Goal: Task Accomplishment & Management: Use online tool/utility

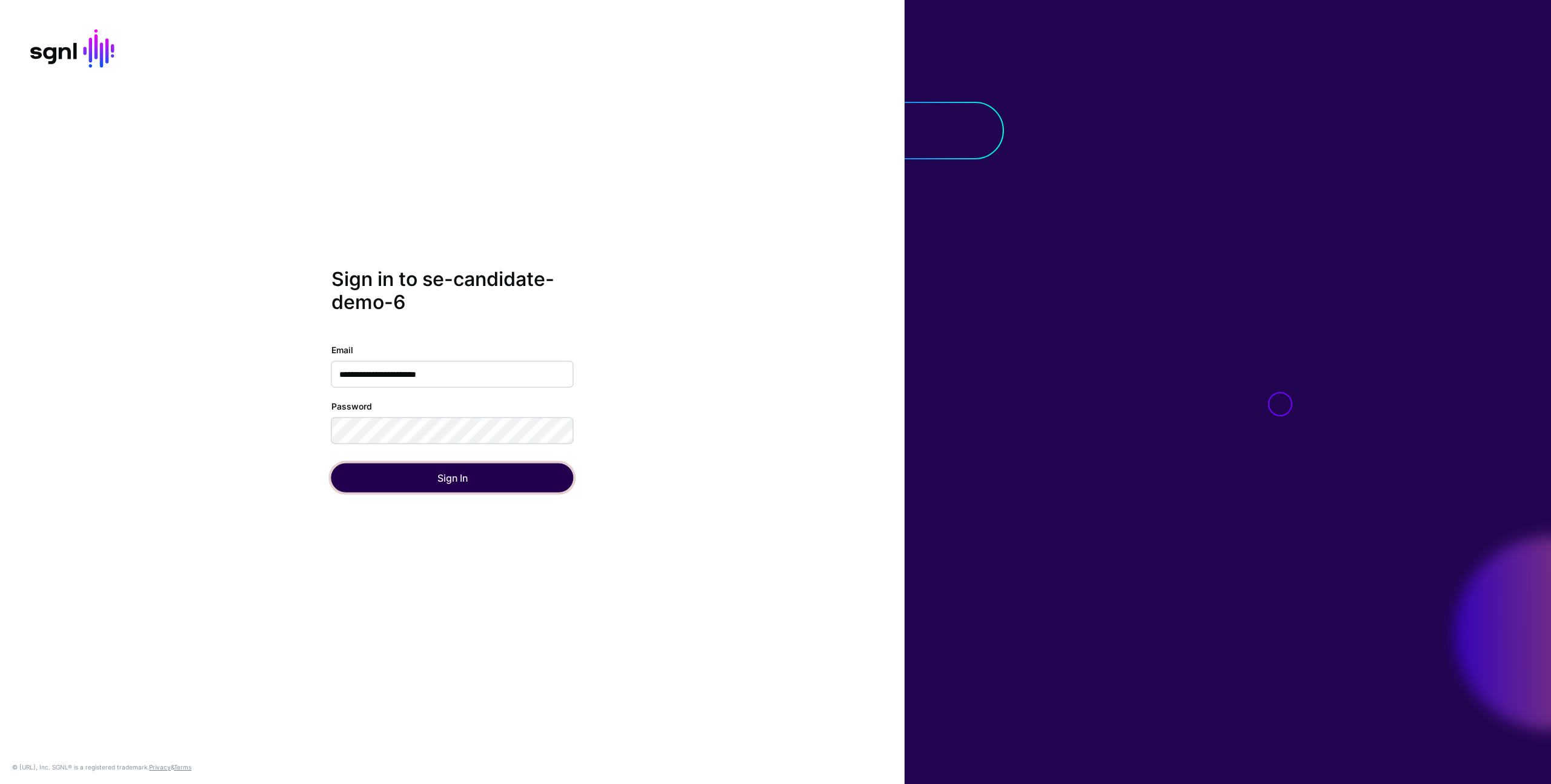
click at [404, 486] on button "Sign In" at bounding box center [453, 477] width 243 height 29
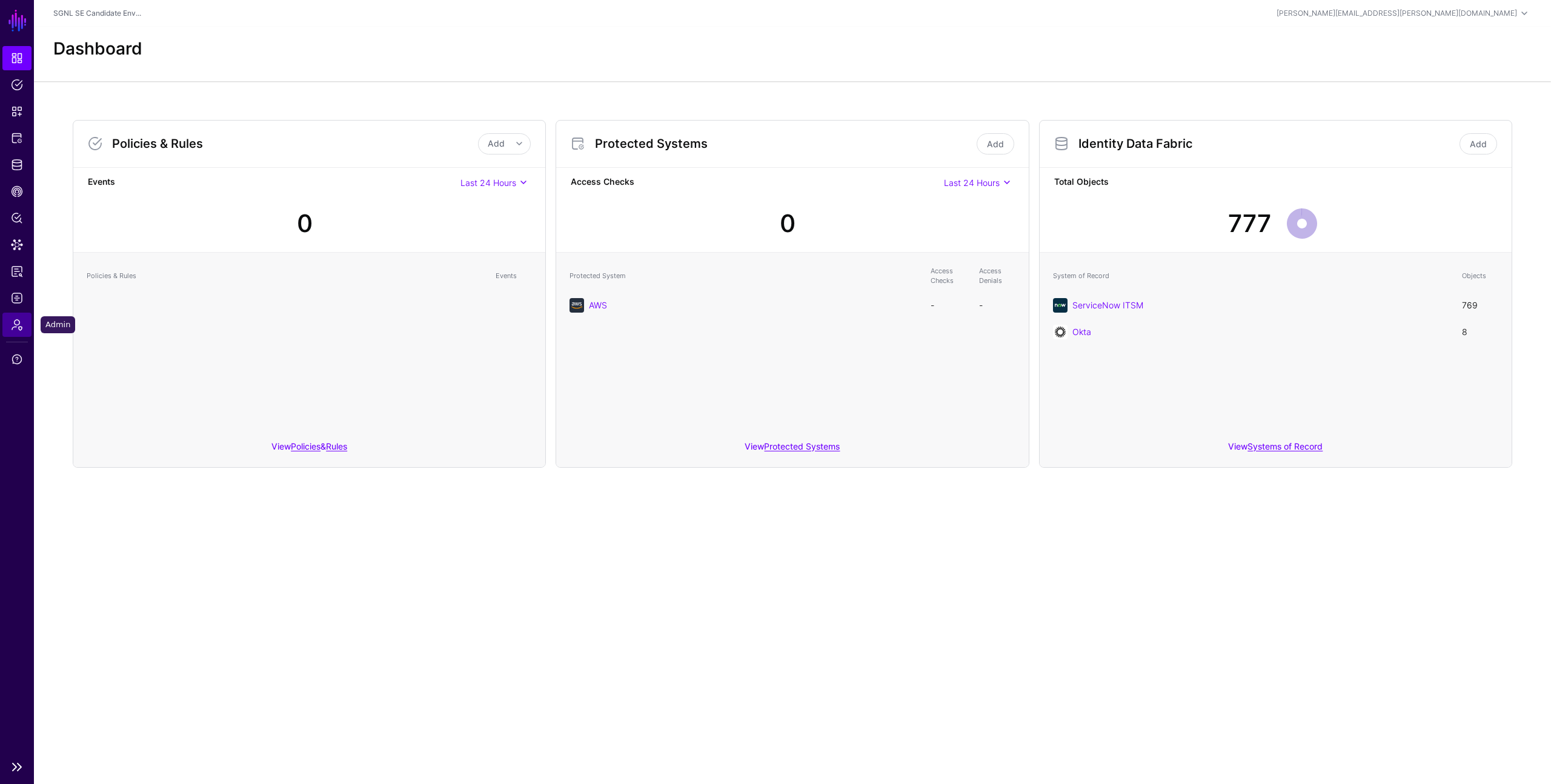
click at [16, 330] on span "Admin" at bounding box center [17, 325] width 12 height 12
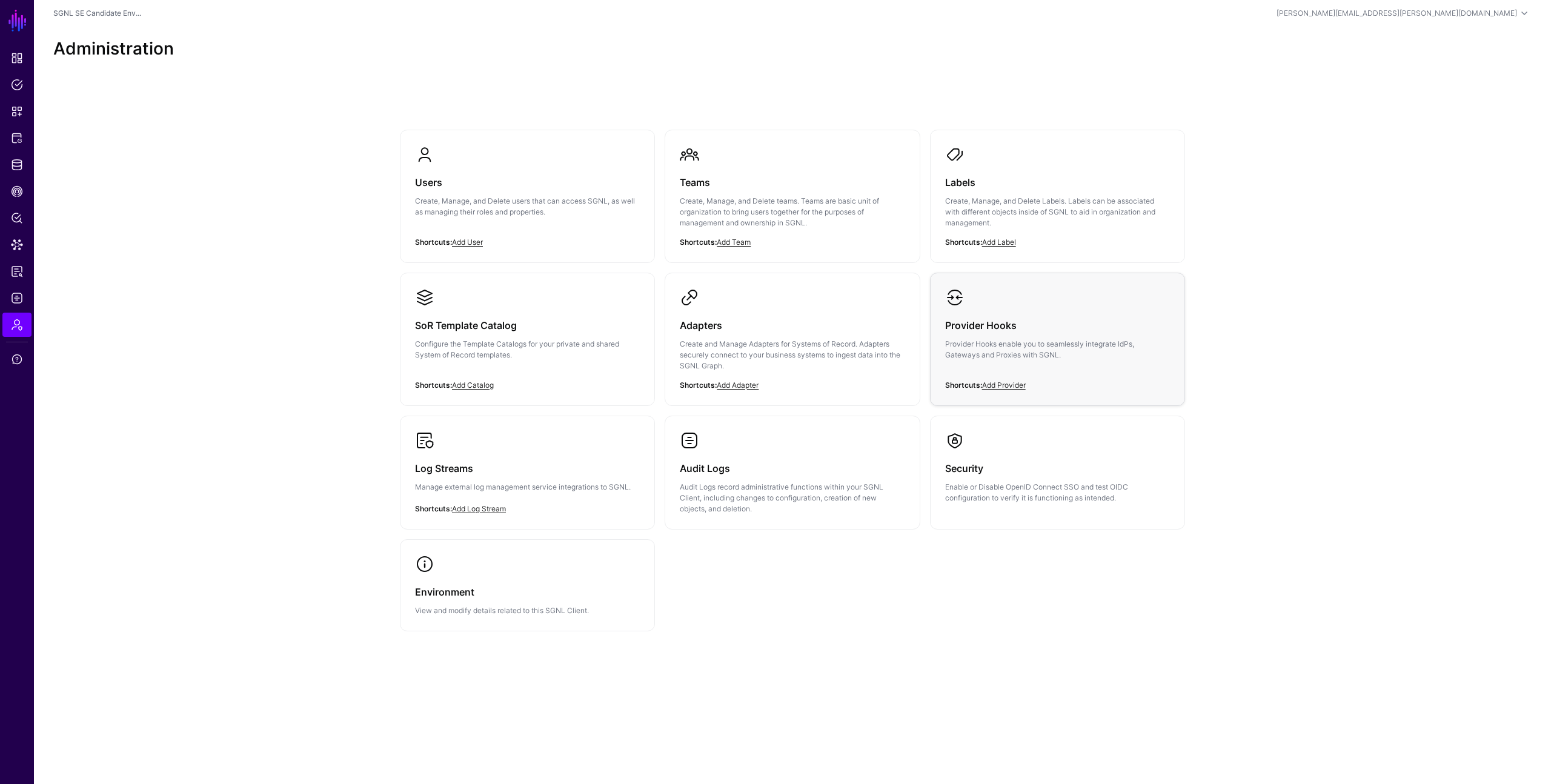
click at [1007, 340] on p "Provider Hooks enable you to seamlessly integrate IdPs, Gateways and Proxies wi…" at bounding box center [1058, 349] width 225 height 22
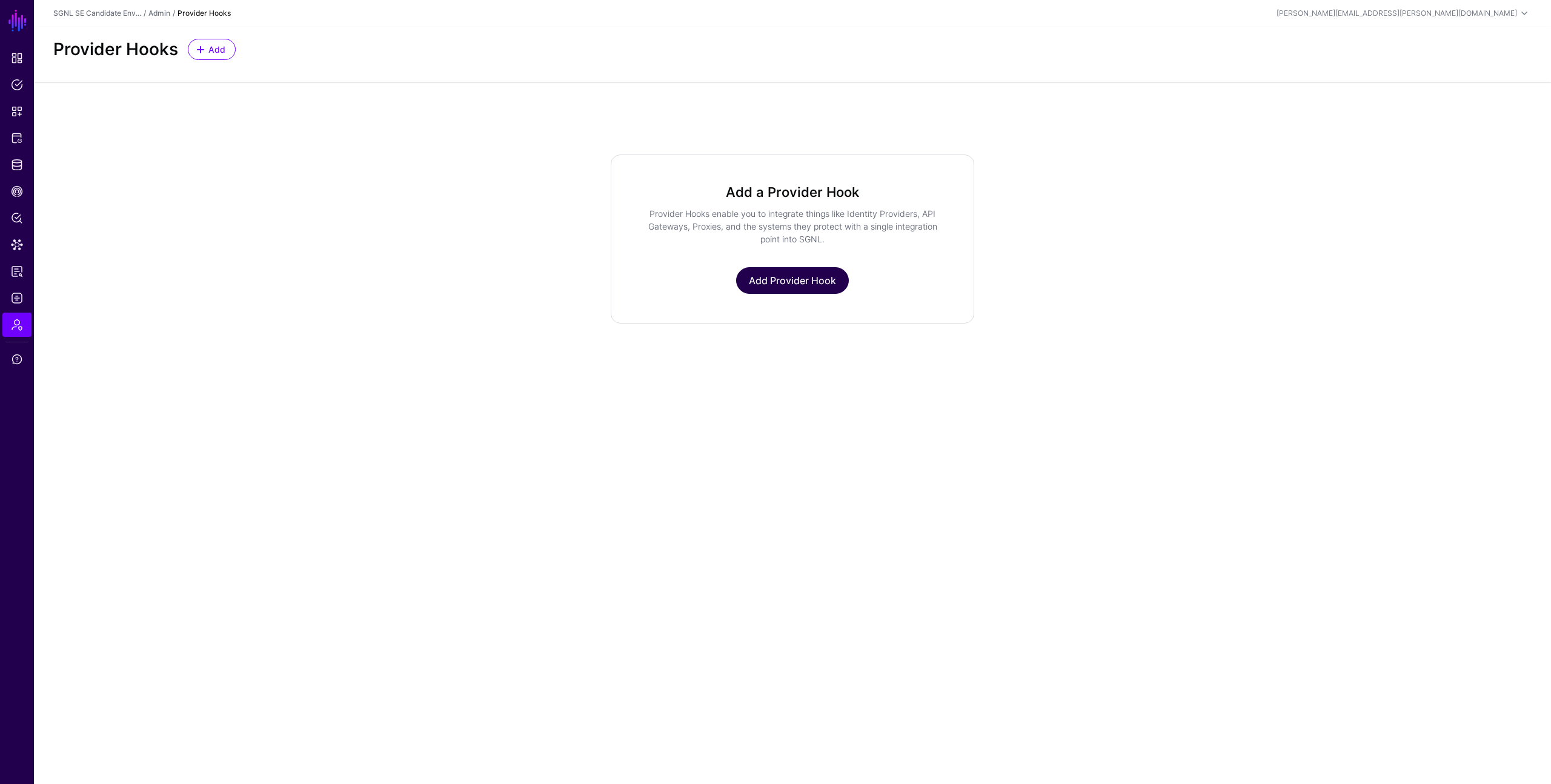
click at [780, 283] on link "Add Provider Hook" at bounding box center [792, 281] width 112 height 27
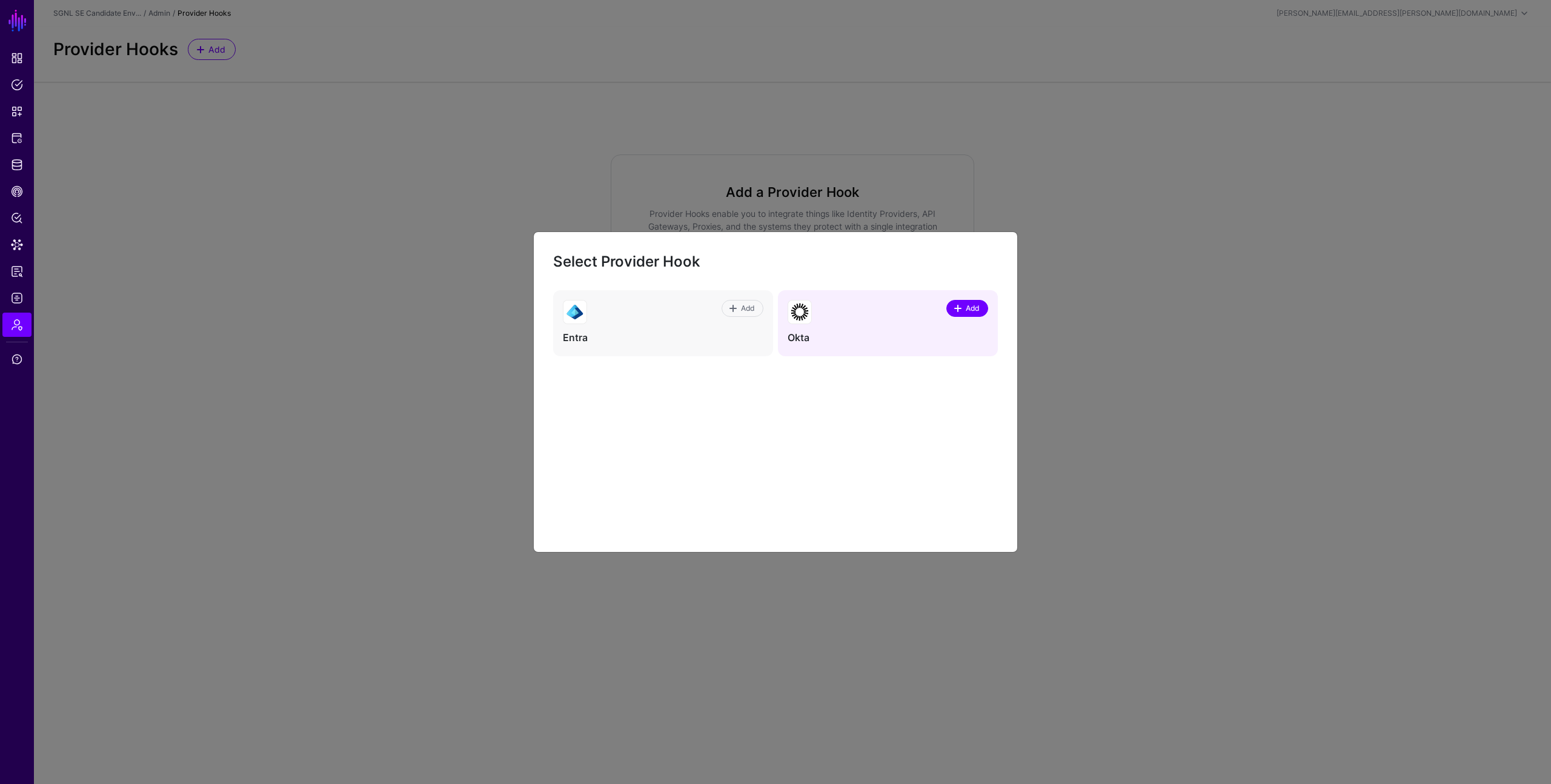
click at [971, 310] on span "Add" at bounding box center [973, 308] width 16 height 11
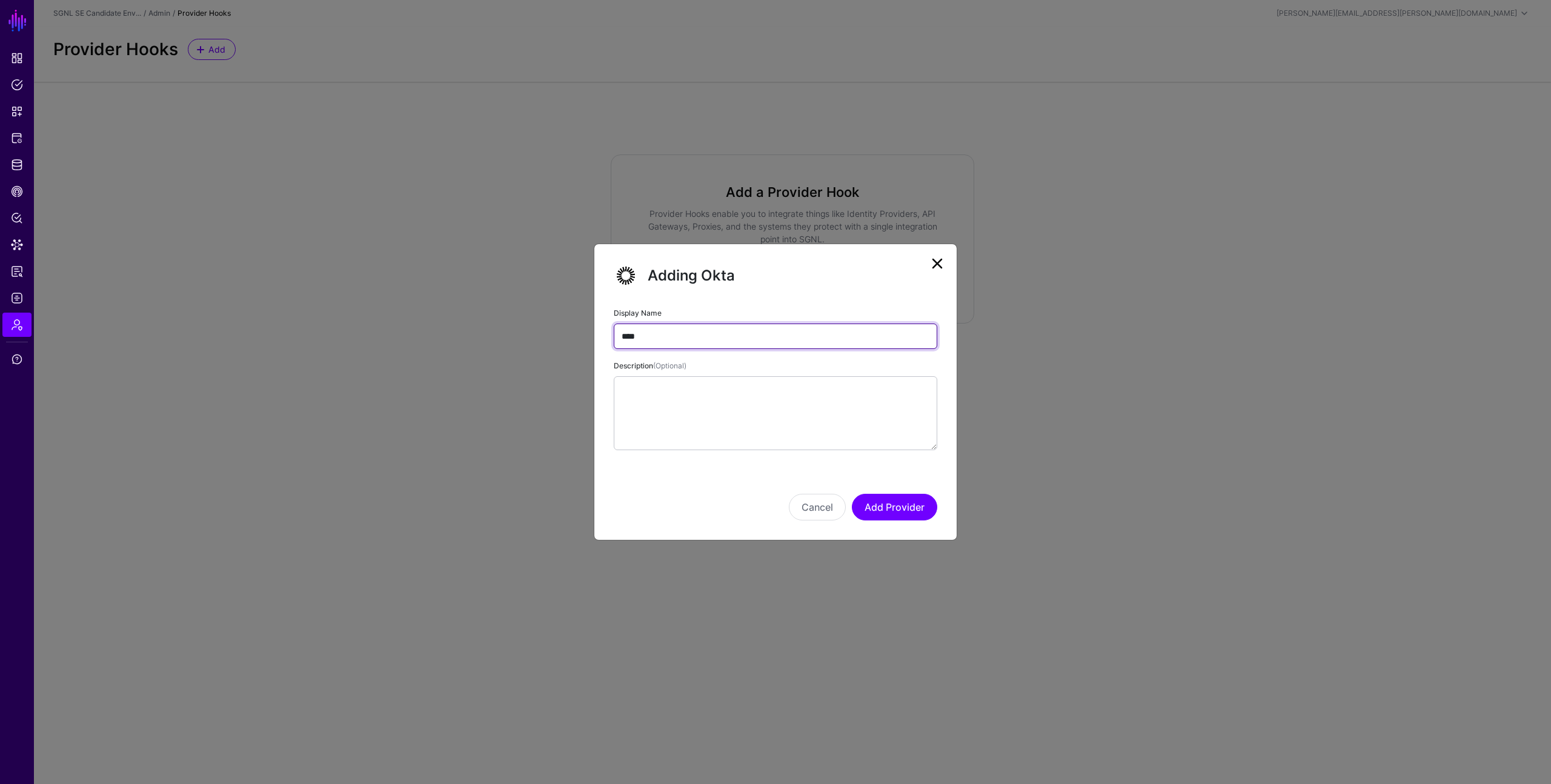
click at [737, 331] on input "****" at bounding box center [775, 337] width 324 height 25
type input "**********"
click at [895, 506] on button "Add Provider" at bounding box center [894, 507] width 86 height 27
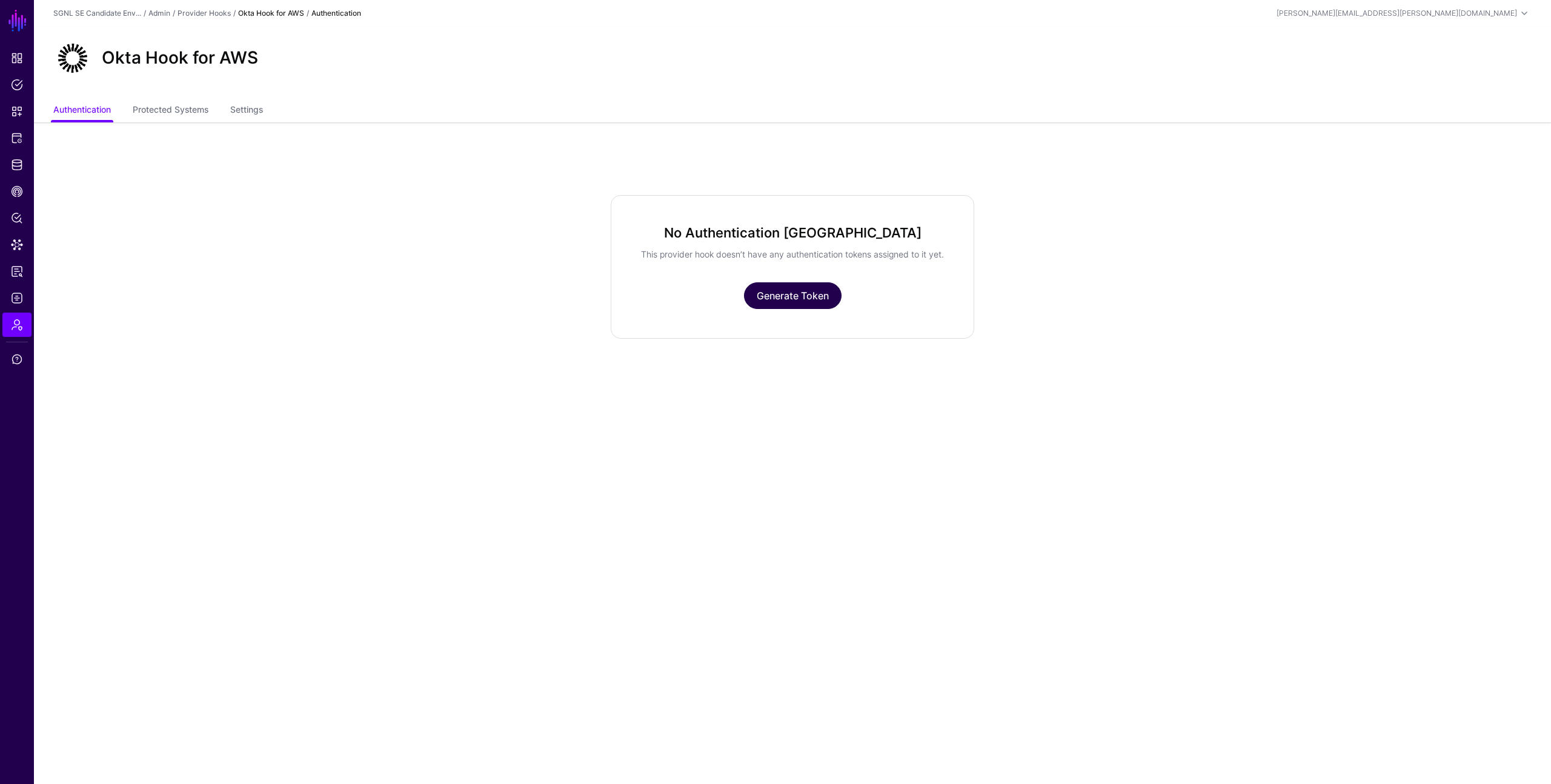
click at [795, 309] on link "Generate Token" at bounding box center [792, 296] width 98 height 27
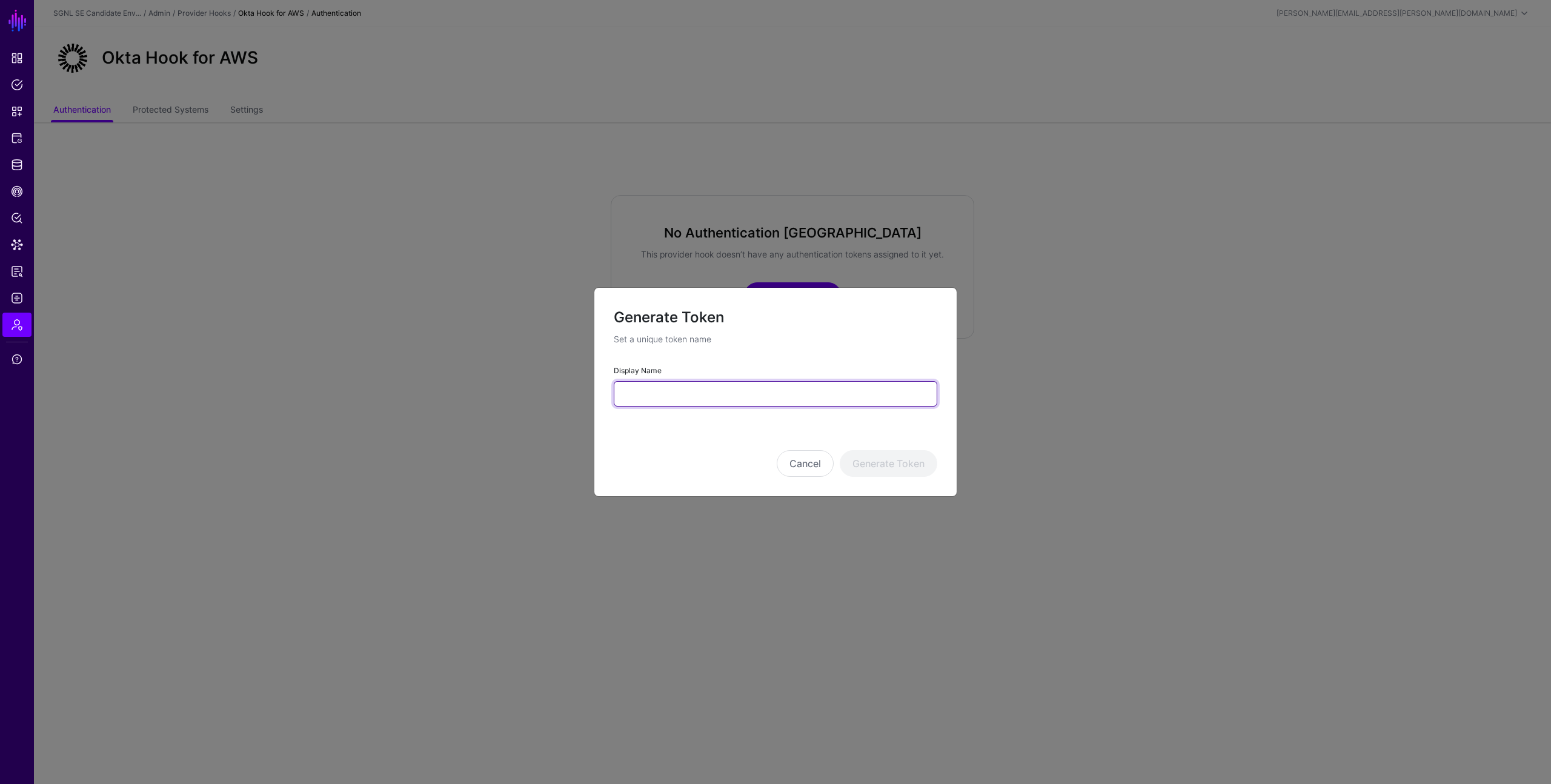
click at [745, 395] on input "Display Name" at bounding box center [775, 394] width 324 height 25
type input "**********"
click at [891, 466] on button "Generate Token" at bounding box center [888, 464] width 98 height 27
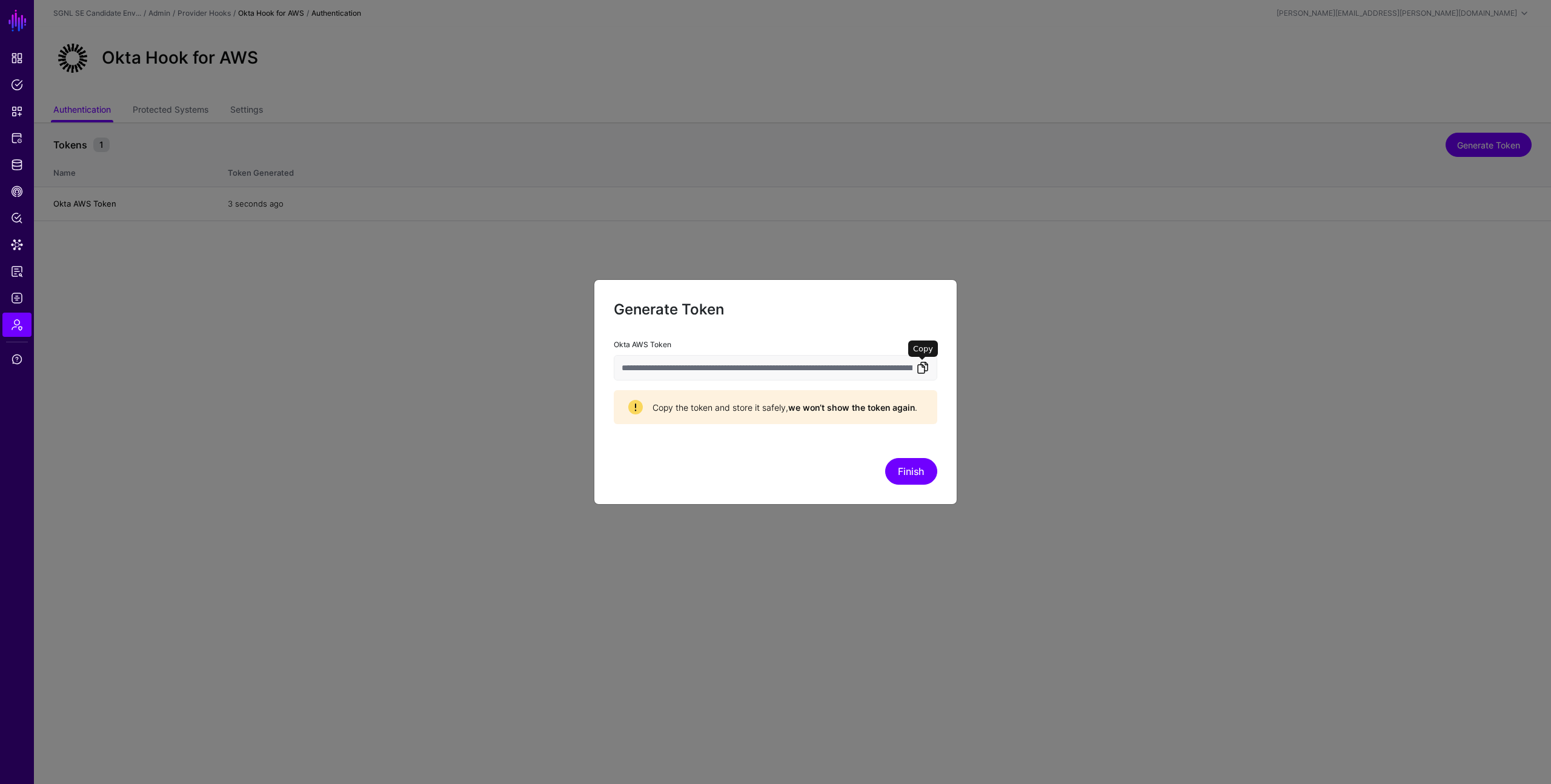
click at [923, 364] on link at bounding box center [923, 368] width 15 height 15
click at [924, 467] on button "Finish" at bounding box center [911, 471] width 52 height 27
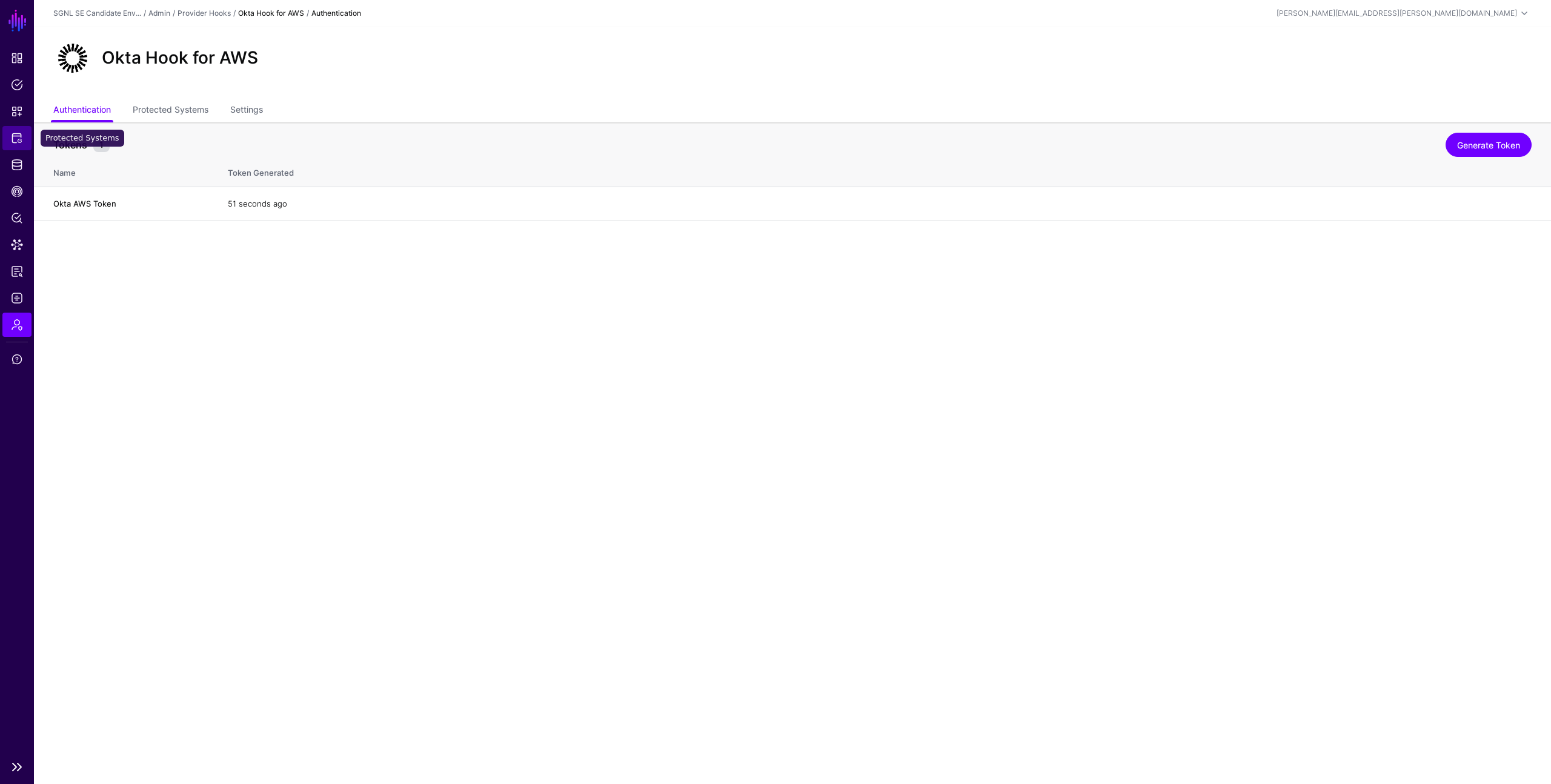
click at [15, 141] on span "Protected Systems" at bounding box center [17, 138] width 12 height 12
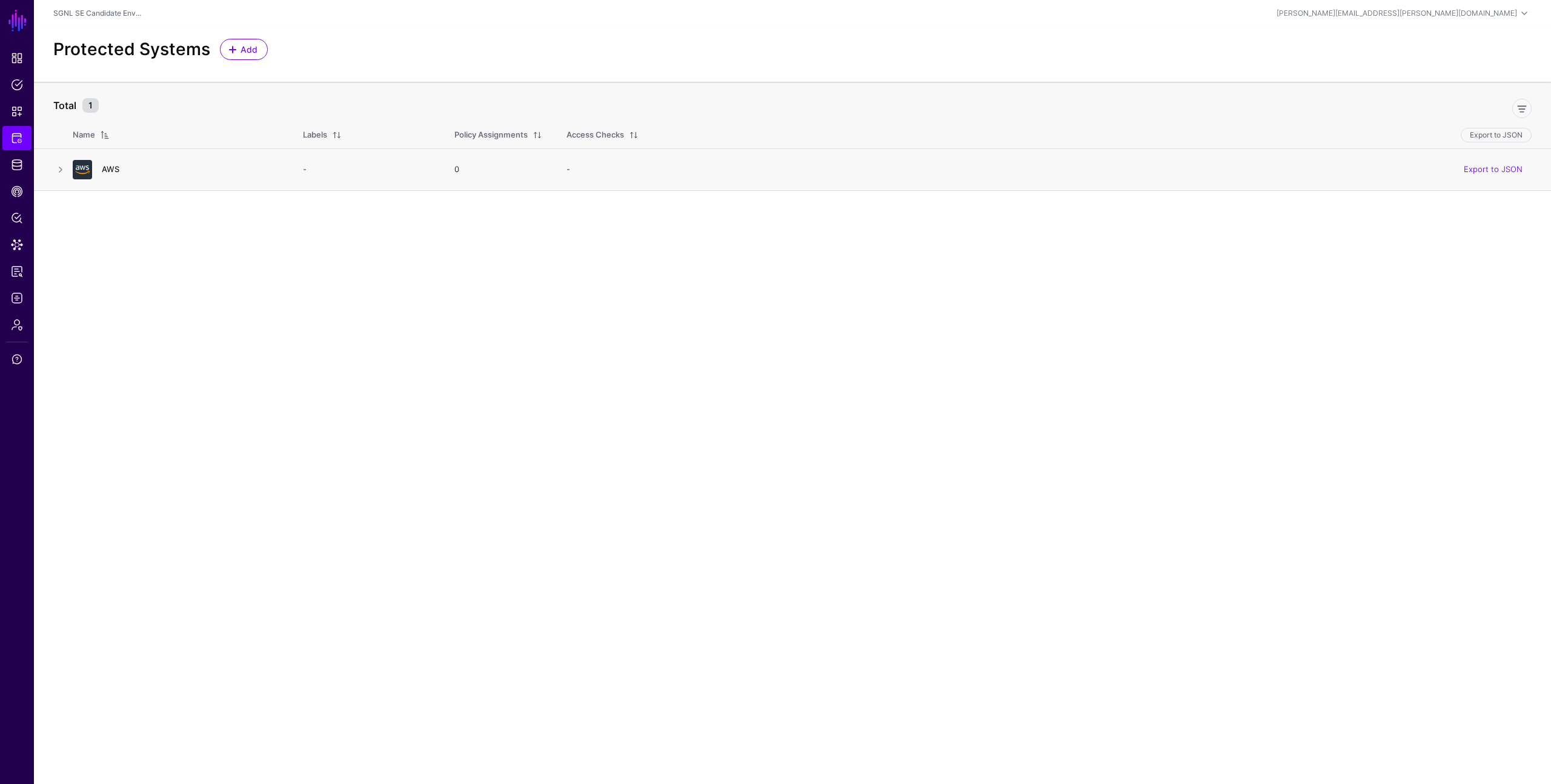
click at [109, 169] on link "AWS" at bounding box center [111, 169] width 18 height 10
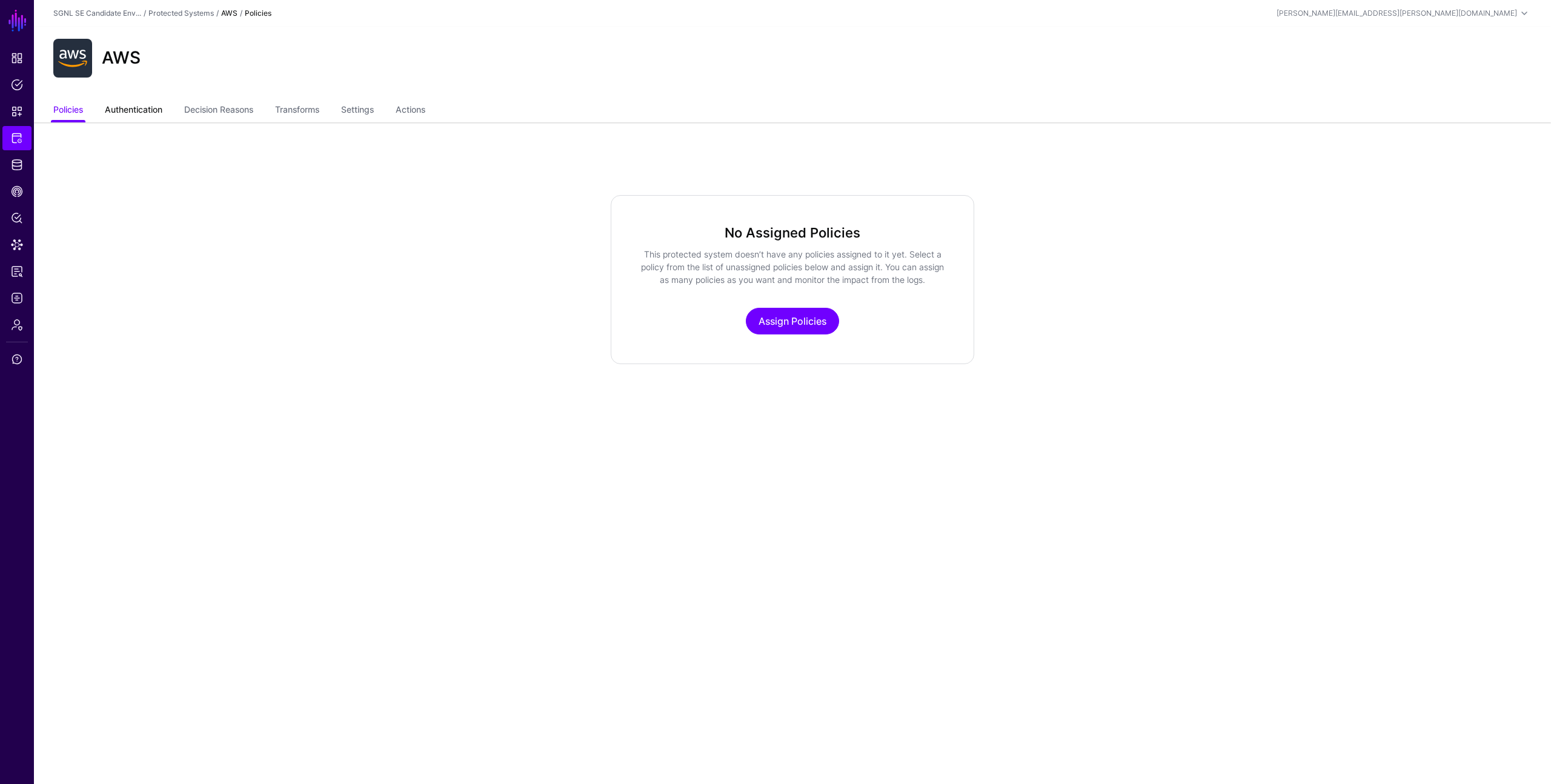
click at [121, 109] on link "Authentication" at bounding box center [133, 110] width 57 height 23
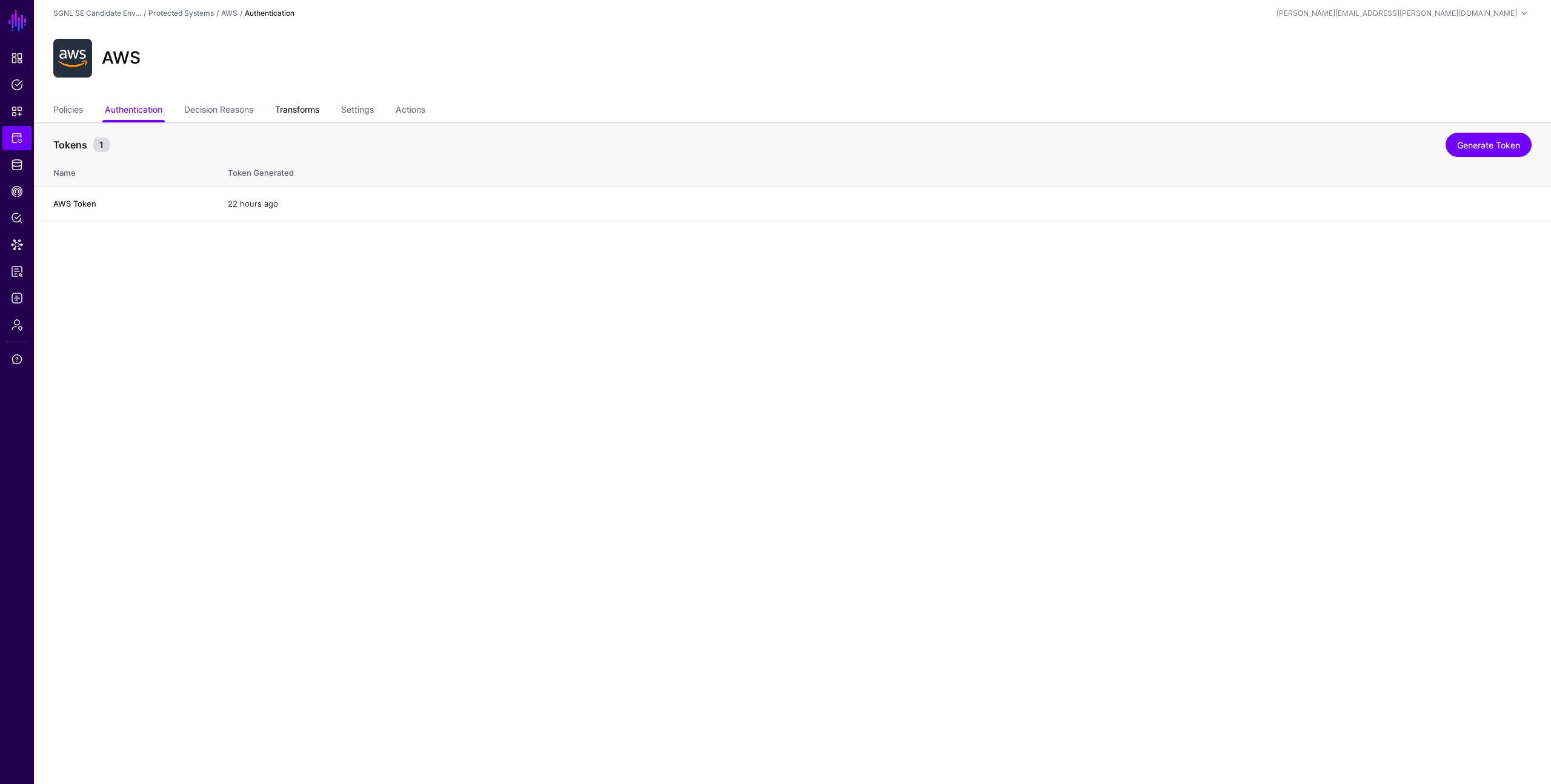
click at [304, 108] on link "Transforms" at bounding box center [296, 110] width 44 height 23
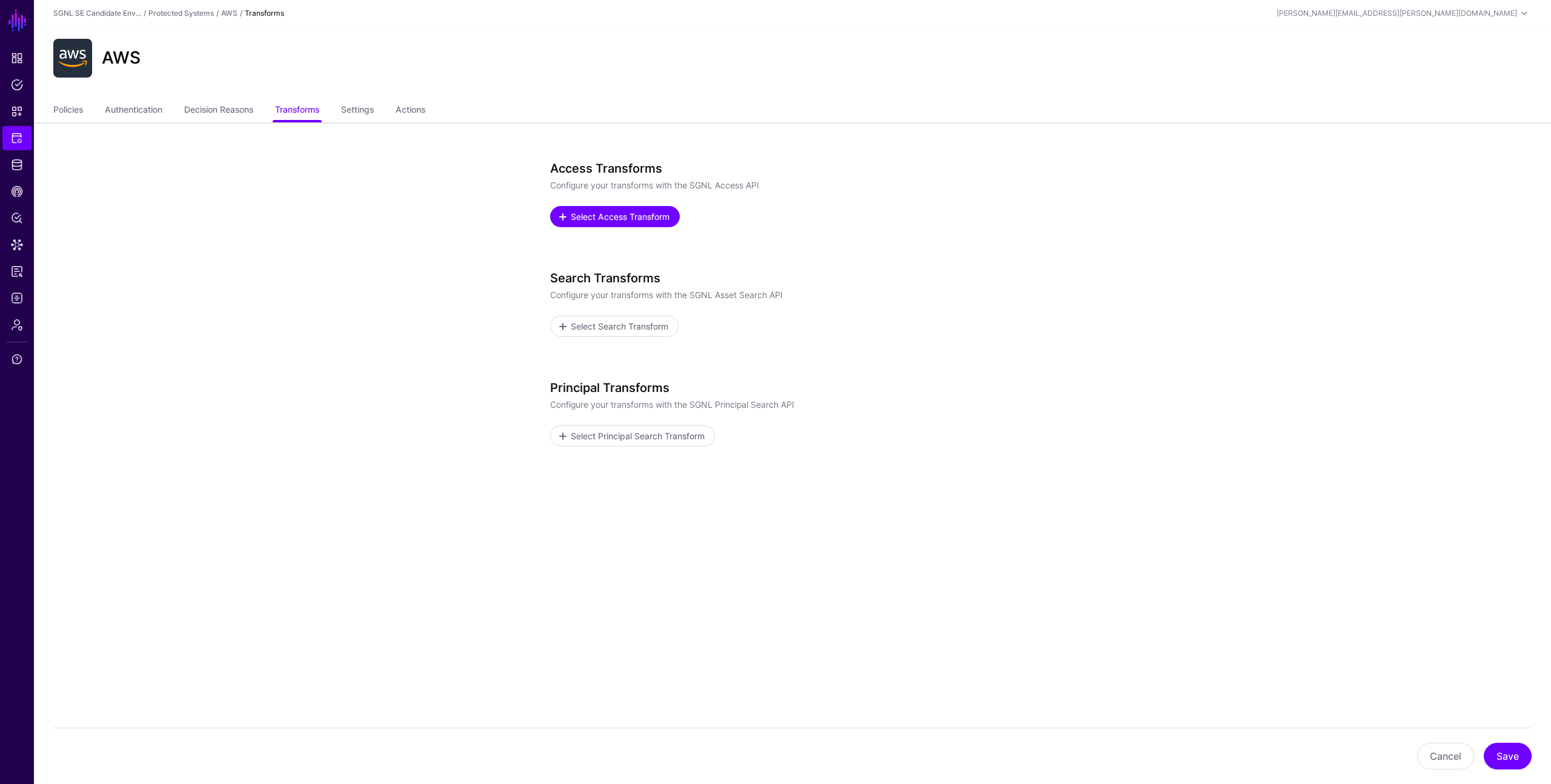
click at [614, 217] on span "Select Access Transform" at bounding box center [620, 216] width 102 height 13
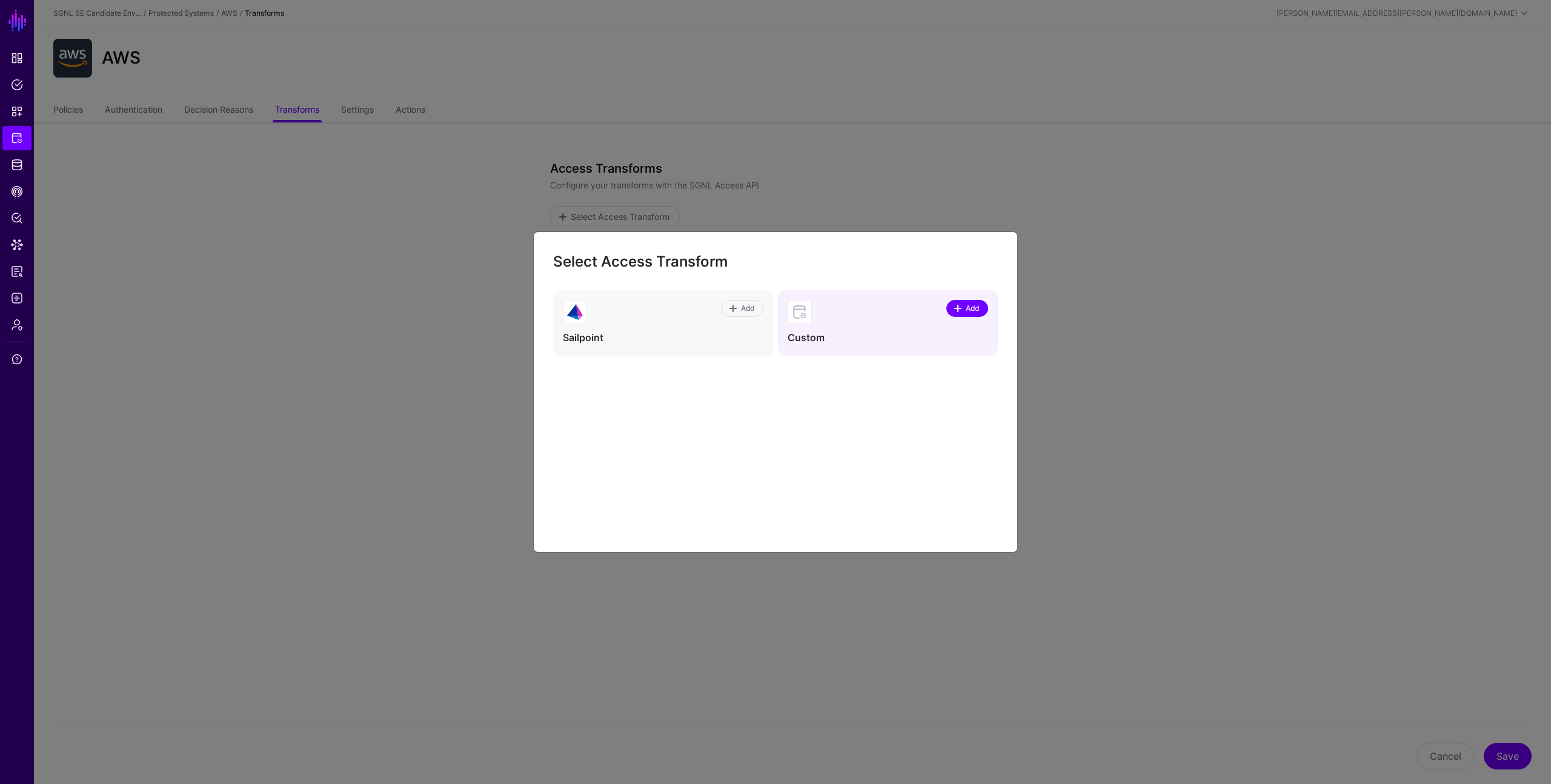
click at [965, 307] on span "Add" at bounding box center [973, 308] width 16 height 11
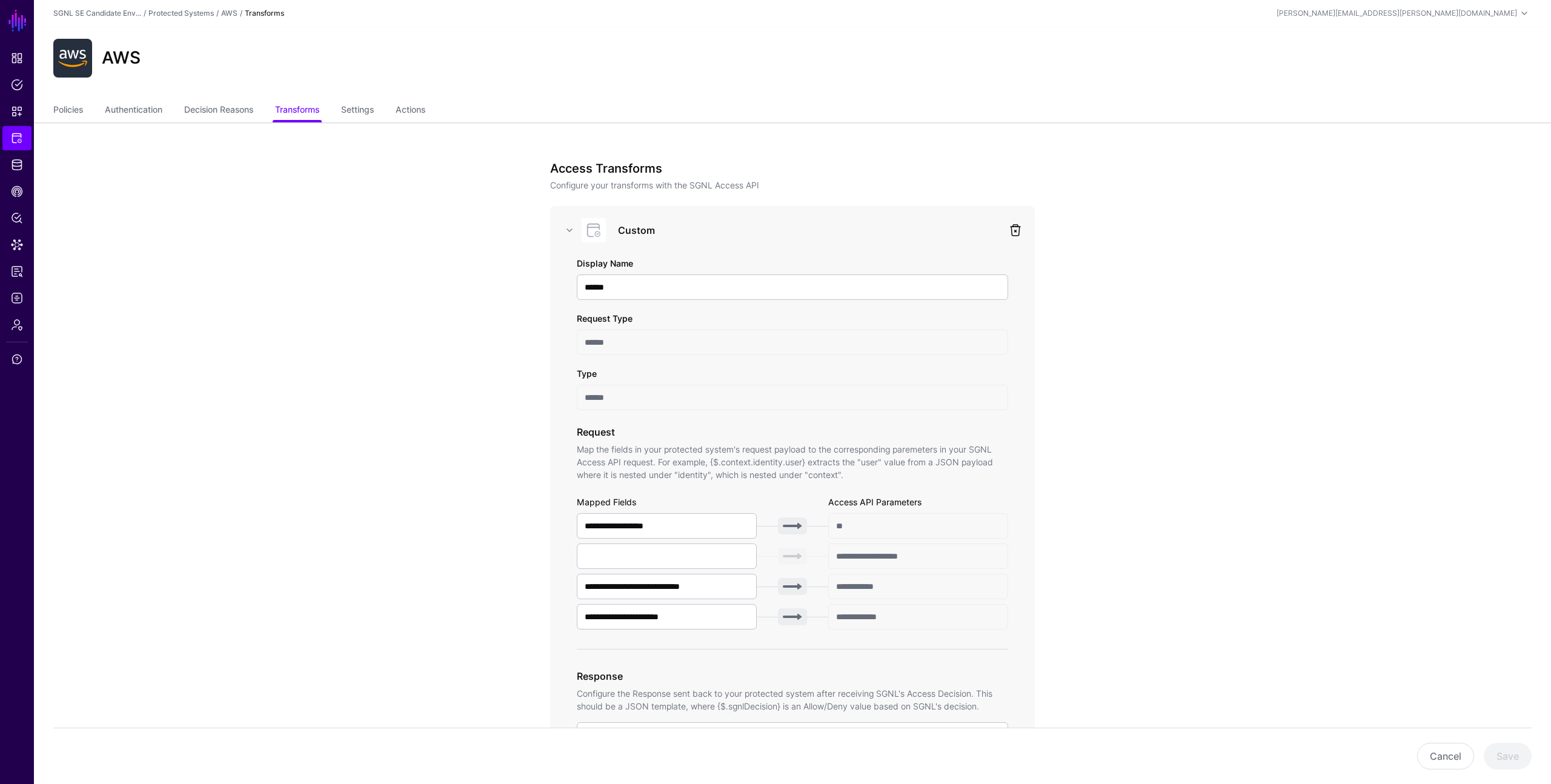
click at [1018, 232] on link at bounding box center [1016, 230] width 15 height 15
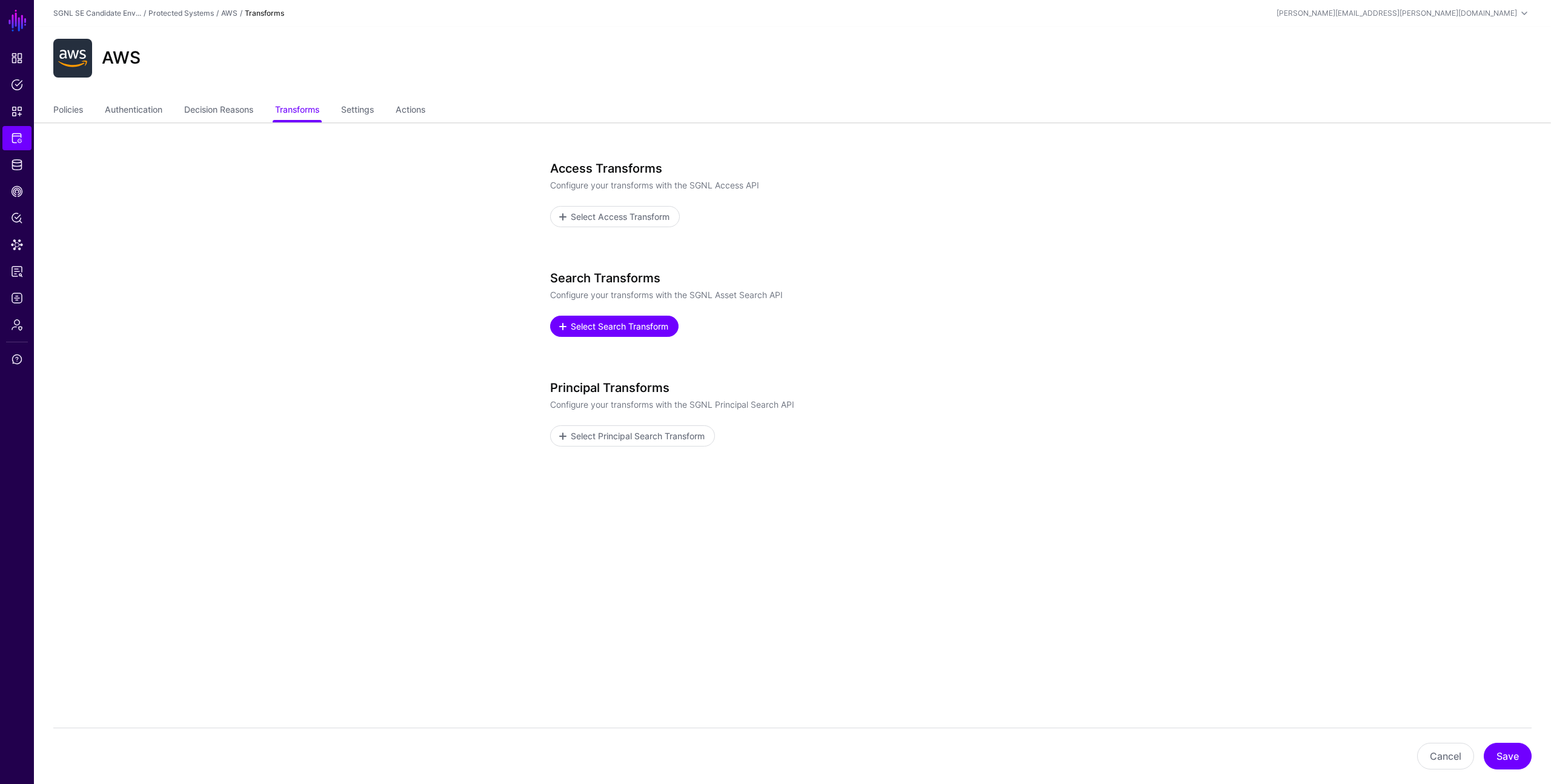
click at [597, 327] on span "Select Search Transform" at bounding box center [620, 326] width 101 height 13
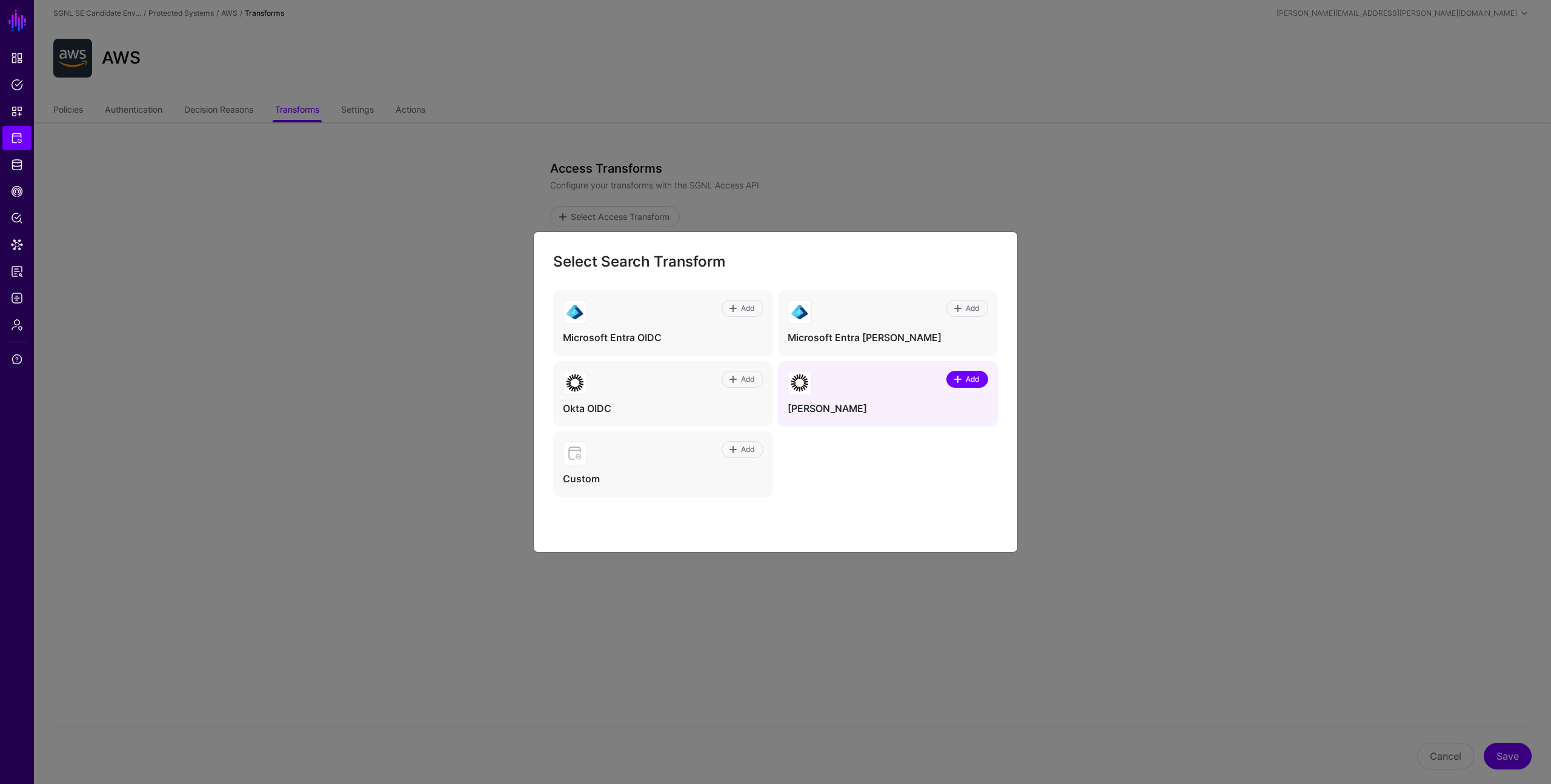
click at [981, 375] on link "Add" at bounding box center [967, 379] width 42 height 17
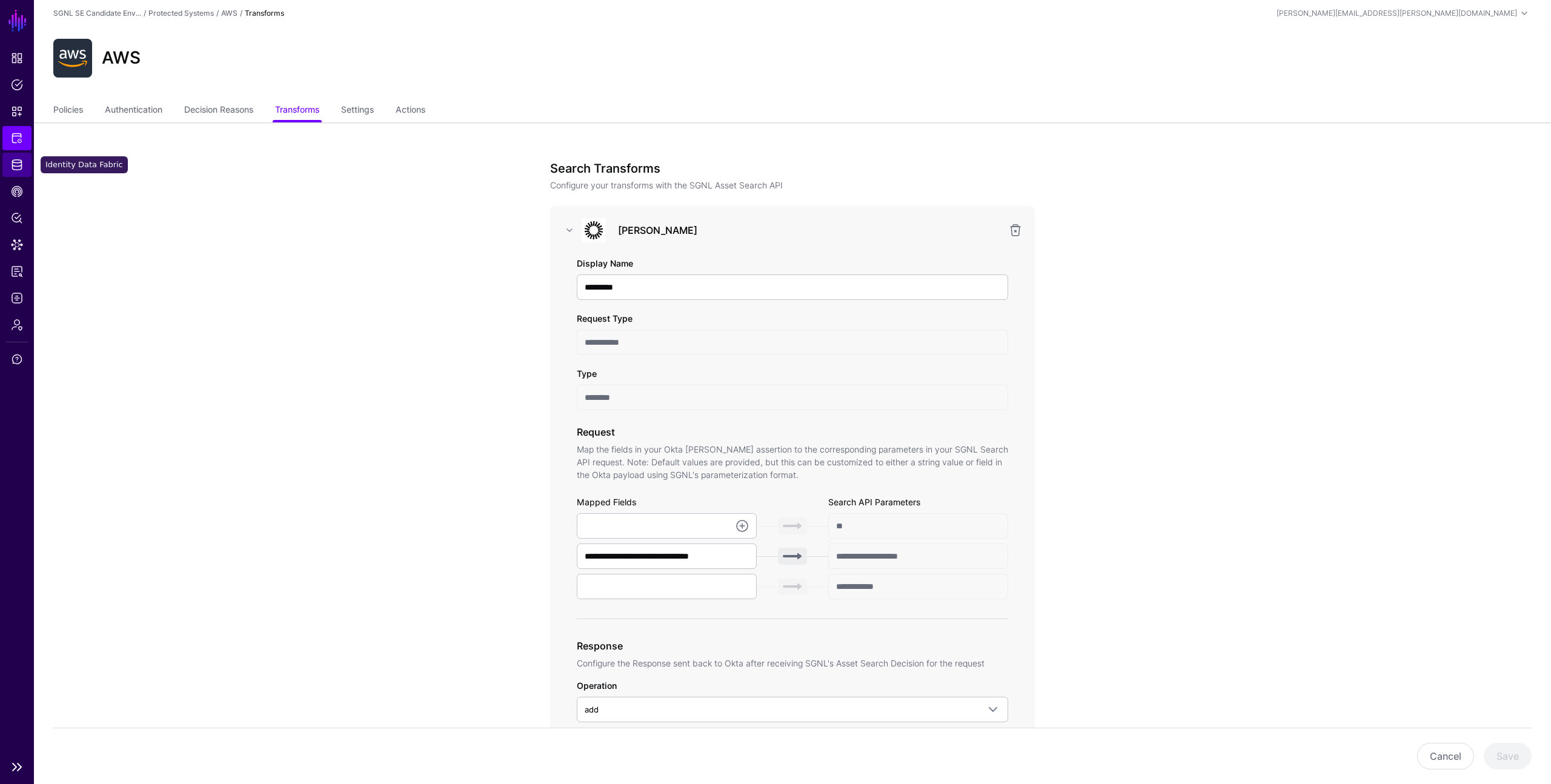
click at [16, 165] on span "Identity Data Fabric" at bounding box center [17, 165] width 12 height 12
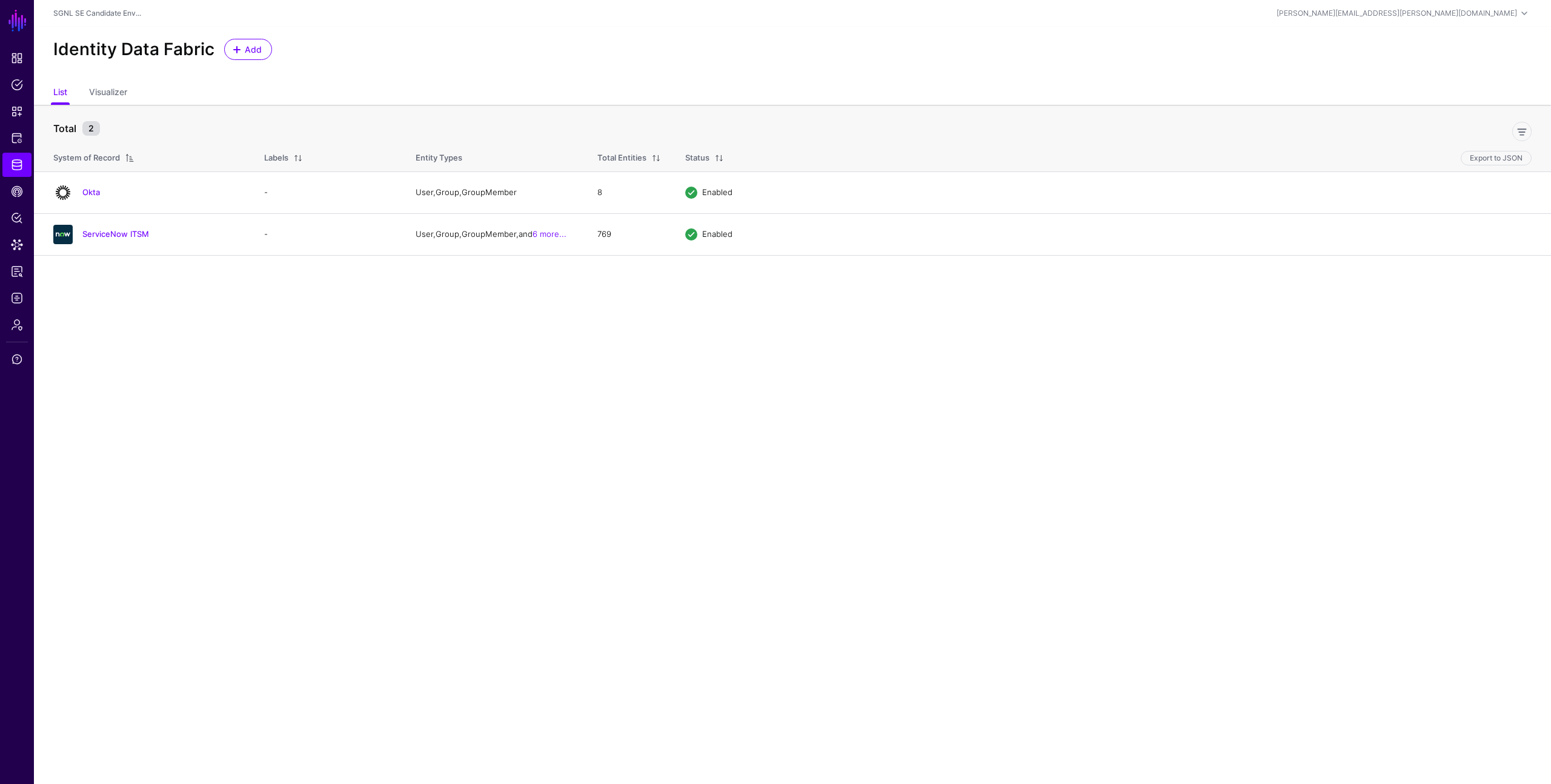
click at [636, 72] on div "Identity Data Fabric Add" at bounding box center [793, 54] width 1517 height 55
click at [99, 191] on link "Okta" at bounding box center [92, 191] width 18 height 10
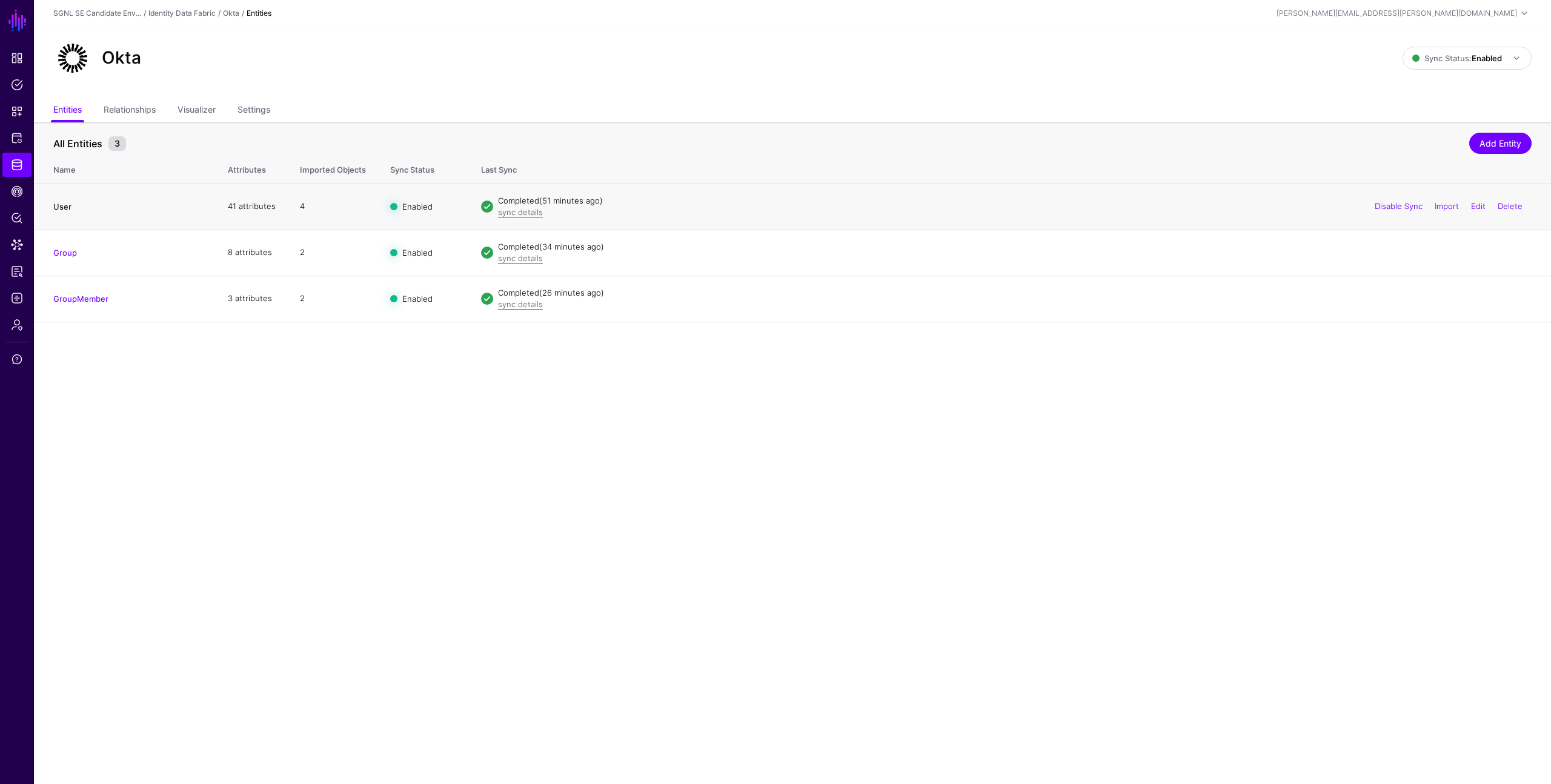
click at [60, 204] on link "User" at bounding box center [63, 206] width 18 height 10
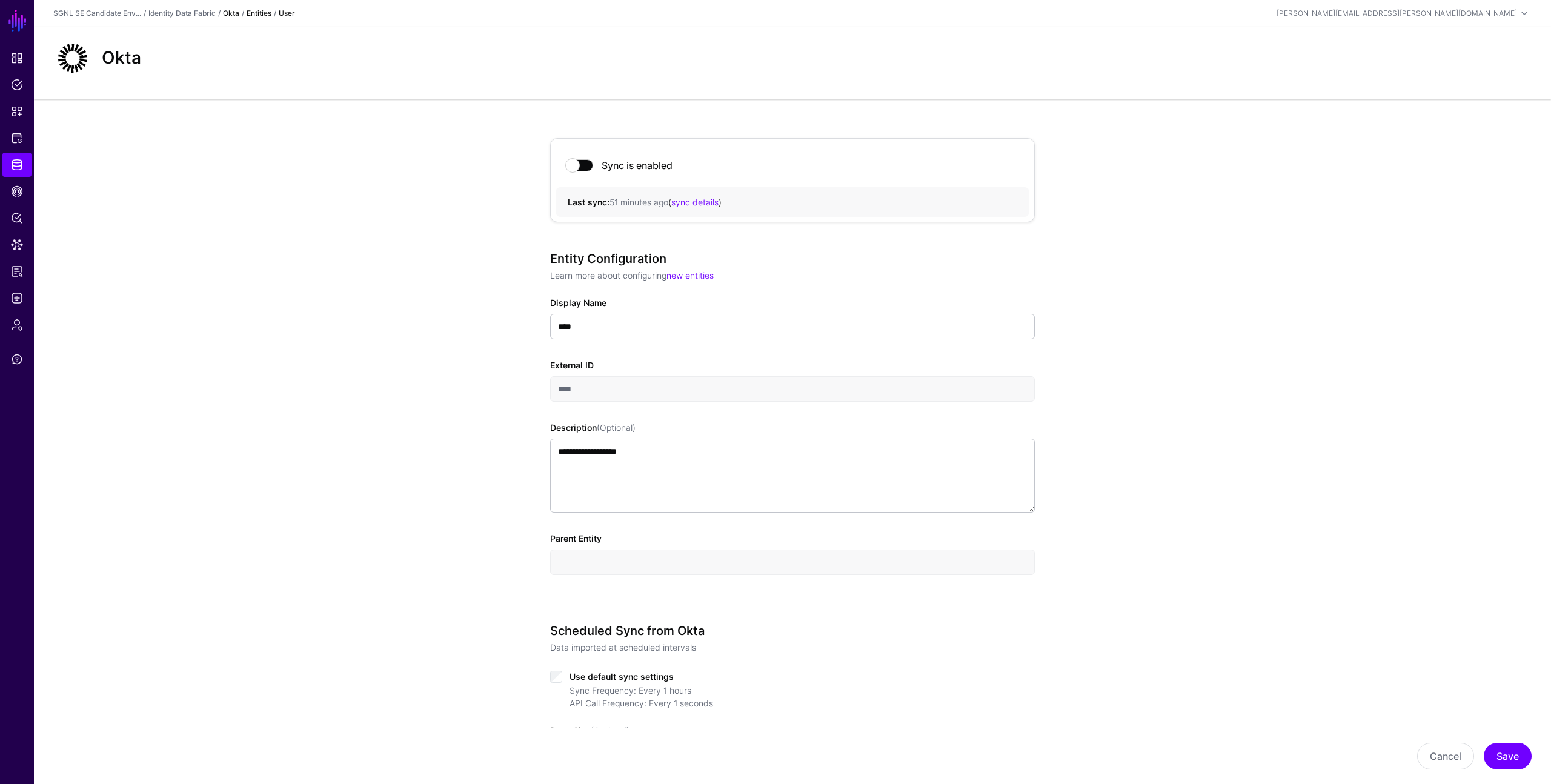
click at [233, 10] on link "Okta" at bounding box center [231, 13] width 16 height 9
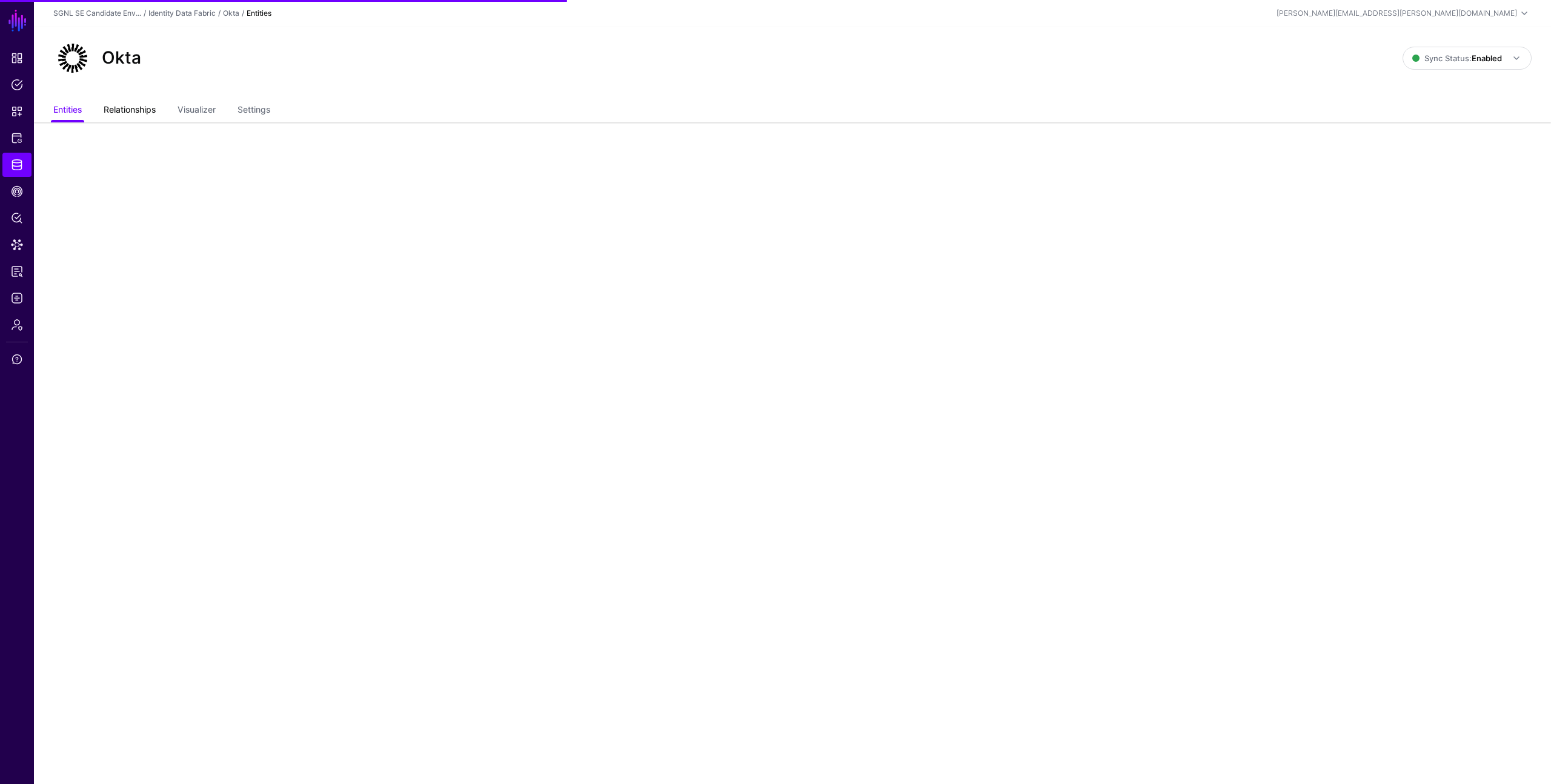
click at [141, 109] on link "Relationships" at bounding box center [130, 110] width 52 height 23
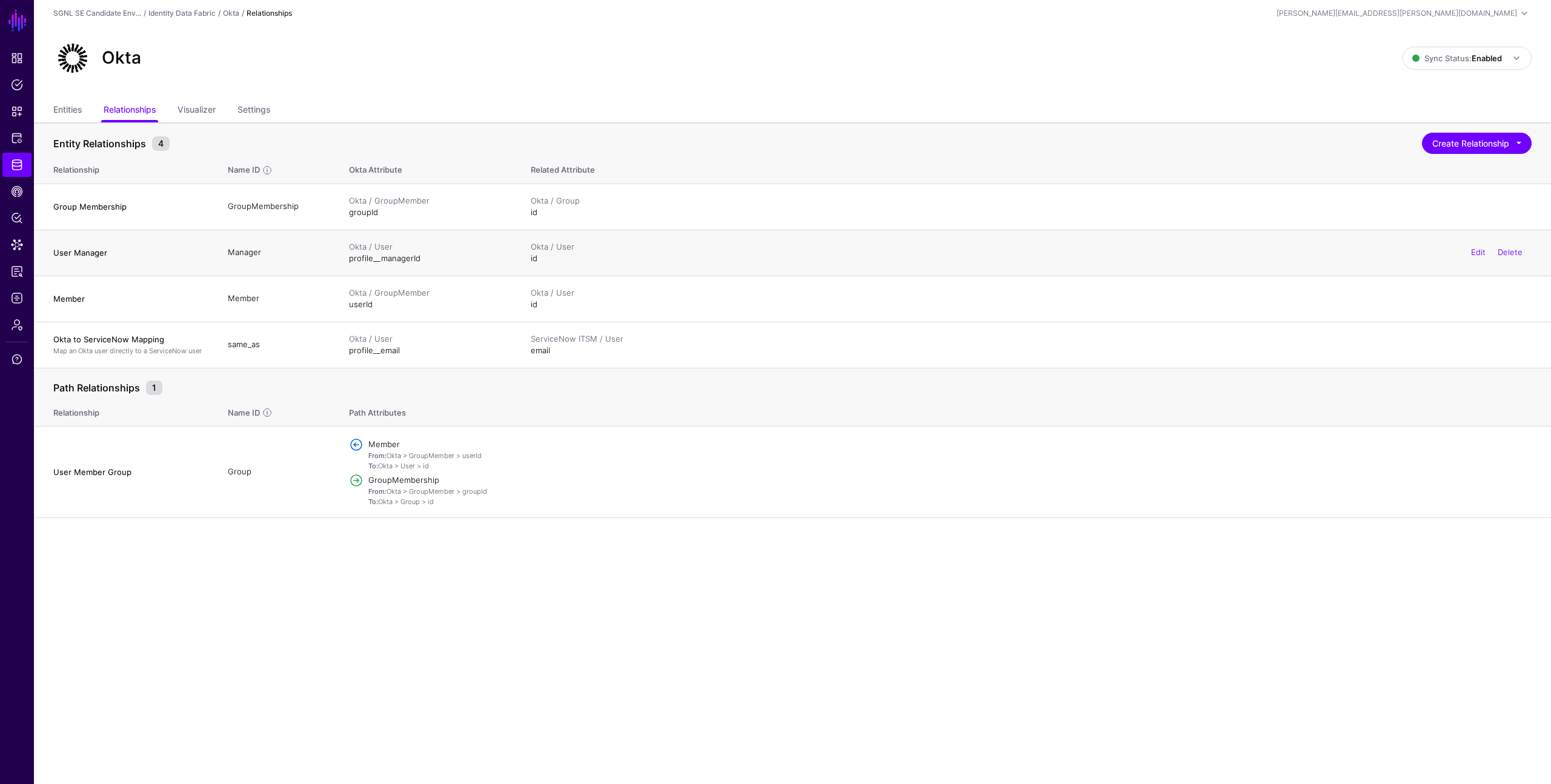
click at [90, 253] on h4 "User Manager" at bounding box center [129, 252] width 150 height 11
click at [381, 252] on div "Okta / User" at bounding box center [428, 247] width 158 height 12
click at [200, 112] on link "Visualizer" at bounding box center [196, 110] width 38 height 23
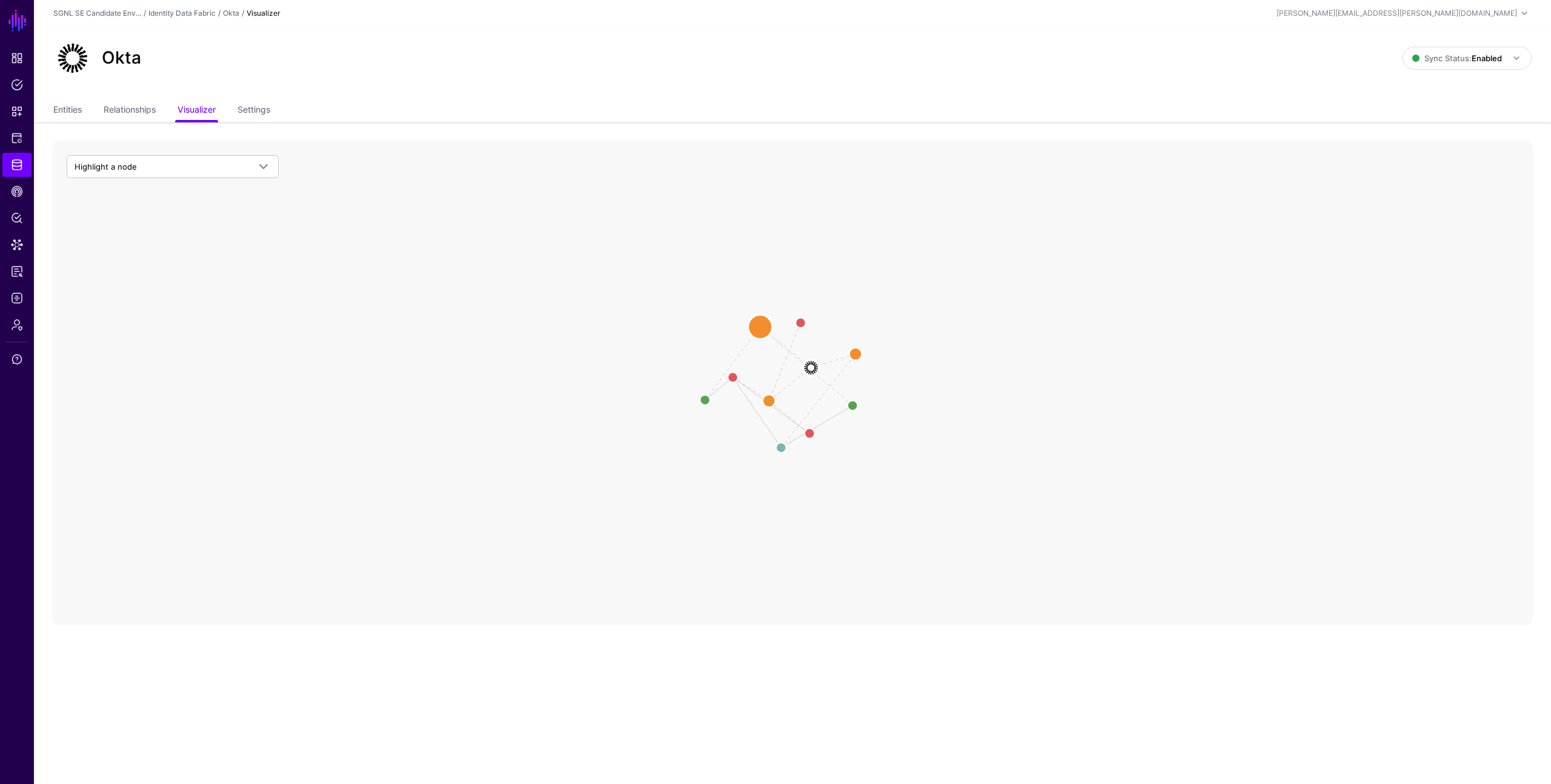
click at [759, 326] on circle at bounding box center [760, 327] width 25 height 25
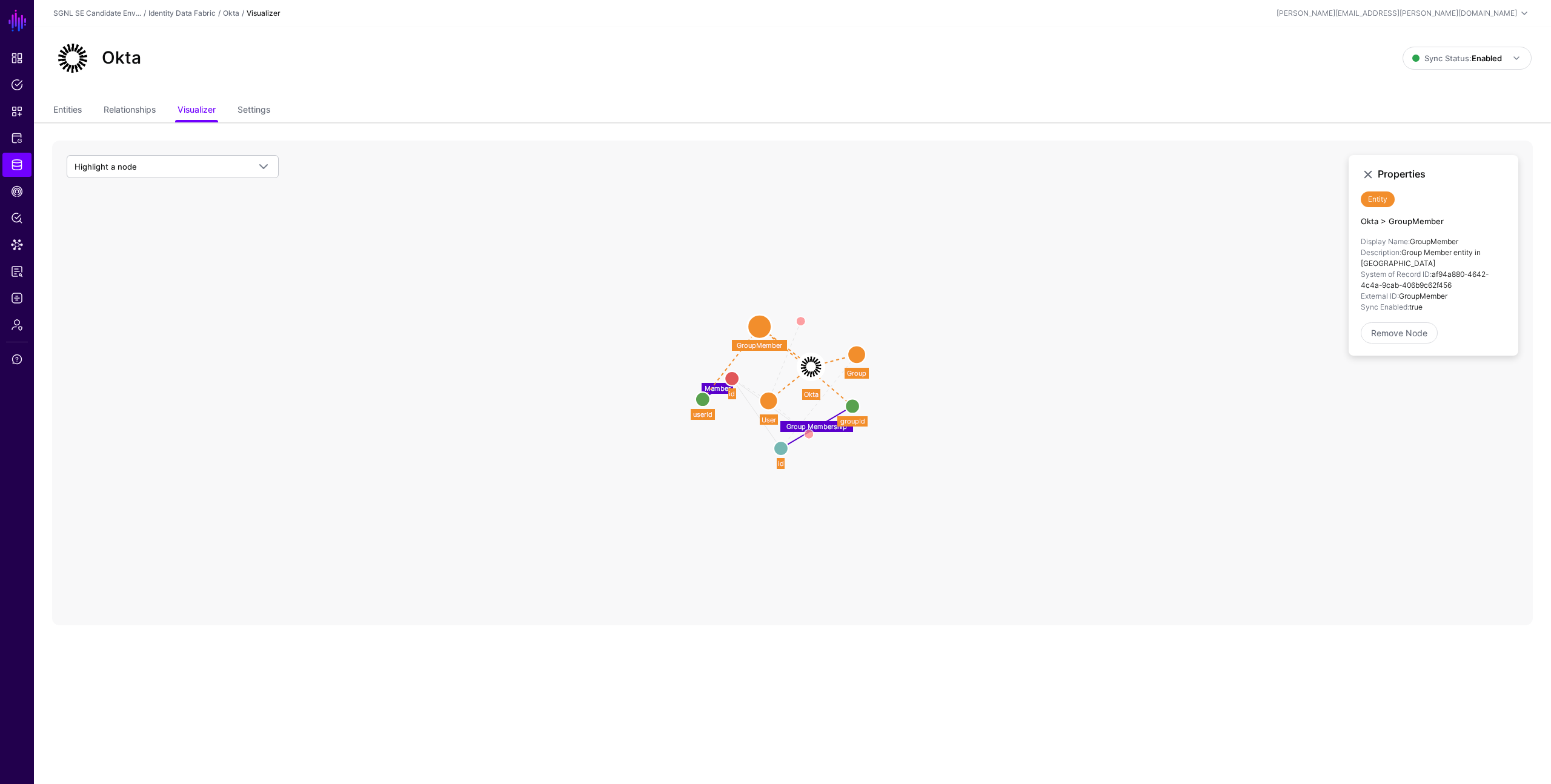
click at [701, 399] on circle at bounding box center [703, 400] width 15 height 15
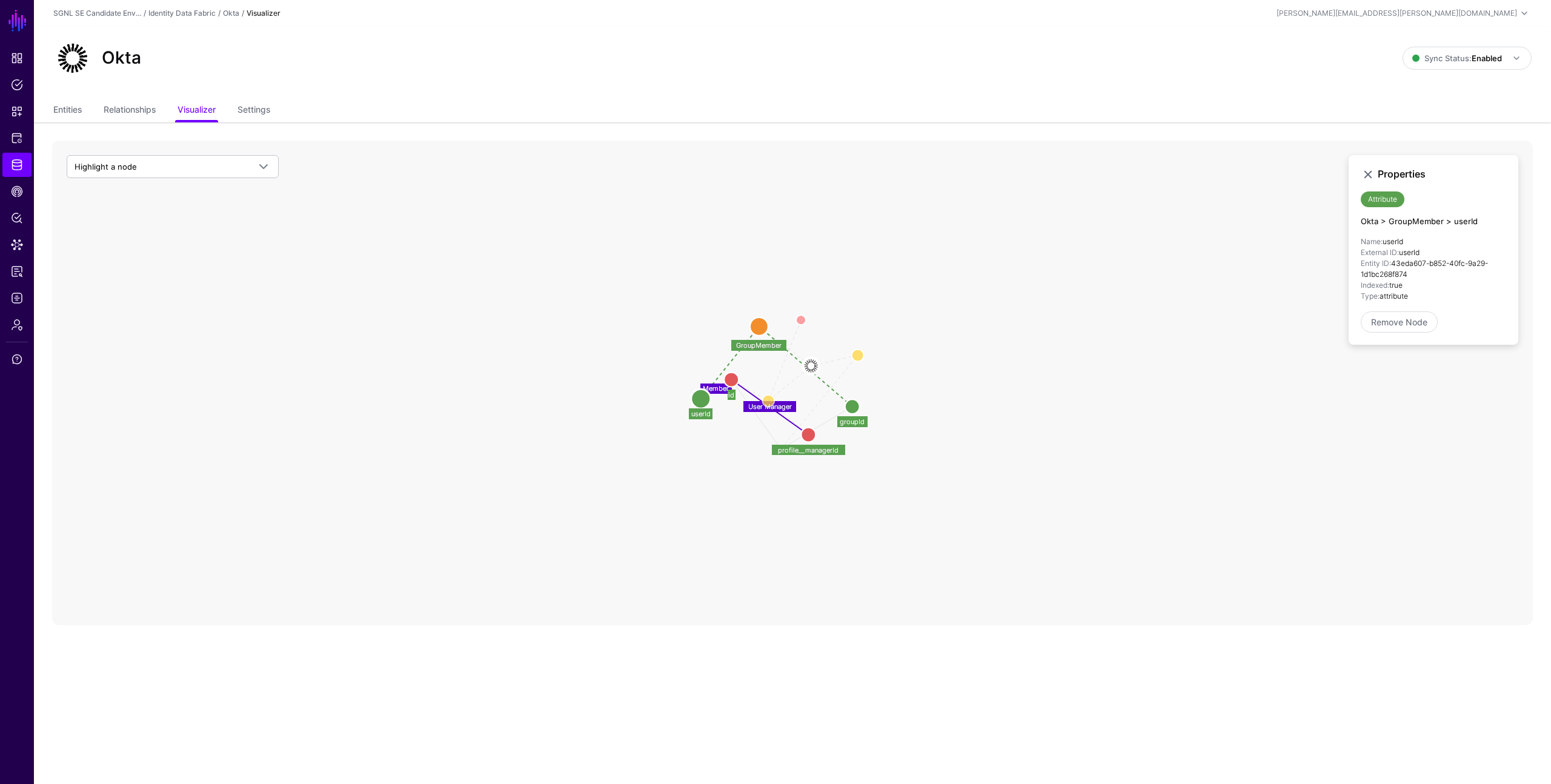
click at [760, 328] on circle at bounding box center [759, 326] width 18 height 18
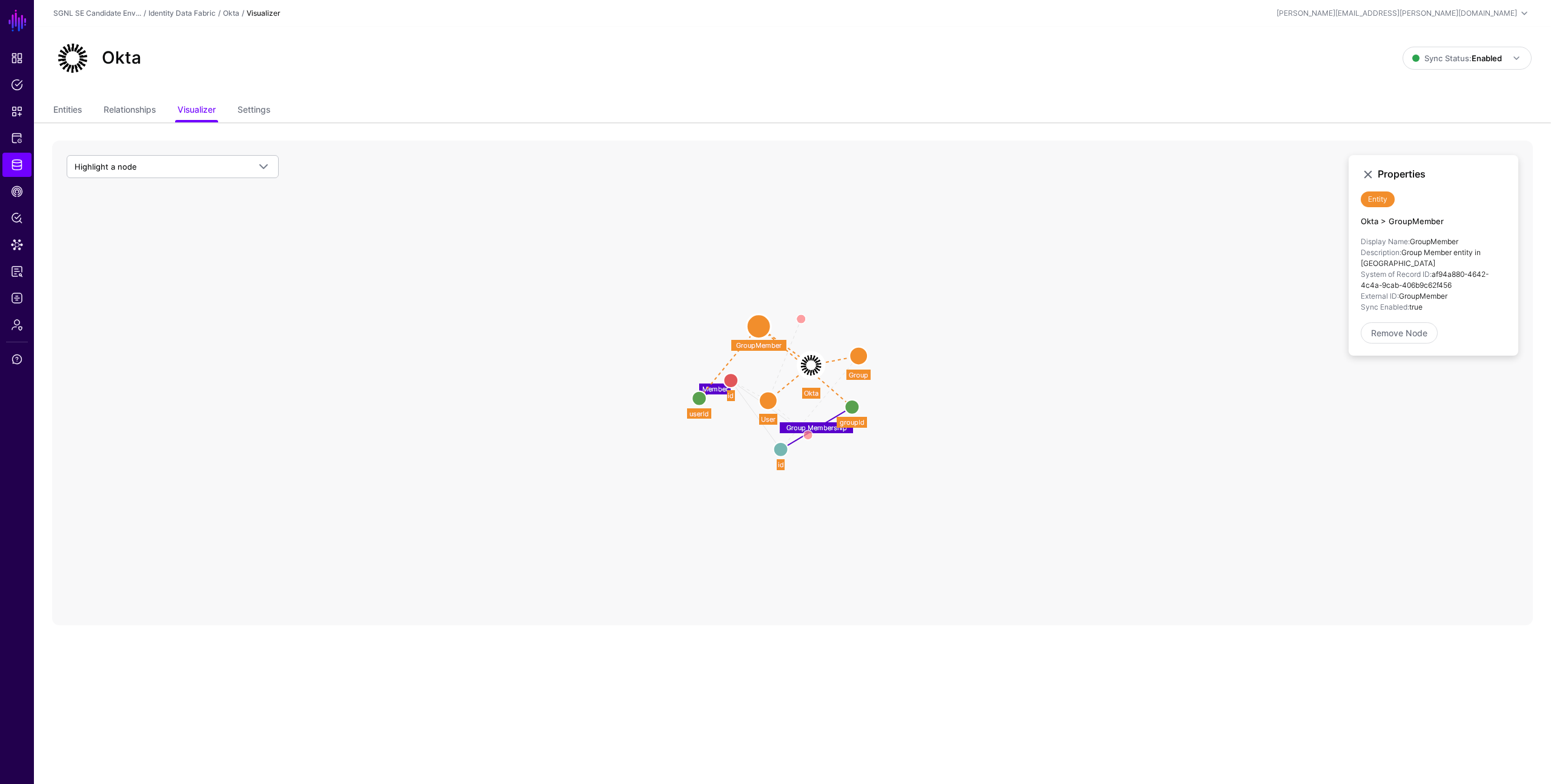
click at [767, 399] on circle at bounding box center [768, 401] width 18 height 18
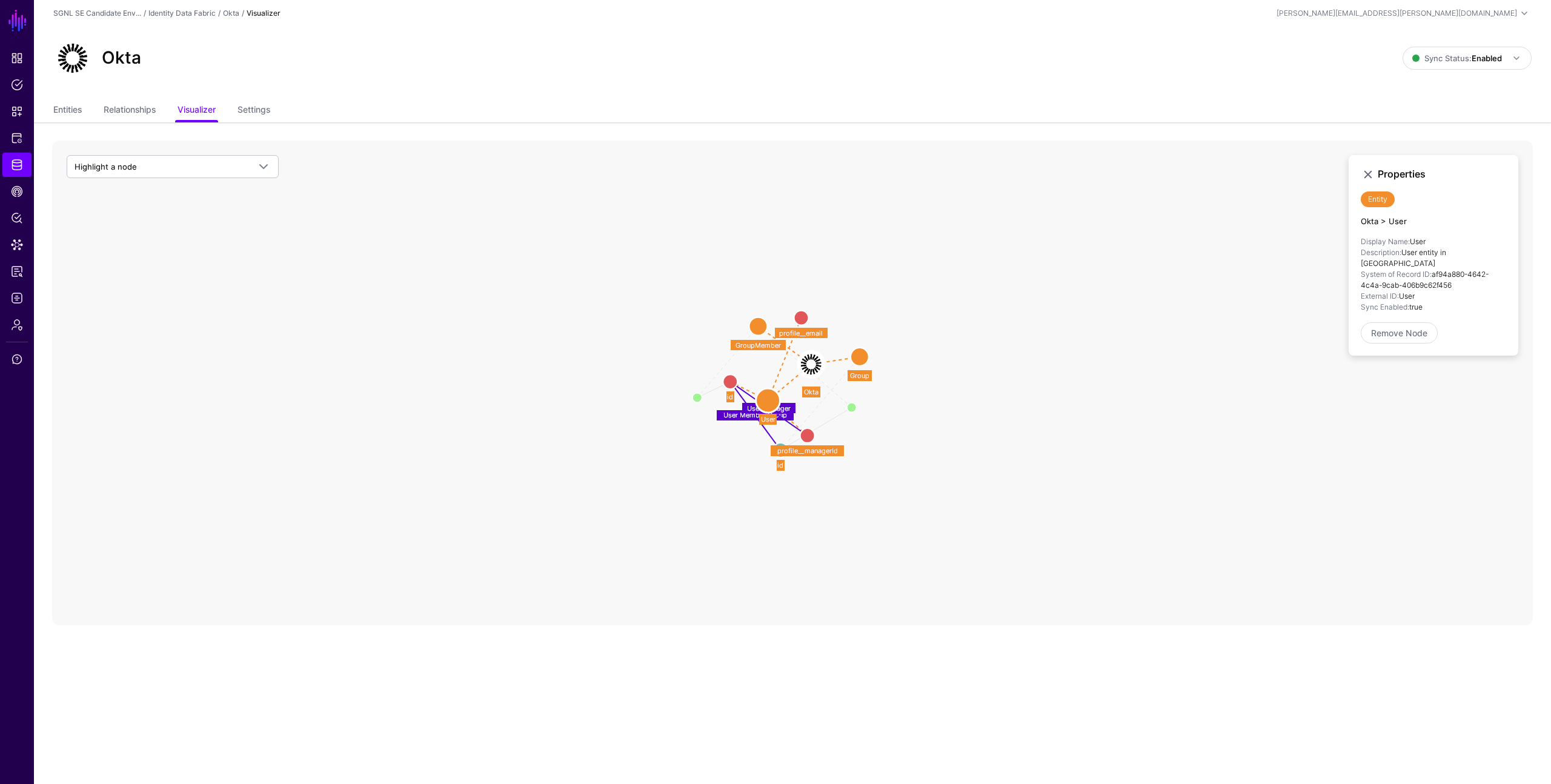
click at [767, 399] on circle at bounding box center [768, 401] width 25 height 25
click at [726, 385] on circle at bounding box center [730, 383] width 15 height 15
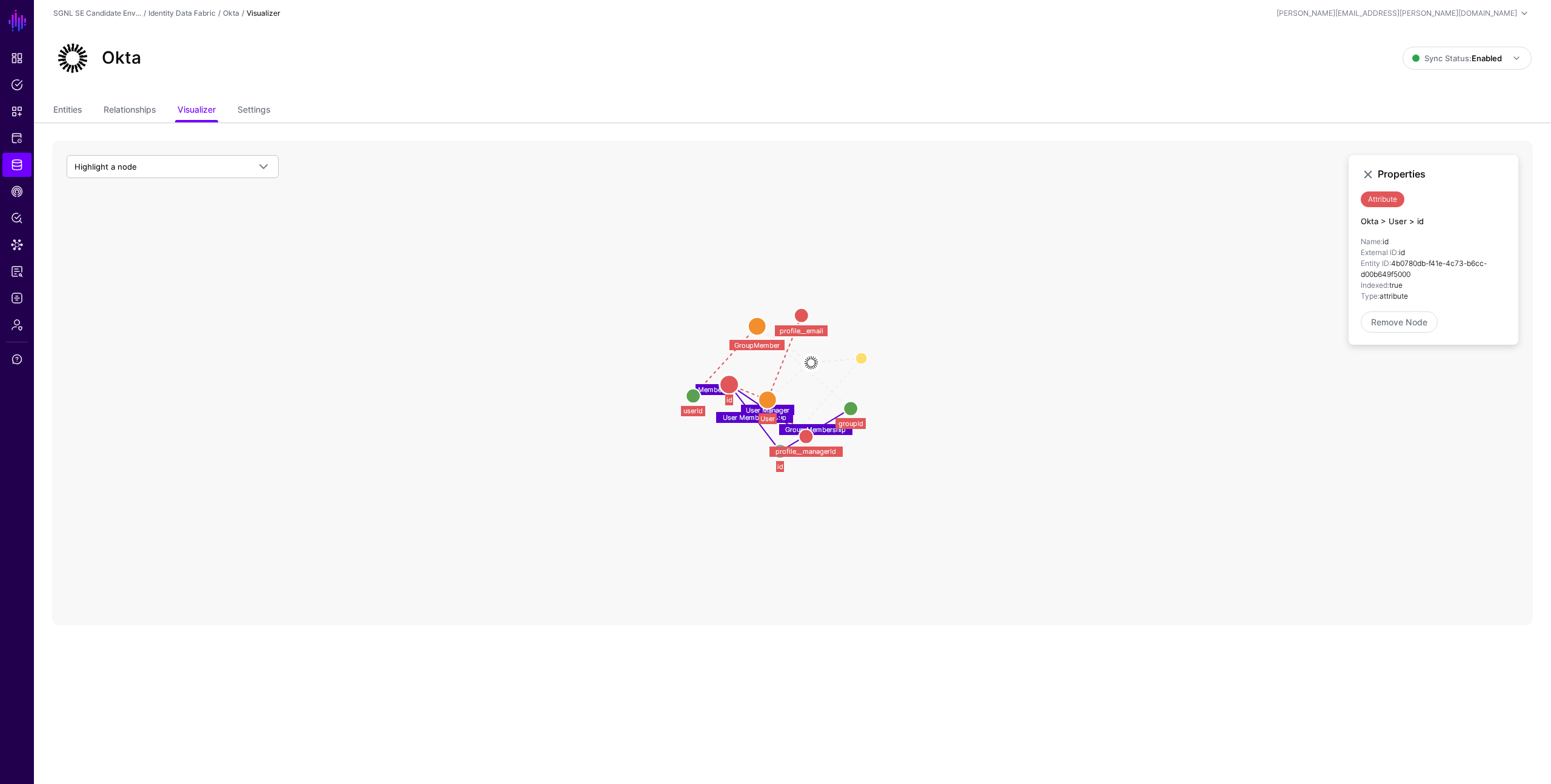
click at [774, 449] on circle at bounding box center [780, 452] width 15 height 15
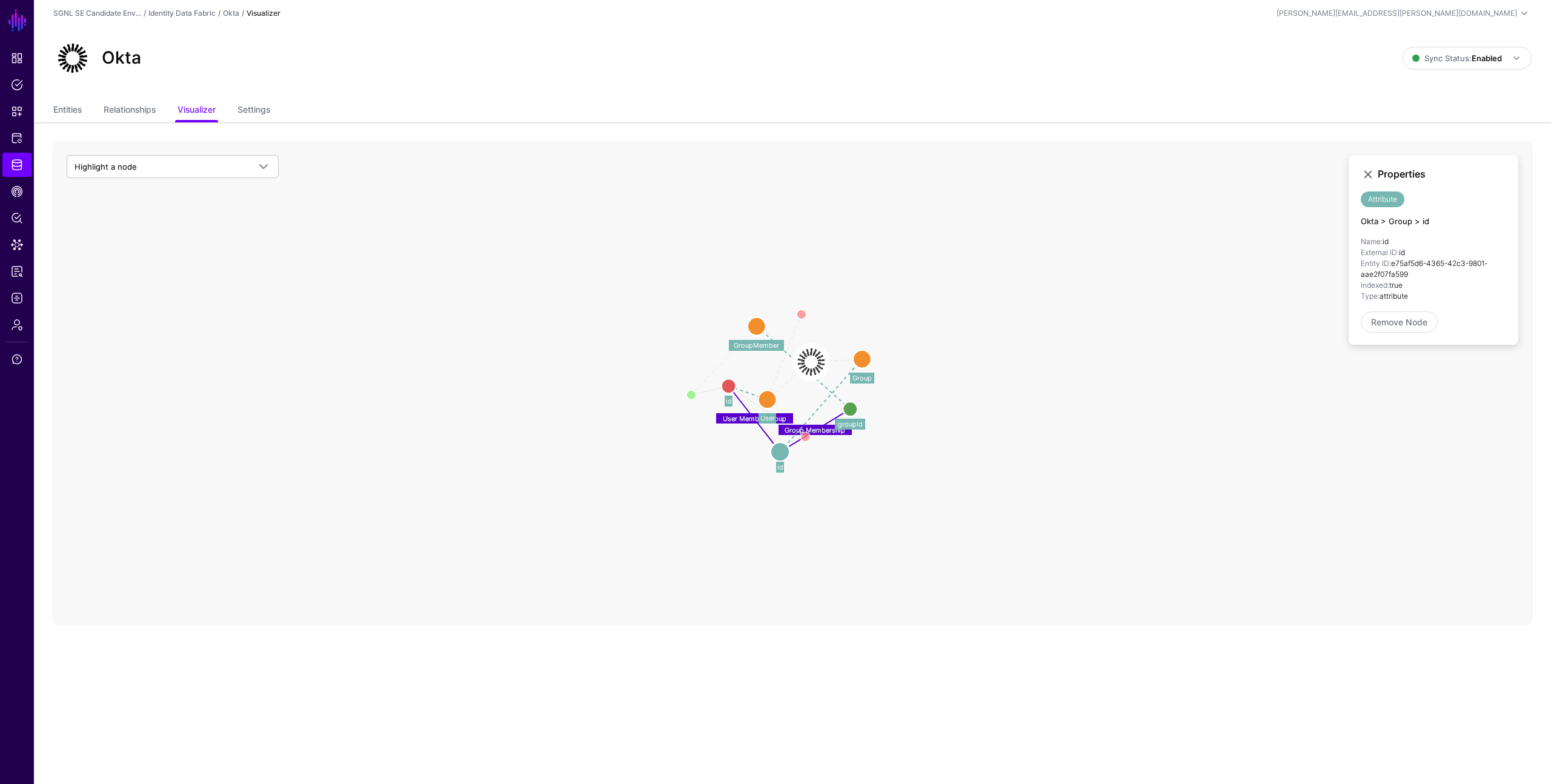
click at [810, 363] on image at bounding box center [811, 362] width 36 height 36
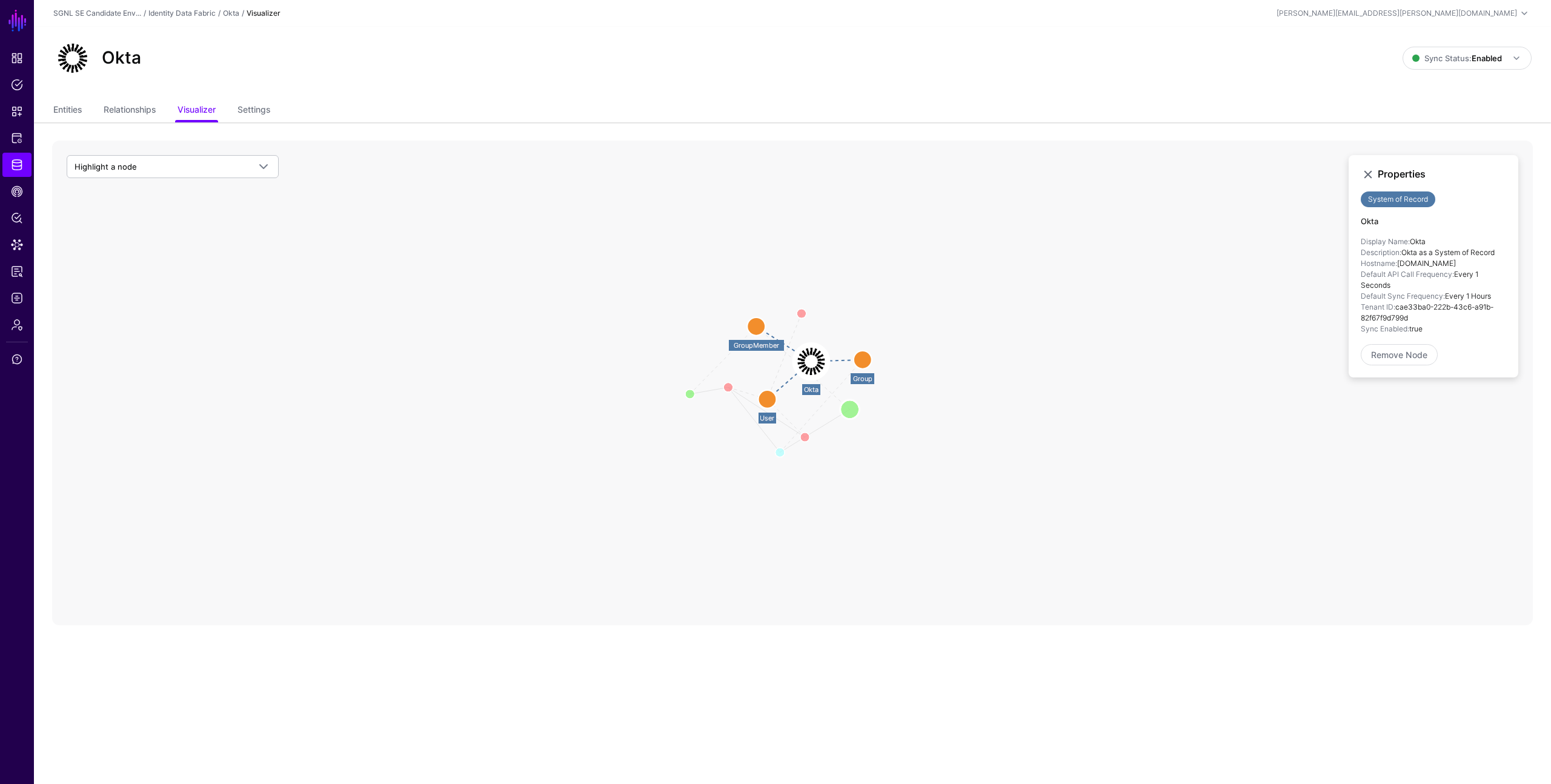
click at [850, 408] on circle at bounding box center [850, 409] width 19 height 19
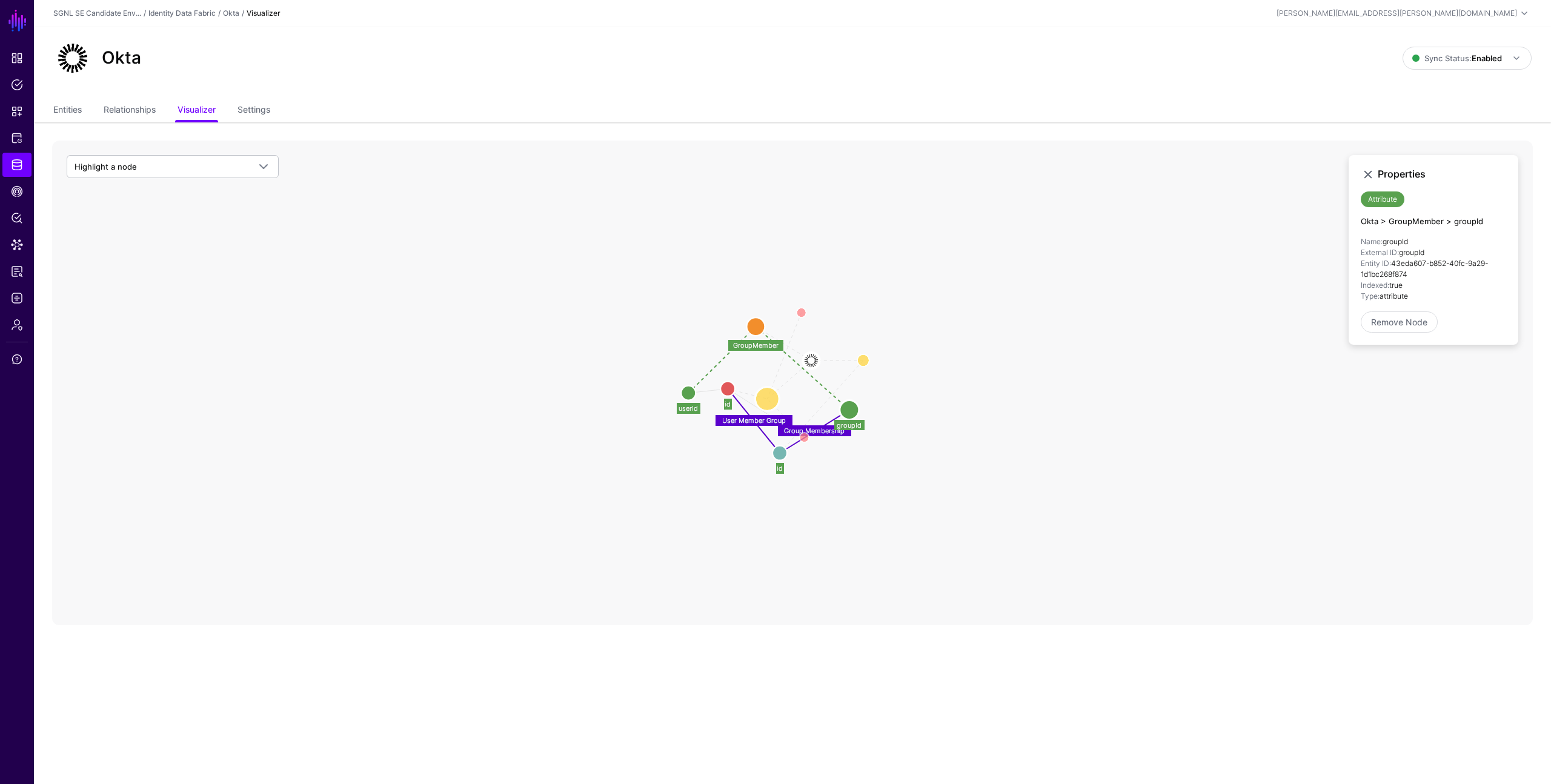
click at [770, 397] on circle at bounding box center [767, 398] width 25 height 25
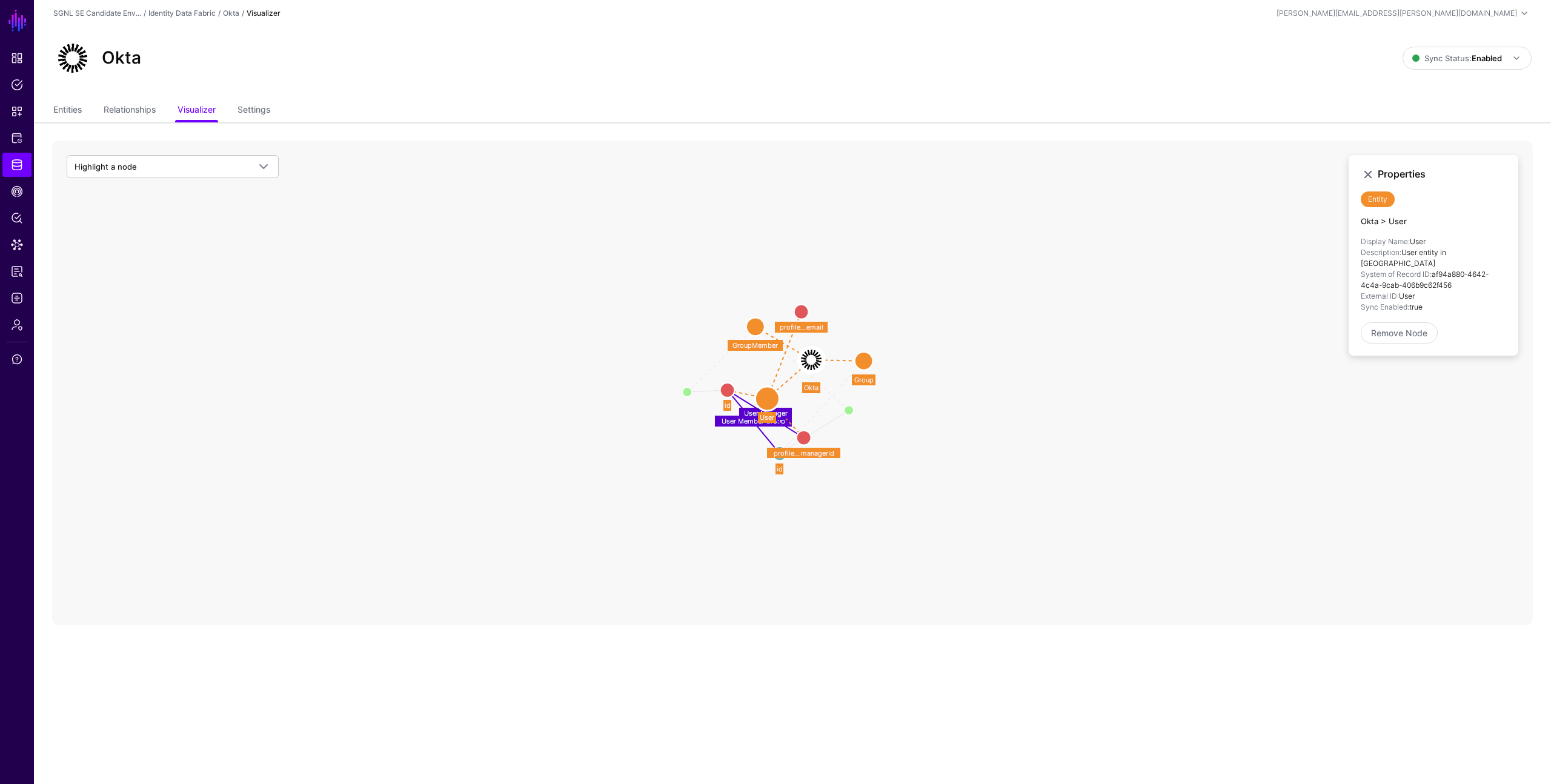
click at [962, 500] on icon "Group Membership Member User Member Group User Manager groupId groupId userId u…" at bounding box center [792, 383] width 1481 height 485
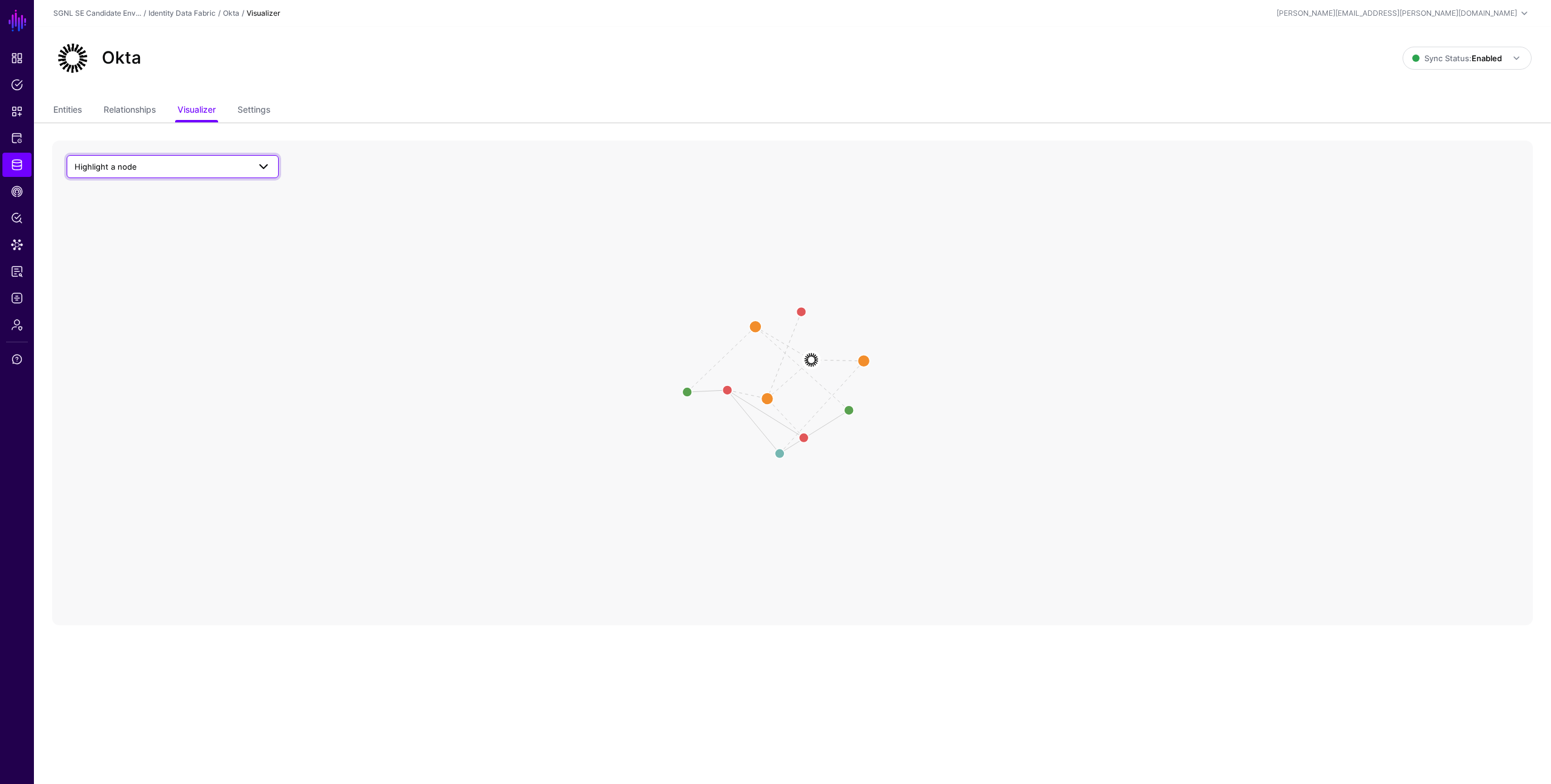
click at [226, 167] on span "Highlight a node" at bounding box center [162, 167] width 174 height 13
click at [132, 256] on div "User" at bounding box center [179, 258] width 181 height 12
click at [763, 399] on circle at bounding box center [767, 398] width 25 height 25
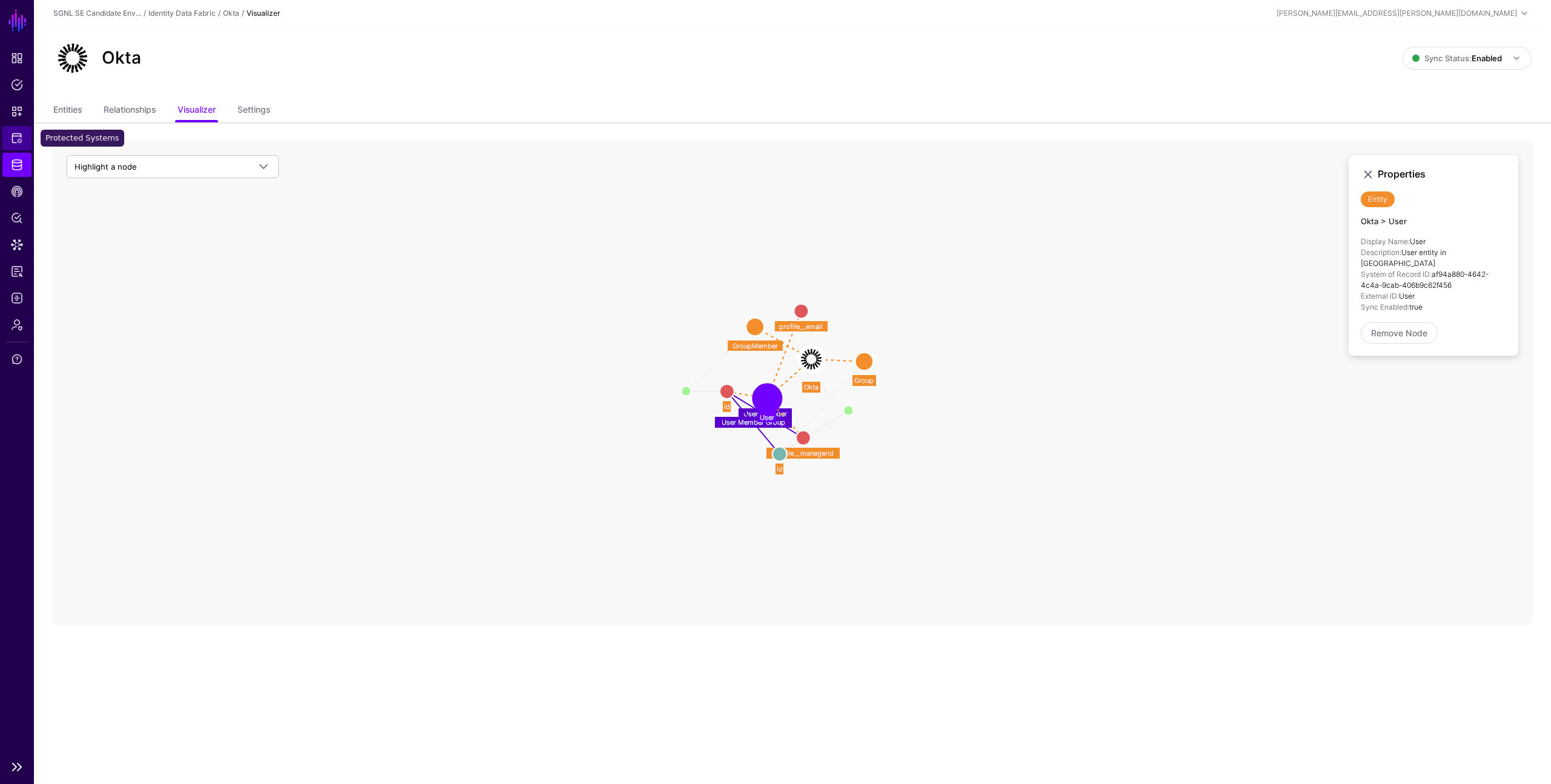
click at [16, 137] on span "Protected Systems" at bounding box center [17, 138] width 12 height 12
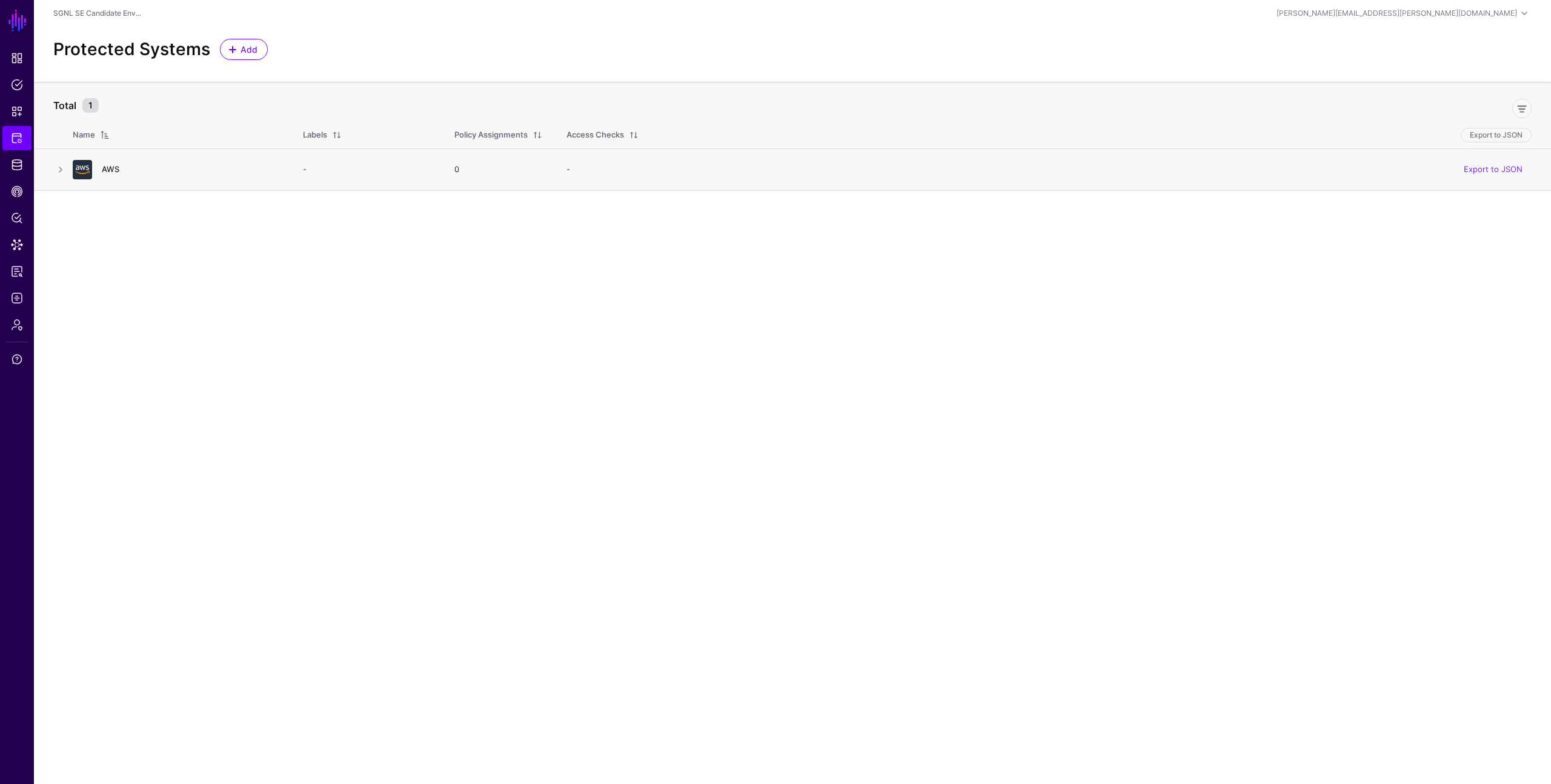
click at [112, 168] on link "AWS" at bounding box center [111, 169] width 18 height 10
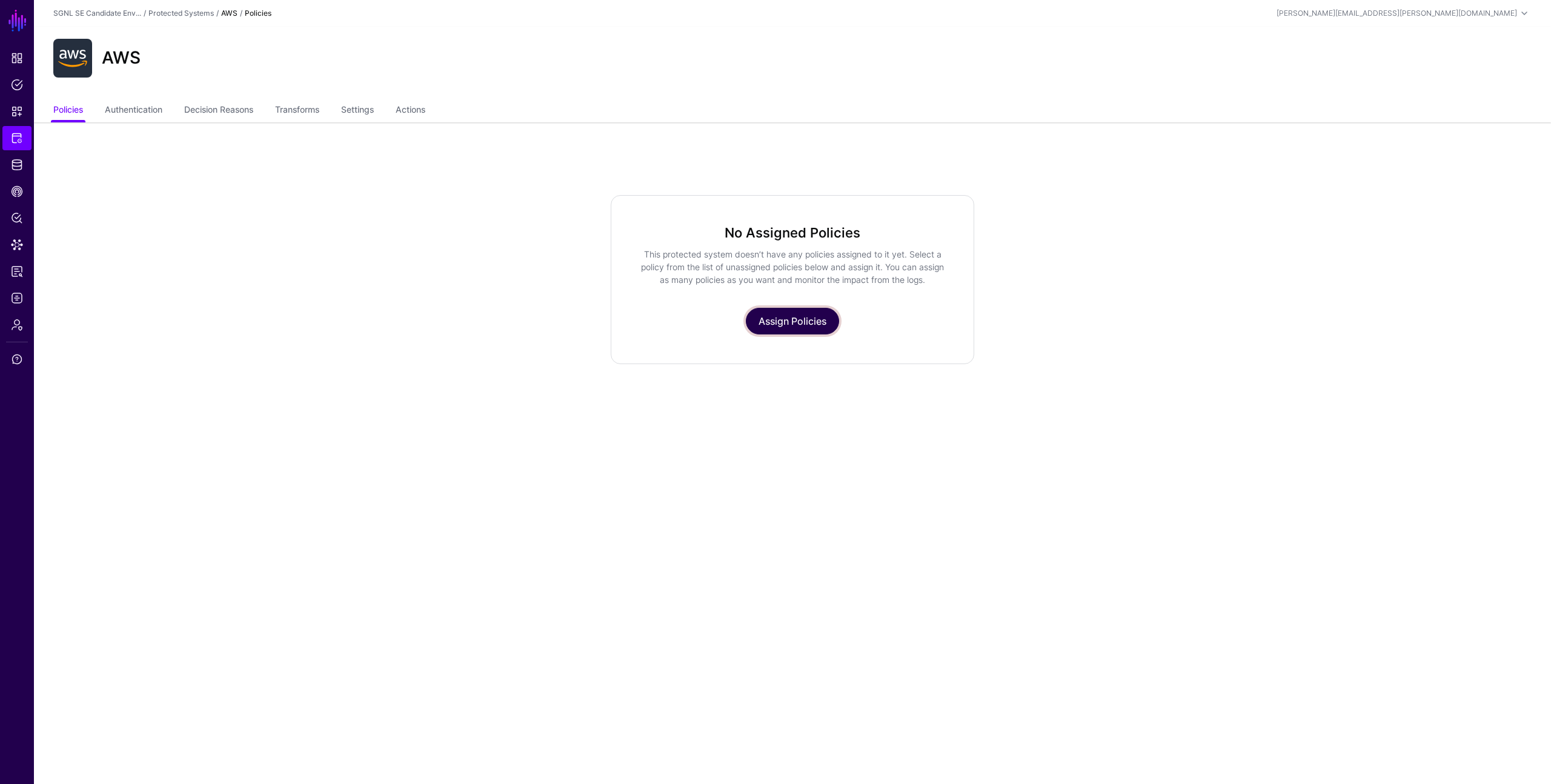
click at [778, 318] on link "Assign Policies" at bounding box center [792, 321] width 93 height 27
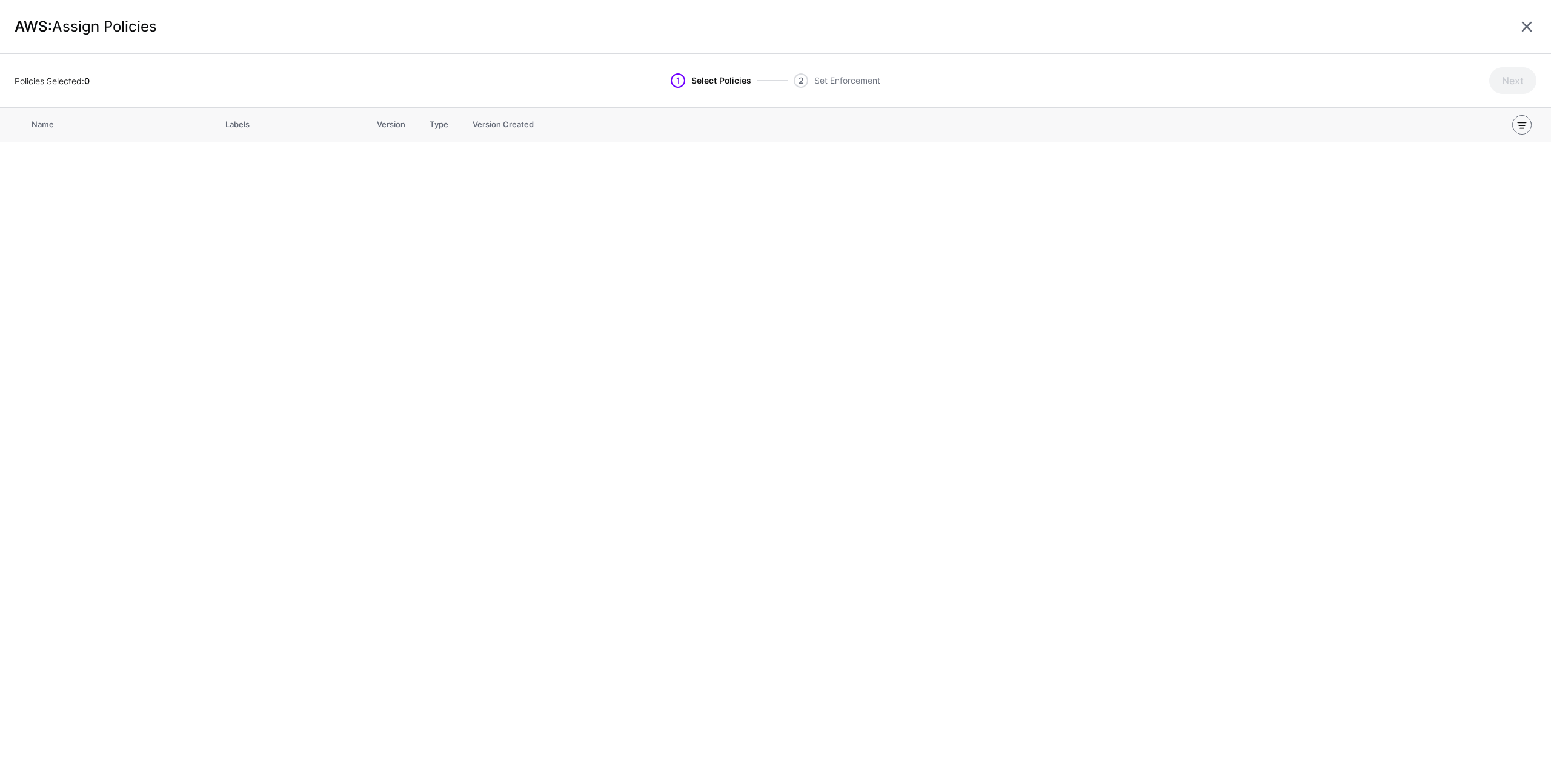
click at [1523, 124] on link at bounding box center [1522, 125] width 19 height 19
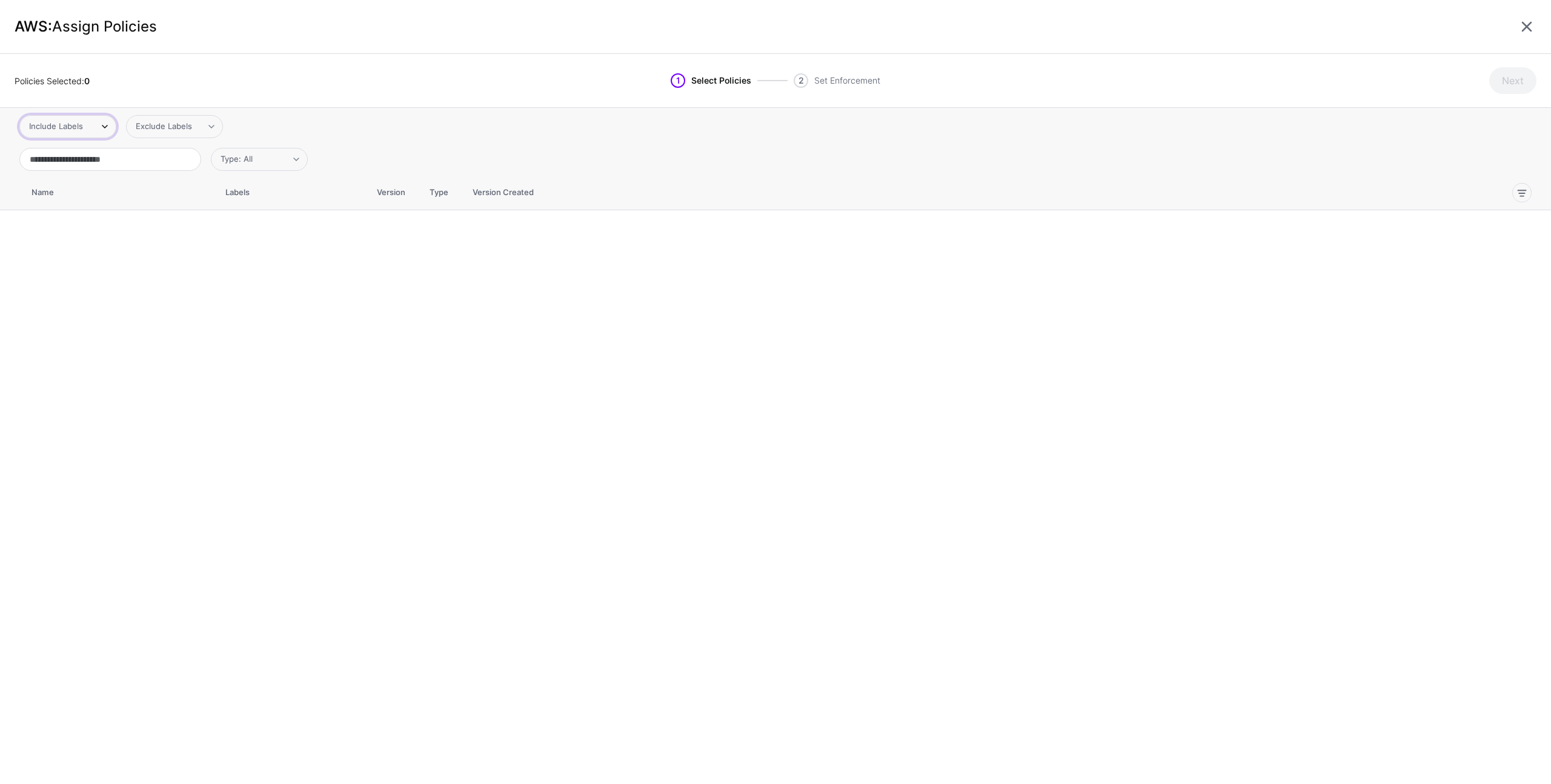
click at [95, 122] on span at bounding box center [99, 127] width 18 height 15
click at [314, 74] on div "Policies Selected: 0" at bounding box center [205, 80] width 380 height 13
click at [1525, 28] on link at bounding box center [1527, 27] width 19 height 19
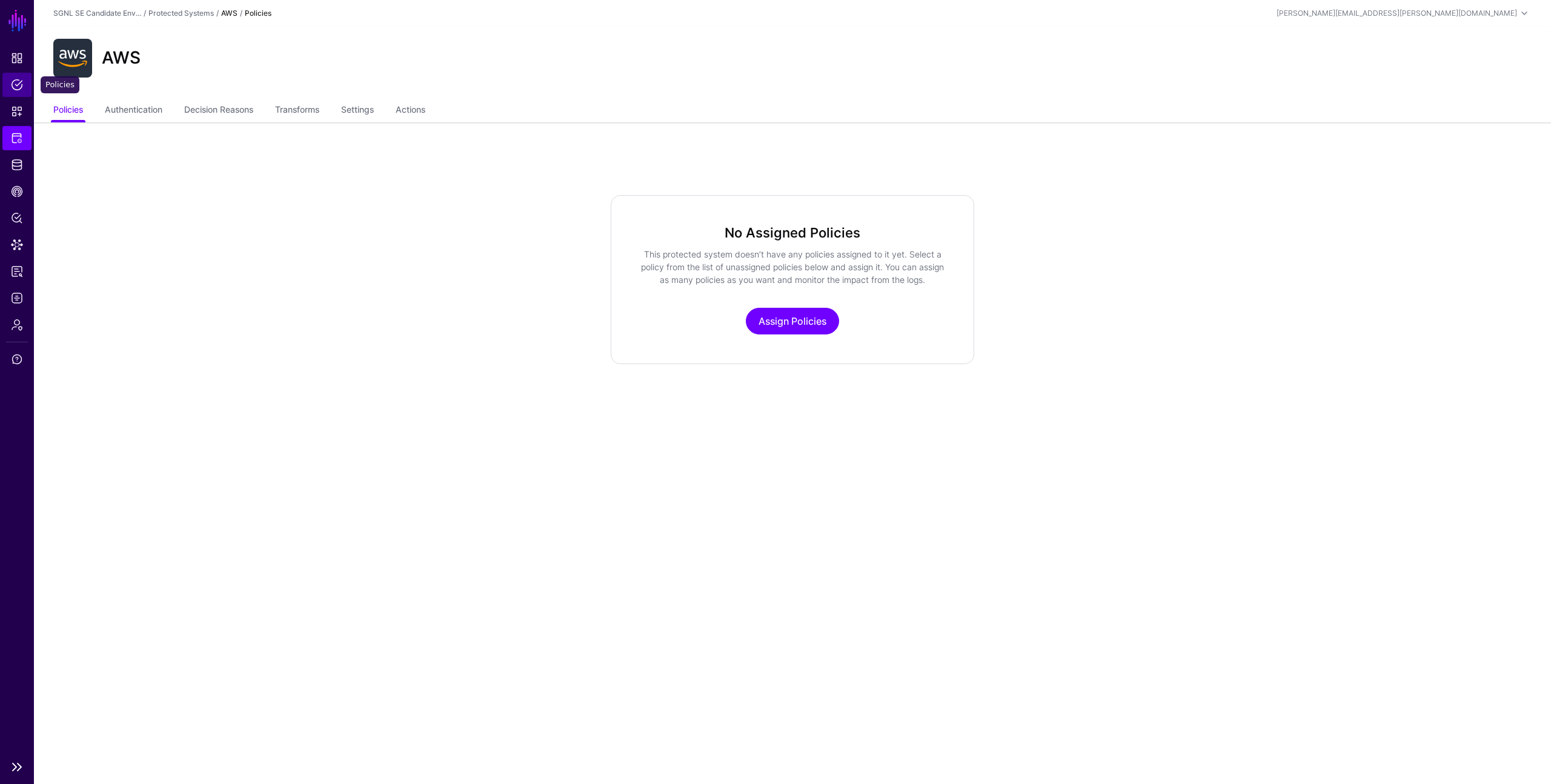
click at [13, 82] on span "Policies" at bounding box center [17, 85] width 12 height 12
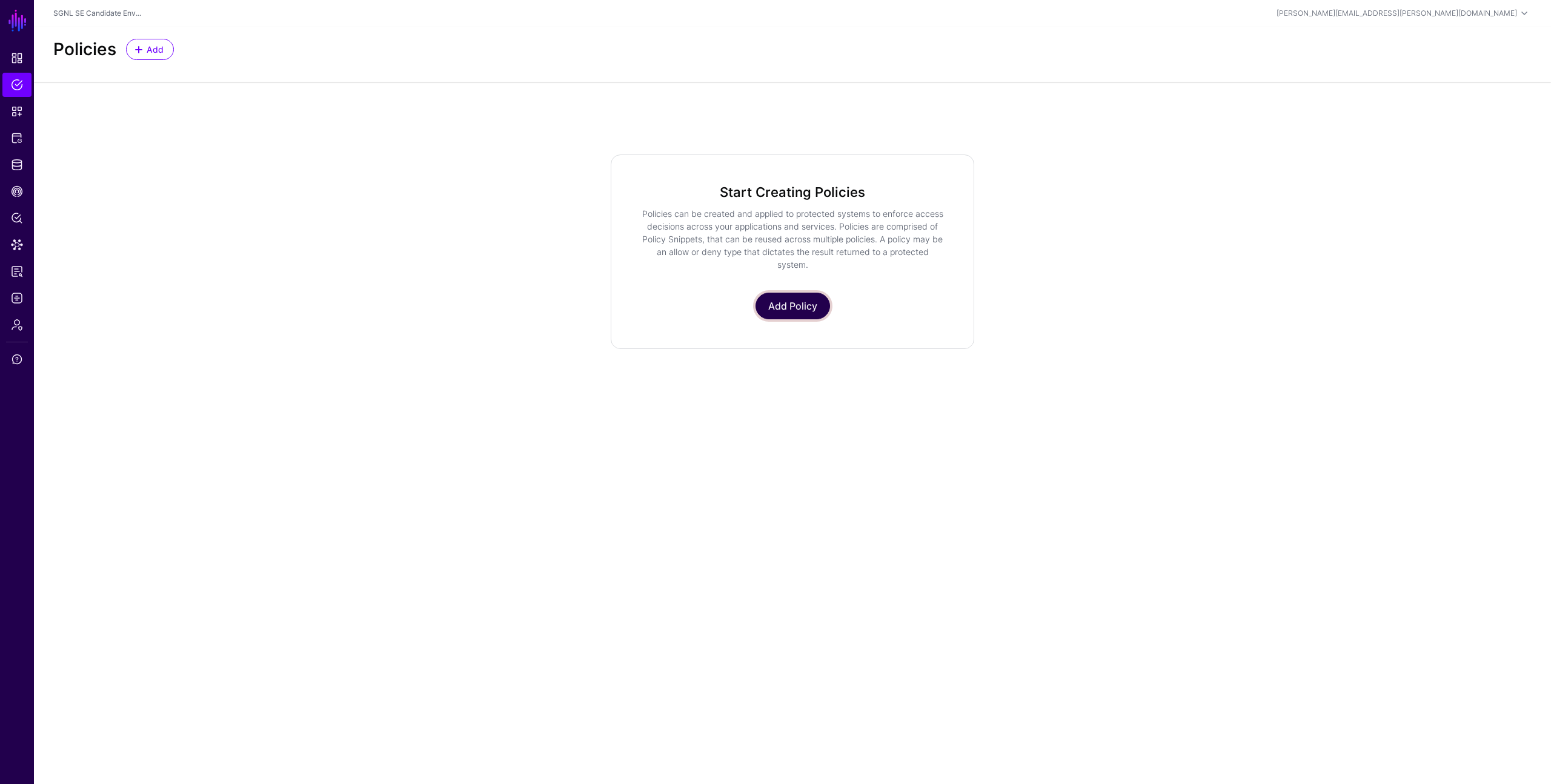
click at [799, 302] on link "Add Policy" at bounding box center [793, 306] width 74 height 27
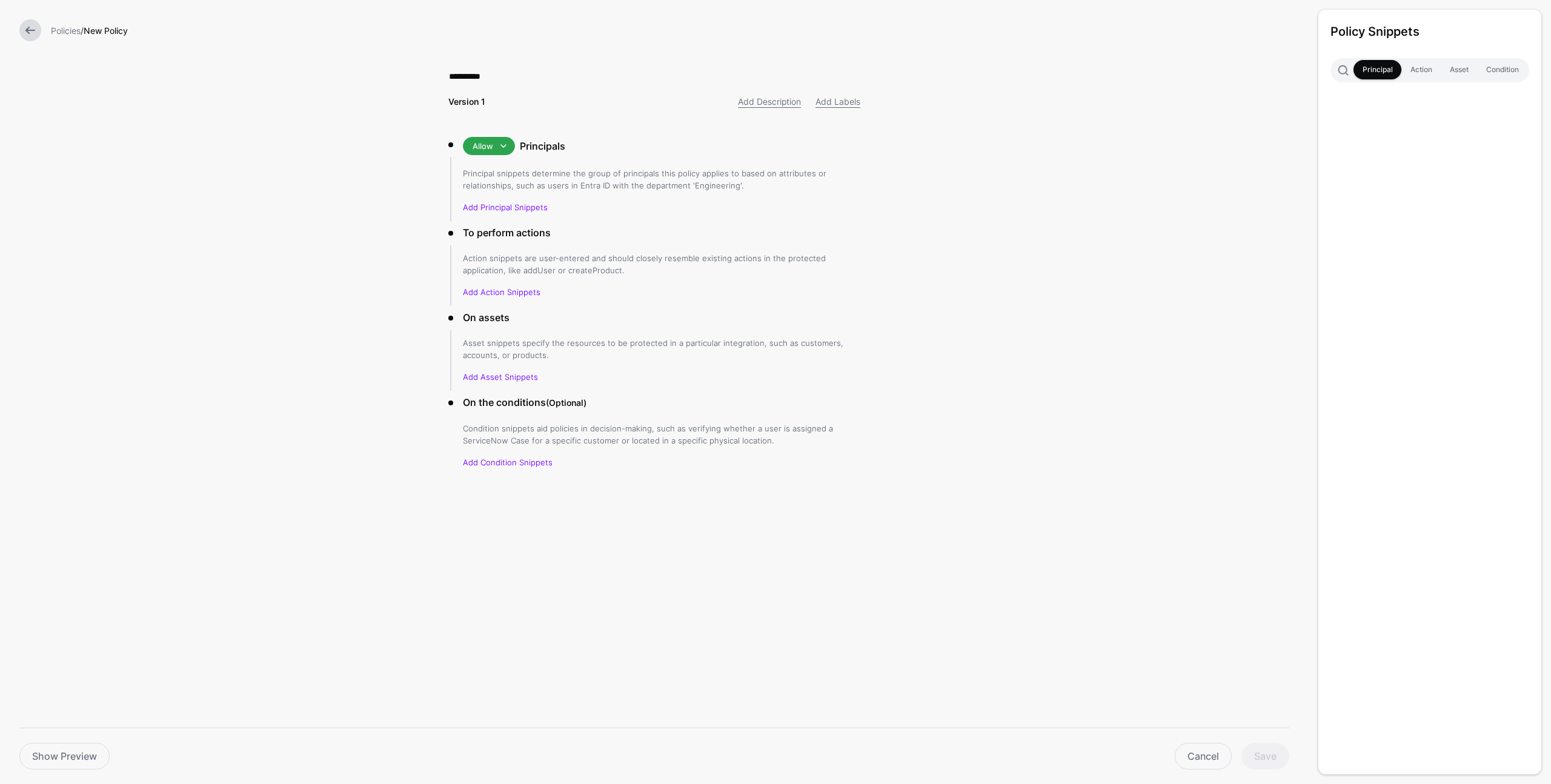
type input "**********"
click at [506, 141] on span at bounding box center [504, 146] width 15 height 15
click at [613, 141] on h3 "Principals" at bounding box center [689, 146] width 340 height 15
click at [502, 207] on link "Add Principal Snippets" at bounding box center [506, 207] width 85 height 10
click at [535, 205] on link "Add Principal Snippets" at bounding box center [506, 207] width 85 height 10
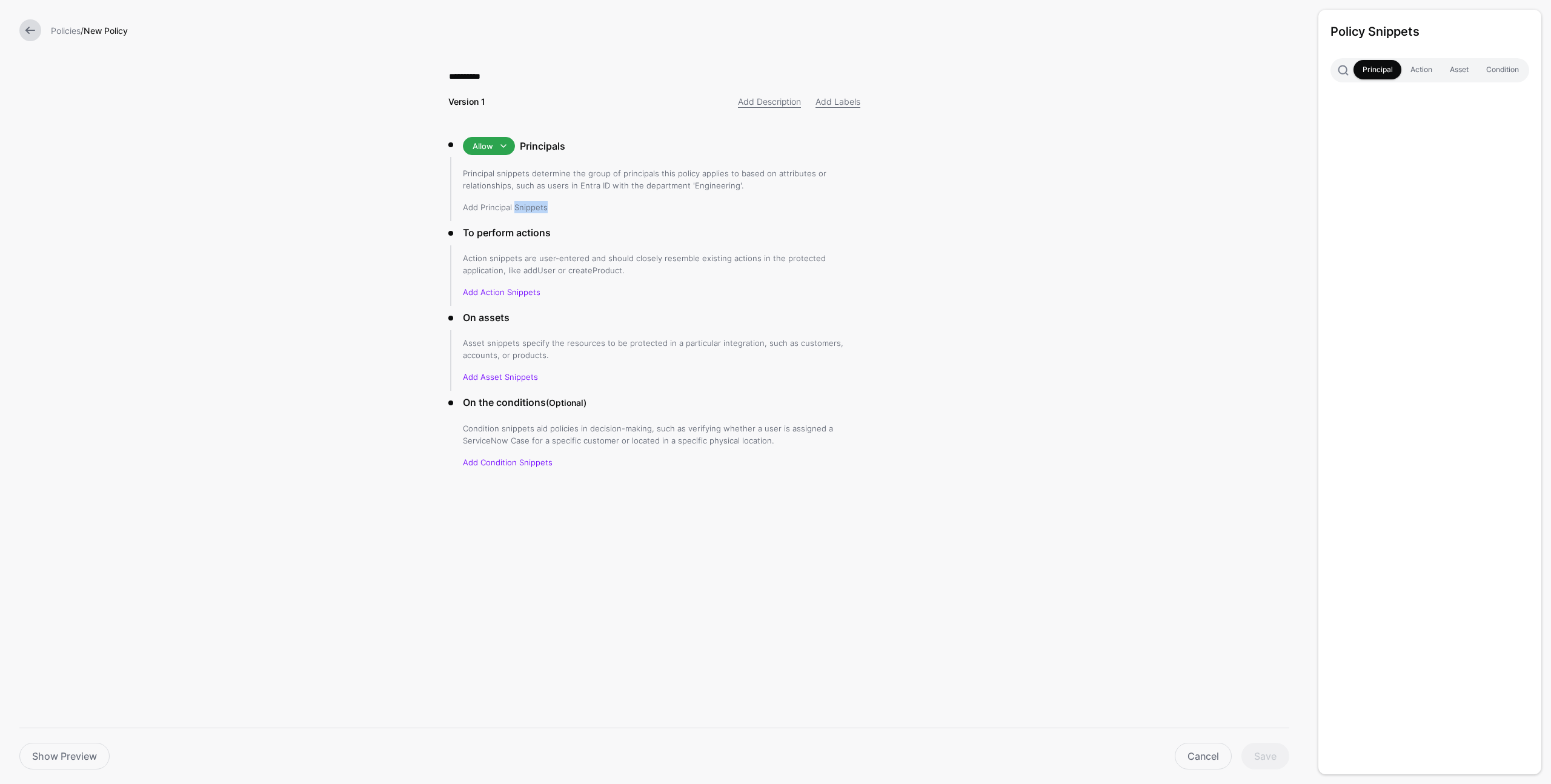
click at [535, 205] on link "Add Principal Snippets" at bounding box center [506, 207] width 85 height 10
click at [571, 246] on li "To perform actions Action snippets are user-entered and should closely resemble…" at bounding box center [654, 265] width 412 height 80
click at [1424, 68] on link "Action" at bounding box center [1421, 70] width 39 height 19
click at [1385, 71] on link "Principal" at bounding box center [1378, 70] width 48 height 19
click at [1495, 68] on link "Condition" at bounding box center [1503, 70] width 51 height 19
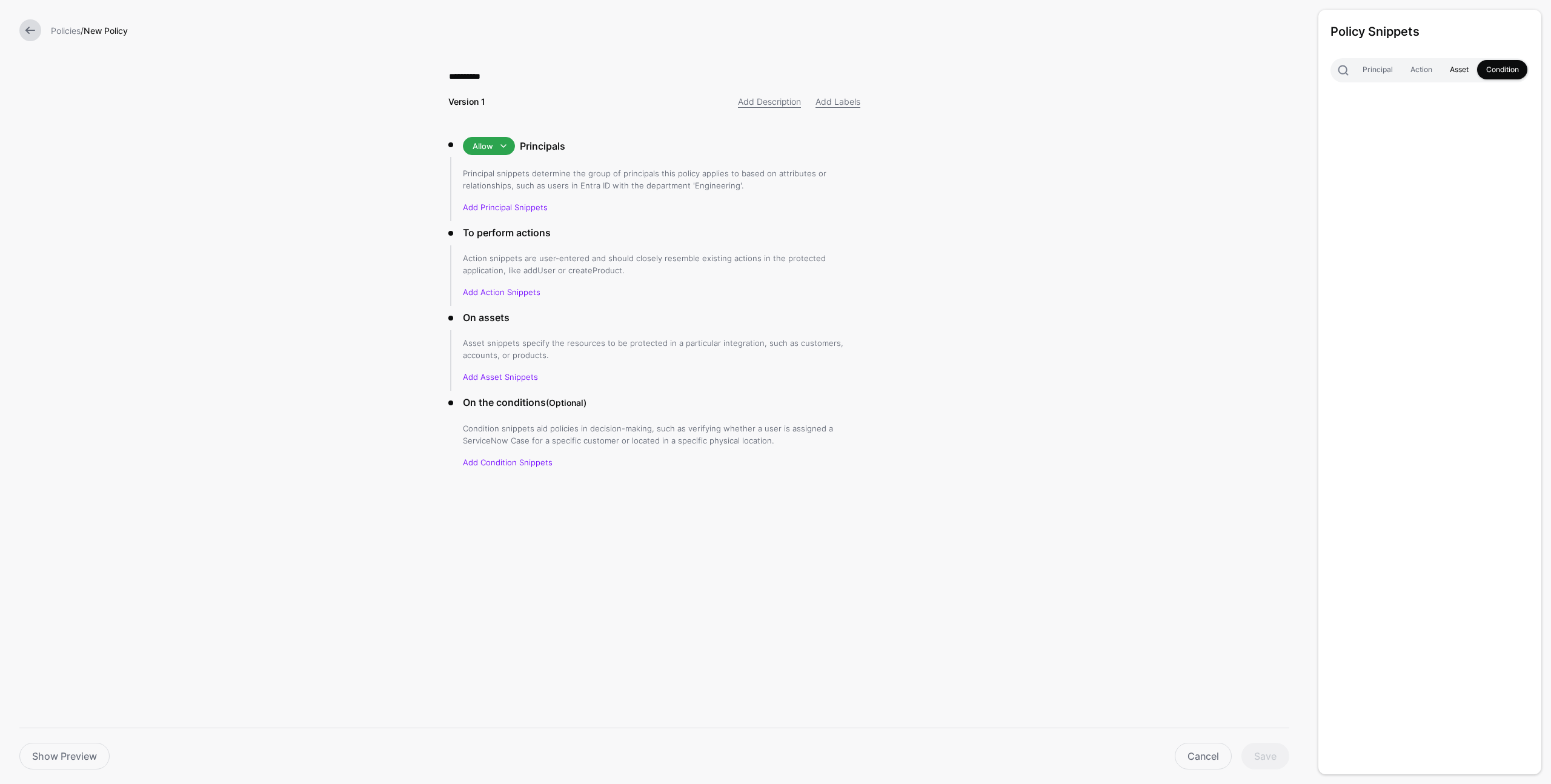
click at [1460, 71] on link "Asset" at bounding box center [1459, 70] width 36 height 19
click at [493, 296] on link "Add Action Snippets" at bounding box center [502, 292] width 77 height 10
click at [493, 295] on link "Add Action Snippets" at bounding box center [502, 292] width 77 height 10
click at [71, 750] on link "Show Preview" at bounding box center [64, 756] width 90 height 27
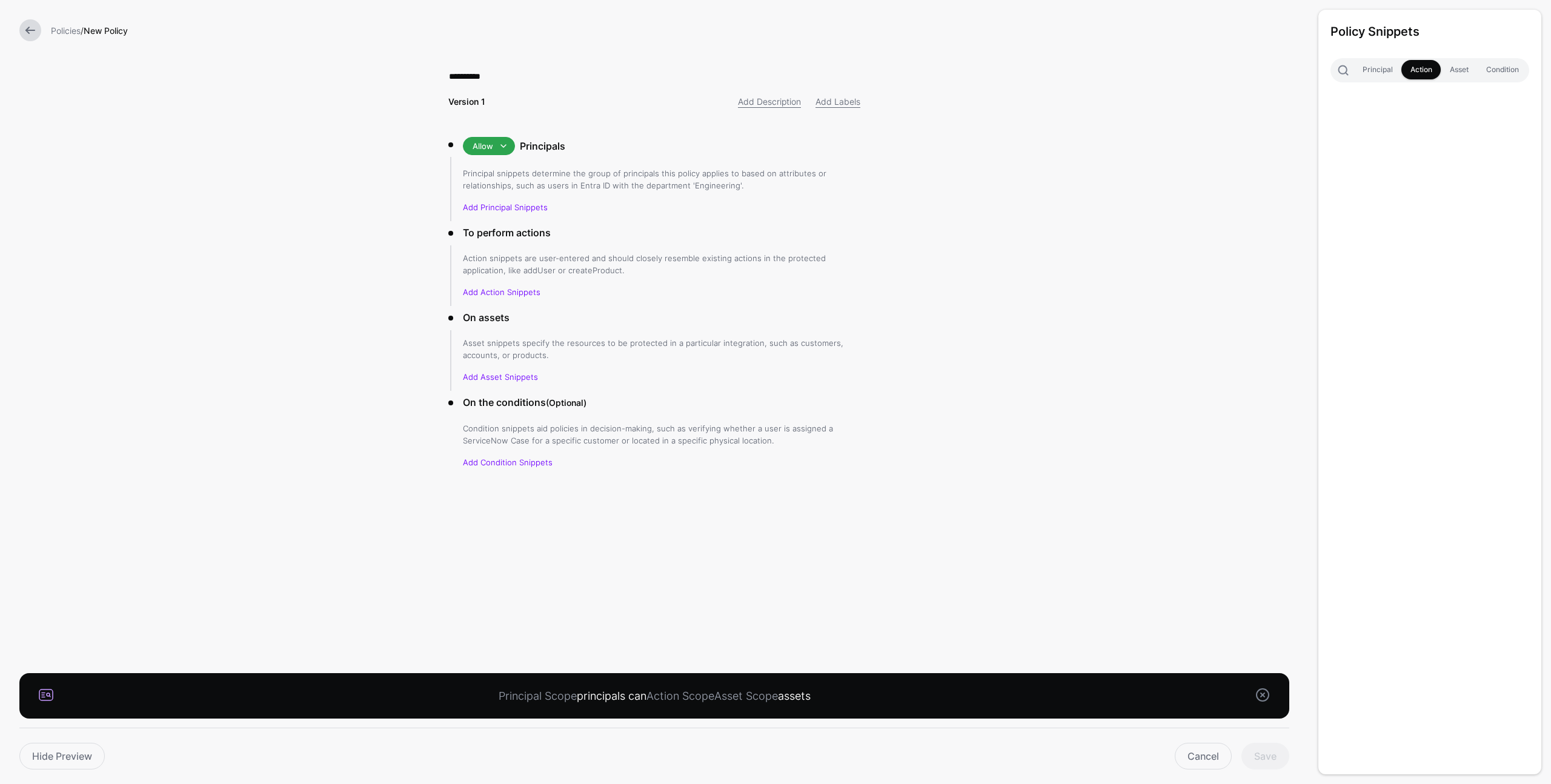
click at [30, 30] on link at bounding box center [30, 30] width 22 height 22
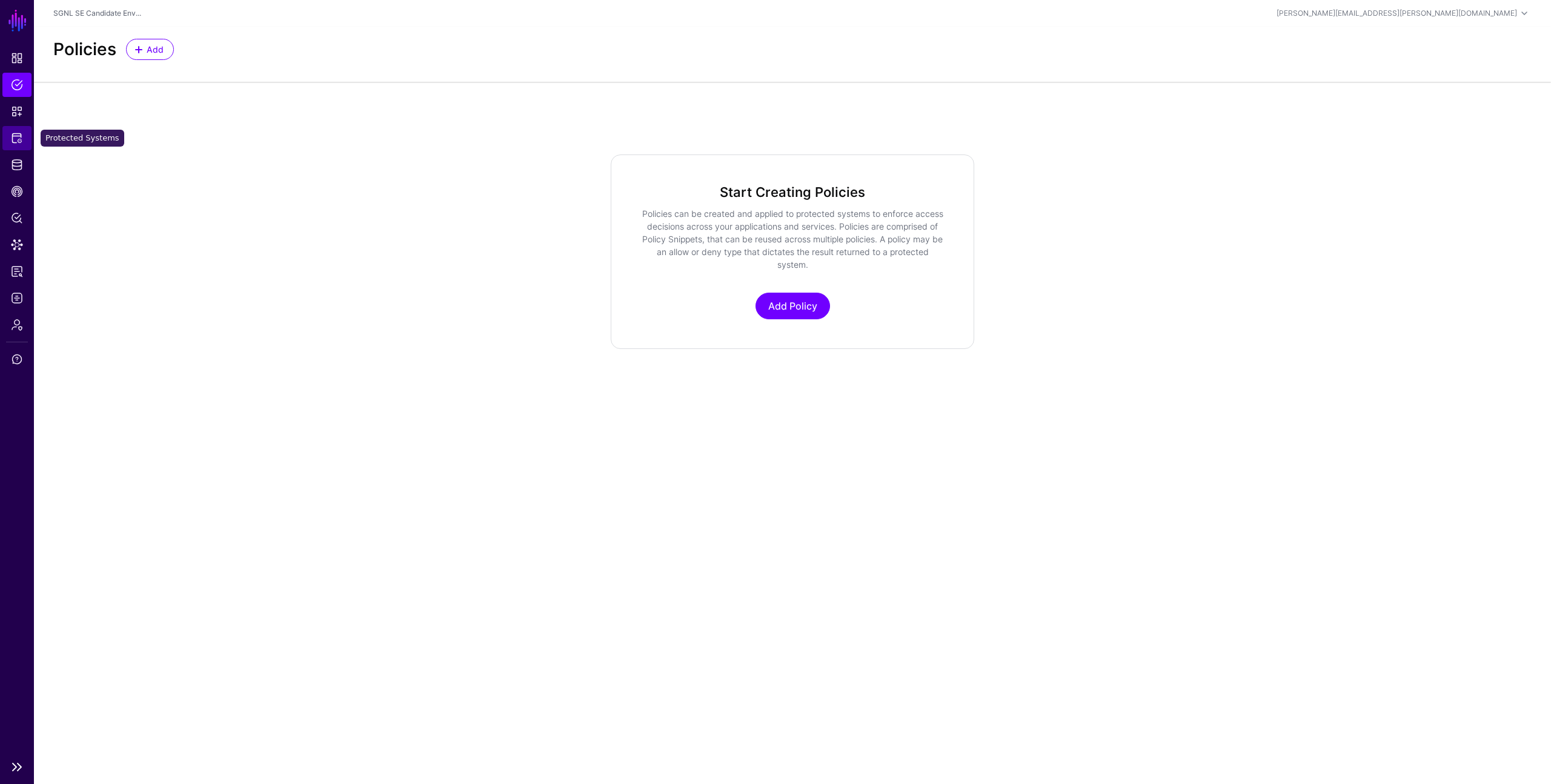
click at [16, 142] on span "Protected Systems" at bounding box center [17, 138] width 12 height 12
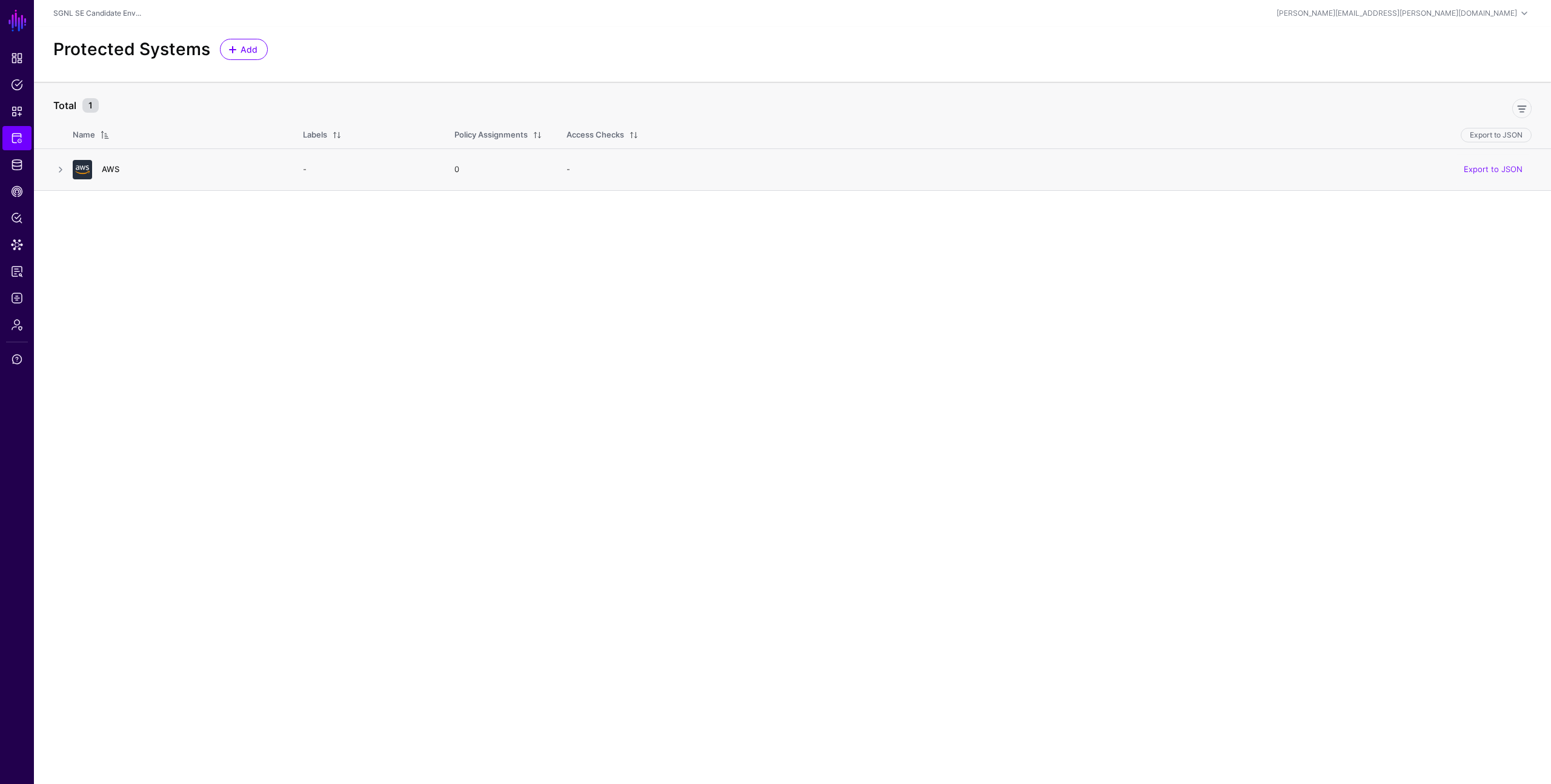
click at [117, 168] on link "AWS" at bounding box center [111, 169] width 18 height 10
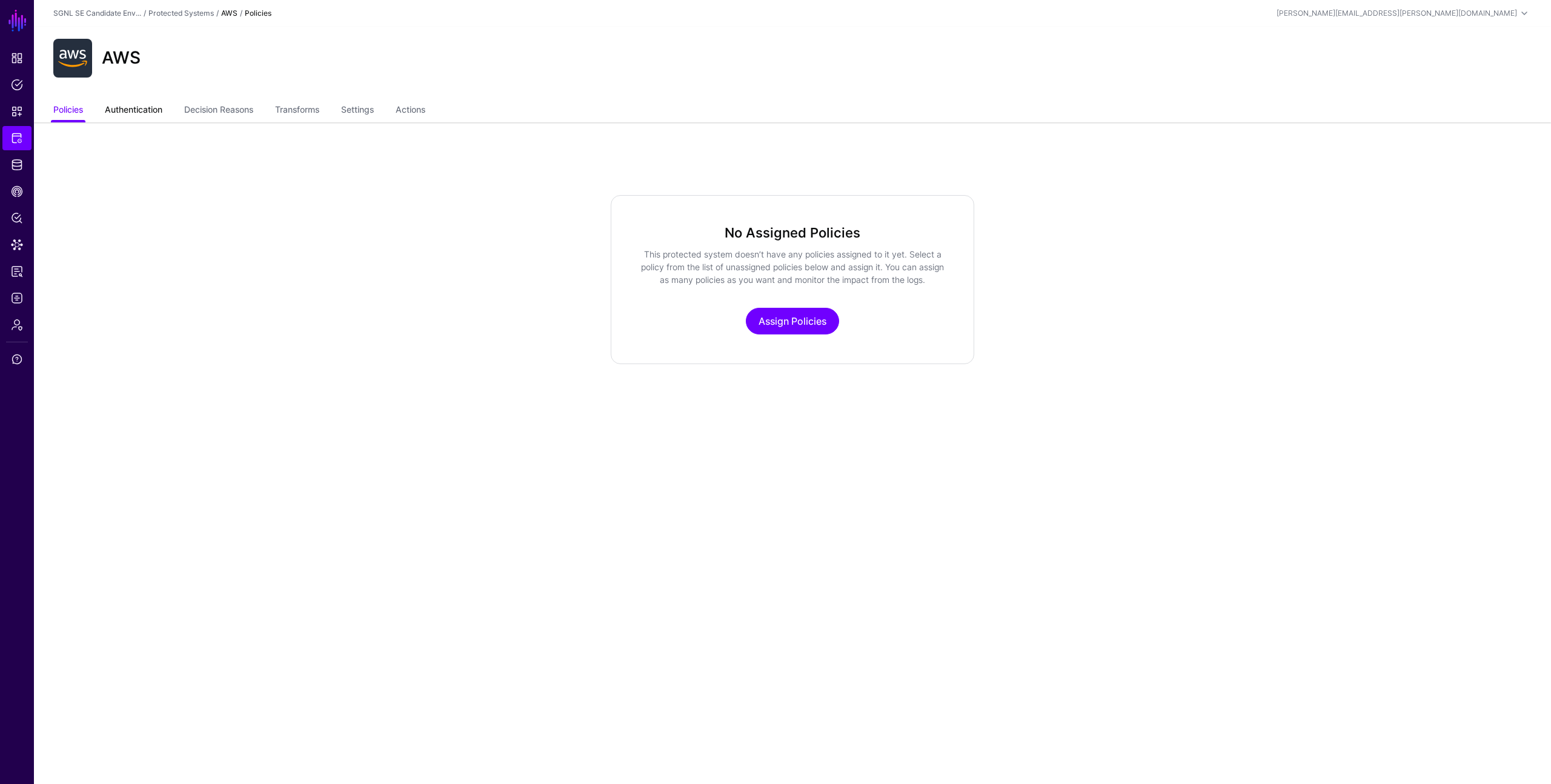
click at [144, 108] on link "Authentication" at bounding box center [133, 110] width 57 height 23
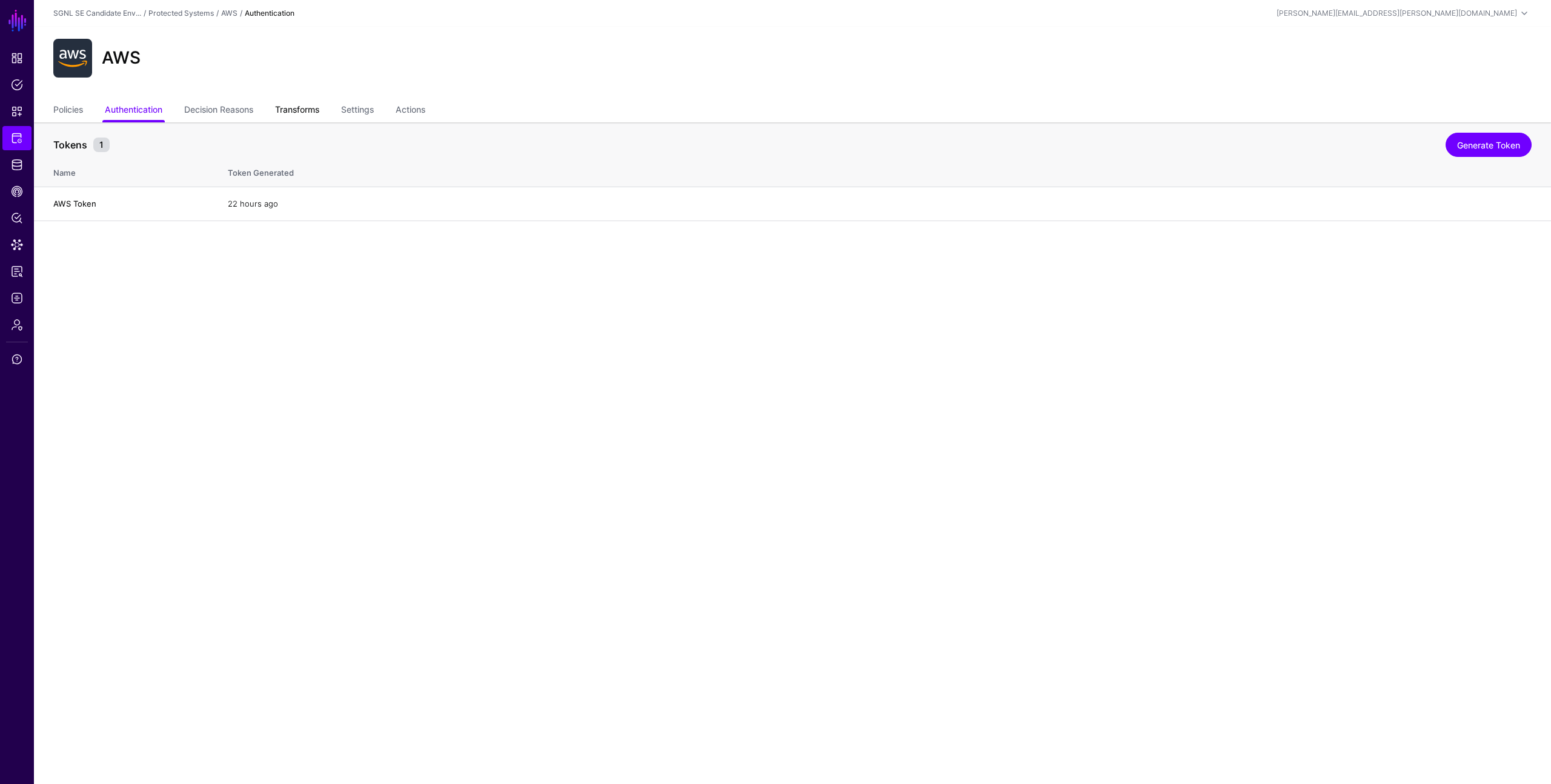
click at [308, 110] on link "Transforms" at bounding box center [296, 110] width 44 height 23
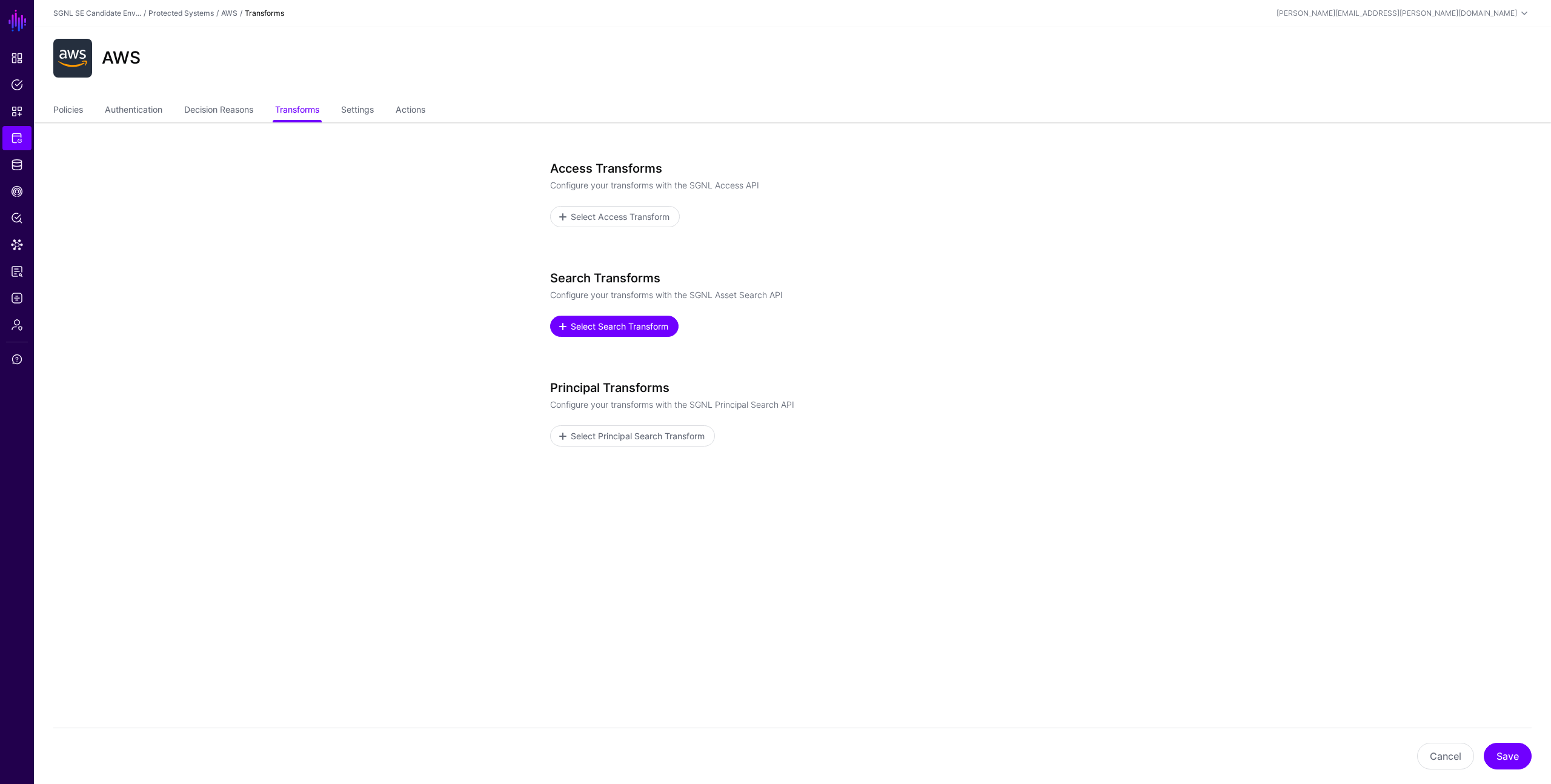
click at [597, 328] on span "Select Search Transform" at bounding box center [620, 326] width 101 height 13
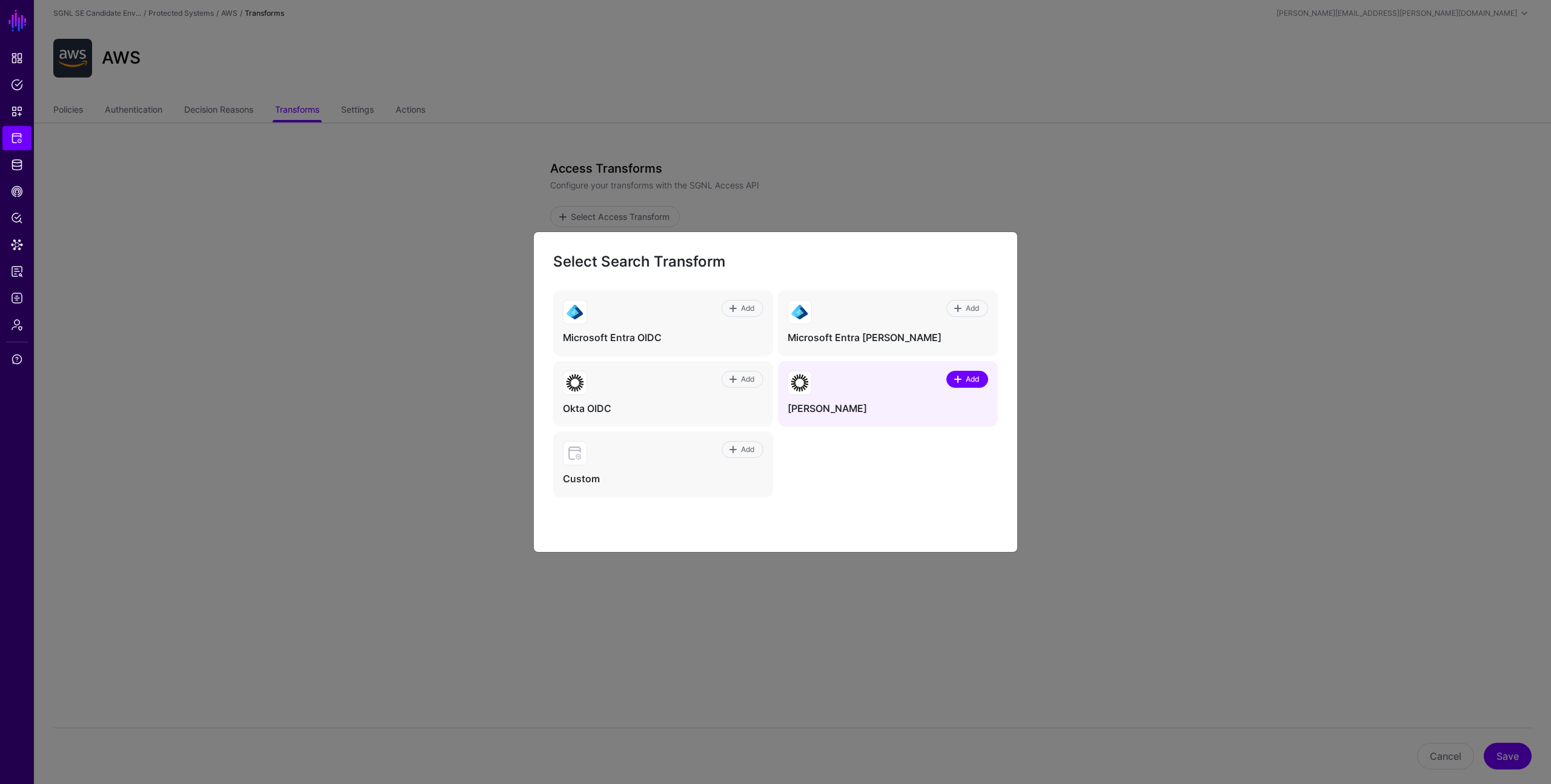
click at [965, 379] on span "Add" at bounding box center [973, 379] width 16 height 11
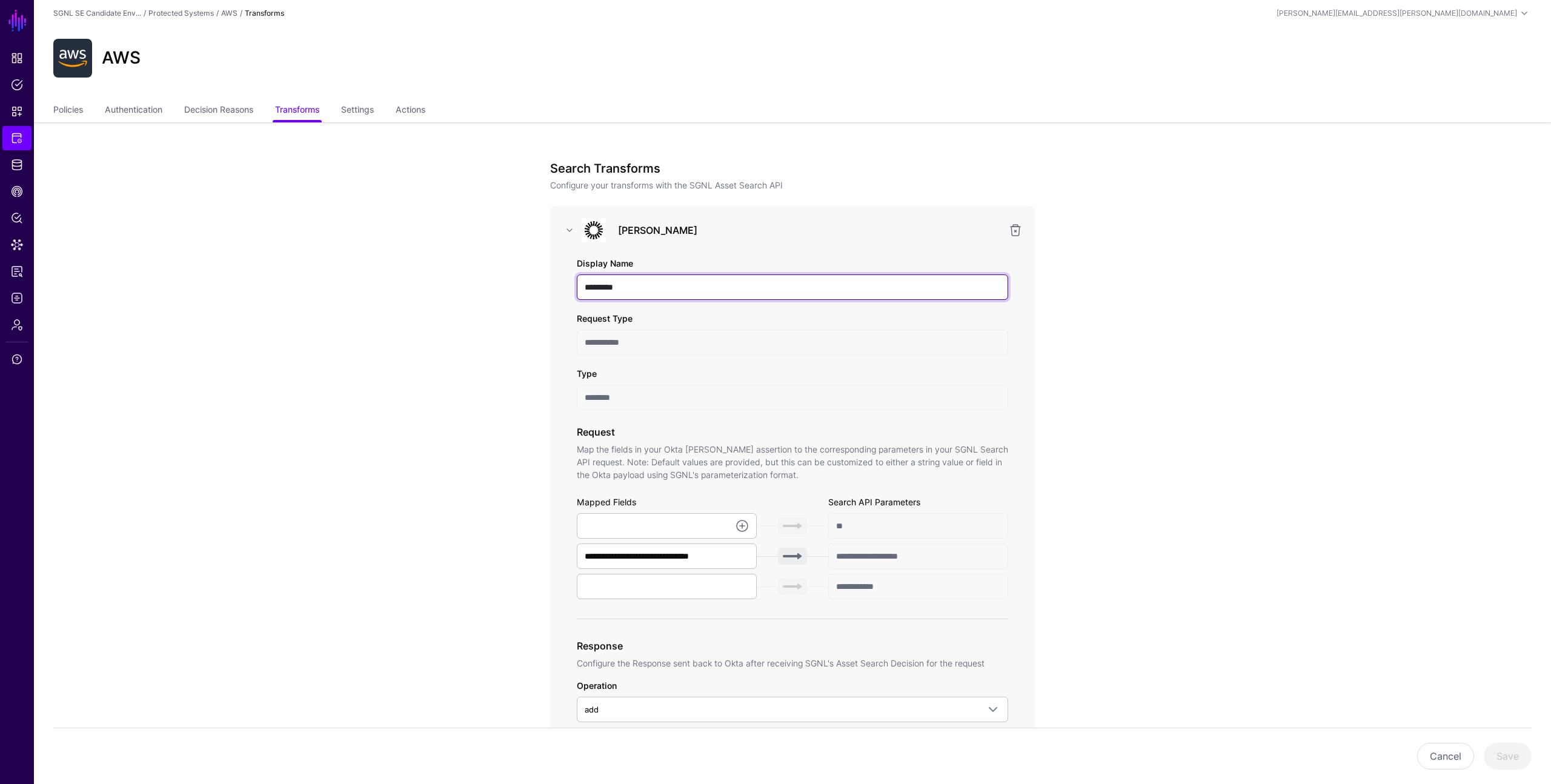
click at [715, 292] on input "*********" at bounding box center [792, 287] width 431 height 25
type input "**********"
click at [662, 523] on input "text" at bounding box center [667, 526] width 180 height 25
paste input "**********"
type input "**********"
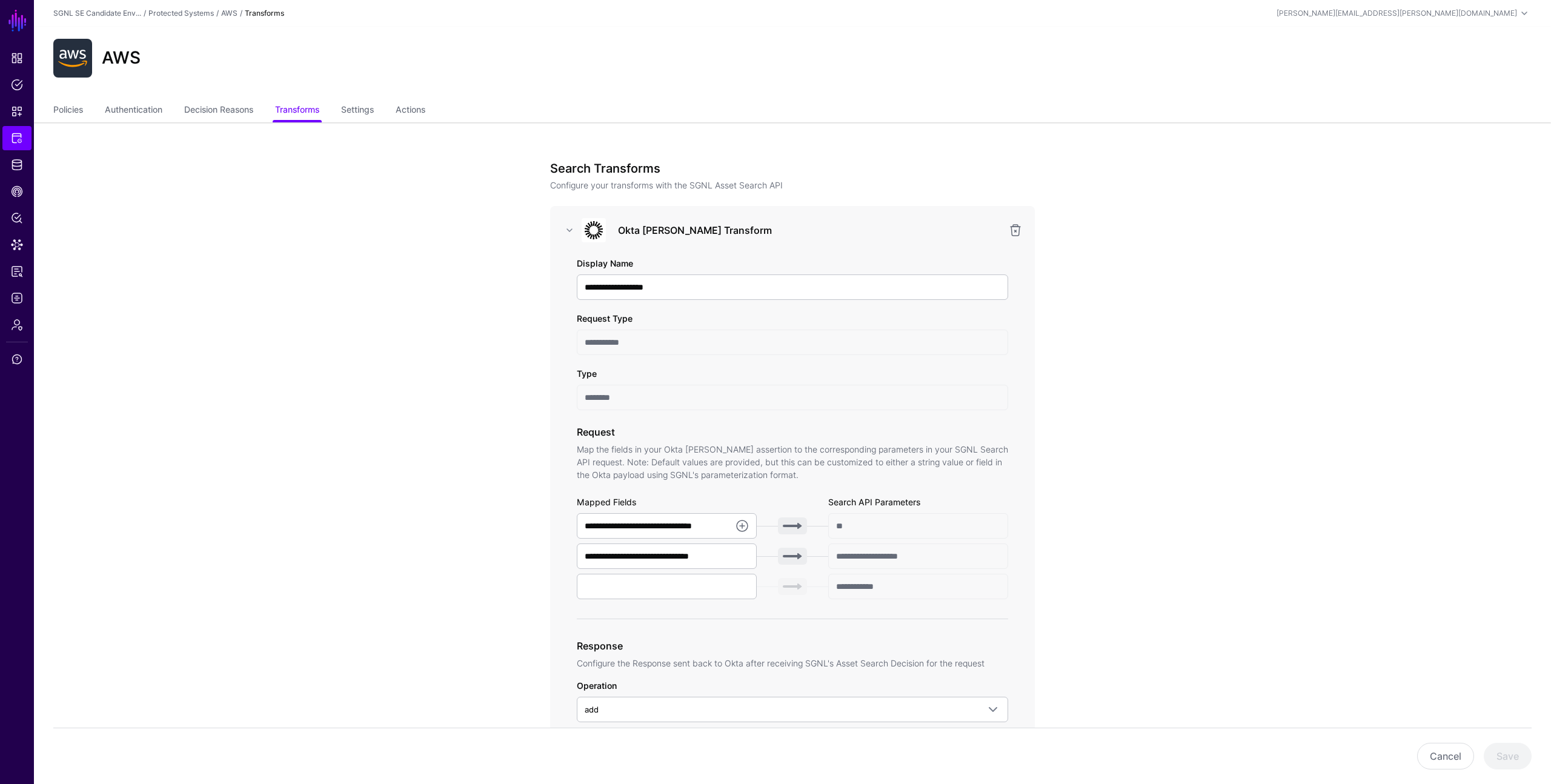
click at [1115, 539] on app-integrations-item-transforms "**********" at bounding box center [793, 743] width 1517 height 1242
click at [570, 229] on link at bounding box center [570, 230] width 15 height 15
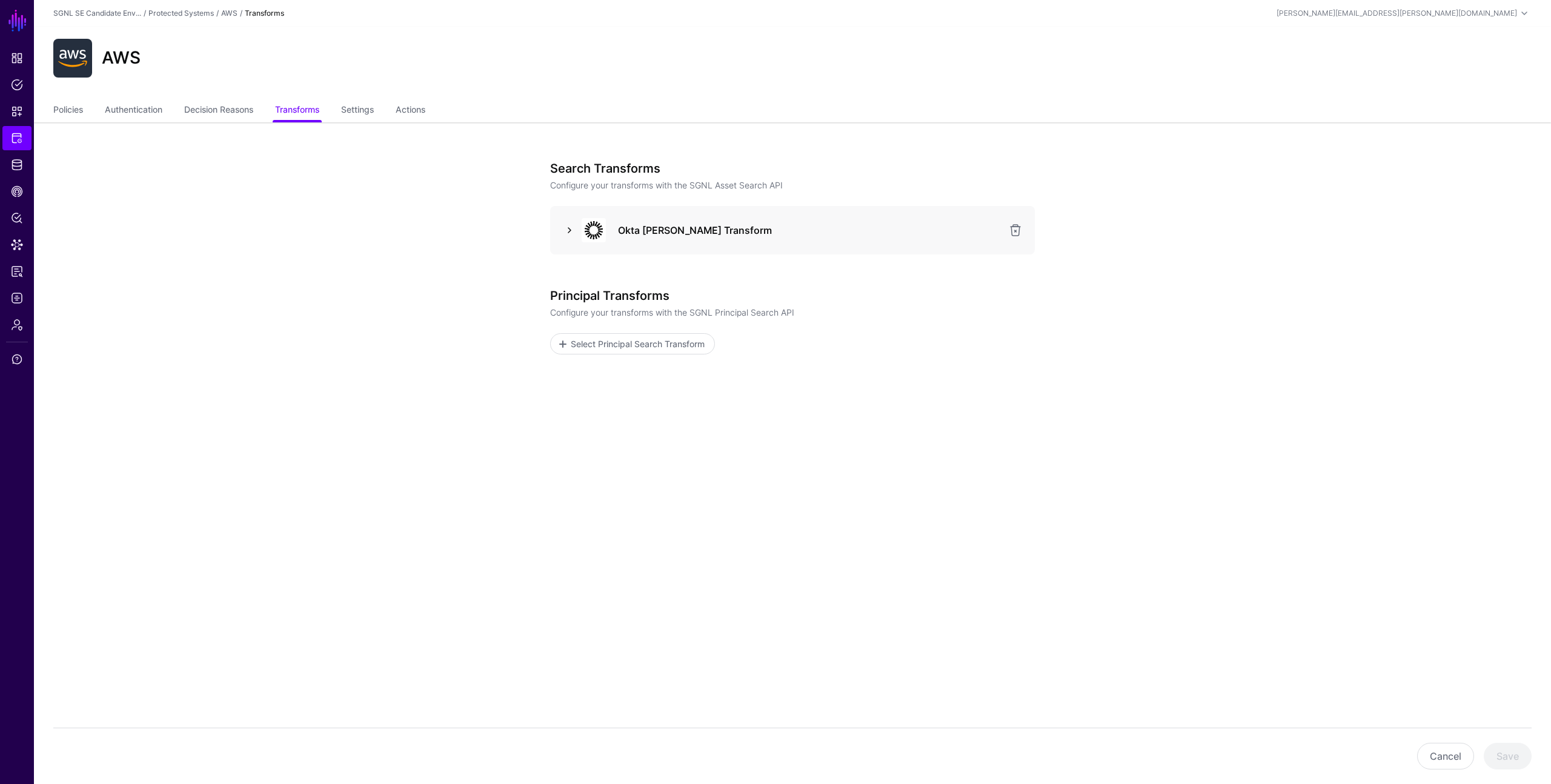
click at [570, 229] on link at bounding box center [570, 230] width 15 height 15
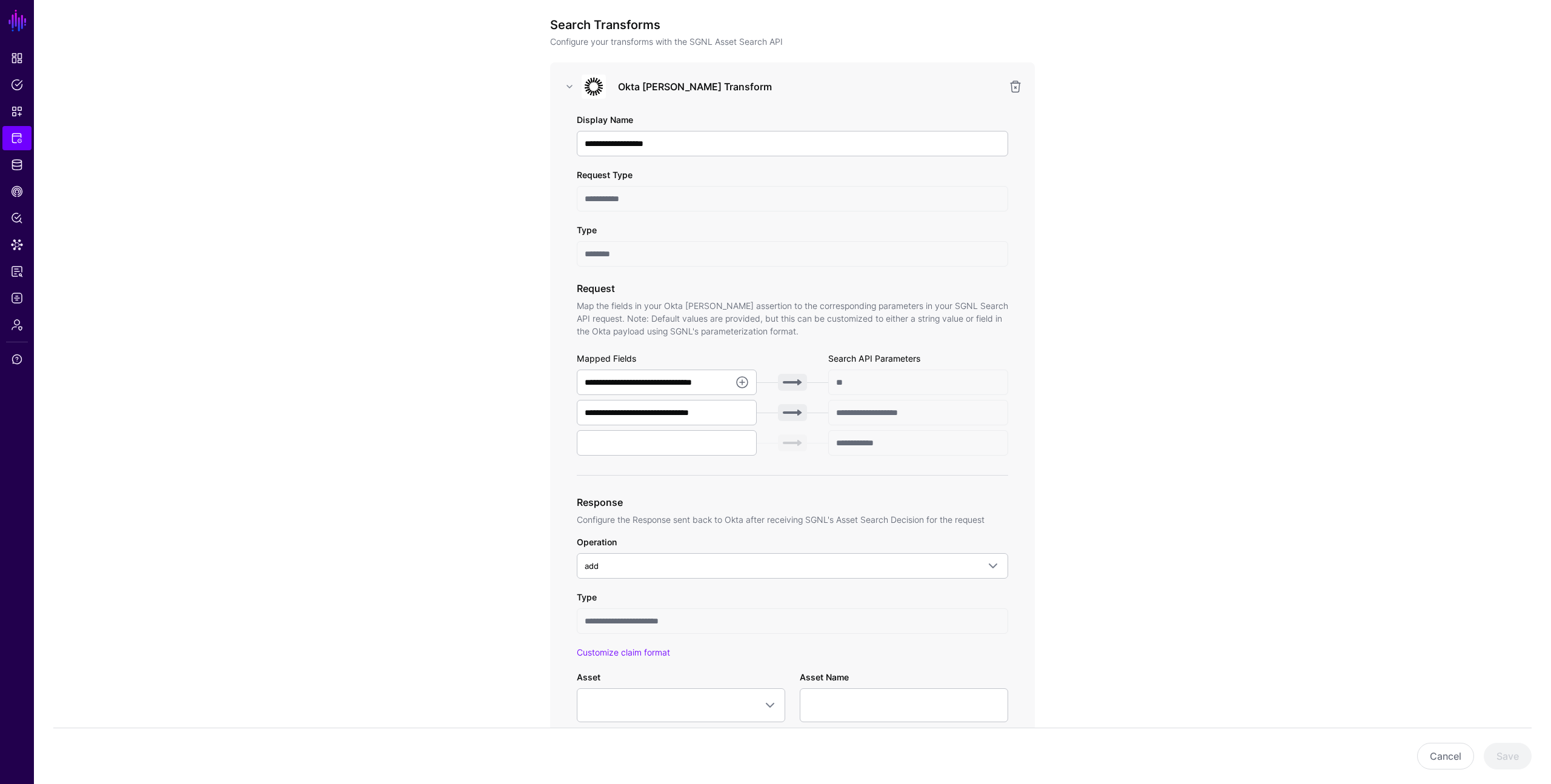
scroll to position [141, 0]
click at [789, 383] on span at bounding box center [792, 384] width 29 height 17
click at [780, 445] on span at bounding box center [792, 445] width 29 height 17
click at [689, 570] on span "add" at bounding box center [781, 568] width 394 height 13
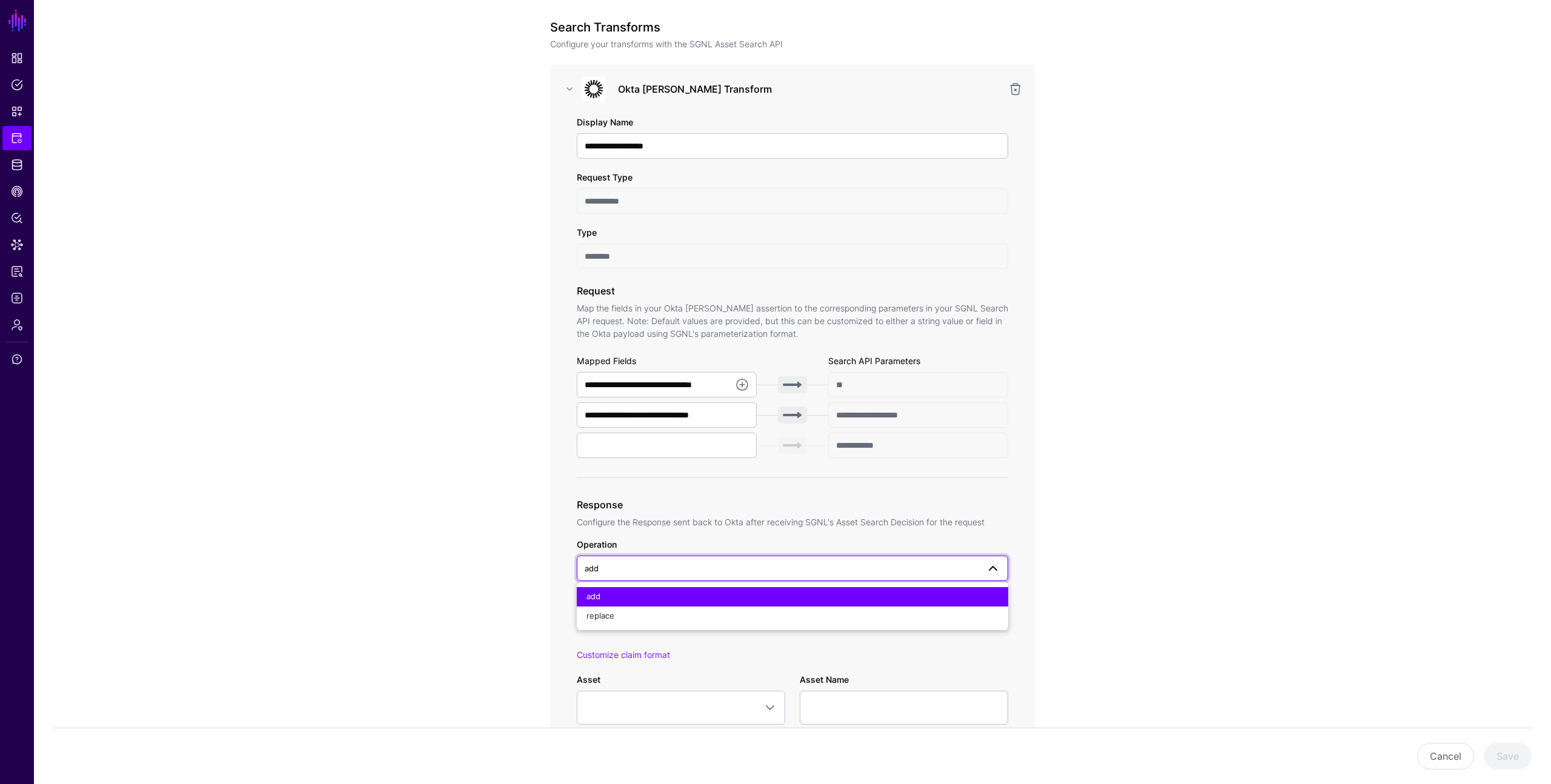
click at [689, 570] on span "add" at bounding box center [781, 568] width 394 height 13
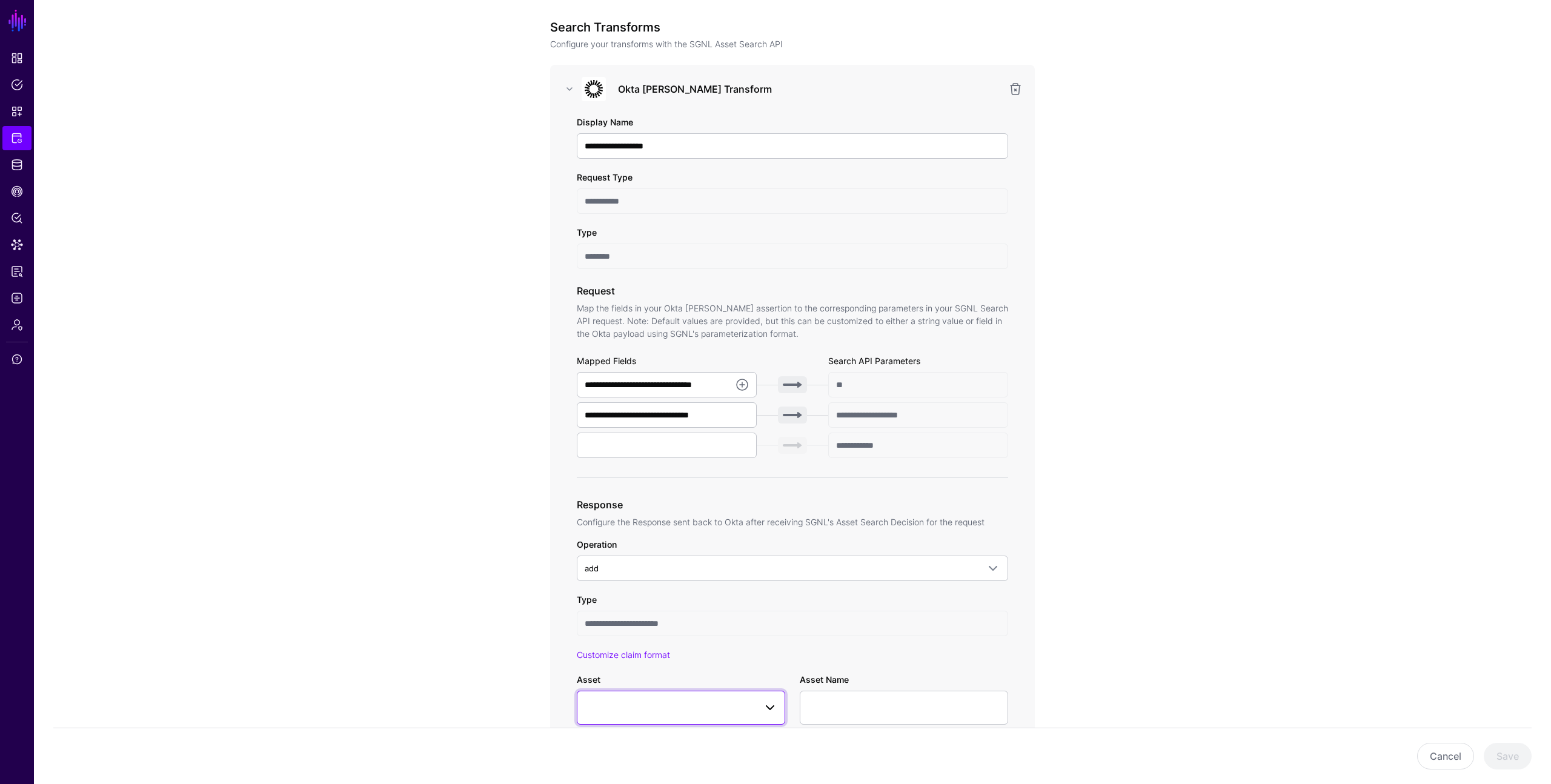
click at [758, 705] on span at bounding box center [766, 708] width 22 height 15
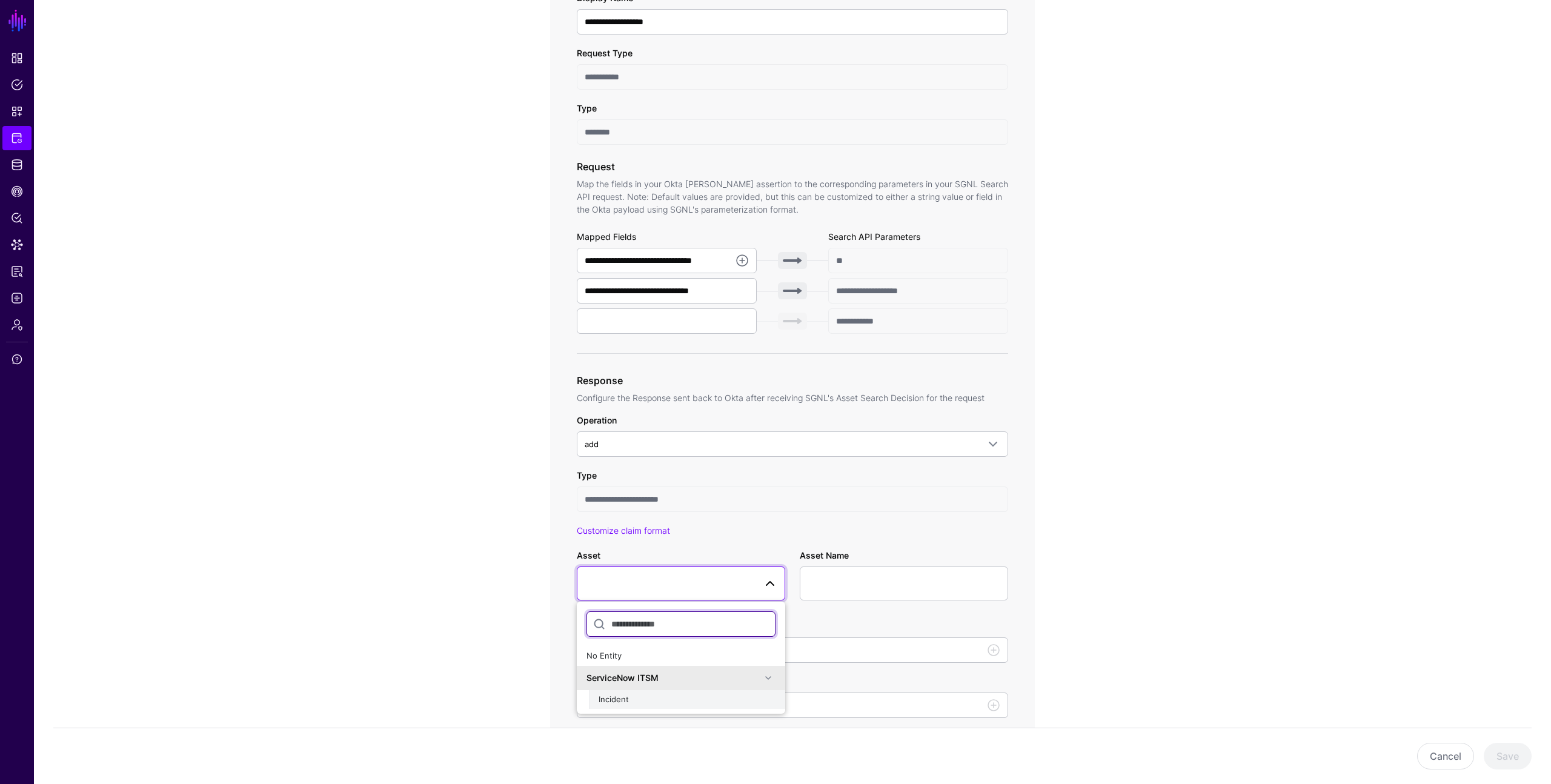
scroll to position [270, 0]
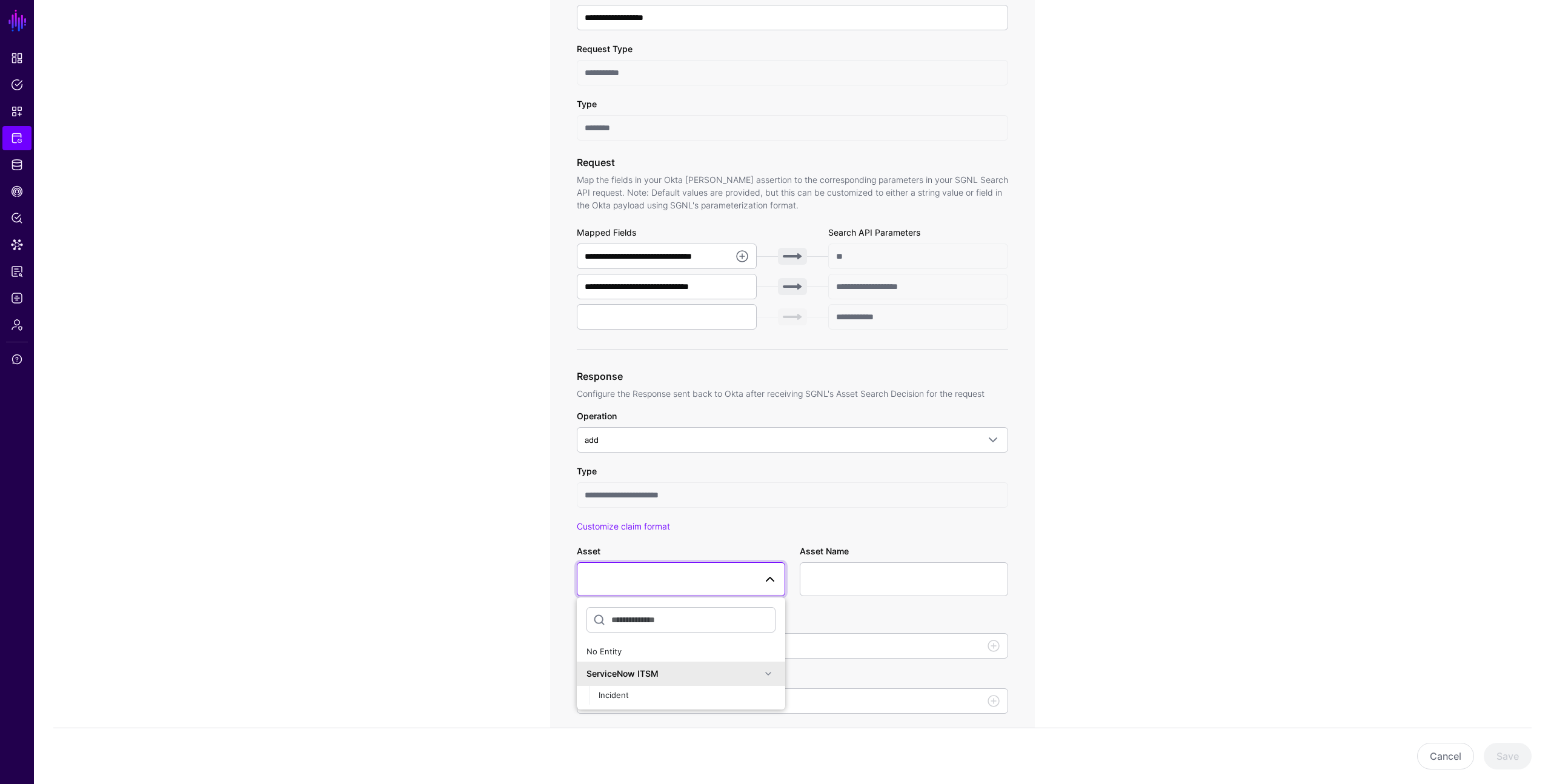
click at [1138, 608] on app-integrations-item-transforms "**********" at bounding box center [793, 474] width 1517 height 1242
click at [753, 576] on span at bounding box center [681, 579] width 193 height 15
click at [666, 698] on div "Incident" at bounding box center [687, 695] width 177 height 12
type input "**********"
click at [993, 646] on link at bounding box center [994, 646] width 15 height 15
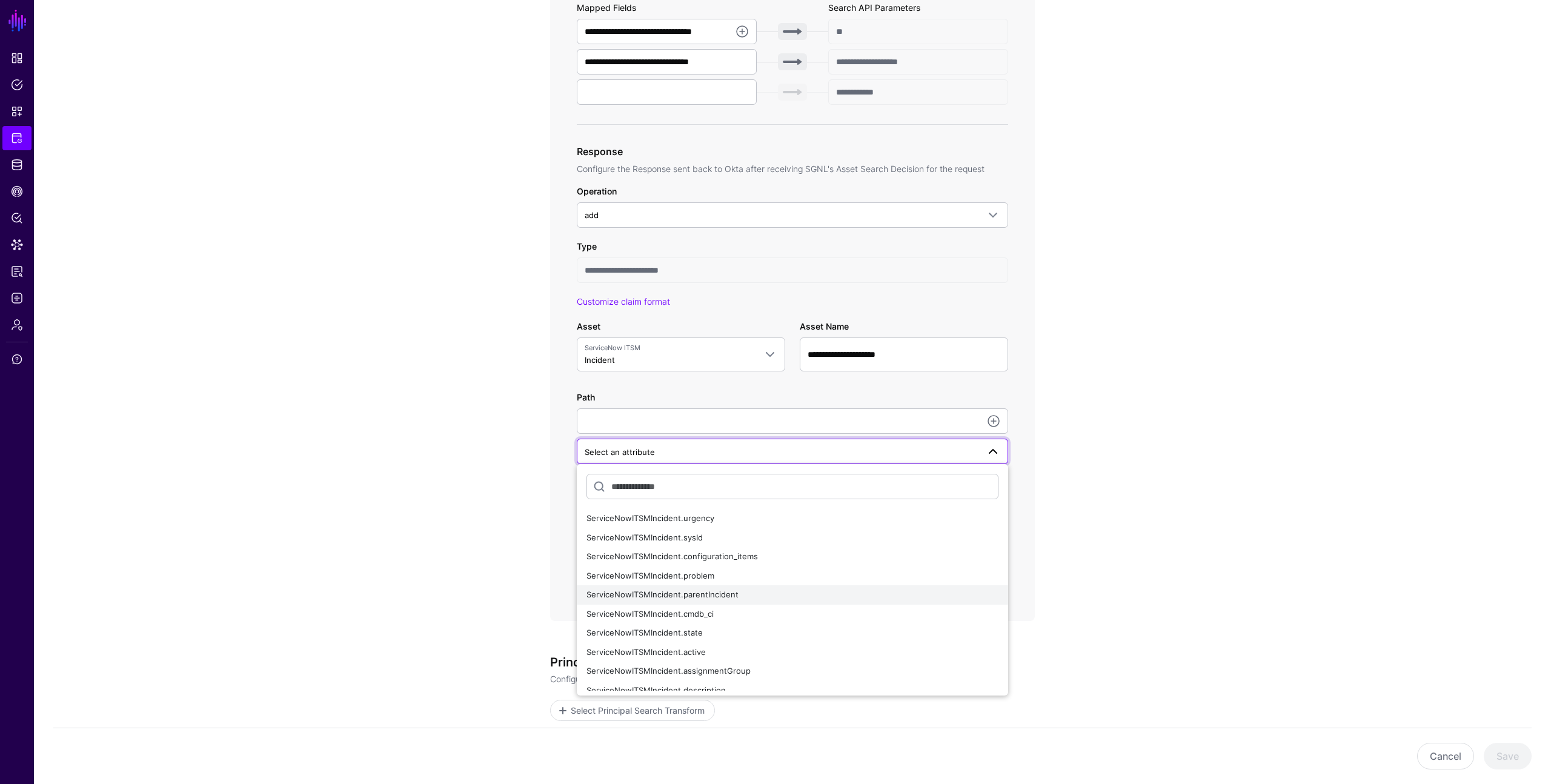
scroll to position [1, 0]
click at [694, 573] on span "ServiceNowITSMIncident.problem" at bounding box center [651, 574] width 128 height 10
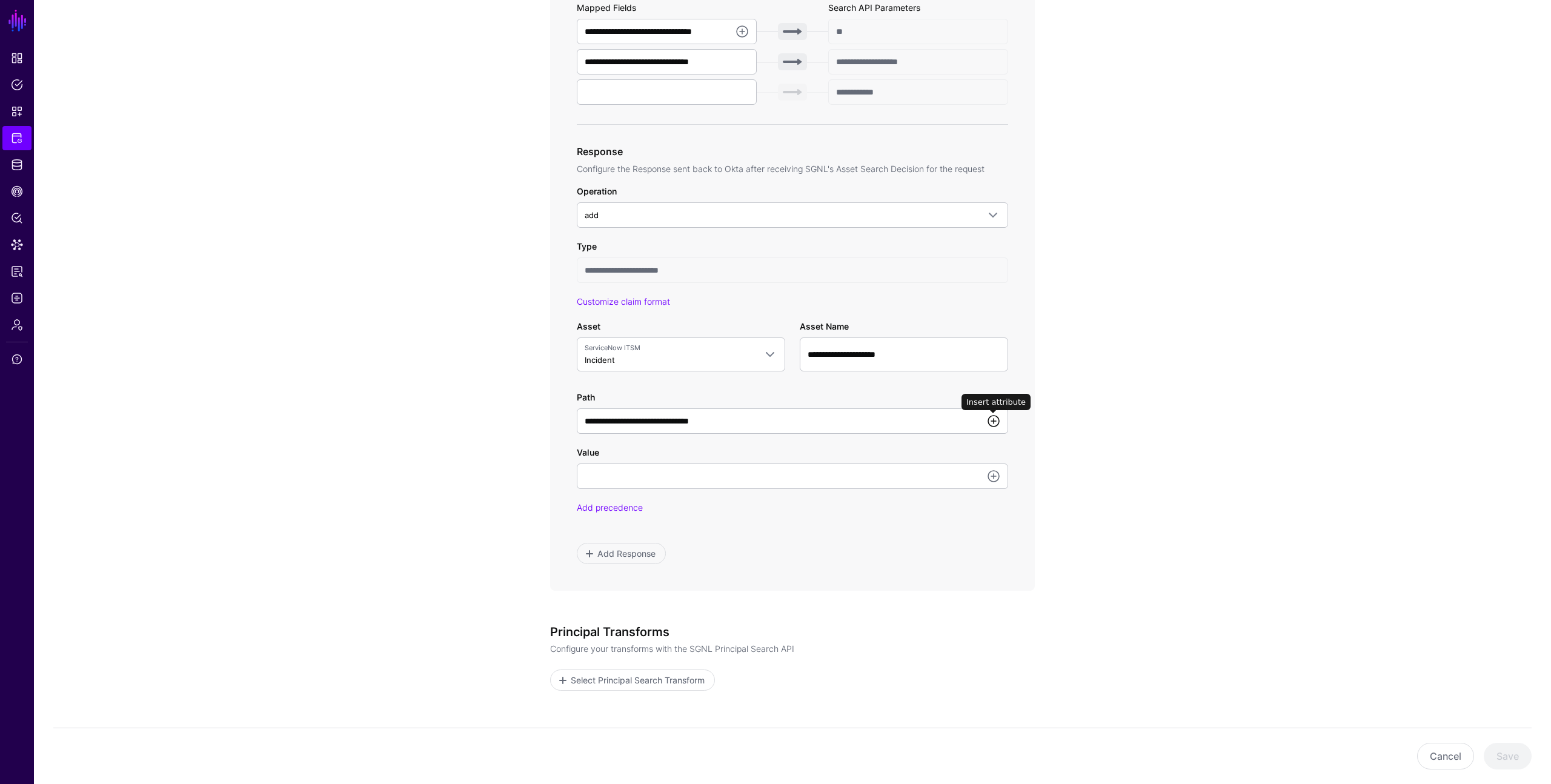
click at [994, 424] on link at bounding box center [994, 421] width 15 height 15
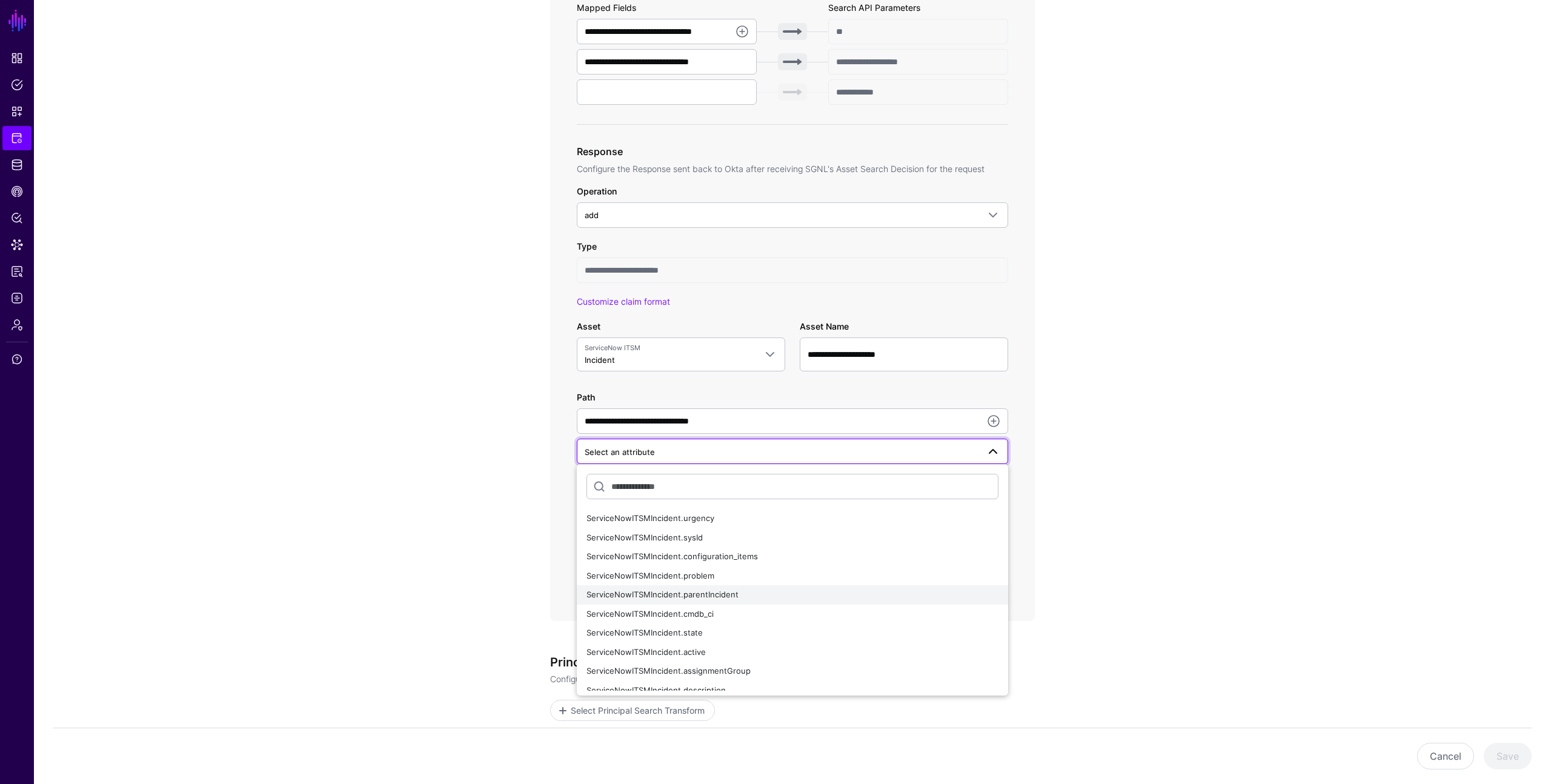
click at [717, 596] on span "ServiceNowITSMIncident.parentIncident" at bounding box center [663, 594] width 152 height 10
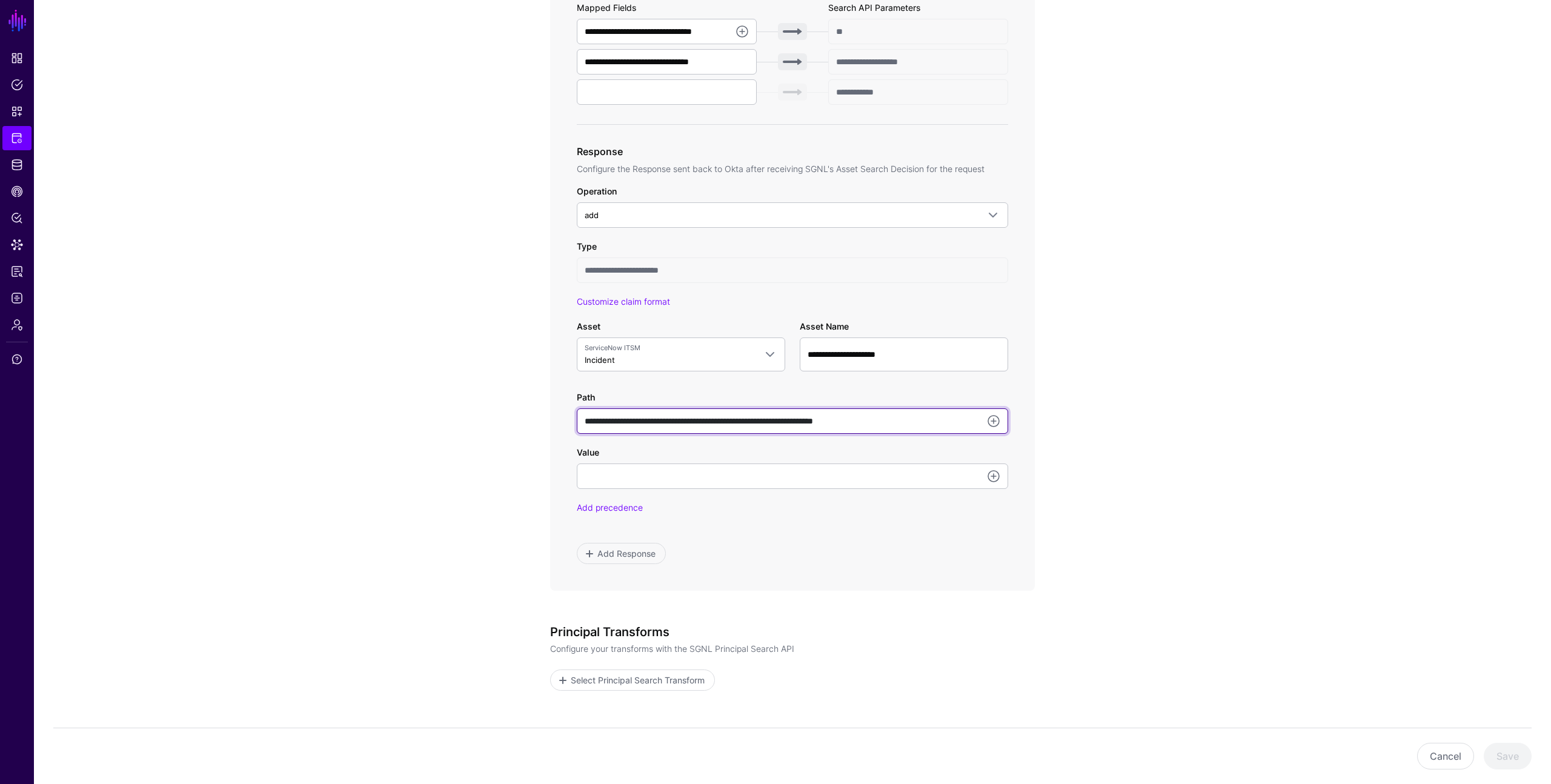
drag, startPoint x: 929, startPoint y: 421, endPoint x: 735, endPoint y: 419, distance: 194.0
click at [735, 419] on input "**********" at bounding box center [792, 421] width 431 height 25
click at [995, 419] on link at bounding box center [994, 421] width 15 height 15
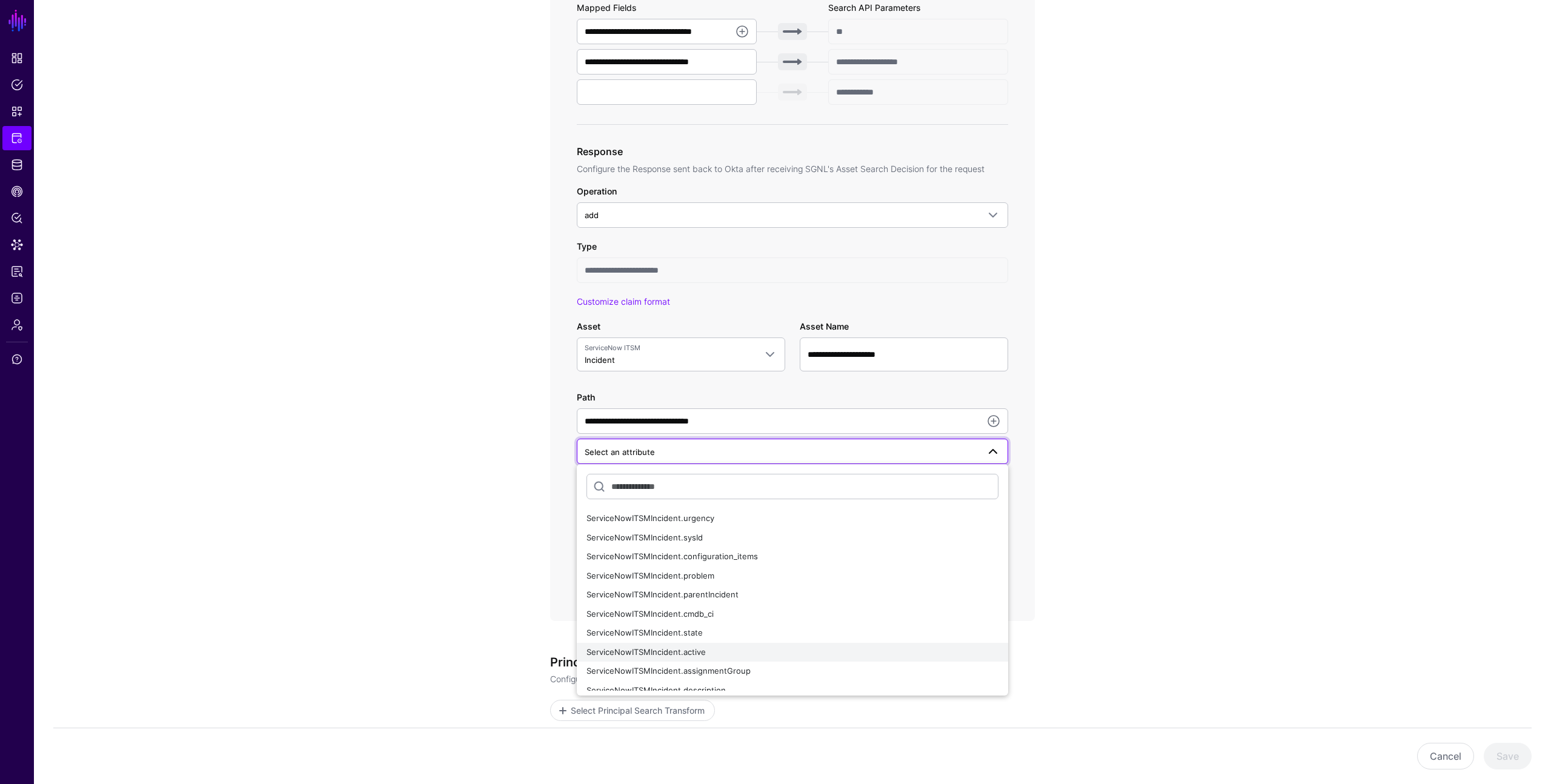
click at [689, 652] on span "ServiceNowITSMIncident.active" at bounding box center [646, 651] width 119 height 10
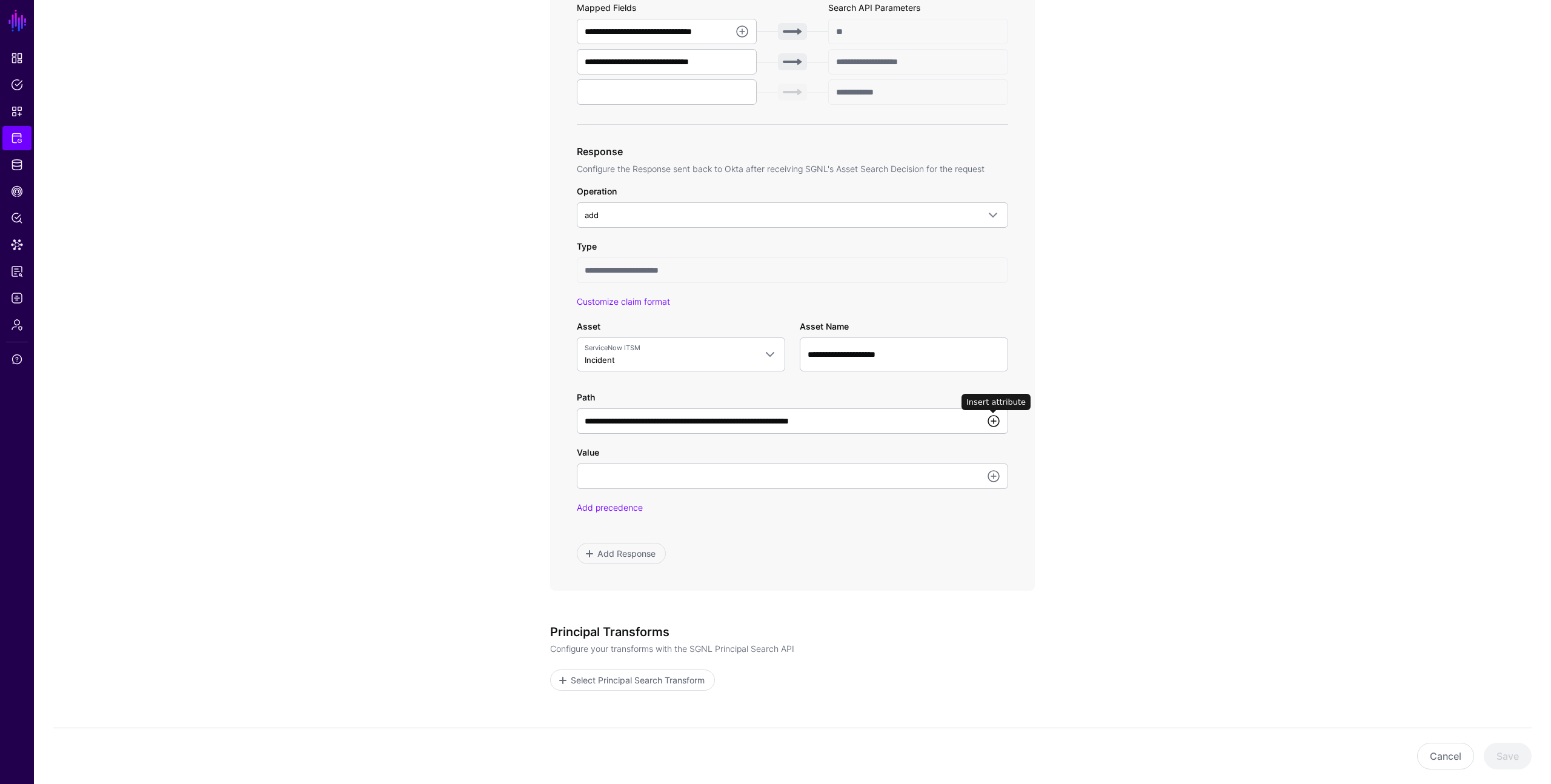
click at [995, 421] on link at bounding box center [994, 421] width 15 height 15
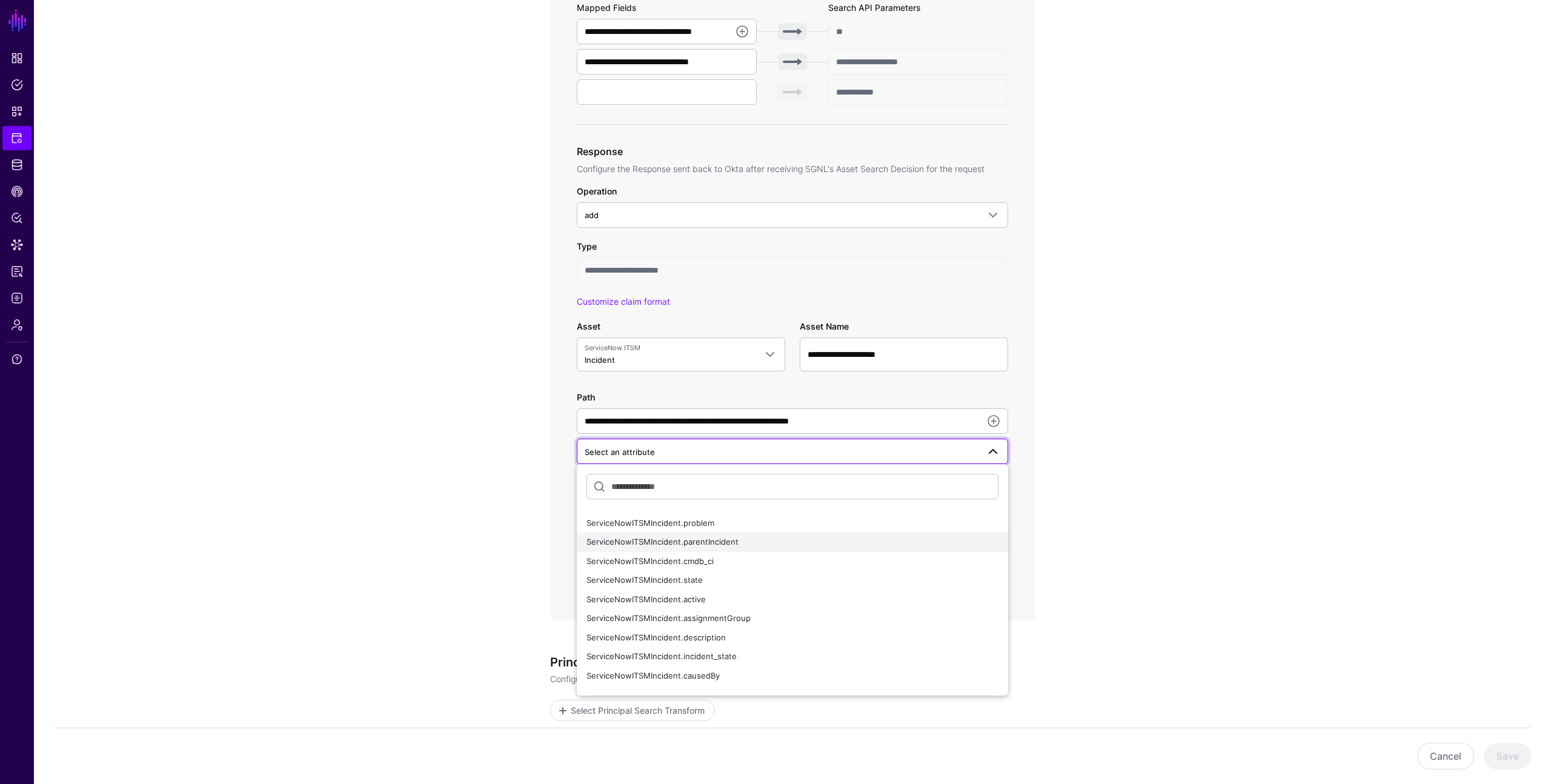
scroll to position [54, 0]
click at [707, 633] on span "ServiceNowITSMIncident.description" at bounding box center [656, 637] width 139 height 10
type input "**********"
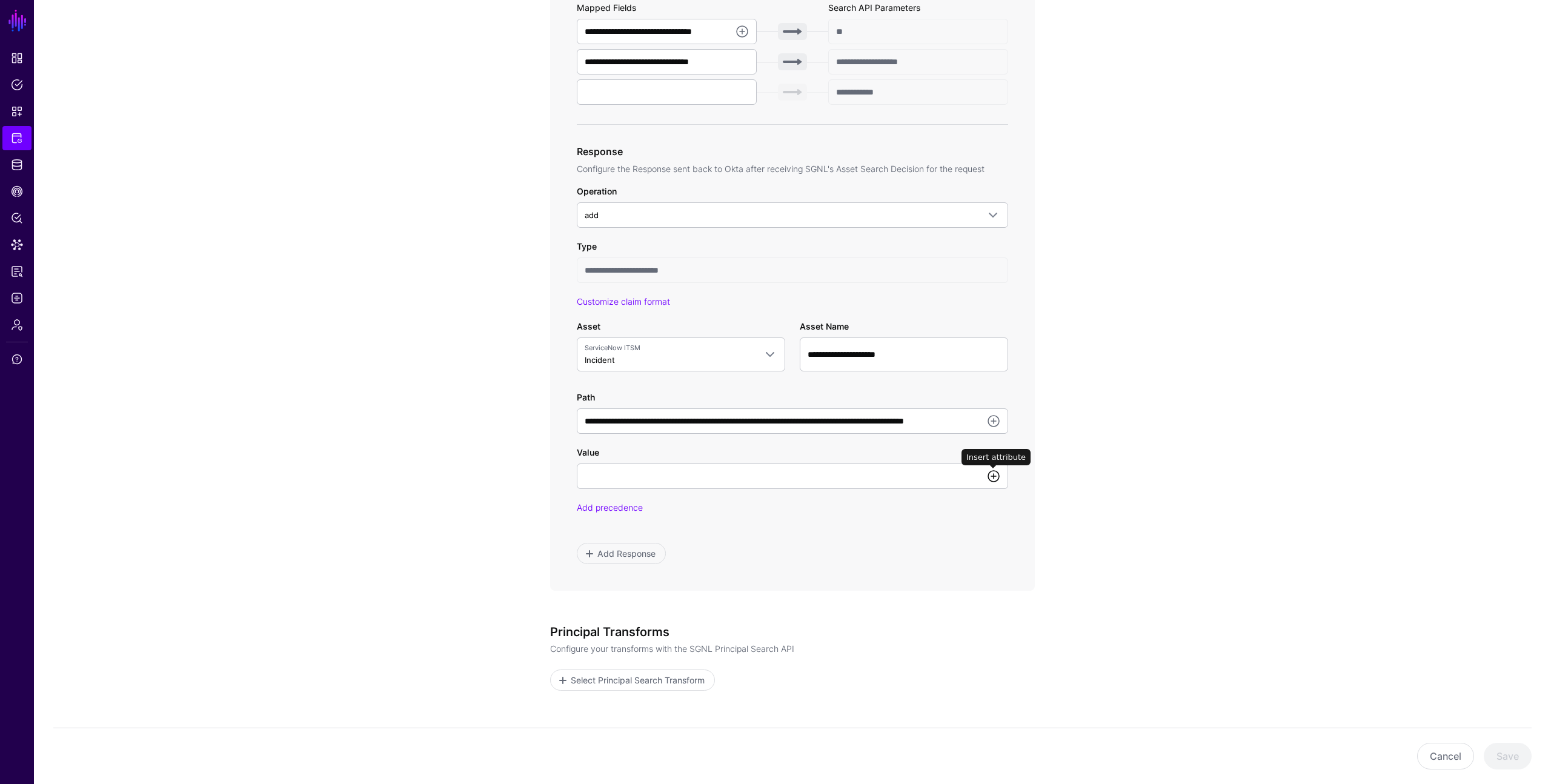
click at [993, 476] on link at bounding box center [994, 477] width 15 height 15
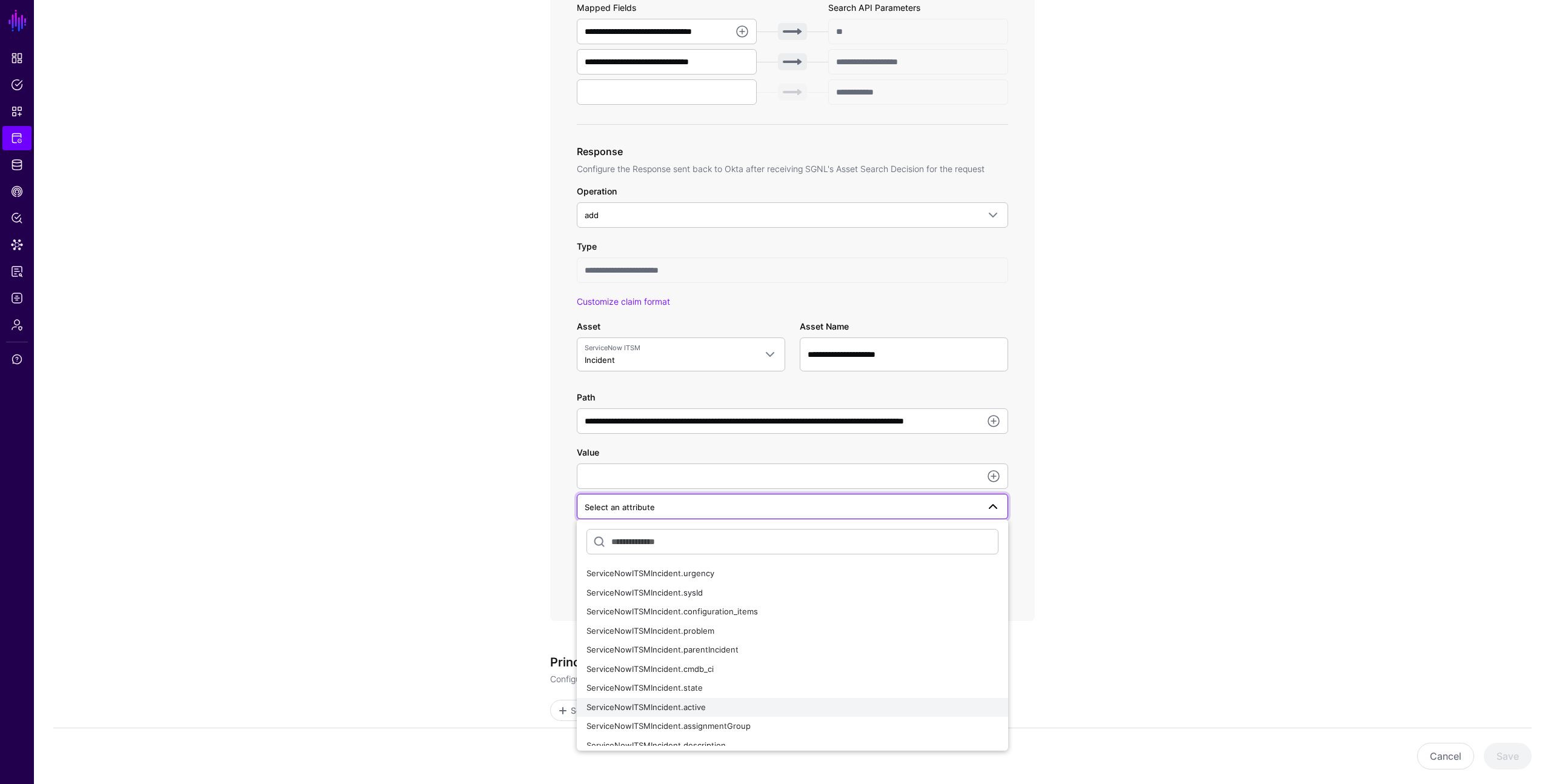
click at [821, 707] on div "ServiceNowITSMIncident.active" at bounding box center [792, 707] width 412 height 12
type input "**********"
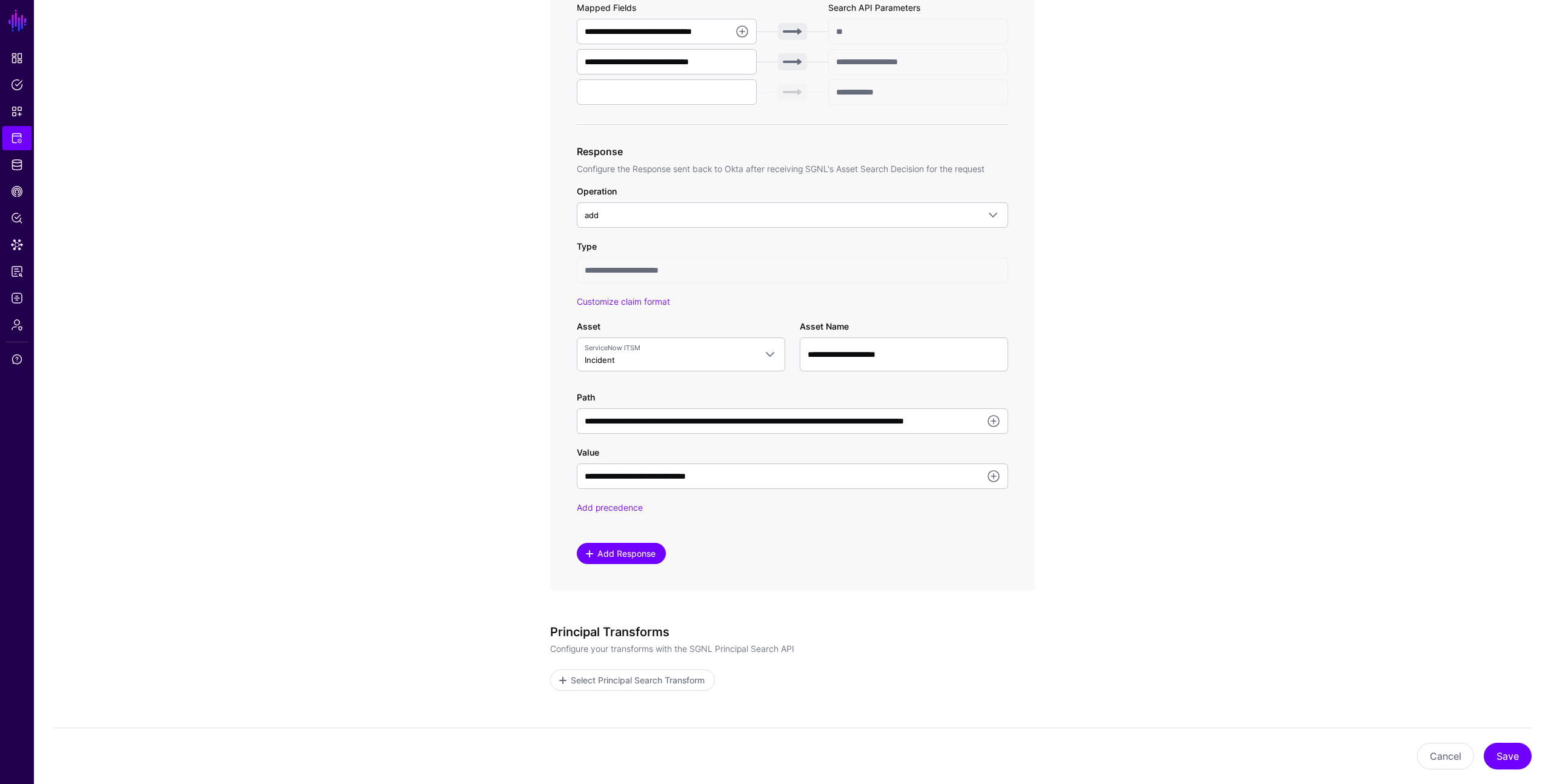
click at [635, 551] on span "Add Response" at bounding box center [627, 553] width 61 height 13
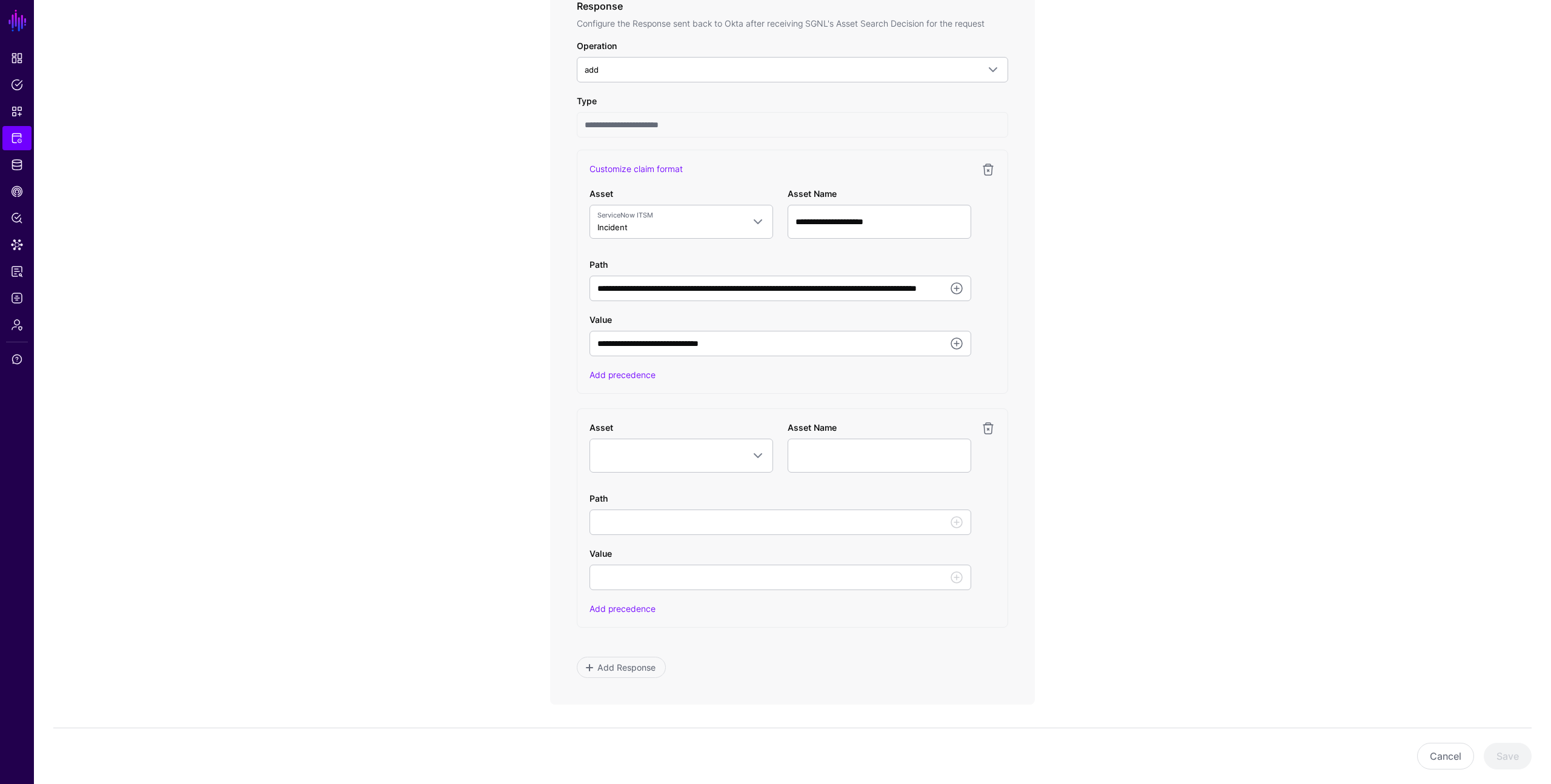
scroll to position [641, 0]
click at [988, 429] on link at bounding box center [989, 427] width 15 height 15
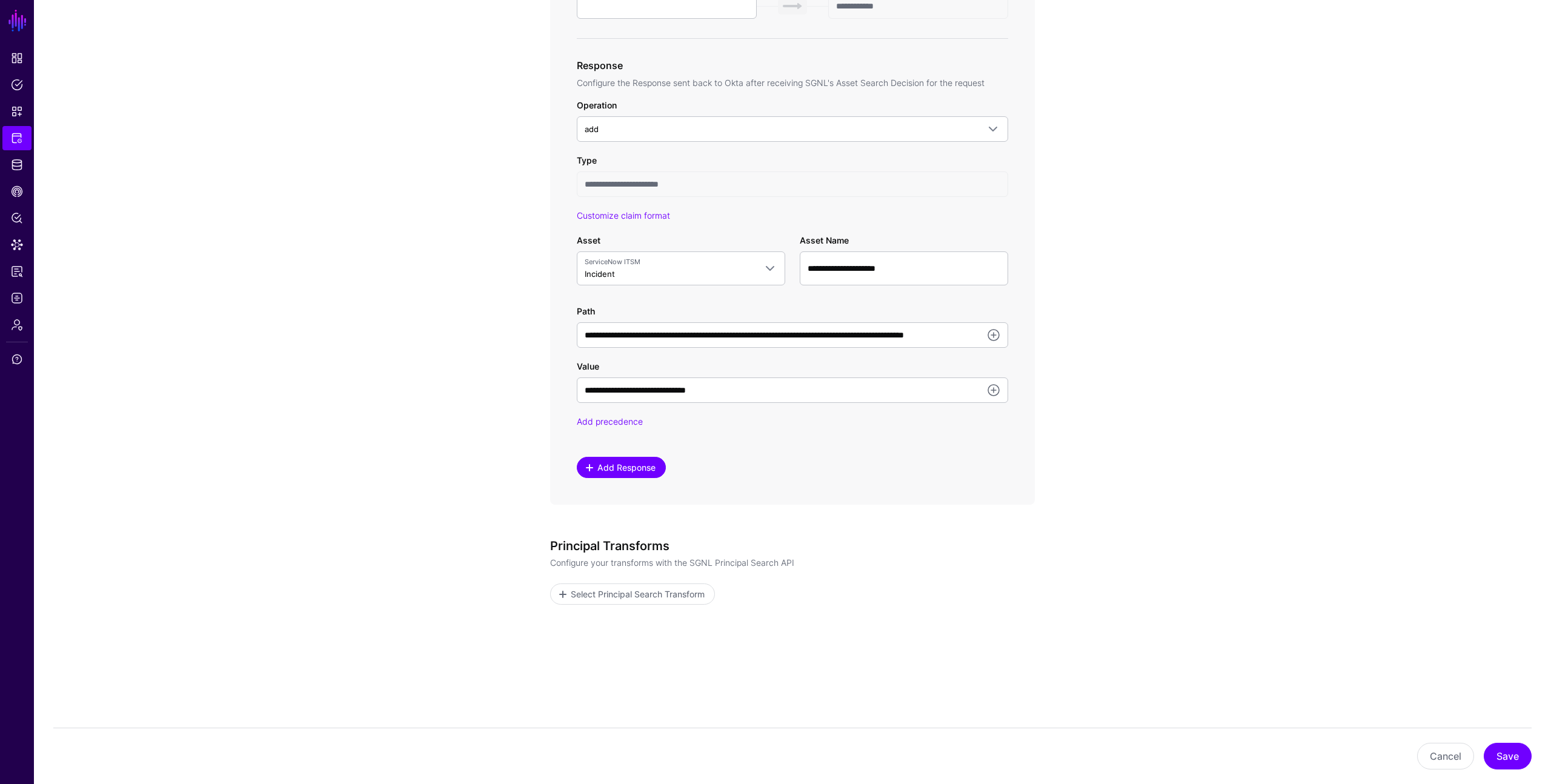
click at [625, 468] on span "Add Response" at bounding box center [627, 467] width 61 height 13
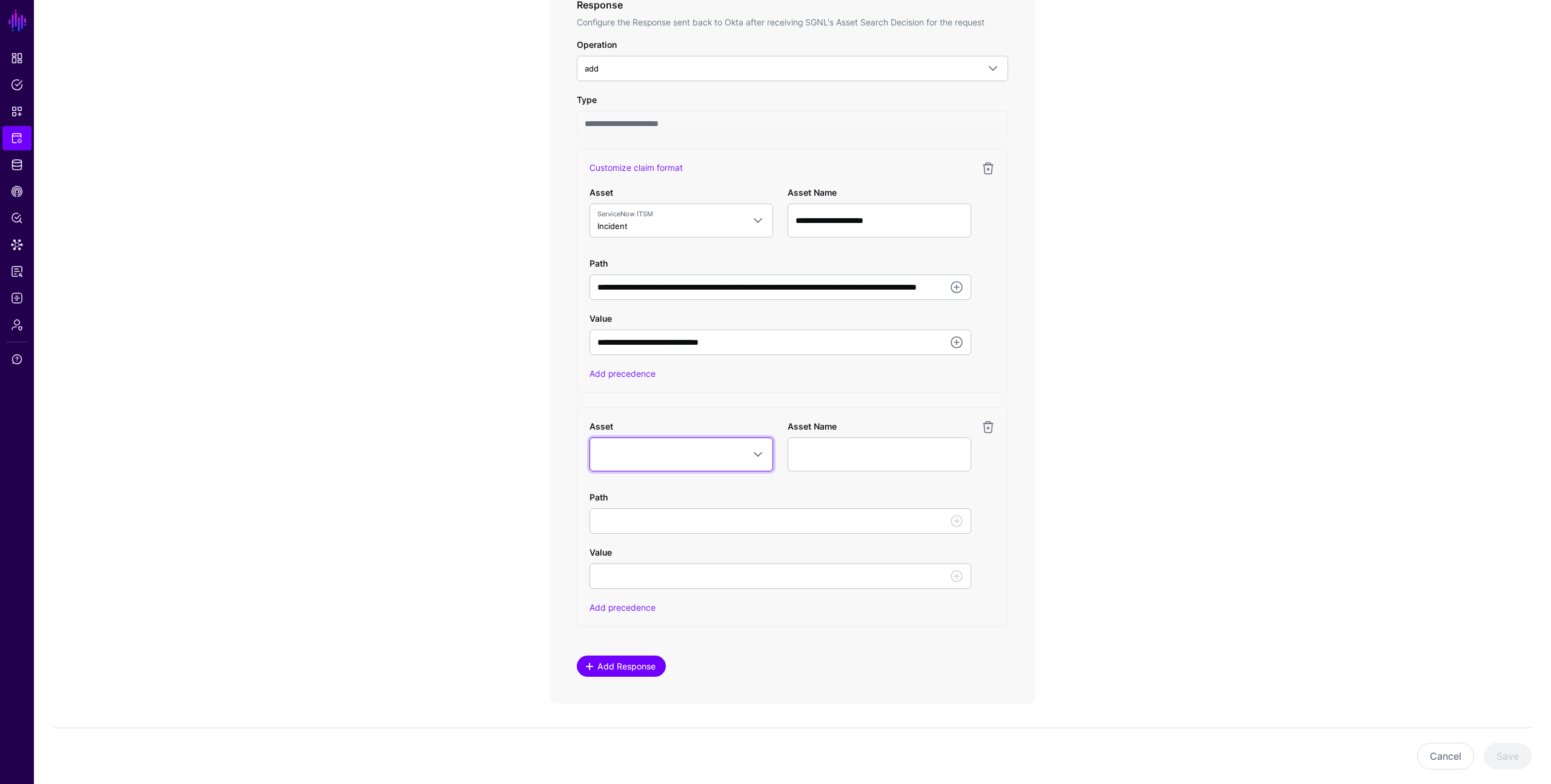
click at [625, 468] on link at bounding box center [681, 455] width 184 height 34
click at [985, 425] on link at bounding box center [989, 427] width 15 height 15
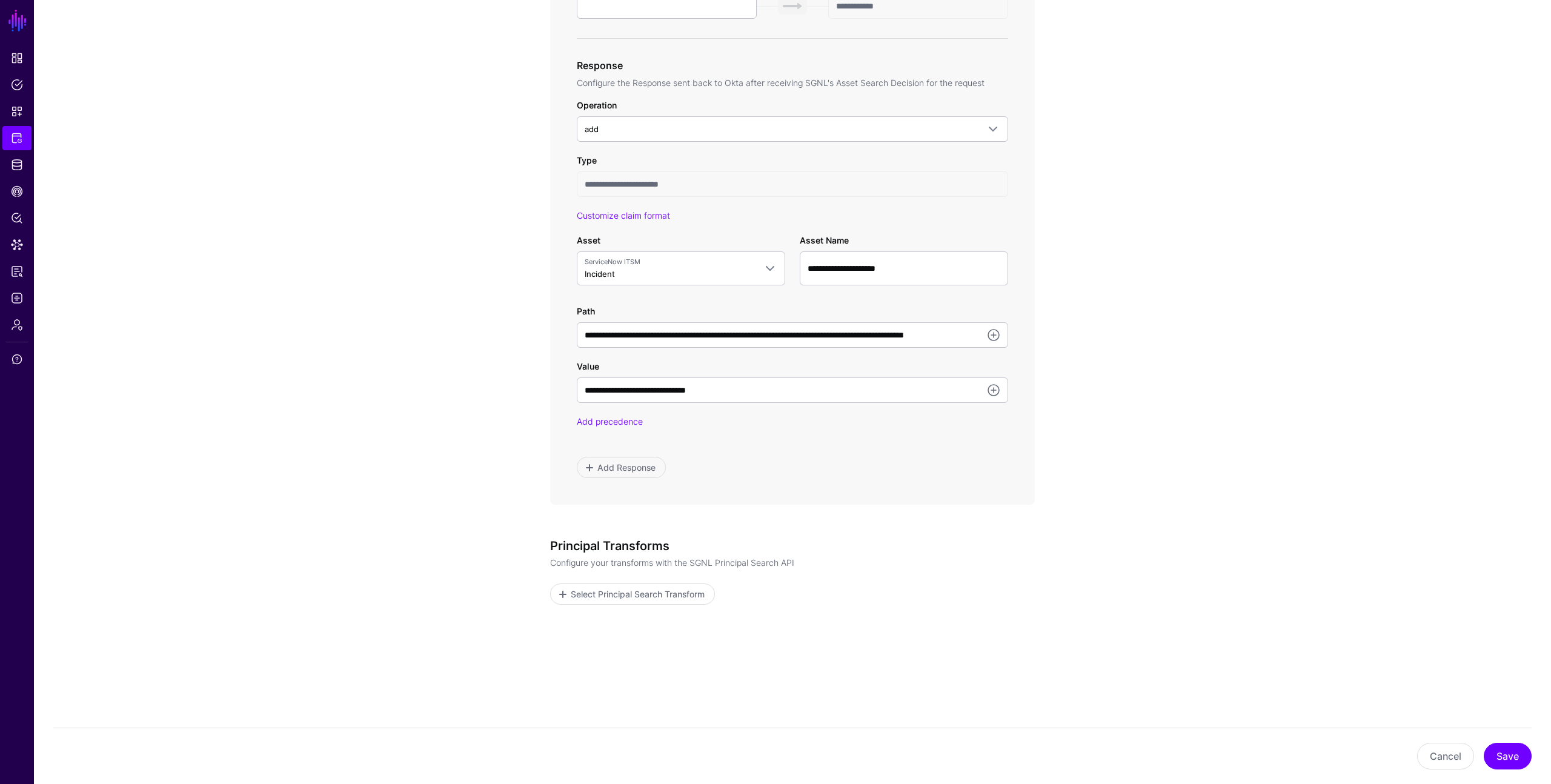
click at [891, 474] on div "Add Response" at bounding box center [792, 468] width 431 height 21
click at [1507, 755] on button "Save" at bounding box center [1508, 756] width 48 height 27
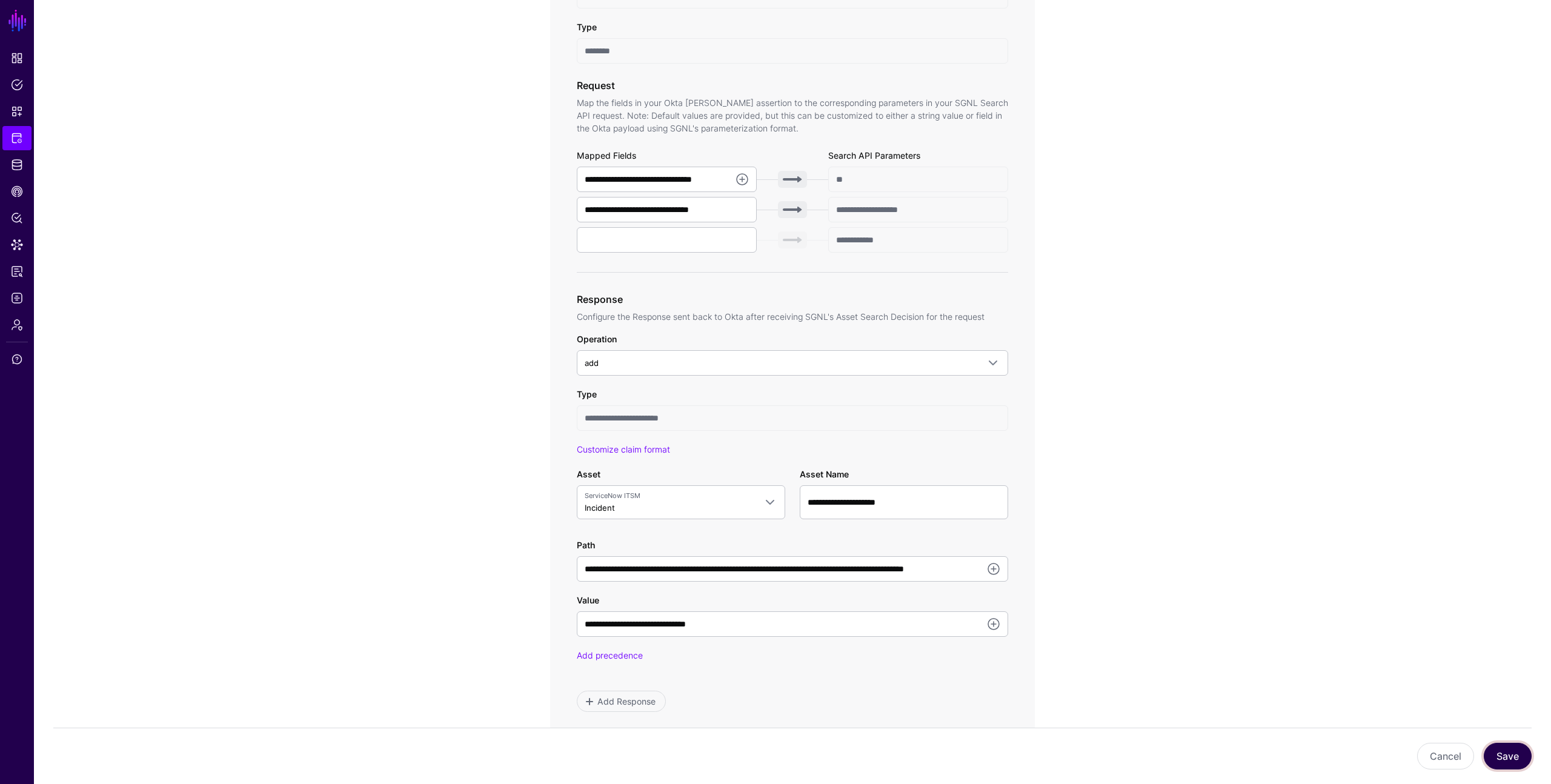
scroll to position [328, 0]
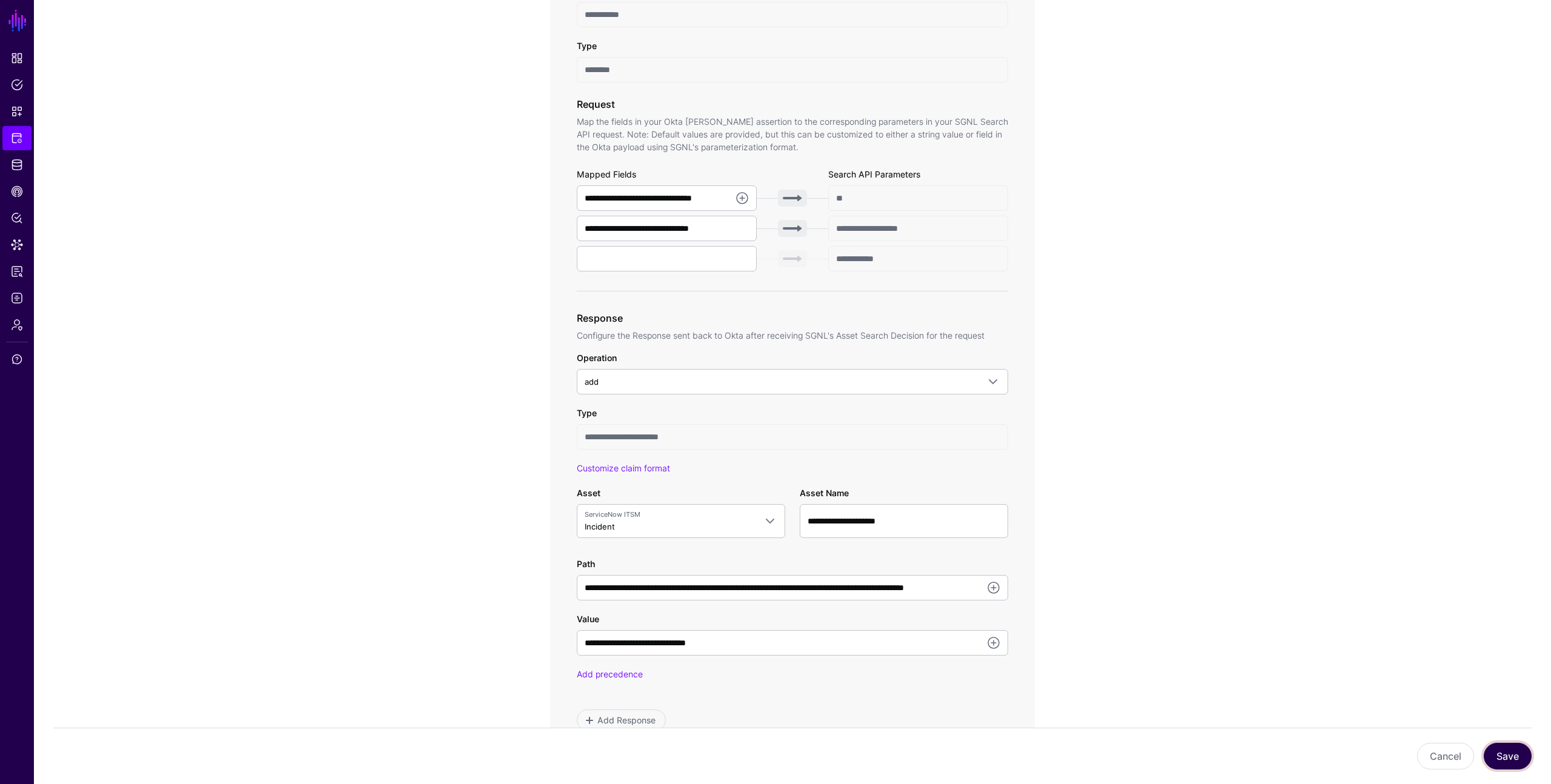
click at [1504, 748] on button "Save" at bounding box center [1508, 756] width 48 height 27
click at [991, 585] on link at bounding box center [994, 588] width 15 height 15
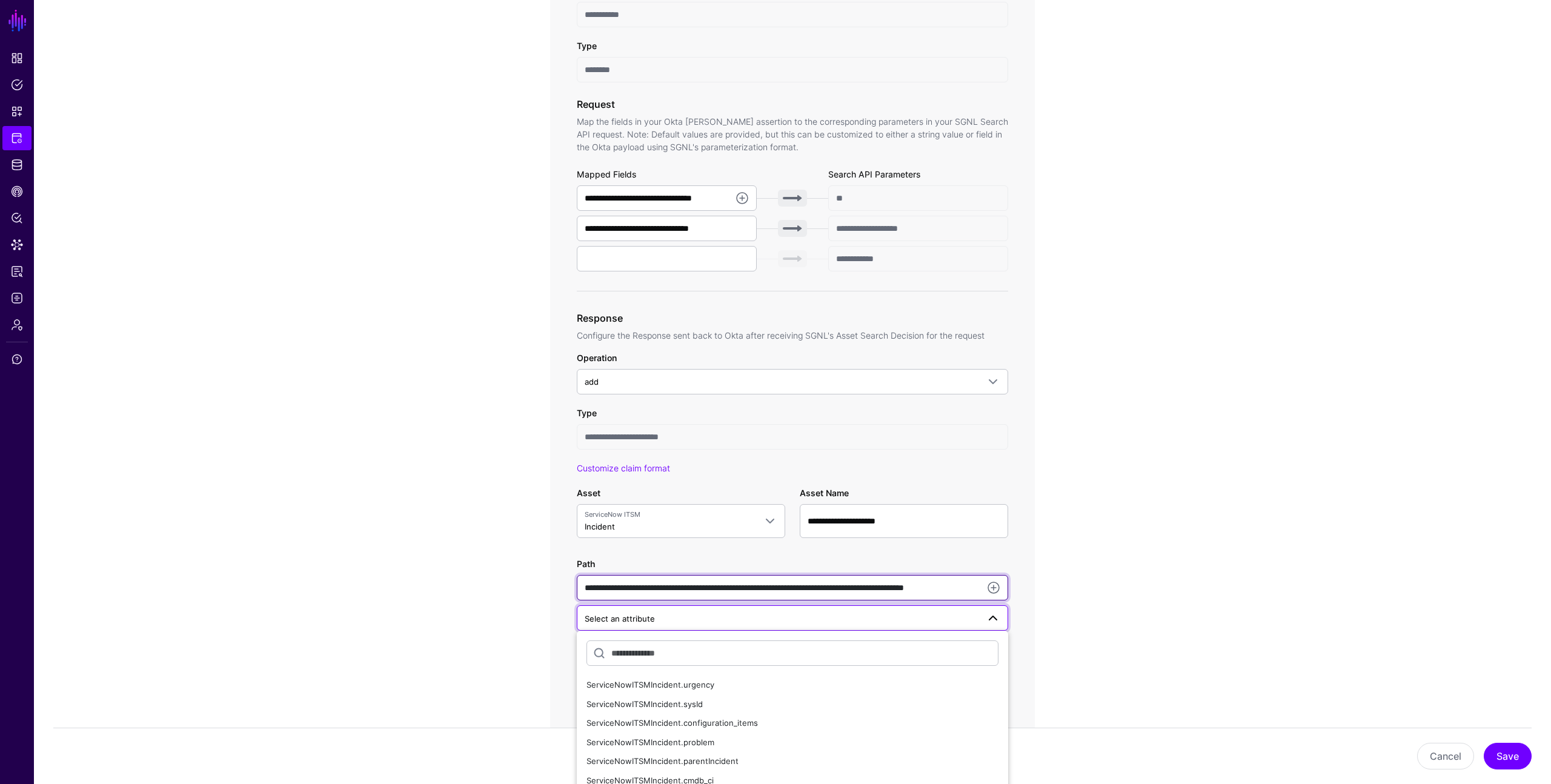
scroll to position [0, 52]
drag, startPoint x: 585, startPoint y: 587, endPoint x: 972, endPoint y: 598, distance: 387.2
click at [972, 598] on input "**********" at bounding box center [792, 587] width 431 height 25
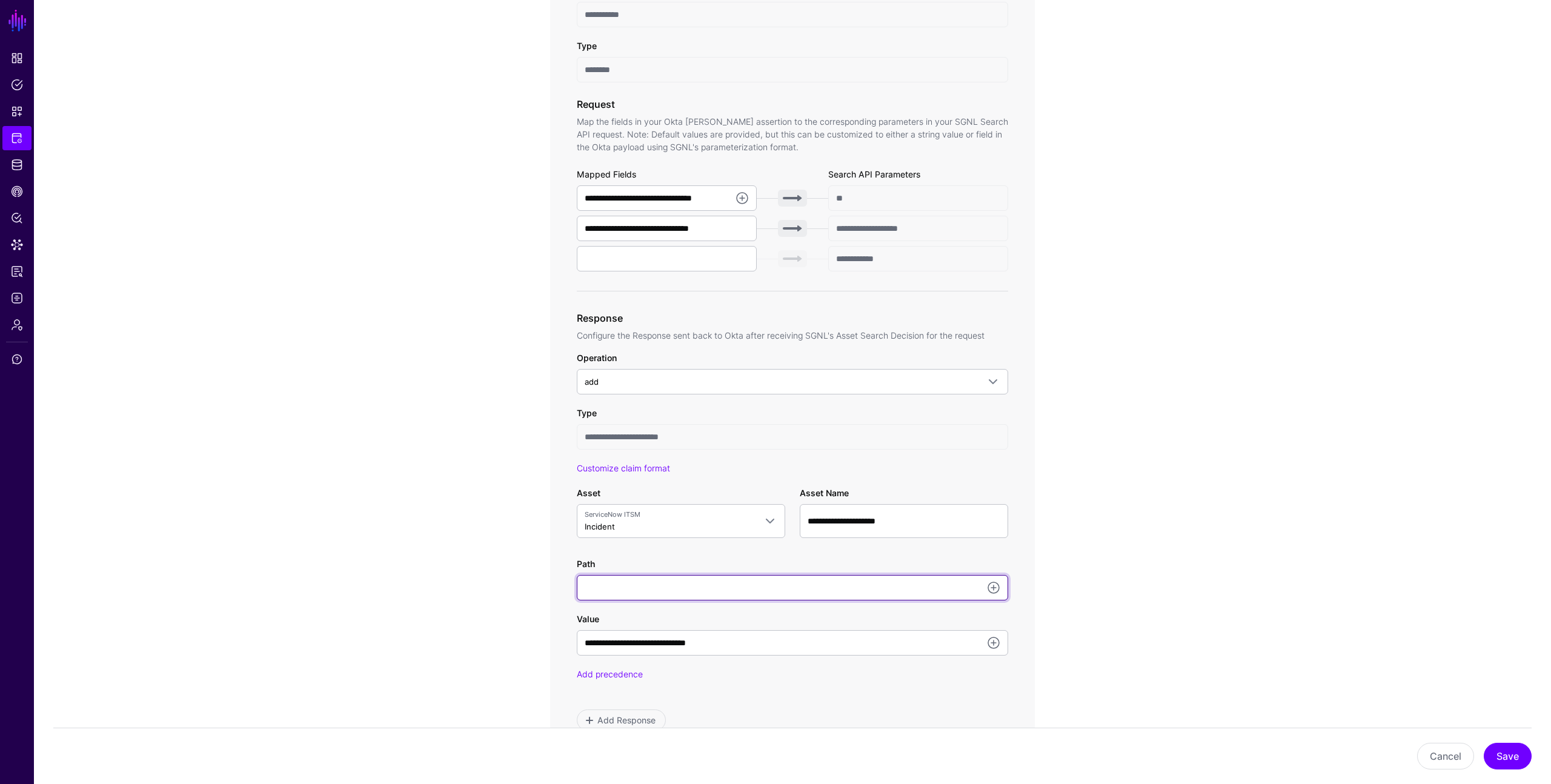
scroll to position [0, 0]
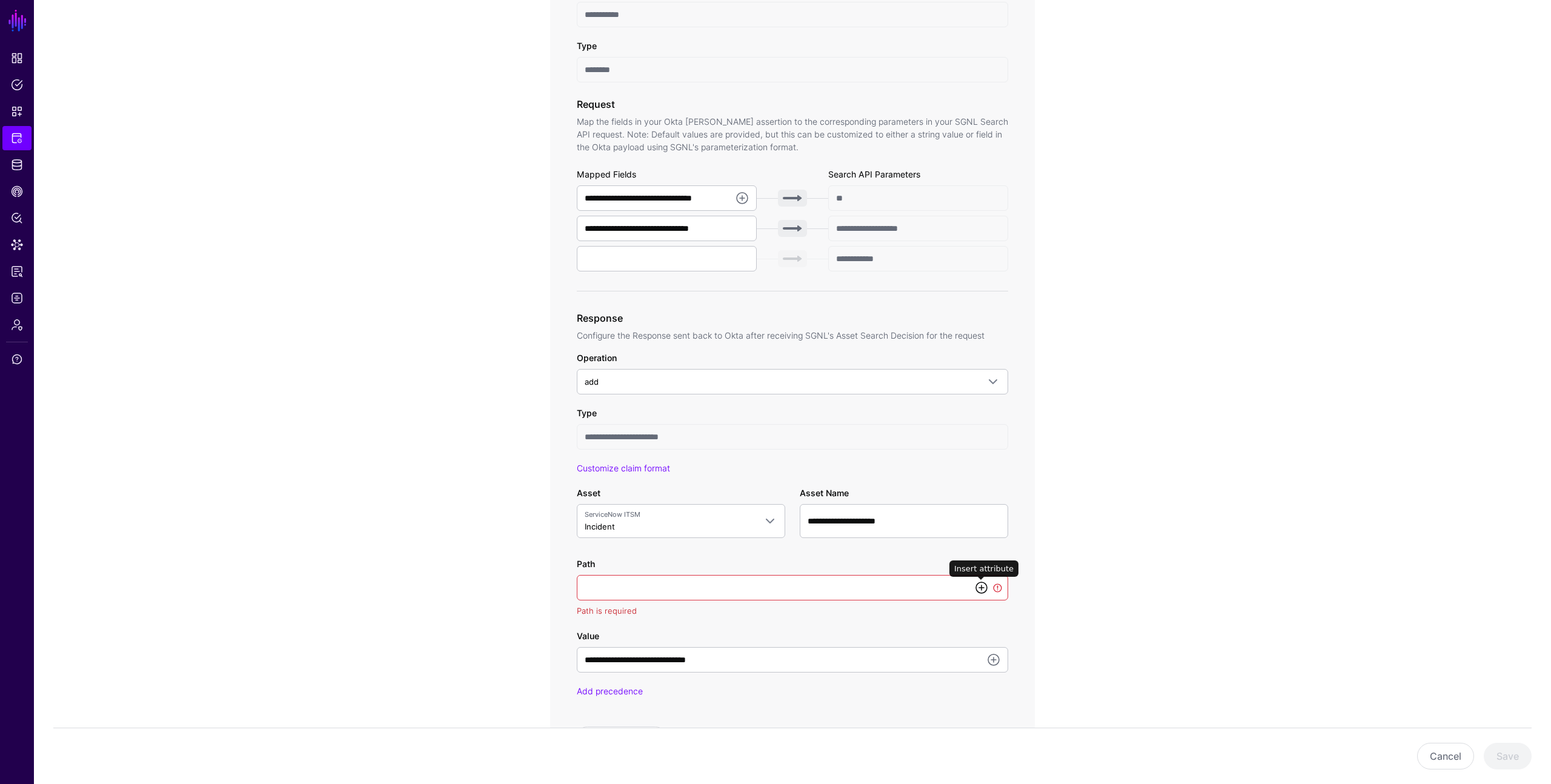
click at [979, 586] on link at bounding box center [982, 588] width 15 height 15
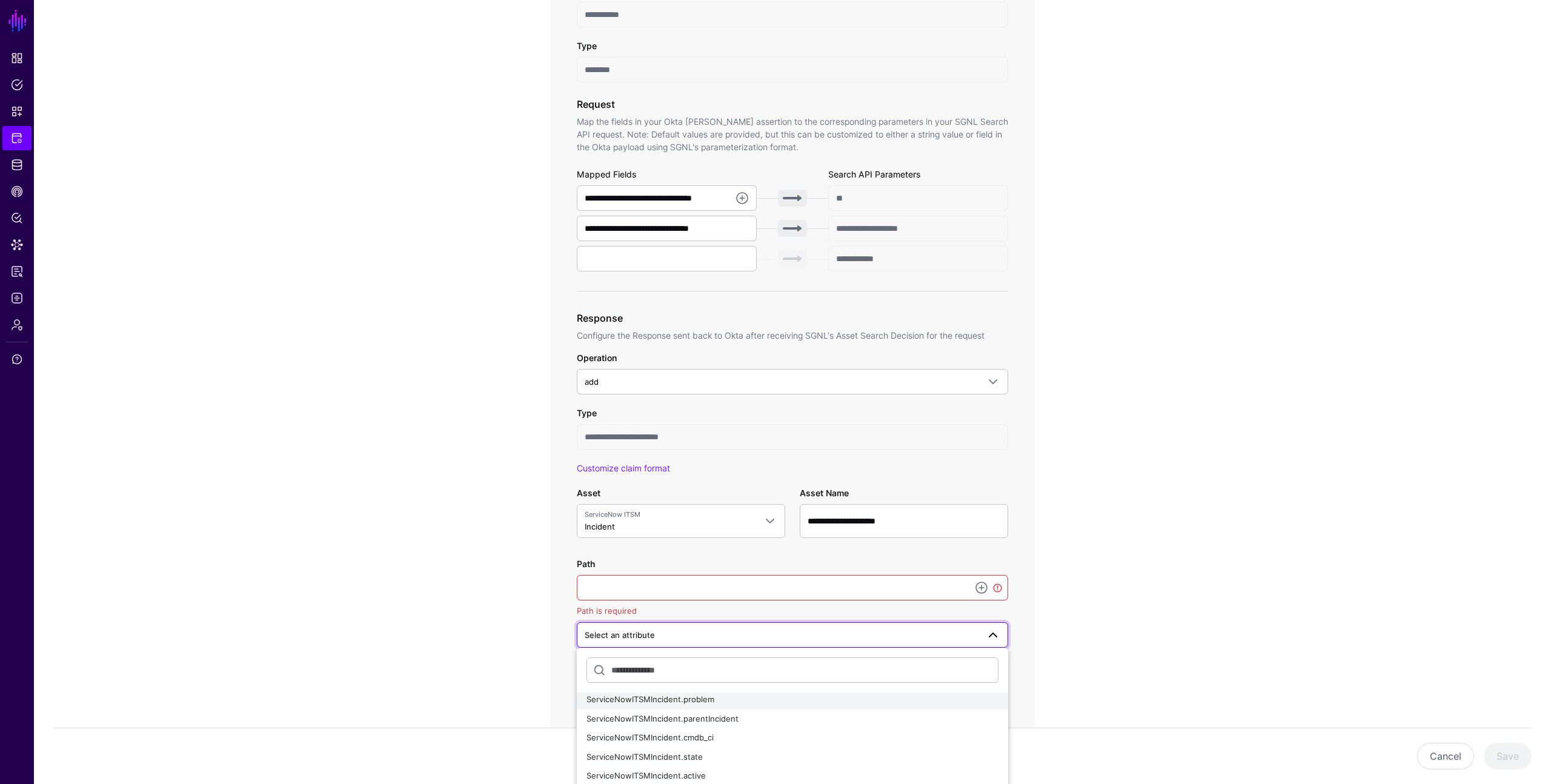
scroll to position [67, 0]
click at [731, 763] on div "ServiceNowITSMIncident.active" at bounding box center [792, 768] width 412 height 12
type input "**********"
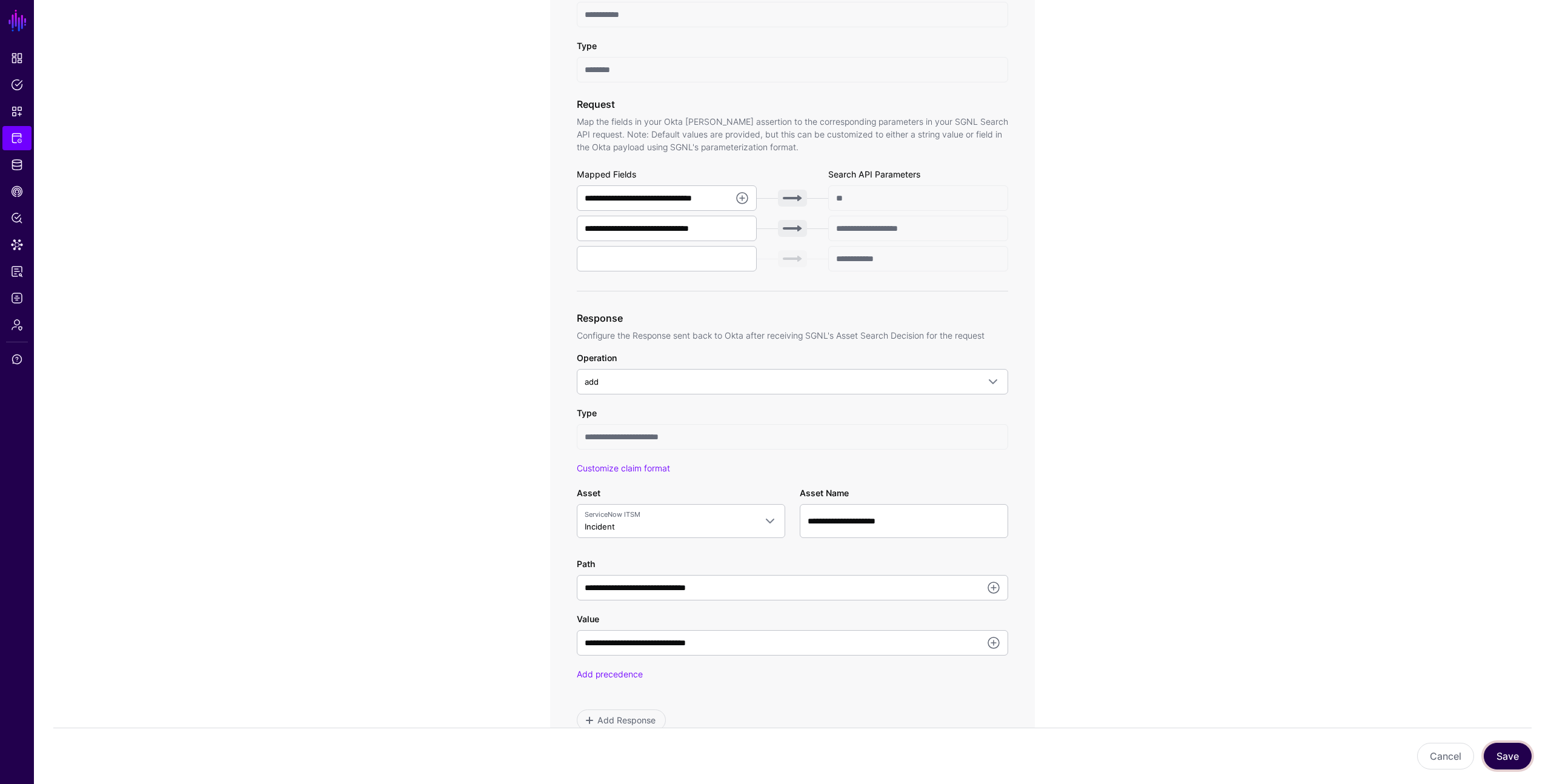
click at [1511, 750] on button "Save" at bounding box center [1508, 756] width 48 height 27
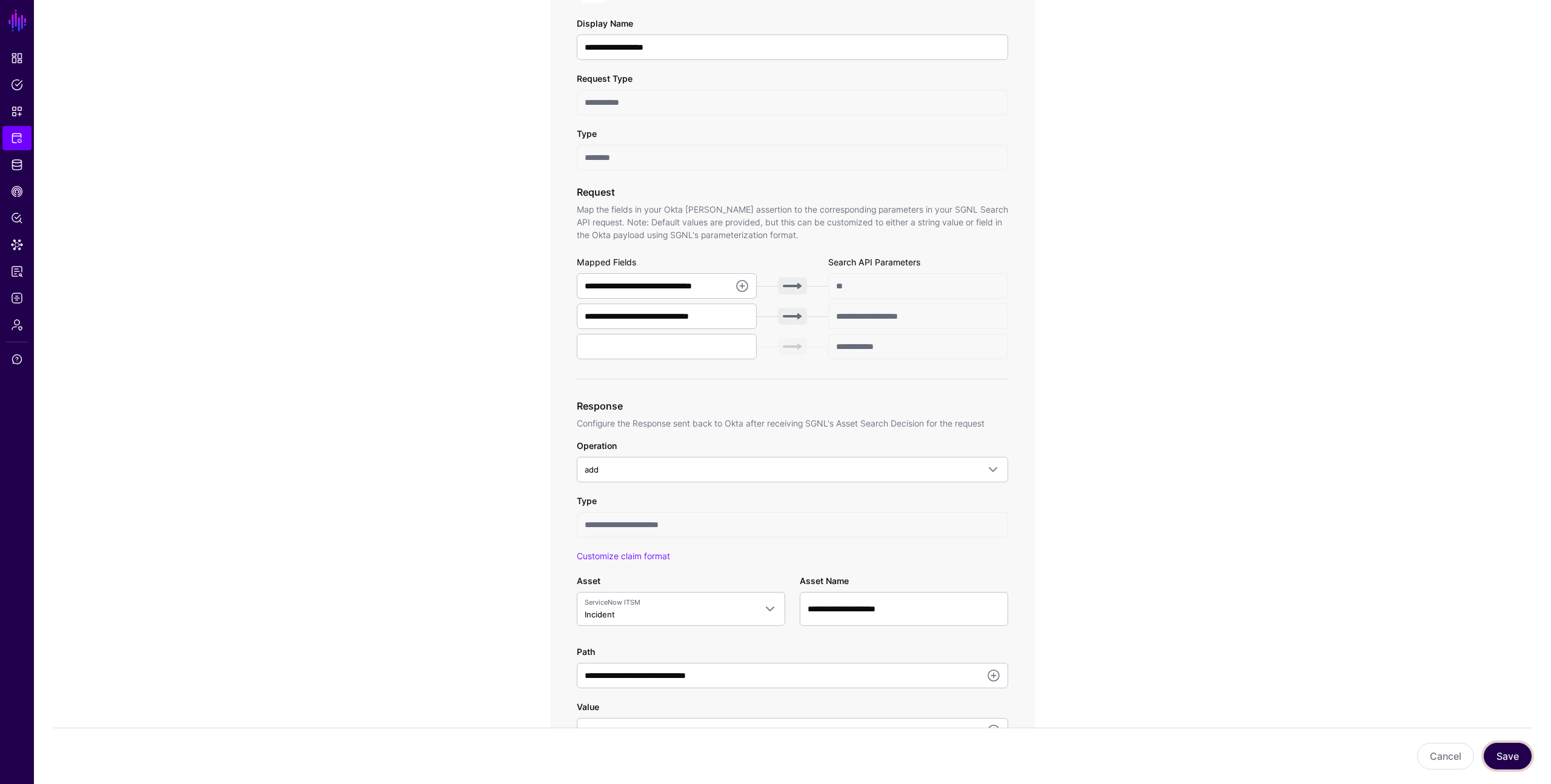
scroll to position [226, 0]
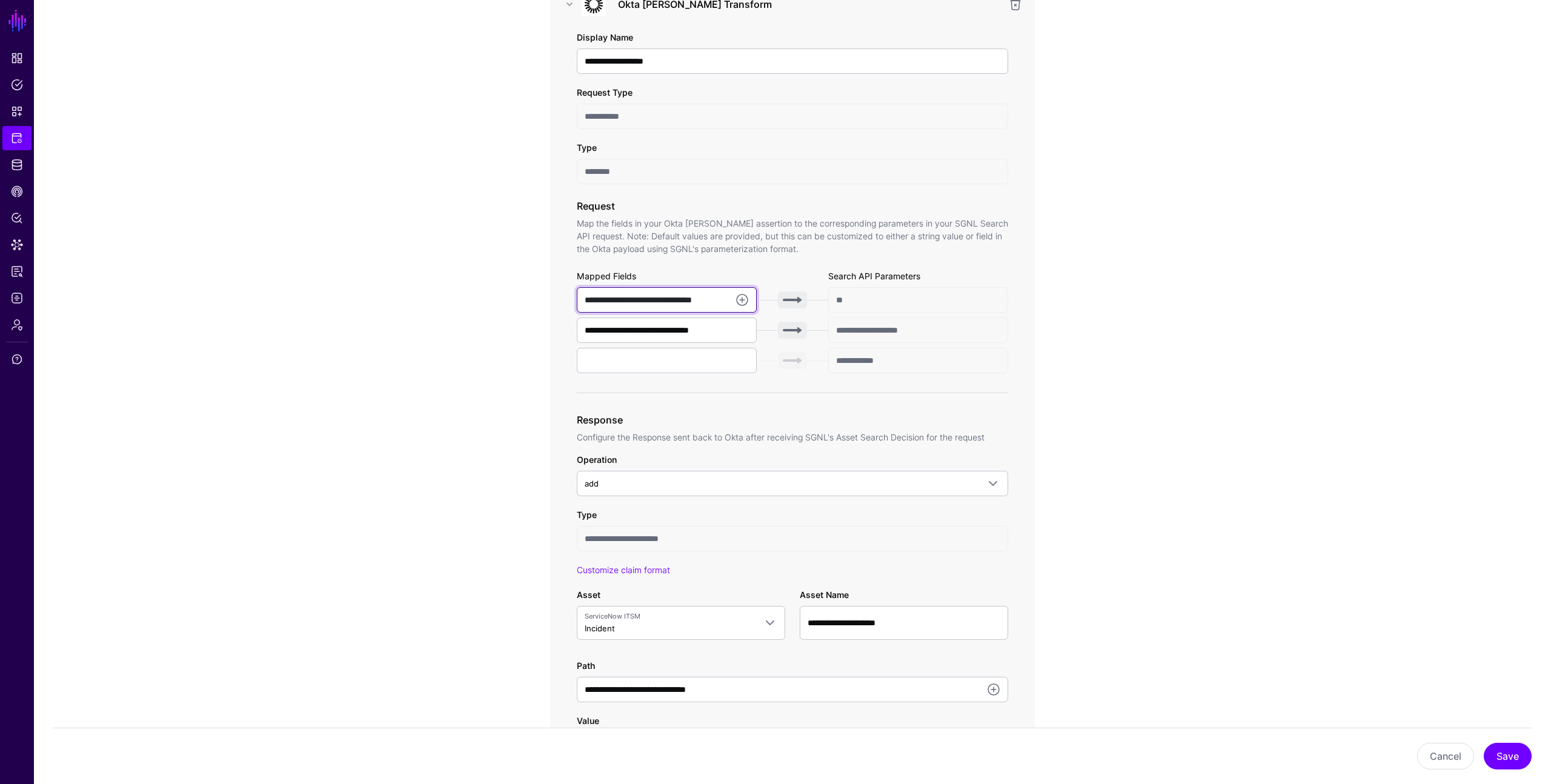
drag, startPoint x: 722, startPoint y: 298, endPoint x: 596, endPoint y: 279, distance: 127.4
click at [596, 279] on div "**********" at bounding box center [792, 331] width 431 height 124
type input "*****"
click at [1510, 753] on button "Save" at bounding box center [1508, 756] width 48 height 27
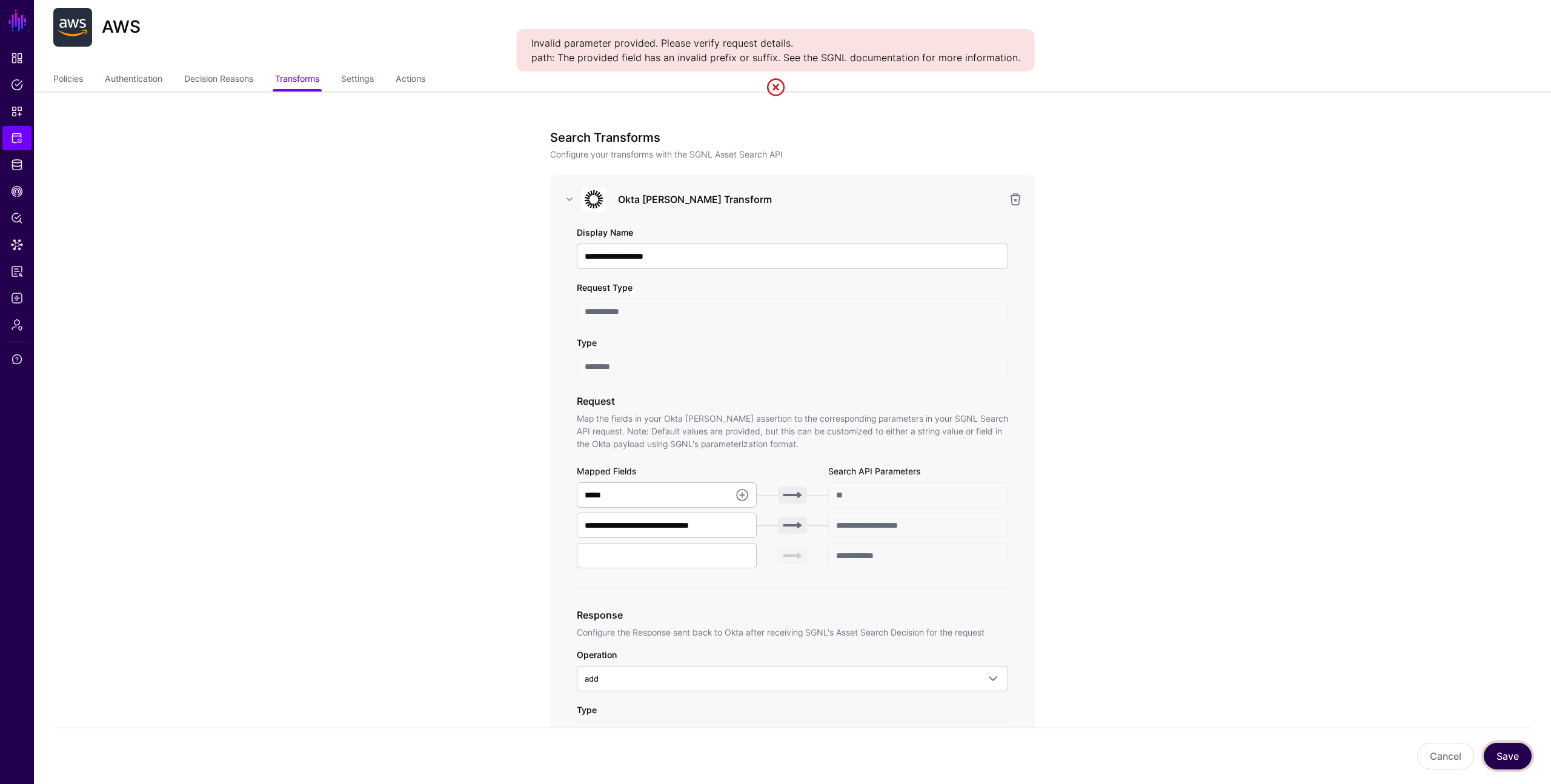
scroll to position [29, 0]
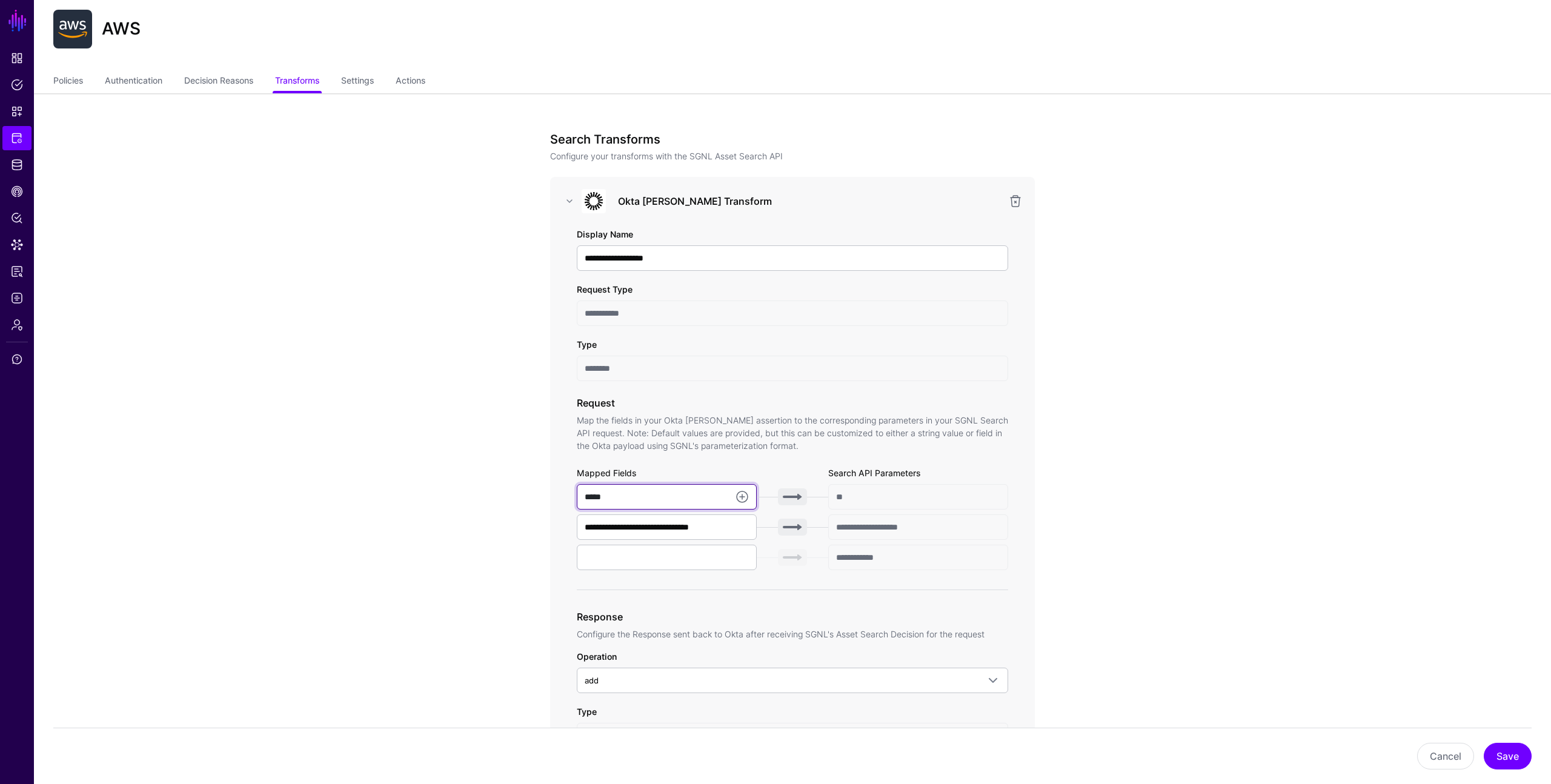
drag, startPoint x: 610, startPoint y: 497, endPoint x: 569, endPoint y: 492, distance: 41.3
click at [569, 492] on div "**********" at bounding box center [792, 616] width 485 height 879
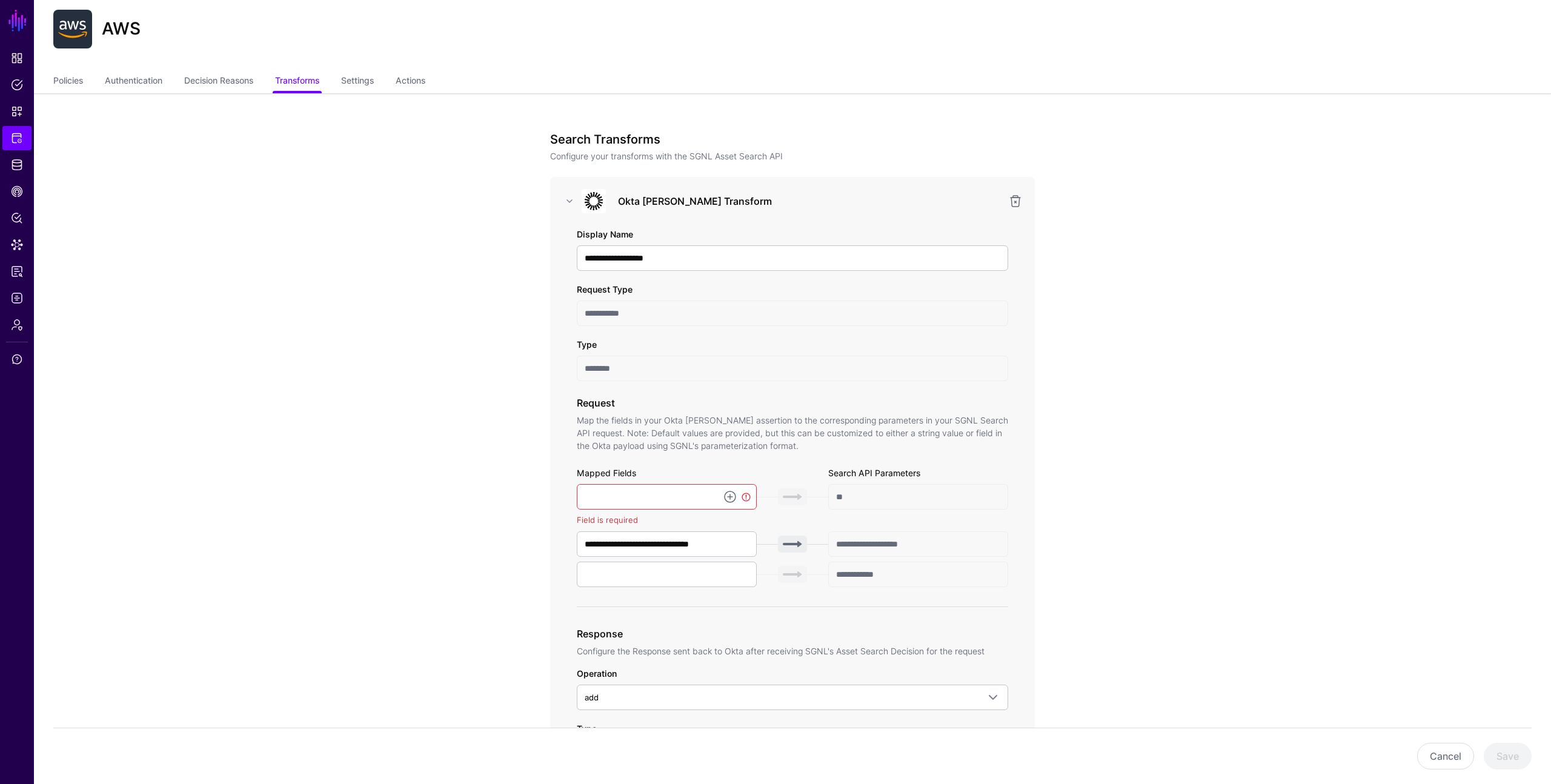
click at [927, 485] on input "**" at bounding box center [919, 497] width 180 height 25
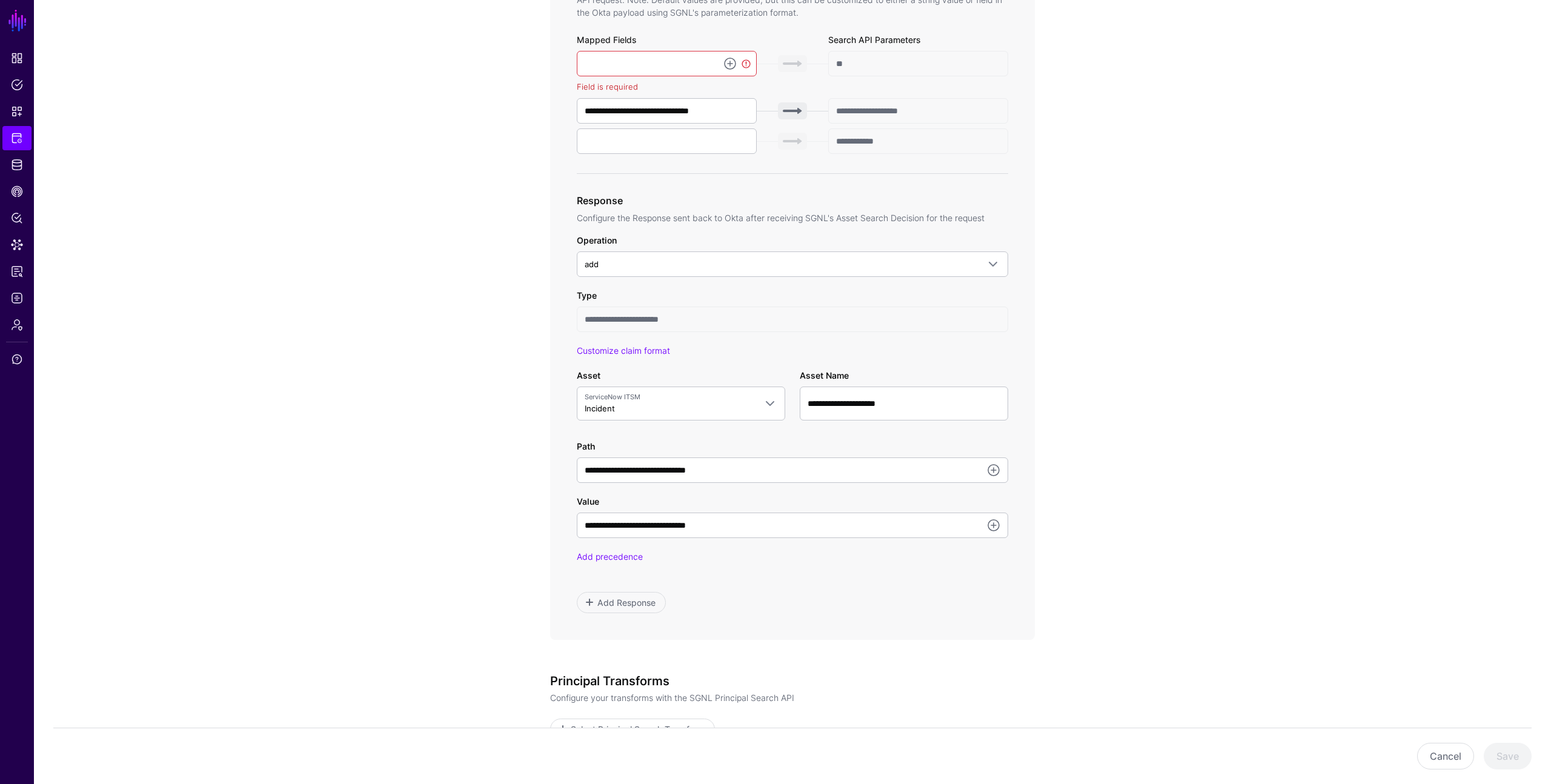
scroll to position [597, 0]
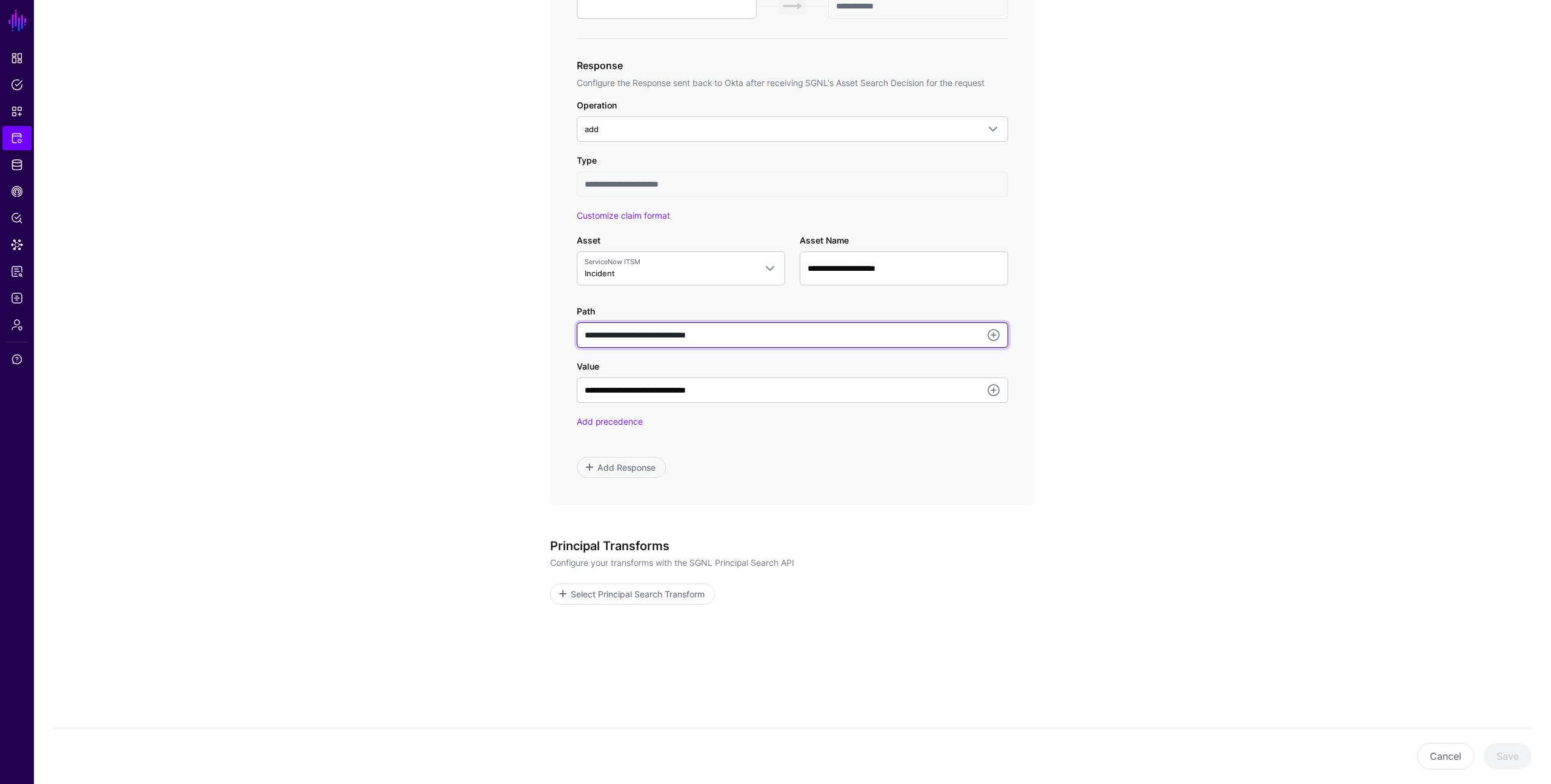
click at [767, 333] on input "**********" at bounding box center [792, 335] width 431 height 25
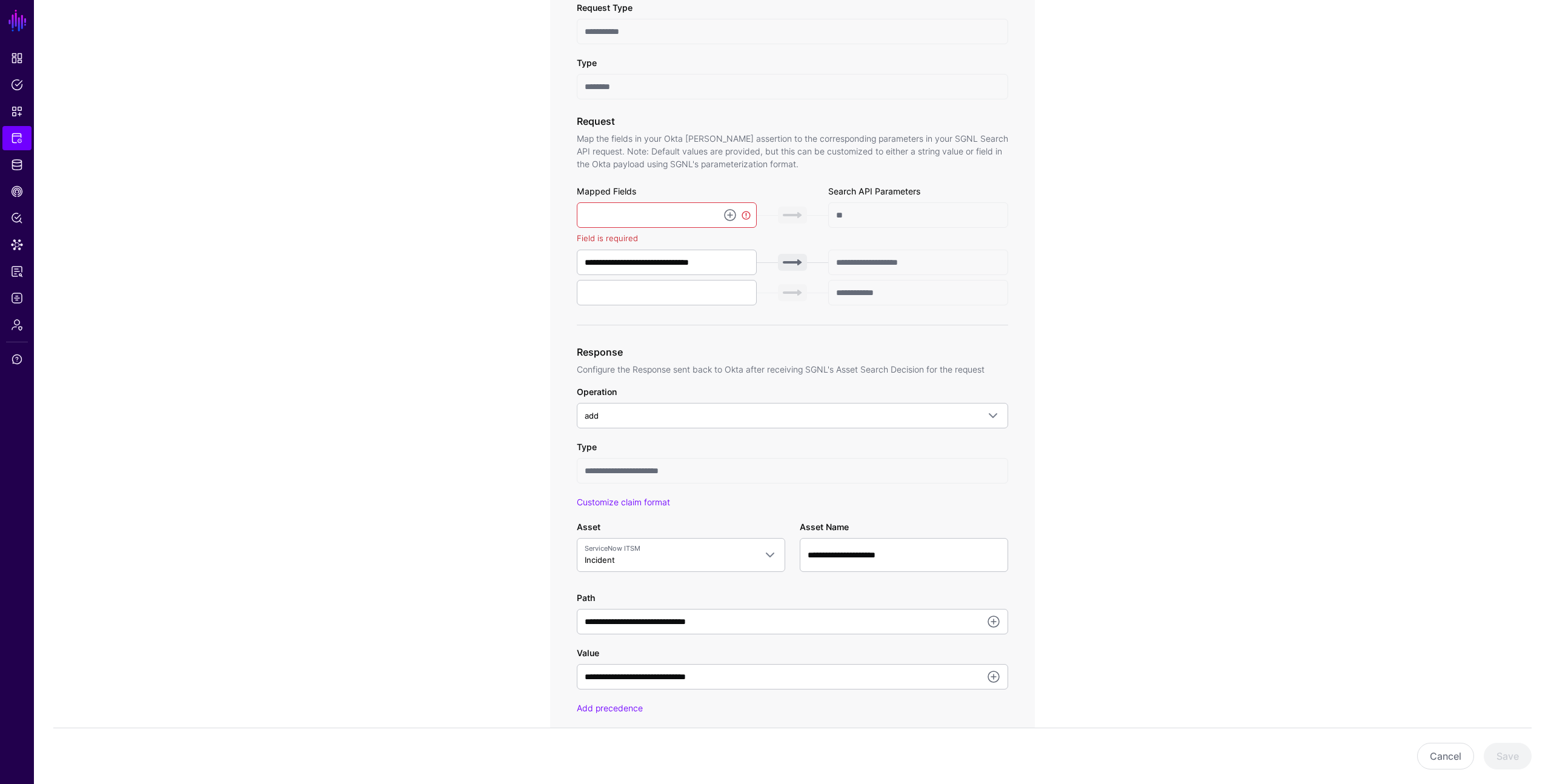
scroll to position [296, 0]
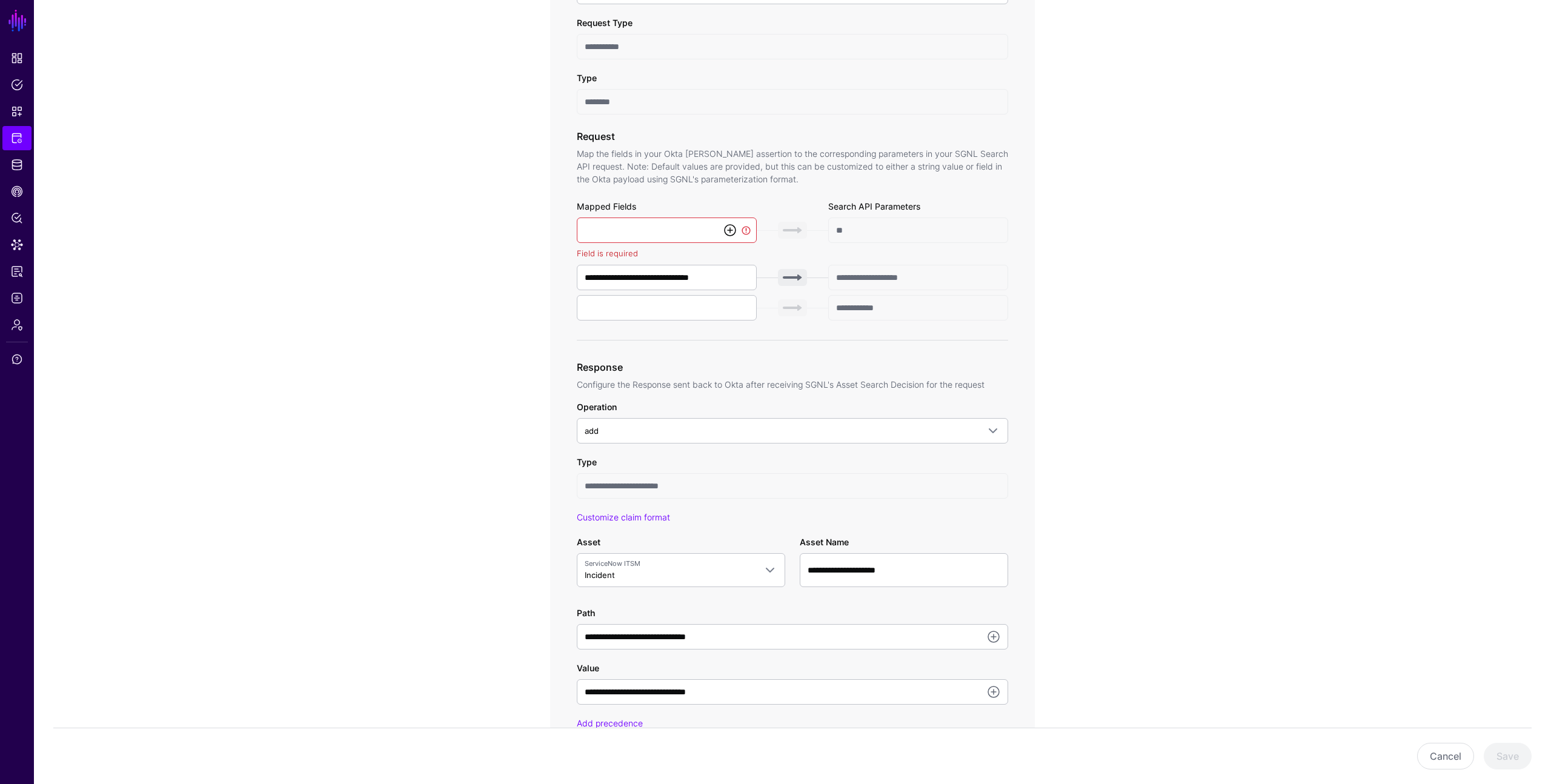
click at [732, 229] on link at bounding box center [730, 230] width 15 height 15
click at [666, 312] on span "{$.data.context.user.profile.email}" at bounding box center [626, 312] width 79 height 10
type input "**********"
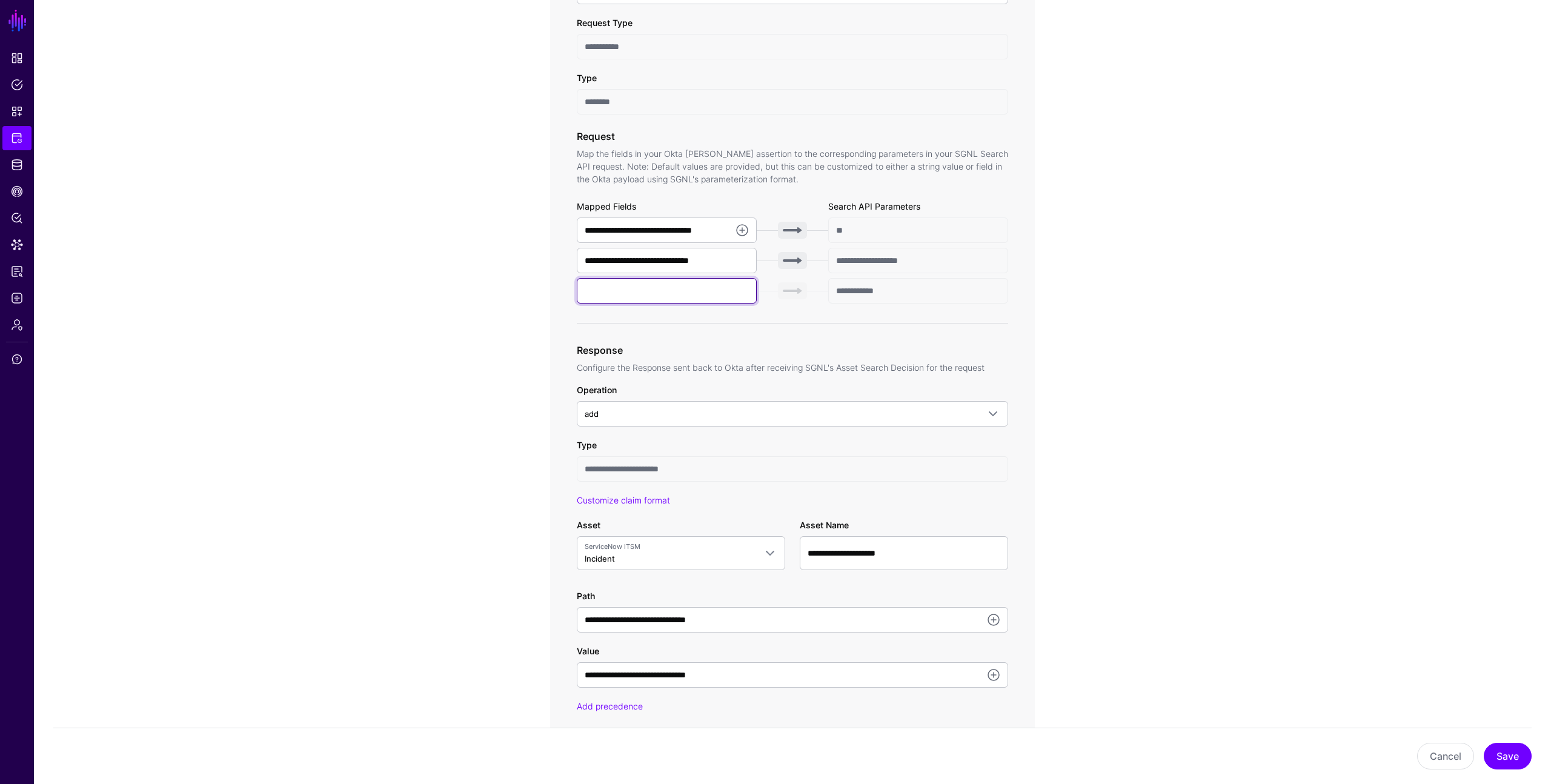
click at [660, 293] on input "text" at bounding box center [667, 291] width 180 height 25
type input "******"
click at [1128, 360] on app-integrations-item-transforms "**********" at bounding box center [793, 447] width 1517 height 1242
click at [993, 619] on link at bounding box center [994, 620] width 15 height 15
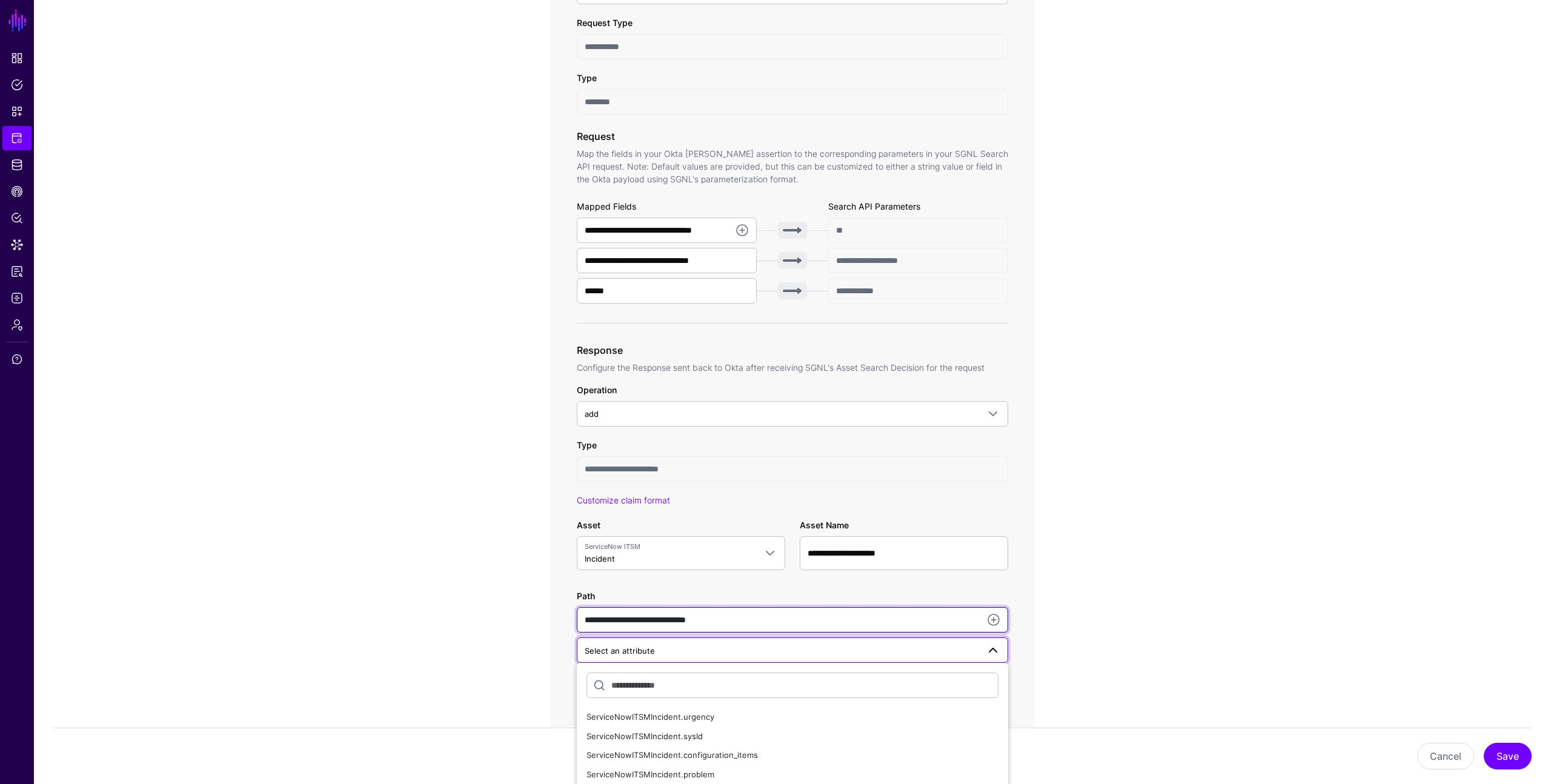
click at [803, 616] on input "**********" at bounding box center [792, 619] width 431 height 25
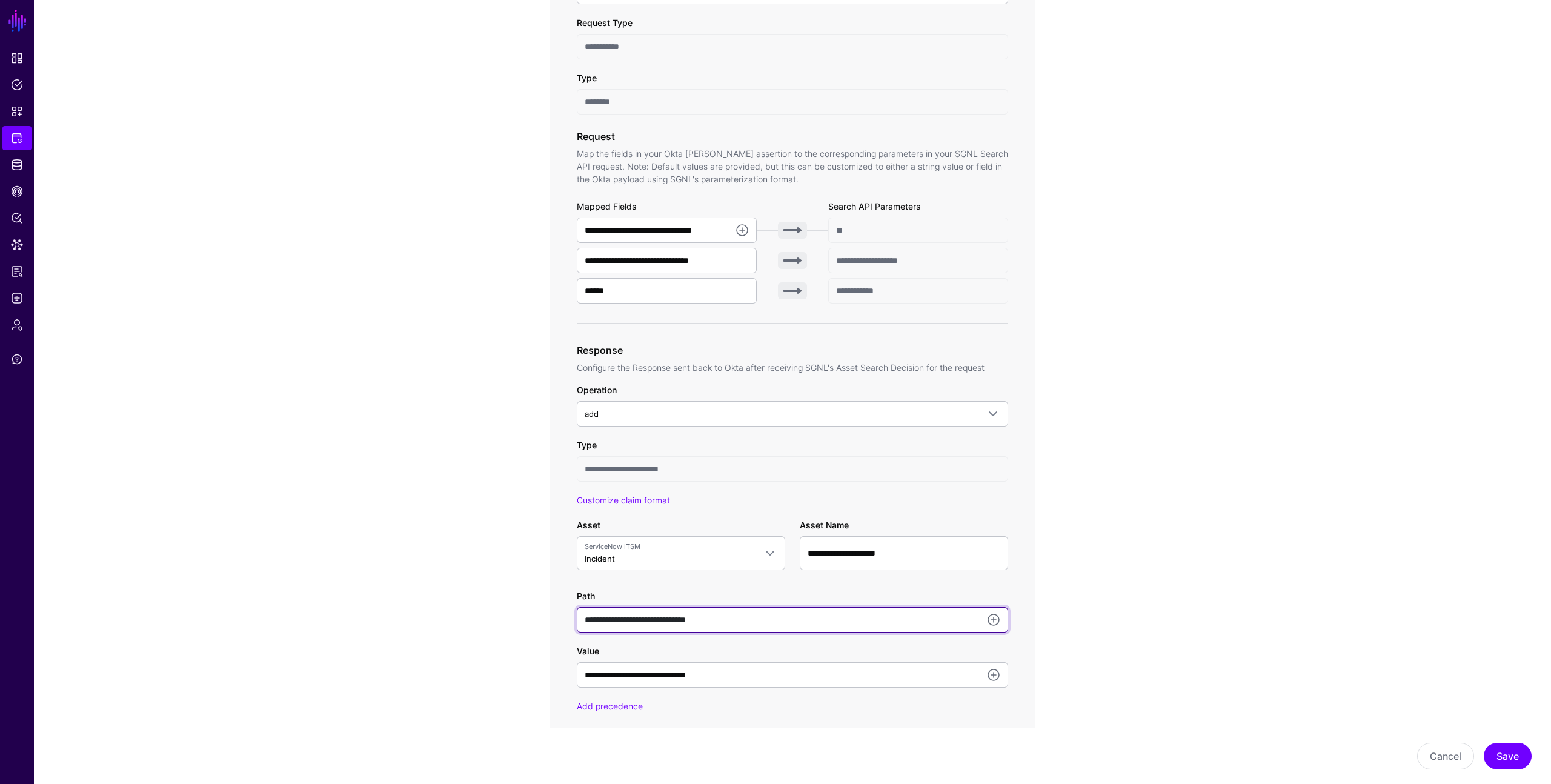
drag, startPoint x: 786, startPoint y: 623, endPoint x: 617, endPoint y: 608, distance: 169.7
click at [617, 611] on input "**********" at bounding box center [792, 619] width 431 height 25
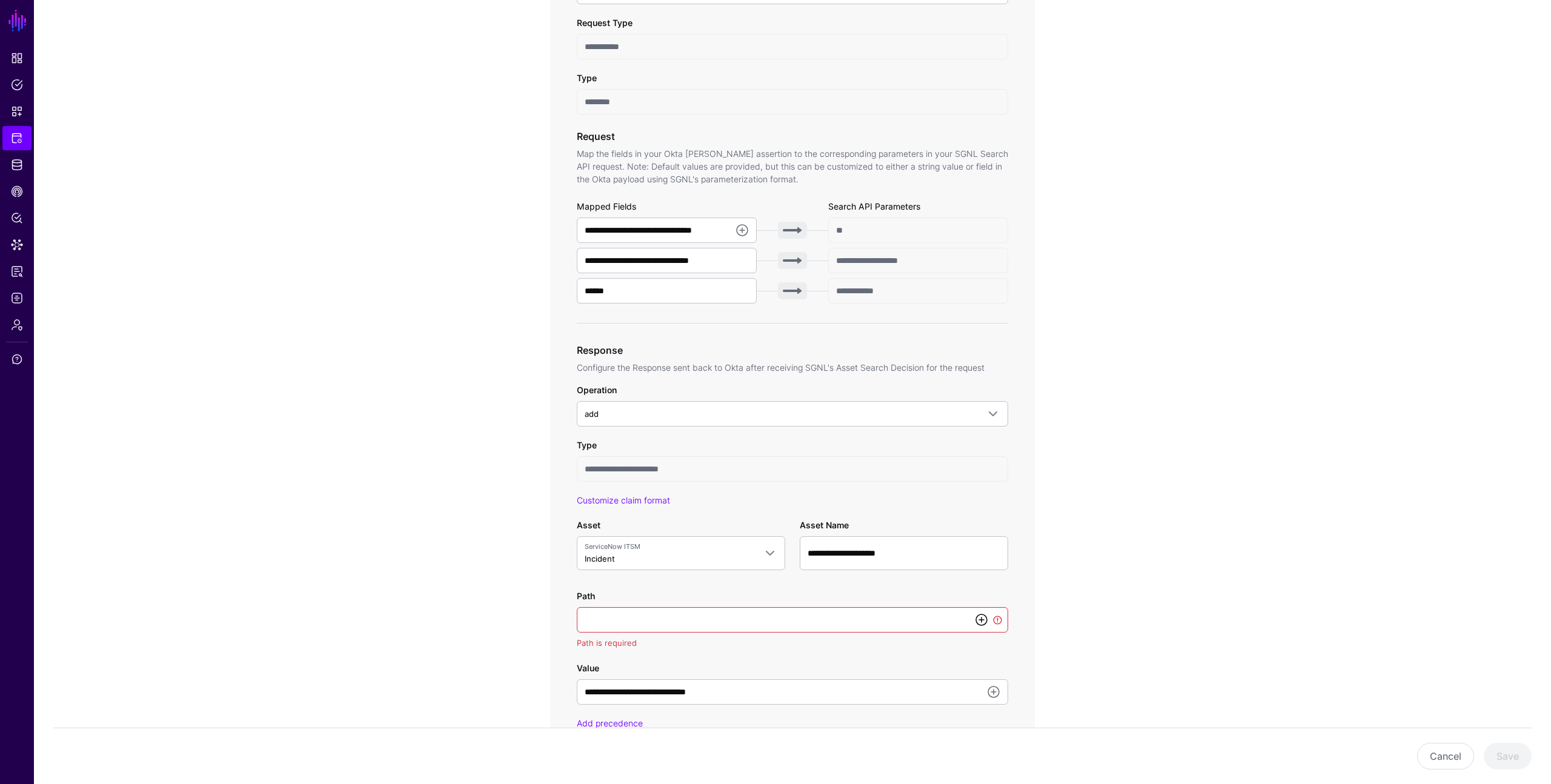
click at [982, 622] on link at bounding box center [982, 620] width 15 height 15
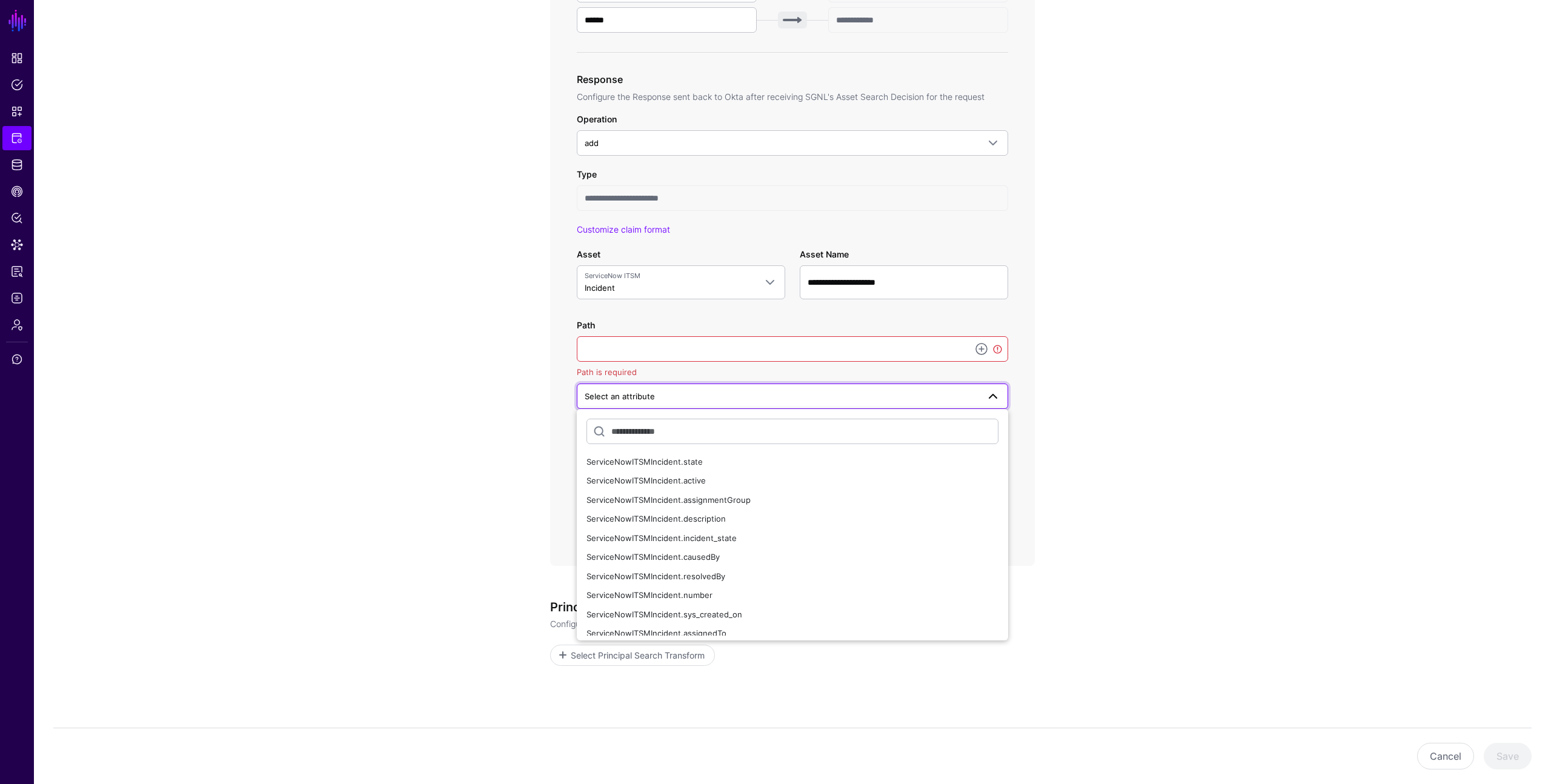
scroll to position [628, 0]
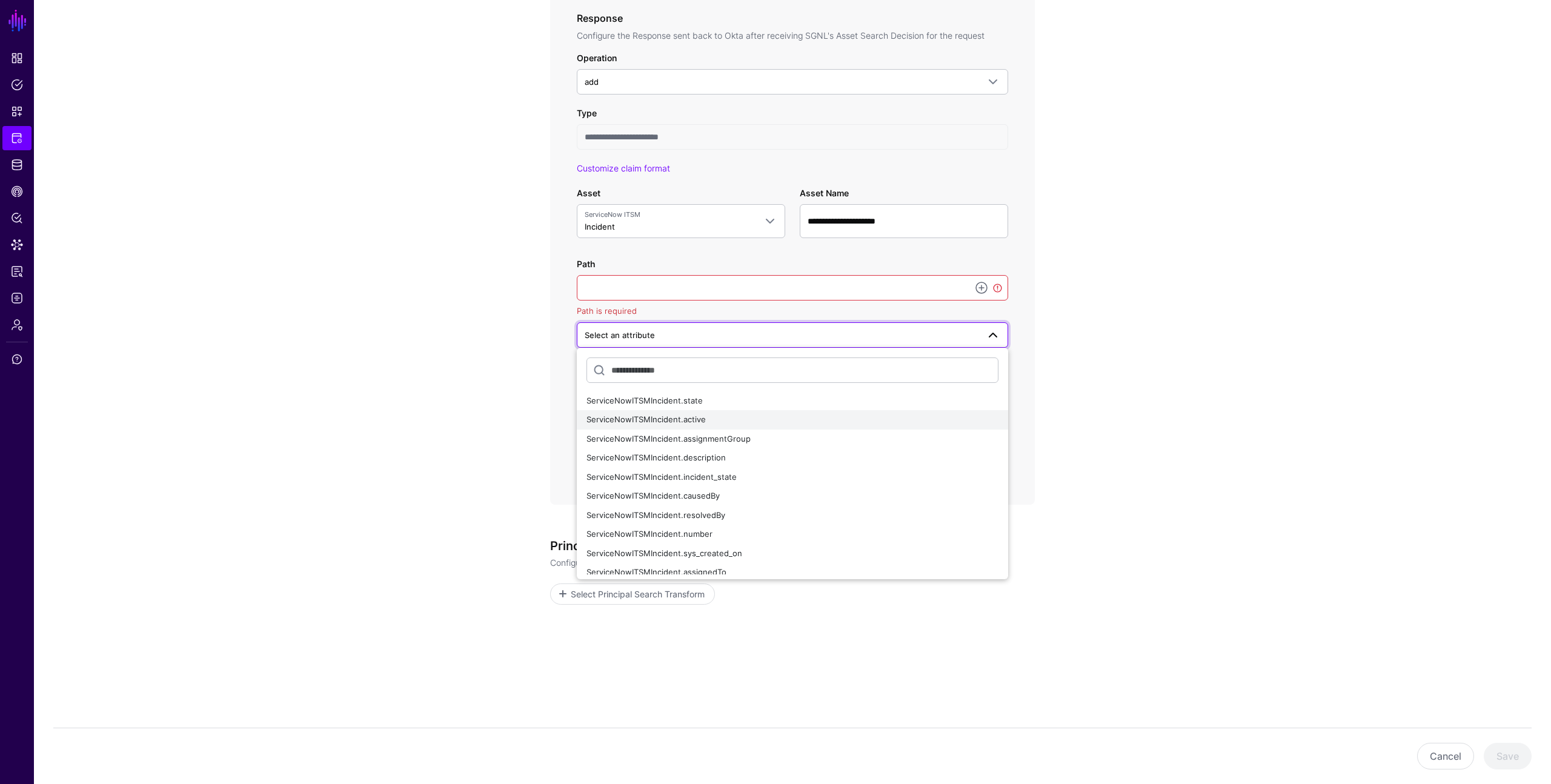
click at [703, 418] on span "ServiceNowITSMIncident.active" at bounding box center [646, 419] width 119 height 10
type input "**********"
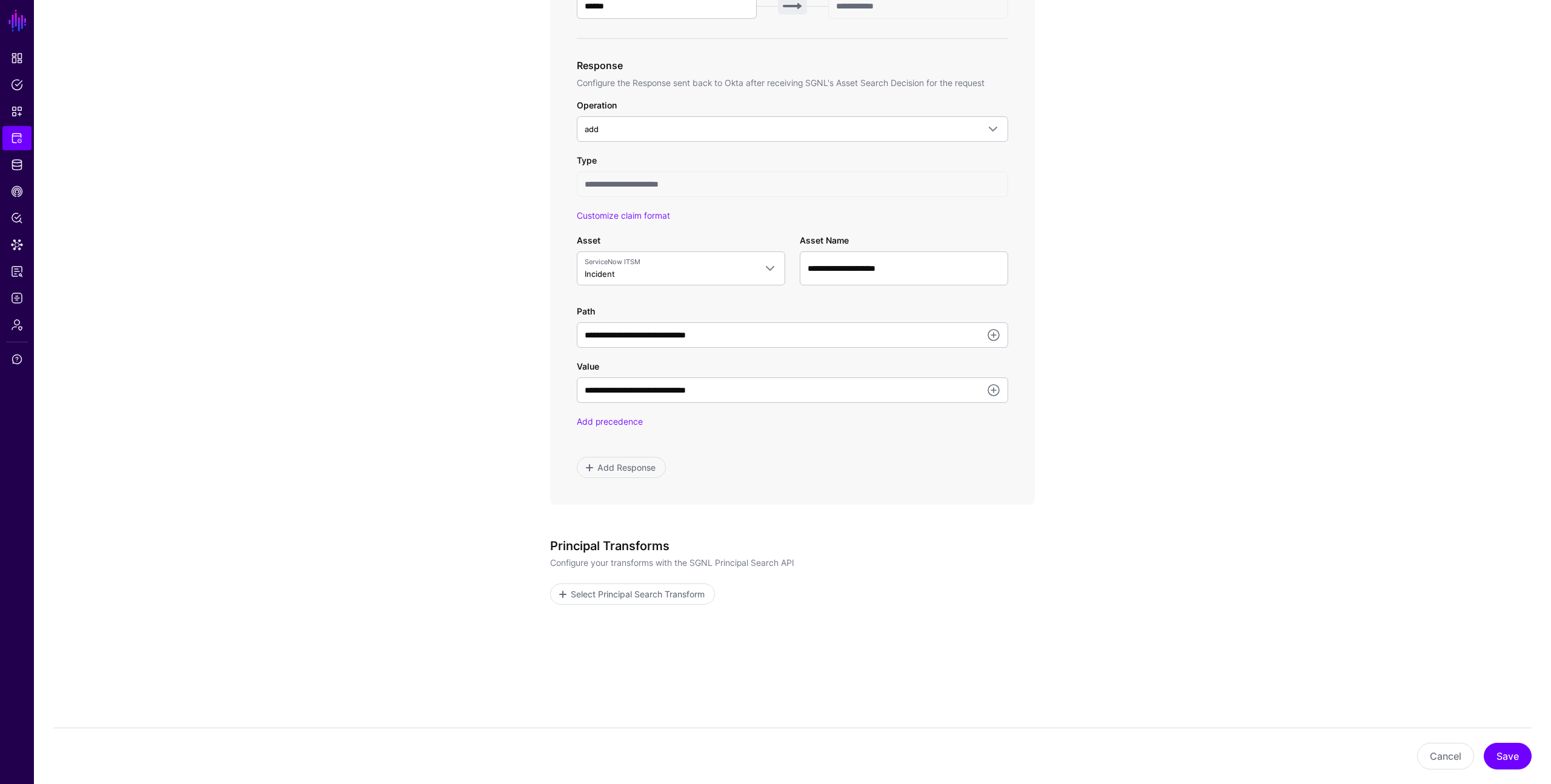
scroll to position [581, 0]
click at [1506, 754] on button "Save" at bounding box center [1508, 756] width 48 height 27
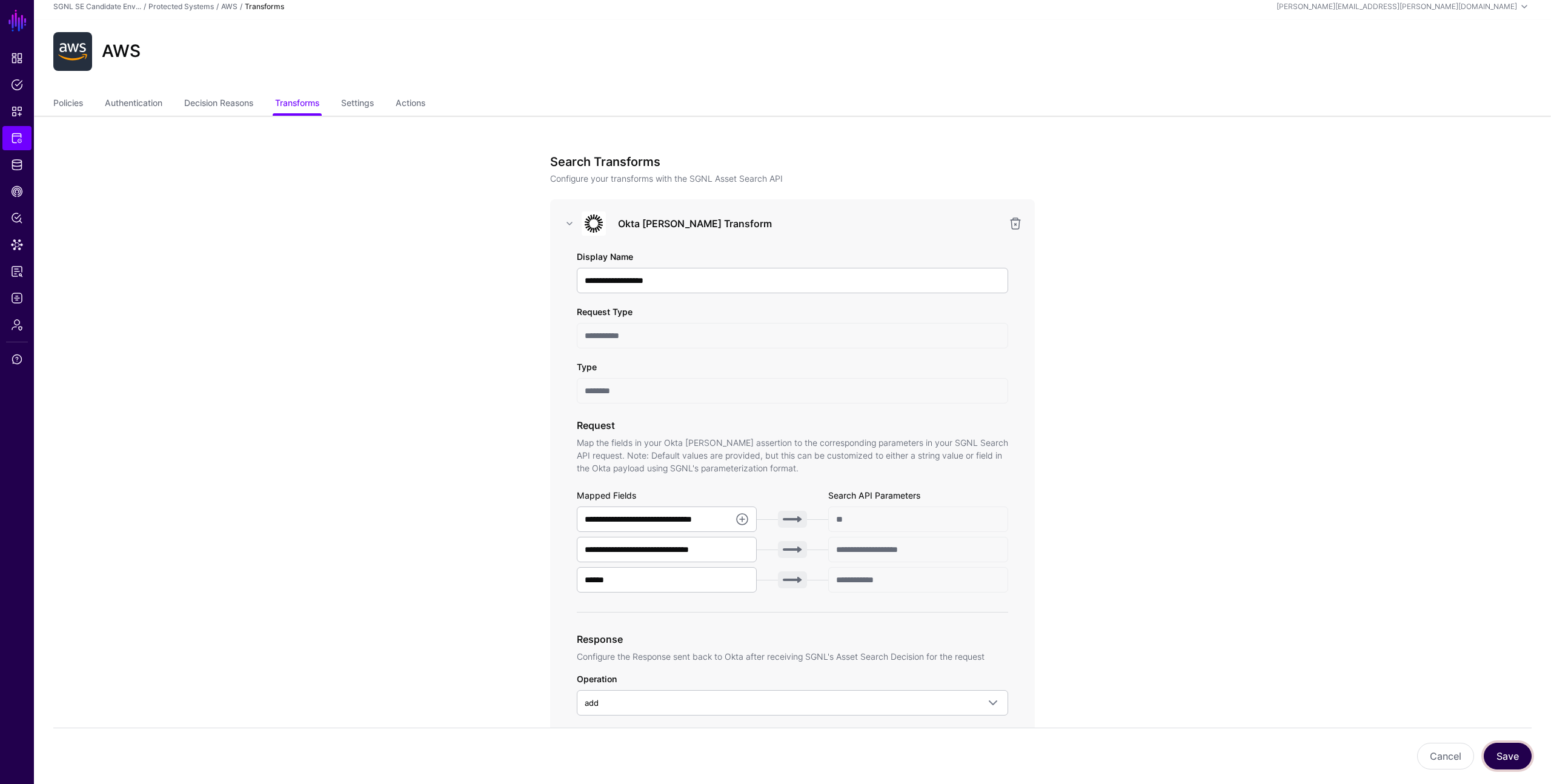
scroll to position [0, 0]
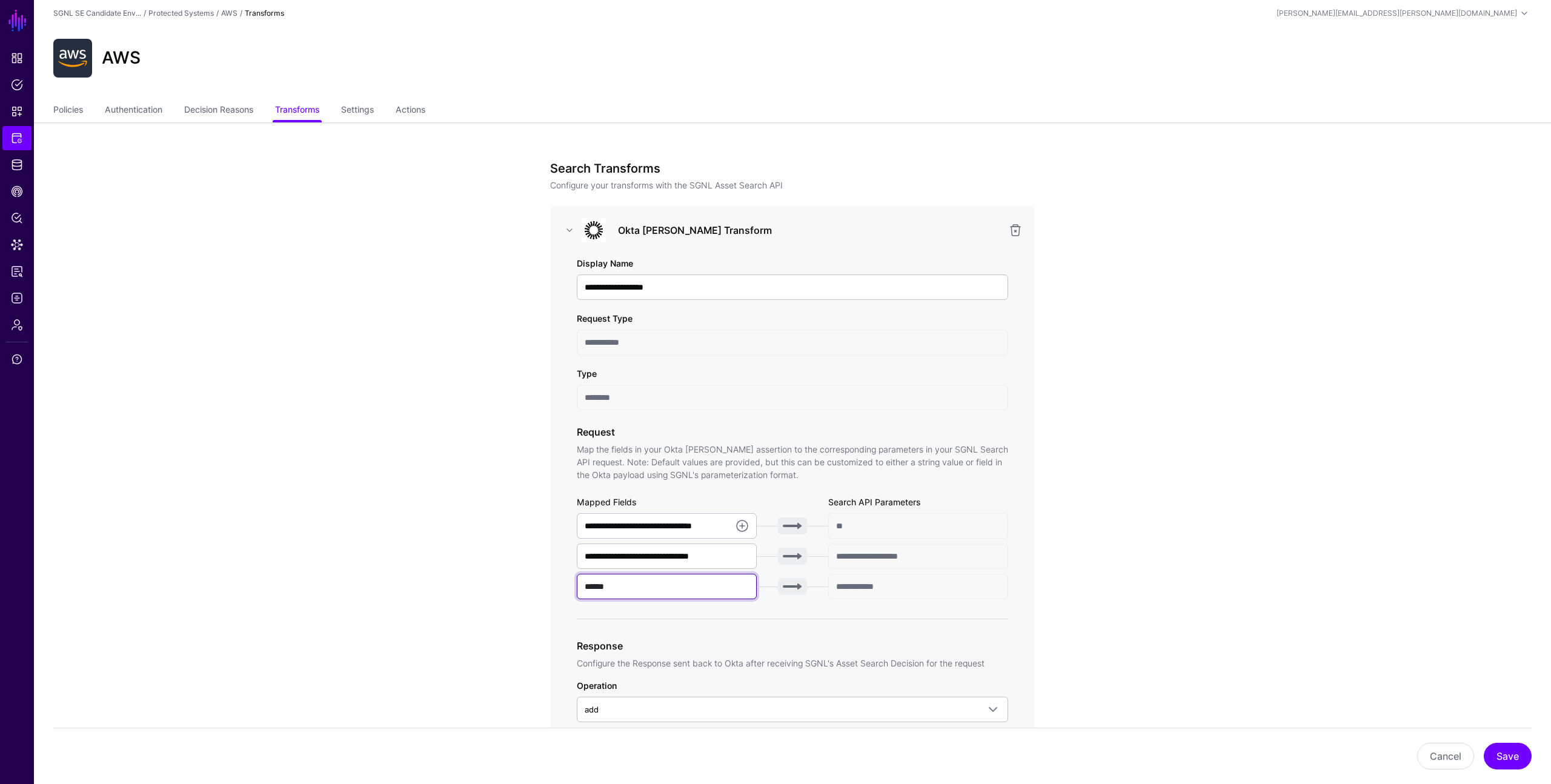
click at [601, 586] on input "******" at bounding box center [667, 587] width 180 height 25
click at [1501, 745] on button "Save" at bounding box center [1508, 756] width 48 height 27
drag, startPoint x: 640, startPoint y: 587, endPoint x: 543, endPoint y: 575, distance: 97.7
click at [543, 575] on div "**********" at bounding box center [792, 743] width 562 height 1242
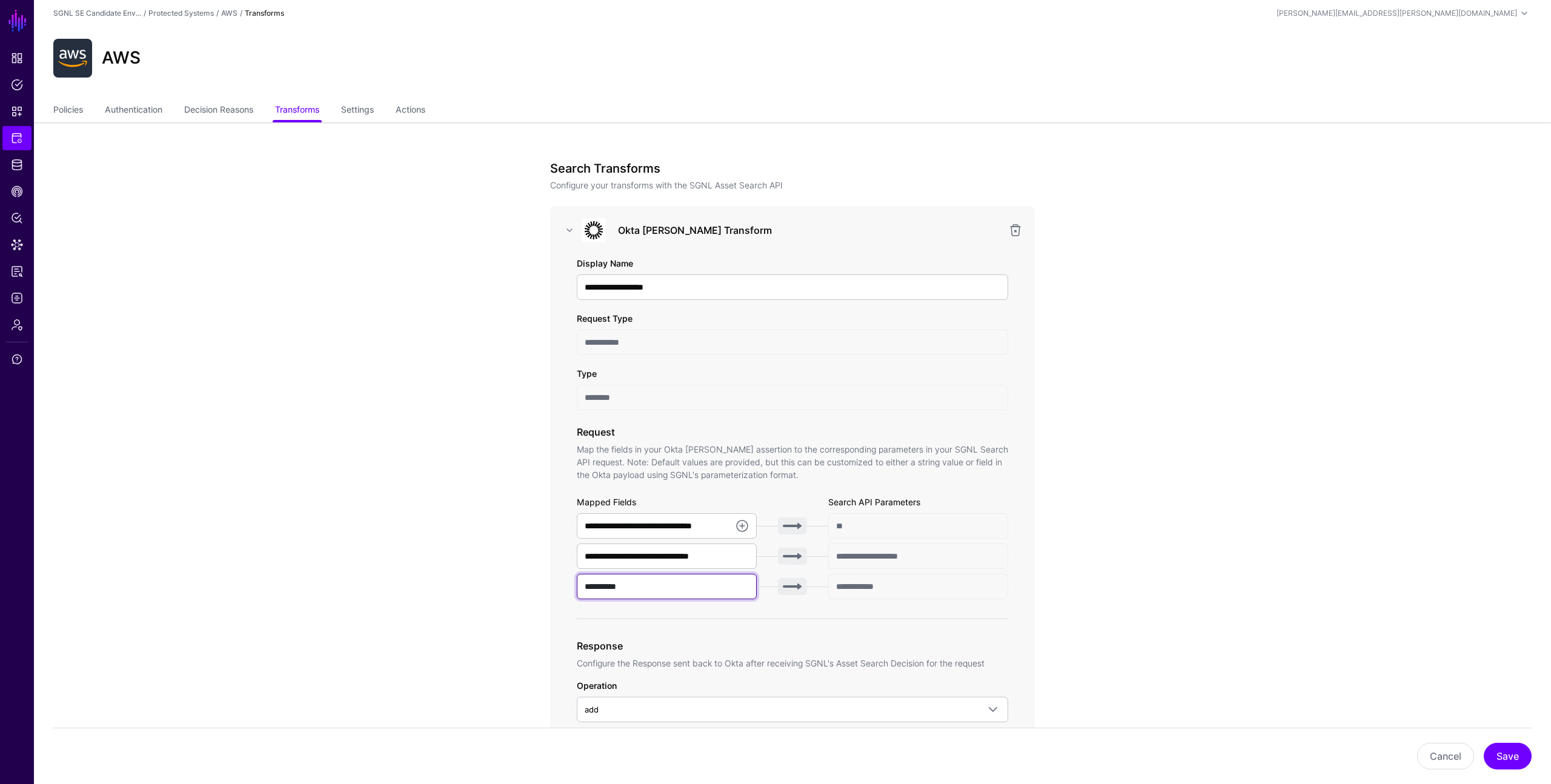
paste input "**********"
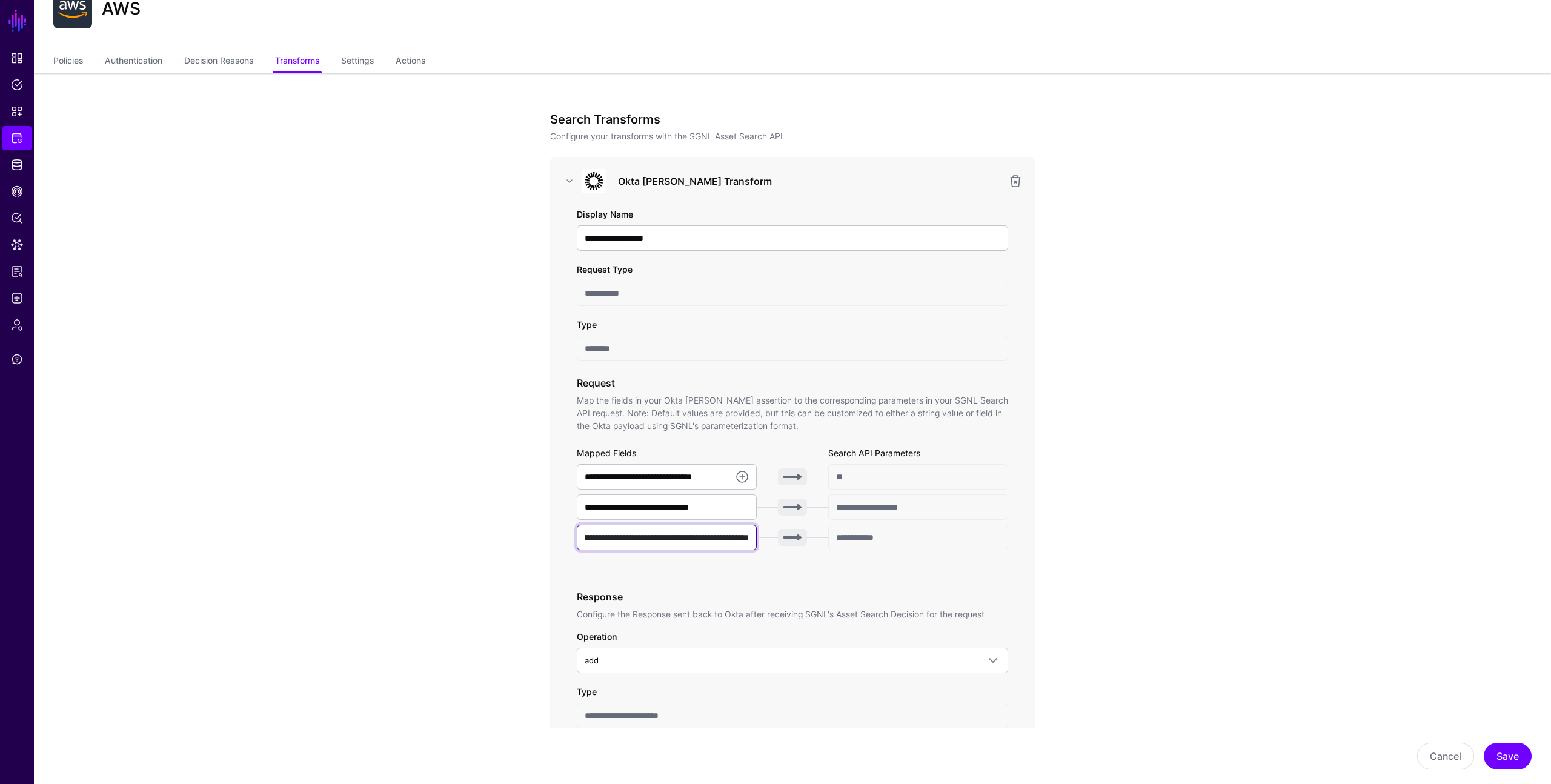
scroll to position [52, 0]
click at [1508, 756] on button "Save" at bounding box center [1508, 756] width 48 height 27
click at [620, 535] on input "**********" at bounding box center [667, 535] width 180 height 25
paste input "text"
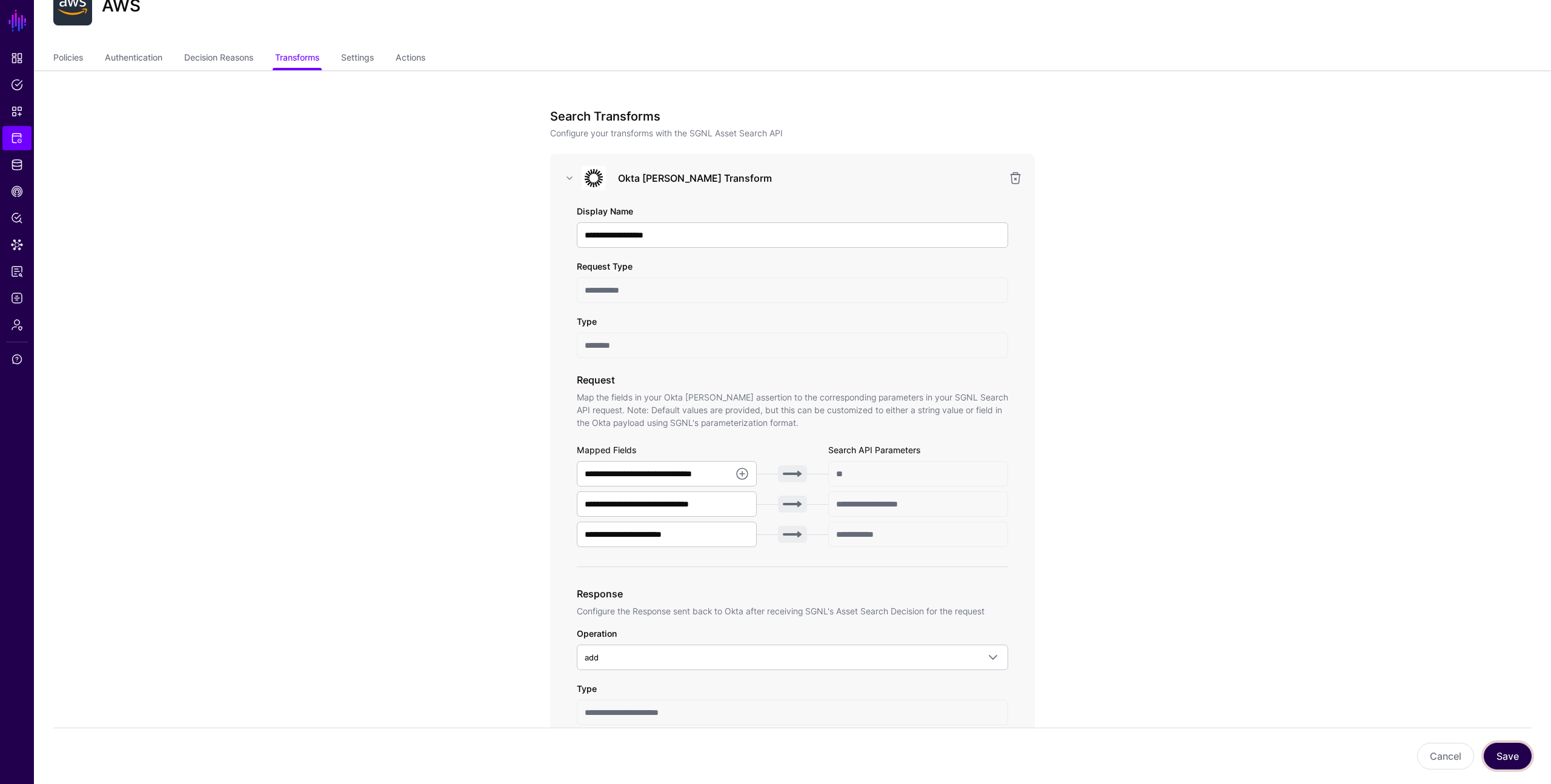
click at [1506, 756] on button "Save" at bounding box center [1508, 756] width 48 height 27
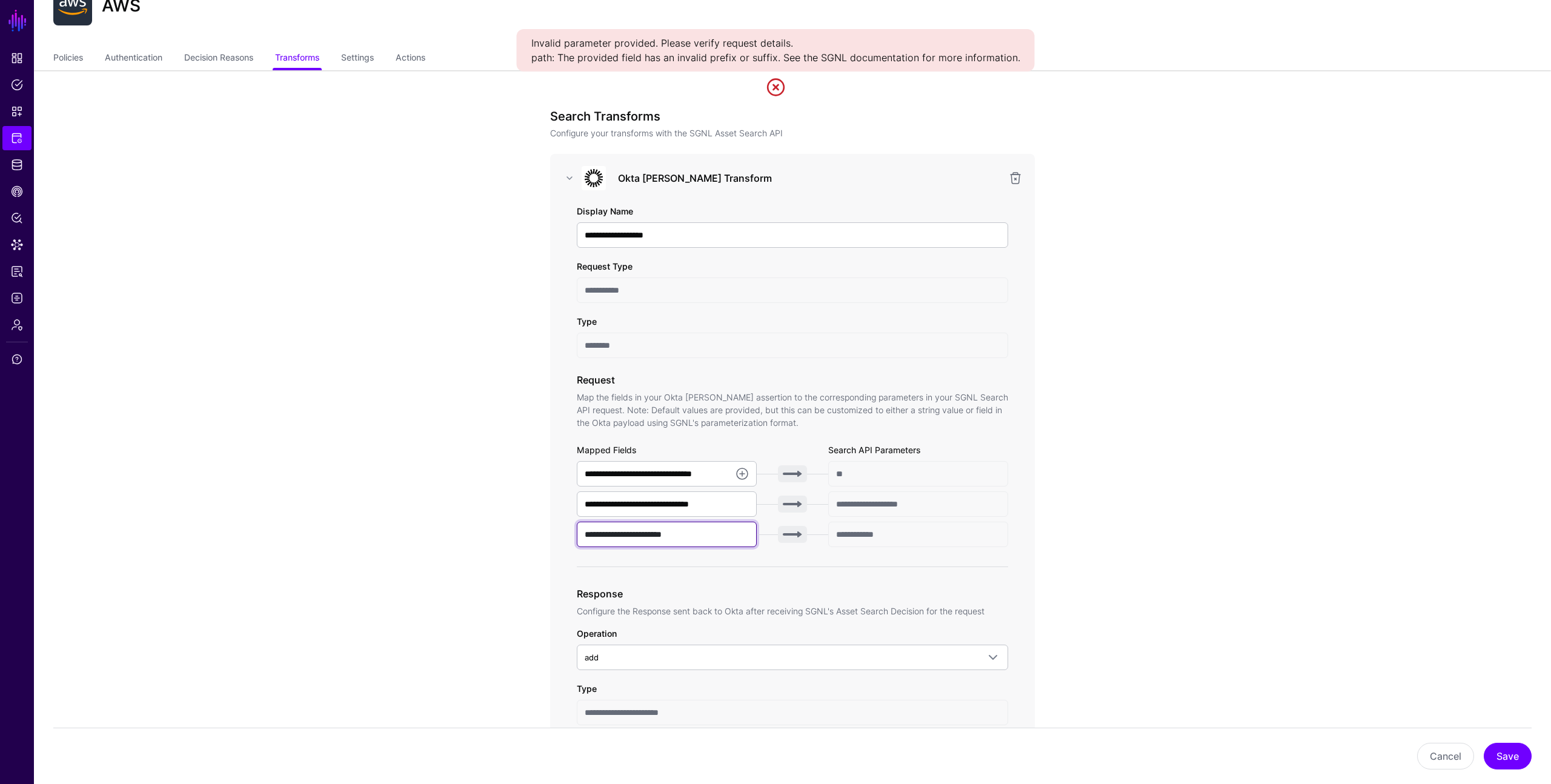
click at [585, 535] on input "**********" at bounding box center [667, 535] width 180 height 25
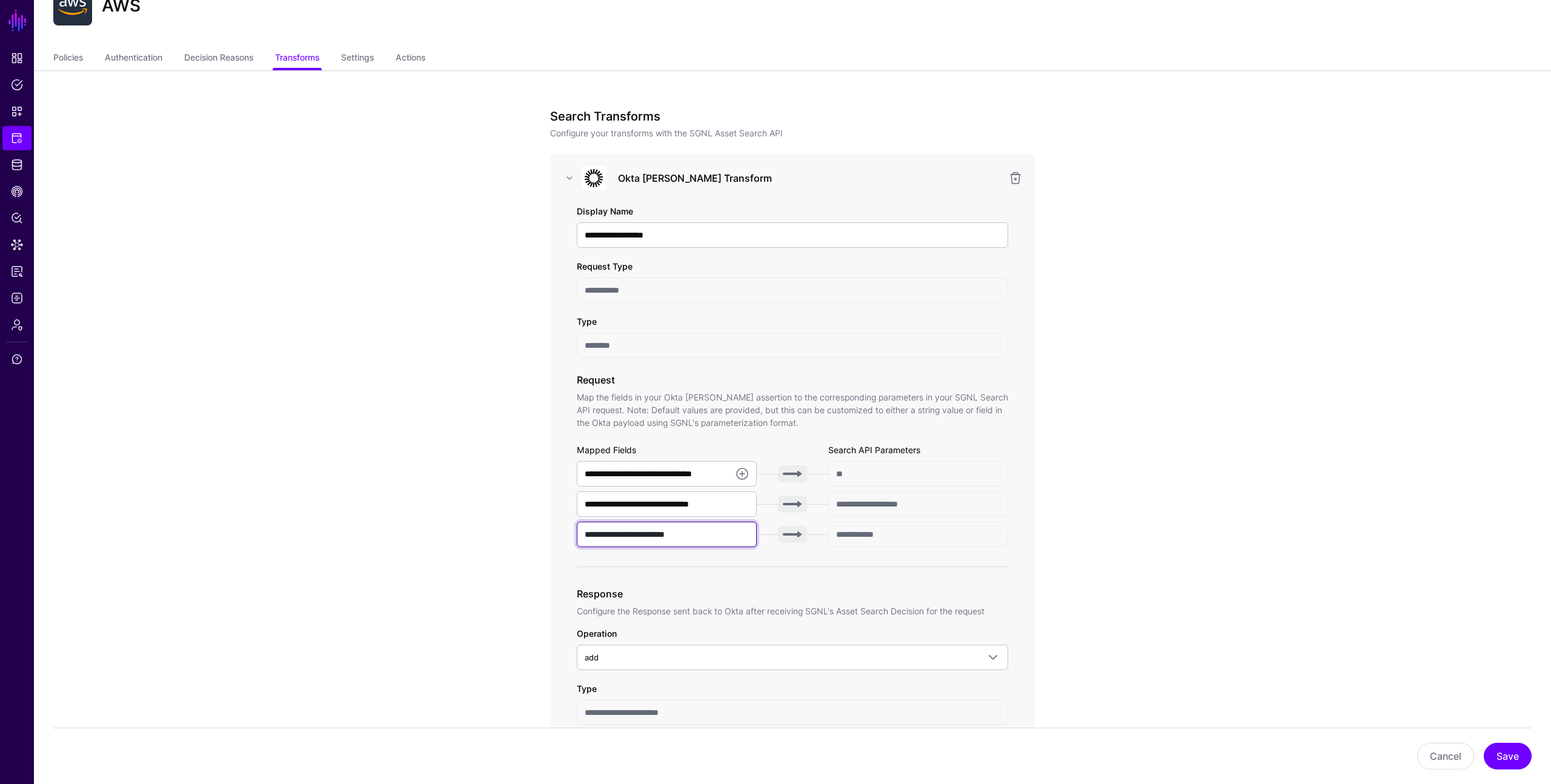
click at [707, 537] on input "**********" at bounding box center [667, 535] width 180 height 25
click at [1507, 756] on button "Save" at bounding box center [1508, 756] width 48 height 27
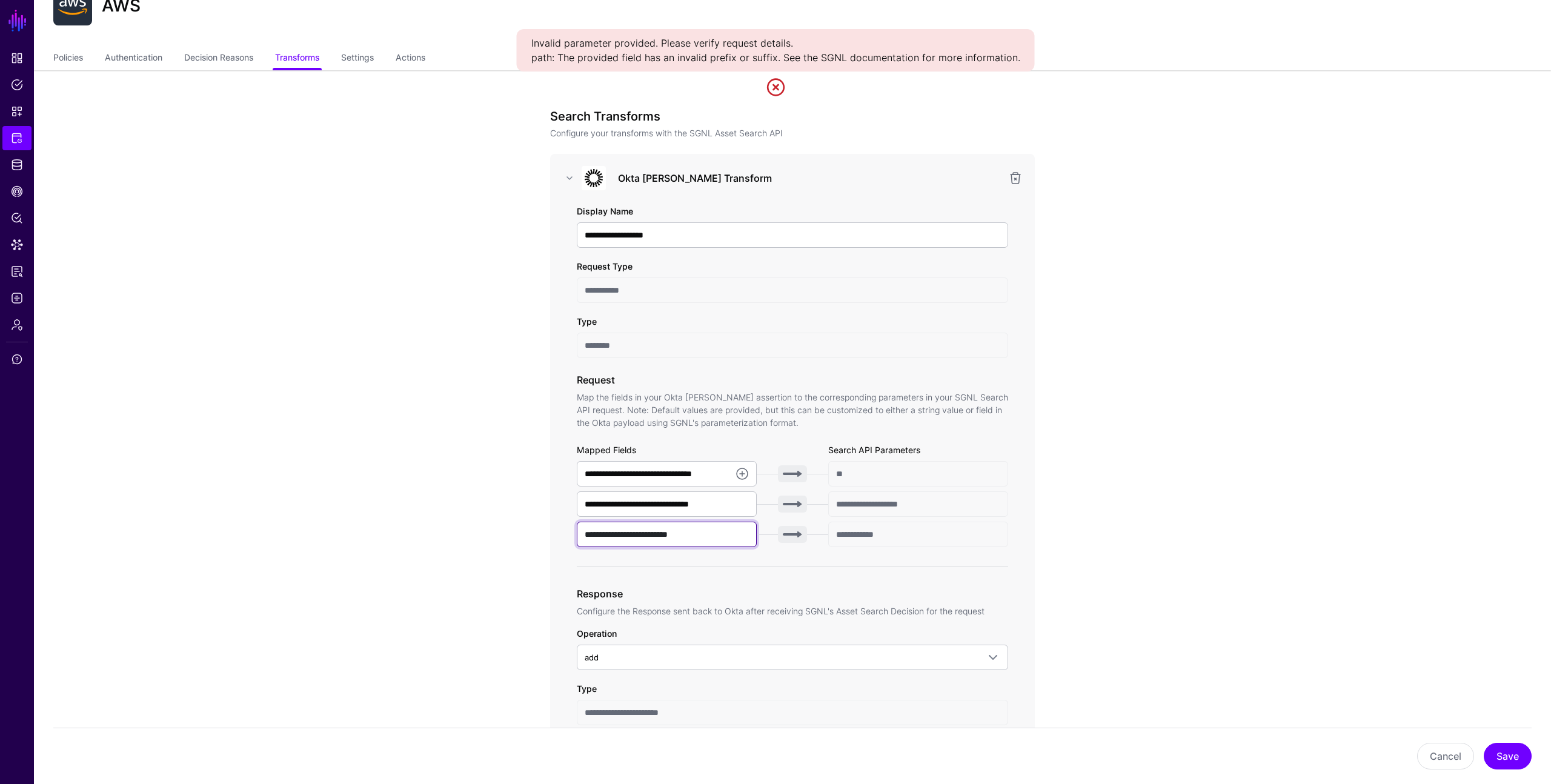
click at [587, 535] on input "**********" at bounding box center [667, 535] width 180 height 25
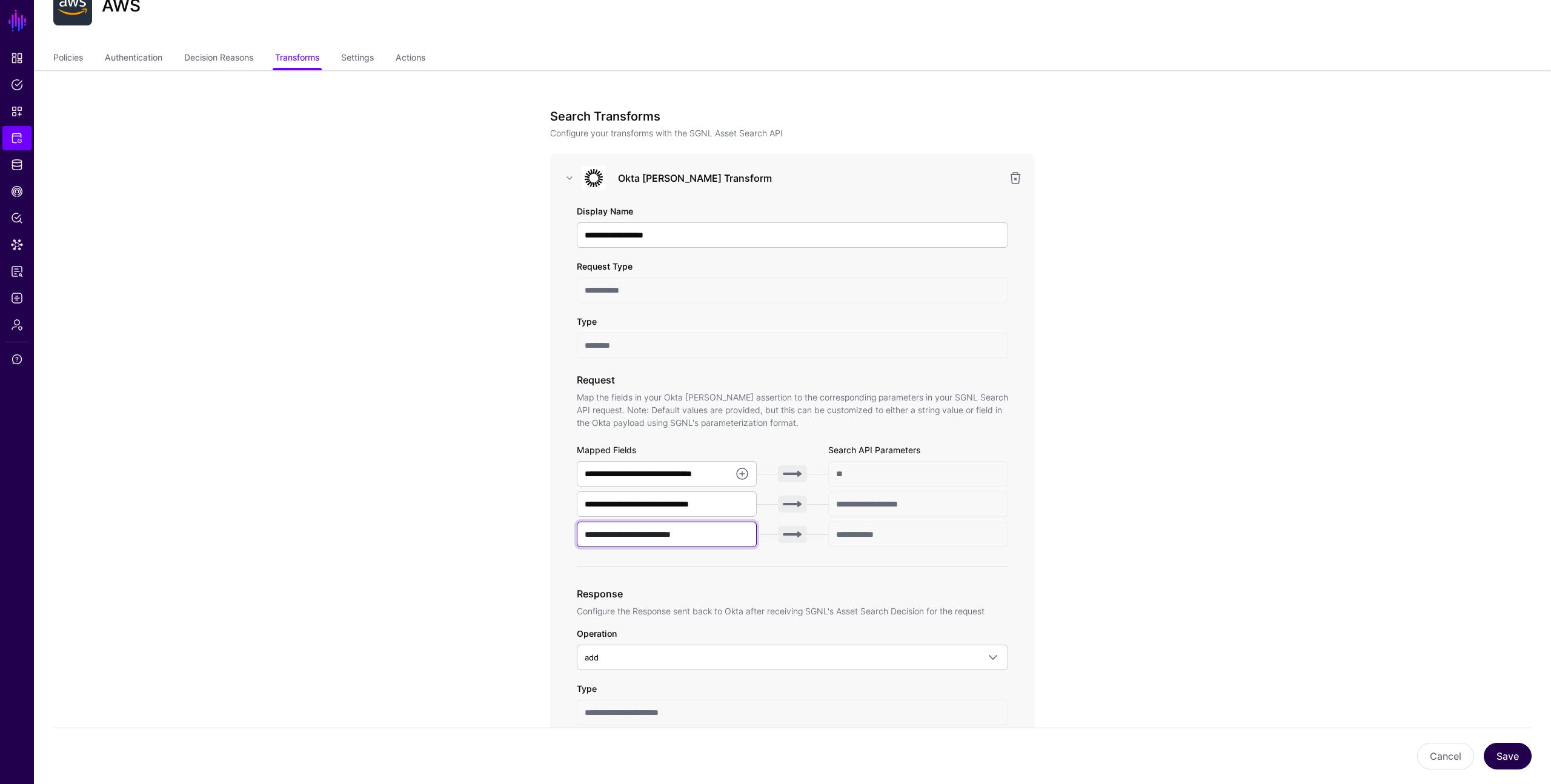
type input "**********"
click at [1506, 748] on button "Save" at bounding box center [1508, 756] width 48 height 27
click at [663, 534] on input "**********" at bounding box center [667, 535] width 180 height 25
click at [708, 537] on input "**********" at bounding box center [667, 535] width 180 height 25
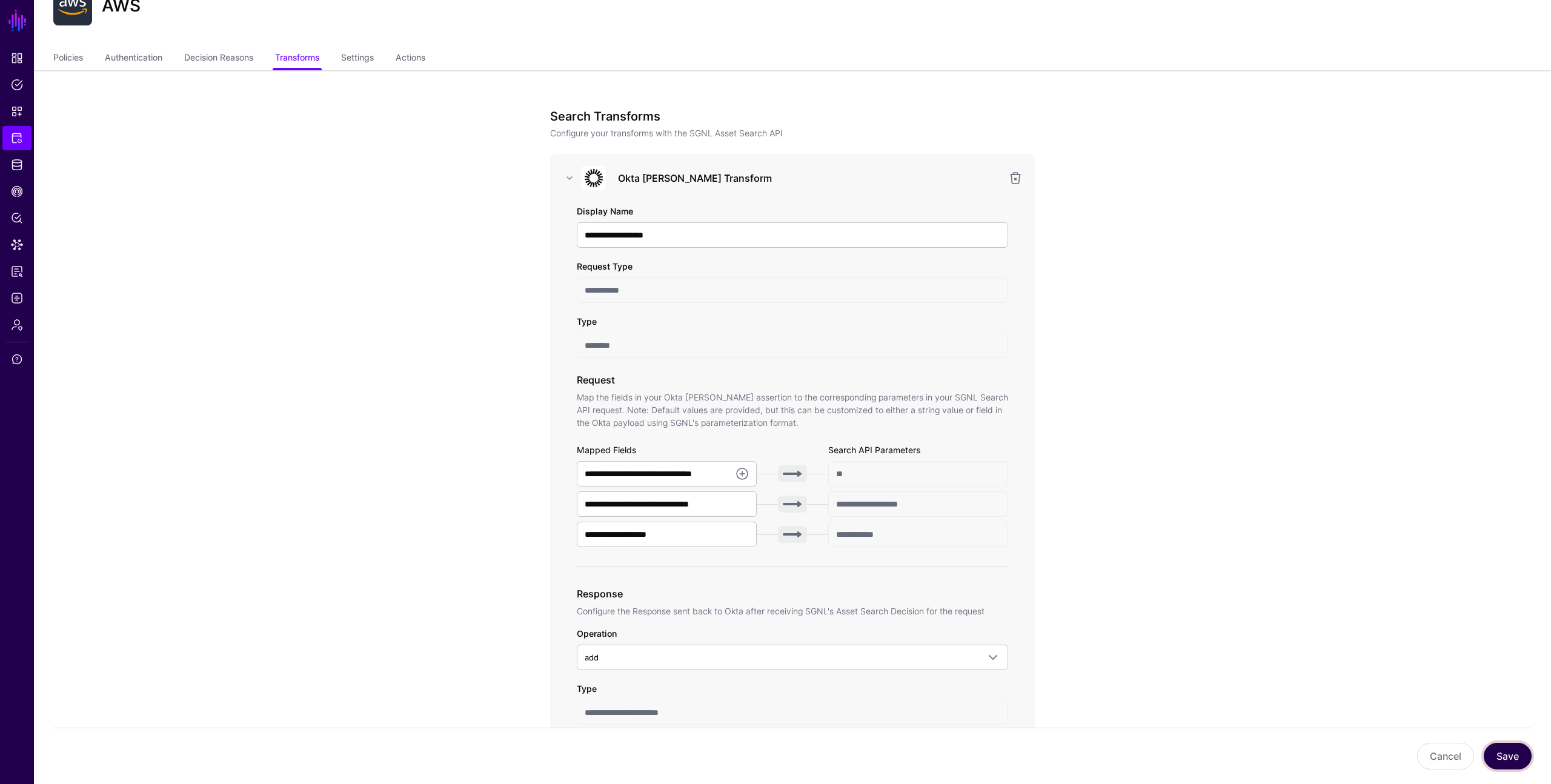
click at [1497, 745] on button "Save" at bounding box center [1508, 756] width 48 height 27
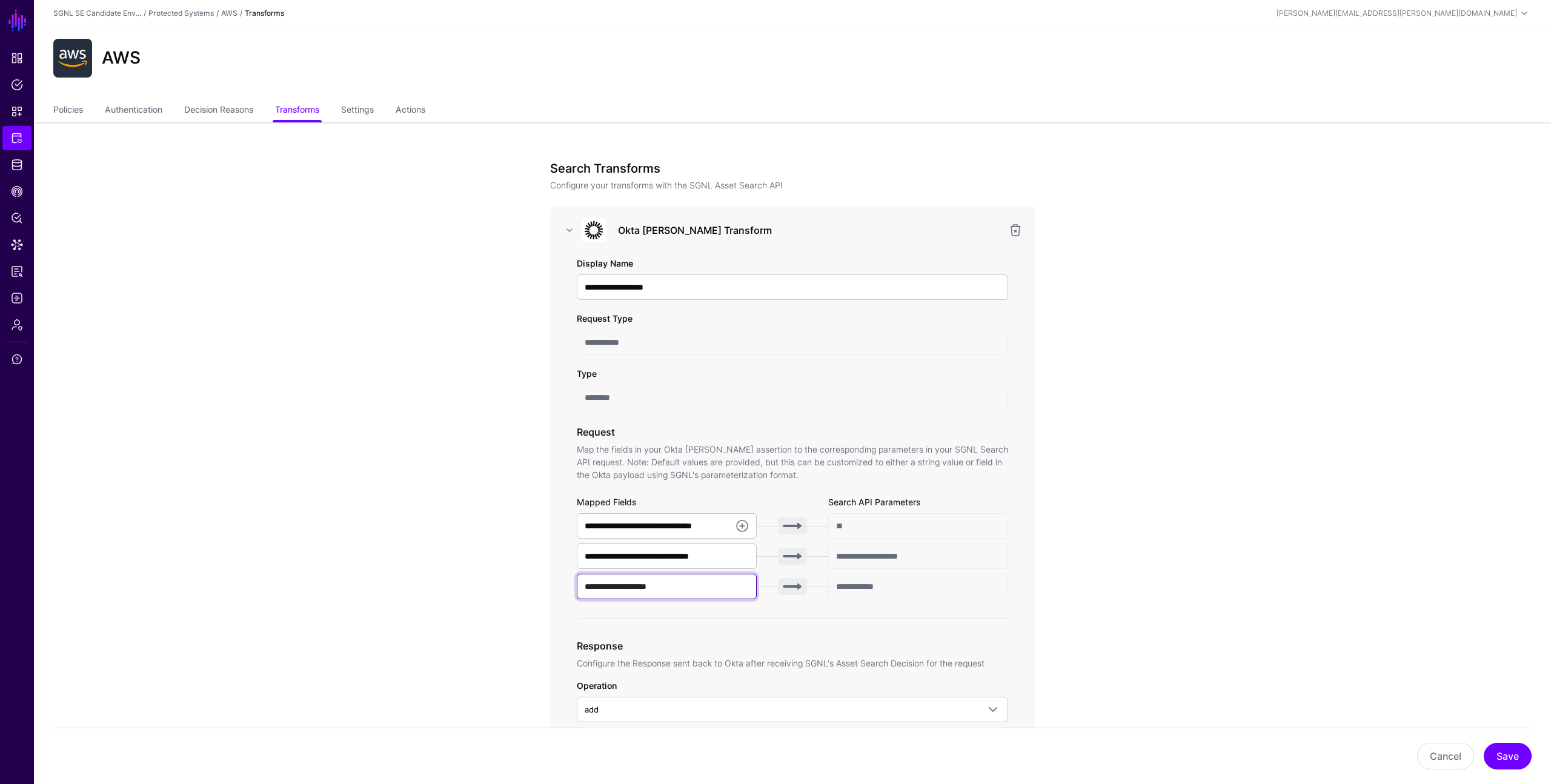
click at [666, 585] on input "**********" at bounding box center [667, 587] width 180 height 25
drag, startPoint x: 666, startPoint y: 585, endPoint x: 559, endPoint y: 574, distance: 107.6
click at [560, 574] on div "**********" at bounding box center [792, 646] width 485 height 879
type input "*********"
click at [1497, 752] on button "Save" at bounding box center [1508, 756] width 48 height 27
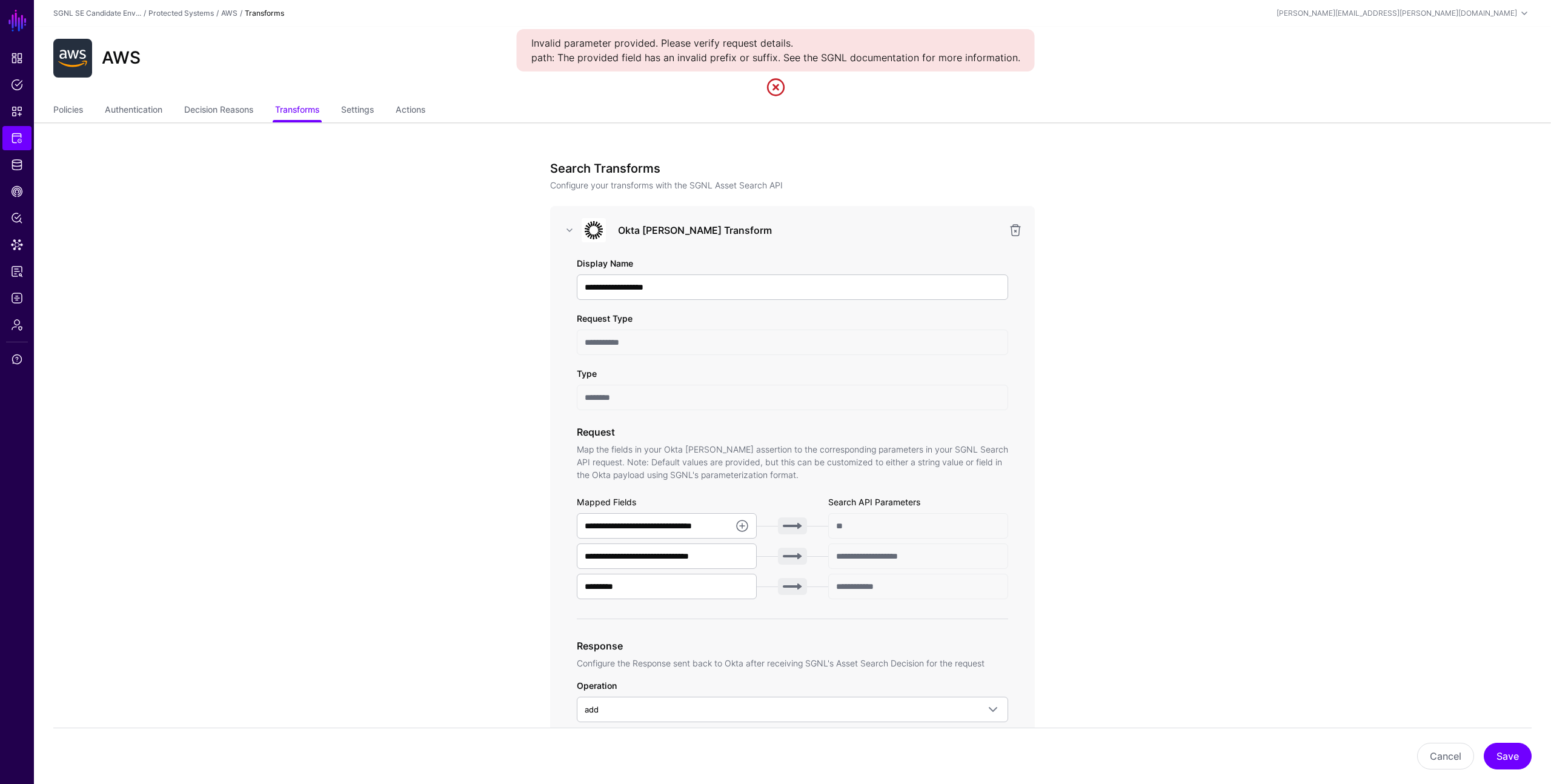
click at [773, 87] on link at bounding box center [776, 87] width 19 height 19
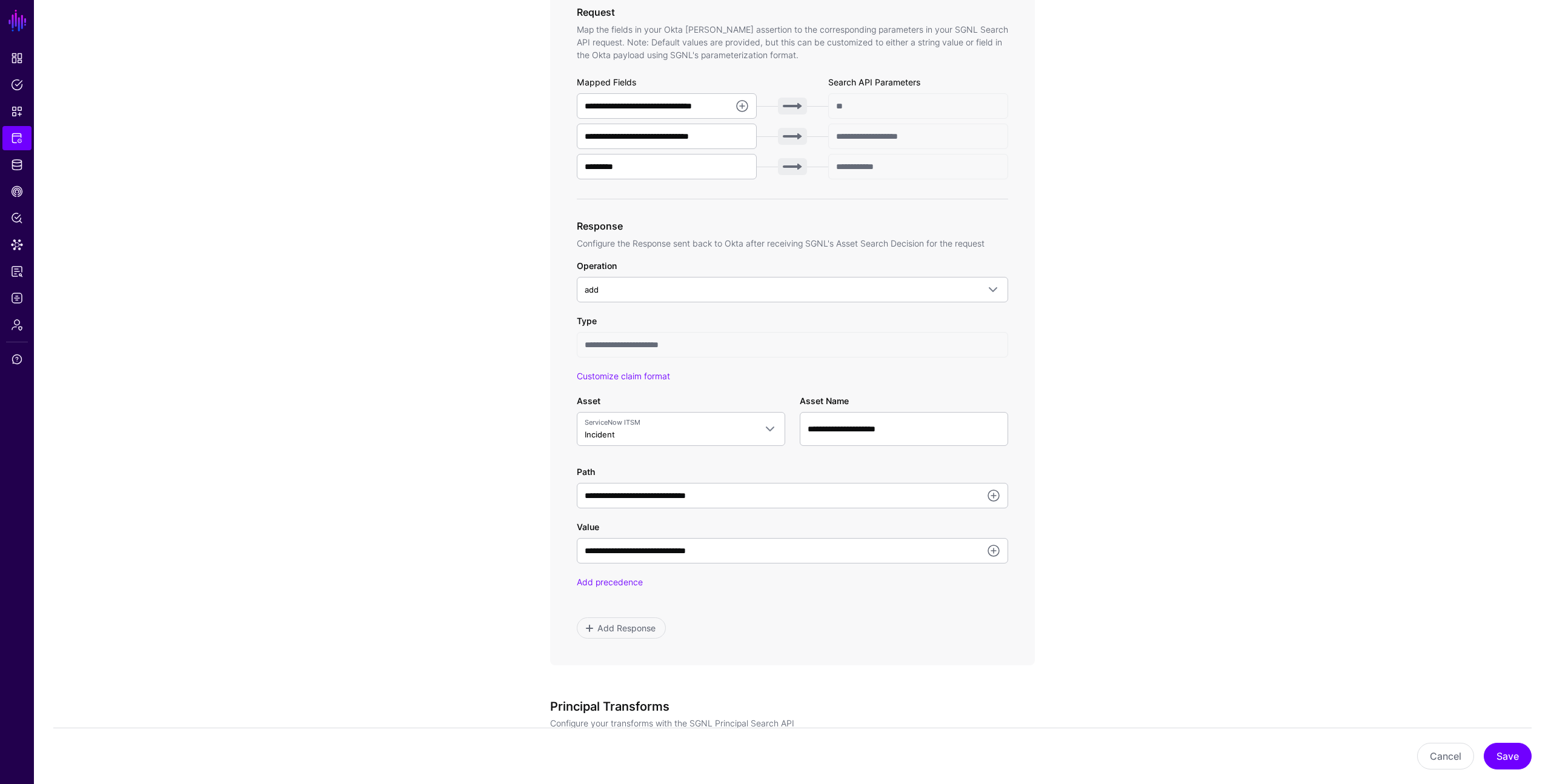
scroll to position [429, 0]
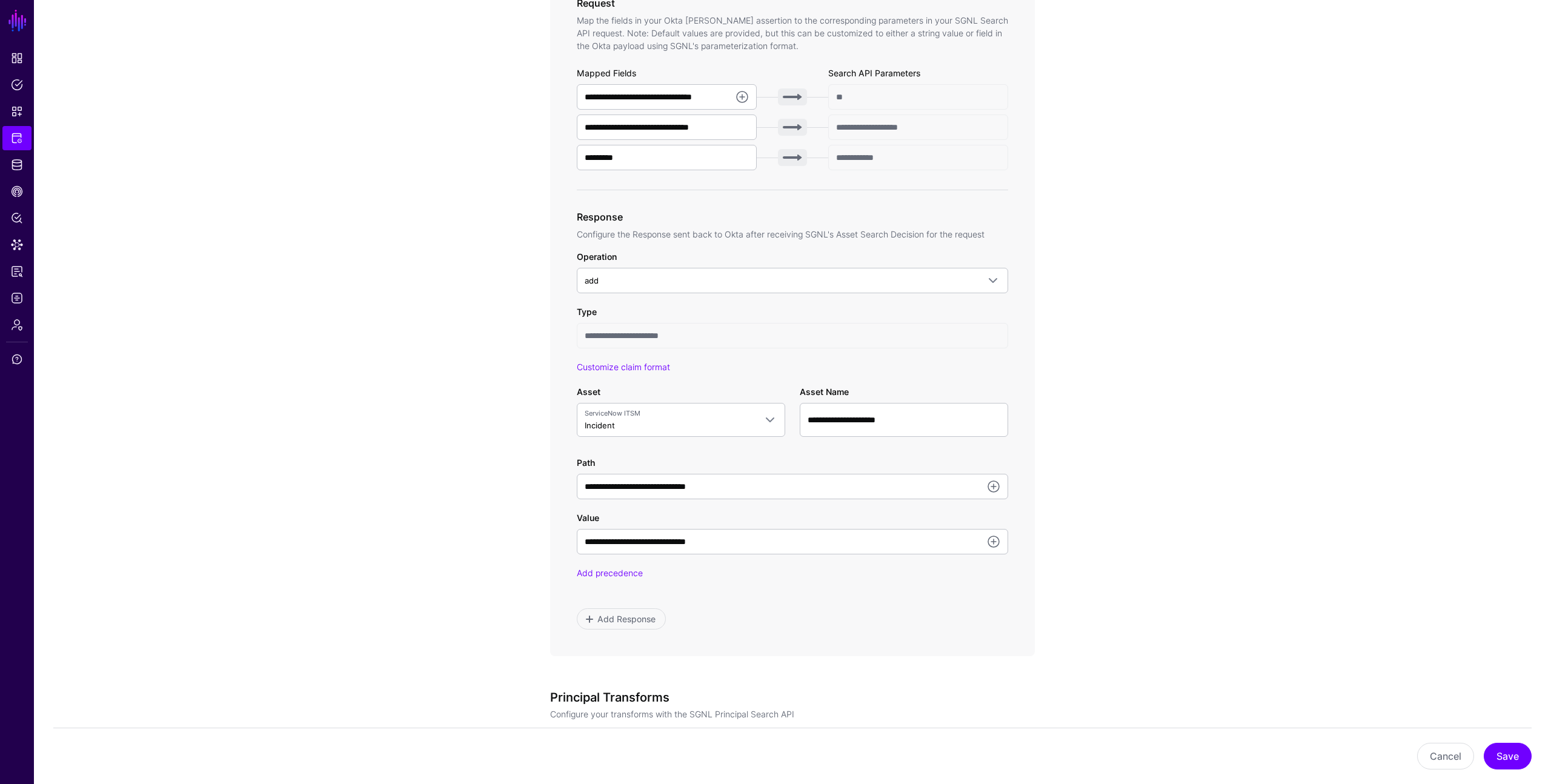
click at [672, 331] on input "**********" at bounding box center [792, 336] width 431 height 25
drag, startPoint x: 827, startPoint y: 543, endPoint x: 654, endPoint y: 518, distance: 174.8
click at [654, 518] on div "**********" at bounding box center [792, 533] width 431 height 43
drag, startPoint x: 786, startPoint y: 490, endPoint x: 615, endPoint y: 474, distance: 171.7
click at [615, 474] on input "**********" at bounding box center [792, 486] width 431 height 25
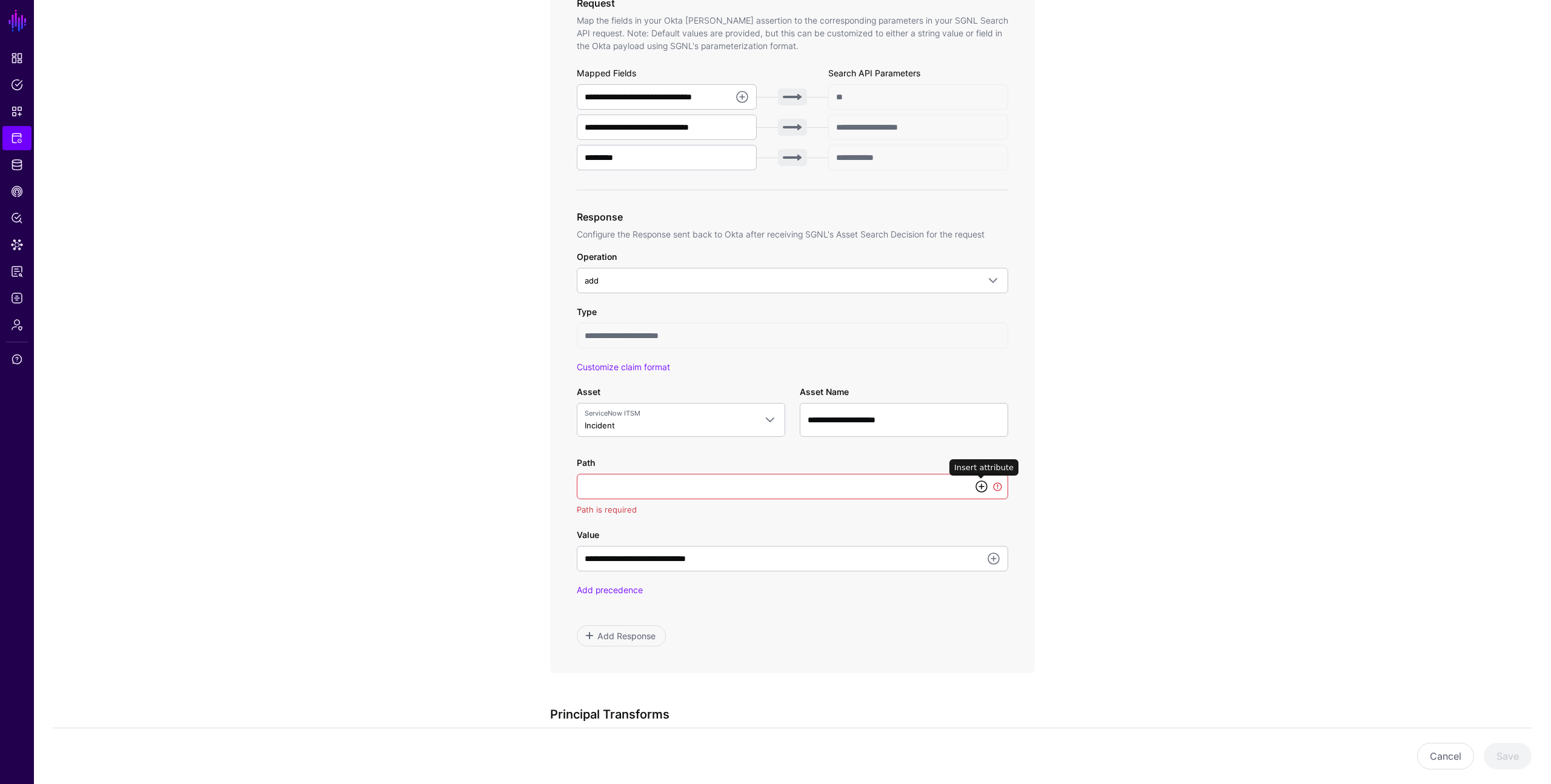
click at [980, 485] on link at bounding box center [982, 487] width 15 height 15
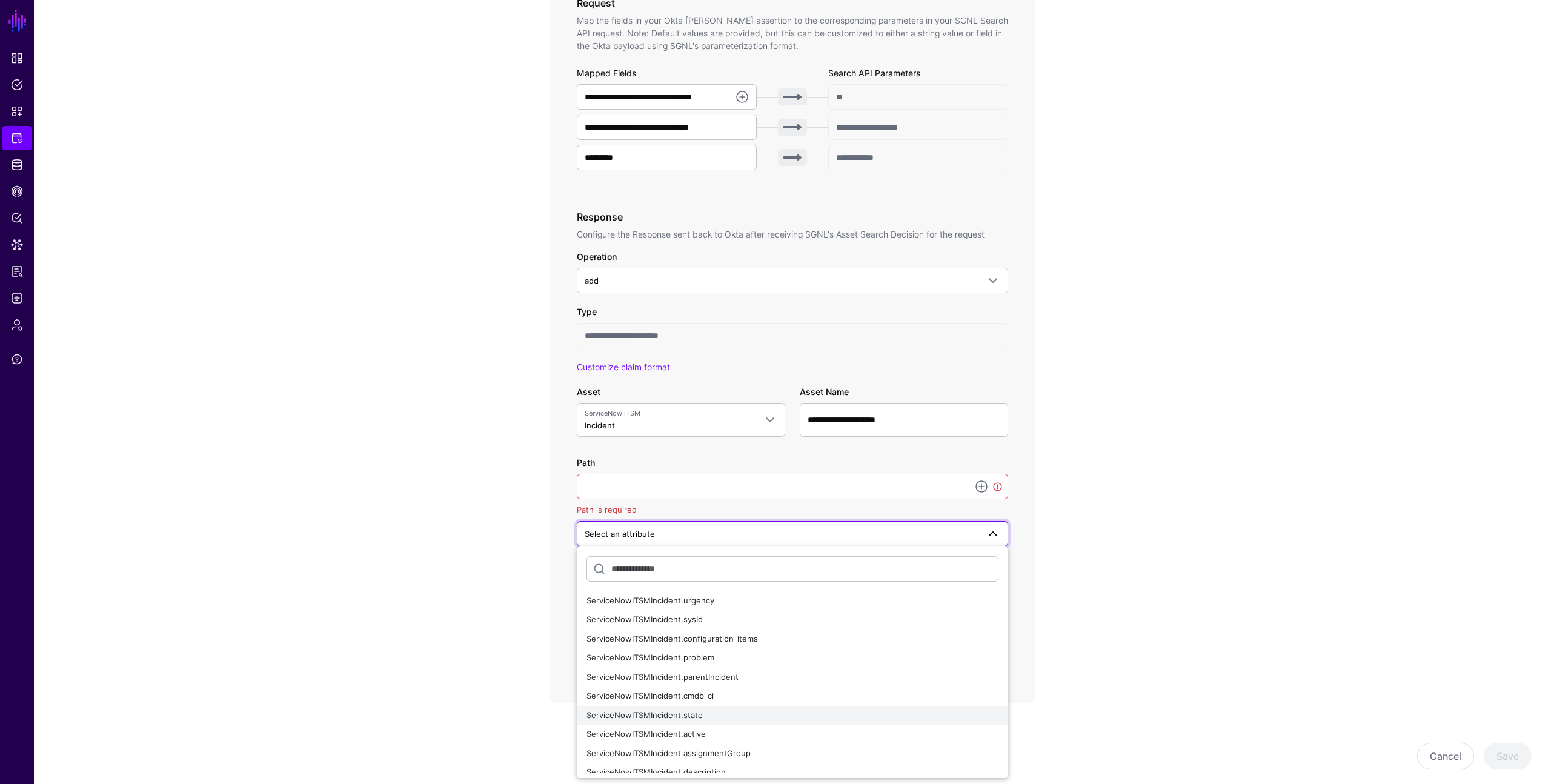
click at [701, 717] on div "ServiceNowITSMIncident.state" at bounding box center [792, 716] width 412 height 12
type input "**********"
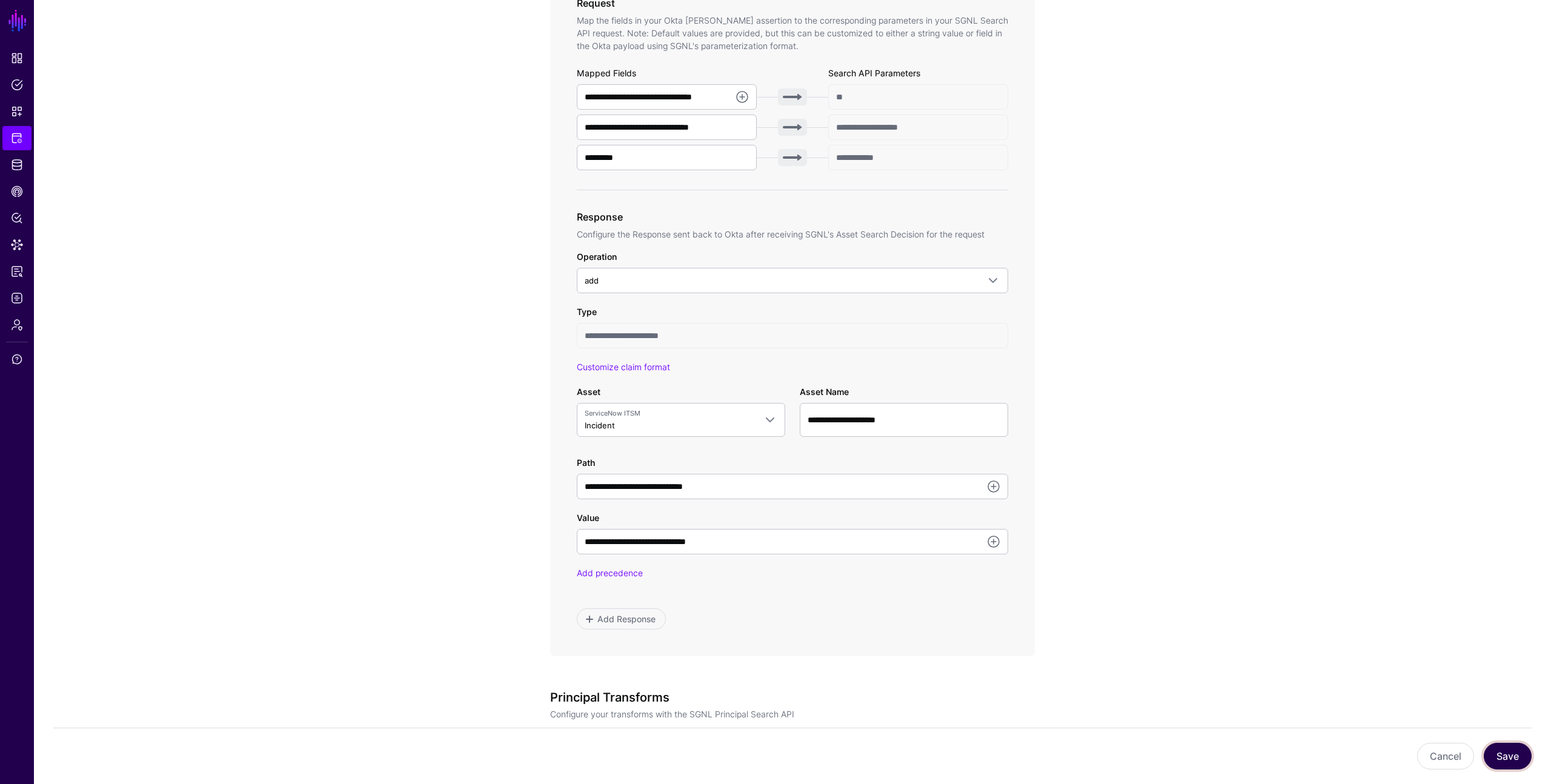
click at [1513, 760] on button "Save" at bounding box center [1508, 756] width 48 height 27
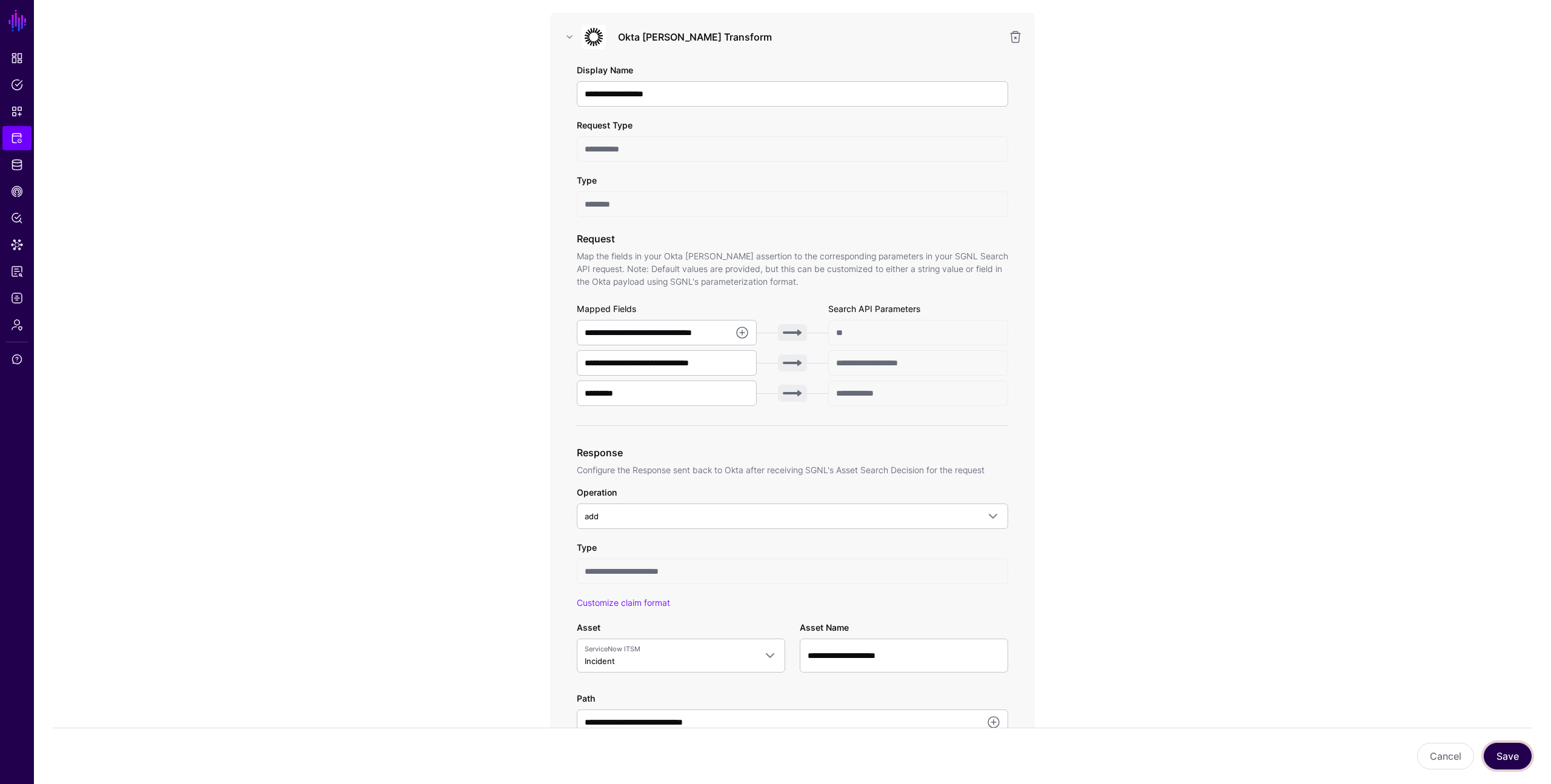
scroll to position [197, 0]
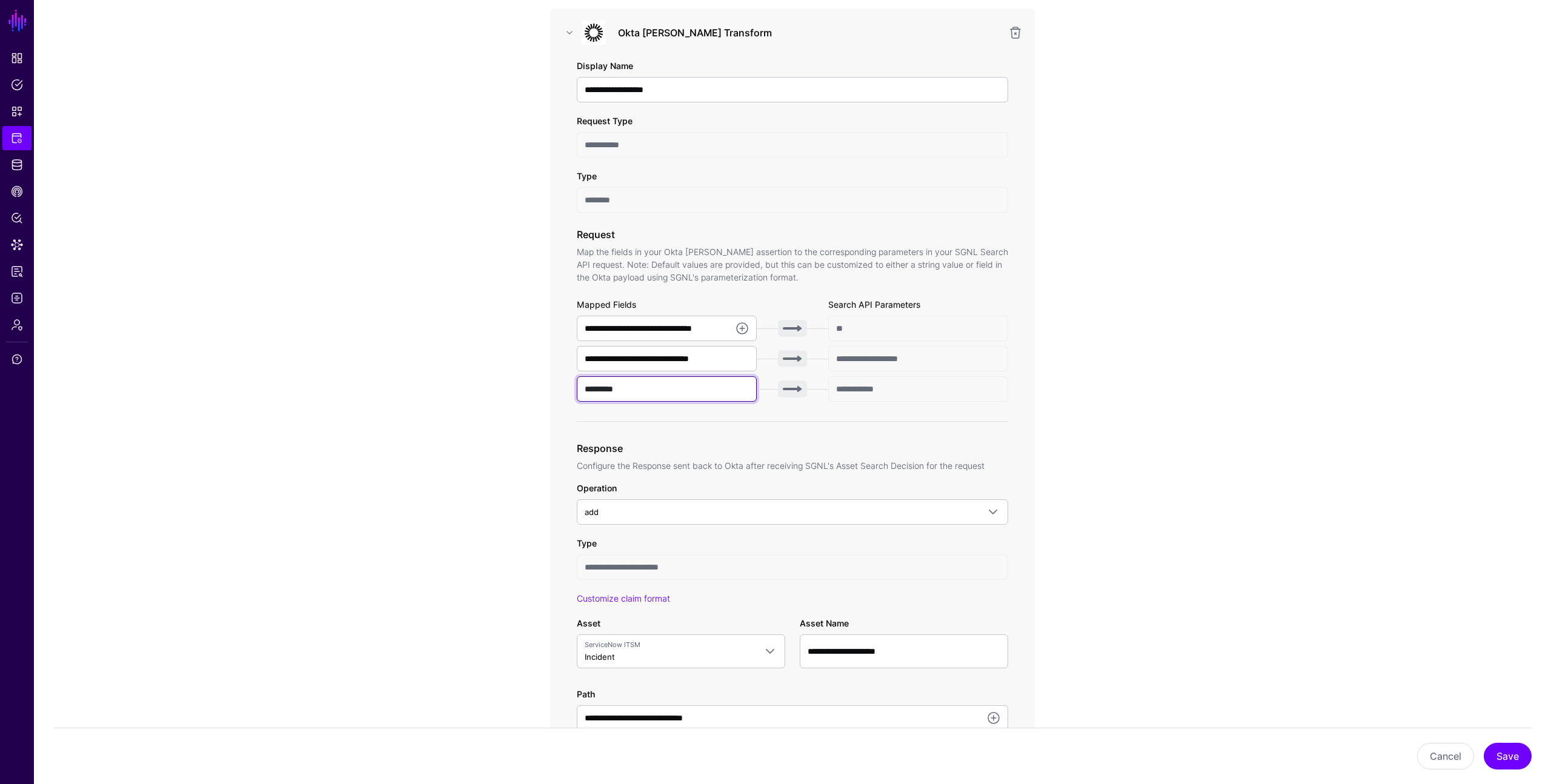
drag, startPoint x: 659, startPoint y: 390, endPoint x: 547, endPoint y: 376, distance: 112.9
click at [547, 376] on div "**********" at bounding box center [792, 546] width 562 height 1242
type input "******"
click at [1500, 753] on button "Save" at bounding box center [1508, 756] width 48 height 27
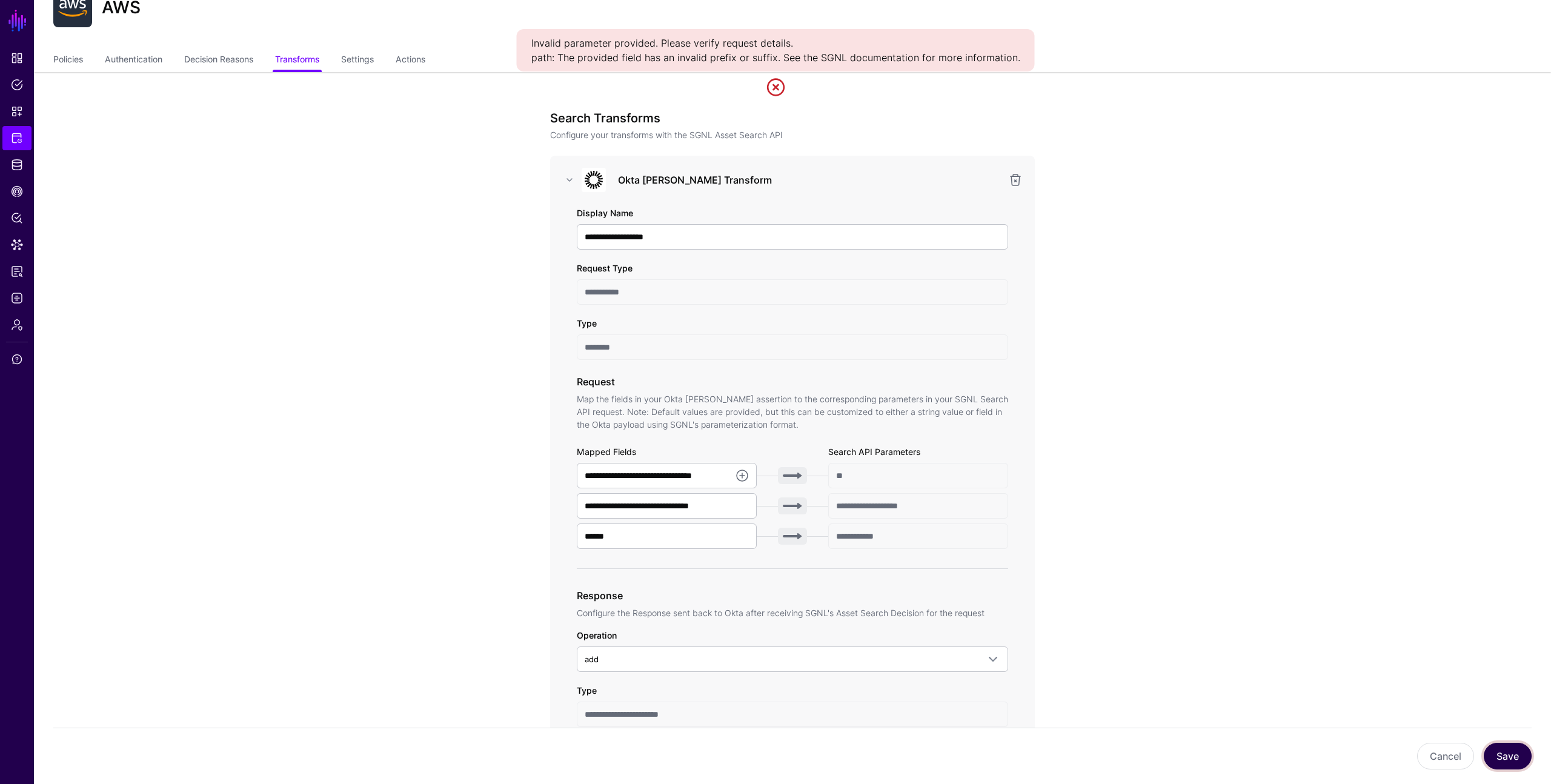
scroll to position [37, 0]
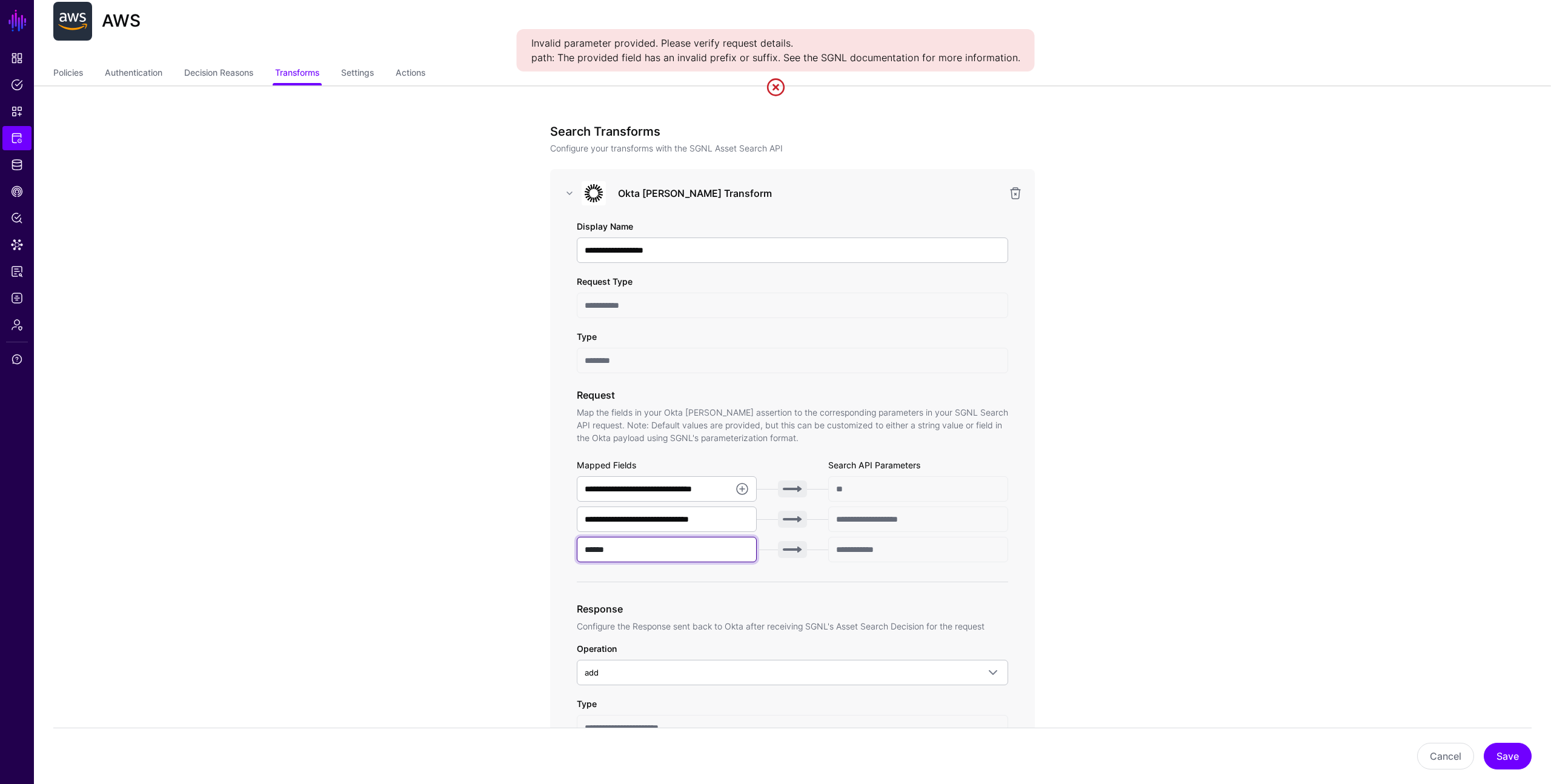
click at [730, 555] on input "******" at bounding box center [667, 549] width 180 height 25
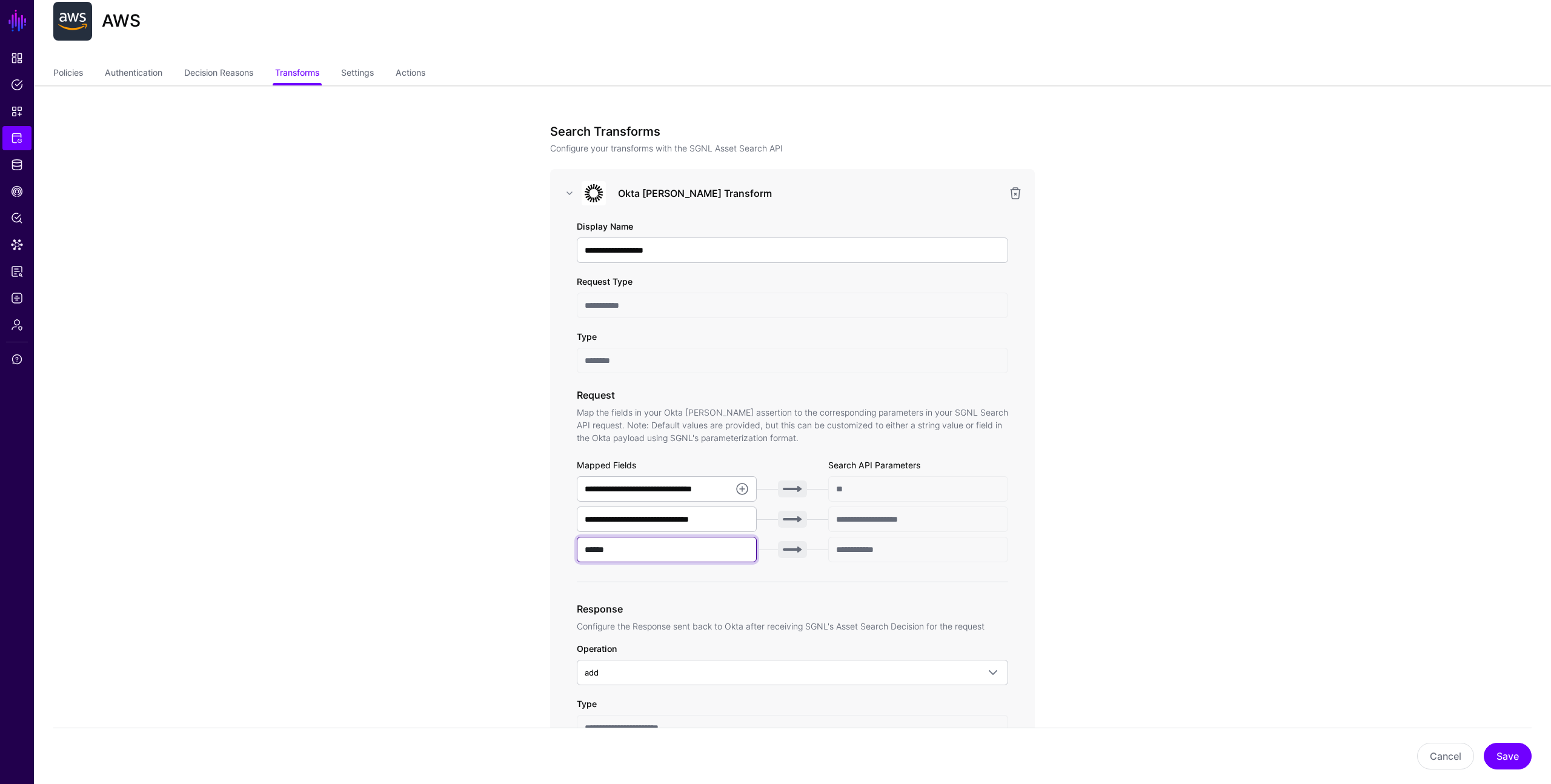
click at [730, 555] on input "******" at bounding box center [667, 549] width 180 height 25
click at [734, 552] on input "******" at bounding box center [667, 549] width 180 height 25
click at [1229, 568] on app-integrations-item-transforms "**********" at bounding box center [793, 707] width 1517 height 1242
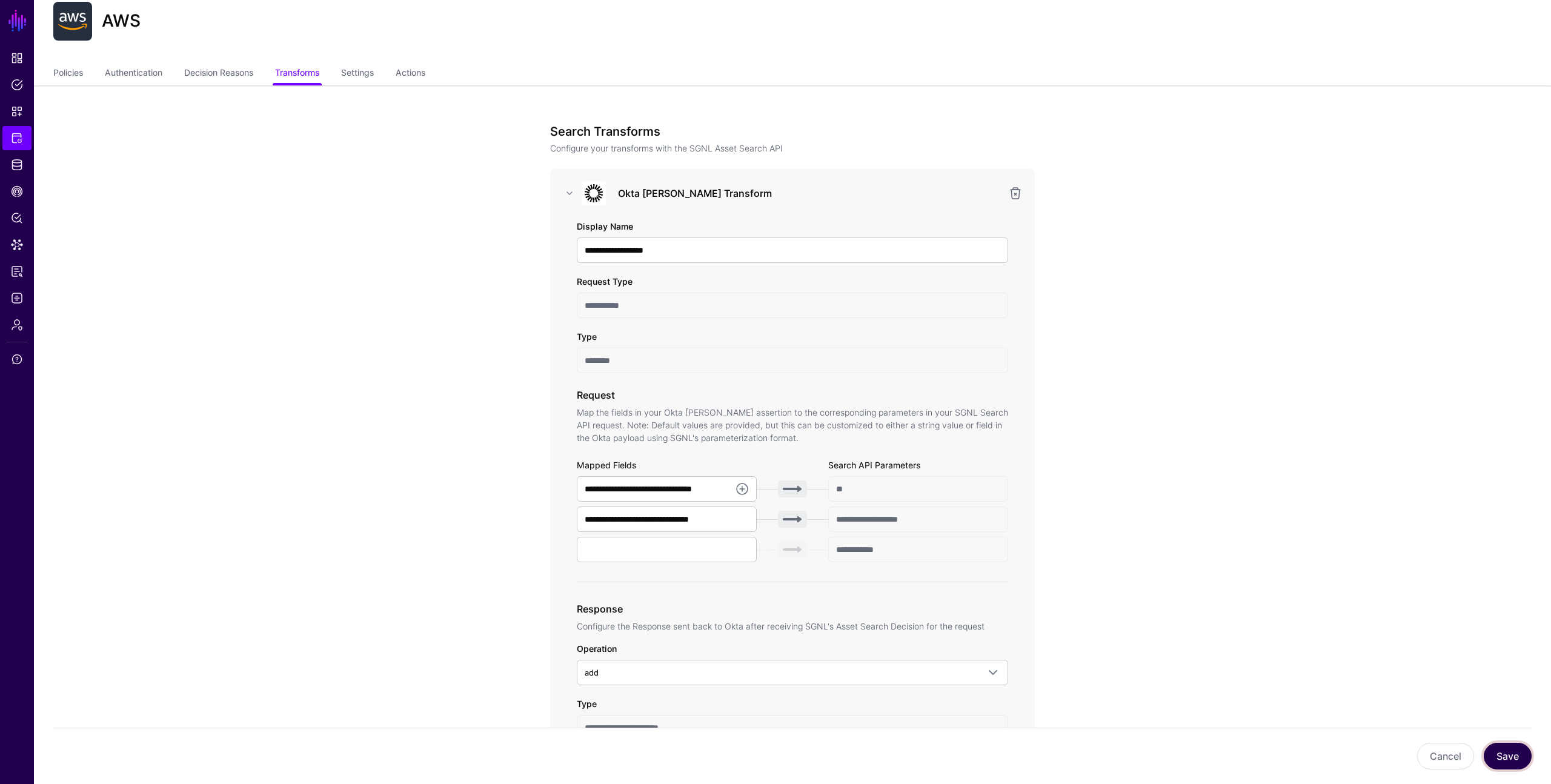
click at [1512, 756] on button "Save" at bounding box center [1508, 756] width 48 height 27
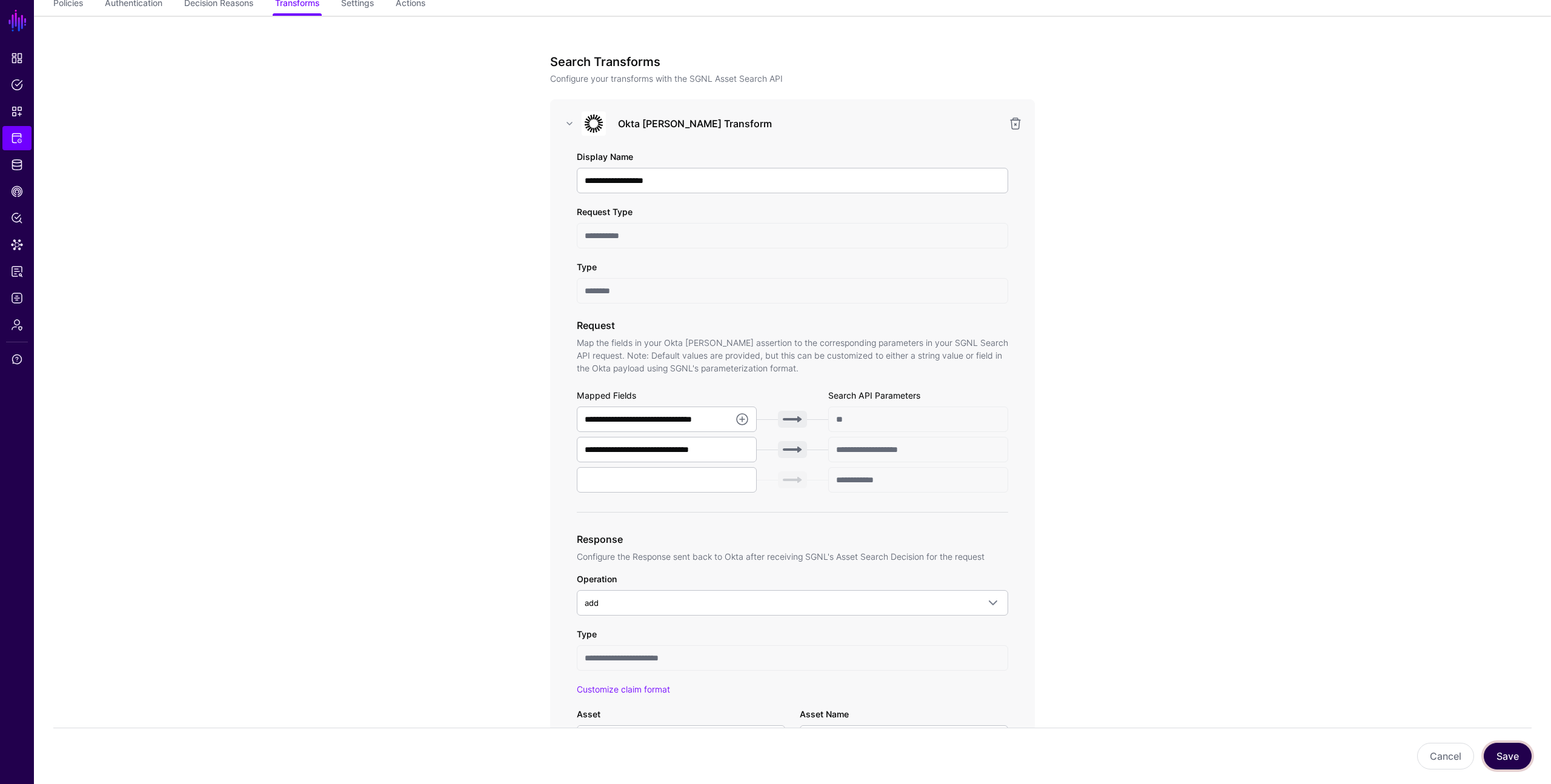
scroll to position [0, 0]
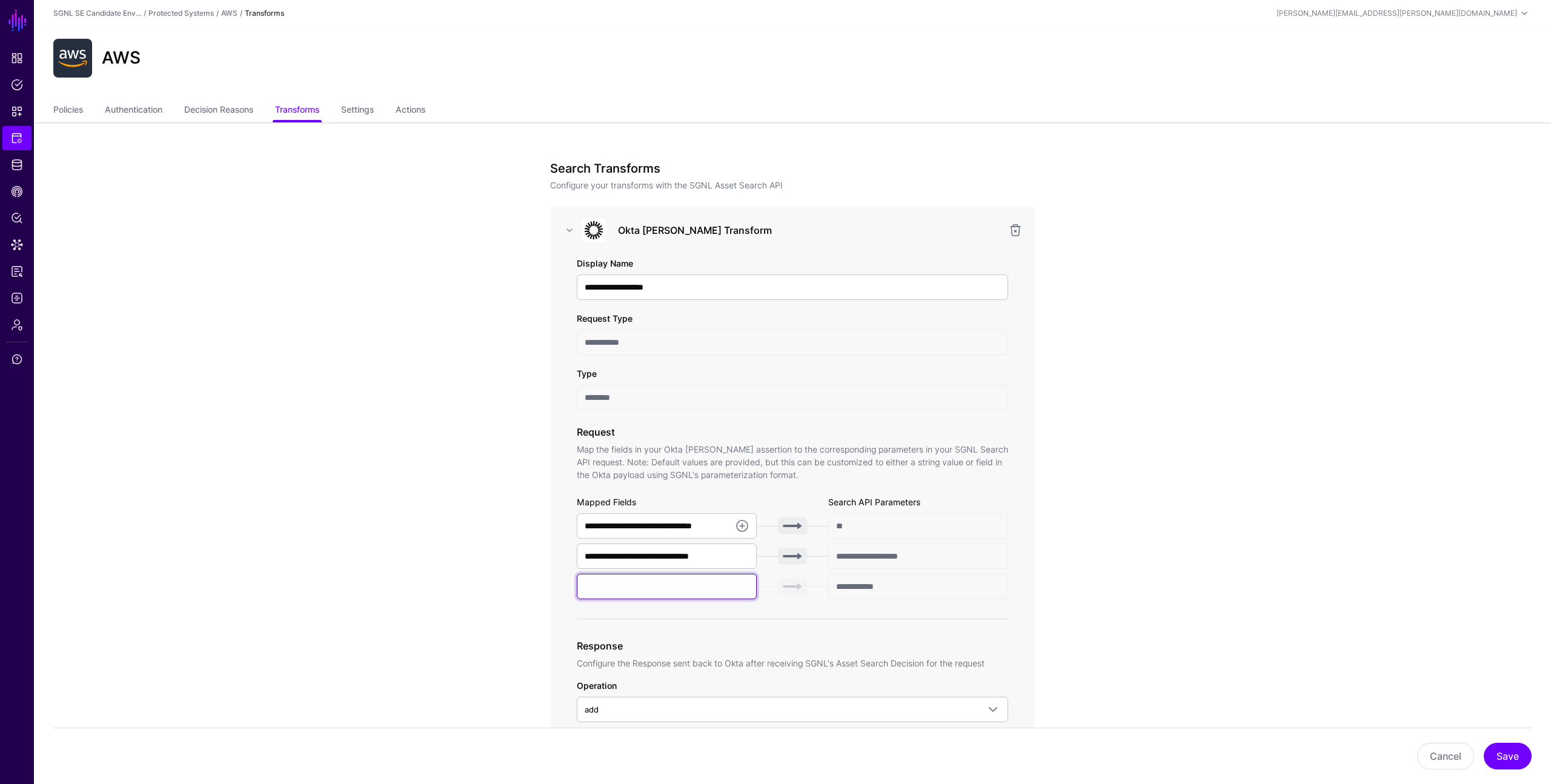
click at [594, 586] on input "text" at bounding box center [667, 587] width 180 height 25
type input "*******"
click at [1503, 750] on button "Save" at bounding box center [1508, 756] width 48 height 27
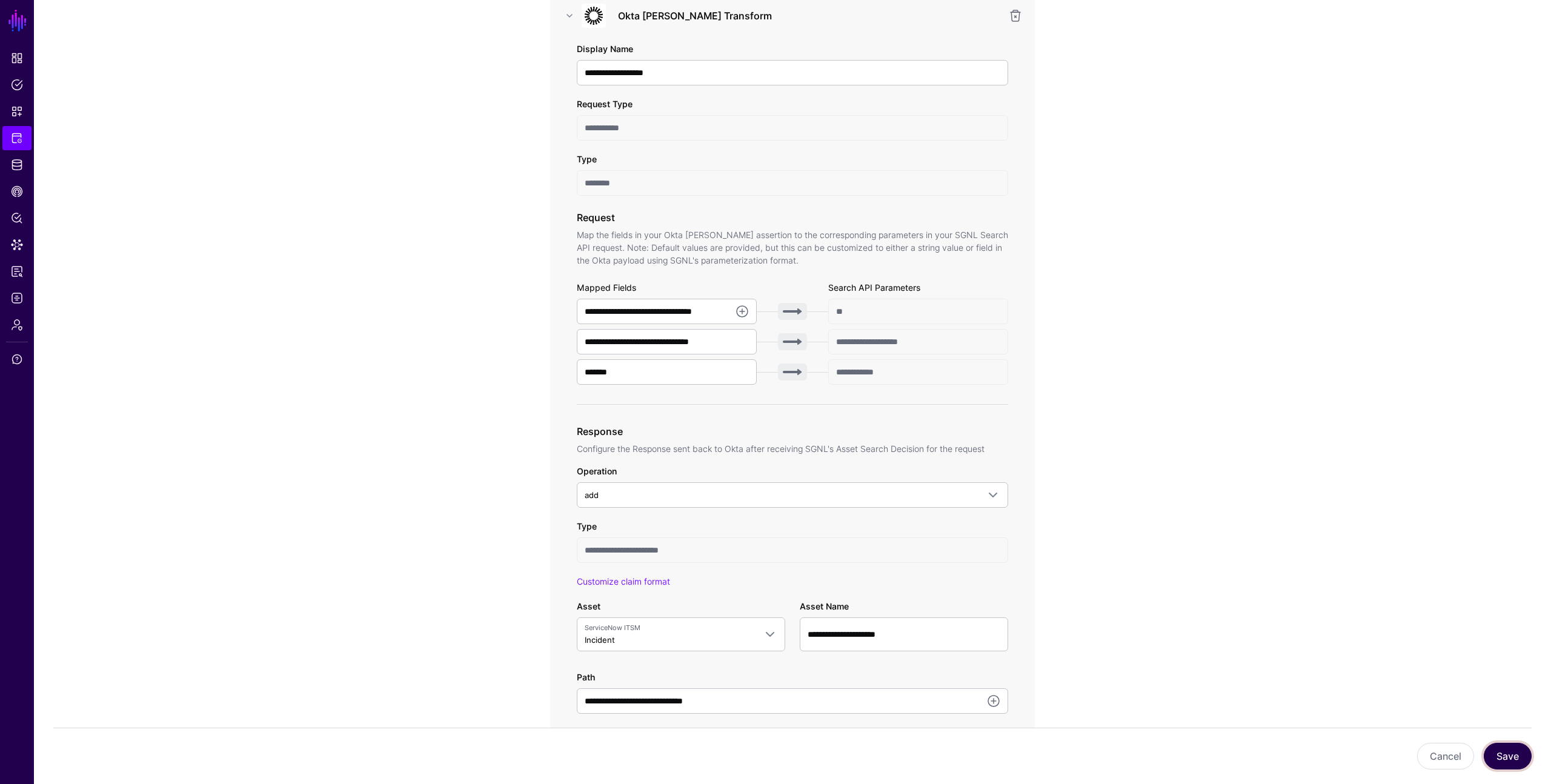
scroll to position [217, 0]
click at [1124, 525] on app-integrations-item-transforms "**********" at bounding box center [793, 526] width 1517 height 1242
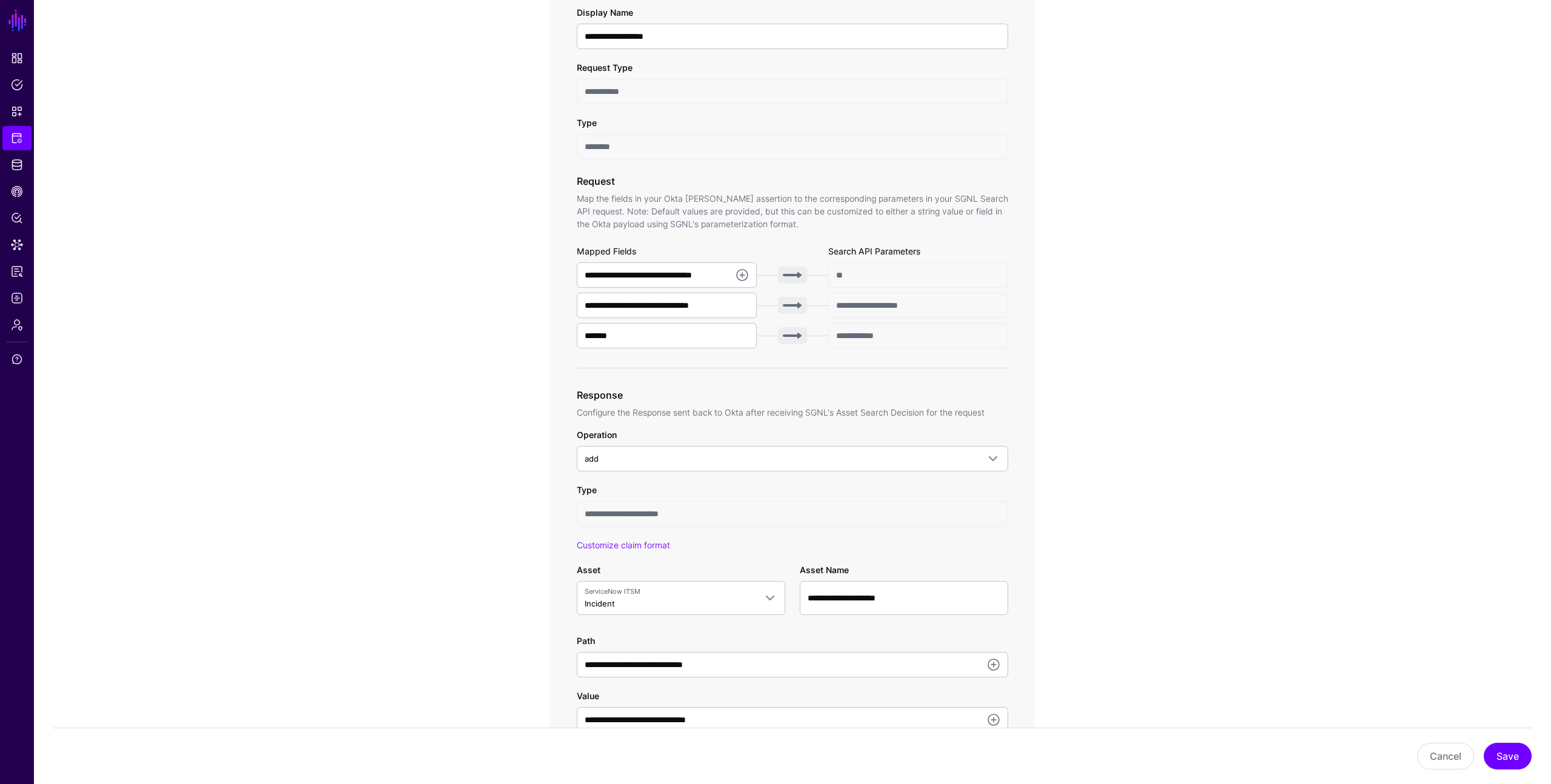
scroll to position [281, 0]
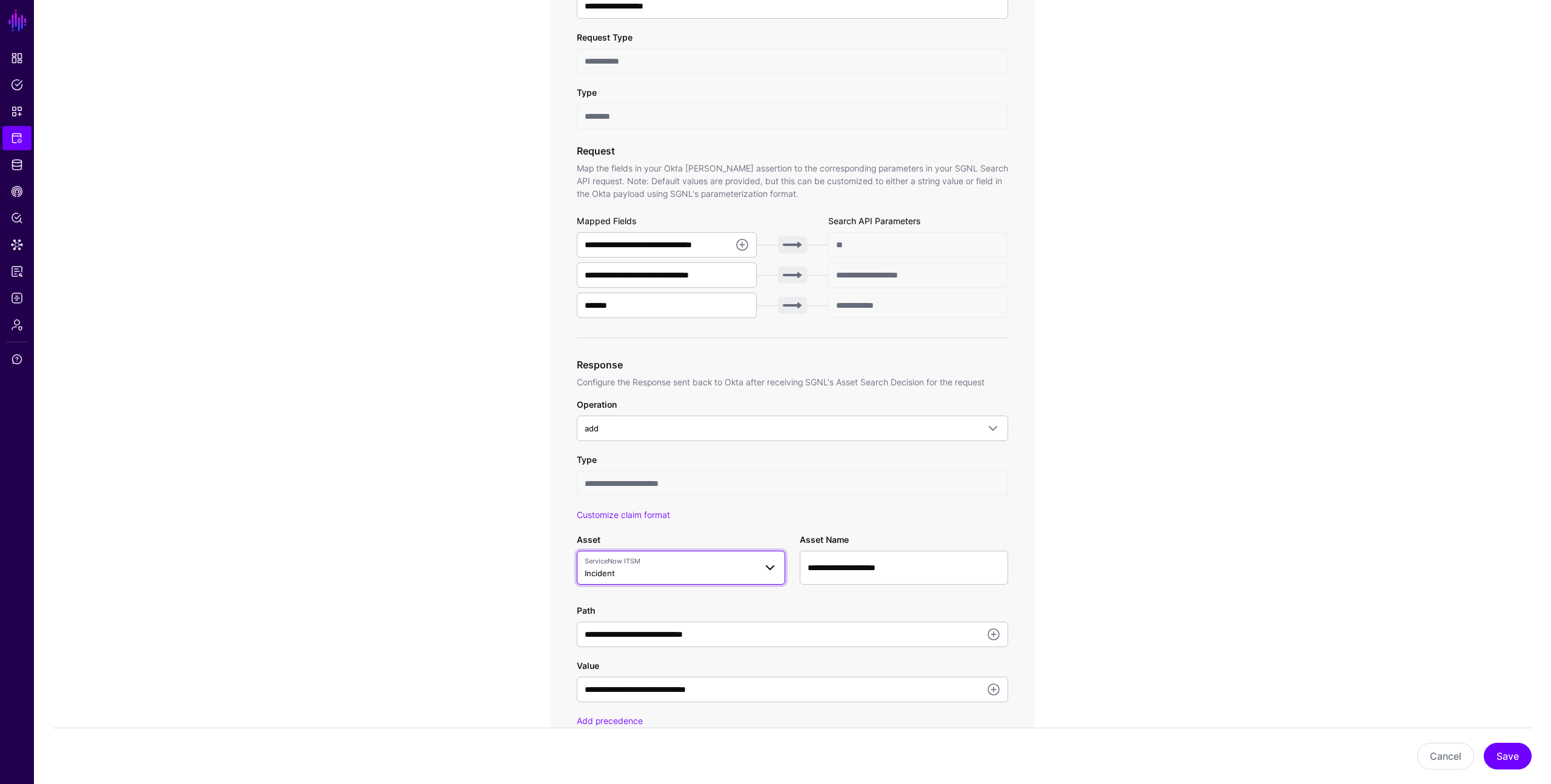
click at [659, 567] on span "ServiceNow ITSM Incident" at bounding box center [670, 567] width 171 height 23
click at [1045, 517] on div "**********" at bounding box center [792, 462] width 562 height 1242
click at [914, 574] on input "**********" at bounding box center [904, 568] width 208 height 34
click at [751, 562] on span "ServiceNow ITSM" at bounding box center [670, 561] width 171 height 10
click at [667, 643] on div "No Entity" at bounding box center [681, 640] width 189 height 12
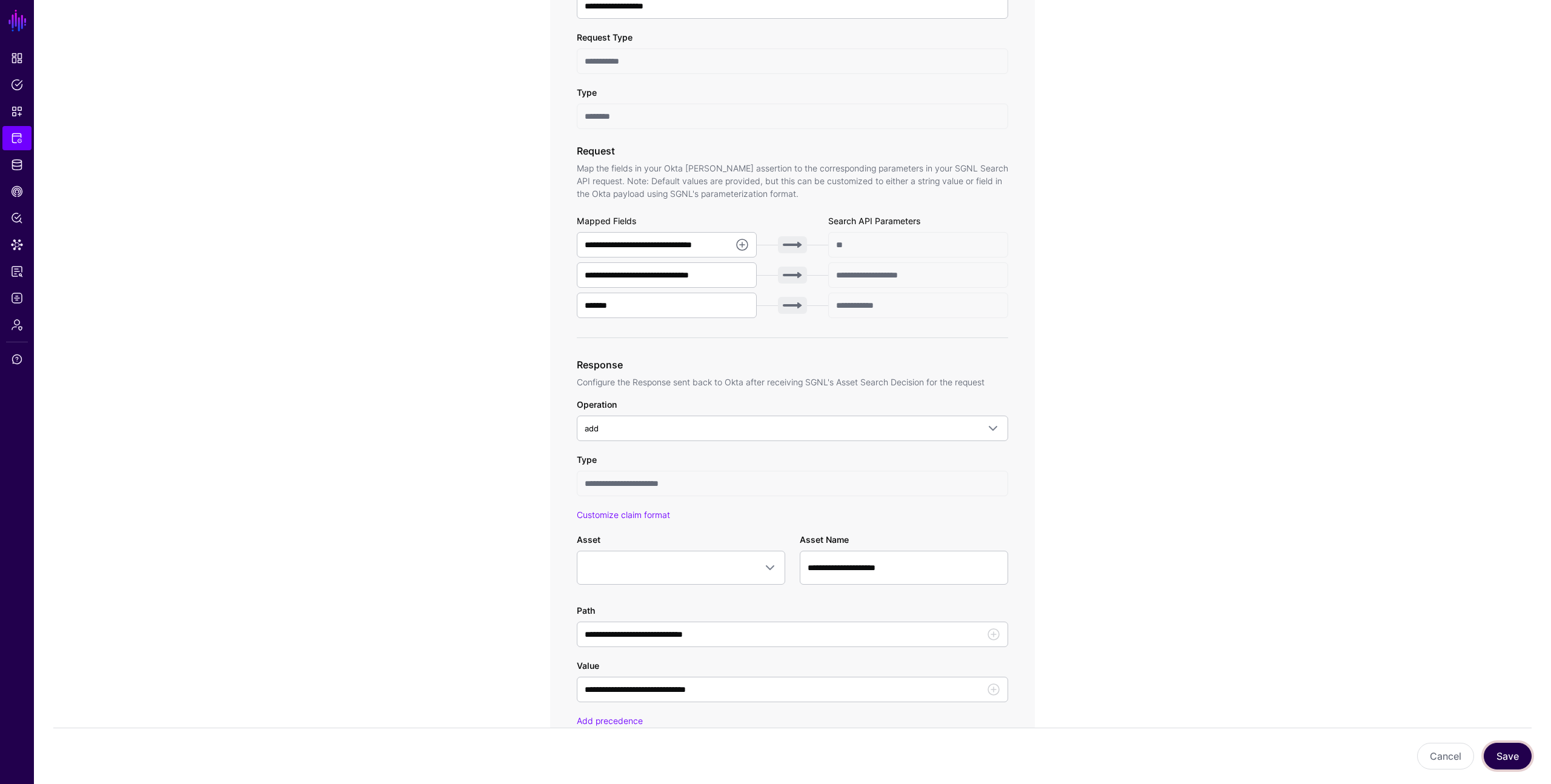
click at [1515, 754] on button "Save" at bounding box center [1508, 756] width 48 height 27
click at [646, 568] on span at bounding box center [681, 568] width 193 height 15
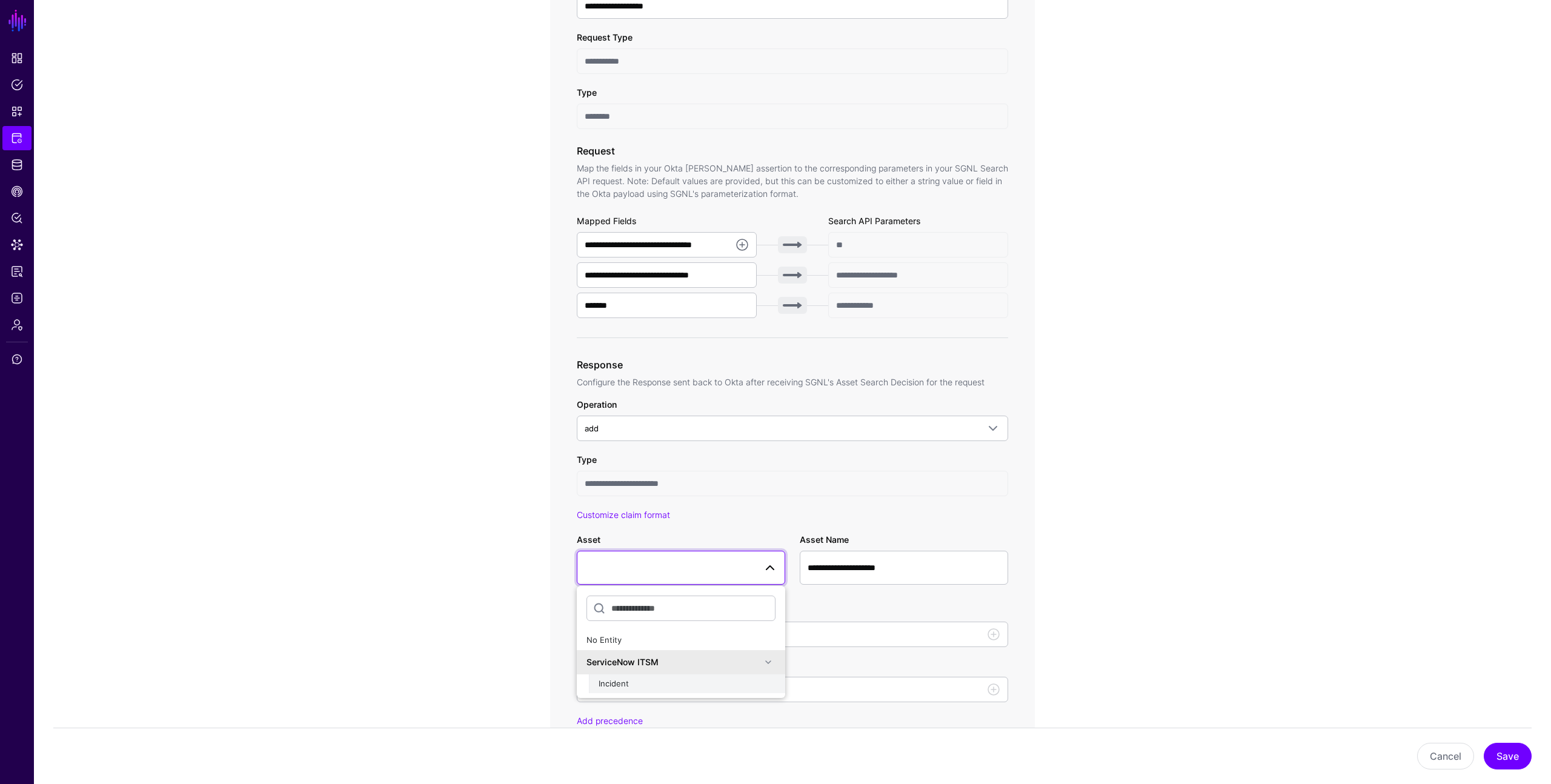
click at [620, 688] on span "Incident" at bounding box center [614, 683] width 31 height 10
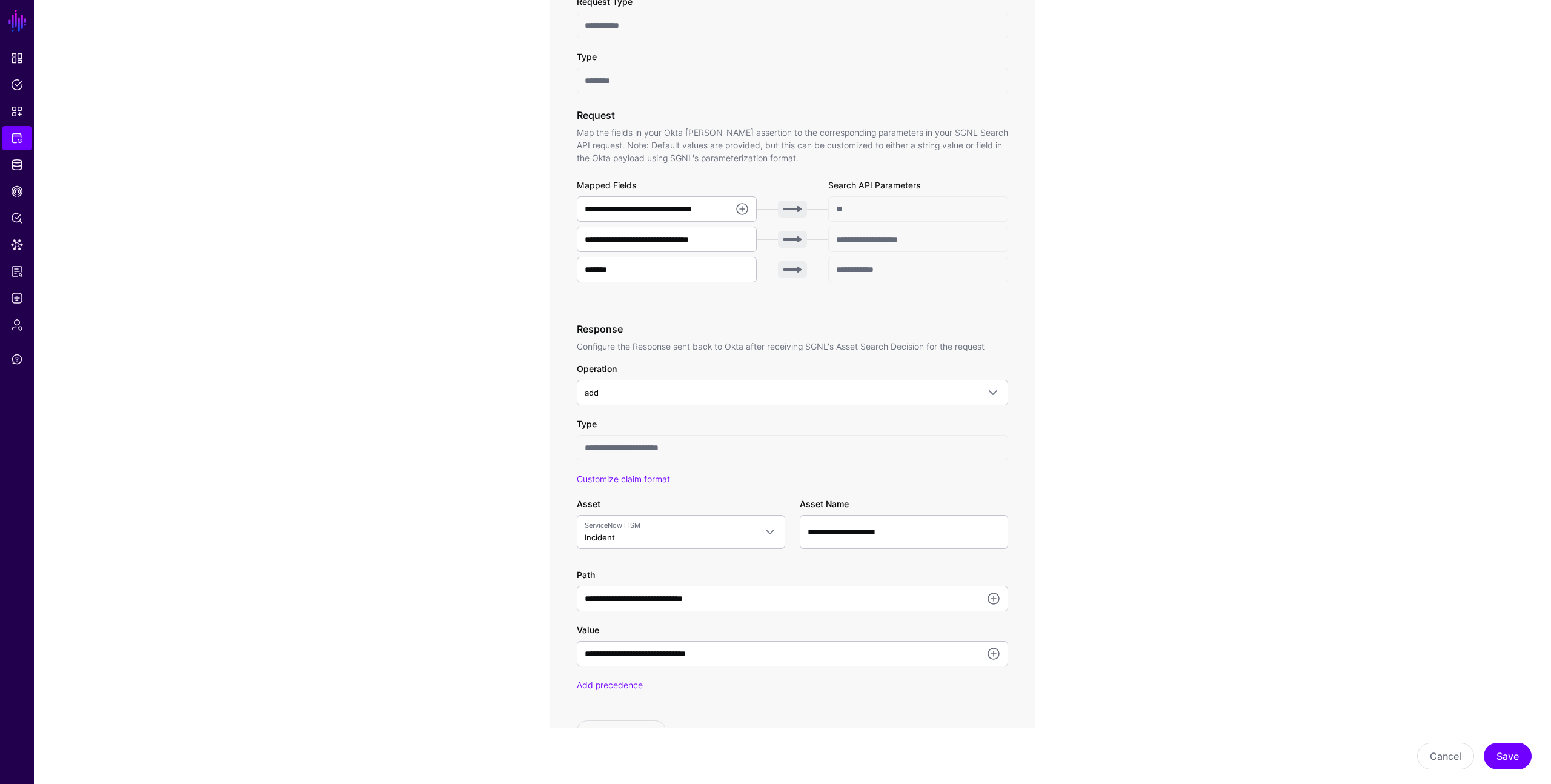
scroll to position [320, 0]
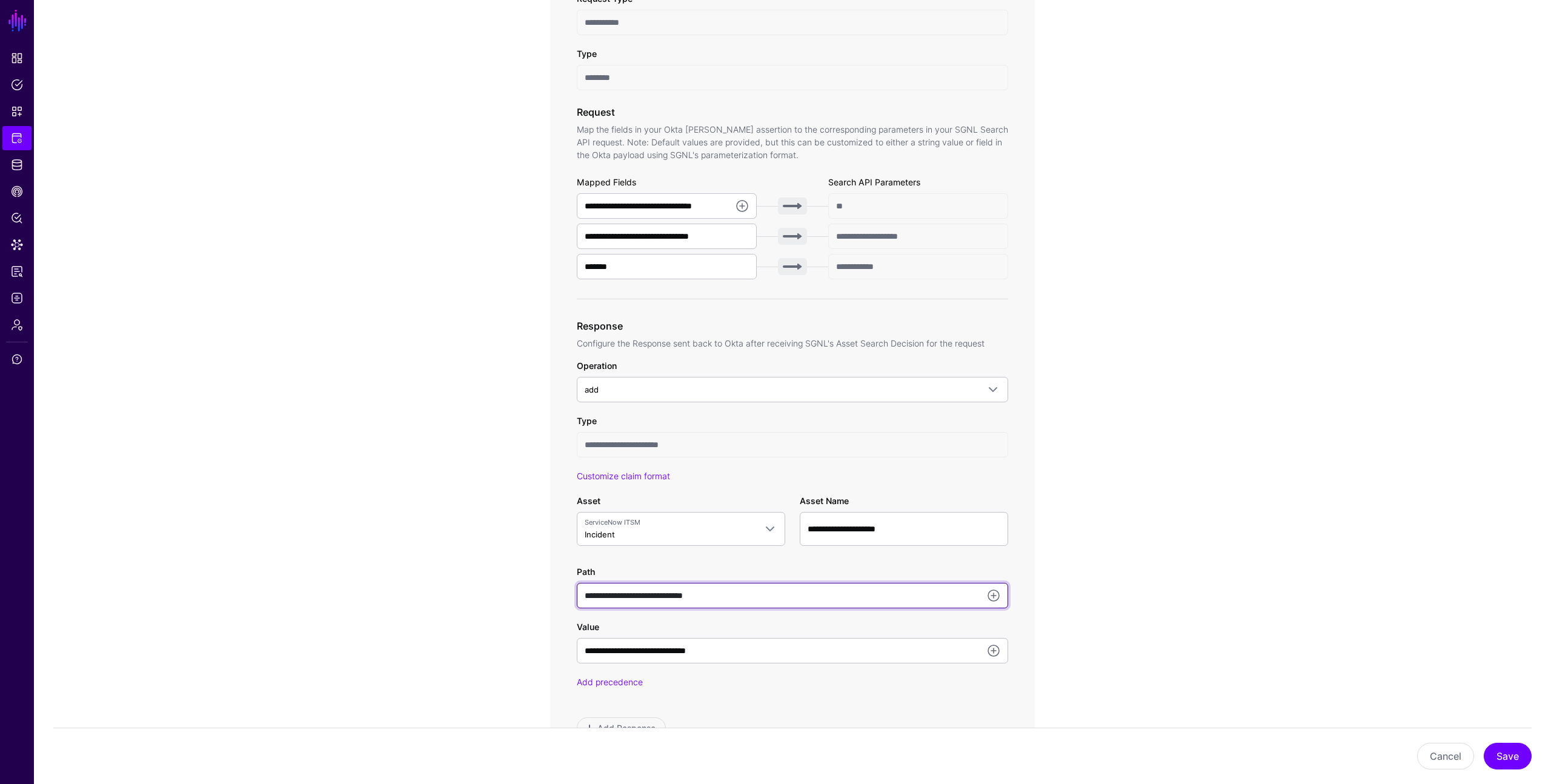
drag, startPoint x: 870, startPoint y: 595, endPoint x: 683, endPoint y: 573, distance: 188.3
click at [683, 574] on div "**********" at bounding box center [792, 587] width 431 height 43
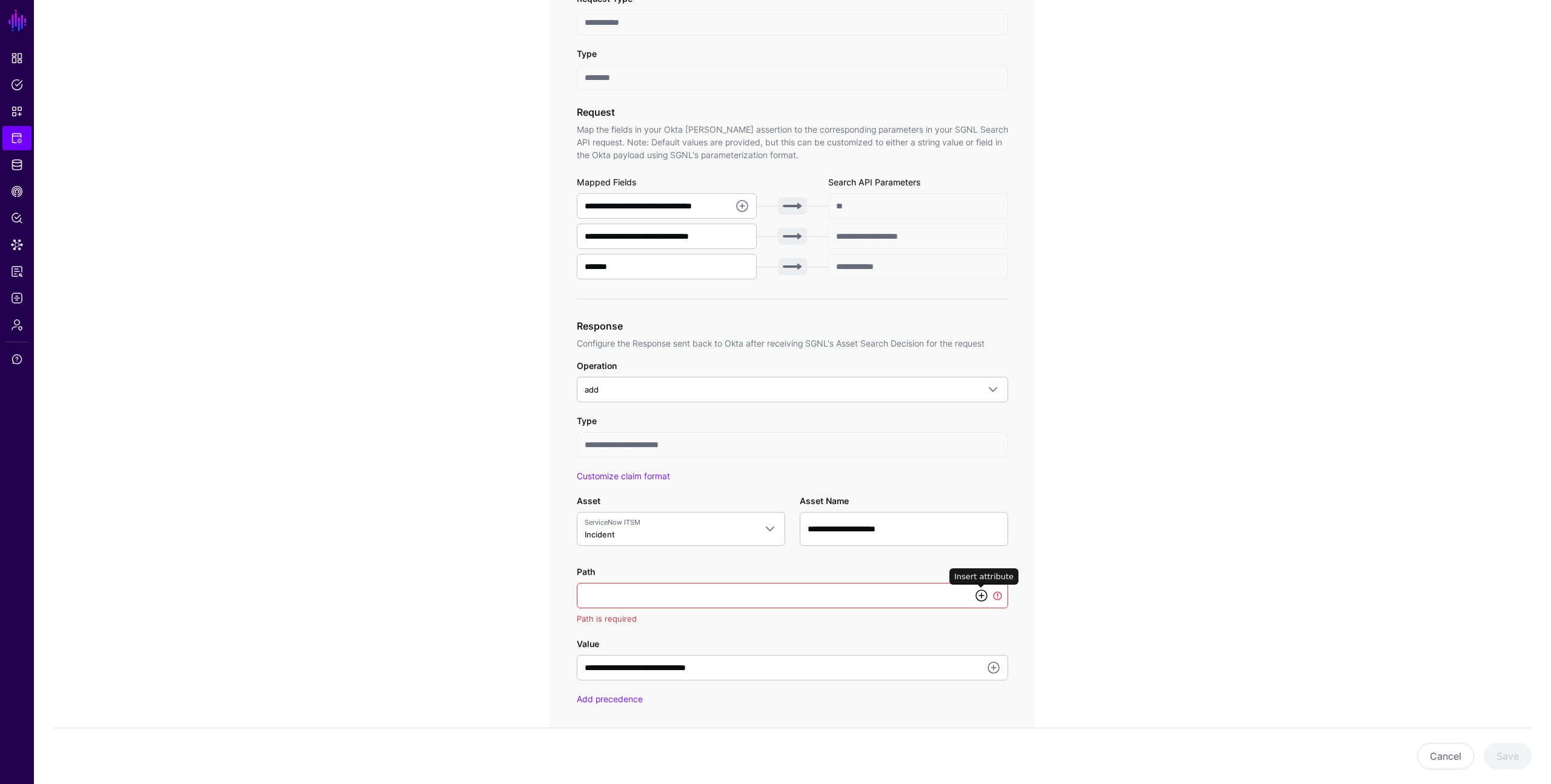
click at [981, 596] on link at bounding box center [982, 596] width 15 height 15
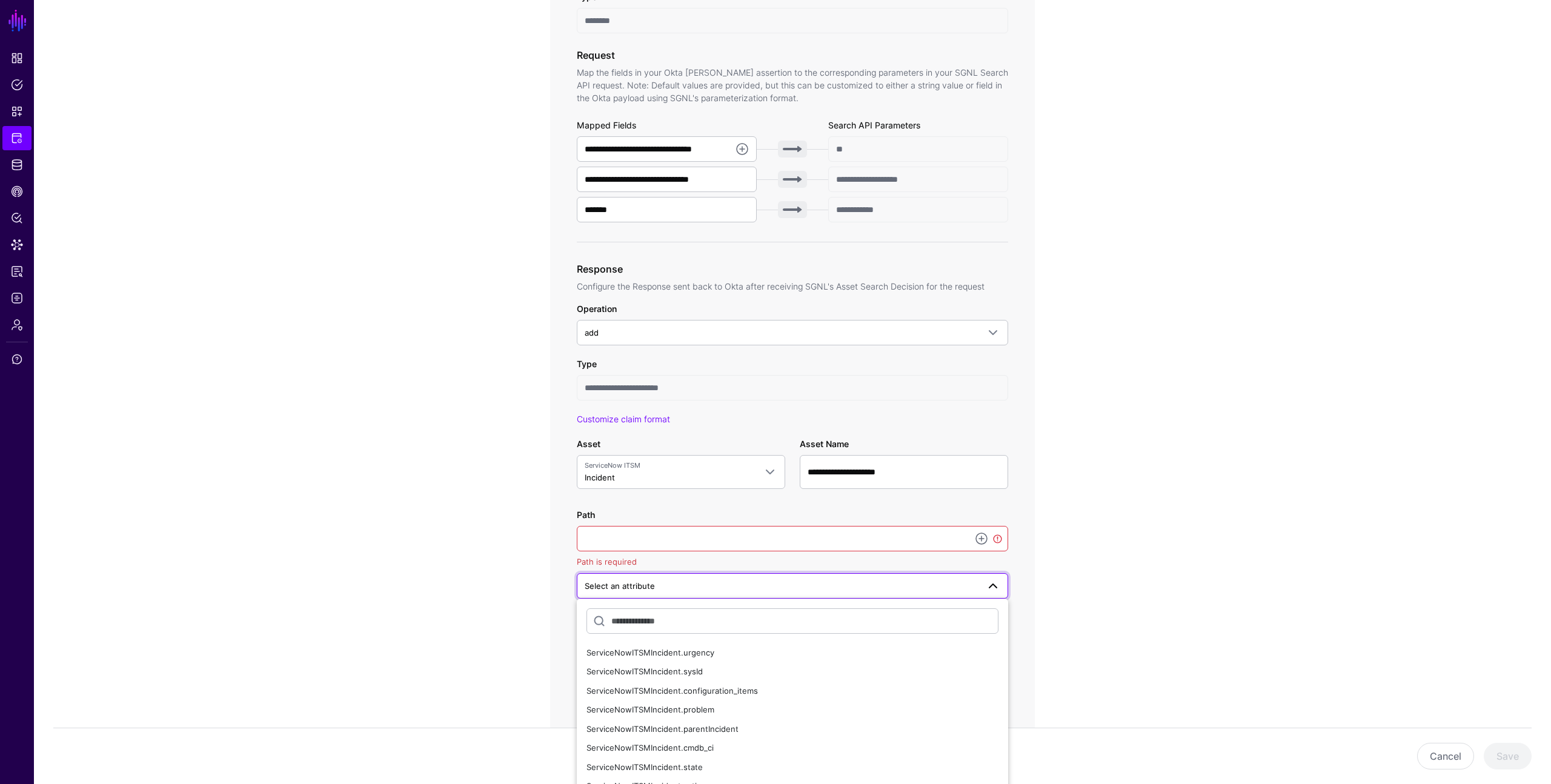
scroll to position [376, 0]
click at [1078, 530] on app-integrations-item-transforms "**********" at bounding box center [793, 392] width 1517 height 1290
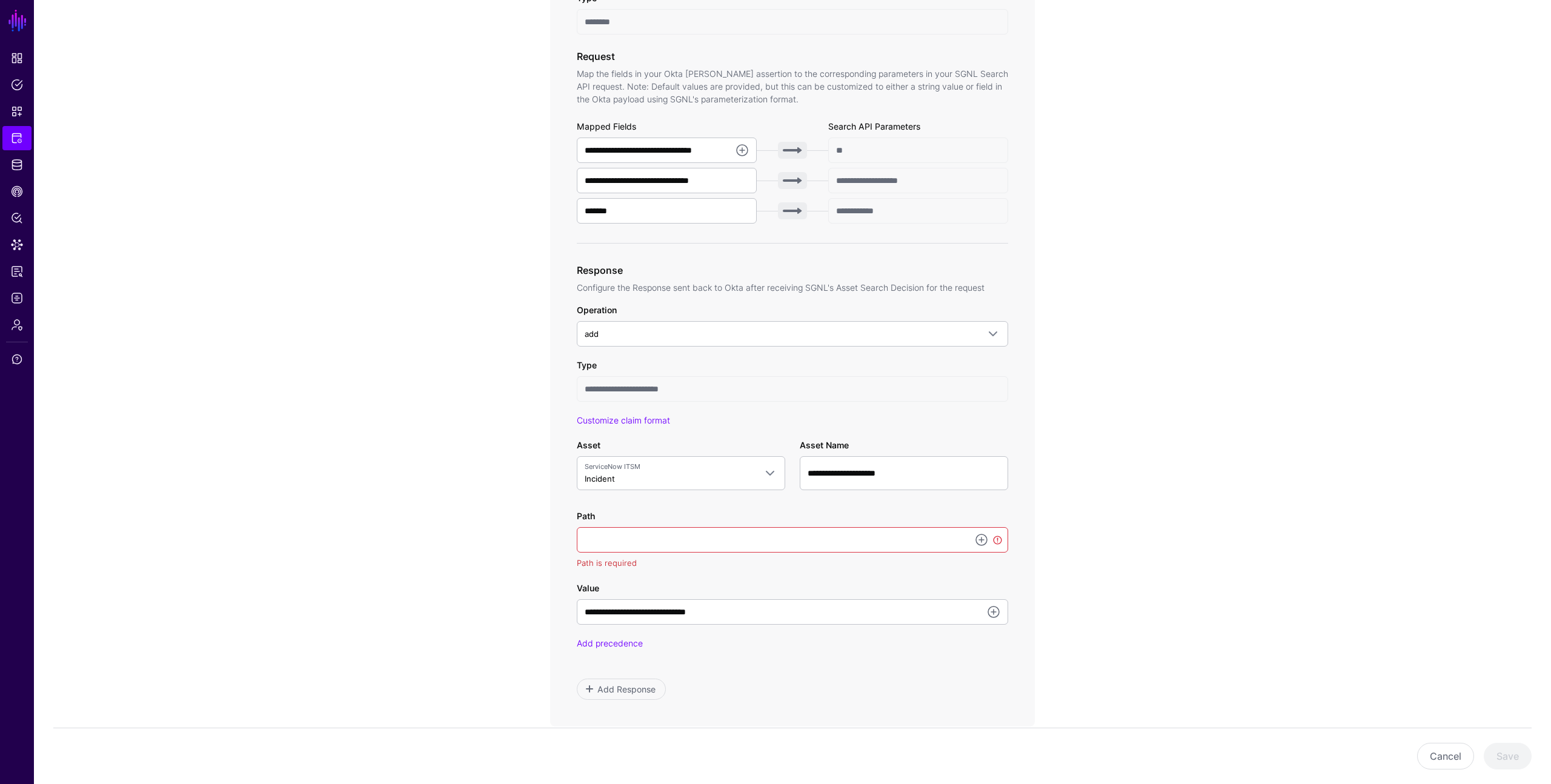
click at [291, 155] on app-integrations-item-transforms "**********" at bounding box center [793, 376] width 1517 height 1259
click at [596, 538] on input "Path" at bounding box center [792, 540] width 431 height 25
paste input "**********"
type input "**********"
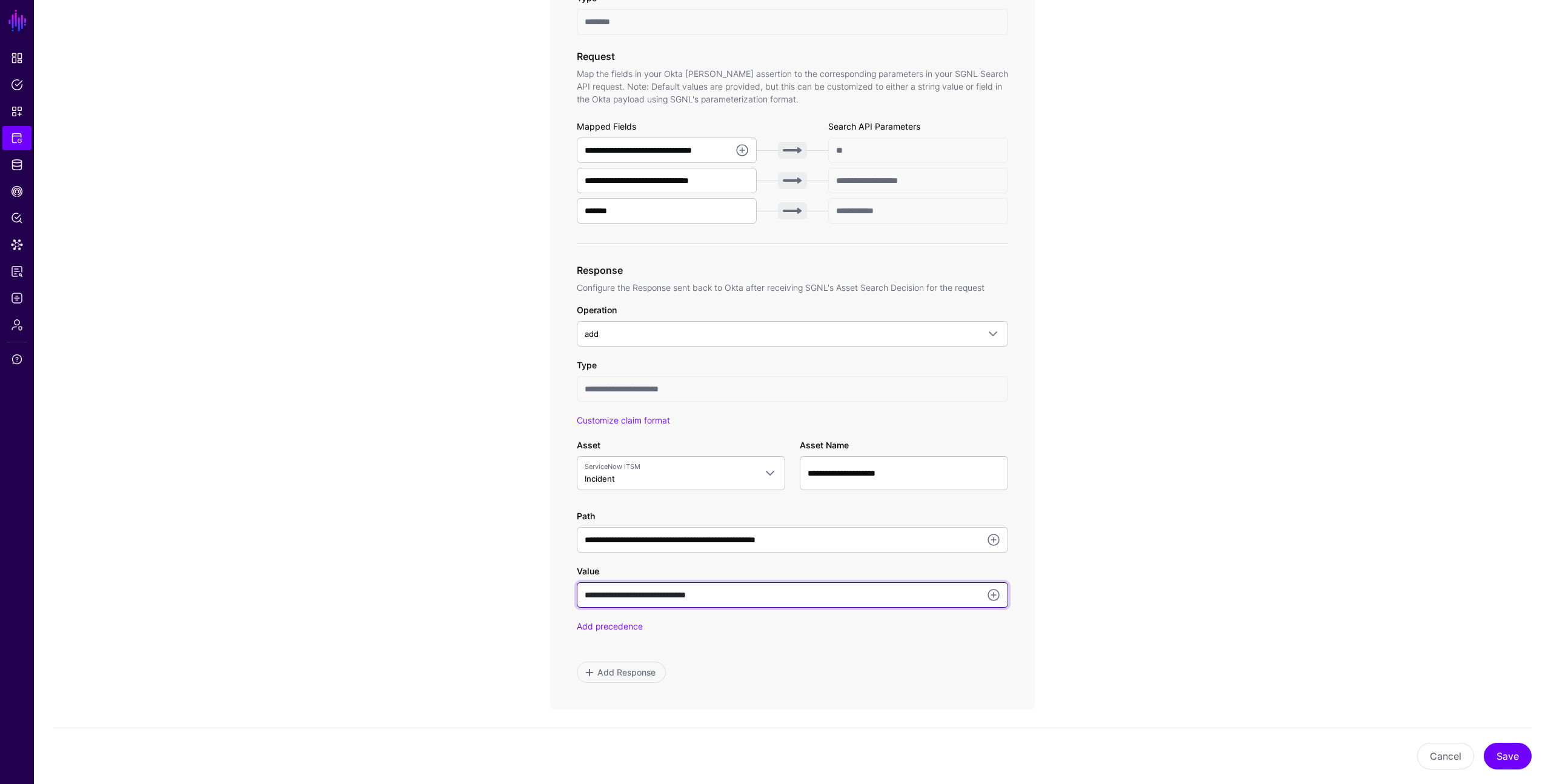
drag, startPoint x: 732, startPoint y: 595, endPoint x: 611, endPoint y: 576, distance: 122.5
click at [611, 576] on div "**********" at bounding box center [792, 587] width 431 height 43
type input "****"
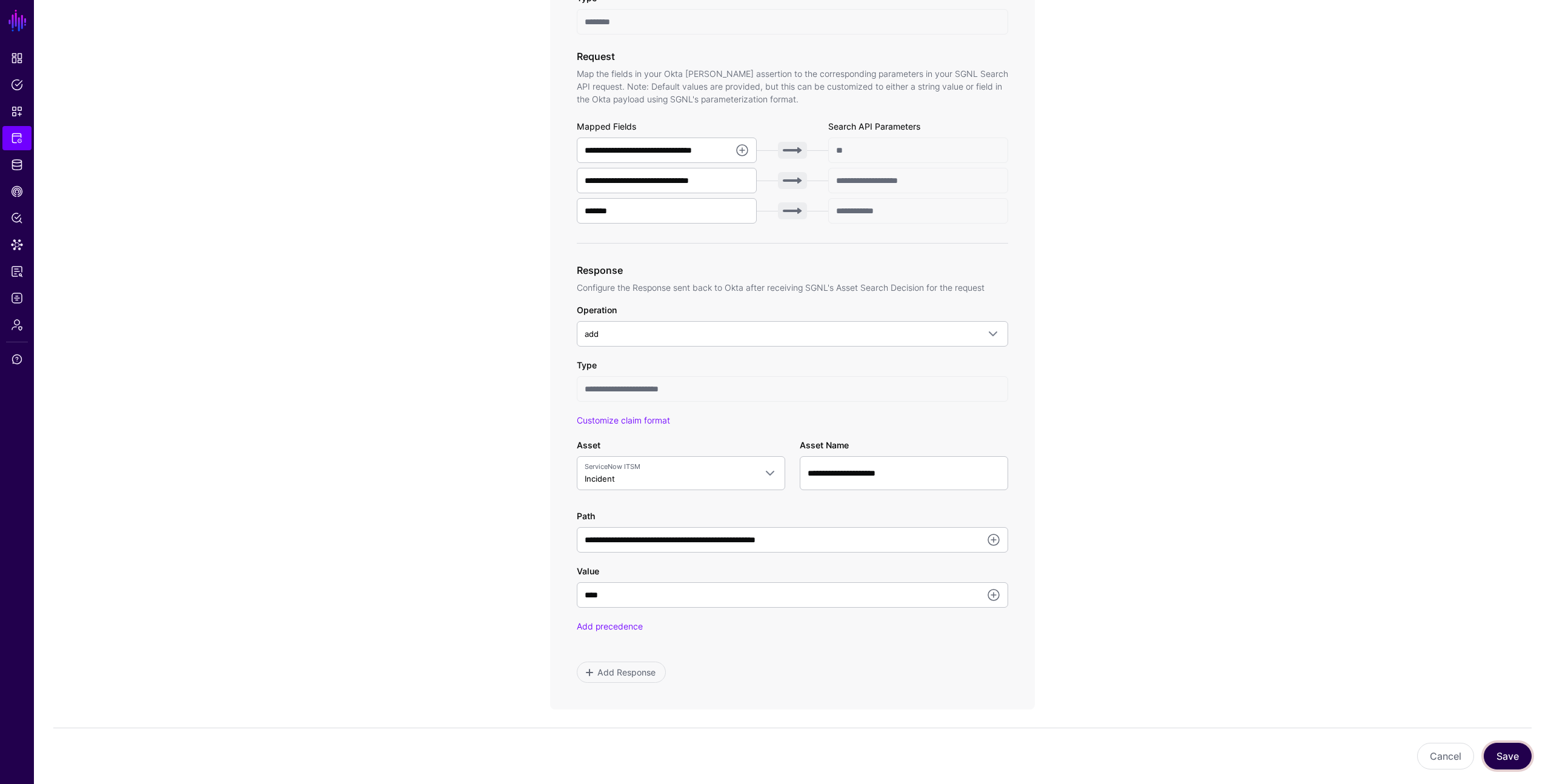
click at [1492, 749] on button "Save" at bounding box center [1508, 756] width 48 height 27
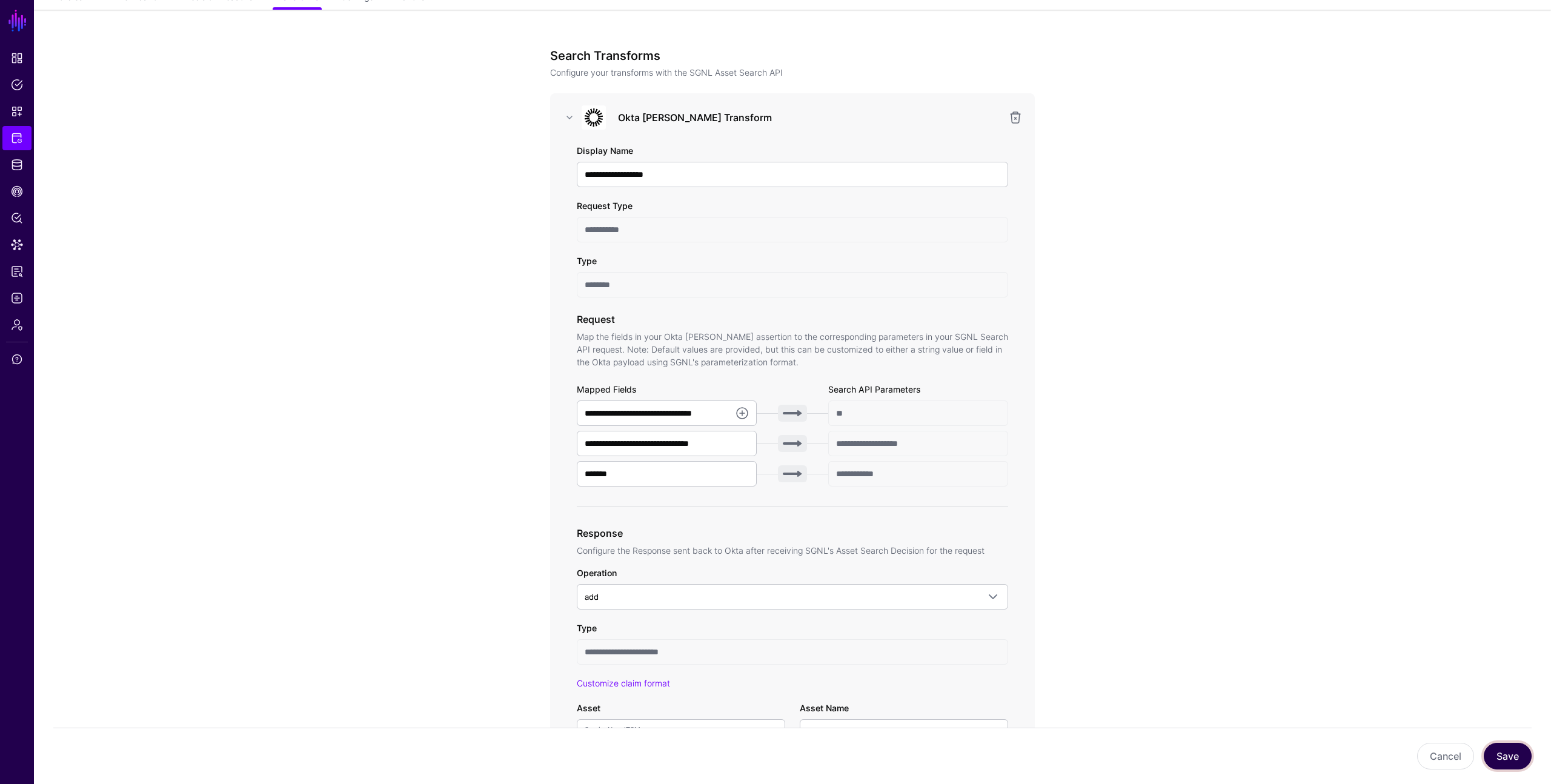
scroll to position [0, 0]
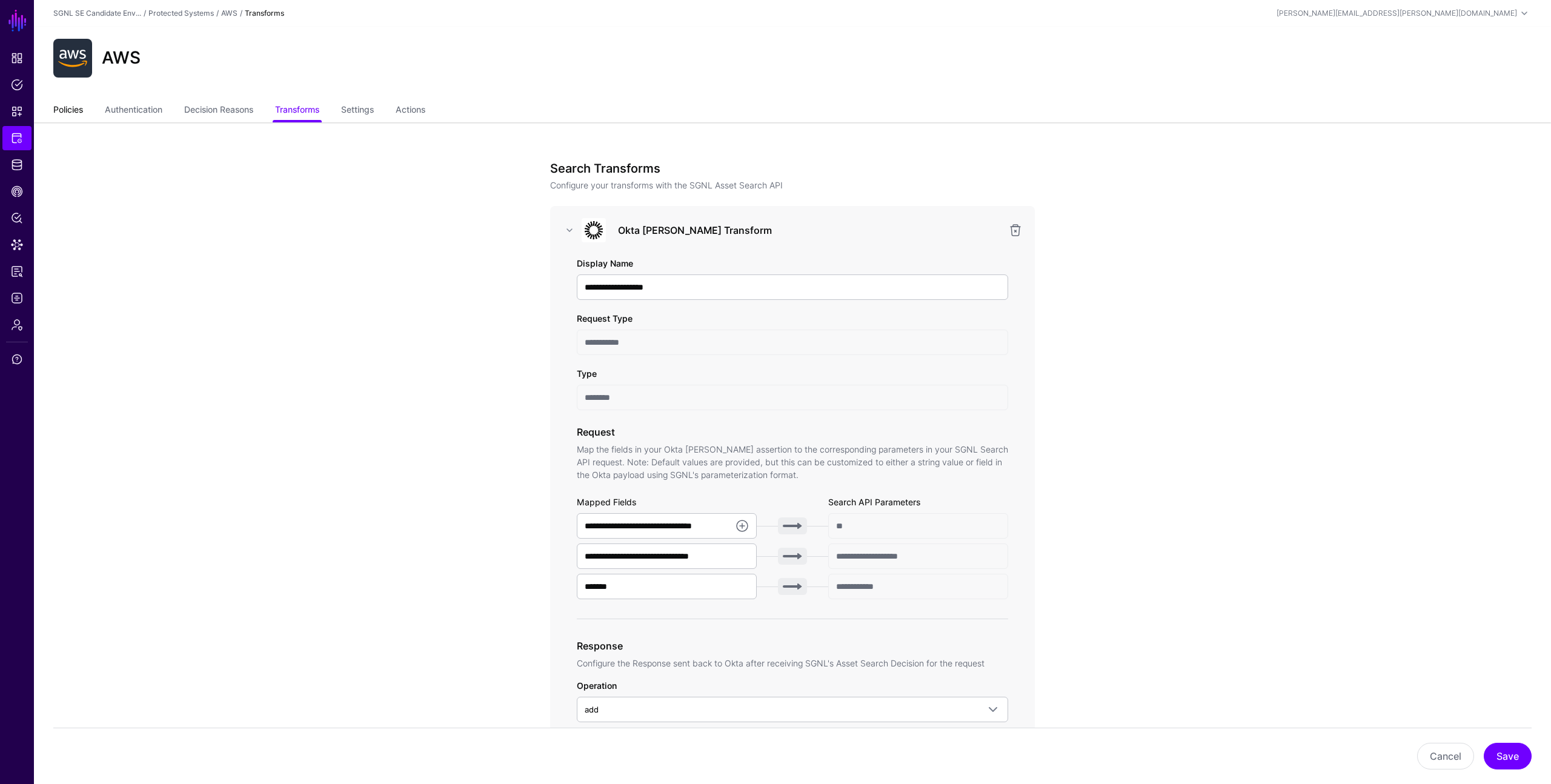
click at [59, 112] on link "Policies" at bounding box center [69, 110] width 30 height 23
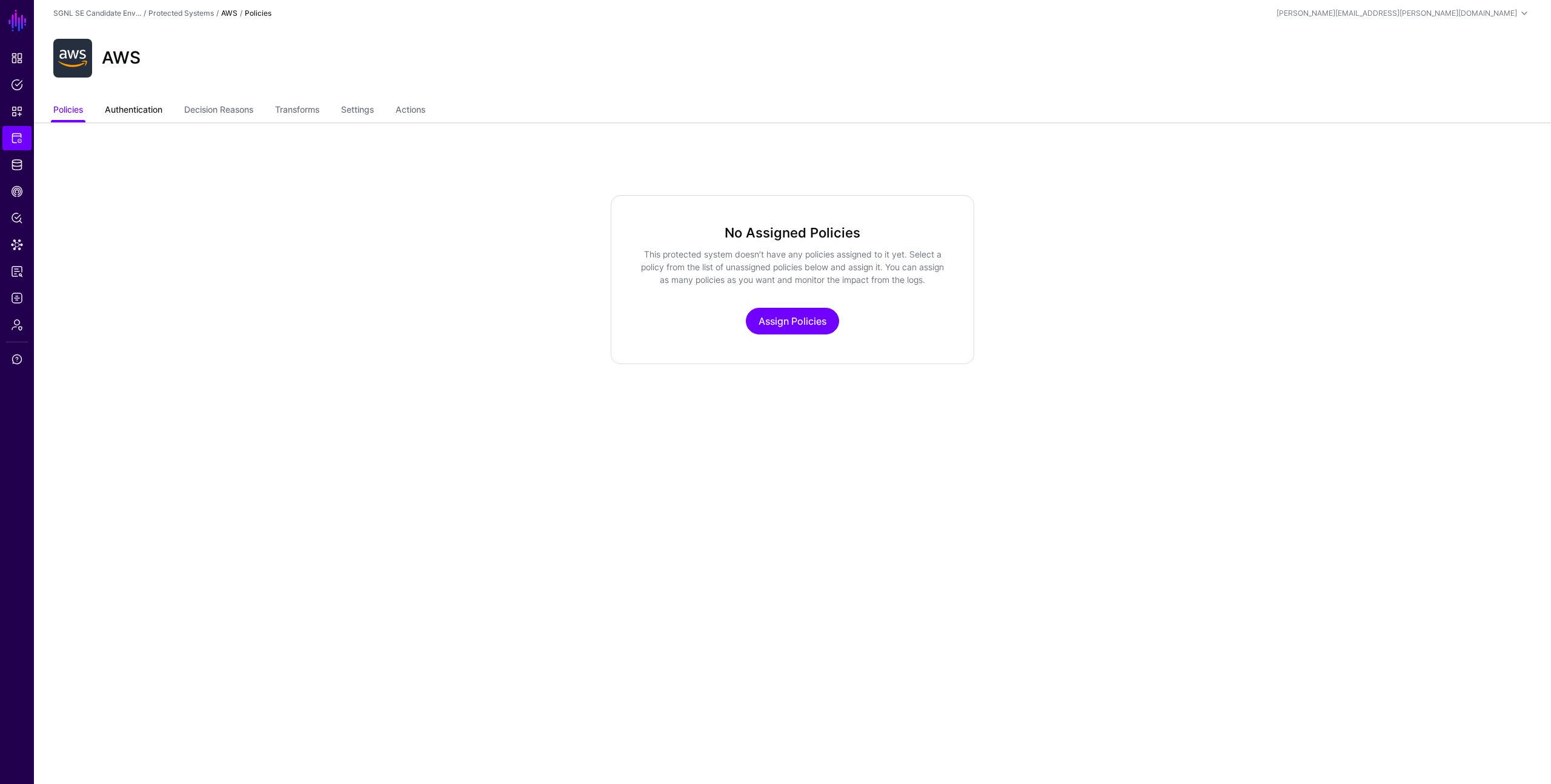
click at [132, 109] on link "Authentication" at bounding box center [133, 110] width 57 height 23
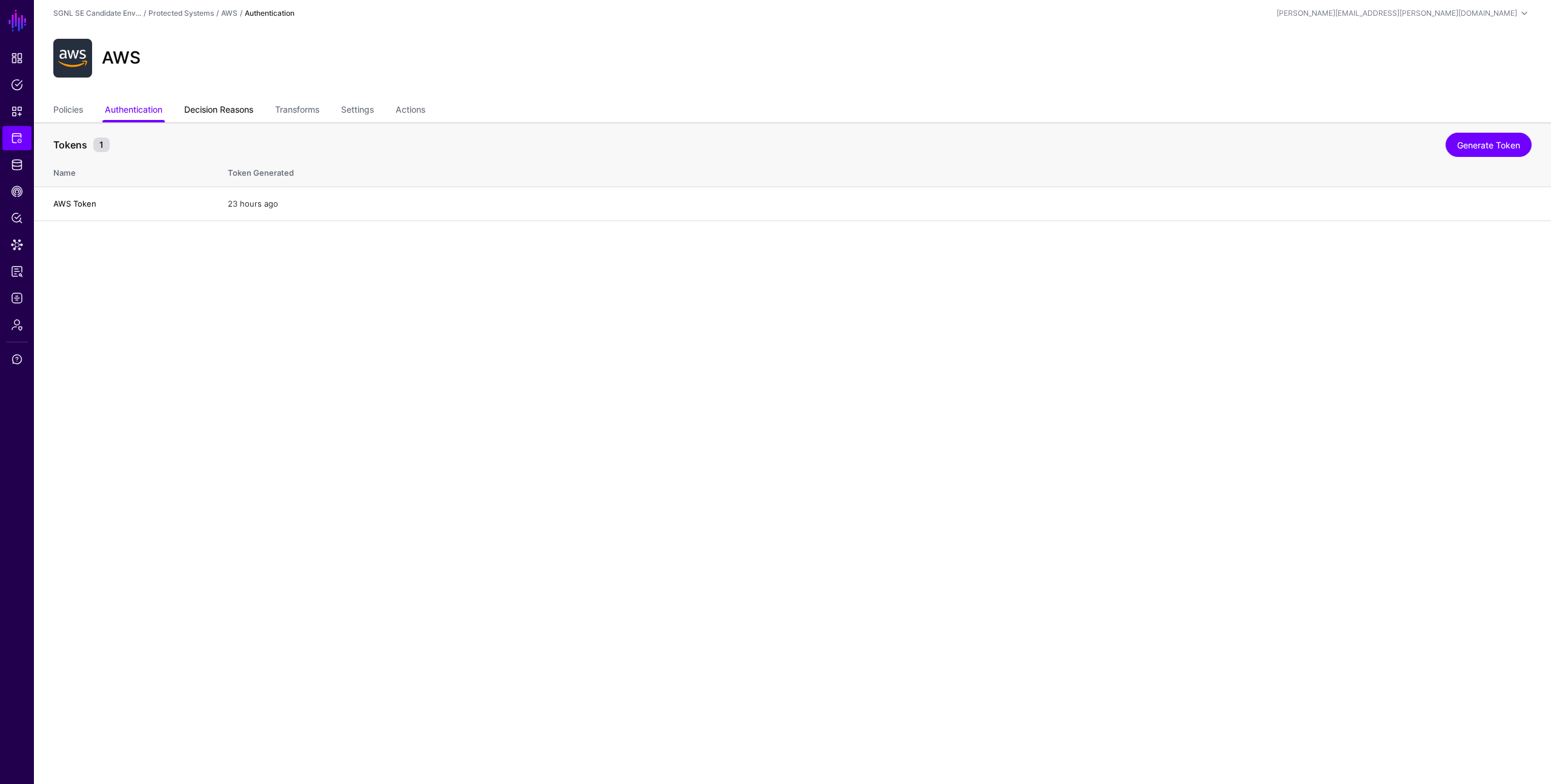
click at [213, 112] on link "Decision Reasons" at bounding box center [218, 110] width 69 height 23
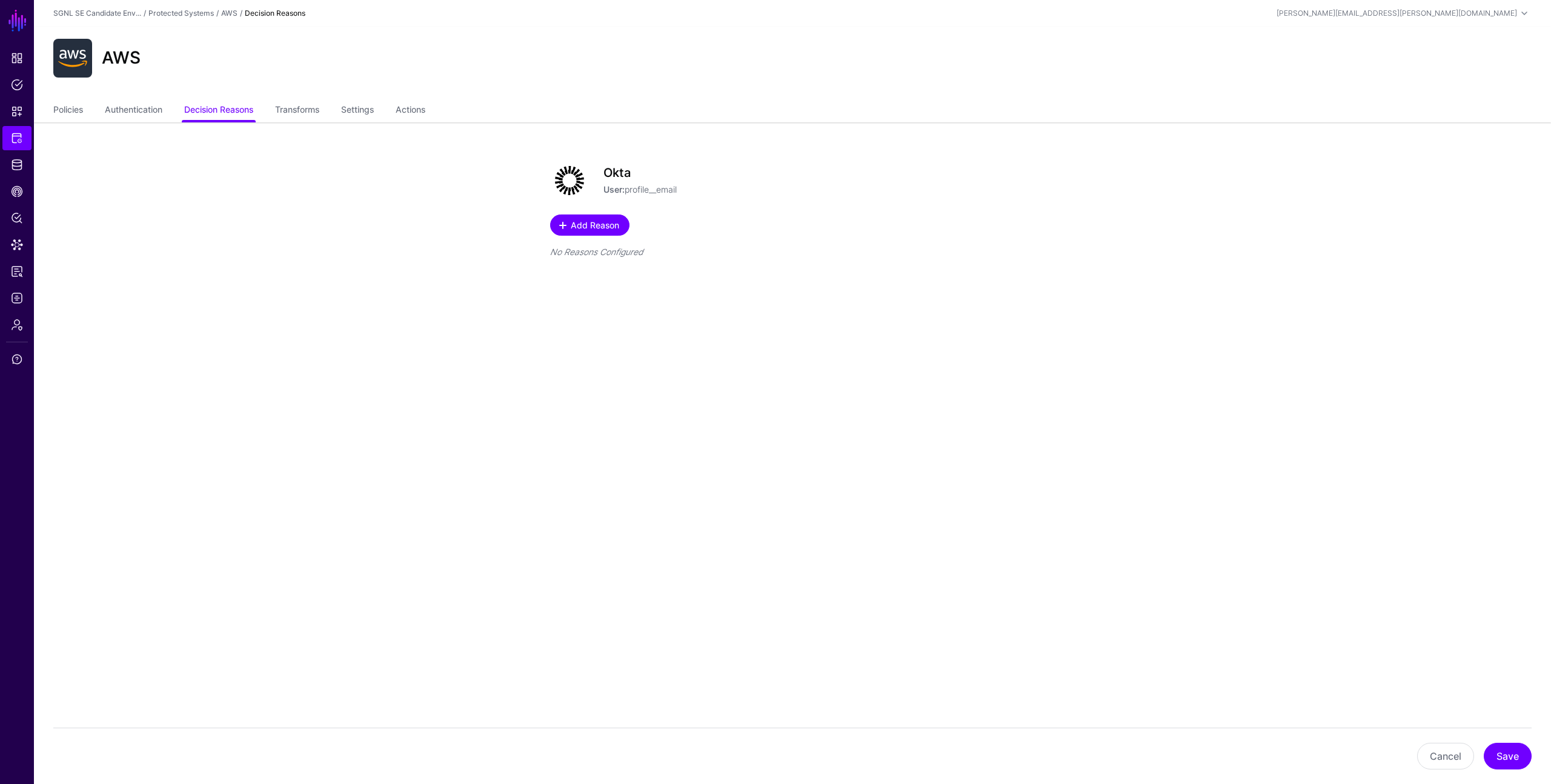
click at [597, 221] on span "Add Reason" at bounding box center [595, 225] width 51 height 13
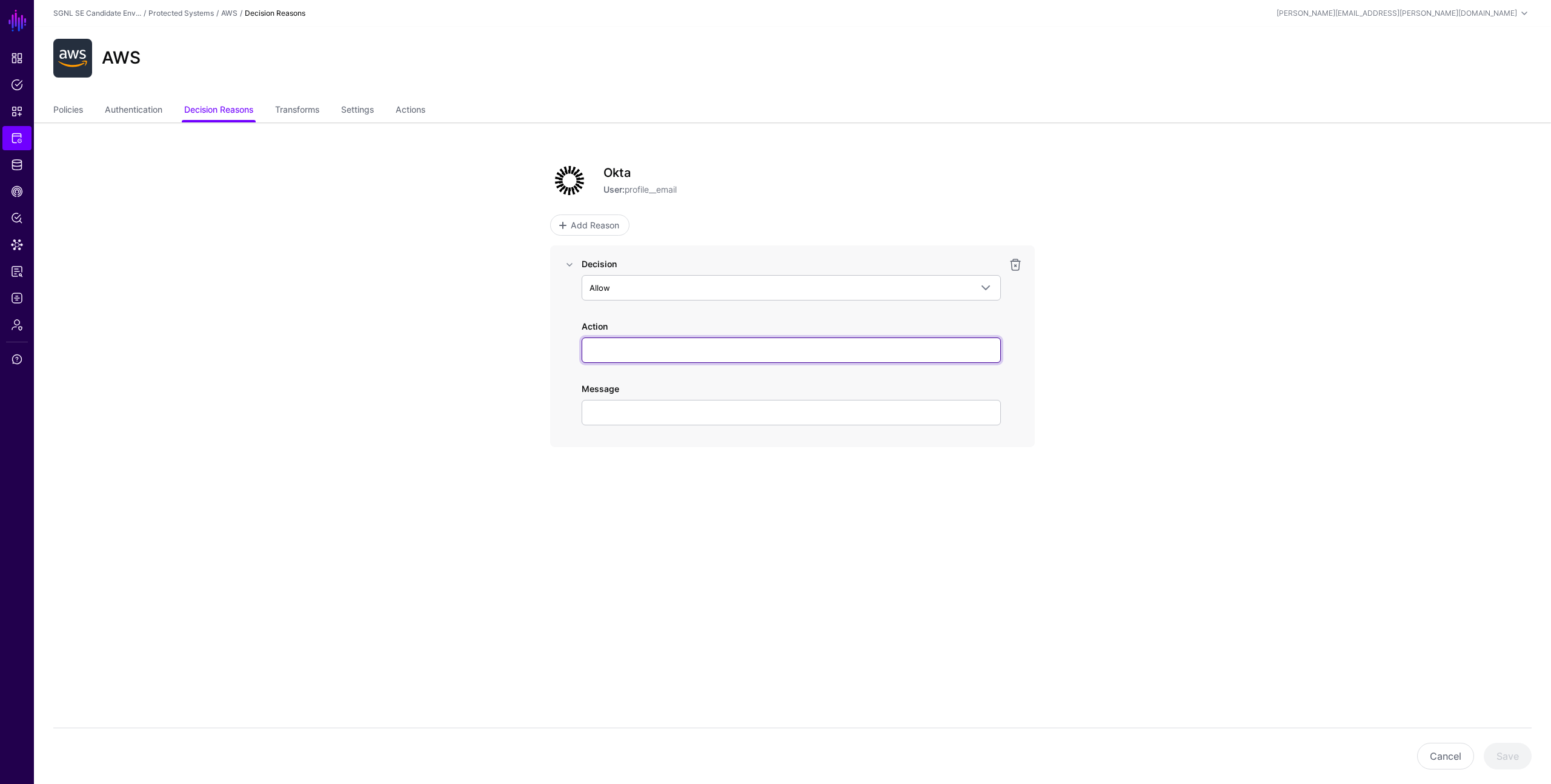
click at [628, 343] on input "Action" at bounding box center [791, 350] width 419 height 25
click at [1017, 263] on link at bounding box center [1016, 265] width 15 height 15
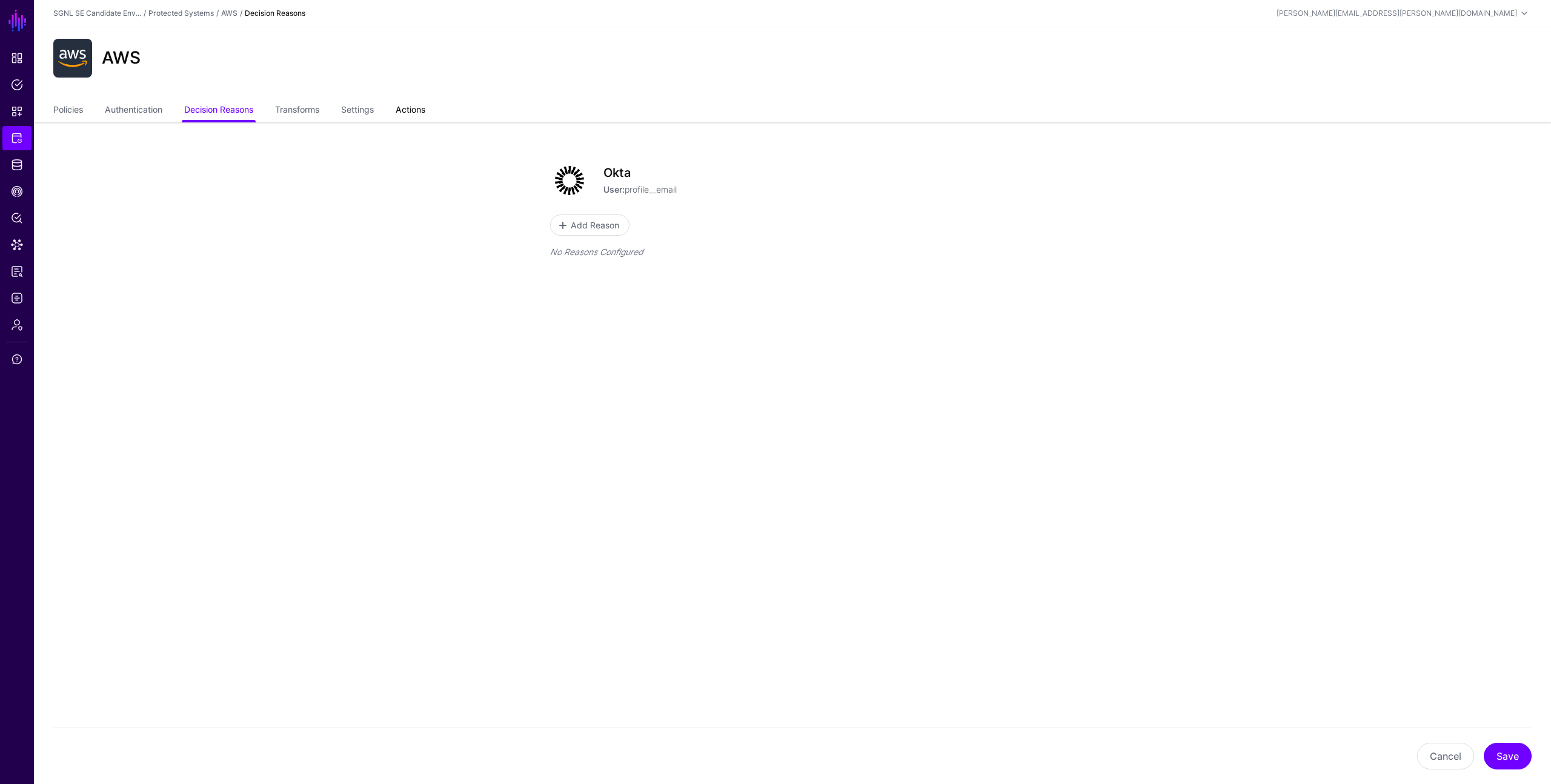
click at [411, 106] on link "Actions" at bounding box center [410, 110] width 30 height 23
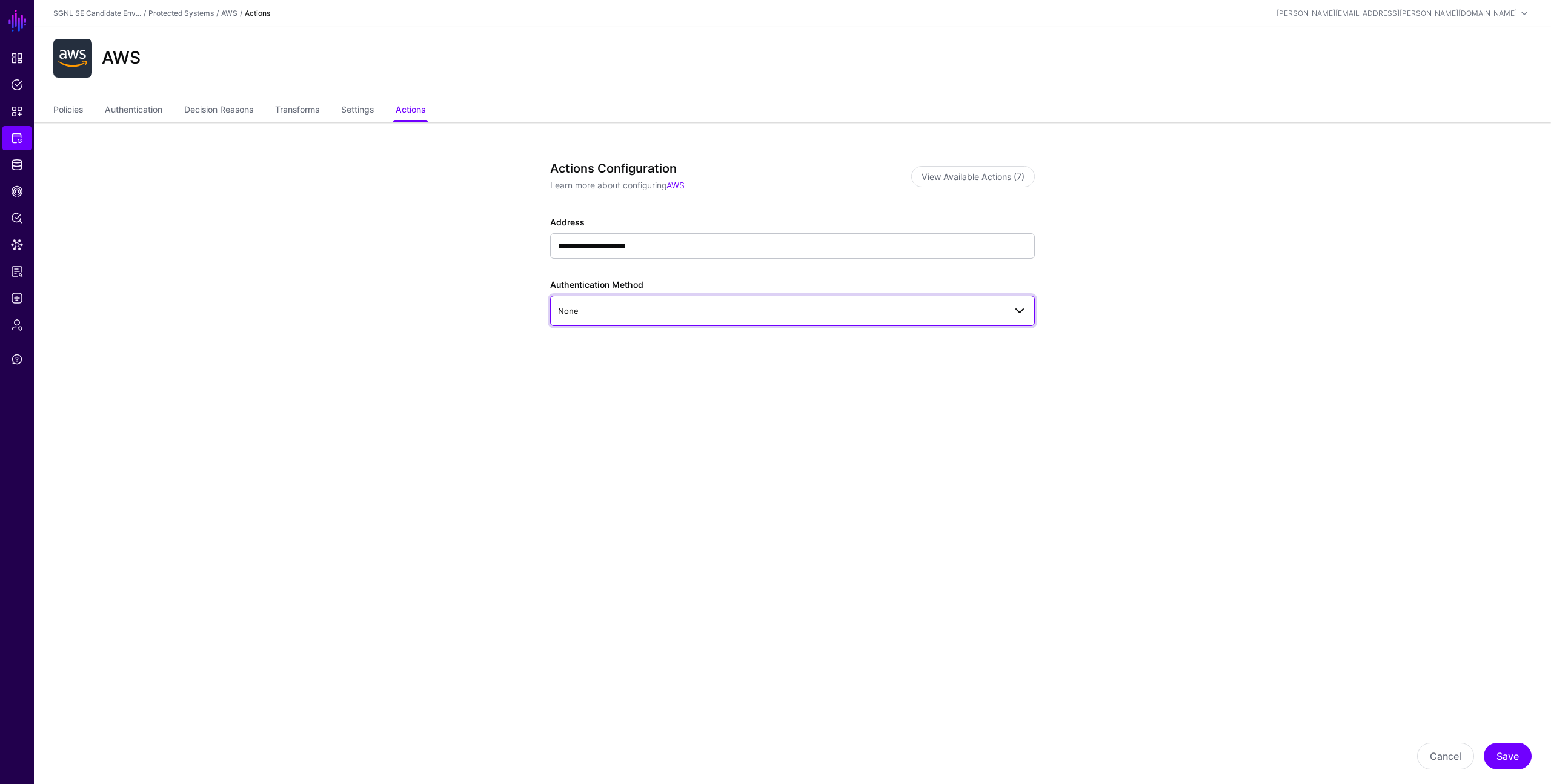
click at [643, 307] on span "None" at bounding box center [782, 311] width 448 height 13
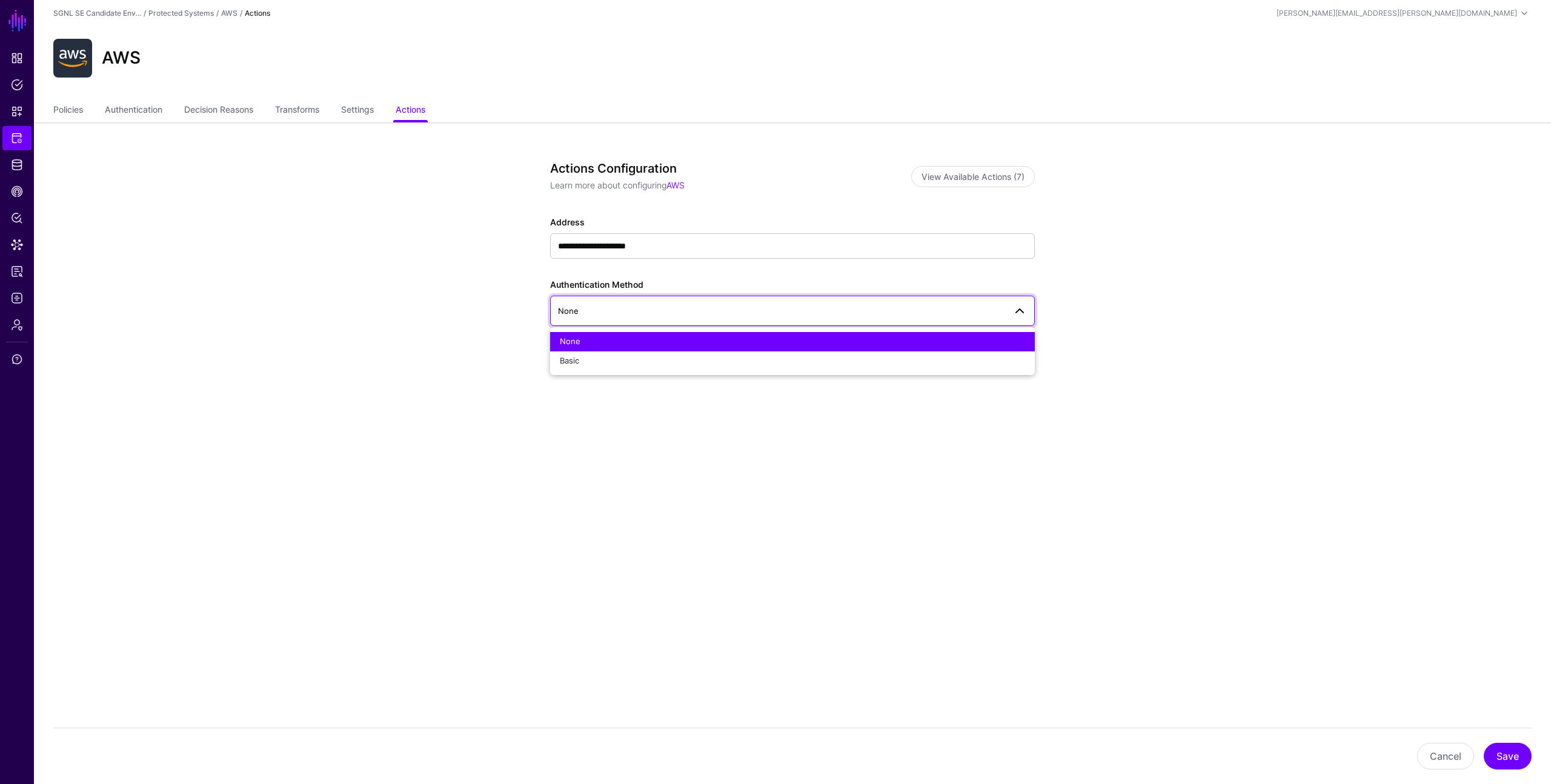
click at [435, 238] on app-integrations-item-actions "**********" at bounding box center [793, 302] width 1517 height 359
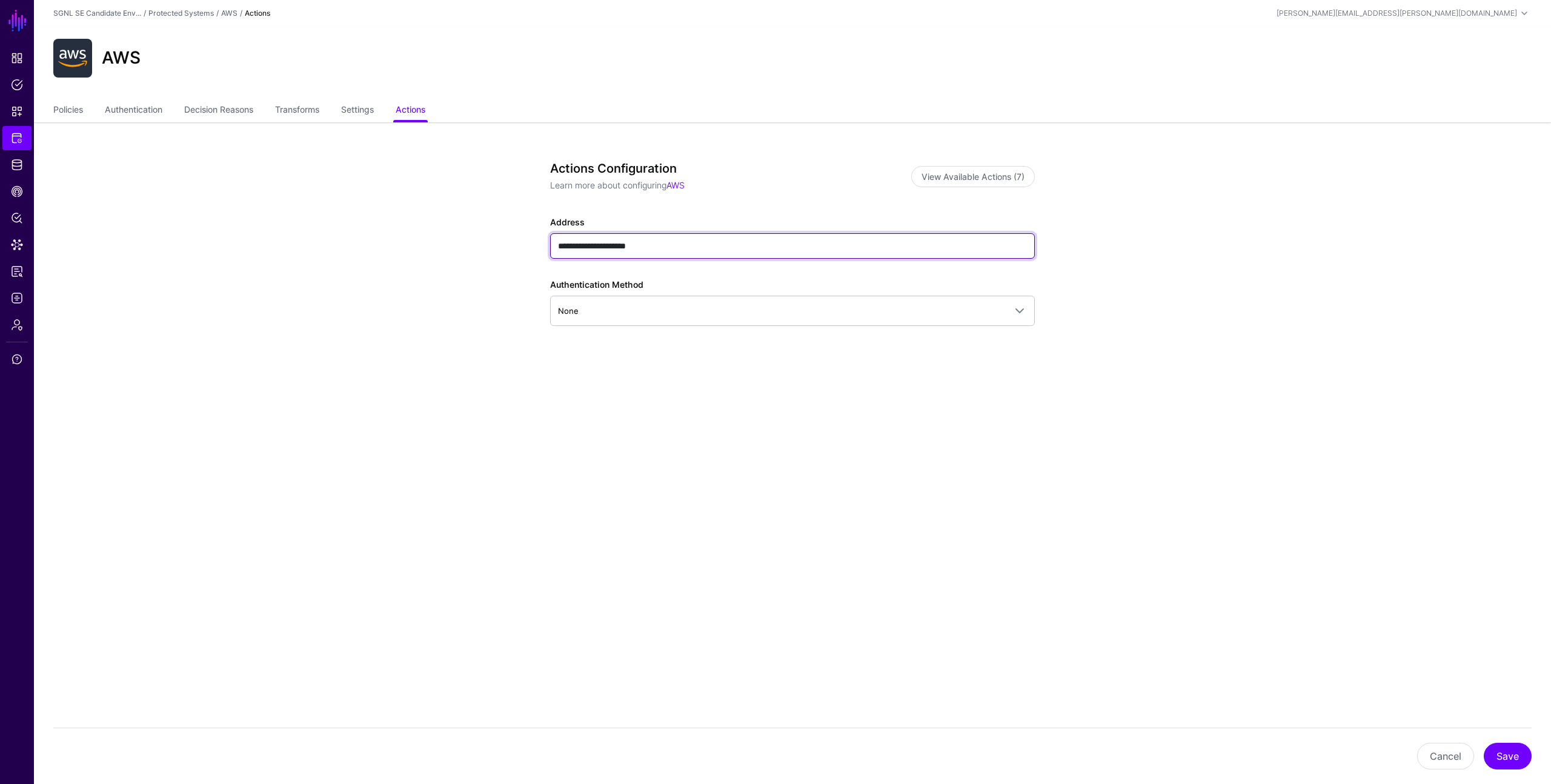
click at [587, 239] on input "**********" at bounding box center [792, 246] width 485 height 25
click at [370, 113] on link "Settings" at bounding box center [357, 110] width 33 height 23
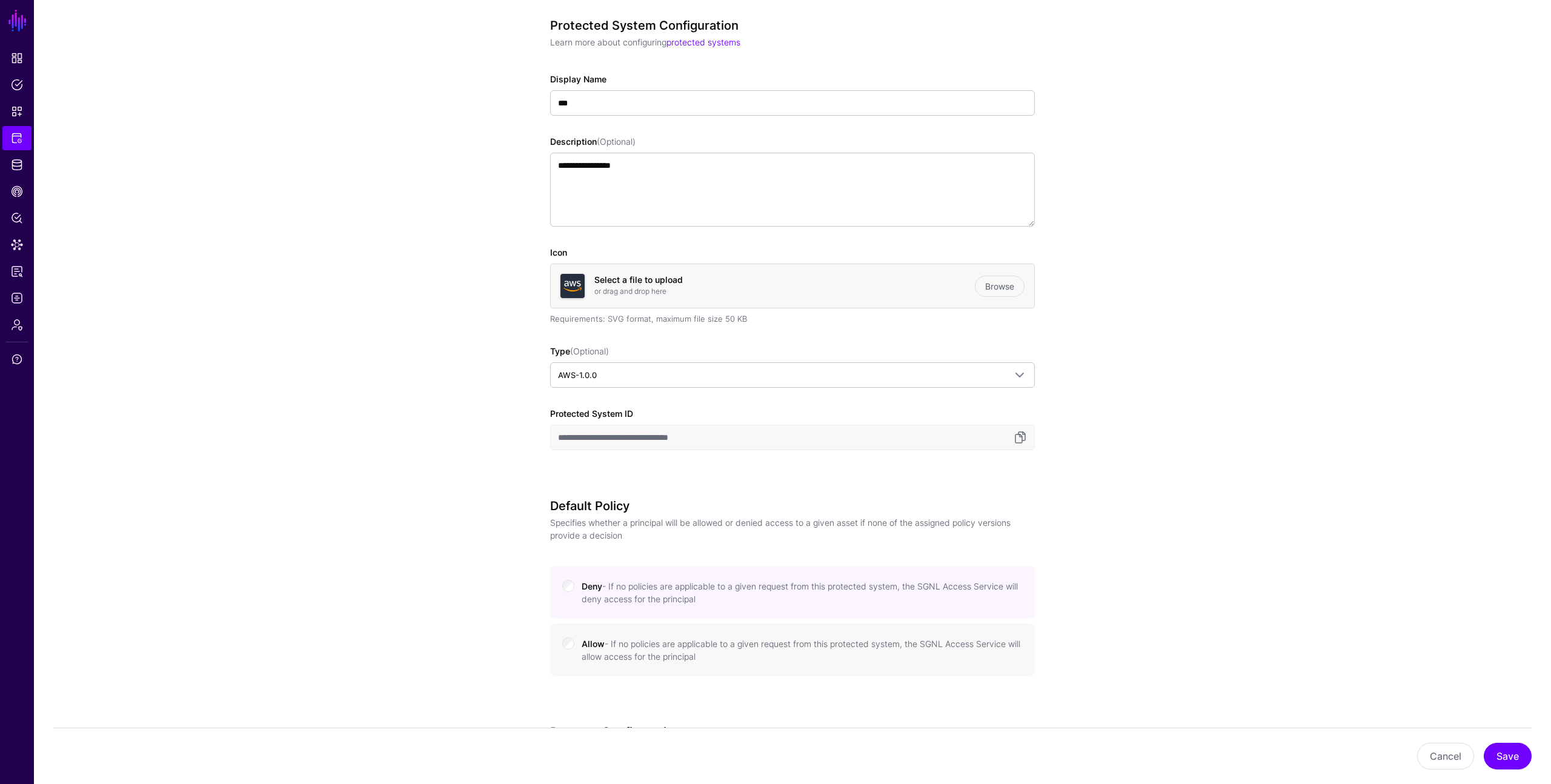
scroll to position [145, 0]
click at [1502, 760] on button "Save" at bounding box center [1508, 756] width 48 height 27
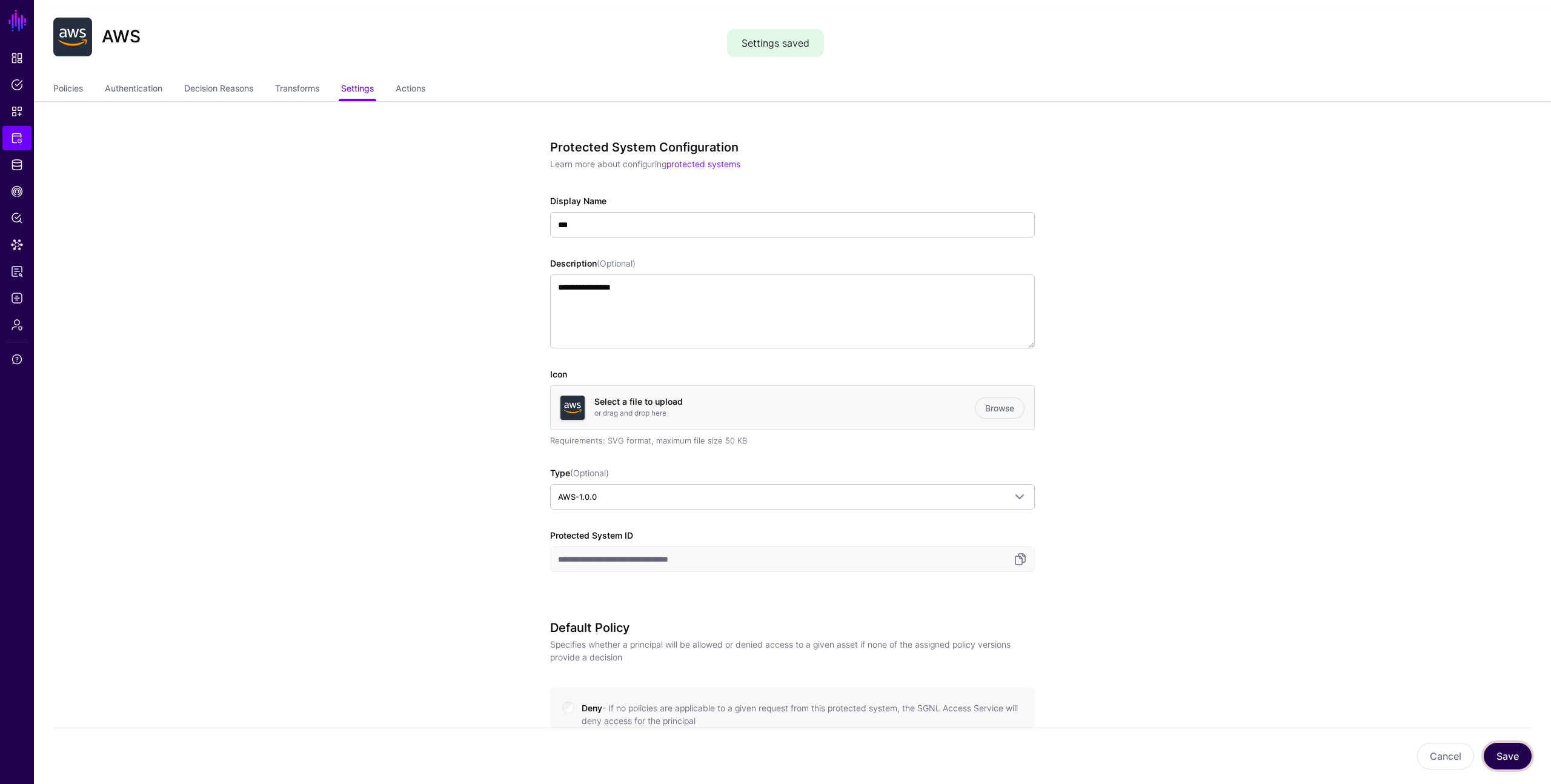
scroll to position [0, 0]
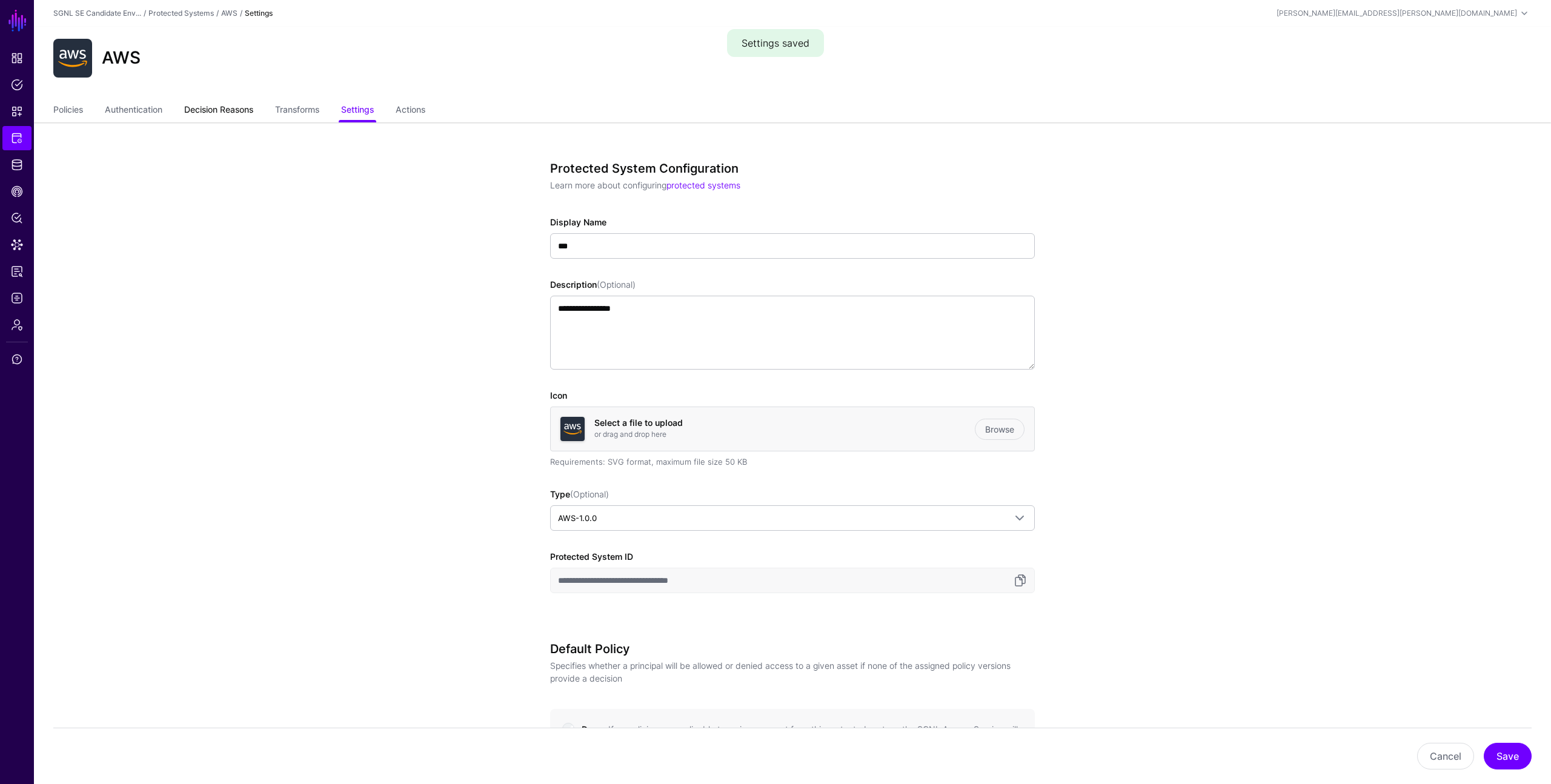
click at [194, 108] on link "Decision Reasons" at bounding box center [218, 110] width 69 height 23
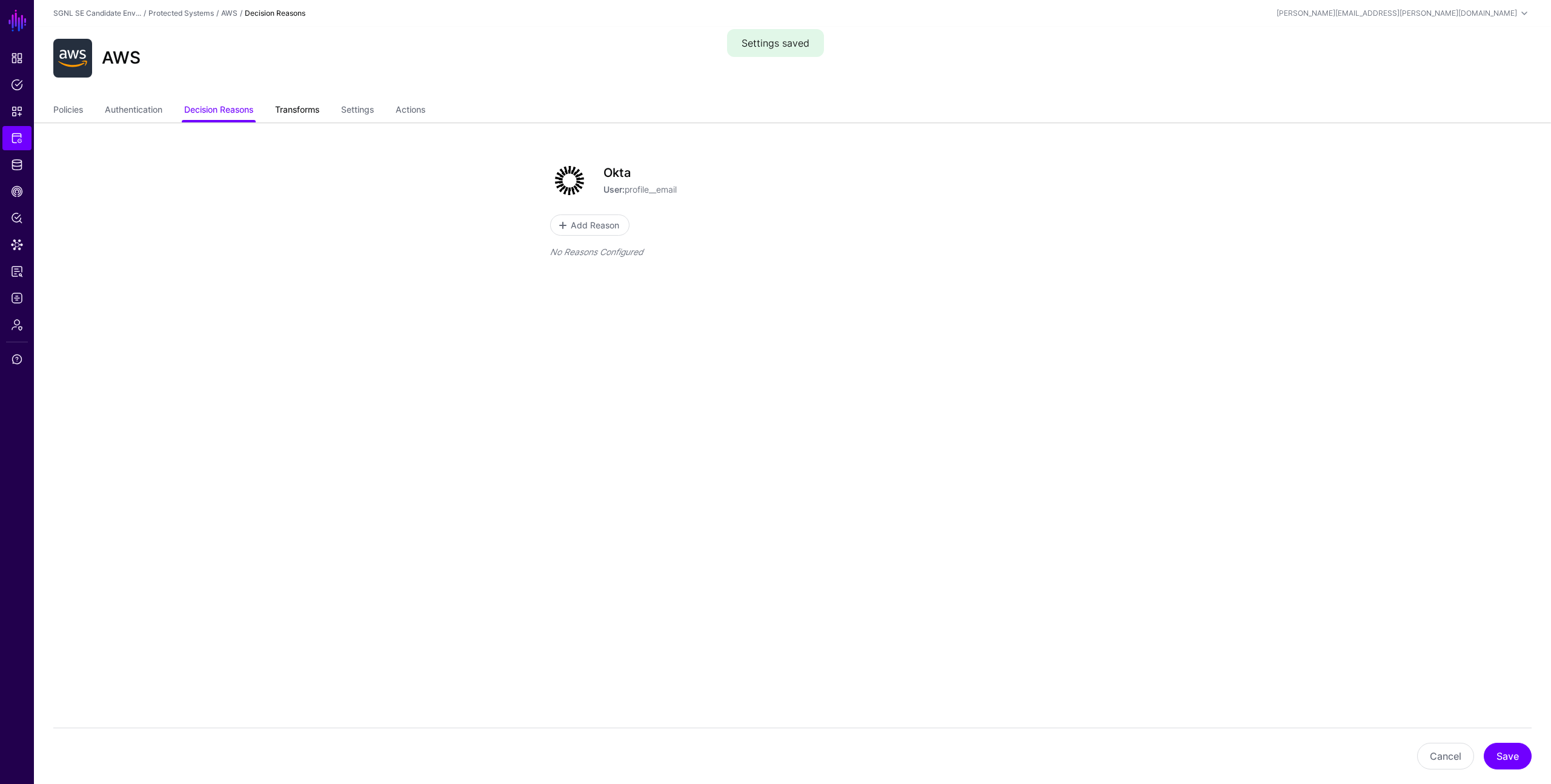
click at [307, 107] on link "Transforms" at bounding box center [296, 110] width 44 height 23
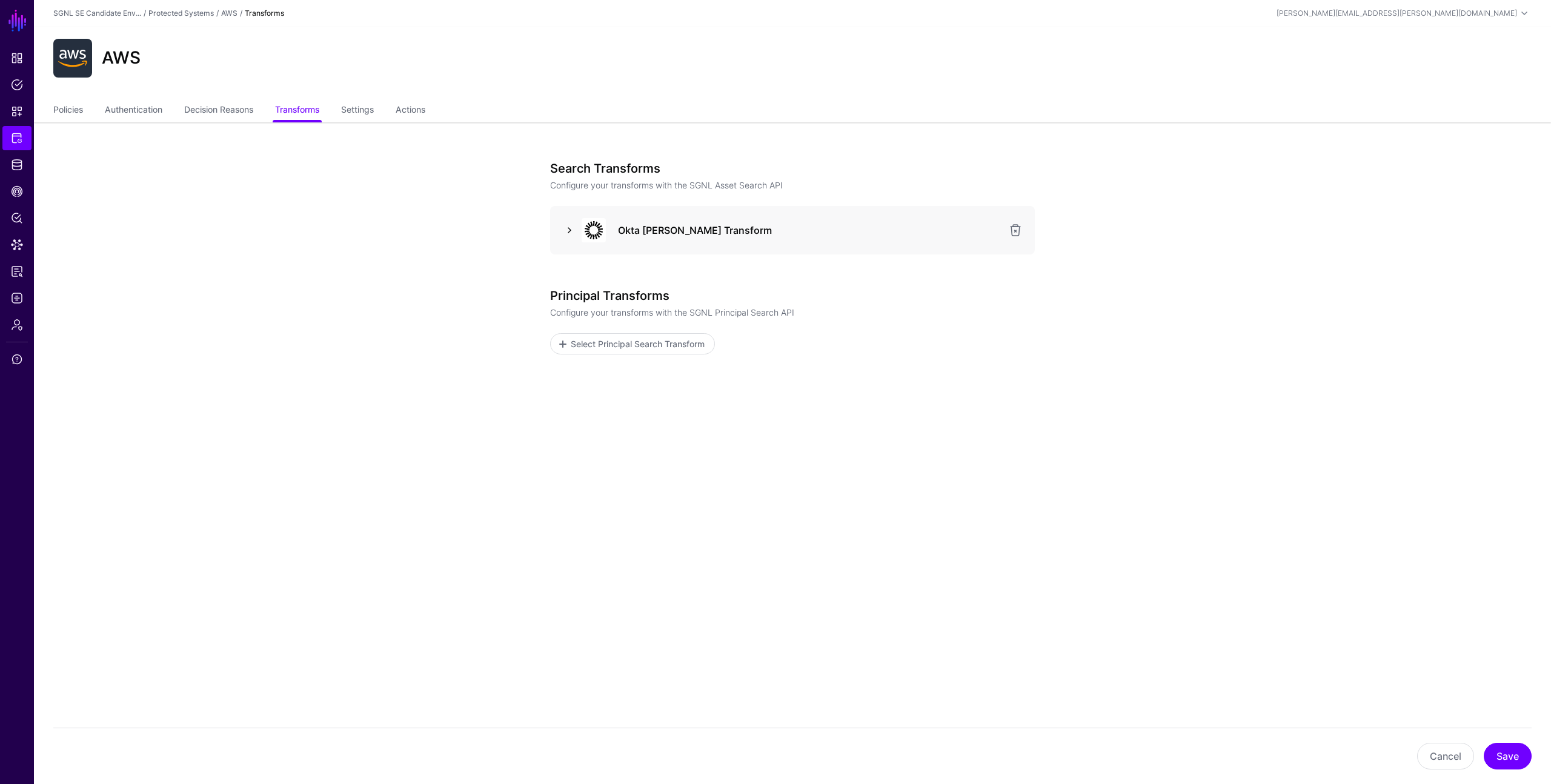
click at [576, 226] on link at bounding box center [570, 230] width 15 height 15
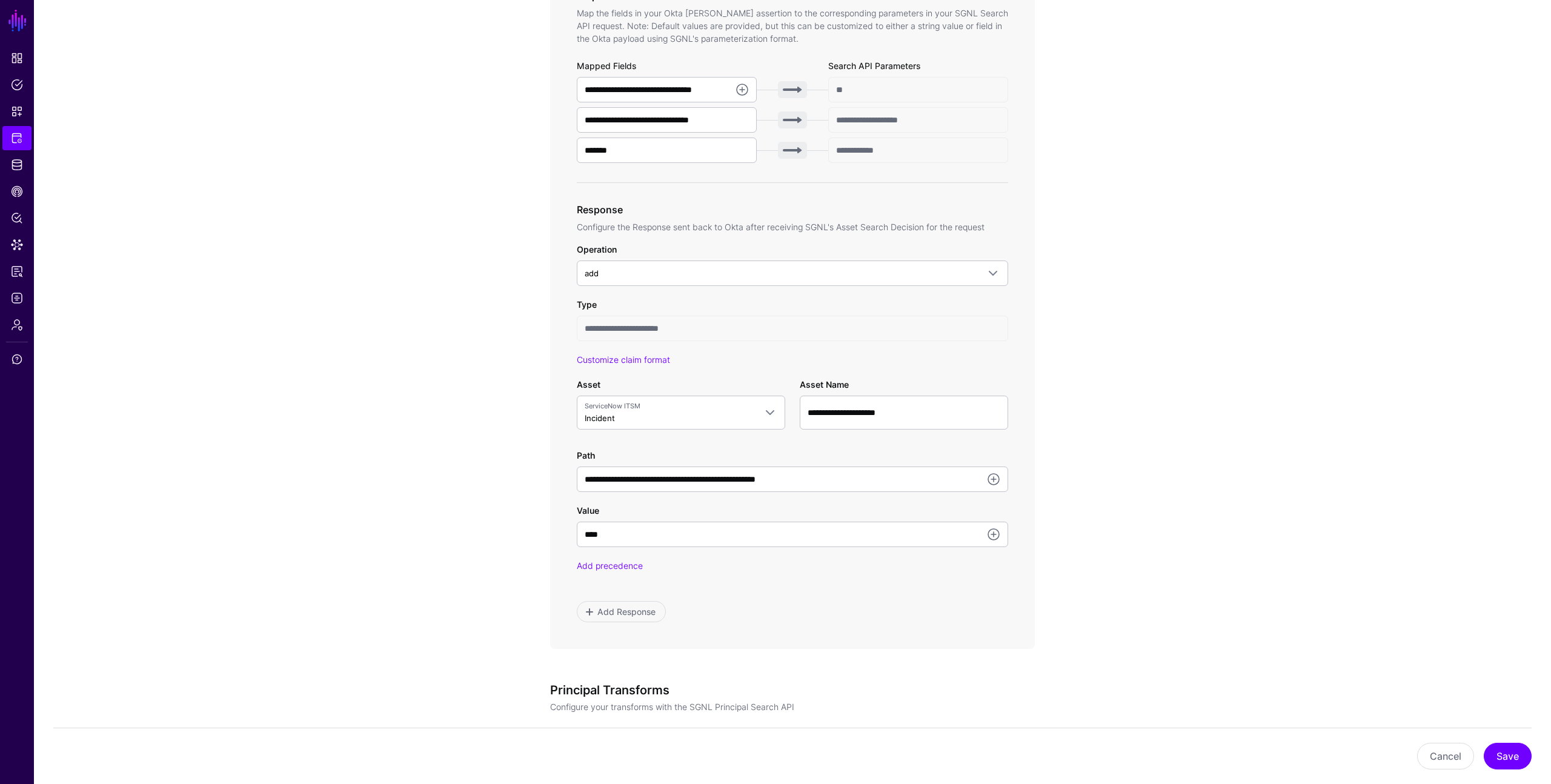
scroll to position [447, 0]
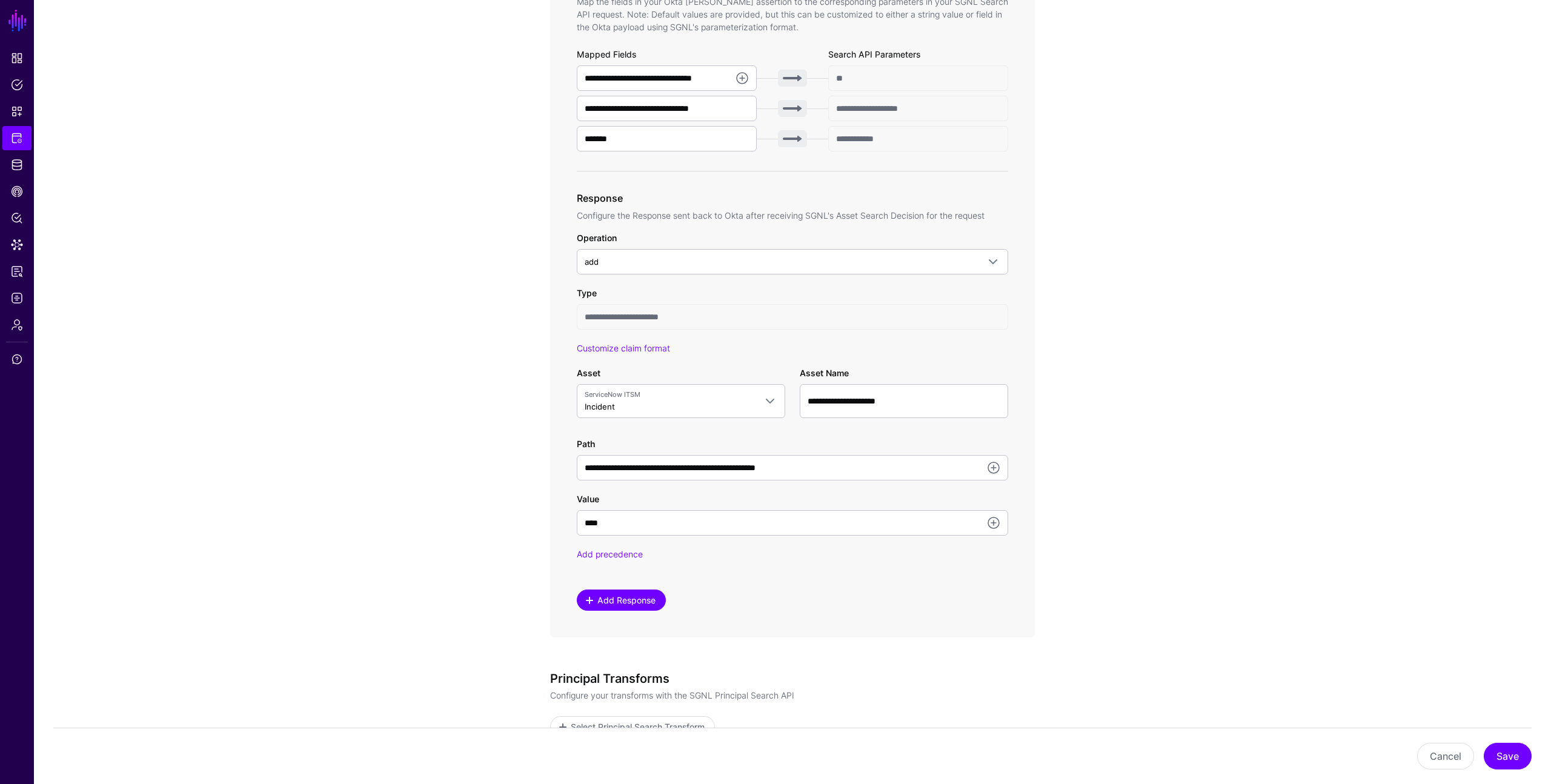
click at [602, 594] on span "Add Response" at bounding box center [627, 600] width 61 height 13
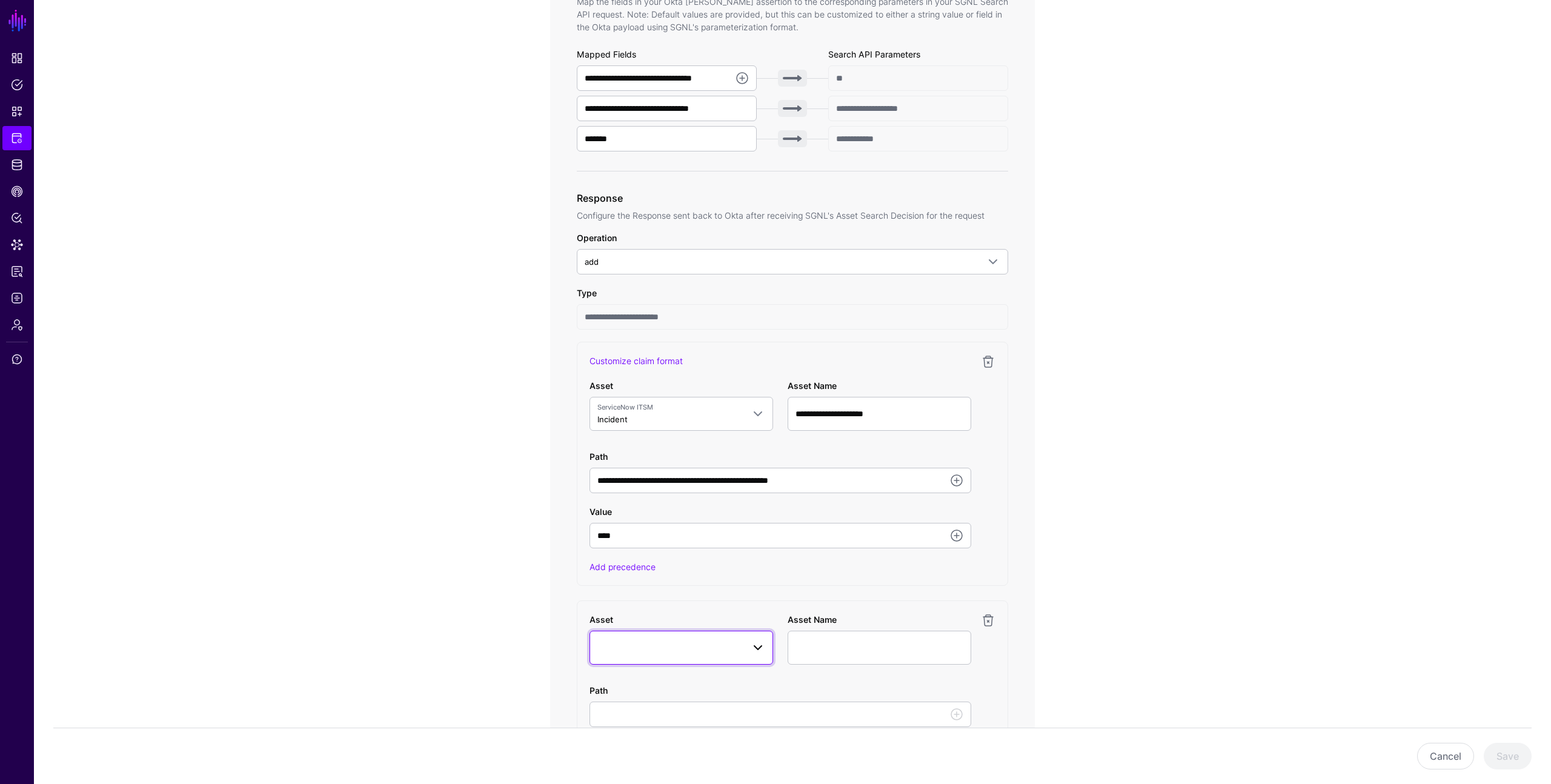
click at [646, 639] on link at bounding box center [681, 648] width 184 height 34
click at [483, 599] on app-integrations-item-transforms "**********" at bounding box center [793, 425] width 1517 height 1502
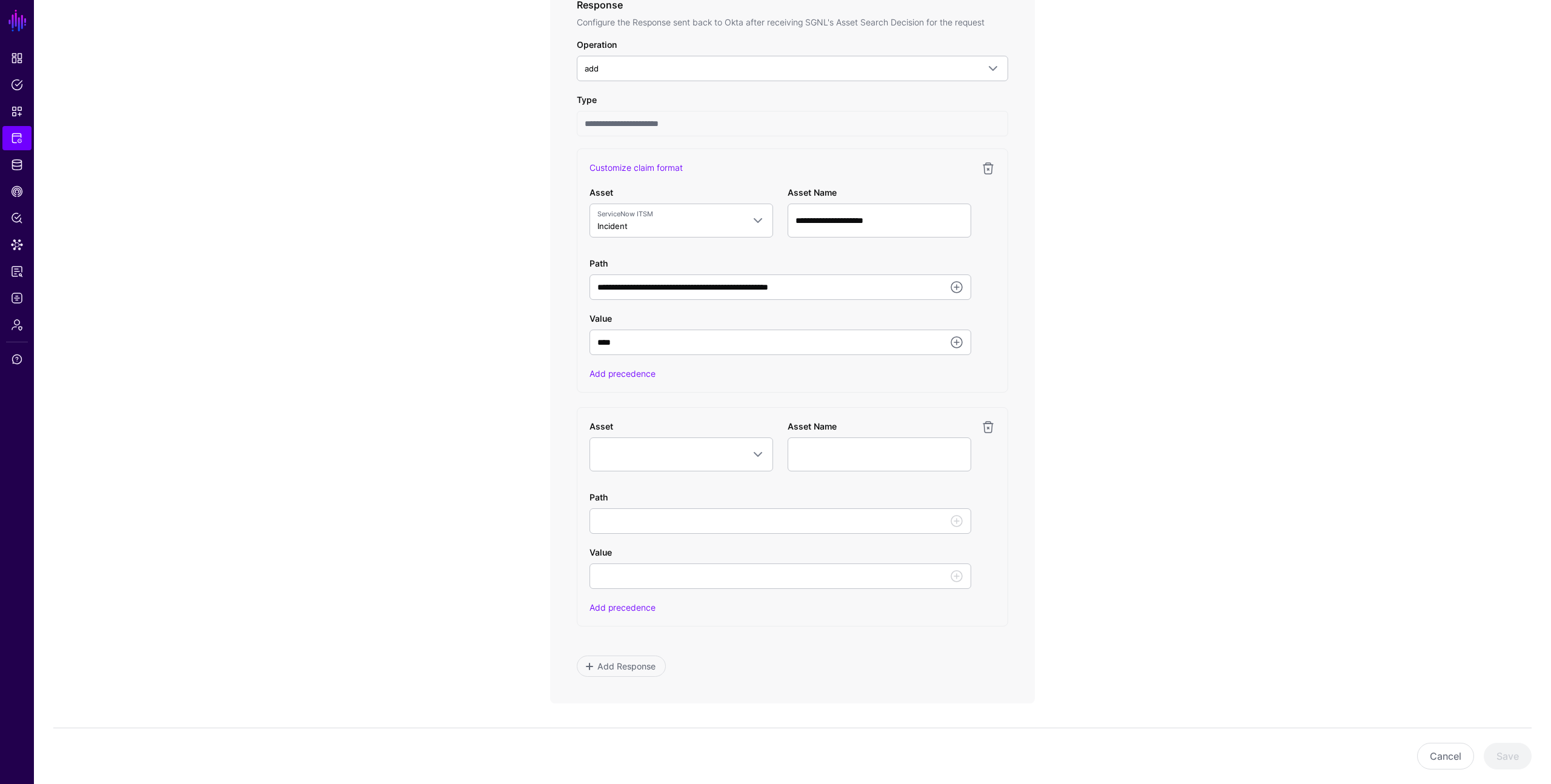
scroll to position [642, 0]
click at [988, 424] on link at bounding box center [989, 427] width 15 height 15
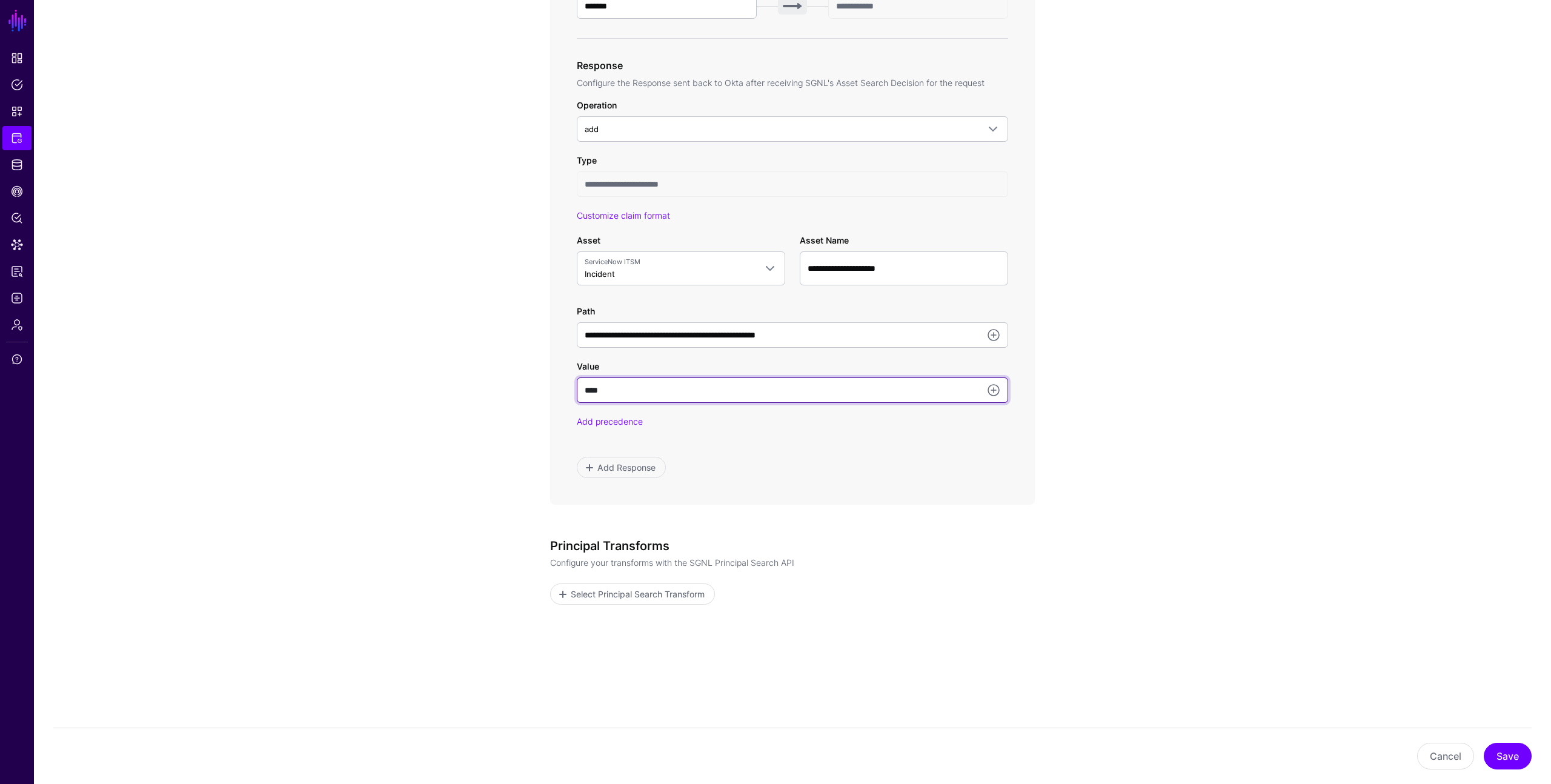
drag, startPoint x: 608, startPoint y: 393, endPoint x: 550, endPoint y: 383, distance: 58.9
click at [555, 383] on div "**********" at bounding box center [792, 65] width 485 height 879
paste input "**********"
type input "**********"
click at [1496, 750] on button "Save" at bounding box center [1508, 756] width 48 height 27
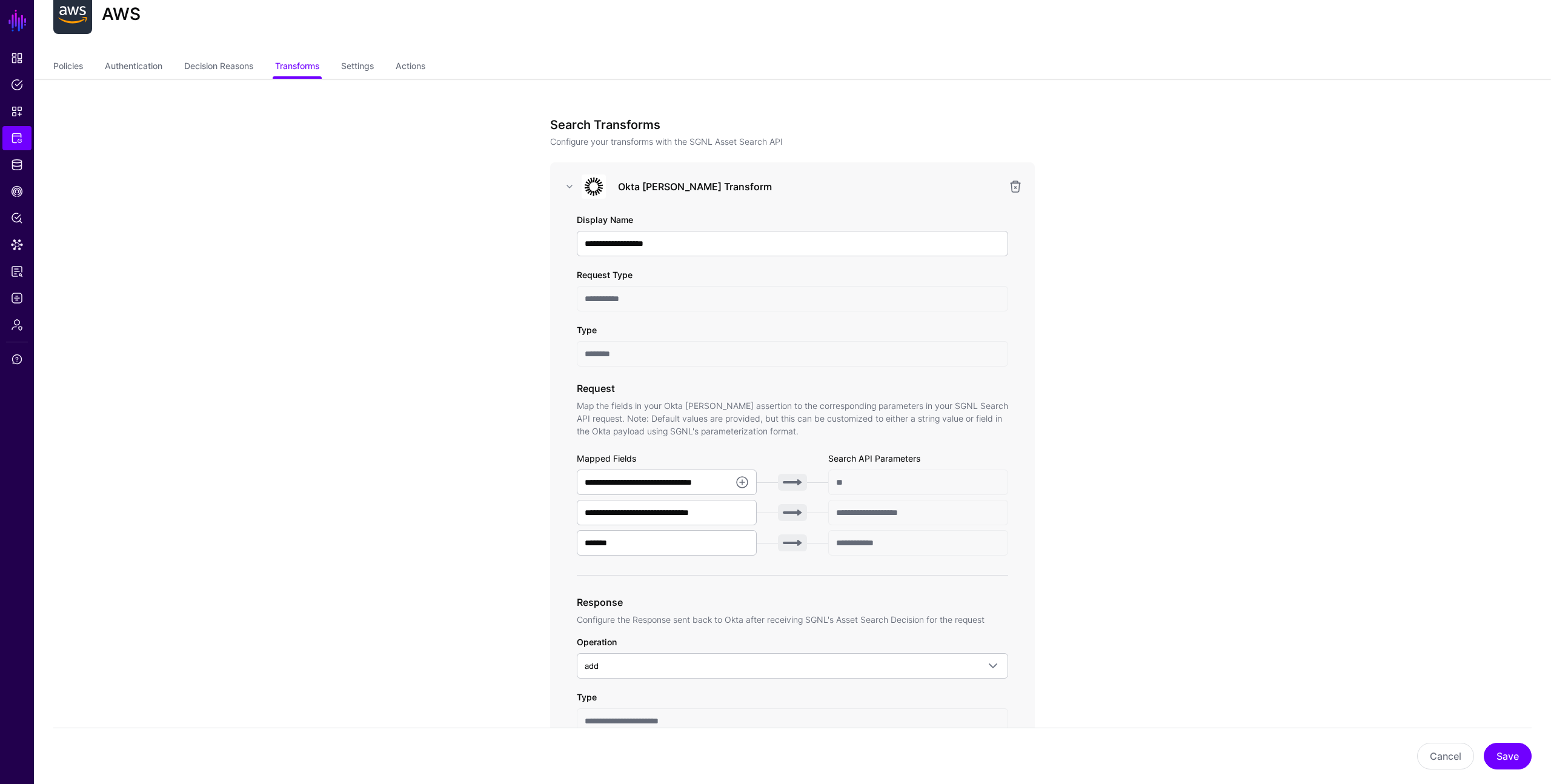
scroll to position [28, 0]
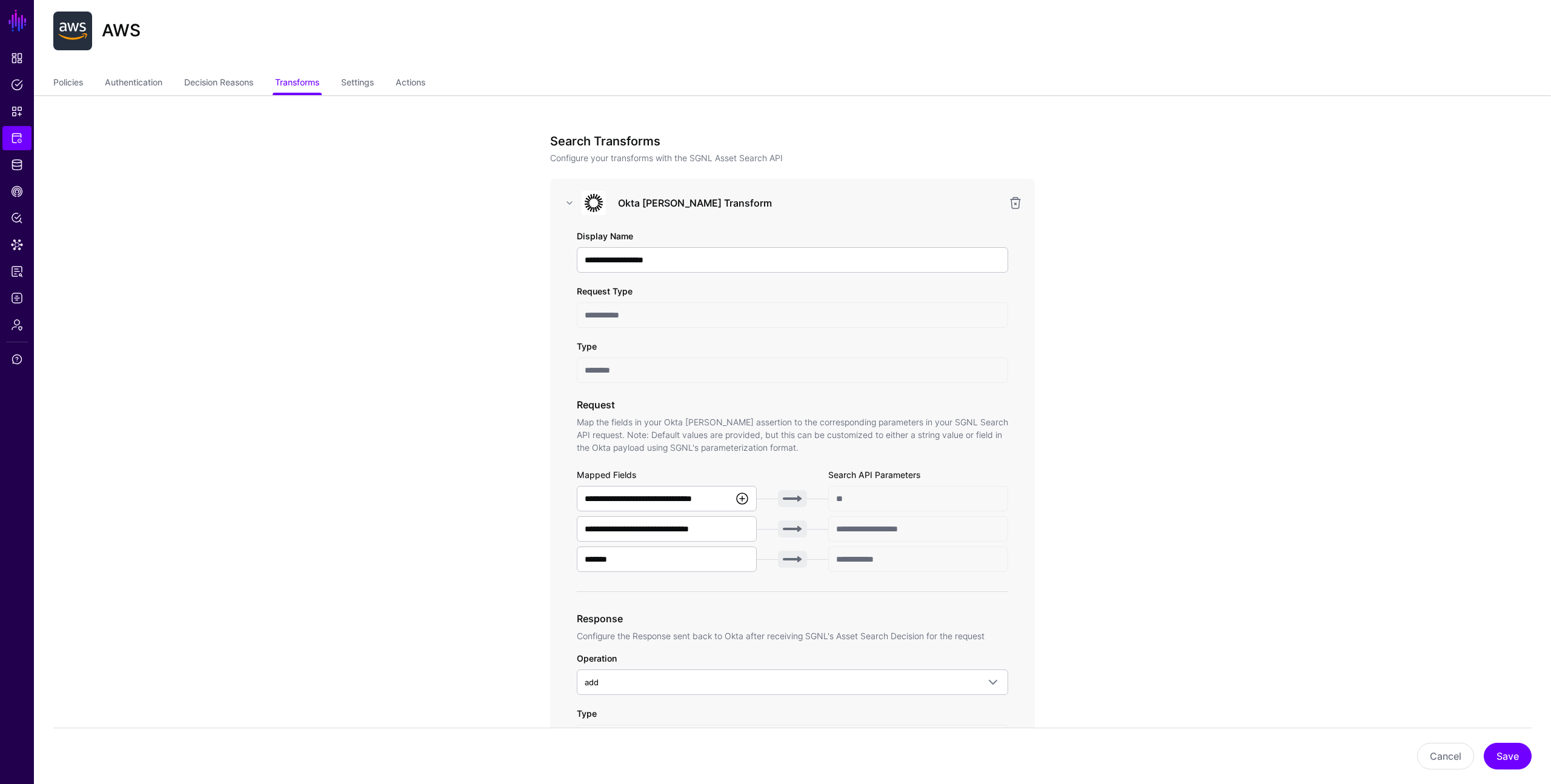
click at [742, 497] on link at bounding box center [742, 499] width 15 height 15
click at [507, 501] on app-integrations-item-transforms "**********" at bounding box center [793, 716] width 1517 height 1242
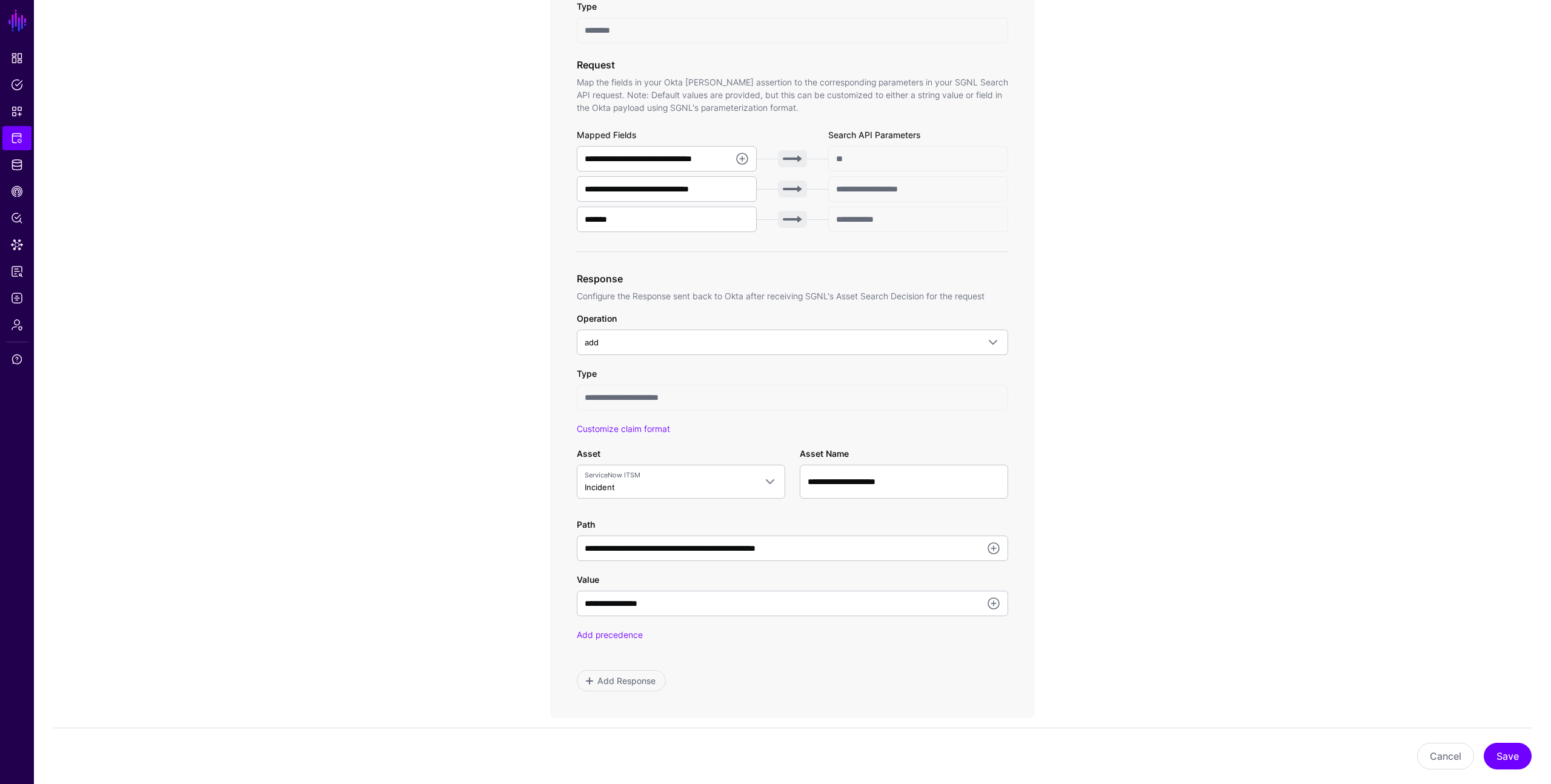
scroll to position [581, 0]
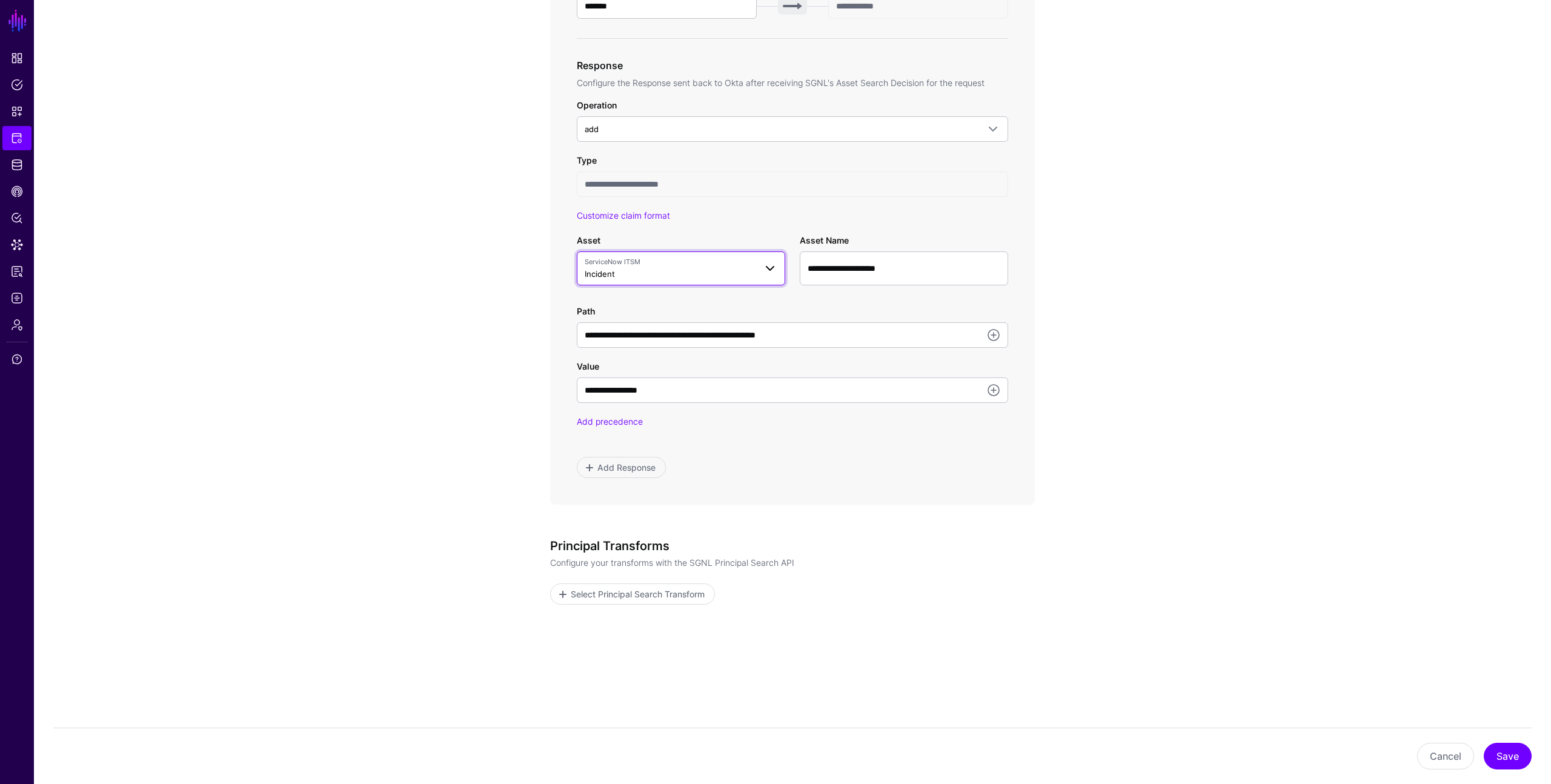
click at [773, 269] on span at bounding box center [771, 269] width 15 height 15
click at [710, 382] on div "Incident" at bounding box center [687, 385] width 177 height 12
click at [734, 274] on span "ServiceNow ITSM Incident" at bounding box center [670, 268] width 171 height 23
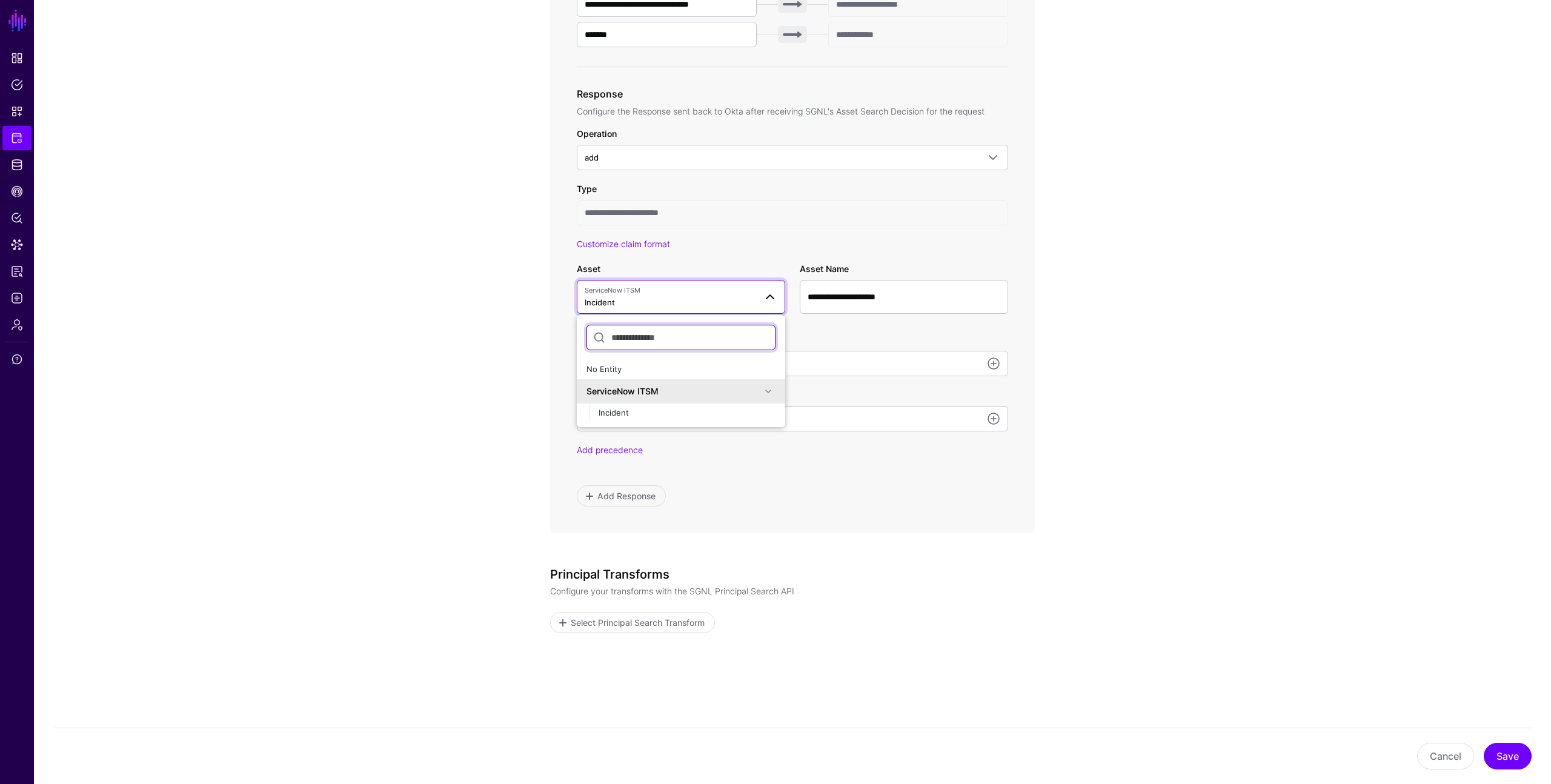
scroll to position [549, 0]
click at [635, 371] on div "No Entity" at bounding box center [681, 372] width 189 height 12
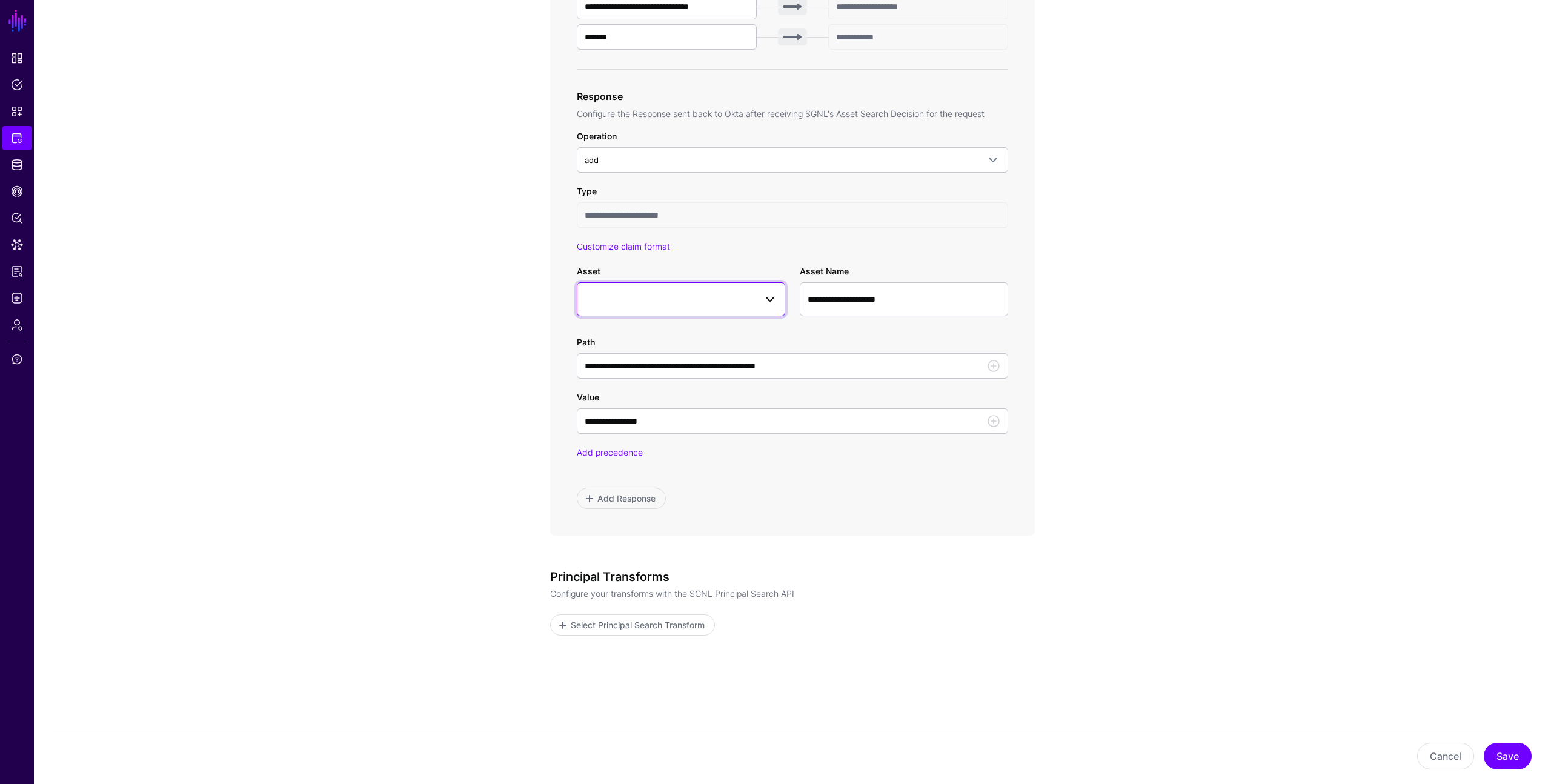
click at [751, 304] on span at bounding box center [681, 299] width 193 height 15
drag, startPoint x: 926, startPoint y: 299, endPoint x: 846, endPoint y: 288, distance: 80.8
click at [846, 290] on input "**********" at bounding box center [904, 299] width 208 height 34
click at [742, 293] on span at bounding box center [681, 299] width 193 height 15
click at [1438, 760] on button "Cancel" at bounding box center [1446, 756] width 57 height 27
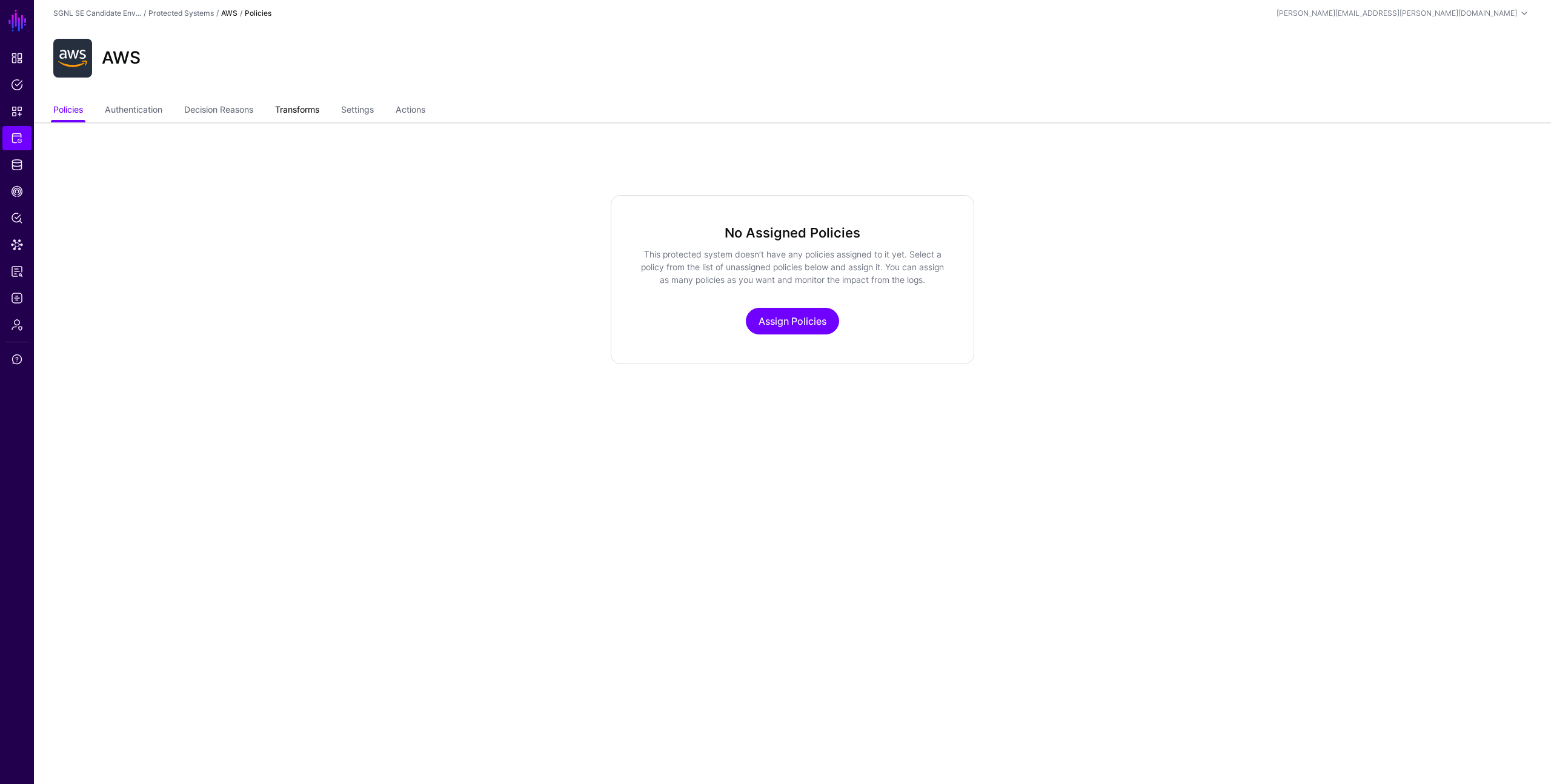
click at [294, 108] on link "Transforms" at bounding box center [296, 110] width 44 height 23
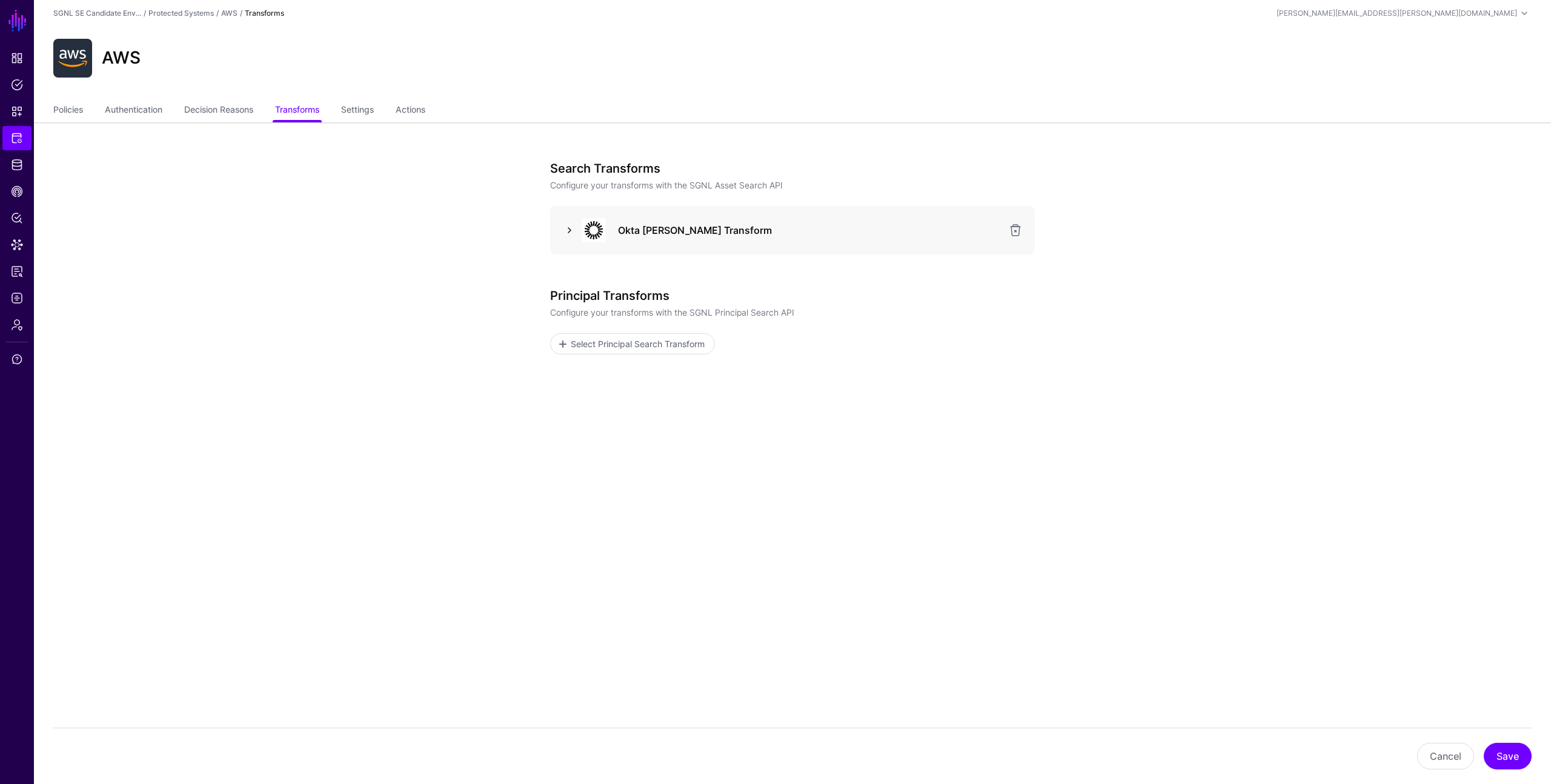
click at [567, 231] on link at bounding box center [570, 230] width 15 height 15
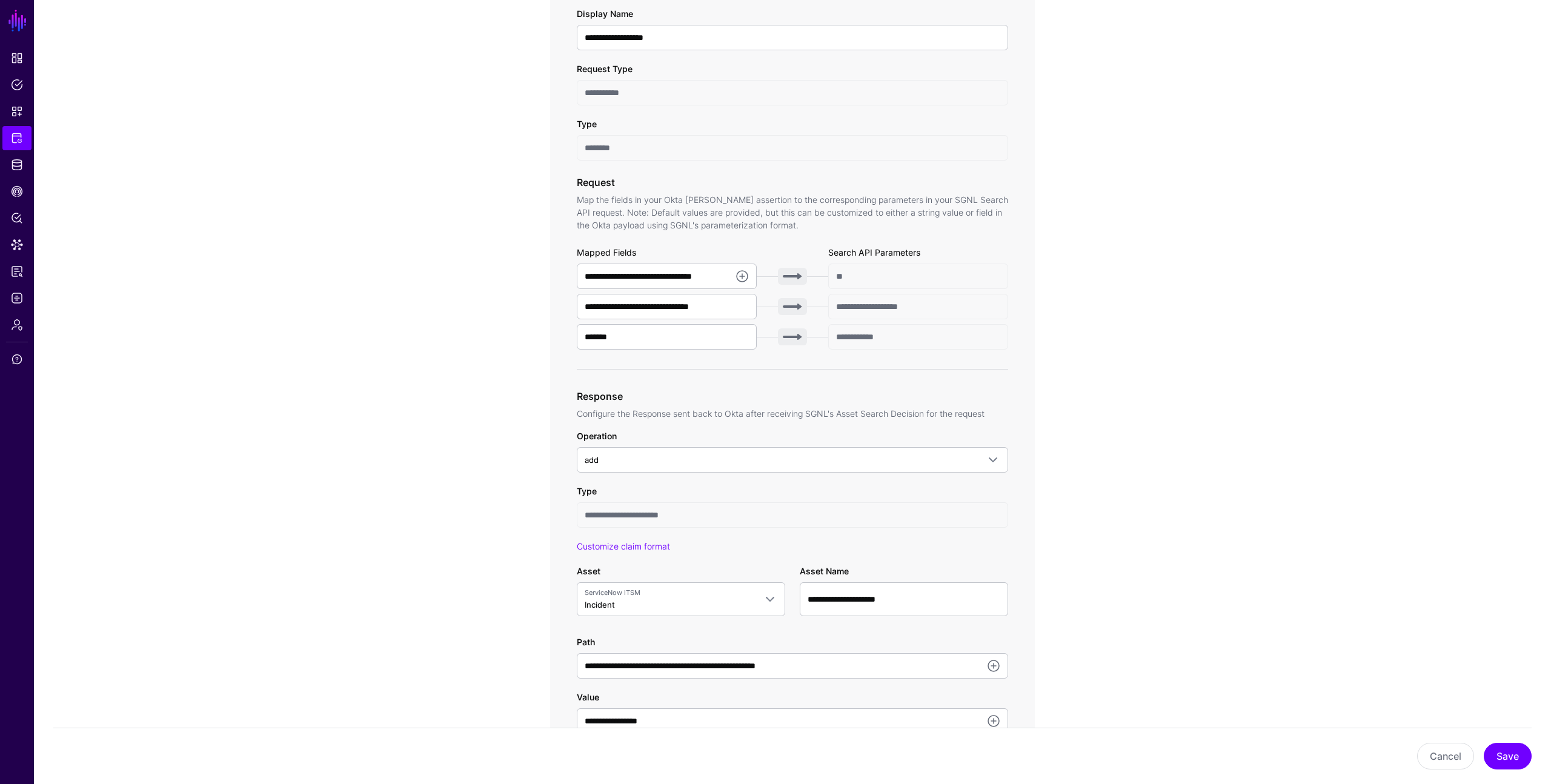
scroll to position [250, 0]
click at [657, 600] on span "ServiceNow ITSM Incident" at bounding box center [670, 599] width 171 height 23
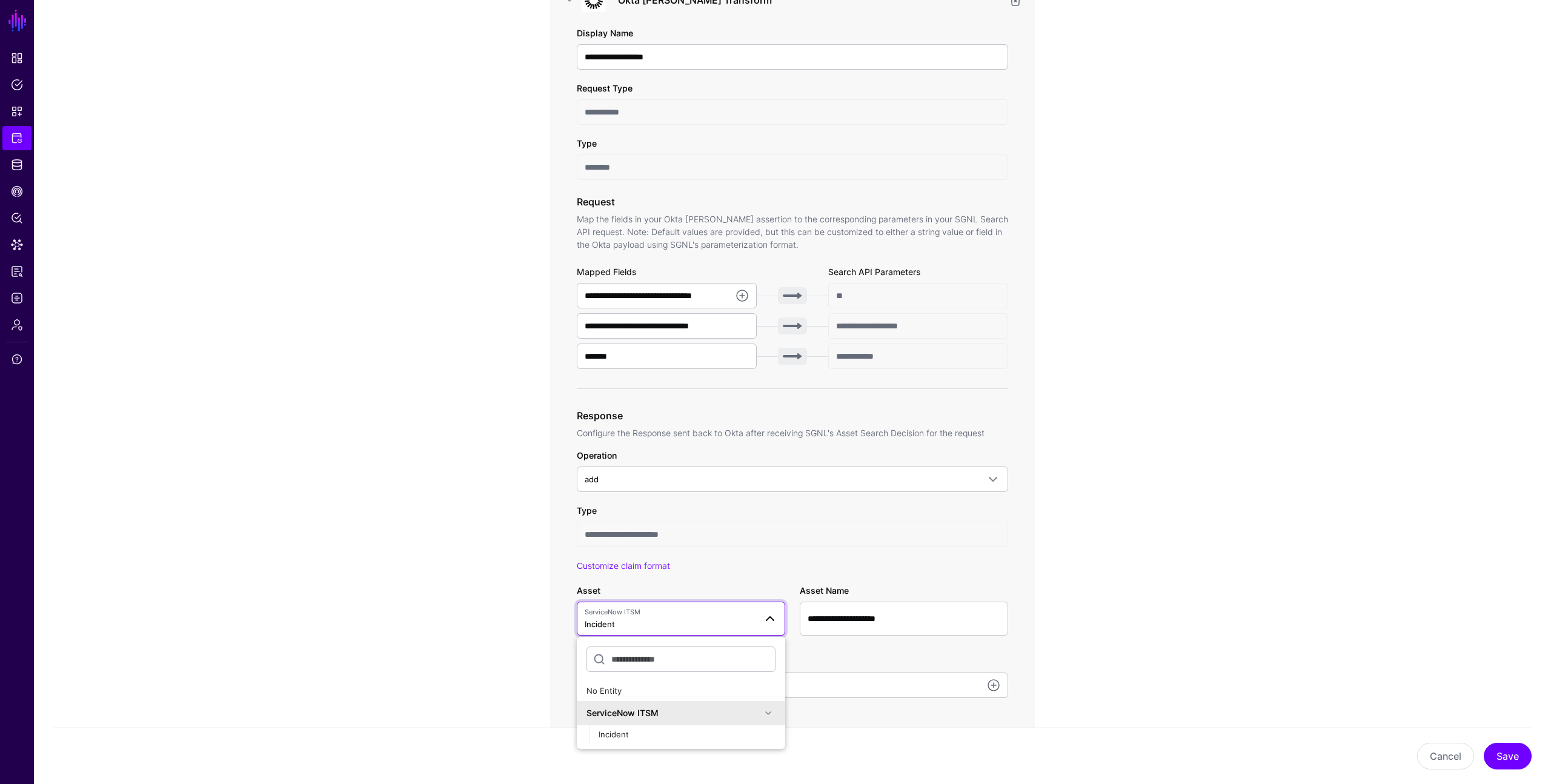
scroll to position [234, 0]
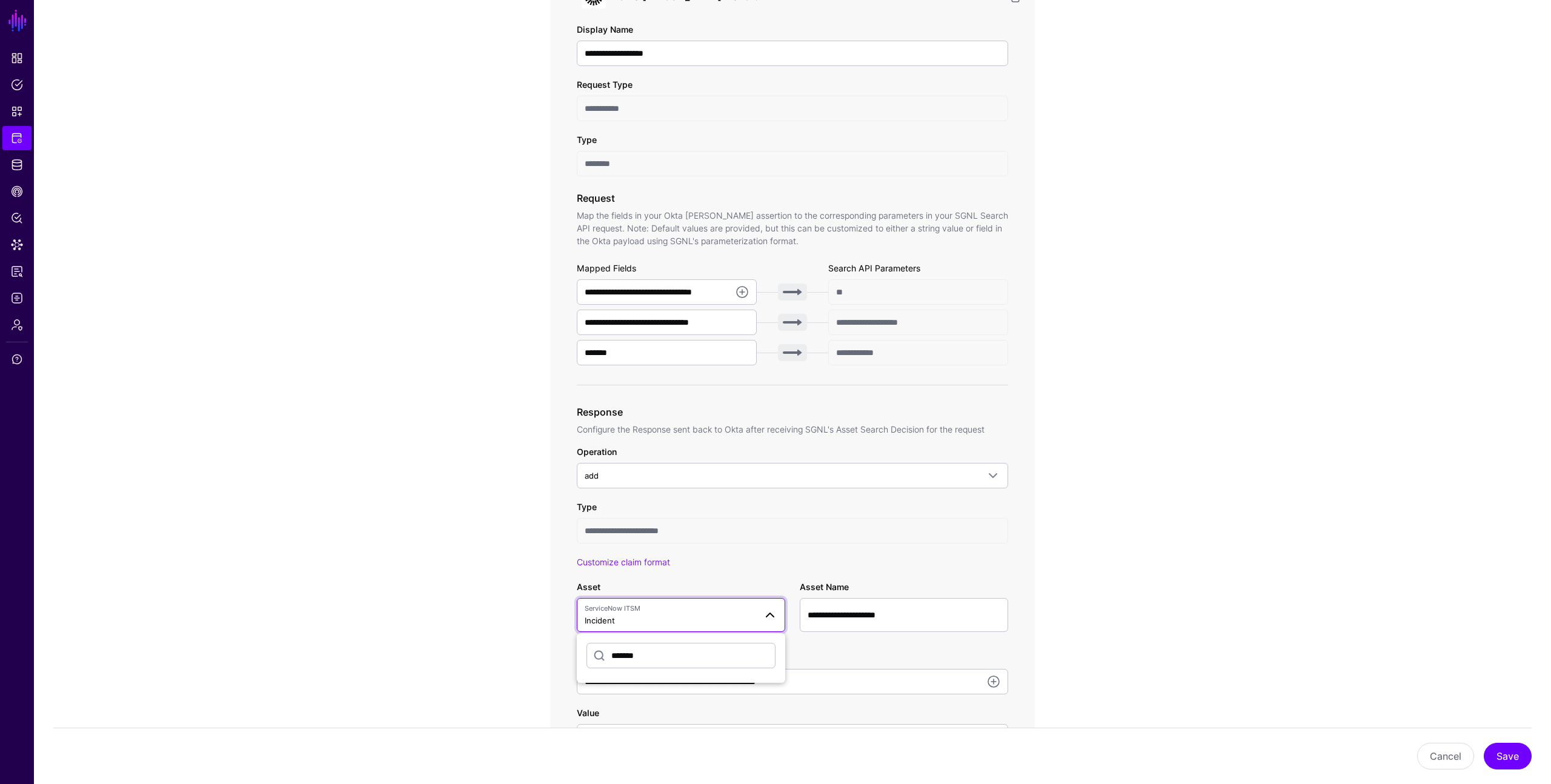
type input "********"
click at [1051, 550] on div "**********" at bounding box center [792, 509] width 562 height 1242
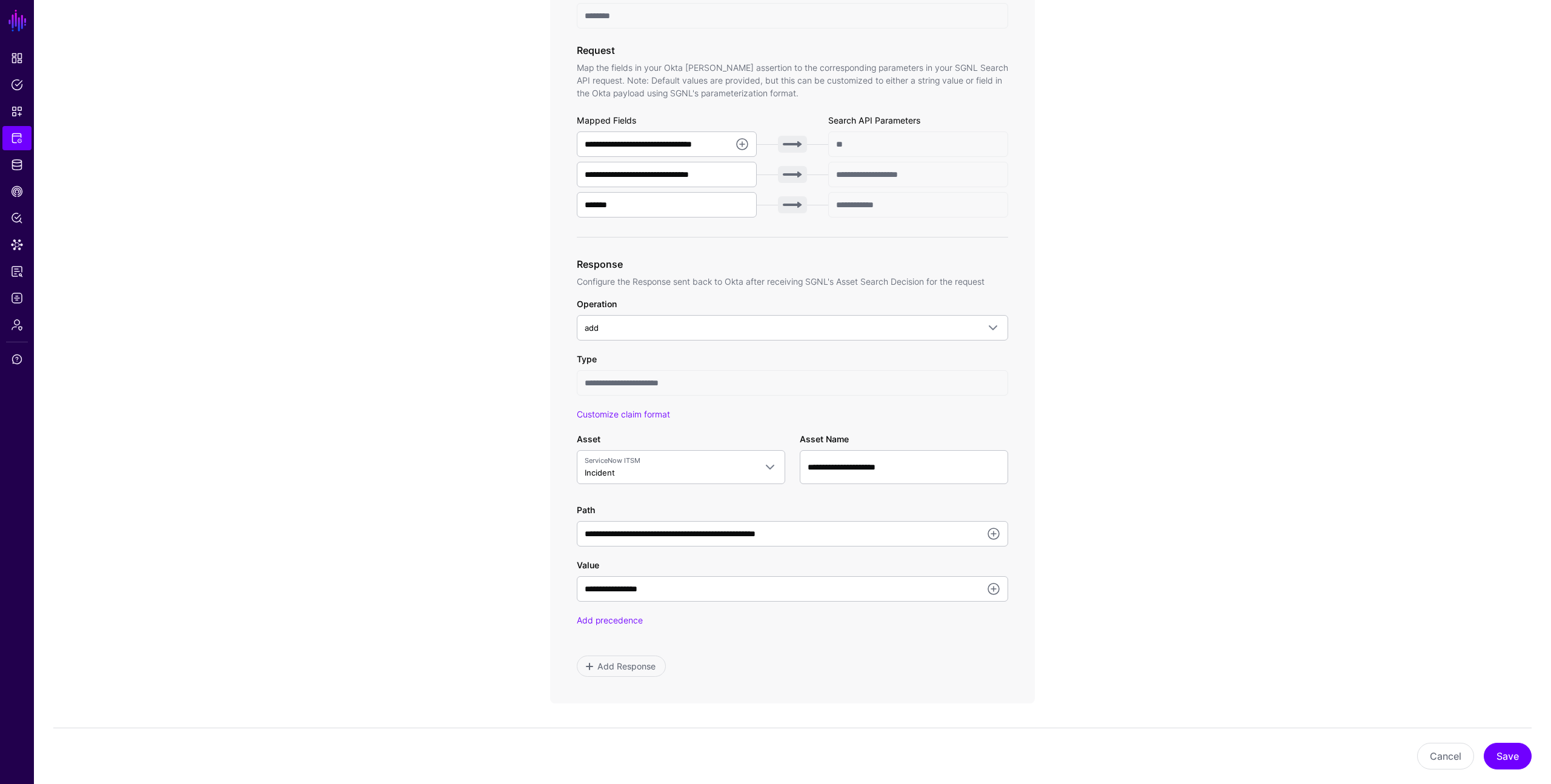
scroll to position [389, 0]
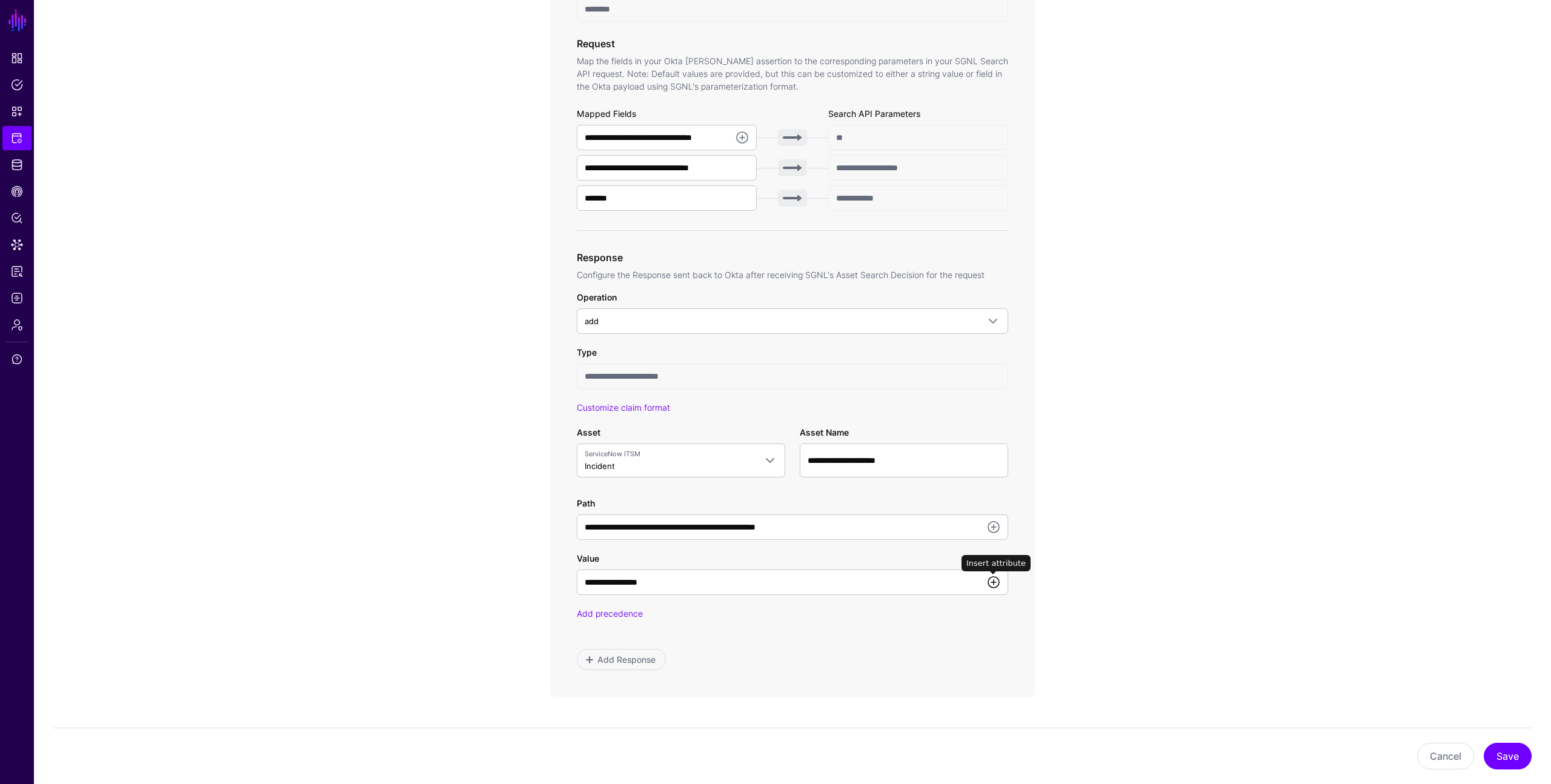
click at [993, 580] on link at bounding box center [994, 582] width 15 height 15
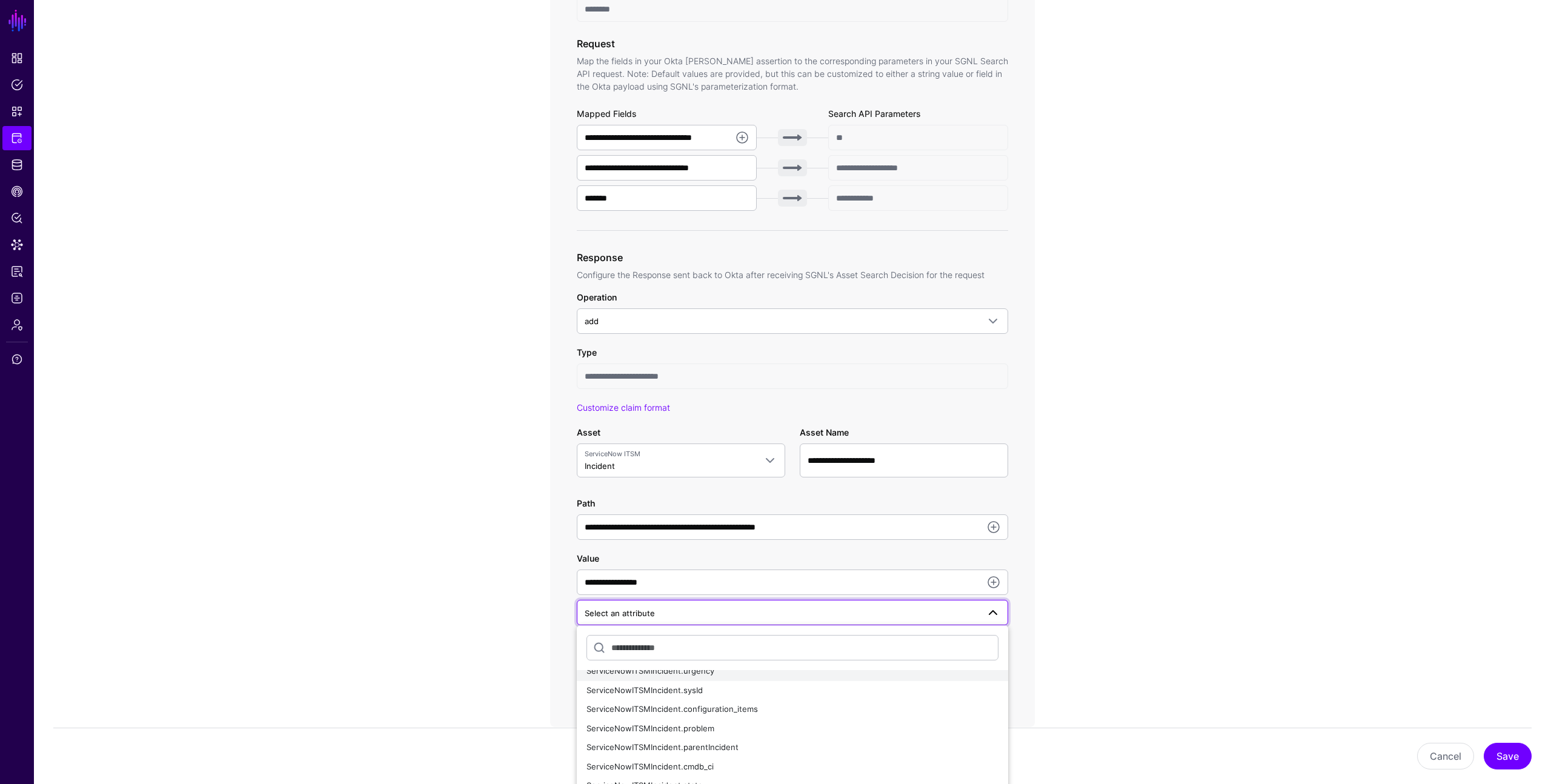
scroll to position [0, 0]
click at [1094, 562] on app-integrations-item-transforms "**********" at bounding box center [793, 370] width 1517 height 1272
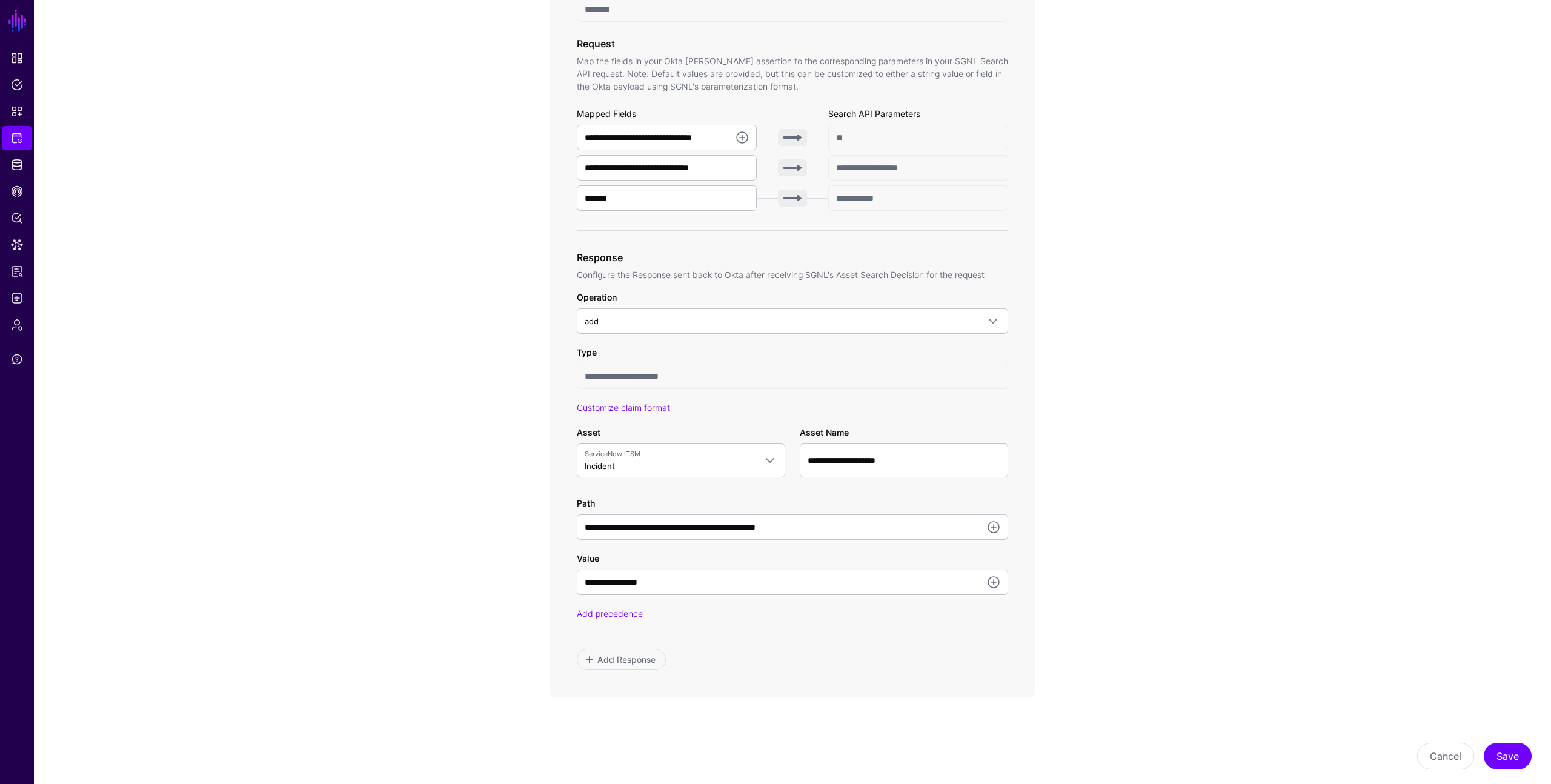
click at [506, 565] on app-integrations-item-transforms "**********" at bounding box center [793, 355] width 1517 height 1242
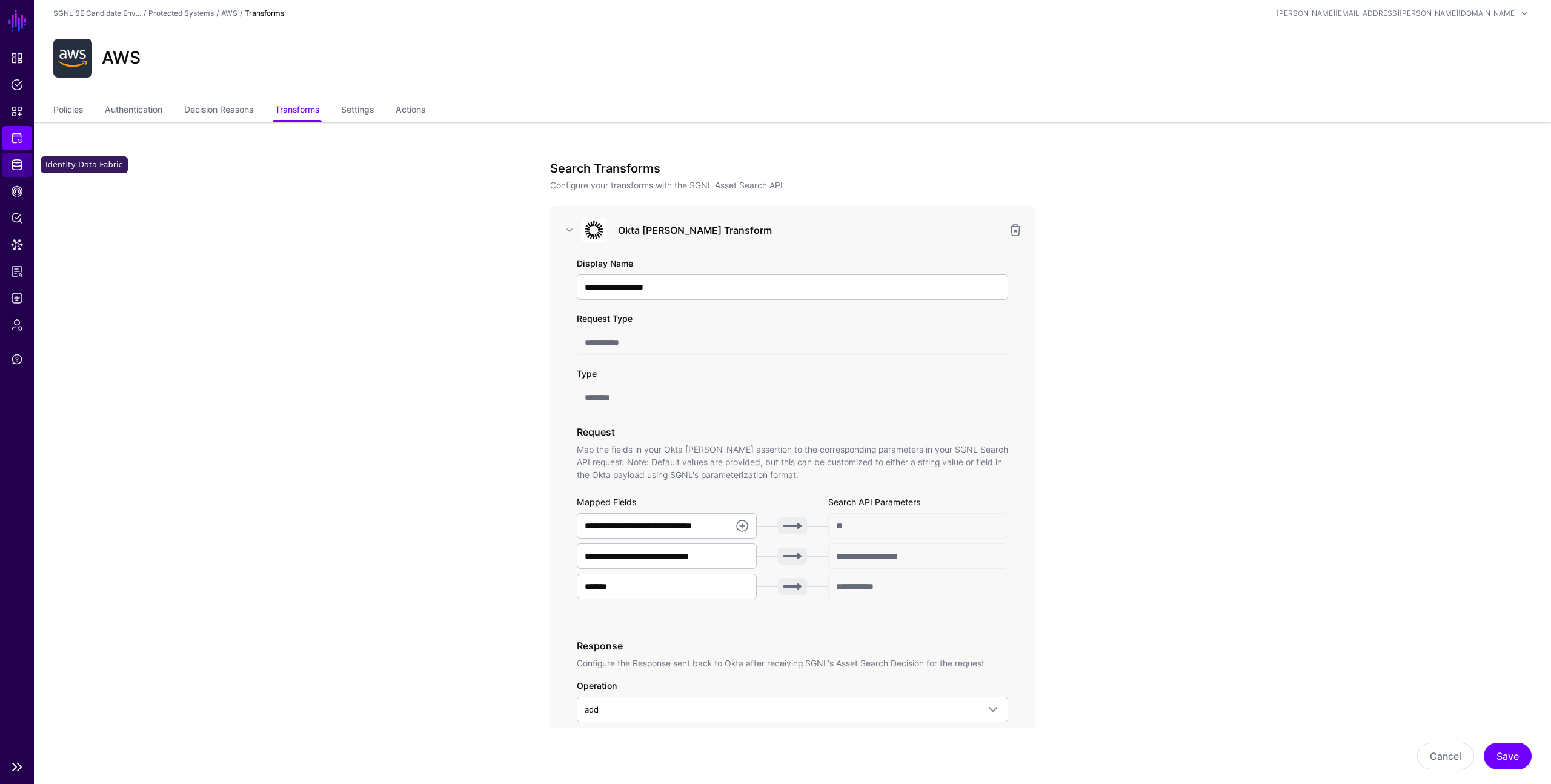
click at [19, 164] on span "Identity Data Fabric" at bounding box center [17, 165] width 12 height 12
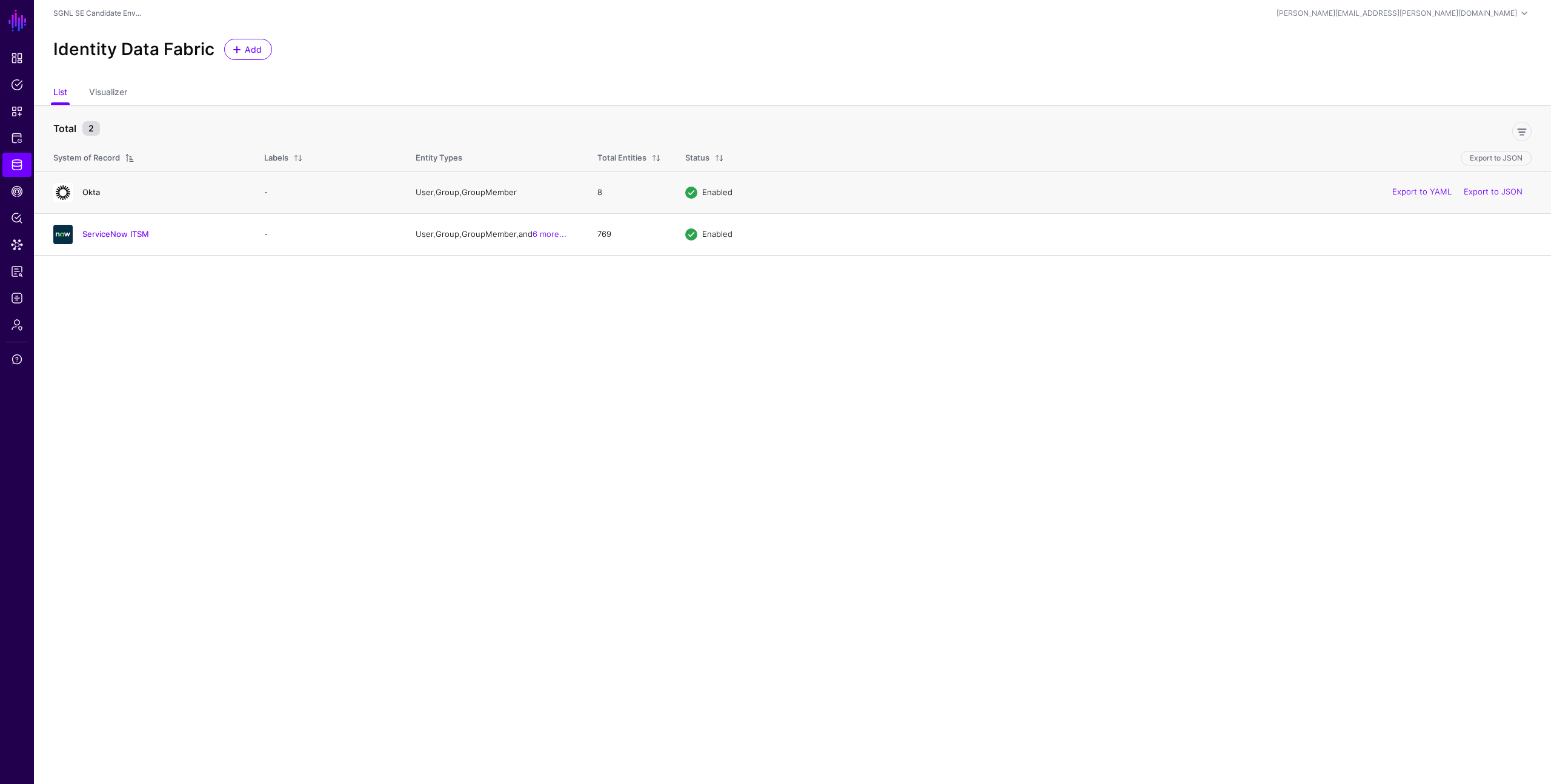
click at [95, 191] on link "Okta" at bounding box center [92, 191] width 18 height 10
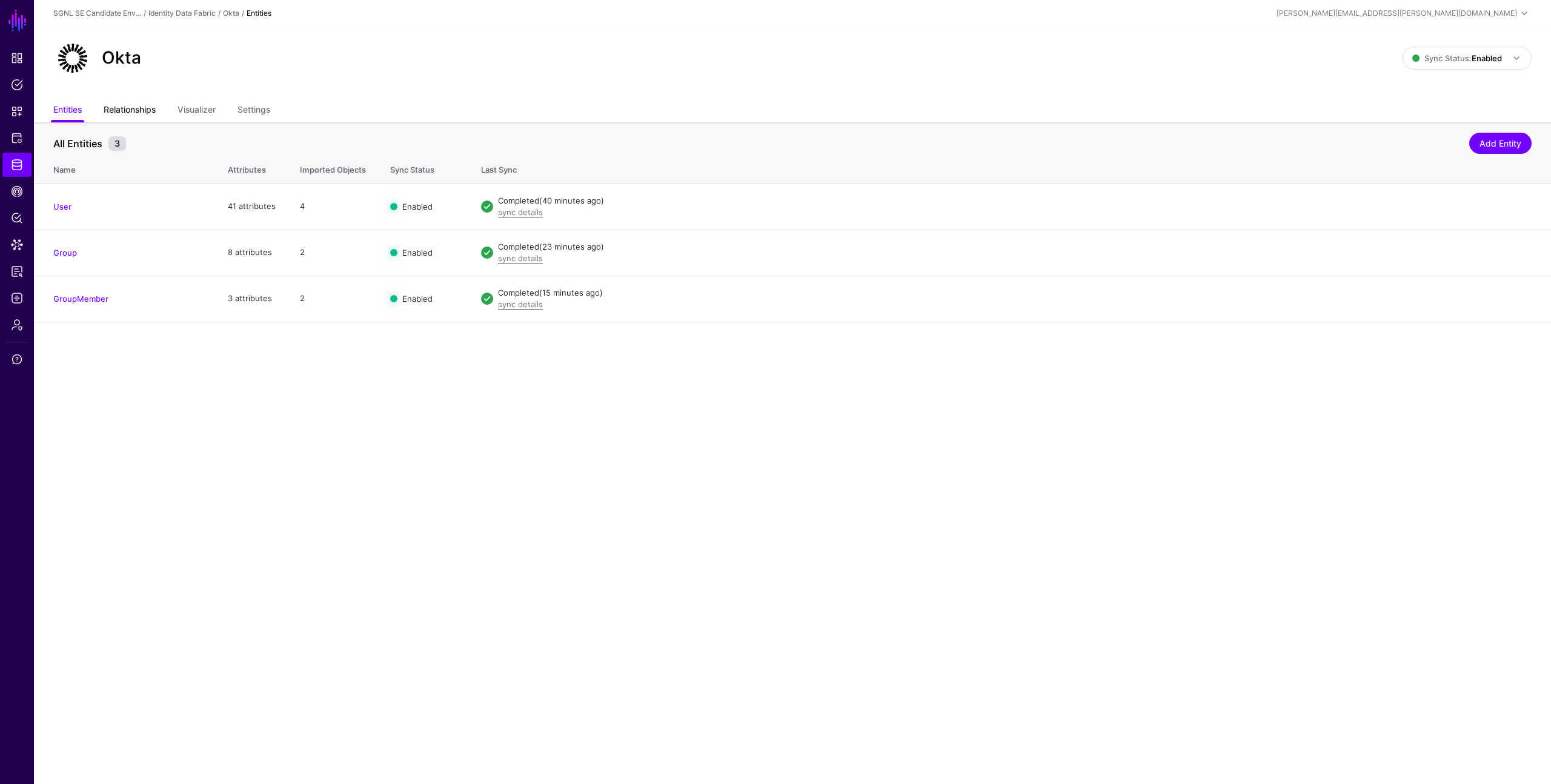
click at [137, 112] on link "Relationships" at bounding box center [130, 110] width 52 height 23
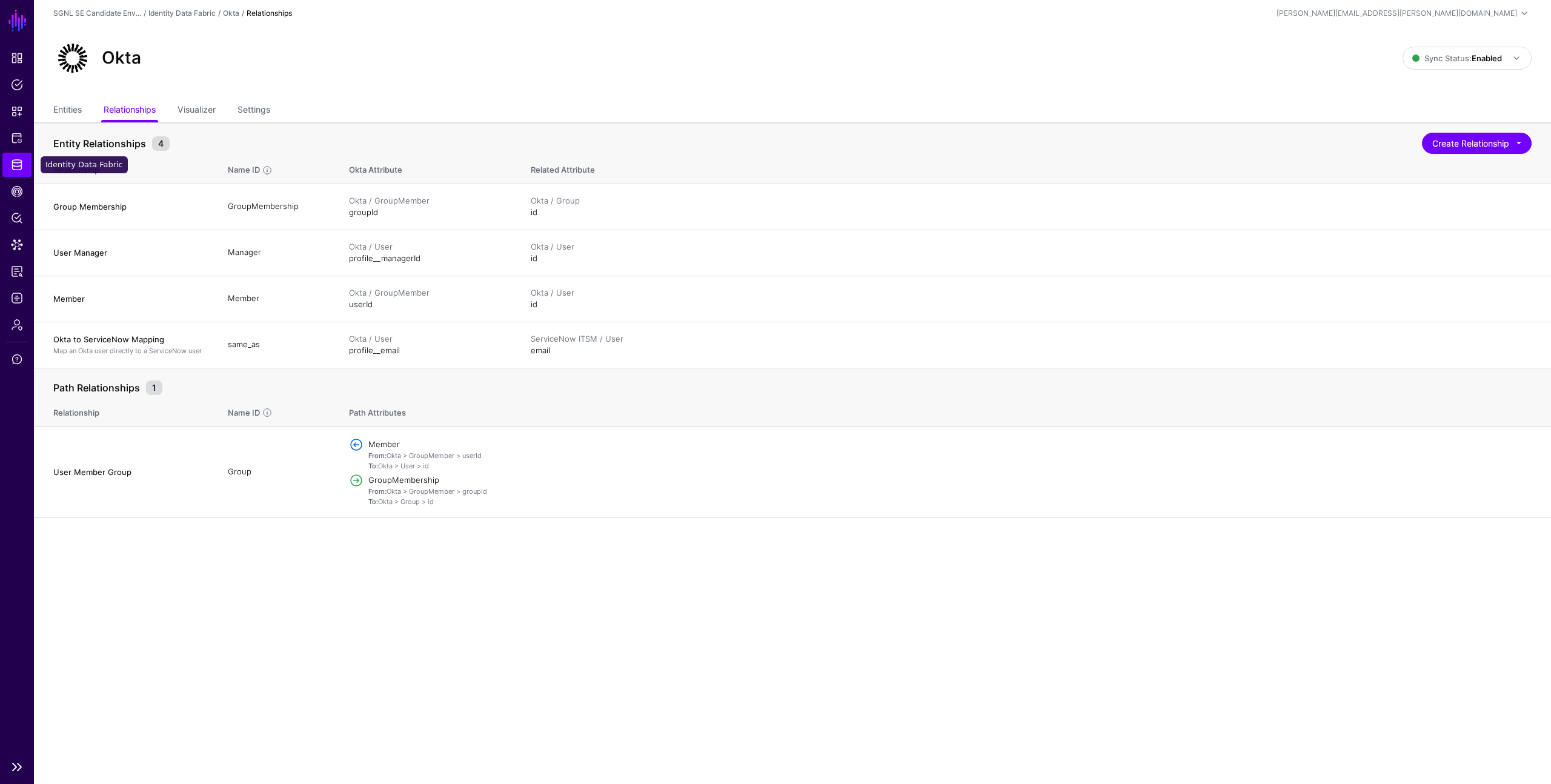
click at [11, 169] on span "Identity Data Fabric" at bounding box center [17, 165] width 12 height 12
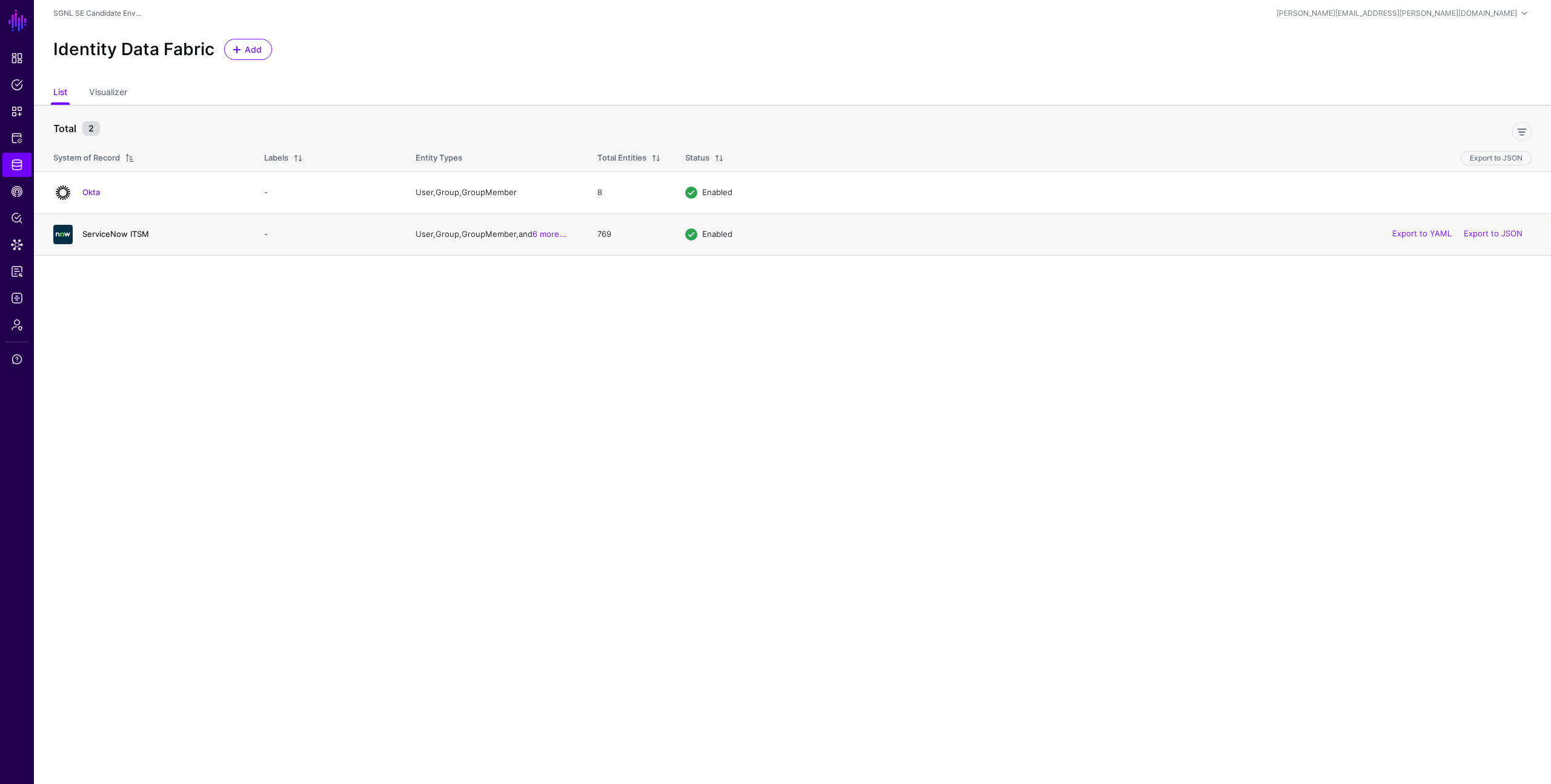
click at [118, 235] on link "ServiceNow ITSM" at bounding box center [116, 234] width 67 height 10
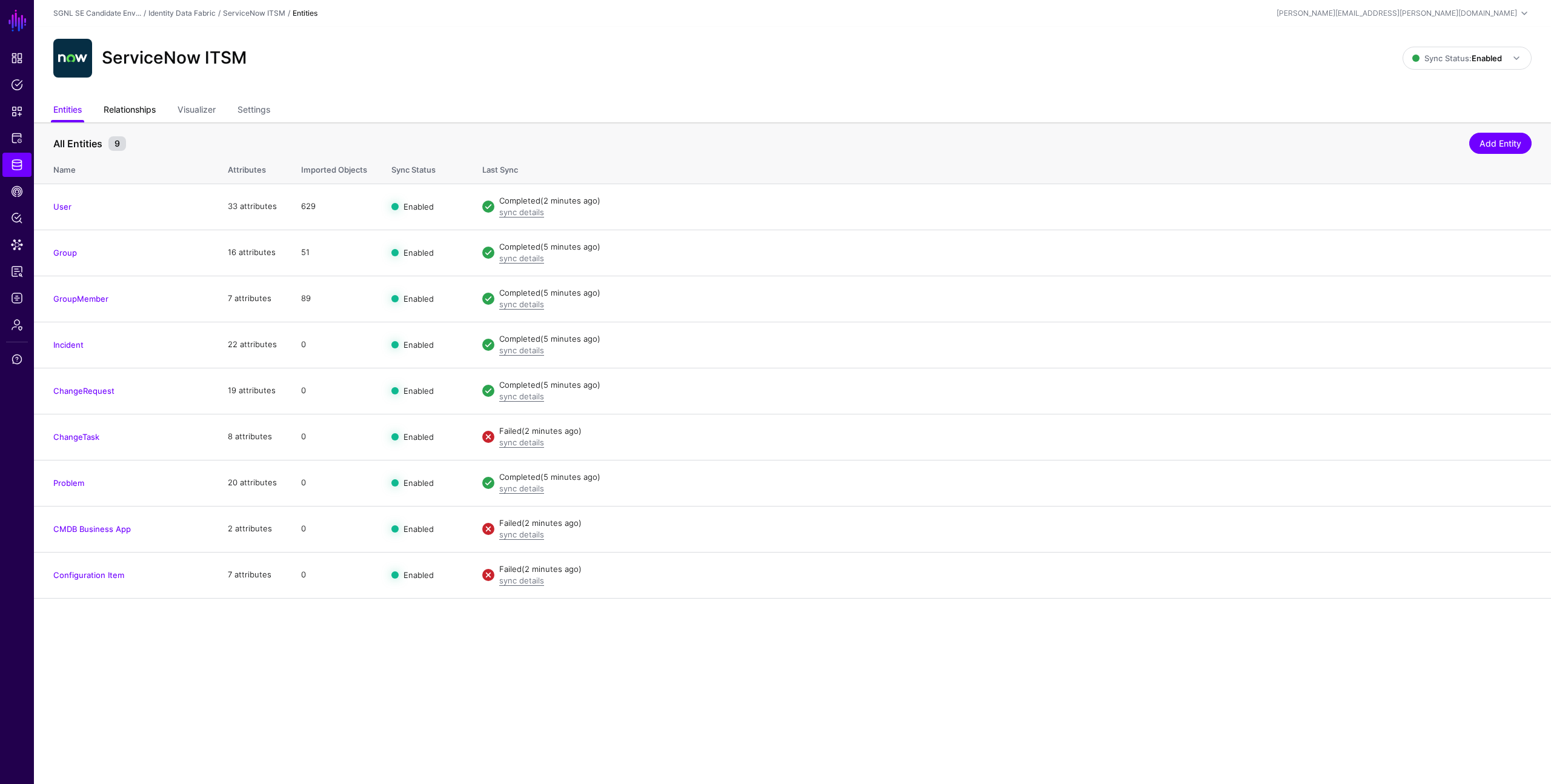
click at [127, 110] on link "Relationships" at bounding box center [130, 110] width 52 height 23
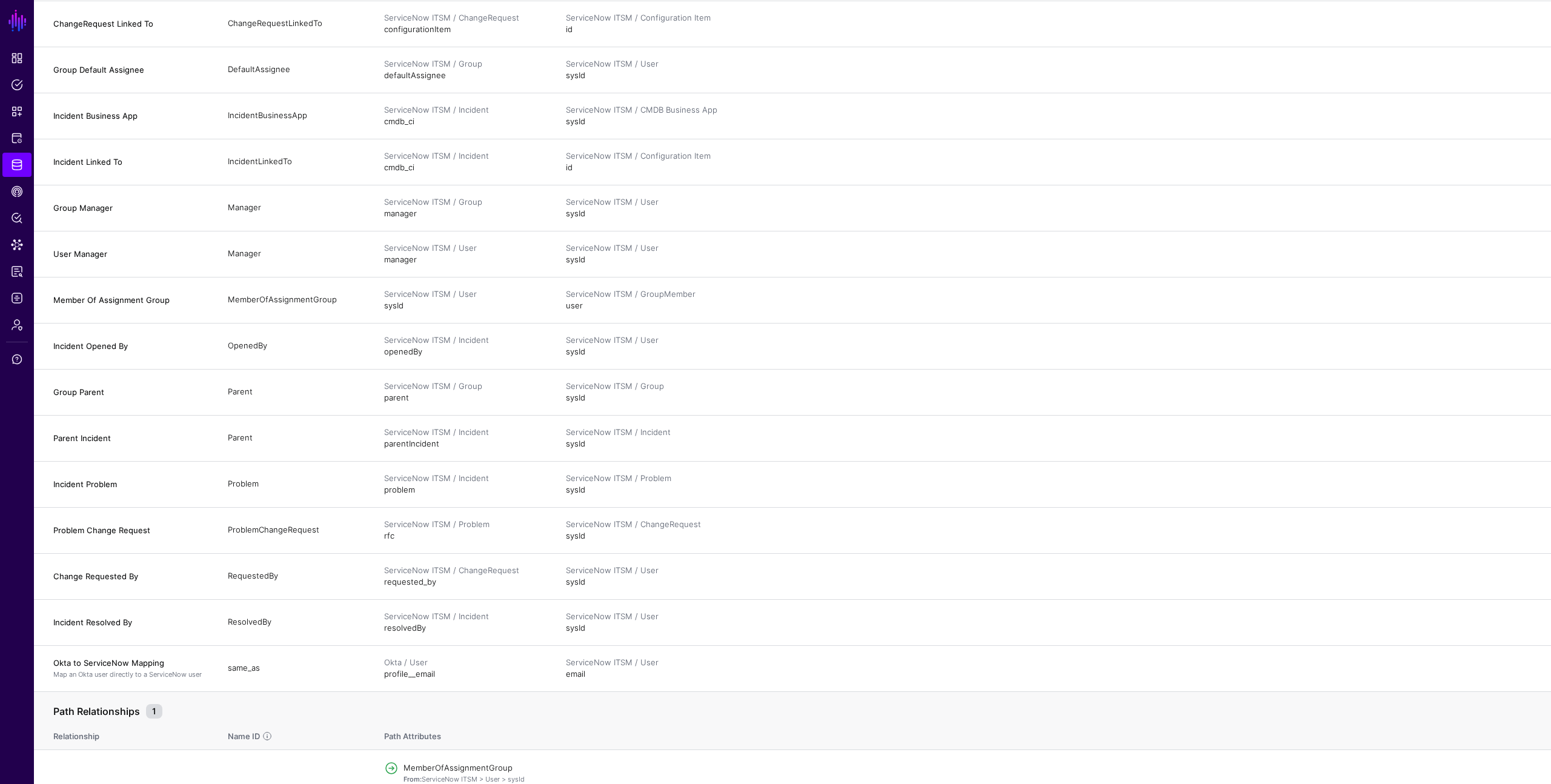
scroll to position [701, 0]
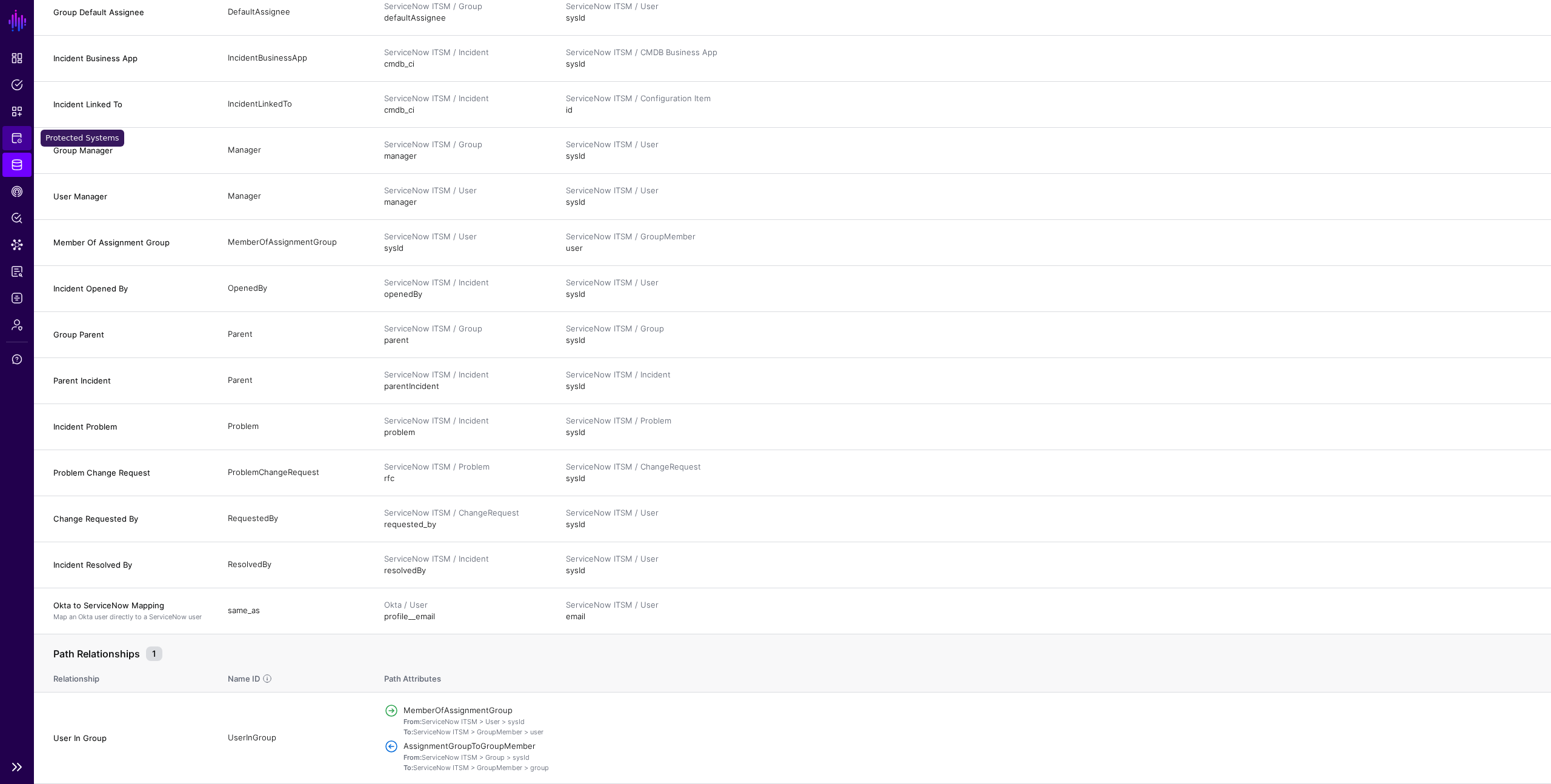
click at [19, 134] on span "Protected Systems" at bounding box center [17, 138] width 12 height 12
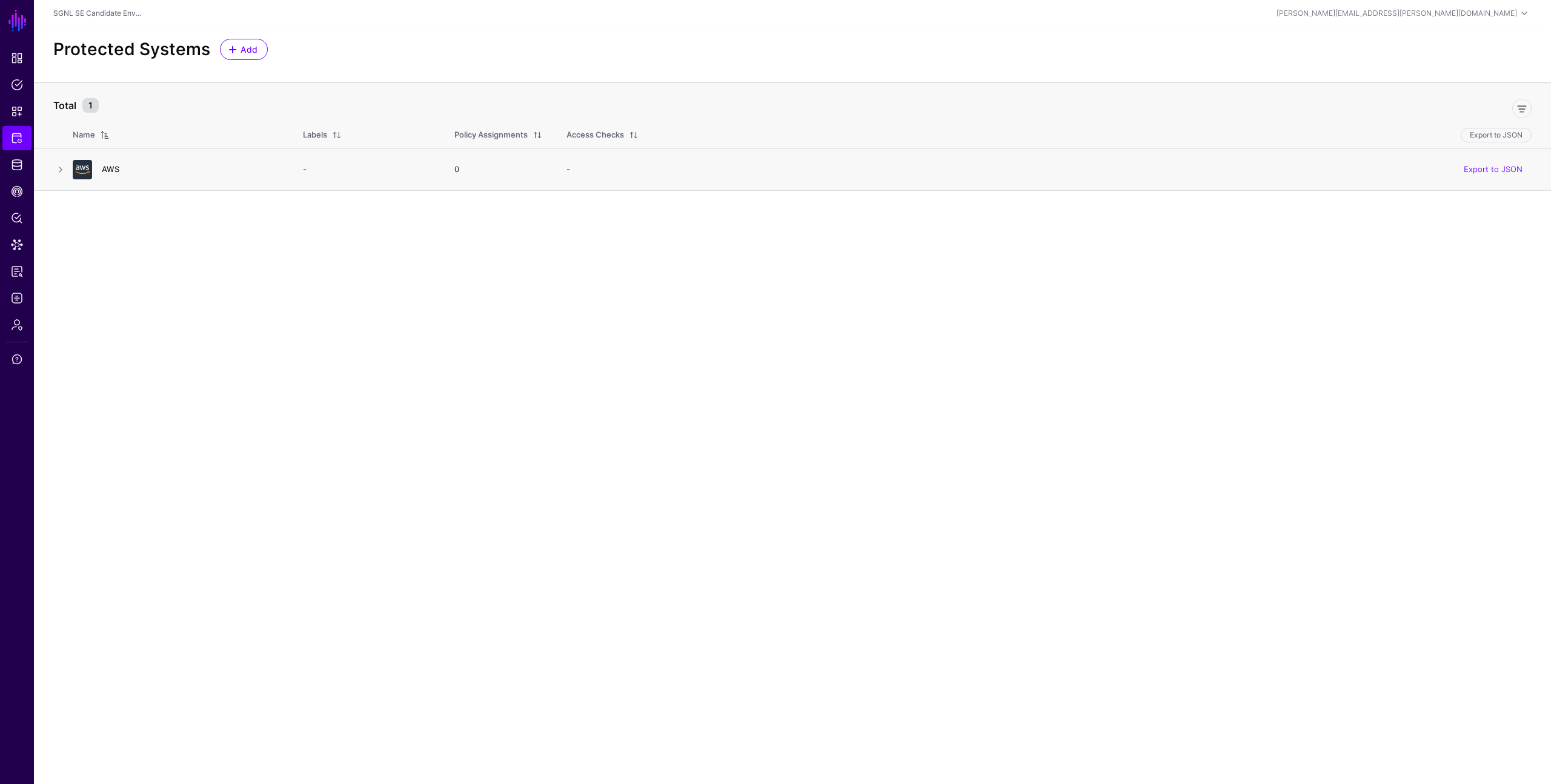
click at [115, 171] on link "AWS" at bounding box center [111, 169] width 18 height 10
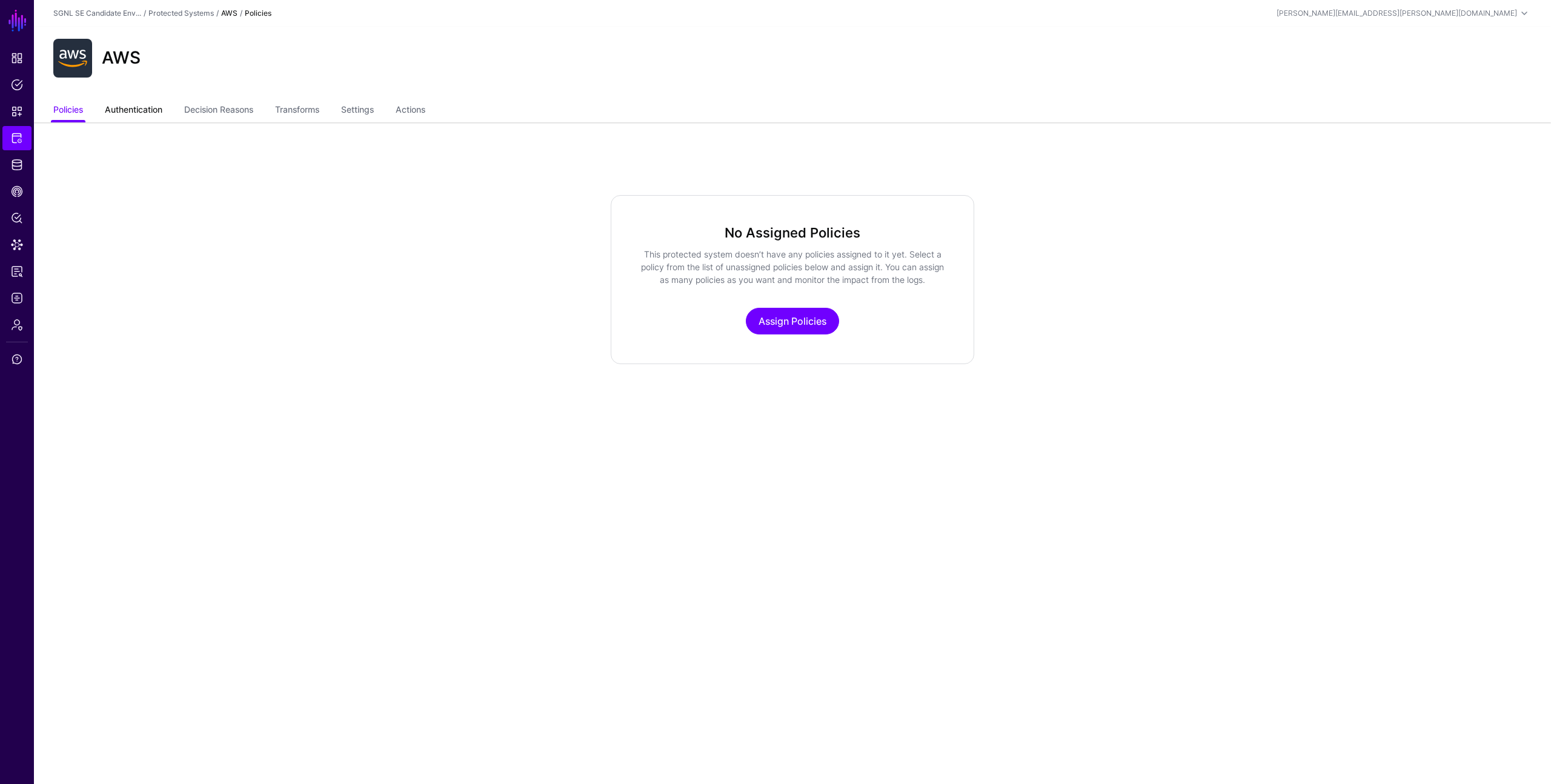
click at [144, 109] on link "Authentication" at bounding box center [133, 110] width 57 height 23
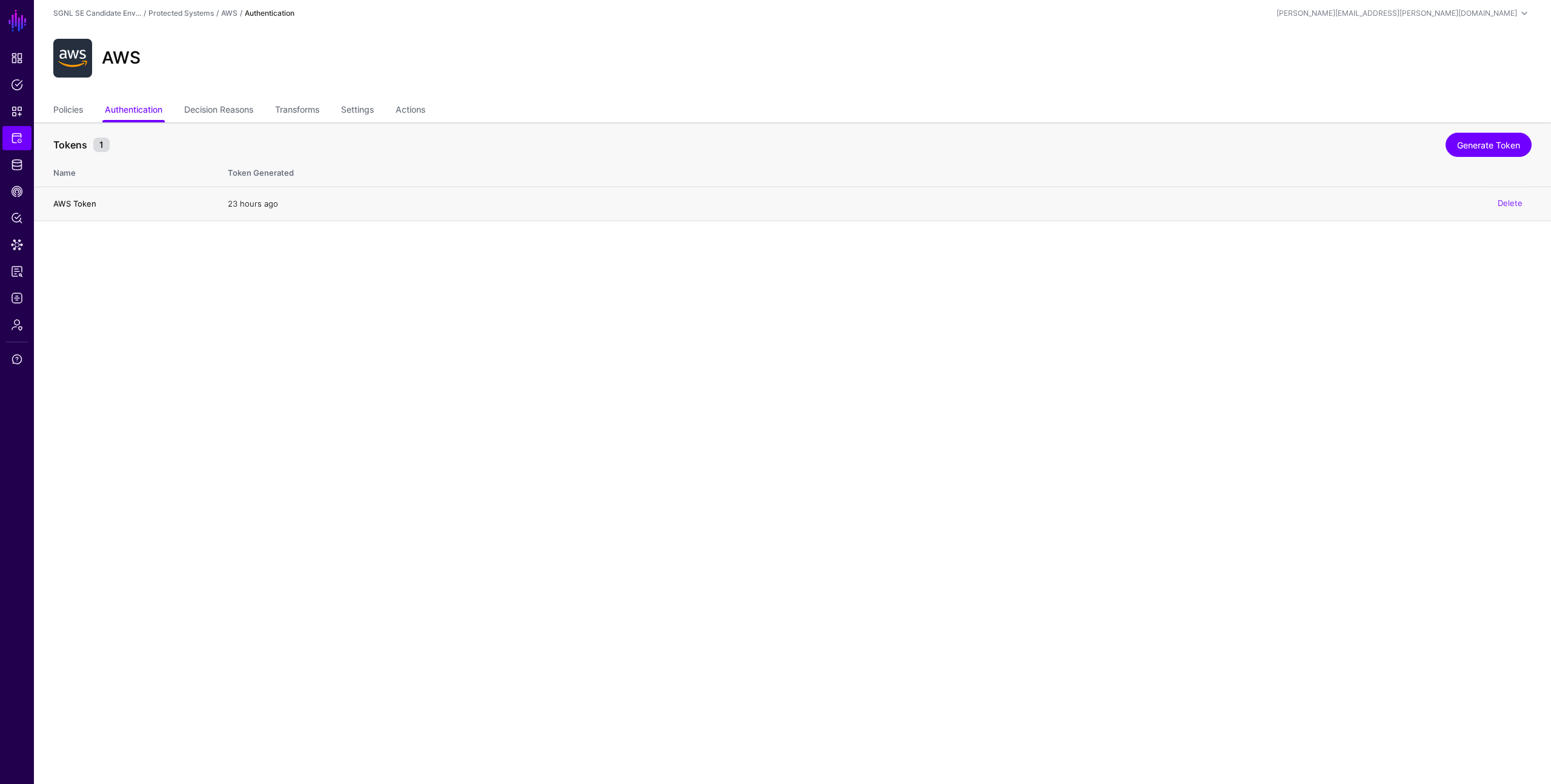
click at [222, 207] on td "23 hours ago Delete" at bounding box center [884, 204] width 1336 height 34
click at [353, 112] on link "Settings" at bounding box center [357, 110] width 33 height 23
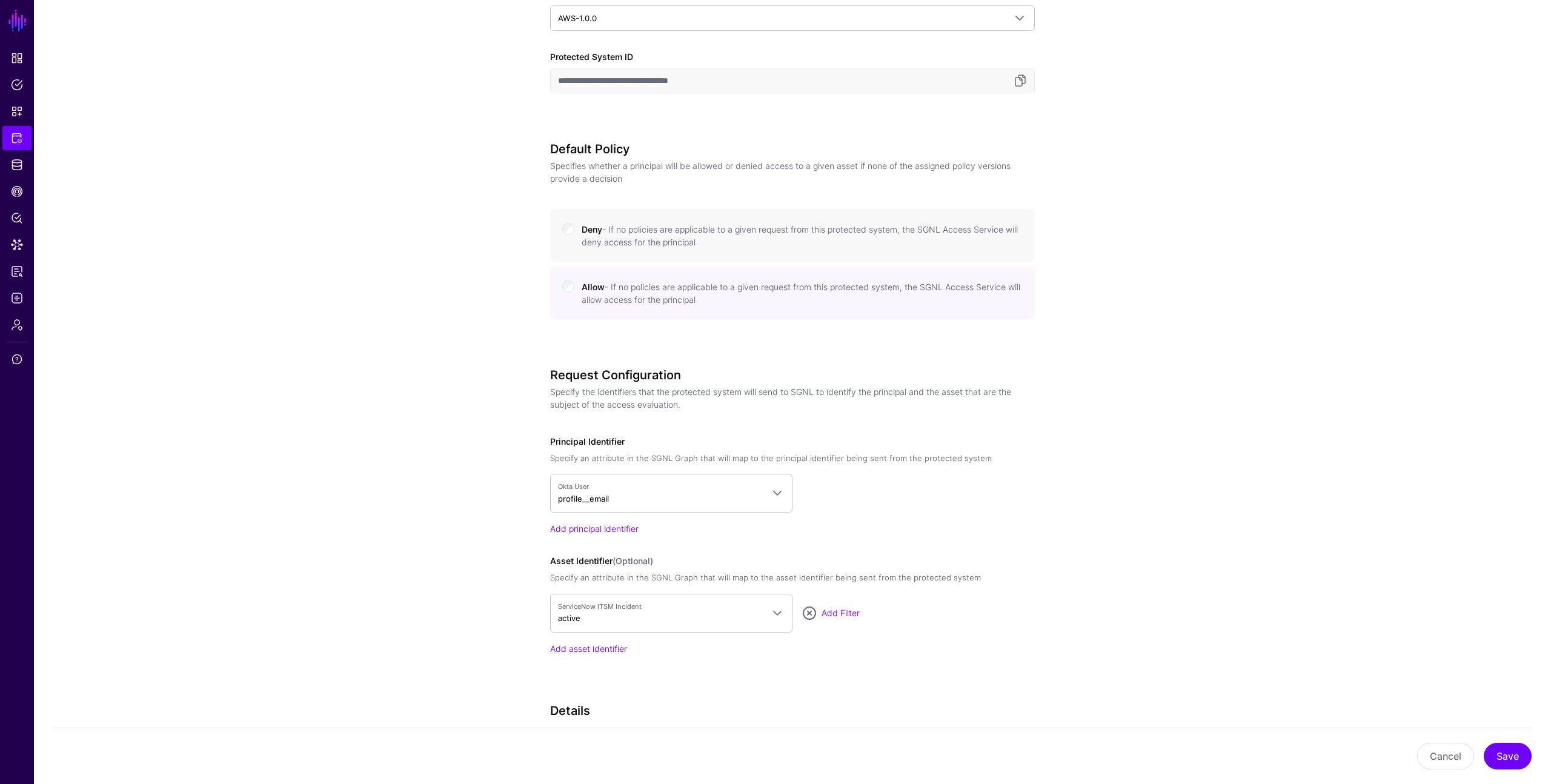
scroll to position [503, 0]
click at [727, 614] on span "ServiceNow ITSM Incident active" at bounding box center [660, 609] width 205 height 23
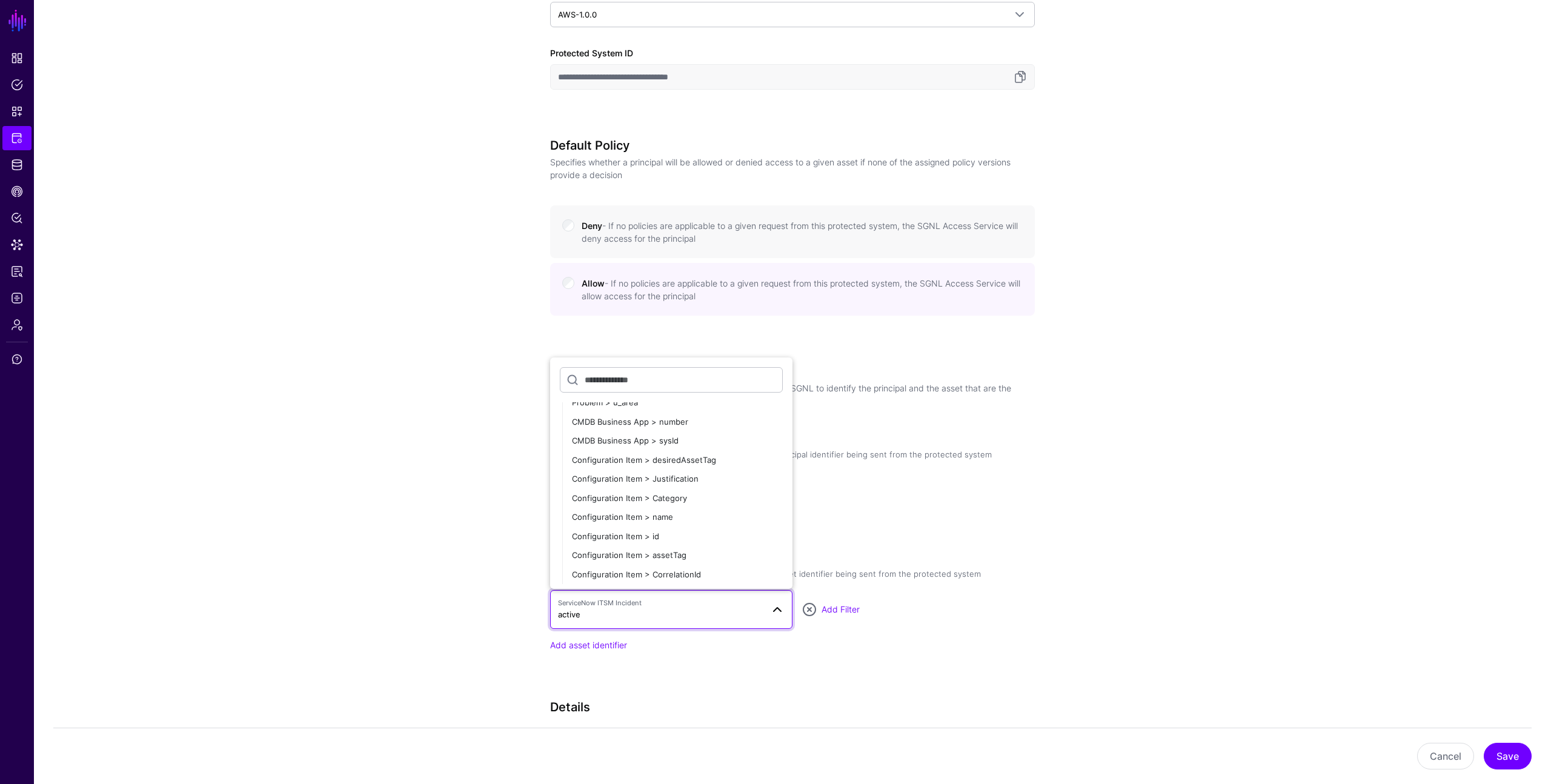
scroll to position [1295, 0]
click at [698, 557] on div "Configuration Item > assetTag" at bounding box center [677, 558] width 211 height 12
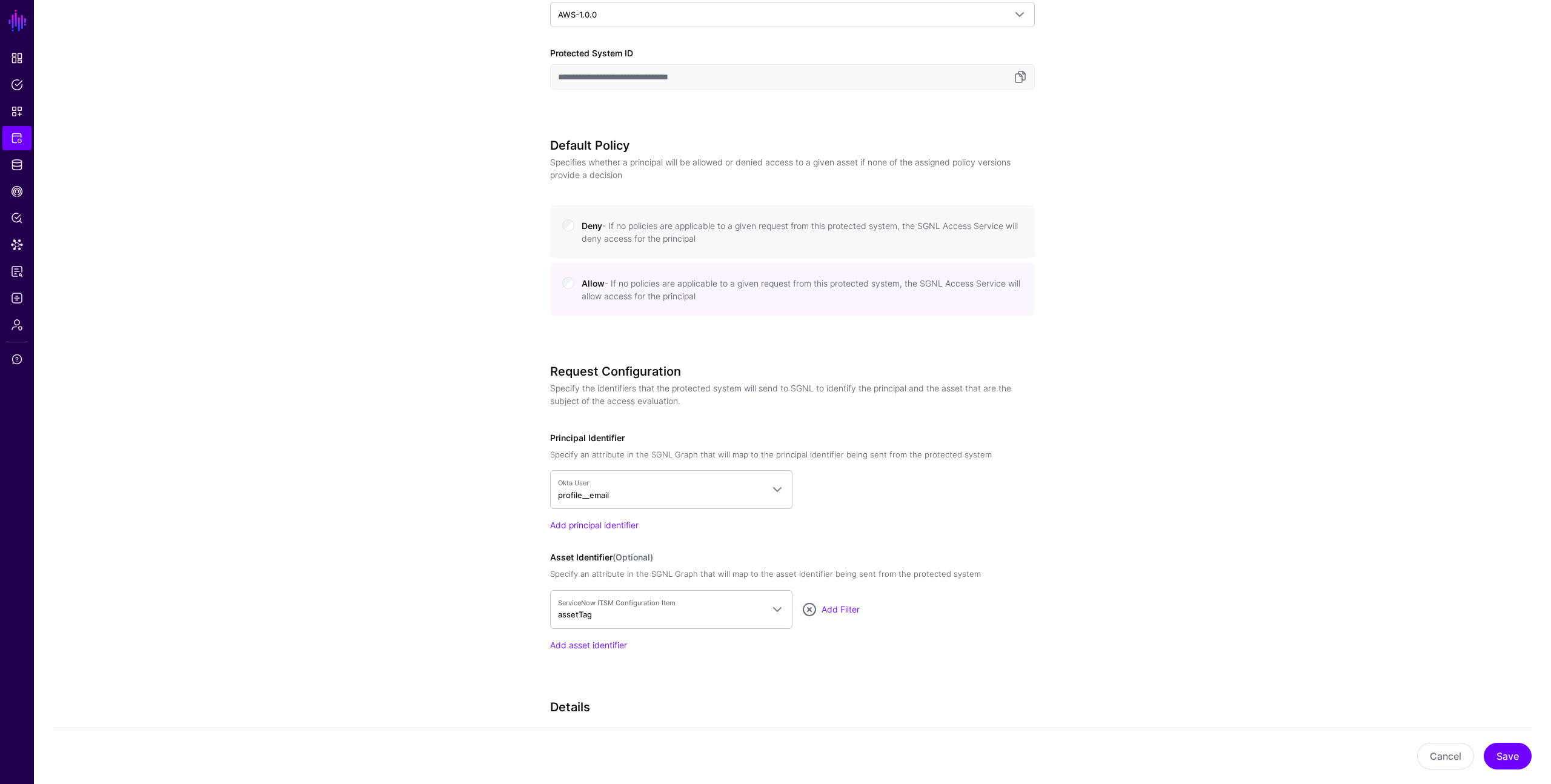
click at [1045, 634] on div "**********" at bounding box center [792, 316] width 562 height 1396
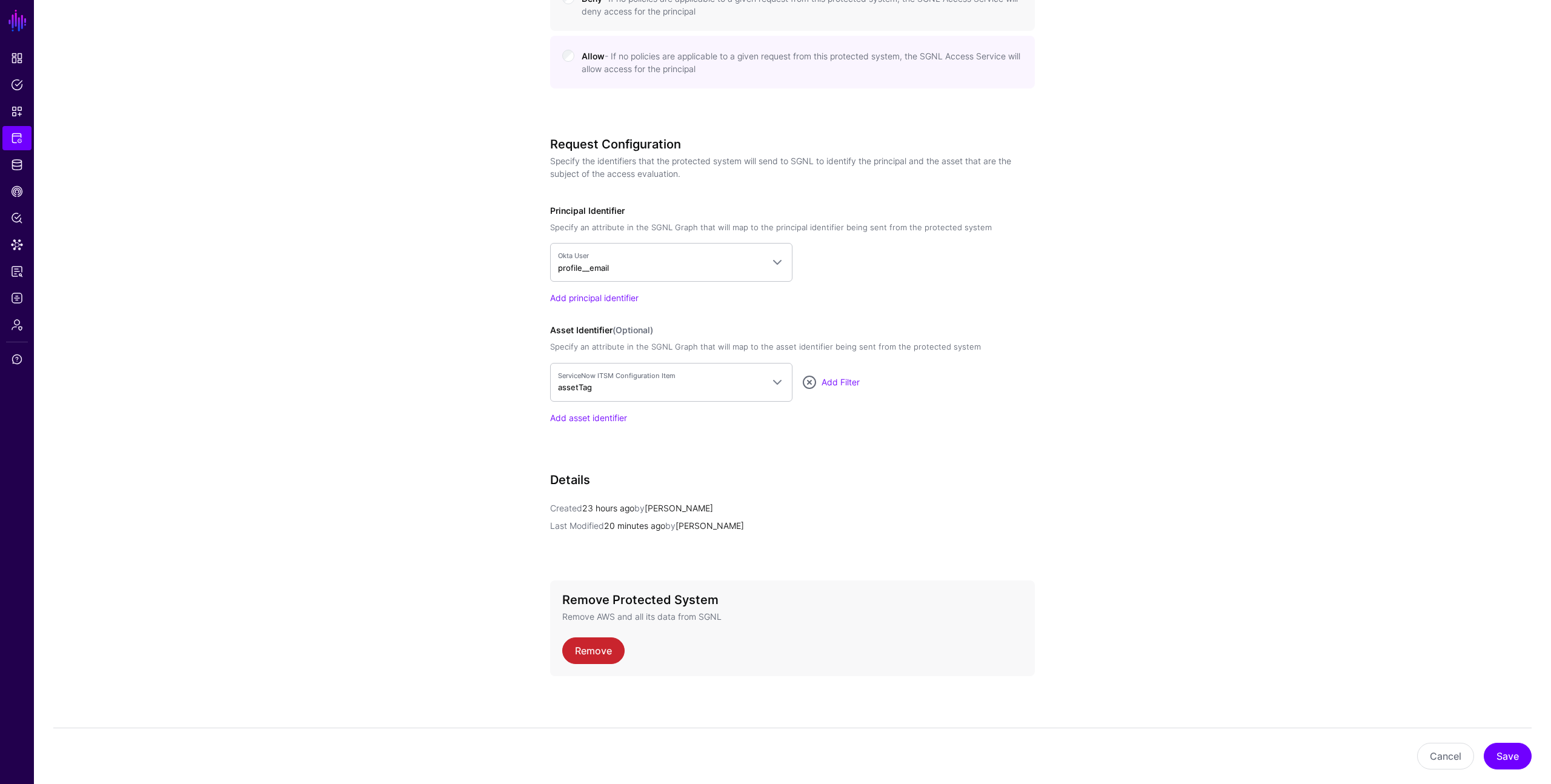
scroll to position [734, 0]
click at [1521, 756] on button "Save" at bounding box center [1508, 756] width 48 height 27
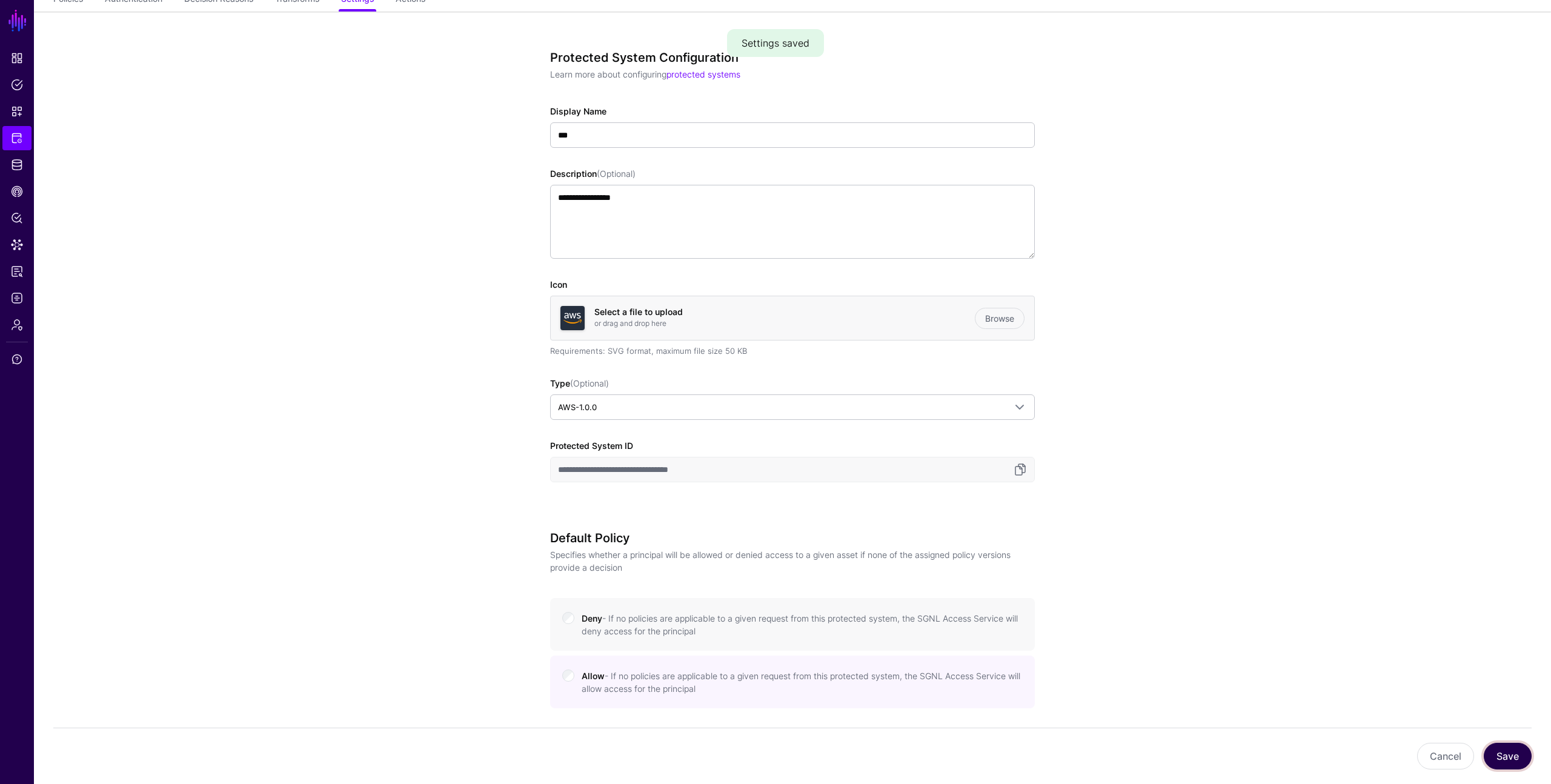
scroll to position [0, 0]
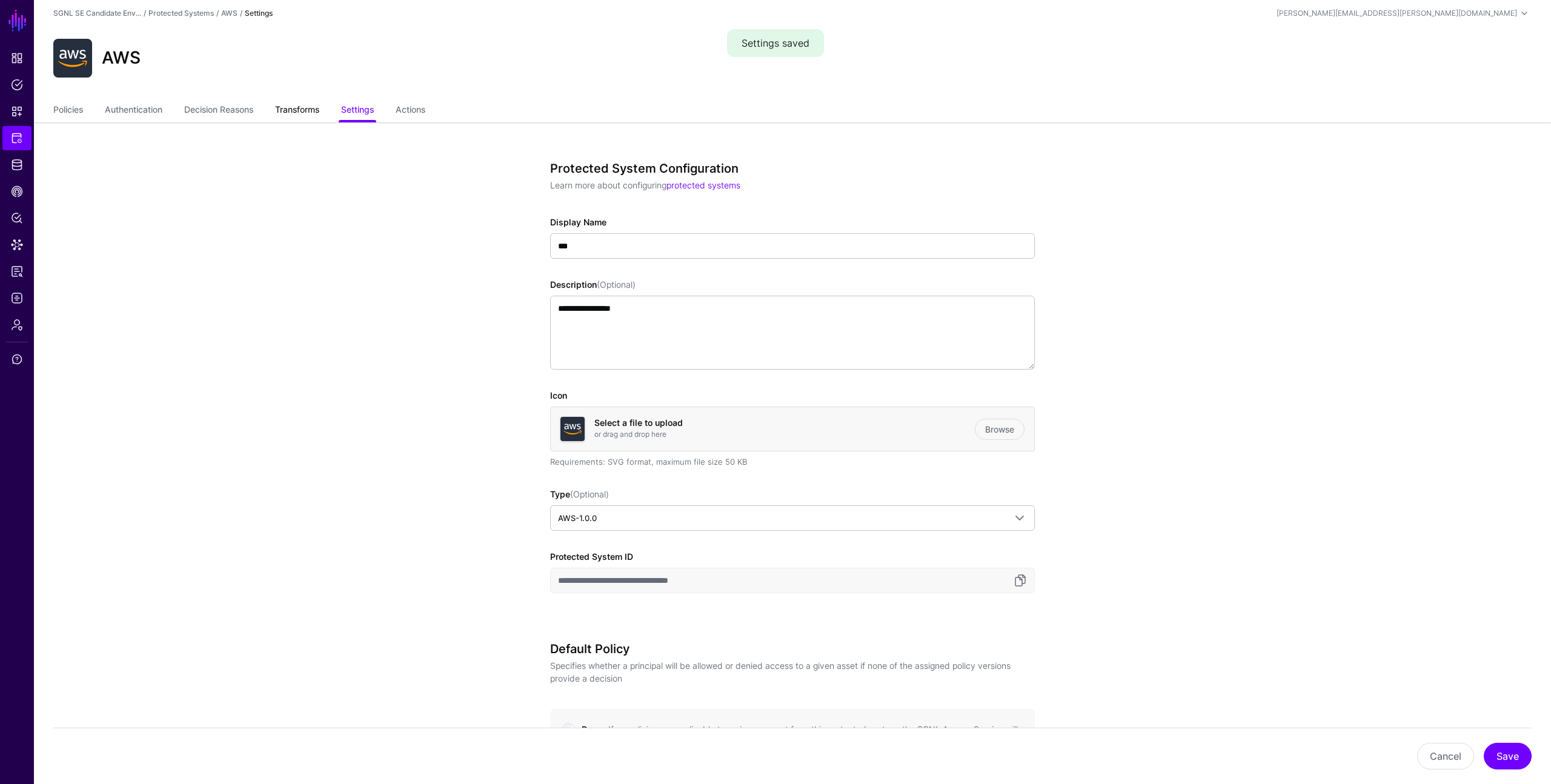
click at [305, 107] on link "Transforms" at bounding box center [296, 110] width 44 height 23
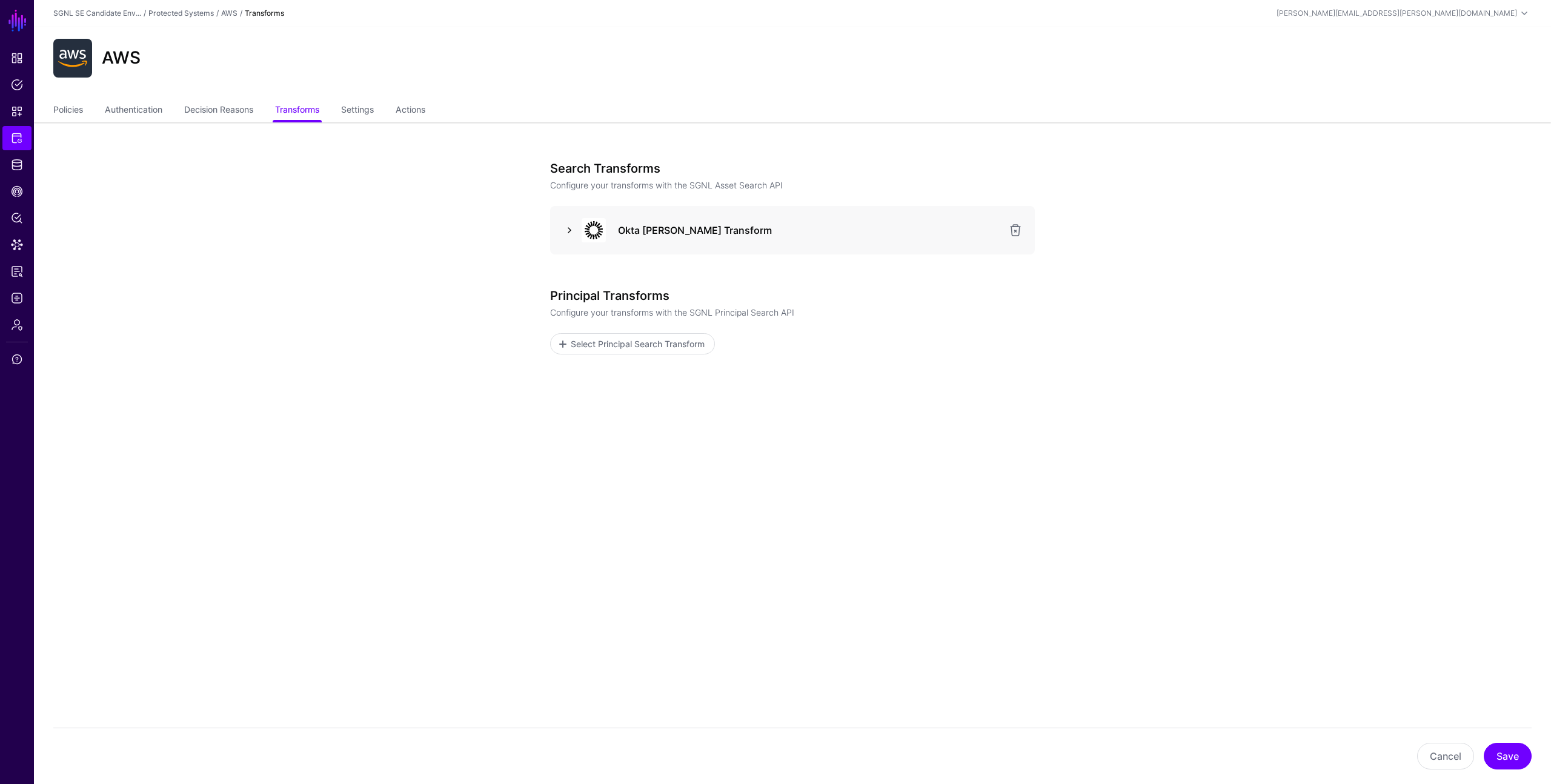
click at [568, 229] on link at bounding box center [570, 230] width 15 height 15
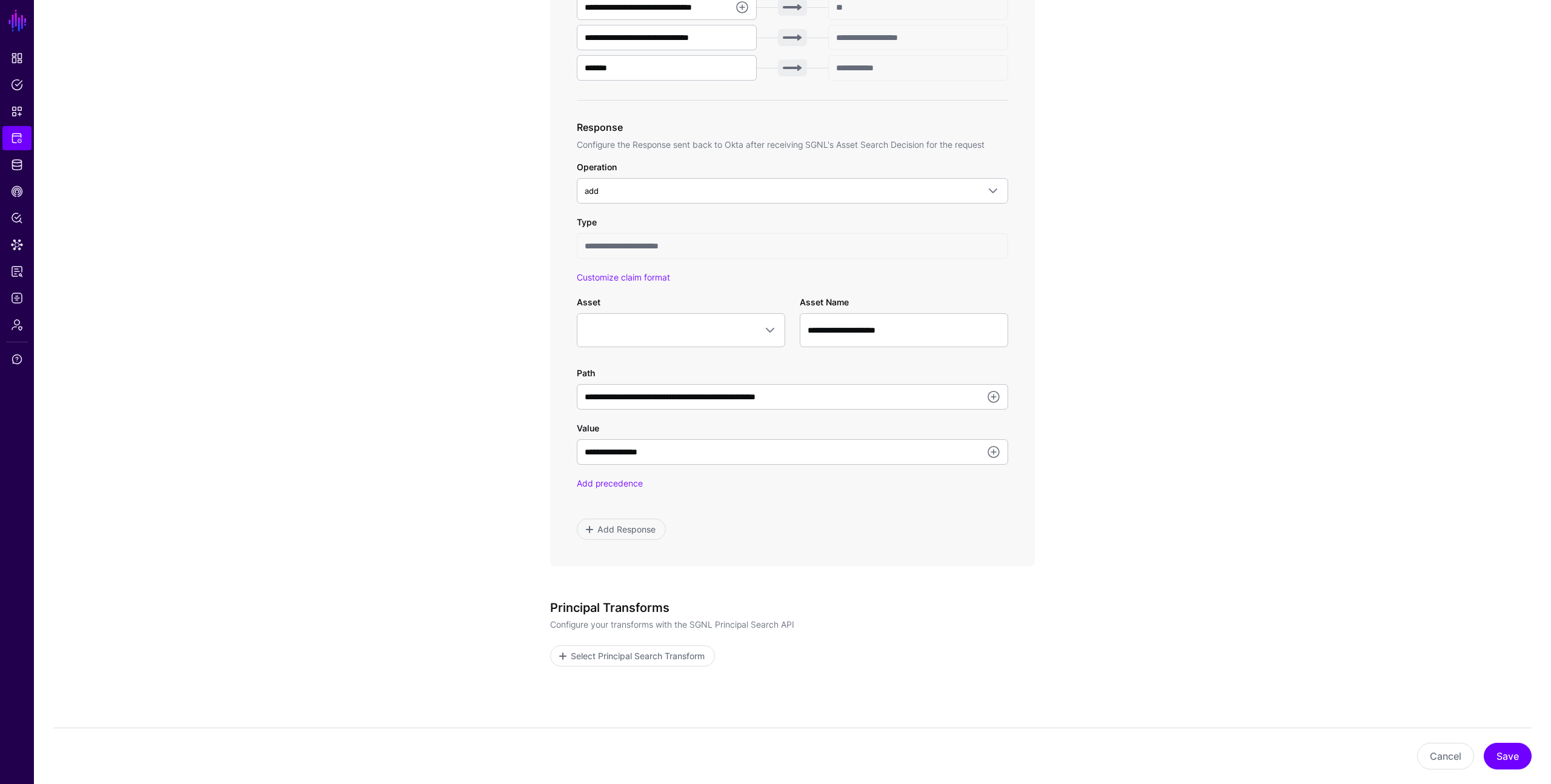
scroll to position [581, 0]
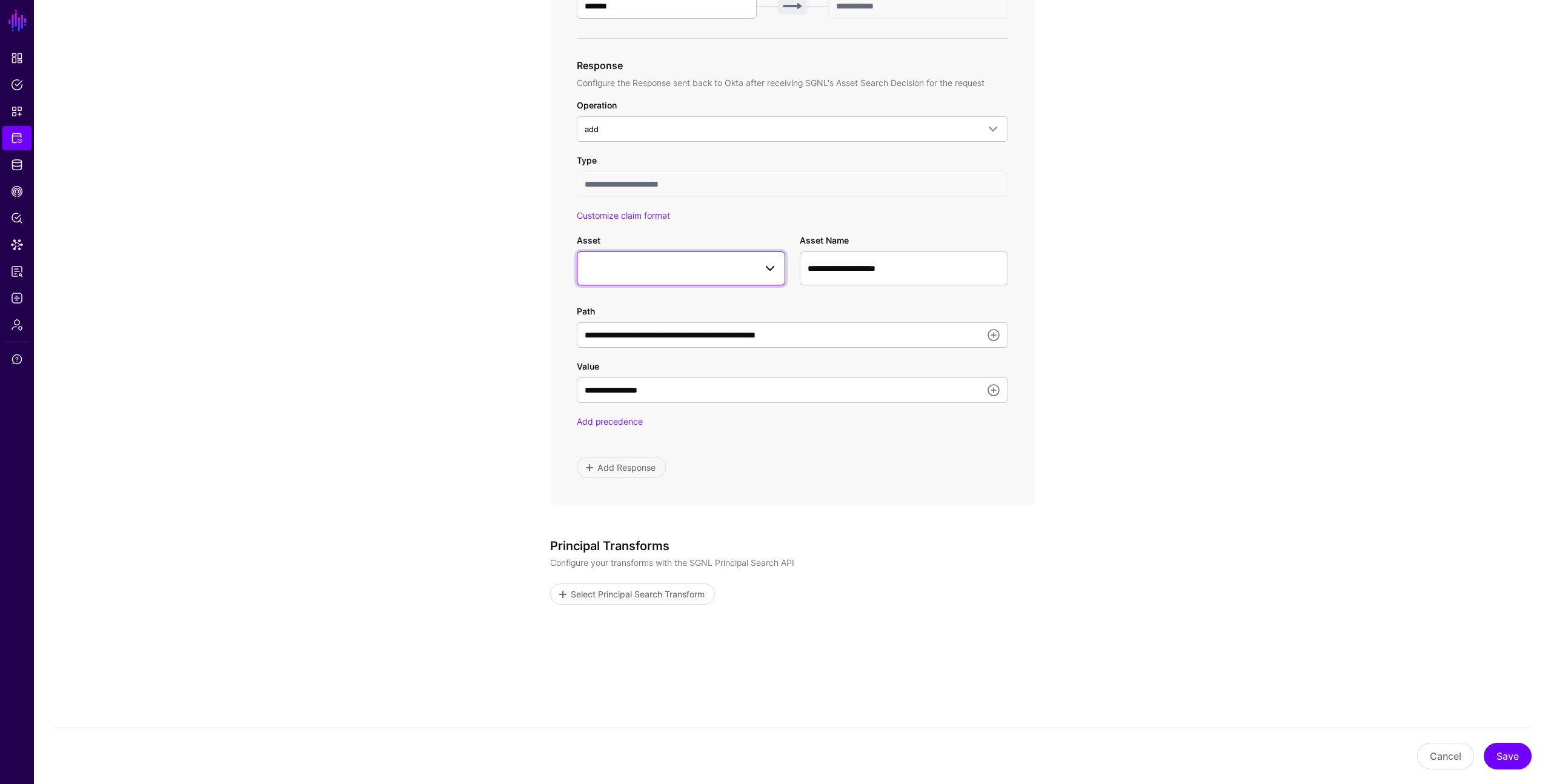
click at [754, 269] on span at bounding box center [681, 269] width 193 height 15
click at [670, 383] on div "Configuration Item" at bounding box center [687, 385] width 177 height 12
click at [824, 266] on input "**********" at bounding box center [904, 269] width 208 height 34
click at [993, 333] on link at bounding box center [994, 335] width 15 height 15
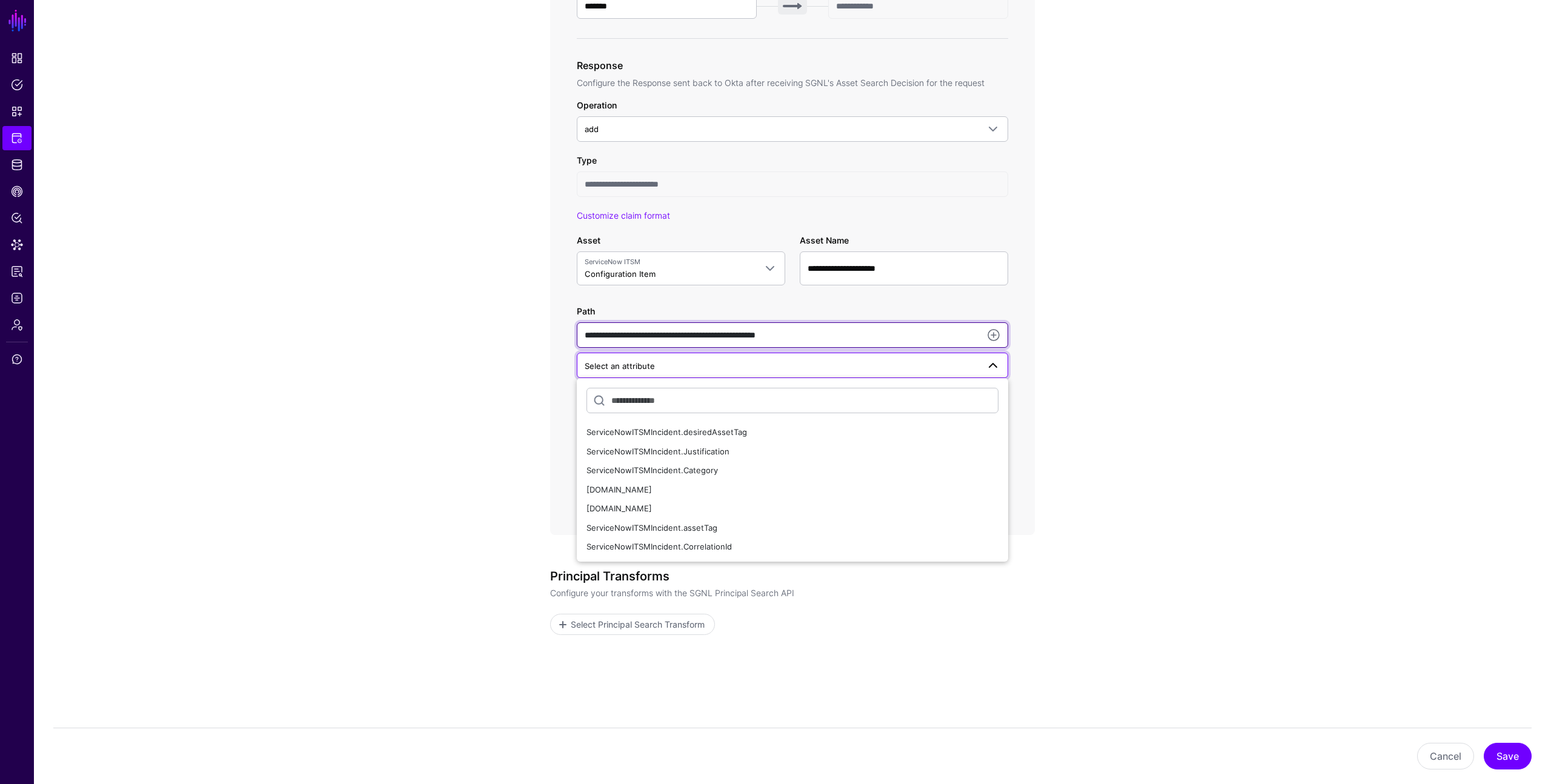
drag, startPoint x: 838, startPoint y: 334, endPoint x: 721, endPoint y: 328, distance: 117.2
click at [721, 328] on input "**********" at bounding box center [792, 335] width 431 height 25
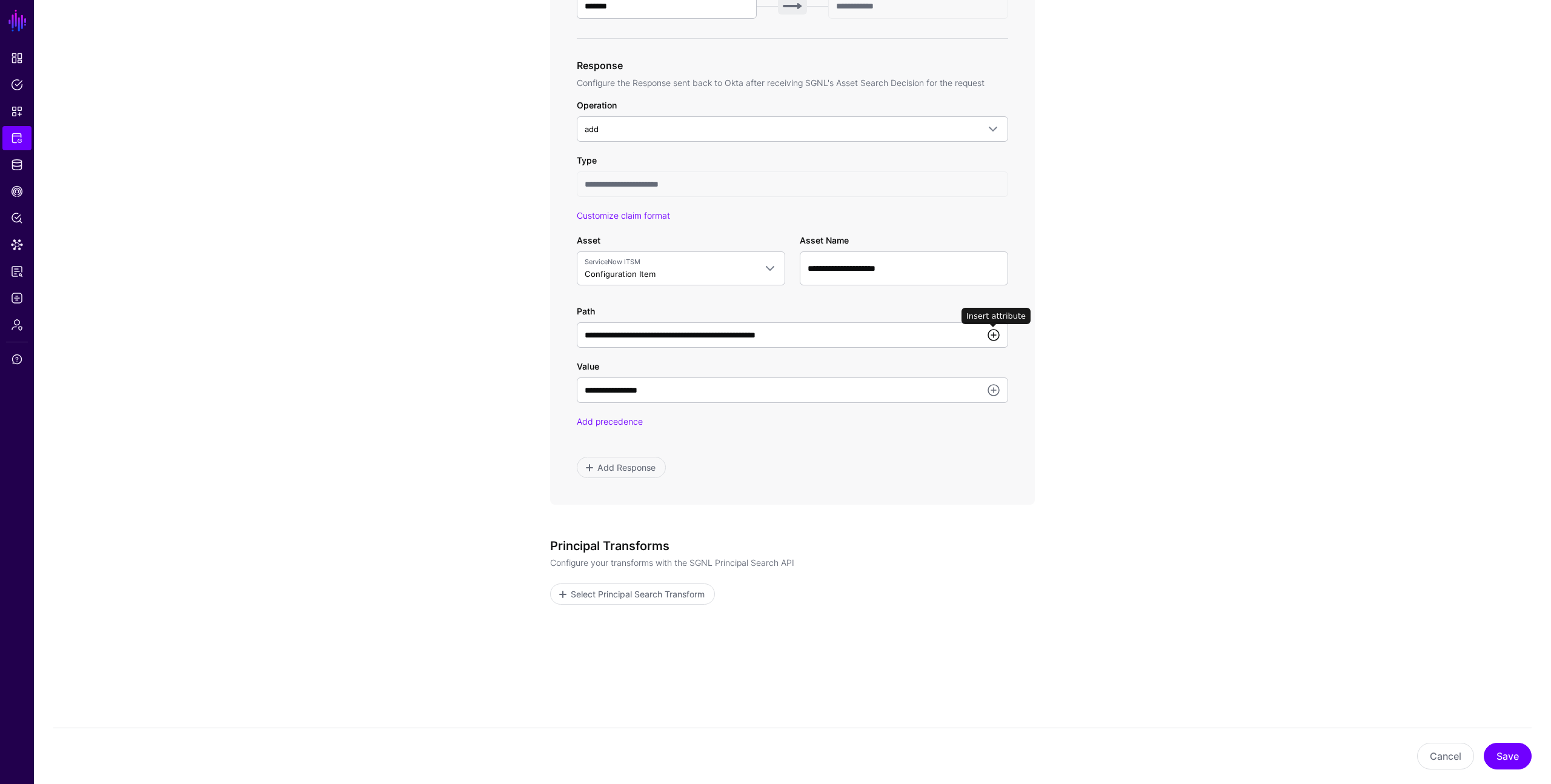
click at [995, 335] on link at bounding box center [994, 335] width 15 height 15
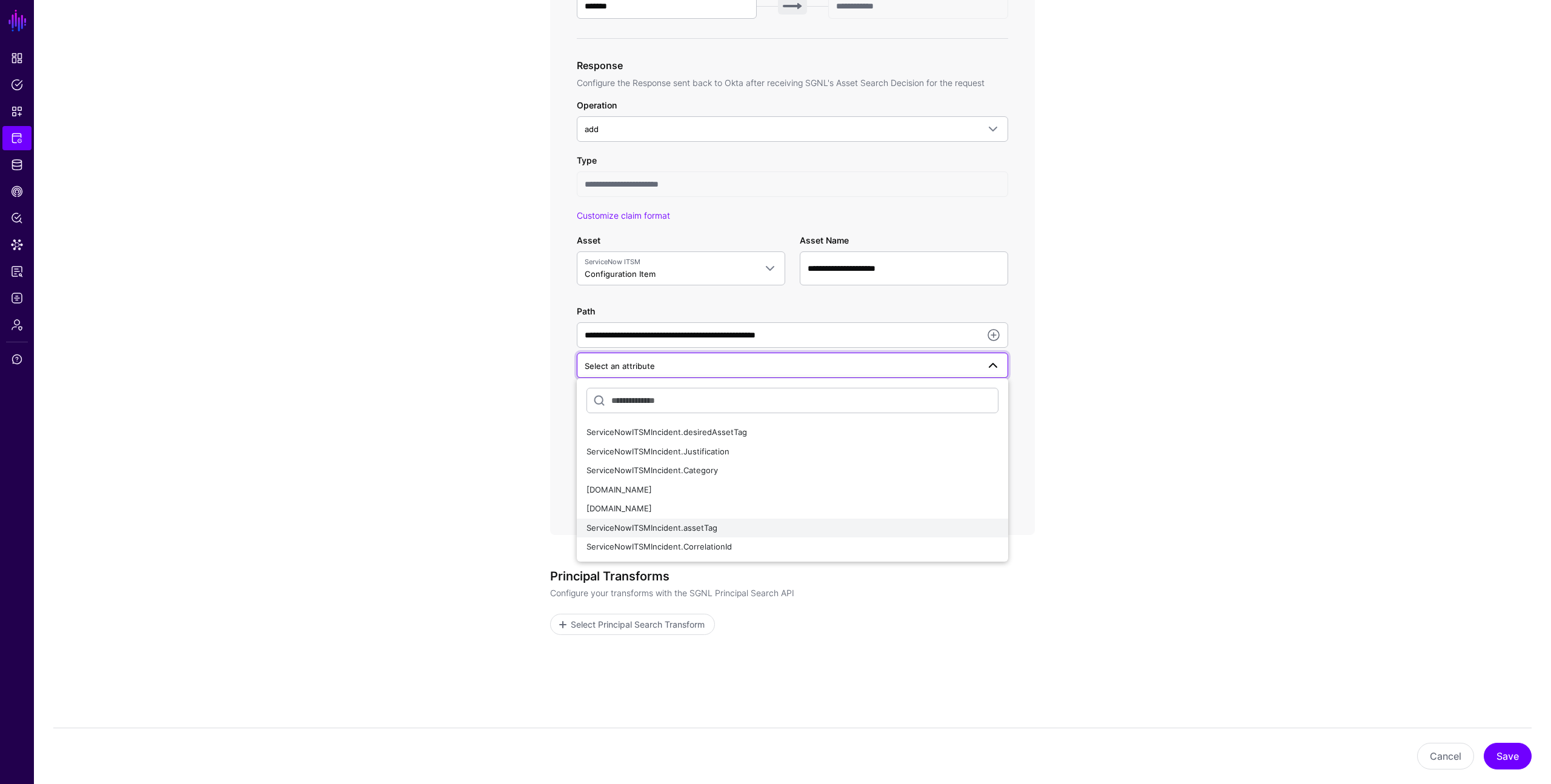
click at [815, 523] on div "ServiceNowITSMIncident.assetTag" at bounding box center [792, 529] width 412 height 12
type input "**********"
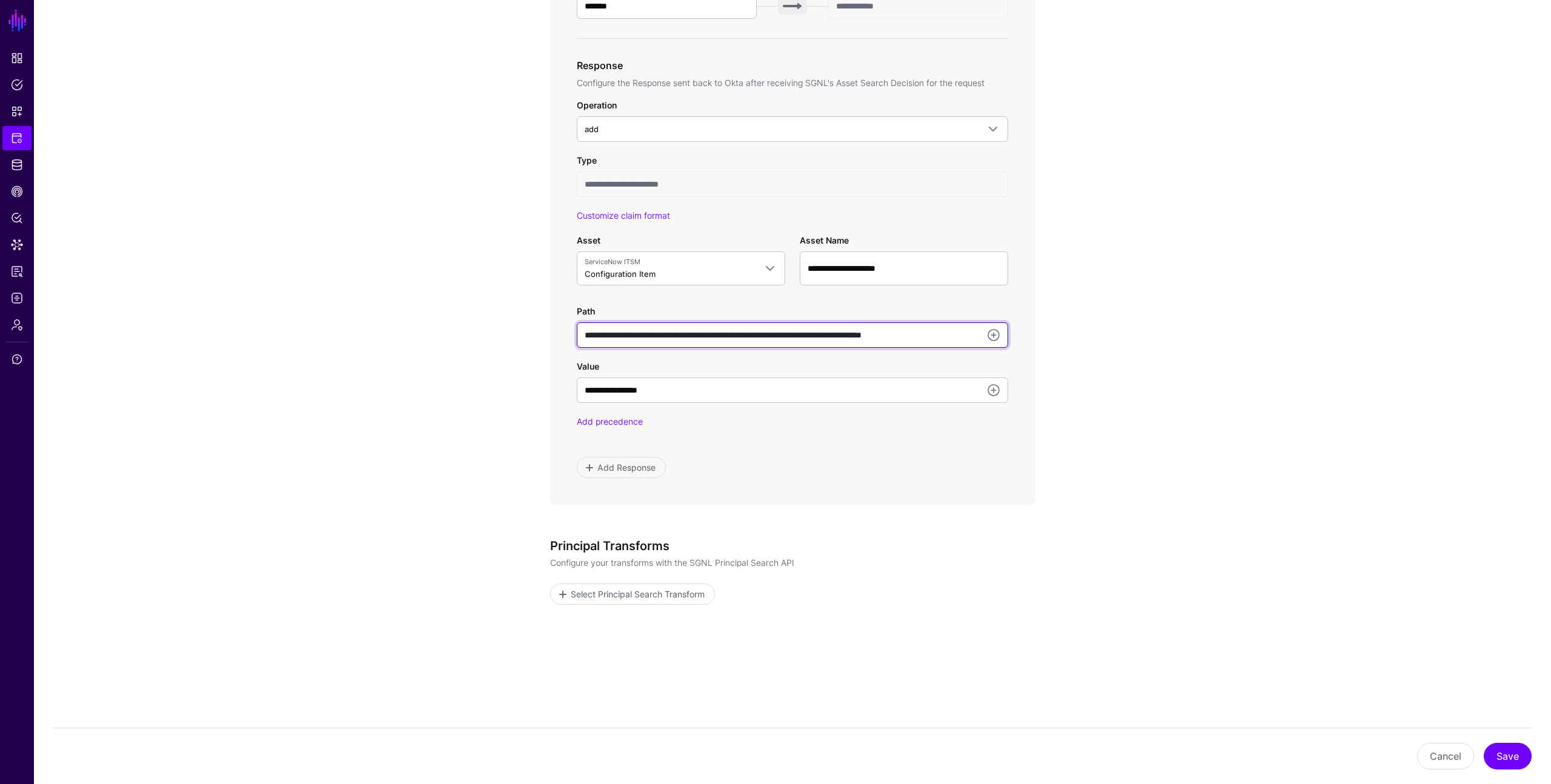
click at [944, 337] on input "**********" at bounding box center [792, 335] width 431 height 25
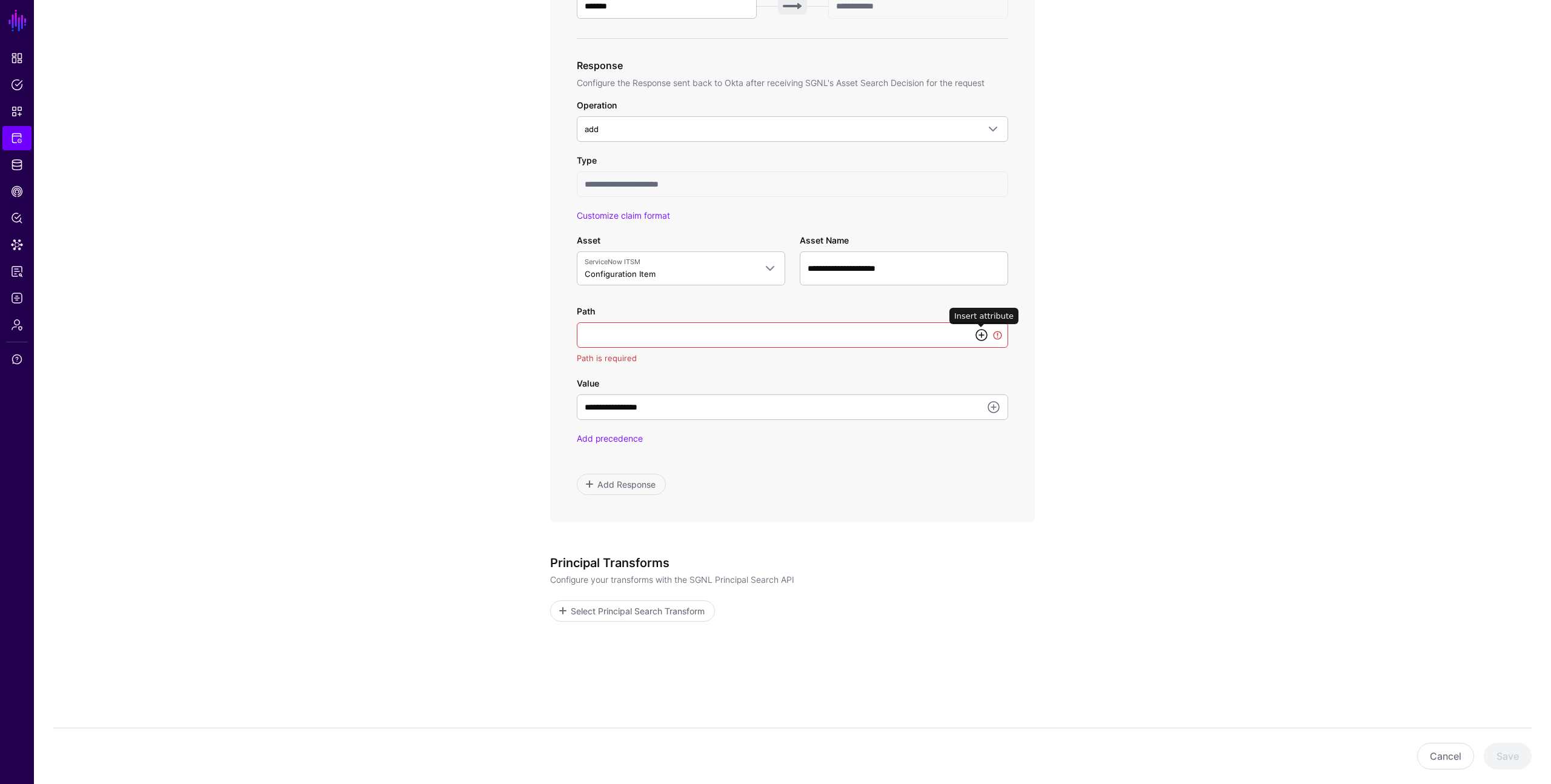
click at [981, 335] on link at bounding box center [982, 335] width 15 height 15
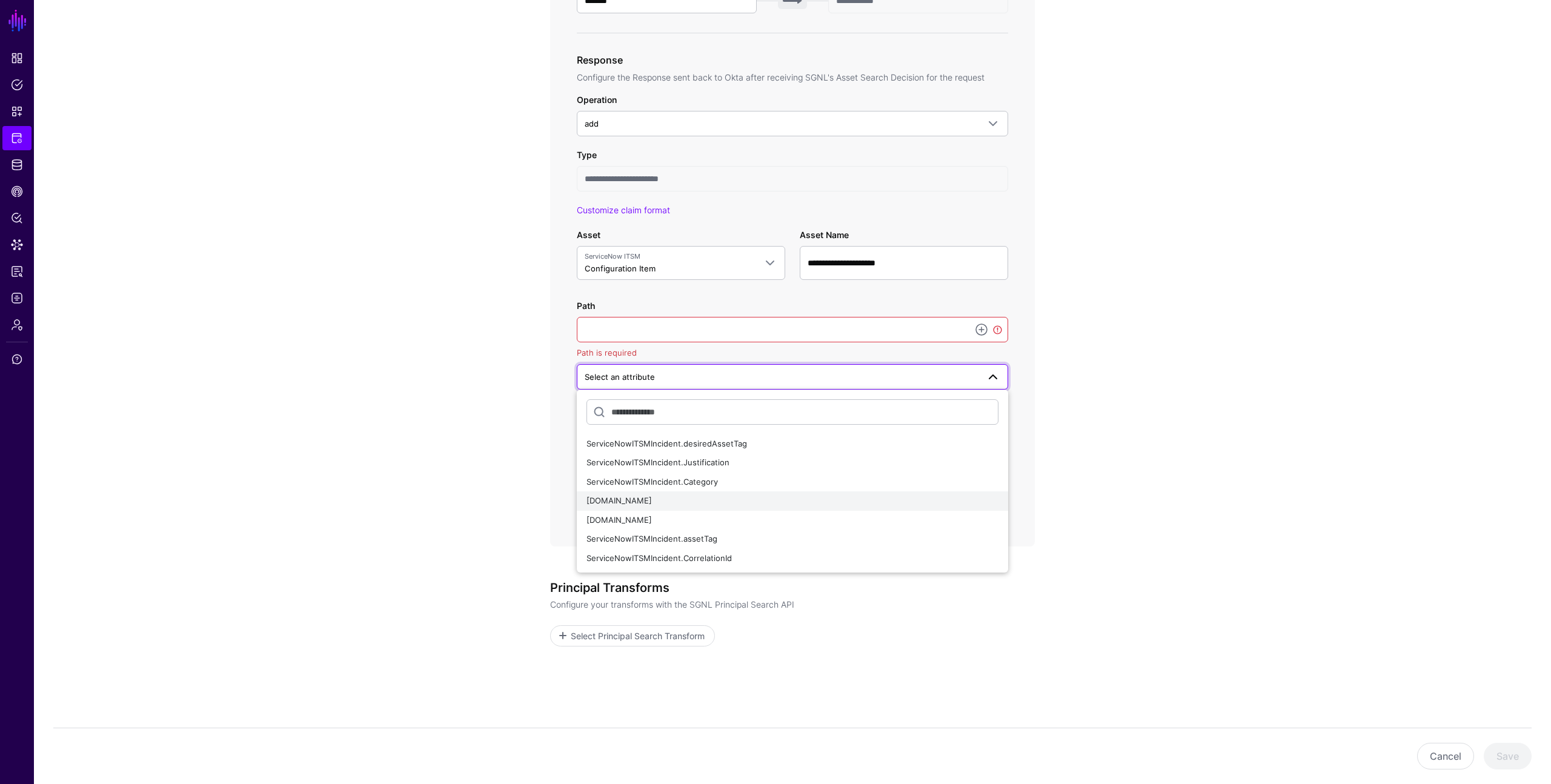
scroll to position [590, 0]
click at [692, 535] on span "ServiceNowITSMIncident.assetTag" at bounding box center [652, 535] width 131 height 10
type input "**********"
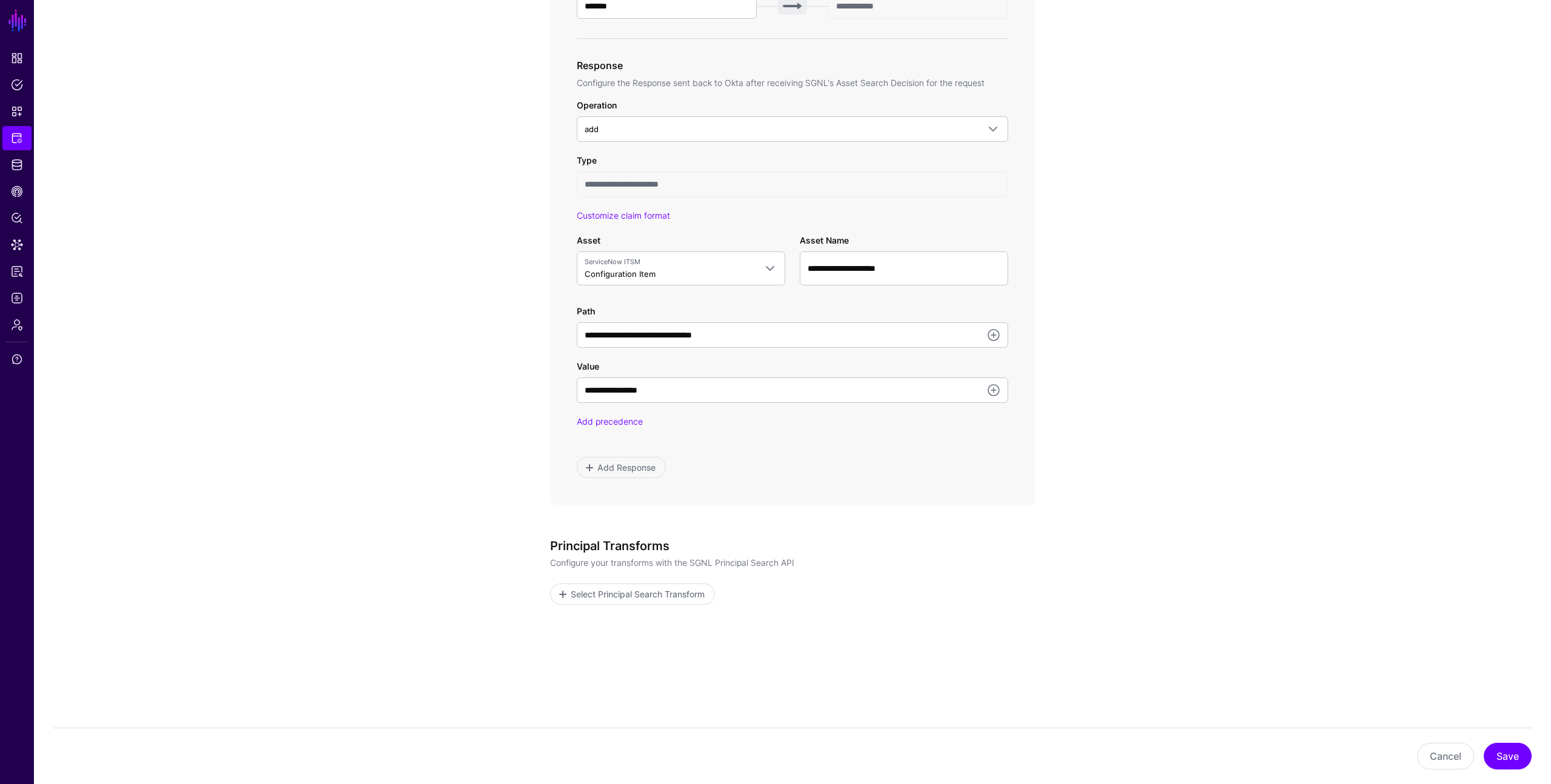
scroll to position [581, 0]
click at [1512, 751] on button "Save" at bounding box center [1508, 756] width 48 height 27
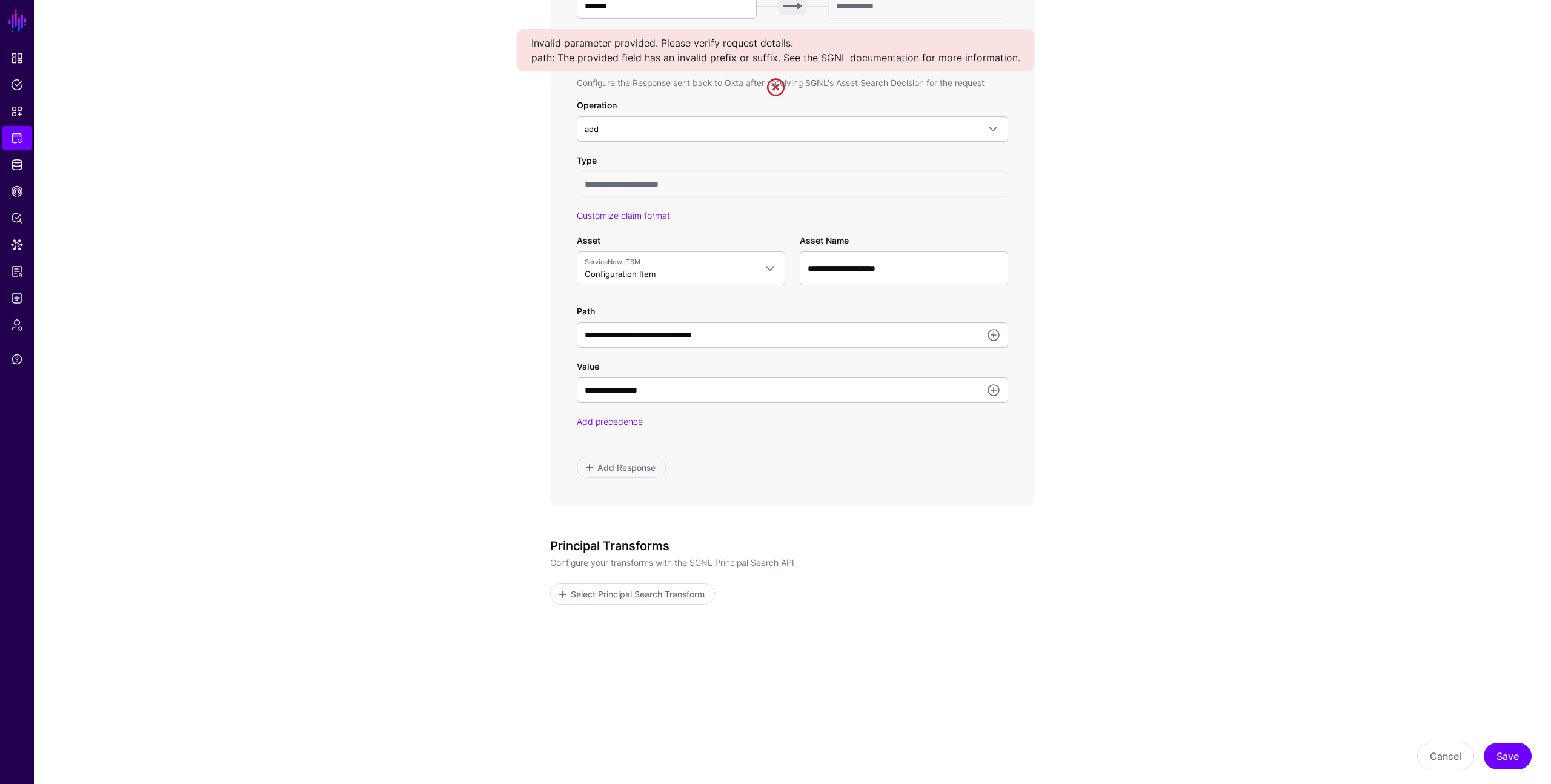
click at [1150, 482] on app-integrations-item-transforms "**********" at bounding box center [793, 163] width 1517 height 1242
click at [998, 389] on link at bounding box center [994, 390] width 15 height 15
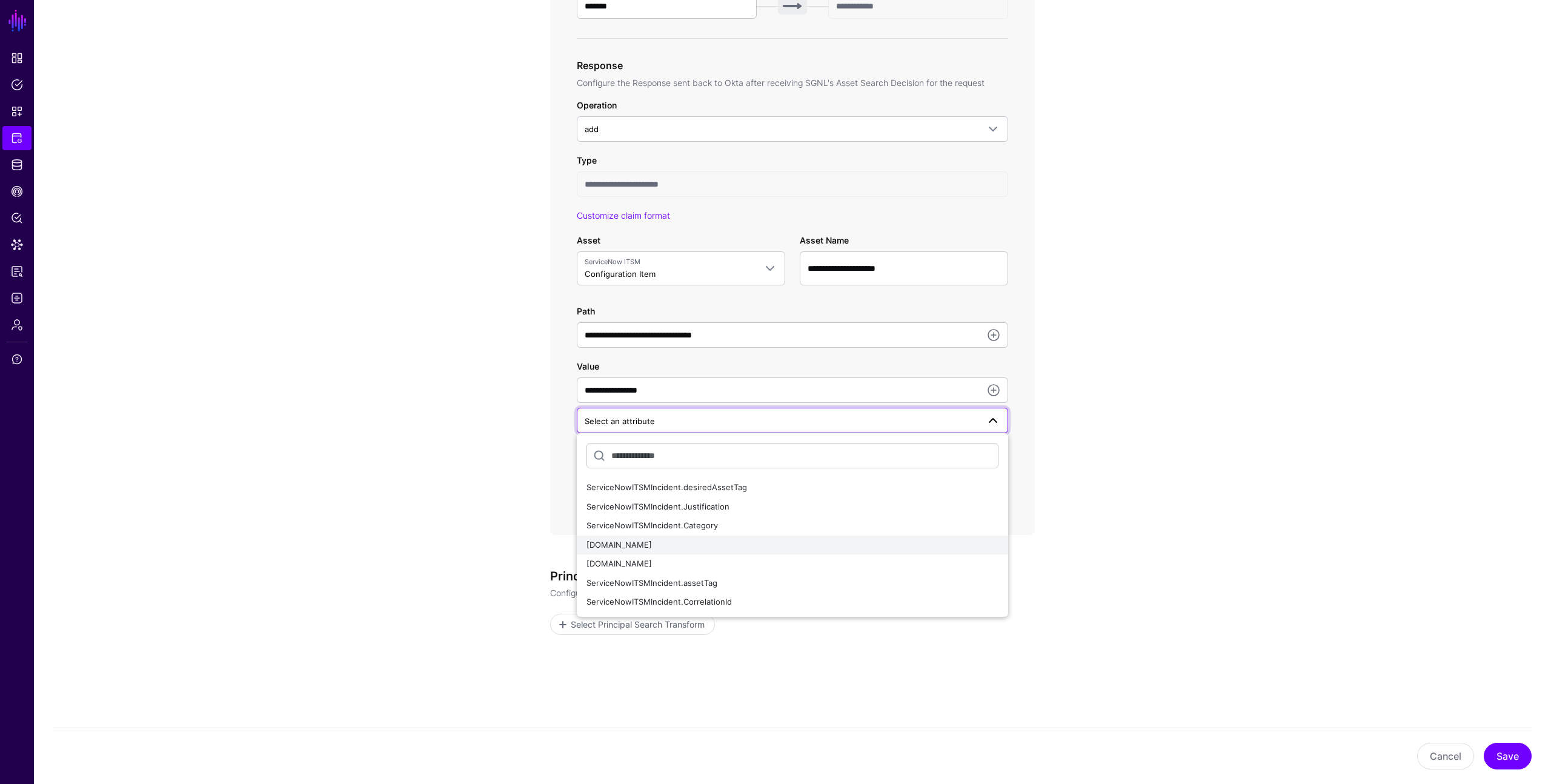
click at [872, 545] on div "ServiceNowITSMIncident.name" at bounding box center [792, 545] width 412 height 12
type input "**********"
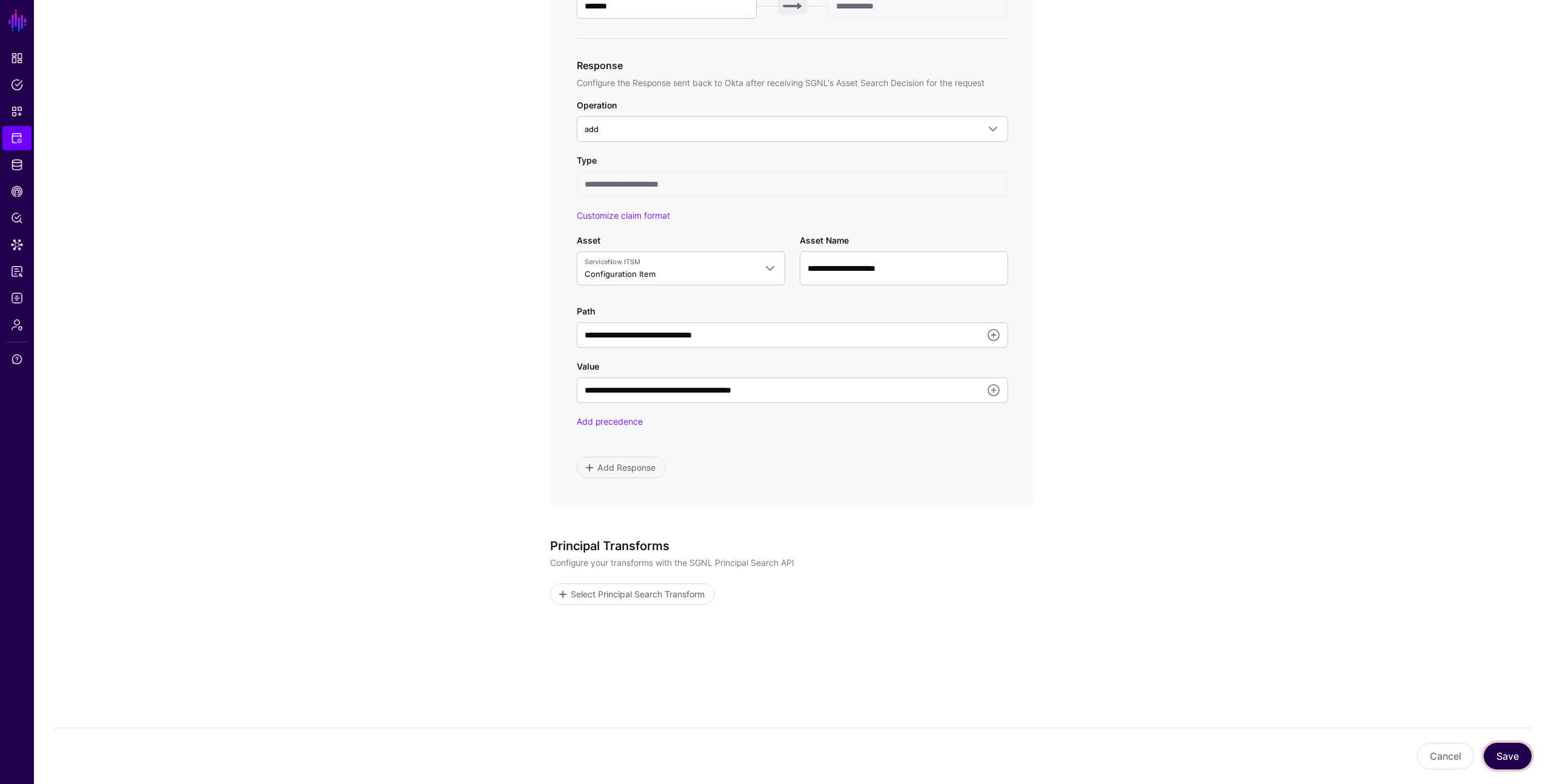
click at [1500, 757] on button "Save" at bounding box center [1508, 756] width 48 height 27
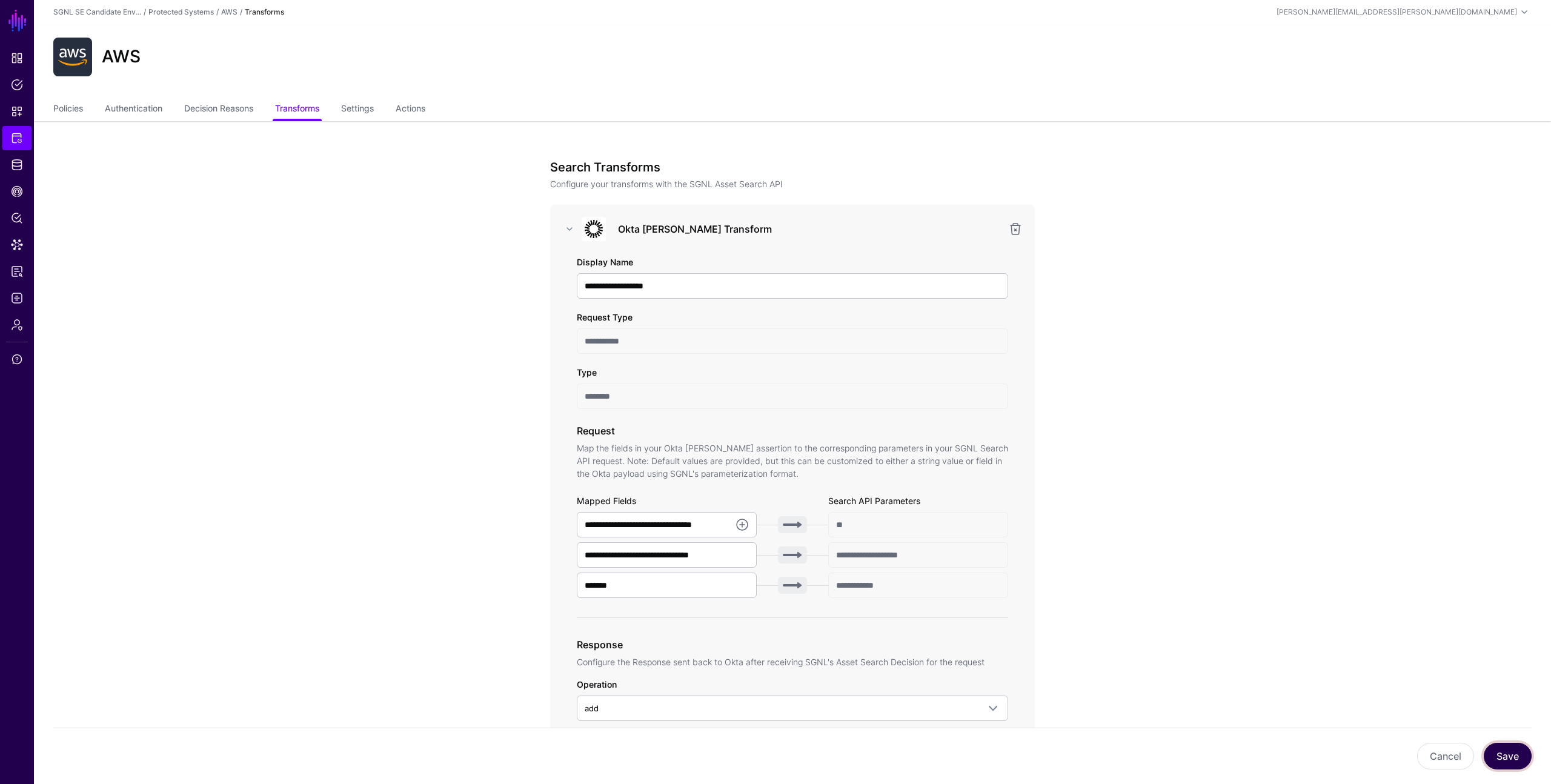
scroll to position [0, 0]
click at [1017, 229] on link at bounding box center [1016, 230] width 15 height 15
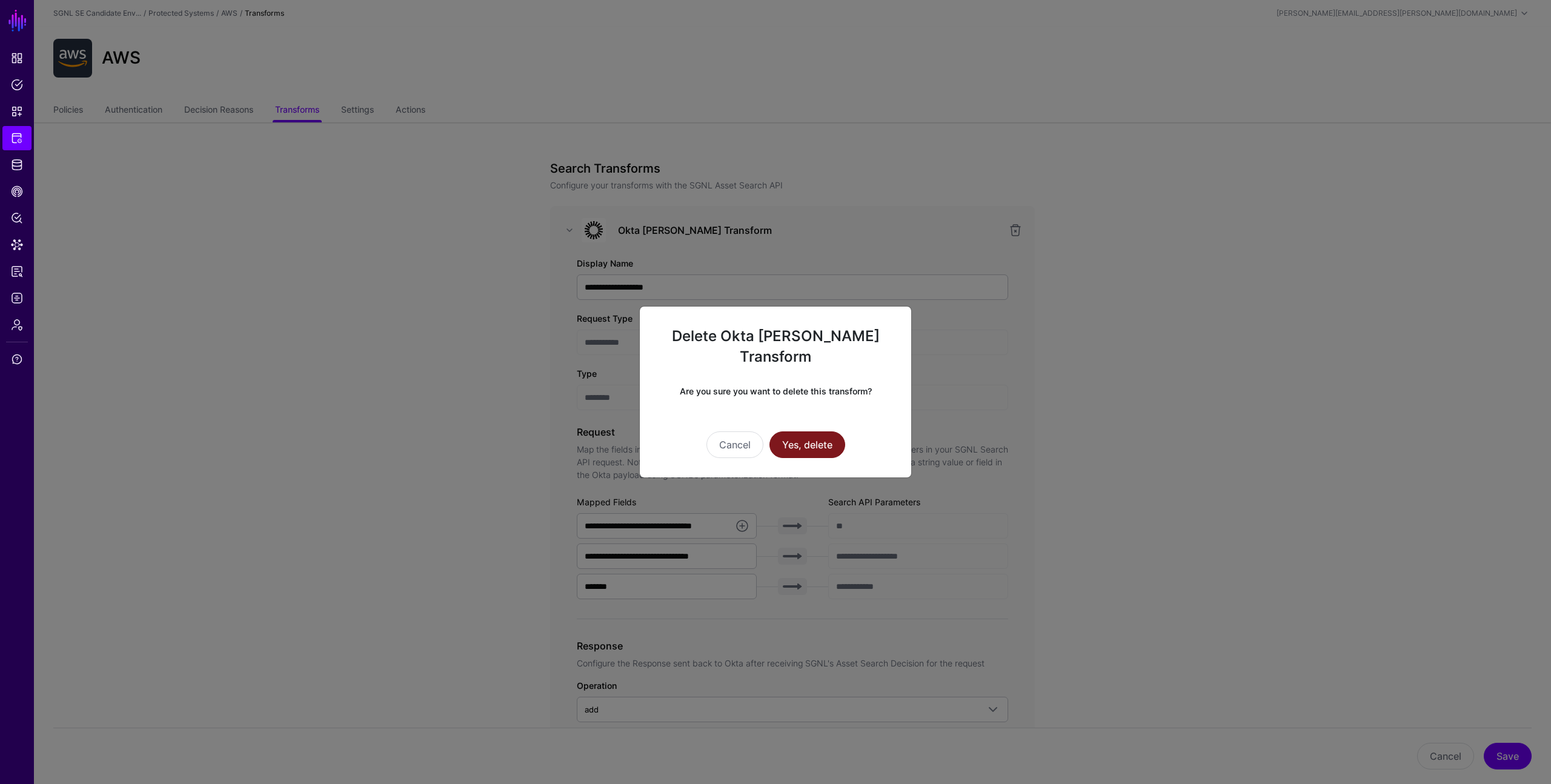
click at [803, 436] on button "Yes, delete" at bounding box center [808, 444] width 76 height 27
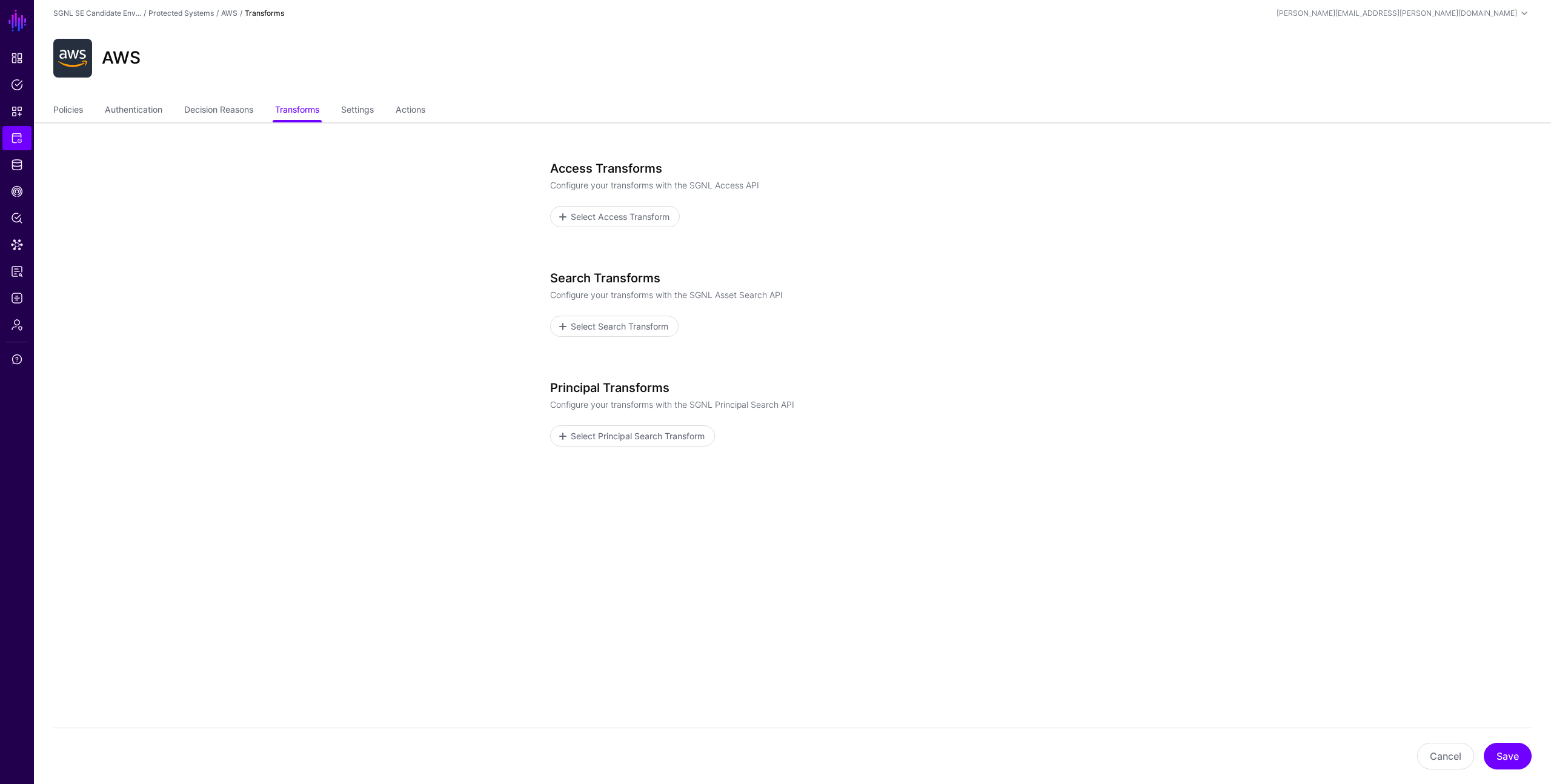
click at [734, 511] on form "Access Transforms Configure your transforms with the SGNL Access API Select Acc…" at bounding box center [792, 351] width 485 height 380
click at [631, 325] on span "Select Search Transform" at bounding box center [620, 326] width 101 height 13
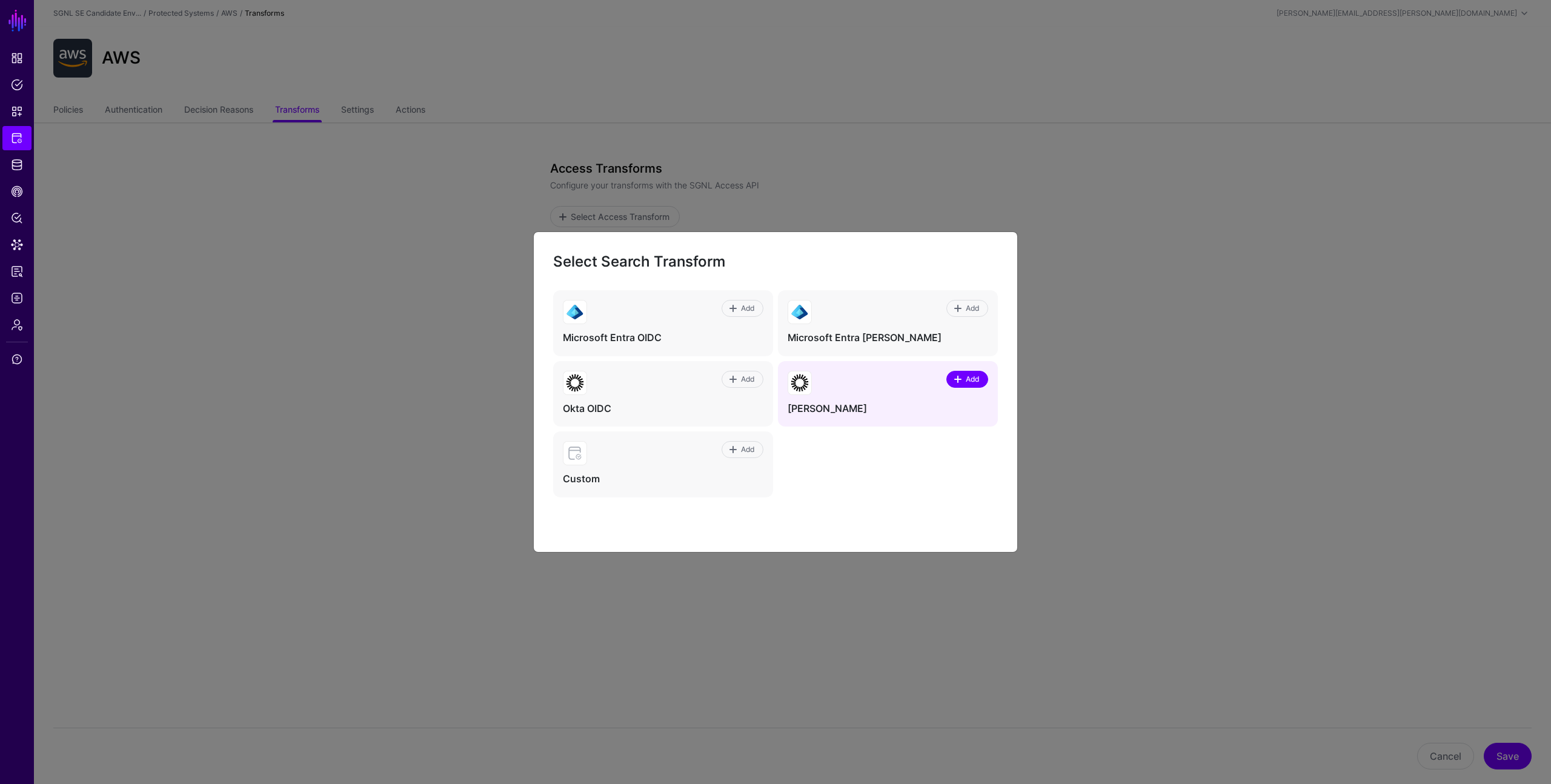
click at [975, 379] on span "Add" at bounding box center [973, 379] width 16 height 11
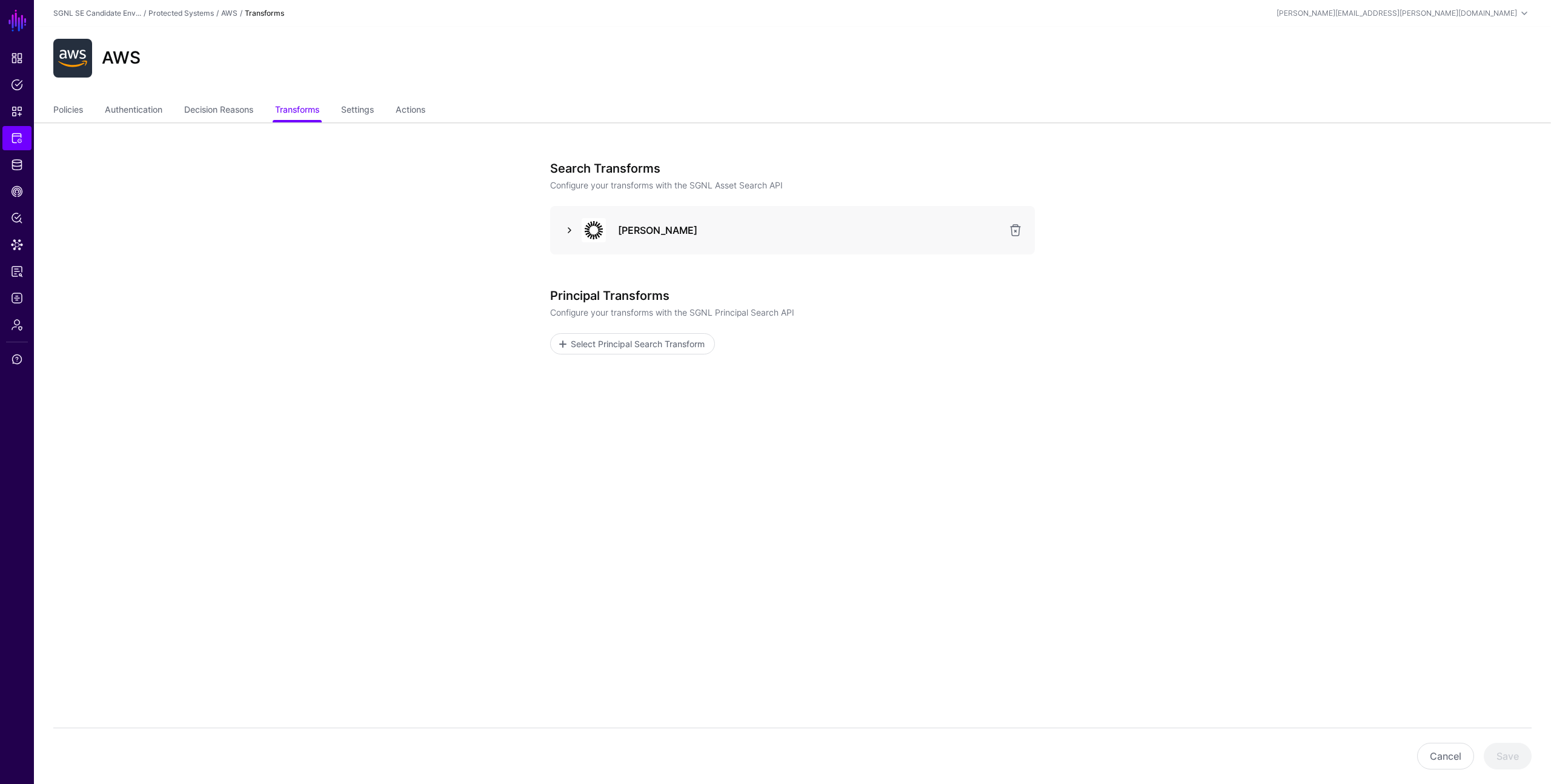
click at [573, 233] on link at bounding box center [570, 230] width 15 height 15
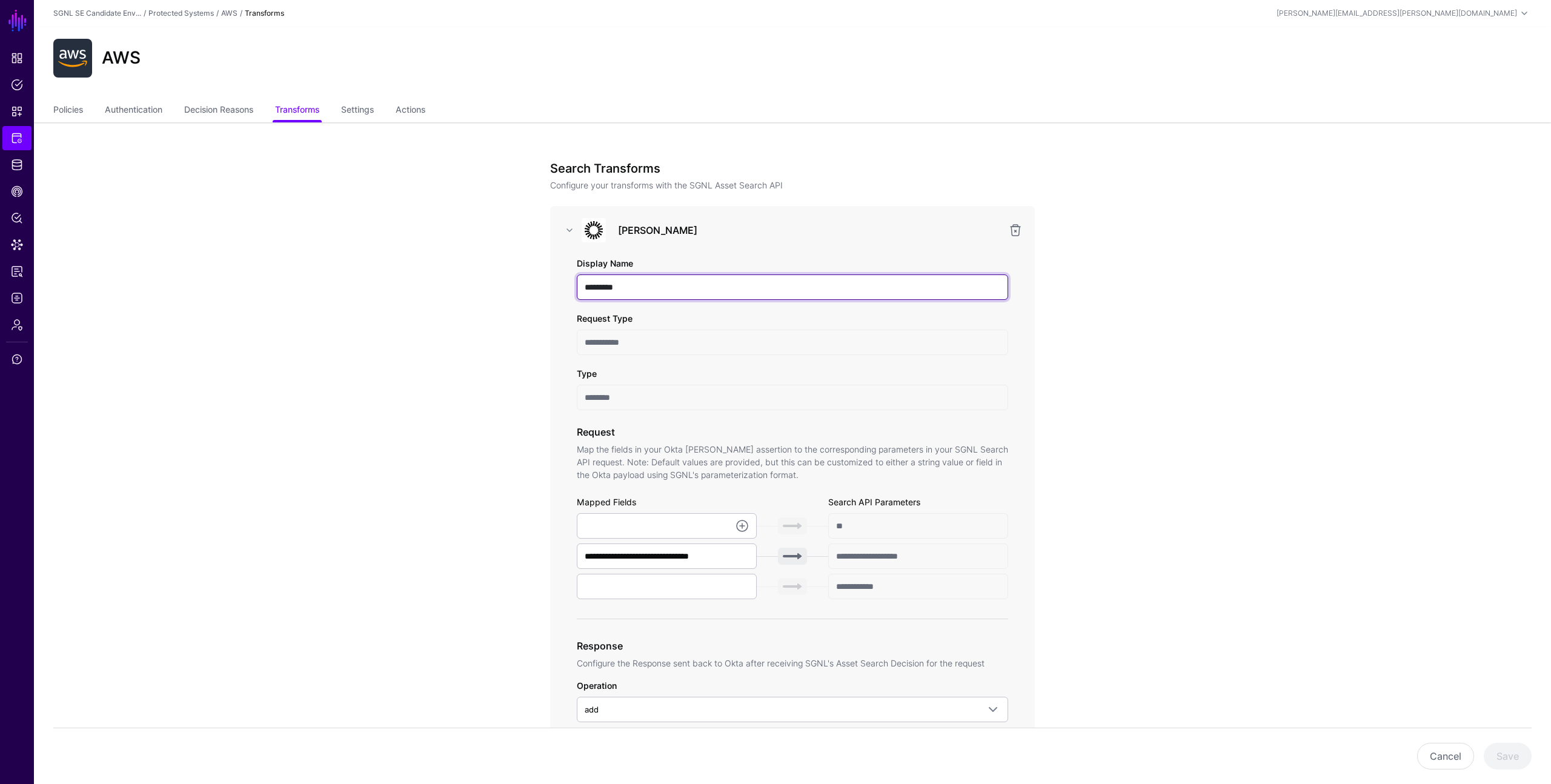
click at [649, 284] on input "*********" at bounding box center [792, 287] width 431 height 25
type input "**********"
click at [742, 525] on link at bounding box center [742, 526] width 15 height 15
click at [665, 589] on span "{$.data.context.user.profile.email}" at bounding box center [626, 590] width 79 height 10
type input "**********"
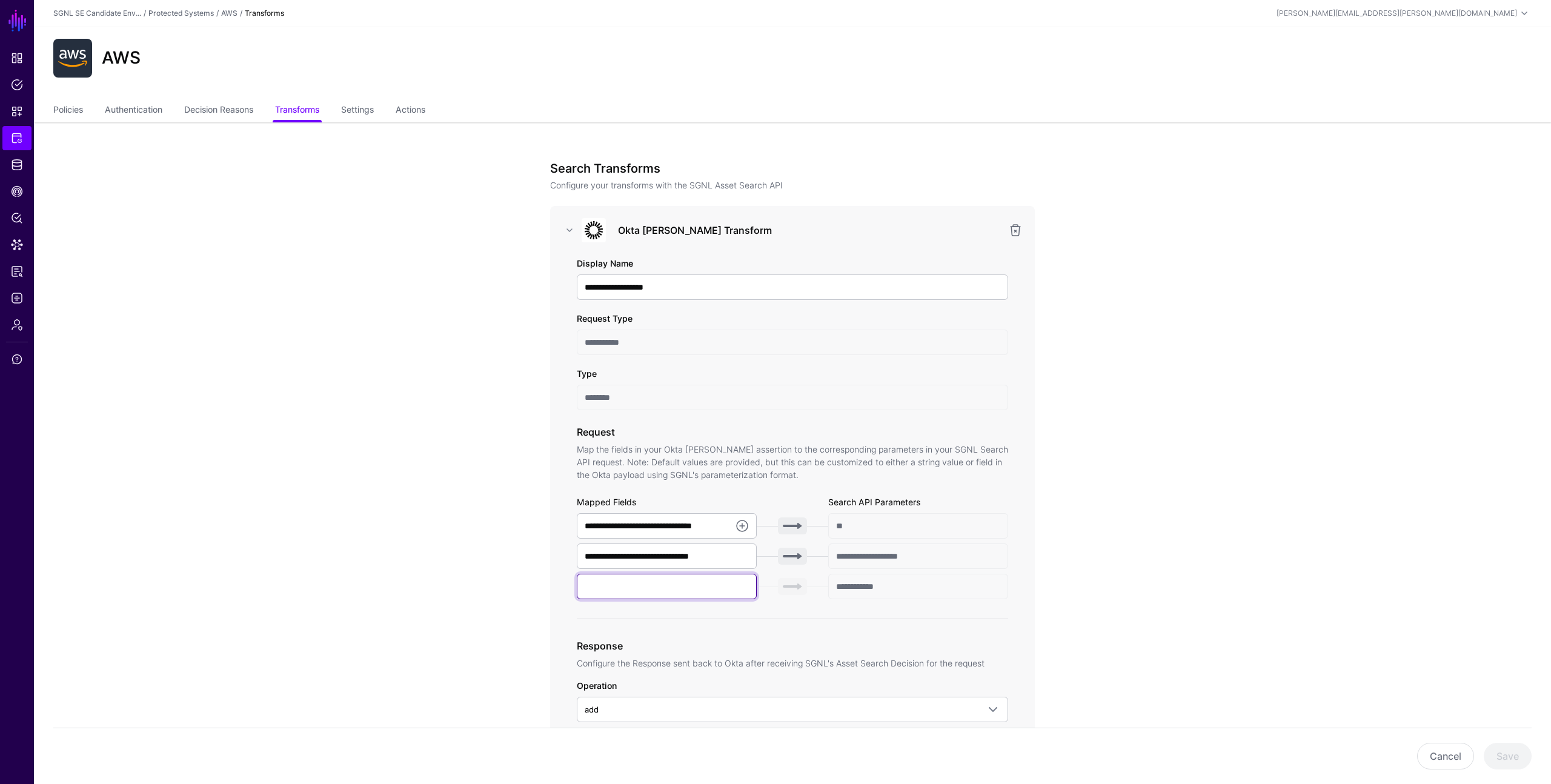
click at [698, 582] on input "text" at bounding box center [667, 587] width 180 height 25
type input "*******"
click at [1057, 539] on div "**********" at bounding box center [792, 743] width 562 height 1242
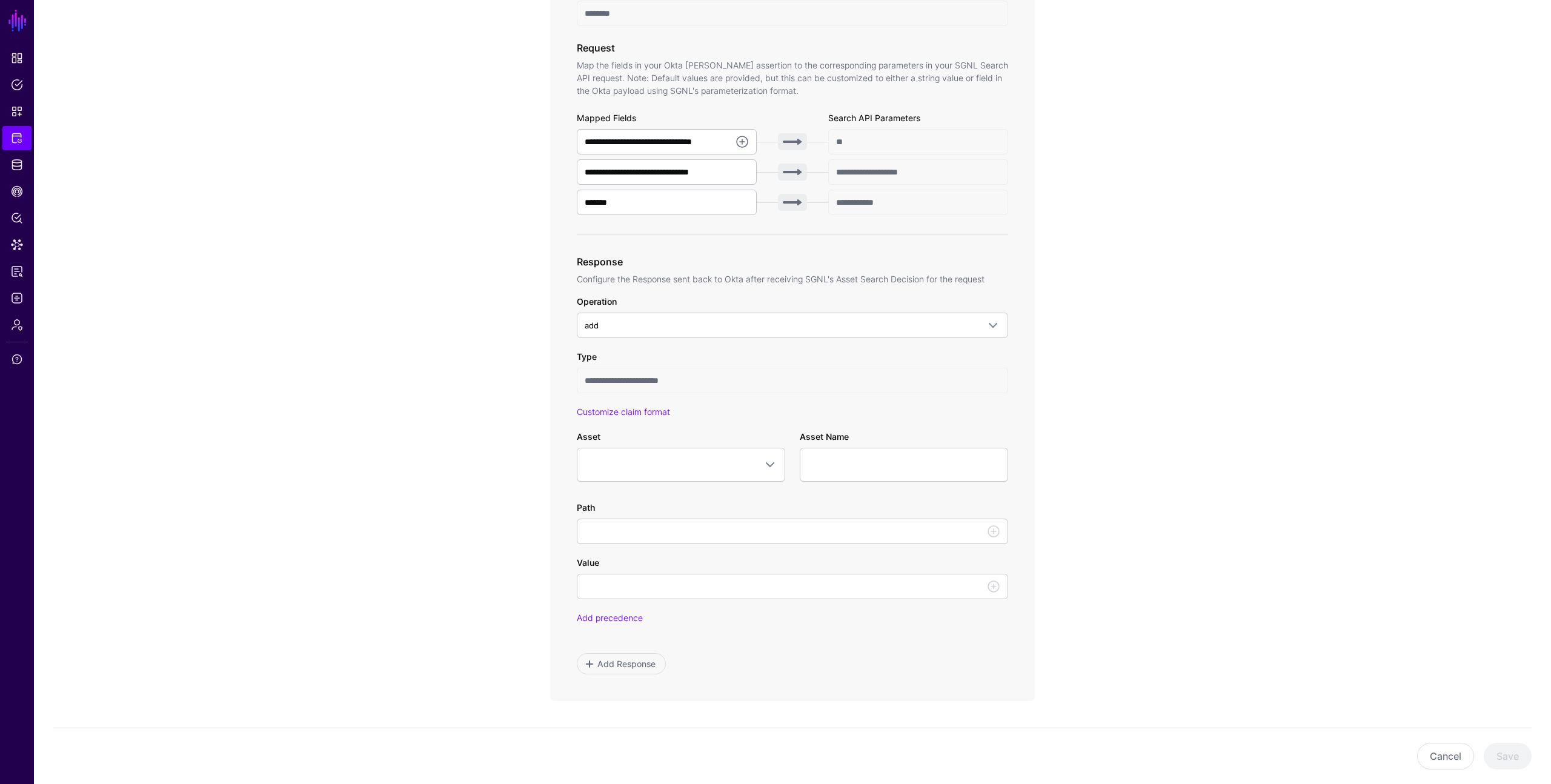
scroll to position [385, 0]
click at [741, 140] on link at bounding box center [742, 141] width 15 height 15
click at [692, 185] on span "{$.data.context.user.profile.login}" at bounding box center [650, 187] width 127 height 10
type input "**********"
click at [1102, 378] on app-integrations-item-transforms "**********" at bounding box center [793, 359] width 1517 height 1242
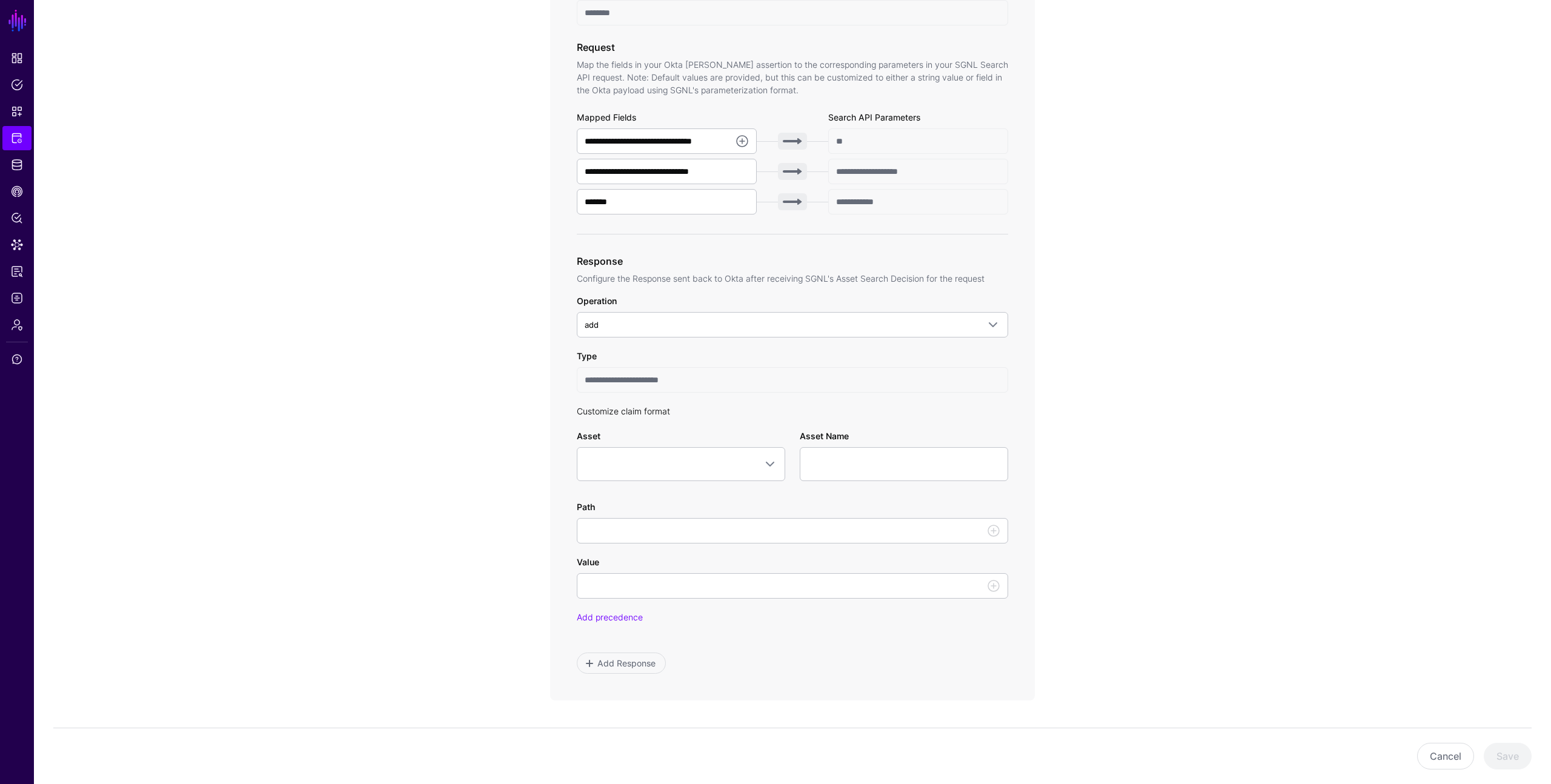
click at [655, 411] on link "Customize claim format" at bounding box center [623, 411] width 93 height 10
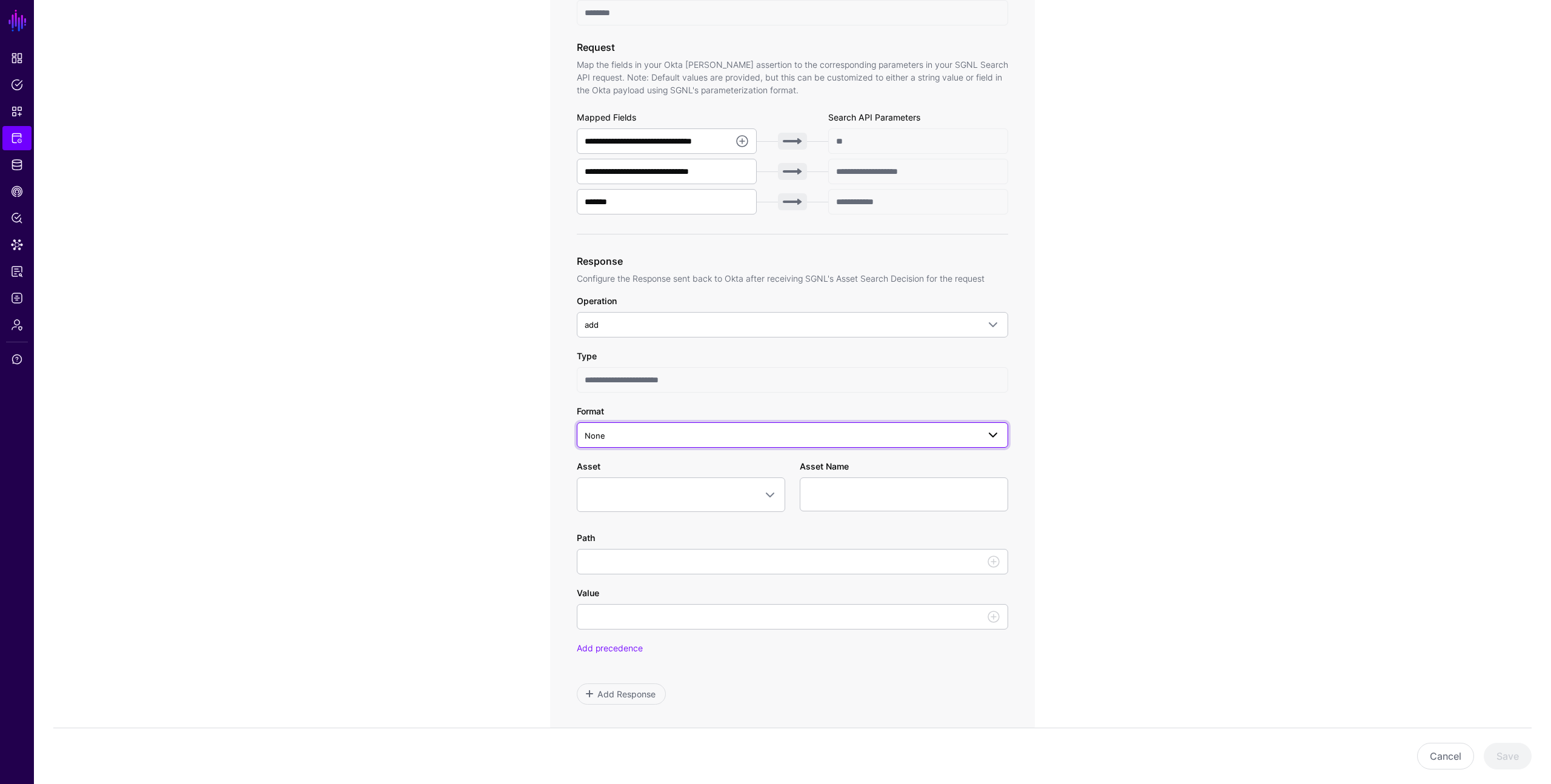
click at [659, 434] on span "None" at bounding box center [781, 436] width 394 height 13
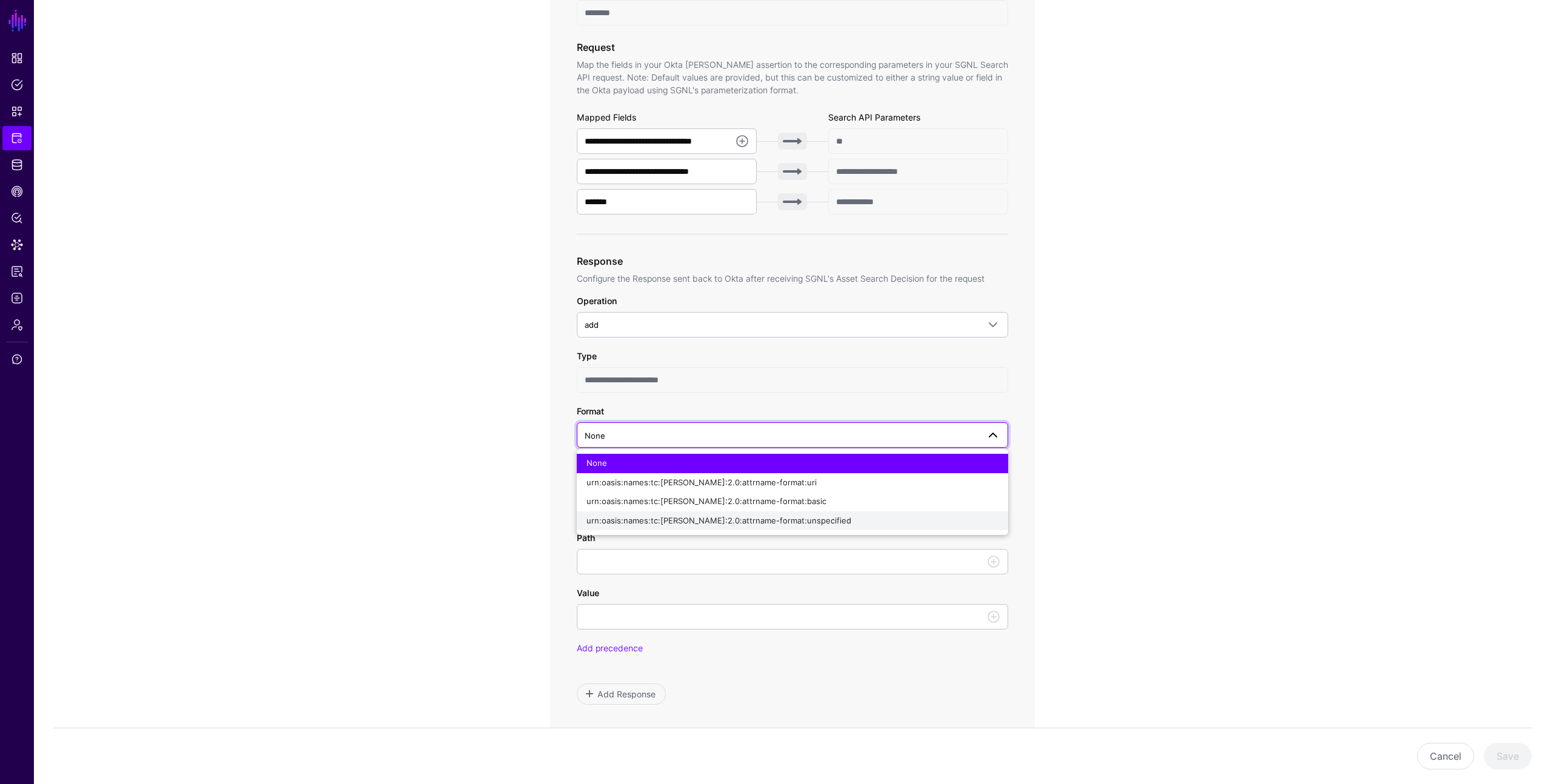
click at [659, 519] on span "urn:oasis:names:tc:SAML:2.0:attrname-format:unspecified" at bounding box center [719, 520] width 265 height 10
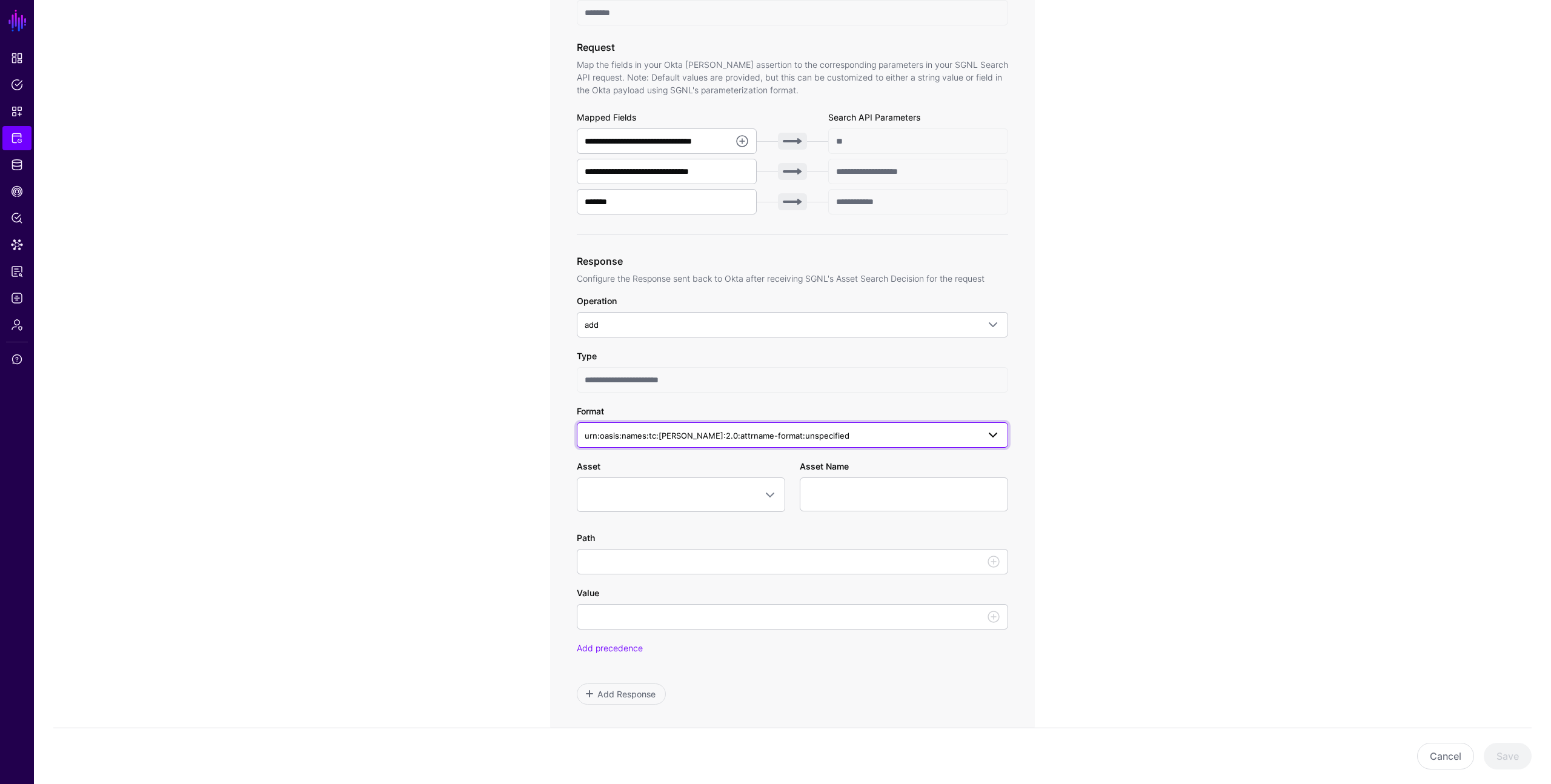
click at [715, 430] on span "urn:oasis:names:tc:SAML:2.0:attrname-format:unspecified" at bounding box center [781, 436] width 394 height 13
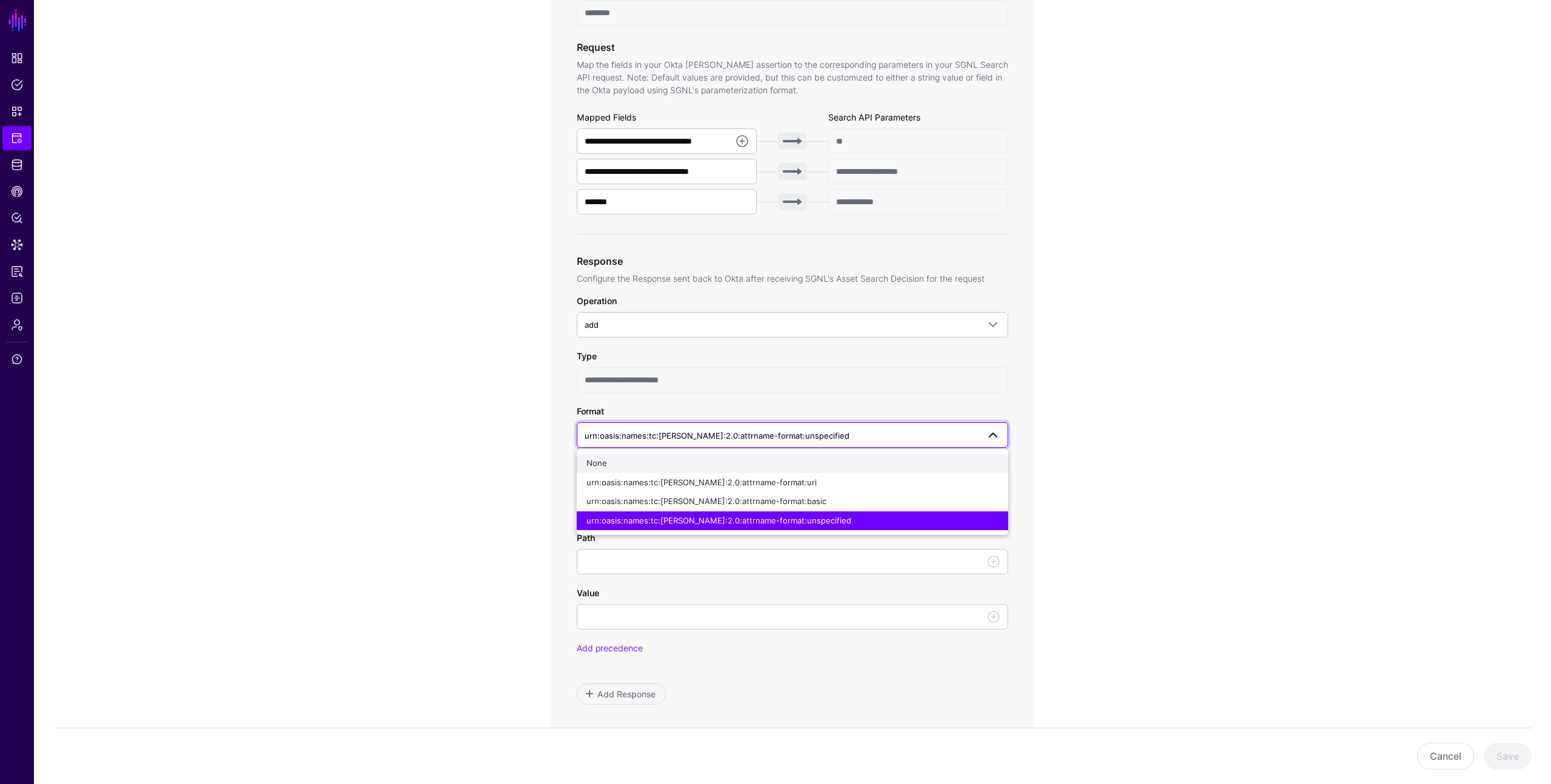
click at [670, 464] on div "None" at bounding box center [792, 463] width 412 height 12
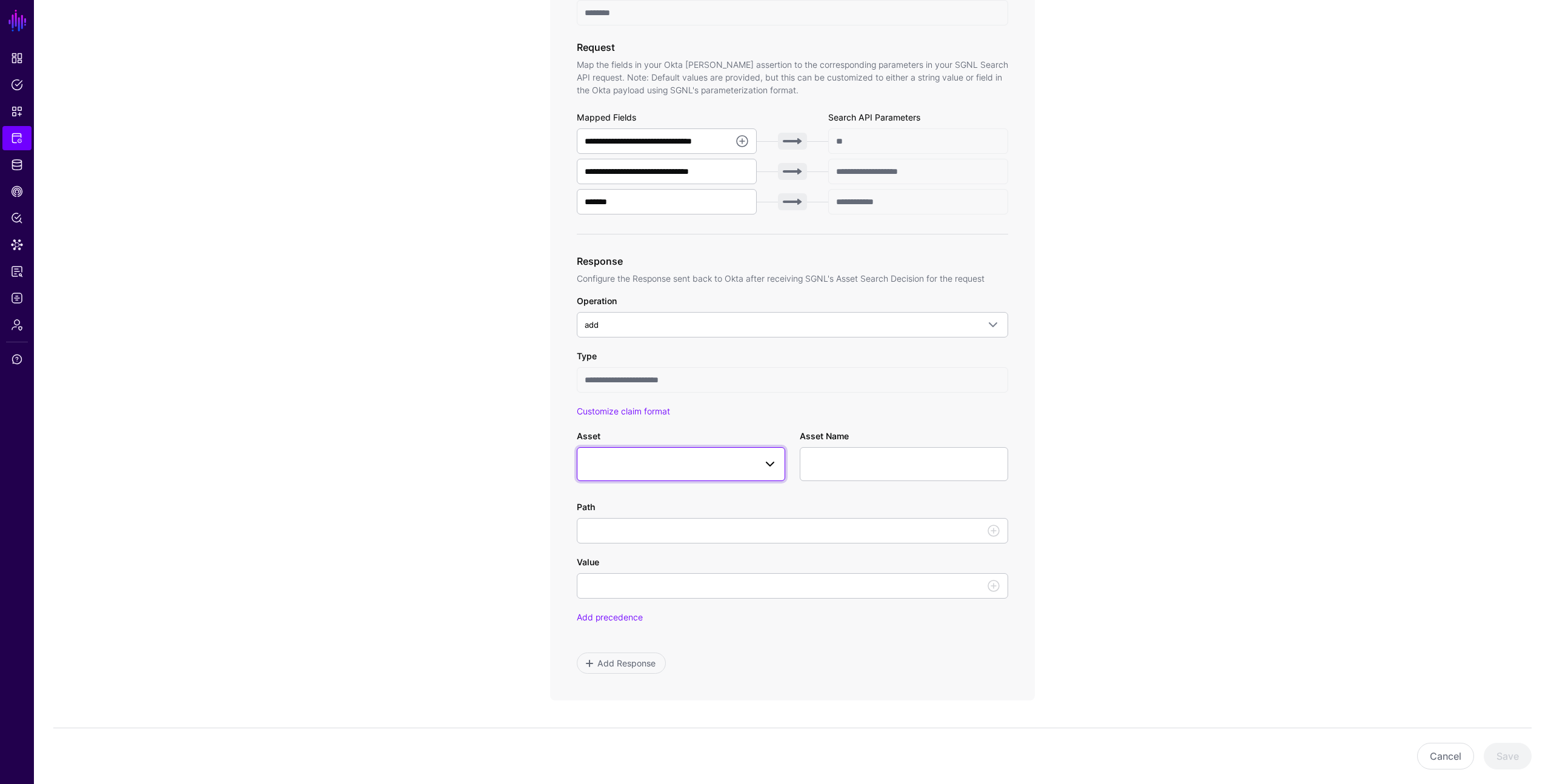
click at [769, 463] on span at bounding box center [771, 465] width 15 height 15
click at [701, 561] on div "ServiceNow ITSM" at bounding box center [674, 558] width 174 height 13
click at [689, 579] on div "Configuration Item" at bounding box center [687, 581] width 177 height 12
type input "**********"
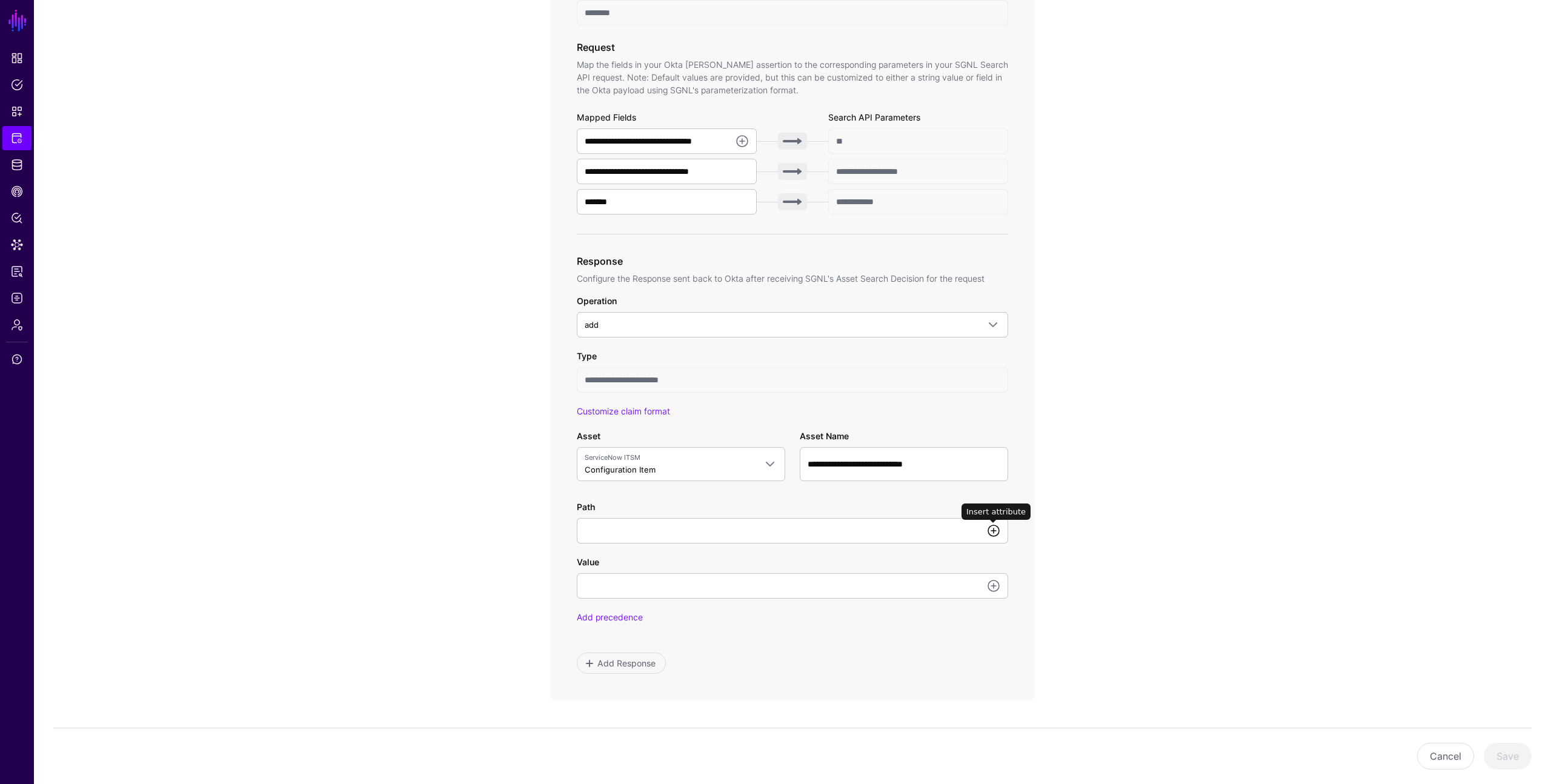
click at [995, 532] on link at bounding box center [994, 531] width 15 height 15
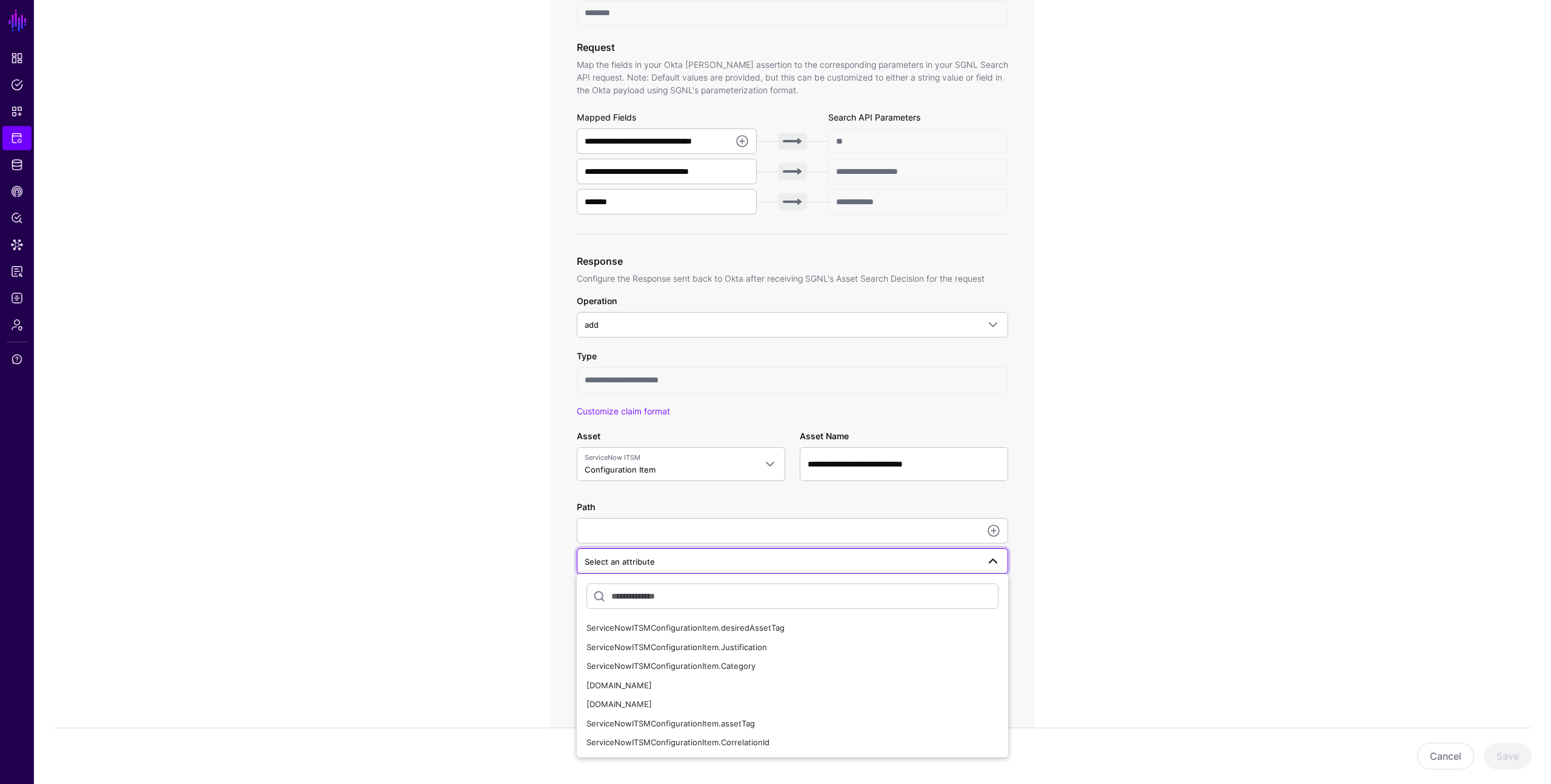
click at [1090, 522] on app-integrations-item-transforms "**********" at bounding box center [793, 374] width 1517 height 1272
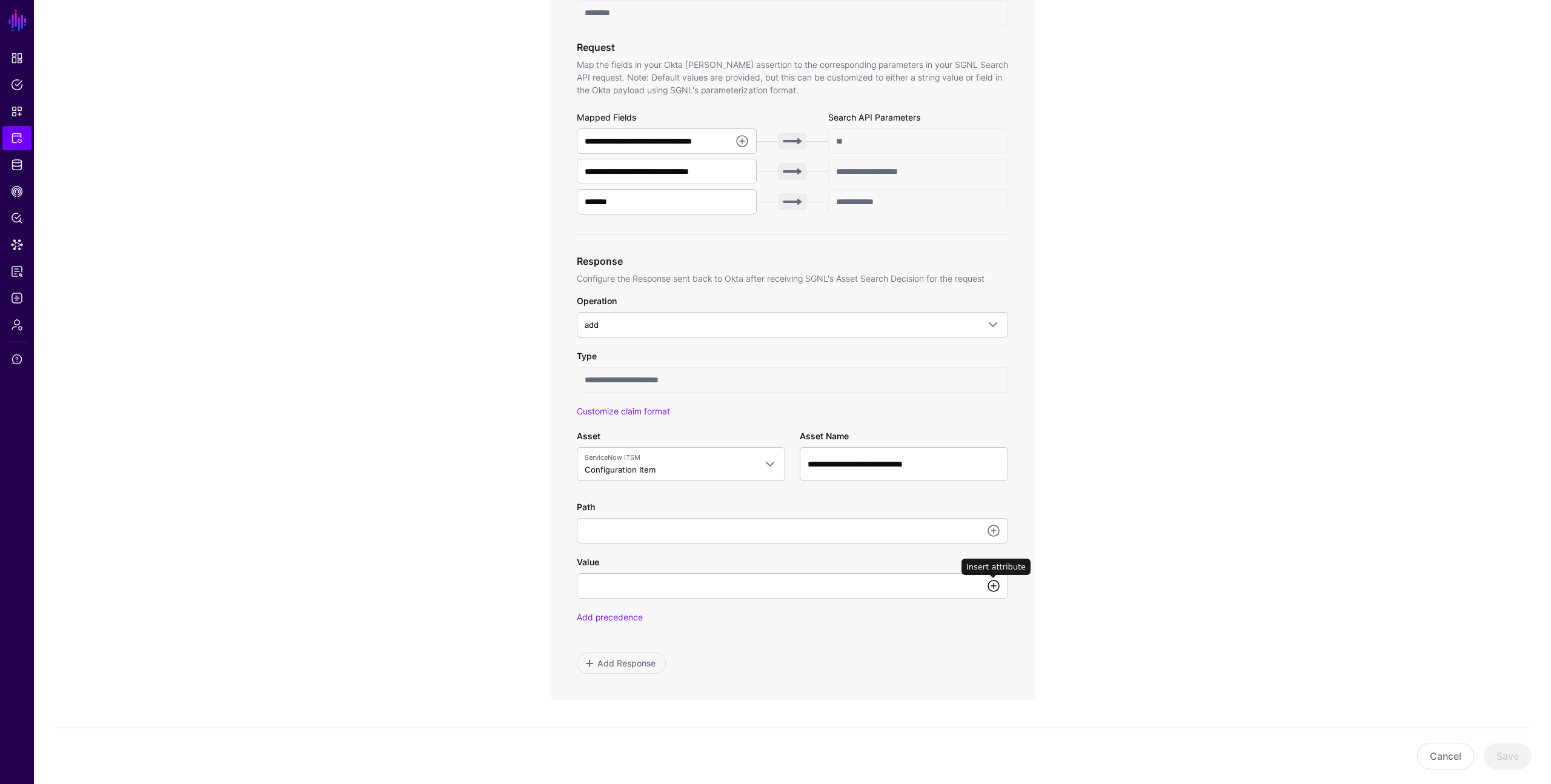
click at [992, 582] on link at bounding box center [994, 586] width 15 height 15
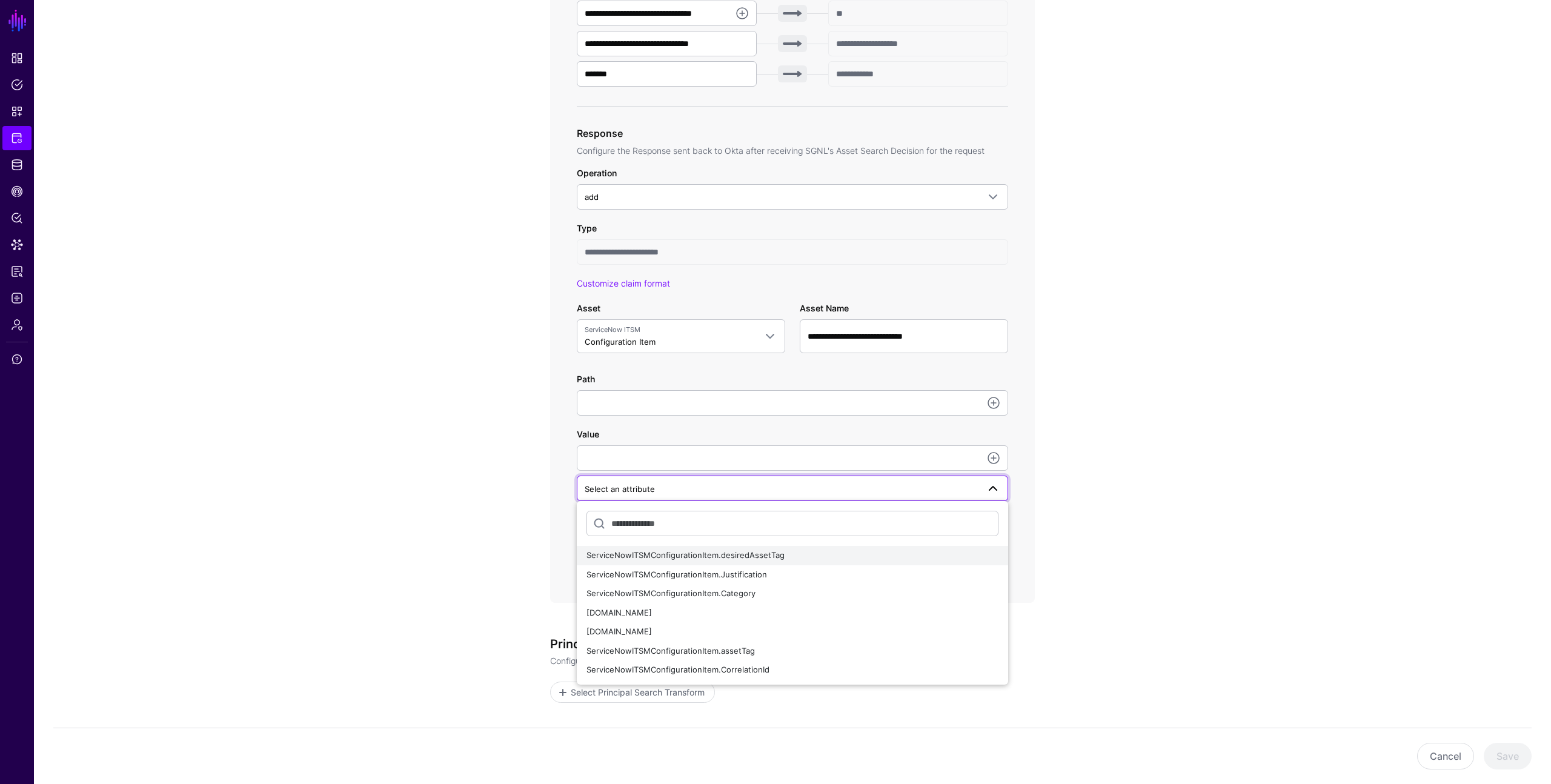
scroll to position [516, 0]
click at [834, 651] on div "ServiceNowITSMConfigurationItem.assetTag" at bounding box center [792, 648] width 412 height 12
type input "**********"
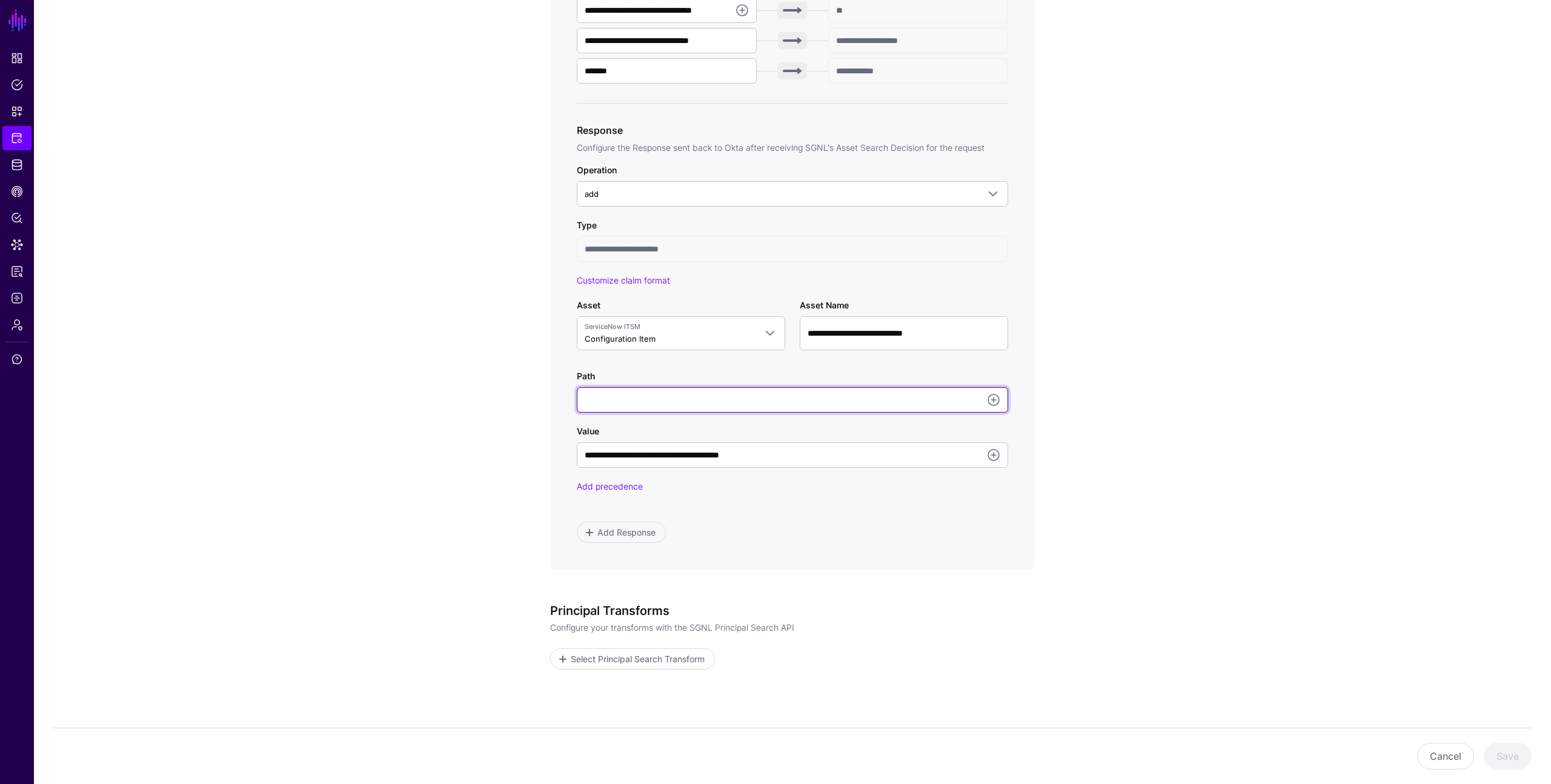
click at [768, 398] on input "Path" at bounding box center [792, 400] width 431 height 25
paste input "**********"
type input "**********"
click at [1510, 761] on button "Save" at bounding box center [1508, 756] width 48 height 27
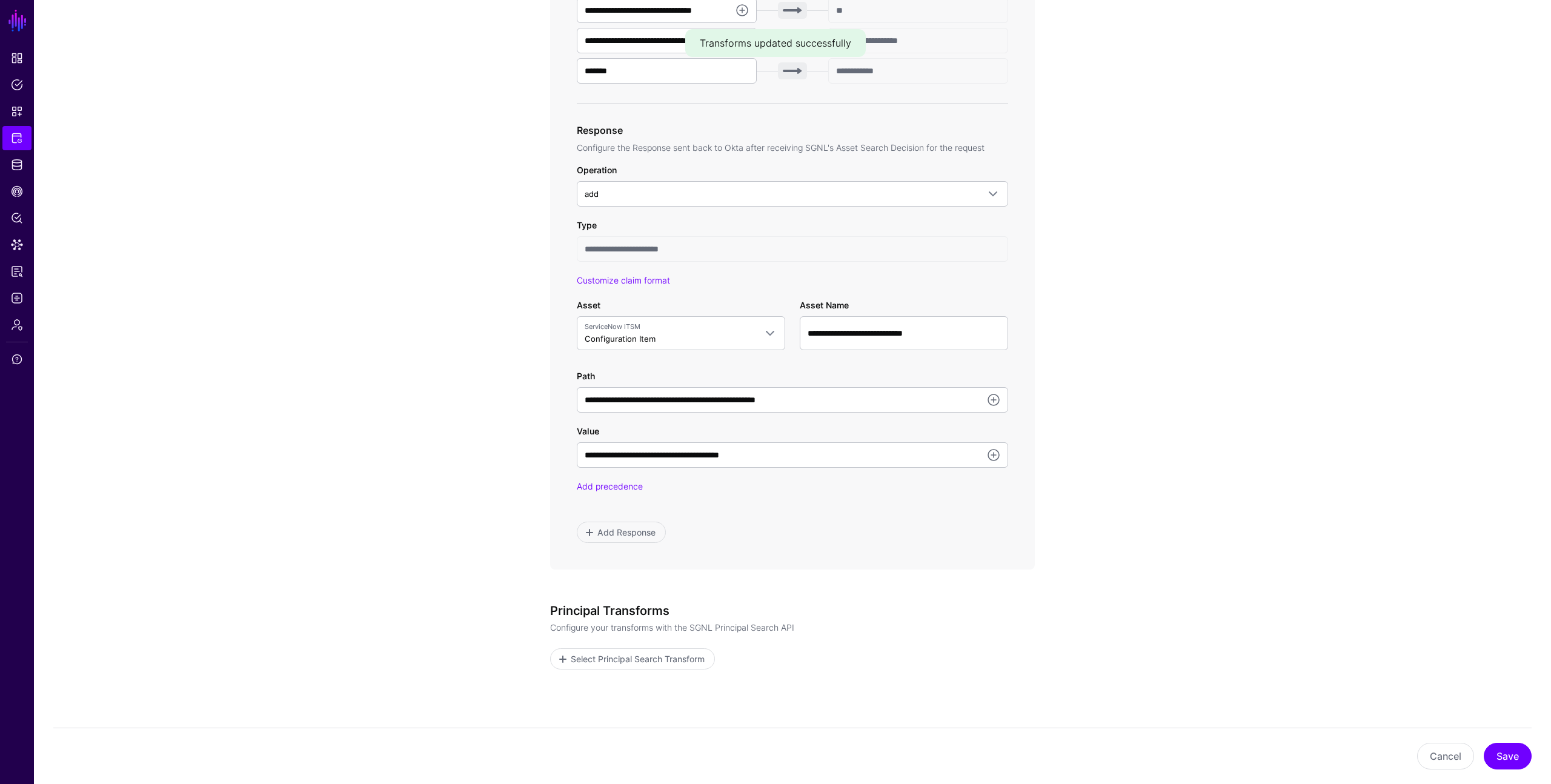
click at [1178, 425] on app-integrations-item-transforms "**********" at bounding box center [793, 228] width 1517 height 1242
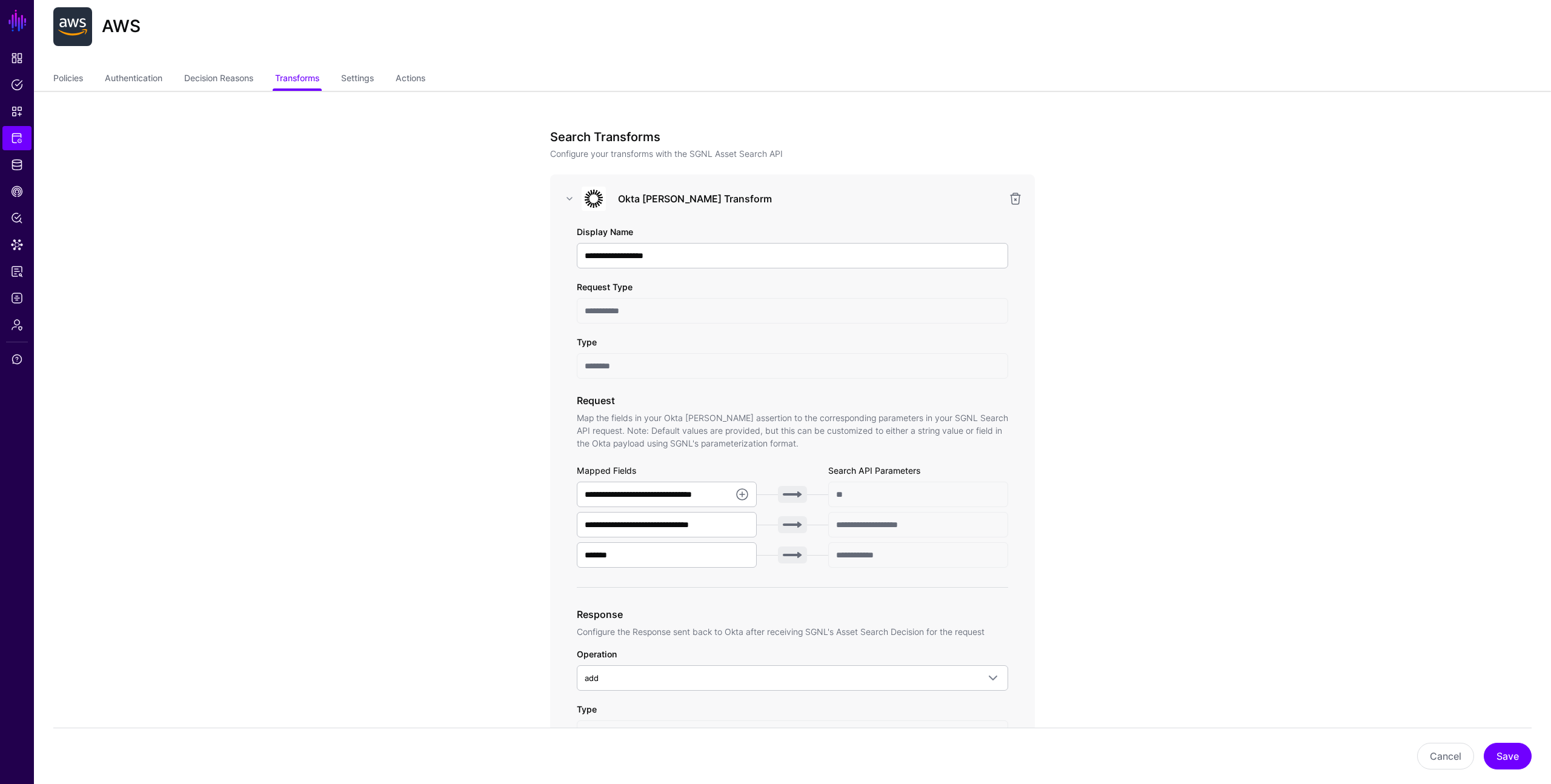
scroll to position [0, 0]
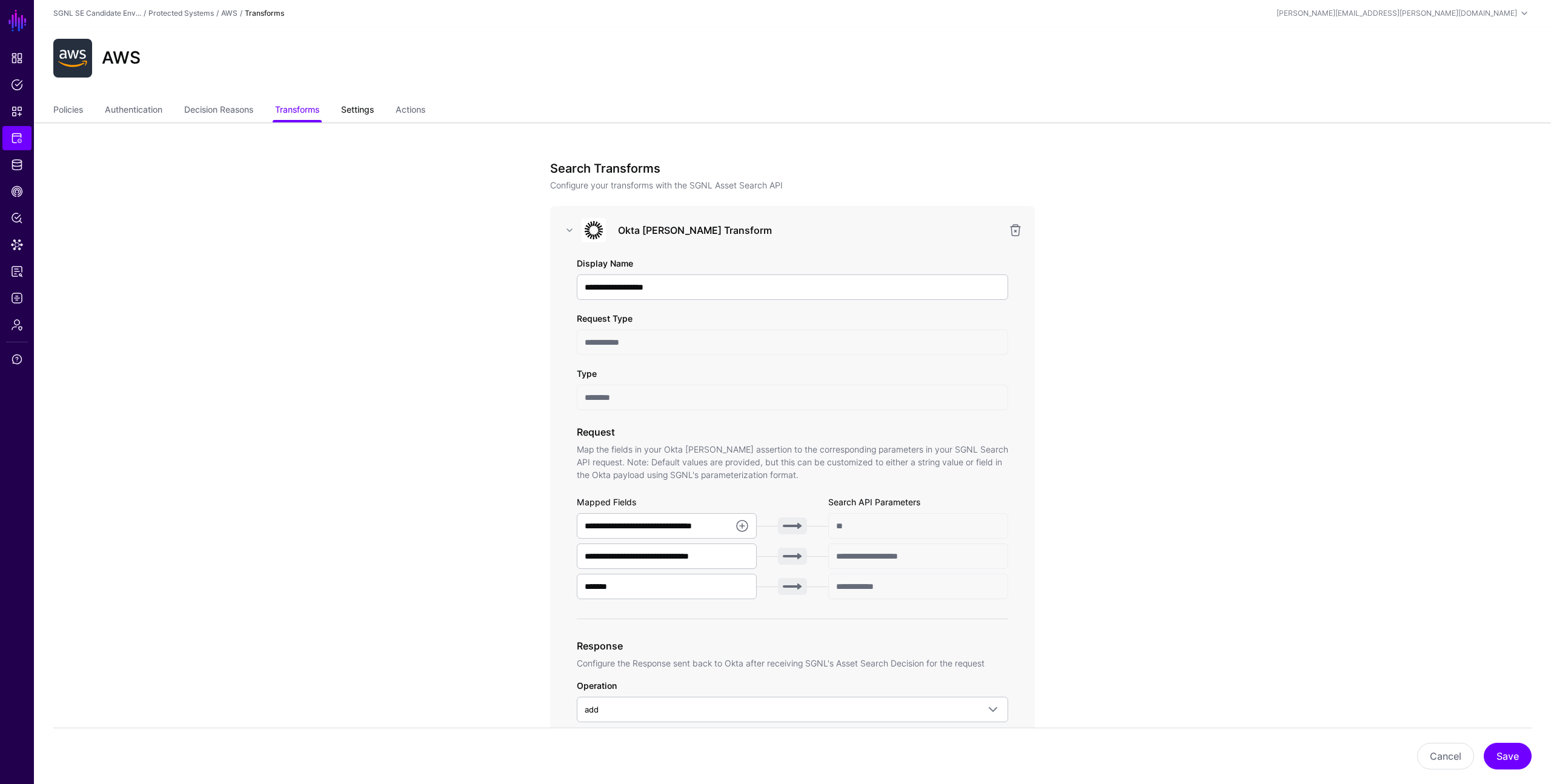
click at [366, 112] on link "Settings" at bounding box center [357, 110] width 33 height 23
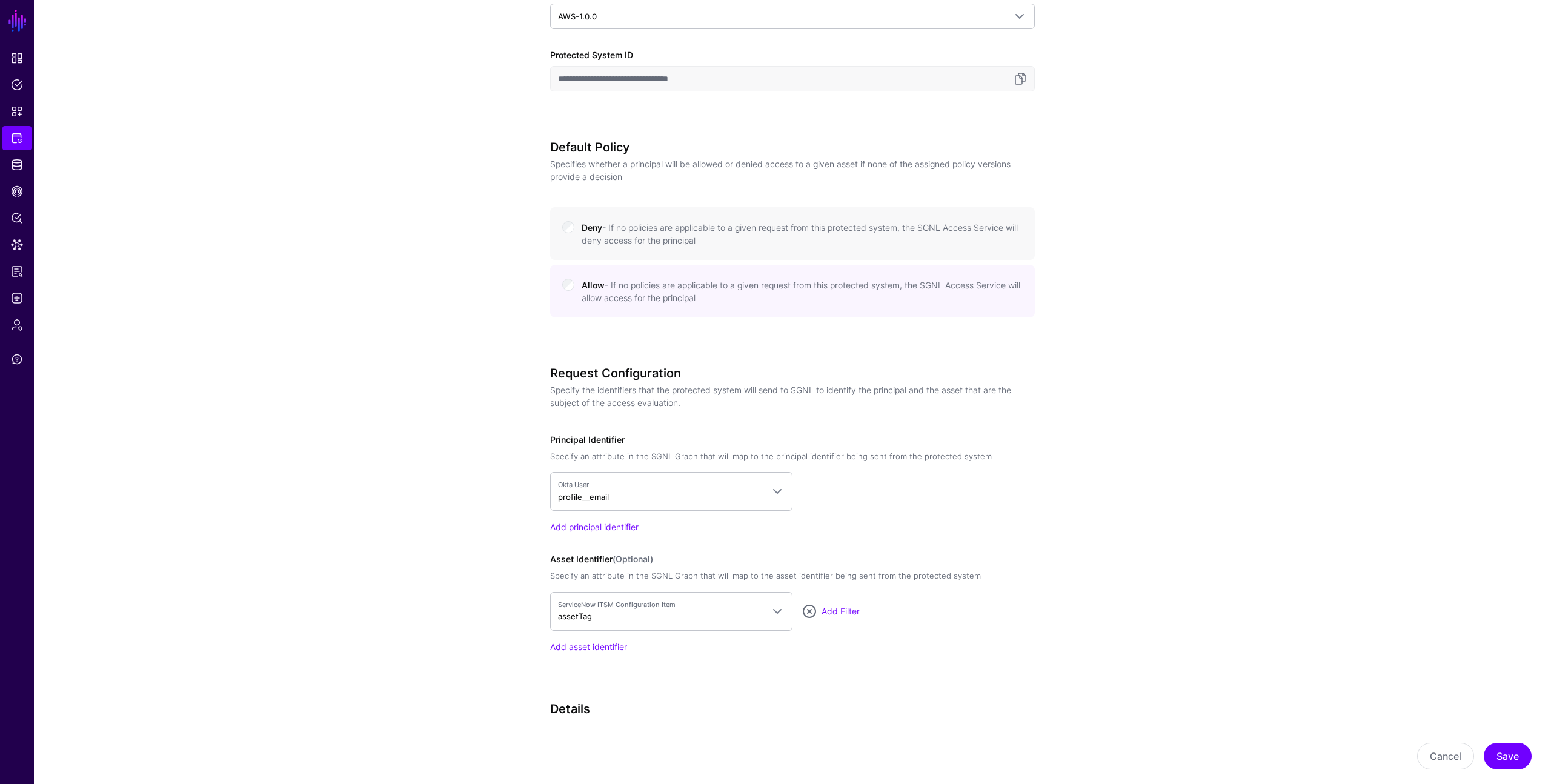
scroll to position [503, 0]
click at [674, 614] on span "ServiceNow ITSM Configuration Item assetTag" at bounding box center [660, 611] width 205 height 23
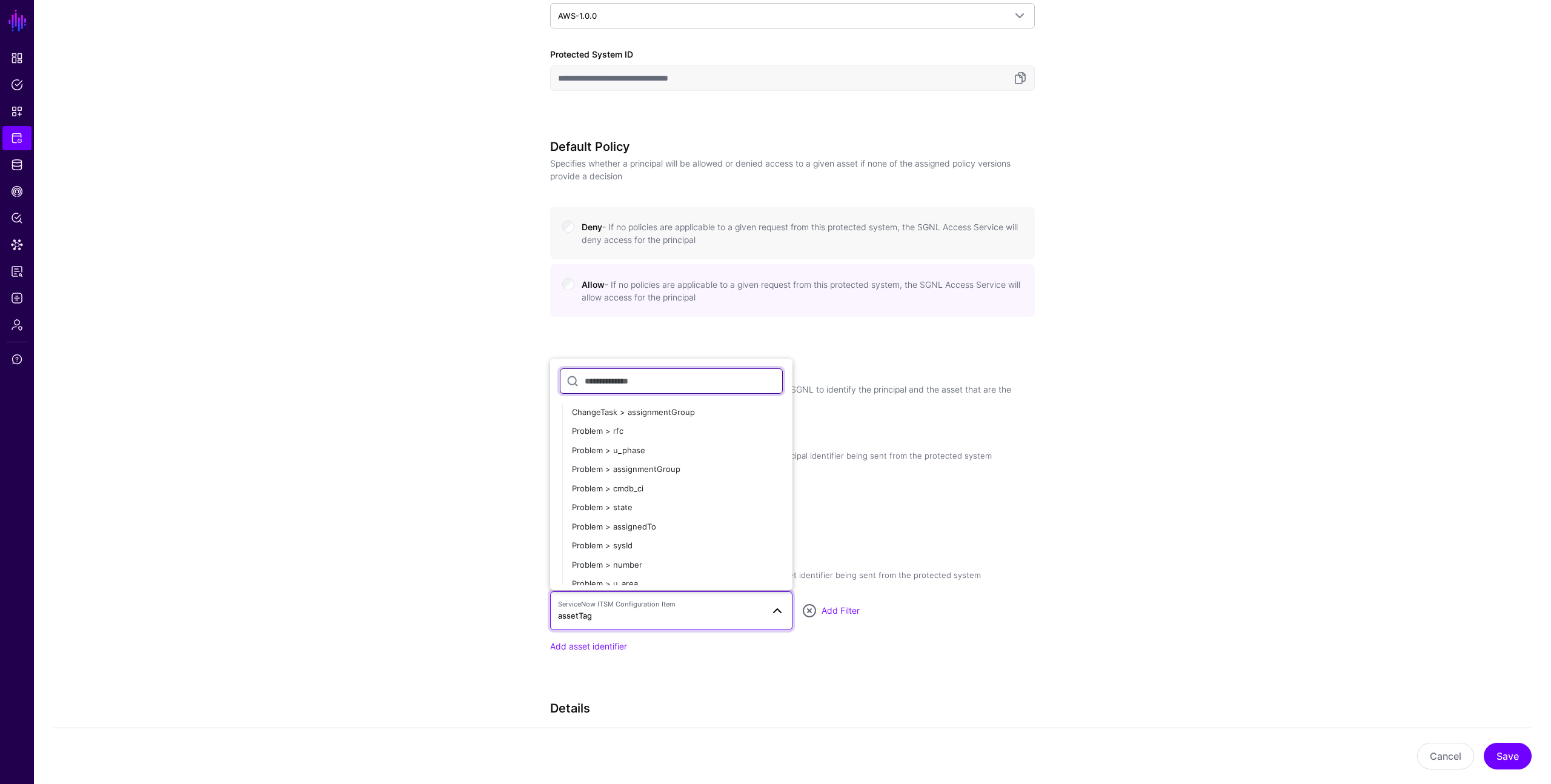
scroll to position [1122, 0]
click at [452, 435] on app-integrations-details-form "**********" at bounding box center [793, 318] width 1517 height 1396
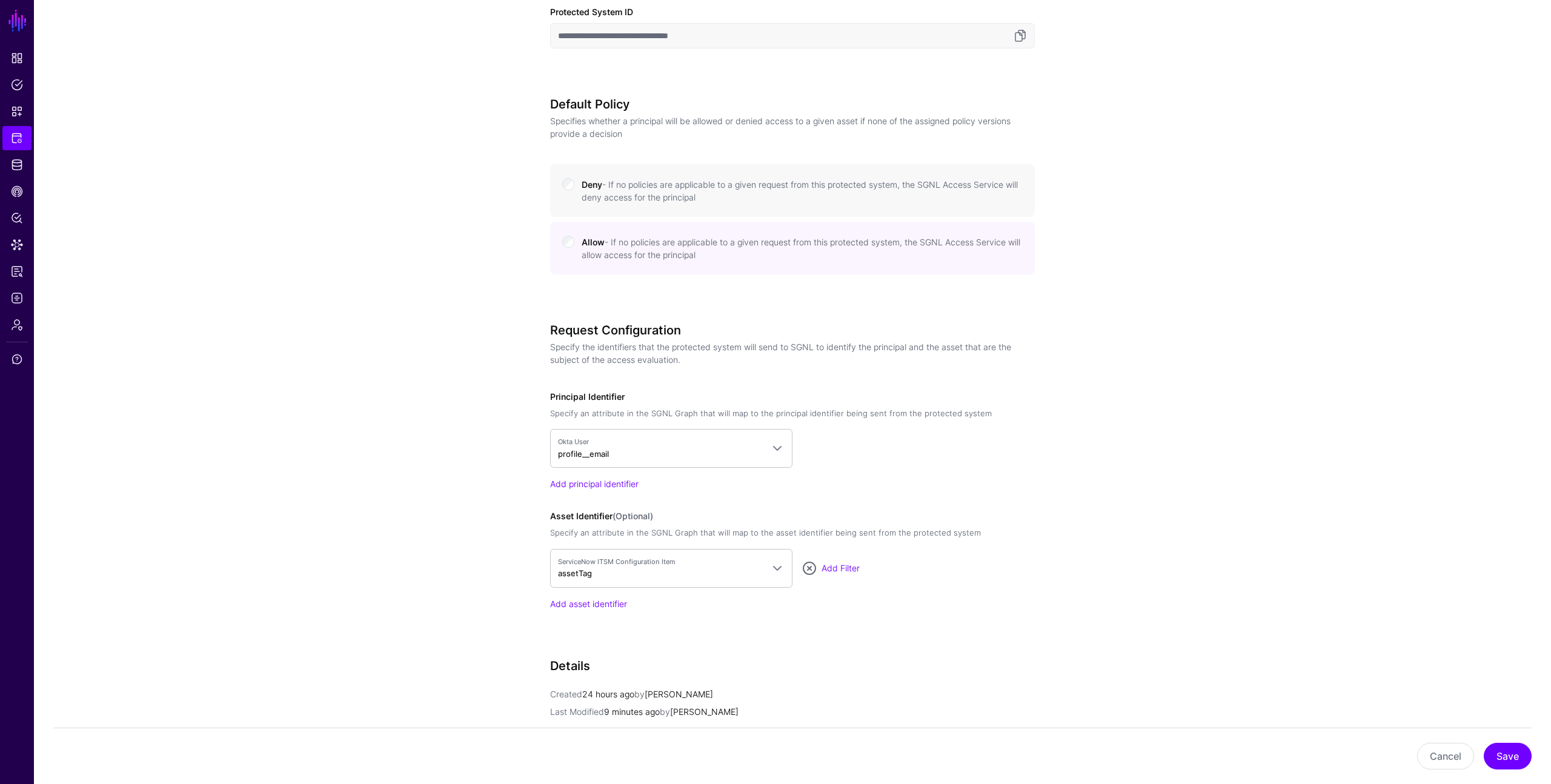
scroll to position [546, 0]
click at [1437, 750] on button "Cancel" at bounding box center [1446, 756] width 57 height 27
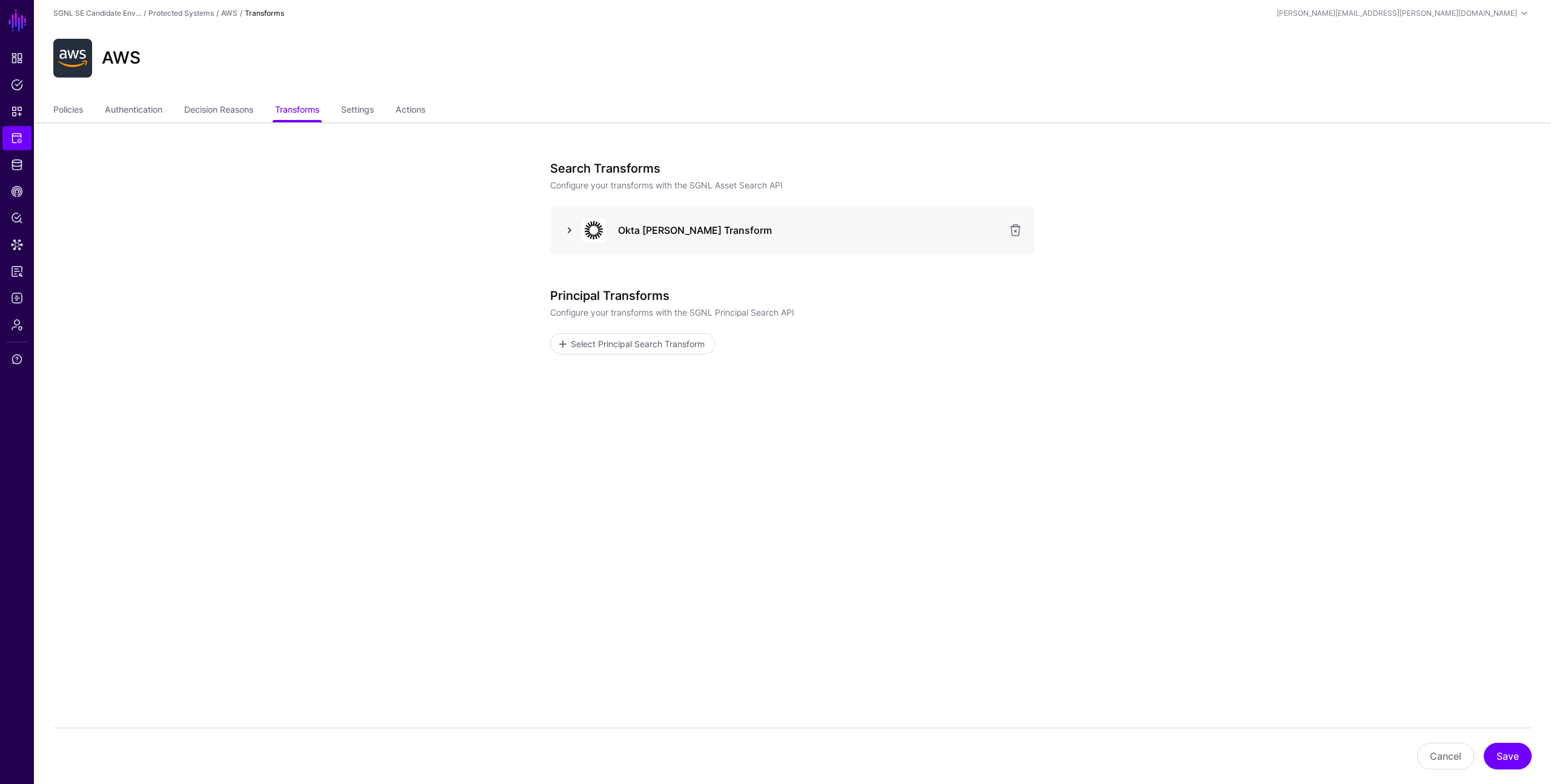
click at [570, 229] on link at bounding box center [570, 230] width 15 height 15
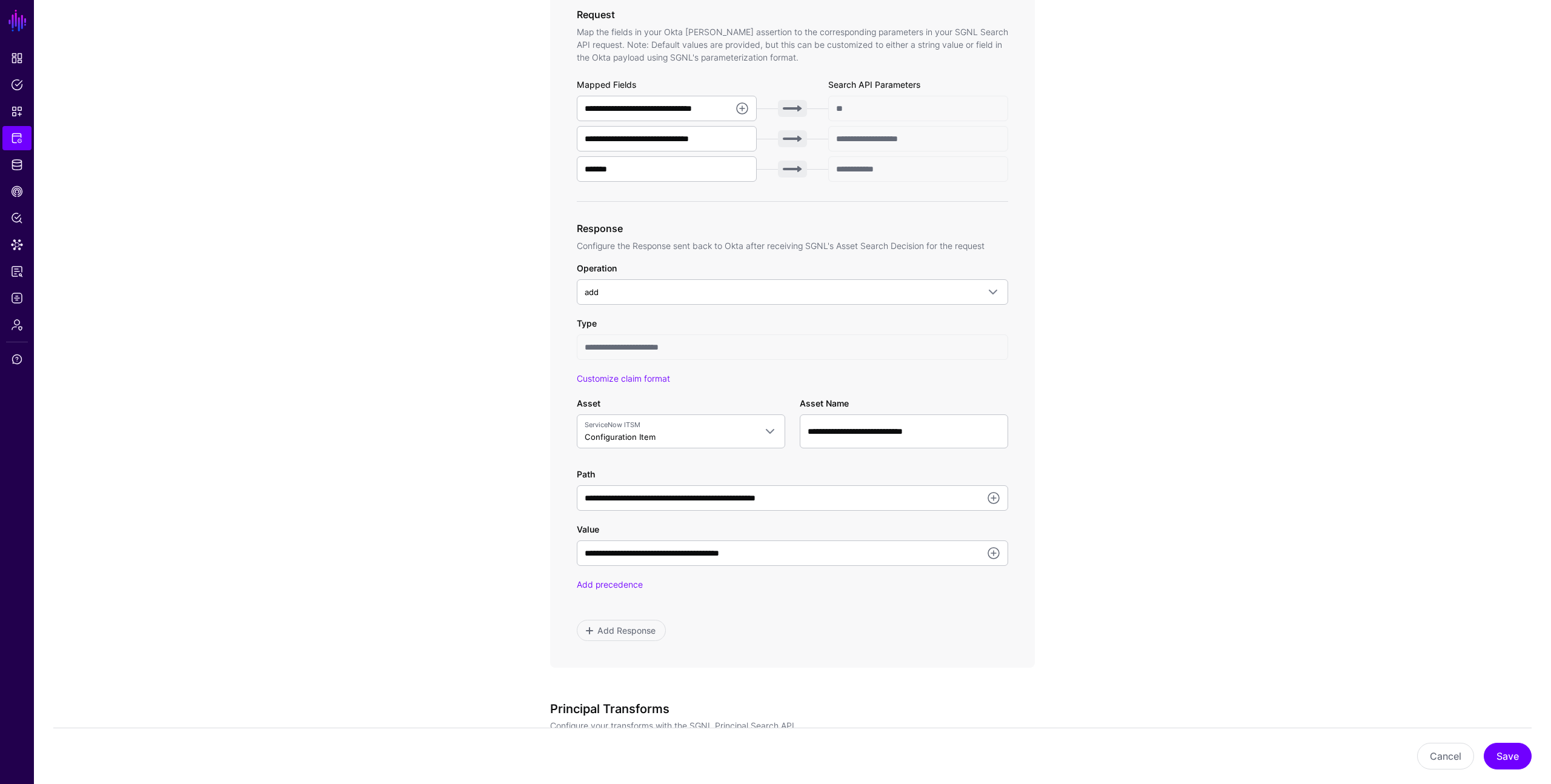
scroll to position [421, 0]
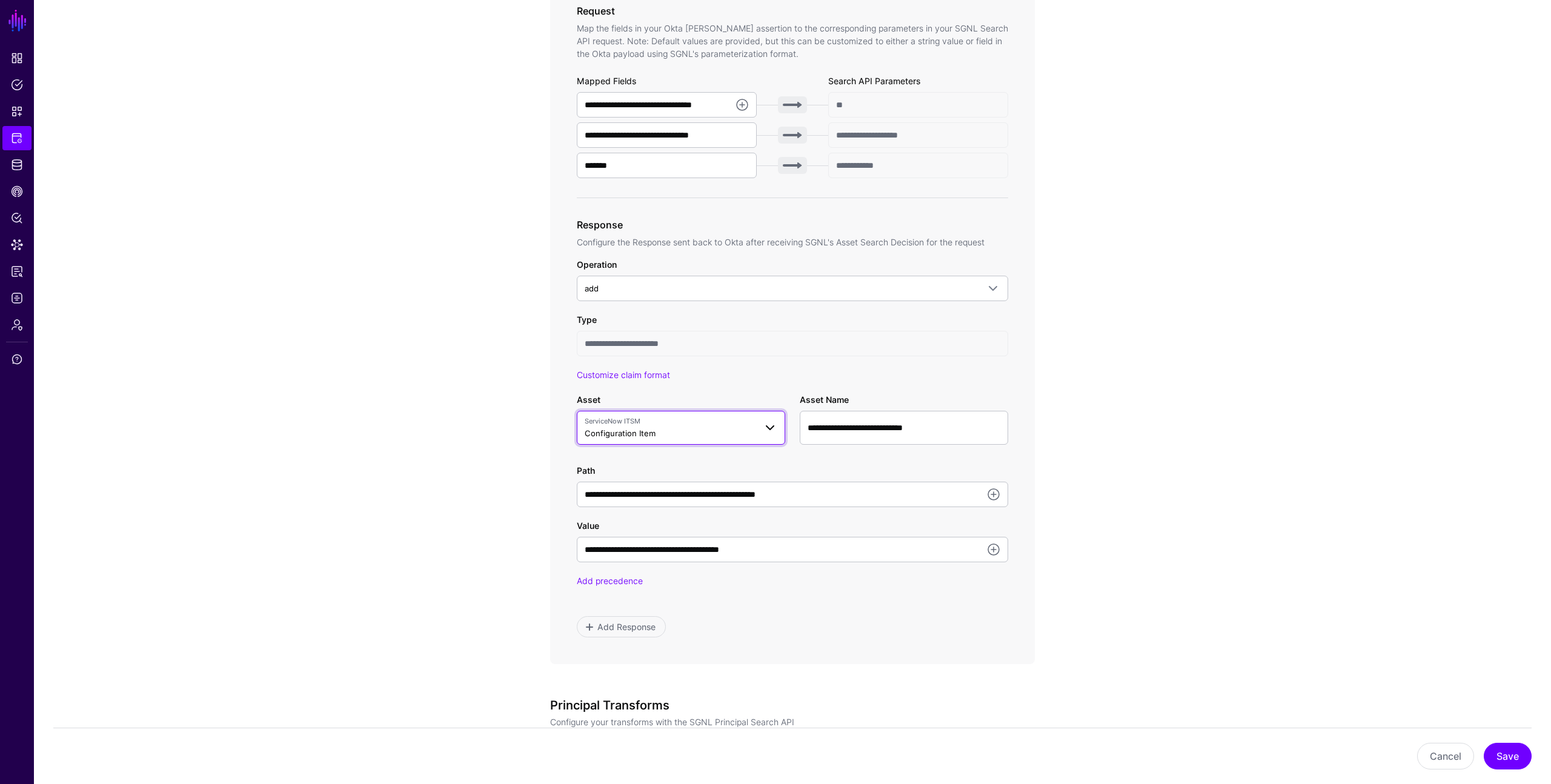
click at [771, 421] on span at bounding box center [771, 428] width 15 height 15
click at [692, 433] on span "ServiceNow ITSM Configuration Item" at bounding box center [670, 427] width 171 height 23
drag, startPoint x: 692, startPoint y: 435, endPoint x: 616, endPoint y: 435, distance: 76.0
click at [616, 435] on span "ServiceNow ITSM Configuration Item" at bounding box center [670, 427] width 171 height 23
click at [702, 389] on div "**********" at bounding box center [792, 478] width 431 height 219
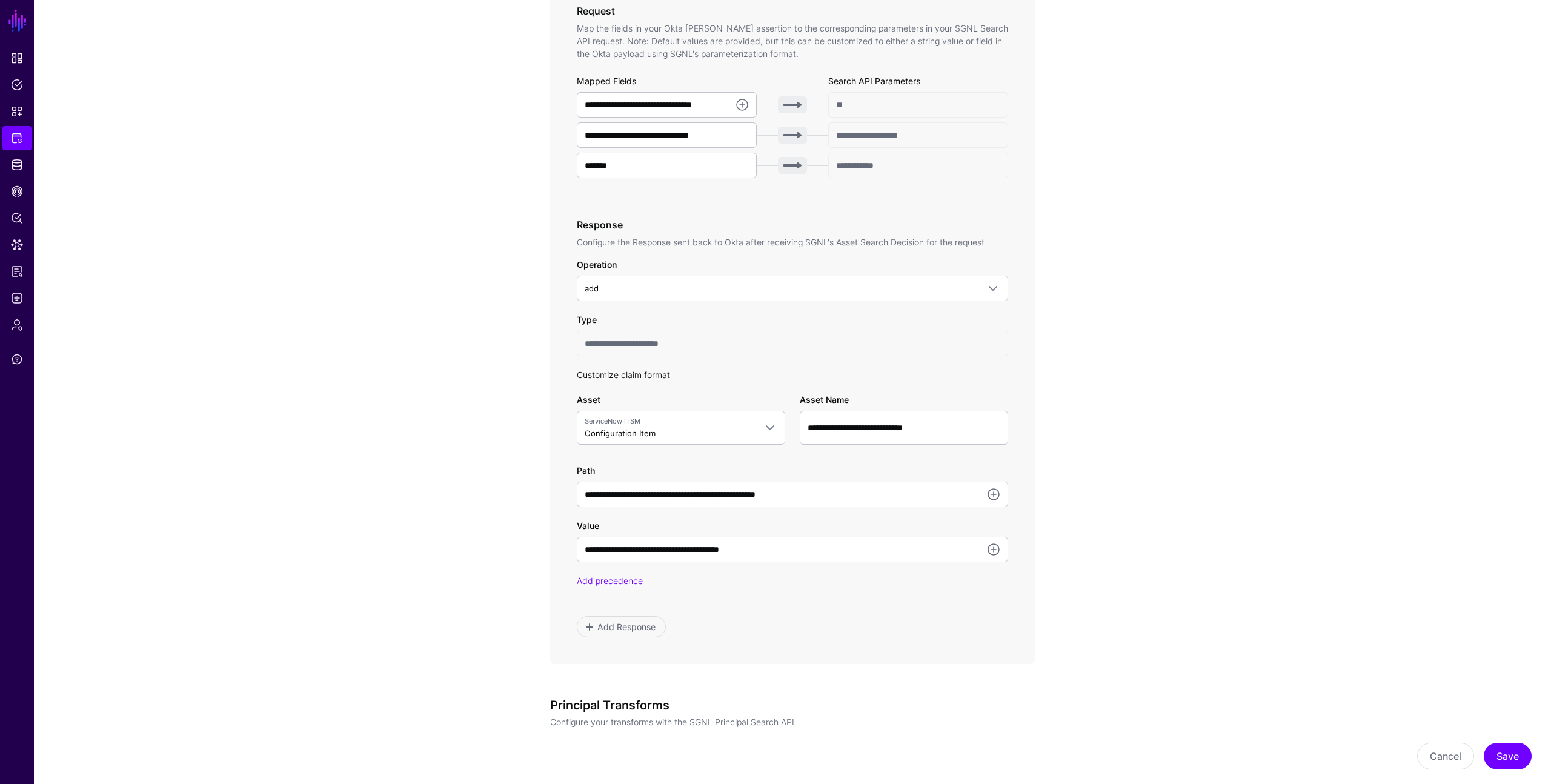
click at [655, 376] on link "Customize claim format" at bounding box center [623, 375] width 93 height 10
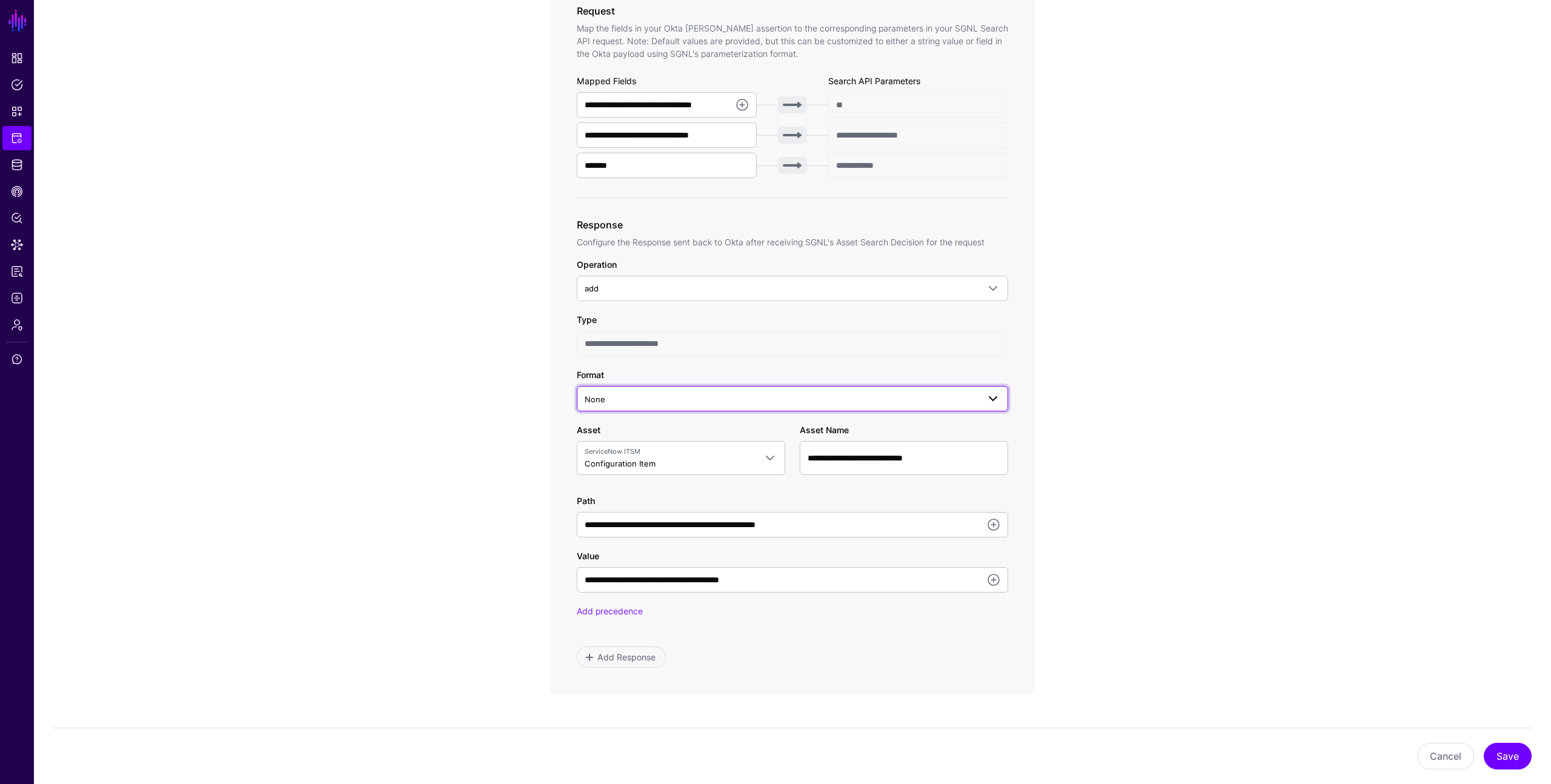
click at [658, 395] on span "None" at bounding box center [781, 399] width 394 height 13
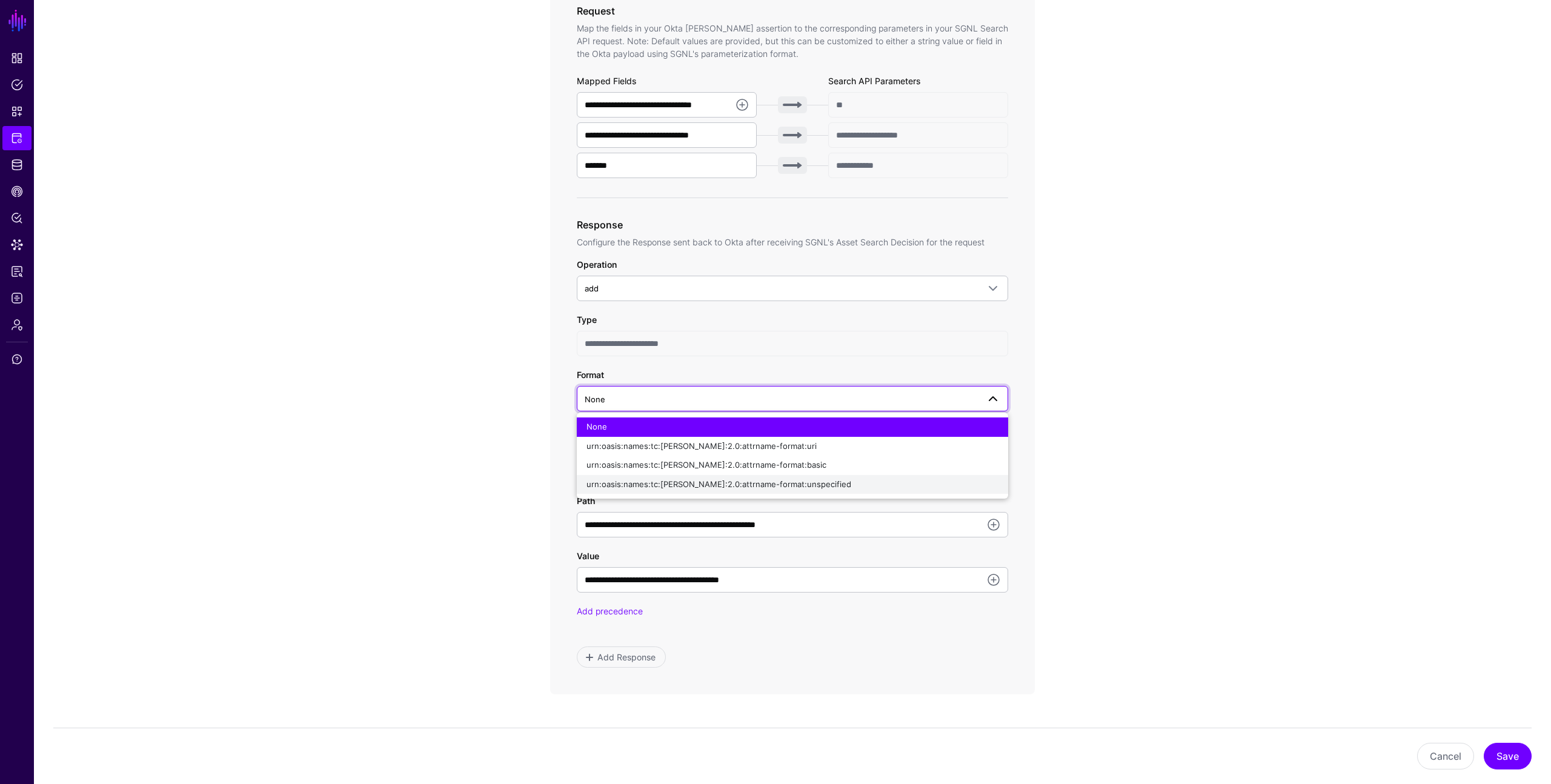
click at [661, 488] on span "urn:oasis:names:tc:SAML:2.0:attrname-format:unspecified" at bounding box center [719, 484] width 265 height 10
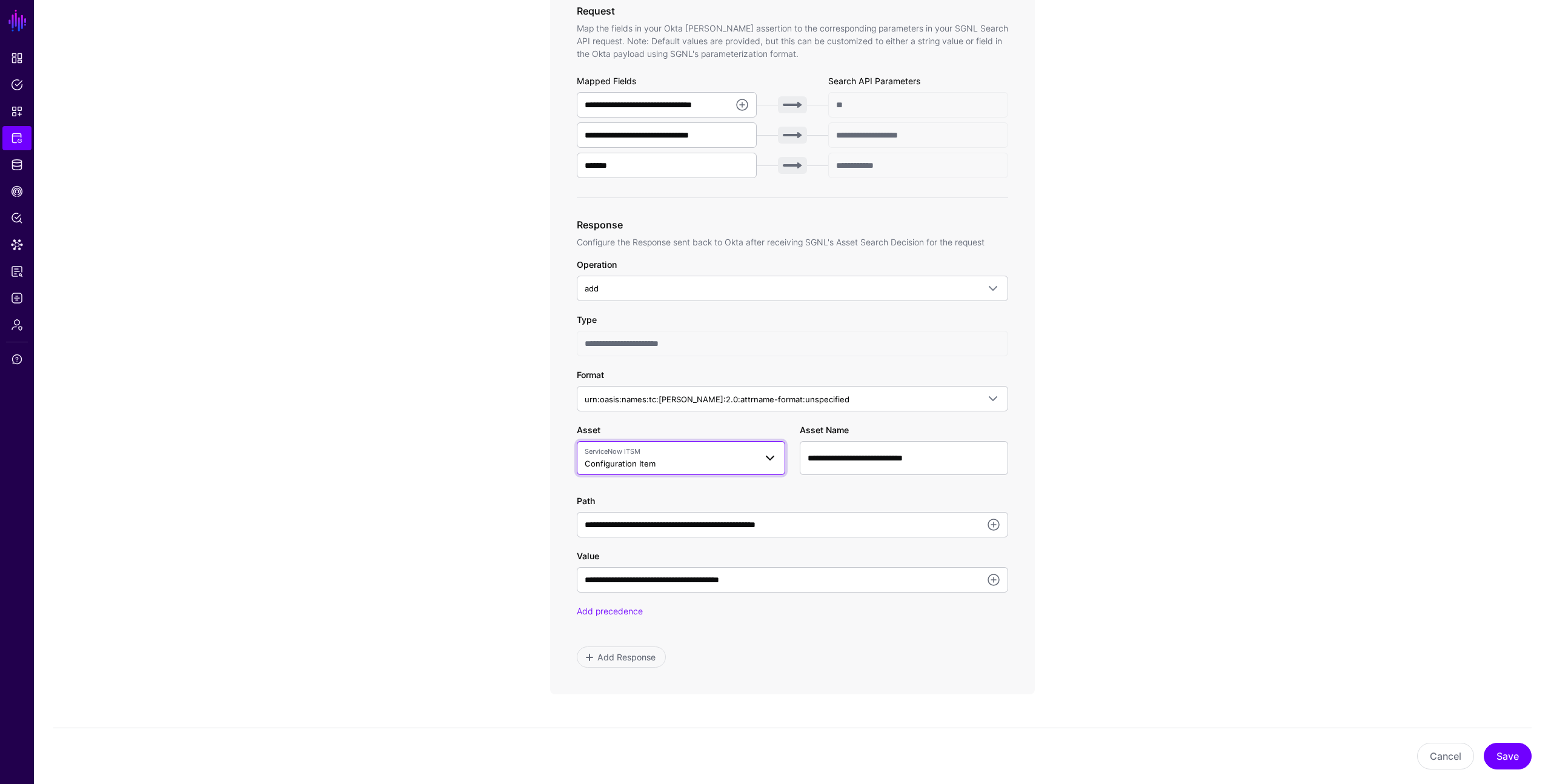
click at [656, 464] on span "ServiceNow ITSM Configuration Item" at bounding box center [670, 458] width 171 height 23
click at [630, 531] on div "No Entity" at bounding box center [681, 531] width 189 height 12
click at [637, 456] on span at bounding box center [681, 459] width 193 height 15
click at [639, 573] on span "Configuration Item" at bounding box center [634, 573] width 70 height 10
click at [993, 523] on link at bounding box center [994, 525] width 15 height 15
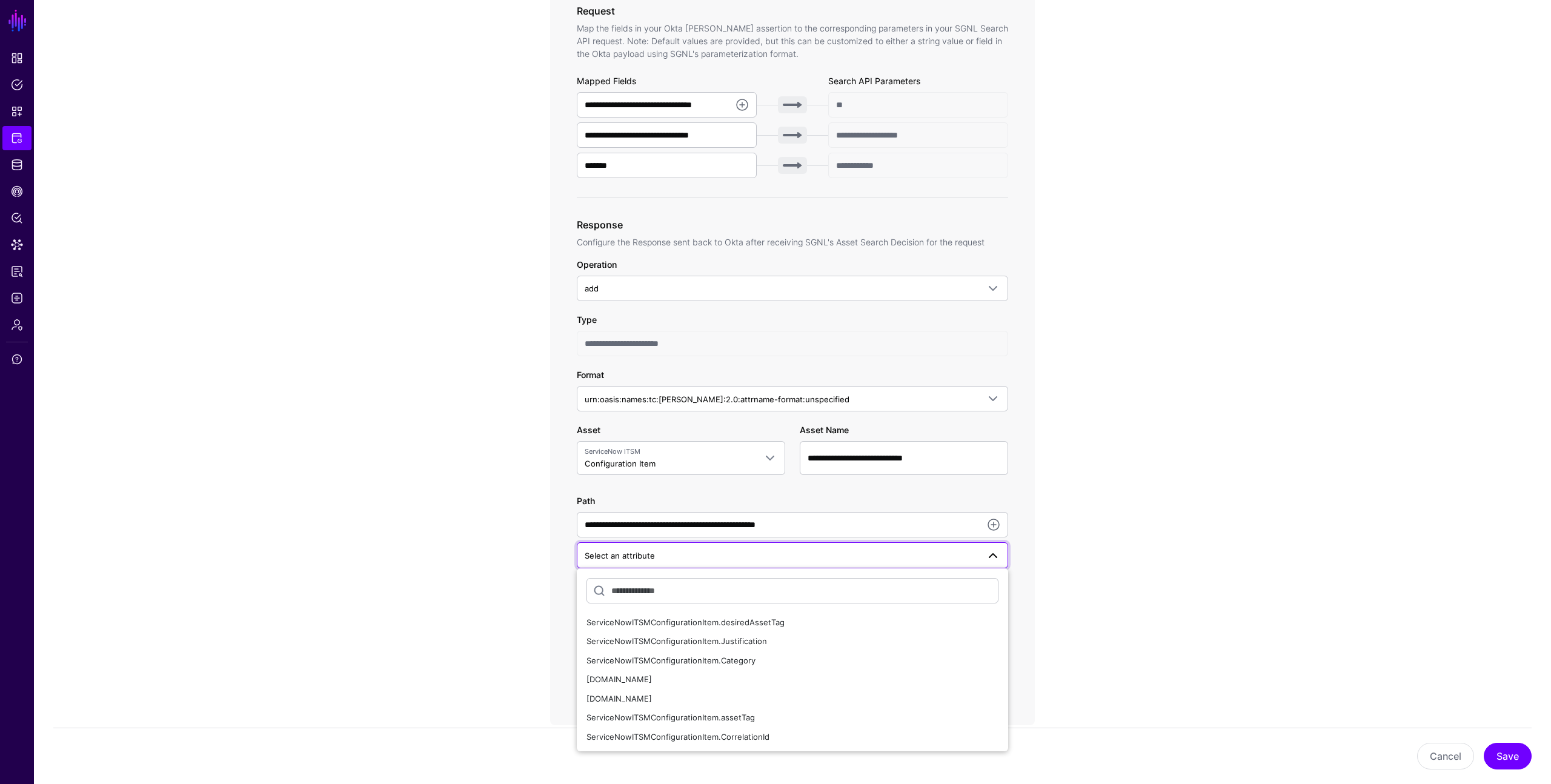
click at [470, 444] on app-integrations-item-transforms "**********" at bounding box center [793, 353] width 1517 height 1304
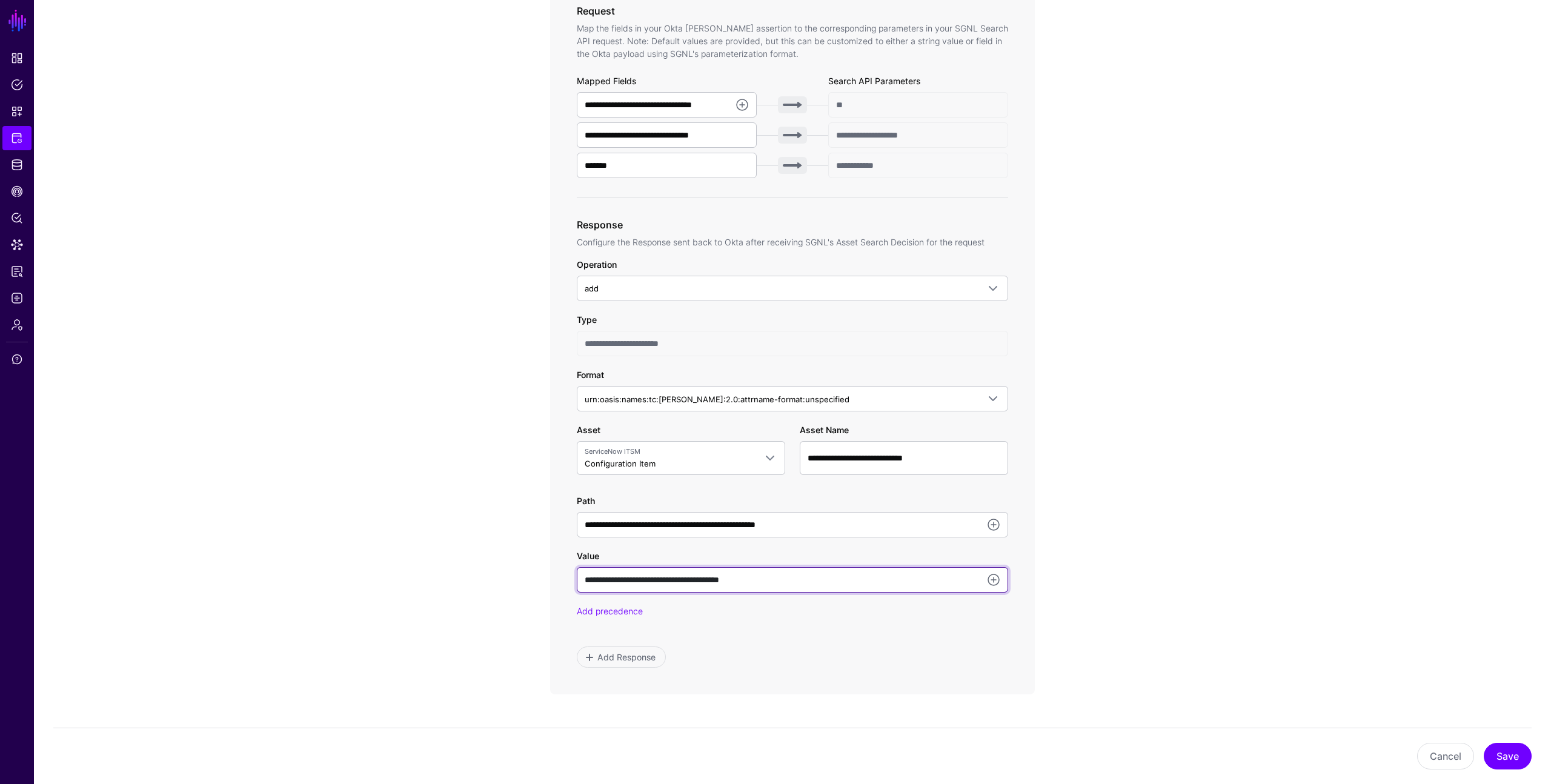
drag, startPoint x: 789, startPoint y: 577, endPoint x: 621, endPoint y: 567, distance: 168.3
click at [621, 567] on input "**********" at bounding box center [792, 580] width 431 height 25
paste input "**********"
type input "**********"
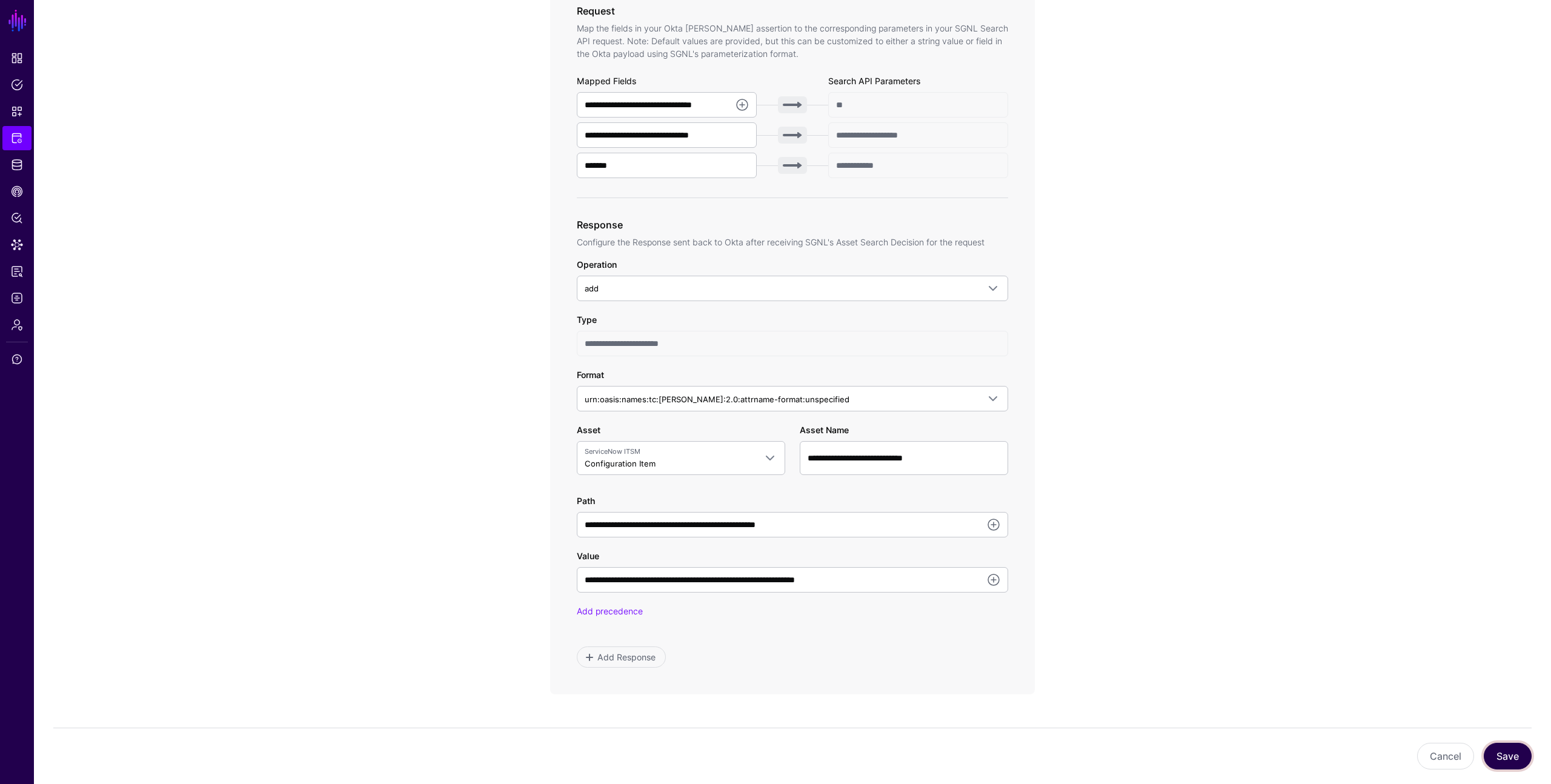
click at [1499, 750] on button "Save" at bounding box center [1508, 756] width 48 height 27
click at [1509, 753] on button "Save" at bounding box center [1508, 756] width 48 height 27
drag, startPoint x: 880, startPoint y: 579, endPoint x: 716, endPoint y: 561, distance: 165.0
click at [716, 563] on div "**********" at bounding box center [792, 571] width 431 height 43
paste input "**********"
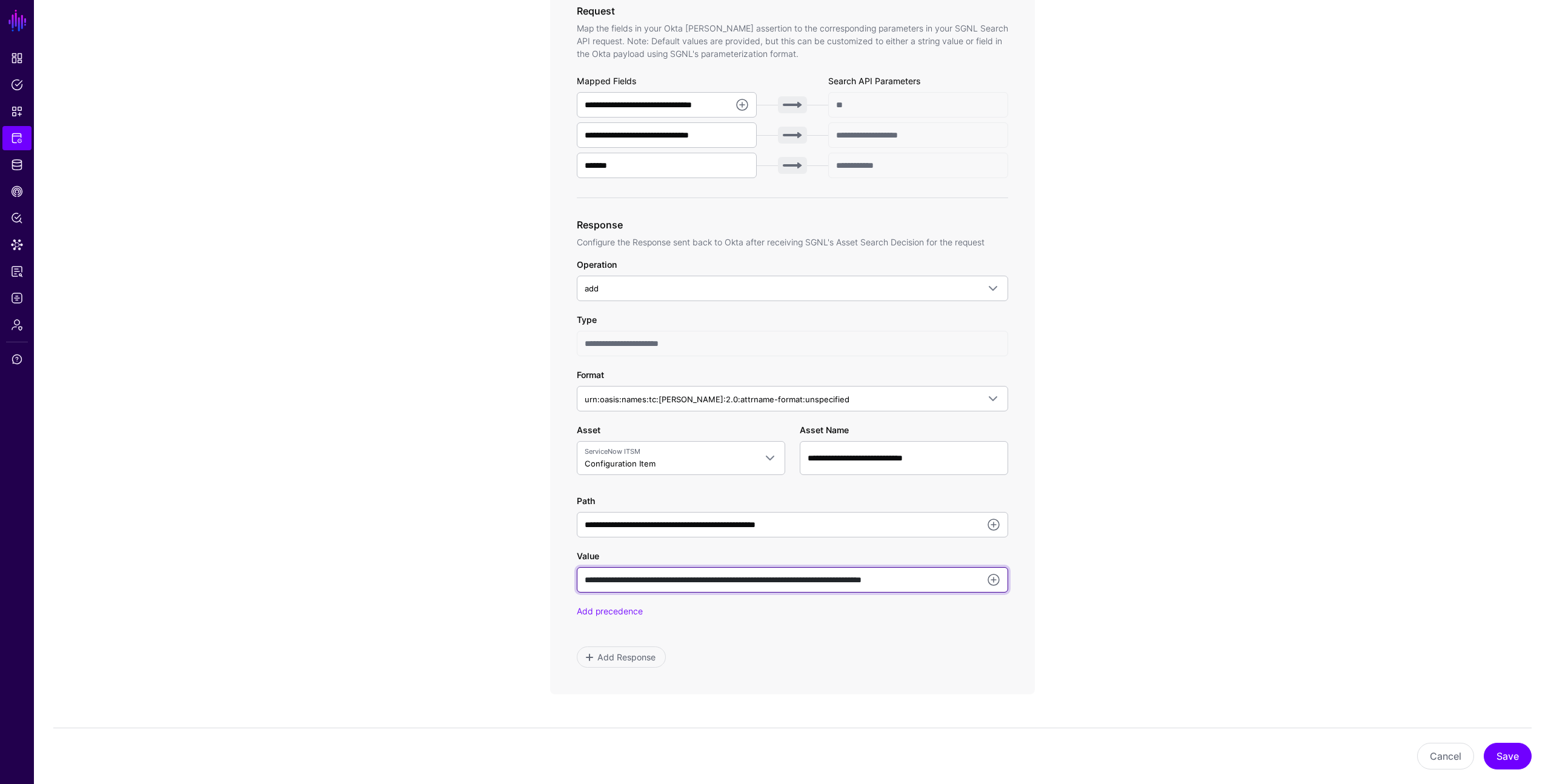
drag, startPoint x: 675, startPoint y: 581, endPoint x: 556, endPoint y: 575, distance: 119.2
click at [555, 575] on div "**********" at bounding box center [792, 240] width 485 height 910
click at [613, 583] on input "**********" at bounding box center [792, 580] width 431 height 25
type input "**********"
click at [1507, 753] on button "Save" at bounding box center [1508, 756] width 48 height 27
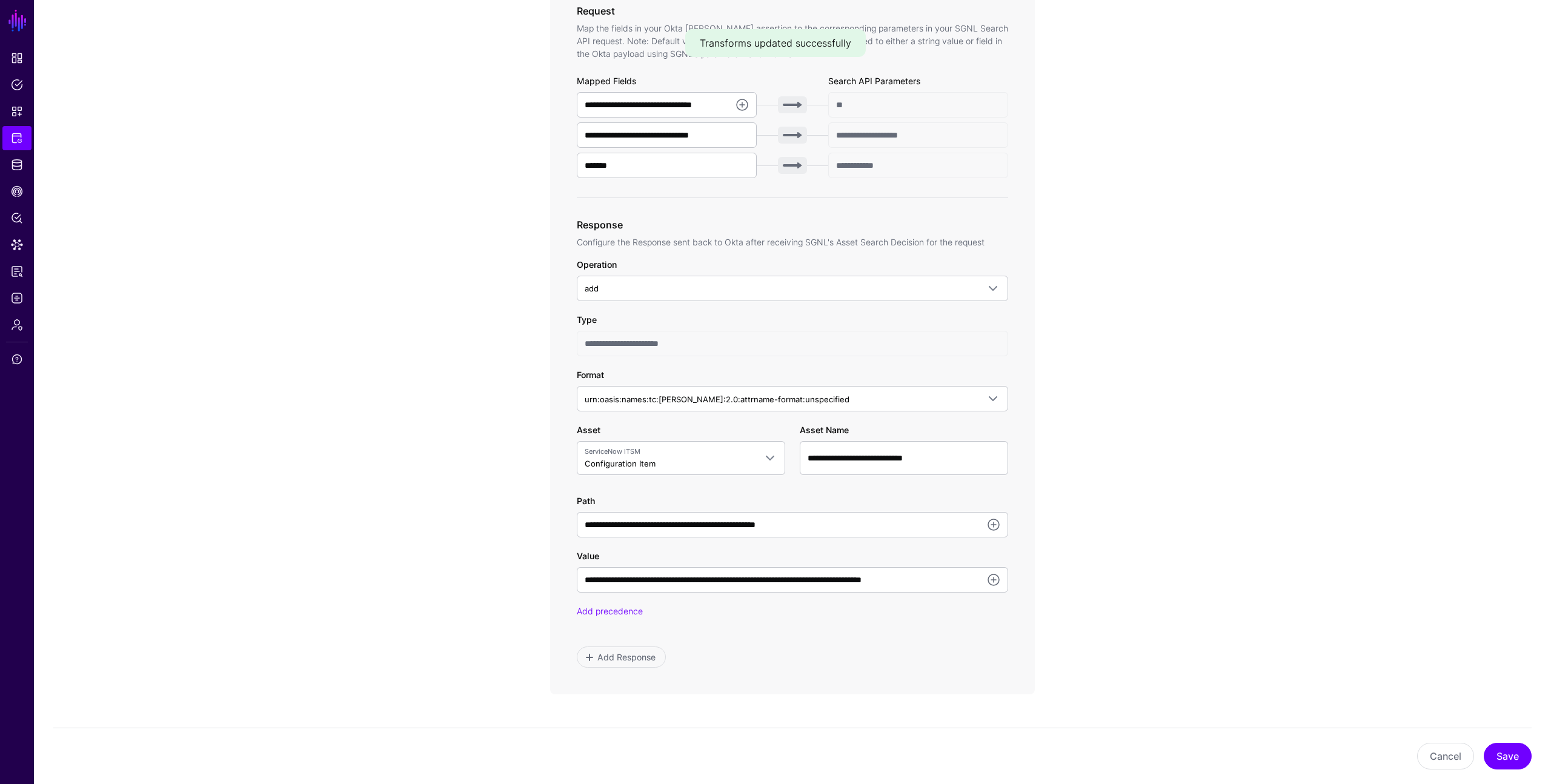
click at [1167, 488] on app-integrations-item-transforms "**********" at bounding box center [793, 337] width 1517 height 1272
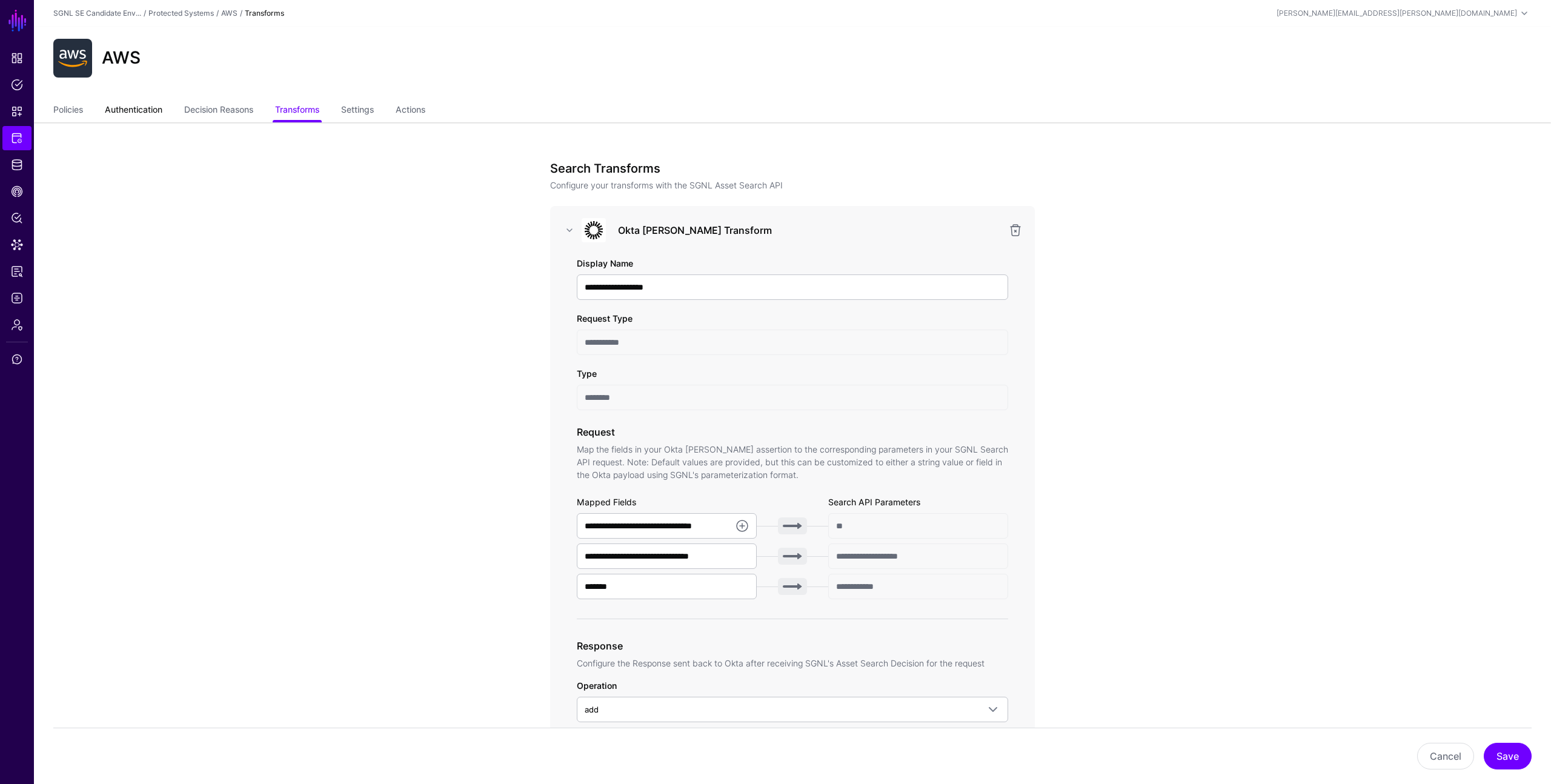
click at [136, 110] on link "Authentication" at bounding box center [133, 110] width 57 height 23
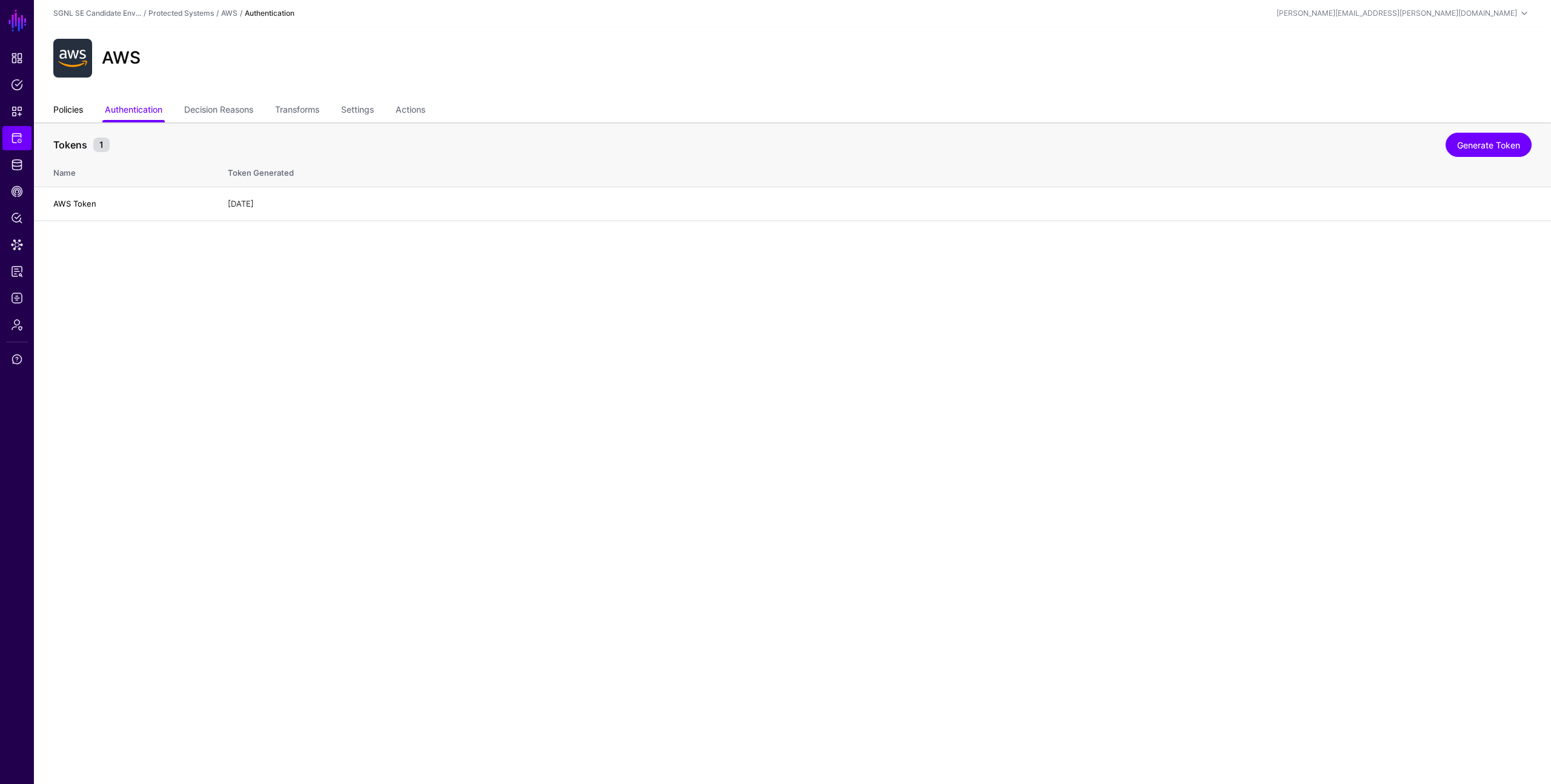
click at [66, 109] on link "Policies" at bounding box center [69, 110] width 30 height 23
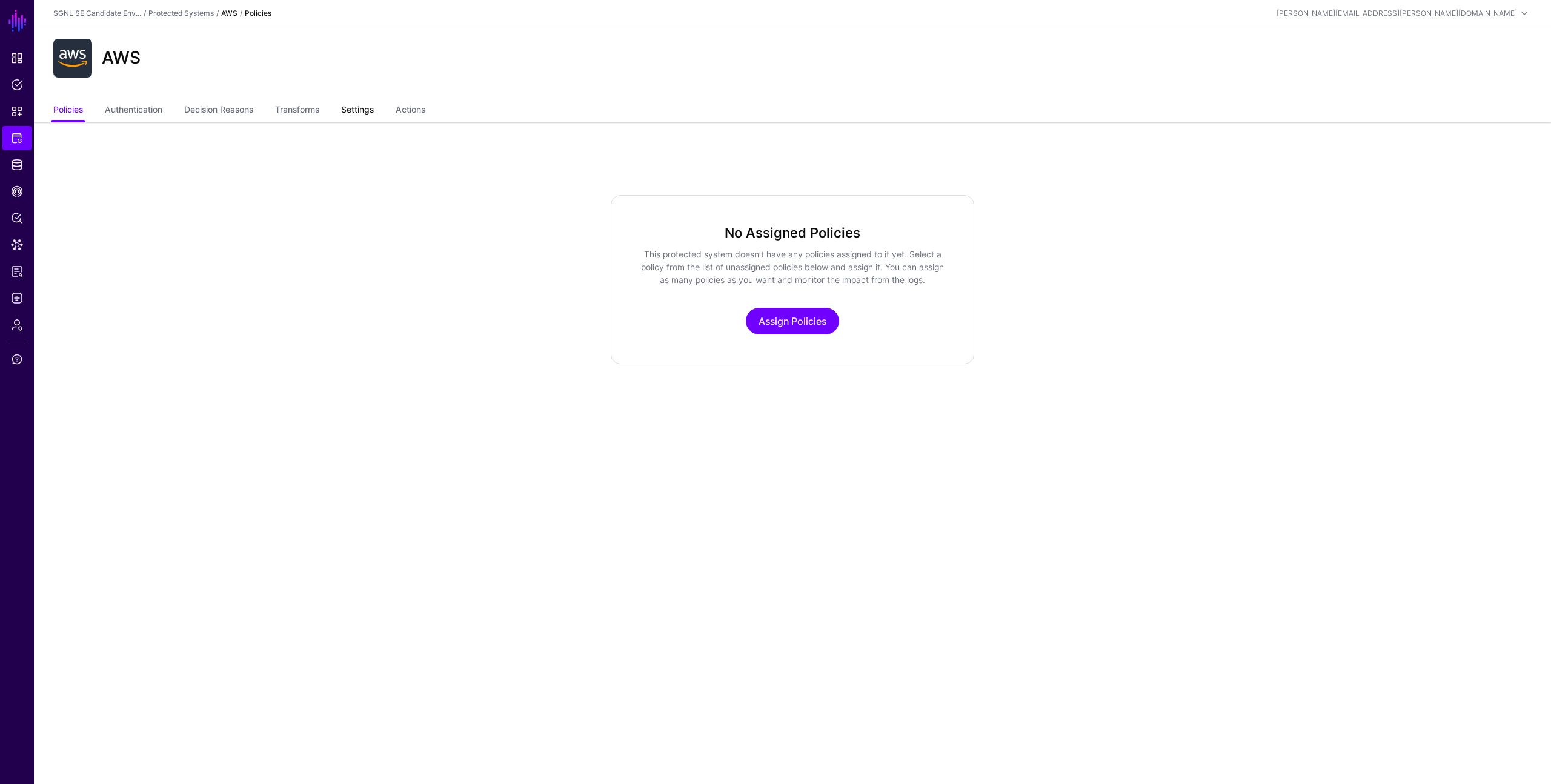
click at [364, 107] on link "Settings" at bounding box center [357, 110] width 33 height 23
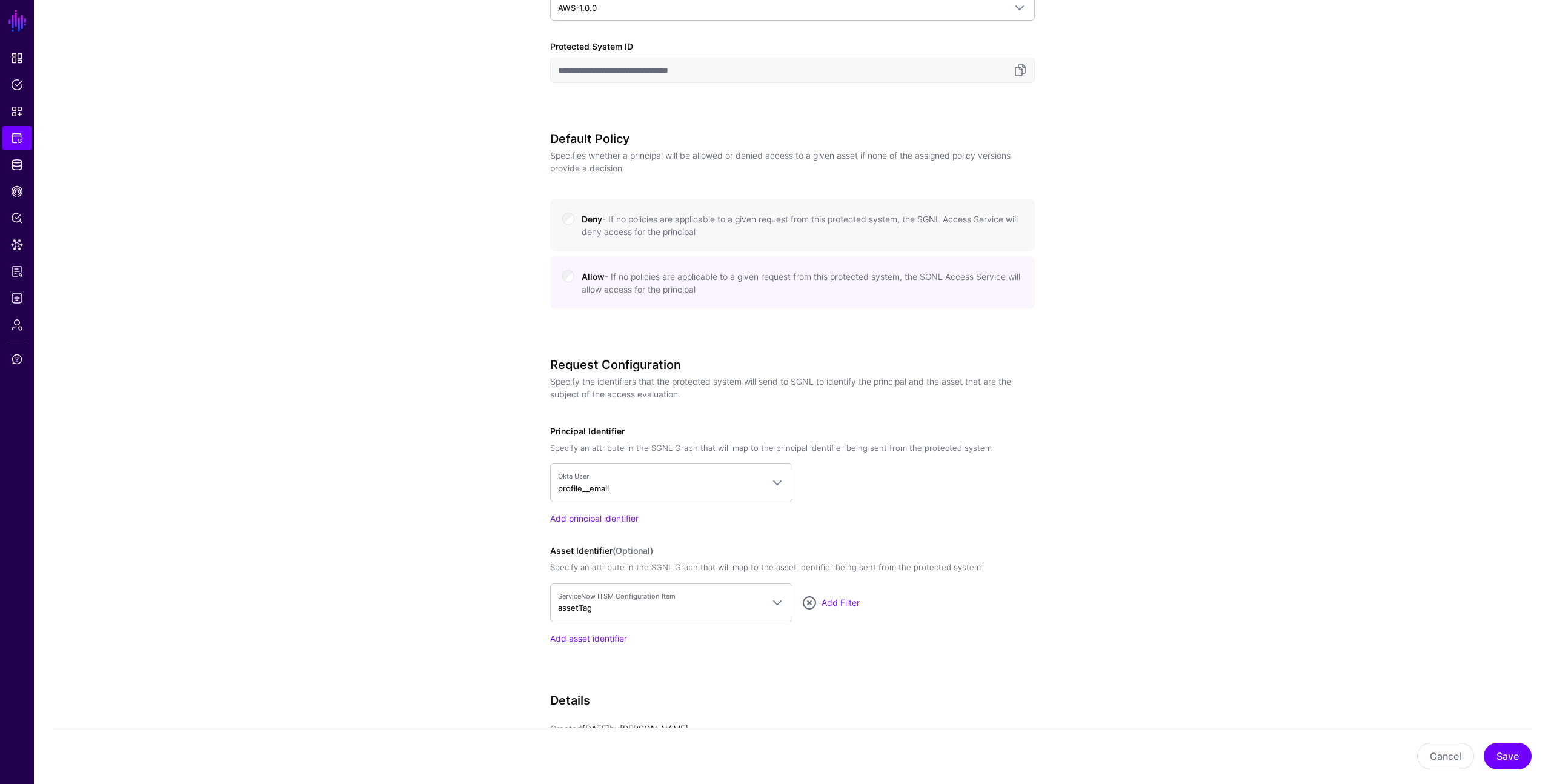
scroll to position [512, 0]
click at [1500, 748] on button "Save" at bounding box center [1508, 756] width 48 height 27
click at [13, 139] on span "Protected Systems" at bounding box center [17, 138] width 12 height 12
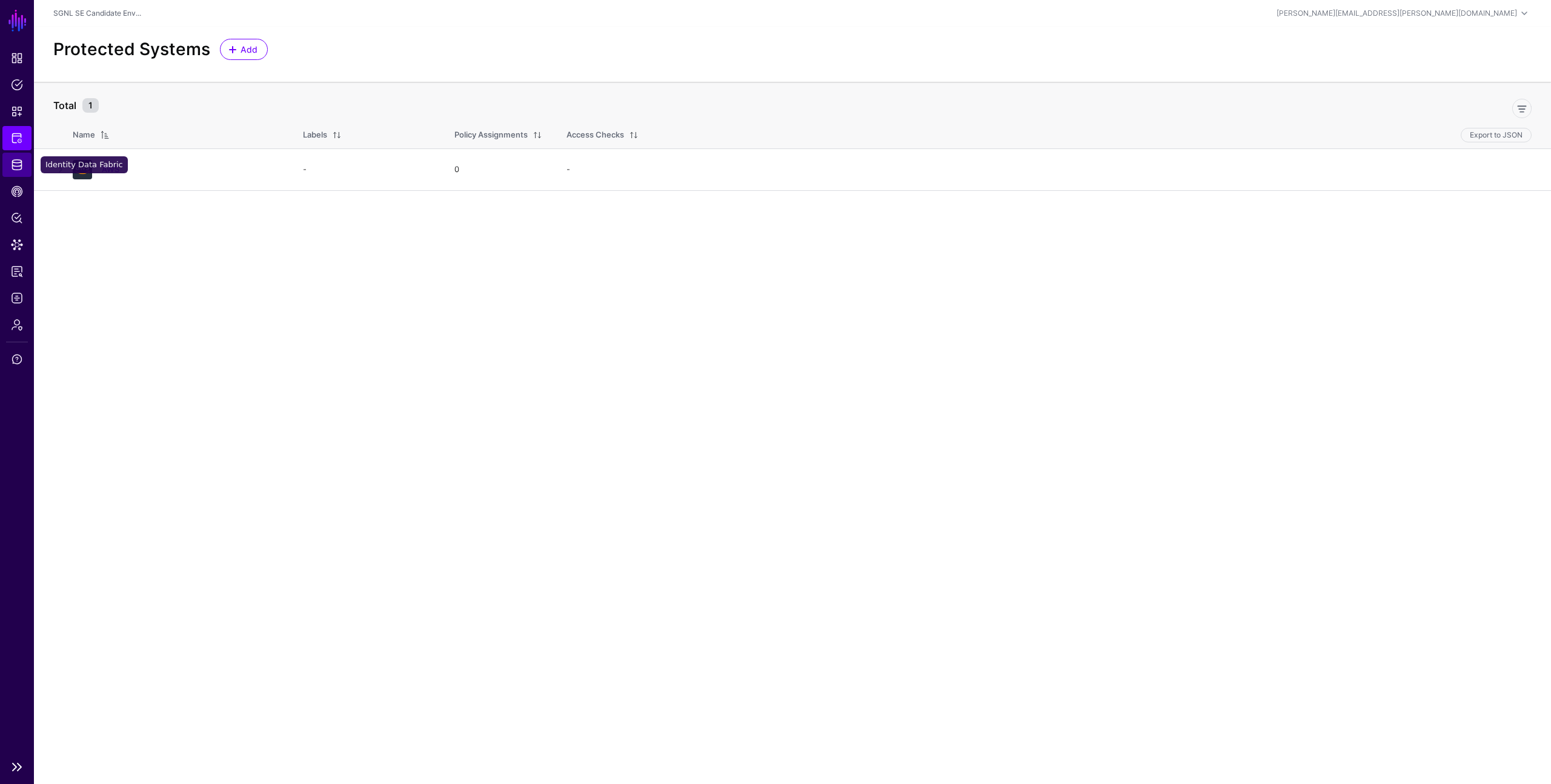
click at [12, 165] on span "Identity Data Fabric" at bounding box center [17, 165] width 12 height 12
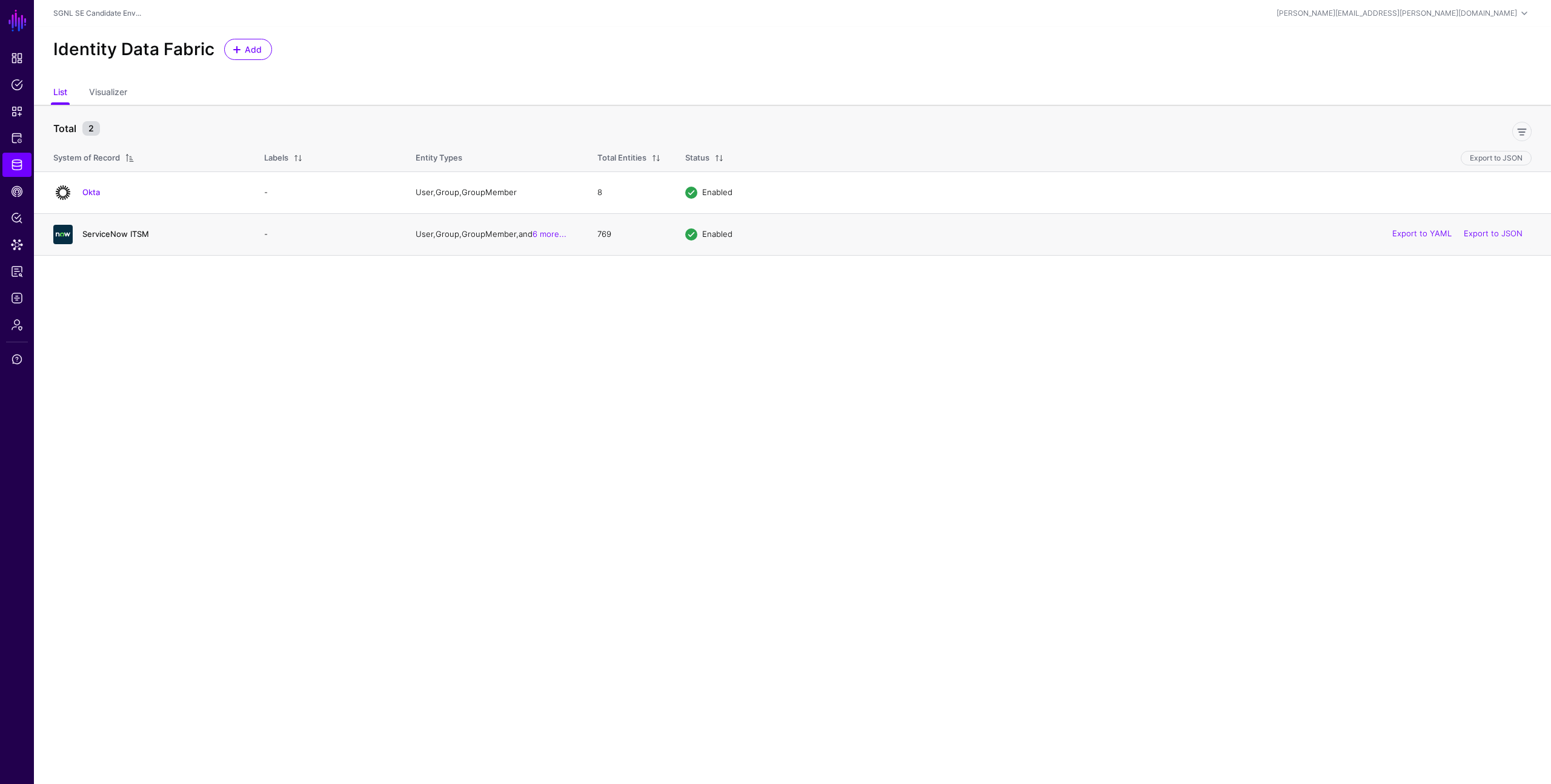
click at [106, 235] on link "ServiceNow ITSM" at bounding box center [116, 234] width 67 height 10
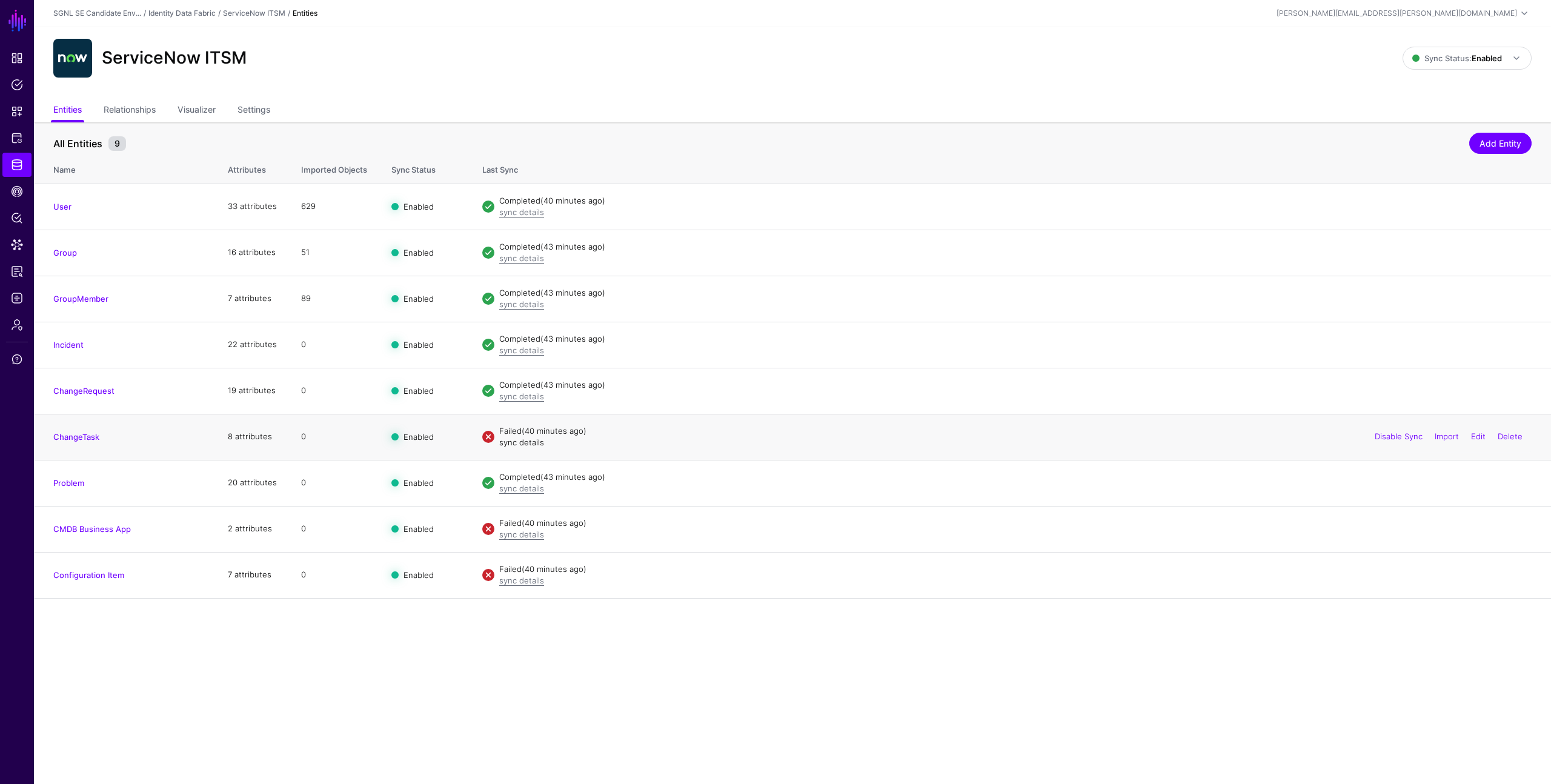
click at [516, 442] on link "sync details" at bounding box center [522, 442] width 45 height 10
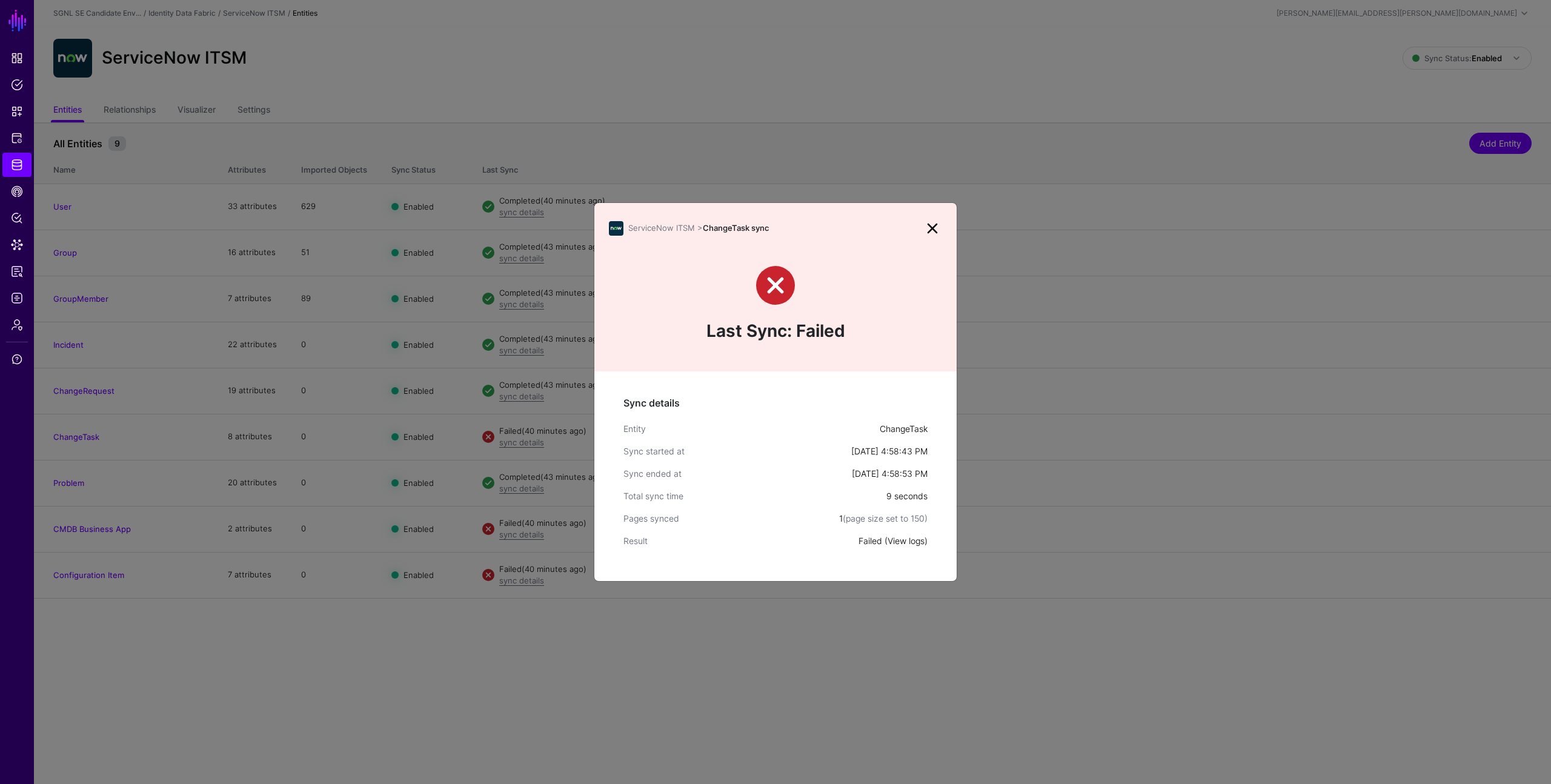
click at [903, 545] on link "View logs" at bounding box center [906, 541] width 37 height 10
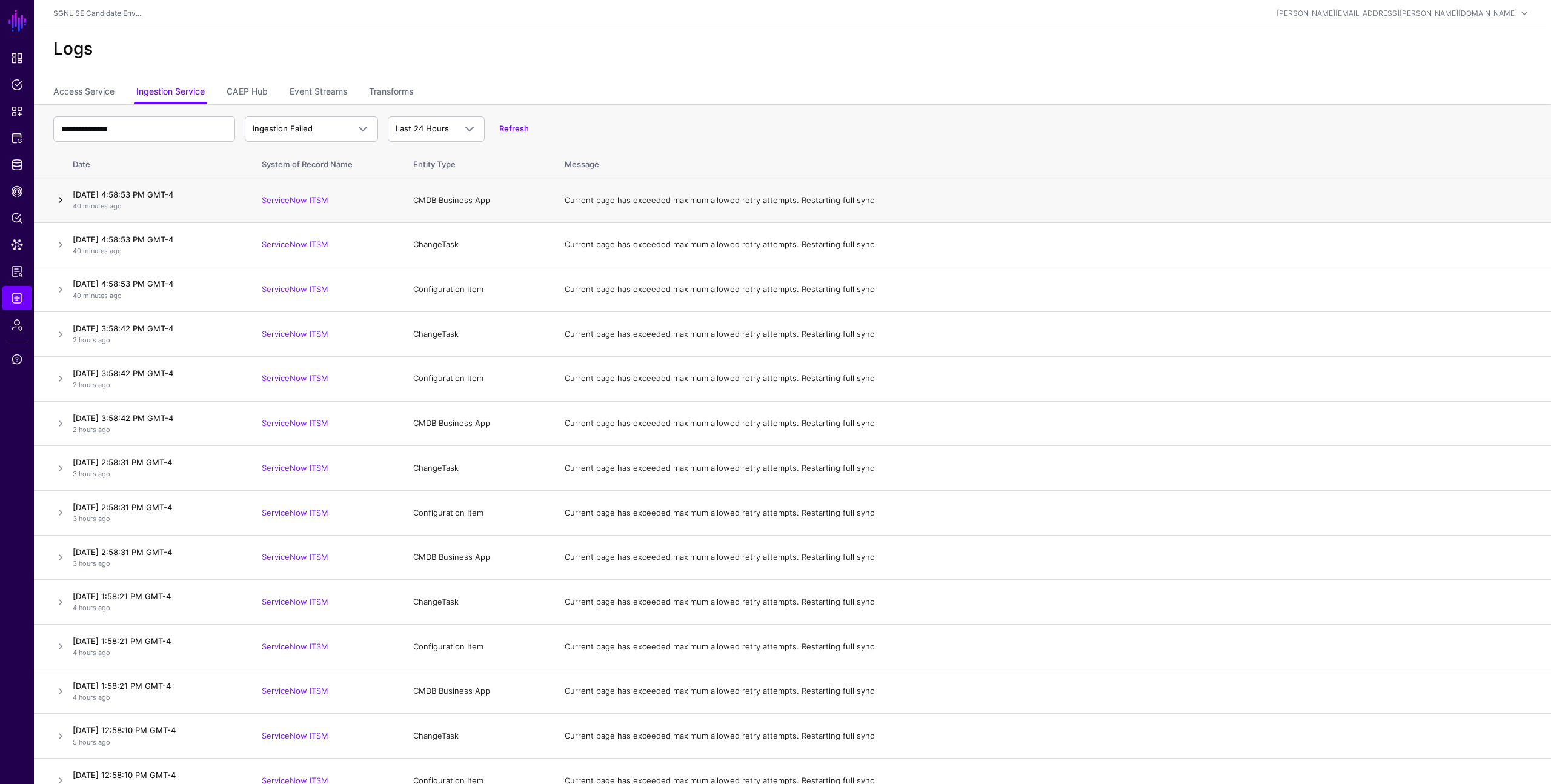
click at [57, 197] on link at bounding box center [61, 200] width 15 height 15
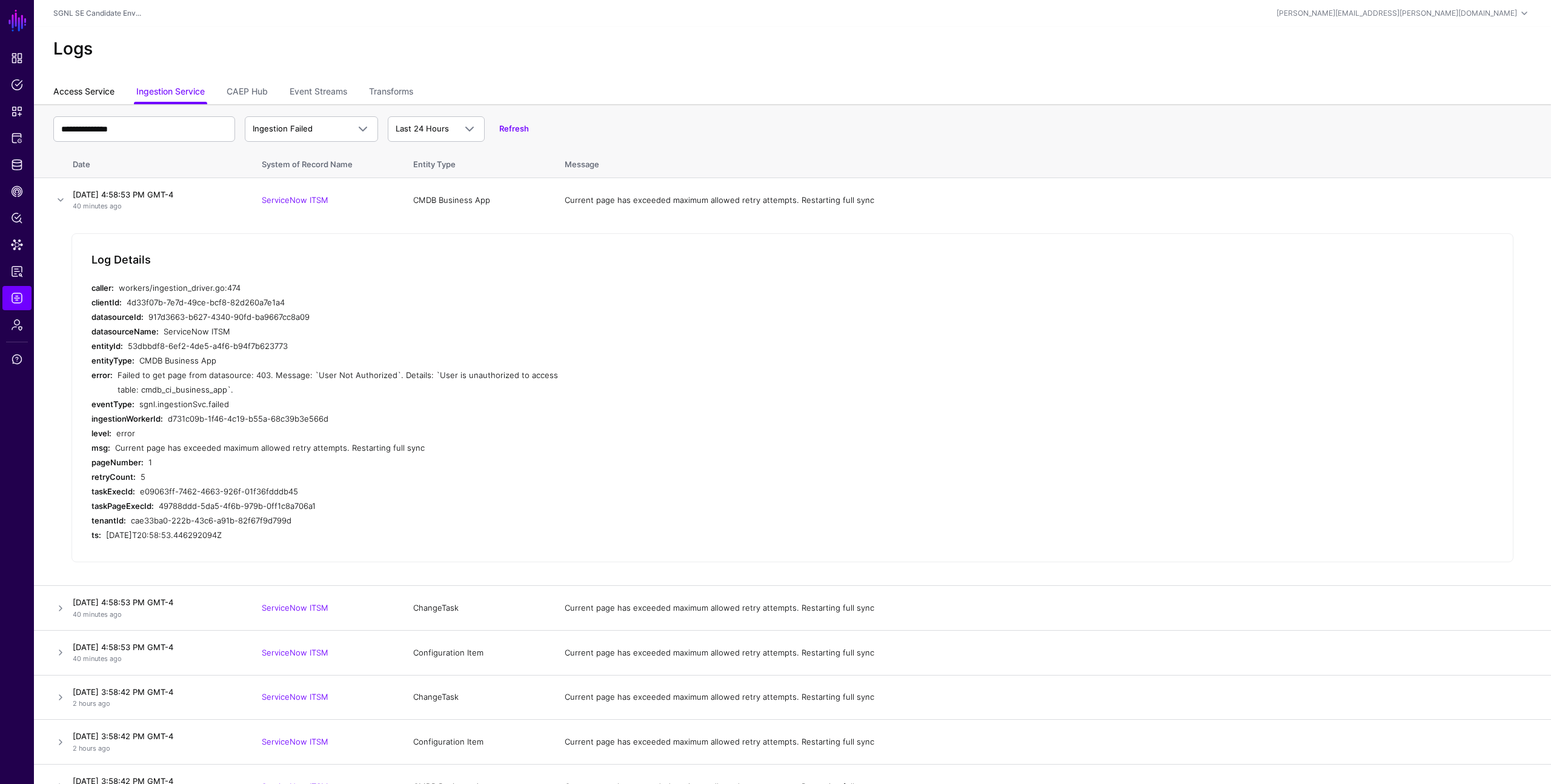
click at [86, 86] on link "Access Service" at bounding box center [84, 92] width 61 height 23
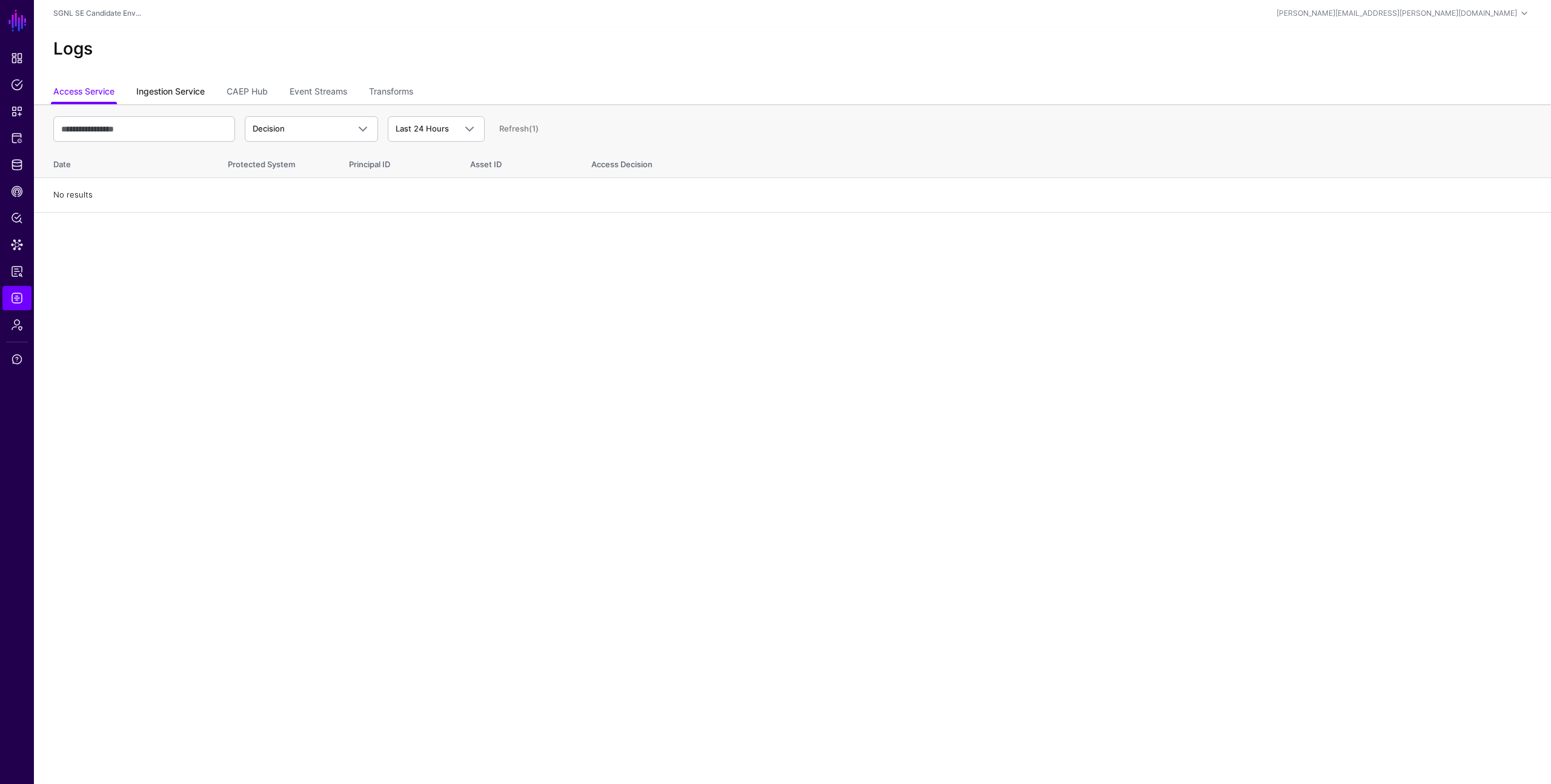
click at [168, 89] on link "Ingestion Service" at bounding box center [171, 92] width 69 height 23
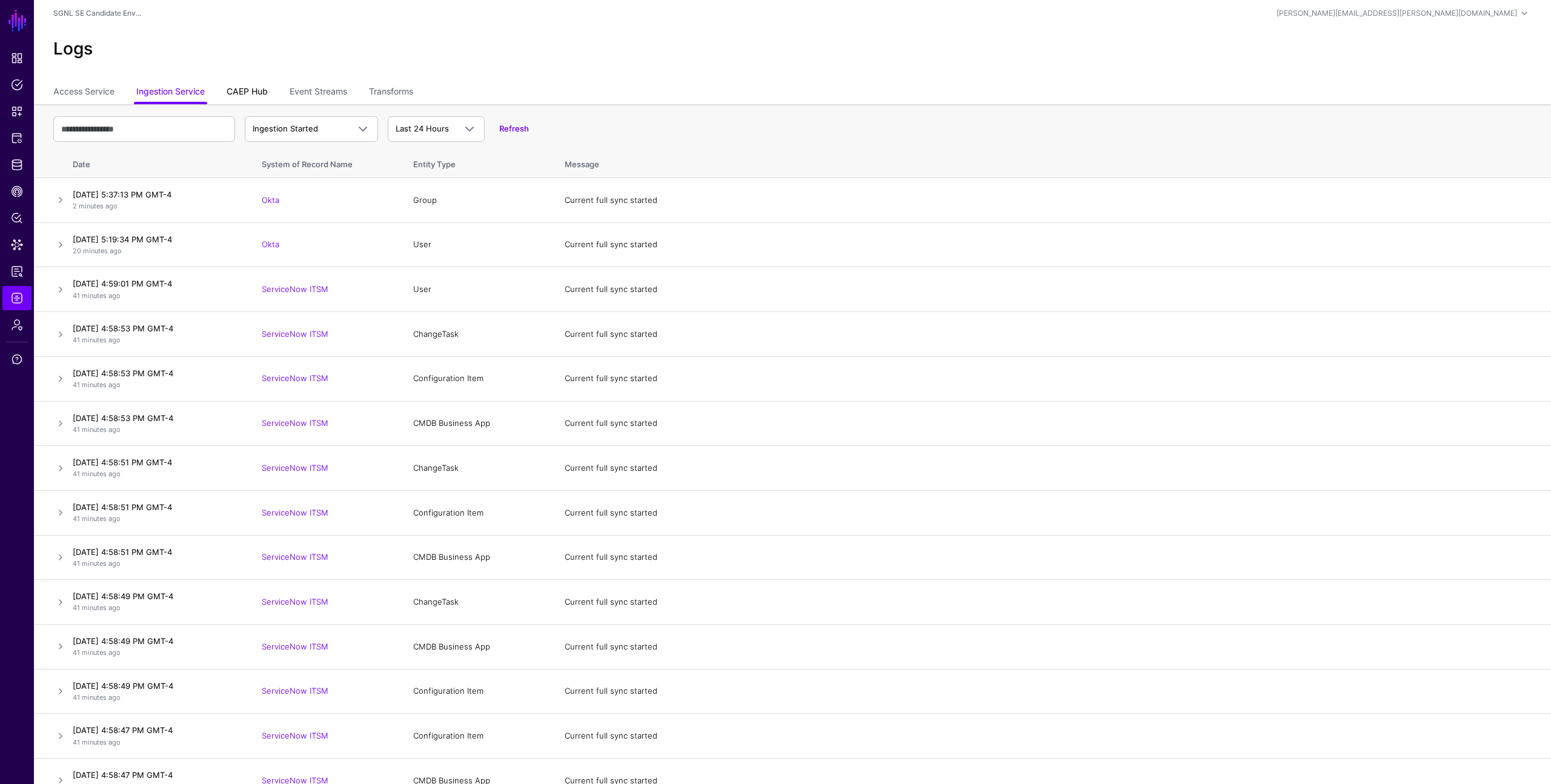
click at [243, 91] on link "CAEP Hub" at bounding box center [246, 92] width 41 height 23
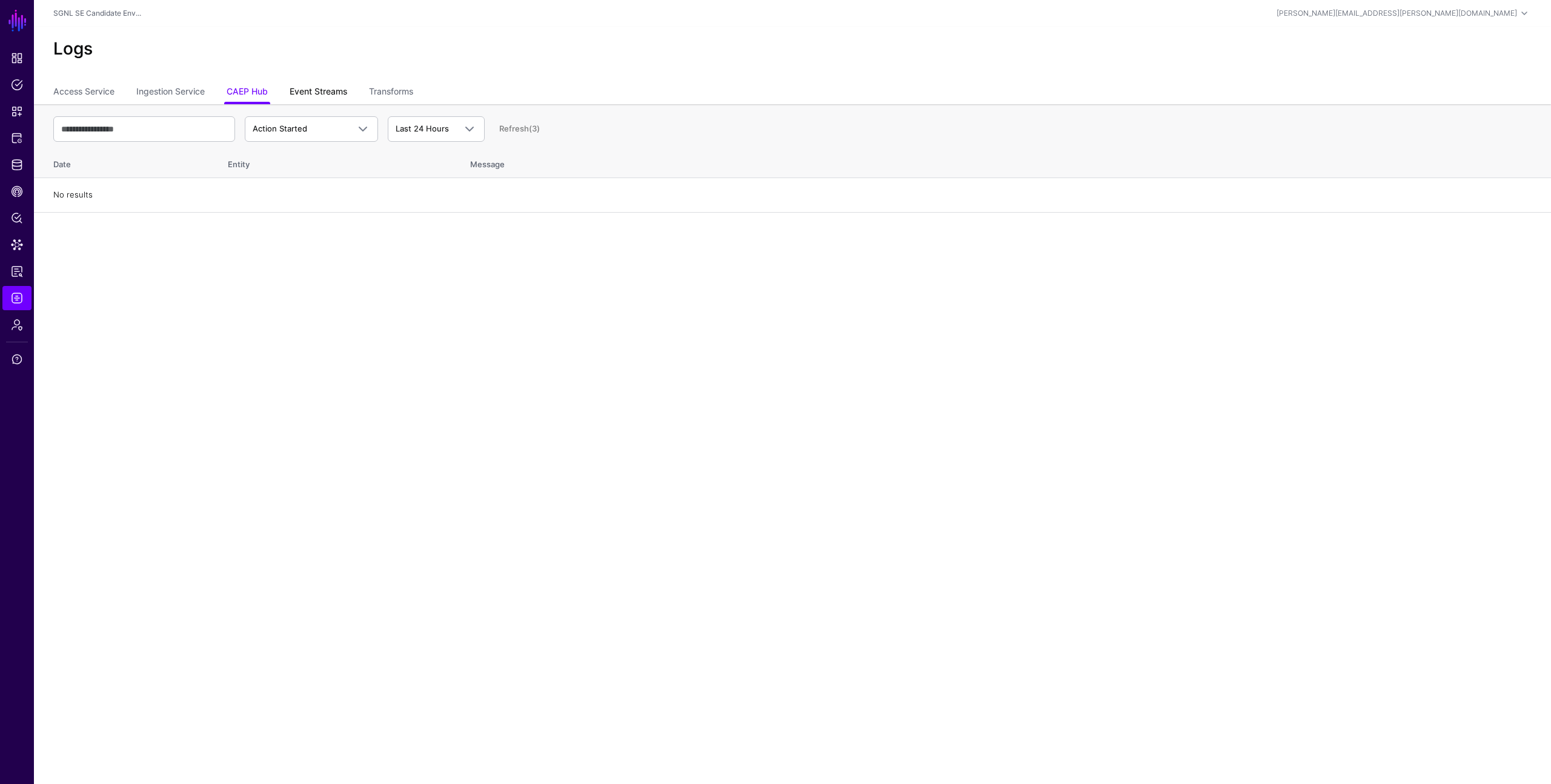
click at [313, 93] on link "Event Streams" at bounding box center [318, 92] width 57 height 23
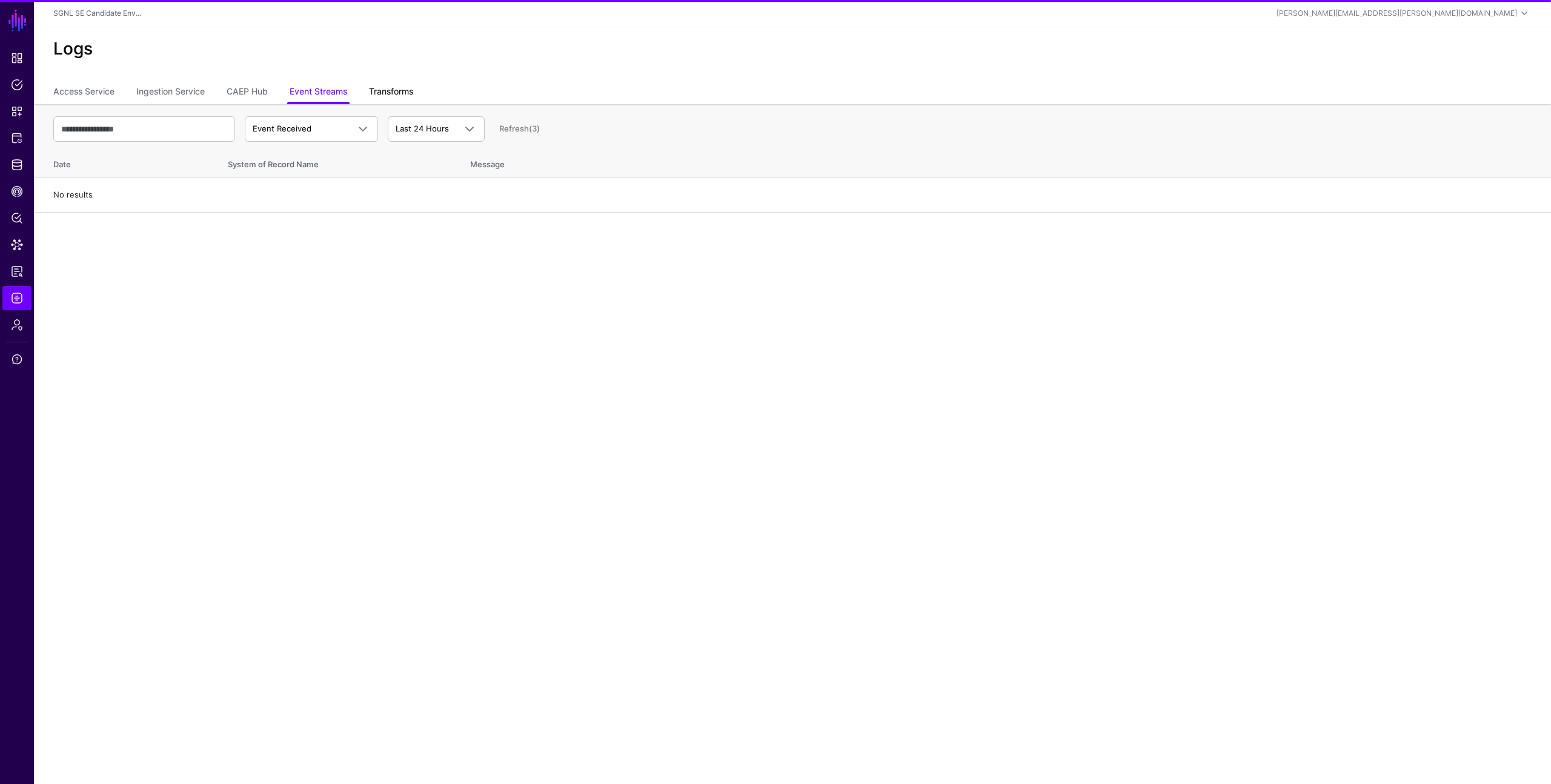
click at [386, 93] on link "Transforms" at bounding box center [391, 92] width 44 height 23
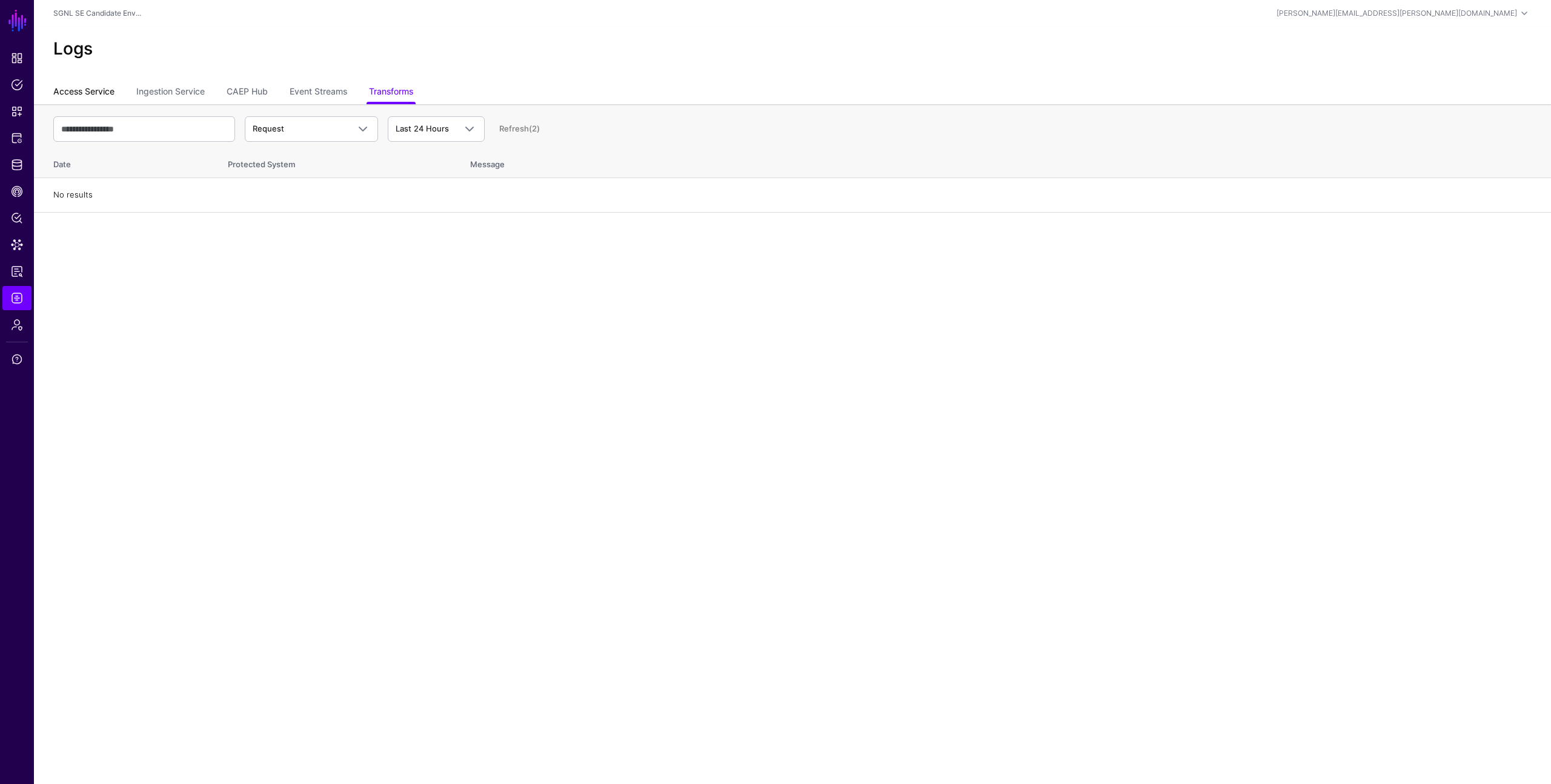
click at [99, 96] on link "Access Service" at bounding box center [84, 92] width 61 height 23
click at [166, 89] on link "Ingestion Service" at bounding box center [171, 92] width 69 height 23
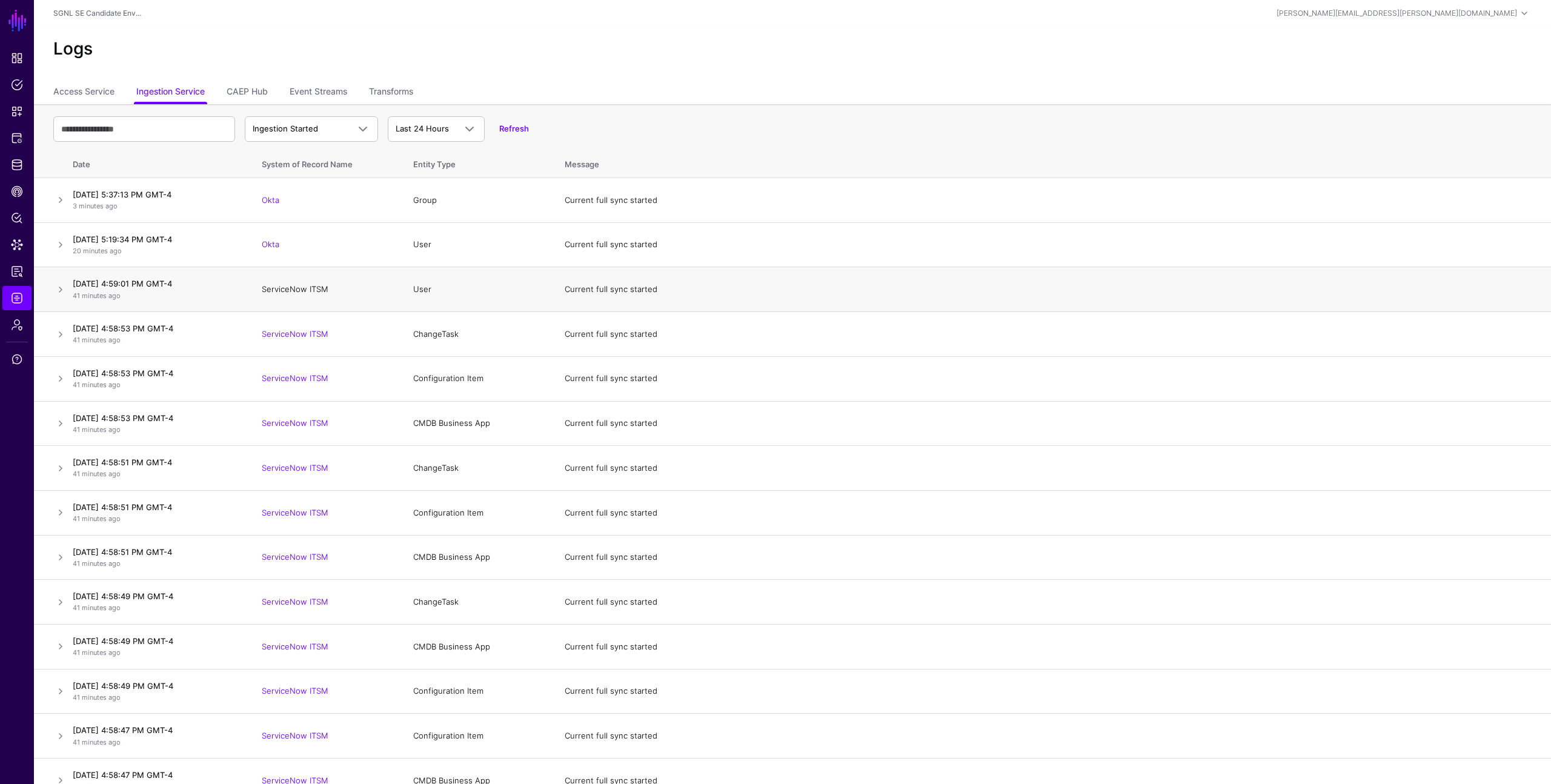
click at [304, 291] on link "ServiceNow ITSM" at bounding box center [296, 289] width 67 height 10
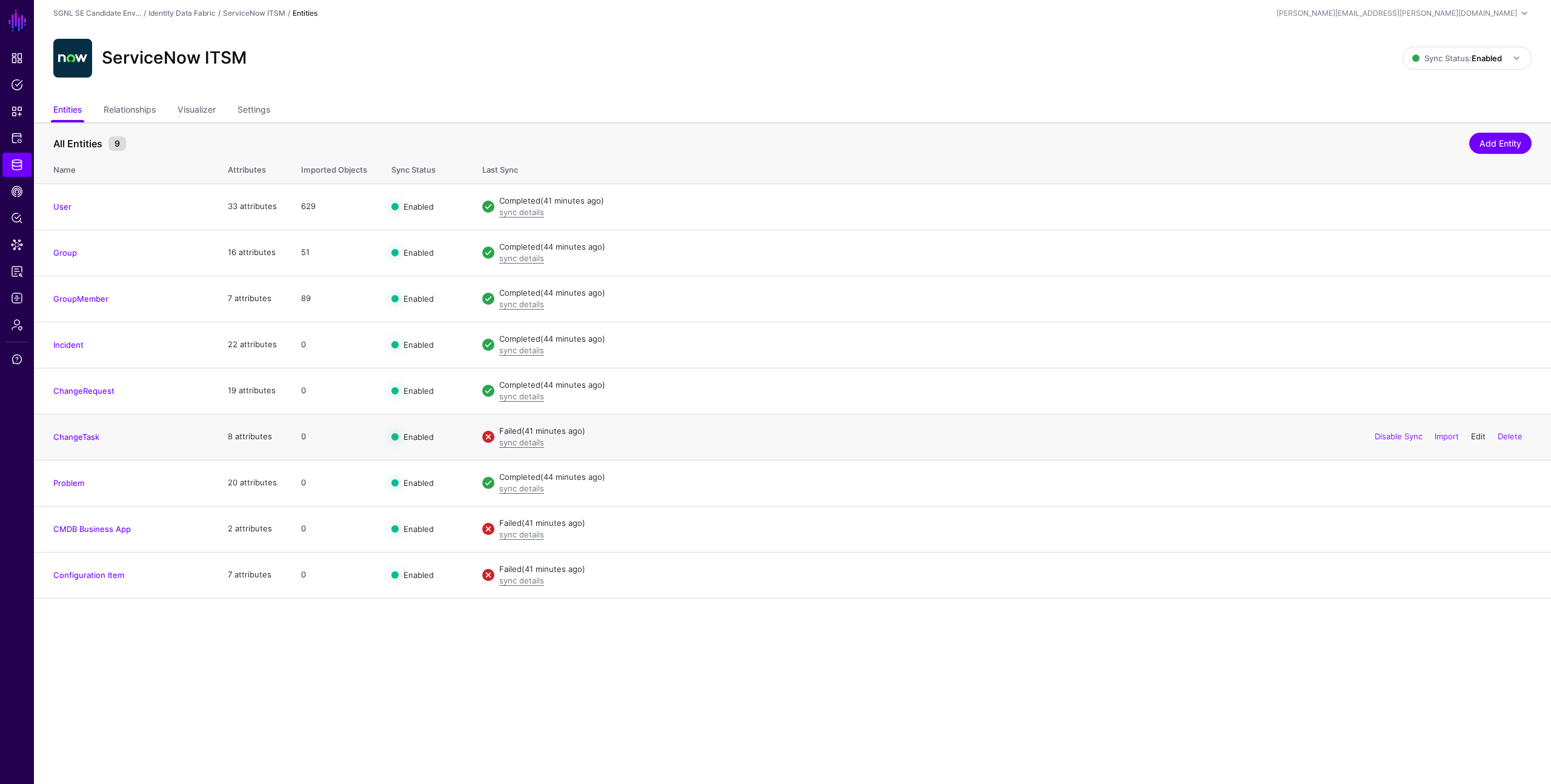
click at [1477, 438] on link "Edit" at bounding box center [1479, 436] width 15 height 10
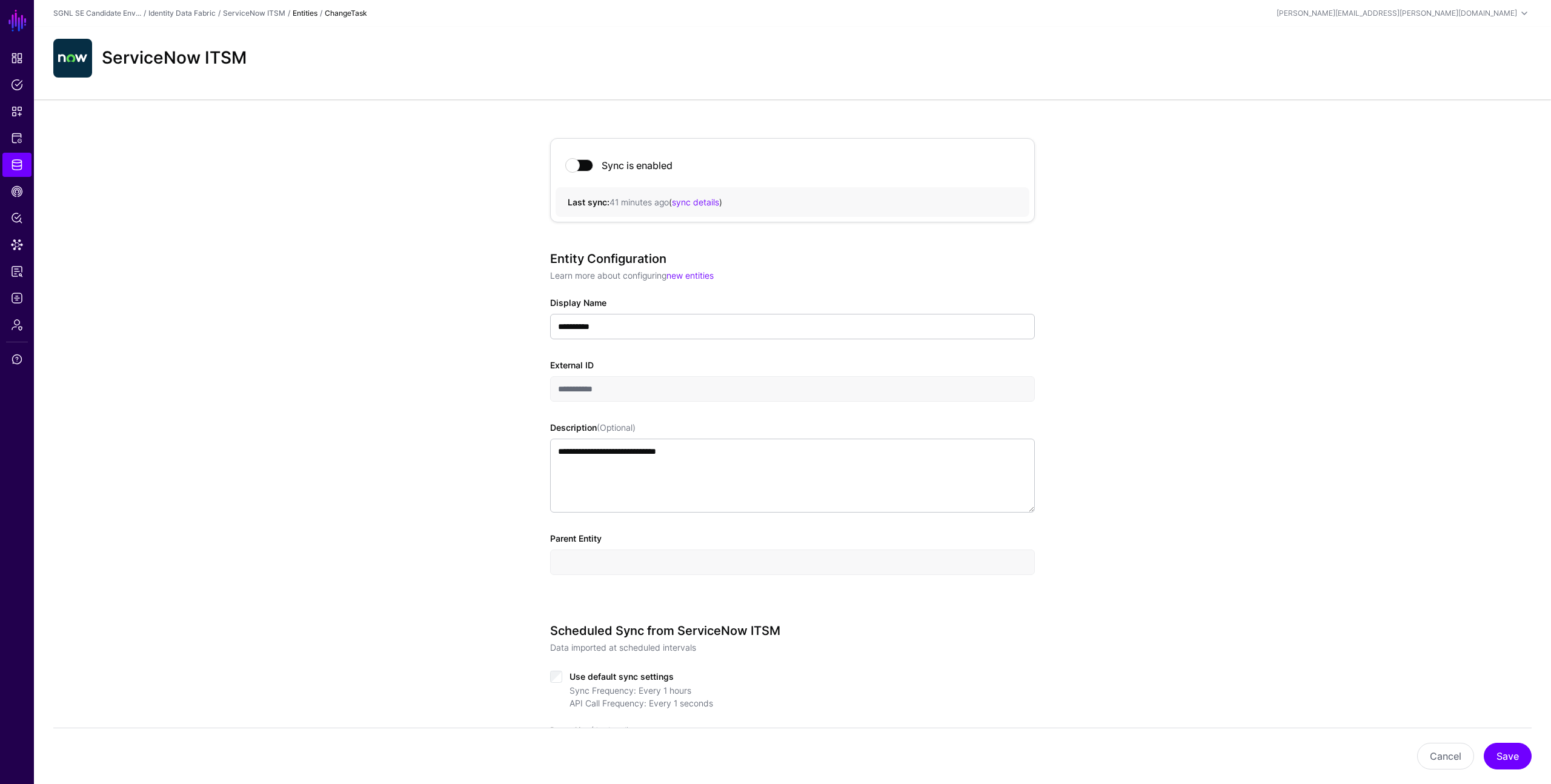
click at [1232, 282] on div "**********" at bounding box center [793, 678] width 1517 height 1157
click at [1443, 756] on button "Cancel" at bounding box center [1446, 756] width 57 height 27
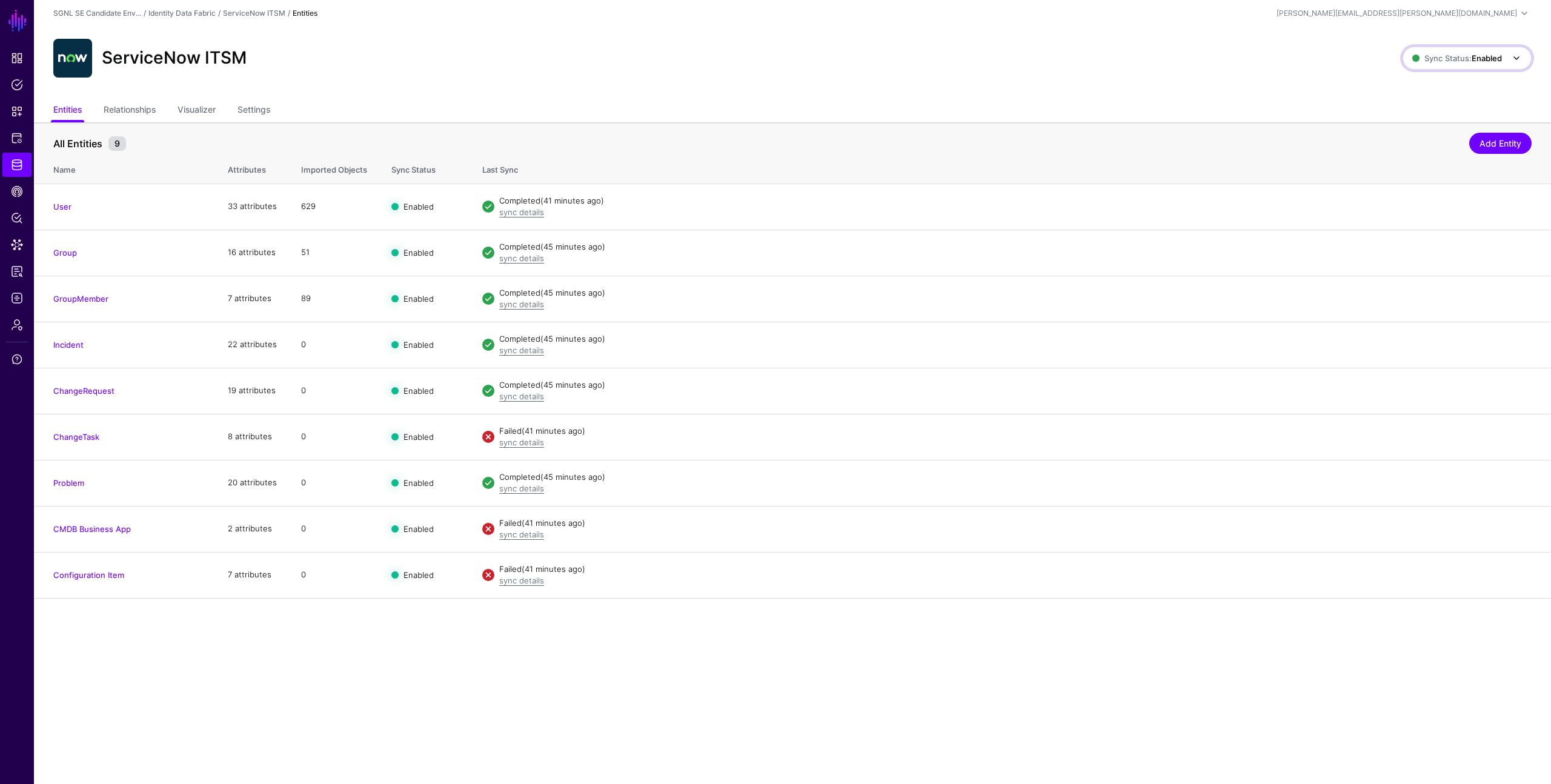
click at [1462, 57] on span "Sync Status: Enabled" at bounding box center [1457, 58] width 89 height 10
click at [1427, 138] on span "Disabled Syncing inactive for all configured entities" at bounding box center [1454, 144] width 136 height 39
click at [1339, 95] on div "ServiceNow ITSM Sync Status: Disabled Enabled Syncing active for all configured…" at bounding box center [793, 63] width 1517 height 73
click at [259, 109] on link "Settings" at bounding box center [254, 110] width 33 height 23
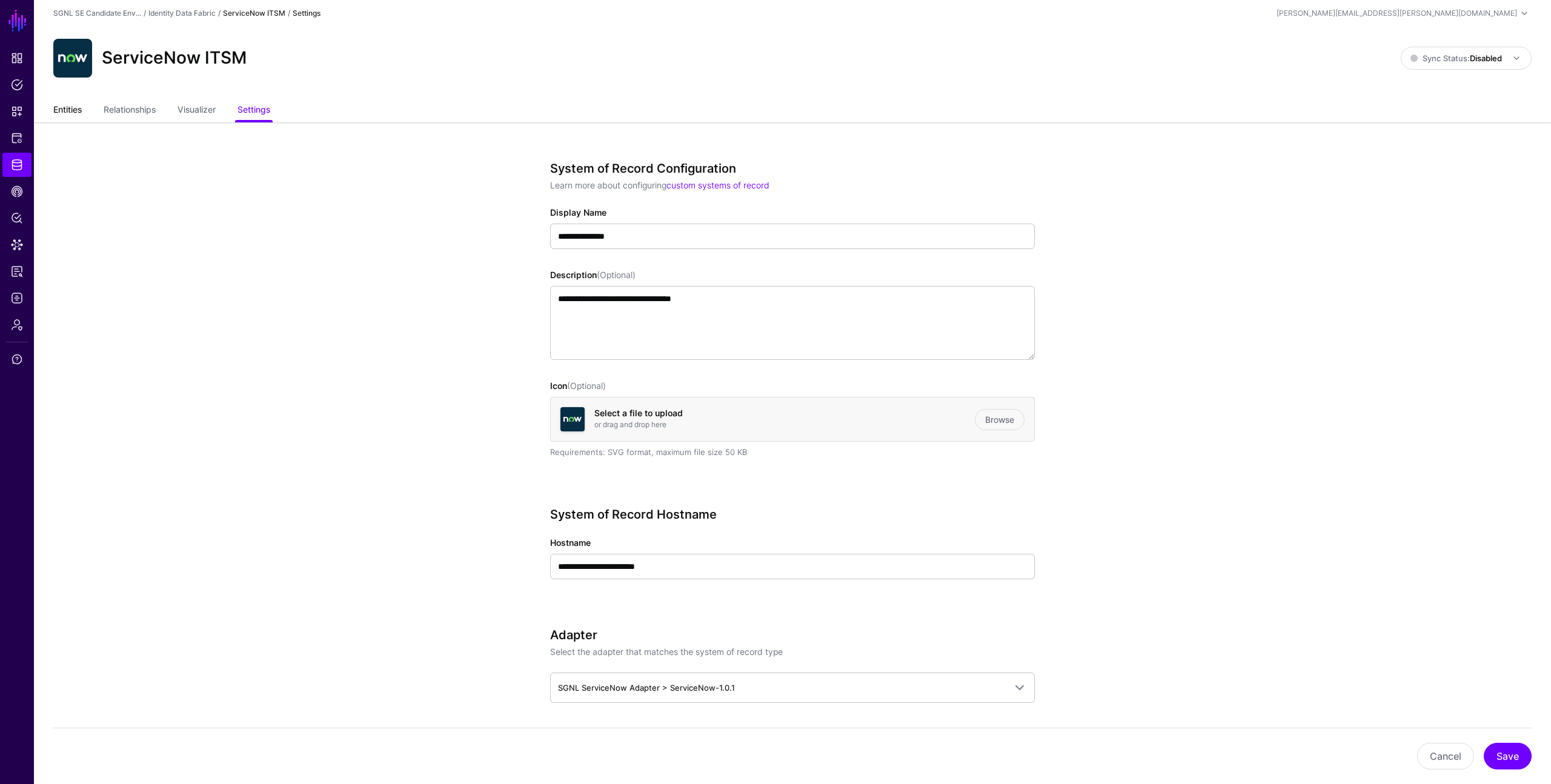
click at [71, 106] on link "Entities" at bounding box center [68, 110] width 28 height 23
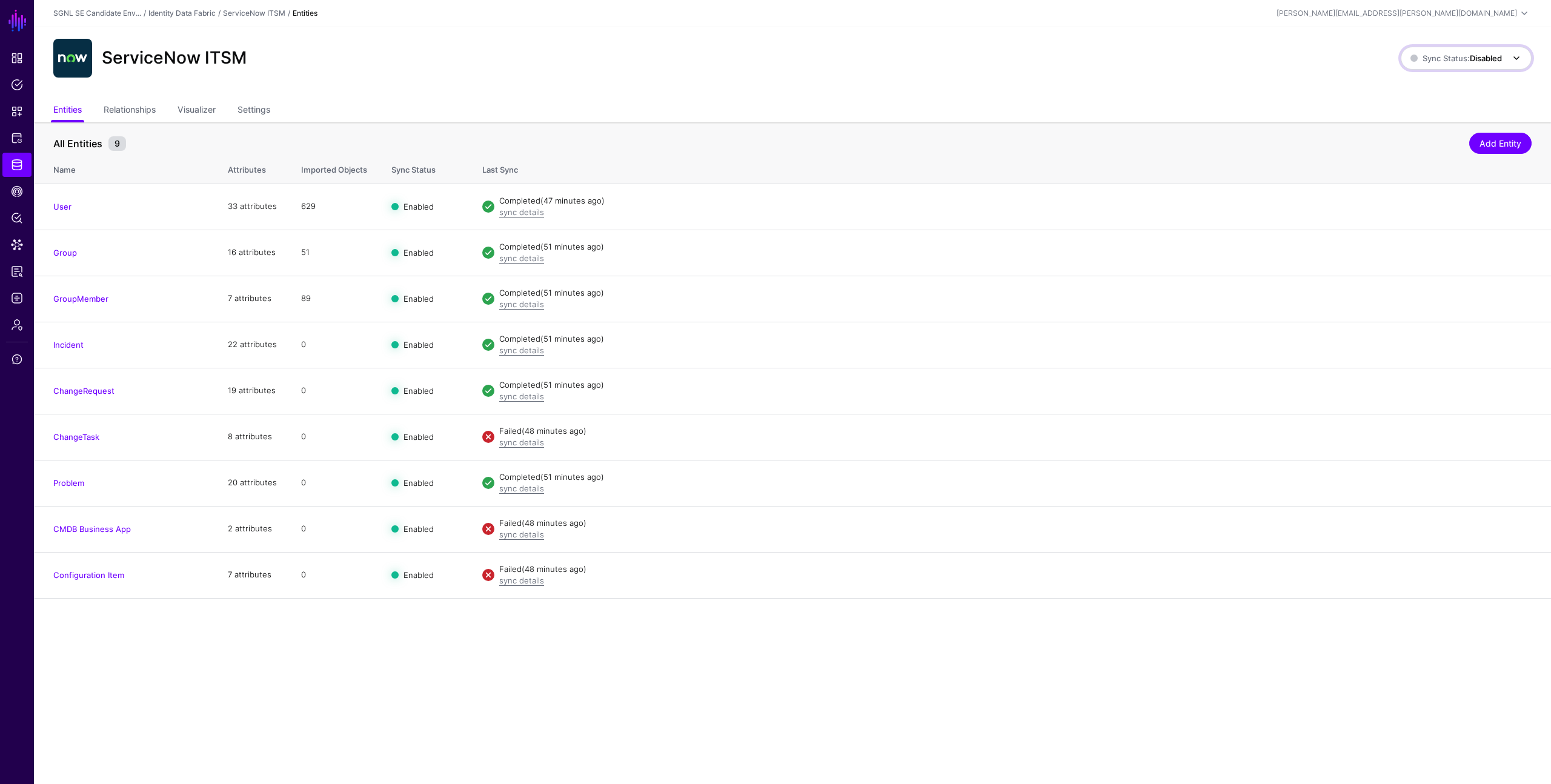
click at [1475, 57] on strong "Disabled" at bounding box center [1485, 58] width 32 height 10
click at [1453, 91] on span "Enabled Syncing active for all configured entities that are enabled" at bounding box center [1453, 99] width 138 height 39
click at [931, 80] on div "ServiceNow ITSM Sync Status: Enabled Enabled Syncing active for all configured …" at bounding box center [793, 63] width 1517 height 73
click at [268, 110] on link "Settings" at bounding box center [254, 110] width 33 height 23
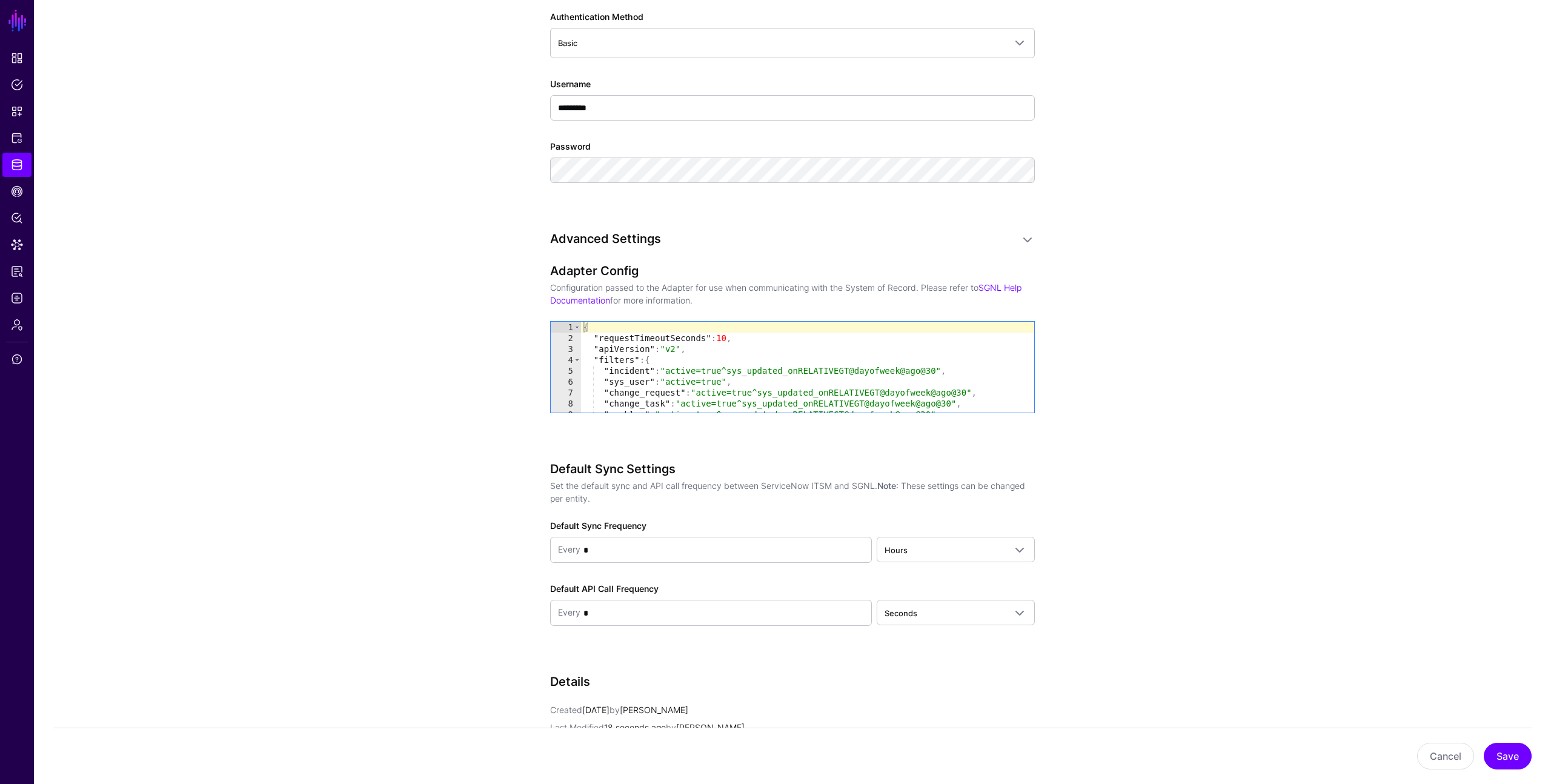
scroll to position [789, 0]
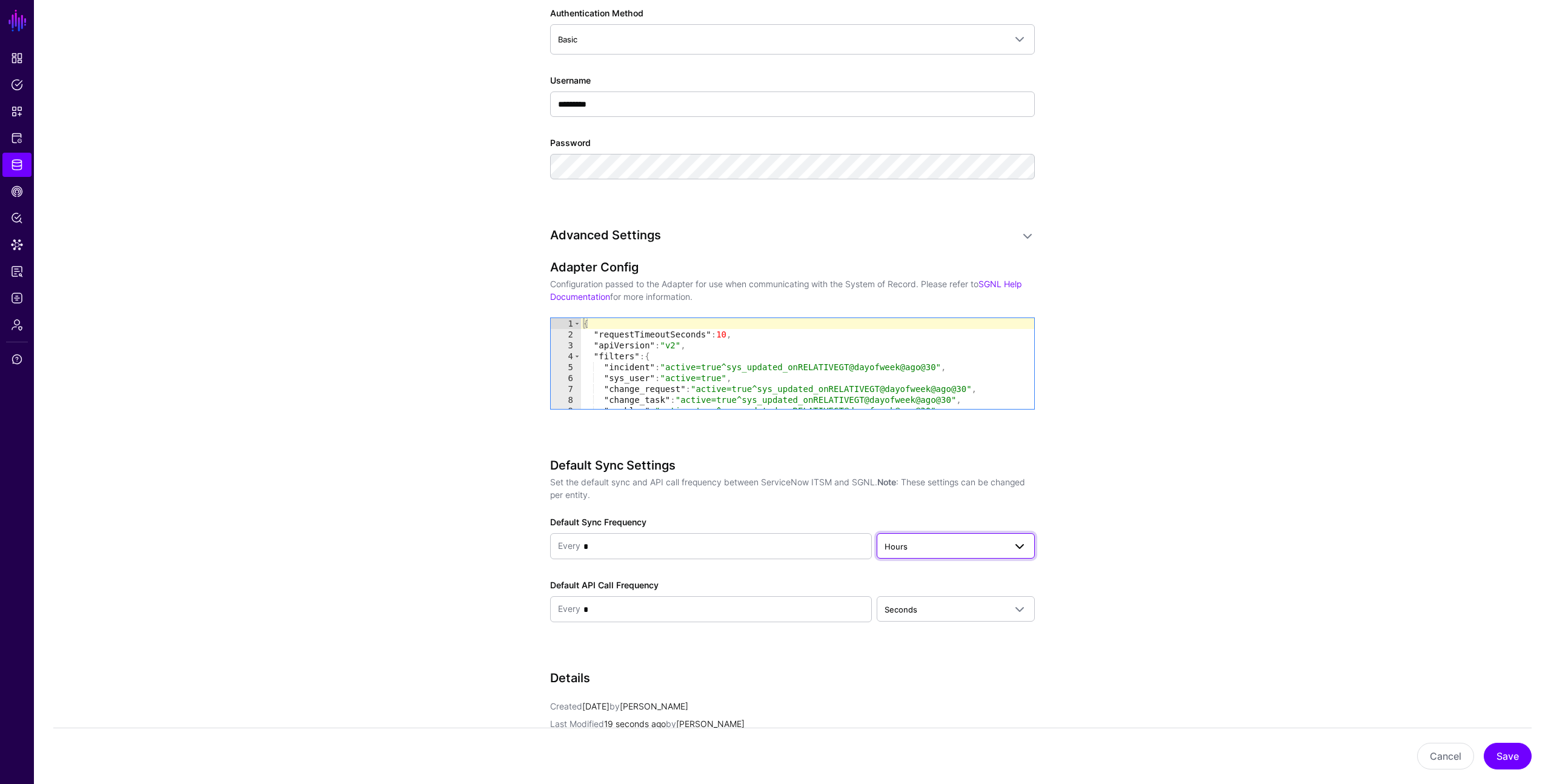
click at [933, 542] on span "Hours" at bounding box center [945, 546] width 121 height 13
click at [923, 574] on div "Seconds" at bounding box center [956, 574] width 138 height 12
click at [1511, 750] on button "Save" at bounding box center [1508, 756] width 48 height 27
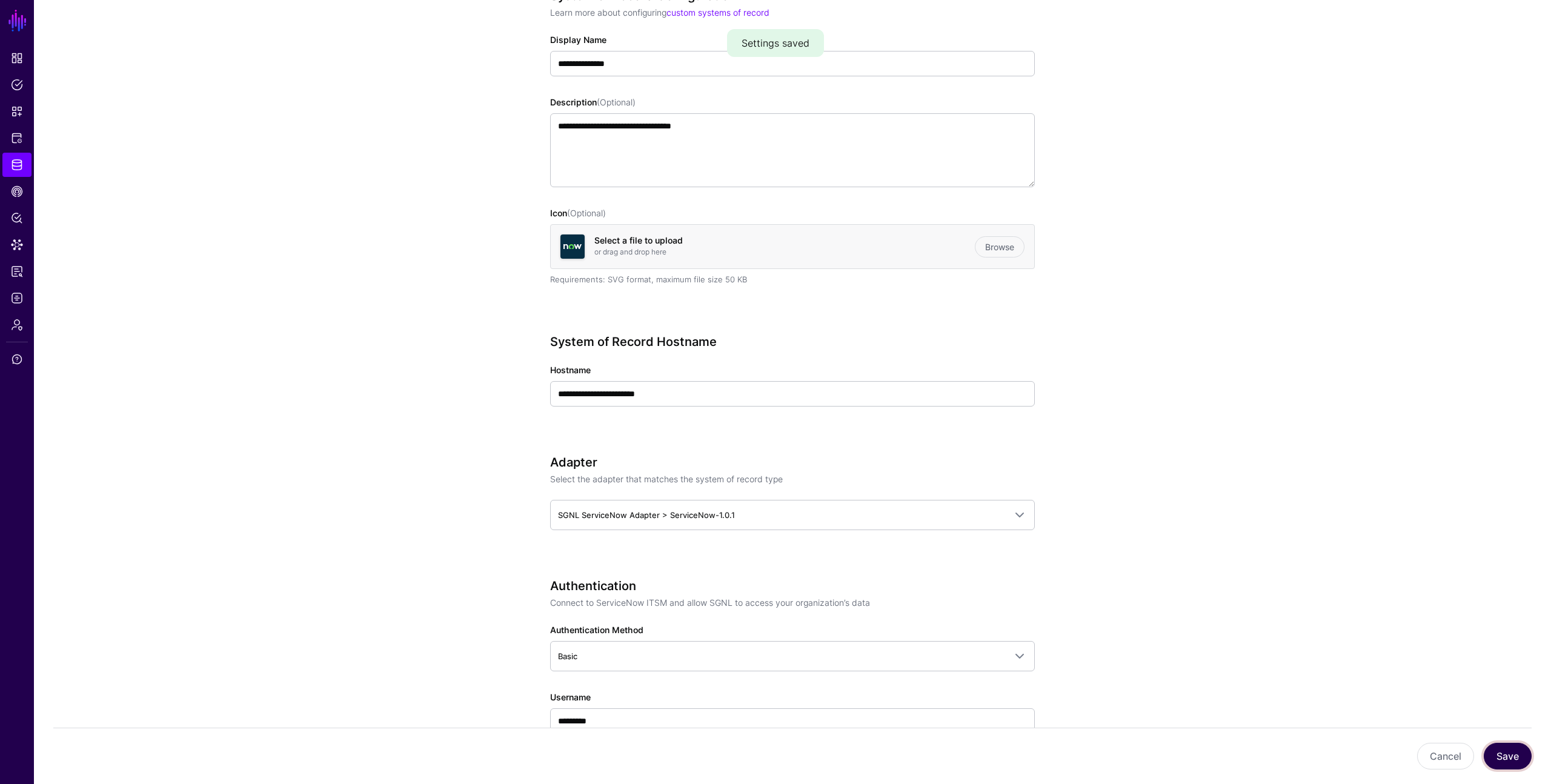
scroll to position [0, 0]
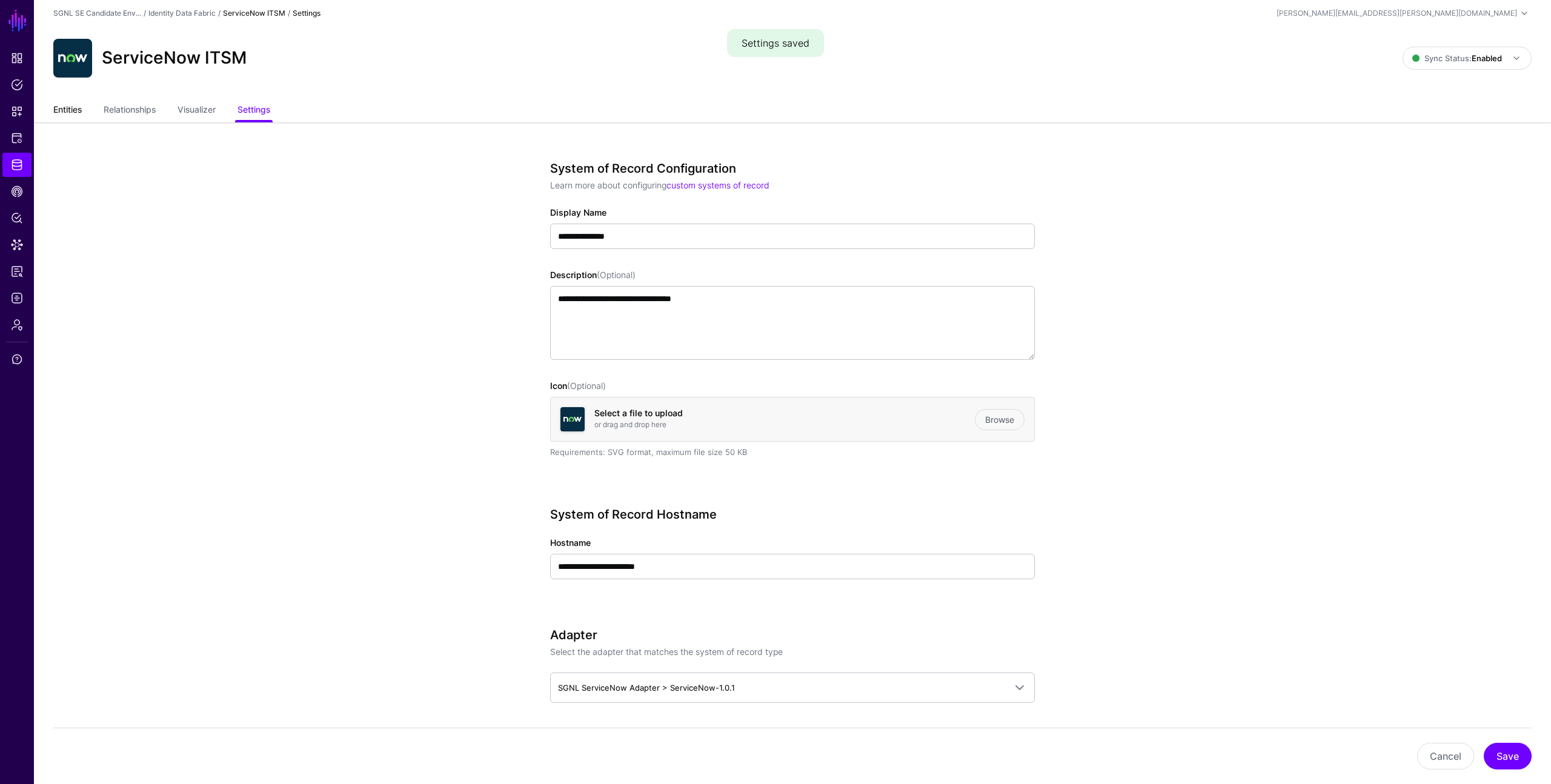
click at [62, 109] on link "Entities" at bounding box center [68, 110] width 28 height 23
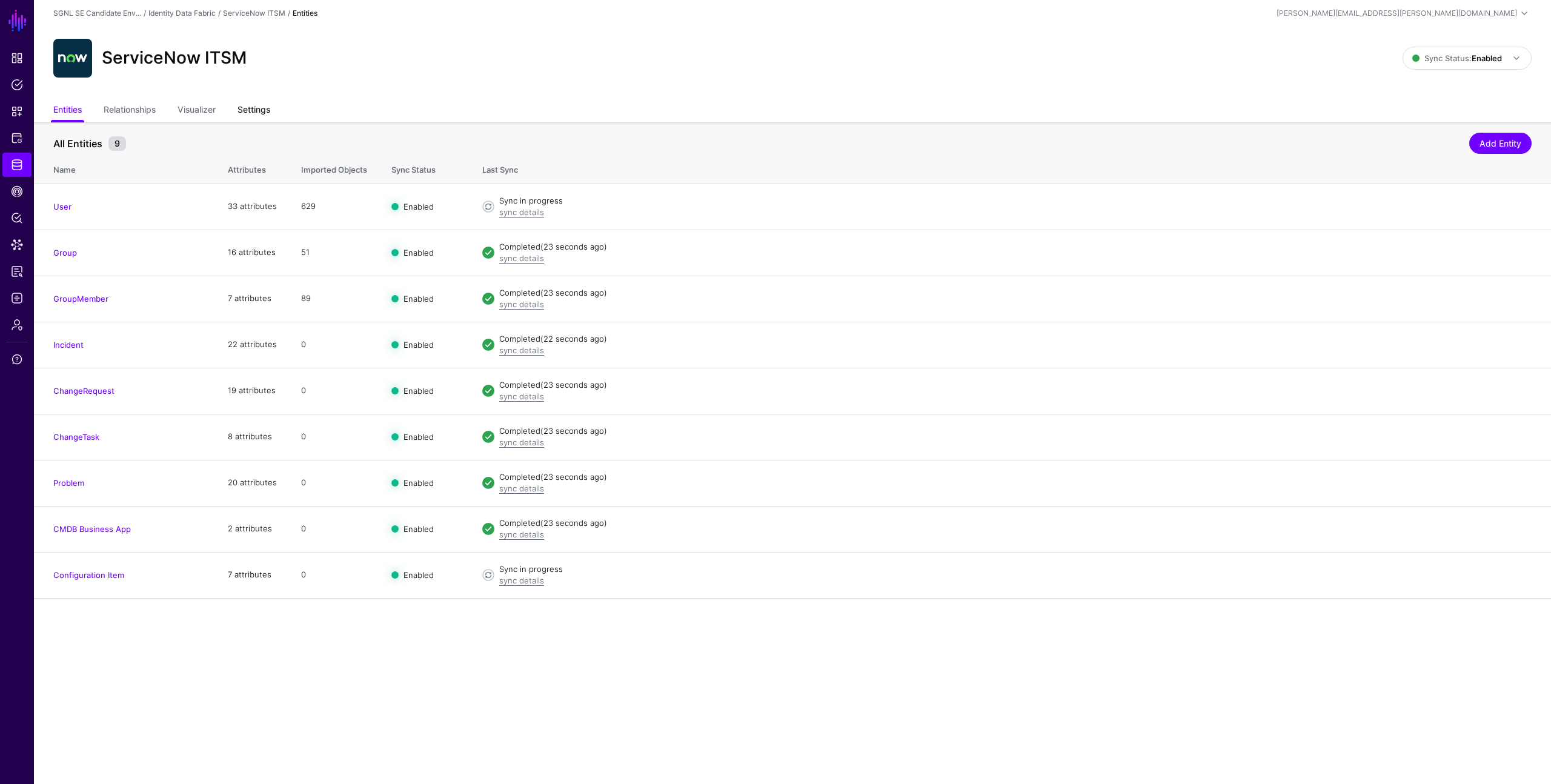
click at [256, 109] on link "Settings" at bounding box center [254, 110] width 33 height 23
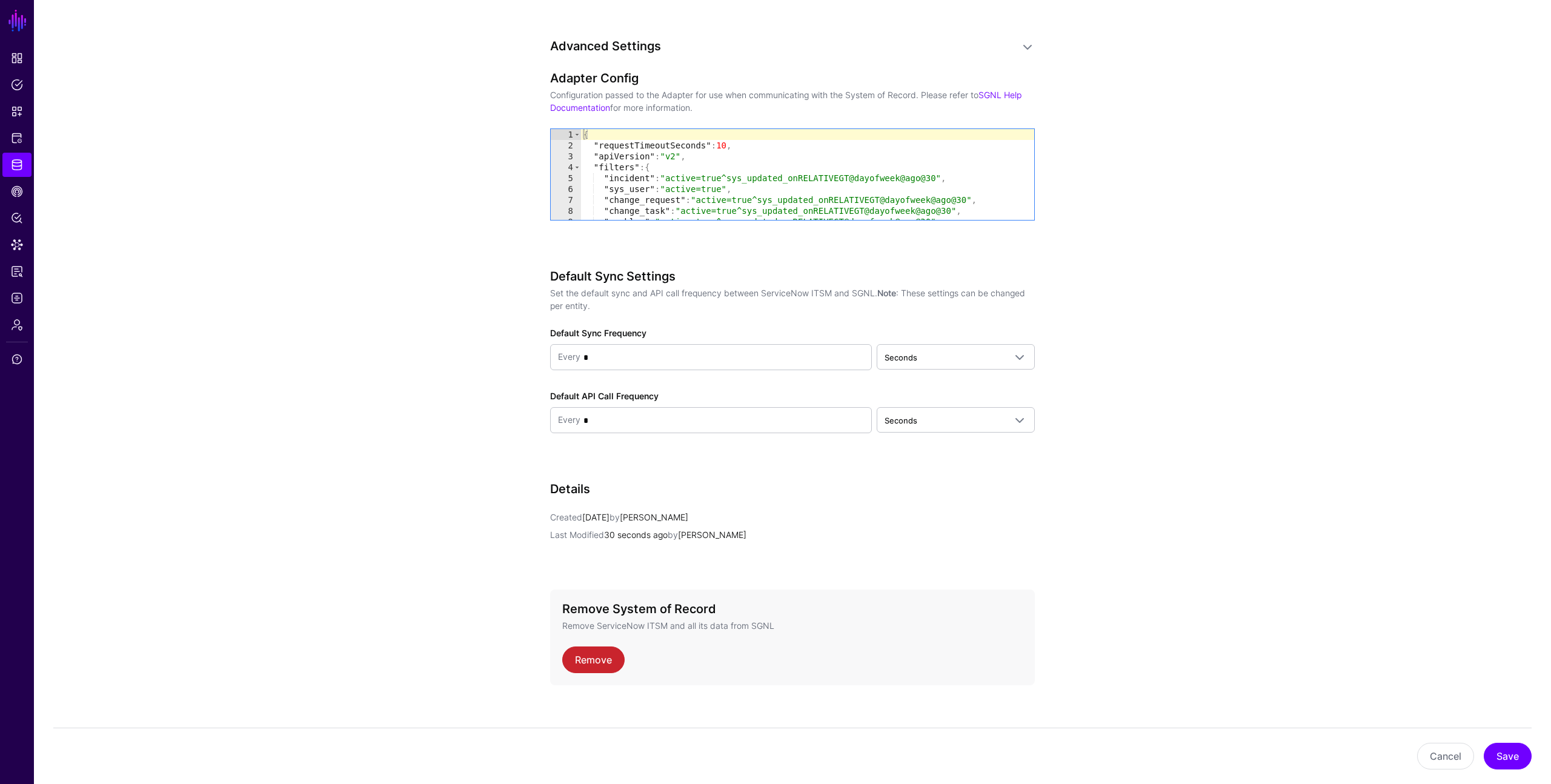
scroll to position [980, 0]
click at [910, 357] on span "Seconds" at bounding box center [901, 356] width 33 height 10
click at [903, 403] on span "Minutes" at bounding box center [902, 403] width 31 height 10
click at [1503, 753] on button "Save" at bounding box center [1508, 756] width 48 height 27
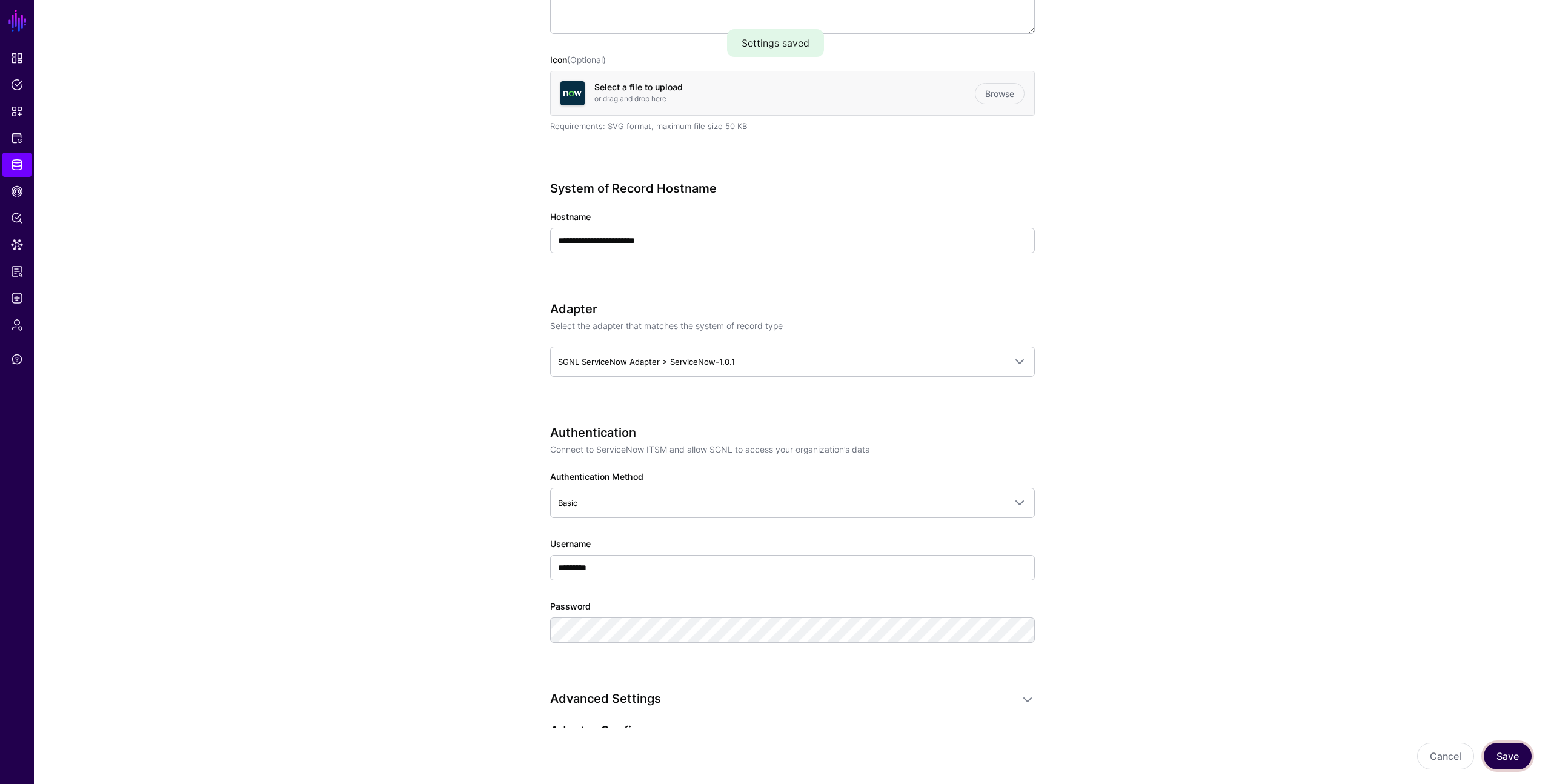
scroll to position [0, 0]
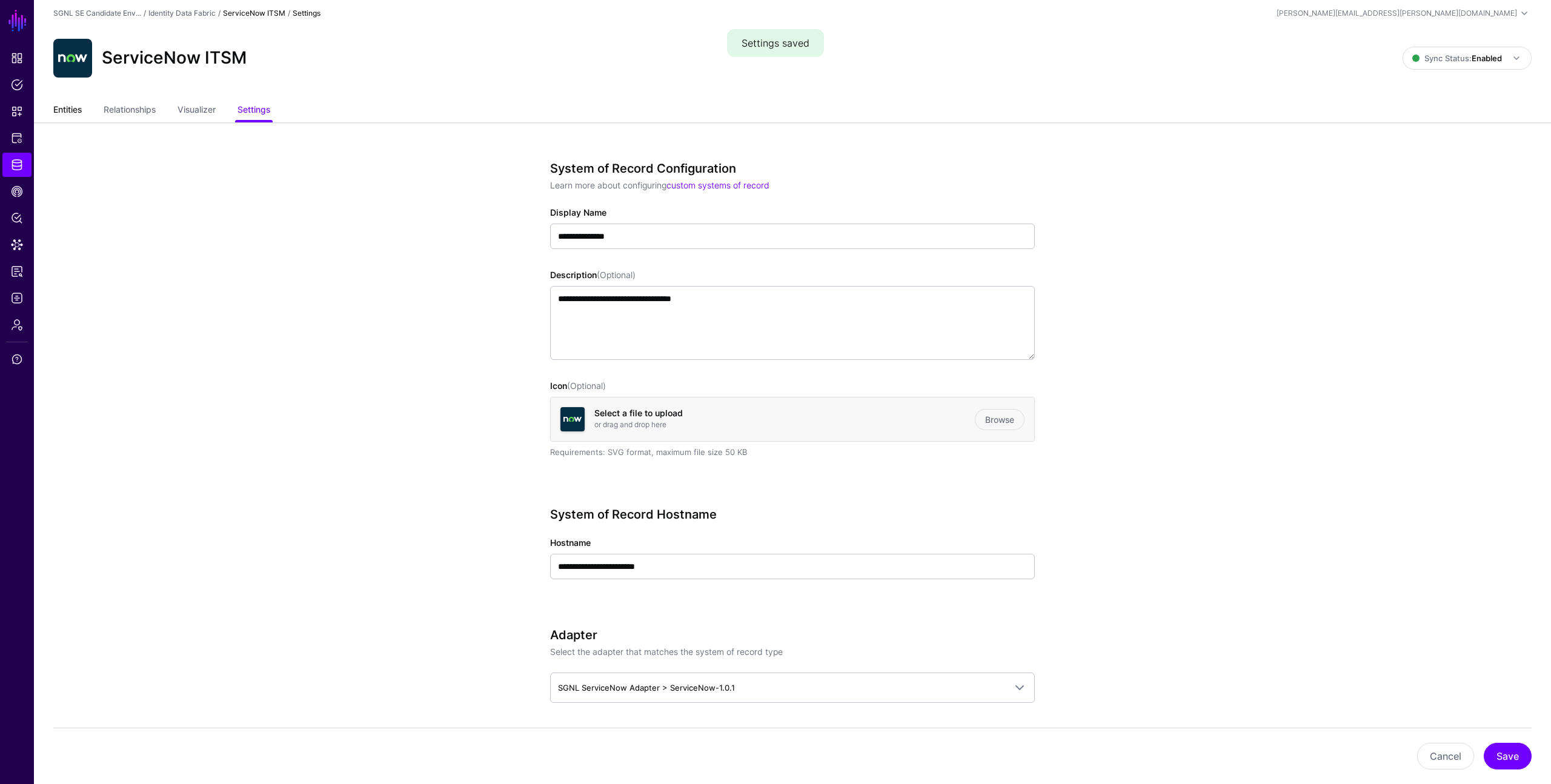
click at [60, 109] on link "Entities" at bounding box center [68, 110] width 28 height 23
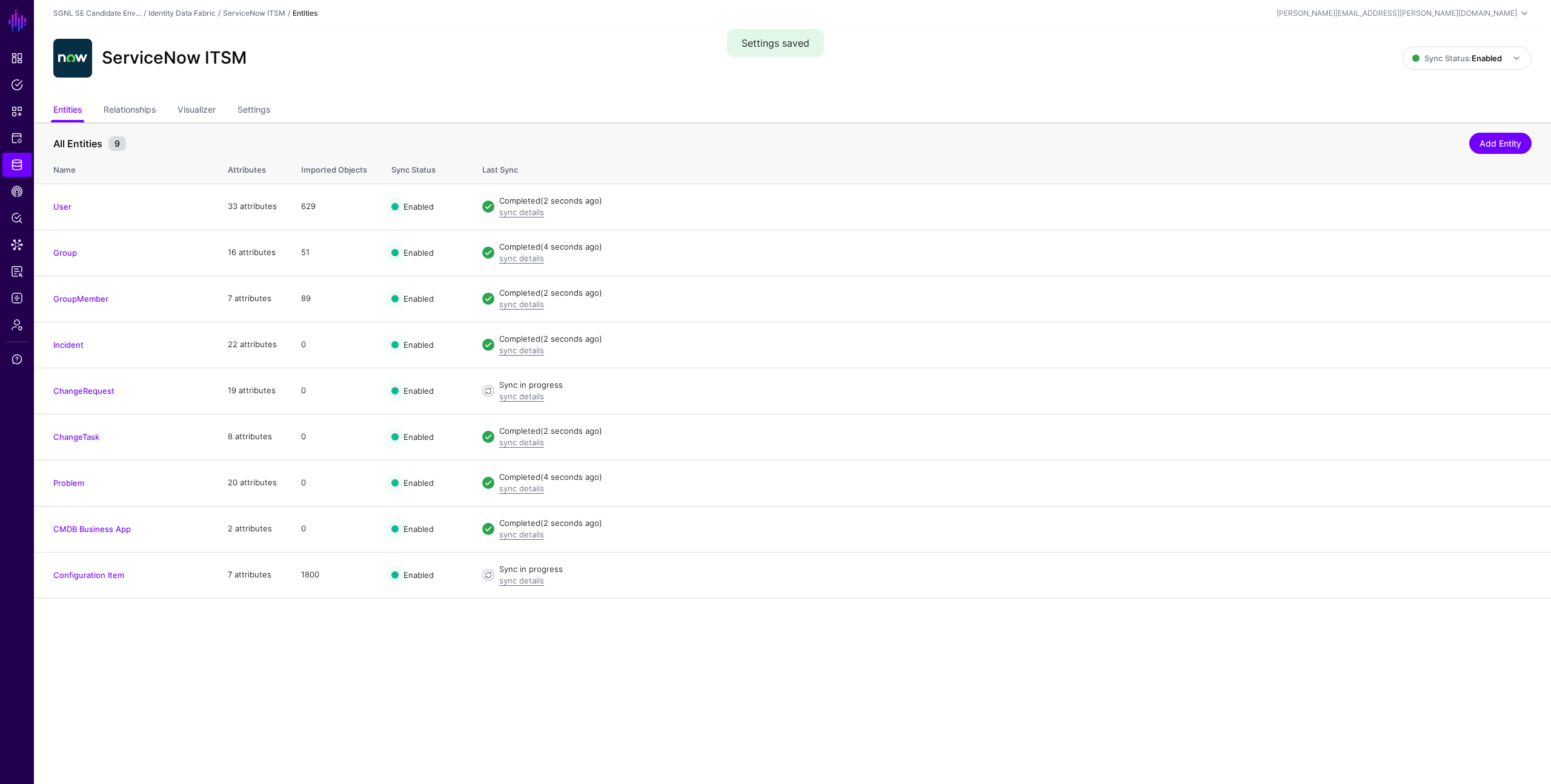
click at [517, 659] on main "SGNL Dashboard Policies Snippets Protected Systems Identity Data Fabric CAEP Hu…" at bounding box center [775, 392] width 1551 height 784
click at [103, 571] on link "Configuration Item" at bounding box center [89, 575] width 71 height 10
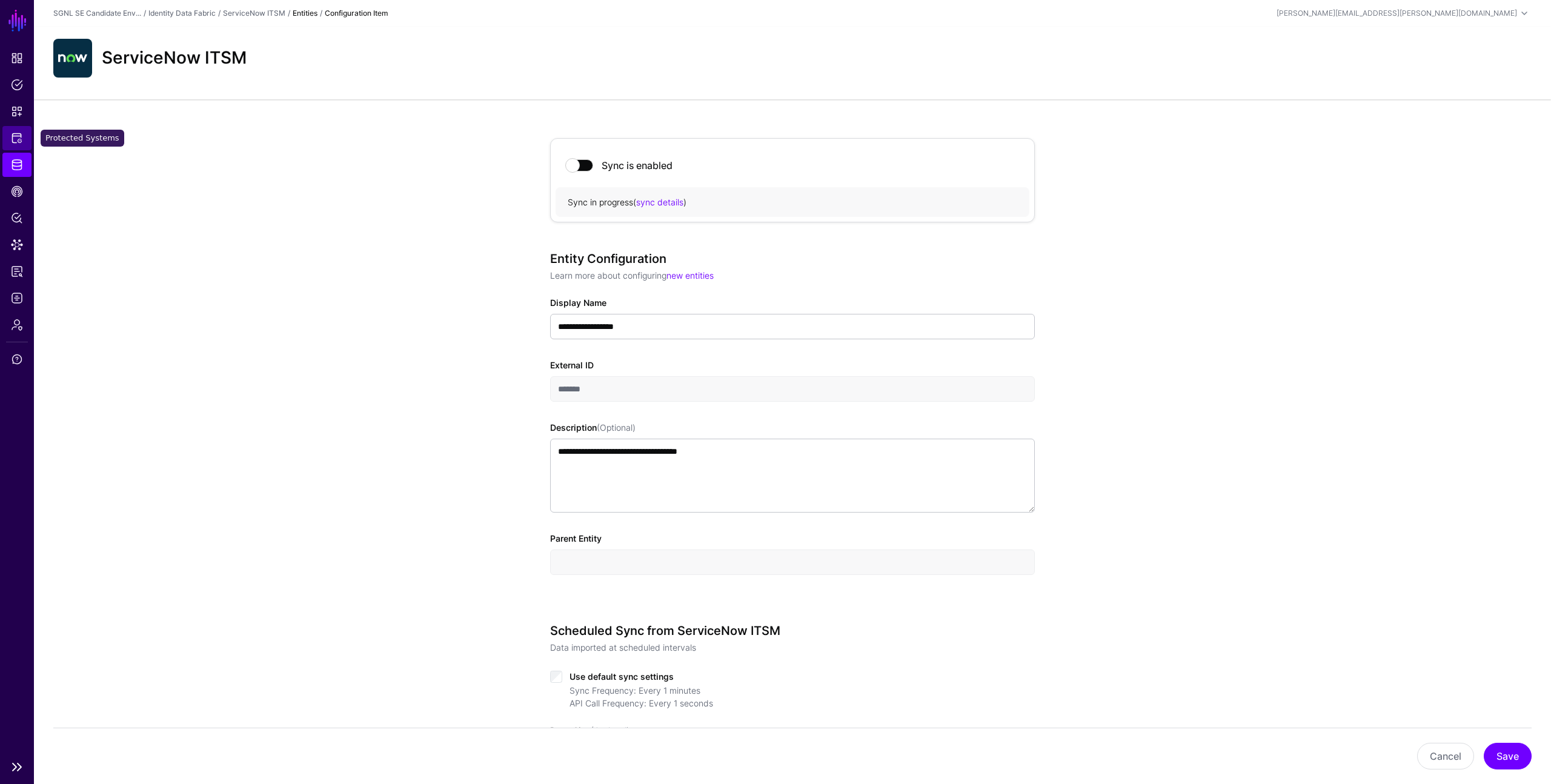
click at [19, 141] on span "Protected Systems" at bounding box center [17, 138] width 12 height 12
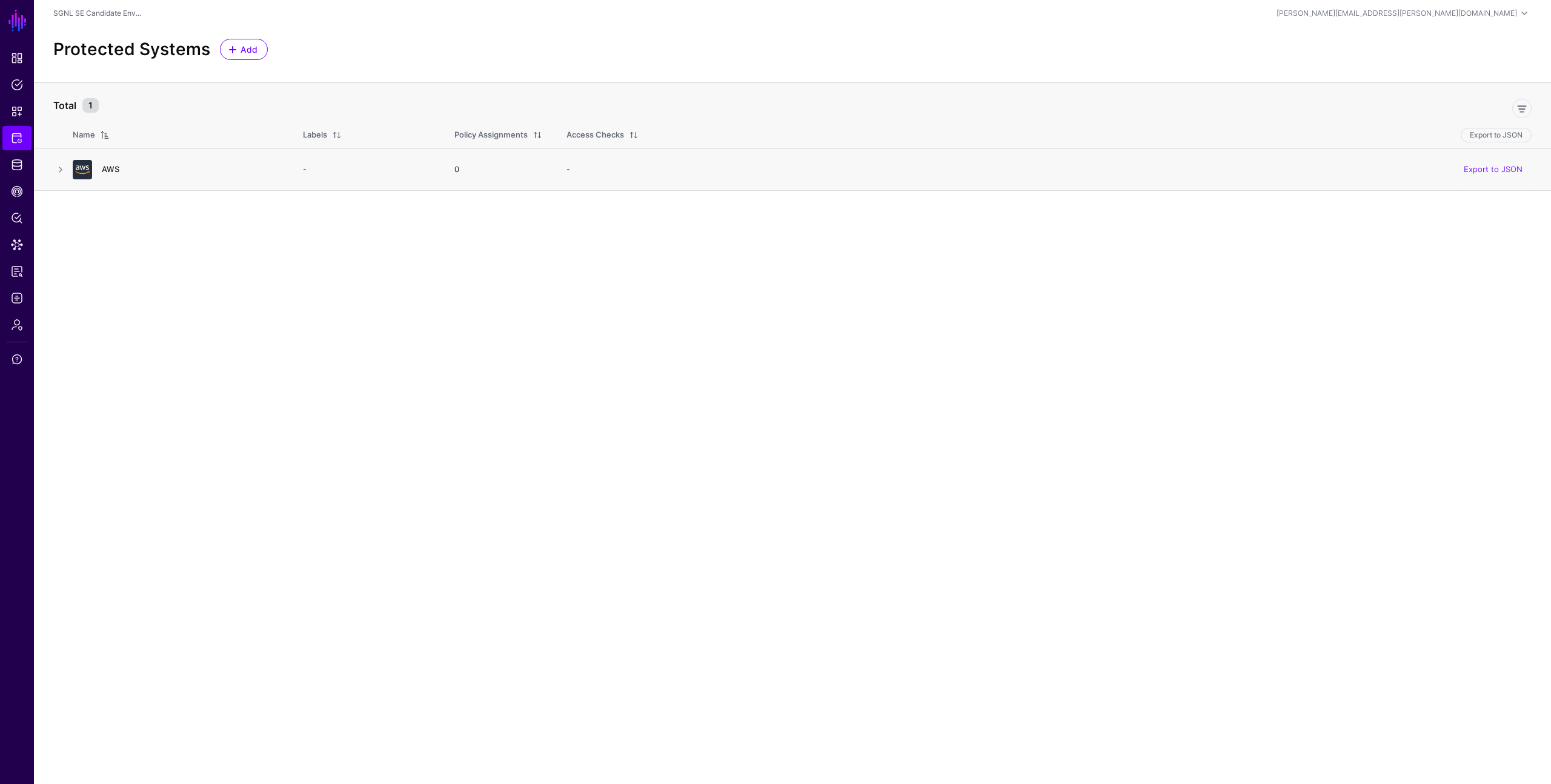
click at [105, 168] on link "AWS" at bounding box center [111, 169] width 18 height 10
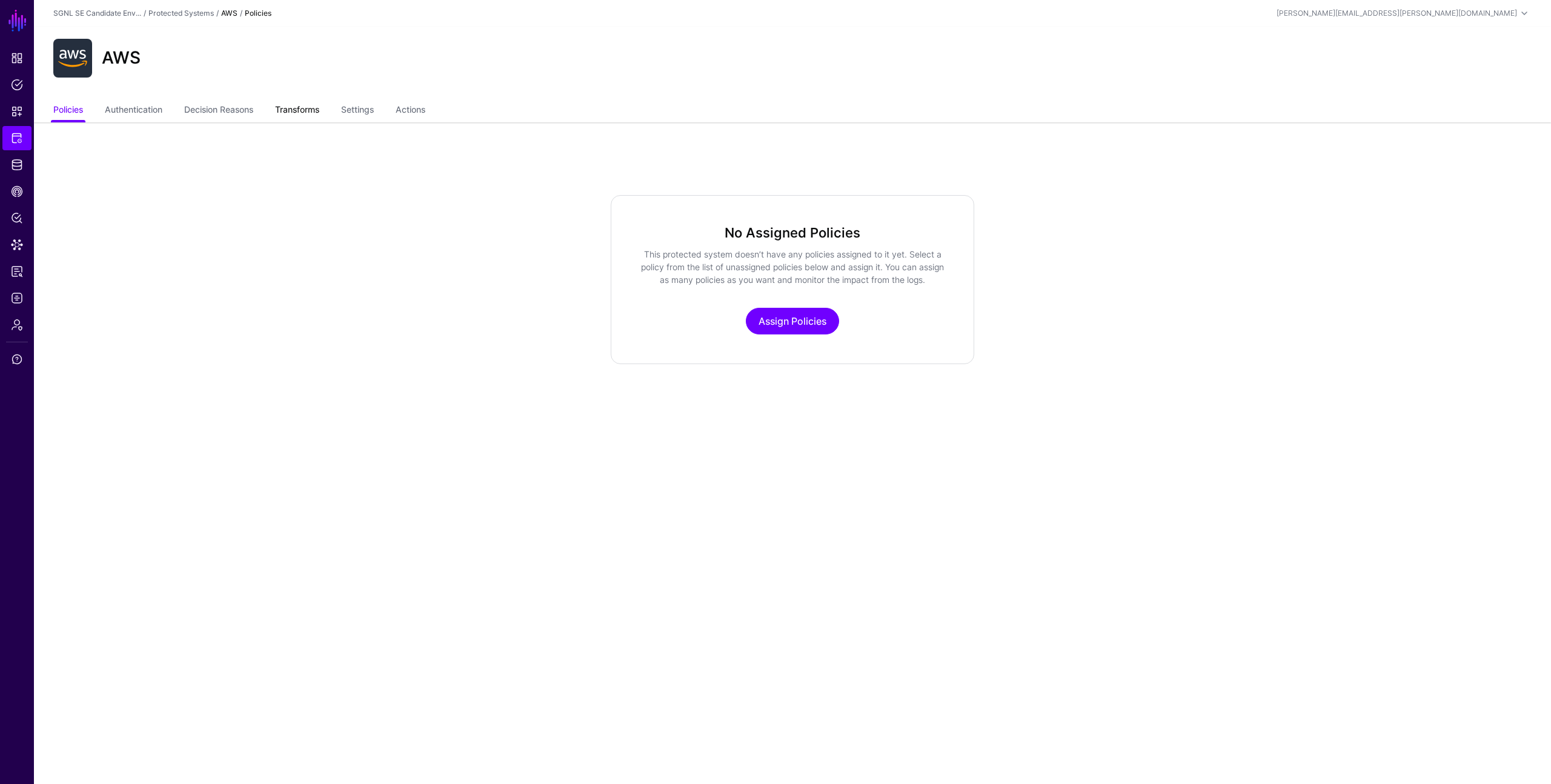
click at [298, 109] on link "Transforms" at bounding box center [296, 110] width 44 height 23
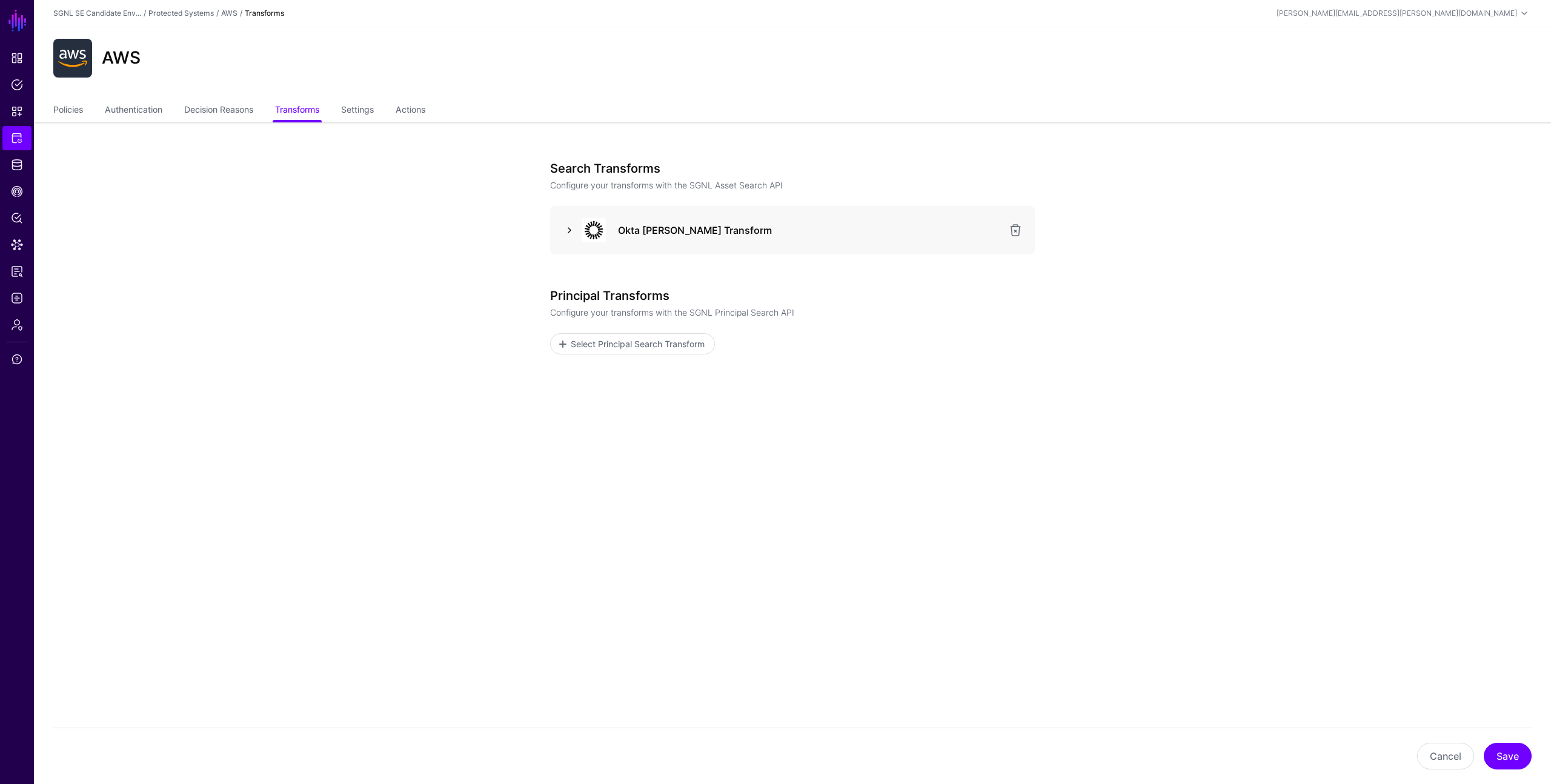
click at [567, 229] on link at bounding box center [570, 230] width 15 height 15
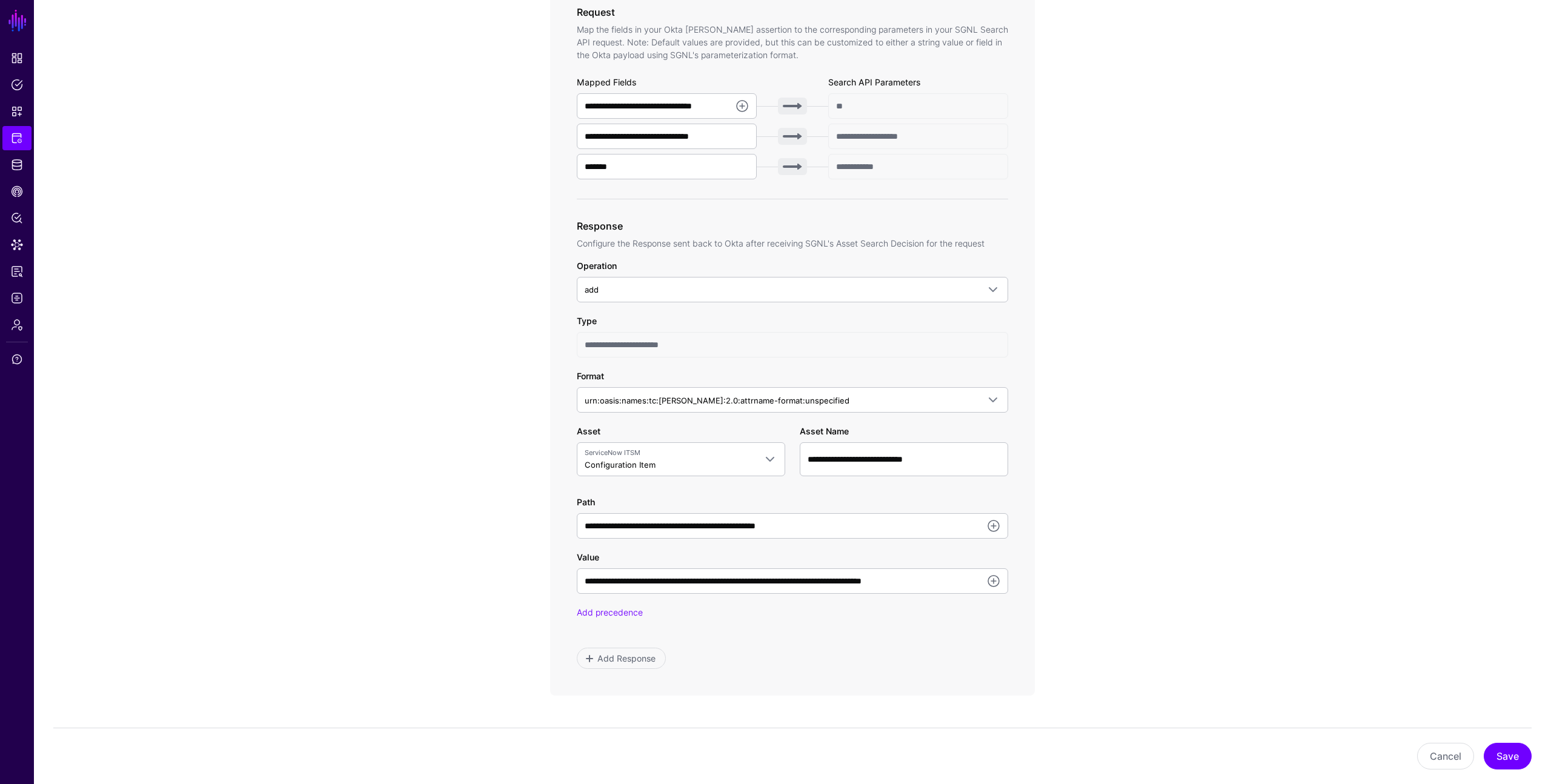
scroll to position [611, 0]
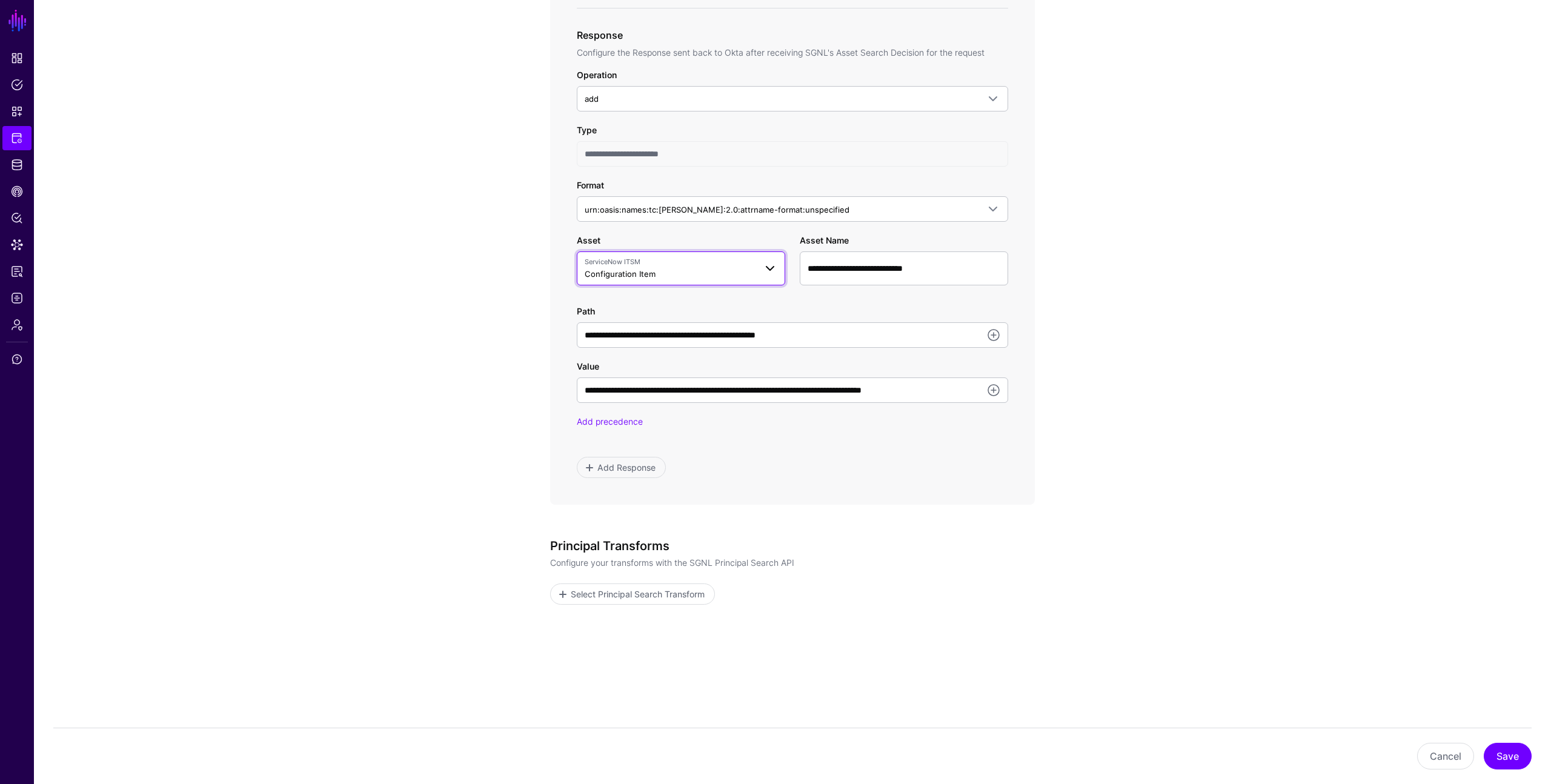
click at [724, 266] on span "ServiceNow ITSM" at bounding box center [670, 262] width 171 height 10
click at [392, 503] on app-integrations-item-transforms "**********" at bounding box center [793, 147] width 1517 height 1272
click at [629, 474] on span "Add Response" at bounding box center [627, 467] width 61 height 13
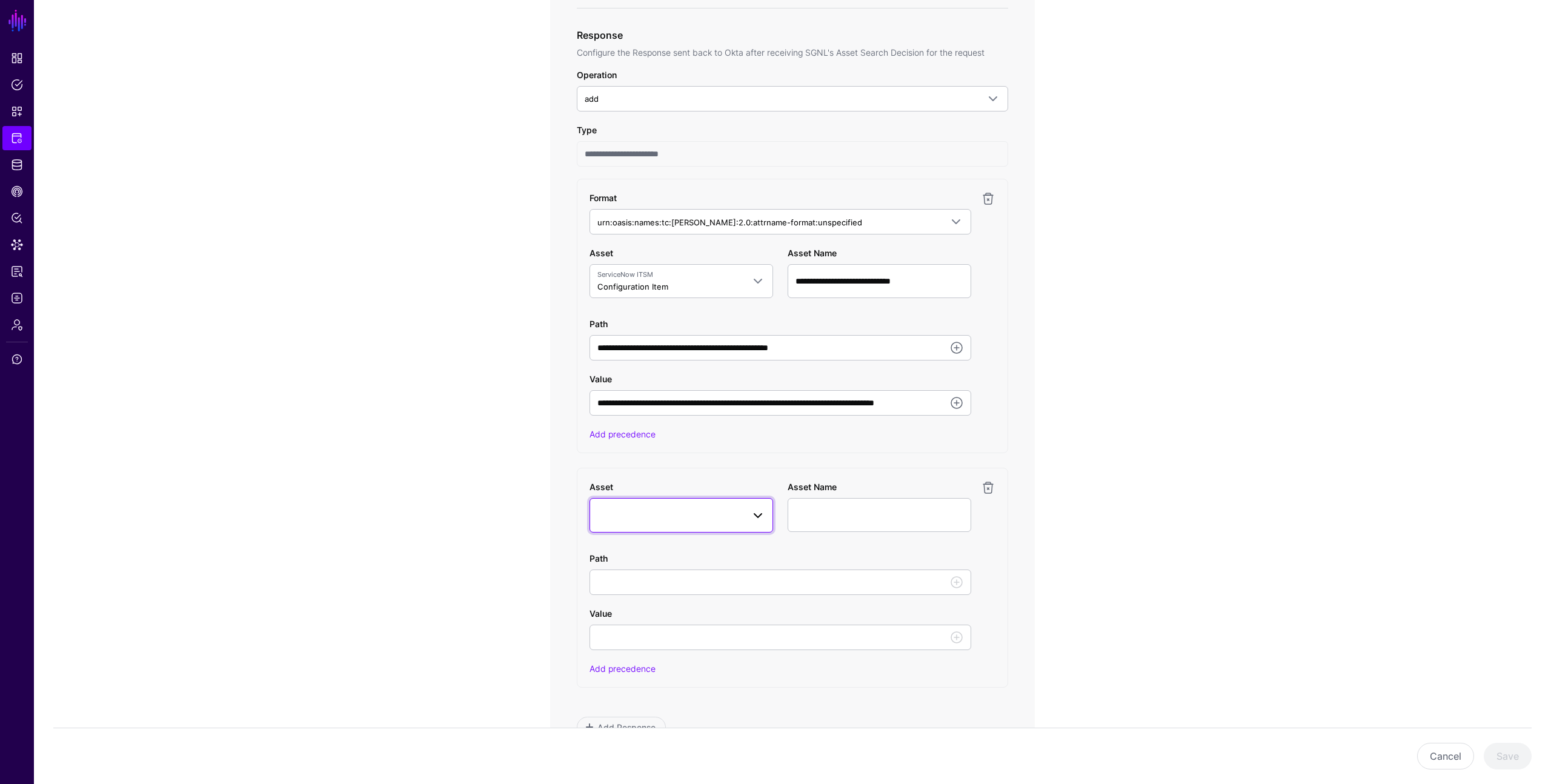
click at [666, 505] on link at bounding box center [681, 515] width 184 height 34
click at [655, 628] on span "Configuration Item" at bounding box center [646, 631] width 70 height 10
type input "**********"
click at [1433, 750] on button "Cancel" at bounding box center [1446, 756] width 57 height 27
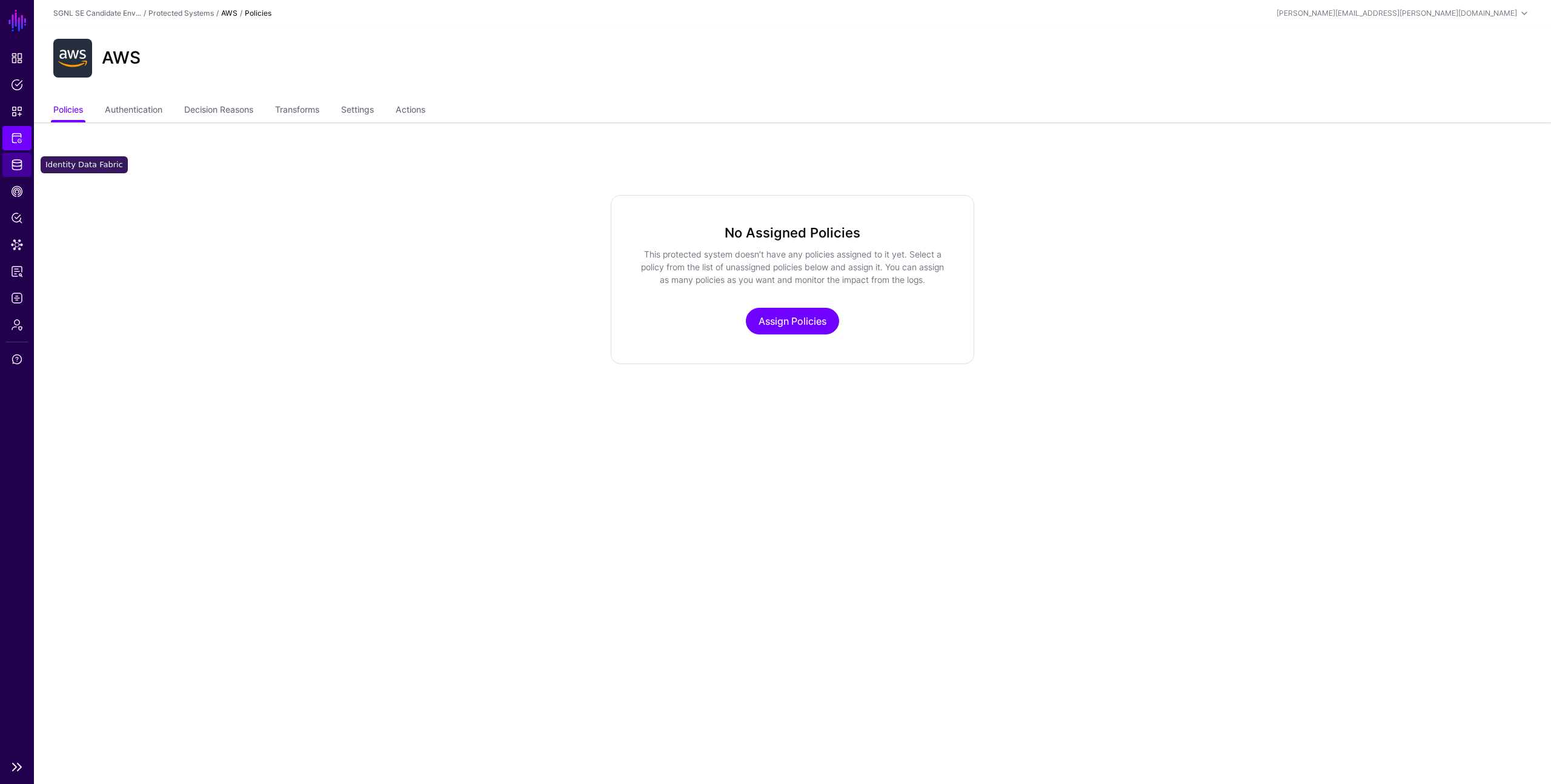
click at [18, 163] on span "Identity Data Fabric" at bounding box center [17, 165] width 12 height 12
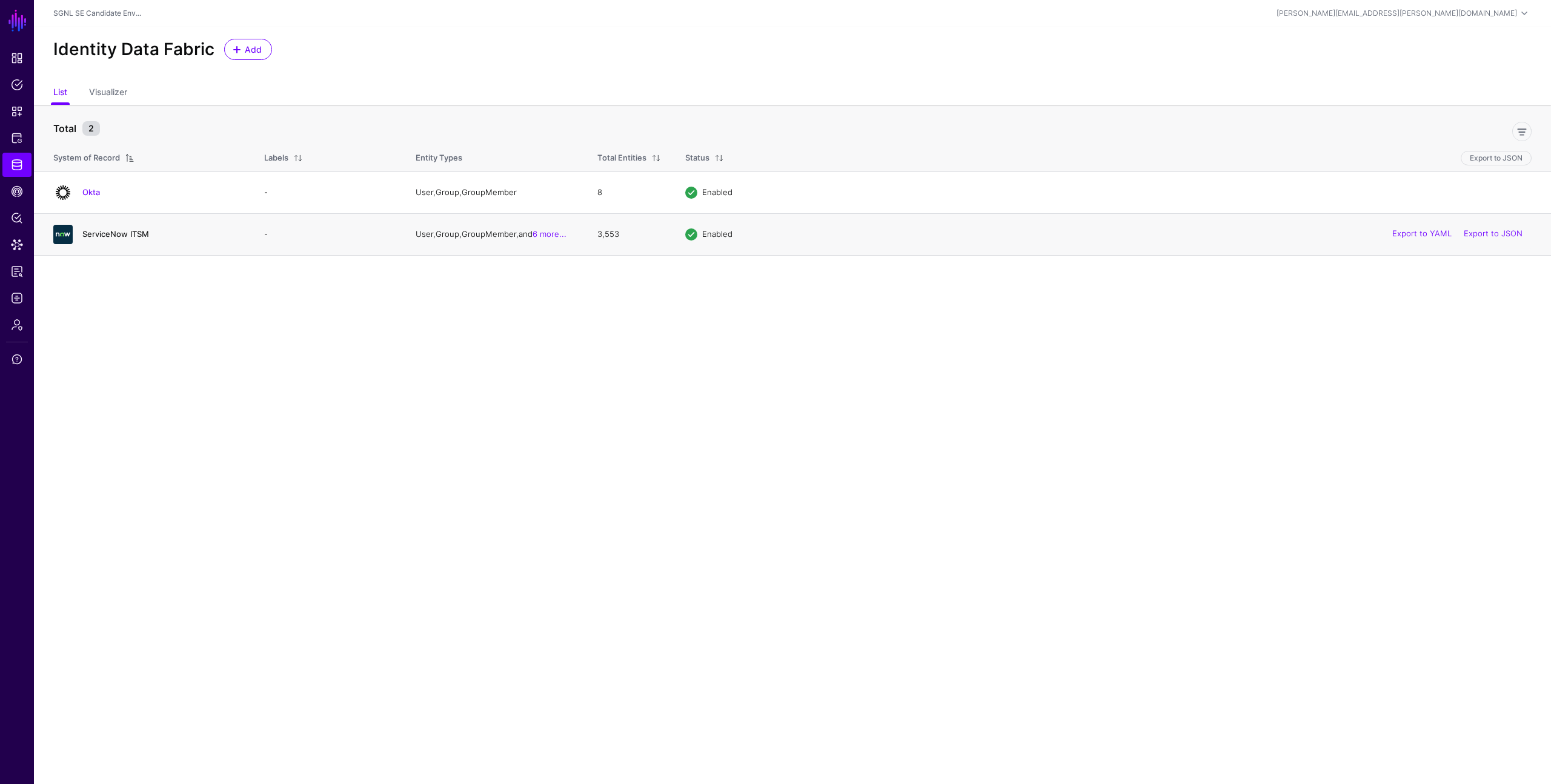
click at [127, 235] on link "ServiceNow ITSM" at bounding box center [116, 234] width 67 height 10
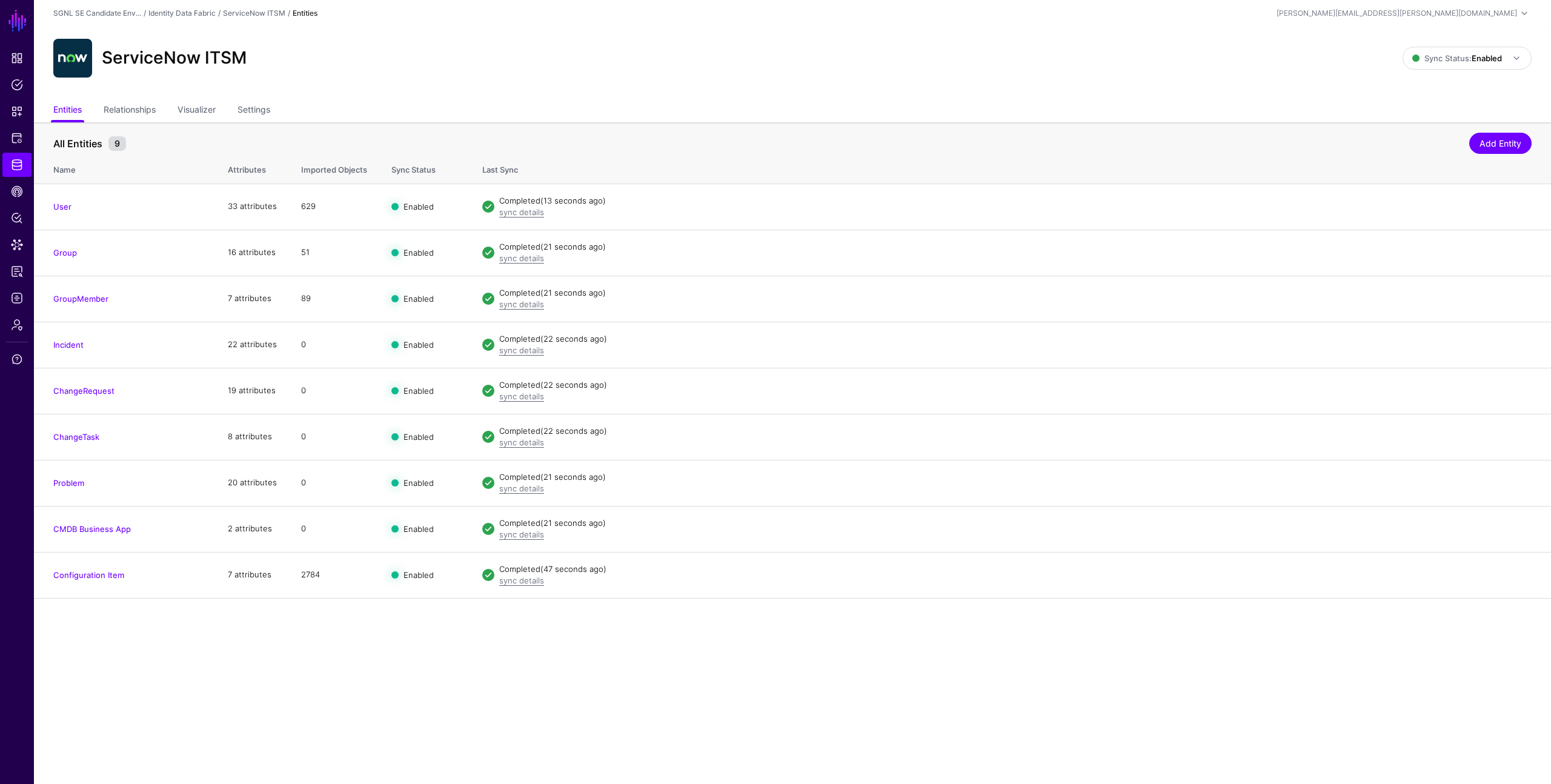
click at [555, 89] on div "ServiceNow ITSM Sync Status: Enabled Enabled Syncing active for all configured …" at bounding box center [793, 63] width 1517 height 73
click at [460, 80] on div "ServiceNow ITSM Sync Status: Enabled Enabled Syncing active for all configured …" at bounding box center [793, 63] width 1517 height 73
click at [17, 133] on span "Protected Systems" at bounding box center [17, 138] width 12 height 12
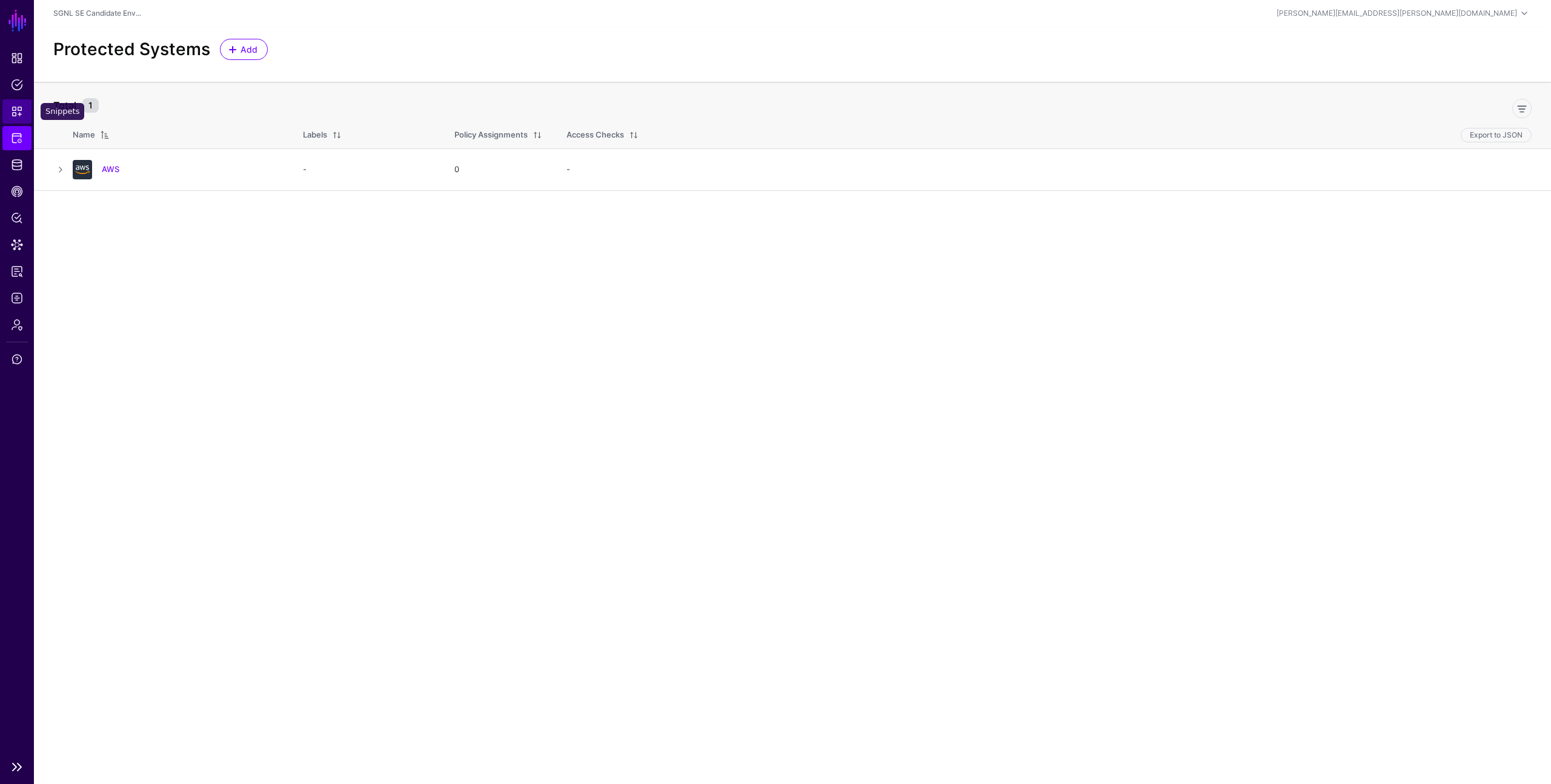
click at [16, 109] on span "Snippets" at bounding box center [17, 112] width 12 height 12
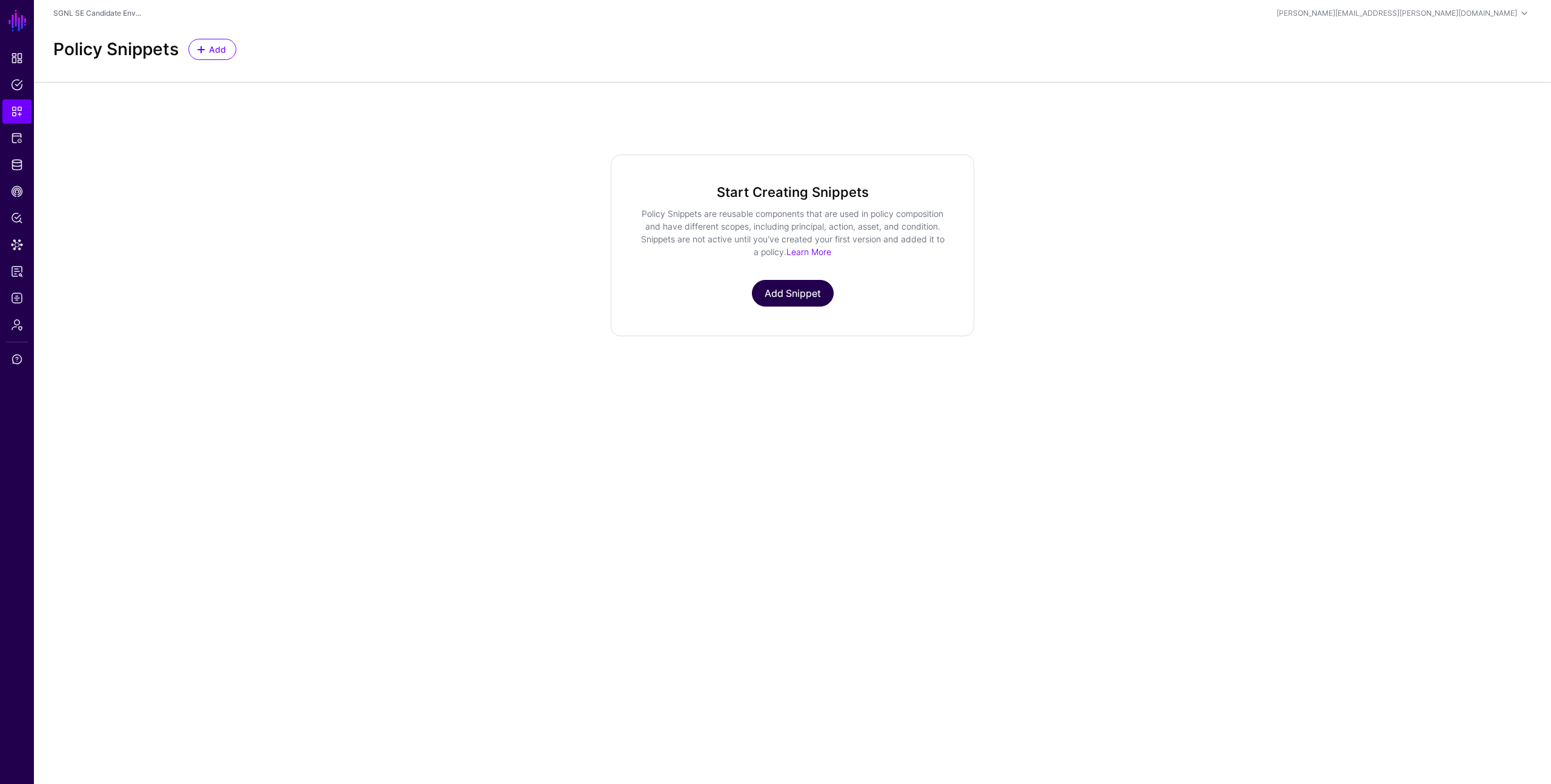
click at [786, 293] on link "Add Snippet" at bounding box center [793, 293] width 82 height 27
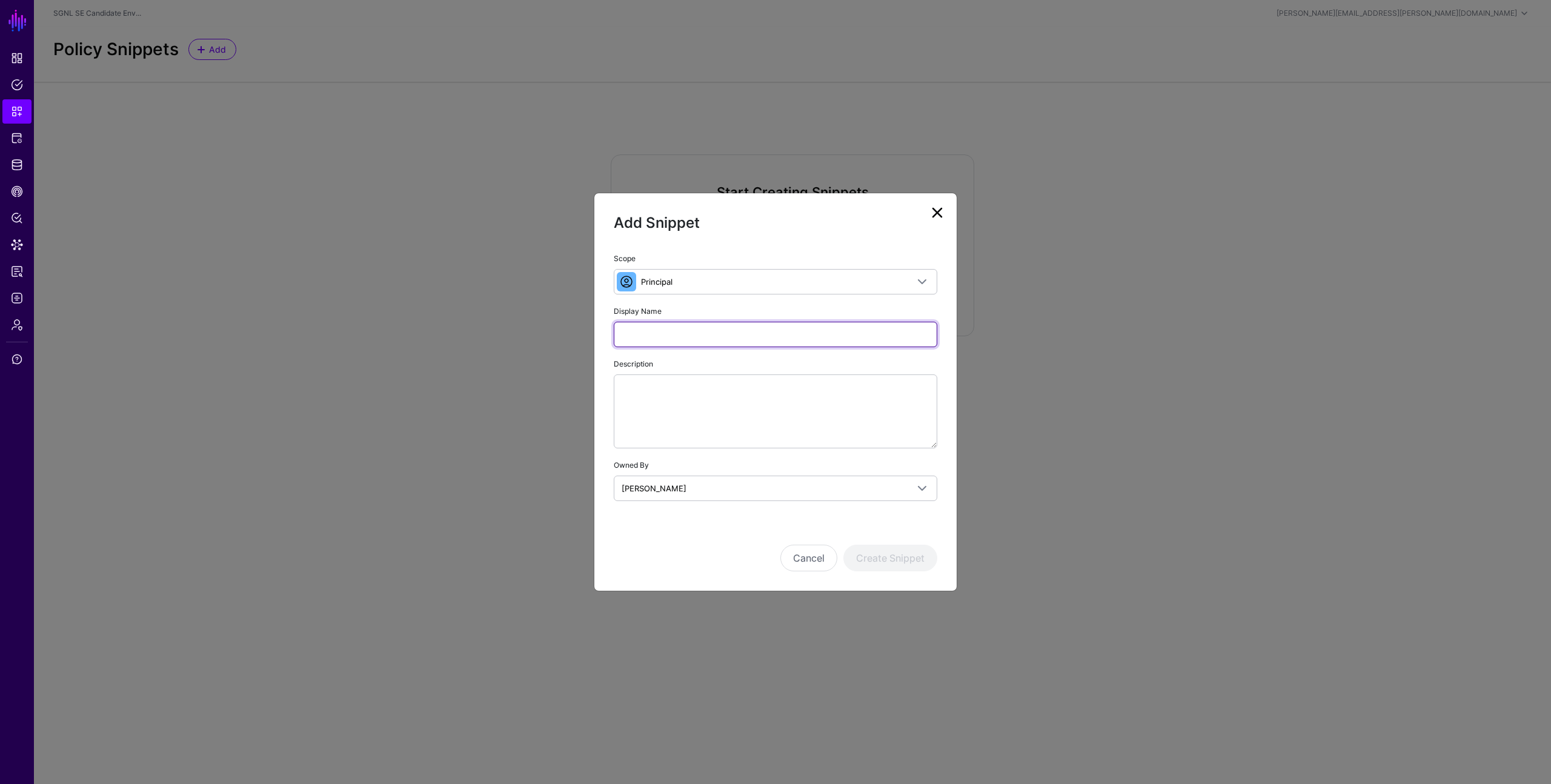
click at [703, 340] on input "Display Name" at bounding box center [775, 334] width 324 height 25
type input "*"
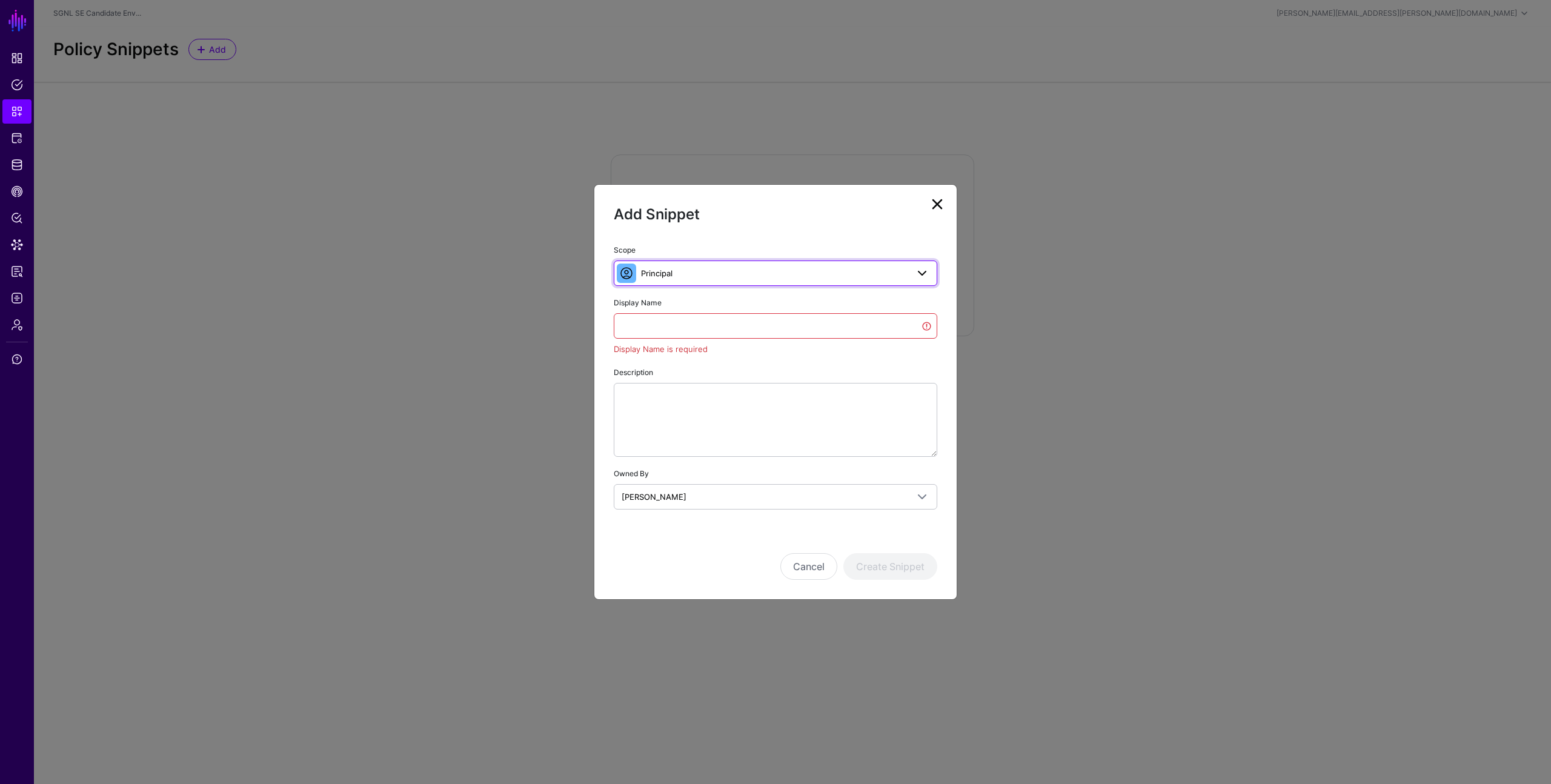
click at [761, 265] on link "Principal" at bounding box center [775, 273] width 324 height 25
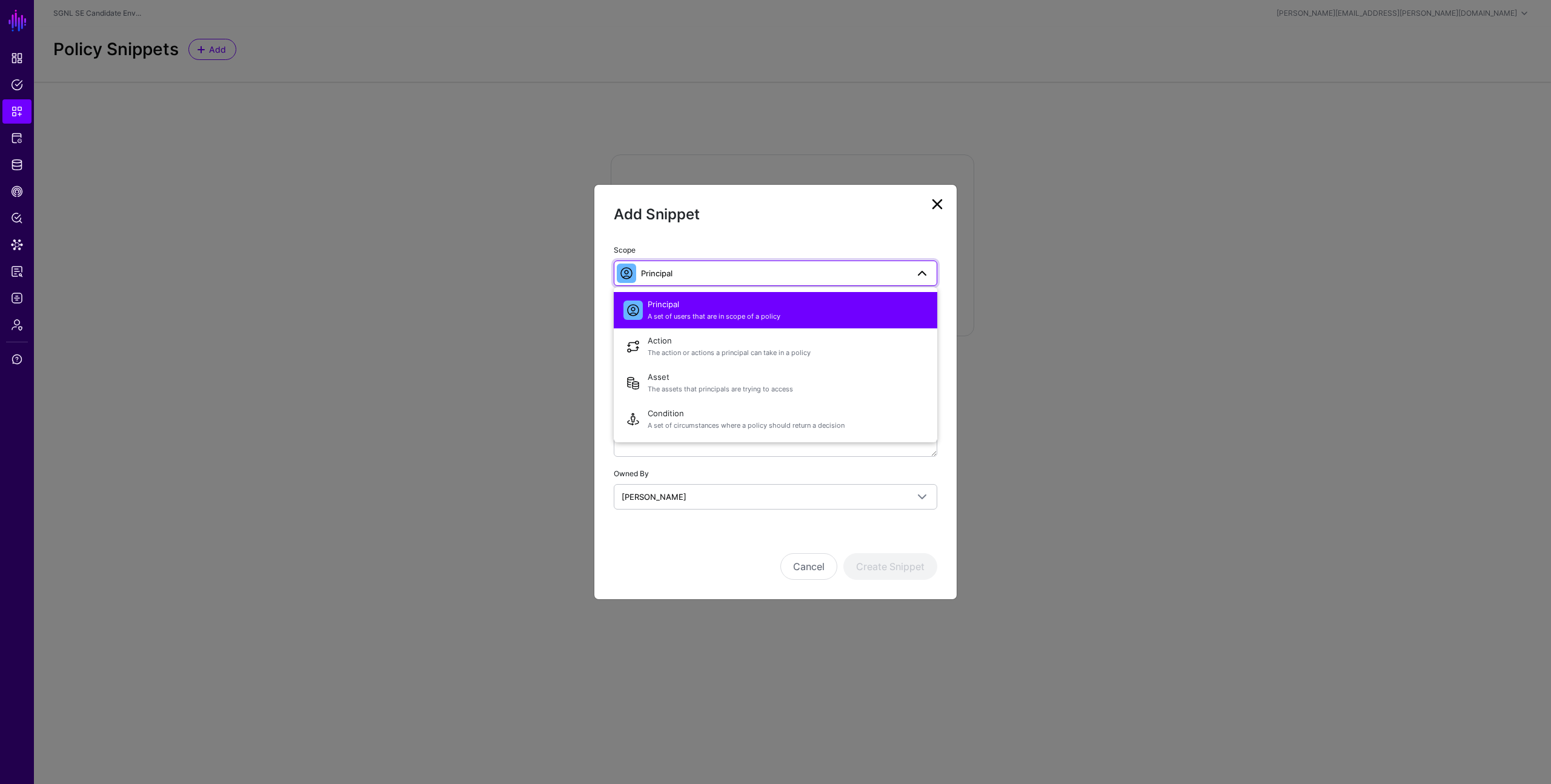
click at [761, 265] on link "Principal" at bounding box center [775, 273] width 324 height 25
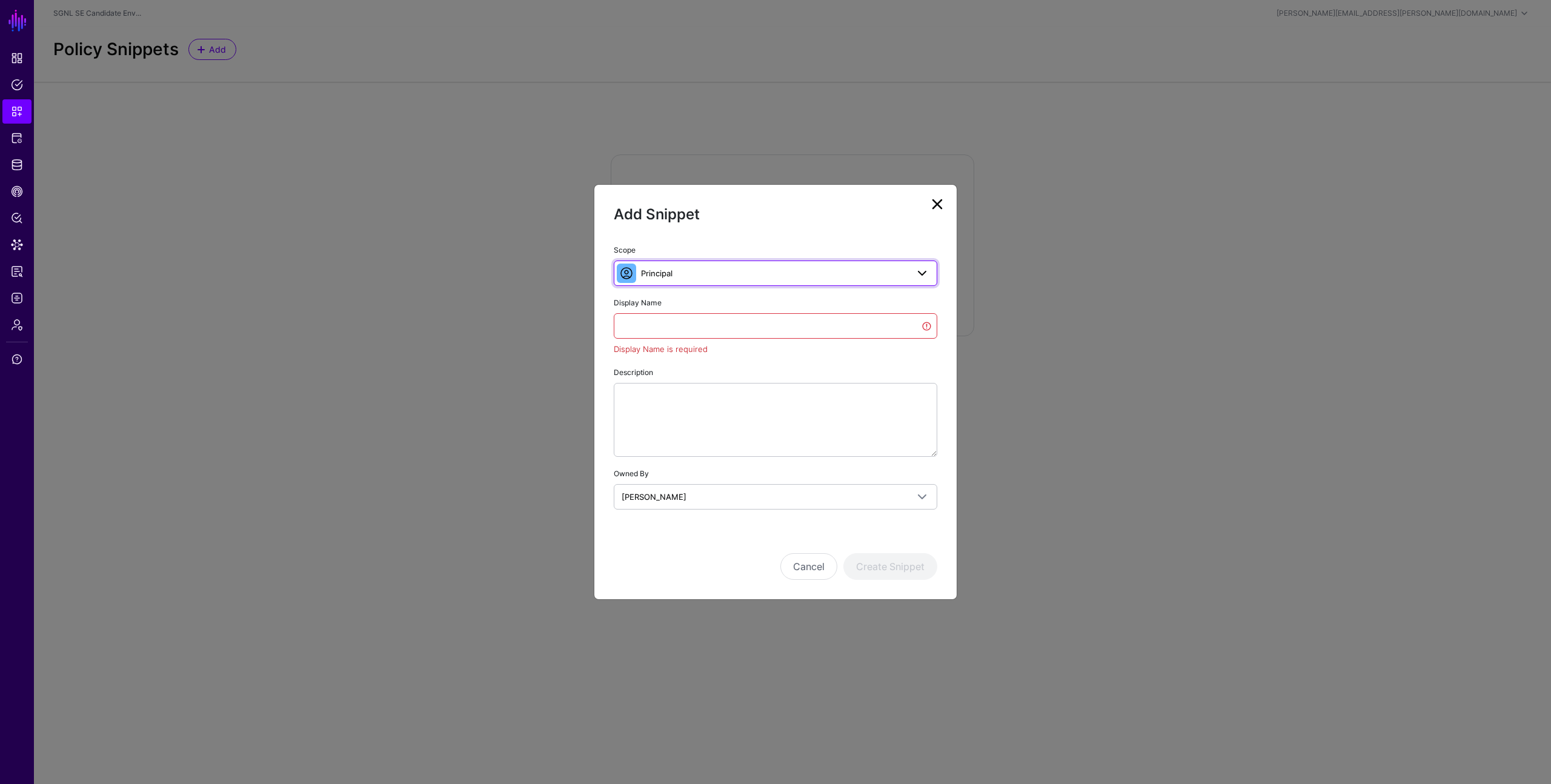
click at [783, 272] on span "Principal" at bounding box center [774, 273] width 267 height 13
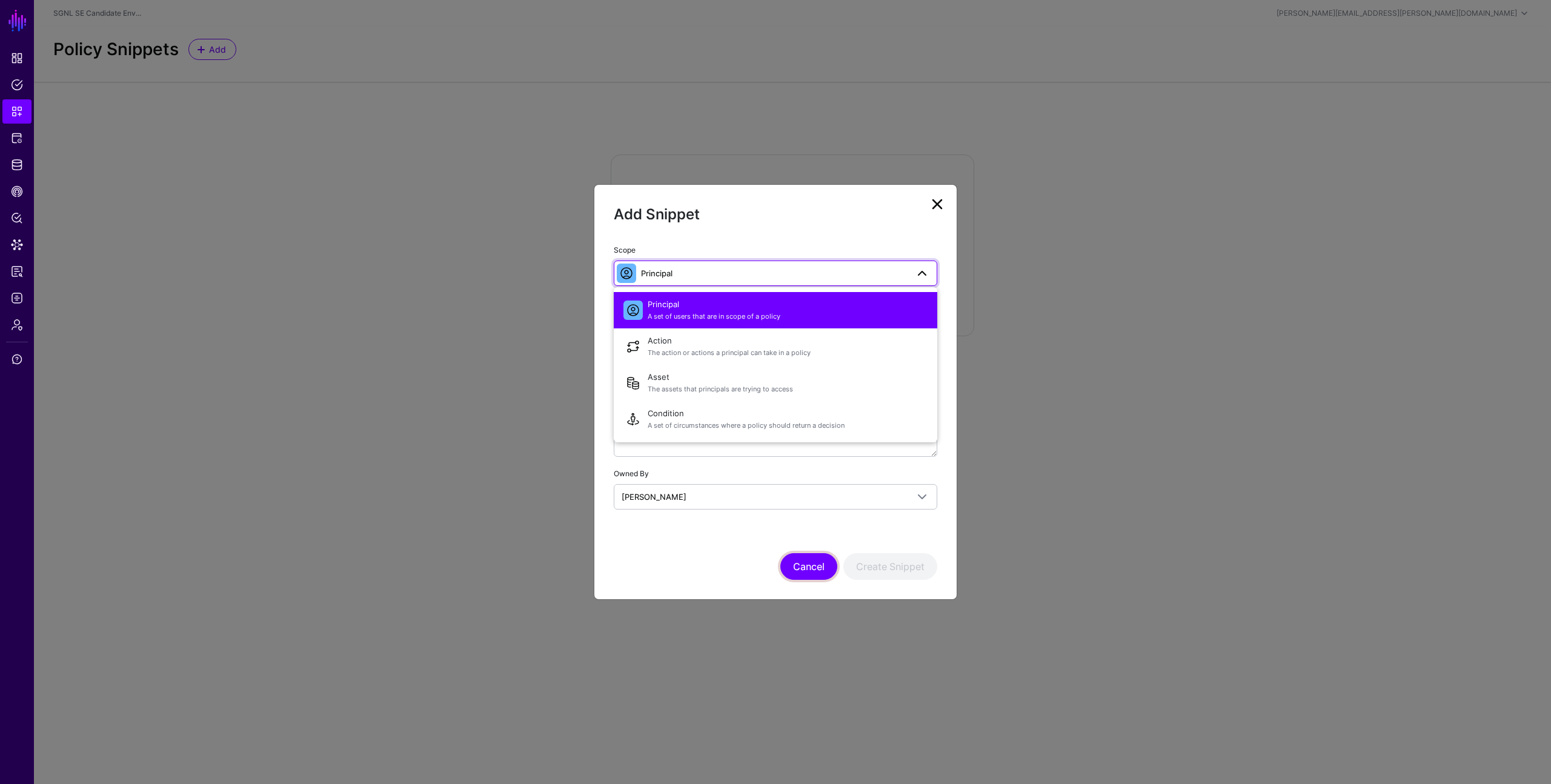
click at [806, 571] on button "Cancel" at bounding box center [809, 567] width 57 height 27
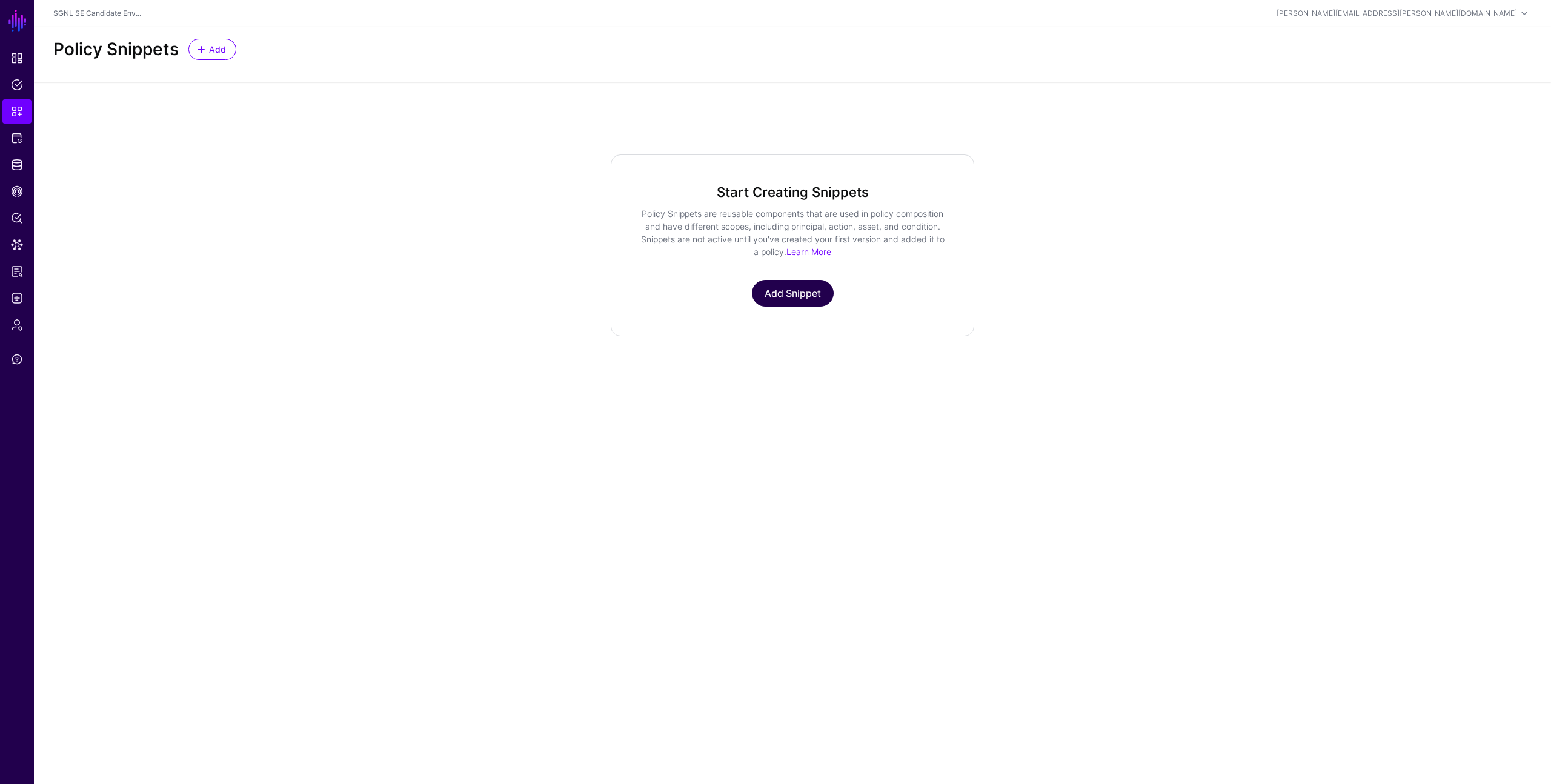
click at [809, 293] on link "Add Snippet" at bounding box center [793, 293] width 82 height 27
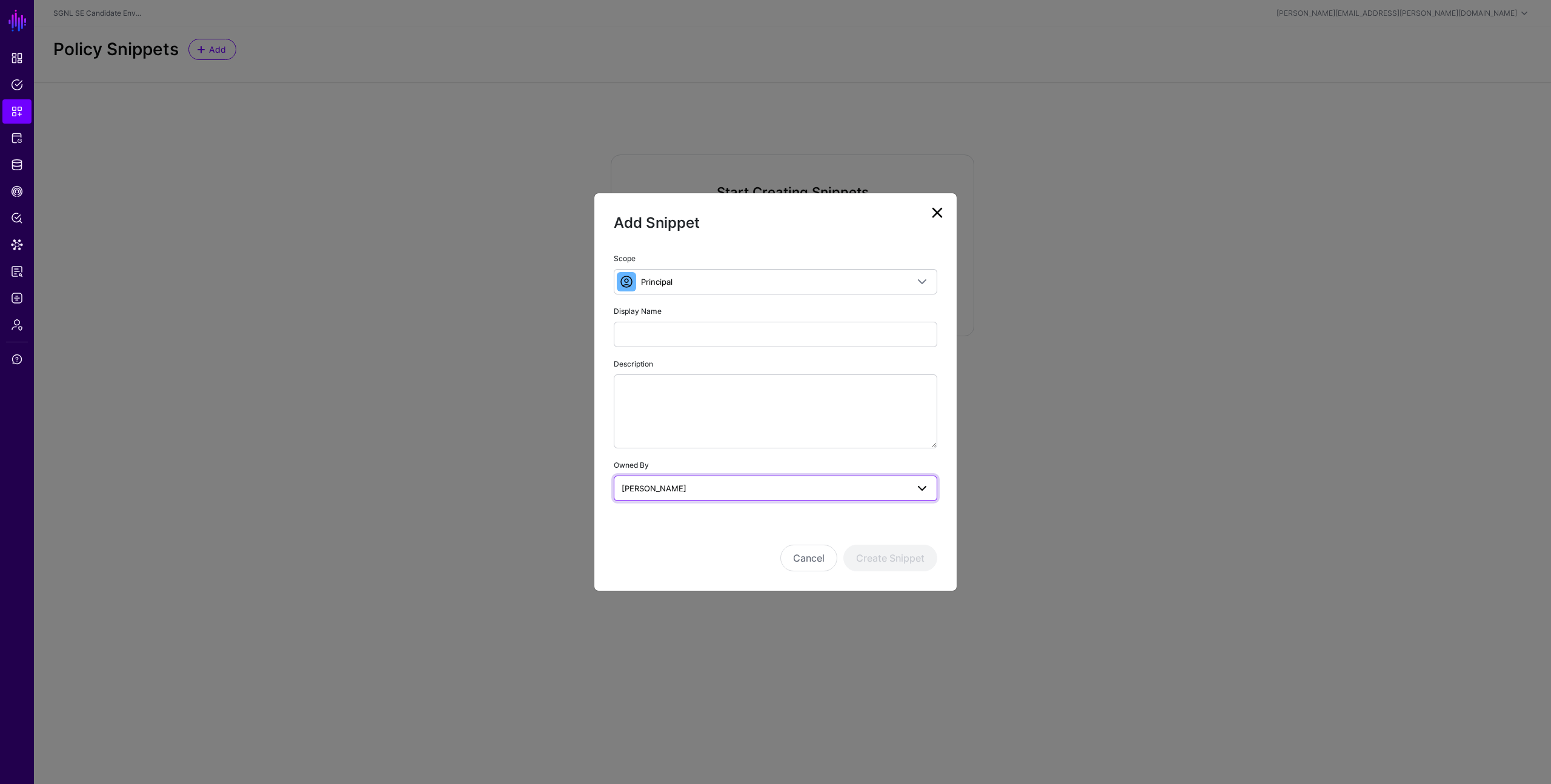
click at [780, 488] on span "[PERSON_NAME]" at bounding box center [765, 488] width 286 height 13
click at [800, 561] on button "Cancel" at bounding box center [809, 558] width 57 height 27
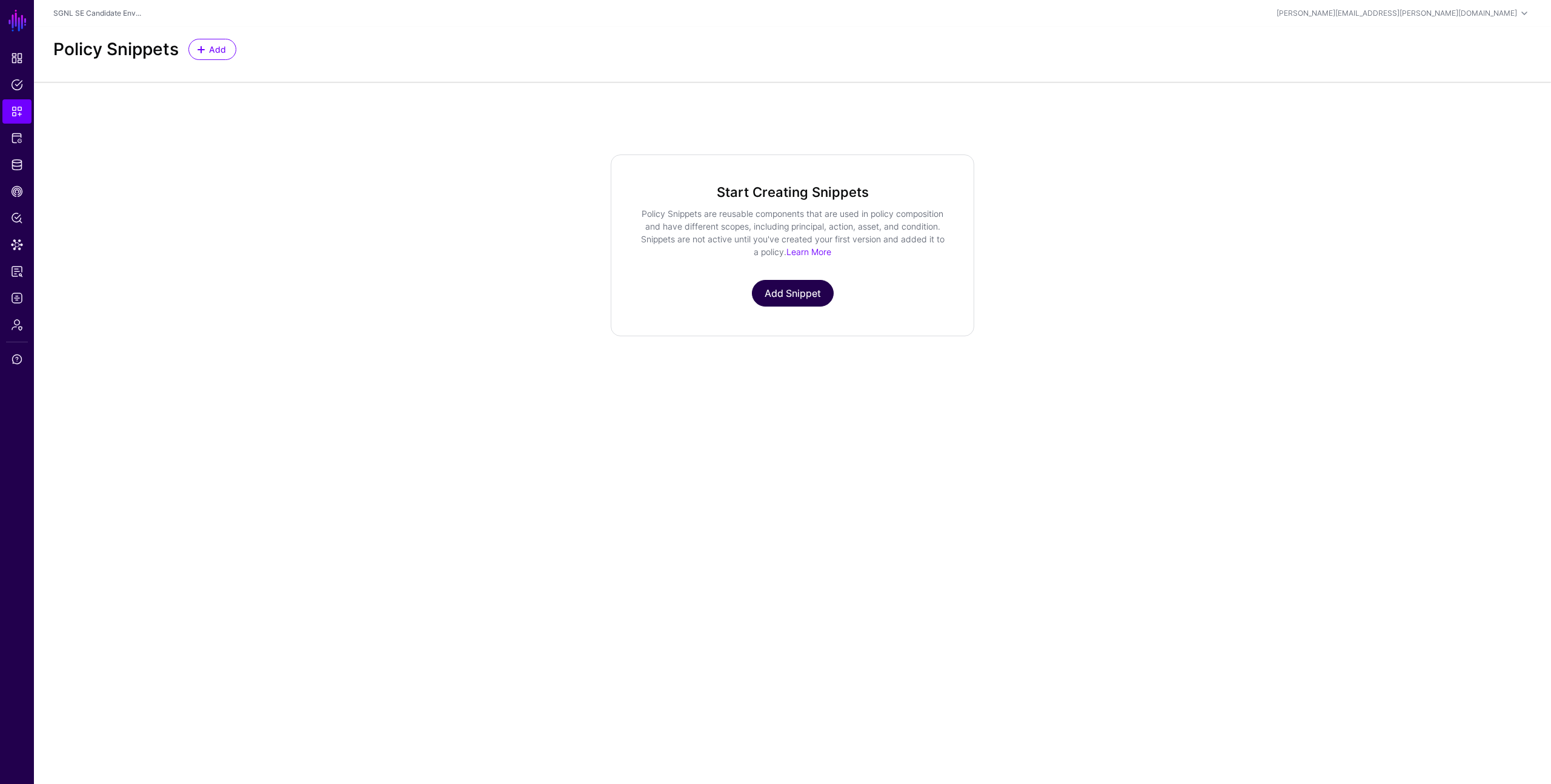
click at [794, 297] on link "Add Snippet" at bounding box center [793, 293] width 82 height 27
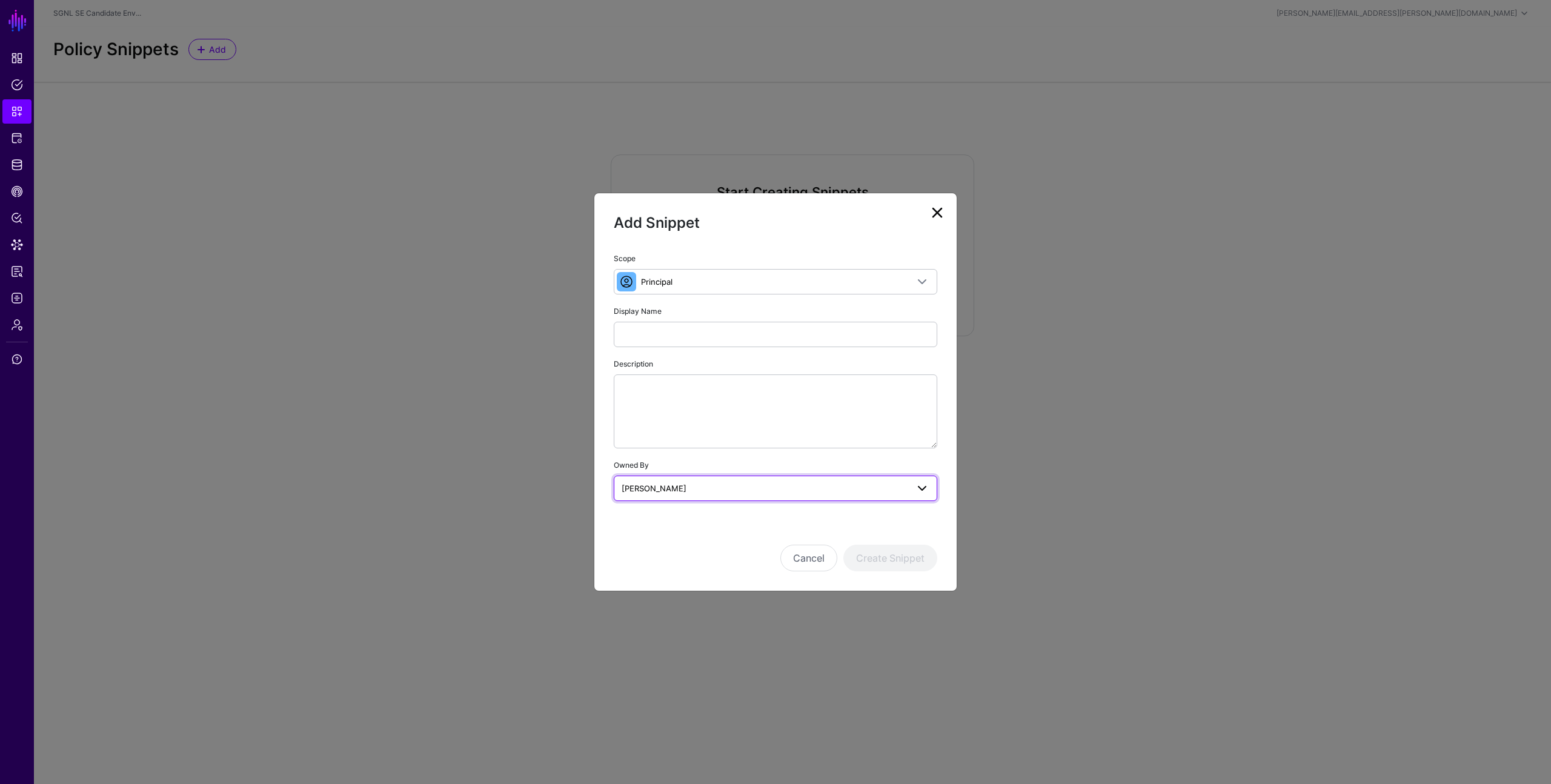
click at [830, 489] on span "[PERSON_NAME]" at bounding box center [765, 488] width 286 height 13
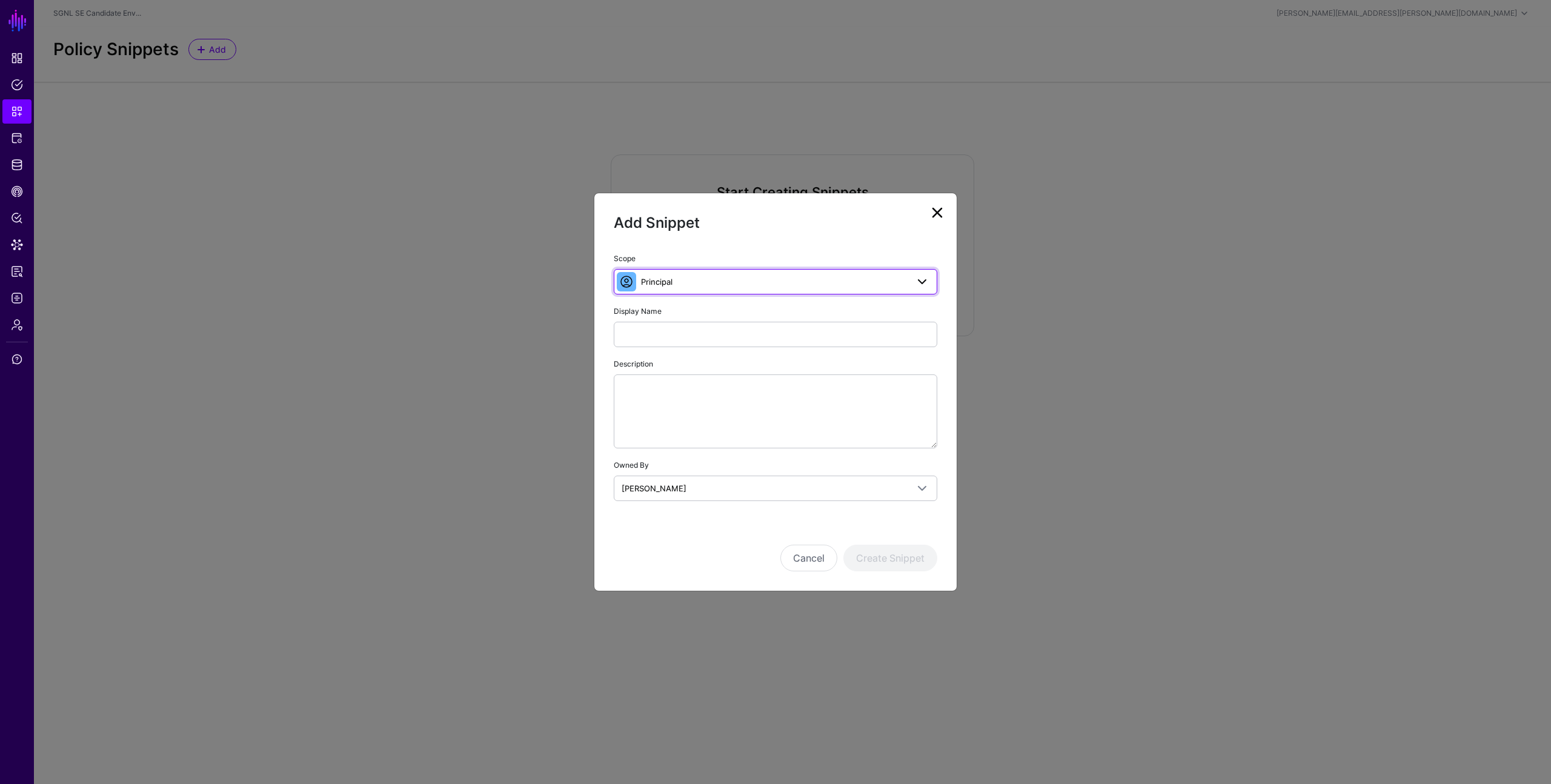
click at [821, 287] on span "Principal" at bounding box center [774, 281] width 267 height 13
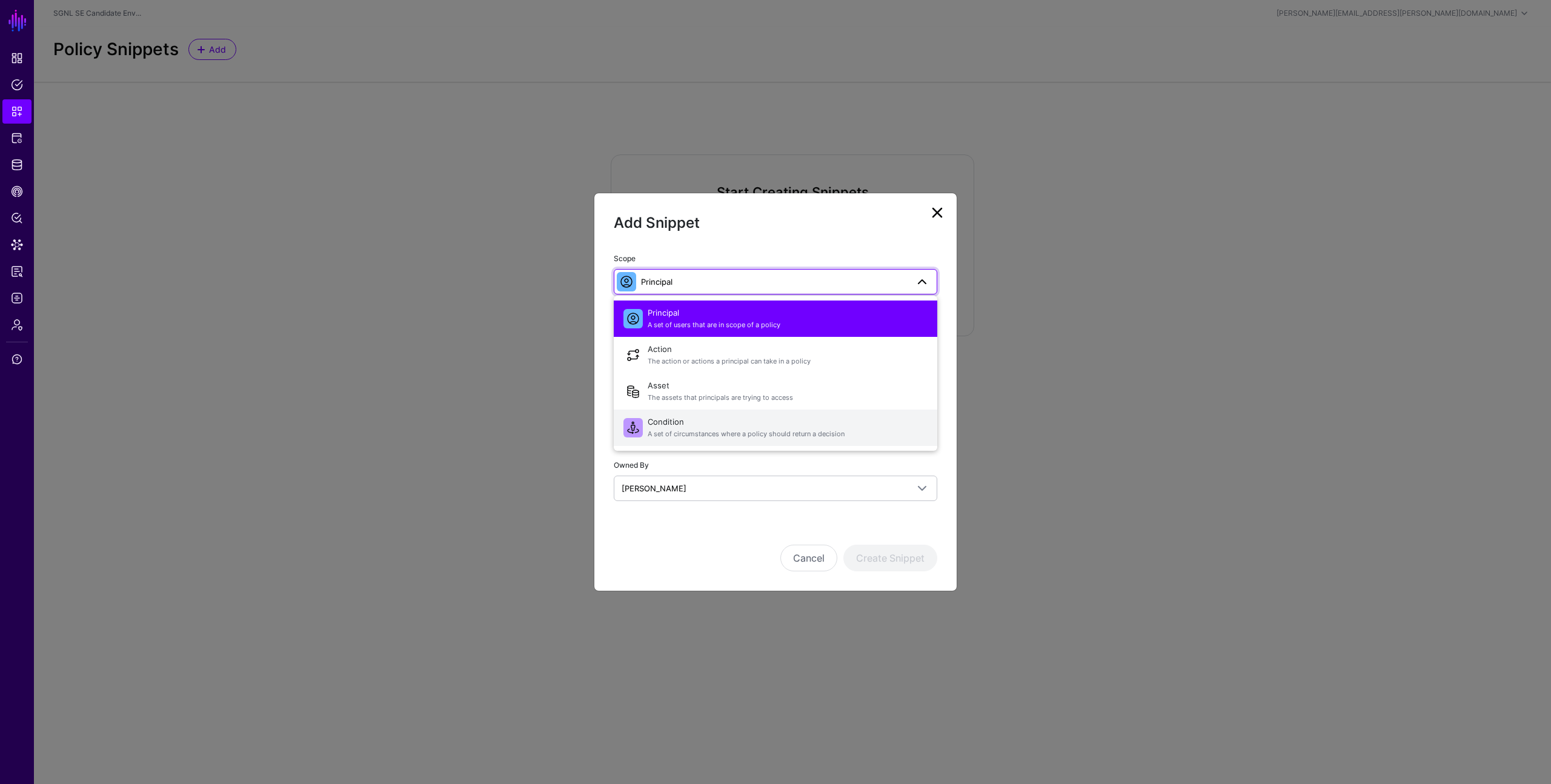
click at [786, 427] on span "Condition A set of circumstances where a policy should return a decision" at bounding box center [788, 427] width 280 height 29
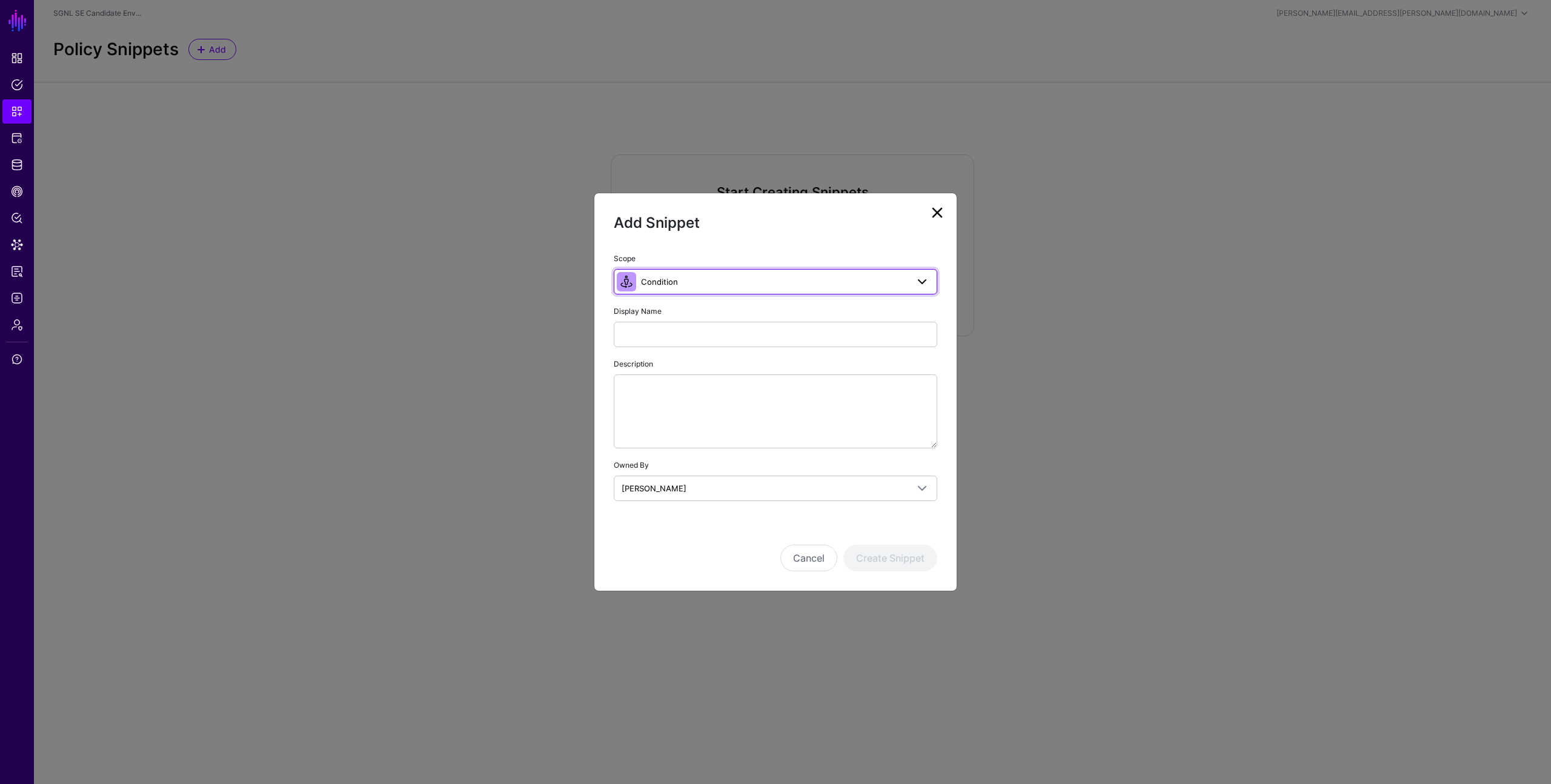
click at [765, 281] on span "Condition" at bounding box center [774, 281] width 267 height 13
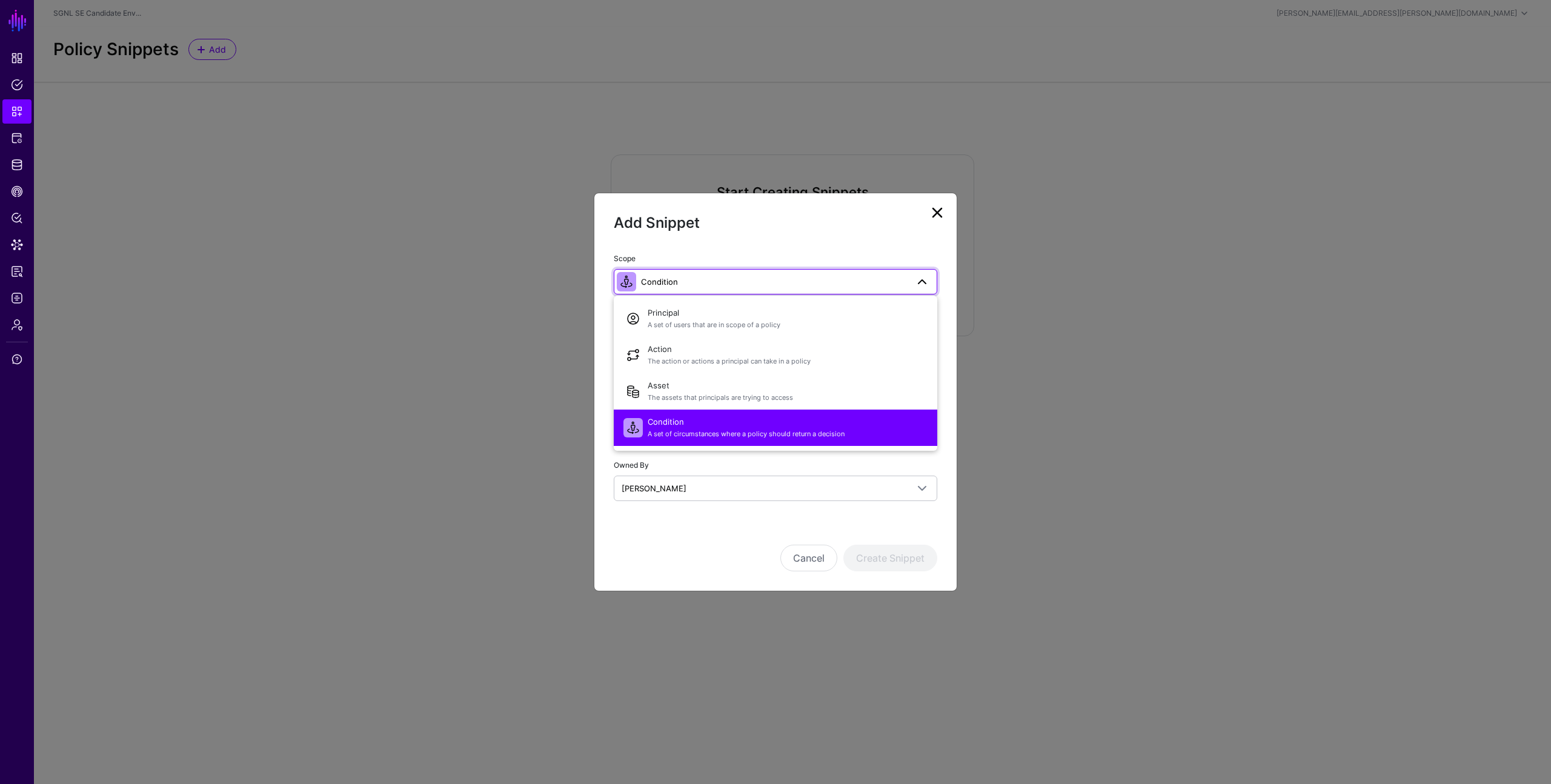
click at [765, 281] on span "Condition" at bounding box center [774, 281] width 267 height 13
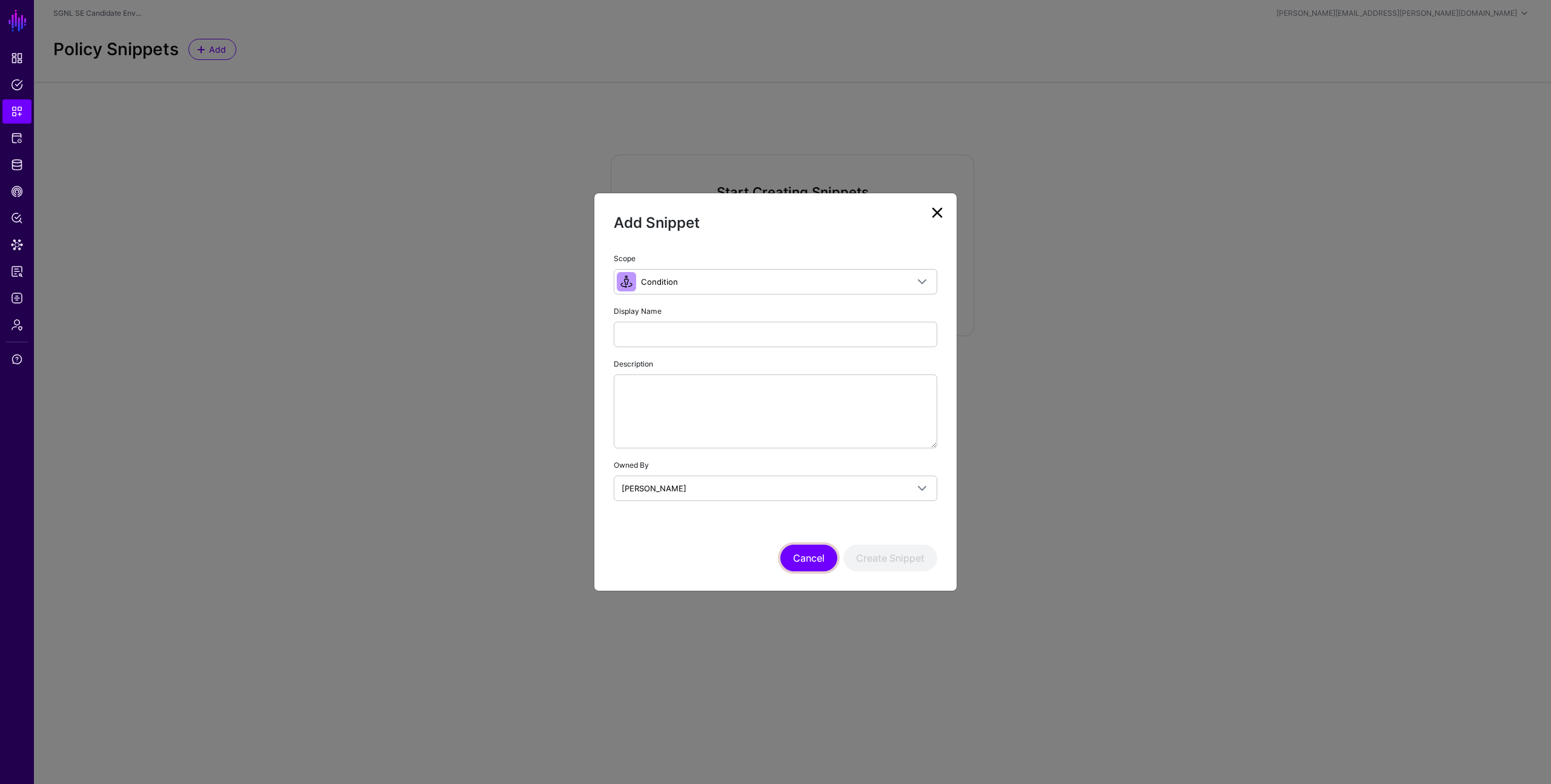
click at [815, 549] on button "Cancel" at bounding box center [809, 558] width 57 height 27
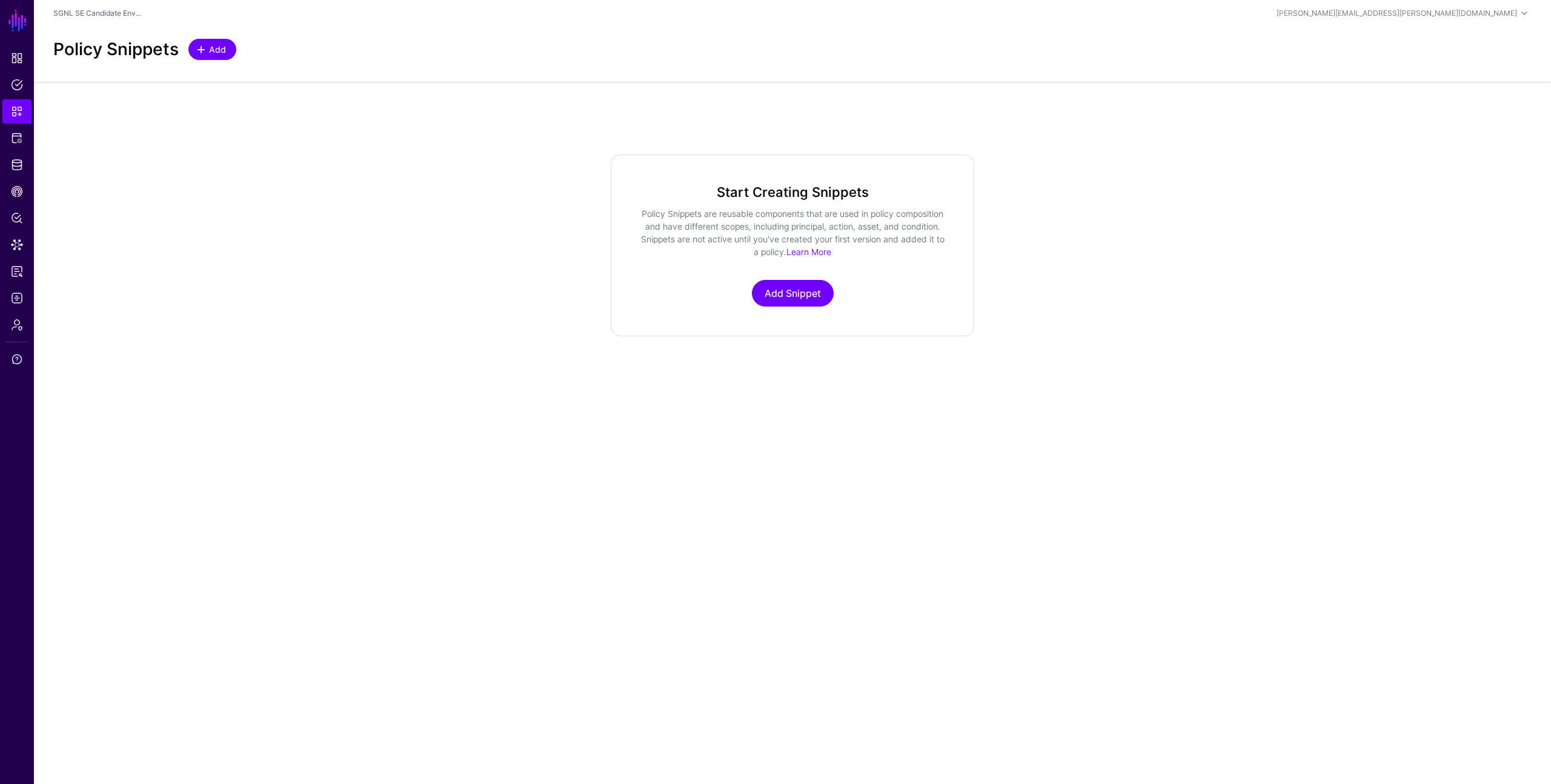
click at [219, 54] on span "Add" at bounding box center [217, 49] width 20 height 13
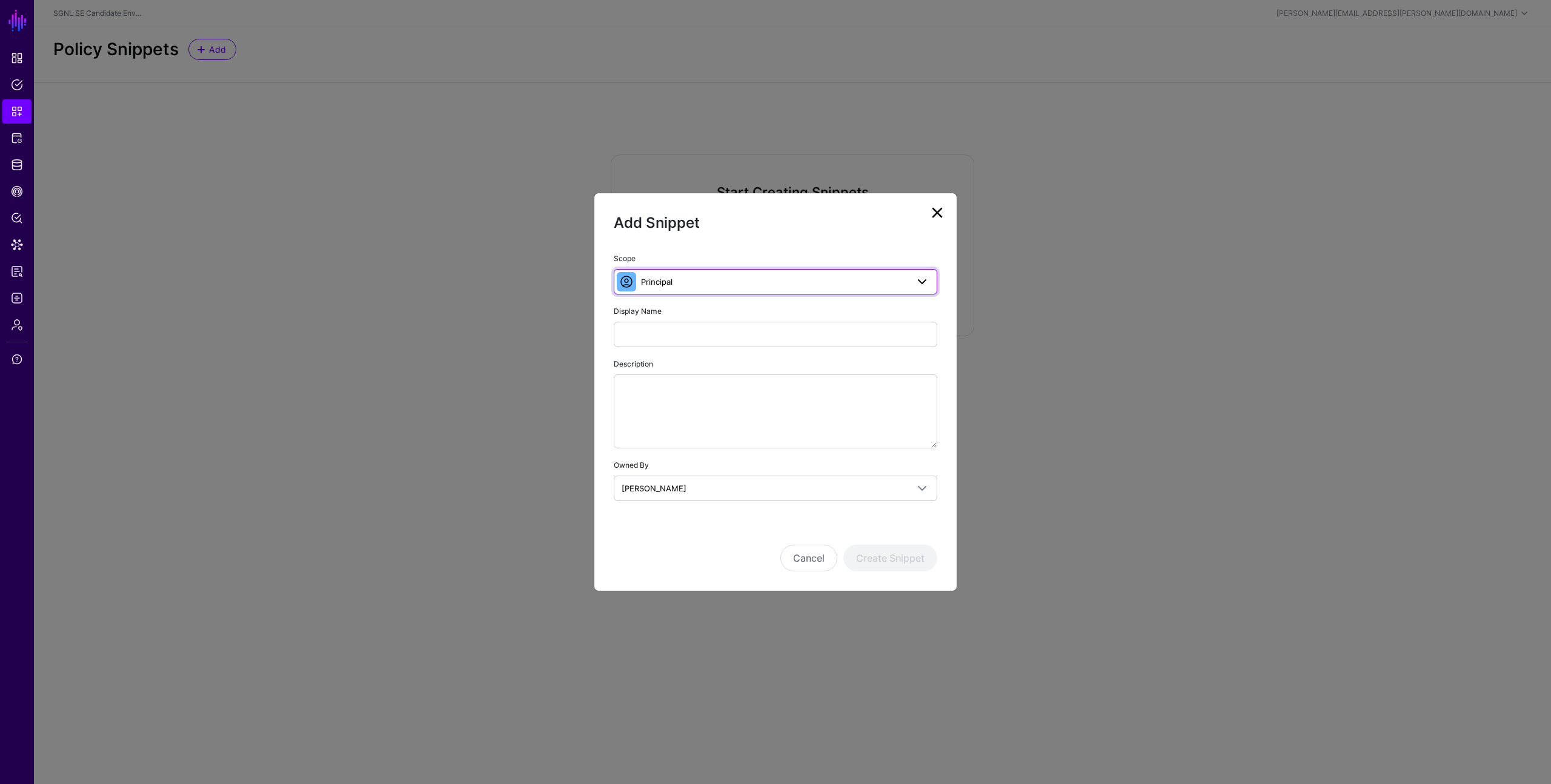
click at [755, 285] on span "Principal" at bounding box center [774, 281] width 267 height 13
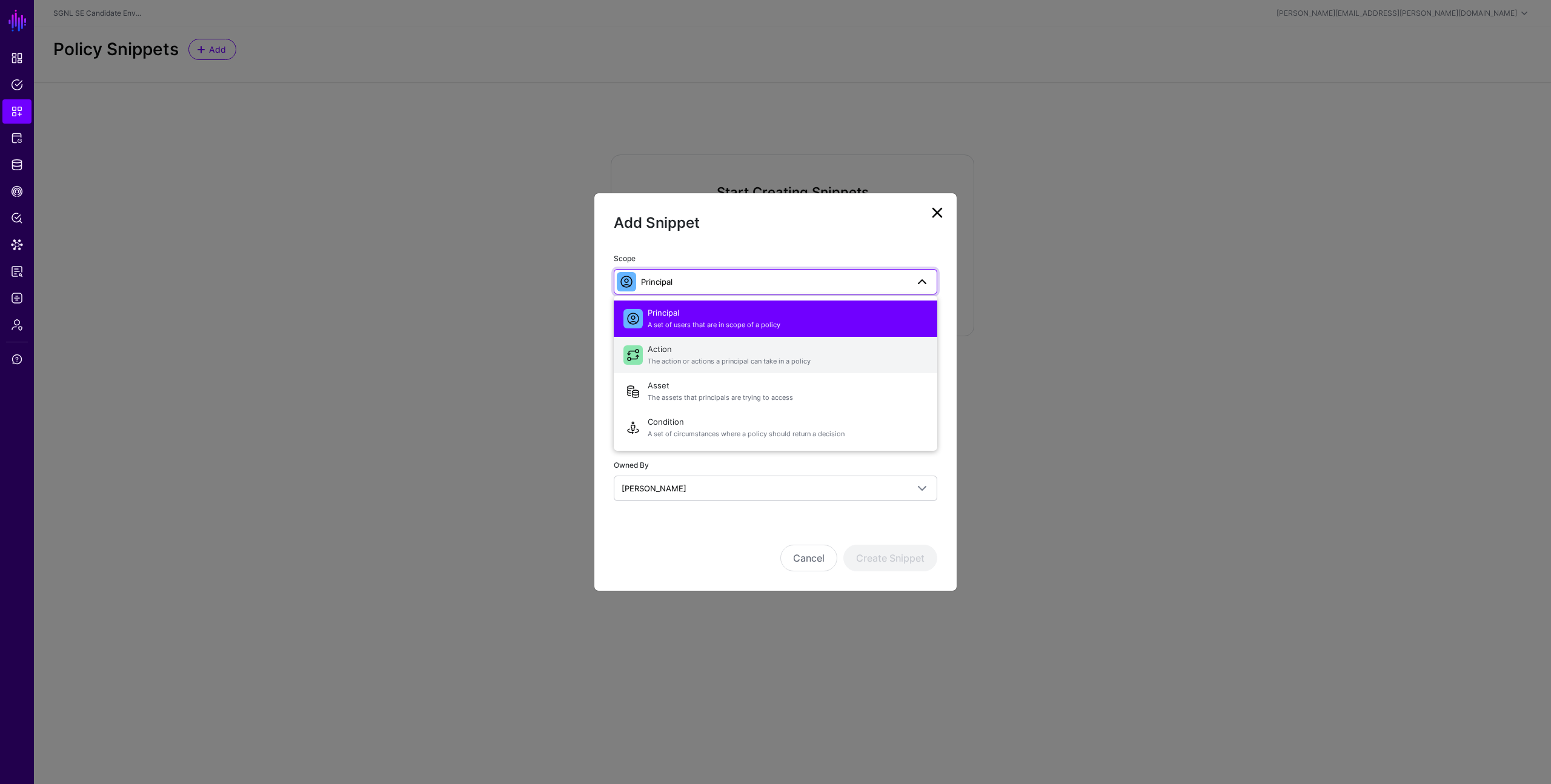
click at [731, 347] on span "Action The action or actions a principal can take in a policy" at bounding box center [788, 354] width 280 height 29
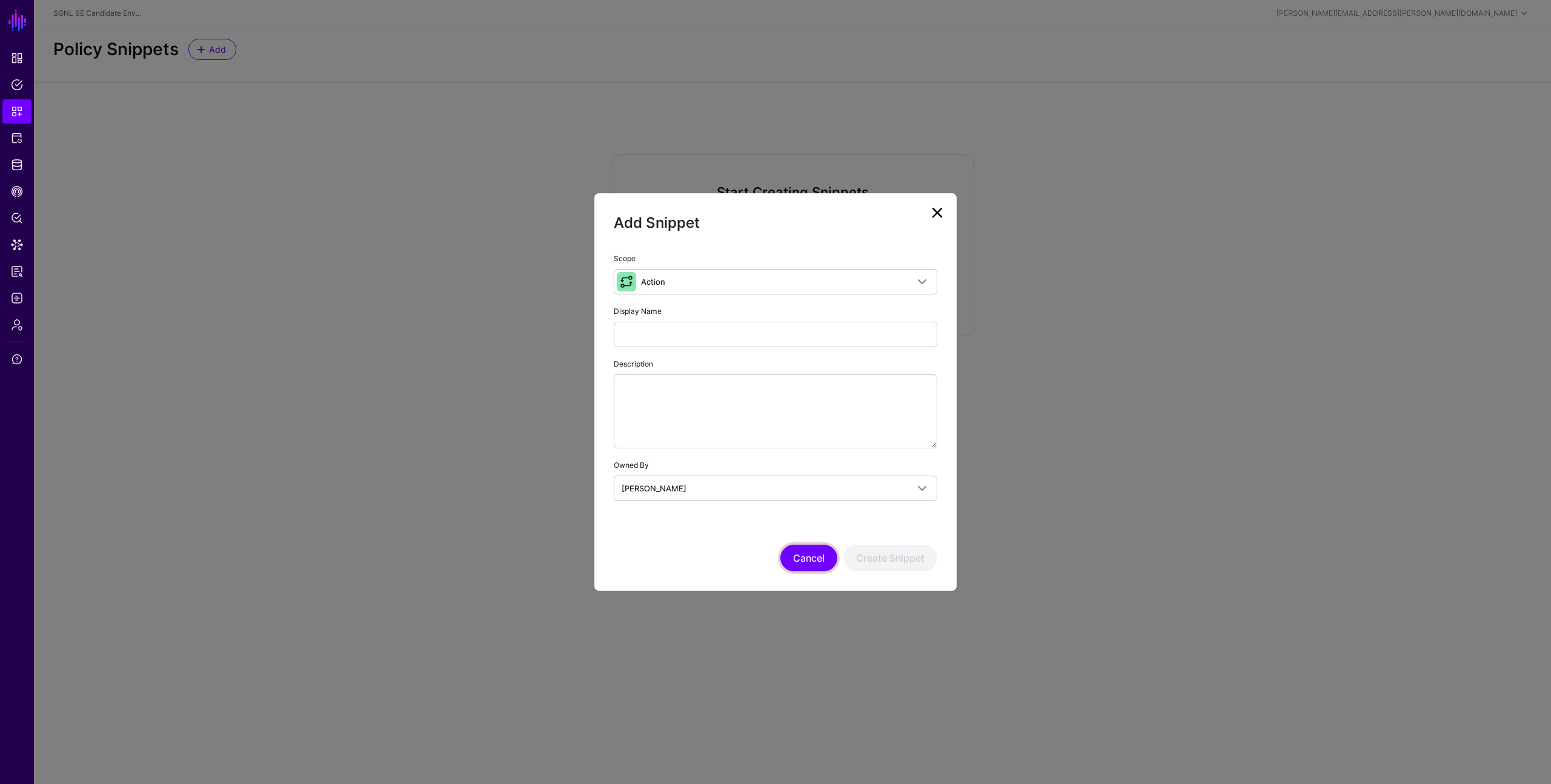
click at [809, 555] on button "Cancel" at bounding box center [809, 558] width 57 height 27
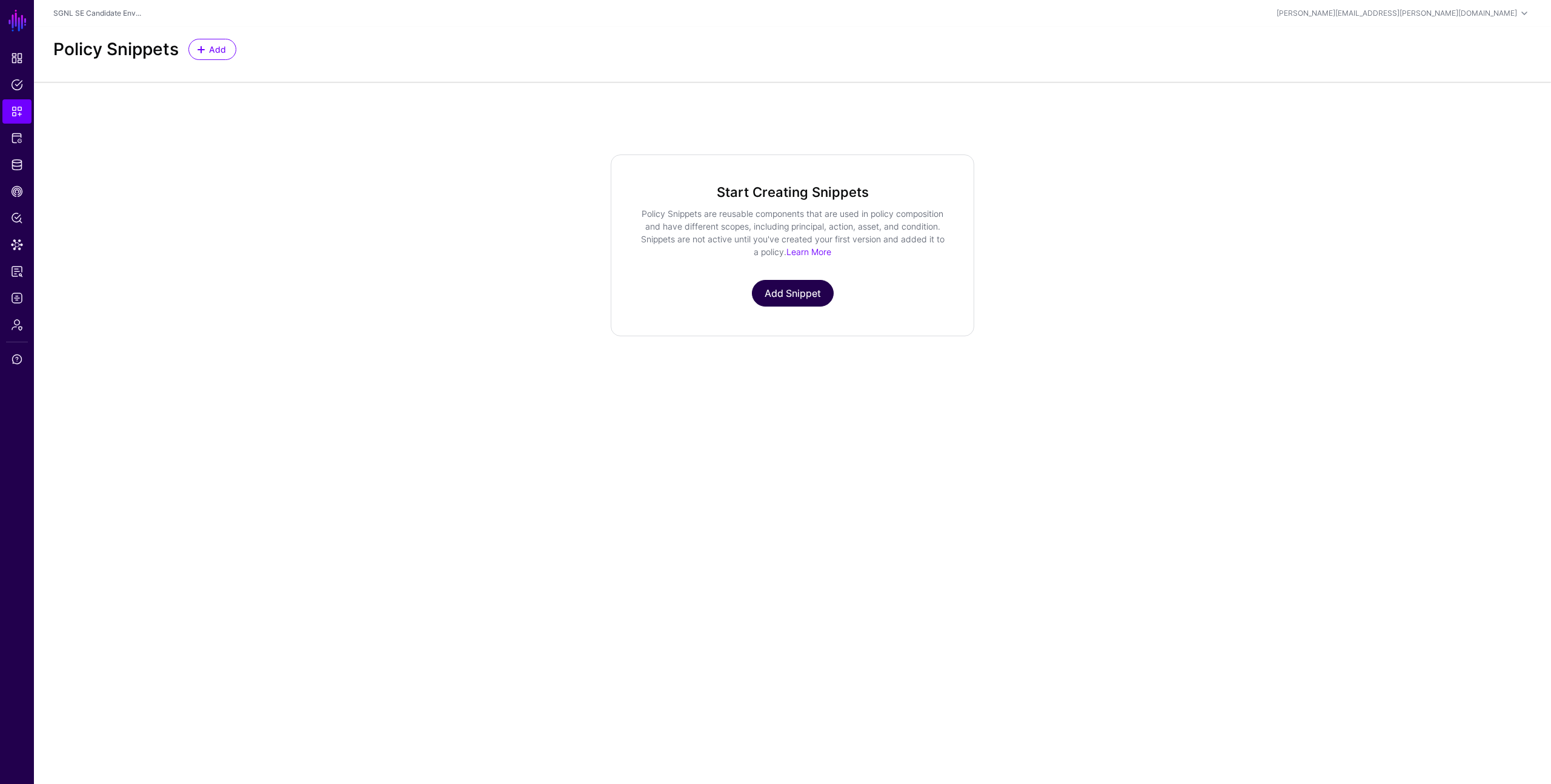
click at [768, 298] on link "Add Snippet" at bounding box center [793, 293] width 82 height 27
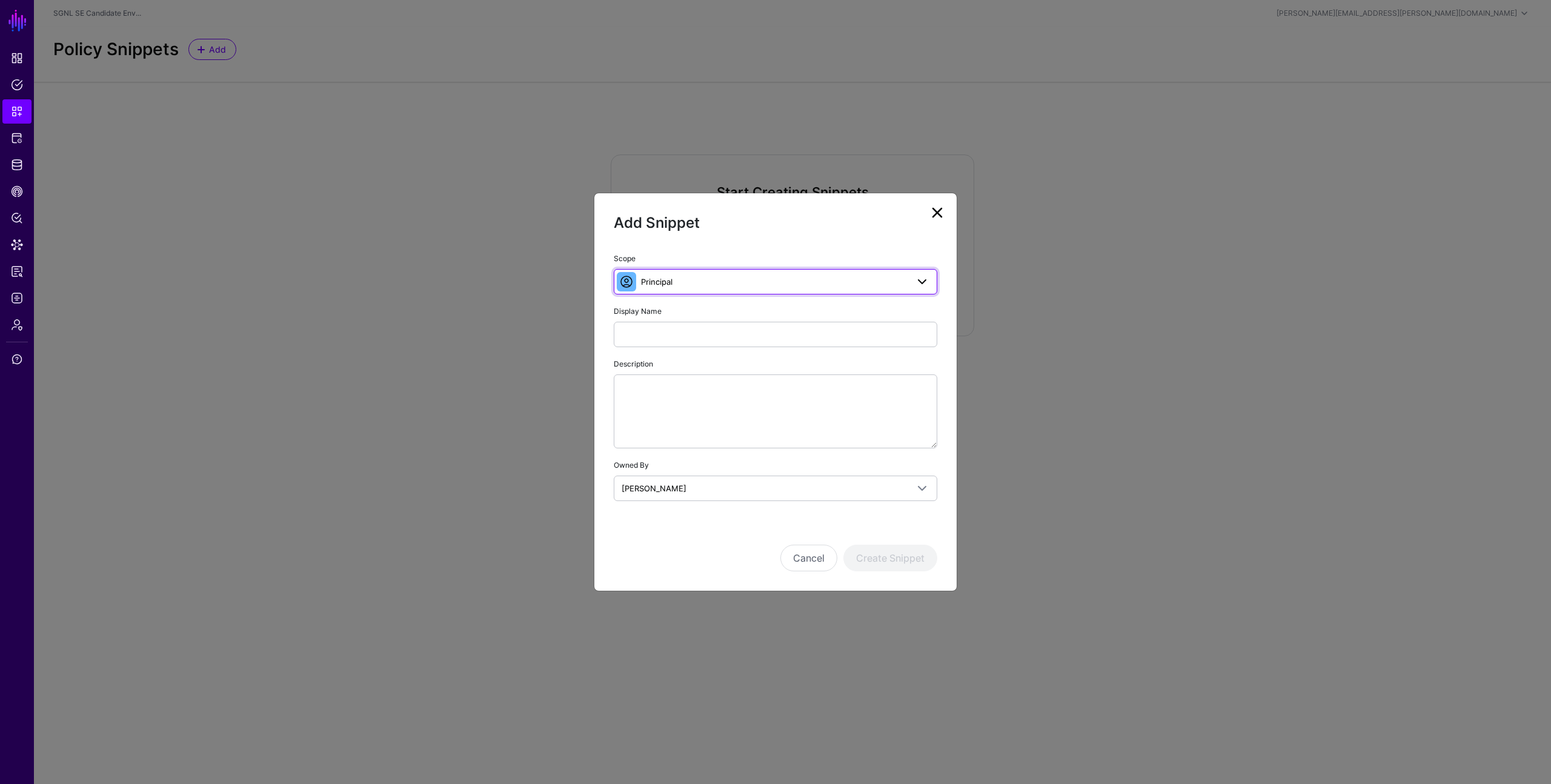
click at [782, 288] on link "Principal" at bounding box center [775, 281] width 324 height 25
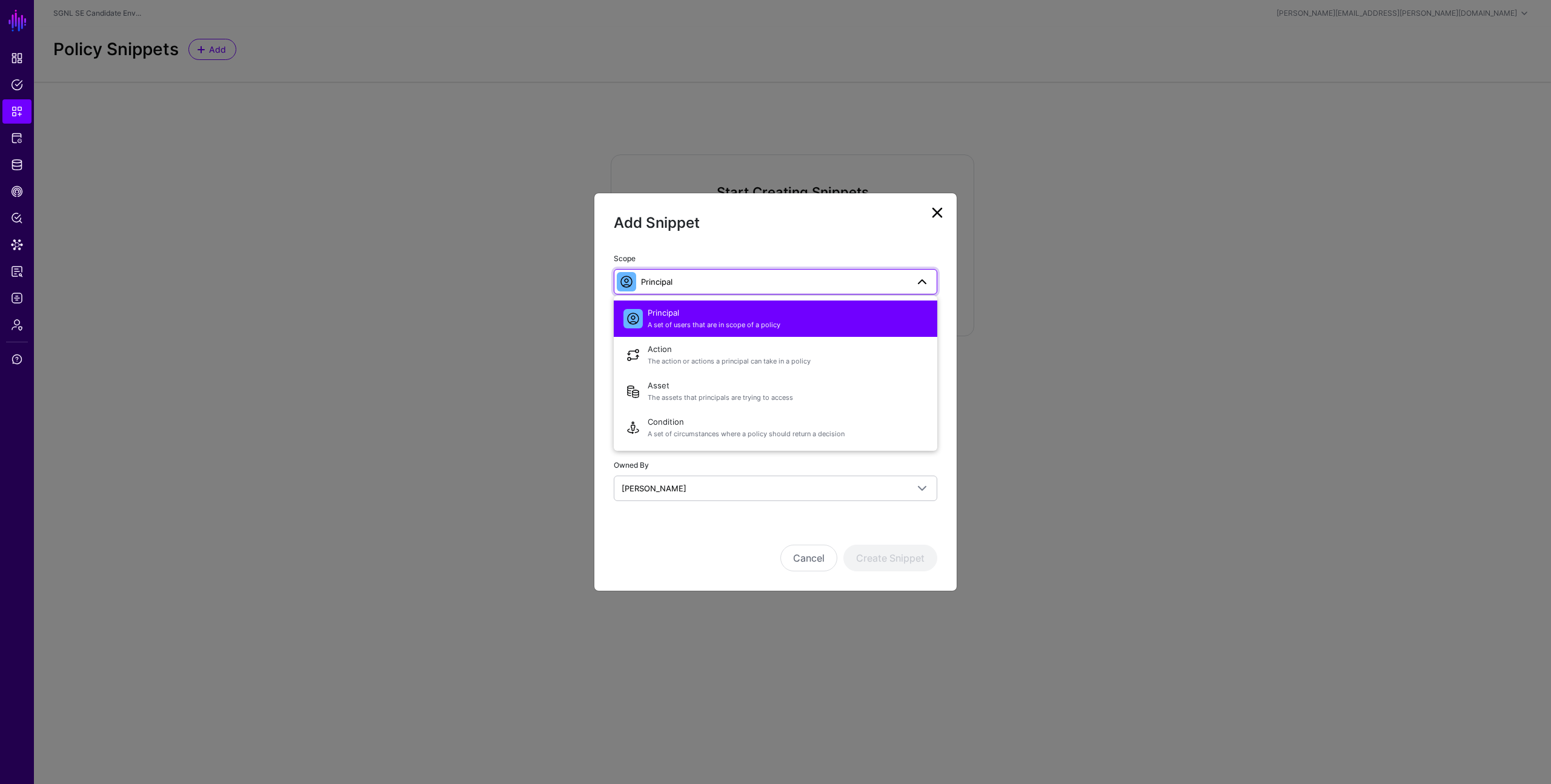
click at [780, 279] on span "Principal" at bounding box center [774, 281] width 267 height 13
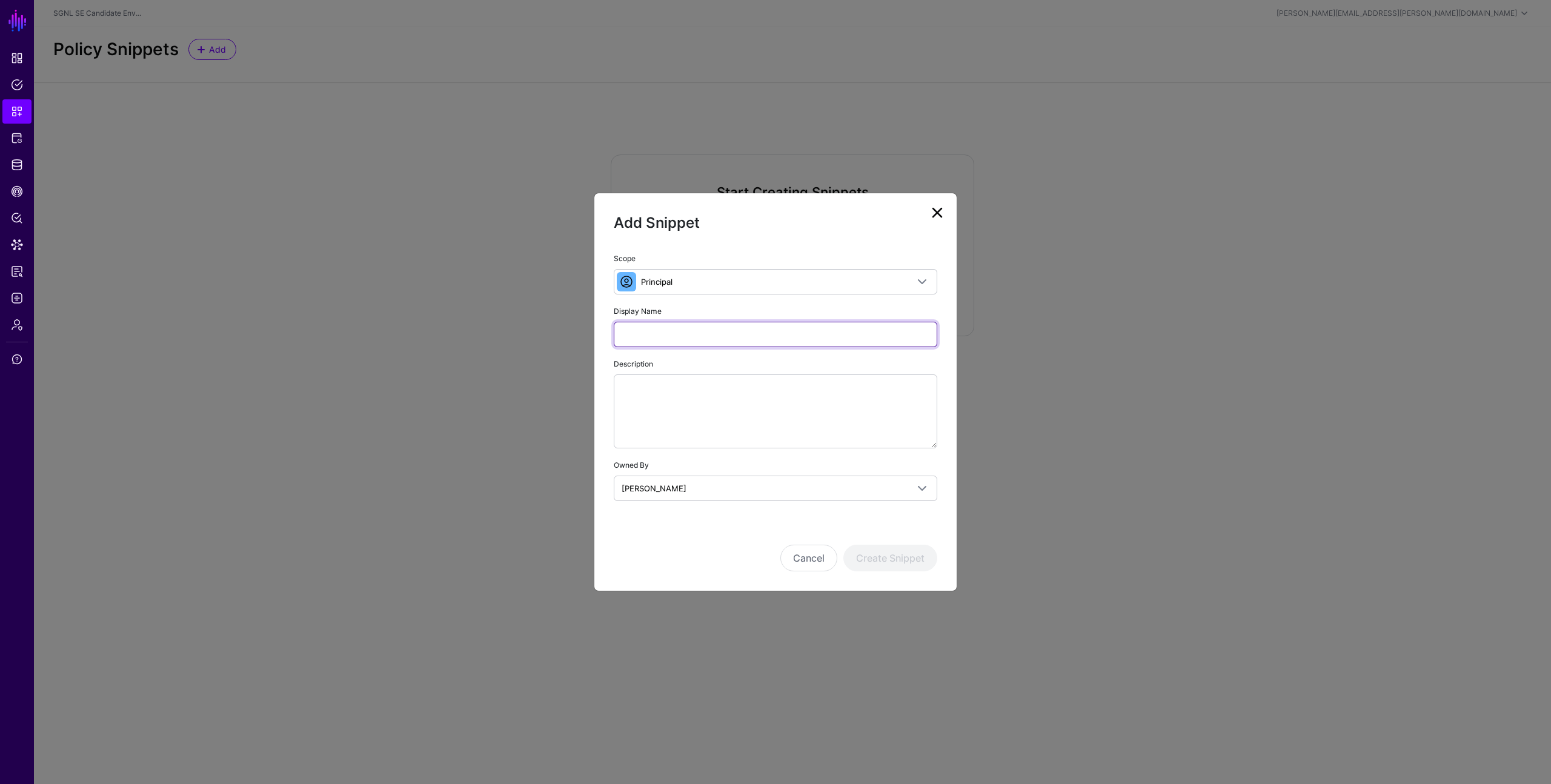
click at [743, 337] on input "Display Name" at bounding box center [775, 334] width 324 height 25
type input "*********"
click at [893, 554] on button "Create Snippet" at bounding box center [891, 558] width 94 height 27
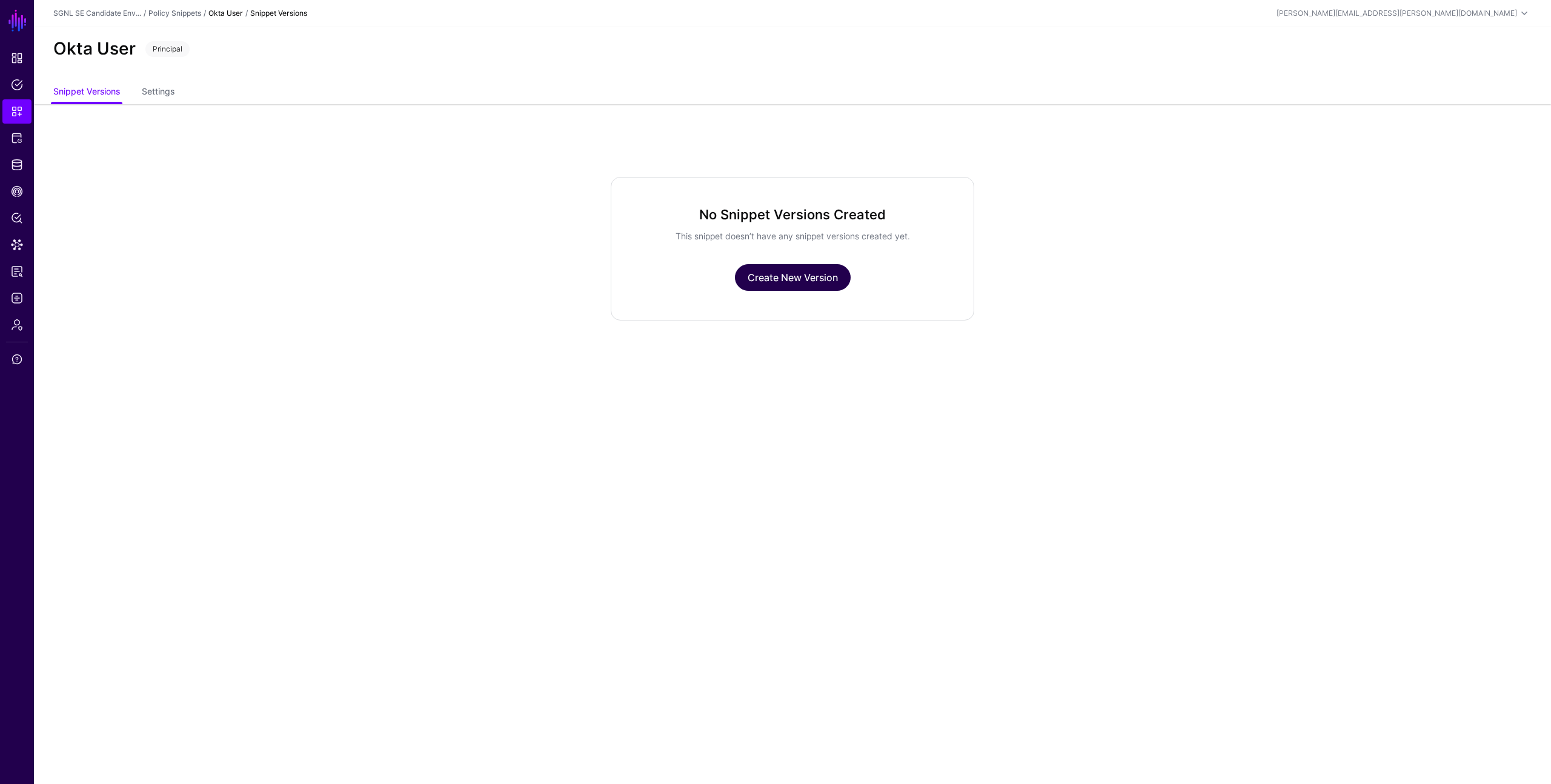
click at [794, 278] on link "Create New Version" at bounding box center [792, 278] width 115 height 27
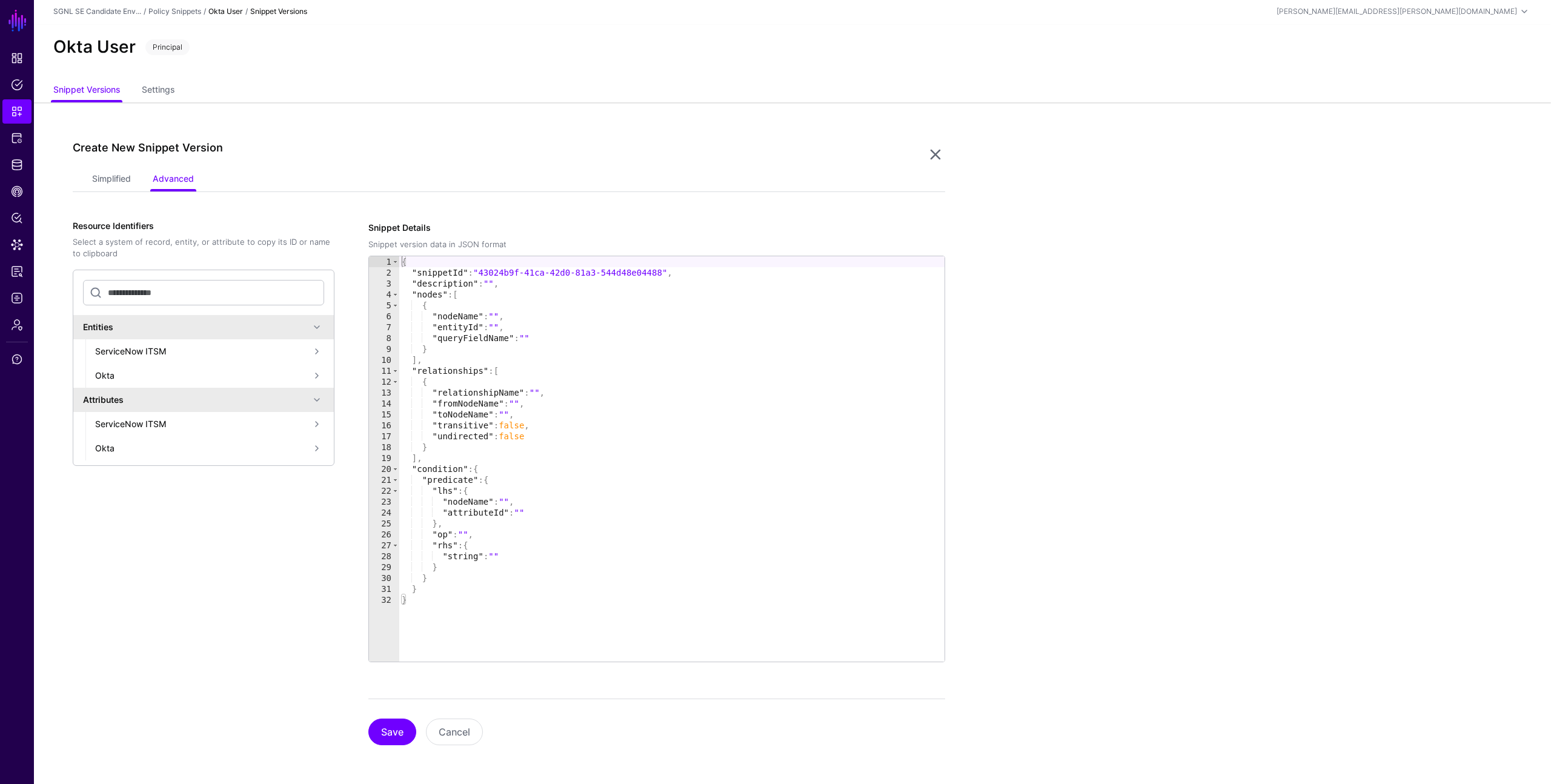
click at [226, 376] on div "Okta" at bounding box center [203, 375] width 214 height 13
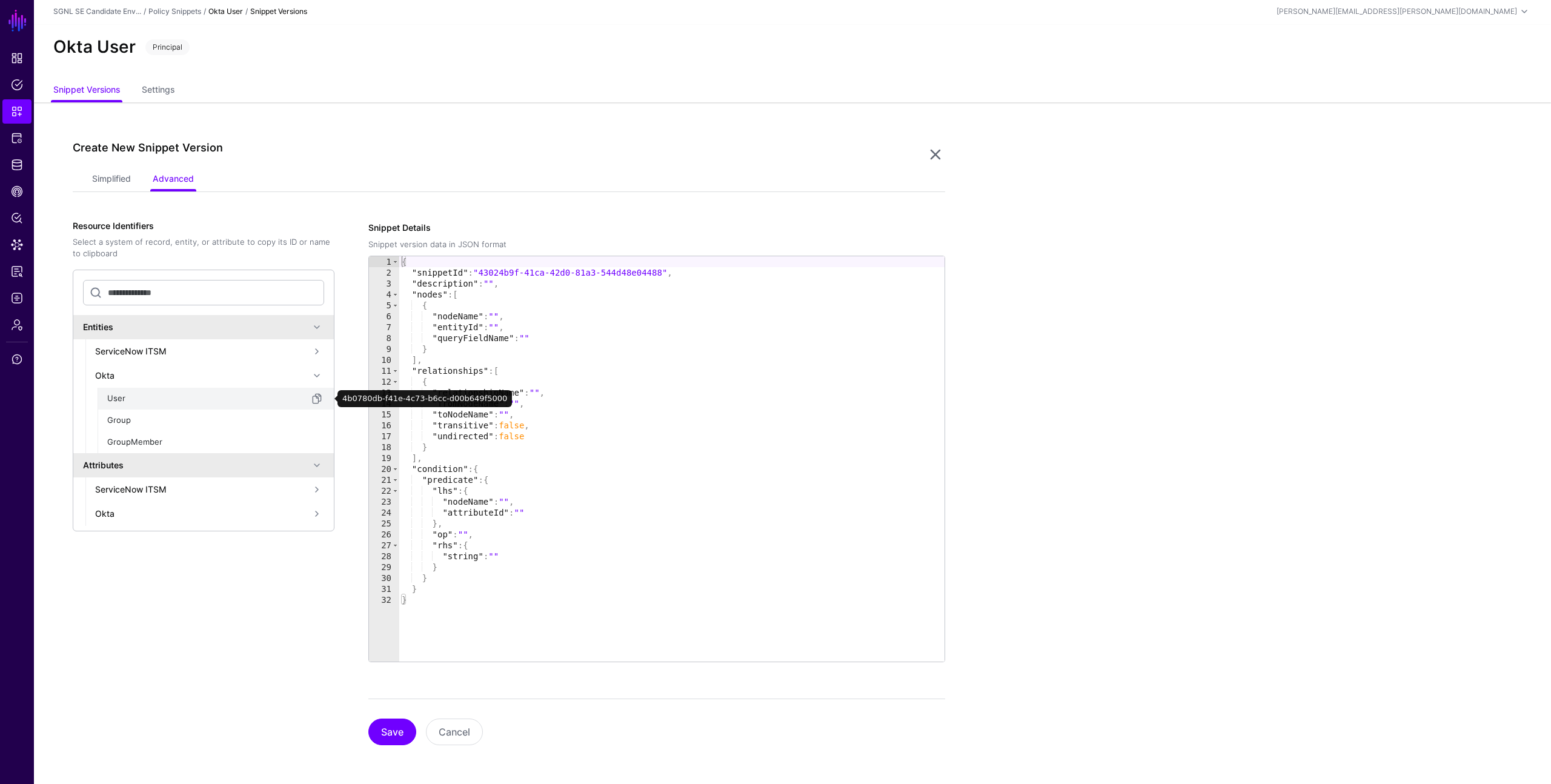
click at [116, 397] on div "User" at bounding box center [208, 398] width 203 height 12
click at [187, 515] on div "Okta" at bounding box center [203, 513] width 214 height 13
click at [178, 543] on div "User" at bounding box center [208, 538] width 203 height 13
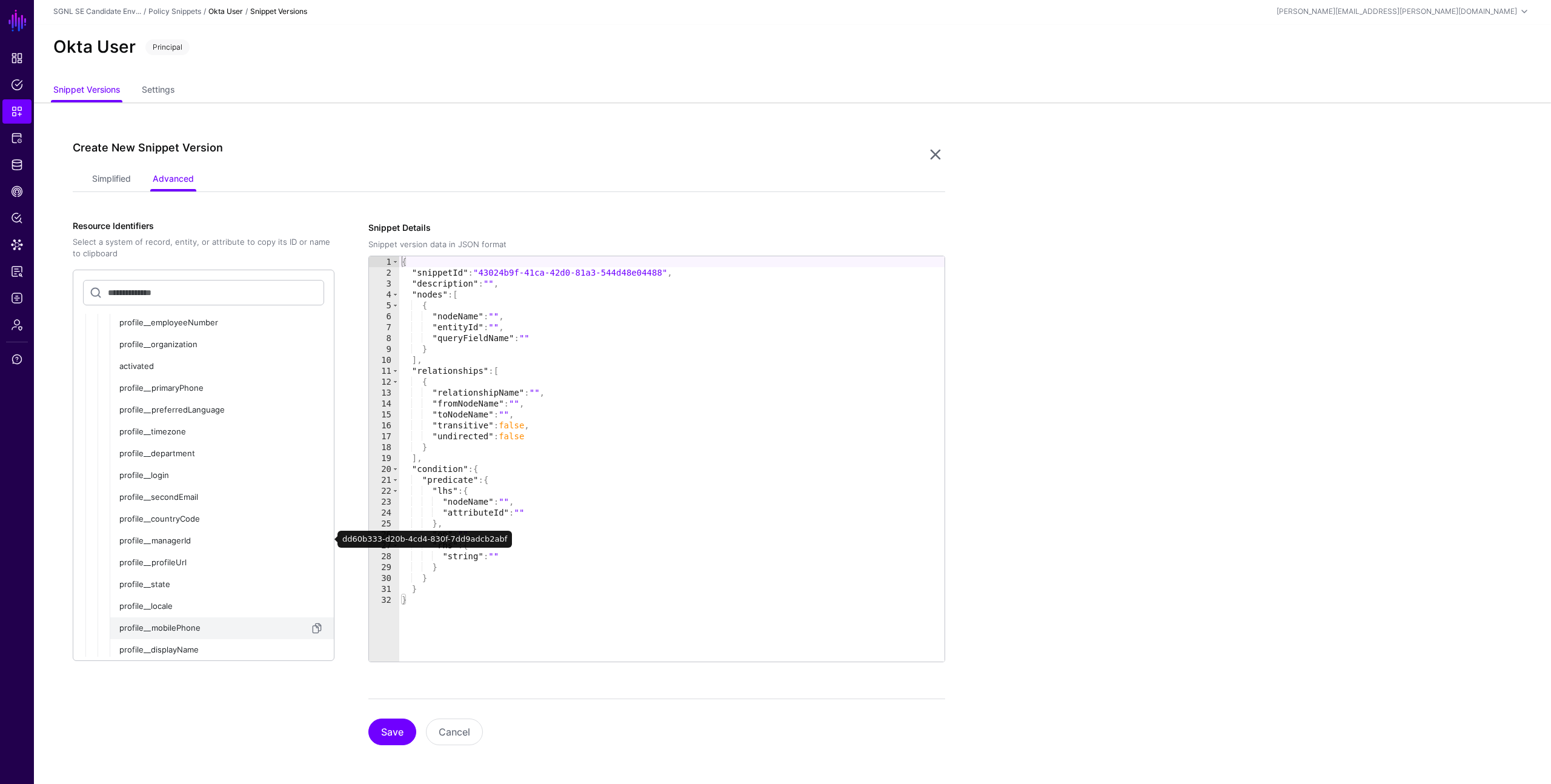
scroll to position [677, 0]
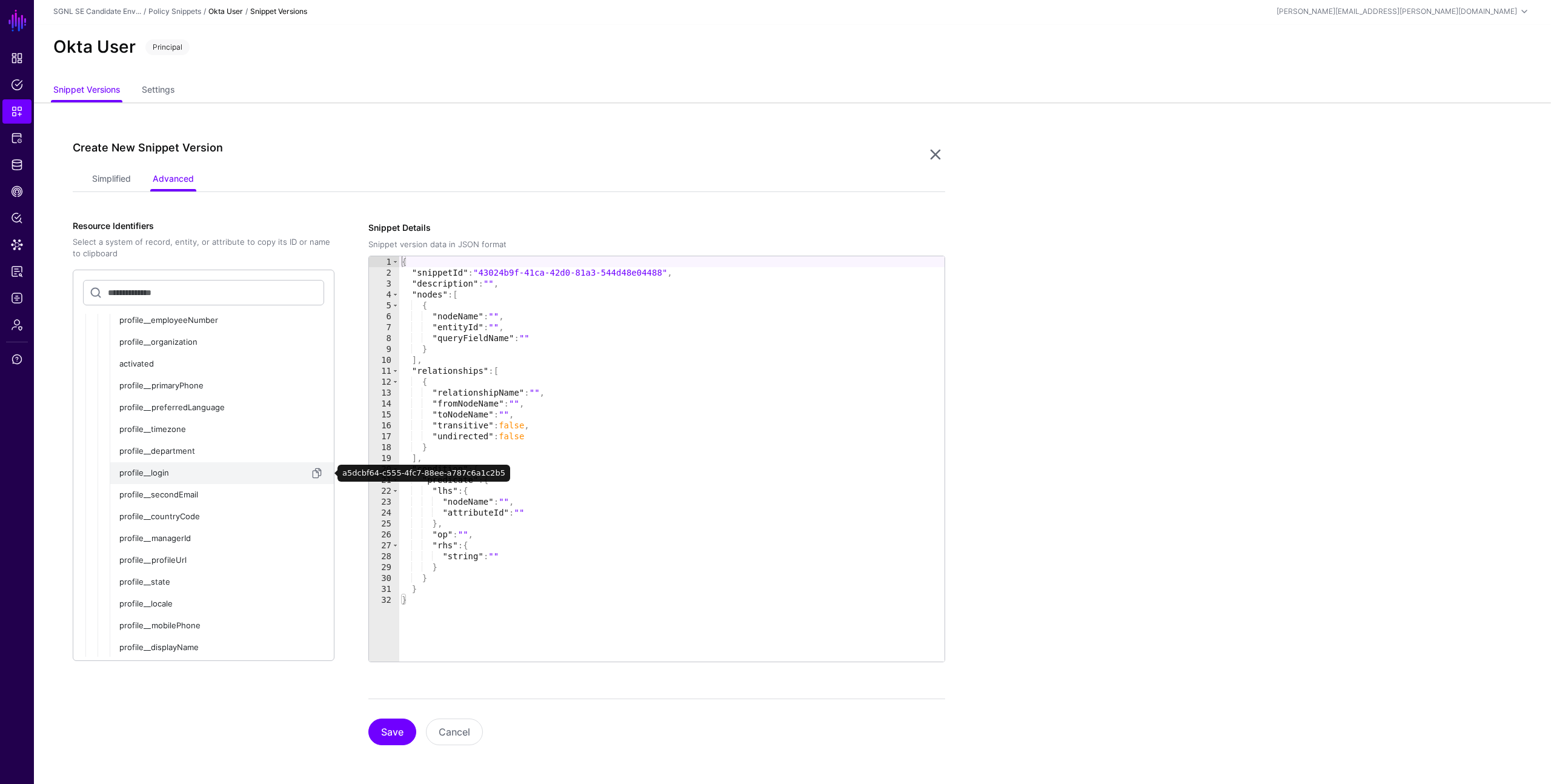
click at [191, 473] on div "profile__login" at bounding box center [214, 473] width 191 height 12
click at [147, 91] on link "Settings" at bounding box center [158, 91] width 33 height 23
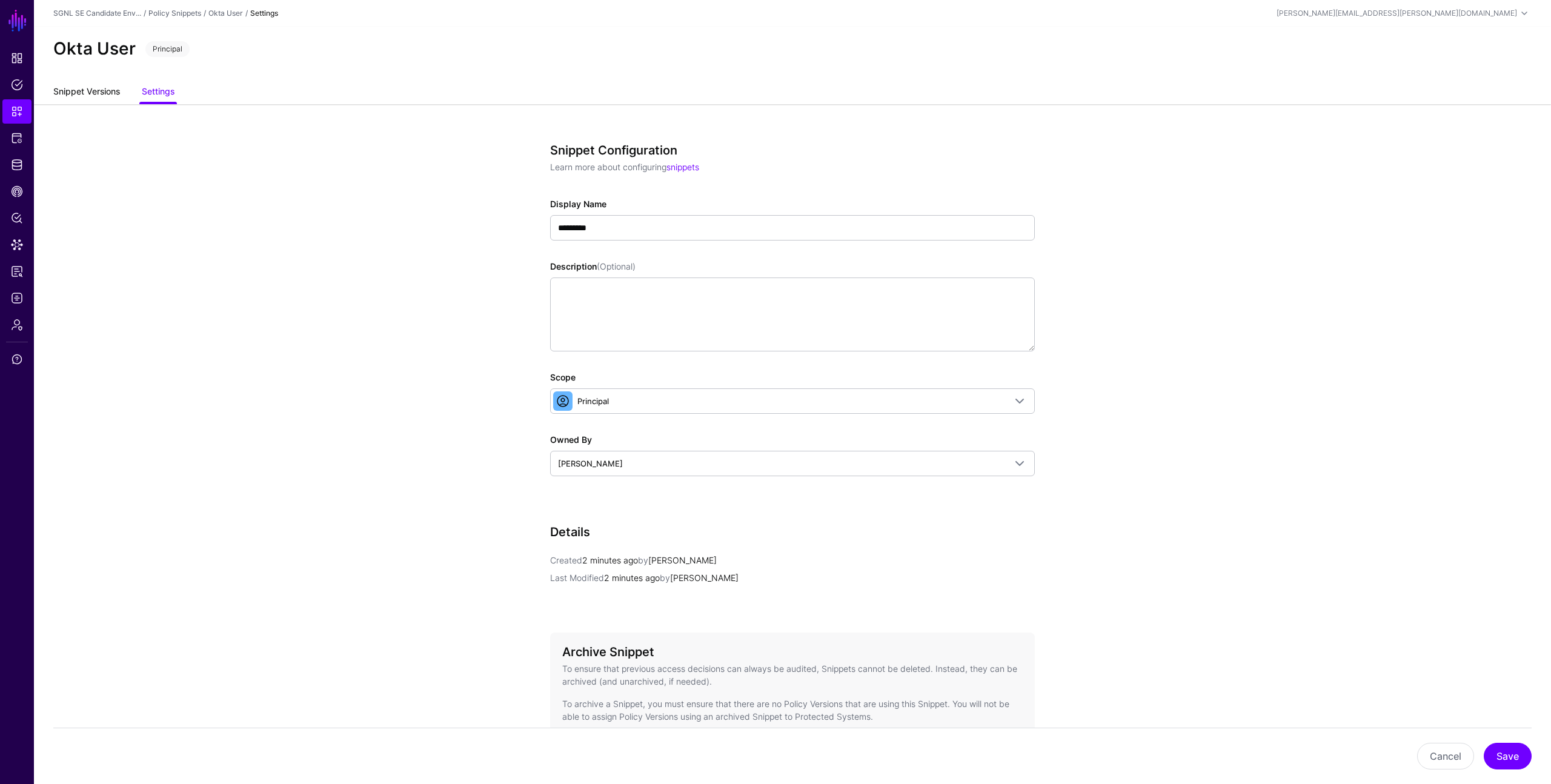
click at [86, 89] on link "Snippet Versions" at bounding box center [87, 92] width 67 height 23
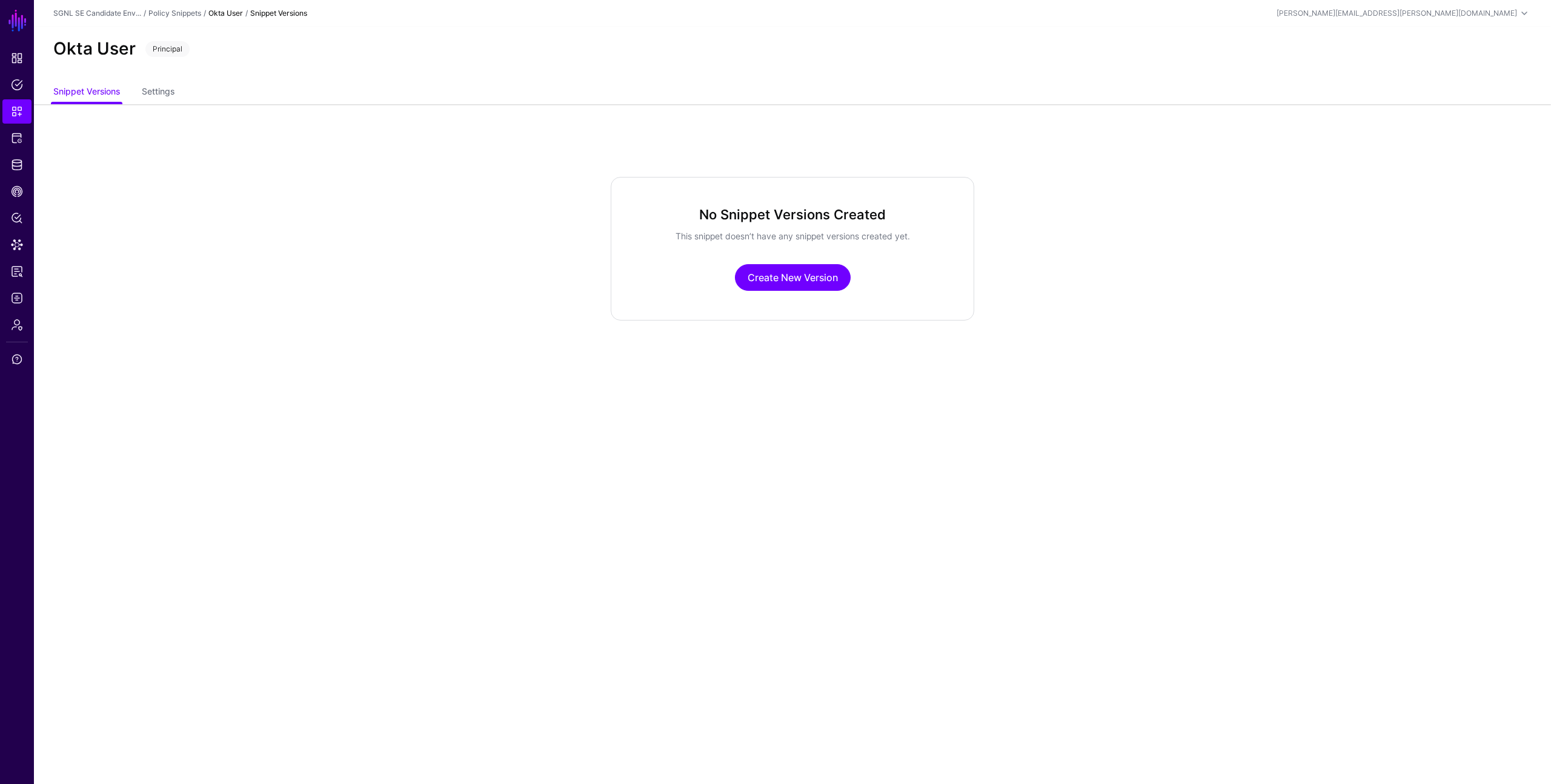
click at [89, 42] on h2 "Okta User" at bounding box center [95, 49] width 83 height 21
click at [19, 107] on span "Snippets" at bounding box center [17, 112] width 12 height 12
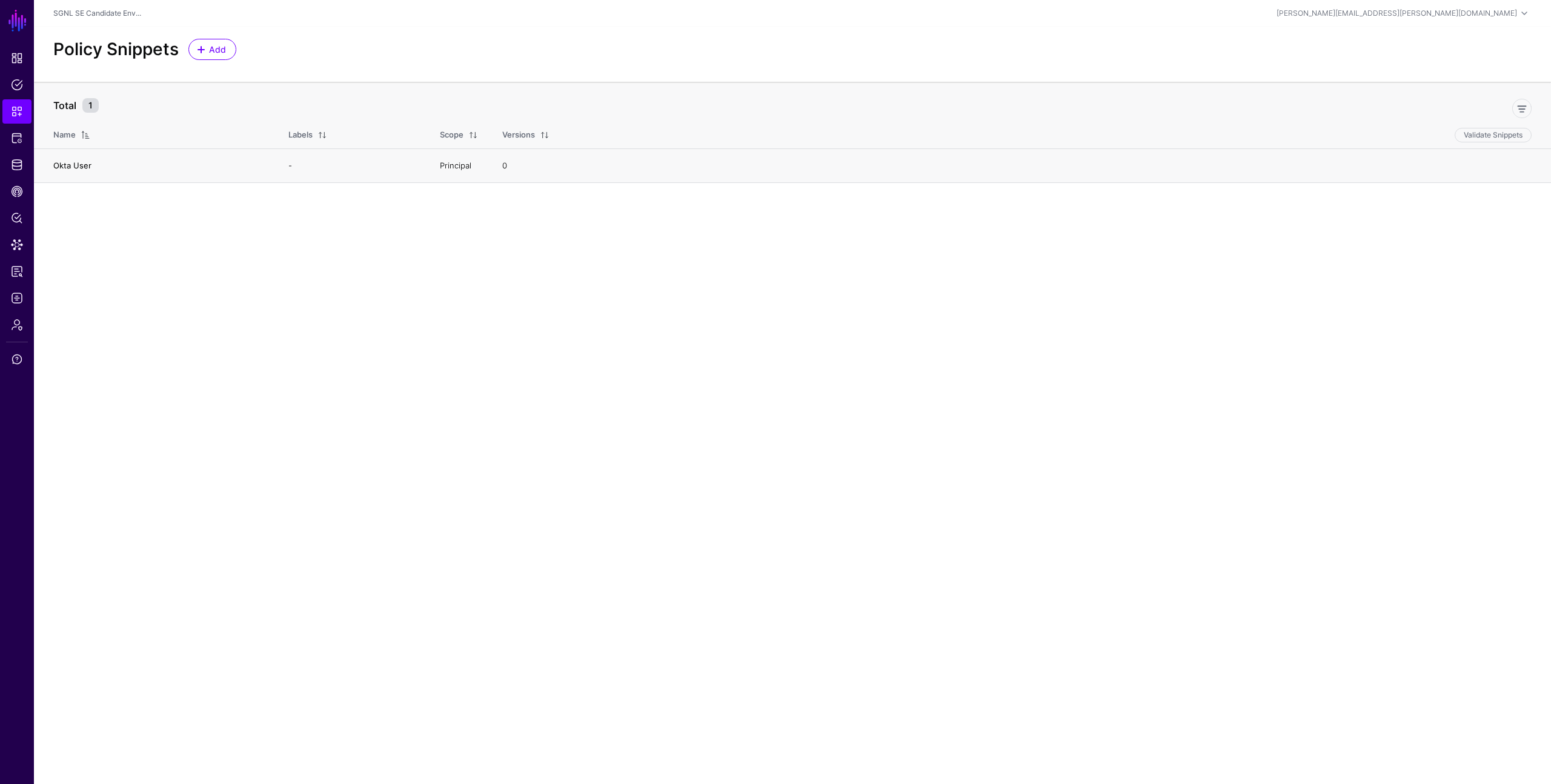
click at [60, 165] on link "Okta User" at bounding box center [72, 165] width 38 height 10
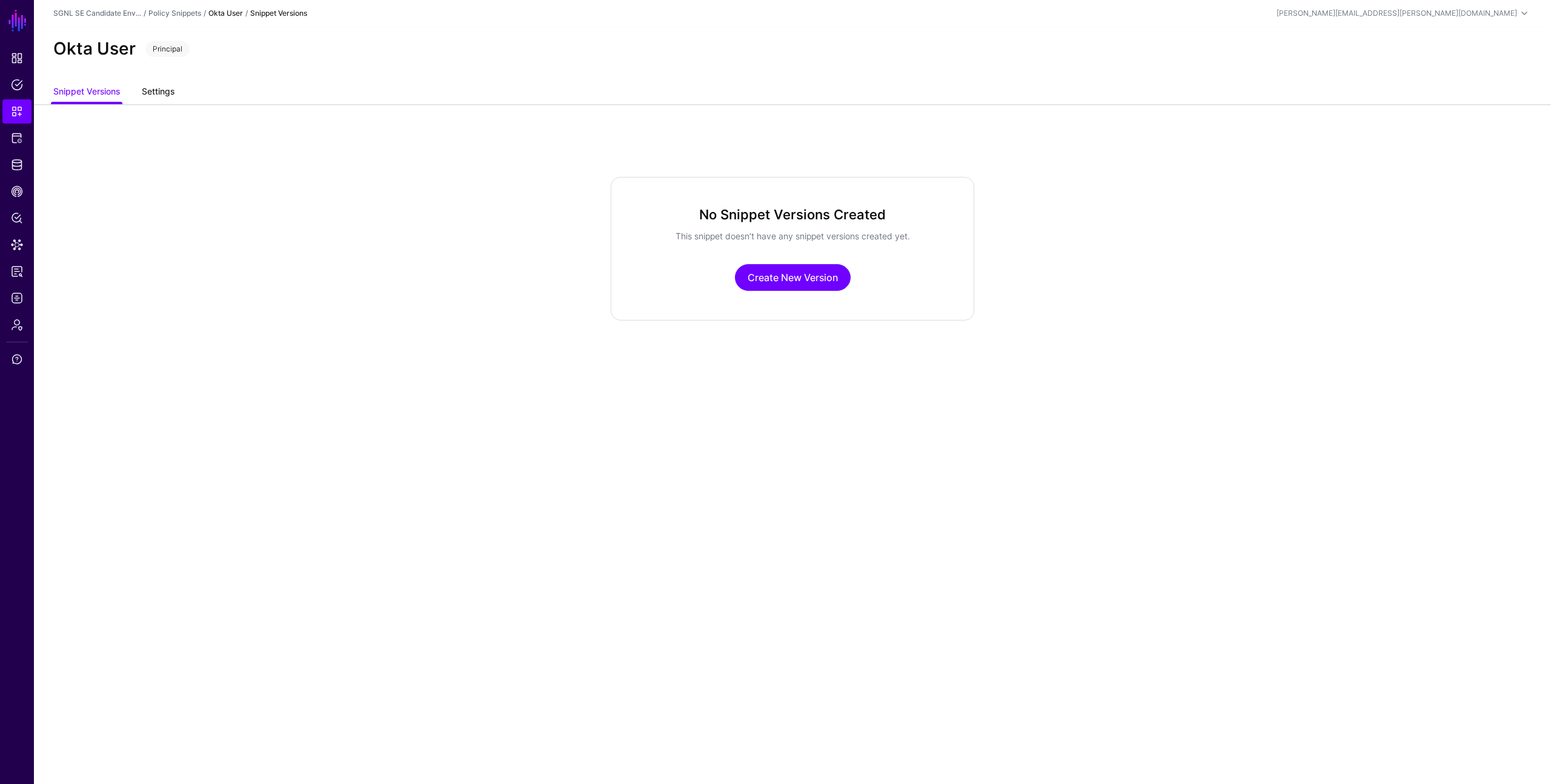
click at [166, 89] on link "Settings" at bounding box center [158, 92] width 33 height 23
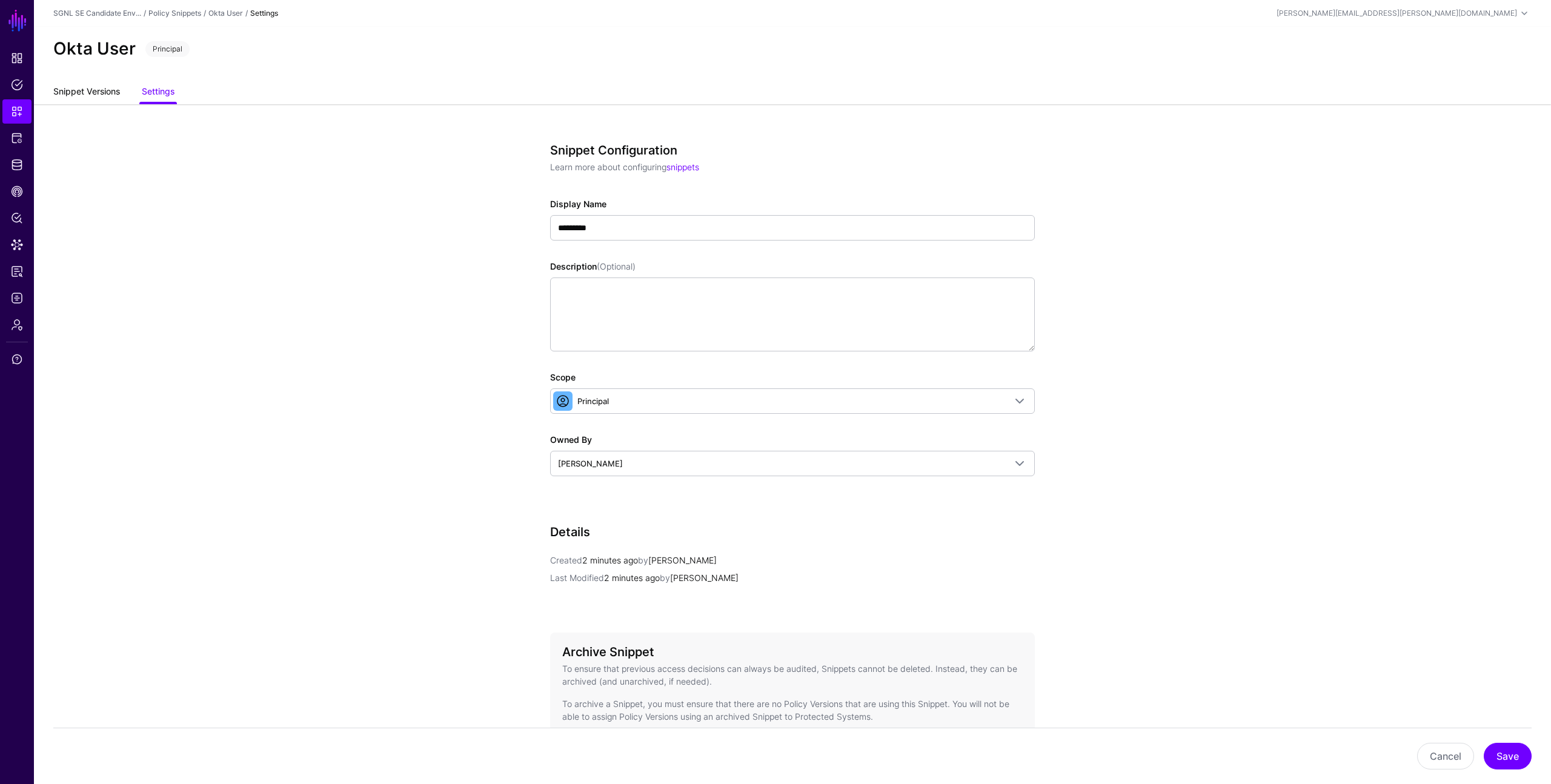
click at [106, 94] on link "Snippet Versions" at bounding box center [87, 92] width 67 height 23
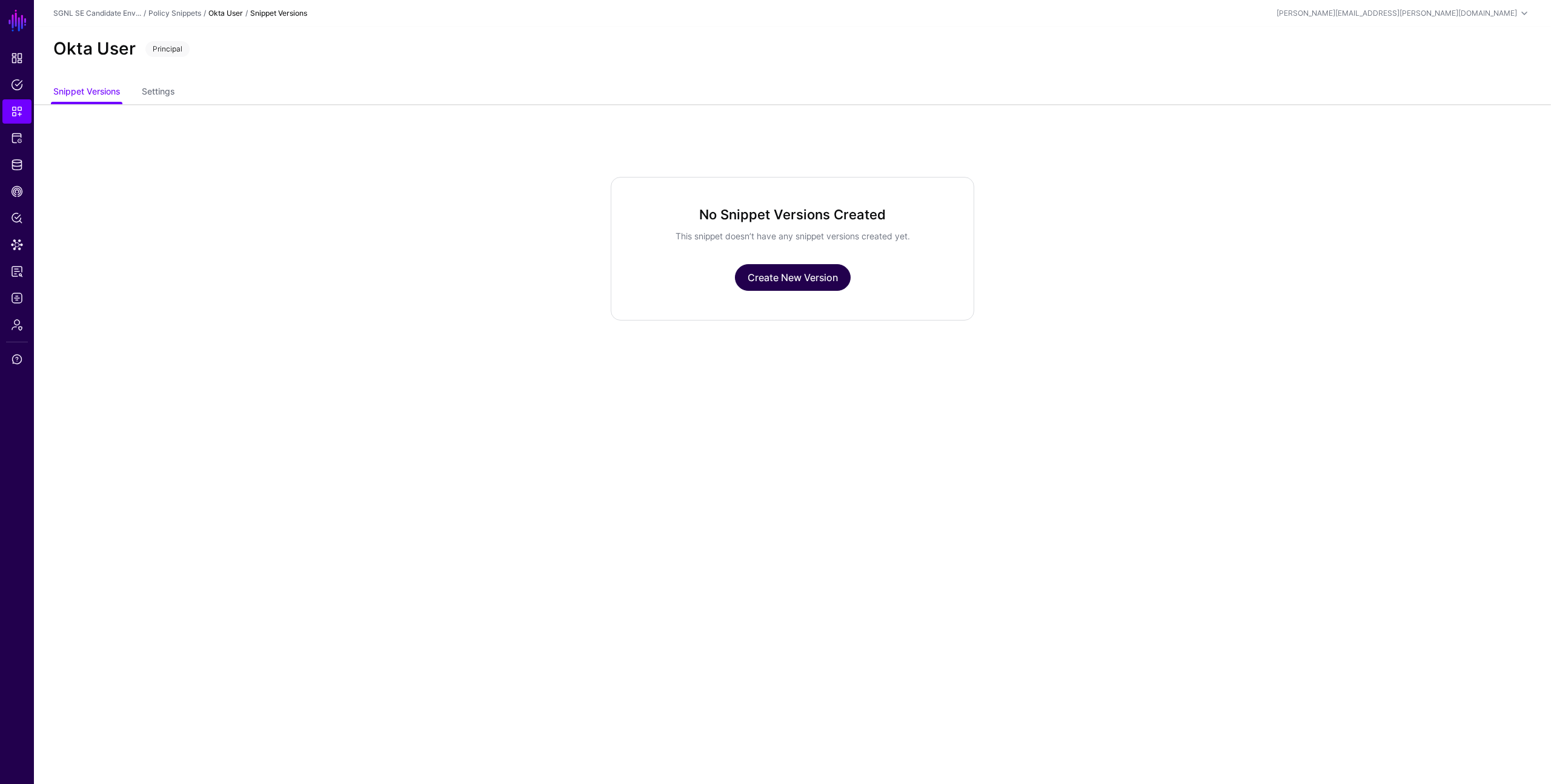
click at [786, 278] on link "Create New Version" at bounding box center [792, 278] width 115 height 27
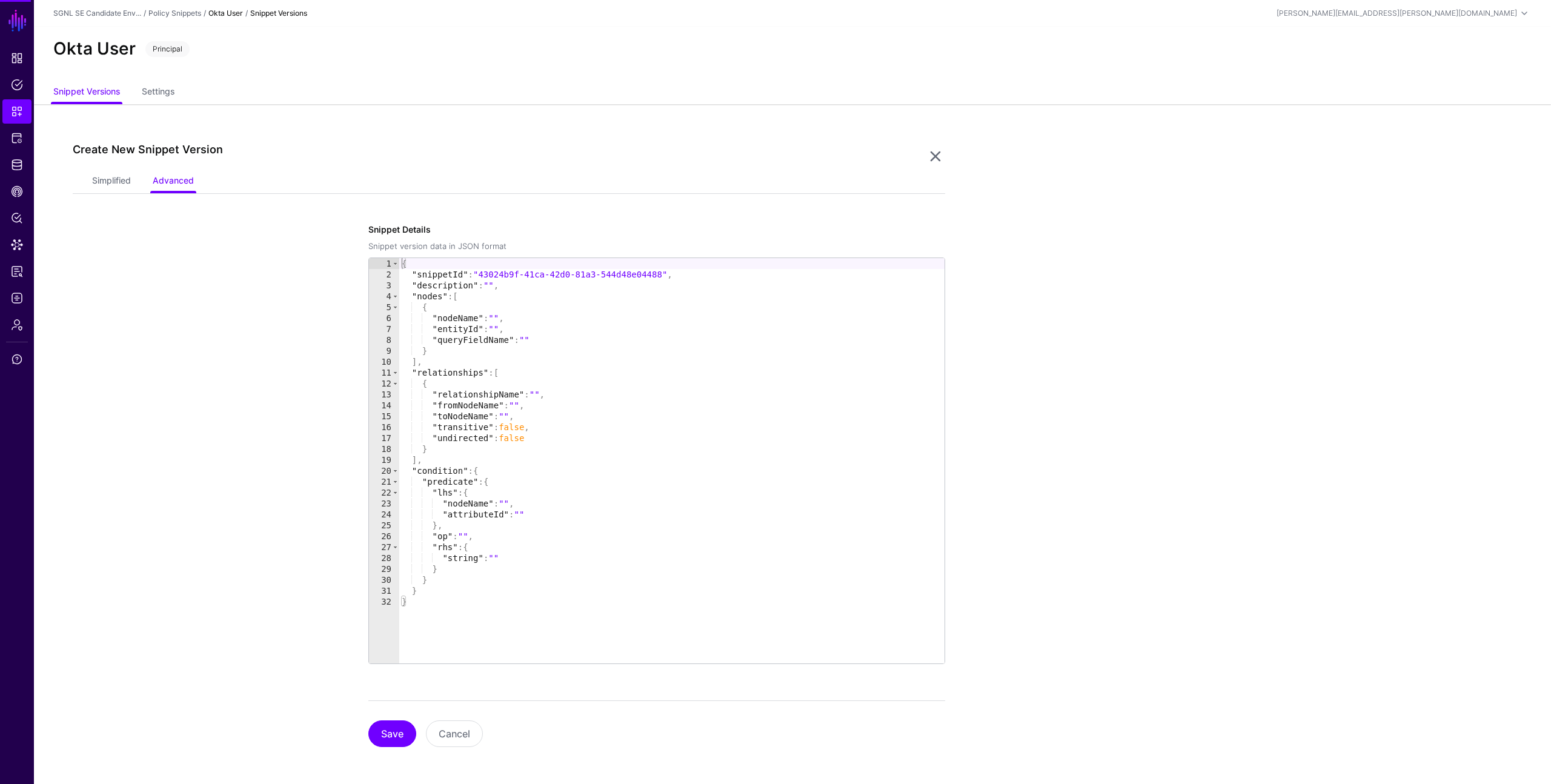
scroll to position [1, 0]
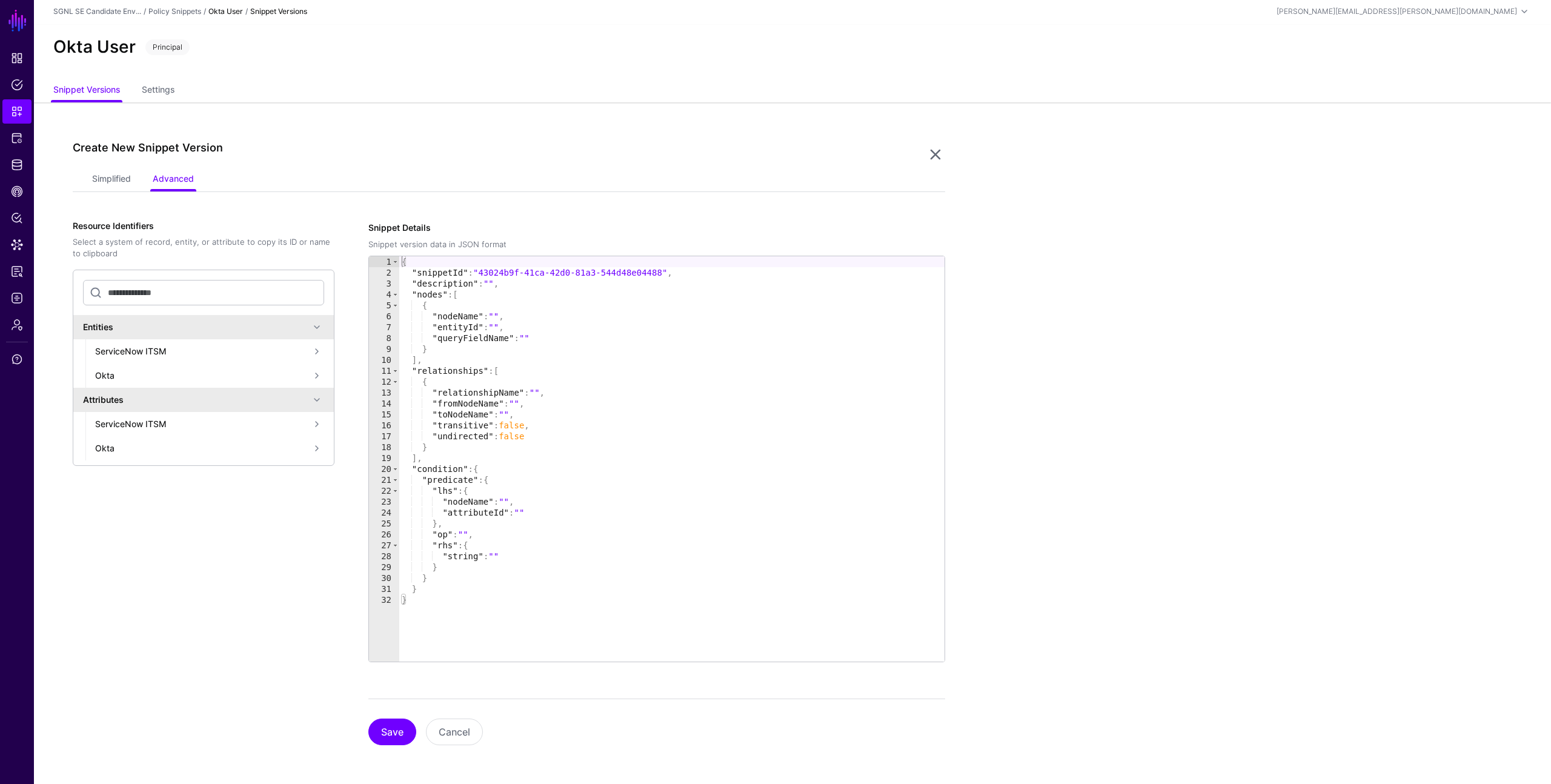
click at [260, 347] on div "ServiceNow ITSM" at bounding box center [203, 351] width 214 height 13
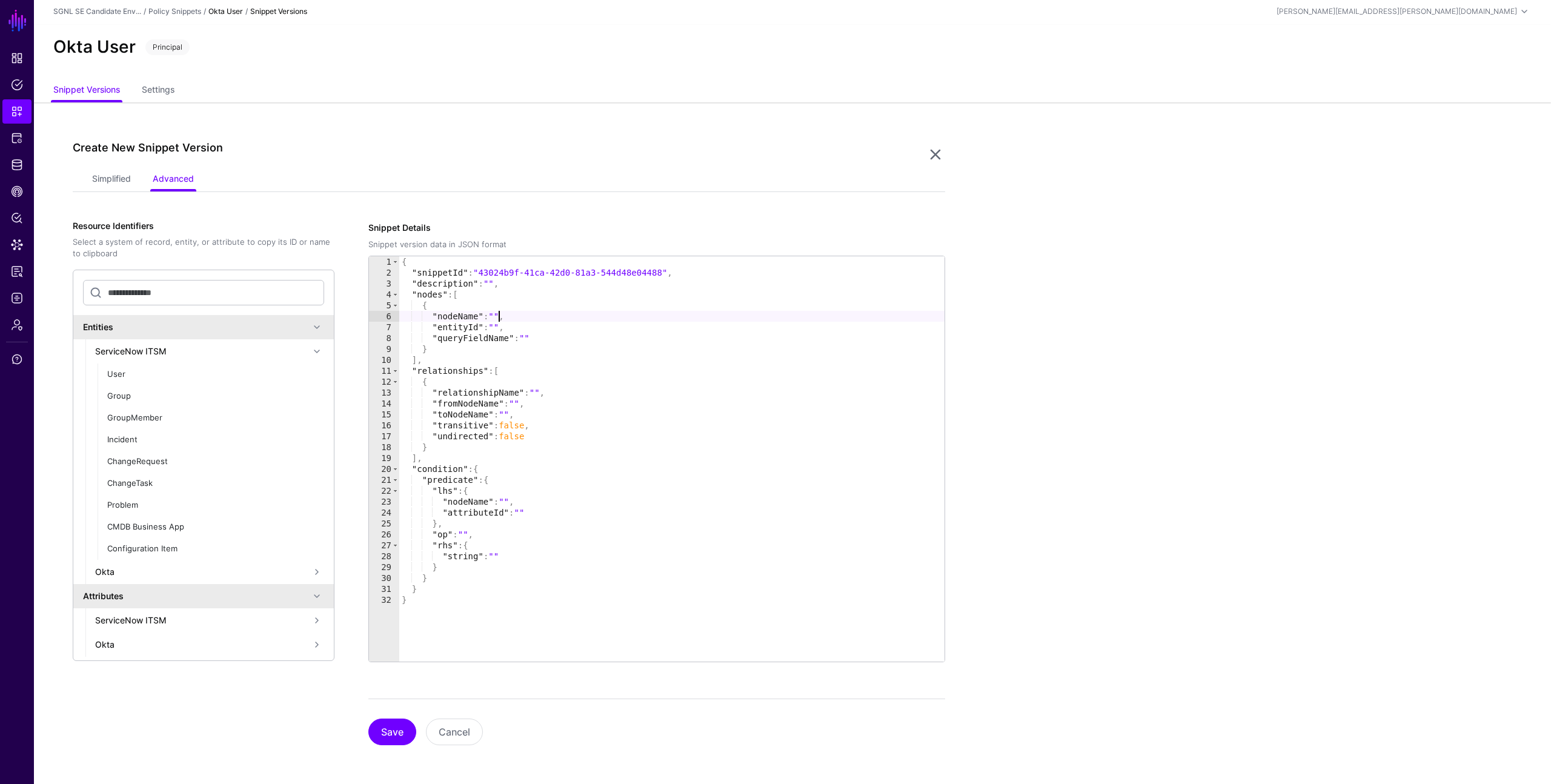
click at [499, 316] on div "{ "snippetId" : "43024b9f-41ca-42d0-81a3-544d48e04488" , "description" : "" , "…" at bounding box center [672, 470] width 545 height 427
click at [166, 647] on div "Okta" at bounding box center [203, 644] width 214 height 13
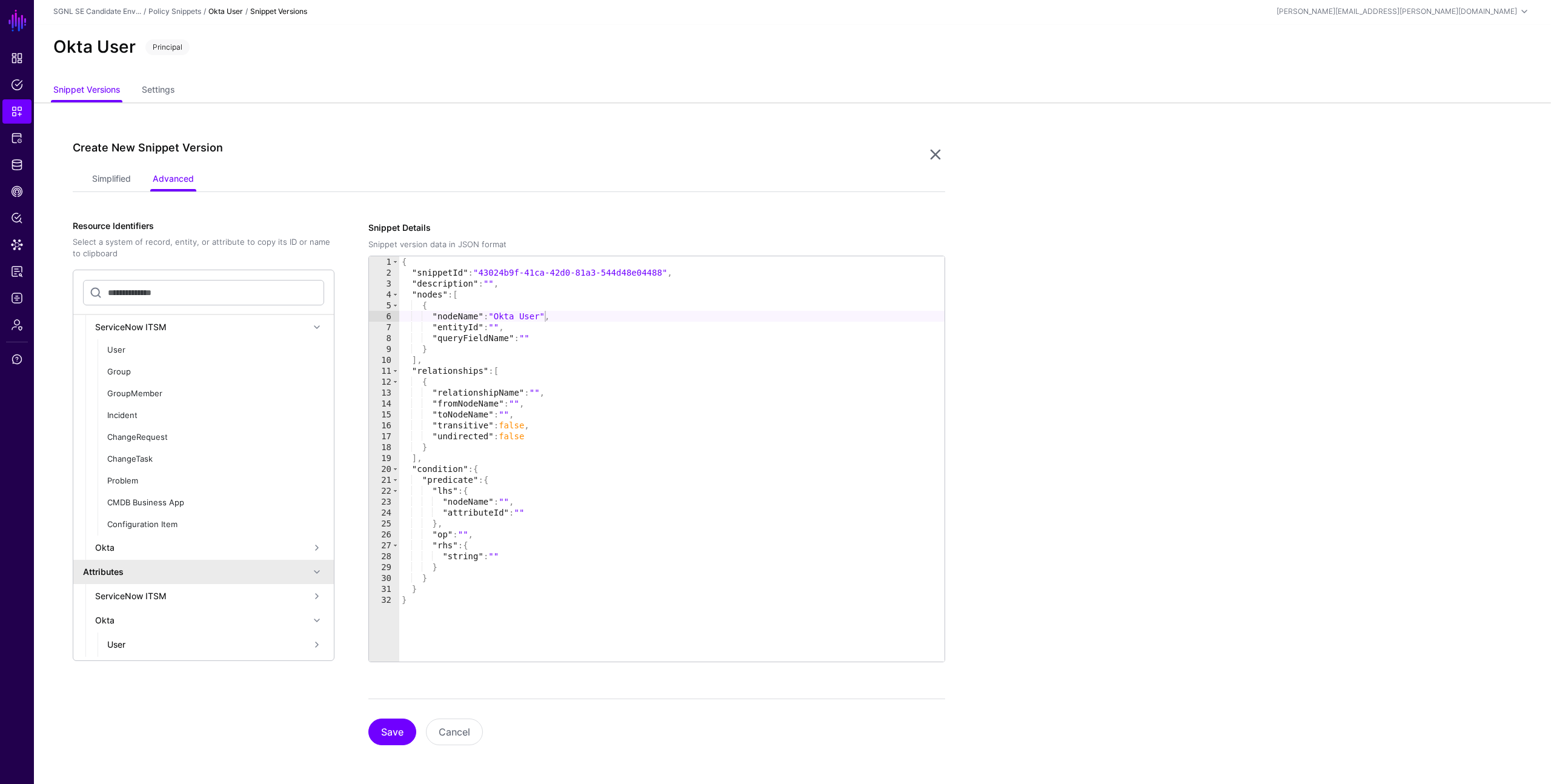
scroll to position [74, 0]
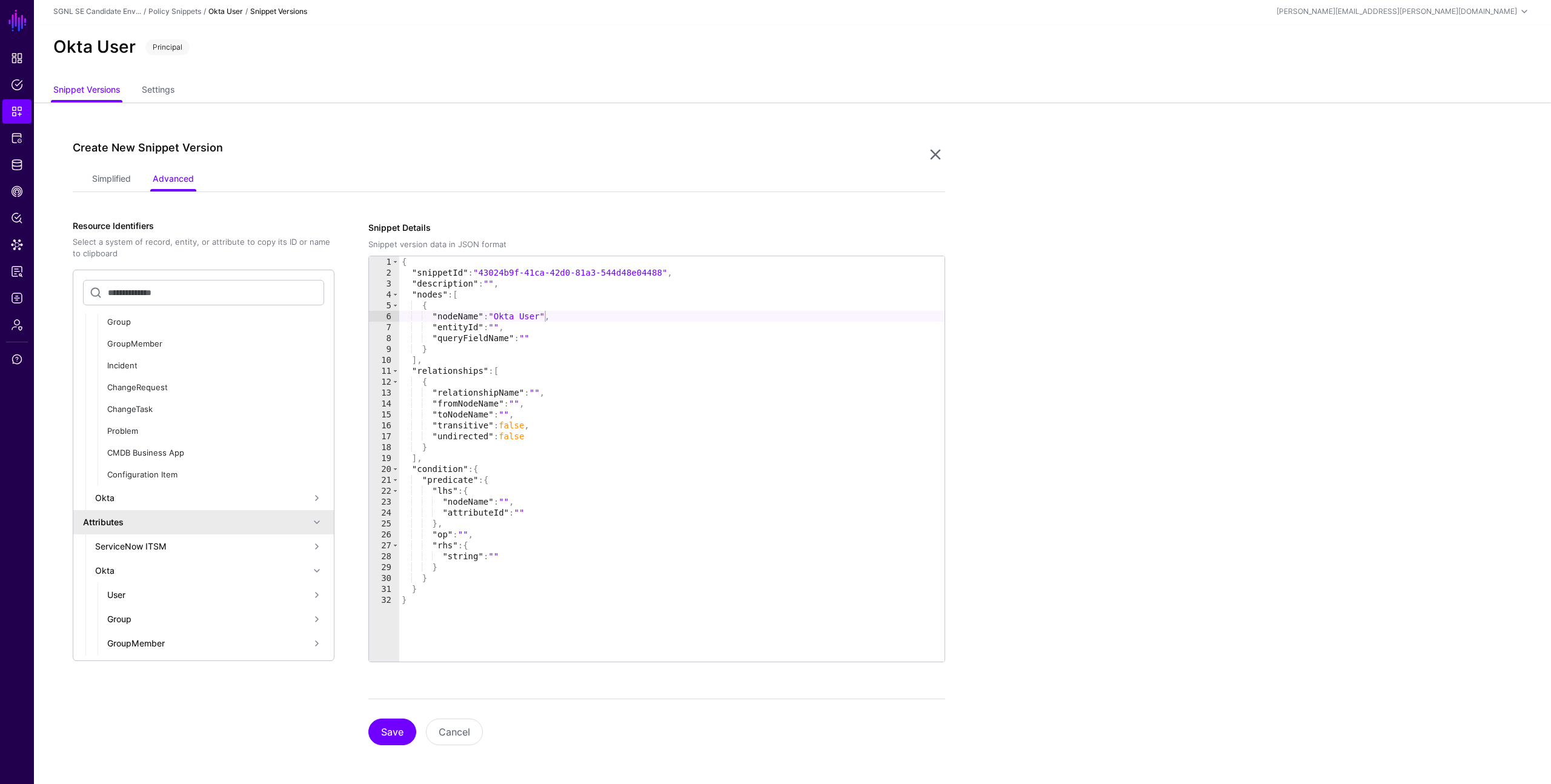
click at [138, 593] on div "User" at bounding box center [208, 594] width 203 height 13
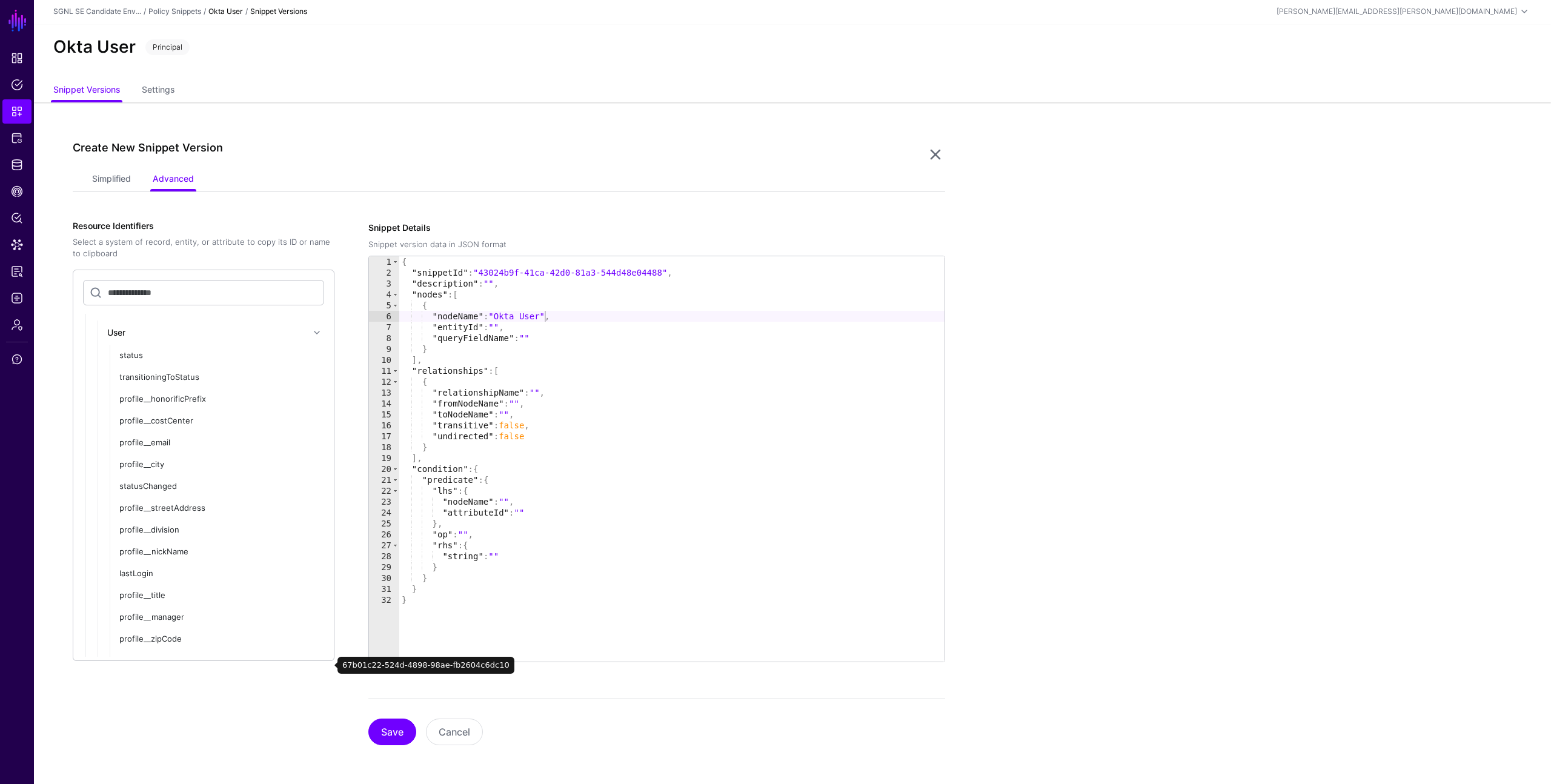
scroll to position [330, 0]
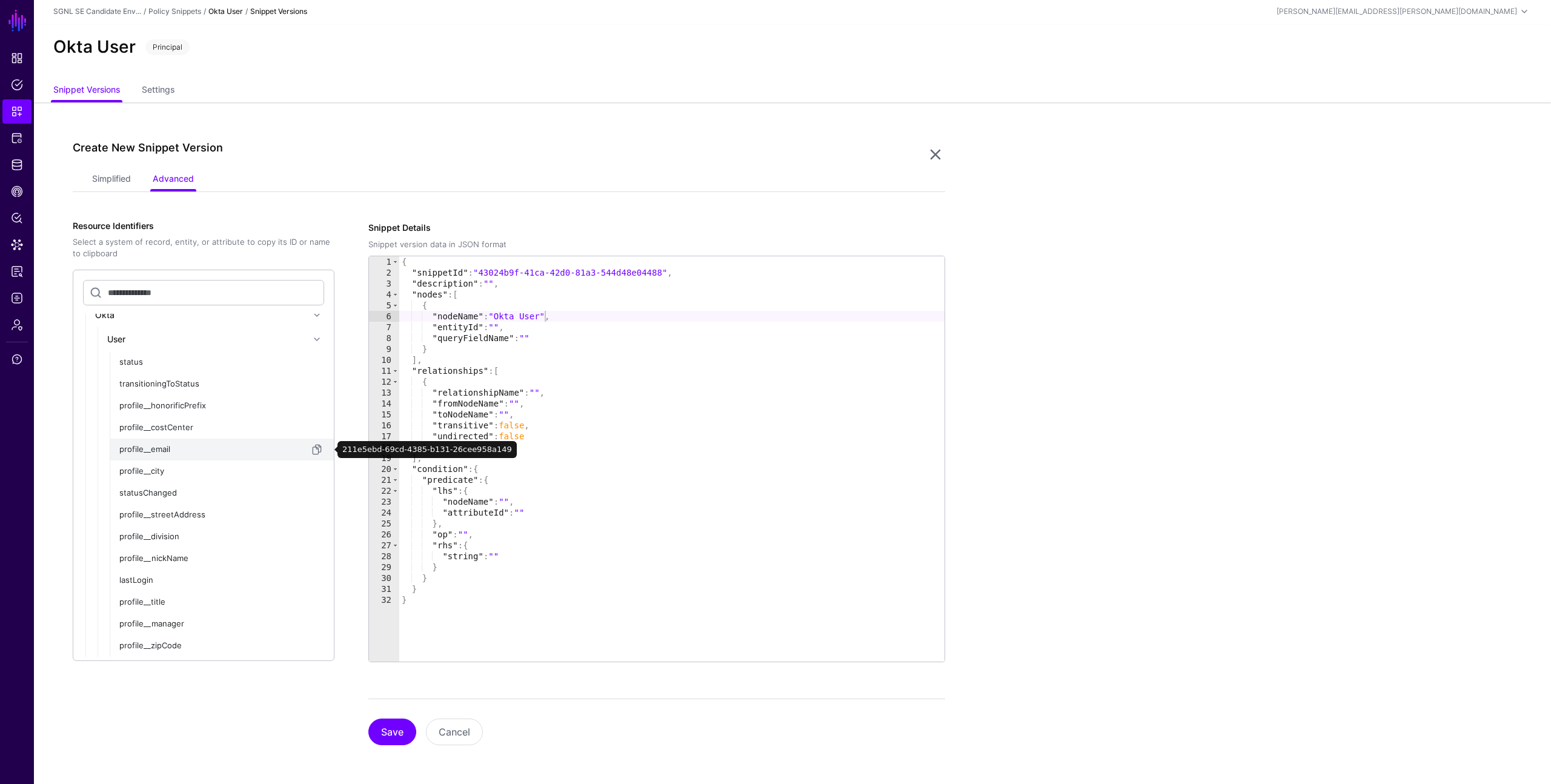
click at [316, 451] on span "button" at bounding box center [317, 450] width 15 height 15
click at [499, 325] on div "{ "snippetId" : "43024b9f-41ca-42d0-81a3-544d48e04488" , "description" : "" , "…" at bounding box center [672, 470] width 545 height 427
paste textarea "**********"
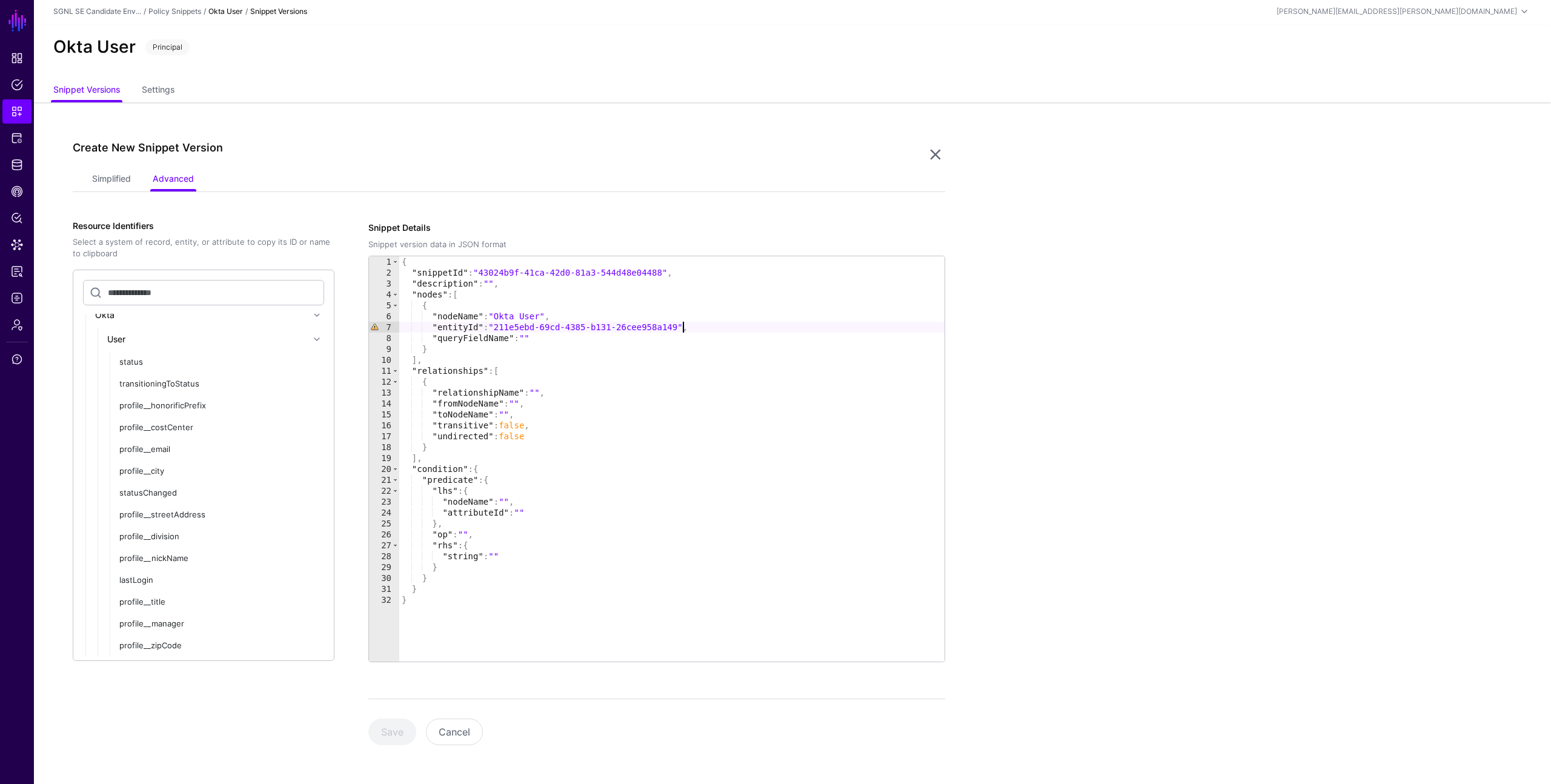
type textarea "**********"
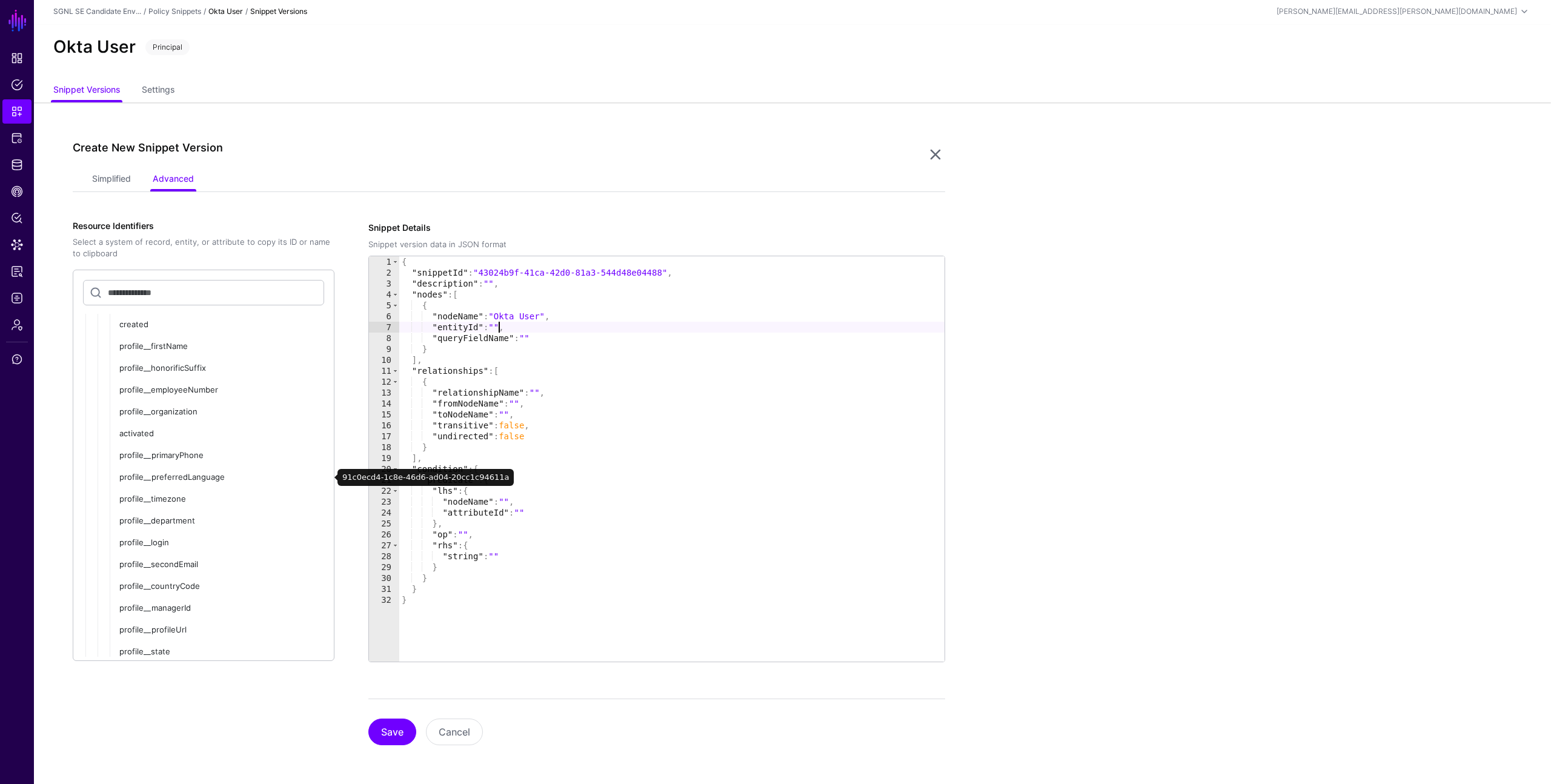
scroll to position [737, 0]
click at [174, 542] on div "profile__login" at bounding box center [214, 544] width 191 height 12
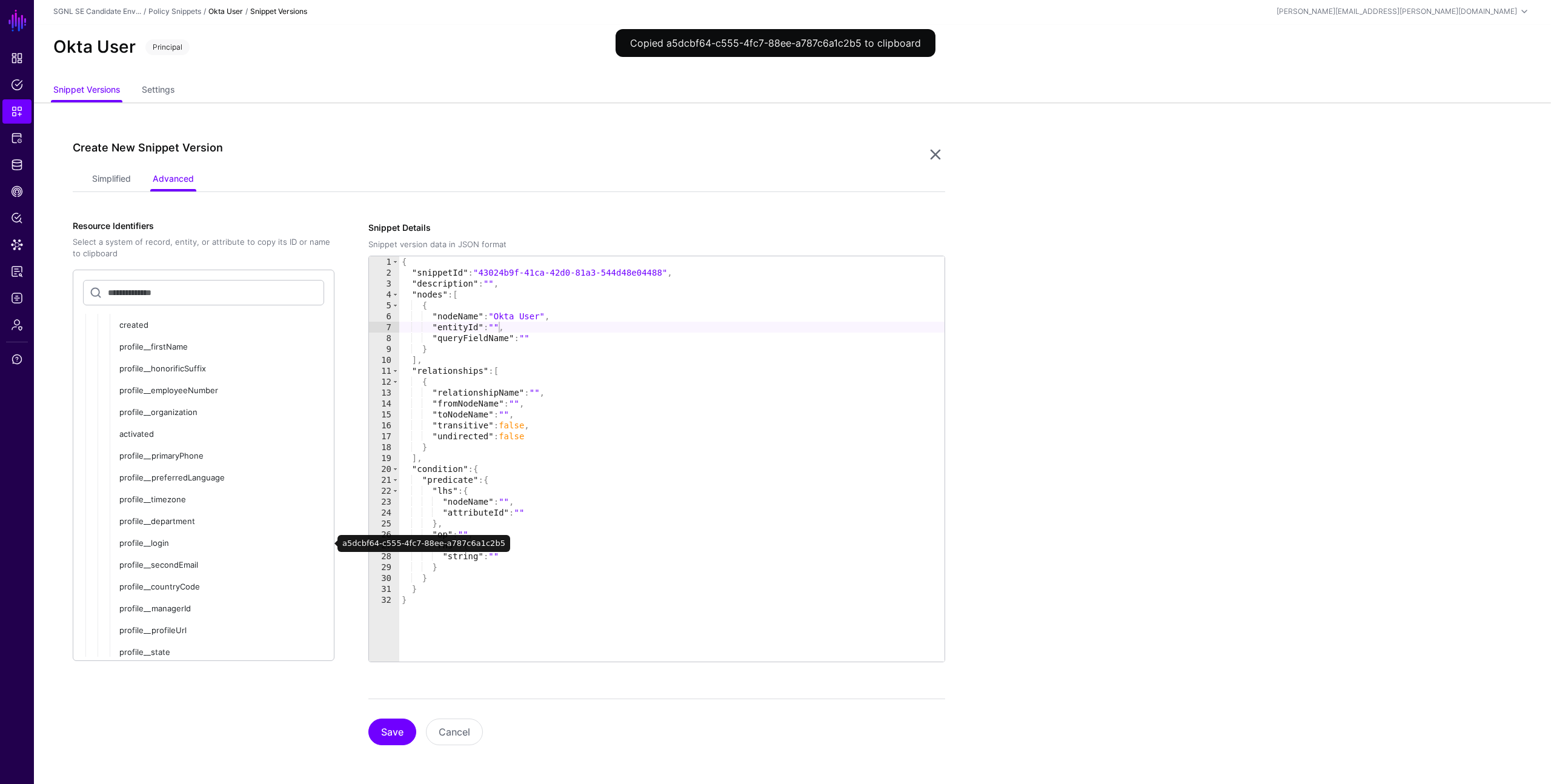
click at [499, 325] on div "{ "snippetId" : "43024b9f-41ca-42d0-81a3-544d48e04488" , "description" : "" , "…" at bounding box center [672, 470] width 545 height 427
paste textarea "**********"
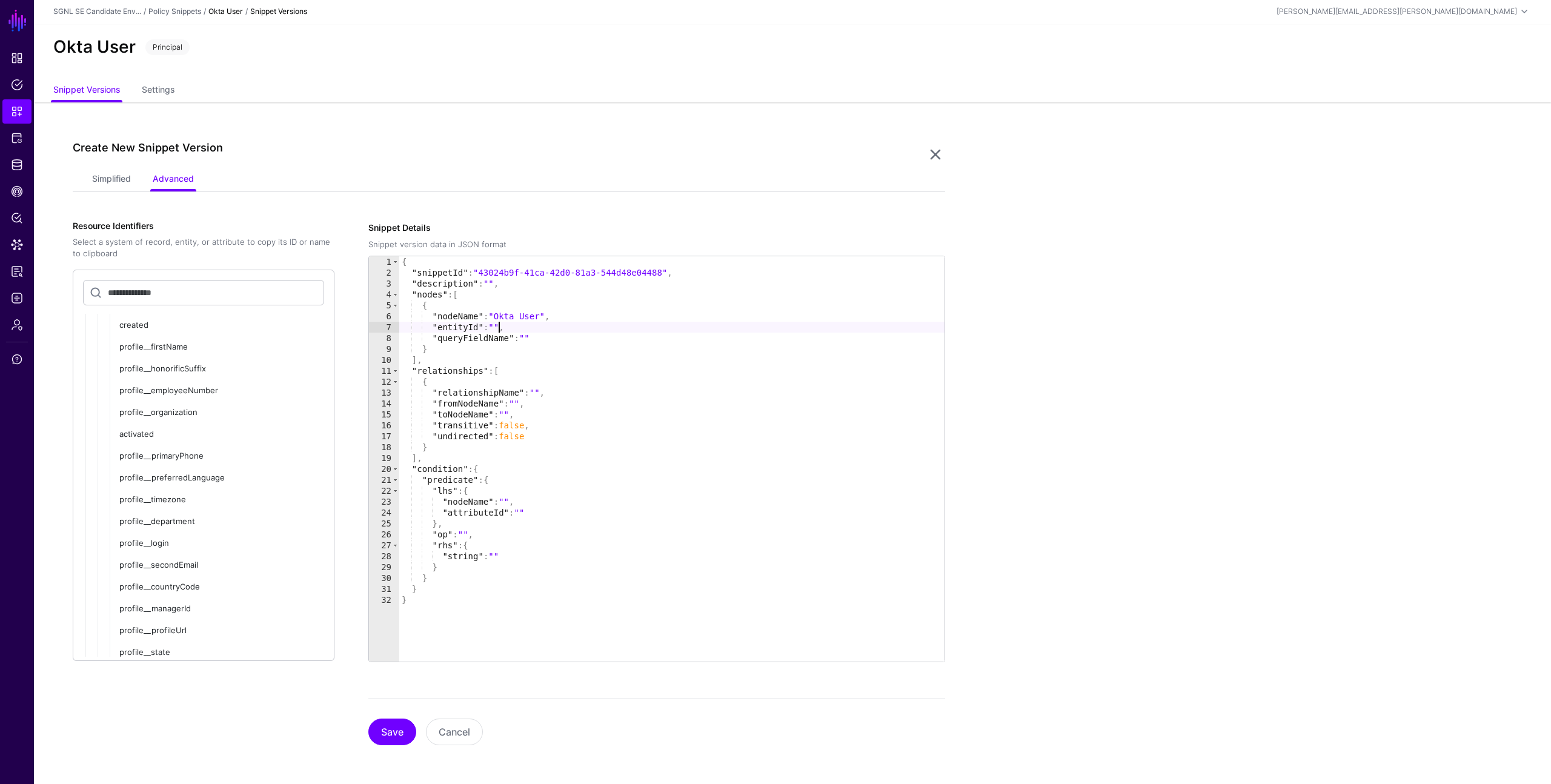
click at [524, 511] on div "{ "snippetId" : "43024b9f-41ca-42d0-81a3-544d48e04488" , "description" : "" , "…" at bounding box center [672, 470] width 545 height 427
paste textarea "**********"
click at [500, 555] on div "{ "snippetId" : "43024b9f-41ca-42d0-81a3-544d48e04488" , "description" : "" , "…" at bounding box center [672, 470] width 545 height 427
type textarea "**********"
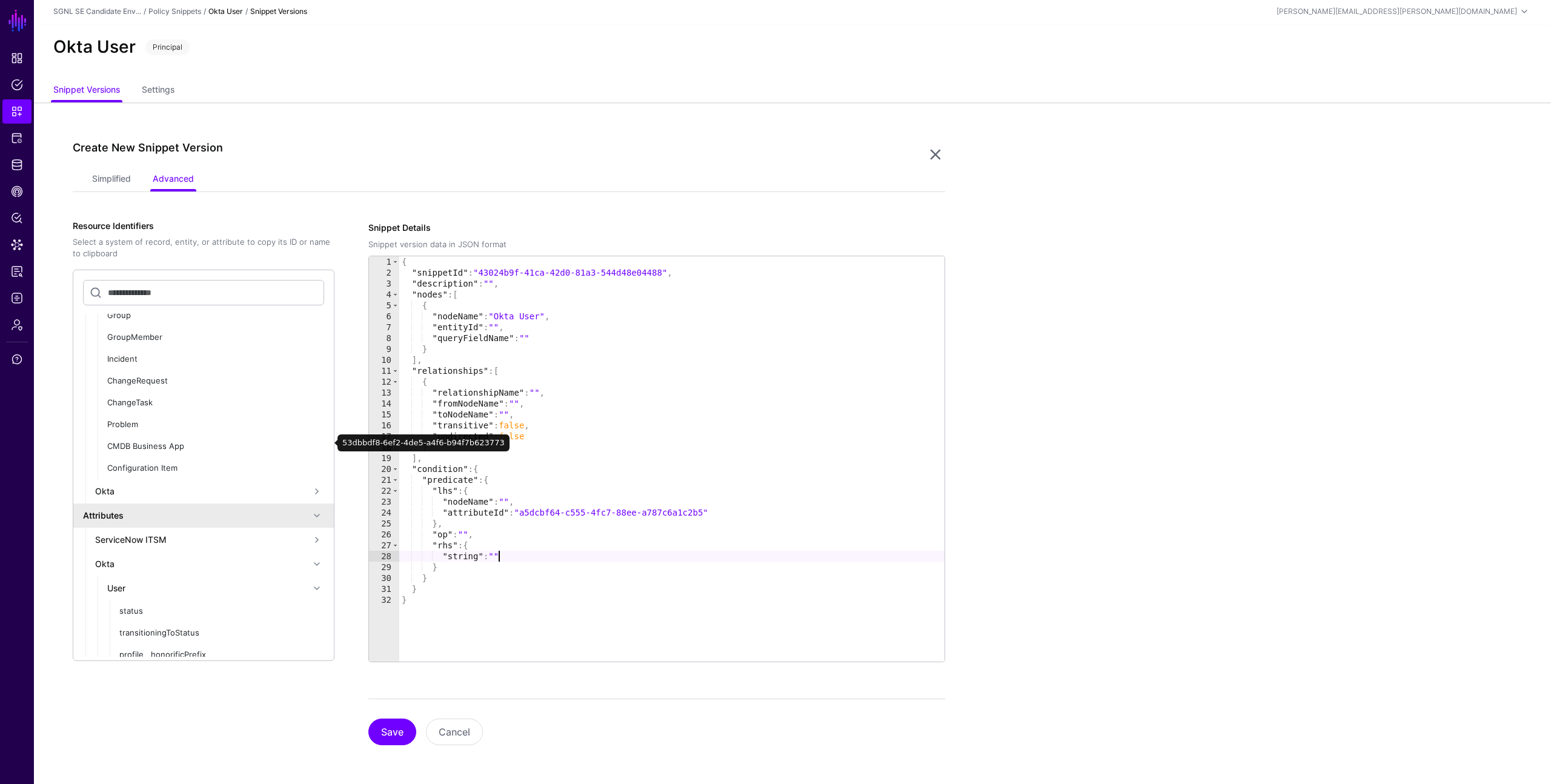
scroll to position [84, 0]
click at [132, 582] on div "User" at bounding box center [208, 584] width 203 height 13
click at [128, 595] on div "User" at bounding box center [208, 594] width 203 height 13
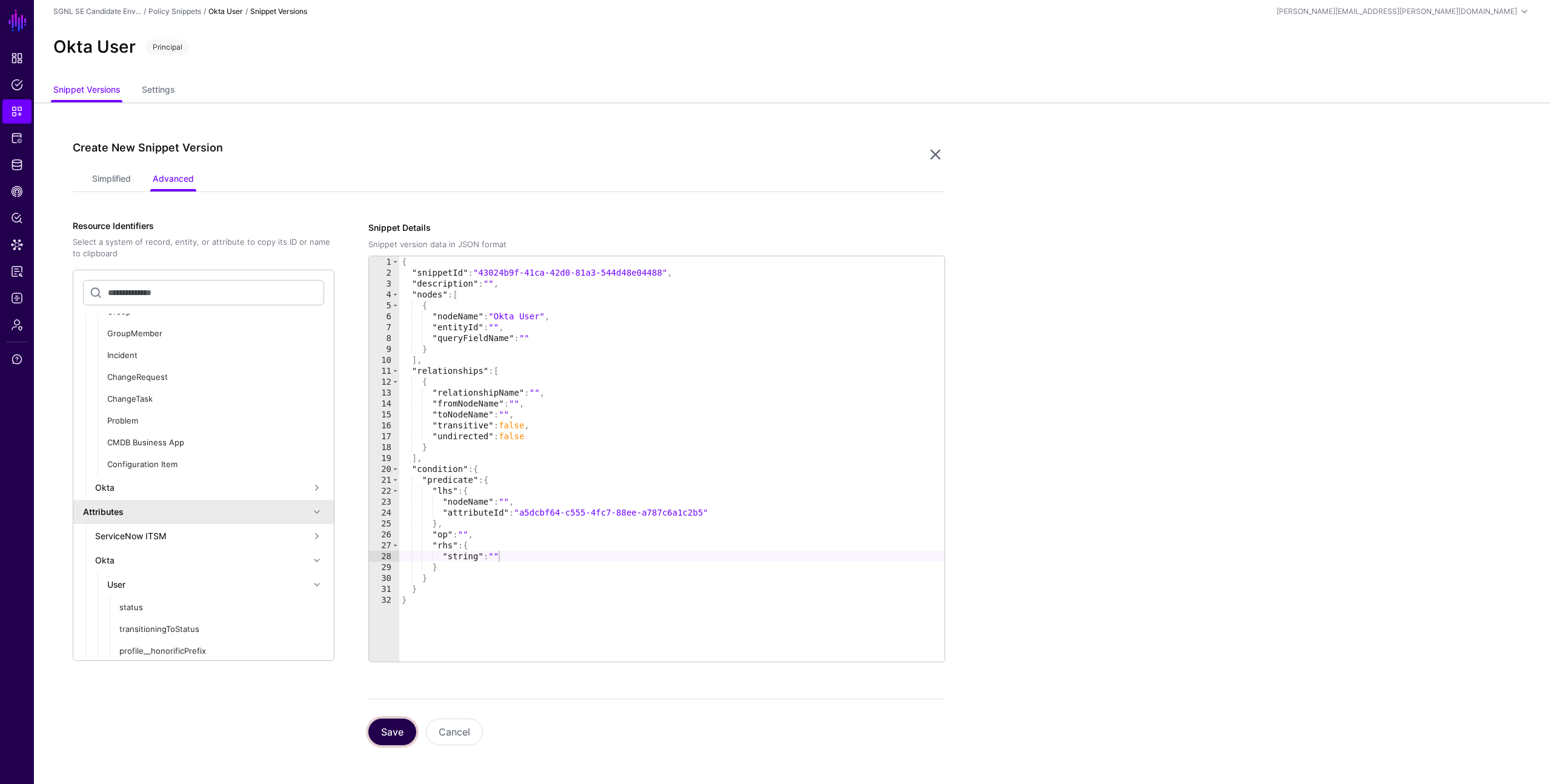
click at [393, 728] on button "Save" at bounding box center [392, 732] width 48 height 27
click at [395, 729] on button "Save" at bounding box center [392, 732] width 48 height 27
click at [457, 727] on button "Cancel" at bounding box center [454, 732] width 57 height 27
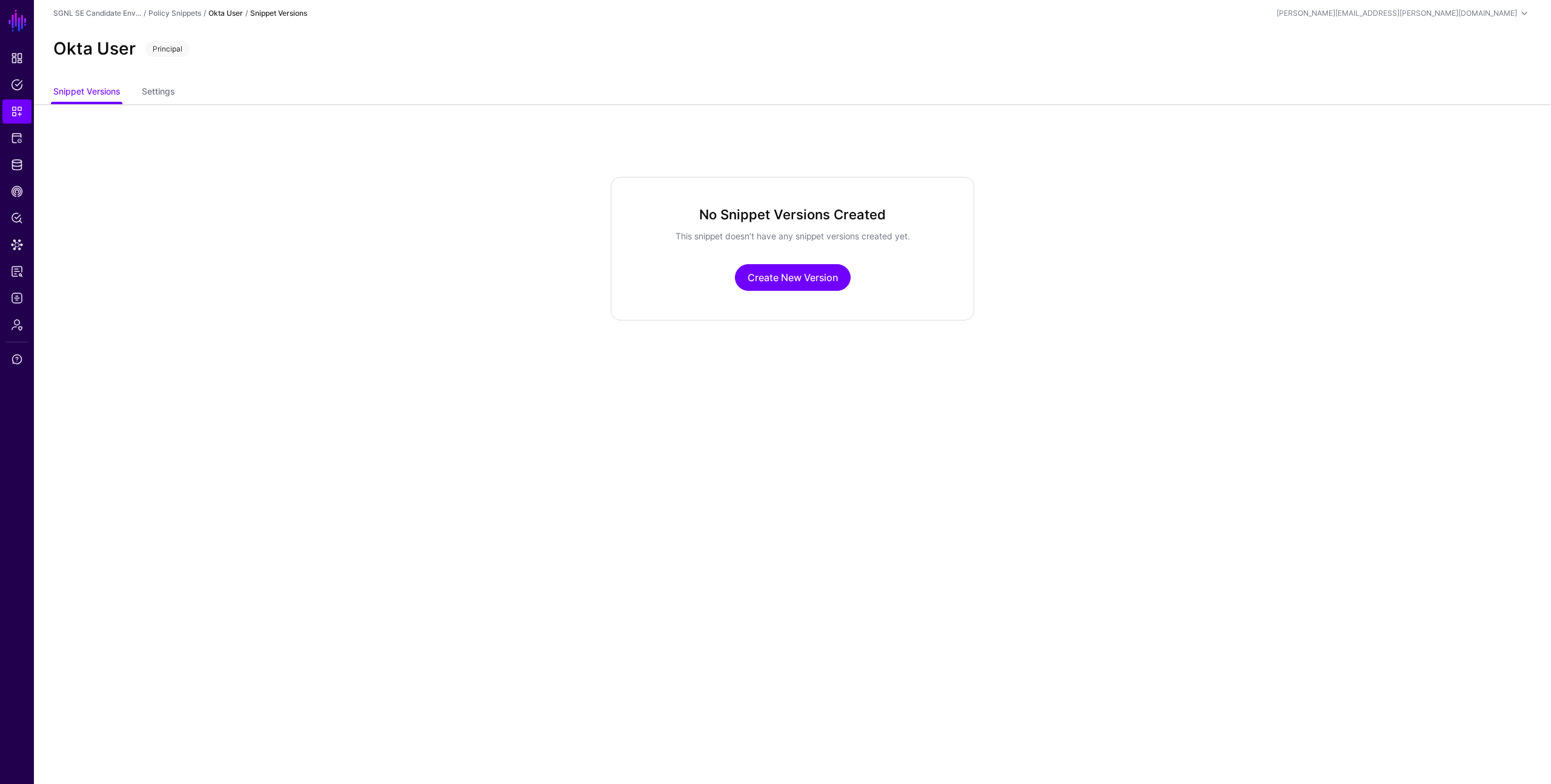
scroll to position [0, 0]
click at [86, 93] on link "Snippet Versions" at bounding box center [87, 92] width 67 height 23
click at [86, 92] on link "Snippet Versions" at bounding box center [87, 92] width 67 height 23
click at [13, 109] on span "Snippets" at bounding box center [17, 112] width 12 height 12
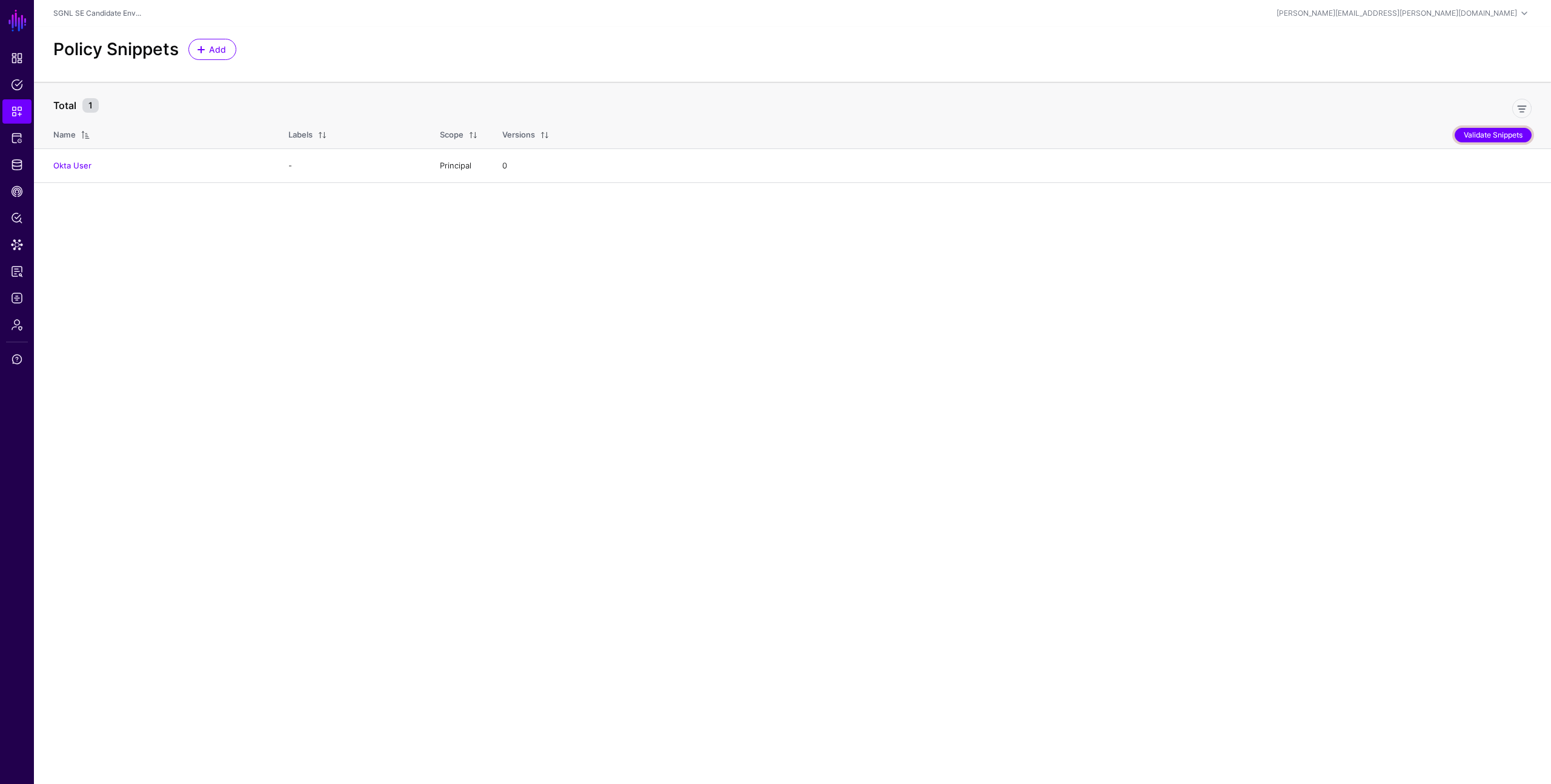
click at [1489, 137] on button "Validate Snippets" at bounding box center [1493, 136] width 77 height 15
click at [210, 55] on span "Add" at bounding box center [217, 49] width 20 height 13
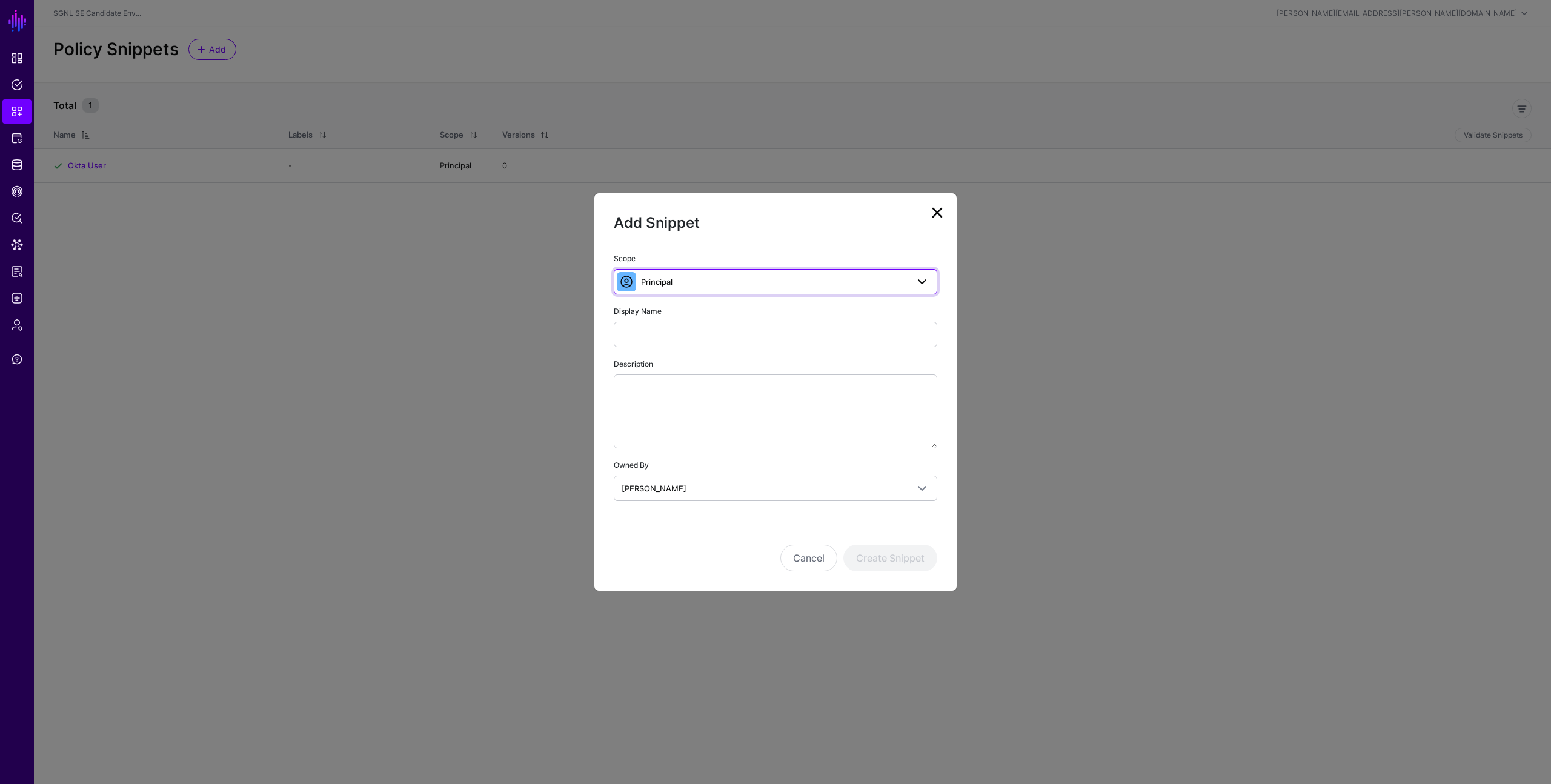
click at [706, 285] on span "Principal" at bounding box center [774, 281] width 267 height 13
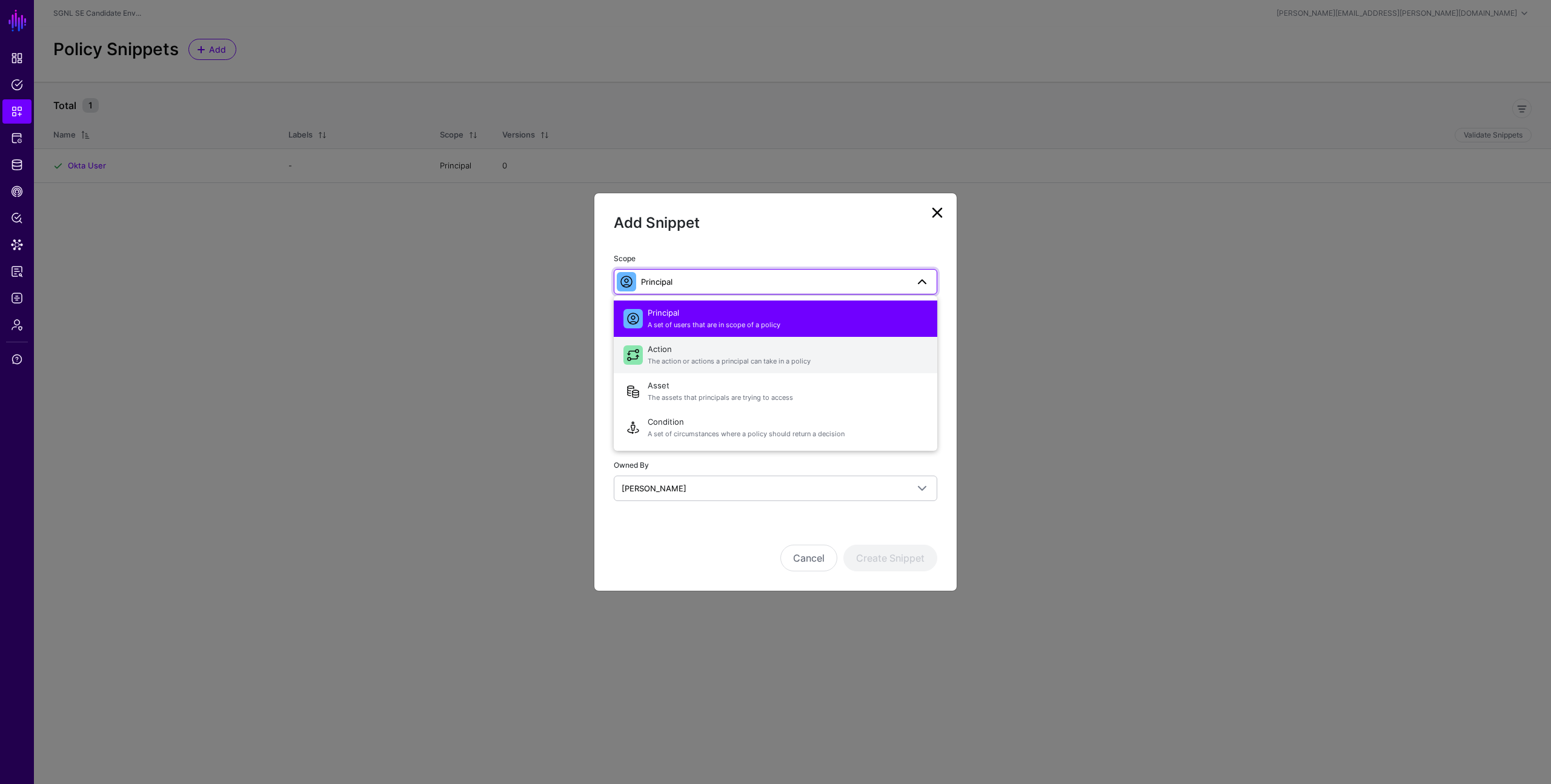
click at [693, 354] on span "Action The action or actions a principal can take in a policy" at bounding box center [788, 354] width 280 height 29
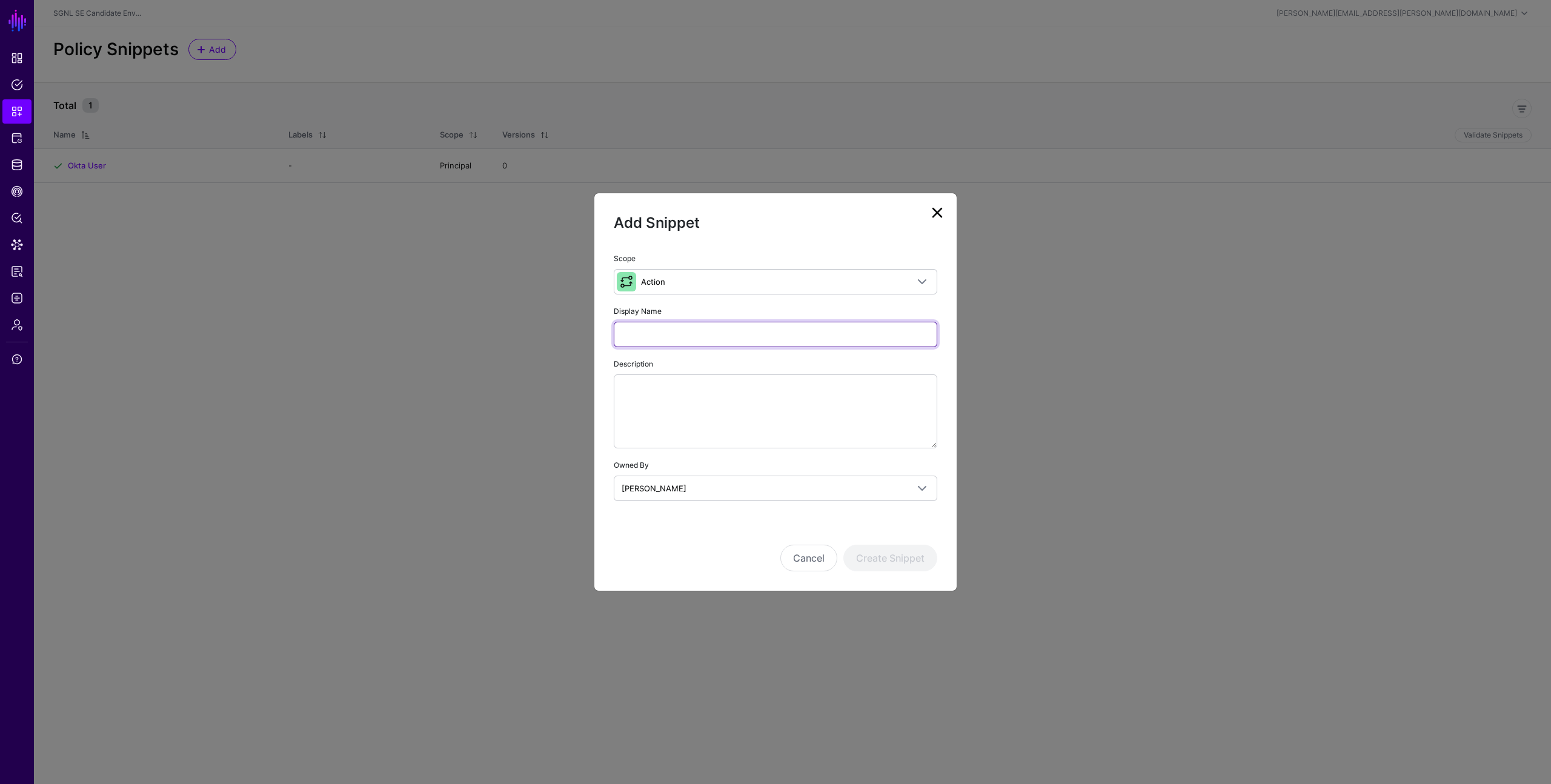
click at [684, 337] on input "Display Name" at bounding box center [775, 334] width 324 height 25
type input "******"
click at [879, 558] on button "Create Snippet" at bounding box center [891, 558] width 94 height 27
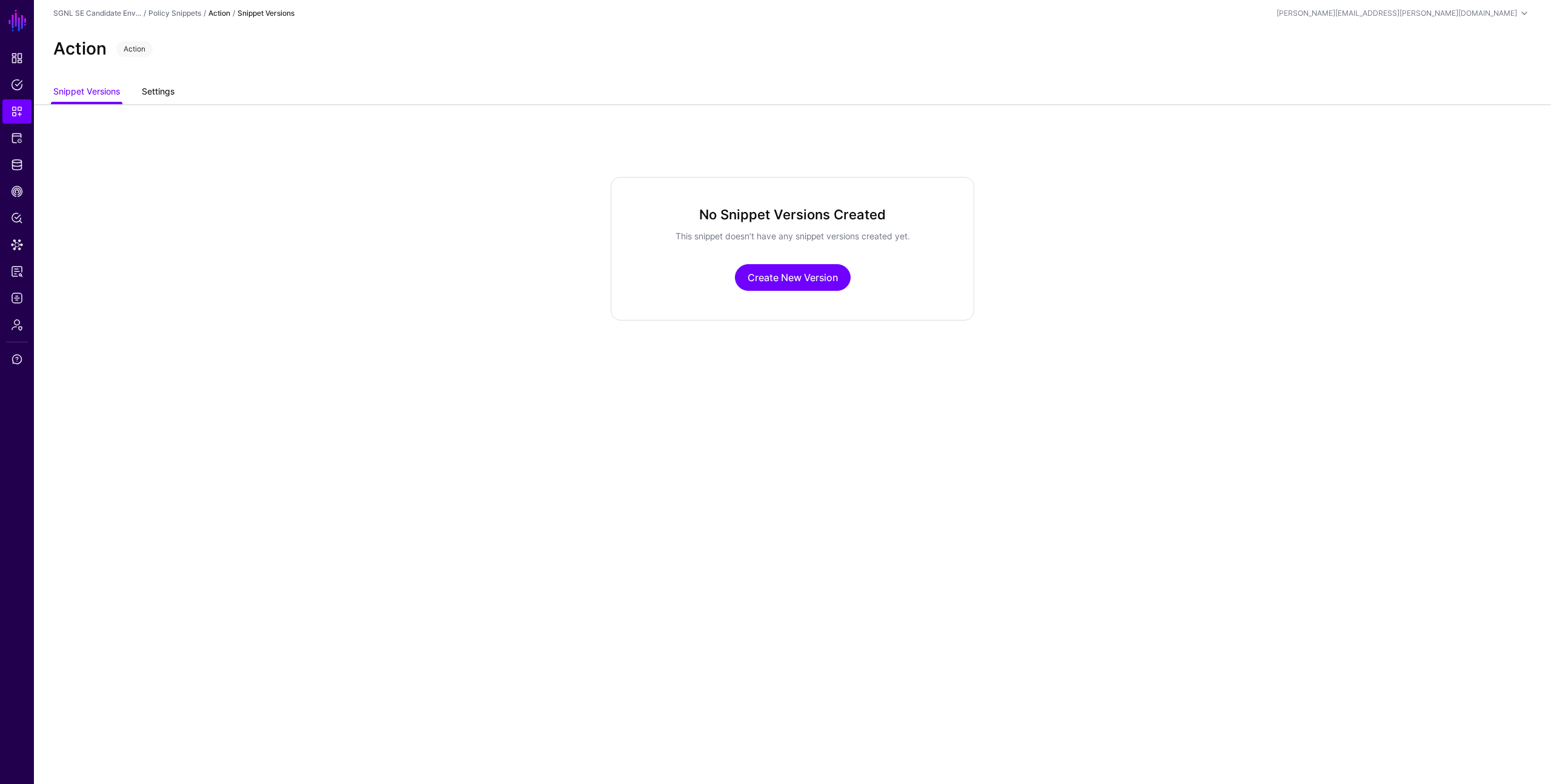
click at [159, 93] on link "Settings" at bounding box center [158, 92] width 33 height 23
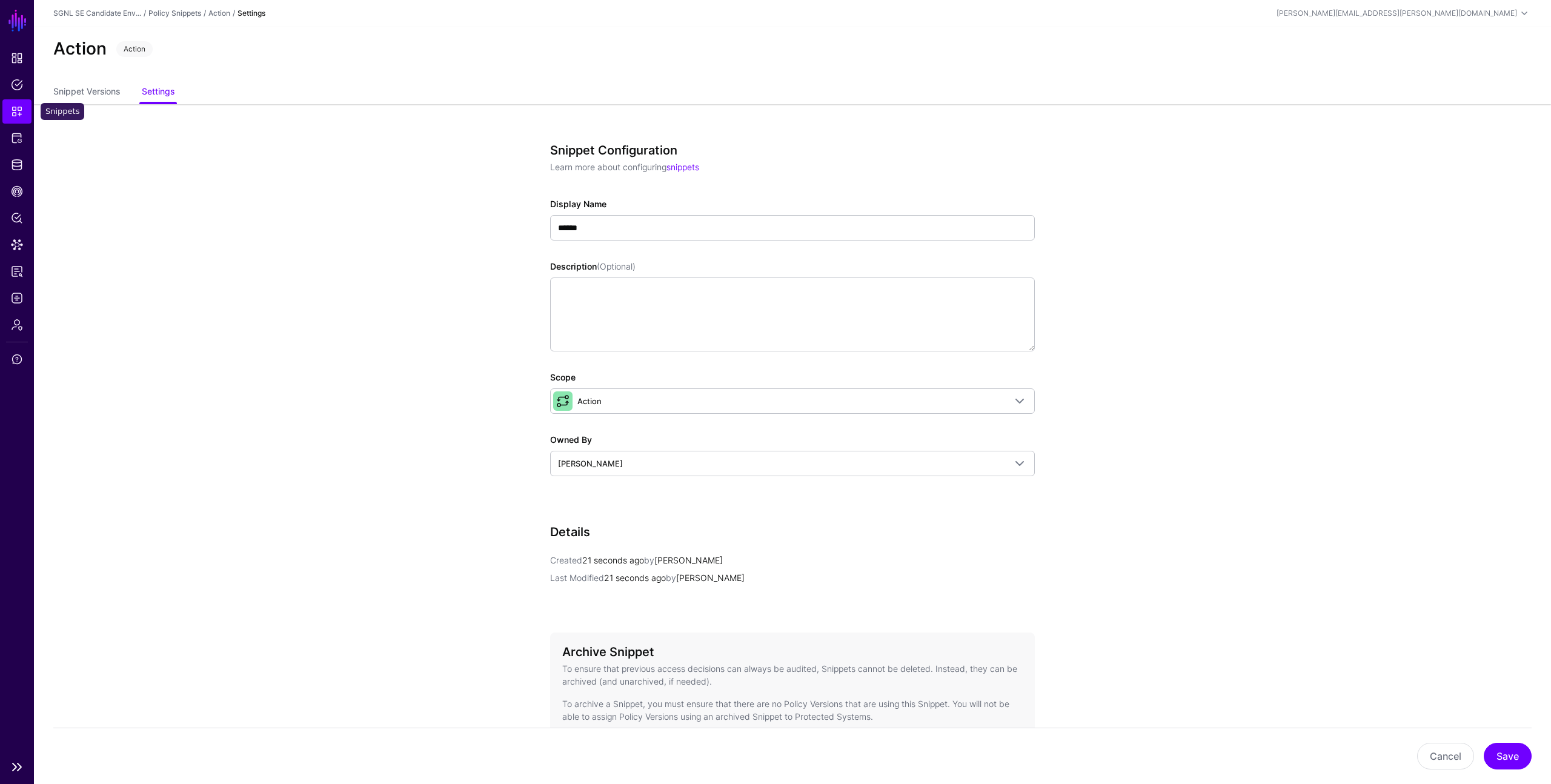
click at [17, 108] on span "Snippets" at bounding box center [17, 112] width 12 height 12
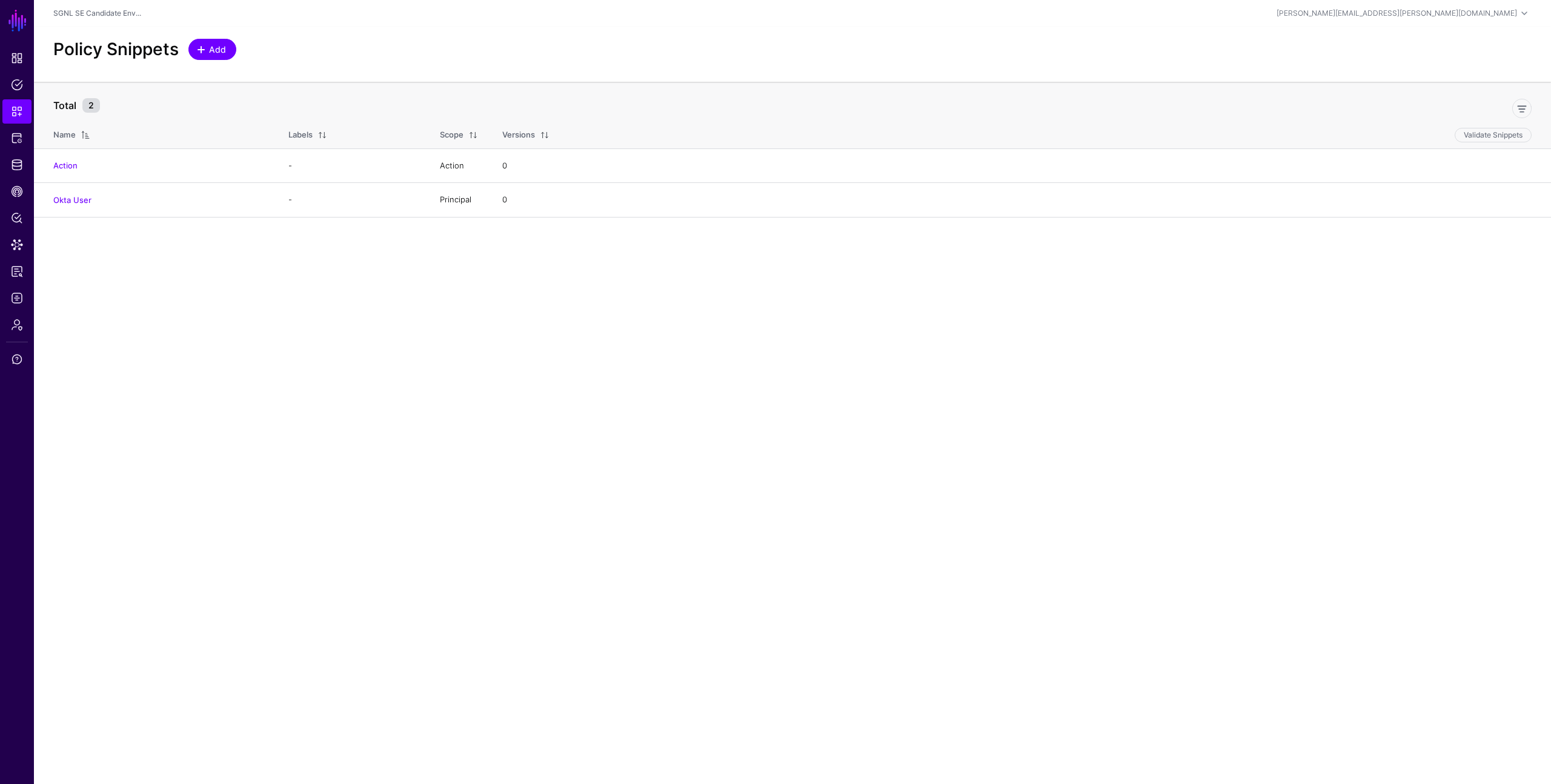
click at [214, 45] on span "Add" at bounding box center [217, 49] width 20 height 13
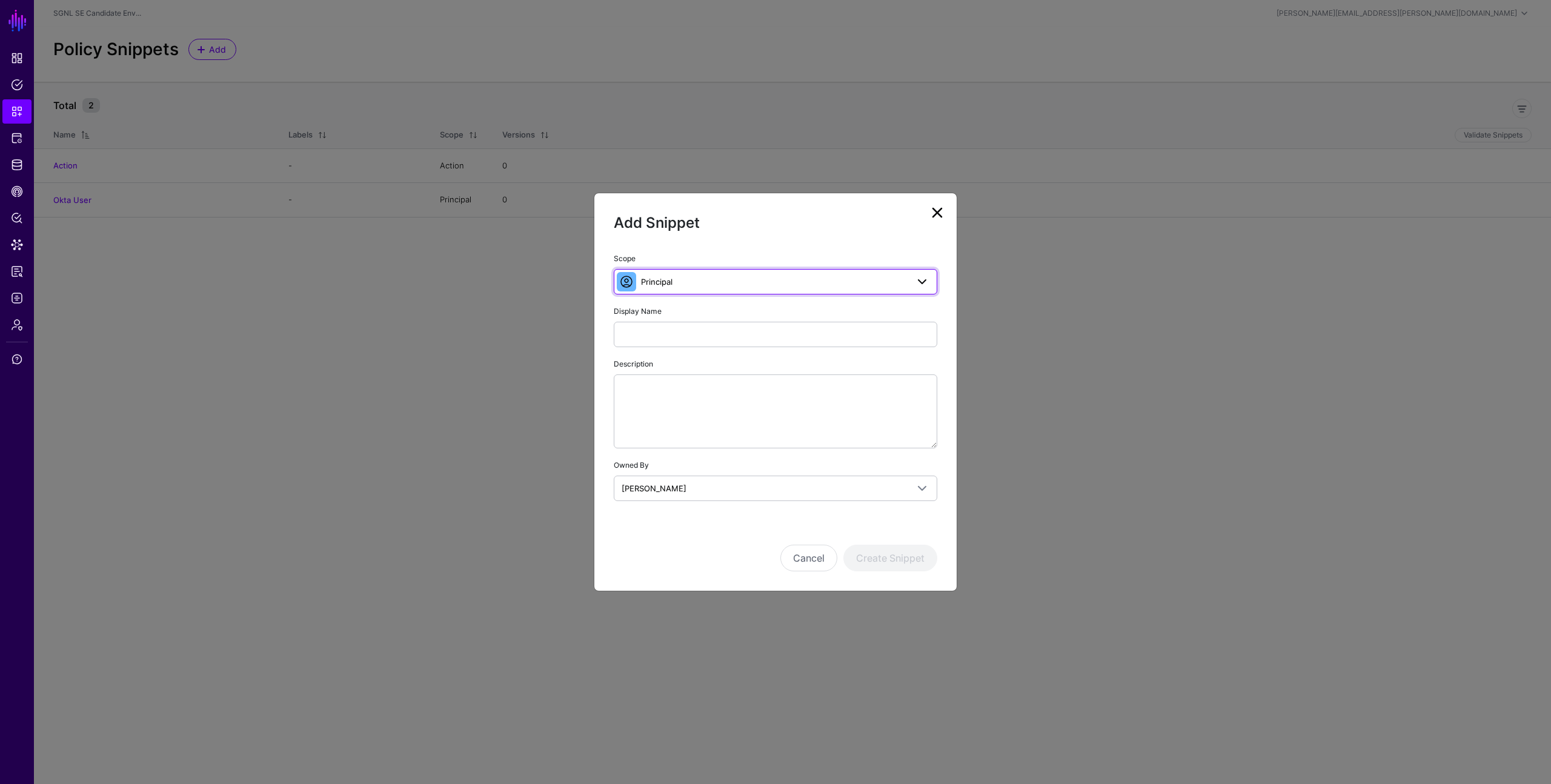
click at [667, 275] on span "Principal" at bounding box center [774, 281] width 267 height 13
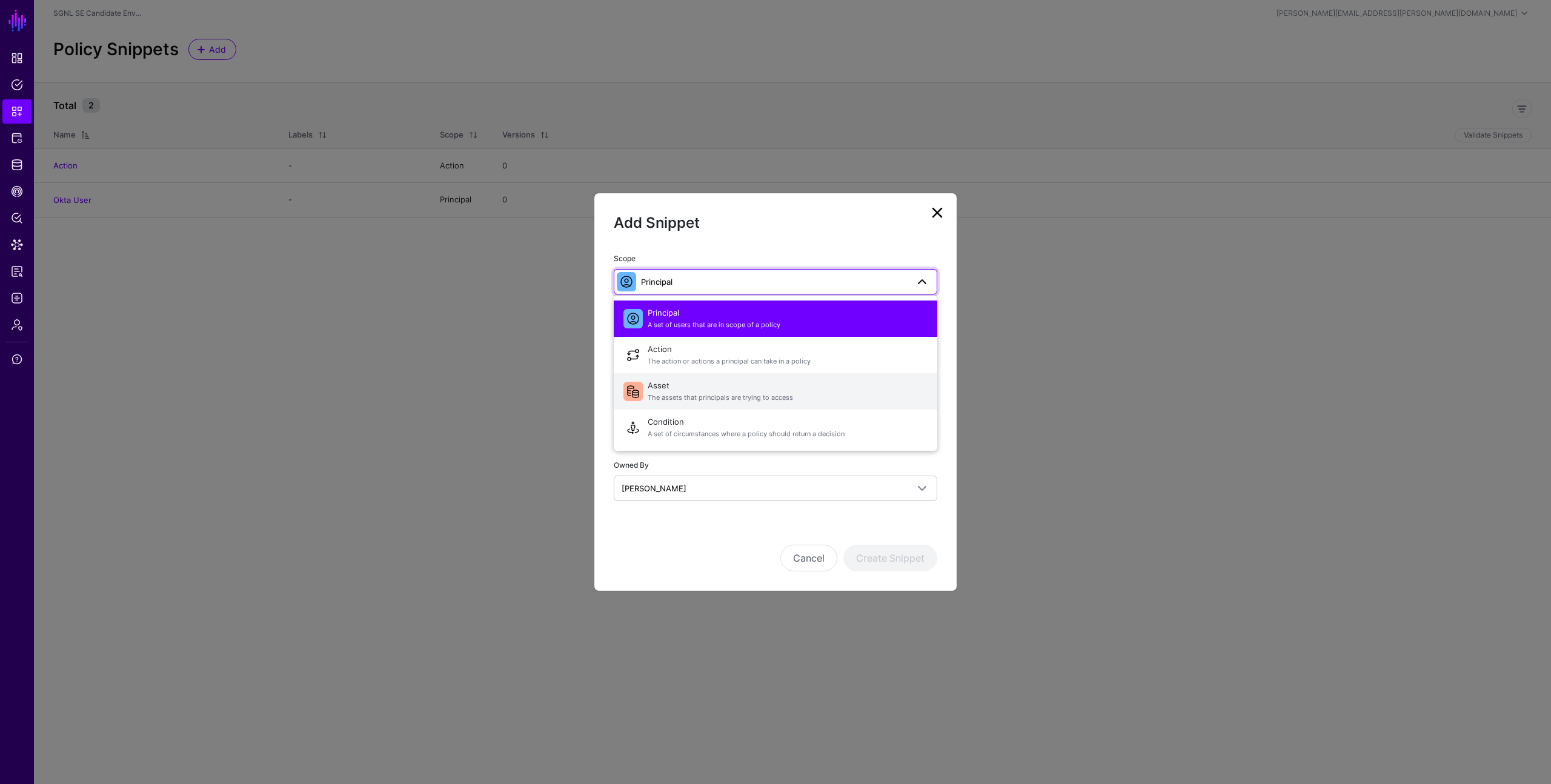
click at [659, 389] on span "Asset The assets that principals are trying to access" at bounding box center [788, 391] width 280 height 29
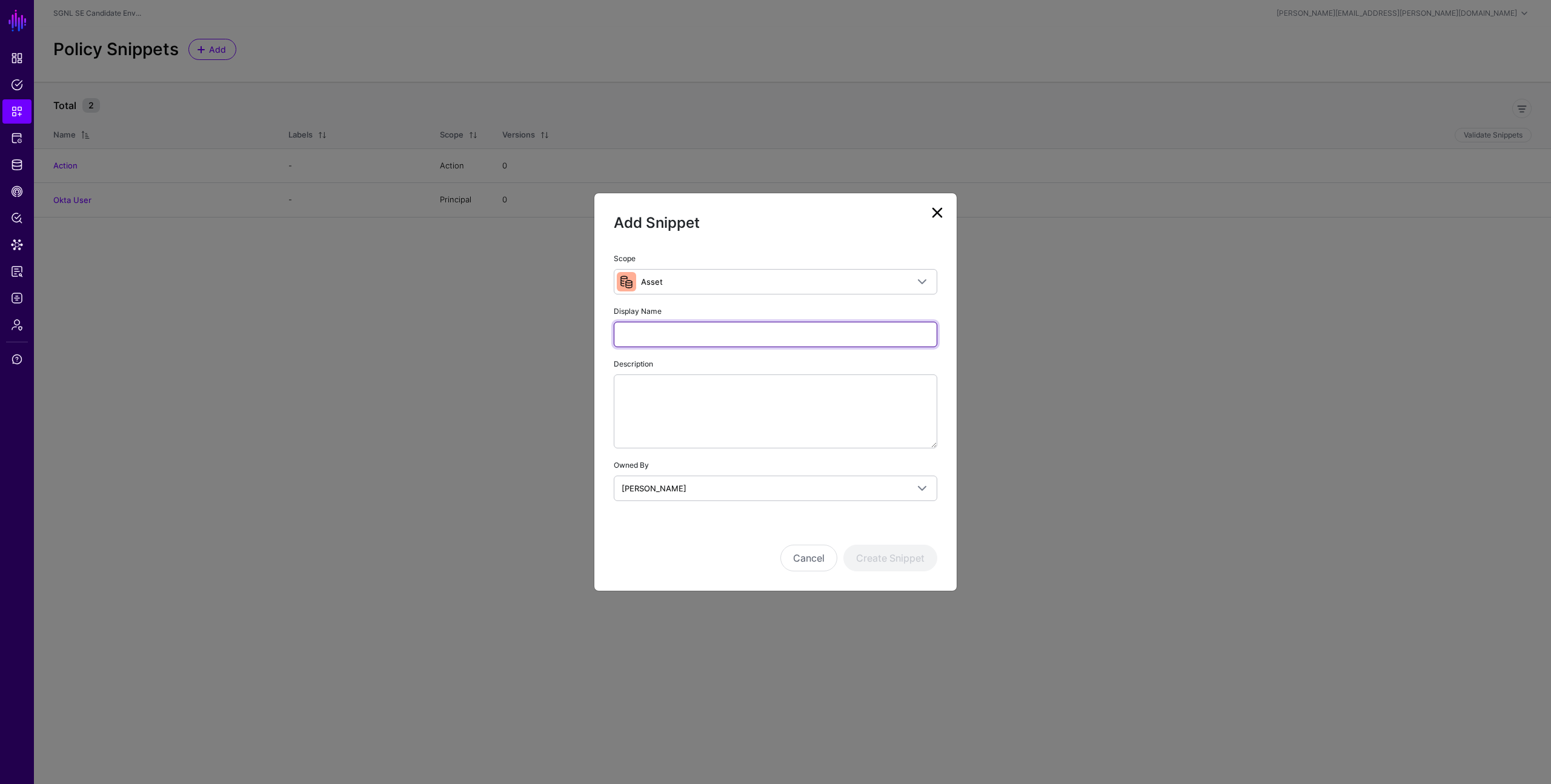
click at [660, 334] on input "Display Name" at bounding box center [775, 334] width 324 height 25
type input "*"
type input "***"
click at [897, 565] on button "Create Snippet" at bounding box center [891, 558] width 94 height 27
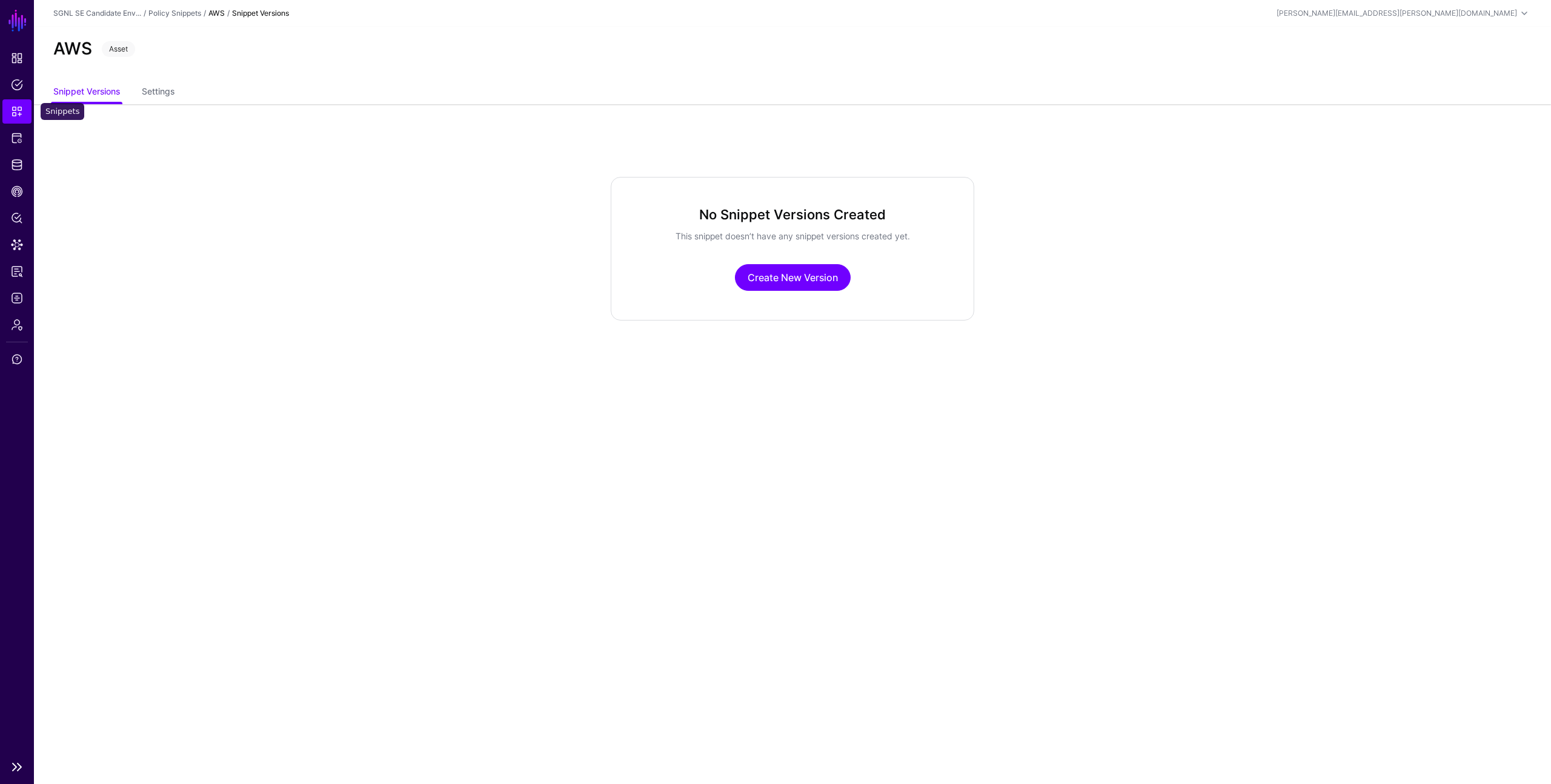
click at [13, 115] on span "Snippets" at bounding box center [17, 112] width 12 height 12
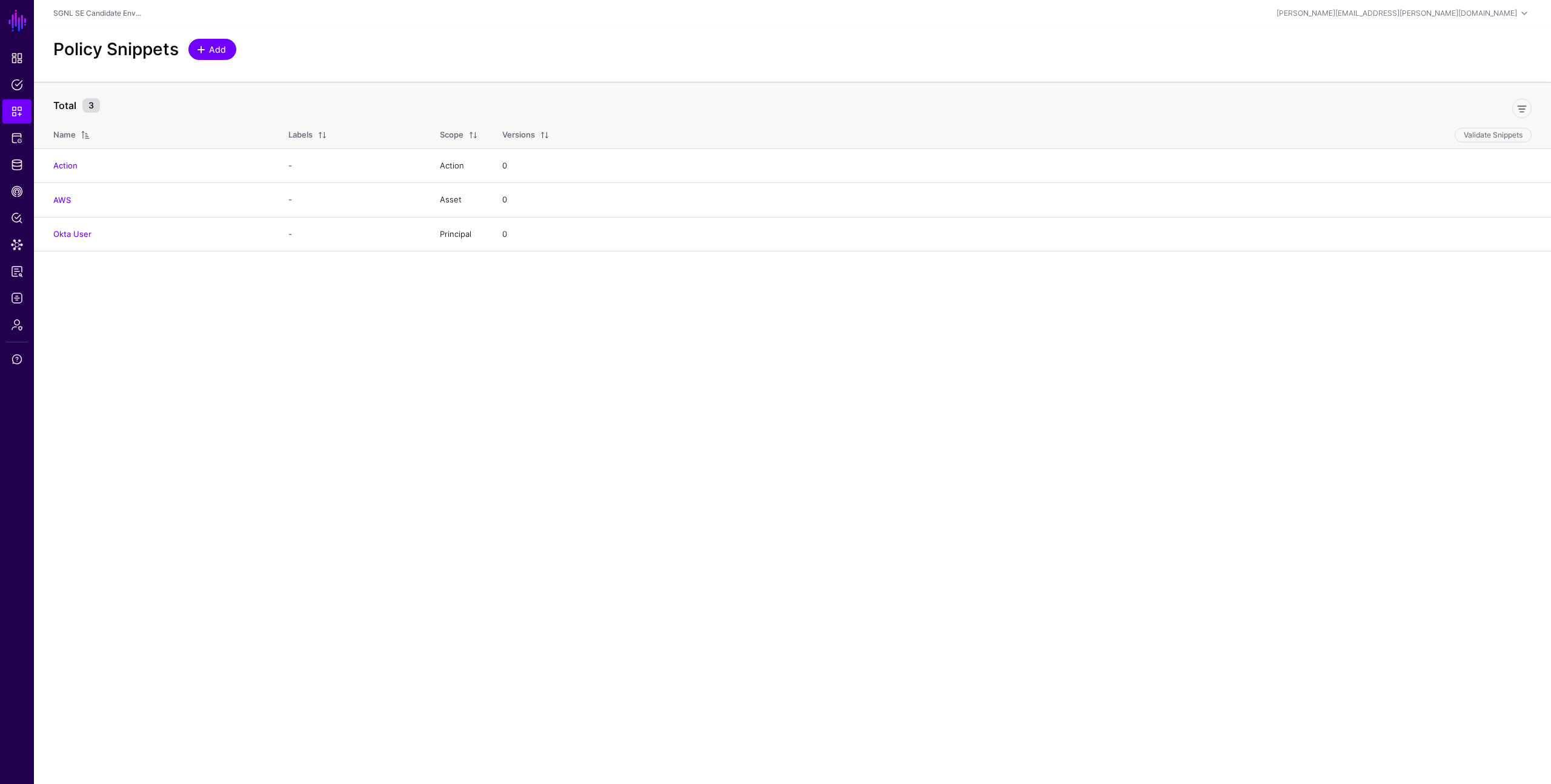
click at [213, 51] on span "Add" at bounding box center [217, 49] width 20 height 13
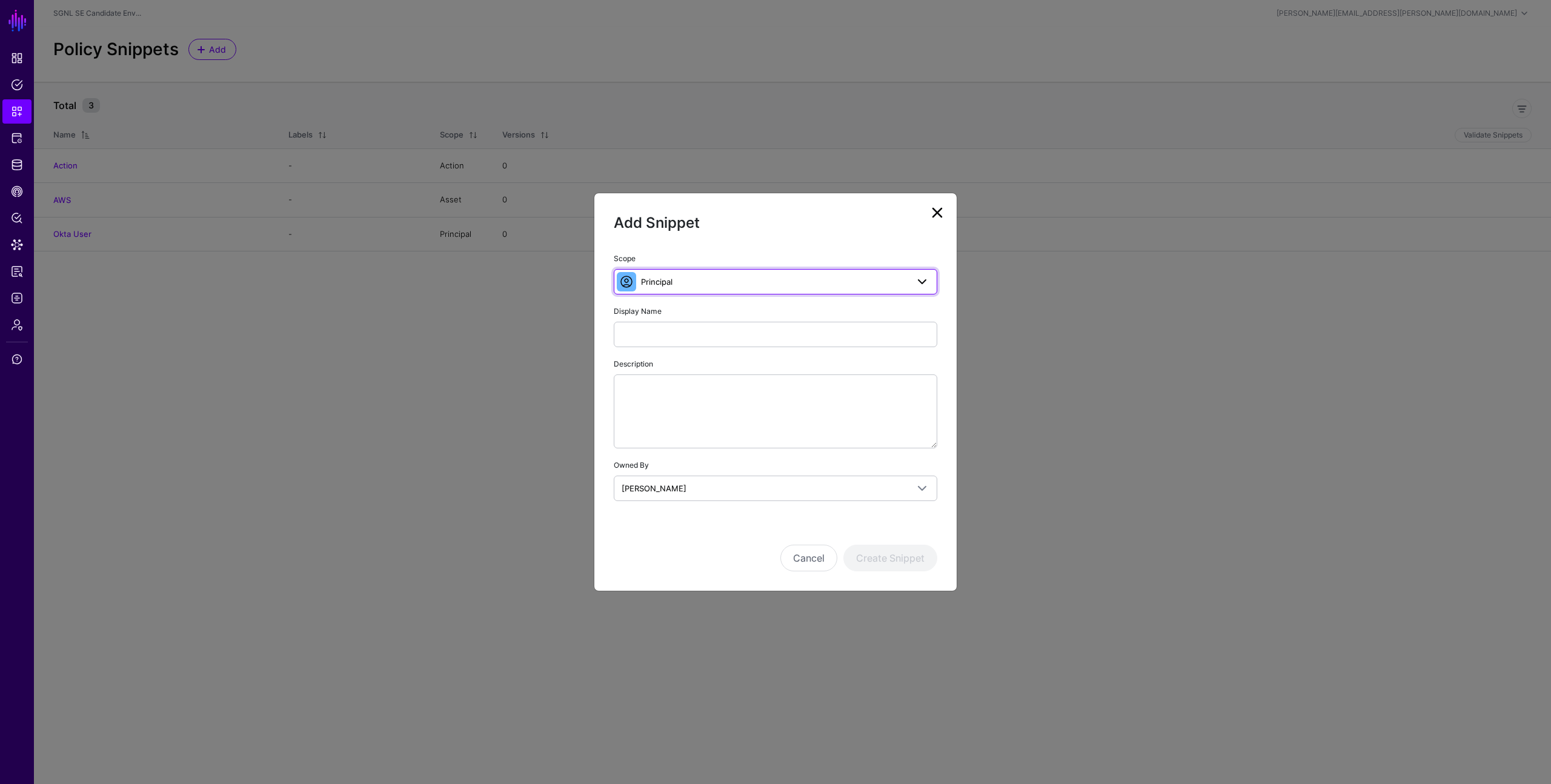
click at [836, 281] on span "Principal" at bounding box center [774, 281] width 267 height 13
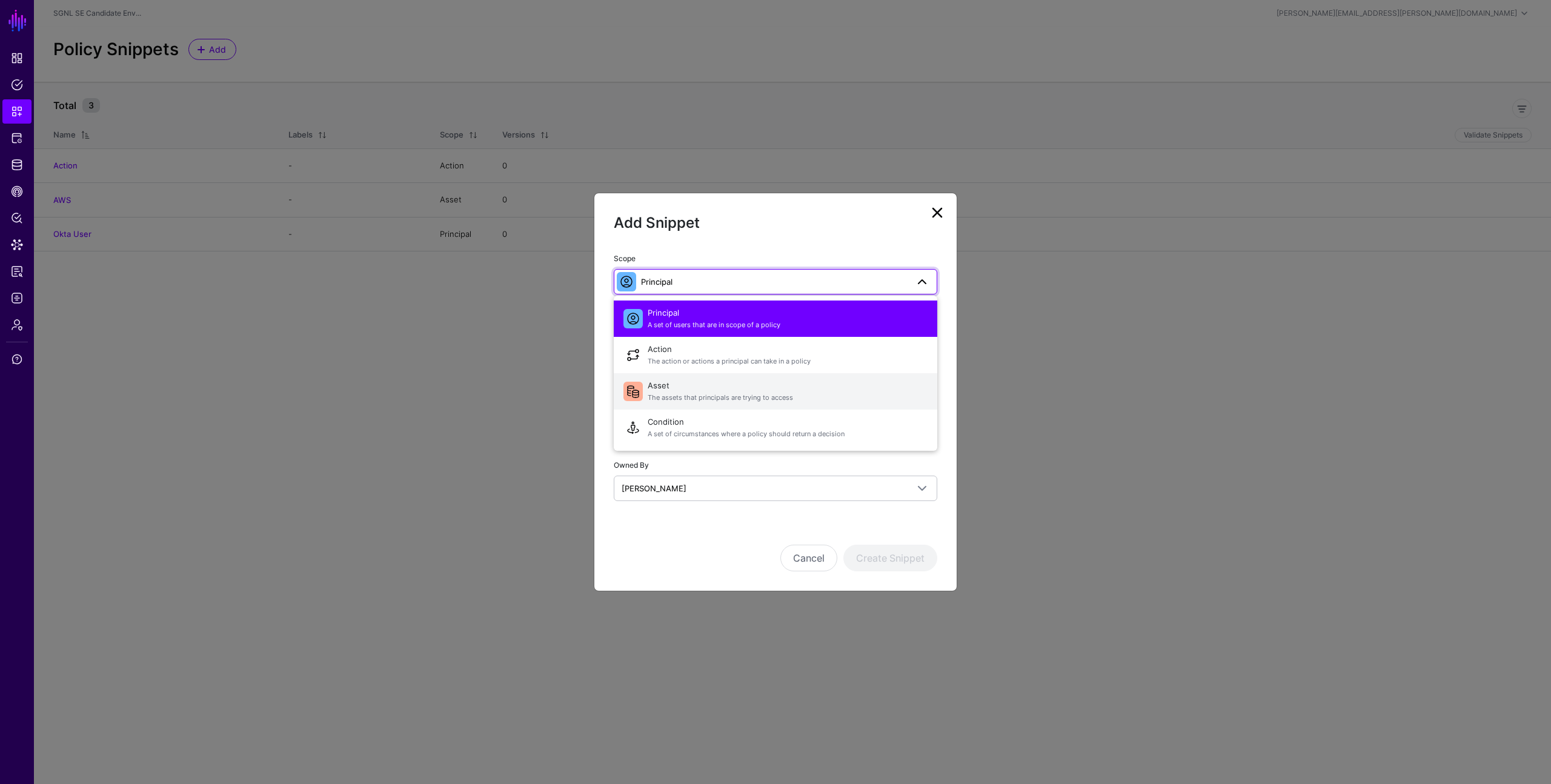
click at [769, 395] on span "The assets that principals are trying to access" at bounding box center [788, 398] width 280 height 10
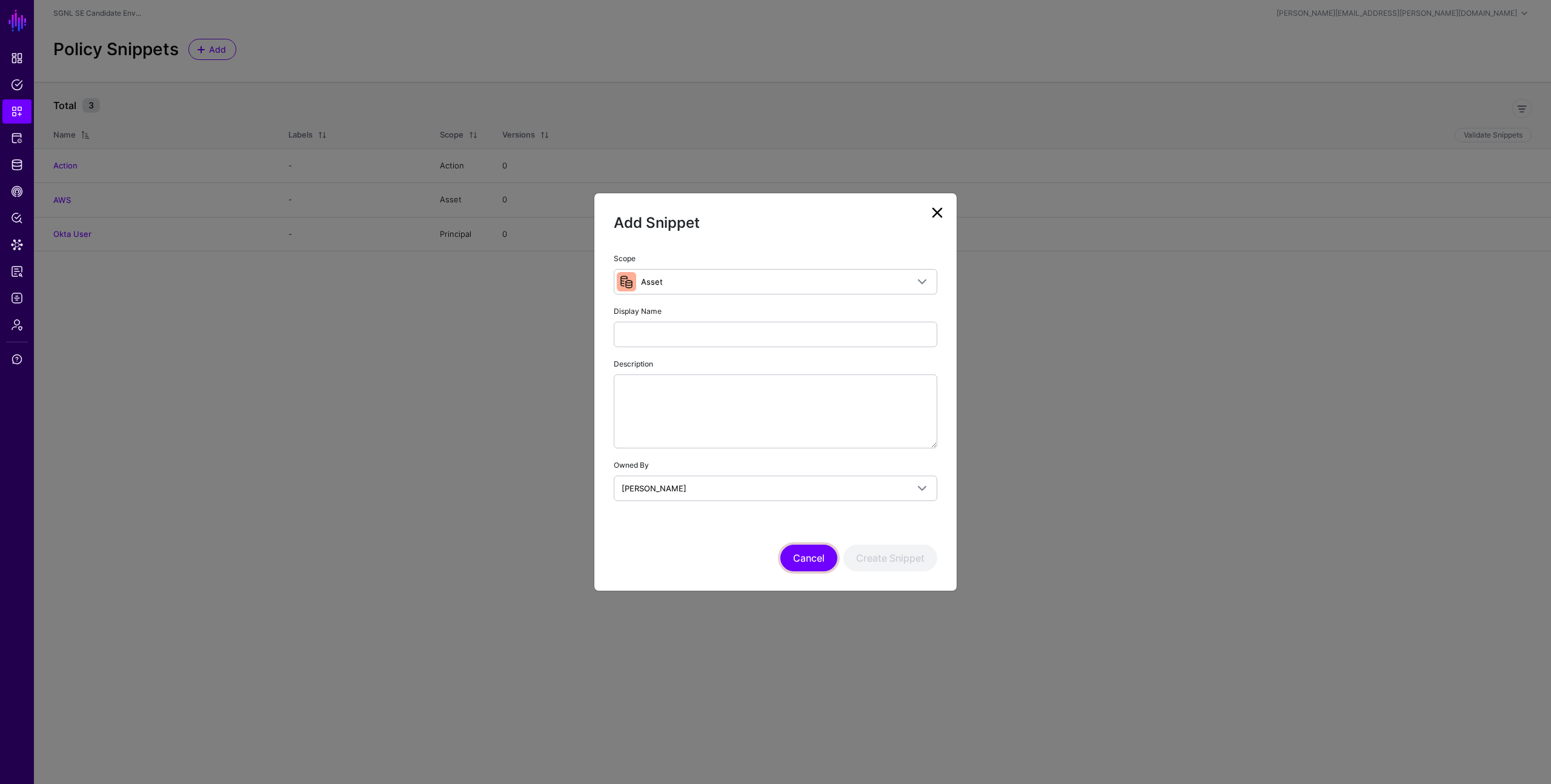
click at [802, 551] on button "Cancel" at bounding box center [809, 558] width 57 height 27
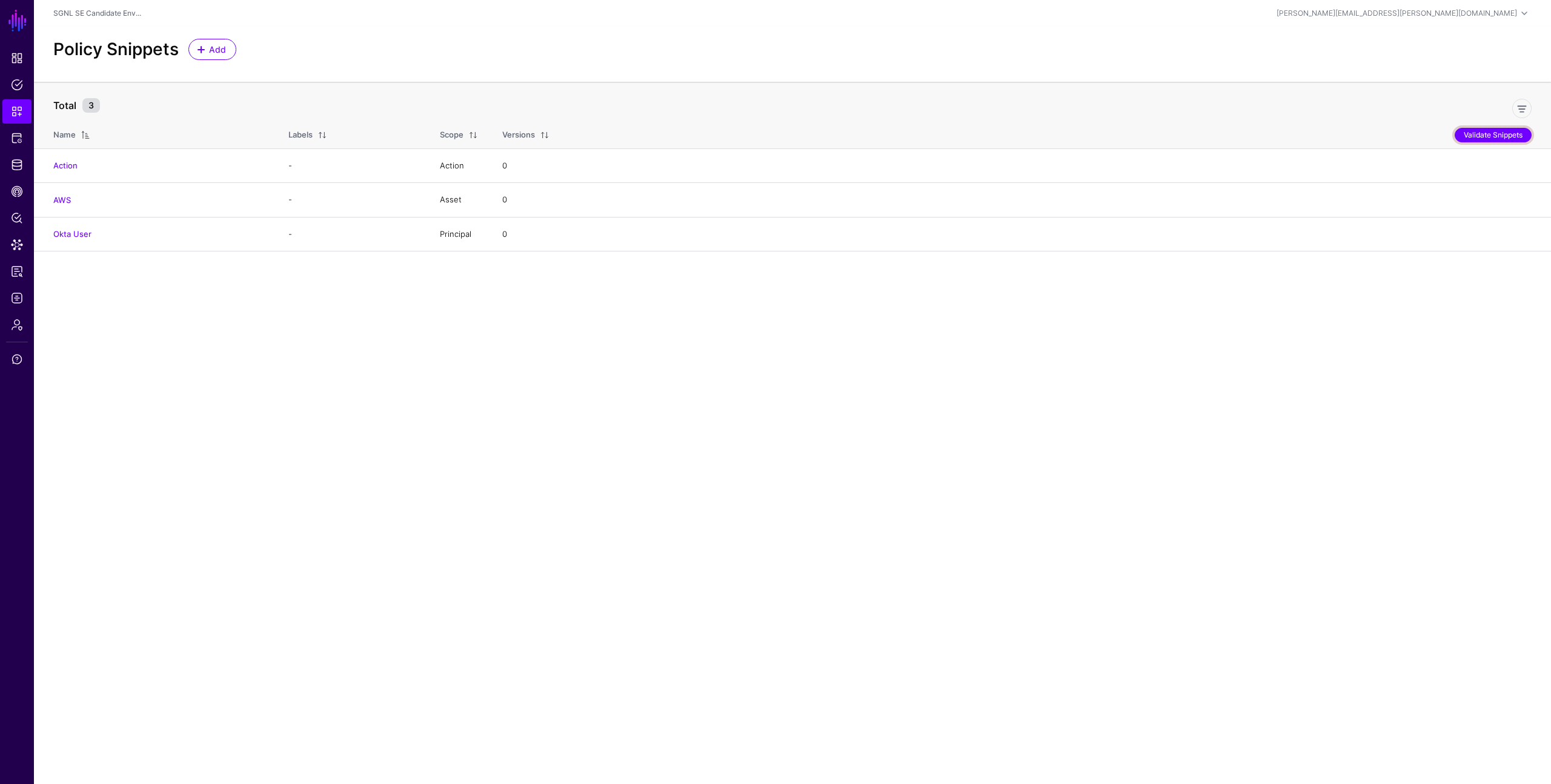
click at [1471, 138] on button "Validate Snippets" at bounding box center [1493, 136] width 77 height 15
click at [206, 51] on span at bounding box center [203, 49] width 10 height 10
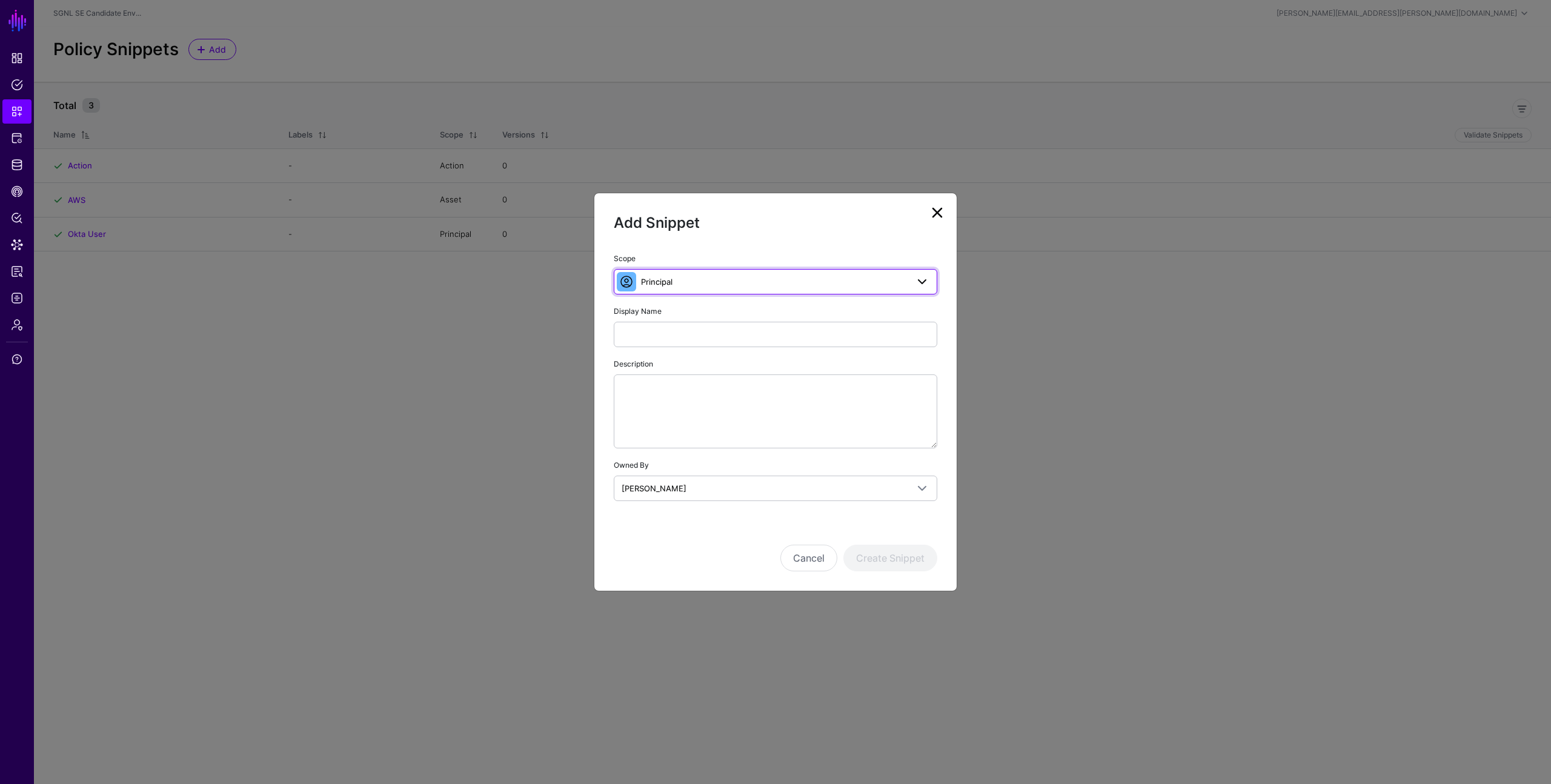
click at [681, 280] on span "Principal" at bounding box center [774, 281] width 267 height 13
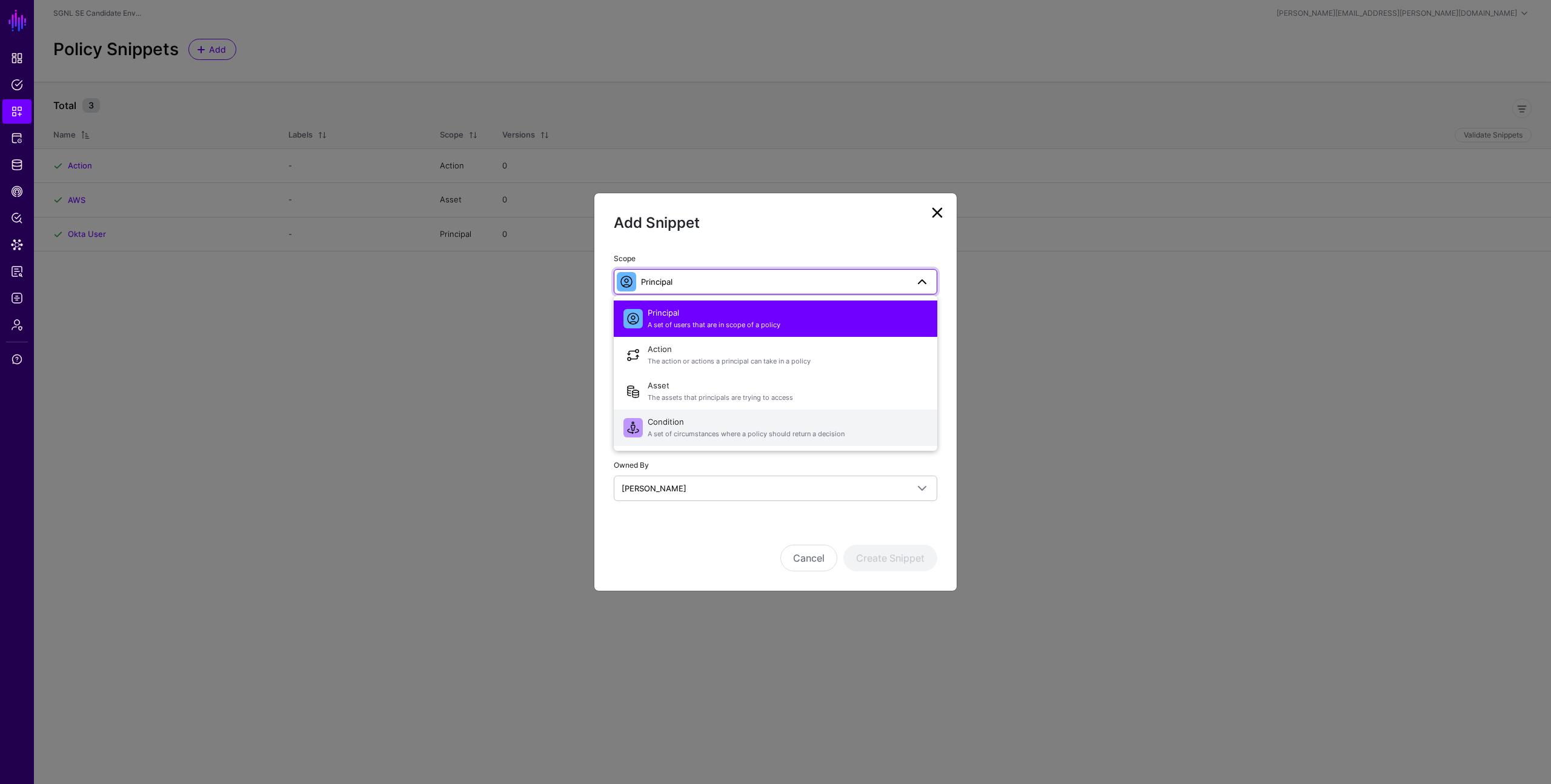
click at [671, 431] on span "A set of circumstances where a policy should return a decision" at bounding box center [788, 434] width 280 height 10
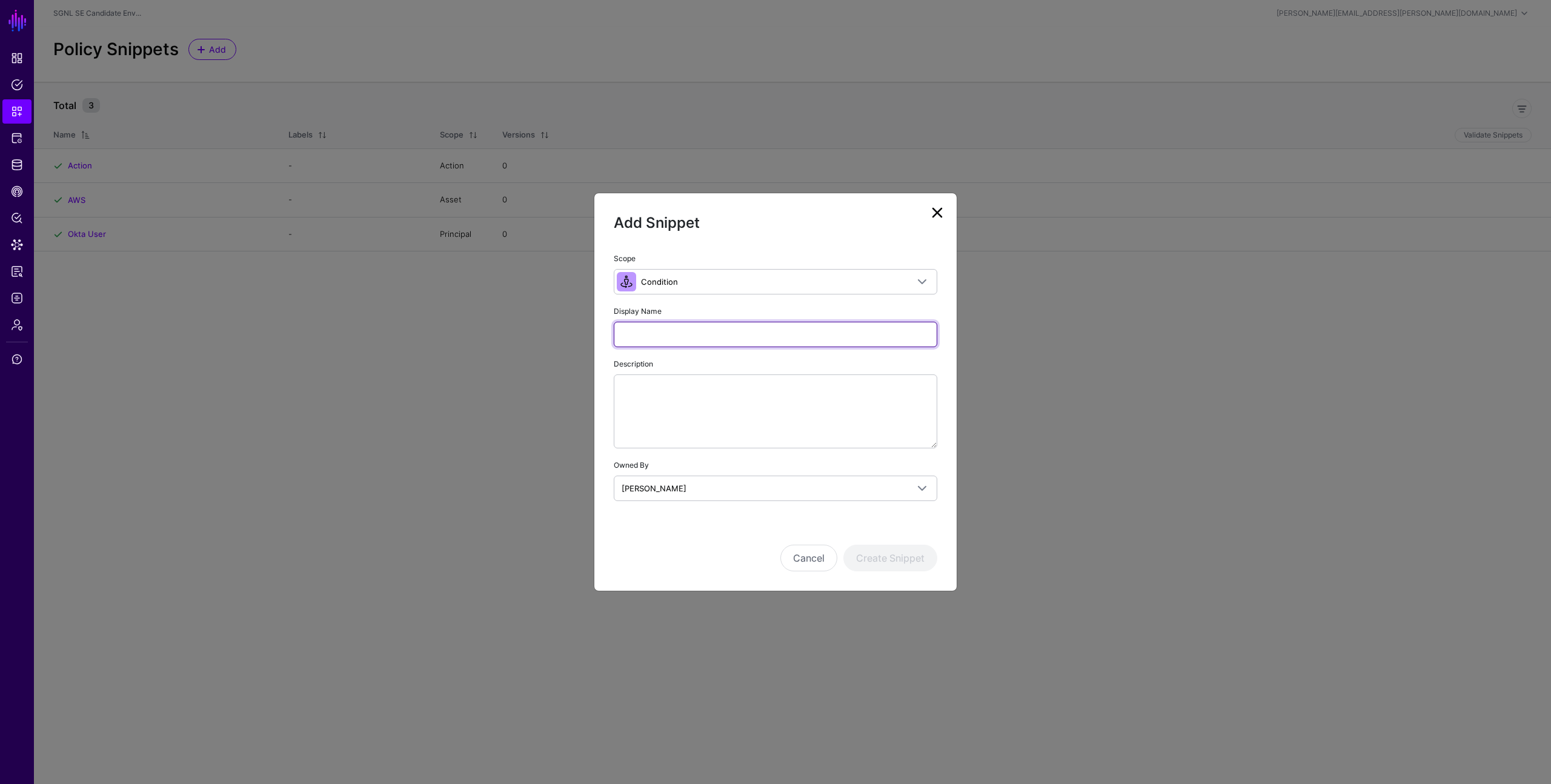
click at [655, 336] on input "Display Name" at bounding box center [775, 334] width 324 height 25
type input "**********"
click at [877, 555] on button "Create Snippet" at bounding box center [891, 558] width 94 height 27
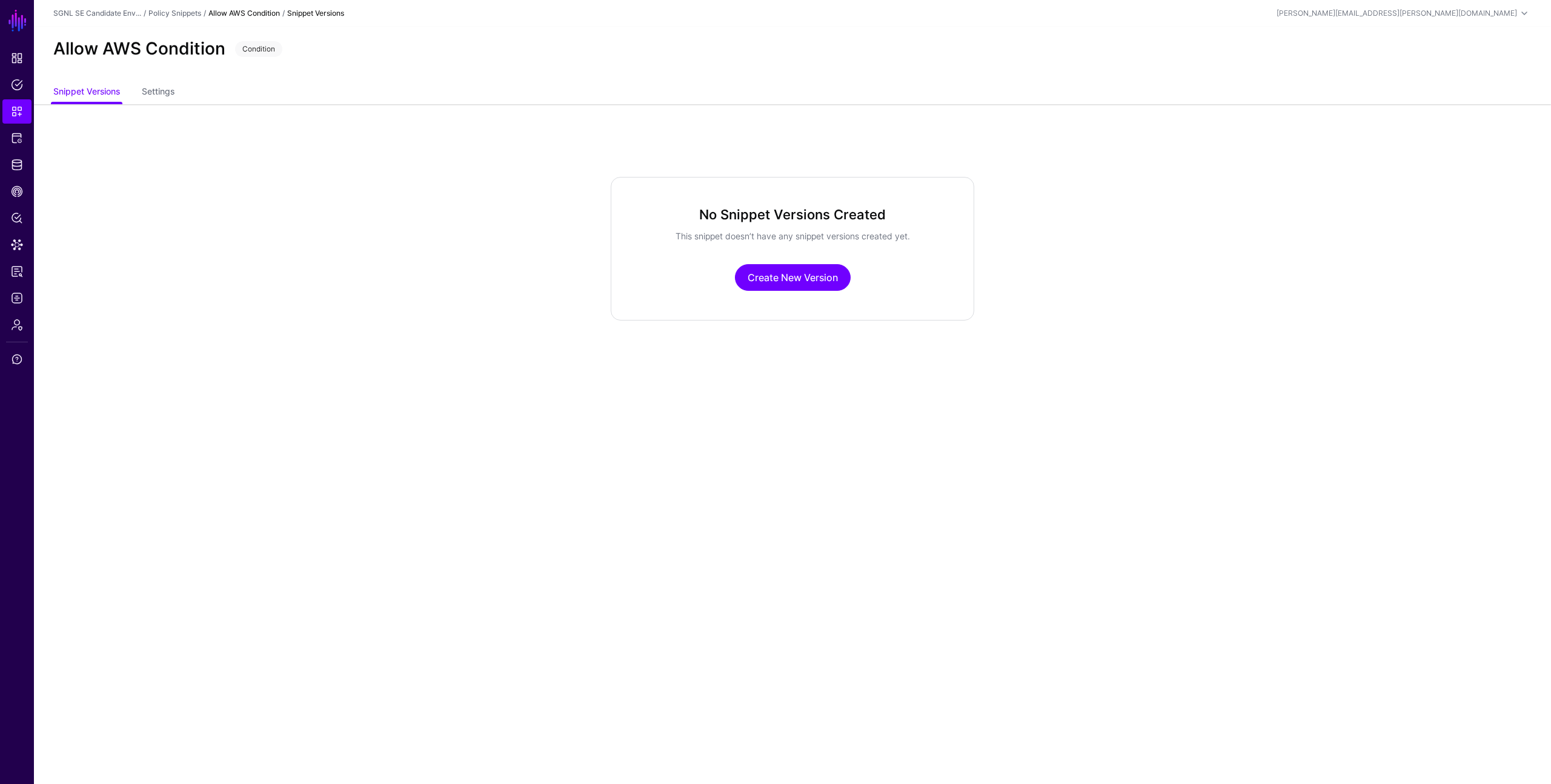
click at [327, 261] on app-snippets-item-versions "No Snippet Versions Created This snippet doesn’t have any snippet versions crea…" at bounding box center [793, 249] width 1517 height 144
click at [16, 89] on span "Policies" at bounding box center [17, 85] width 12 height 12
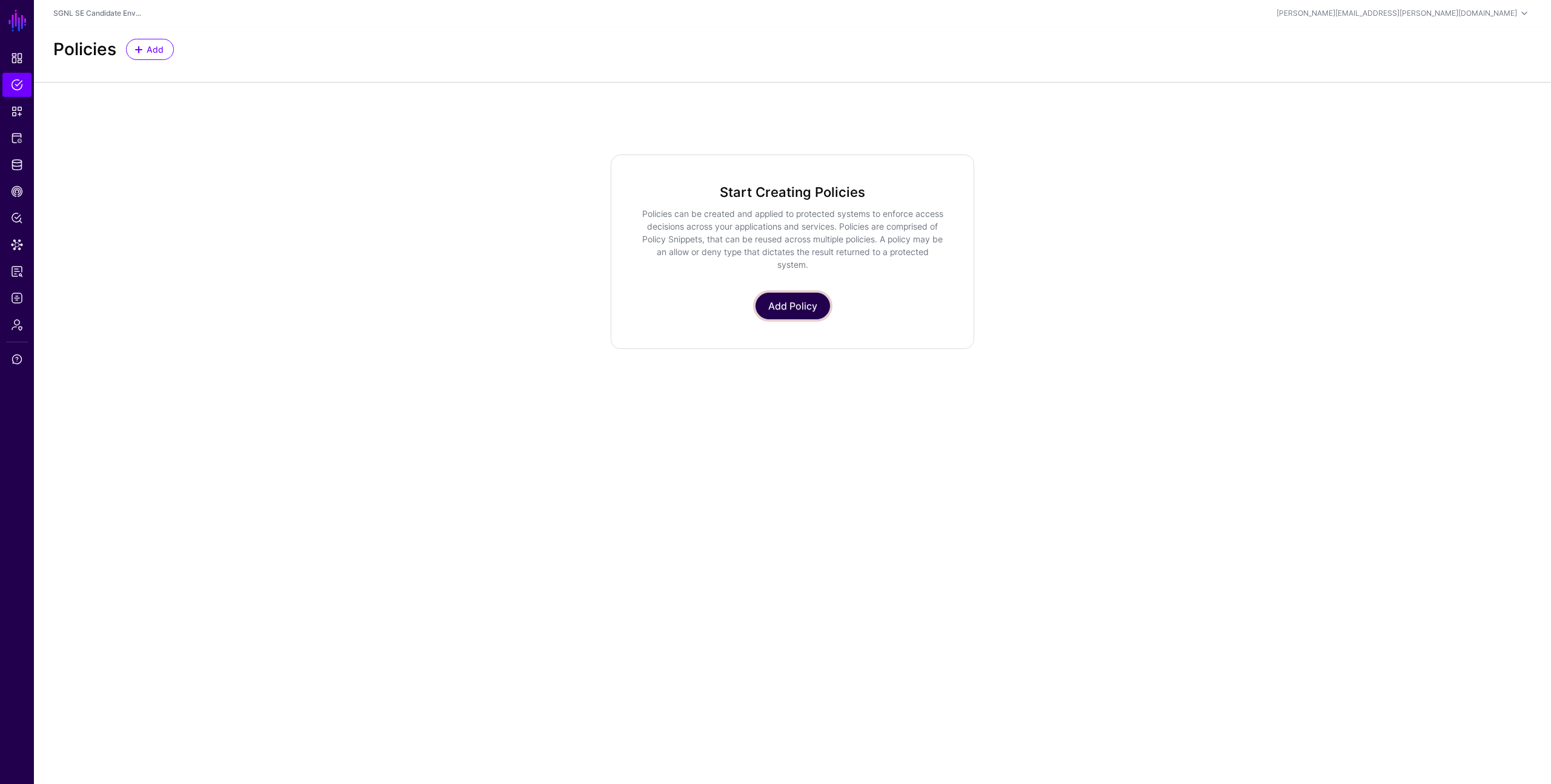
click at [780, 300] on link "Add Policy" at bounding box center [793, 306] width 74 height 27
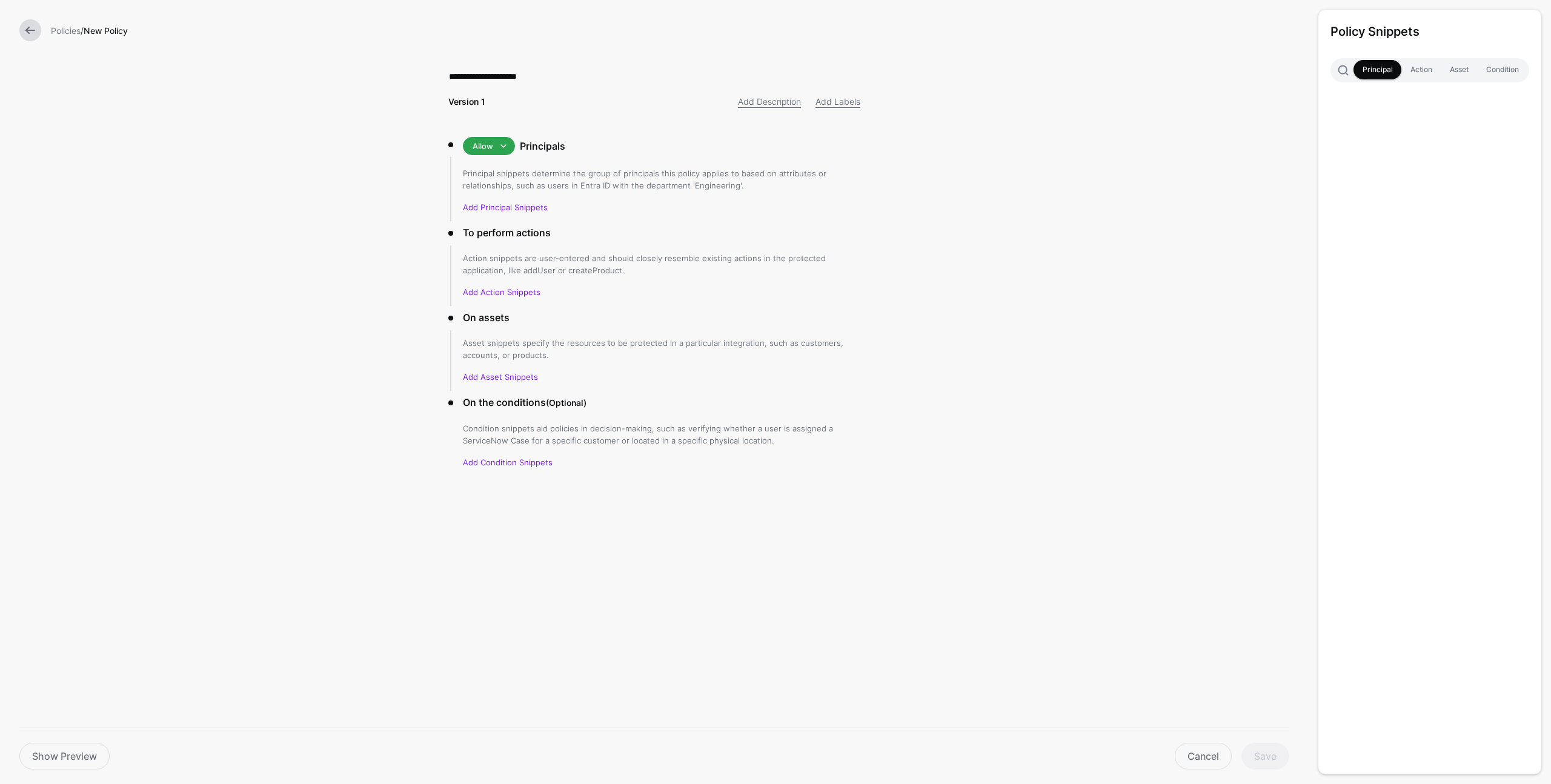
type input "**********"
click at [506, 147] on span at bounding box center [504, 146] width 15 height 15
click at [620, 150] on h3 "Principals" at bounding box center [689, 146] width 340 height 15
click at [829, 106] on link "Add Labels" at bounding box center [838, 101] width 45 height 10
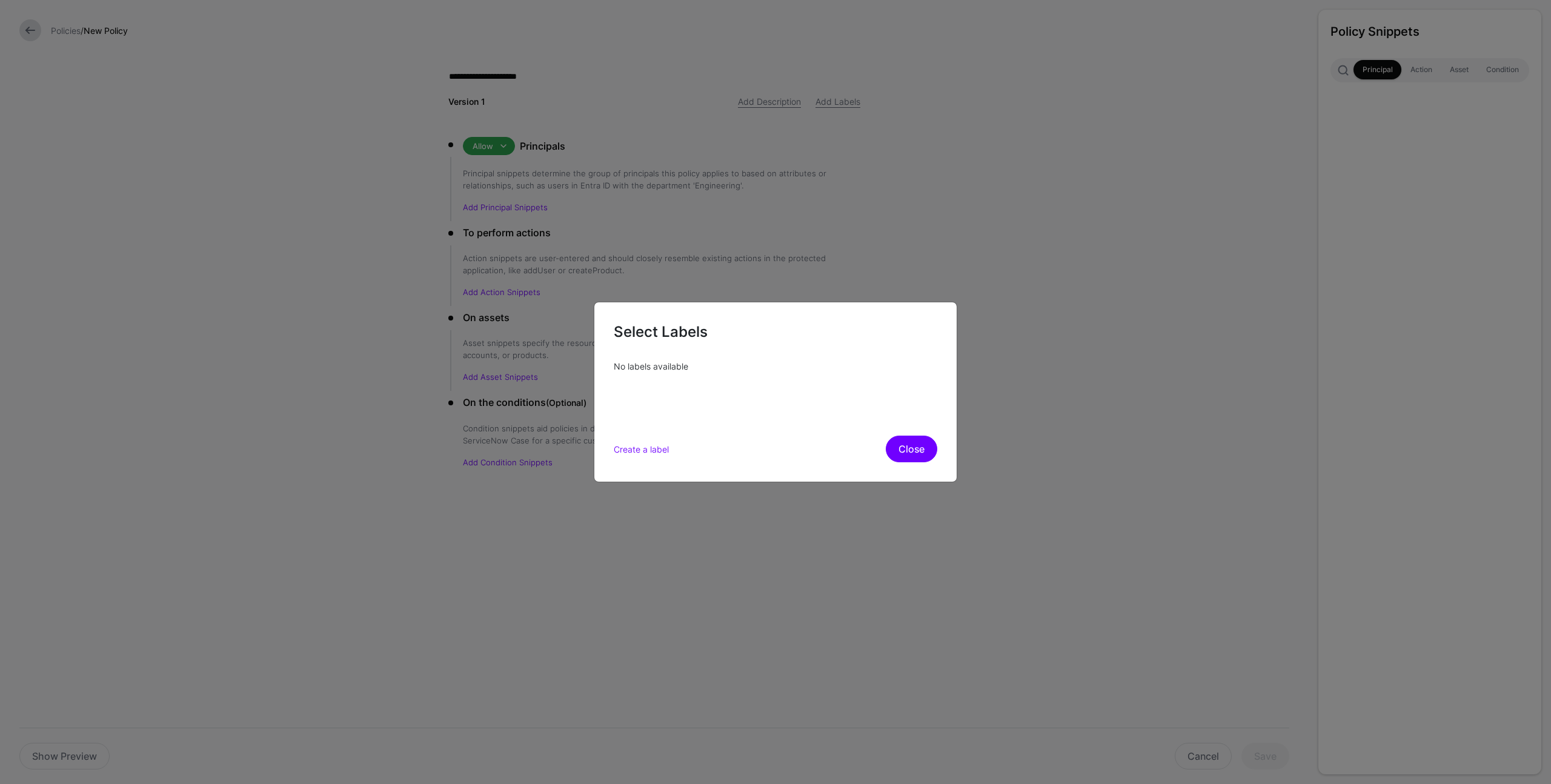
click at [910, 451] on button "Close" at bounding box center [911, 449] width 51 height 27
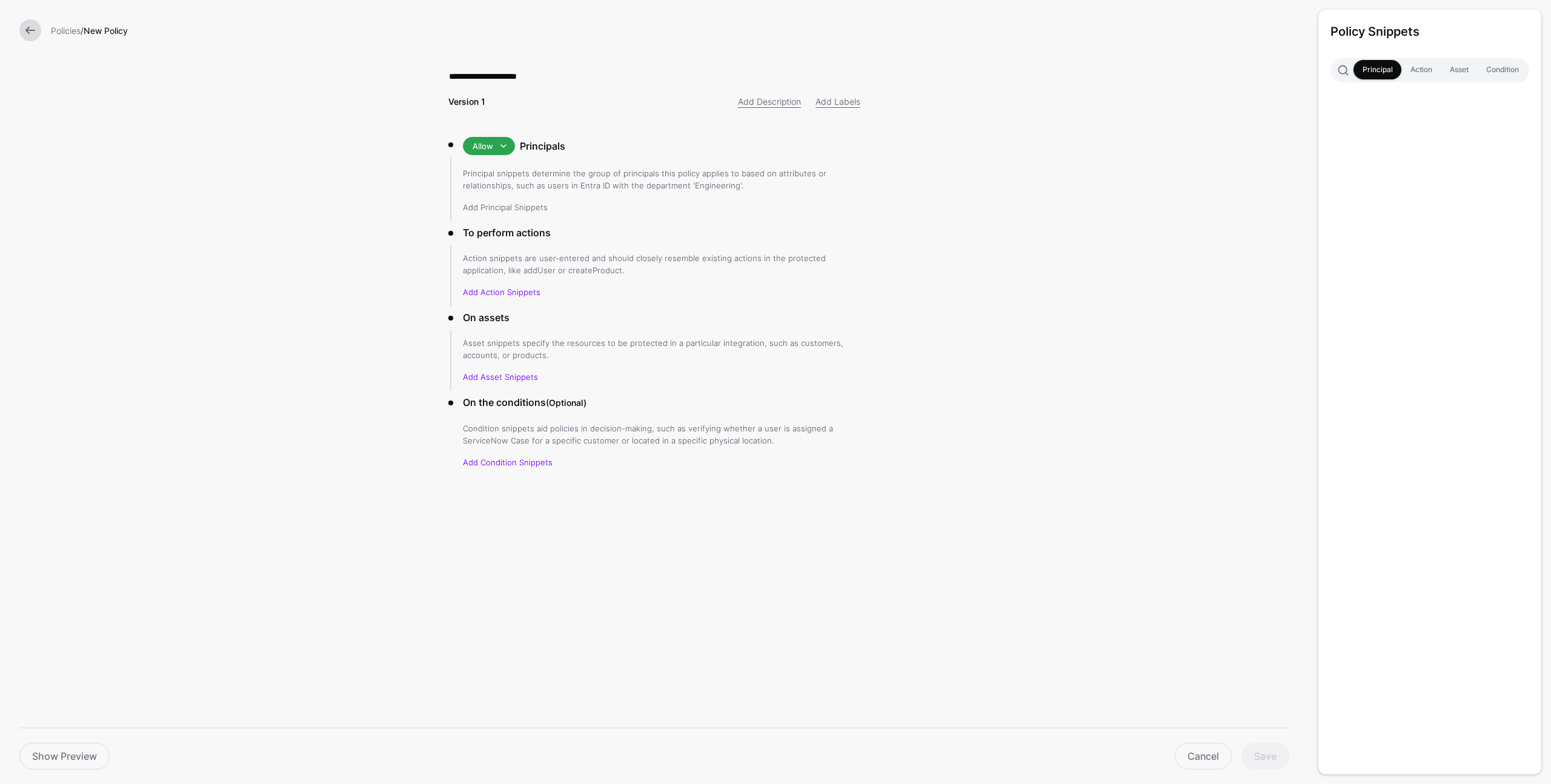
click at [508, 206] on link "Add Principal Snippets" at bounding box center [506, 207] width 85 height 10
click at [526, 205] on link "Add Principal Snippets" at bounding box center [506, 207] width 85 height 10
click at [515, 293] on link "Add Action Snippets" at bounding box center [502, 292] width 77 height 10
click at [520, 460] on link "Add Condition Snippets" at bounding box center [508, 462] width 89 height 10
click at [1375, 69] on link "Principal" at bounding box center [1378, 70] width 48 height 19
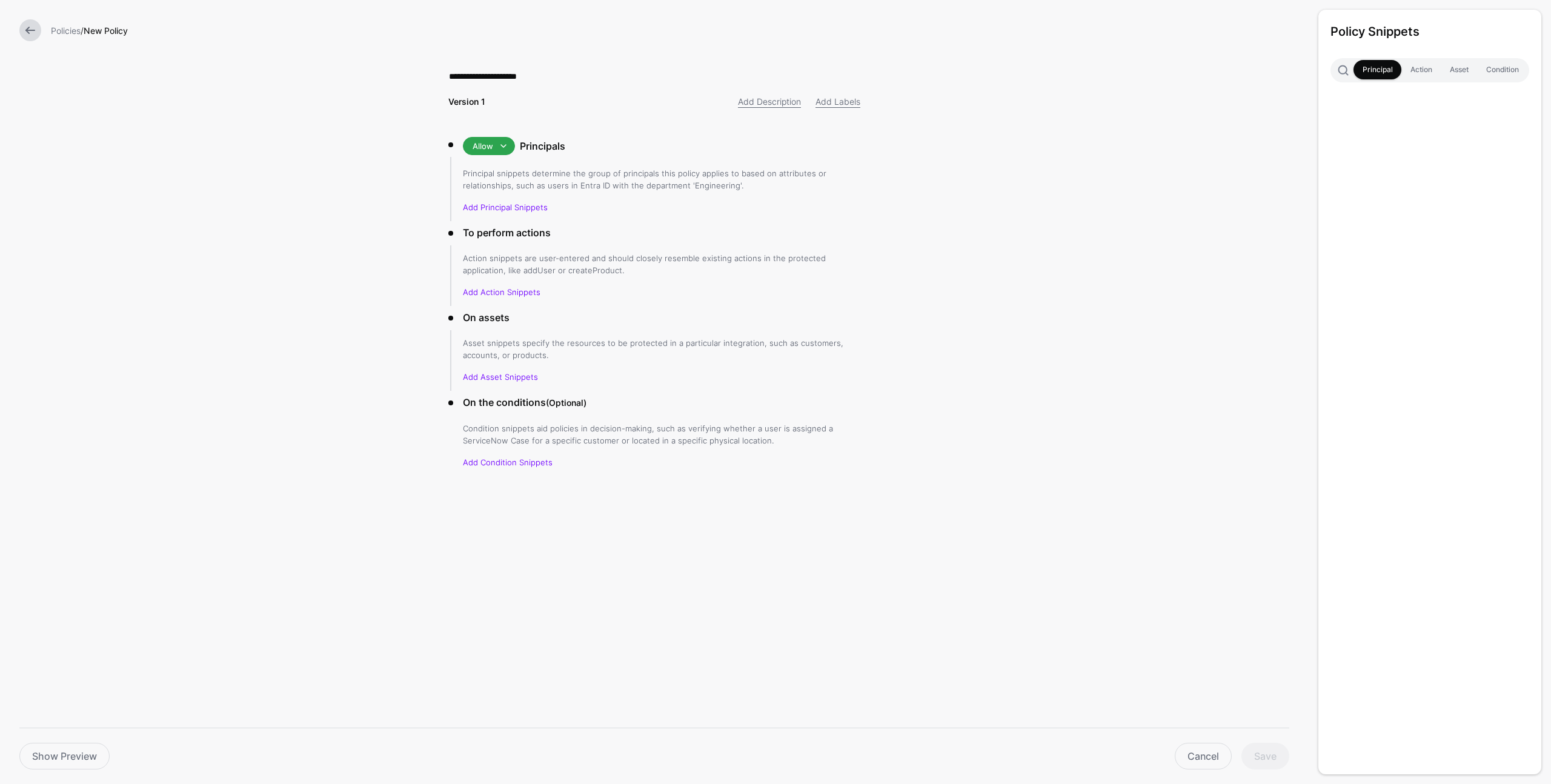
click at [1375, 69] on link "Principal" at bounding box center [1378, 70] width 48 height 19
click at [1380, 141] on div "Policy Snippets Principal Action Asset Condition" at bounding box center [1430, 392] width 223 height 765
click at [71, 31] on link "Policies" at bounding box center [66, 31] width 30 height 10
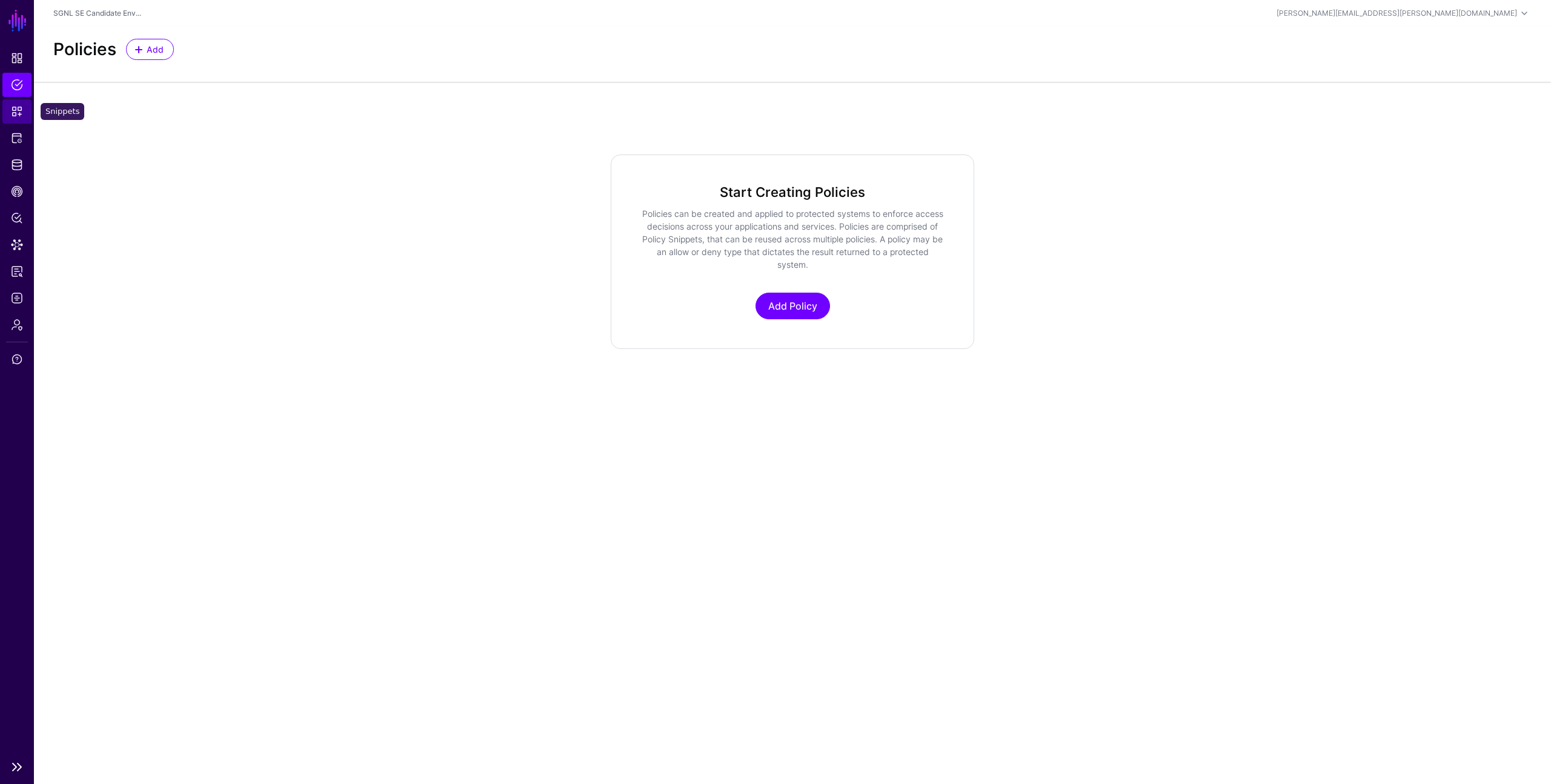
click at [15, 113] on span "Snippets" at bounding box center [17, 112] width 12 height 12
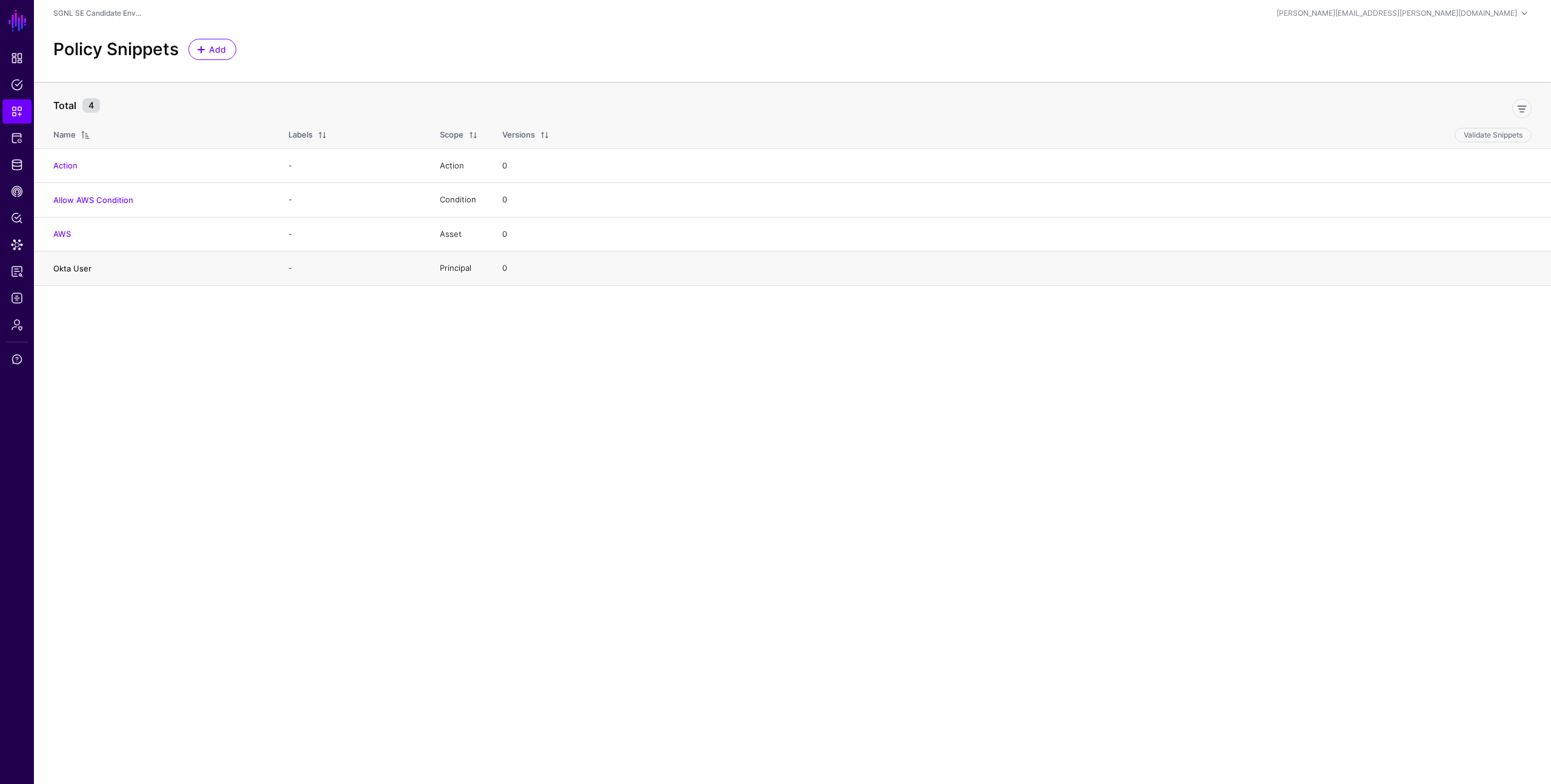
click at [83, 265] on link "Okta User" at bounding box center [72, 268] width 38 height 10
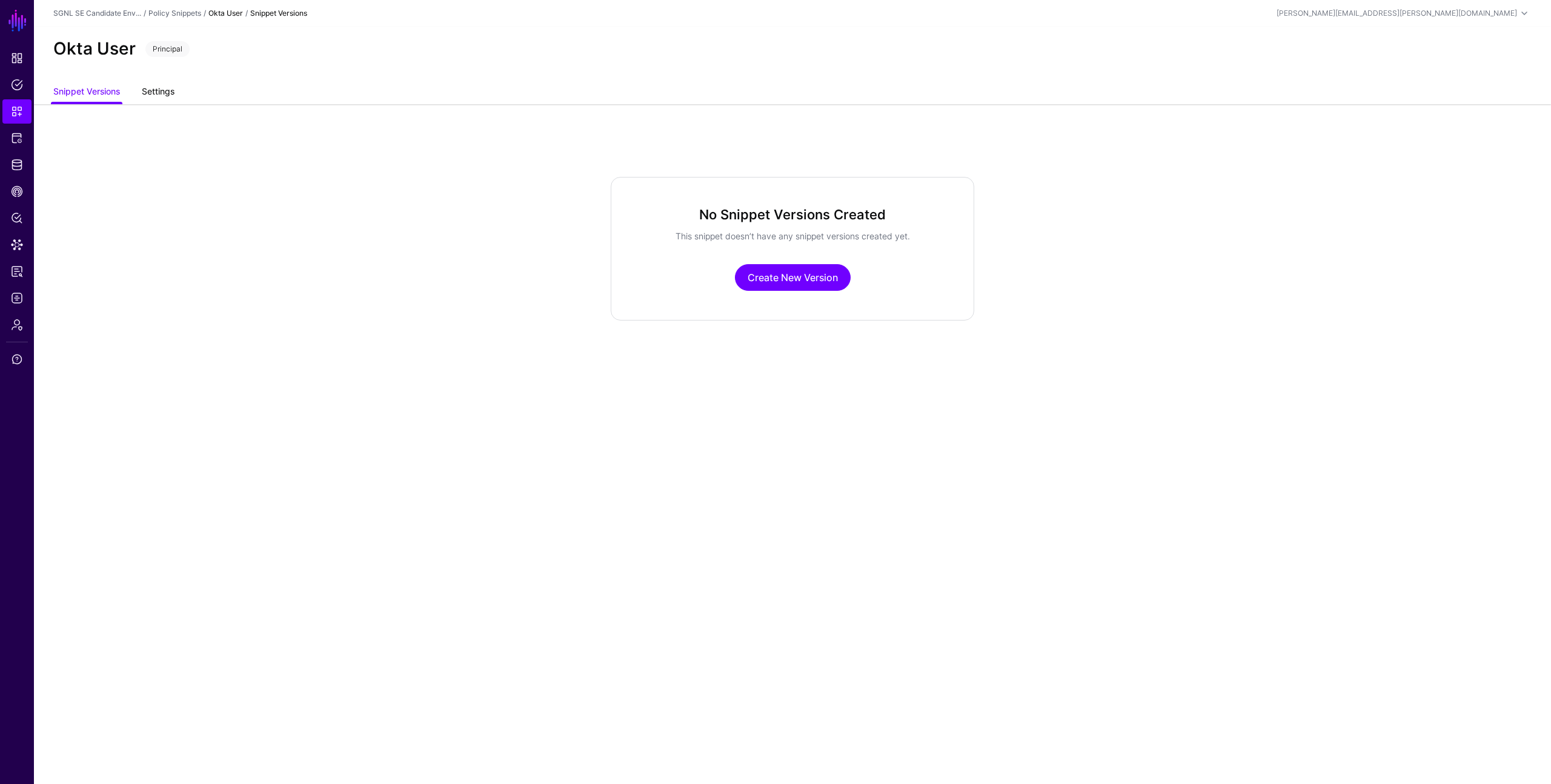
click at [168, 93] on link "Settings" at bounding box center [158, 92] width 33 height 23
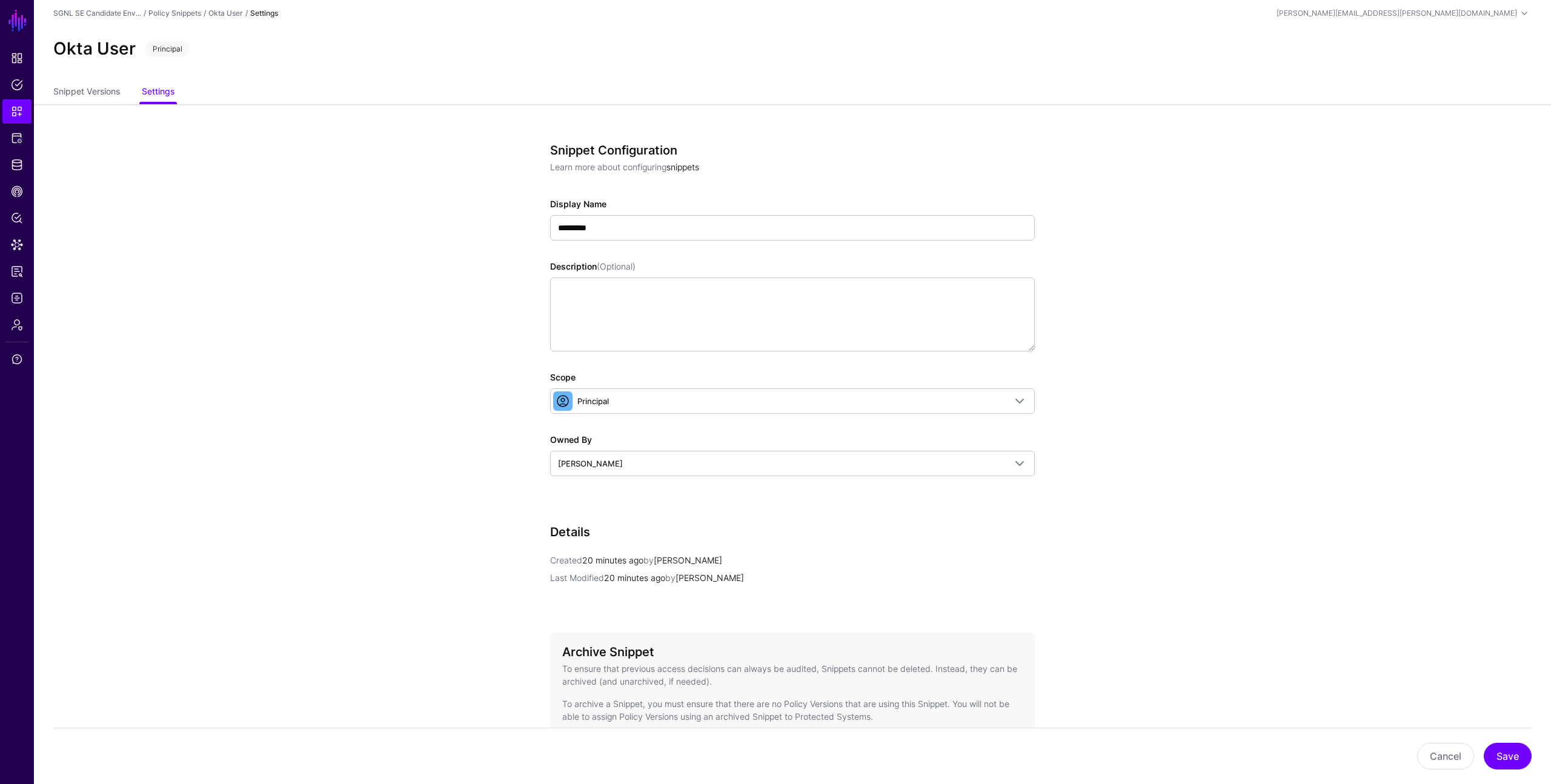
click at [675, 168] on link "snippets" at bounding box center [683, 167] width 33 height 10
click at [81, 88] on link "Snippet Versions" at bounding box center [87, 92] width 67 height 23
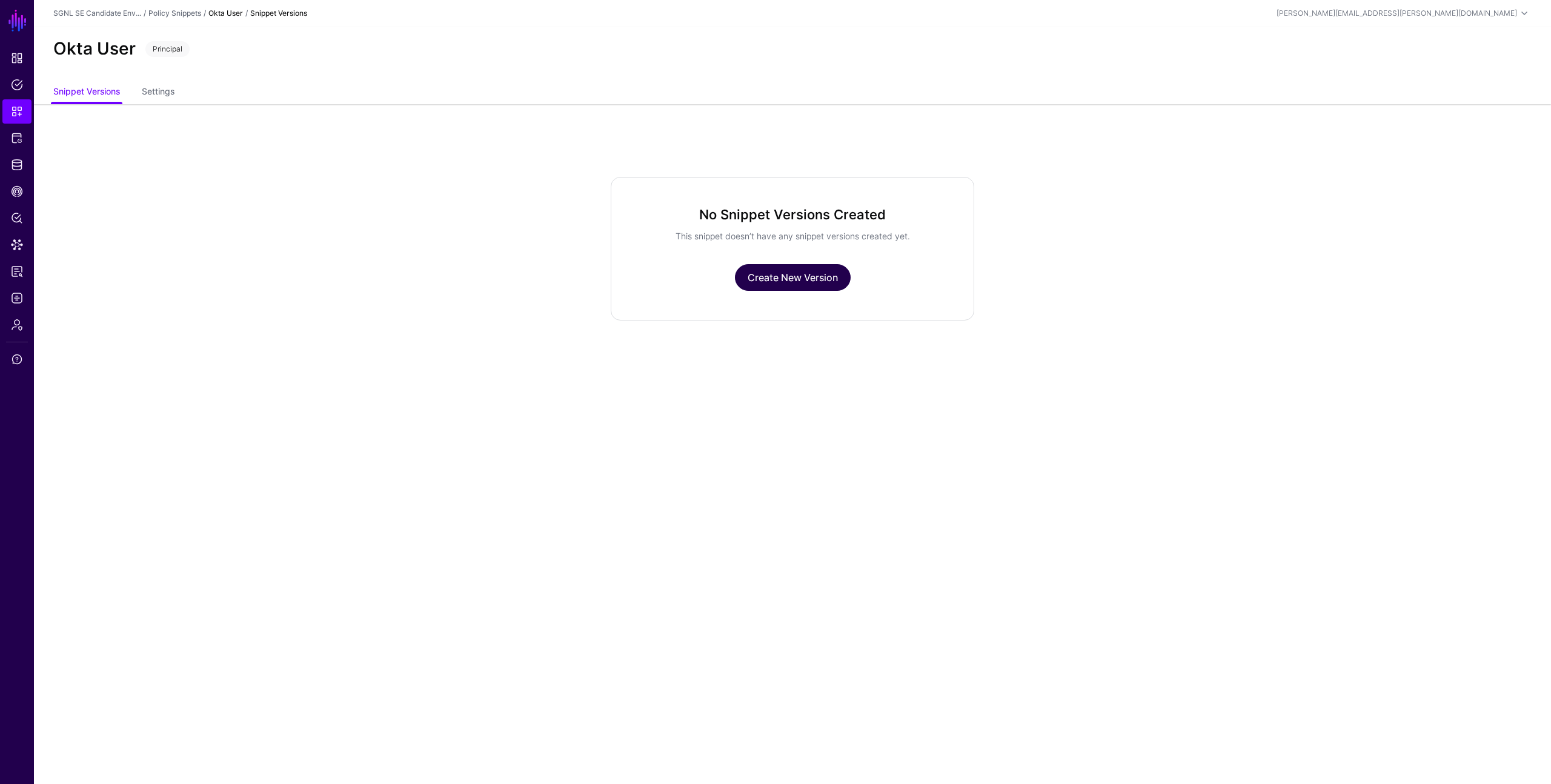
click at [780, 275] on link "Create New Version" at bounding box center [792, 278] width 115 height 27
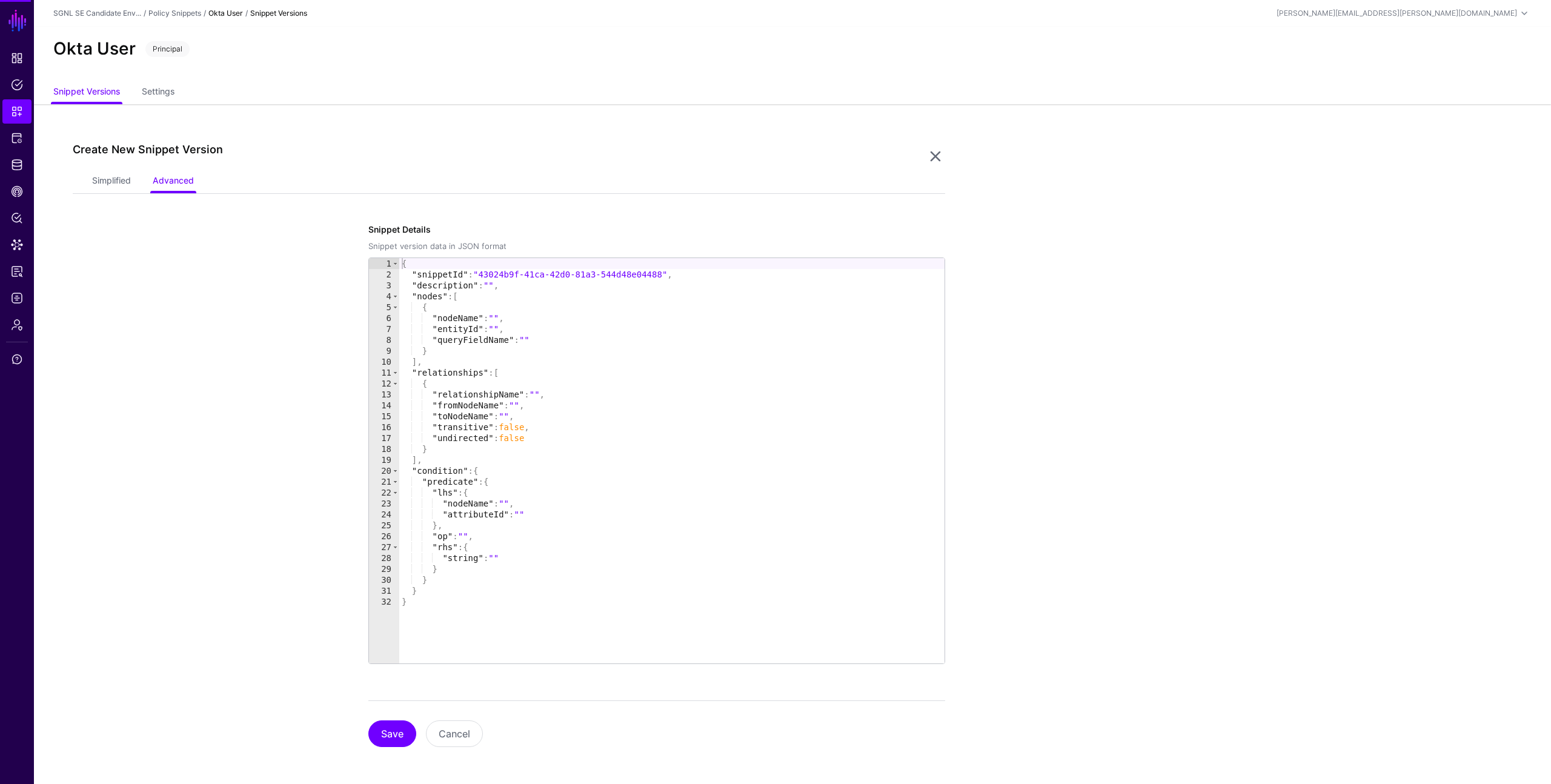
scroll to position [1, 0]
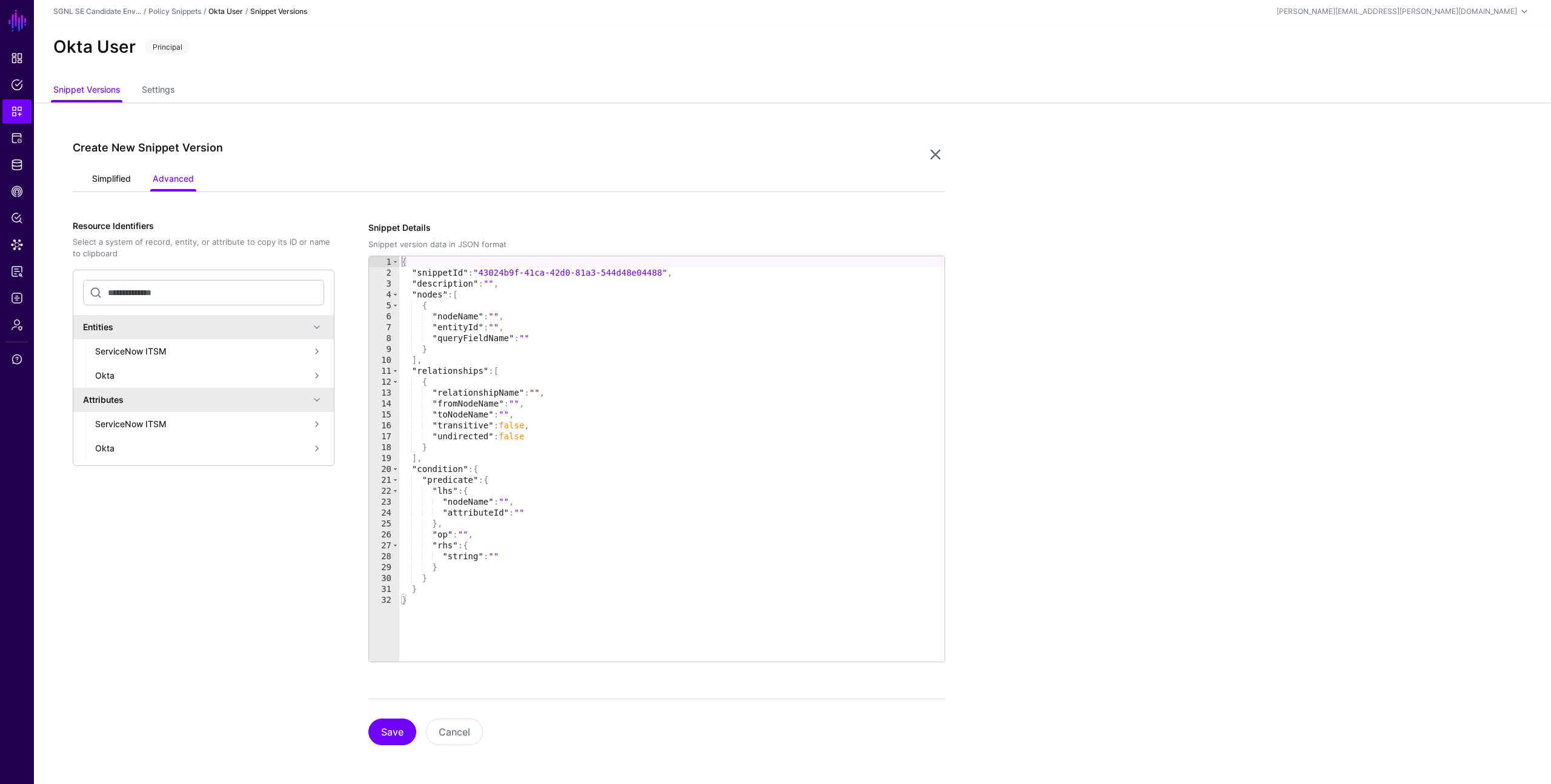
click at [107, 182] on link "Simplified" at bounding box center [112, 179] width 39 height 23
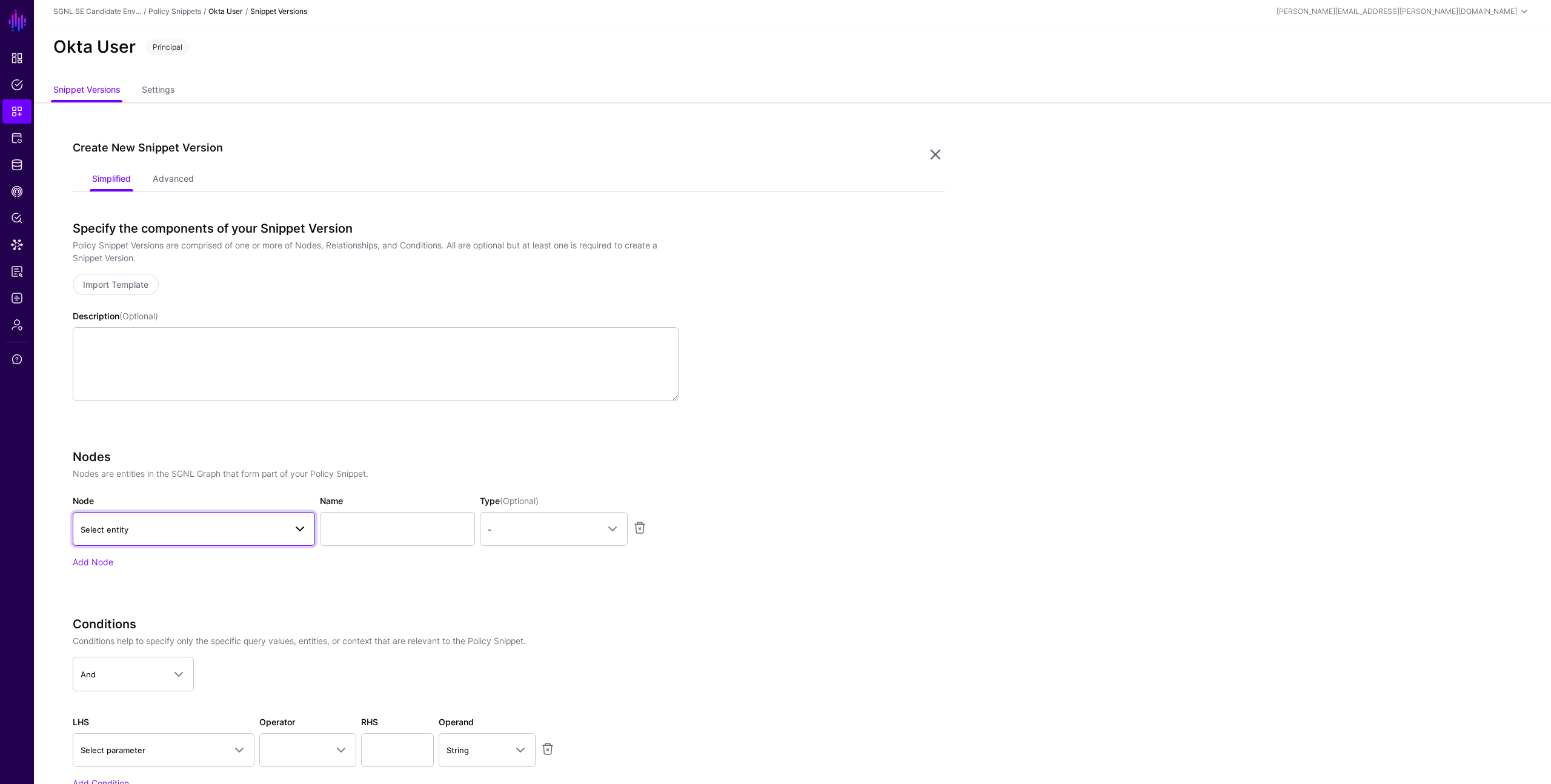
click at [217, 526] on span "Select entity" at bounding box center [182, 529] width 205 height 13
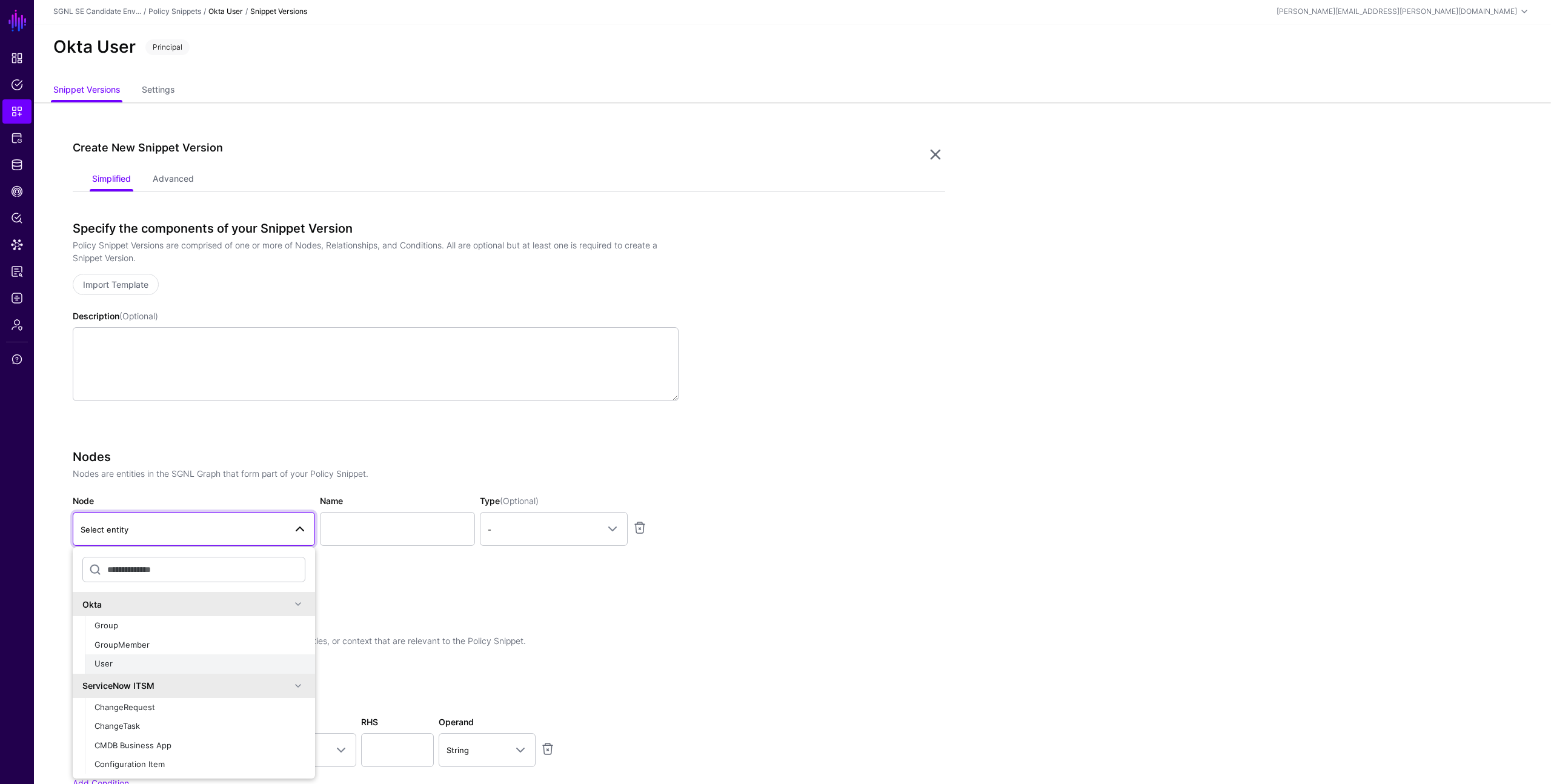
click at [252, 663] on div "User" at bounding box center [200, 664] width 211 height 12
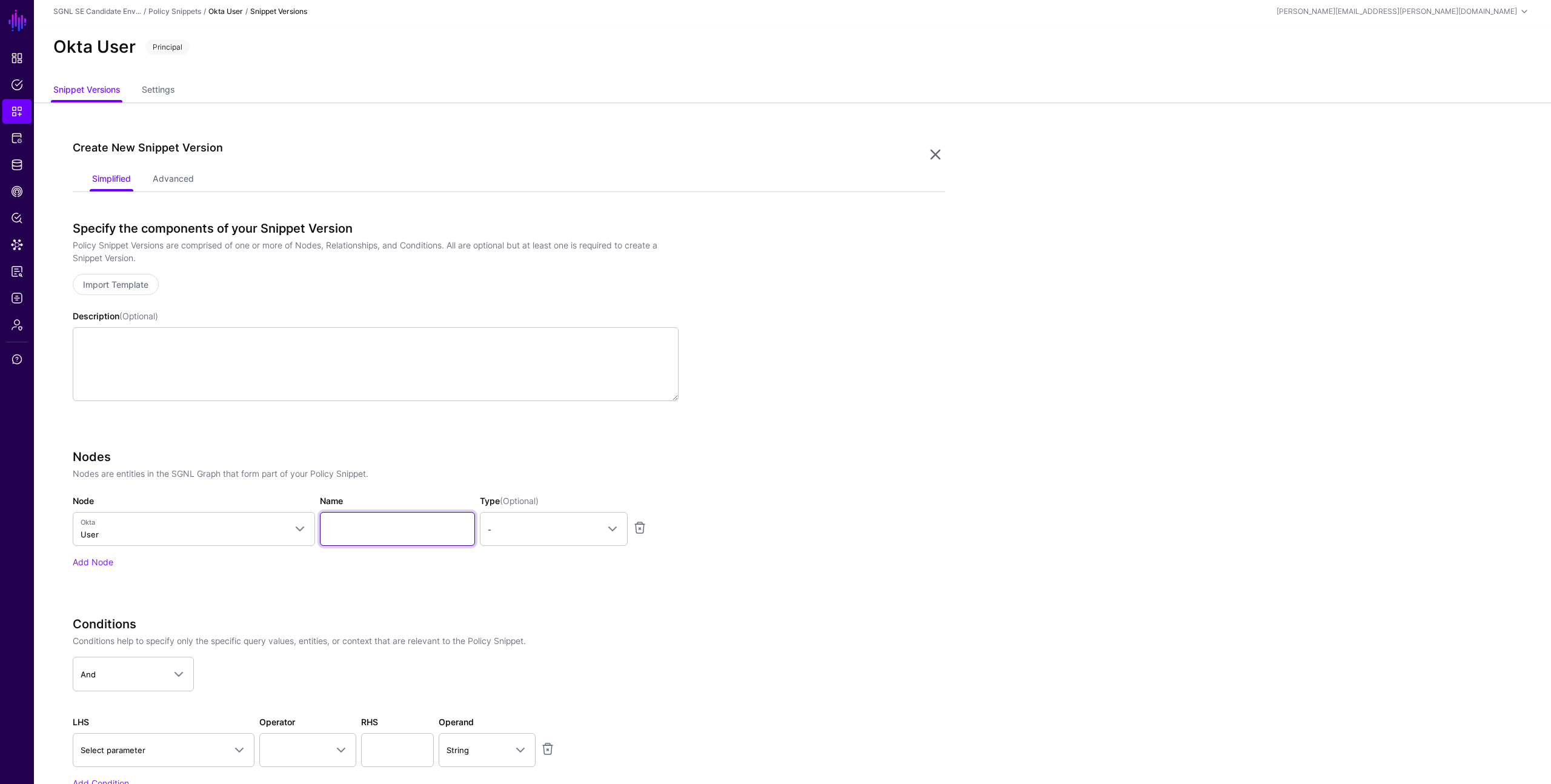
click at [441, 529] on input "Name" at bounding box center [398, 529] width 155 height 34
click at [617, 535] on span at bounding box center [613, 529] width 15 height 15
click at [577, 583] on div "Principal" at bounding box center [554, 581] width 129 height 12
click at [405, 525] on input "Name" at bounding box center [398, 529] width 155 height 34
type input "********"
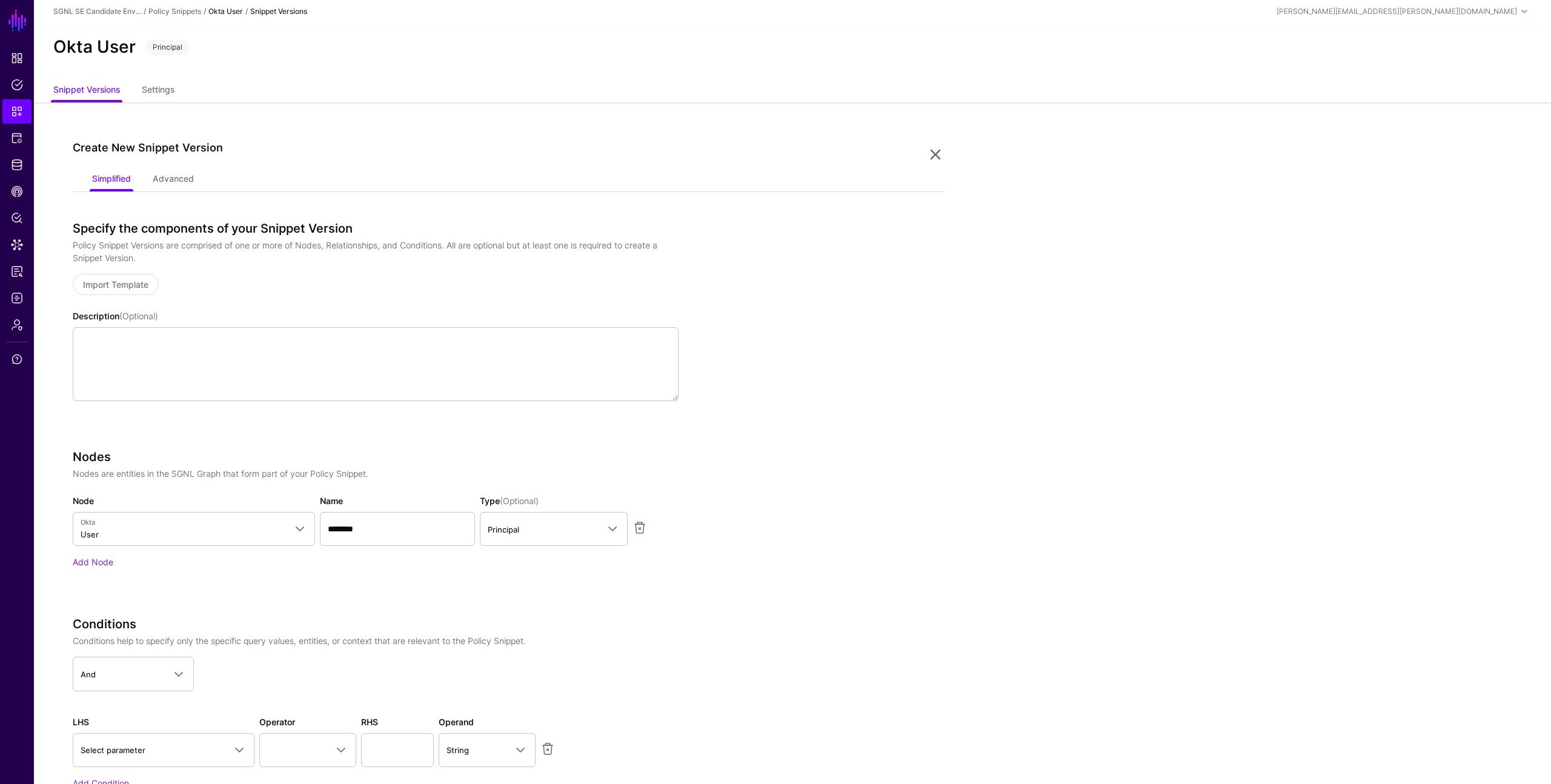
click at [608, 597] on div "Nodes Nodes are entities in the SGNL Graph that form part of your Policy Snippe…" at bounding box center [376, 526] width 606 height 153
click at [601, 523] on span at bounding box center [608, 529] width 22 height 15
click at [708, 601] on app-snippets-creator "Specify the components of your Snippet Version Policy Snippet Versions are comp…" at bounding box center [509, 522] width 873 height 602
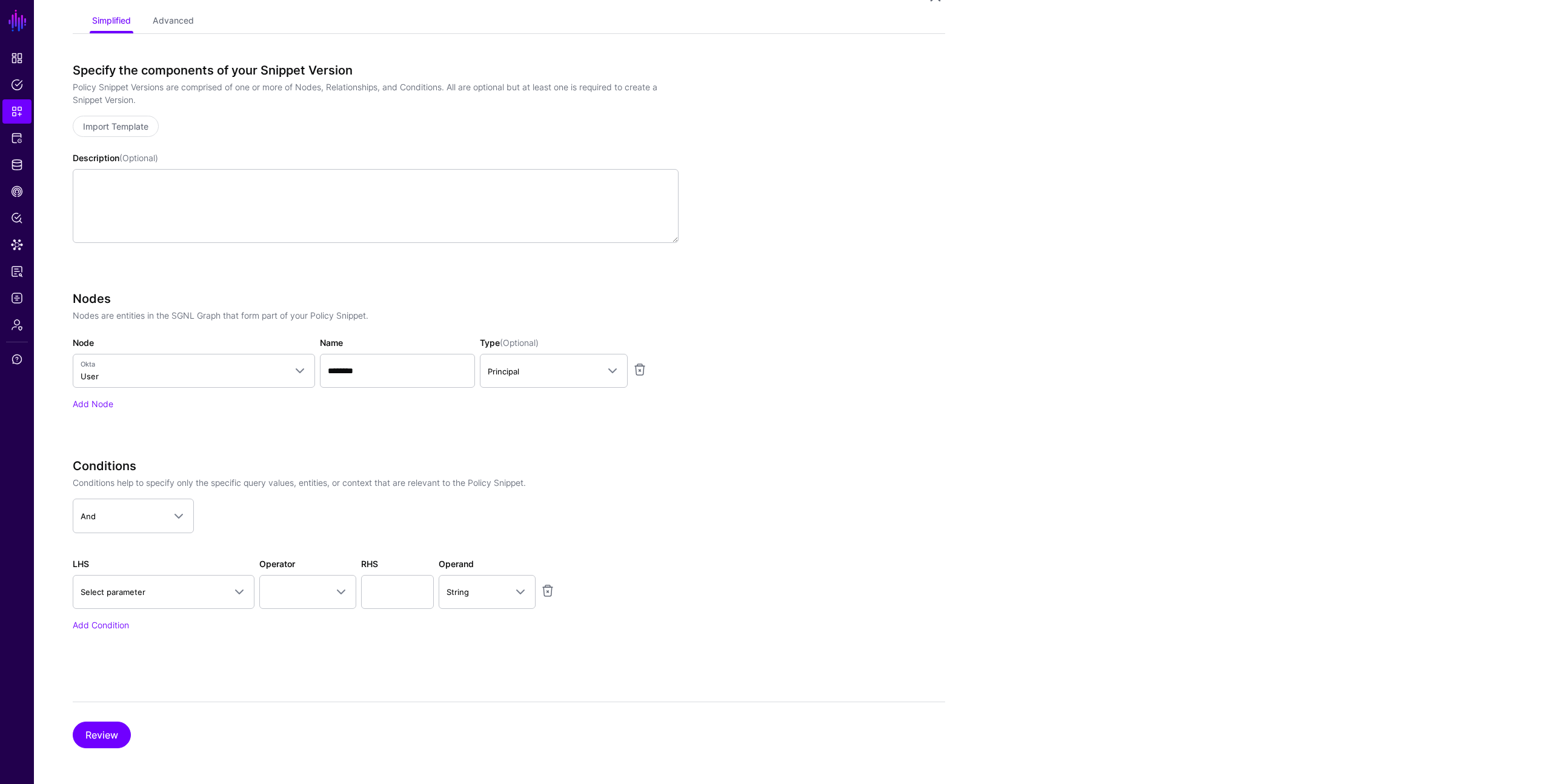
scroll to position [163, 0]
click at [182, 584] on span "Select parameter" at bounding box center [153, 589] width 144 height 13
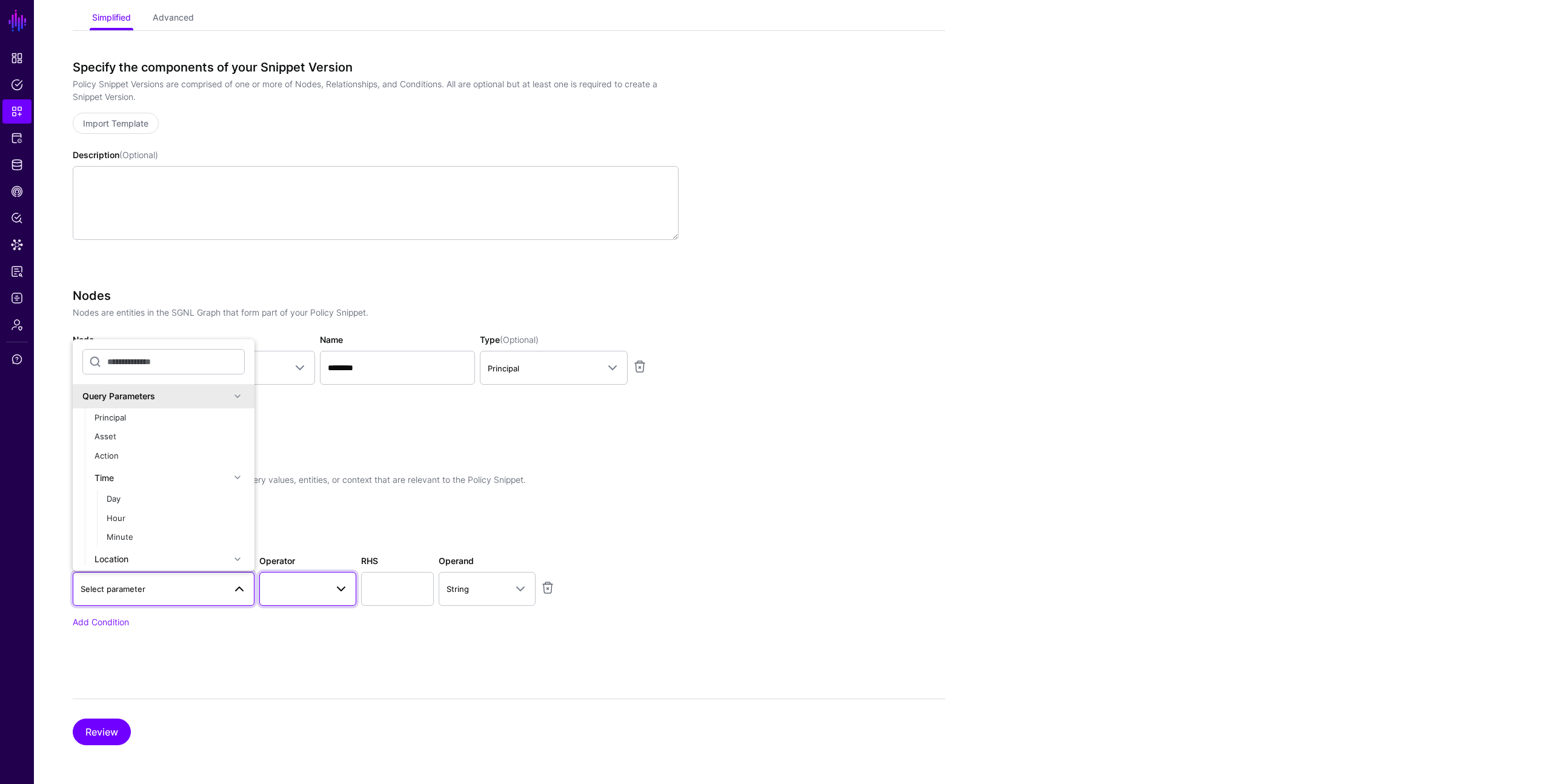
click at [288, 587] on span at bounding box center [308, 589] width 81 height 15
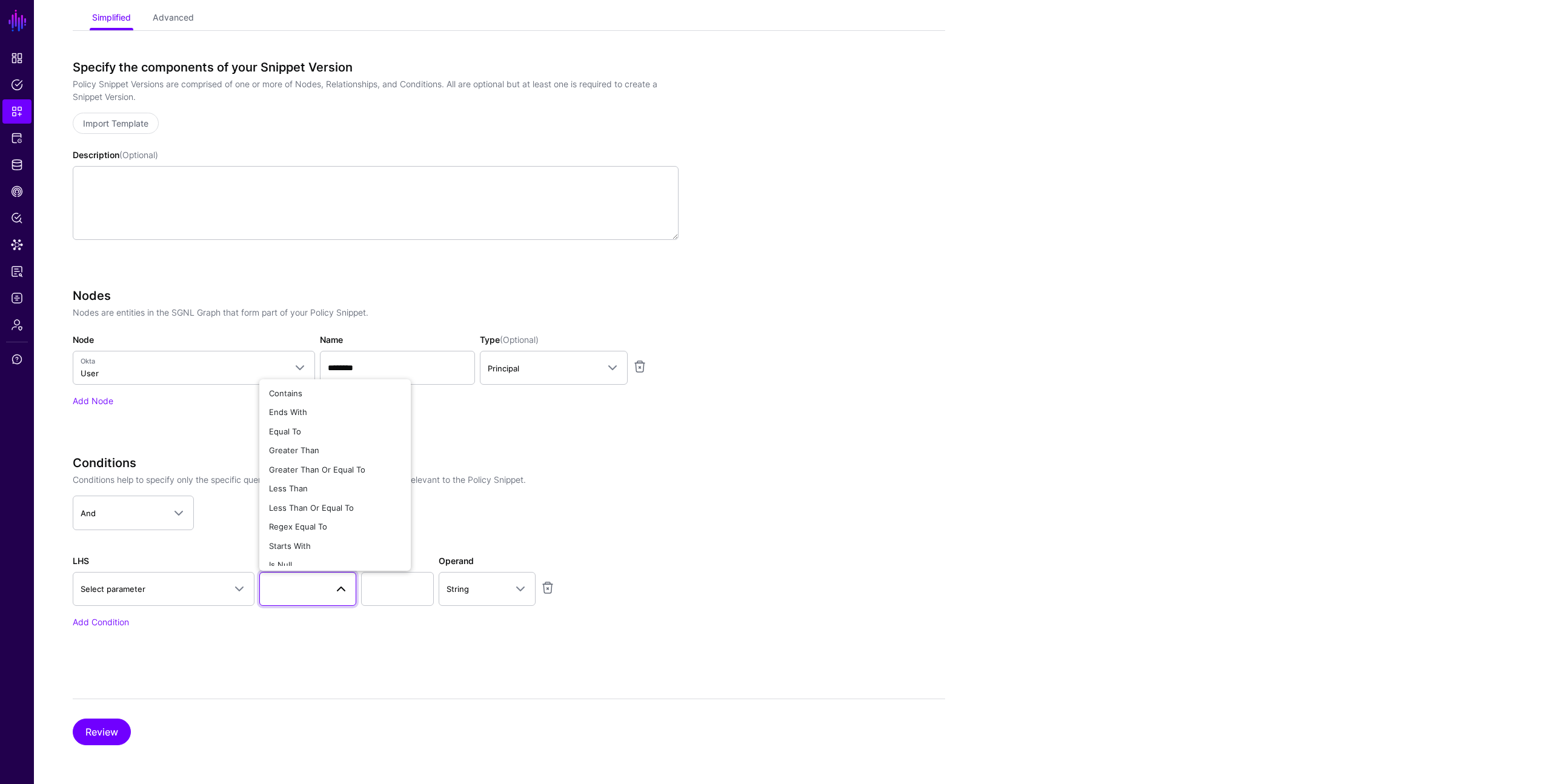
click at [288, 587] on span at bounding box center [308, 589] width 81 height 15
click at [152, 689] on div "Specify the components of your Snippet Version Policy Snippet Versions are comp…" at bounding box center [509, 403] width 873 height 685
click at [113, 724] on button "Review" at bounding box center [102, 732] width 58 height 27
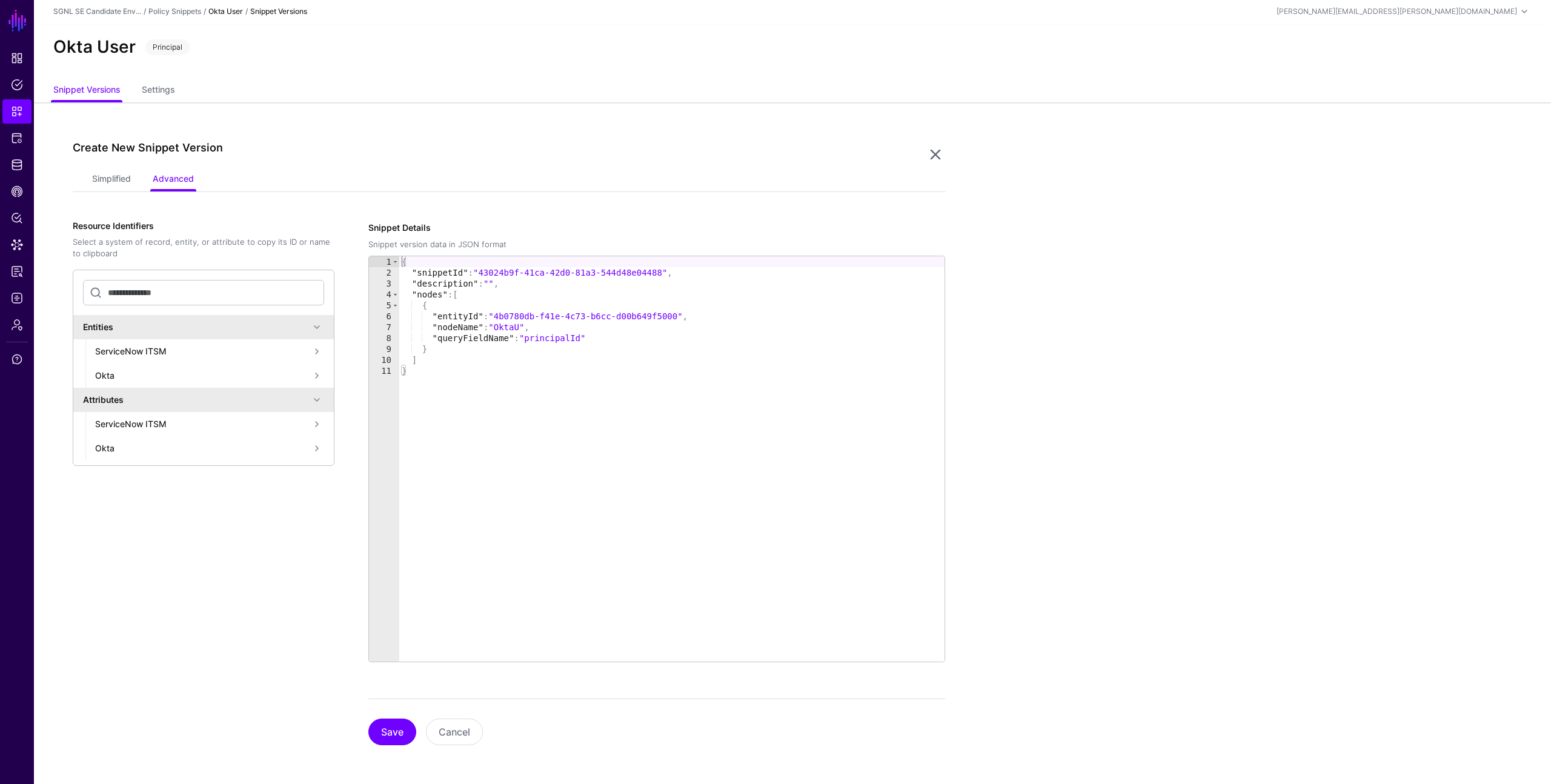
scroll to position [1, 0]
click at [523, 325] on div "{ "snippetId" : "43024b9f-41ca-42d0-81a3-544d48e04488" , "description" : "" , "…" at bounding box center [672, 470] width 545 height 427
click at [393, 735] on button "Save" at bounding box center [392, 732] width 48 height 27
click at [525, 326] on div "{ "snippetId" : "43024b9f-41ca-42d0-81a3-544d48e04488" , "description" : "" , "…" at bounding box center [672, 470] width 545 height 427
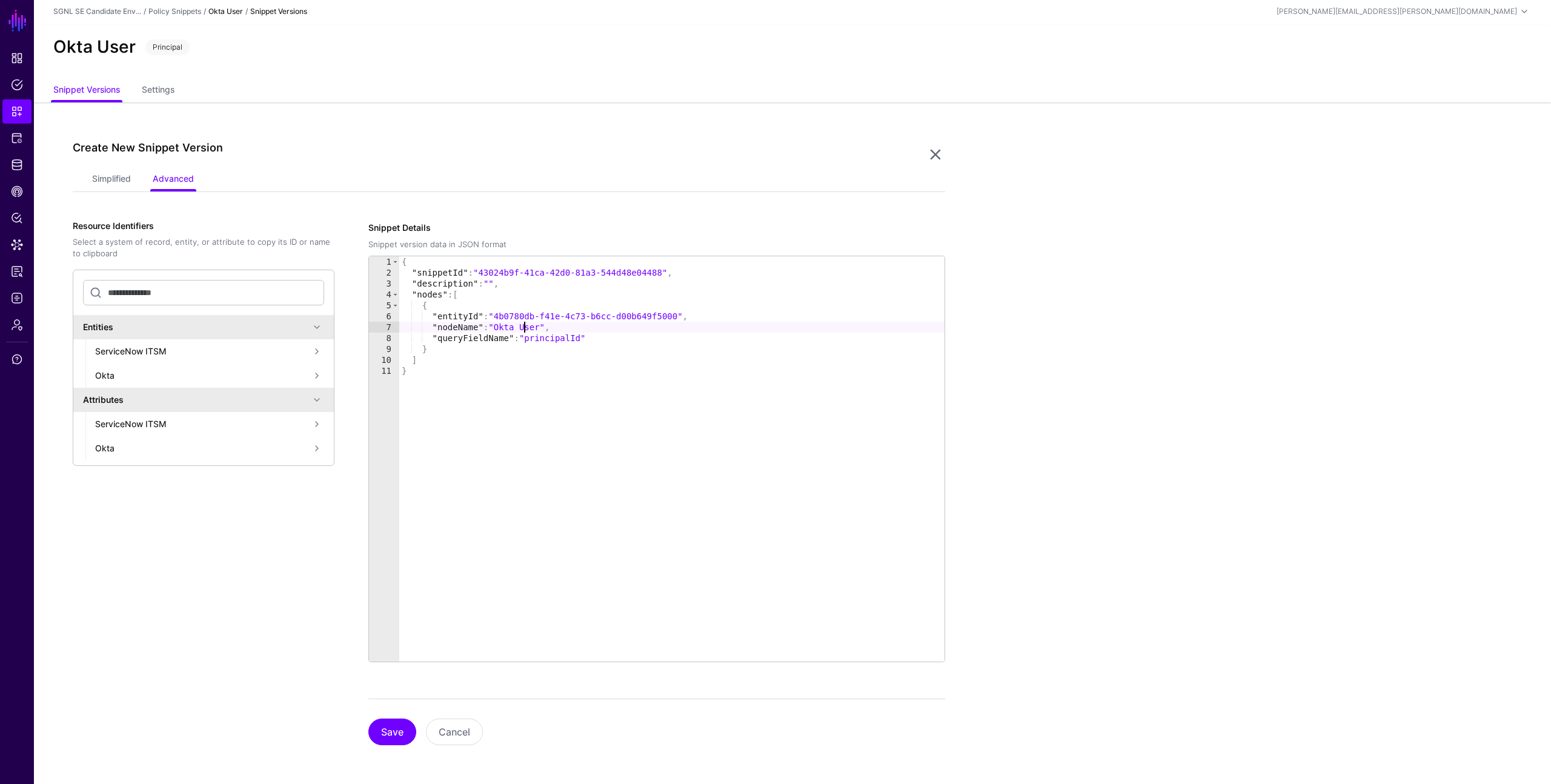
type textarea "**********"
click at [395, 727] on button "Save" at bounding box center [392, 732] width 48 height 27
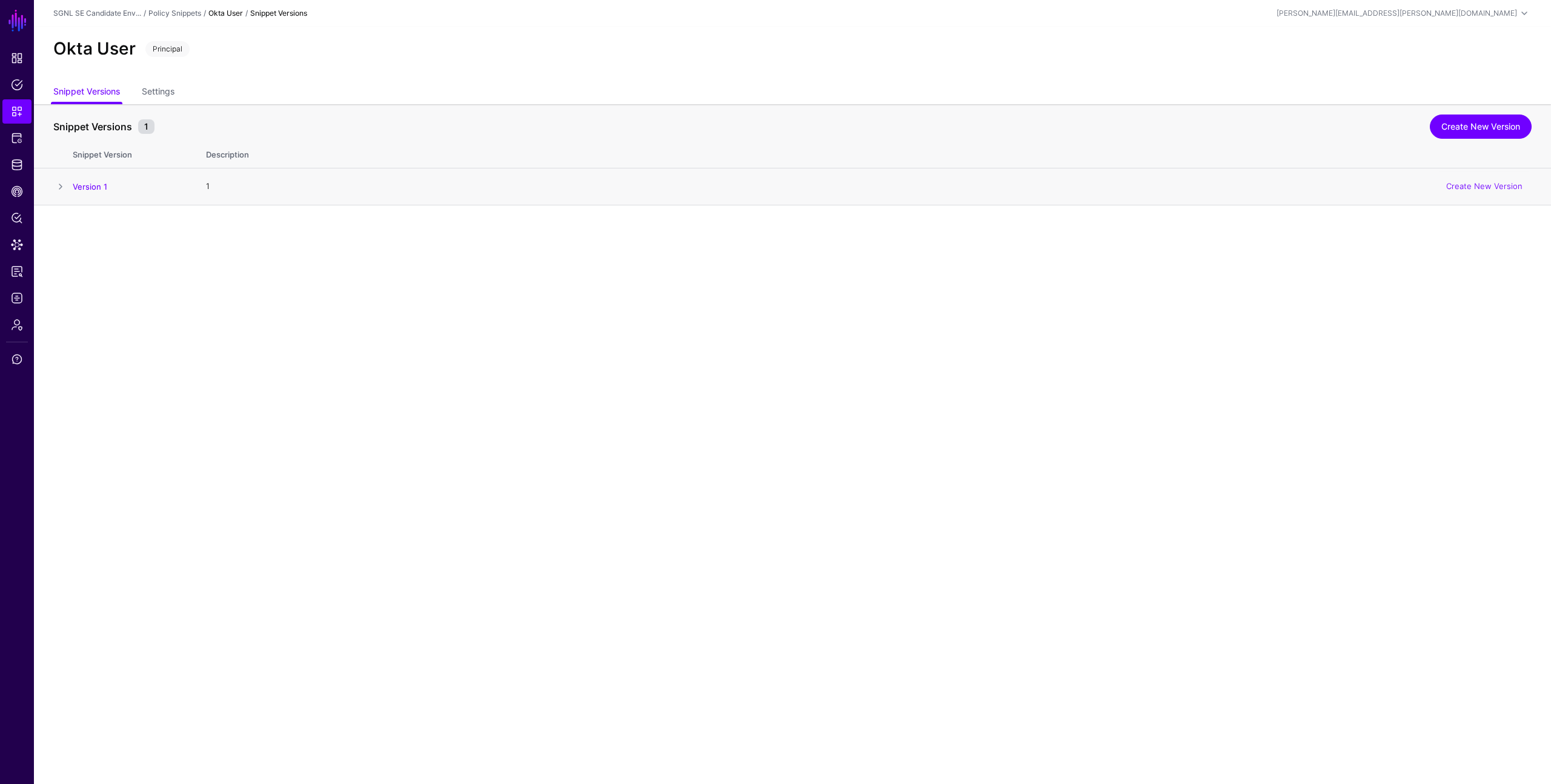
click at [60, 185] on span at bounding box center [61, 187] width 15 height 15
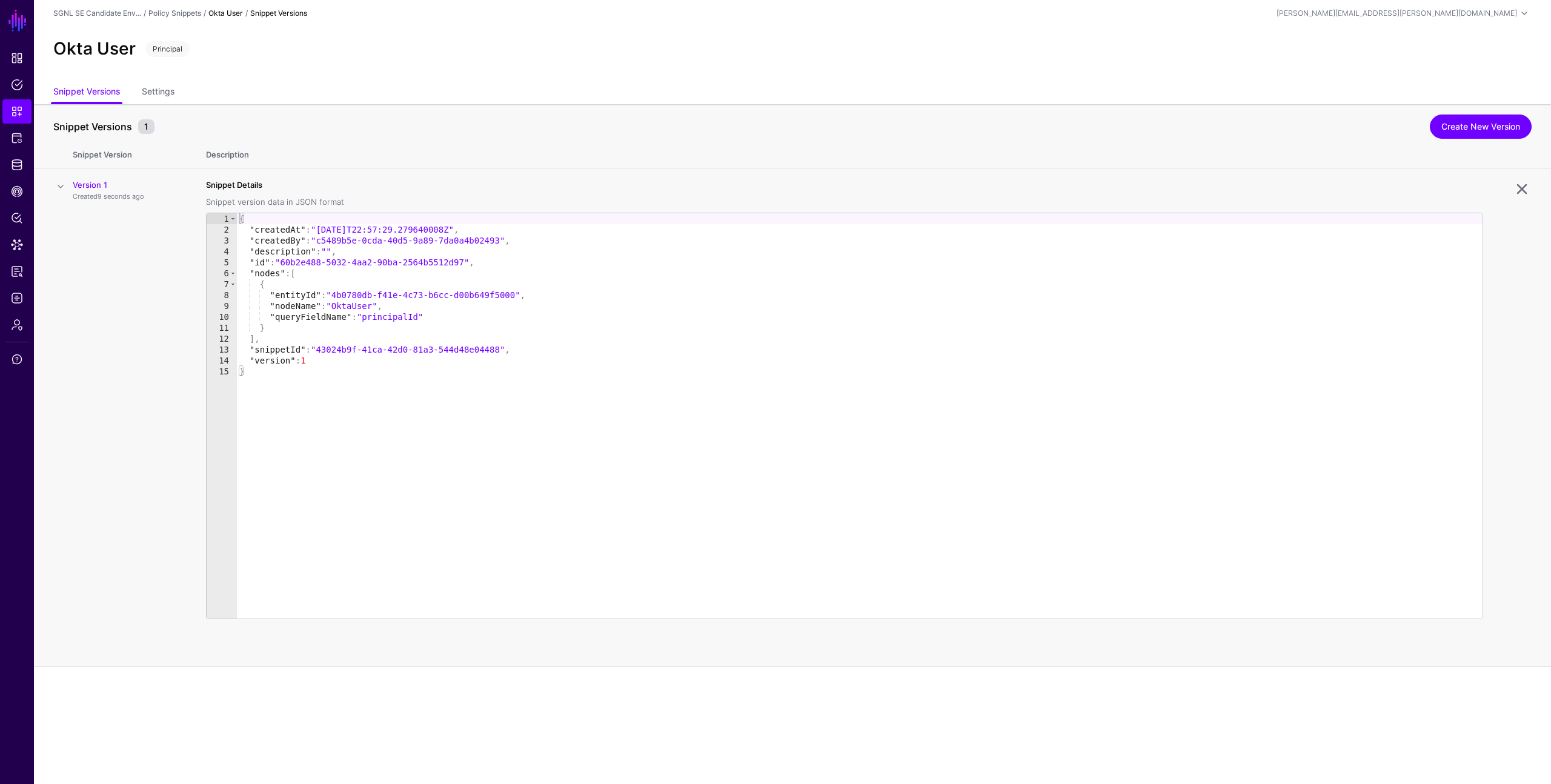
click at [60, 185] on span at bounding box center [61, 187] width 15 height 15
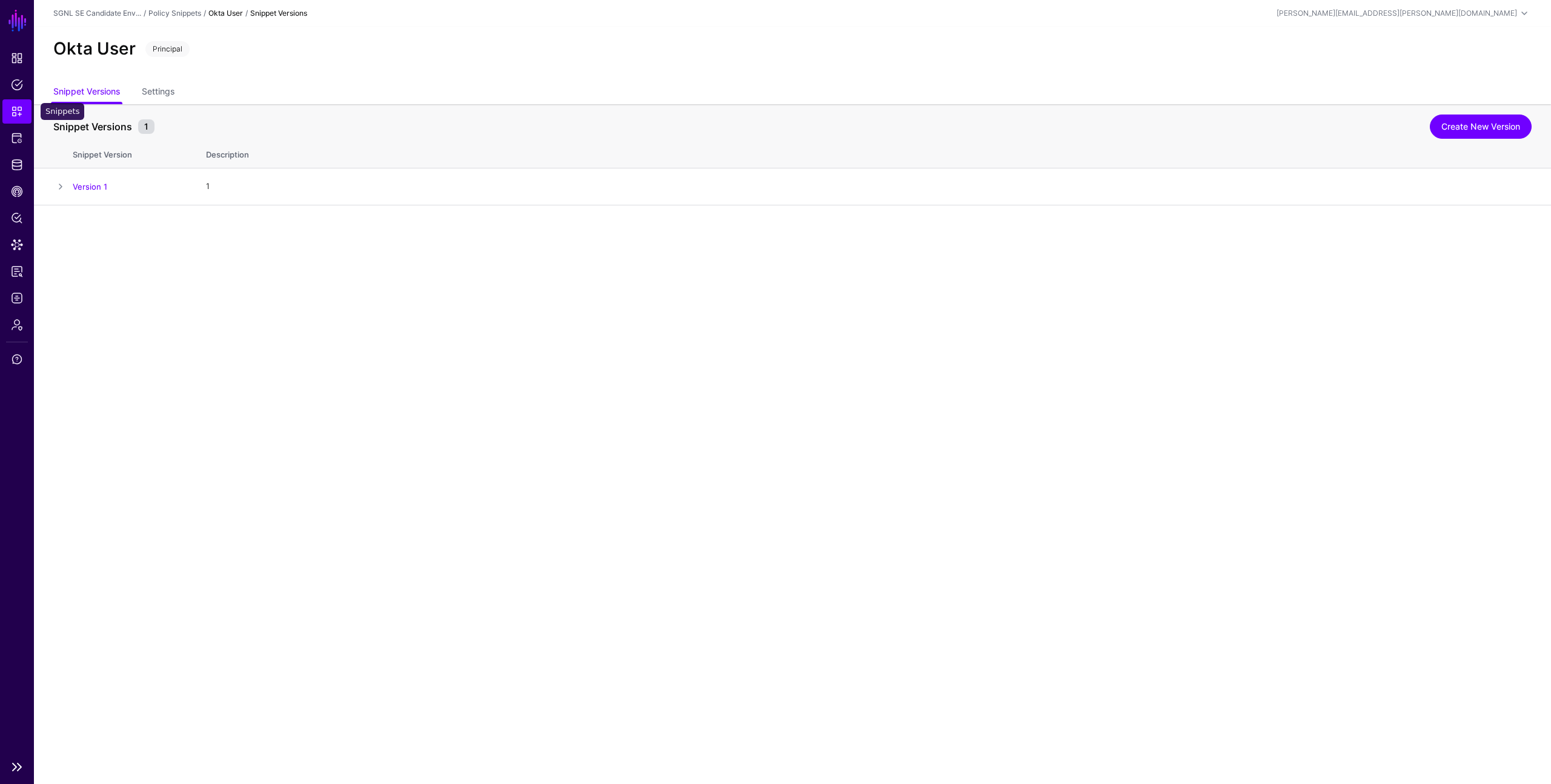
click at [18, 109] on span "Snippets" at bounding box center [17, 112] width 12 height 12
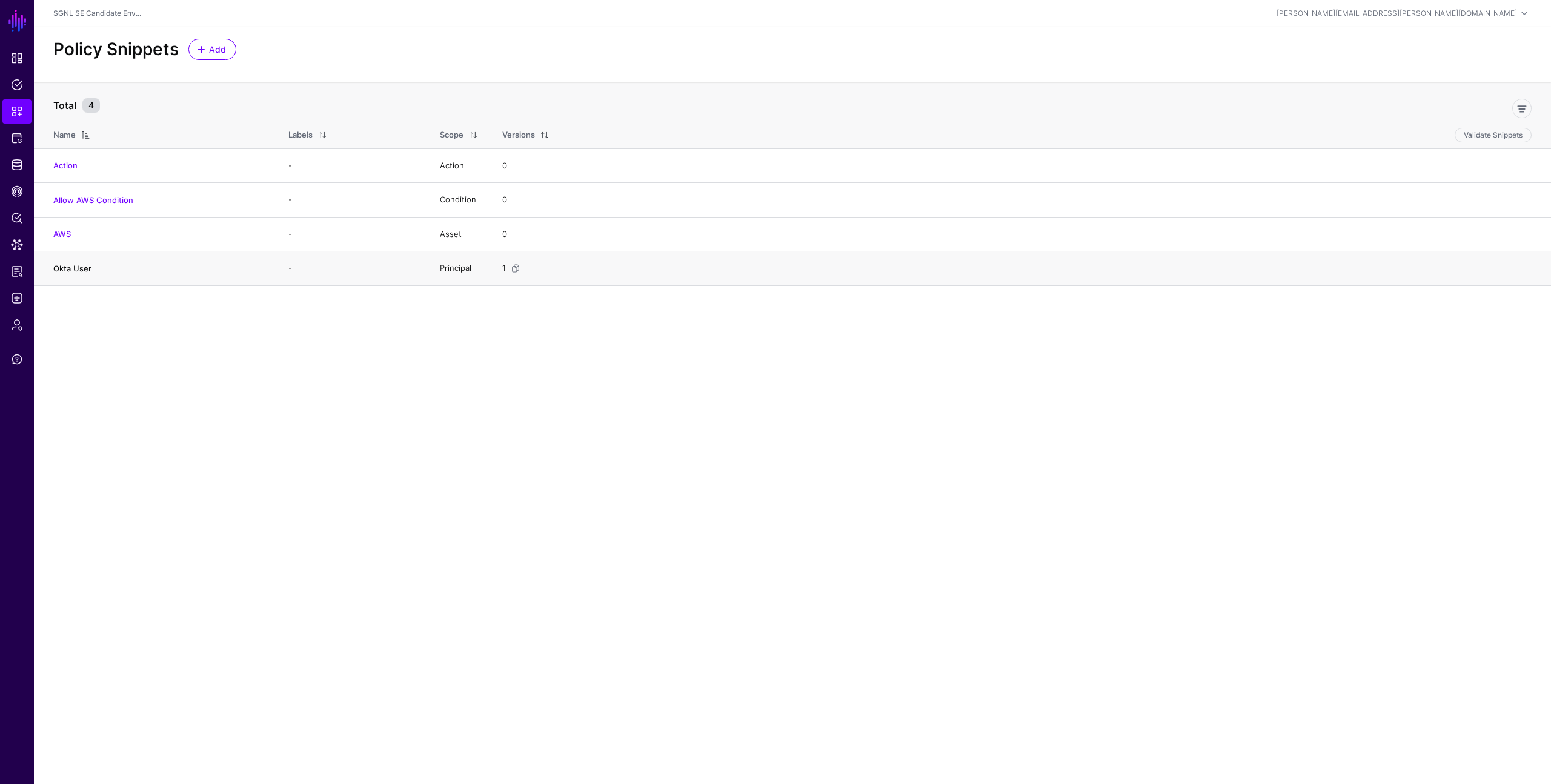
click at [72, 269] on link "Okta User" at bounding box center [72, 268] width 38 height 10
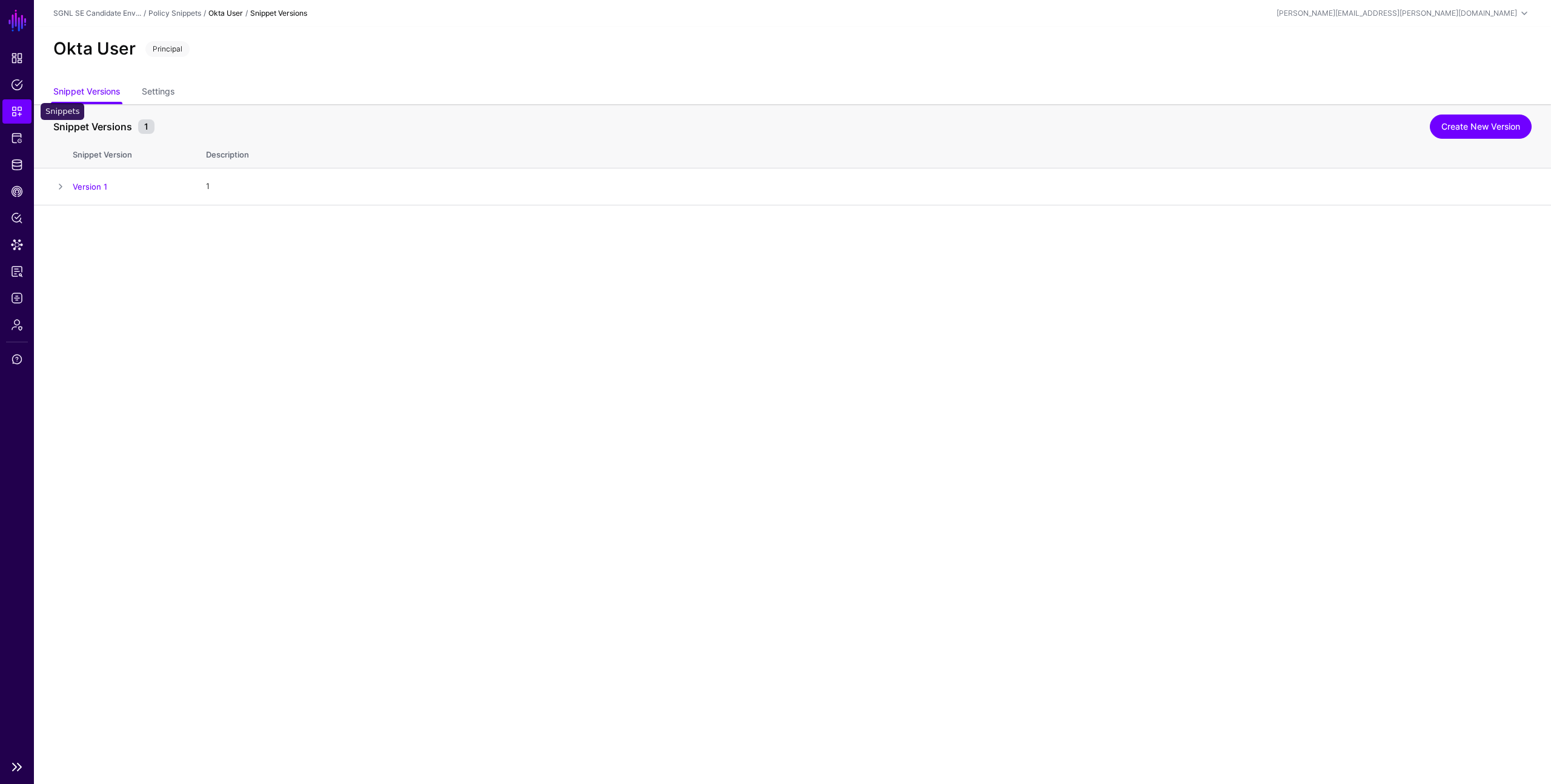
click at [19, 113] on span "Snippets" at bounding box center [17, 112] width 12 height 12
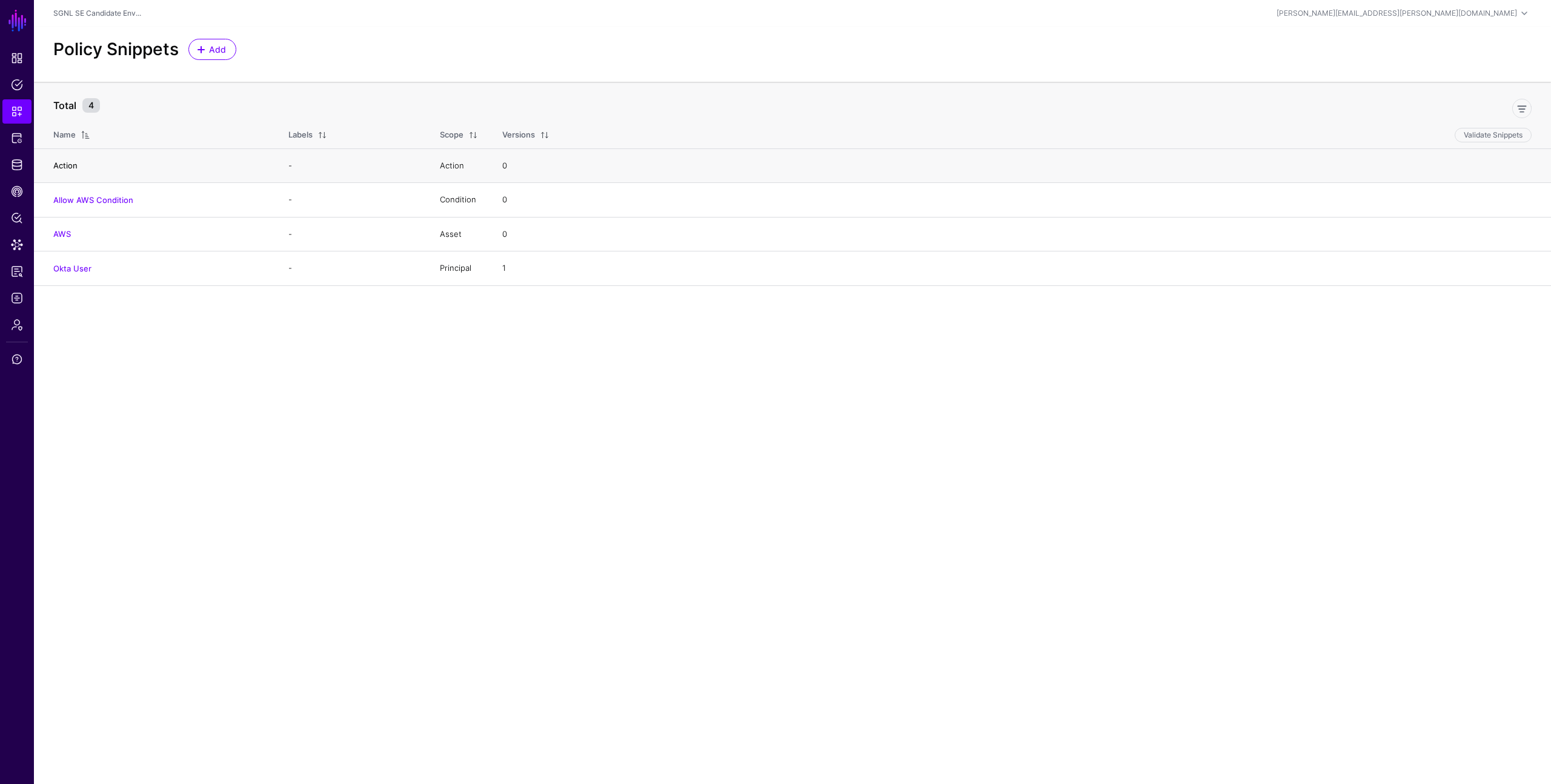
click at [67, 162] on link "Action" at bounding box center [66, 165] width 25 height 10
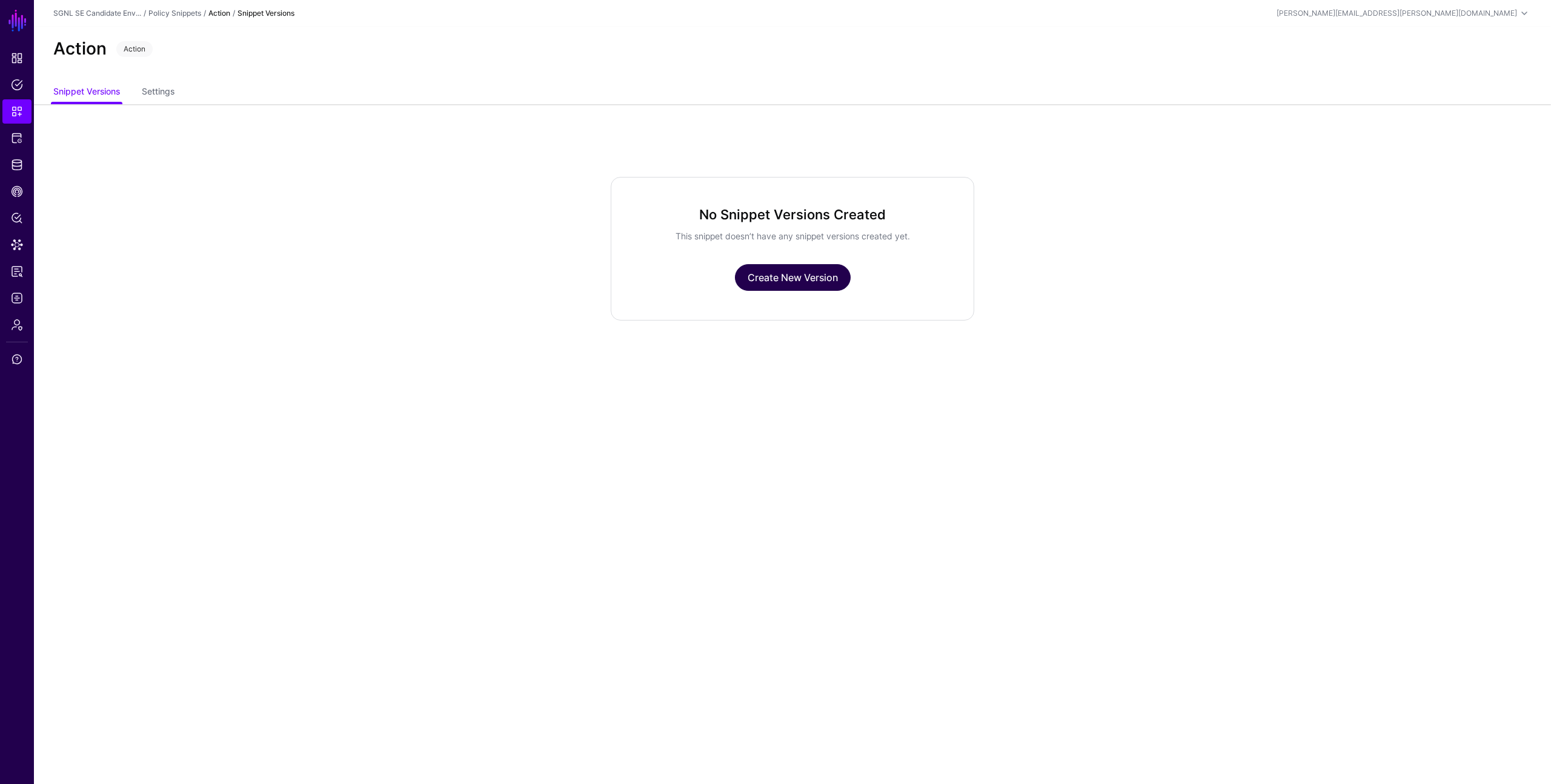
click at [780, 275] on link "Create New Version" at bounding box center [792, 278] width 115 height 27
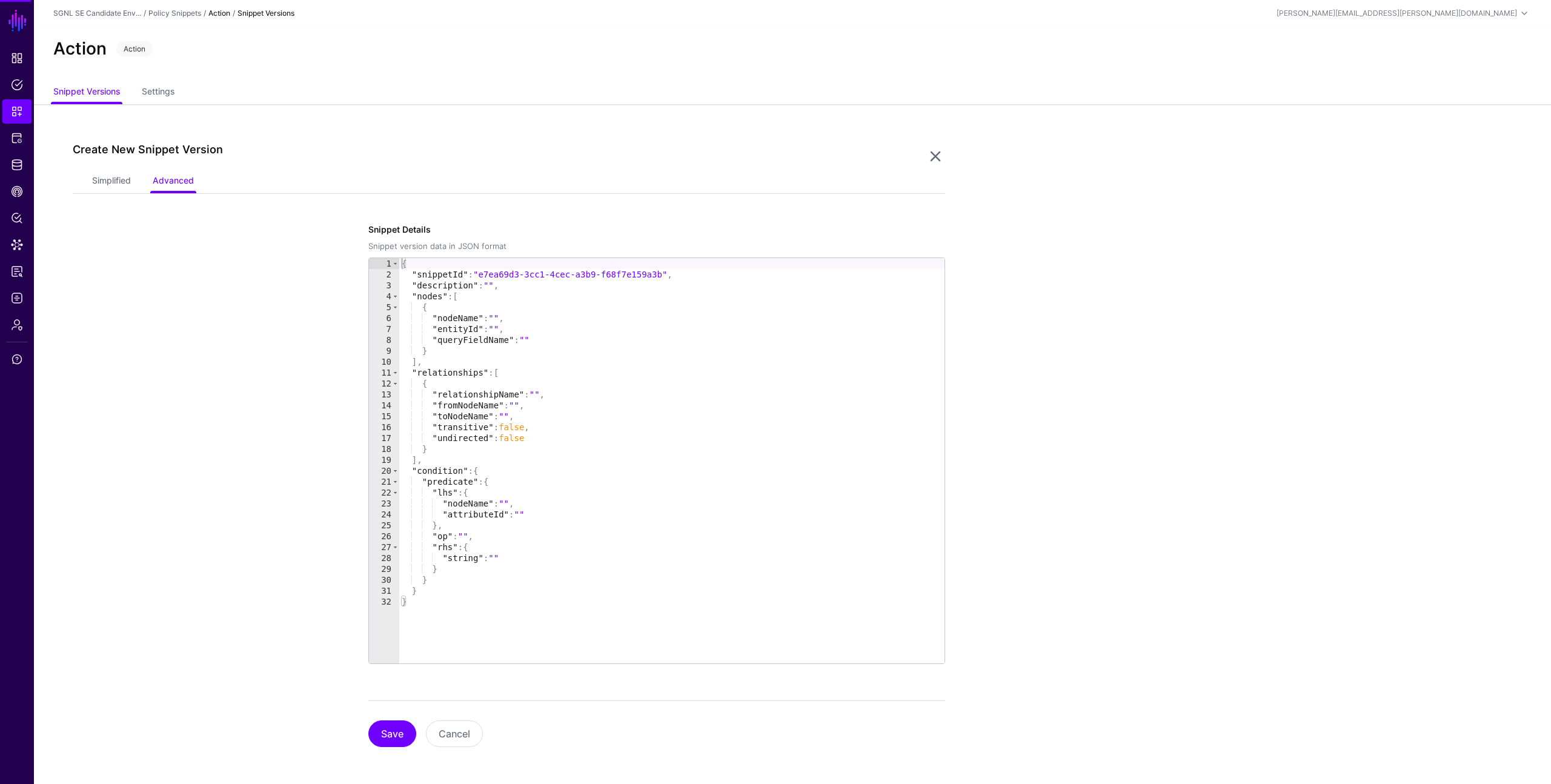
scroll to position [1, 0]
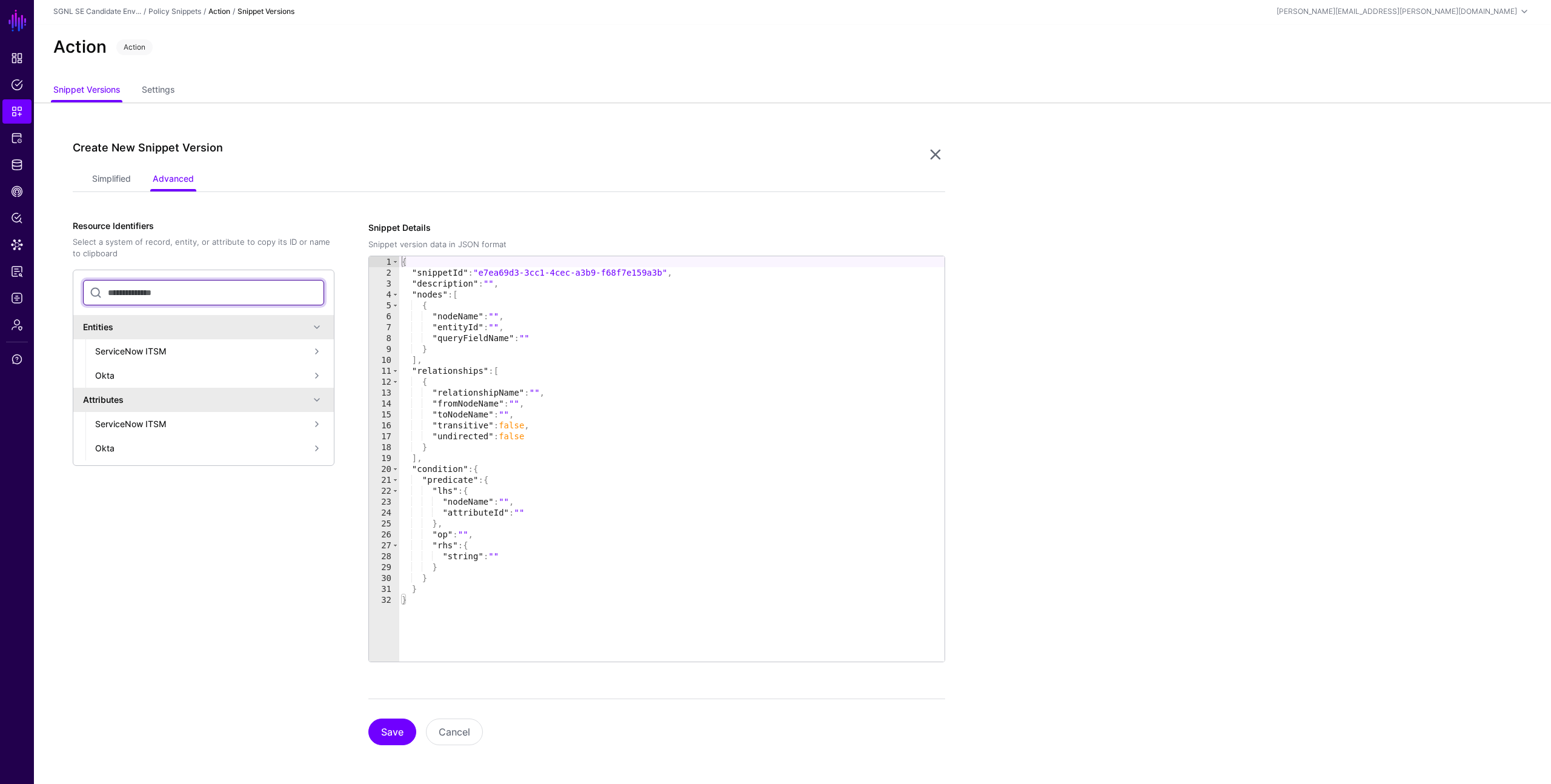
click at [174, 292] on input "text" at bounding box center [203, 293] width 241 height 25
click at [369, 718] on button "Save" at bounding box center [392, 732] width 48 height 27
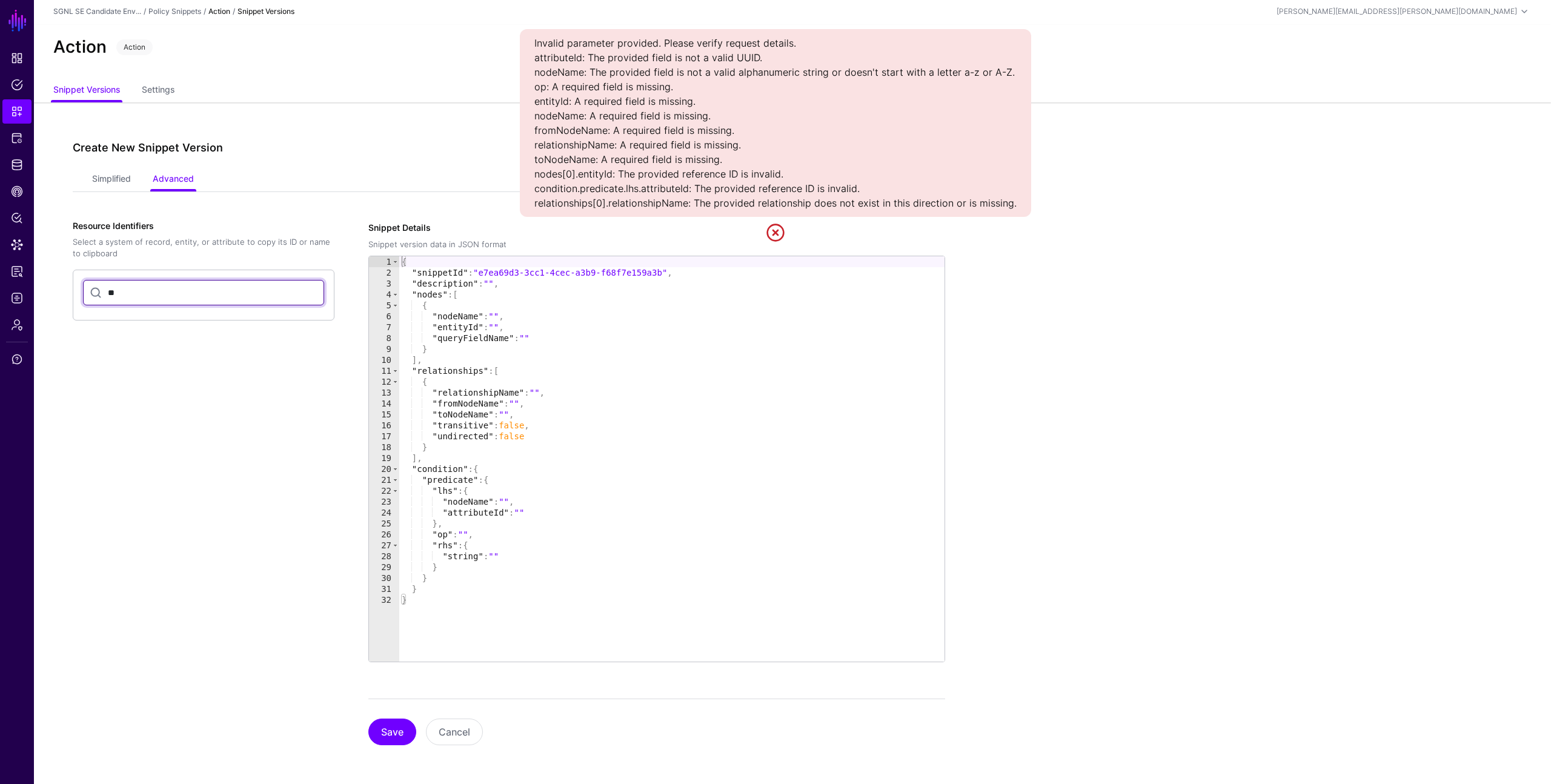
type input "*"
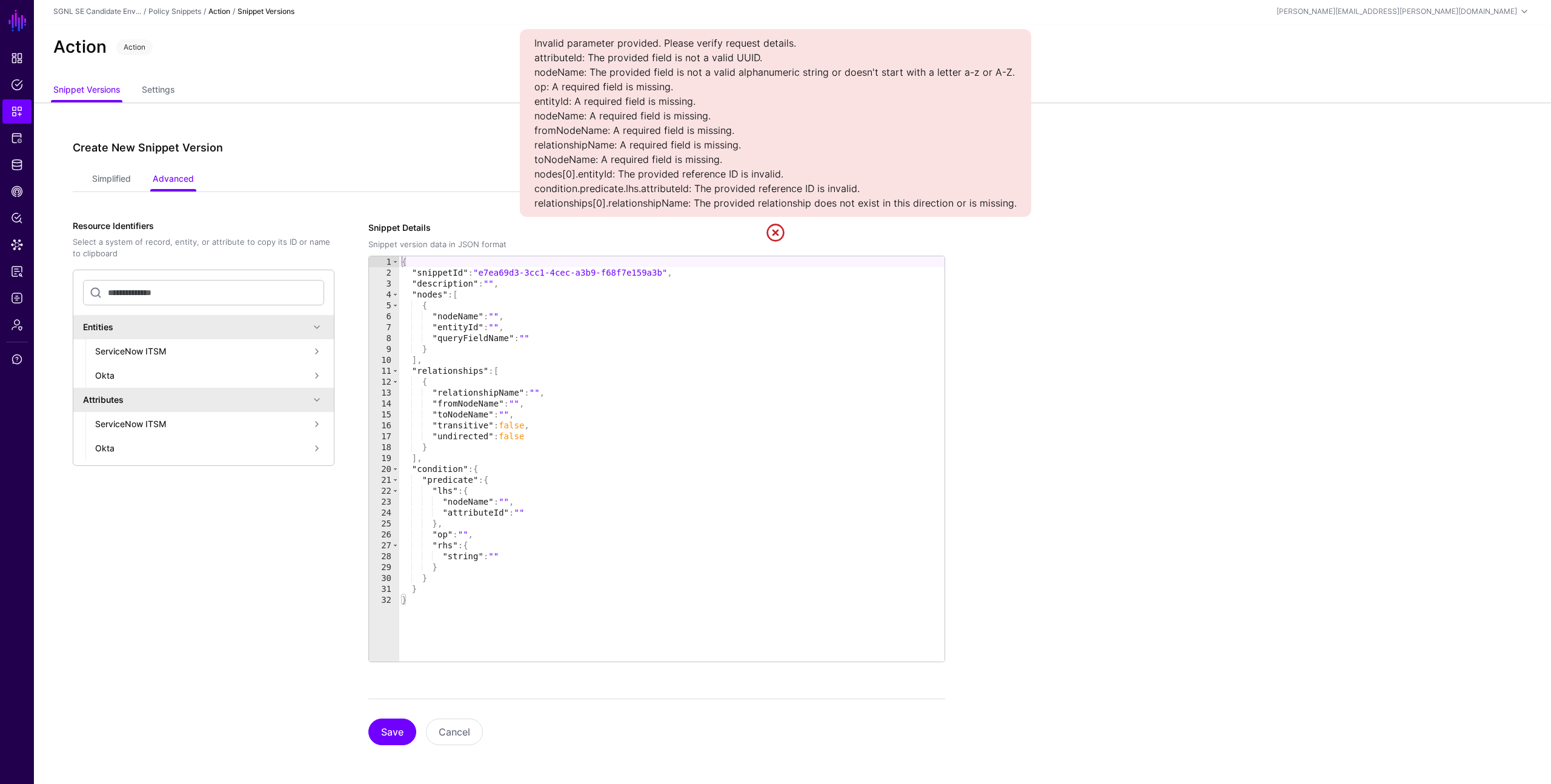
click at [775, 226] on link at bounding box center [776, 232] width 19 height 19
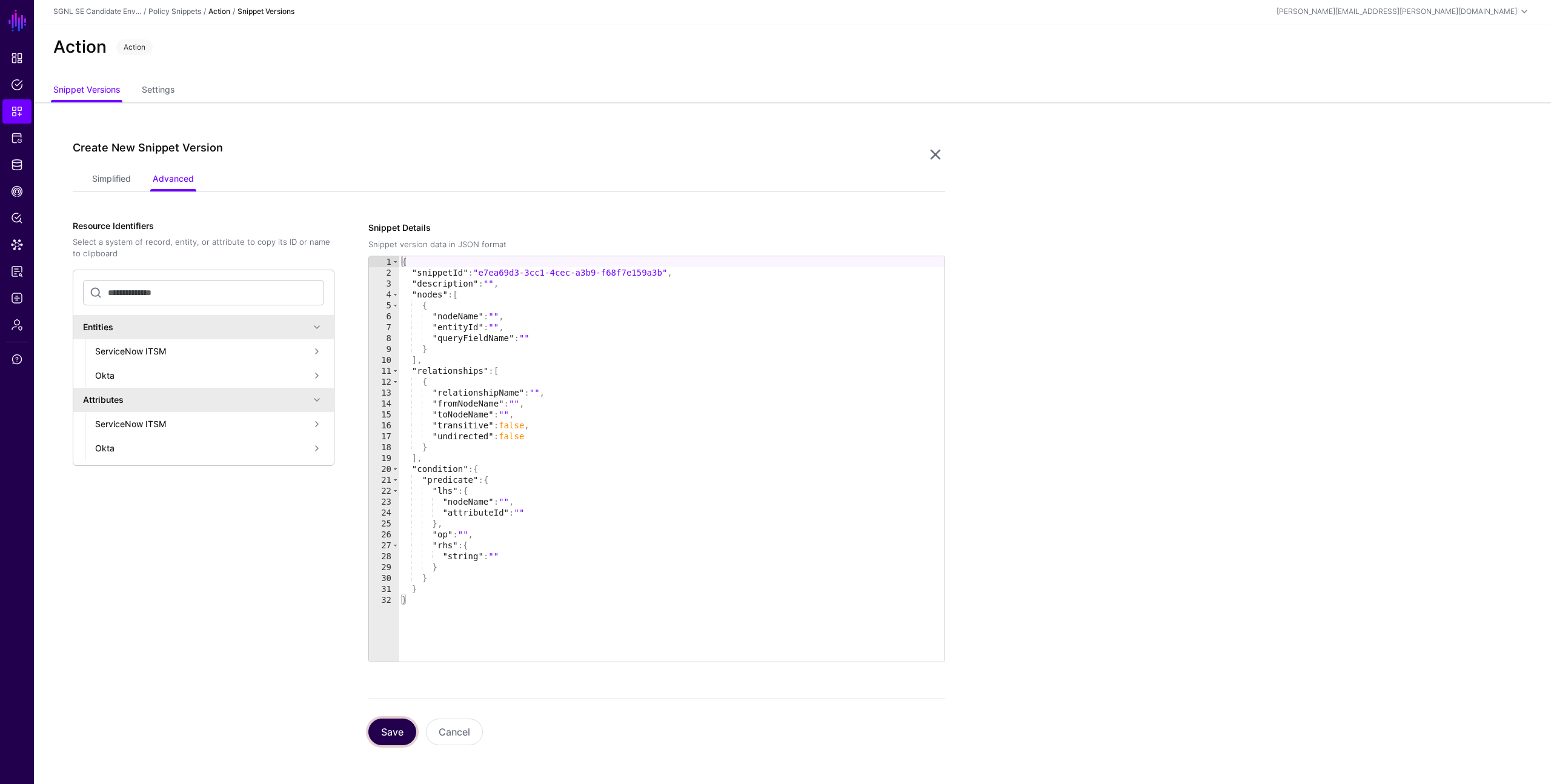
click at [382, 730] on button "Save" at bounding box center [392, 732] width 48 height 27
type textarea "**********"
click at [498, 556] on div "{ "snippetId" : "e7ea69d3-3cc1-4cec-a3b9-f68f7e159a3b" , "description" : "" , "…" at bounding box center [672, 470] width 545 height 427
click at [14, 114] on span "Snippets" at bounding box center [17, 112] width 12 height 12
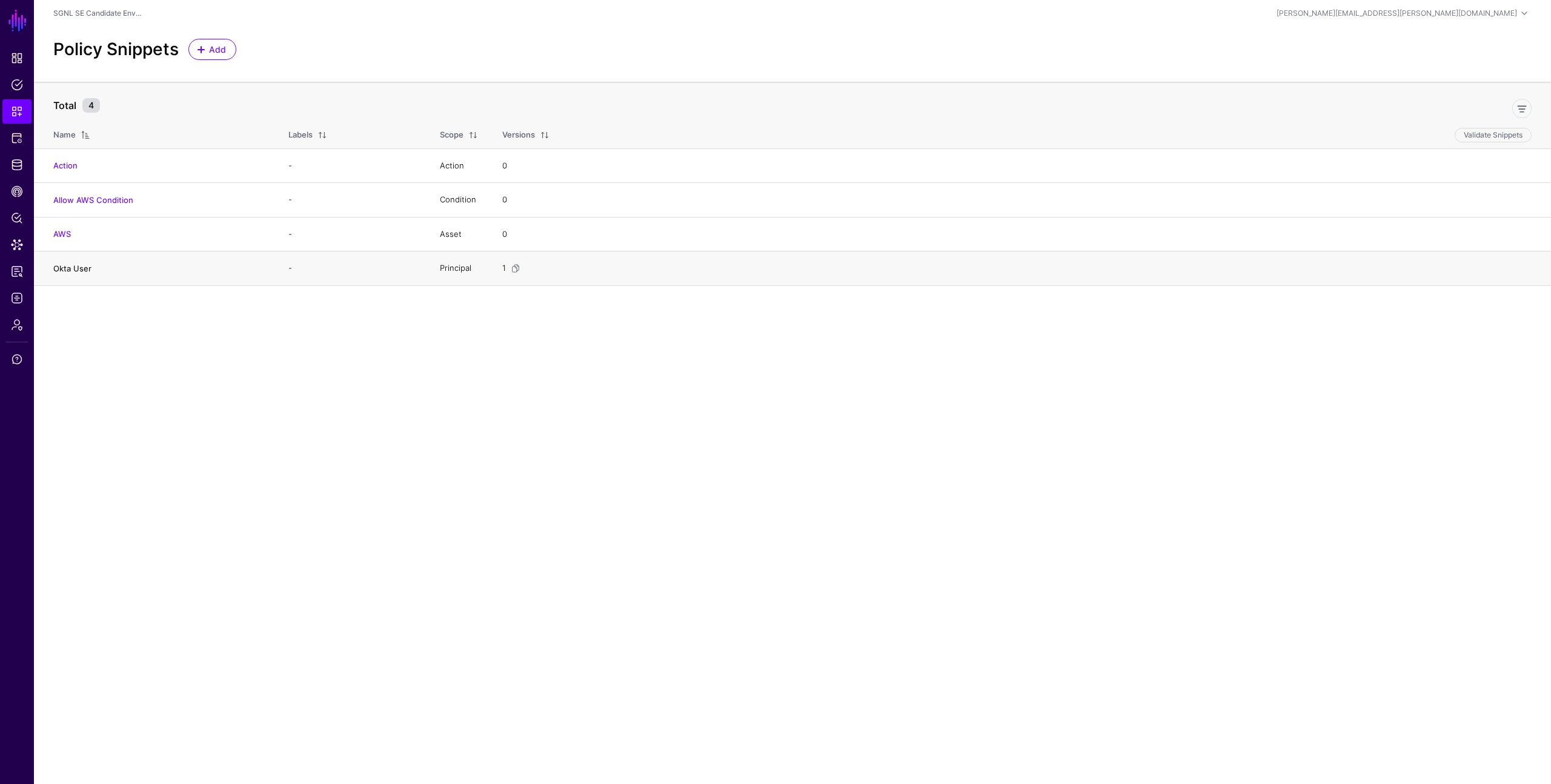
click at [76, 267] on link "Okta User" at bounding box center [72, 268] width 38 height 10
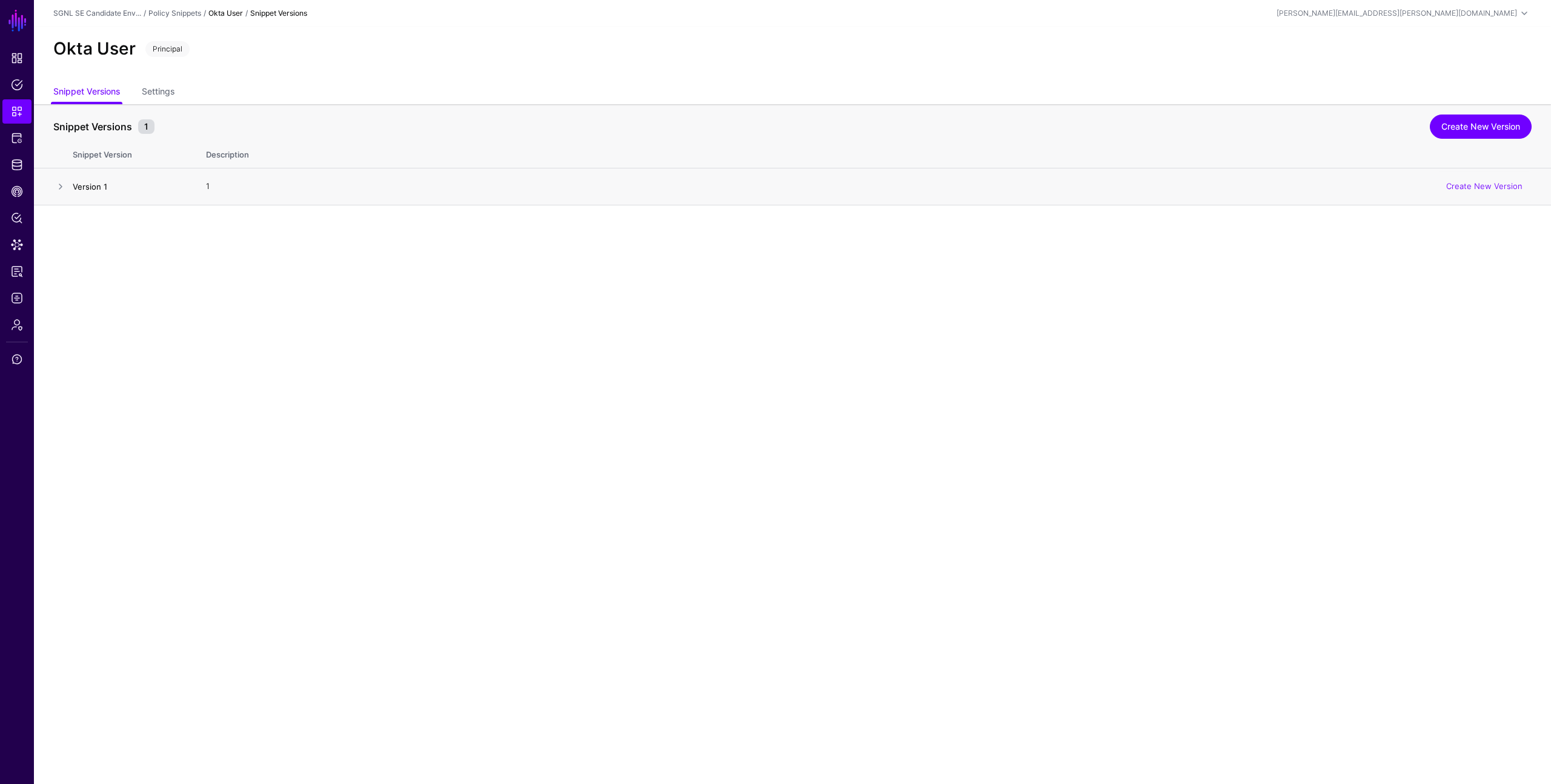
click at [73, 188] on link "Version 1" at bounding box center [90, 186] width 34 height 10
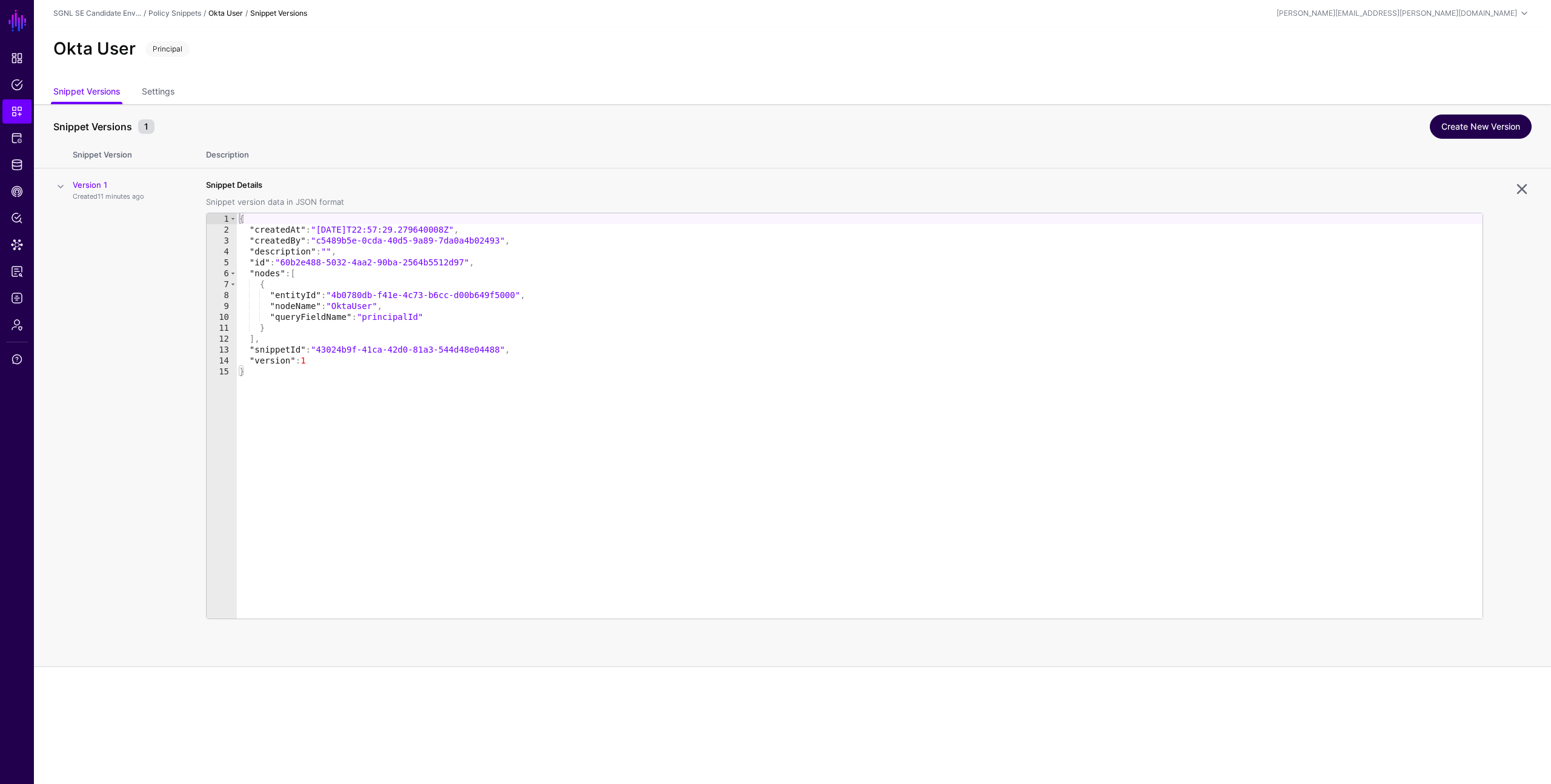
click at [1474, 130] on link "Create New Version" at bounding box center [1481, 127] width 102 height 25
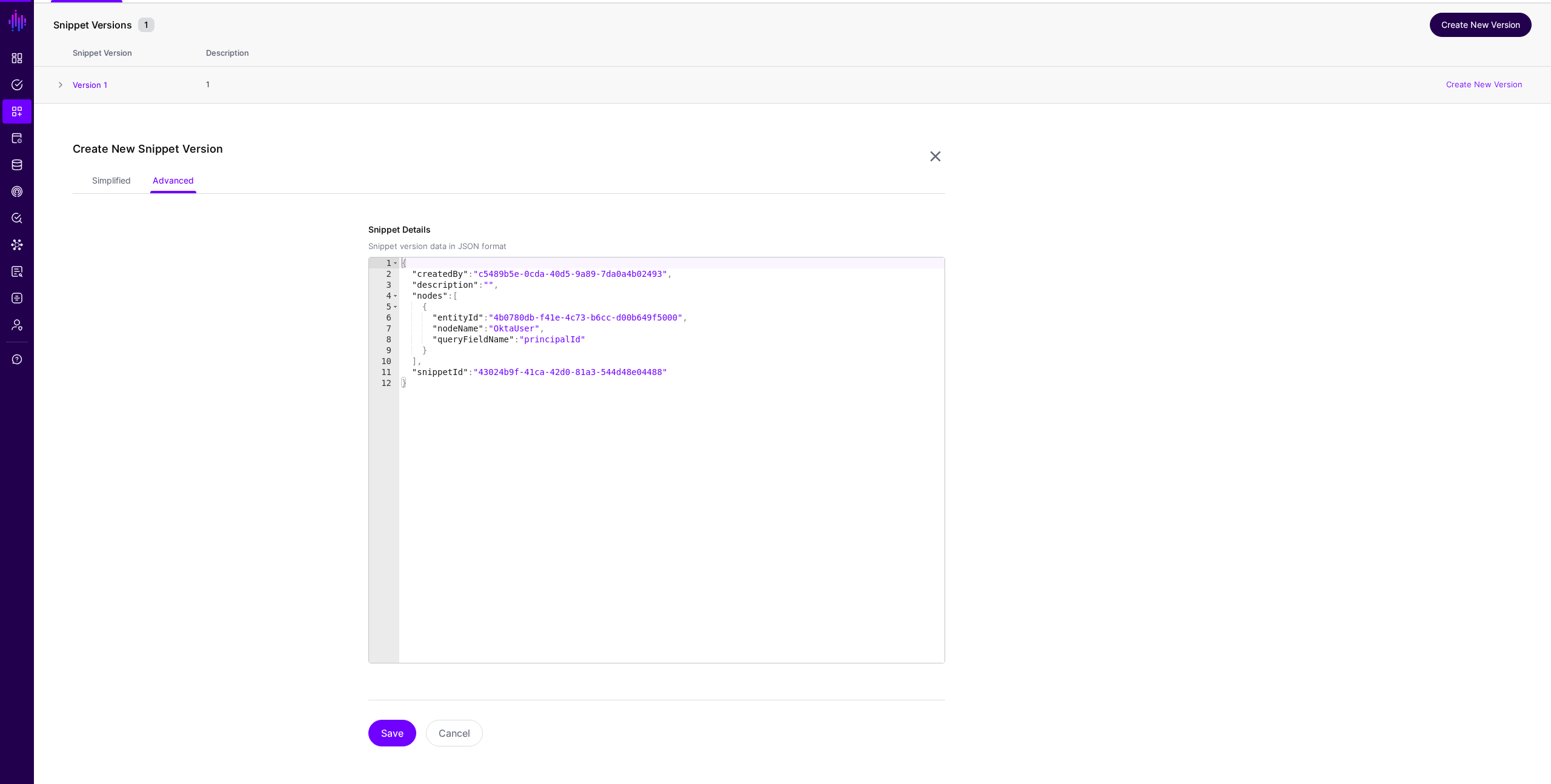
scroll to position [103, 0]
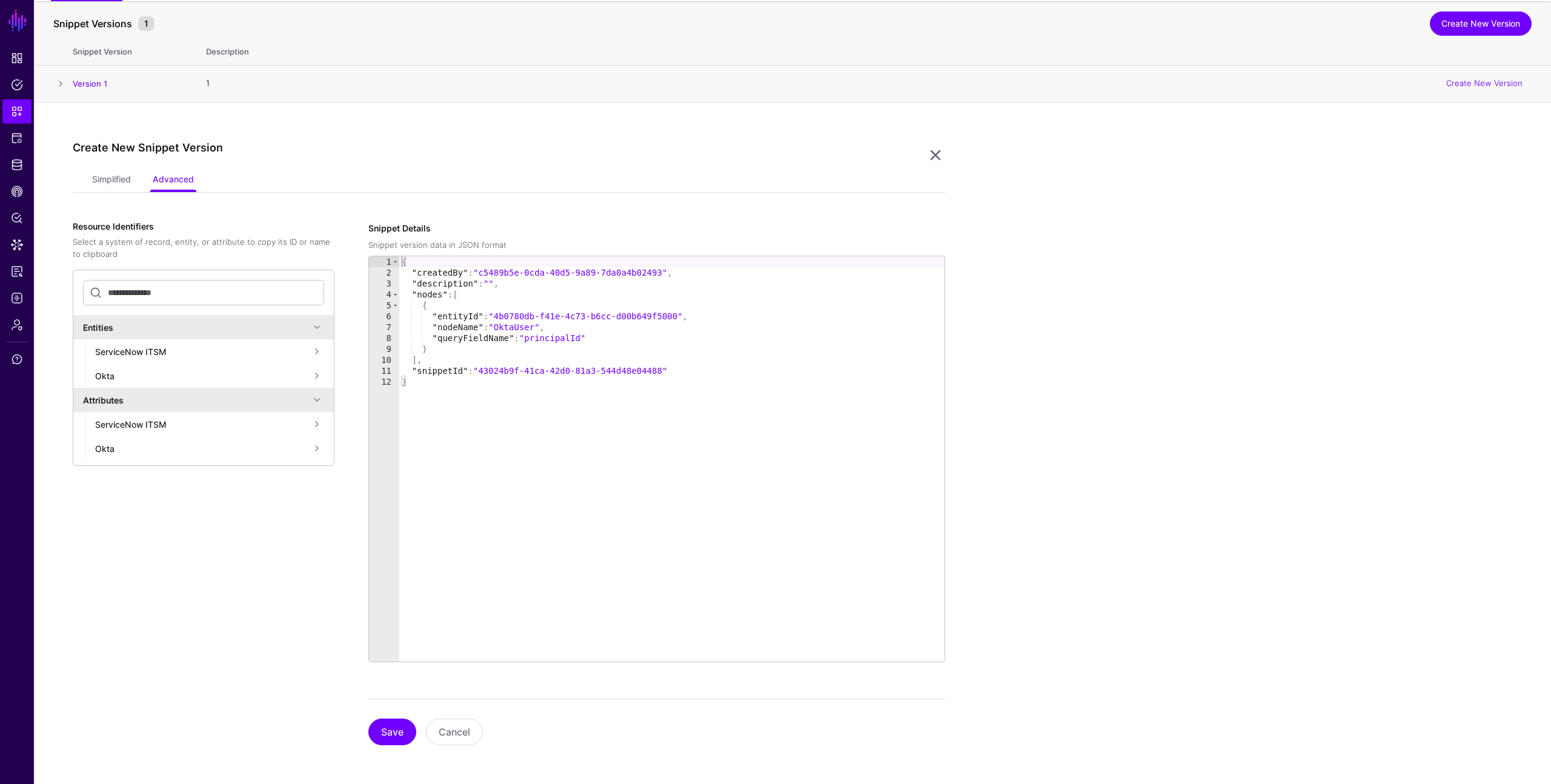
click at [155, 377] on div "Okta" at bounding box center [203, 375] width 214 height 13
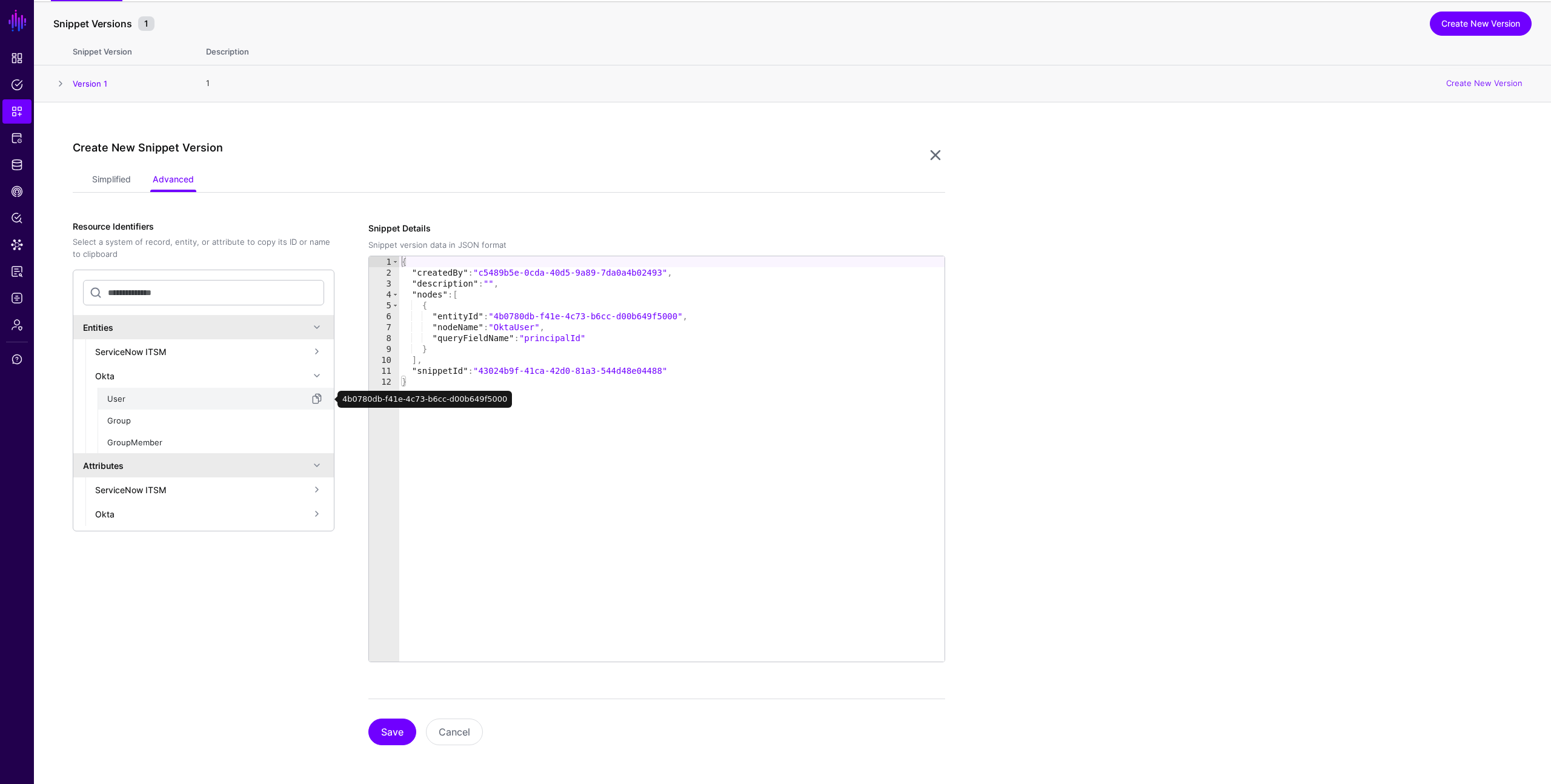
click at [143, 401] on div "User" at bounding box center [208, 399] width 203 height 12
click at [442, 727] on button "Cancel" at bounding box center [454, 732] width 57 height 27
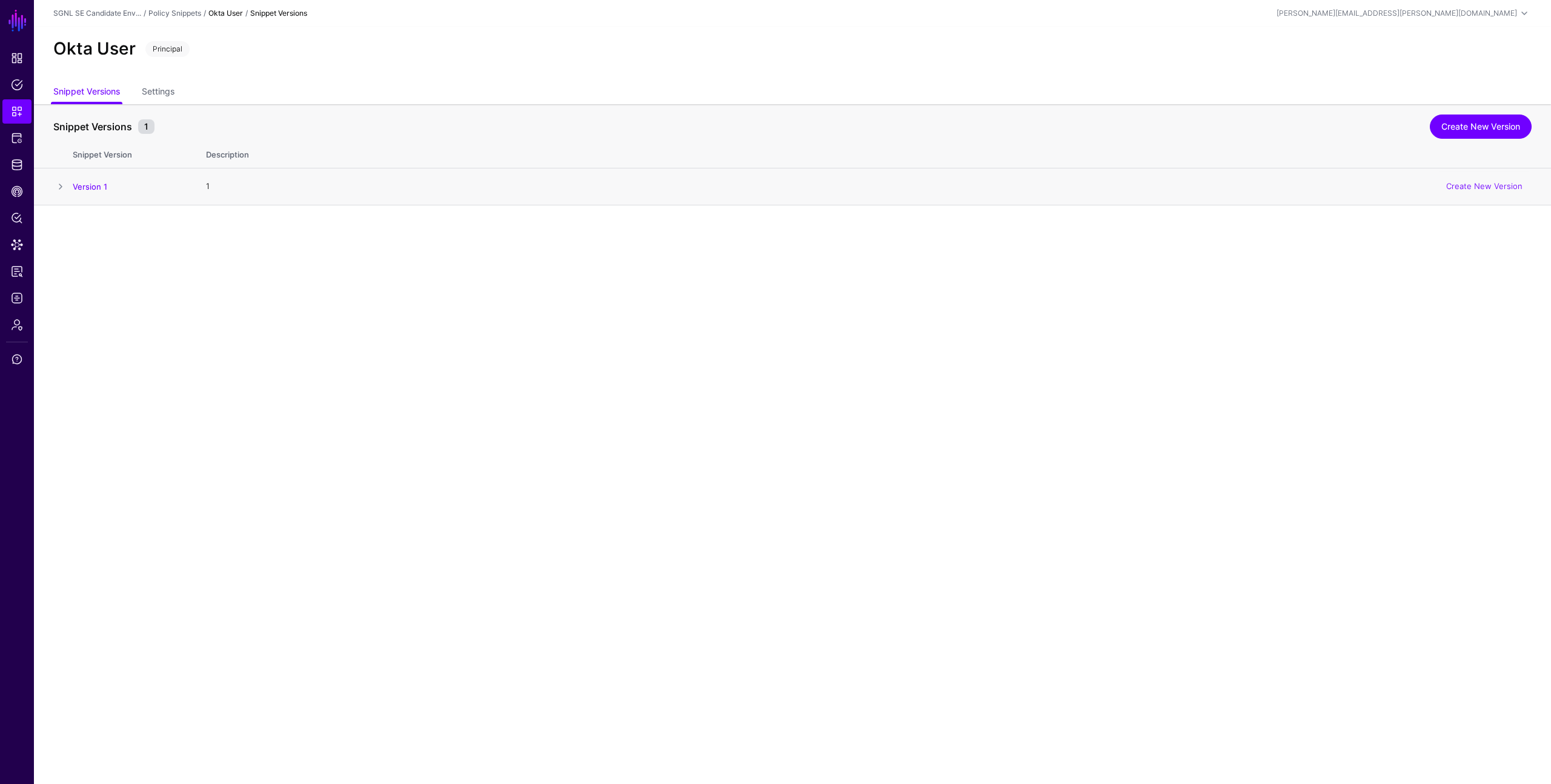
scroll to position [0, 0]
click at [450, 487] on main "SGNL Dashboard Policies Snippets Protected Systems Identity Data Fabric CAEP Hu…" at bounding box center [775, 392] width 1551 height 784
click at [152, 92] on link "Settings" at bounding box center [158, 92] width 33 height 23
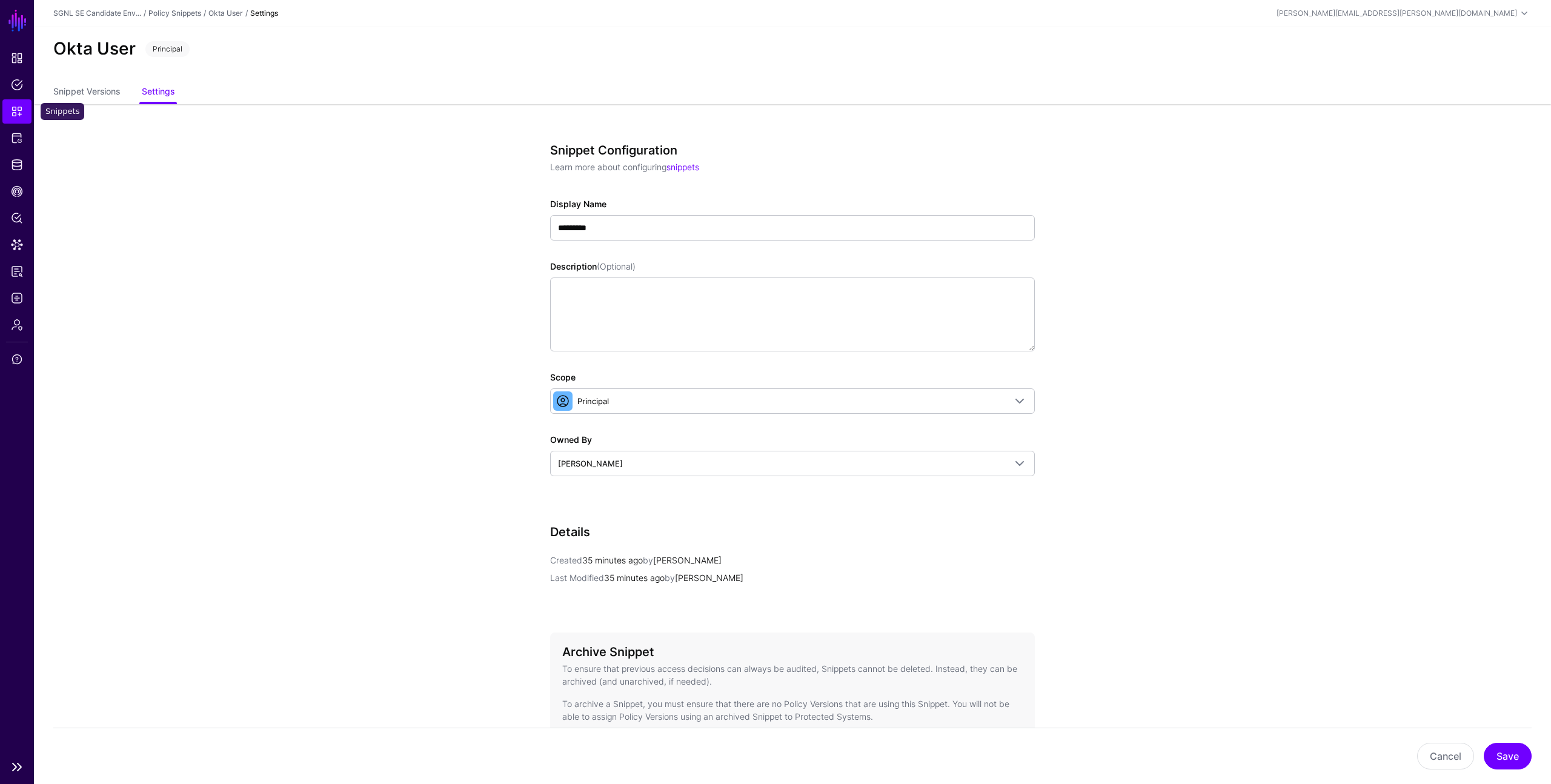
click at [16, 109] on span "Snippets" at bounding box center [17, 112] width 12 height 12
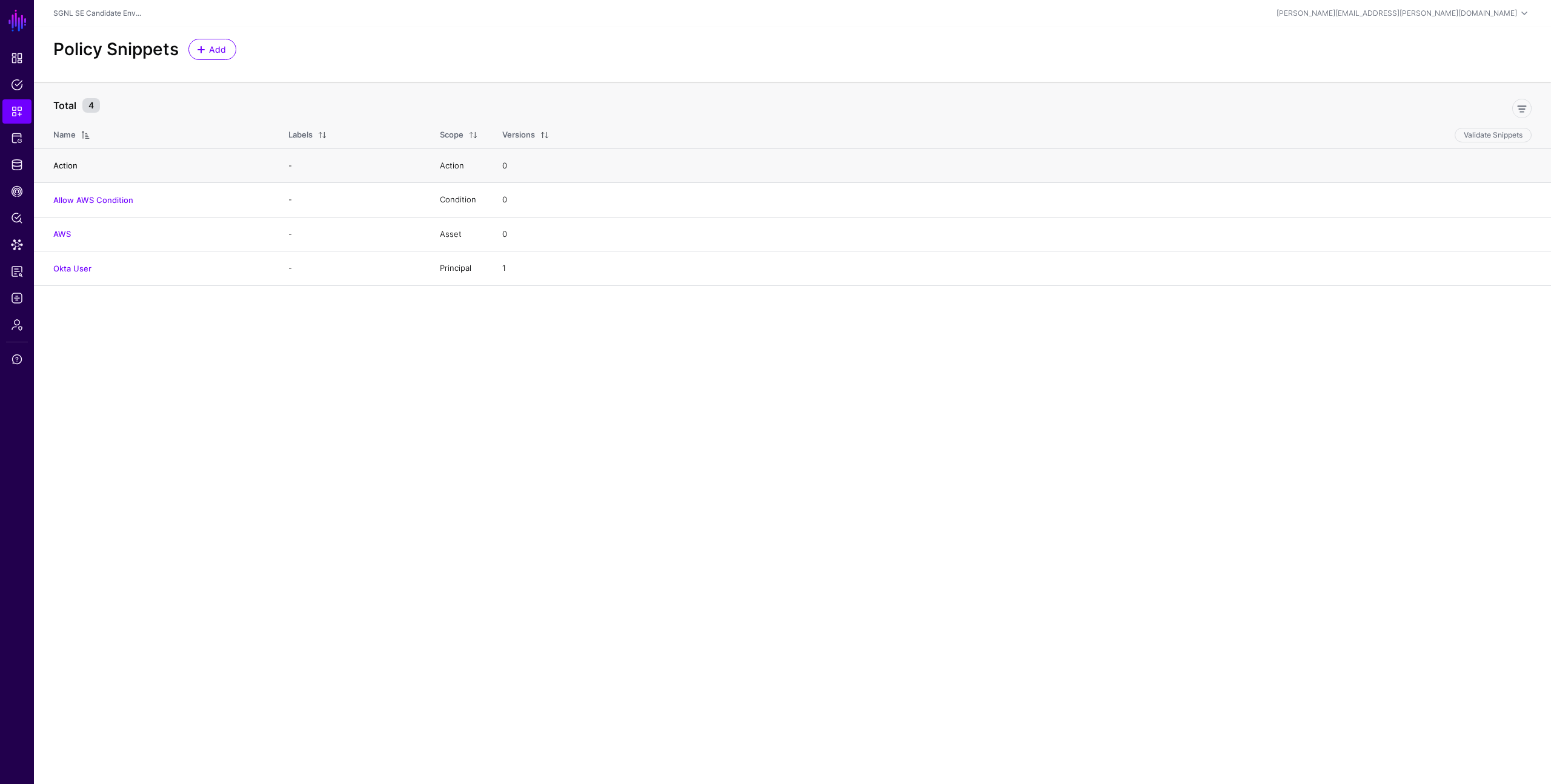
click at [71, 165] on link "Action" at bounding box center [66, 165] width 25 height 10
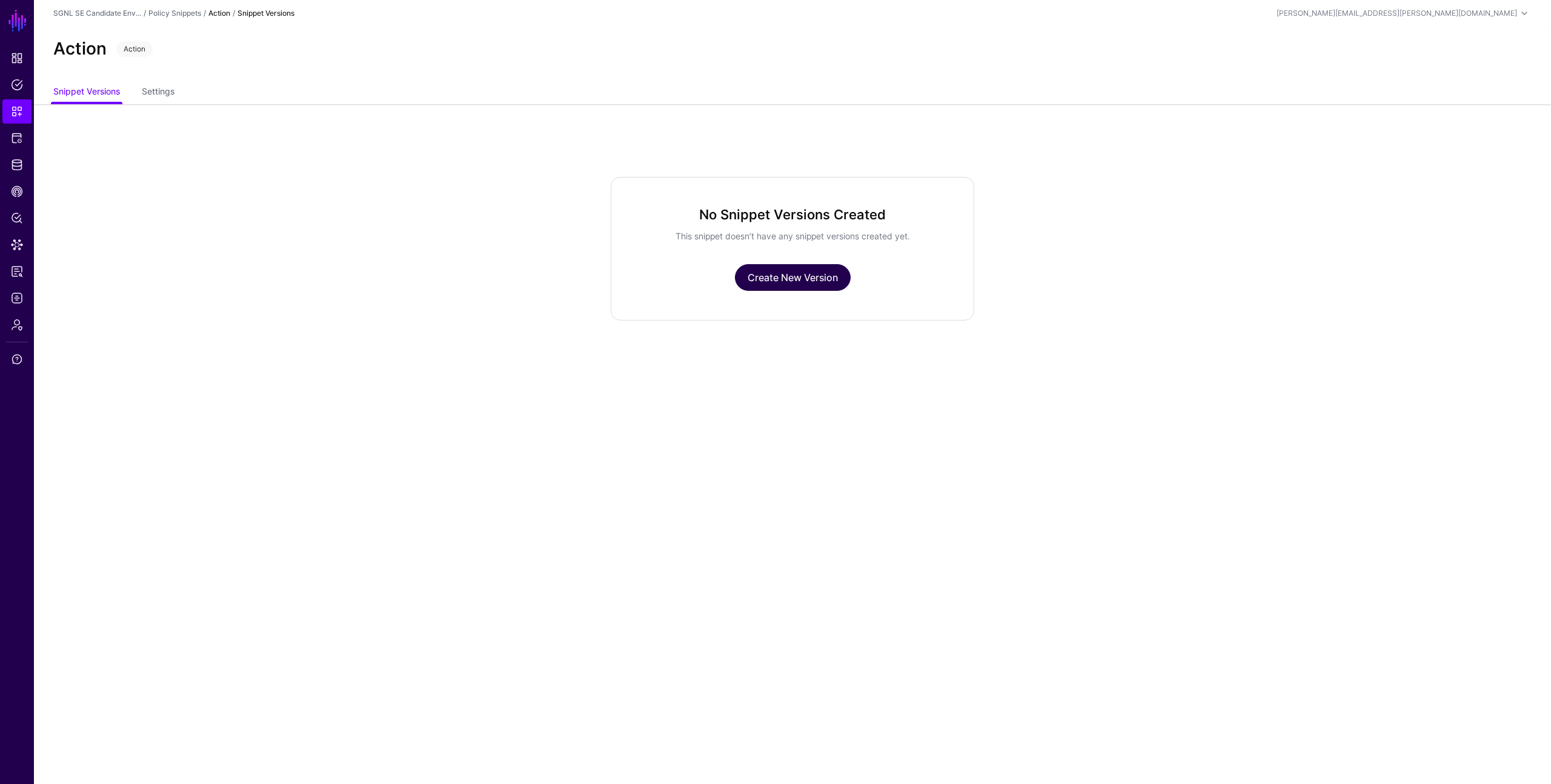
click at [774, 273] on link "Create New Version" at bounding box center [792, 278] width 115 height 27
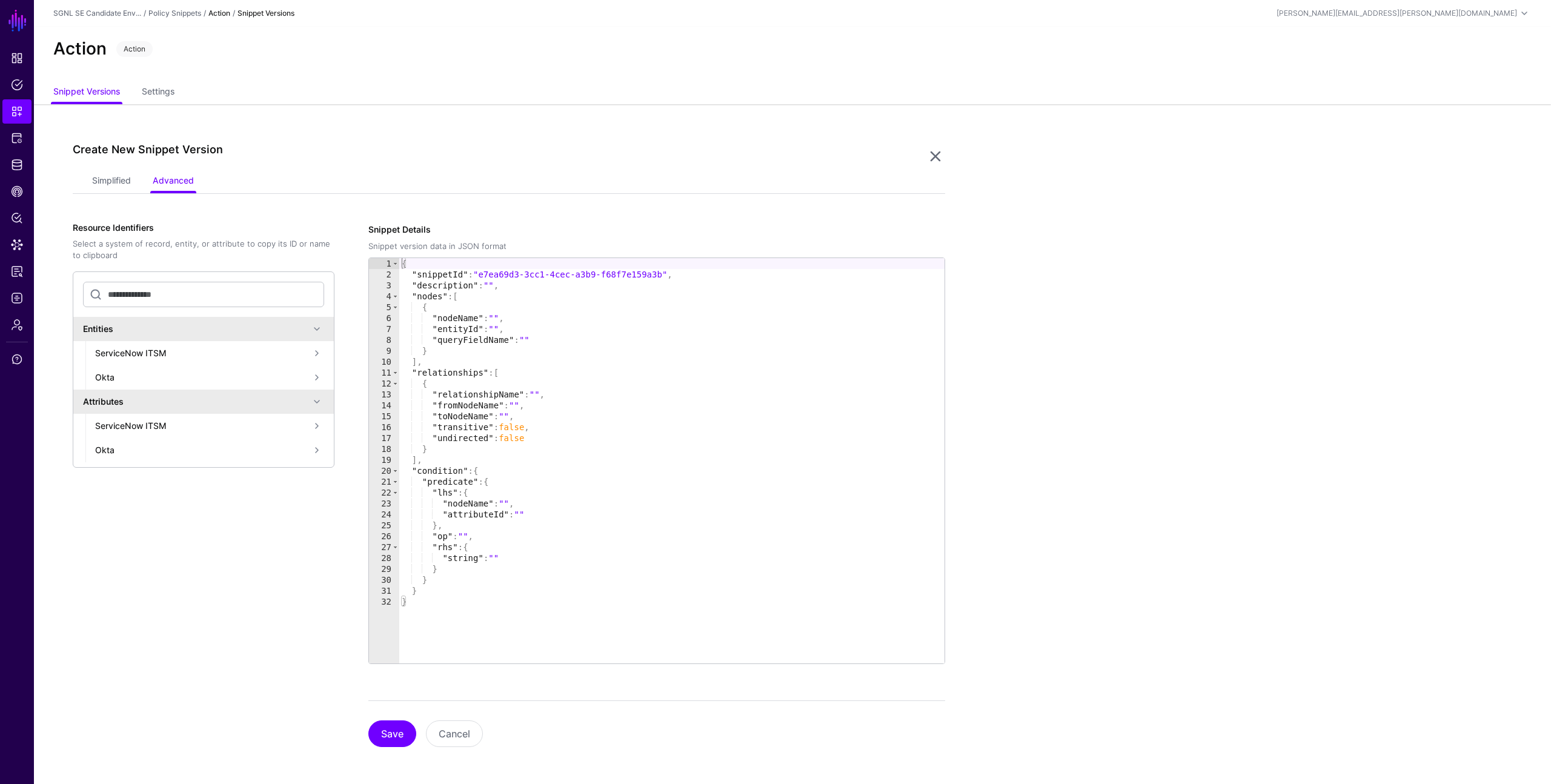
scroll to position [1, 0]
click at [467, 532] on div "{ "snippetId" : "e7ea69d3-3cc1-4cec-a3b9-f68f7e159a3b" , "description" : "" , "…" at bounding box center [672, 470] width 545 height 427
click at [500, 555] on div "{ "snippetId" : "e7ea69d3-3cc1-4cec-a3b9-f68f7e159a3b" , "description" : "" , "…" at bounding box center [672, 470] width 545 height 427
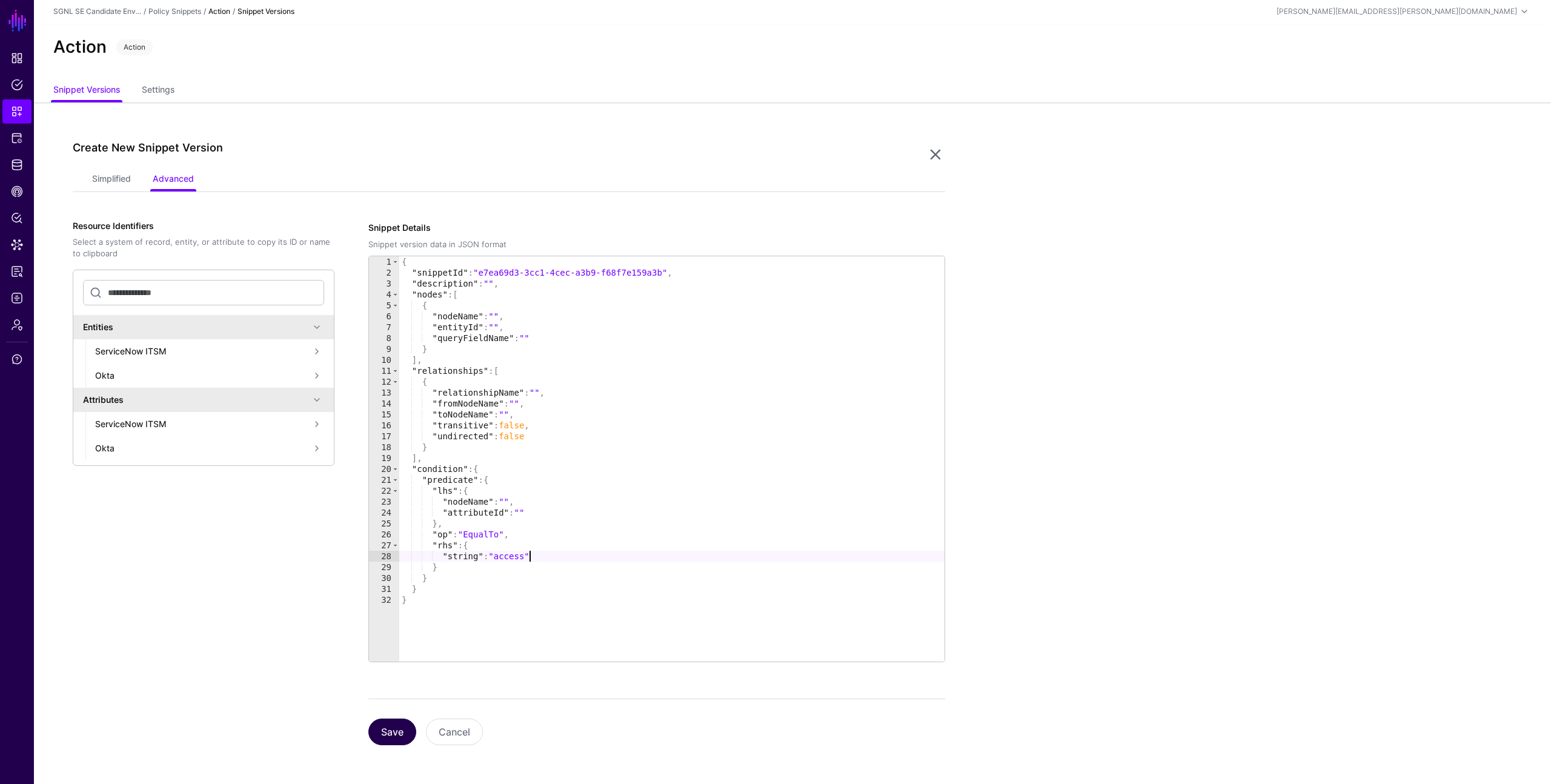
type textarea "**********"
click at [384, 731] on button "Save" at bounding box center [392, 732] width 48 height 27
click at [203, 353] on div "ServiceNow ITSM" at bounding box center [203, 351] width 214 height 13
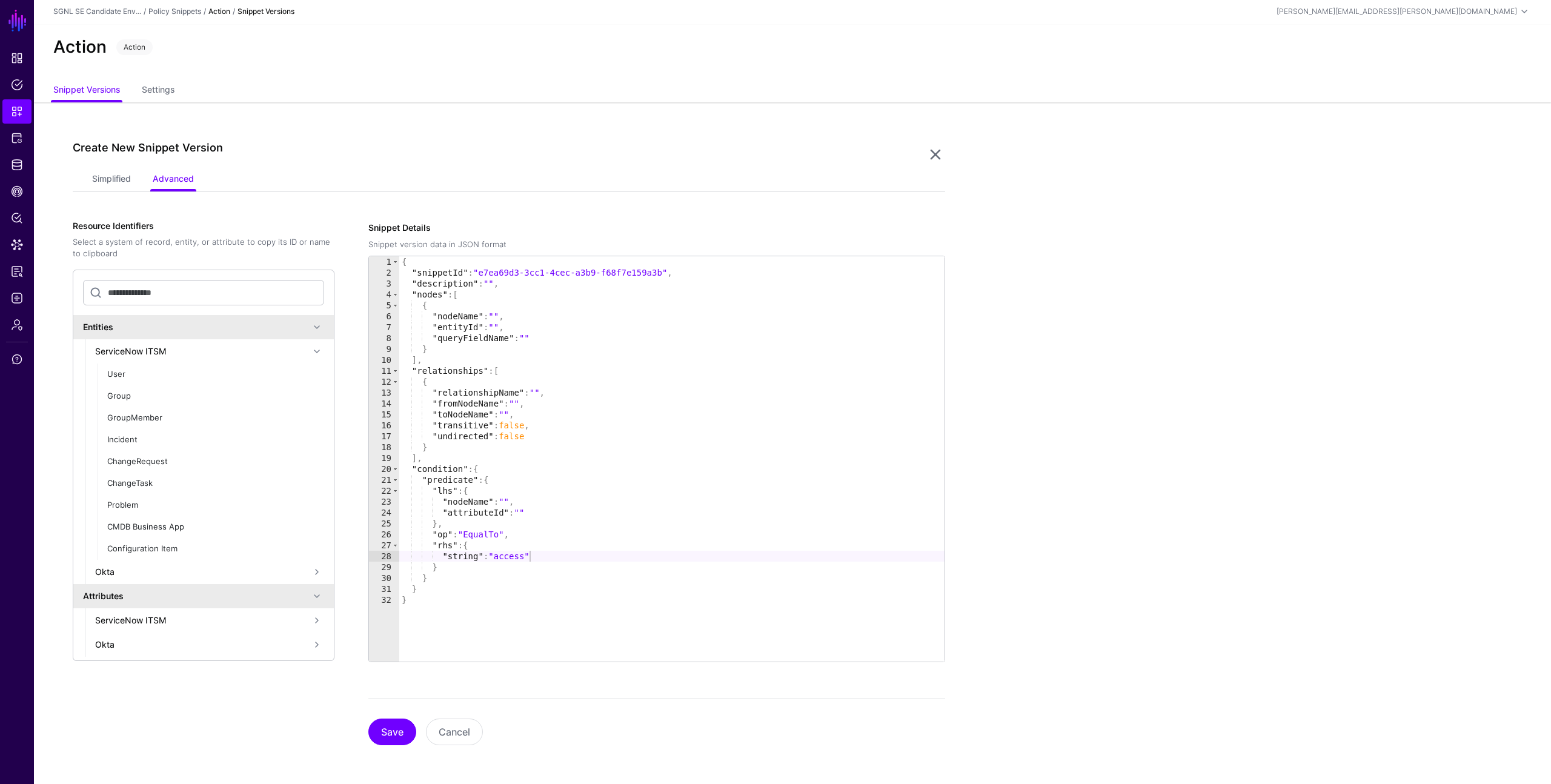
click at [173, 616] on div "ServiceNow ITSM" at bounding box center [203, 619] width 214 height 13
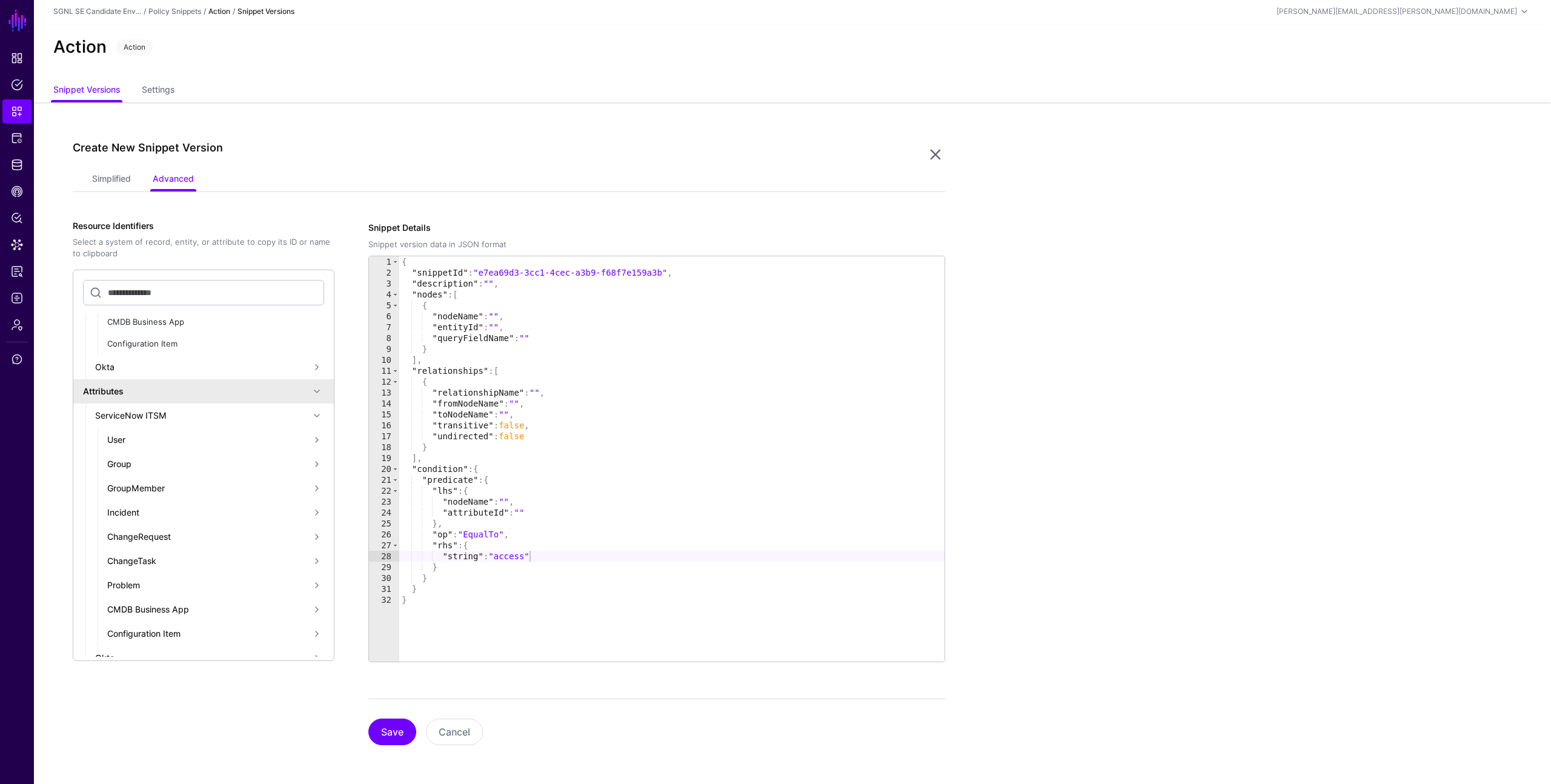
scroll to position [220, 0]
click at [314, 424] on span at bounding box center [317, 426] width 15 height 15
click at [174, 619] on div "Configuration Item" at bounding box center [208, 619] width 203 height 13
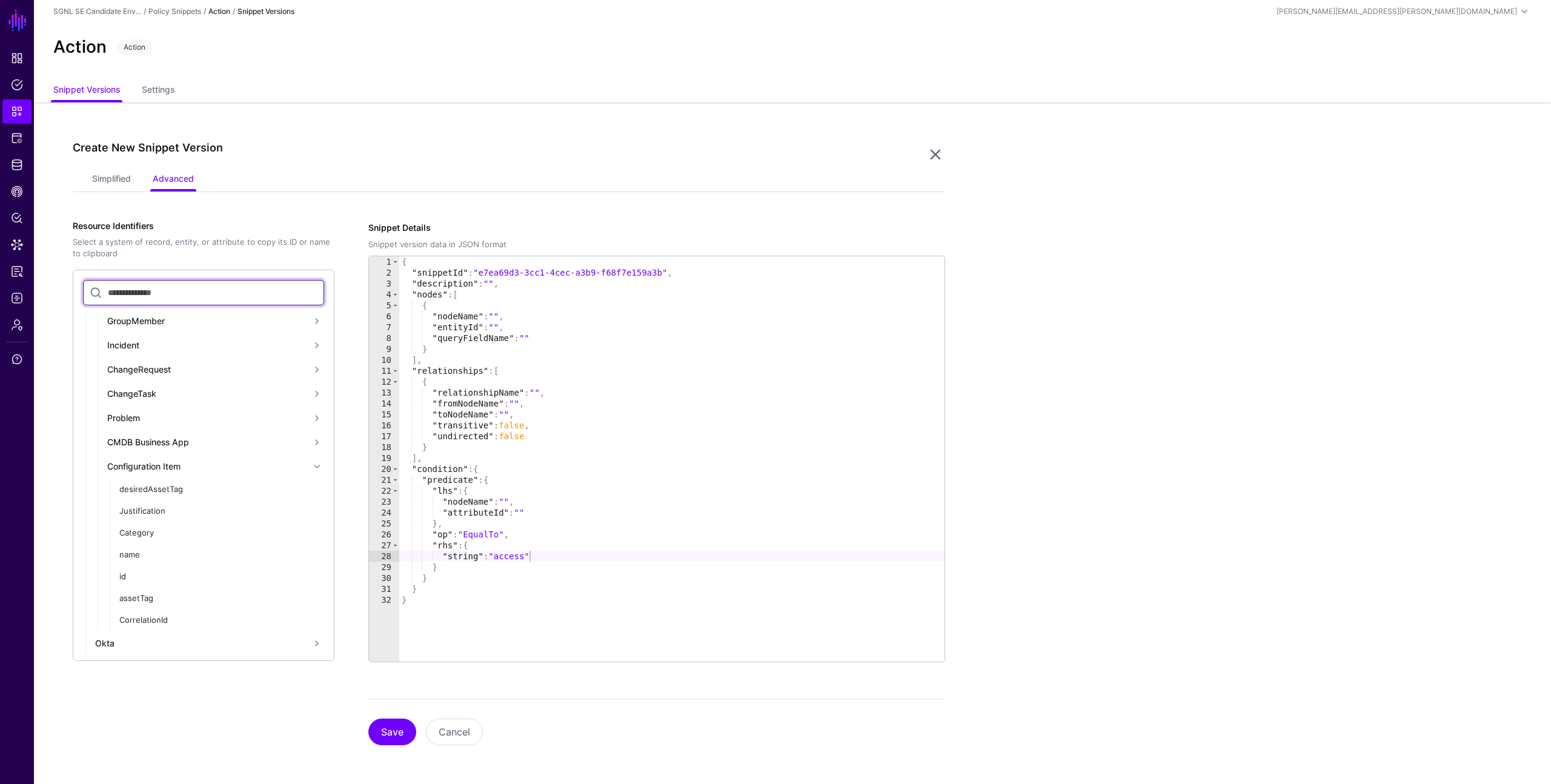
click at [179, 300] on input "text" at bounding box center [203, 293] width 241 height 25
click at [369, 718] on button "Save" at bounding box center [392, 732] width 48 height 27
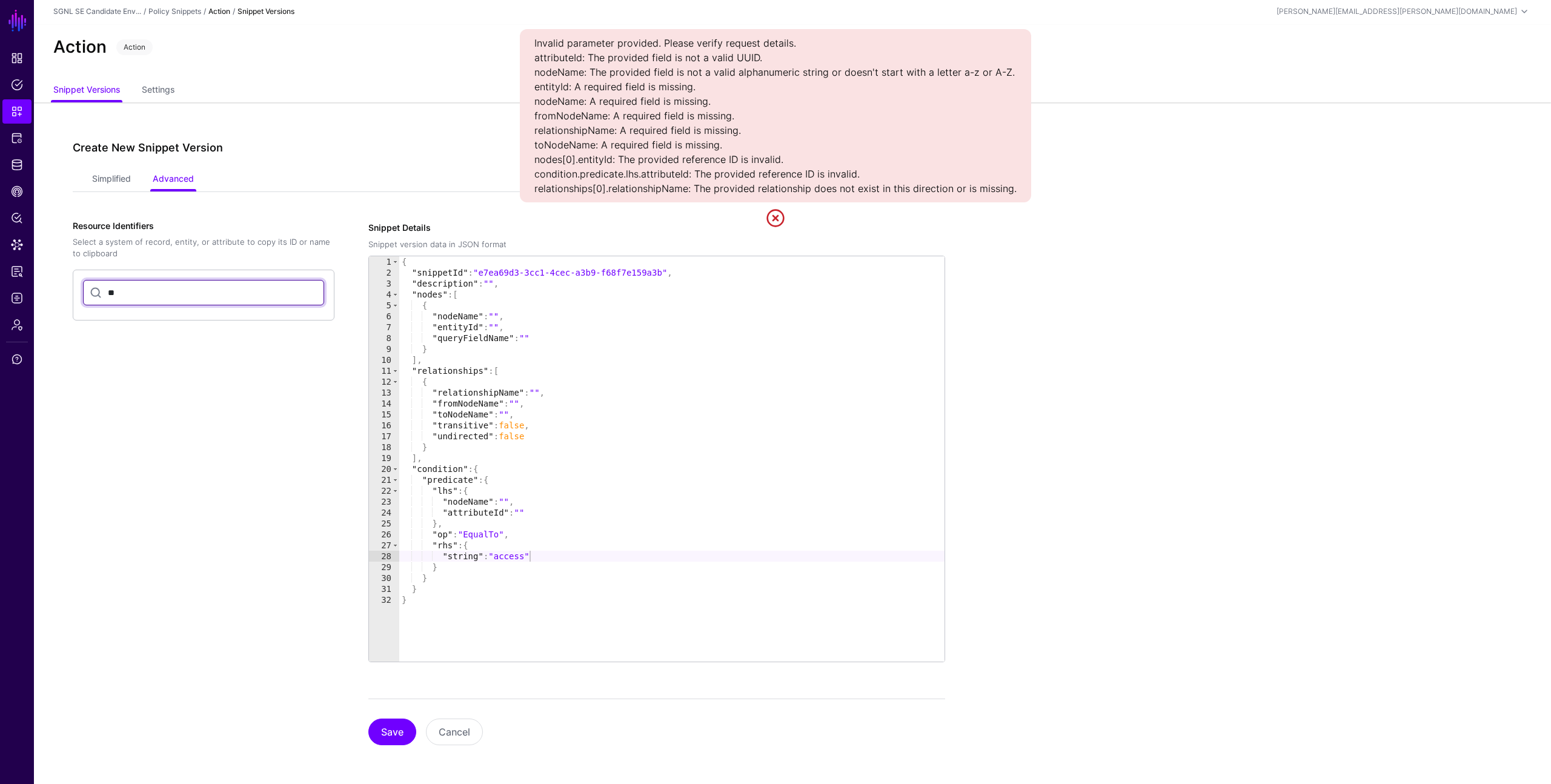
type input "*"
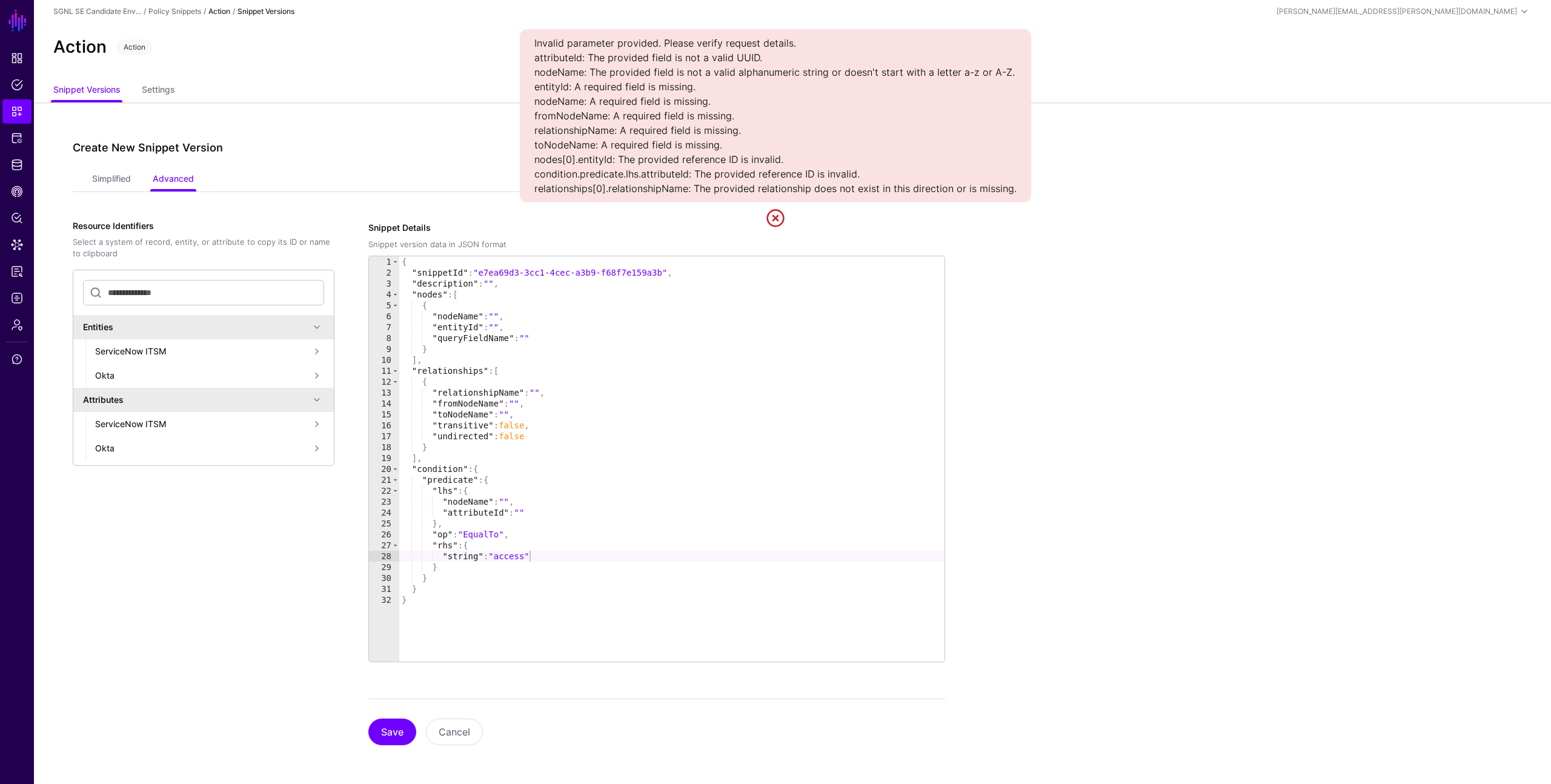
click at [127, 447] on div "Okta" at bounding box center [203, 447] width 214 height 13
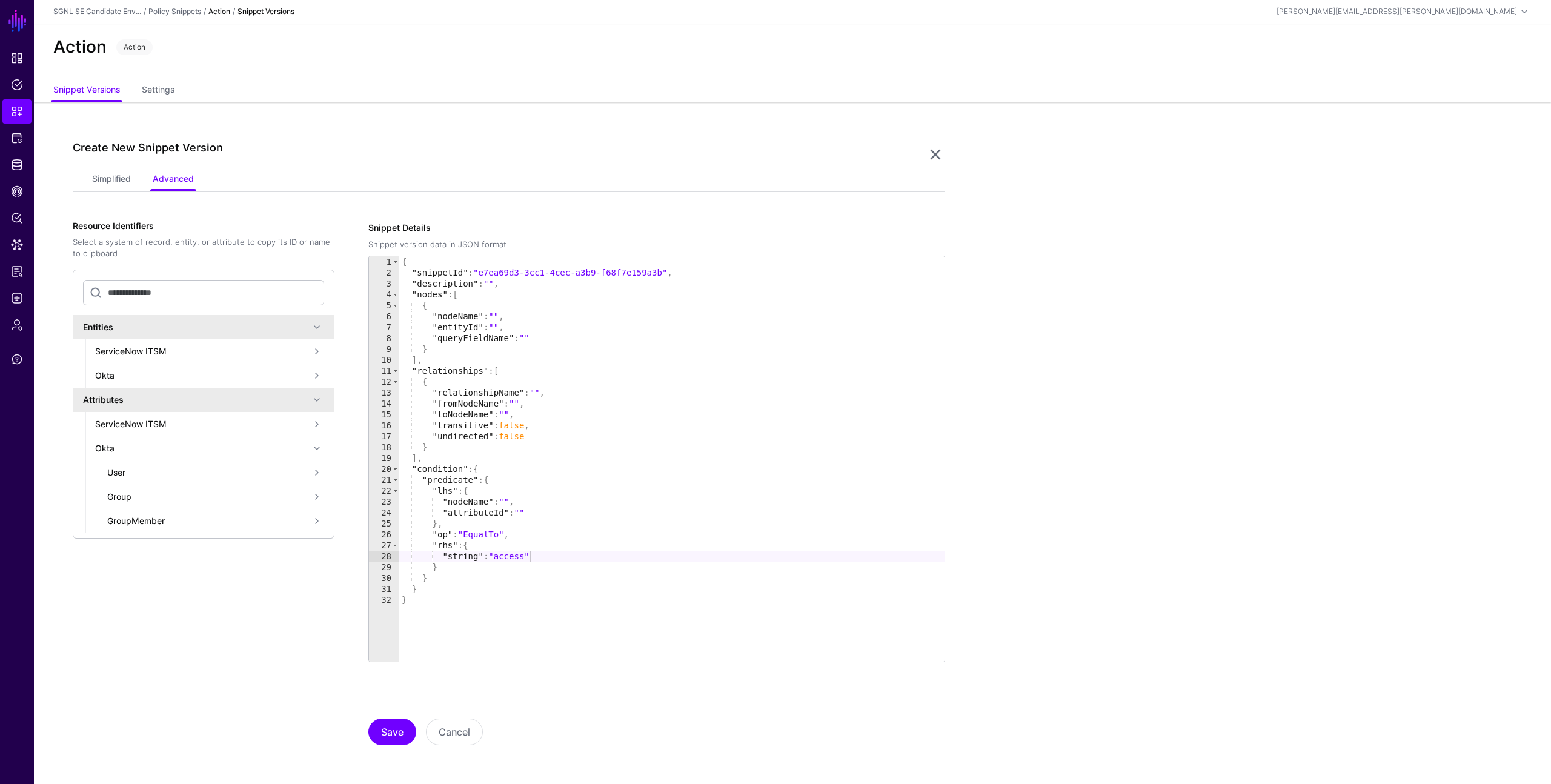
click at [125, 471] on div "User" at bounding box center [208, 472] width 203 height 13
click at [122, 375] on div "Okta" at bounding box center [203, 375] width 214 height 13
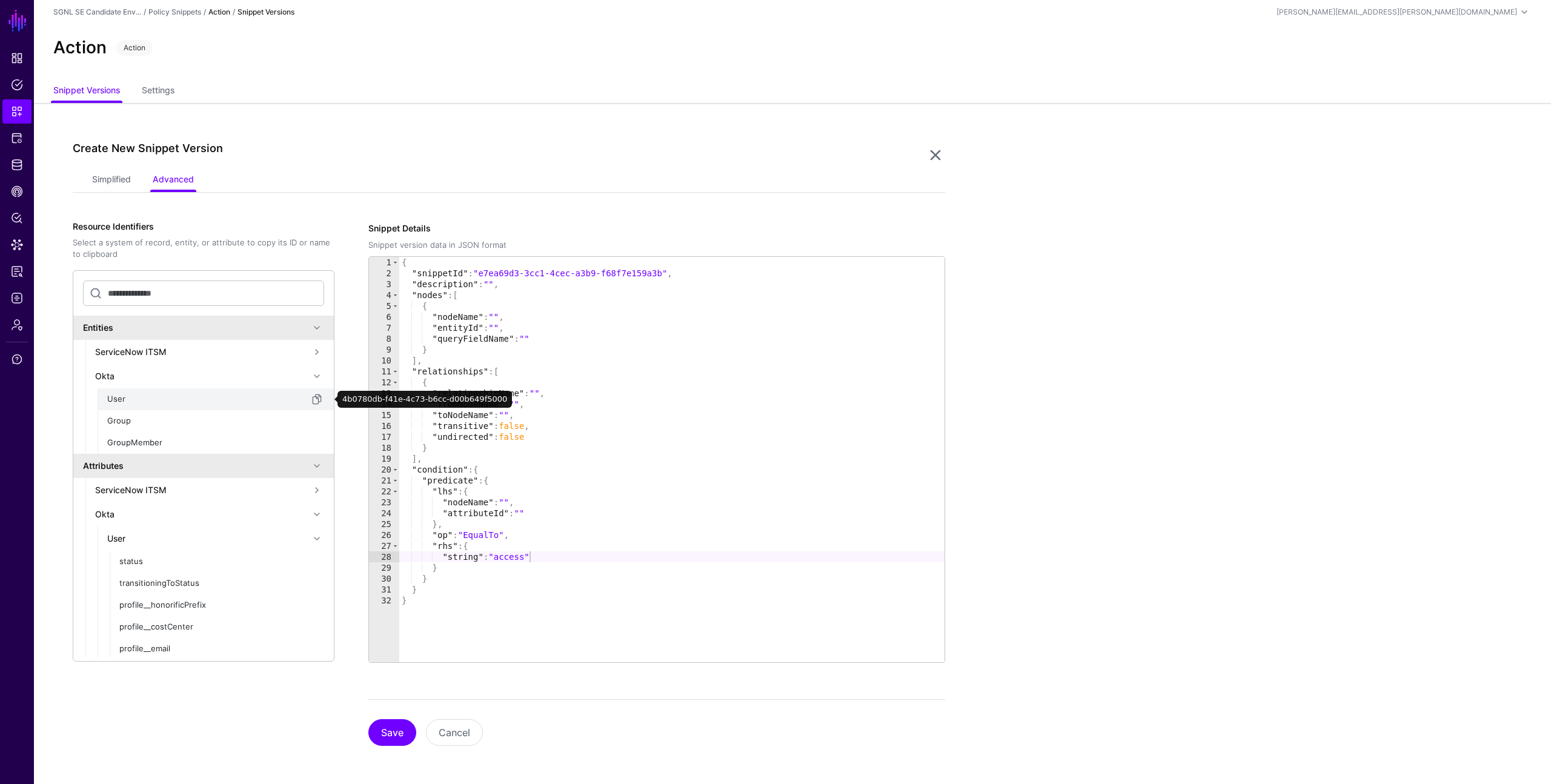
click at [122, 399] on div "User" at bounding box center [208, 399] width 203 height 12
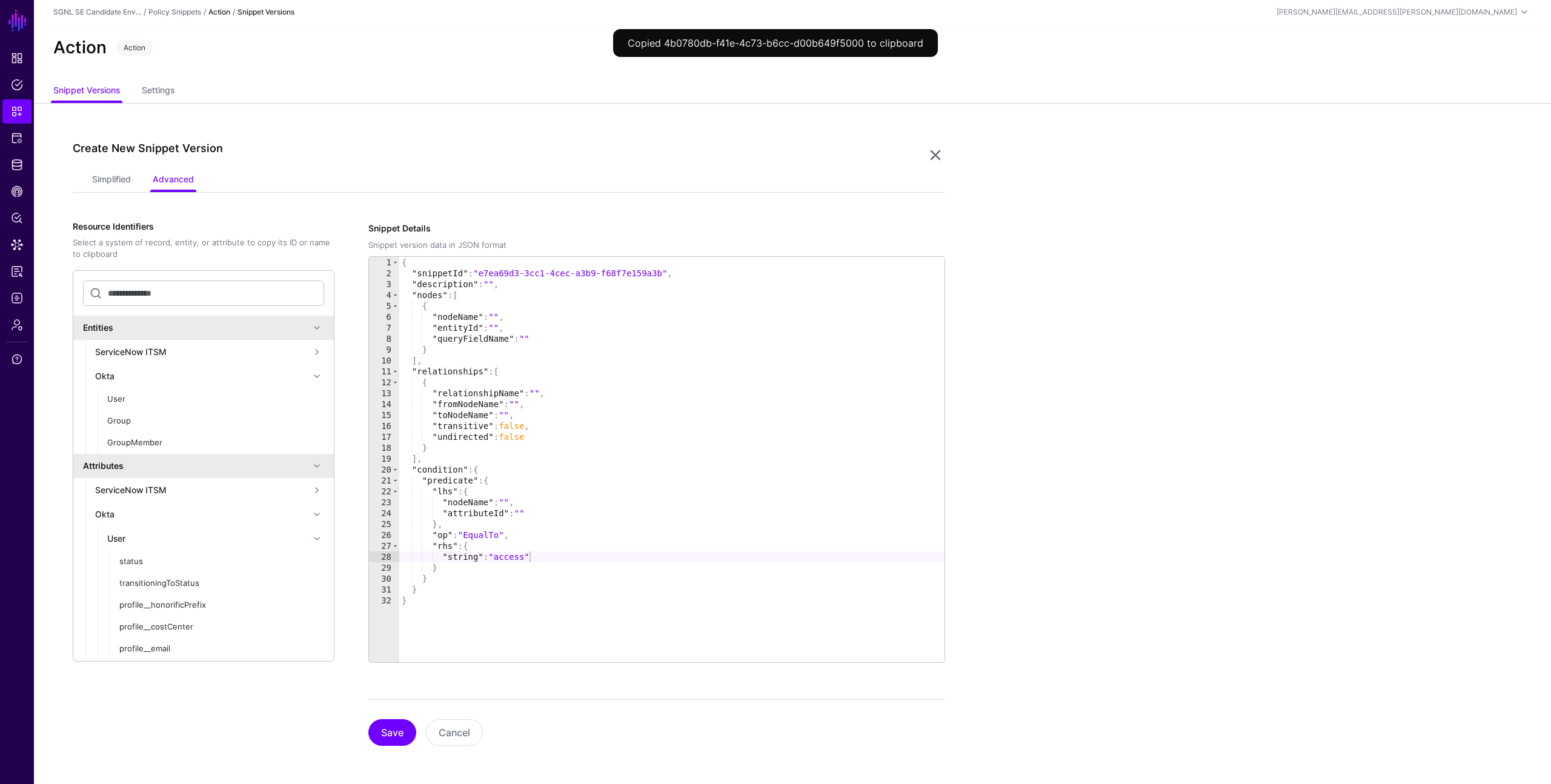
click at [115, 375] on div "Okta" at bounding box center [203, 375] width 214 height 13
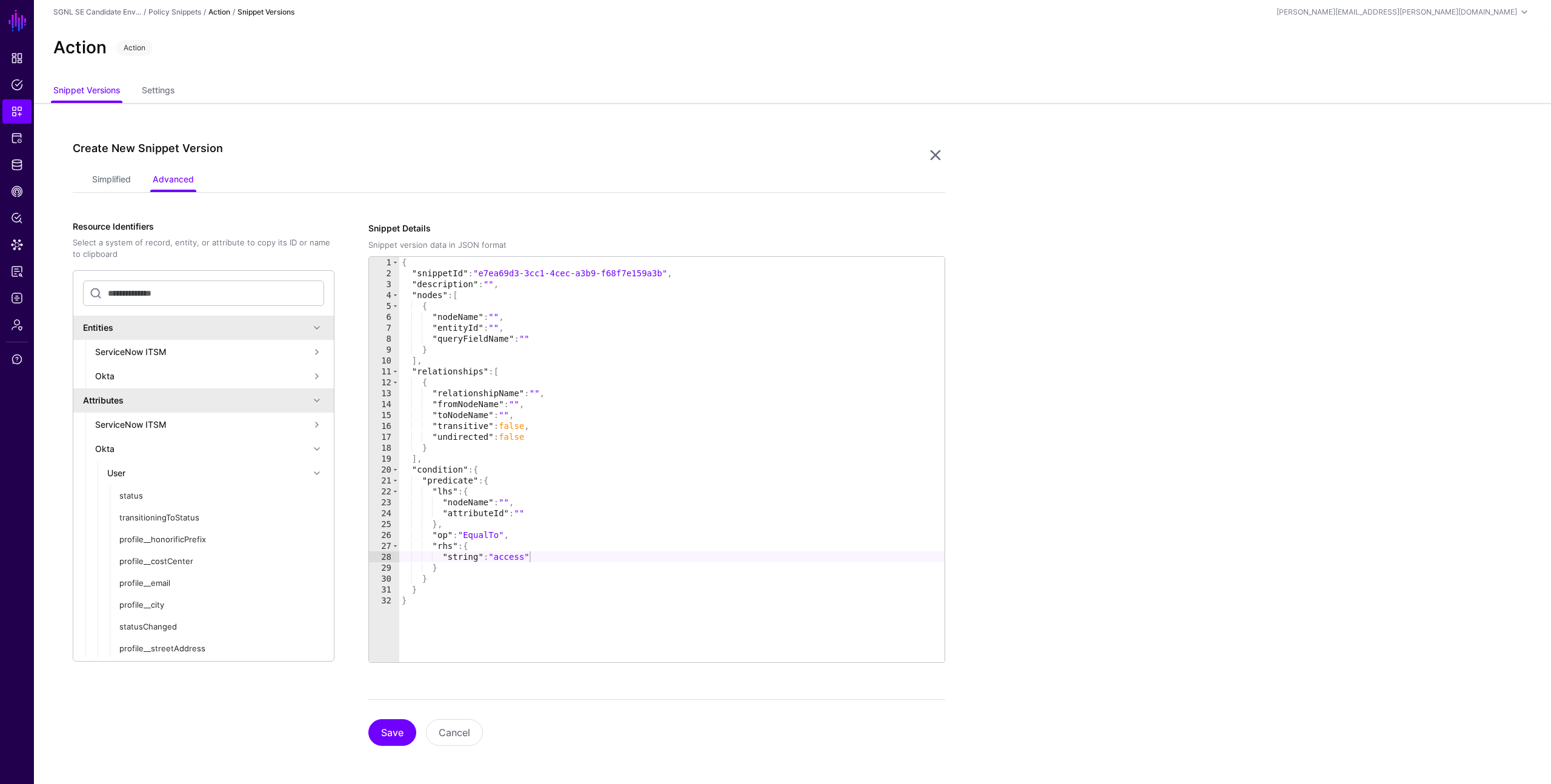
click at [186, 422] on div "ServiceNow ITSM" at bounding box center [203, 424] width 214 height 13
click at [148, 596] on div "Problem" at bounding box center [208, 593] width 203 height 13
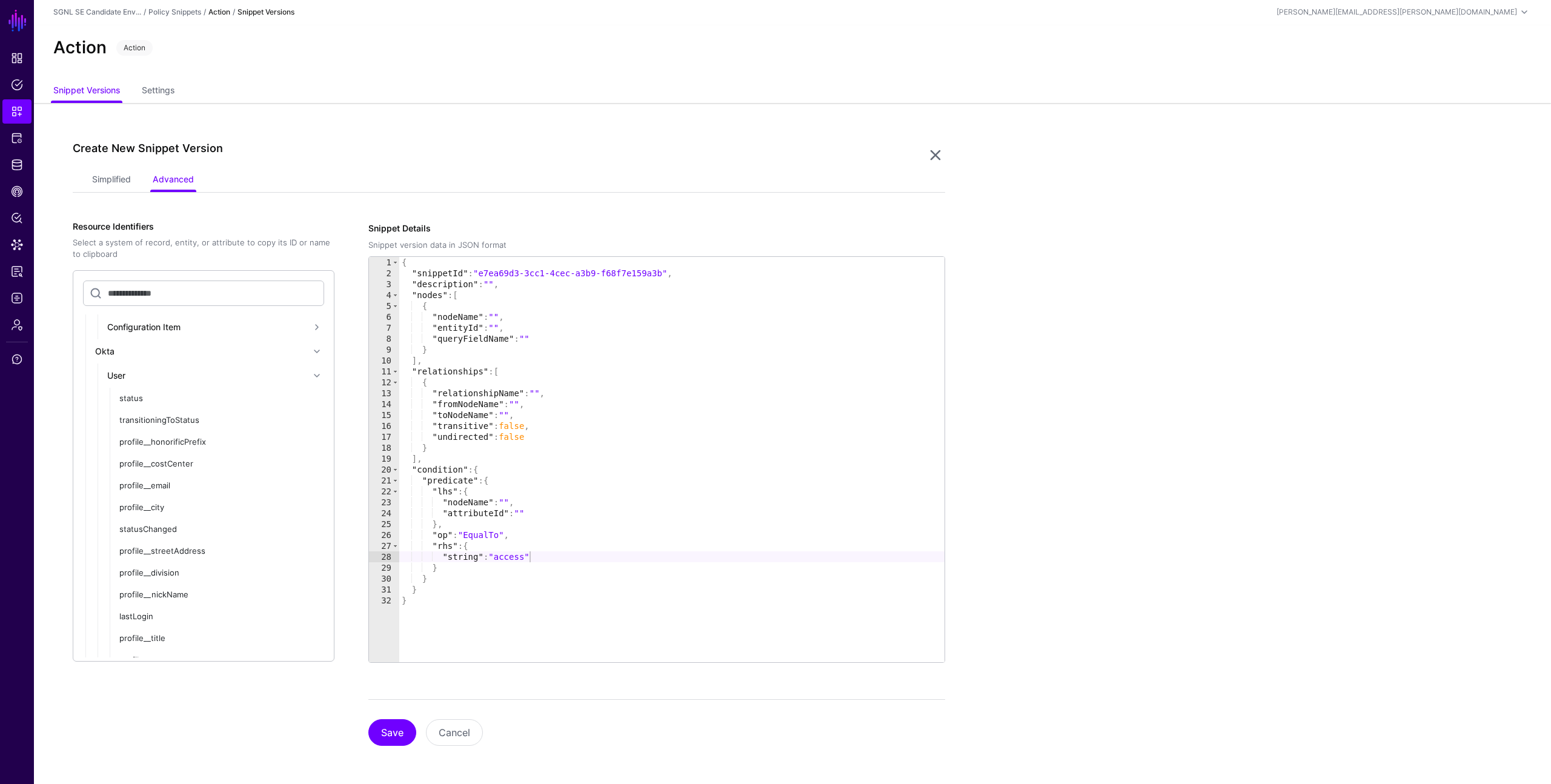
scroll to position [753, 0]
click at [168, 325] on div "Configuration Item" at bounding box center [208, 325] width 203 height 13
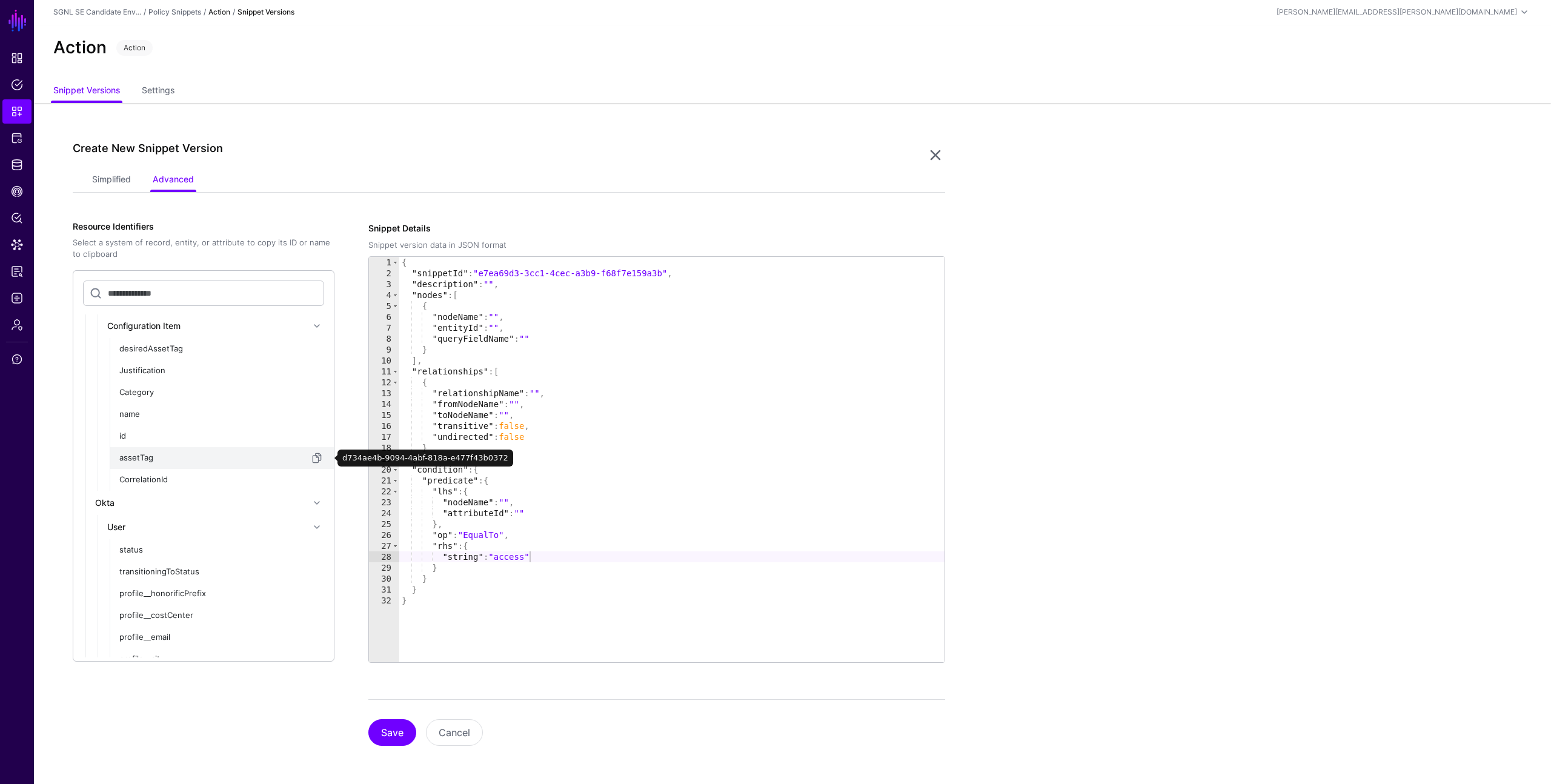
click at [161, 456] on div "assetTag" at bounding box center [214, 458] width 191 height 12
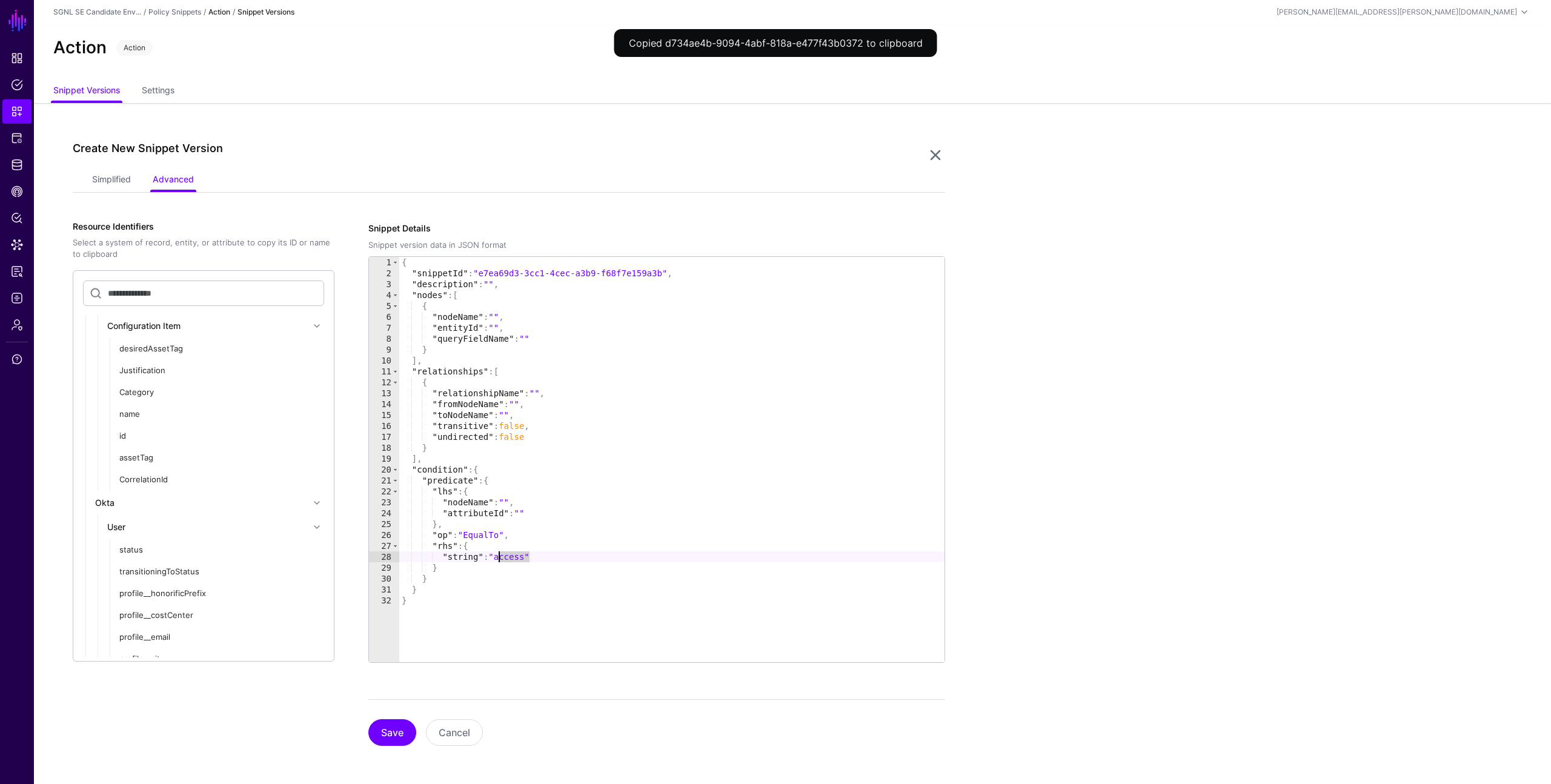
drag, startPoint x: 530, startPoint y: 558, endPoint x: 502, endPoint y: 558, distance: 28.0
click at [502, 558] on div "{ "snippetId" : "e7ea69d3-3cc1-4cec-a3b9-f68f7e159a3b" , "description" : "" , "…" at bounding box center [672, 471] width 545 height 427
paste textarea "**********"
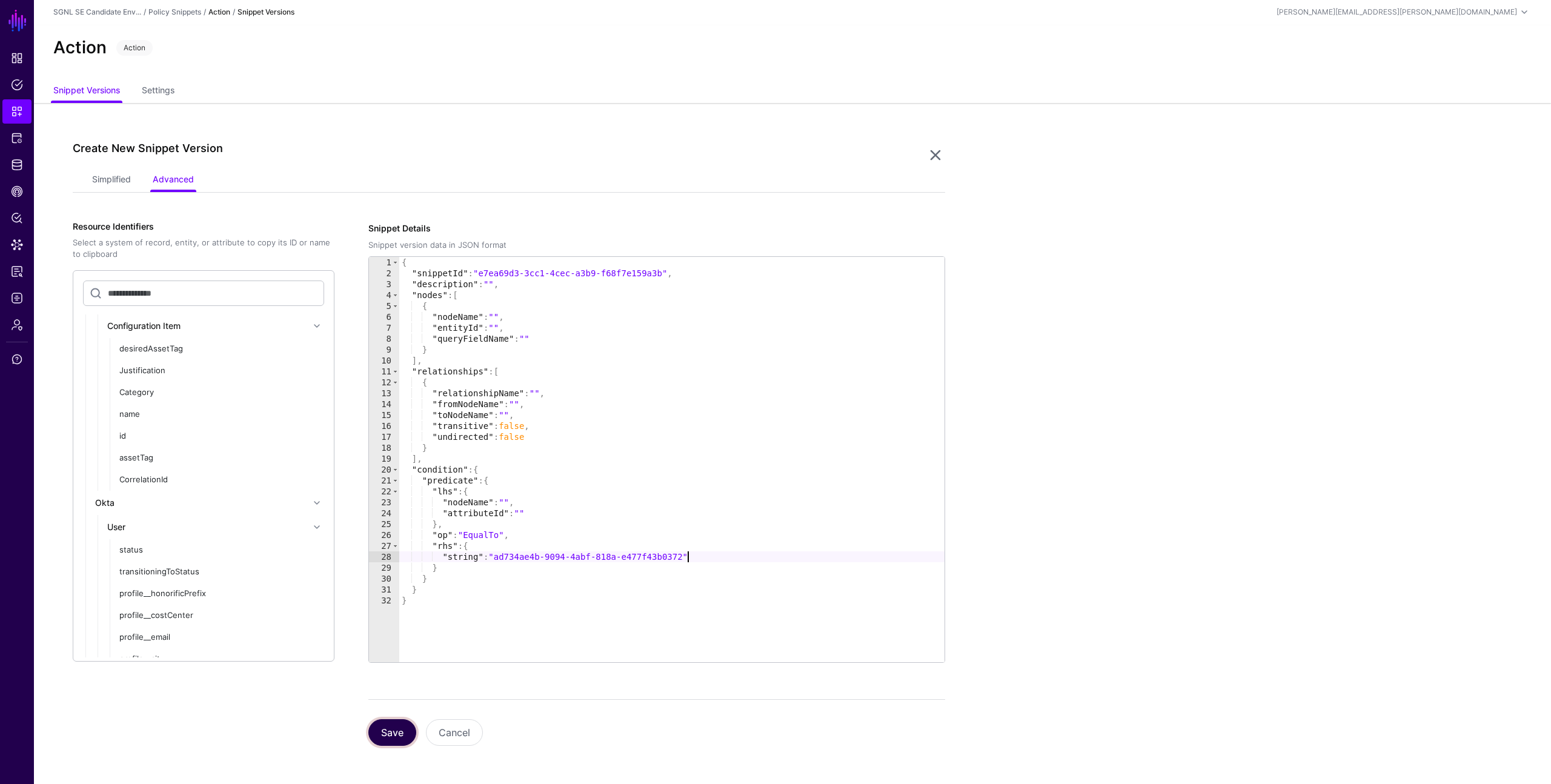
click at [399, 728] on button "Save" at bounding box center [392, 733] width 48 height 27
drag, startPoint x: 686, startPoint y: 555, endPoint x: 497, endPoint y: 558, distance: 189.0
click at [497, 558] on div "{ "snippetId" : "e7ea69d3-3cc1-4cec-a3b9-f68f7e159a3b" , "description" : "" , "…" at bounding box center [672, 471] width 545 height 427
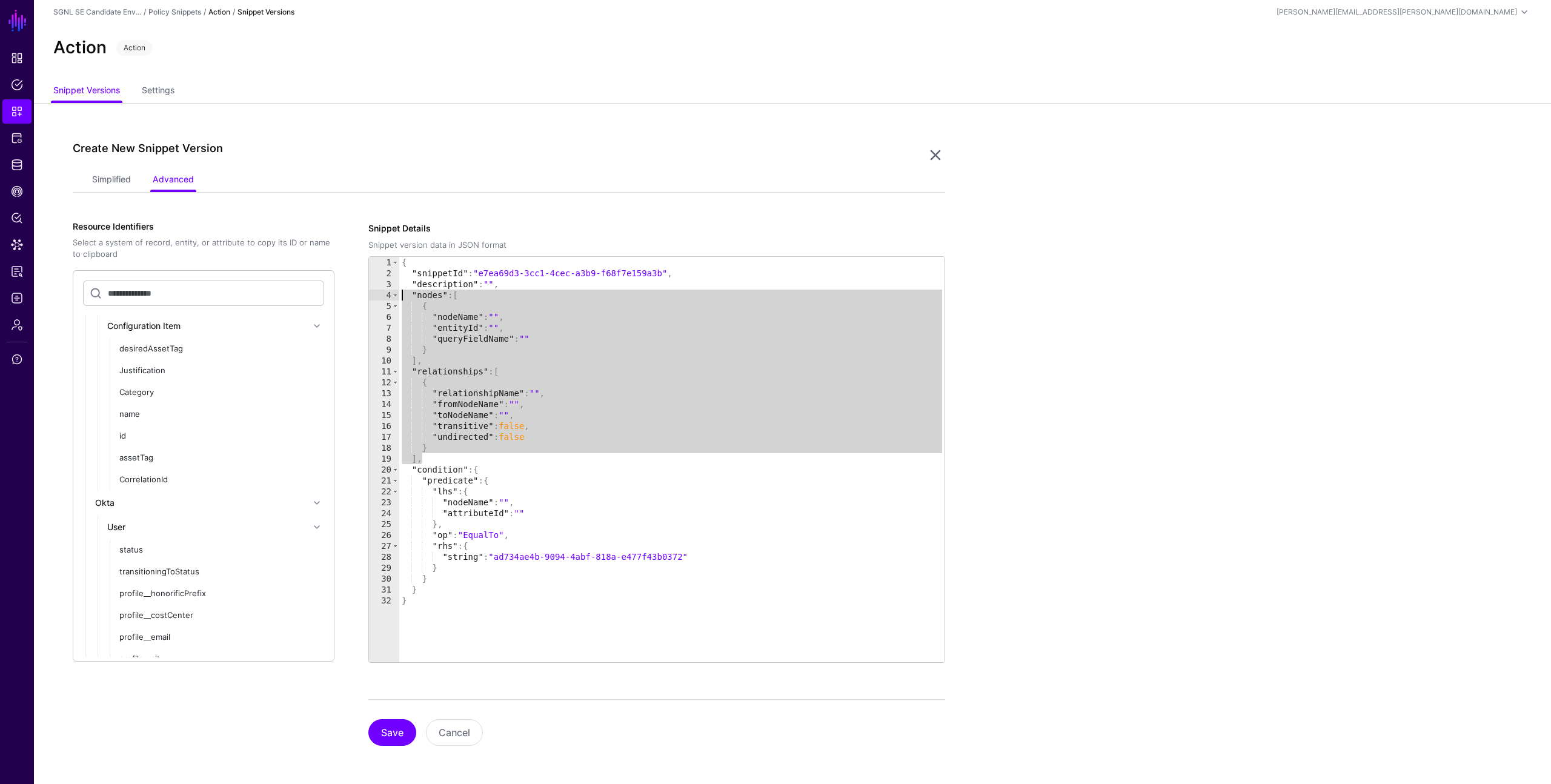
drag, startPoint x: 438, startPoint y: 458, endPoint x: 399, endPoint y: 298, distance: 164.7
click at [399, 298] on div "**********" at bounding box center [657, 459] width 576 height 405
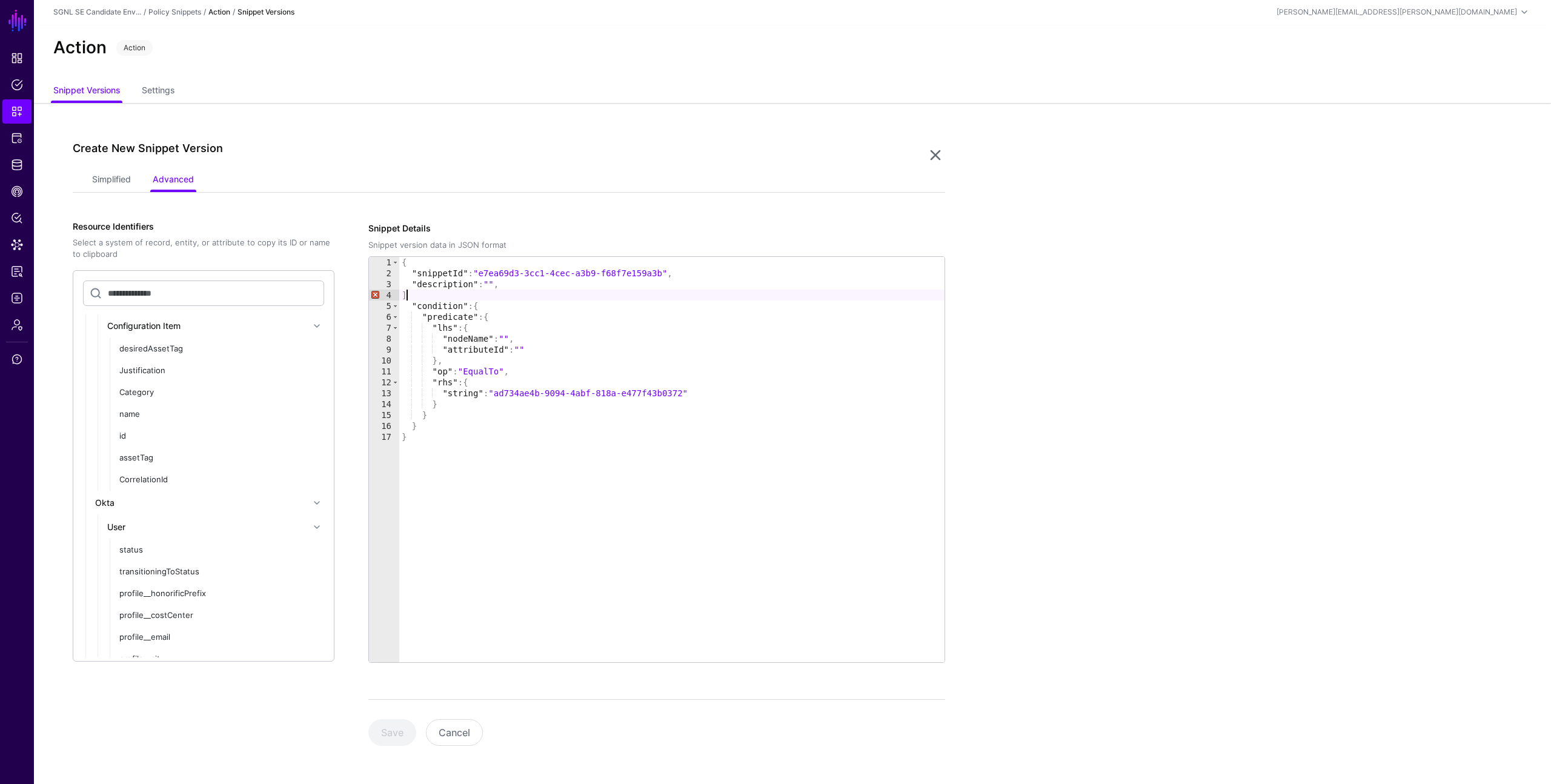
type textarea "* ****"
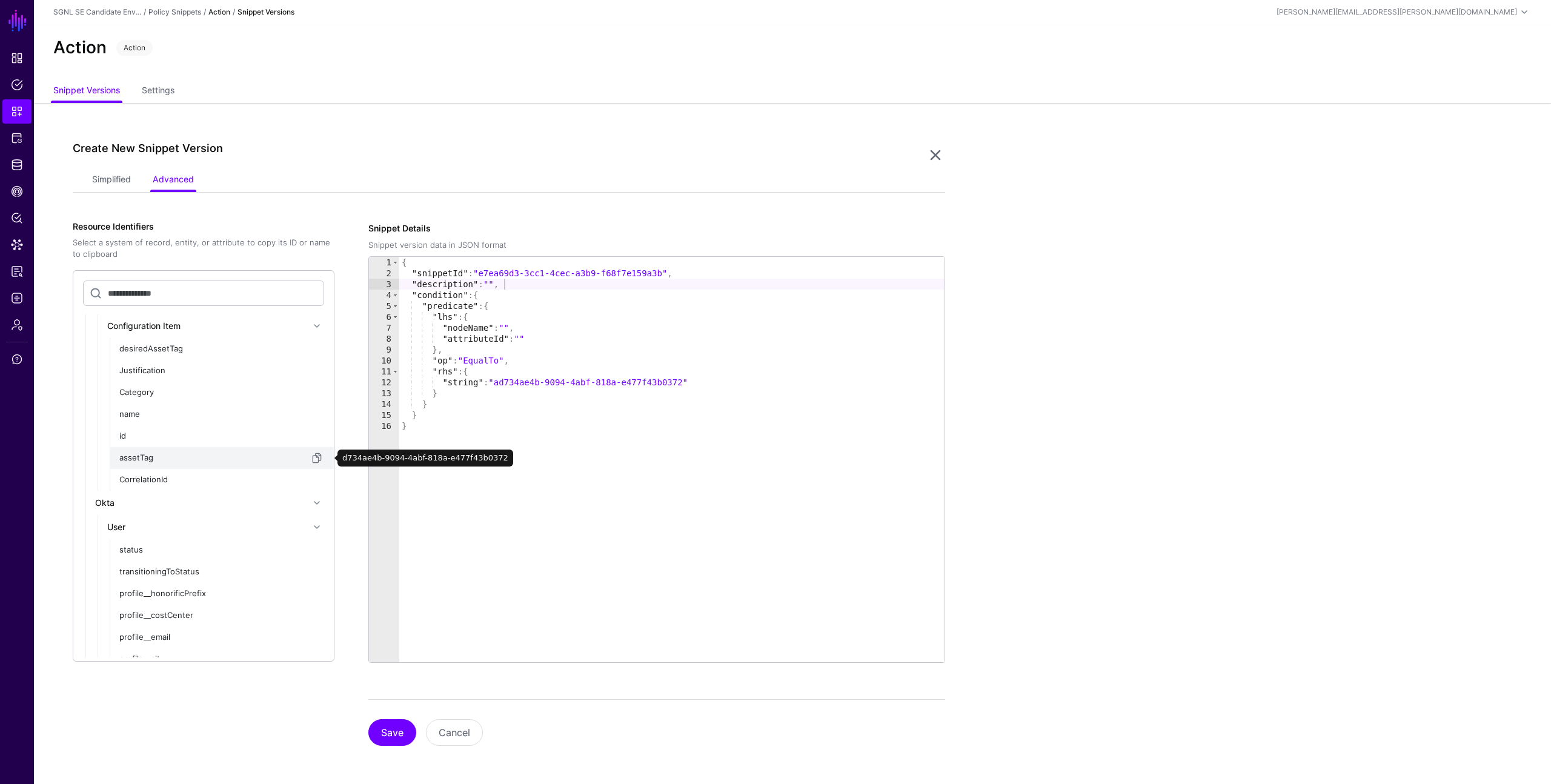
click at [149, 456] on div "assetTag" at bounding box center [214, 458] width 191 height 12
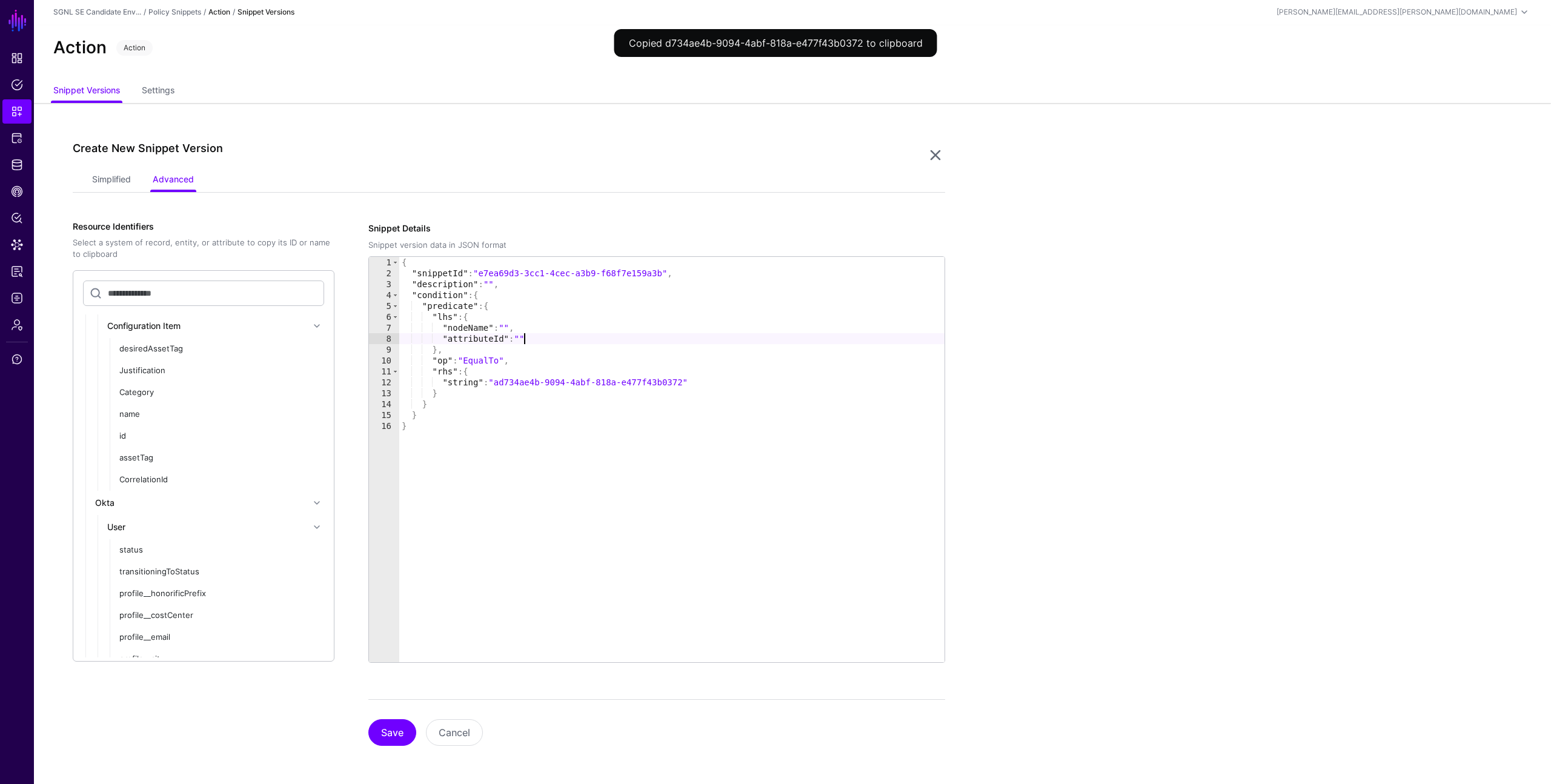
click at [524, 335] on div "{ "snippetId" : "e7ea69d3-3cc1-4cec-a3b9-f68f7e159a3b" , "description" : "" , "…" at bounding box center [672, 471] width 545 height 427
drag, startPoint x: 523, startPoint y: 326, endPoint x: 427, endPoint y: 328, distance: 96.0
click at [427, 328] on div "{ "snippetId" : "e7ea69d3-3cc1-4cec-a3b9-f68f7e159a3b" , "description" : "" , "…" at bounding box center [672, 471] width 545 height 427
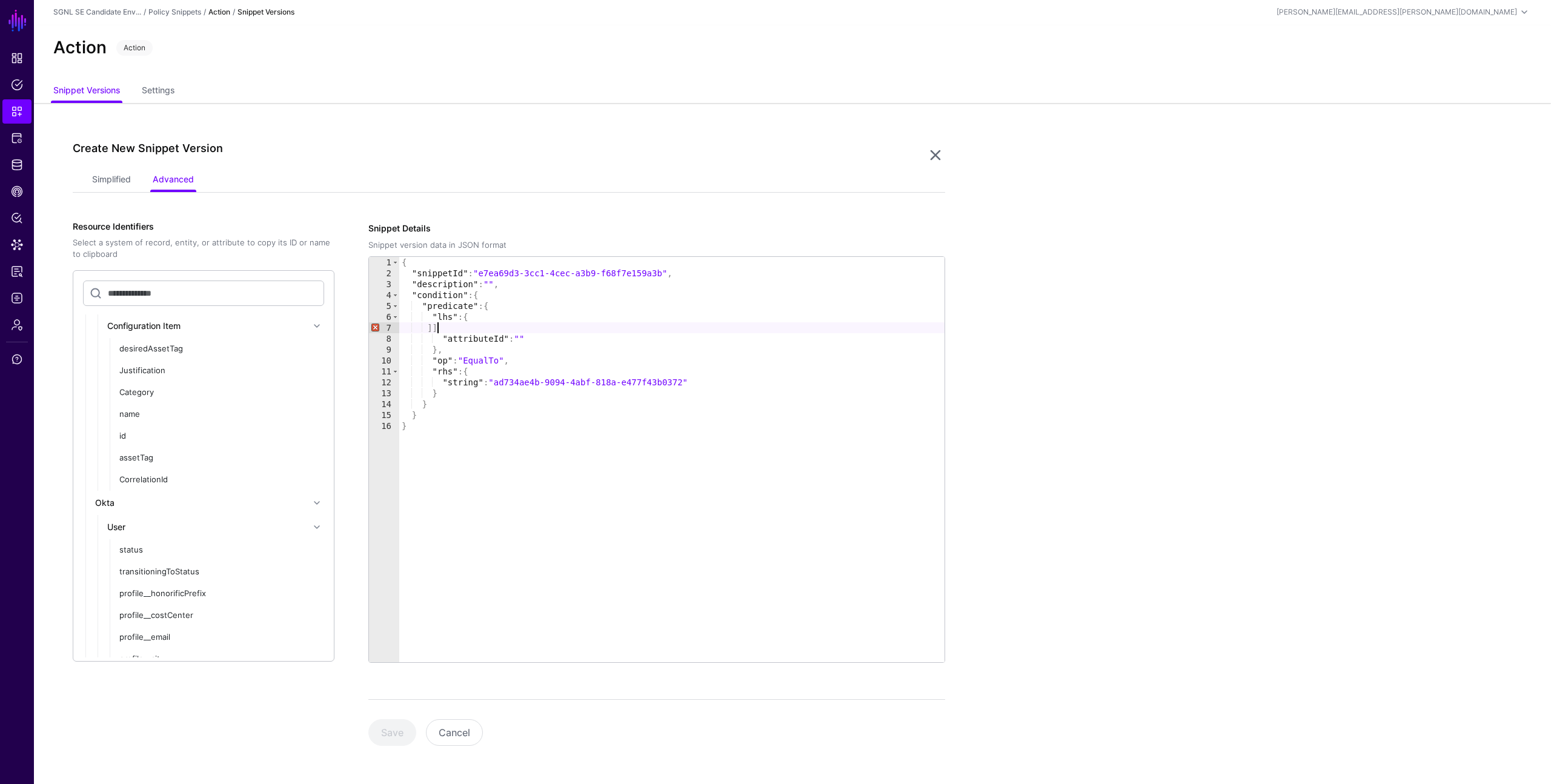
scroll to position [0, 1]
type textarea "*"
click at [525, 326] on div "{ "snippetId" : "e7ea69d3-3cc1-4cec-a3b9-f68f7e159a3b" , "description" : "" , "…" at bounding box center [672, 471] width 545 height 427
paste textarea "**********"
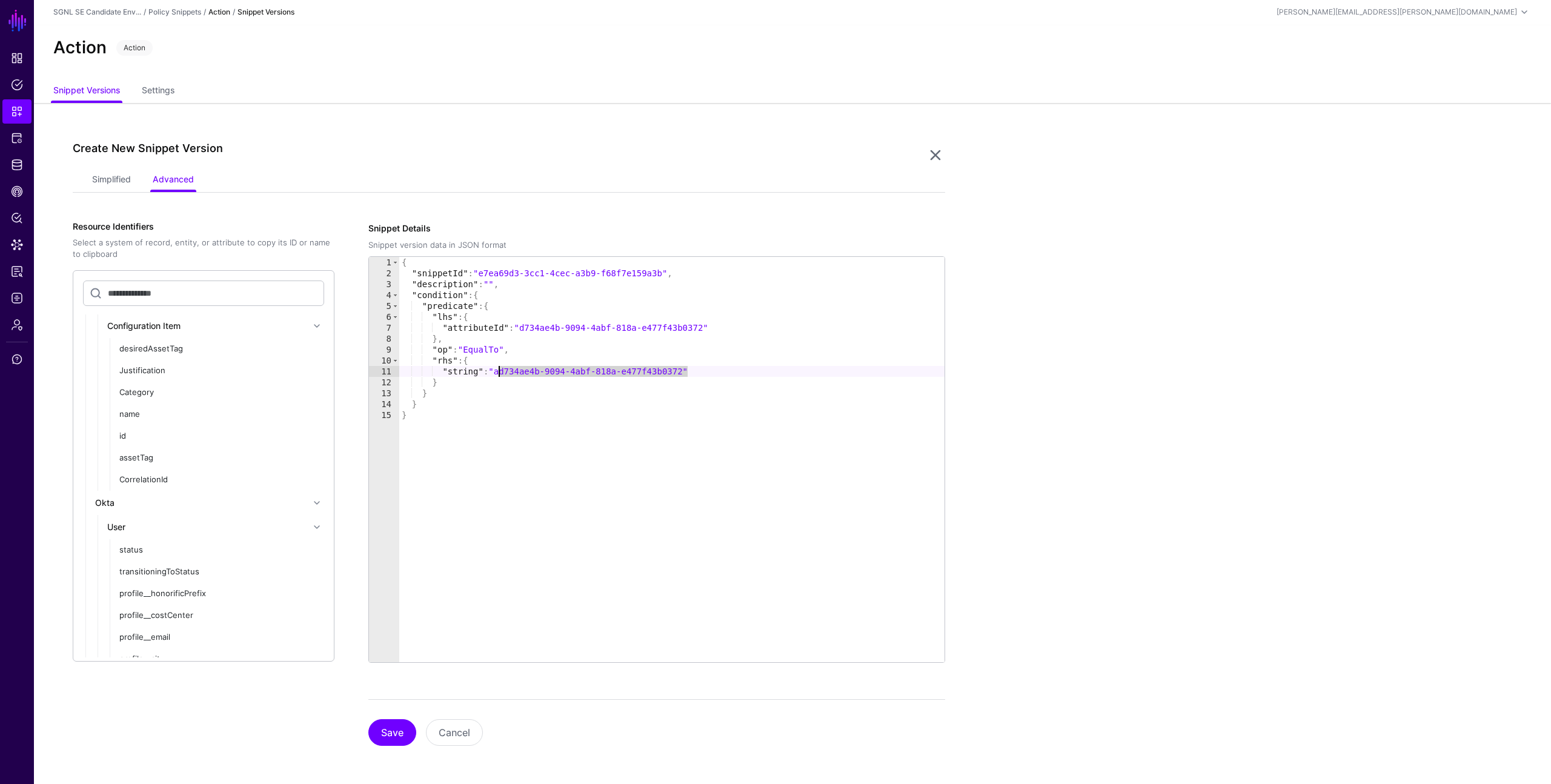
drag, startPoint x: 685, startPoint y: 371, endPoint x: 497, endPoint y: 375, distance: 188.0
click at [497, 375] on div "{ "snippetId" : "e7ea69d3-3cc1-4cec-a3b9-f68f7e159a3b" , "description" : "" , "…" at bounding box center [672, 471] width 545 height 427
click at [393, 730] on button "Save" at bounding box center [392, 733] width 48 height 27
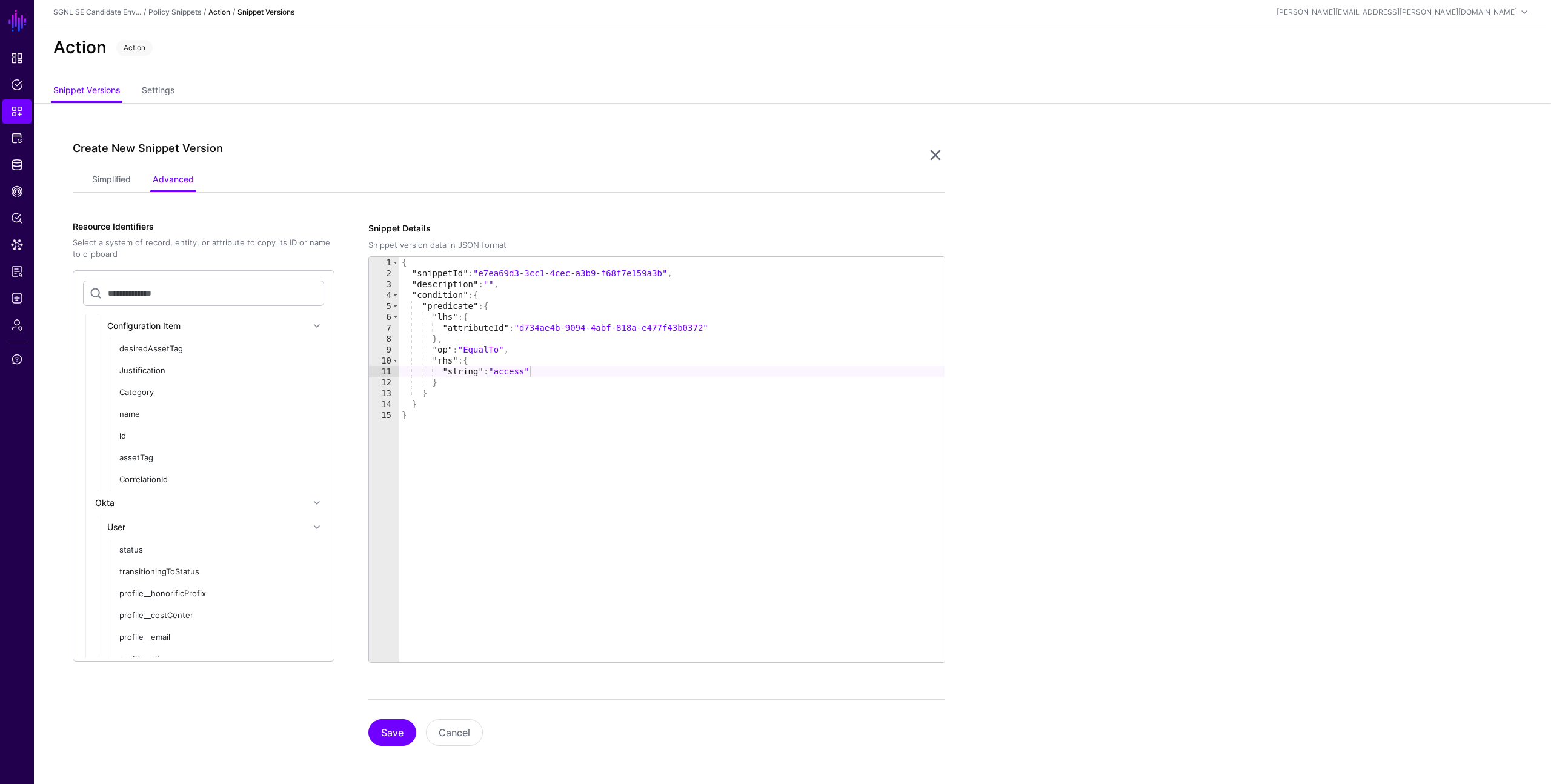
click at [495, 282] on div "{ "snippetId" : "e7ea69d3-3cc1-4cec-a3b9-f68f7e159a3b" , "description" : "" , "…" at bounding box center [672, 471] width 545 height 427
click at [392, 733] on button "Save" at bounding box center [392, 733] width 48 height 27
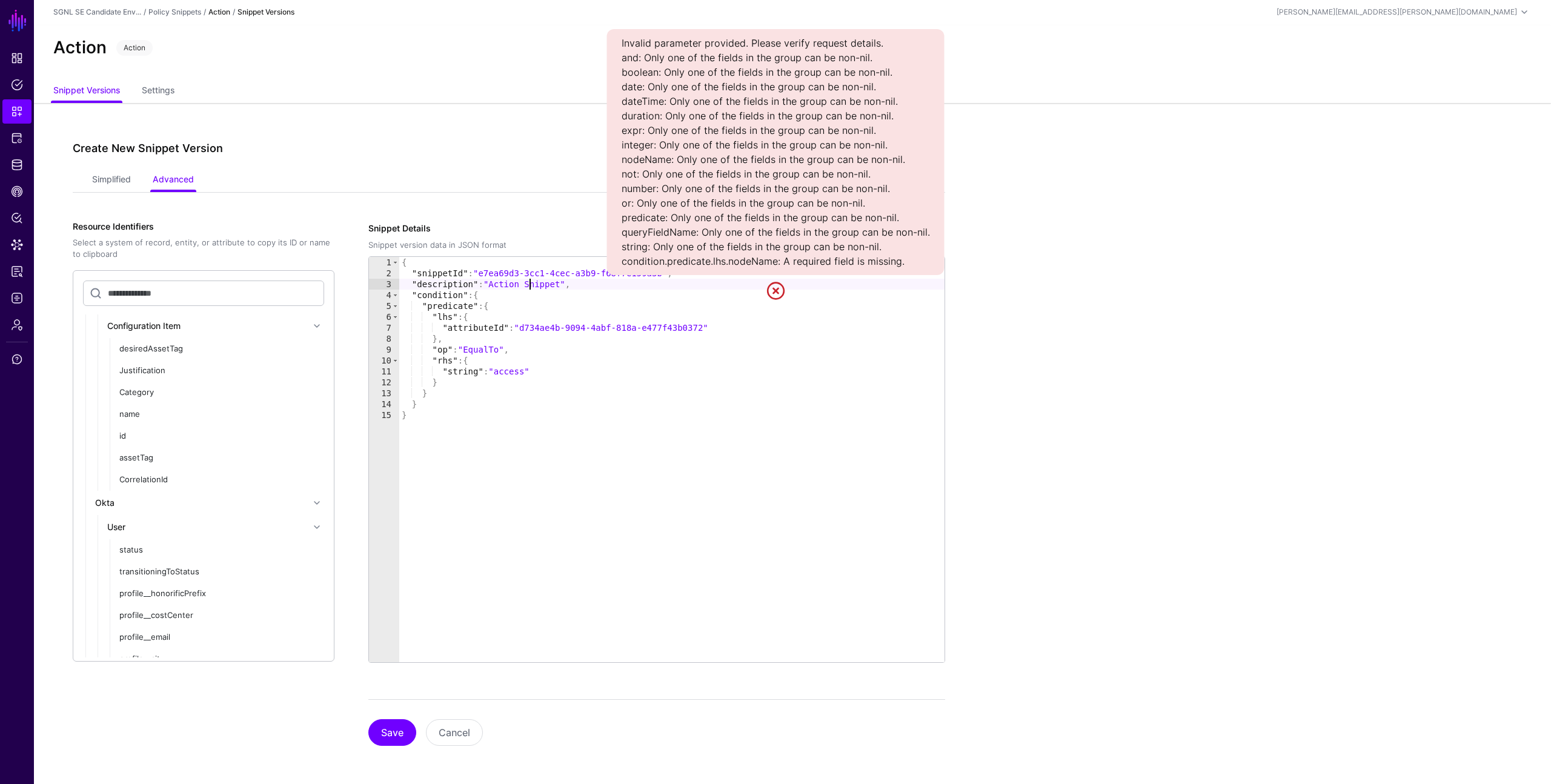
click at [529, 284] on div "{ "snippetId" : "e7ea69d3-3cc1-4cec-a3b9-f68f7e159a3b" , "description" : "Actio…" at bounding box center [672, 471] width 545 height 427
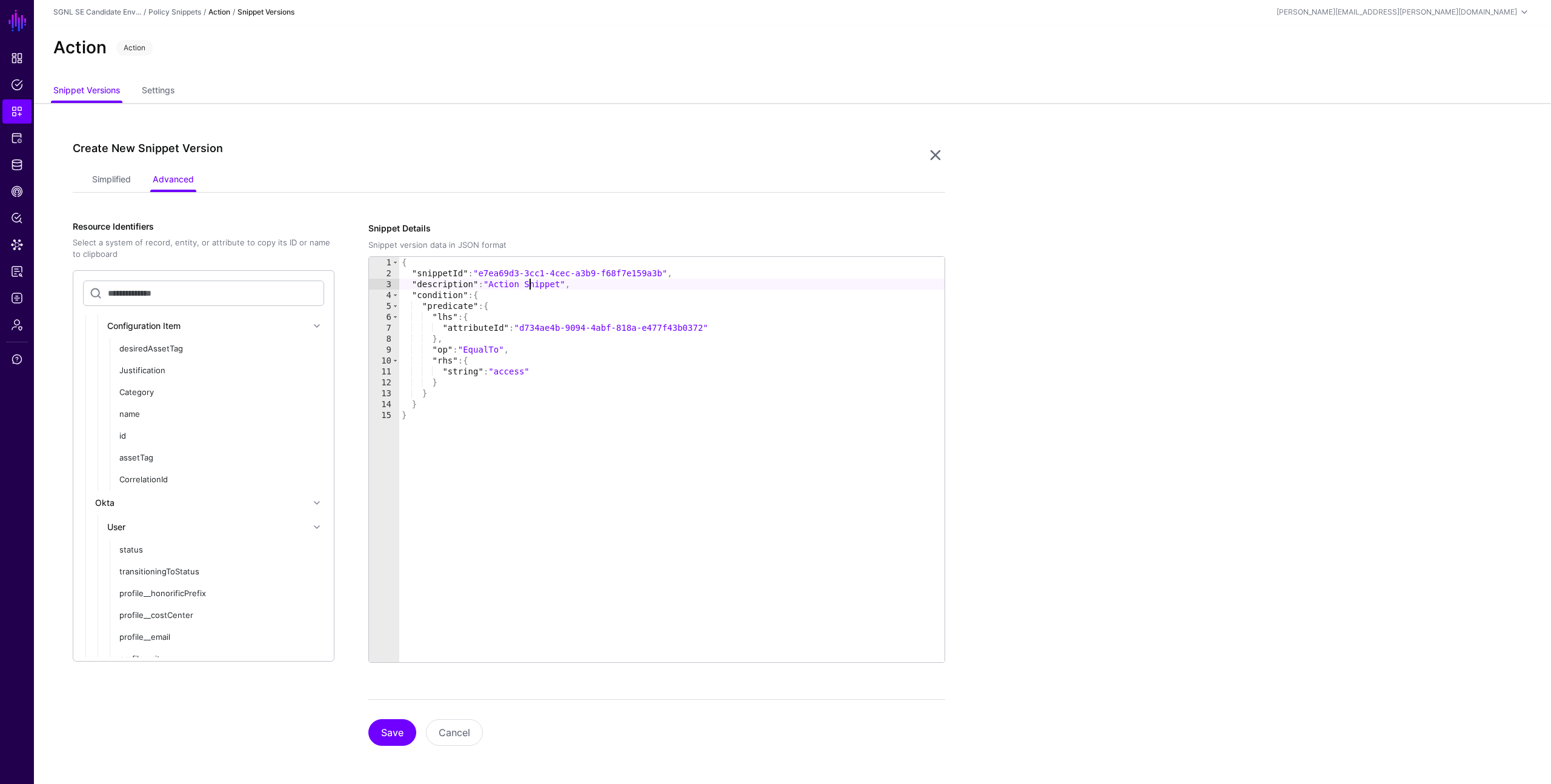
type textarea "**********"
click at [108, 177] on link "Simplified" at bounding box center [112, 180] width 39 height 23
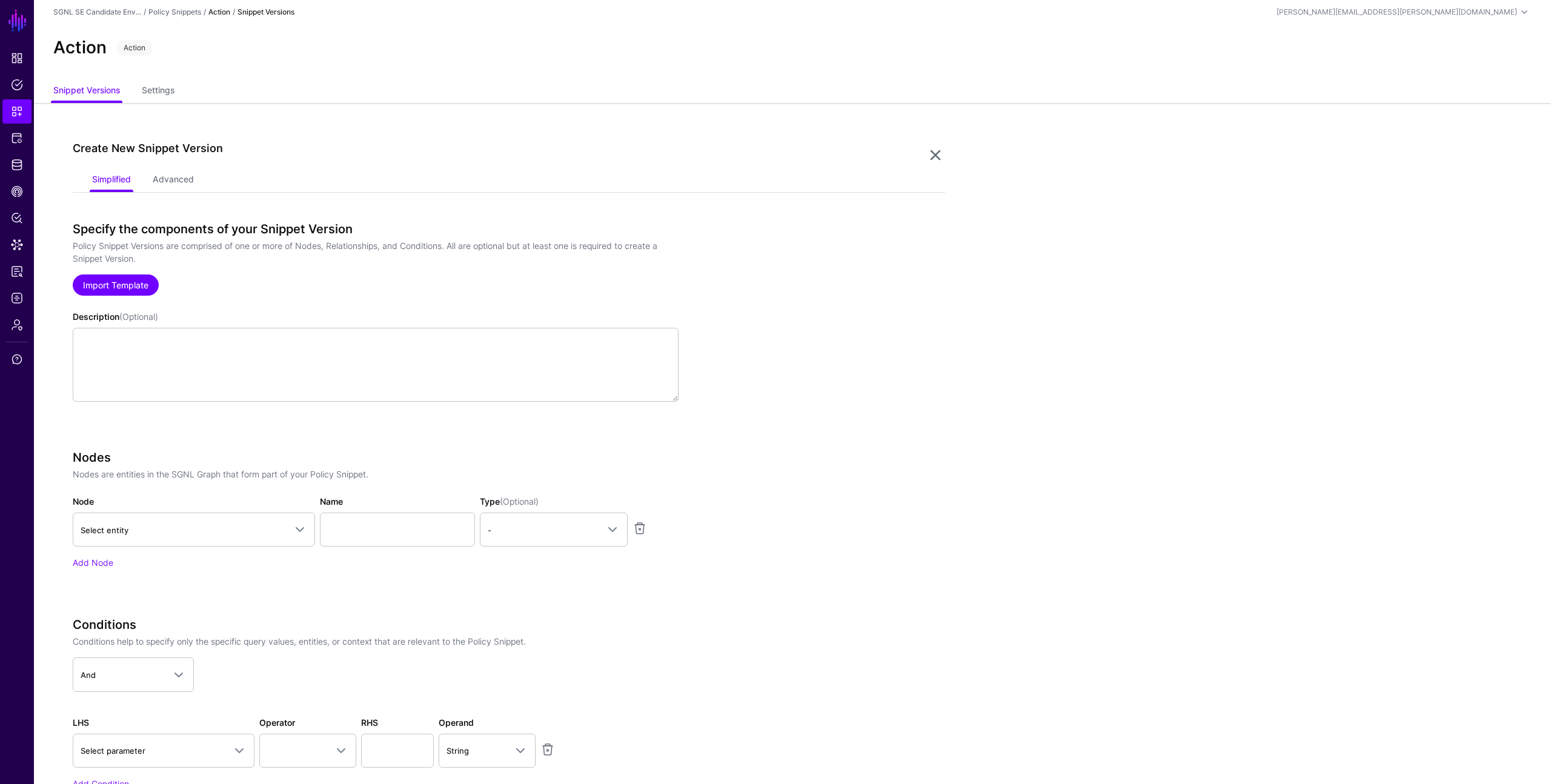
click at [119, 283] on link "Import Template" at bounding box center [116, 285] width 86 height 21
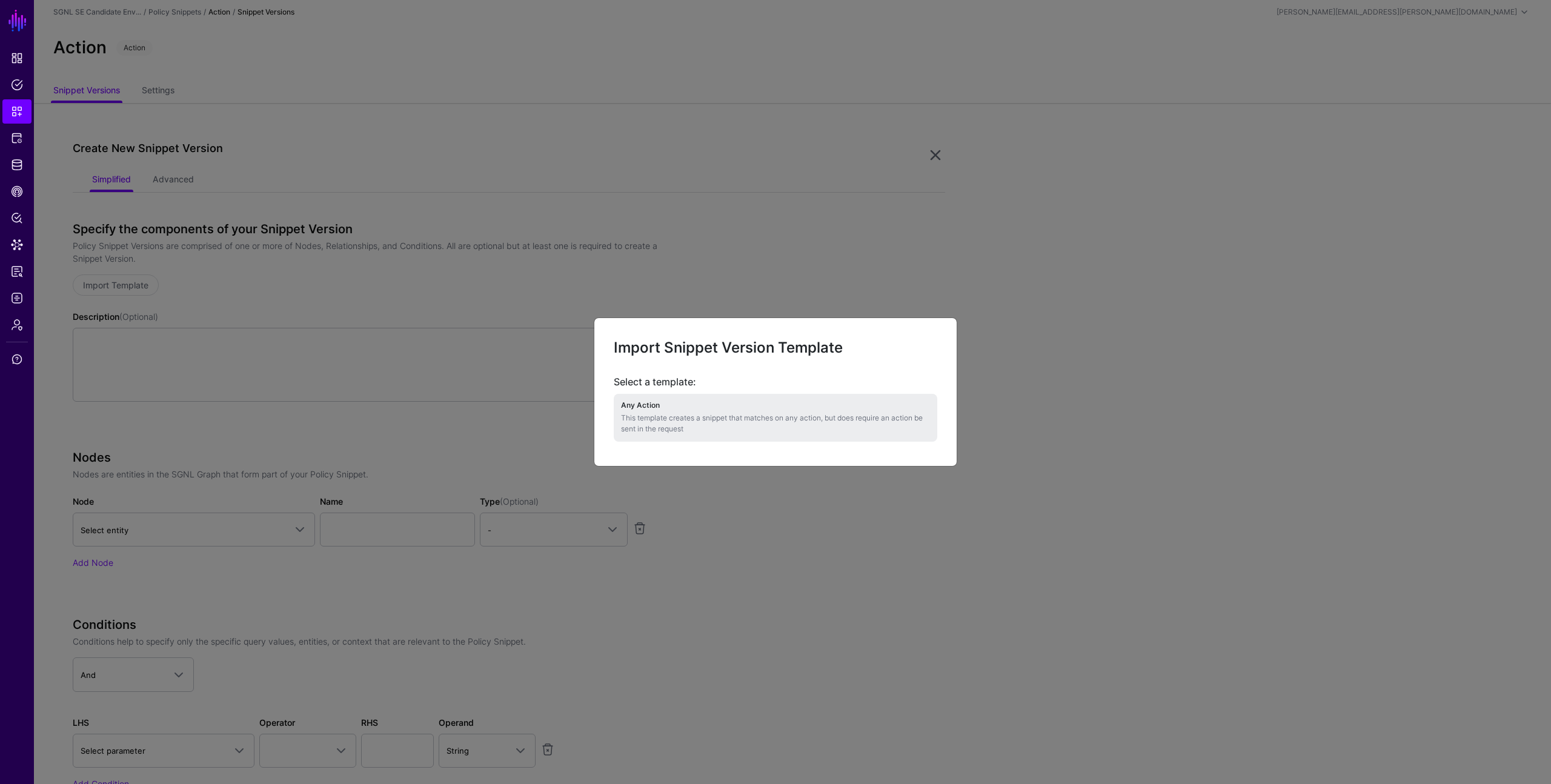
click at [698, 418] on p "This template creates a snippet that matches on any action, but does require an…" at bounding box center [775, 423] width 309 height 22
type textarea "**********"
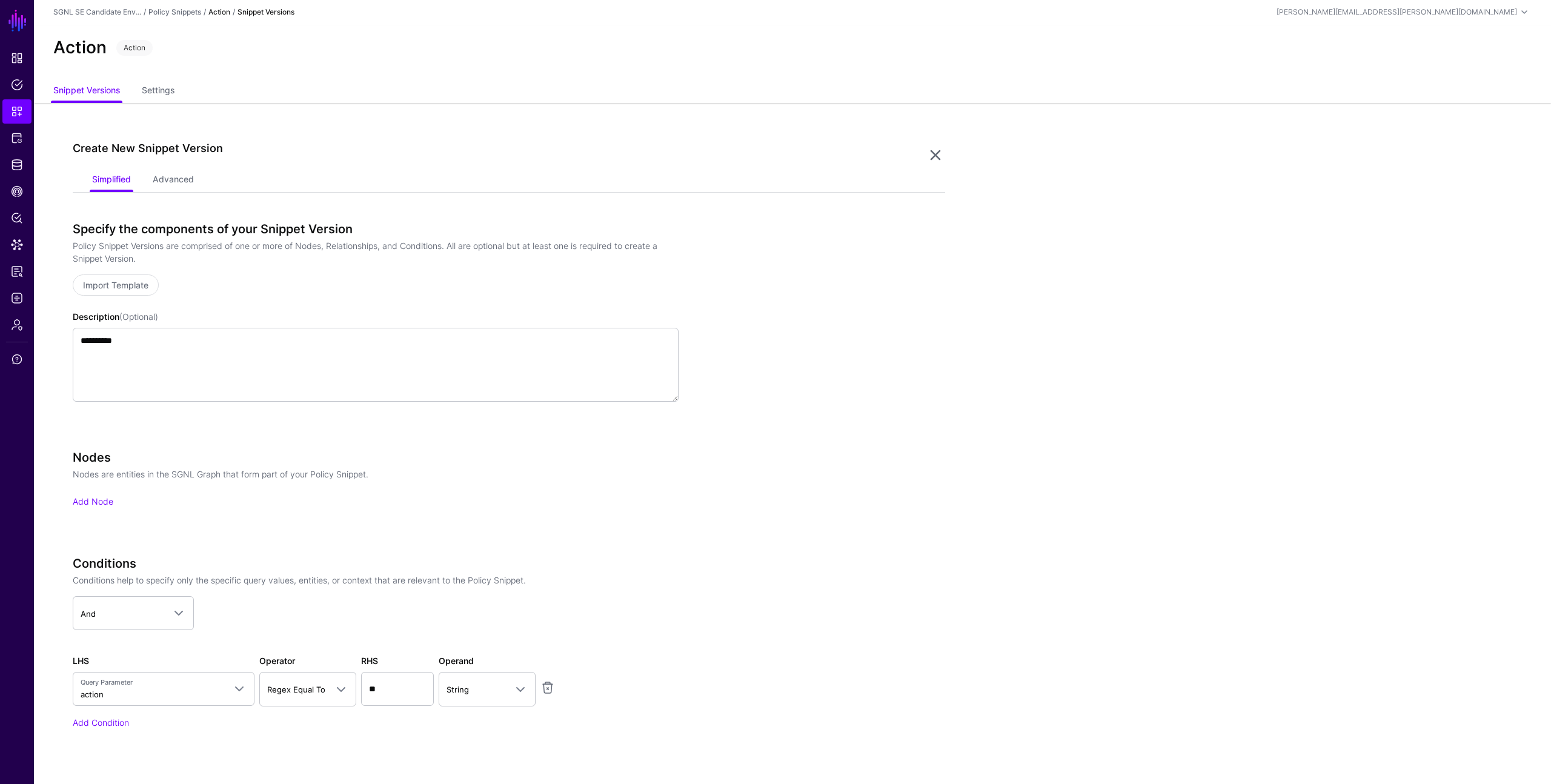
scroll to position [102, 0]
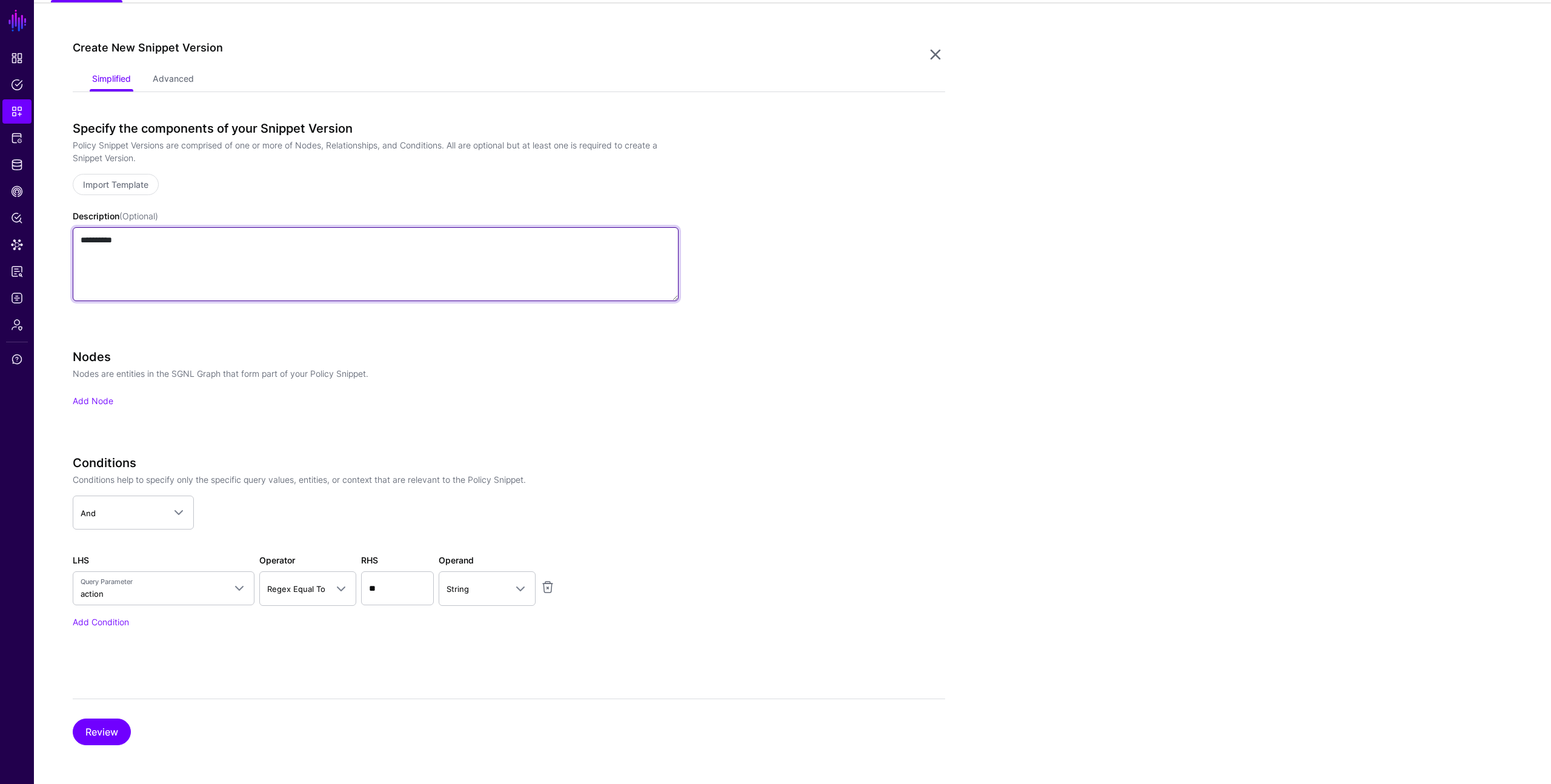
click at [351, 275] on textarea "**********" at bounding box center [376, 264] width 606 height 74
click at [327, 583] on span at bounding box center [337, 588] width 22 height 15
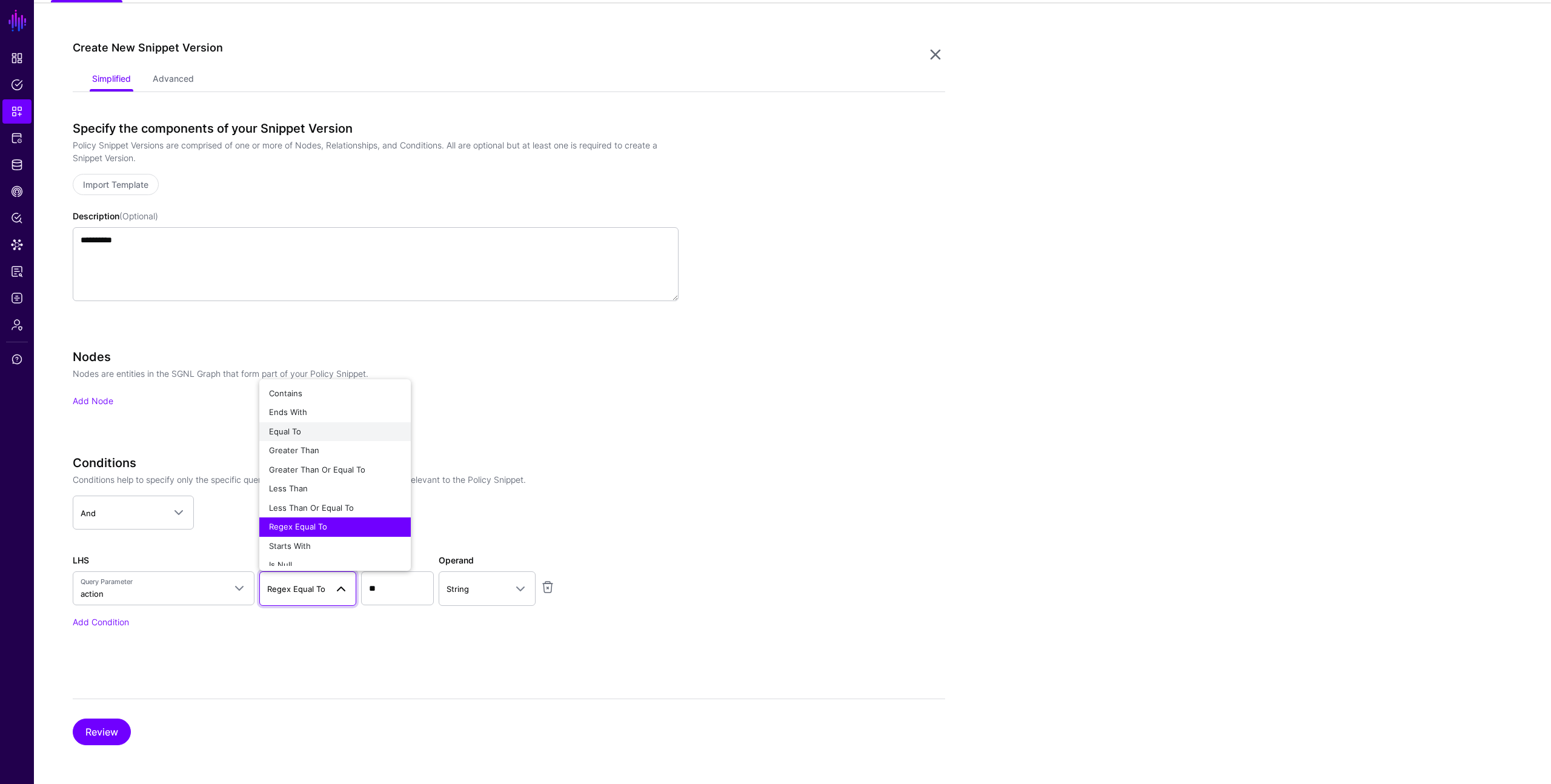
click at [304, 427] on div "Equal To" at bounding box center [334, 432] width 132 height 12
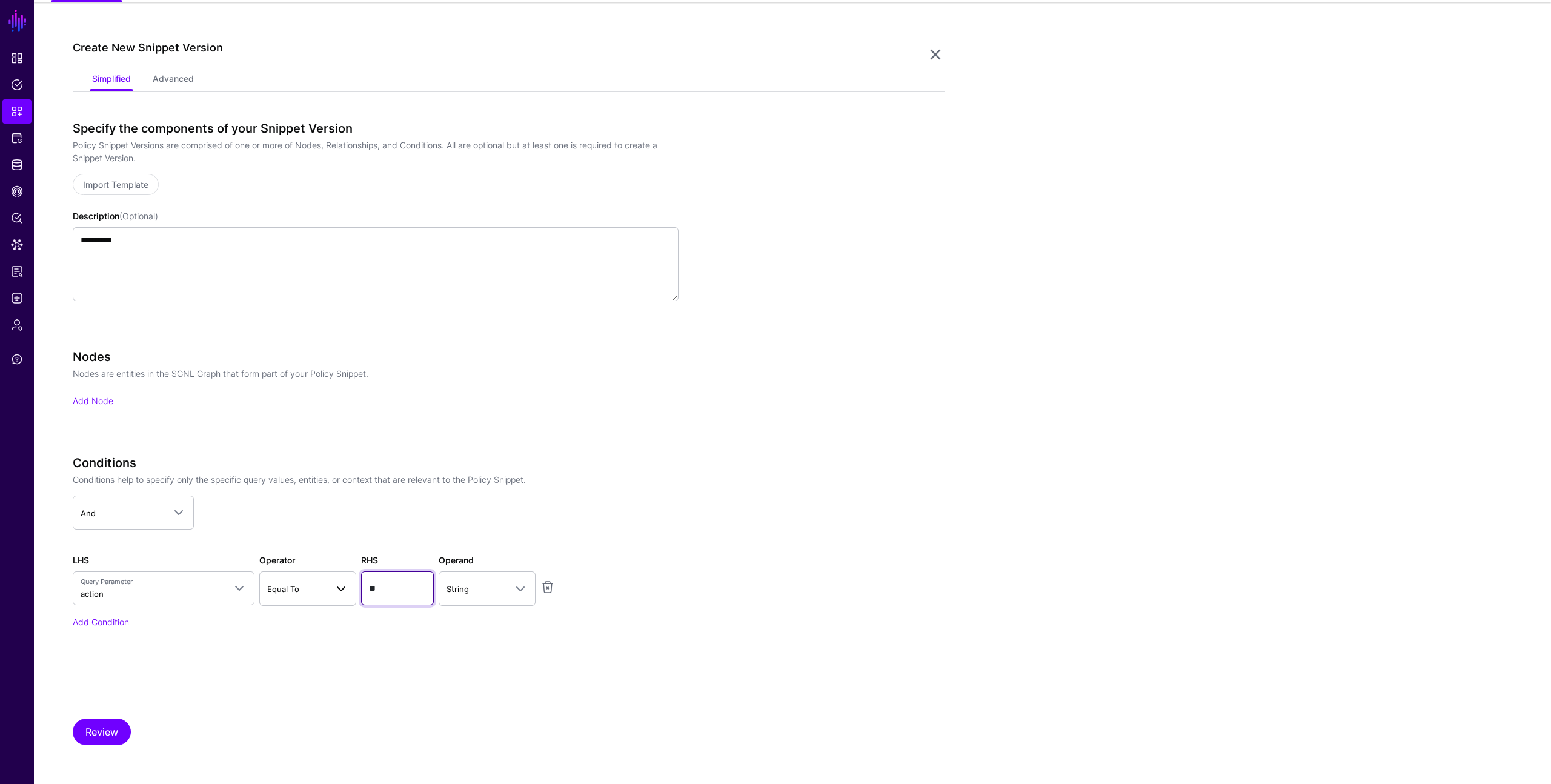
drag, startPoint x: 382, startPoint y: 587, endPoint x: 353, endPoint y: 581, distance: 29.6
click at [353, 581] on div "LHS Query Parameter action Query Parameters Principal Asset Action Time Day Hou…" at bounding box center [375, 579] width 611 height 51
click at [493, 590] on span "String" at bounding box center [477, 589] width 60 height 13
click at [379, 646] on div "Conditions Conditions help to specify only the specific query values, entities,…" at bounding box center [376, 558] width 606 height 206
drag, startPoint x: 383, startPoint y: 590, endPoint x: 358, endPoint y: 582, distance: 26.2
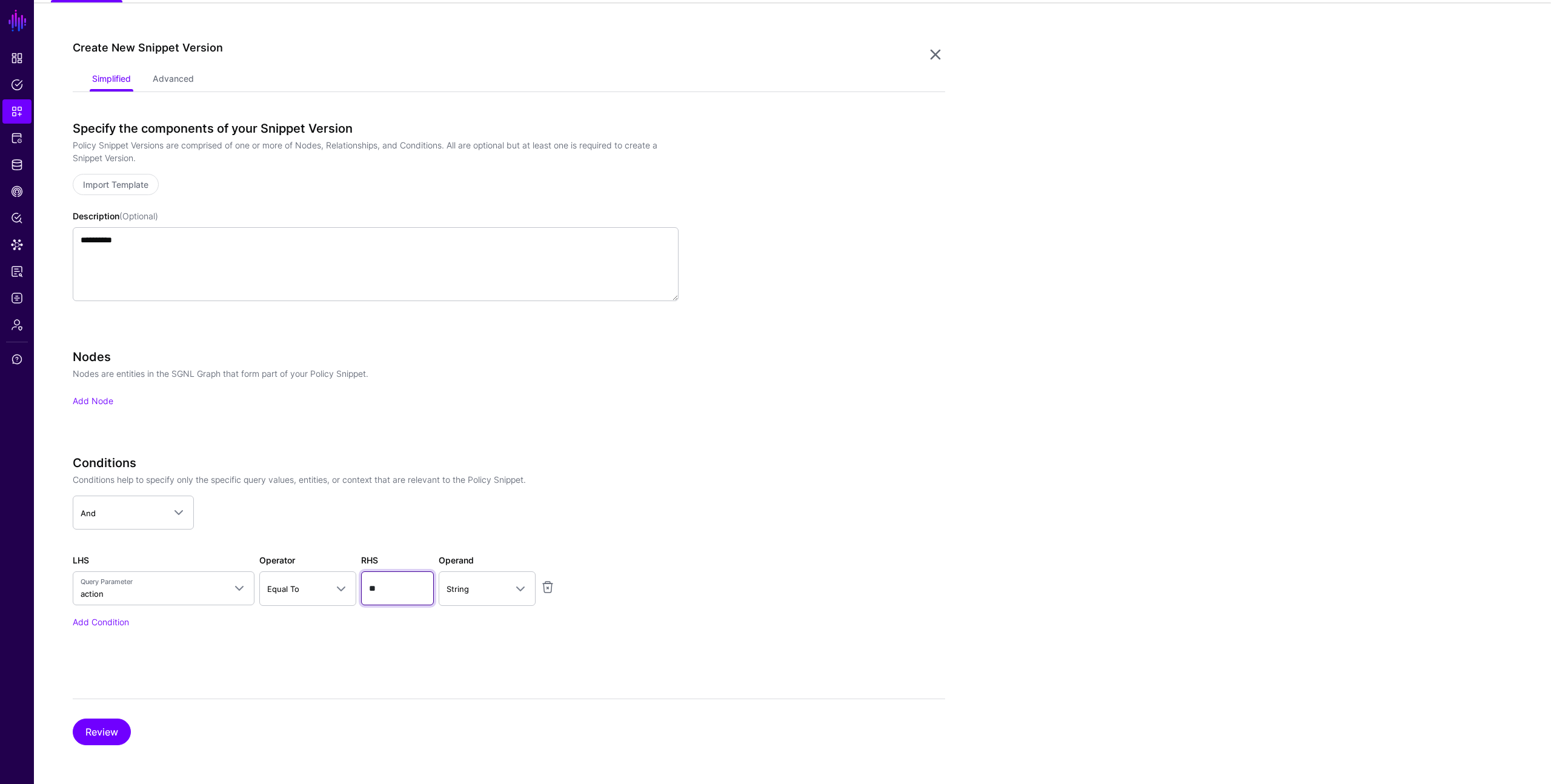
click at [359, 582] on div "RHS **" at bounding box center [398, 579] width 77 height 51
type input "******"
click at [103, 726] on button "Review" at bounding box center [102, 732] width 58 height 27
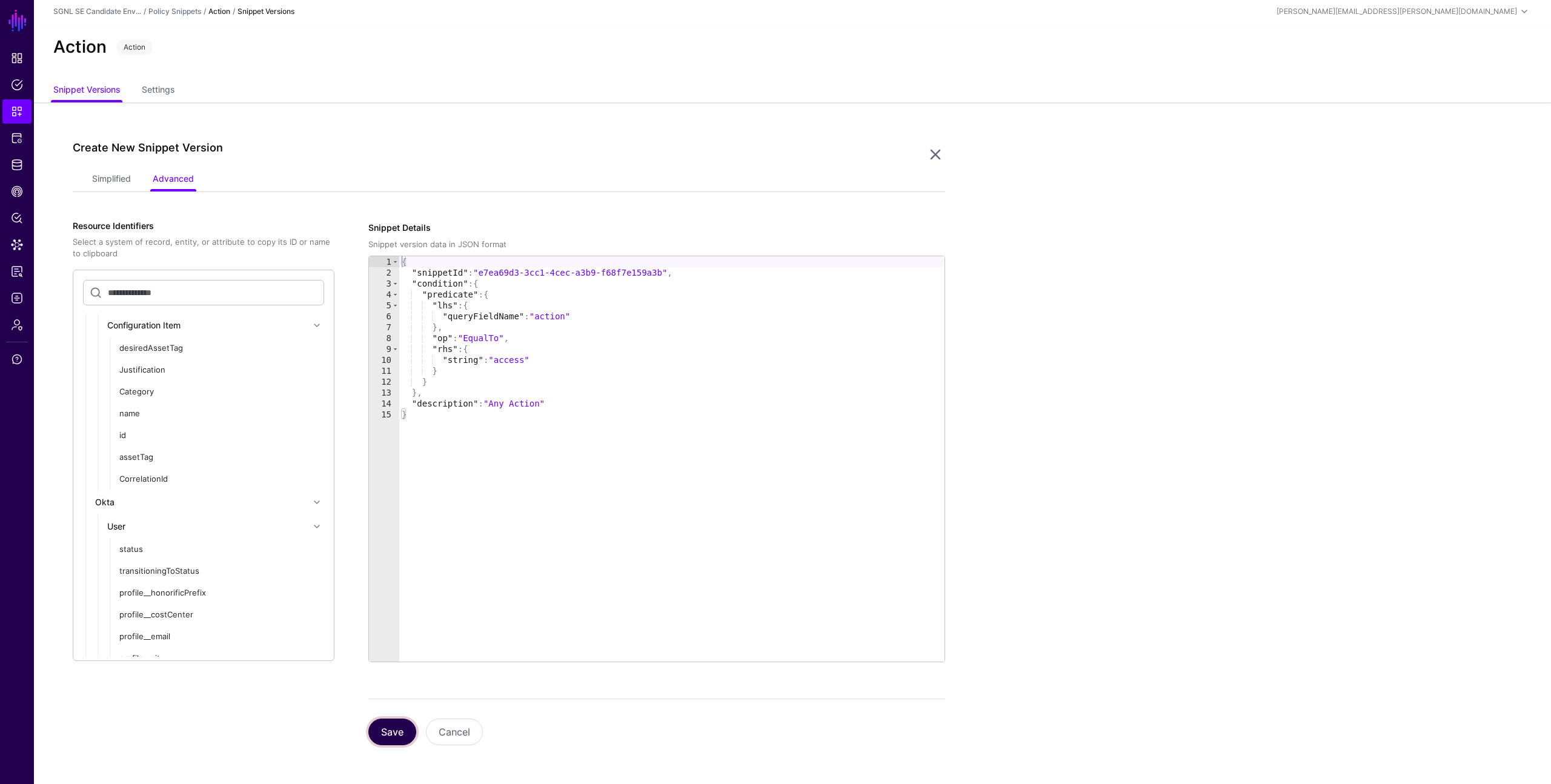
click at [383, 734] on button "Save" at bounding box center [392, 732] width 48 height 27
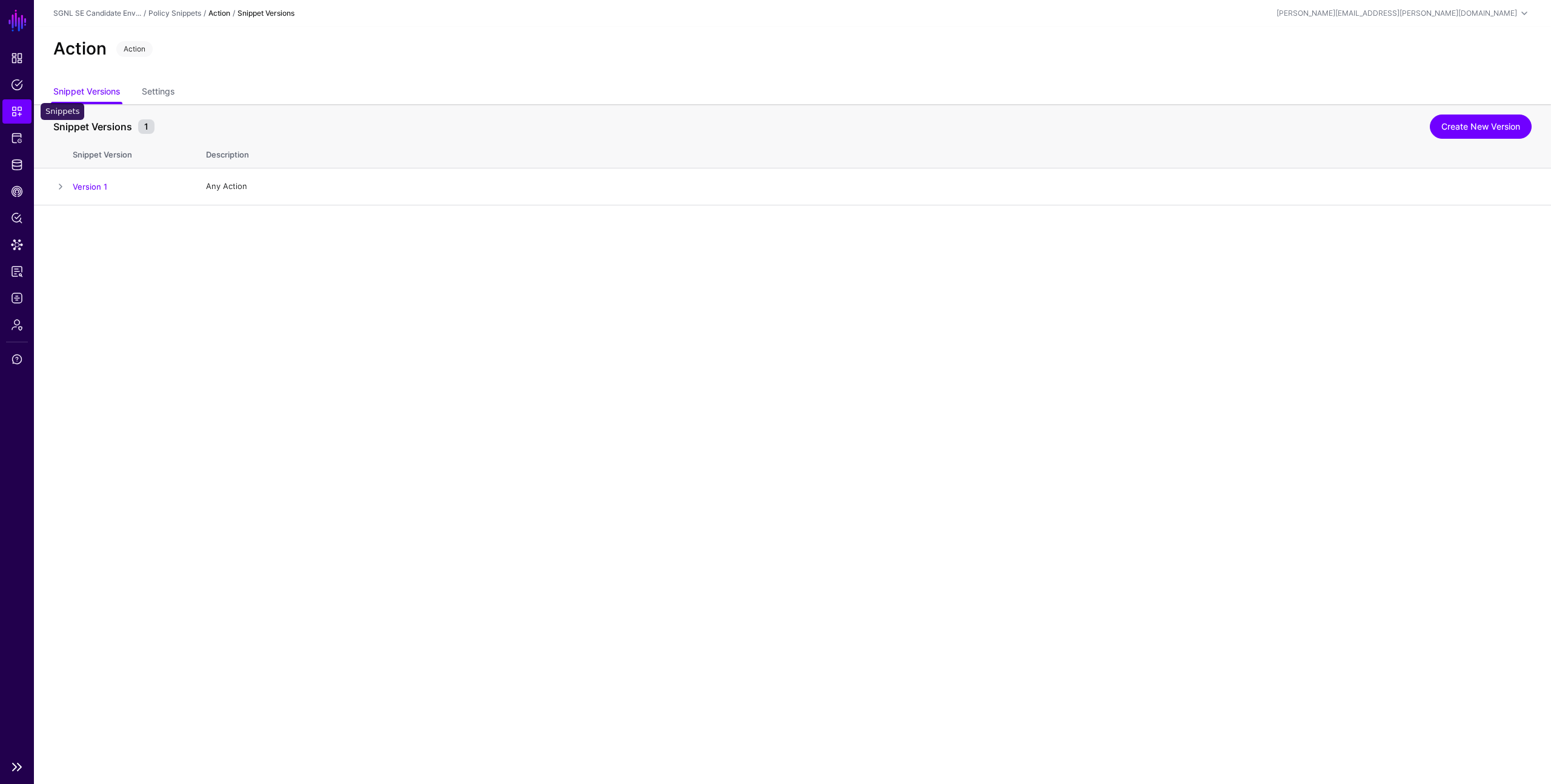
click at [13, 109] on span "Snippets" at bounding box center [17, 112] width 12 height 12
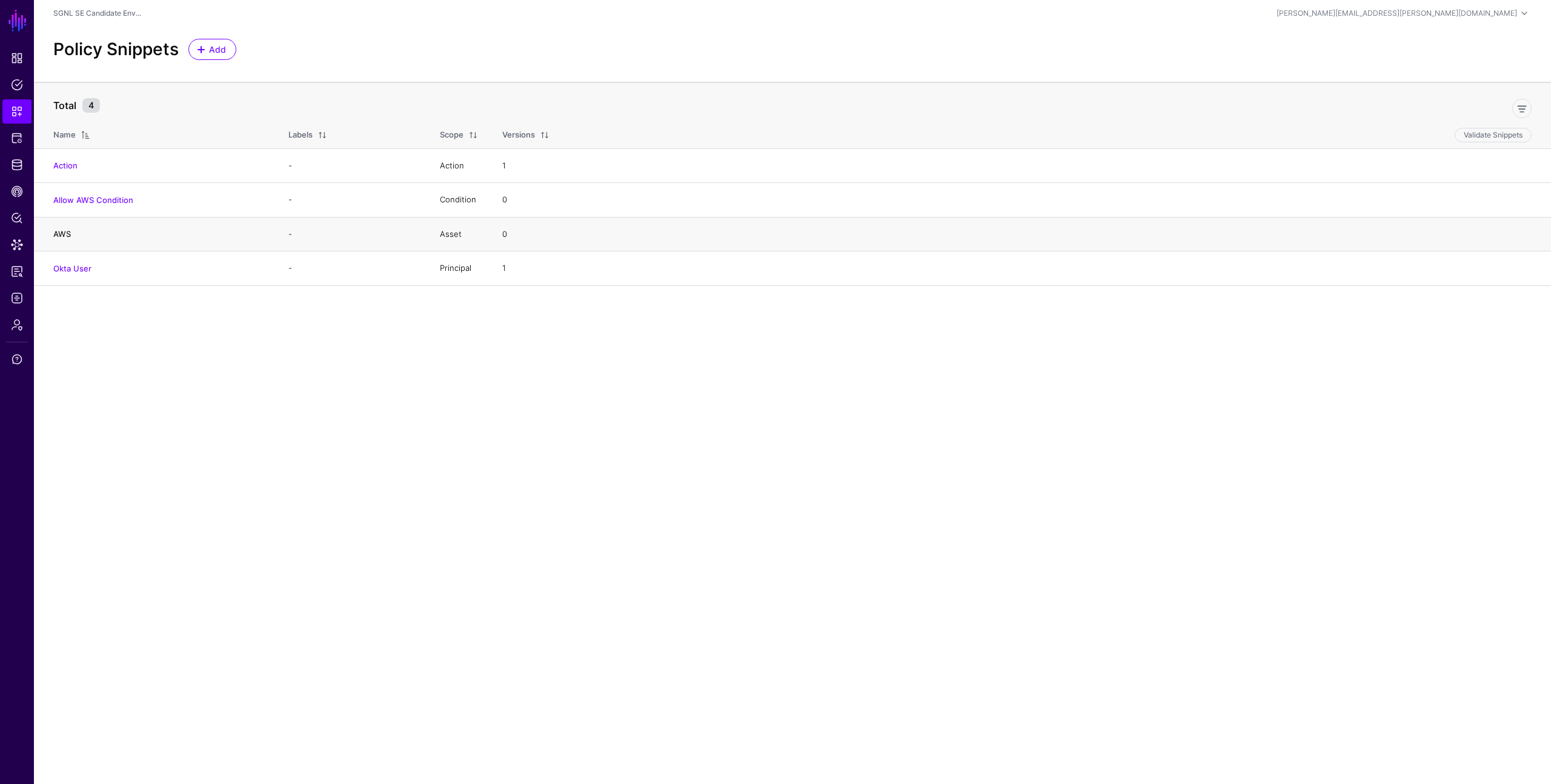
click at [63, 235] on link "AWS" at bounding box center [63, 234] width 18 height 10
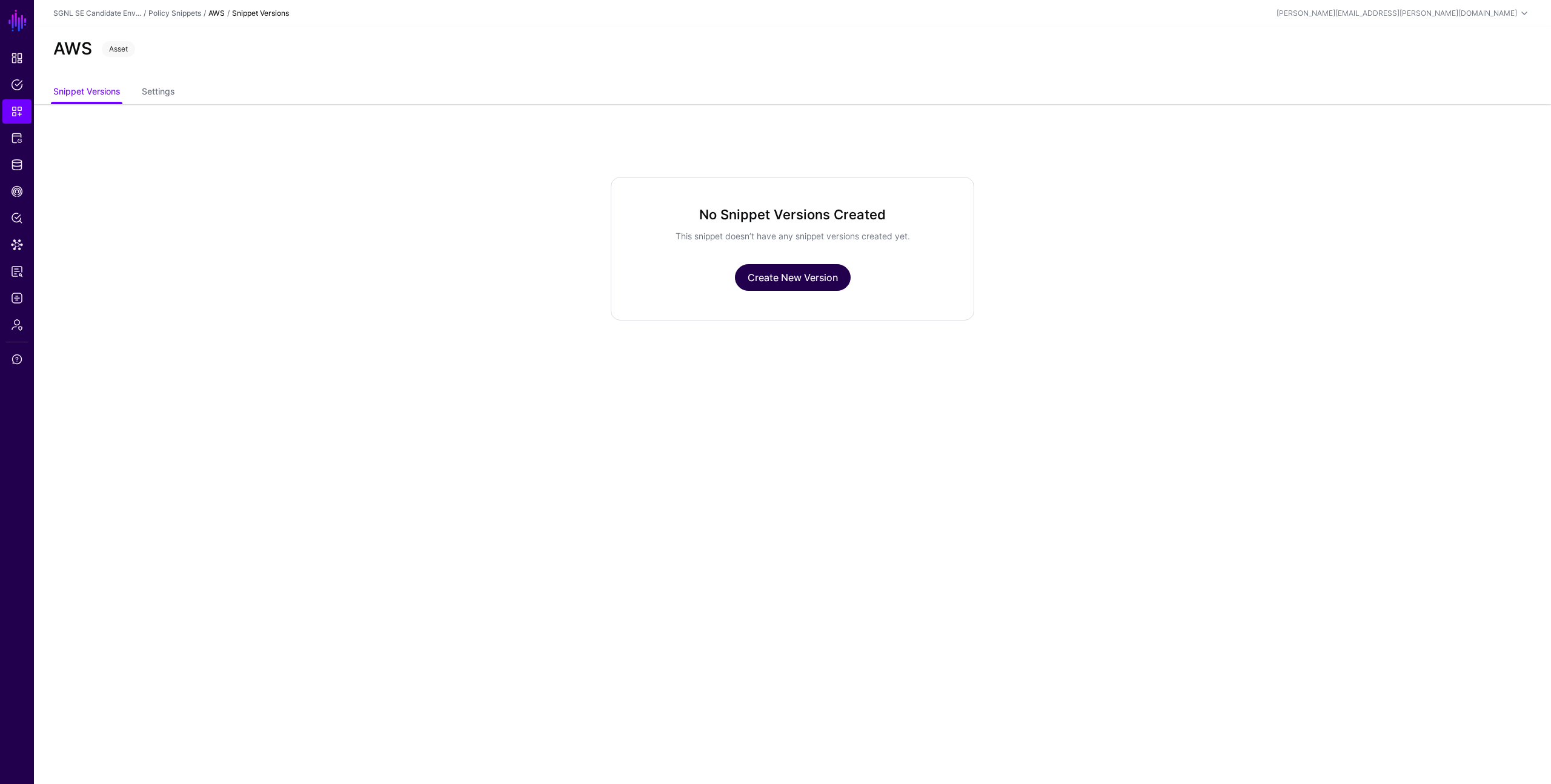
click at [773, 272] on link "Create New Version" at bounding box center [792, 278] width 115 height 27
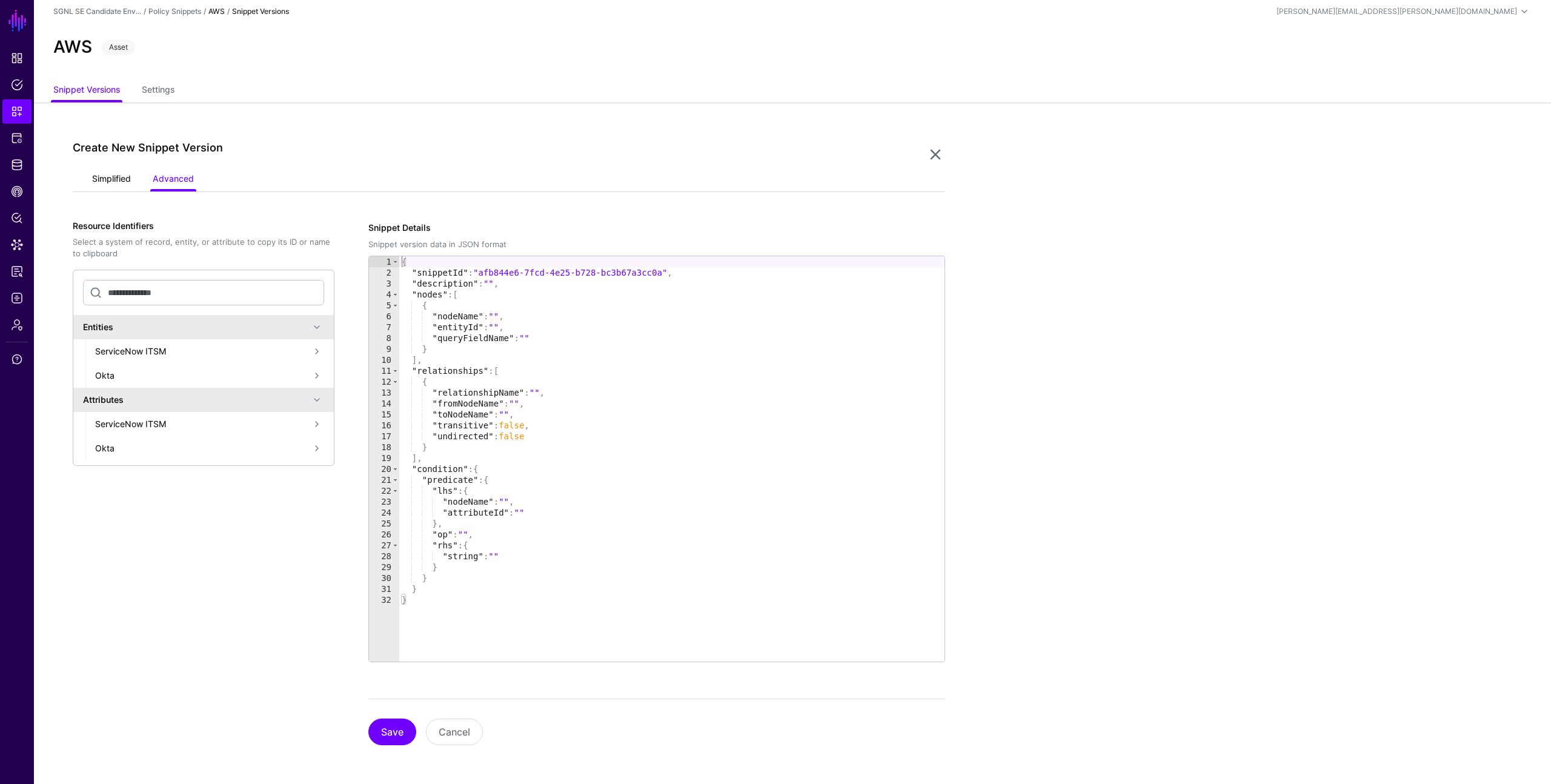
click at [122, 177] on link "Simplified" at bounding box center [112, 179] width 39 height 23
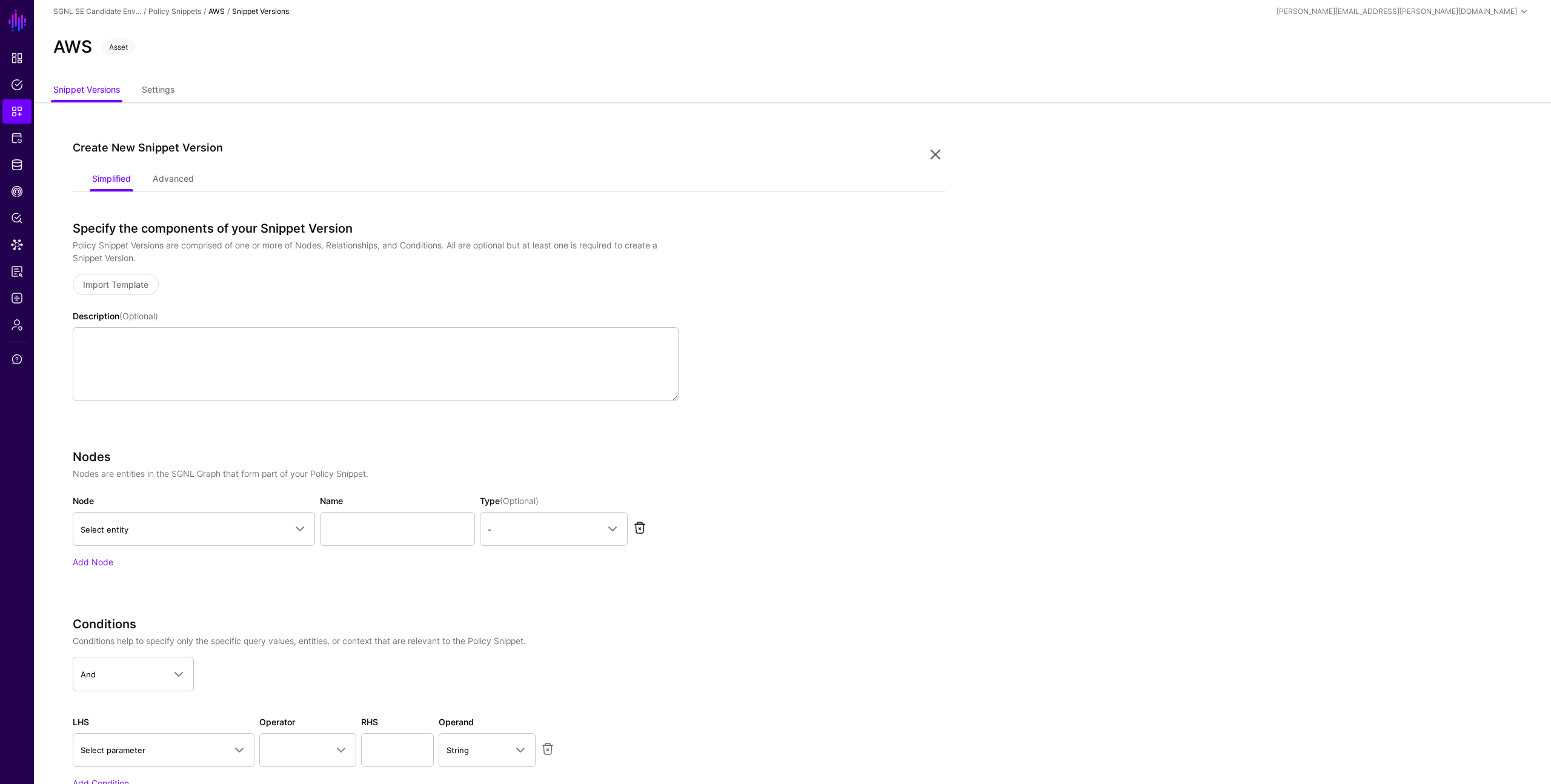
click at [639, 527] on link at bounding box center [640, 528] width 15 height 15
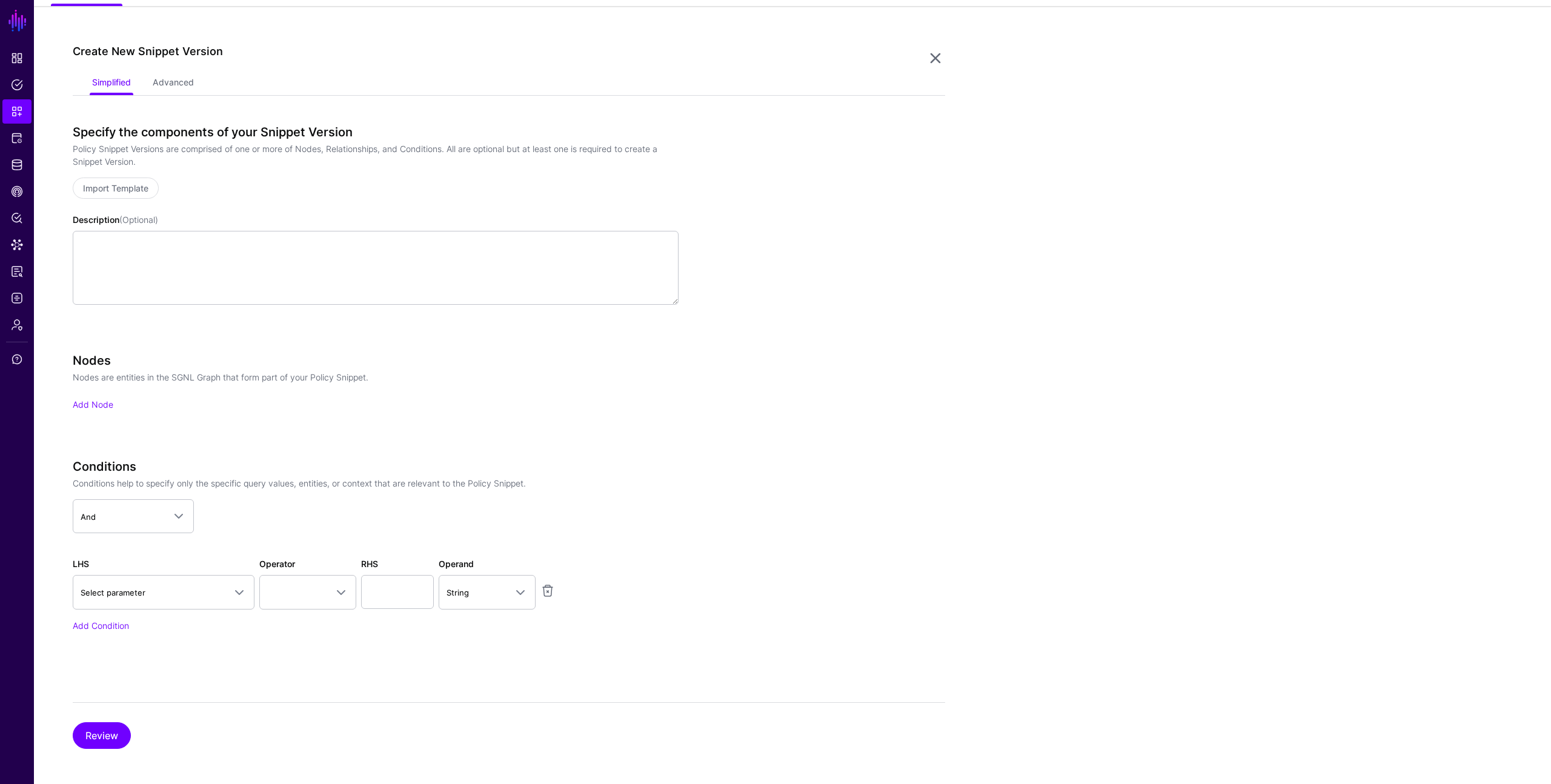
scroll to position [102, 0]
click at [165, 585] on span "Select parameter" at bounding box center [153, 589] width 144 height 13
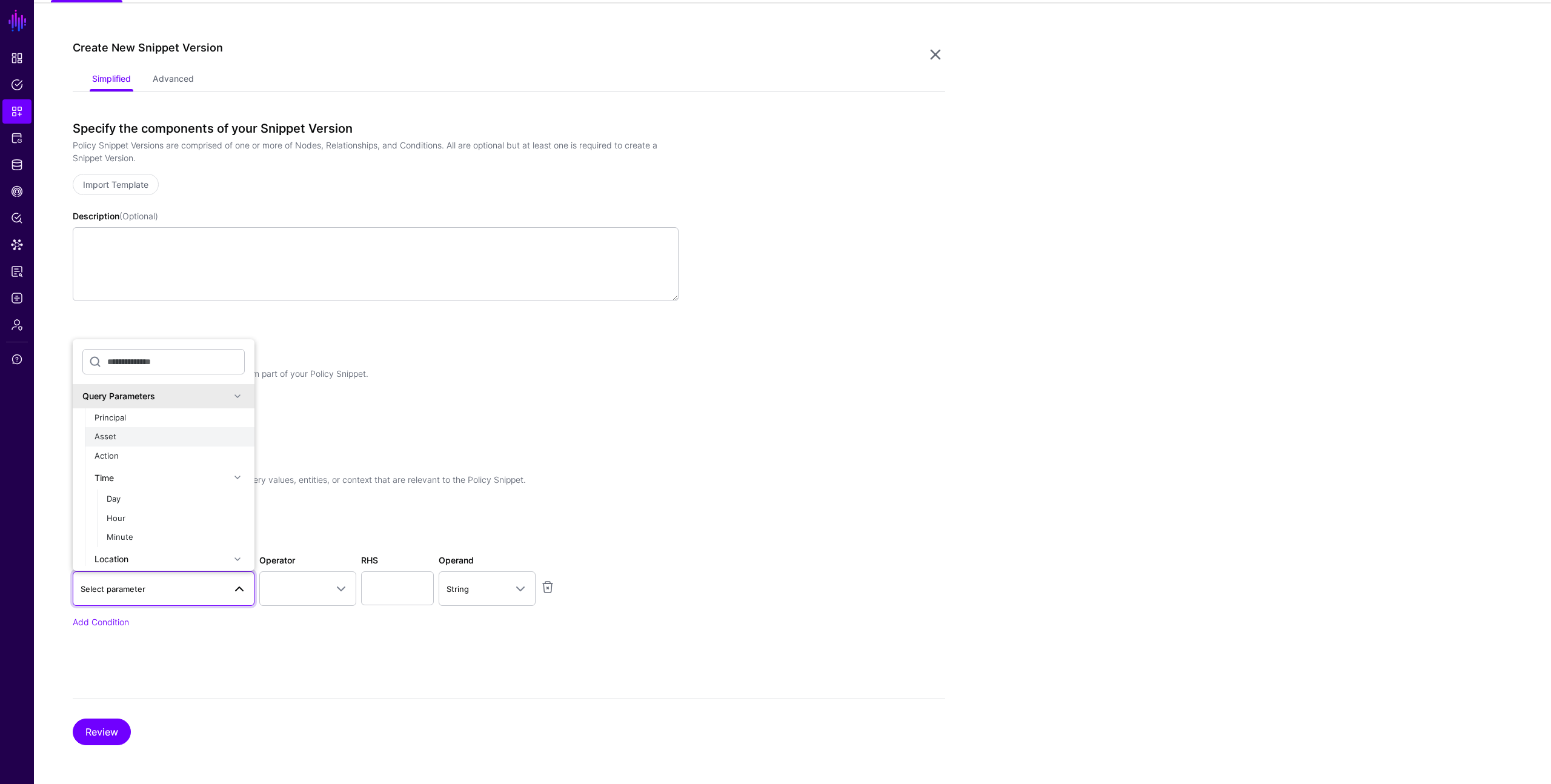
click at [131, 431] on div "Asset" at bounding box center [170, 437] width 150 height 12
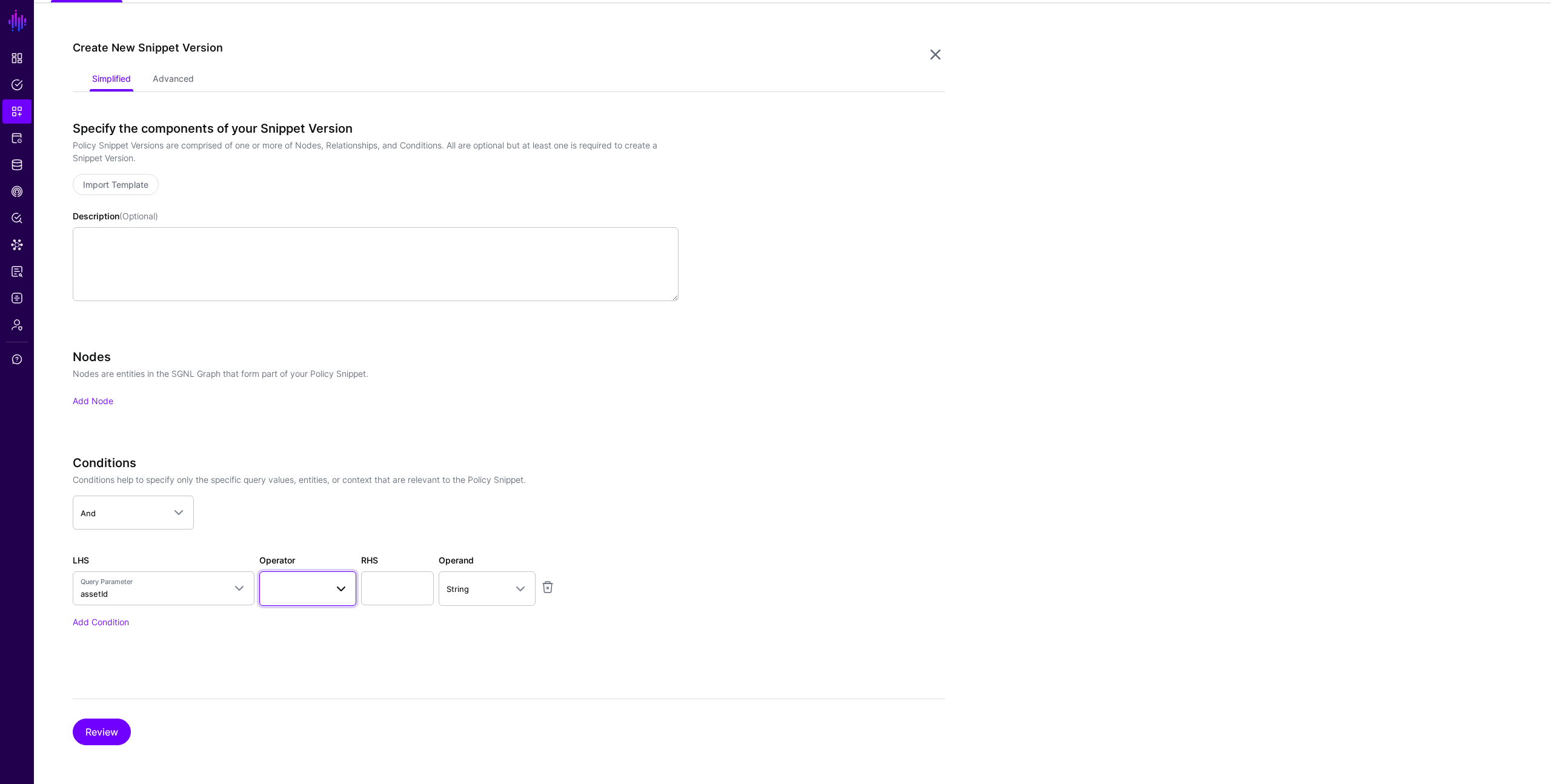
click at [305, 587] on span at bounding box center [308, 588] width 81 height 15
click at [301, 394] on span "Contains" at bounding box center [285, 393] width 34 height 10
click at [386, 587] on input "text" at bounding box center [398, 588] width 73 height 34
type input "**"
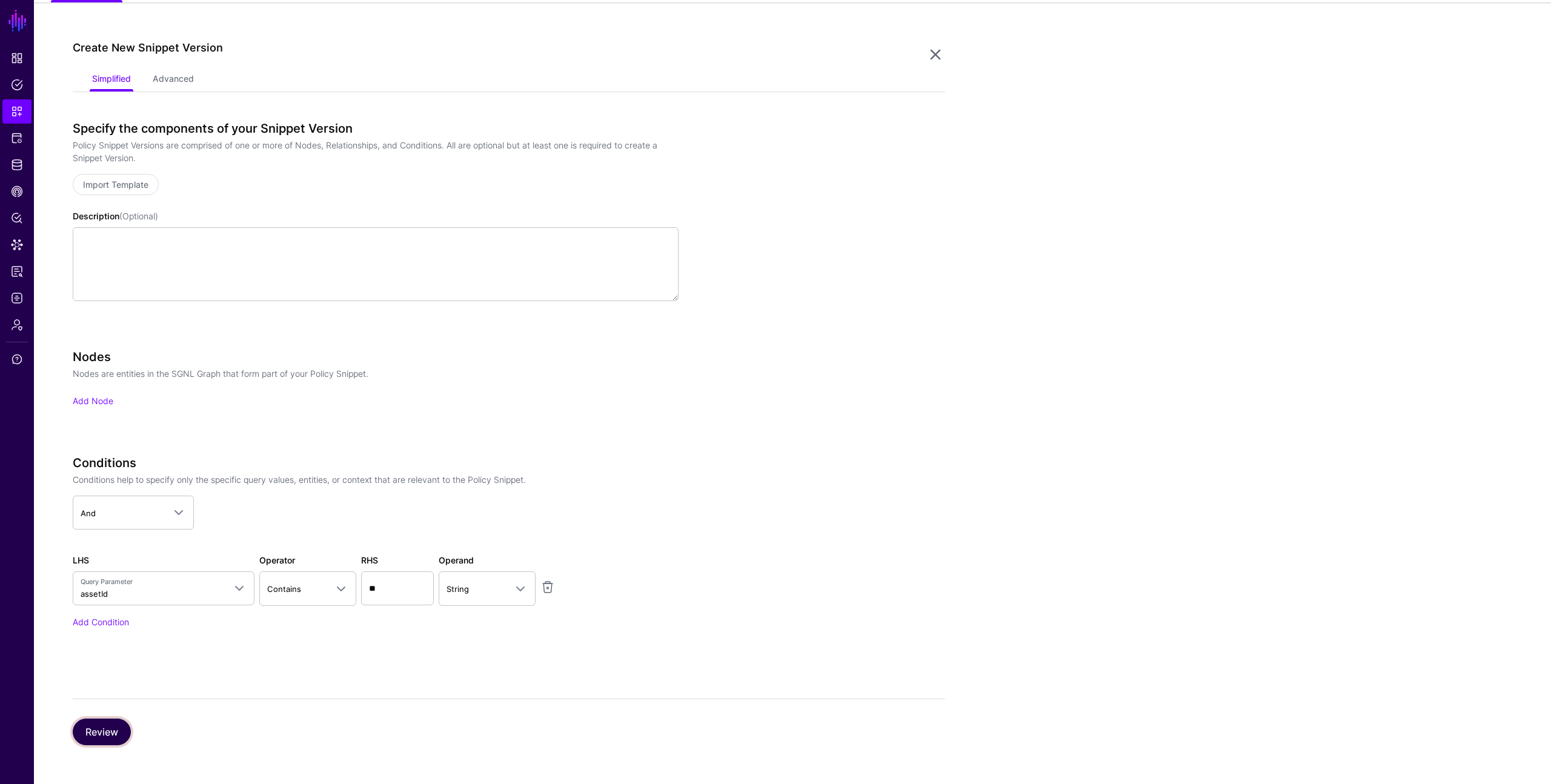
click at [109, 727] on button "Review" at bounding box center [102, 732] width 58 height 27
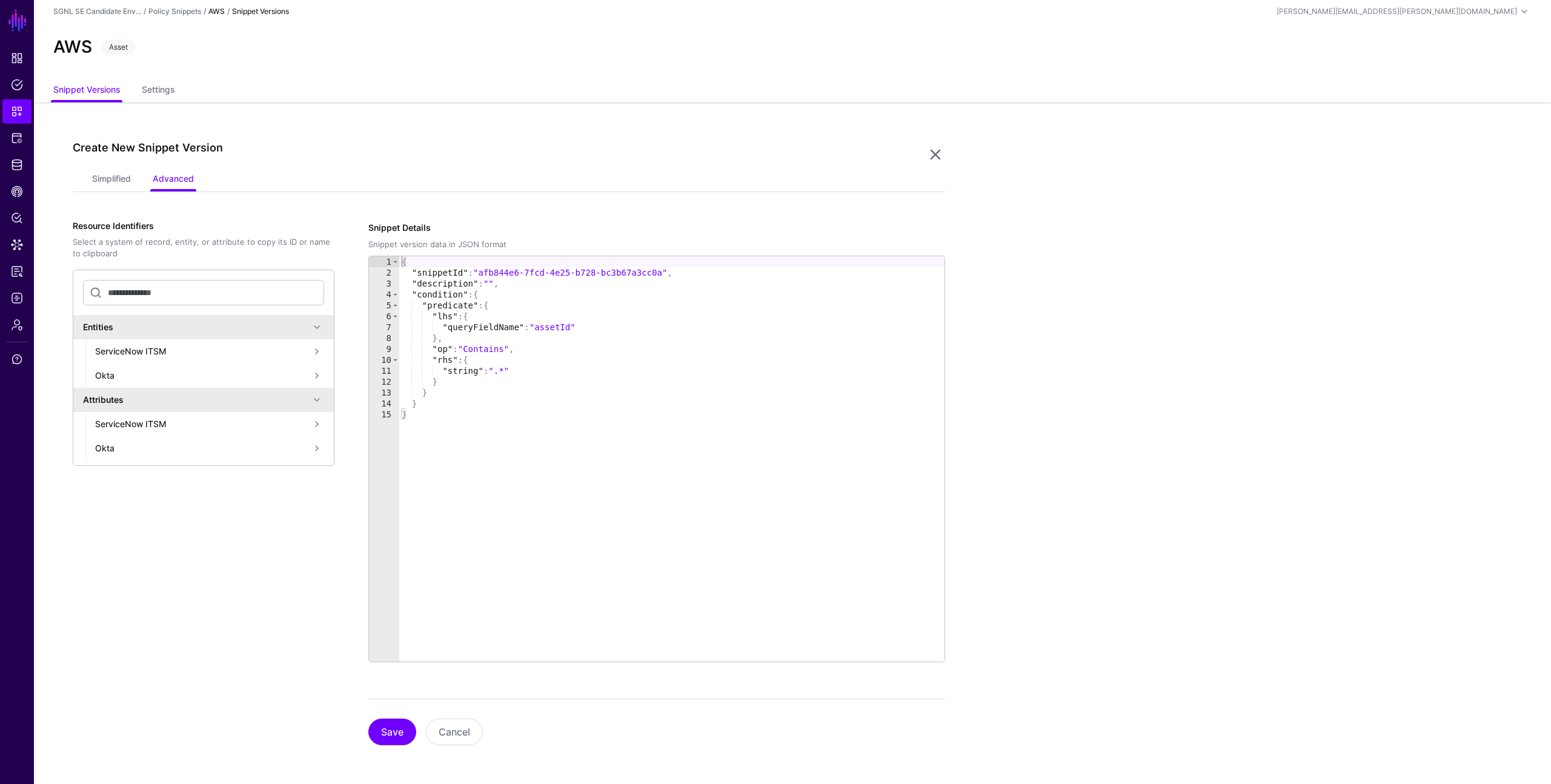
scroll to position [1, 0]
click at [392, 736] on button "Save" at bounding box center [392, 732] width 48 height 27
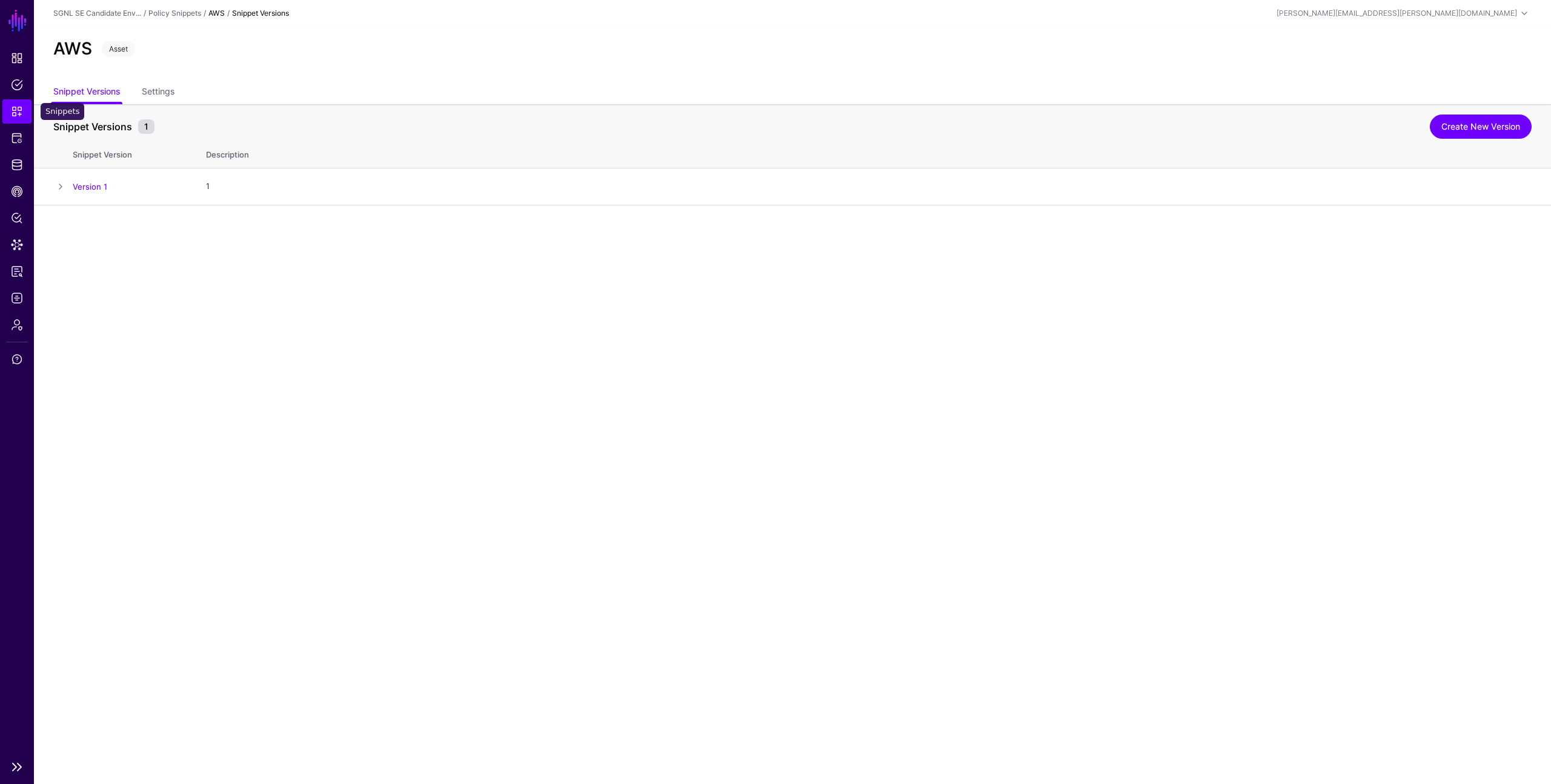
click at [16, 112] on span "Snippets" at bounding box center [17, 112] width 12 height 12
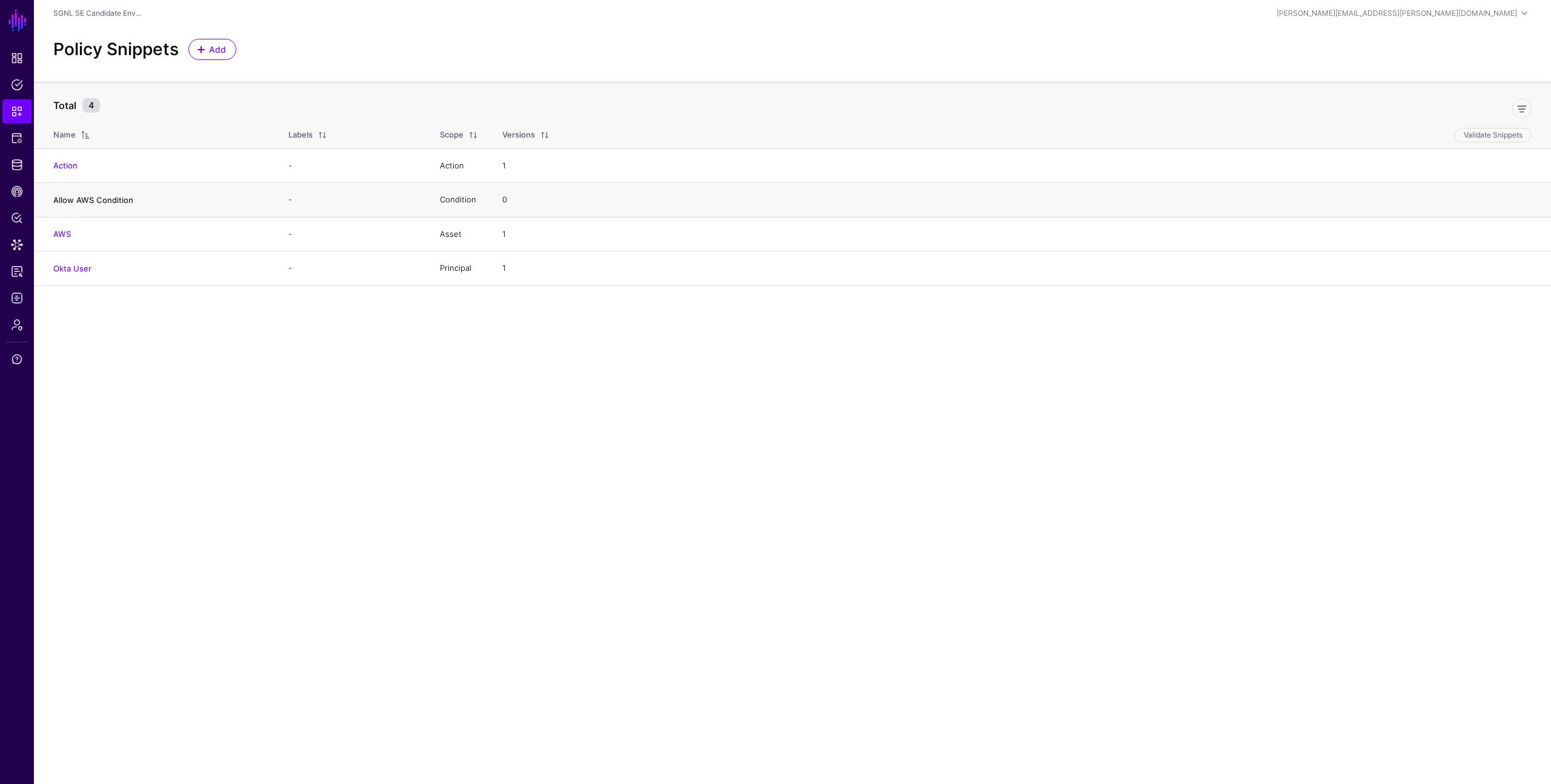
click at [103, 200] on link "Allow AWS Condition" at bounding box center [93, 200] width 80 height 10
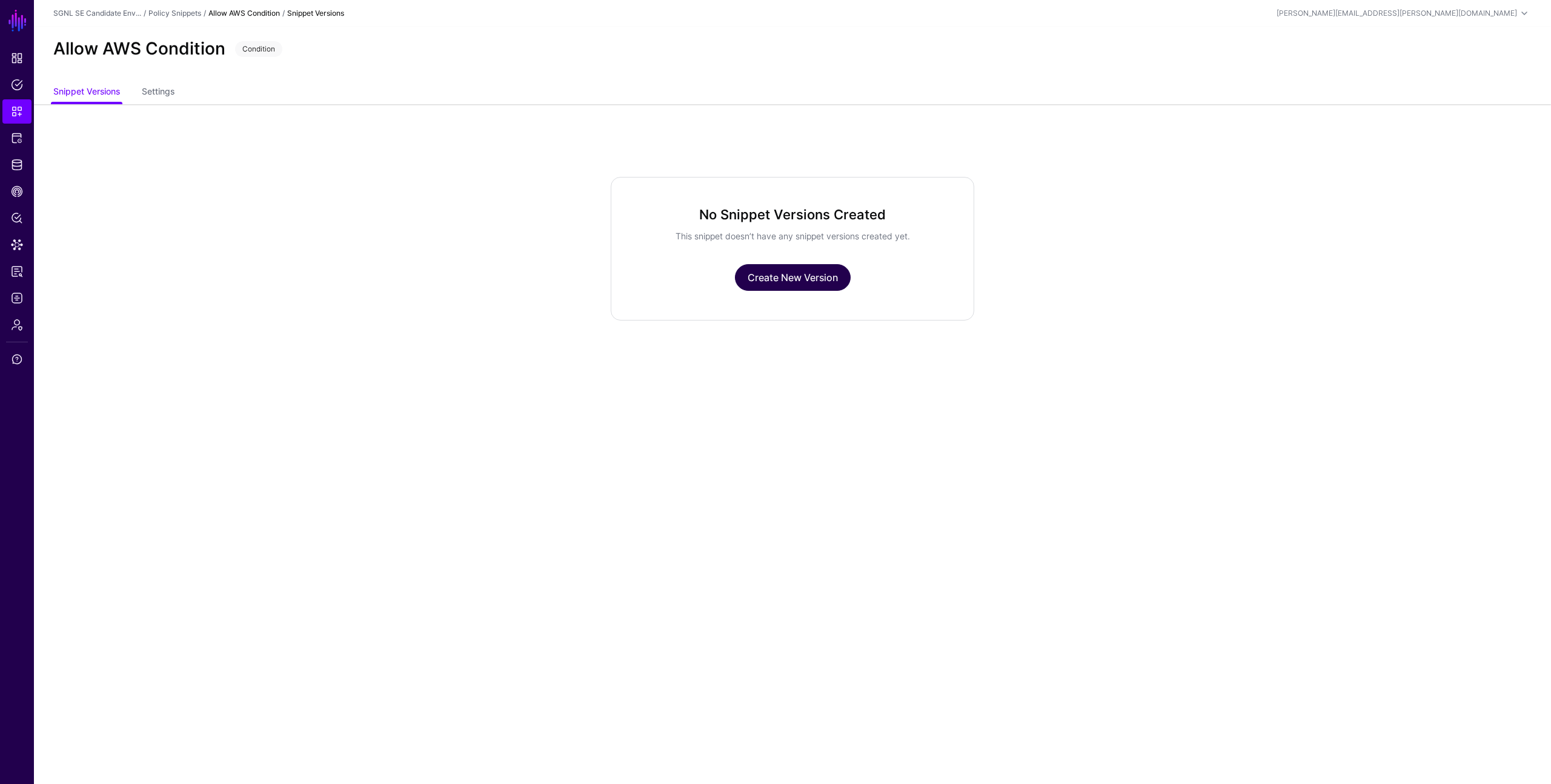
click at [780, 279] on link "Create New Version" at bounding box center [792, 278] width 115 height 27
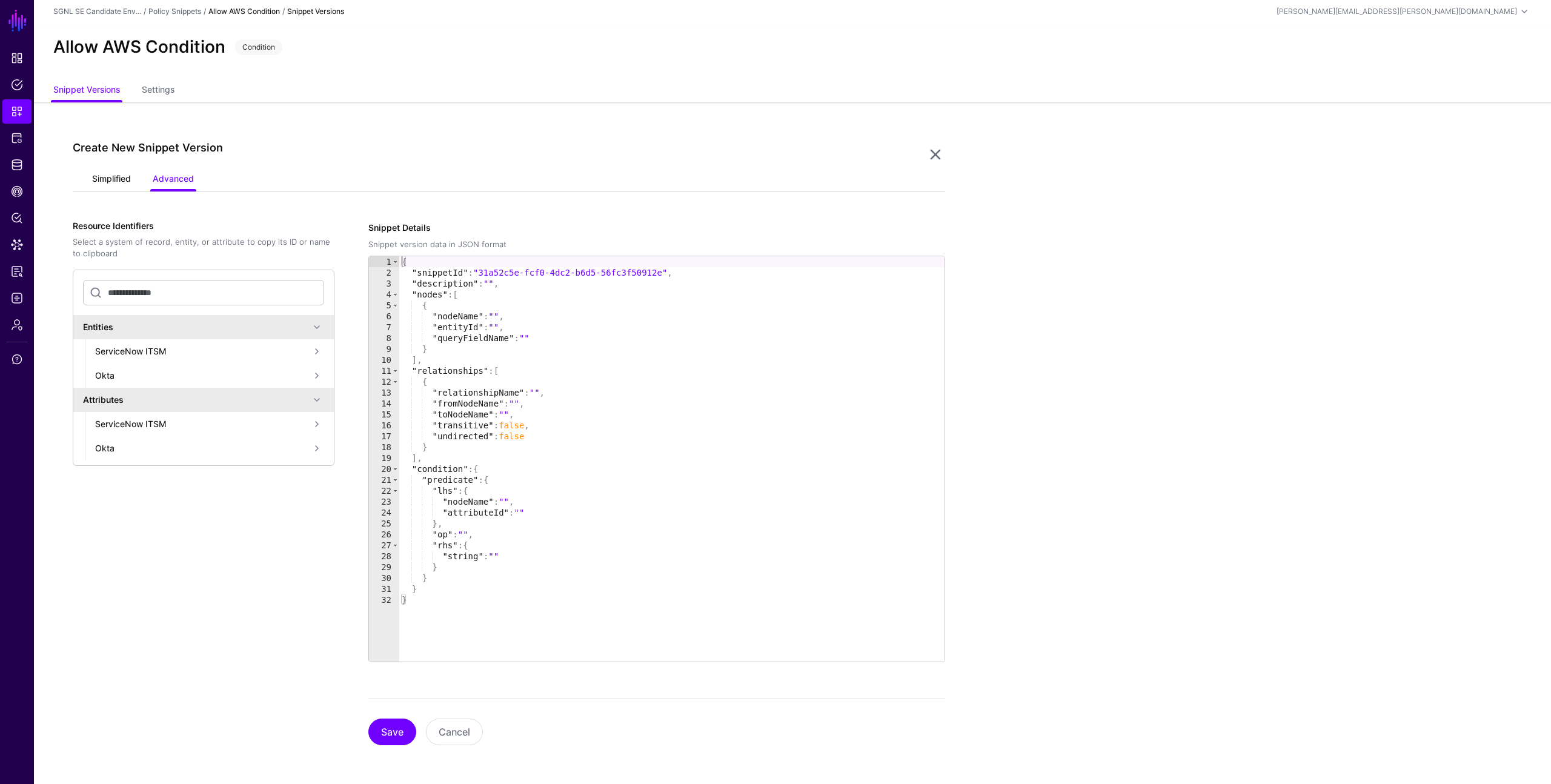
click at [104, 179] on link "Simplified" at bounding box center [112, 179] width 39 height 23
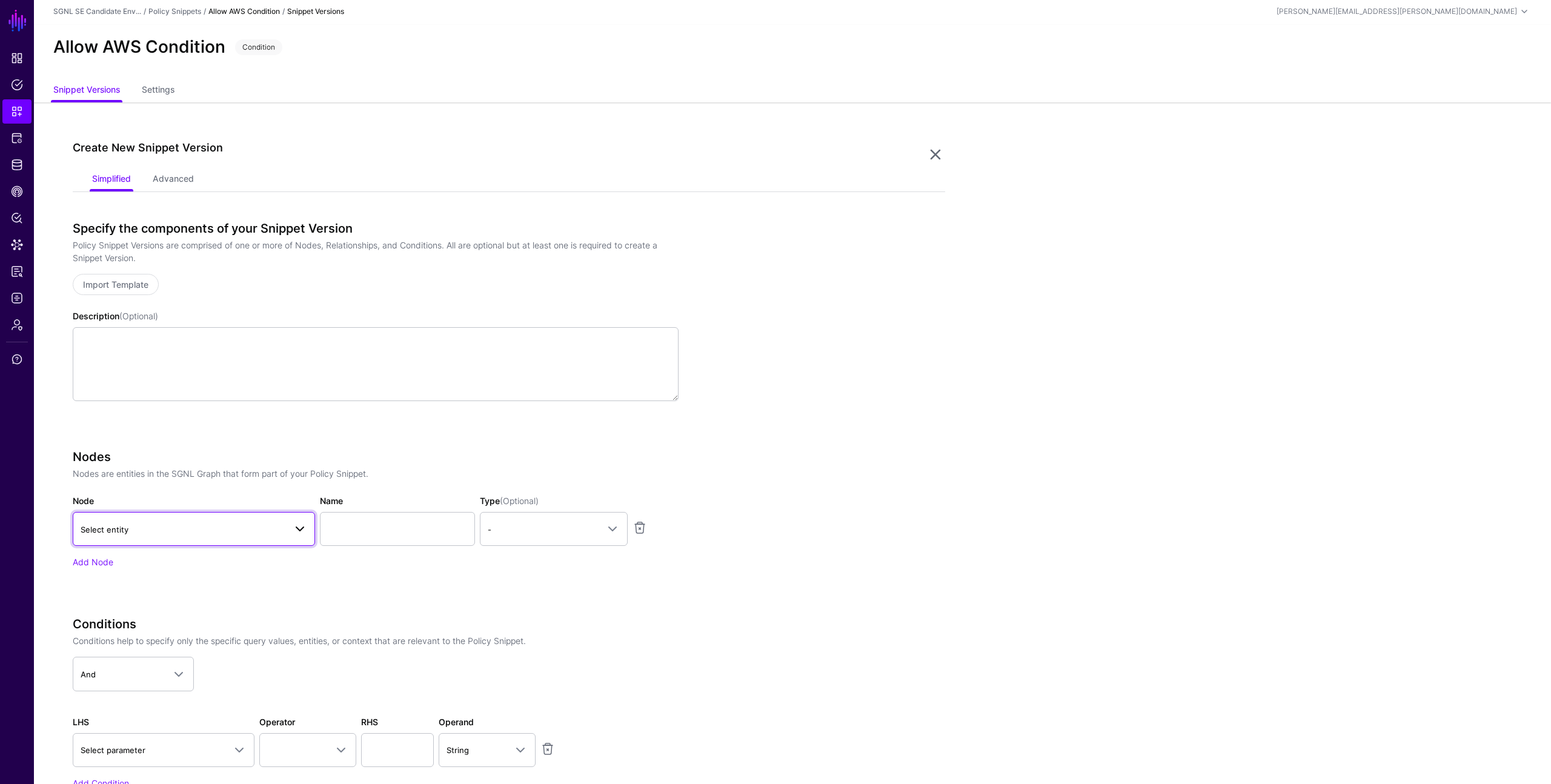
click at [213, 528] on span "Select entity" at bounding box center [182, 529] width 205 height 13
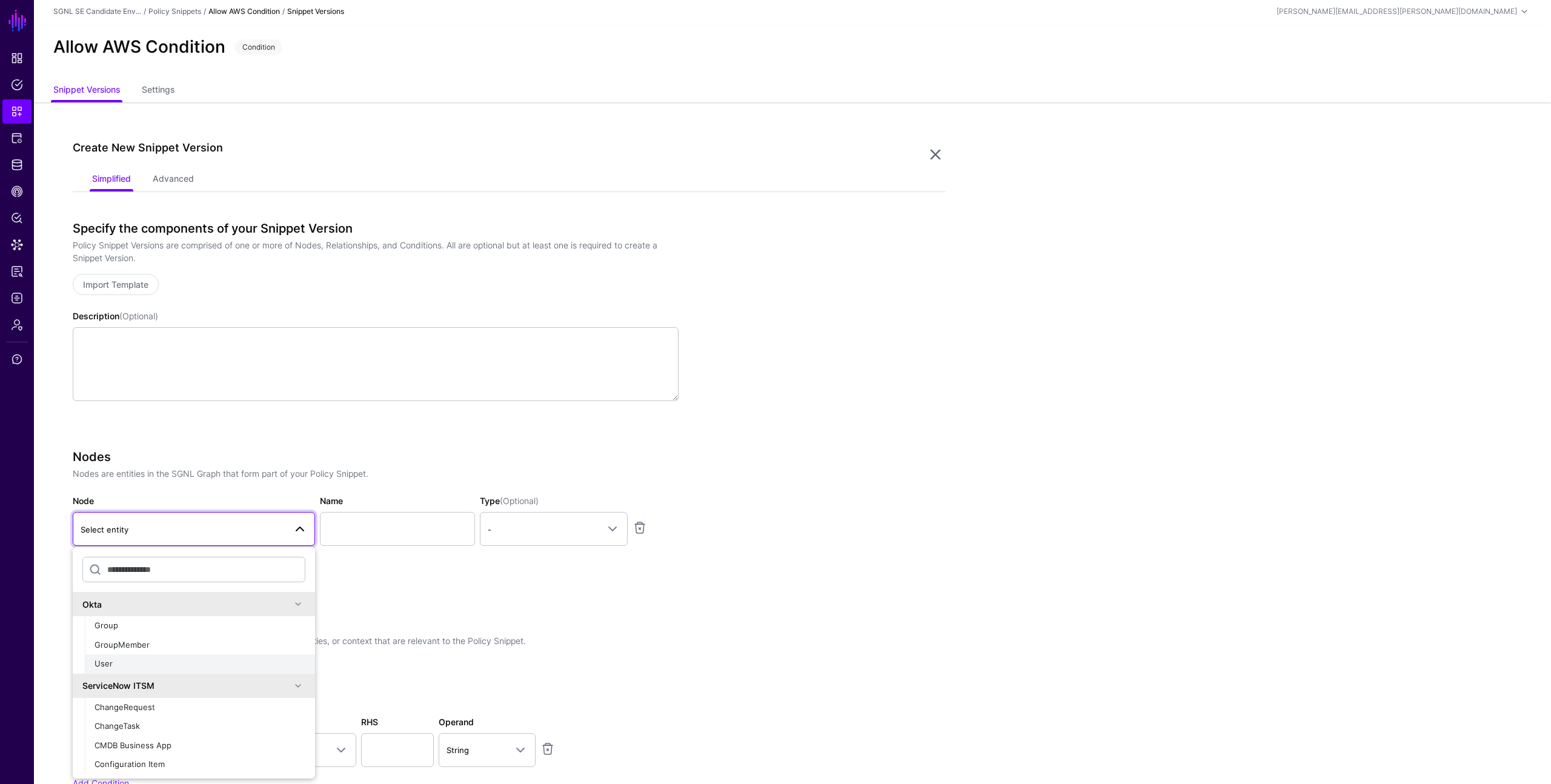
click at [135, 665] on div "User" at bounding box center [200, 664] width 211 height 12
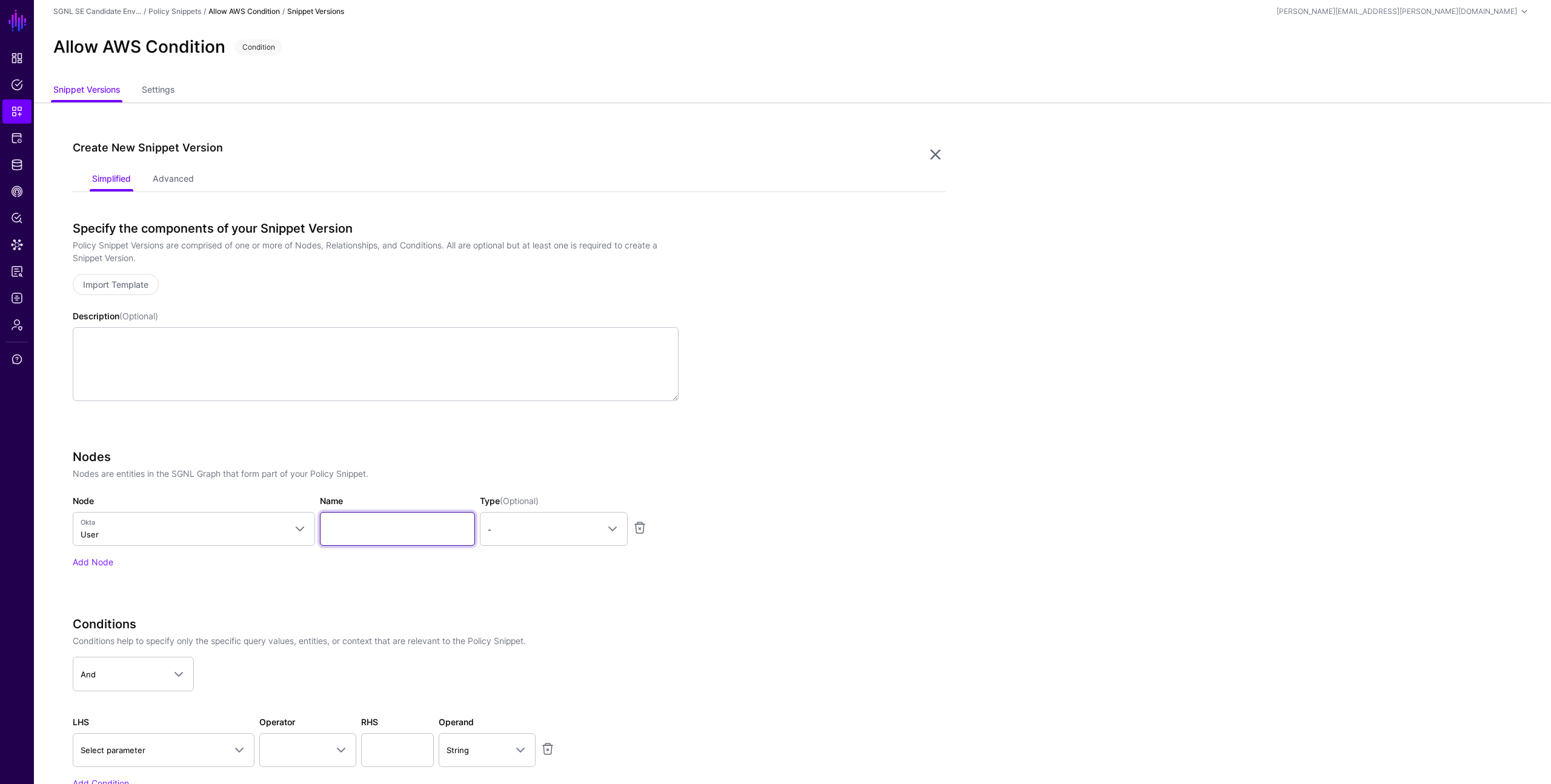
click at [382, 535] on input "Name" at bounding box center [398, 529] width 155 height 34
type input "********"
click at [547, 533] on span "-" at bounding box center [543, 529] width 110 height 13
click at [561, 459] on h3 "Nodes" at bounding box center [376, 457] width 606 height 15
click at [98, 561] on link "Add Node" at bounding box center [93, 562] width 41 height 10
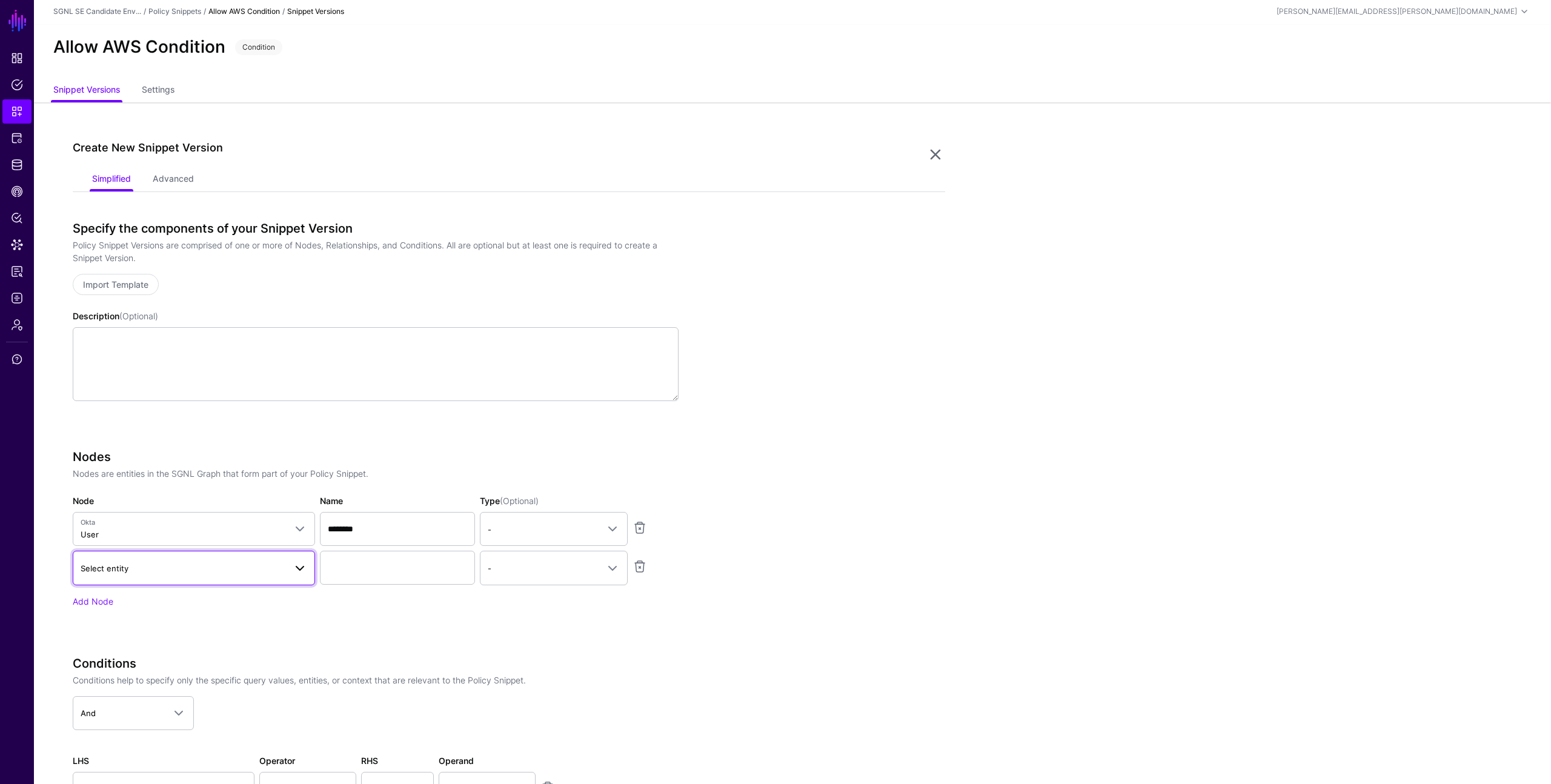
click at [157, 571] on span "Select entity" at bounding box center [182, 568] width 205 height 13
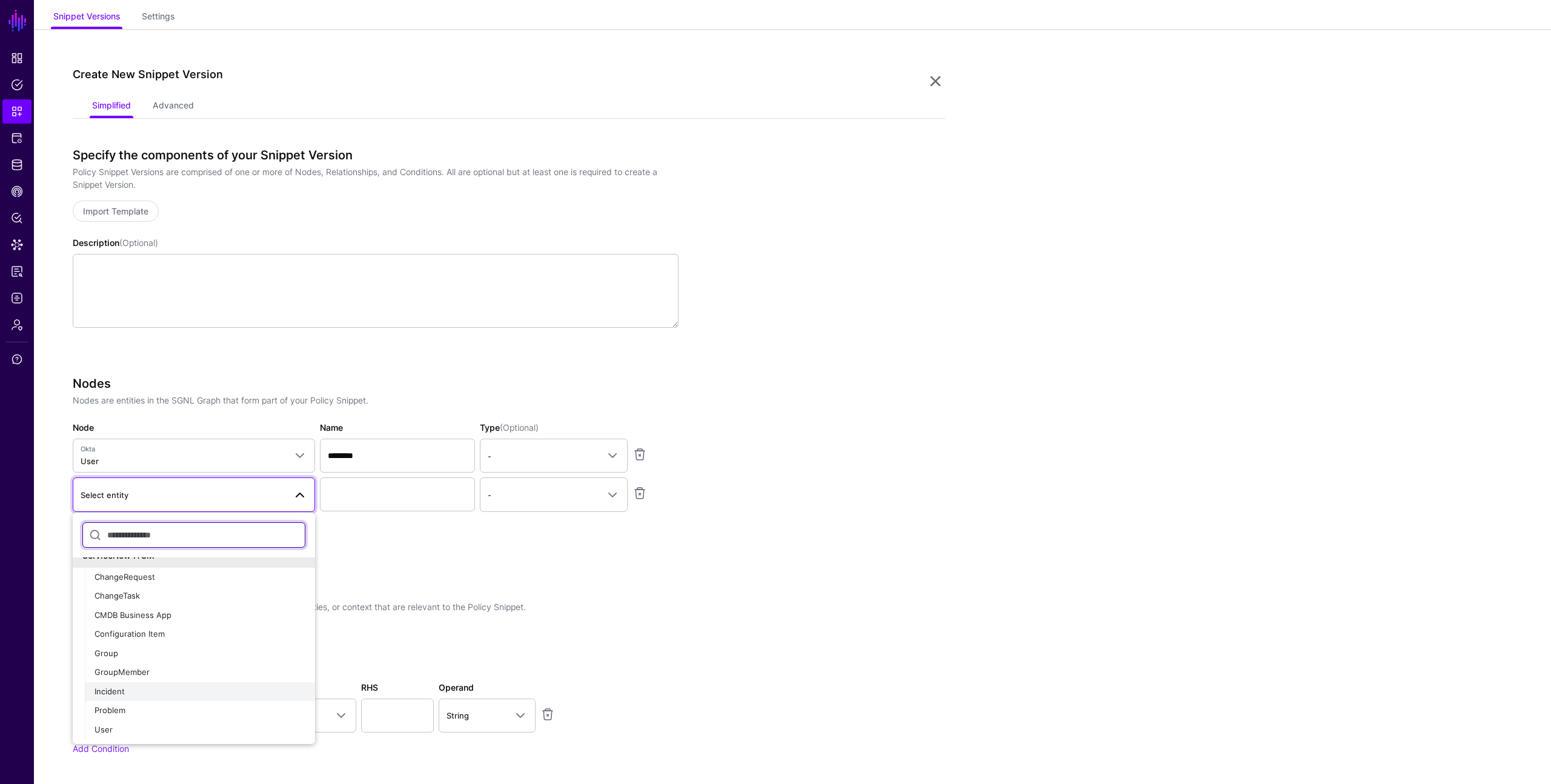
scroll to position [72, 0]
click at [156, 580] on div "ChangeRequest" at bounding box center [200, 581] width 211 height 12
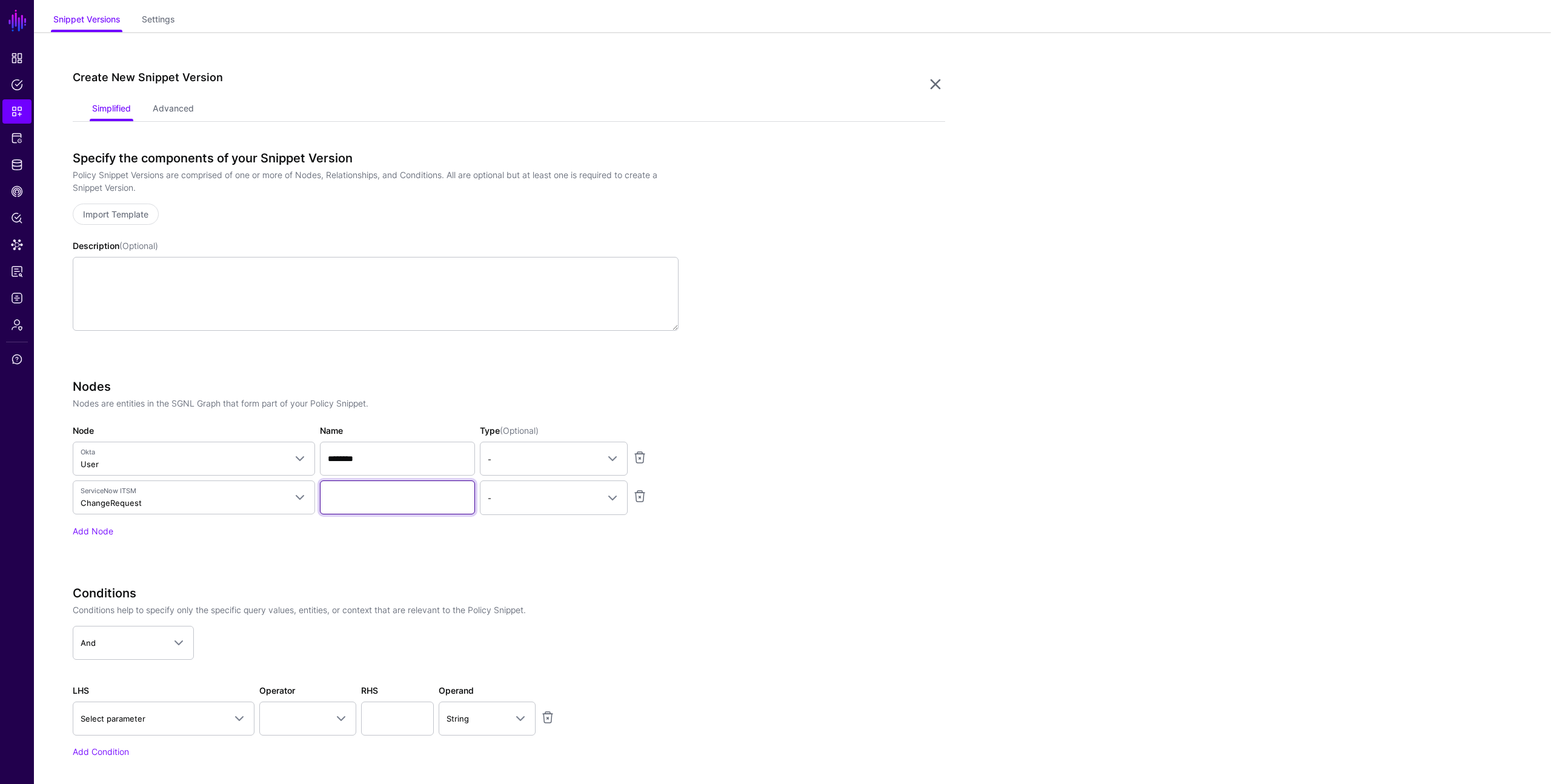
click at [342, 507] on input "Name" at bounding box center [398, 497] width 155 height 34
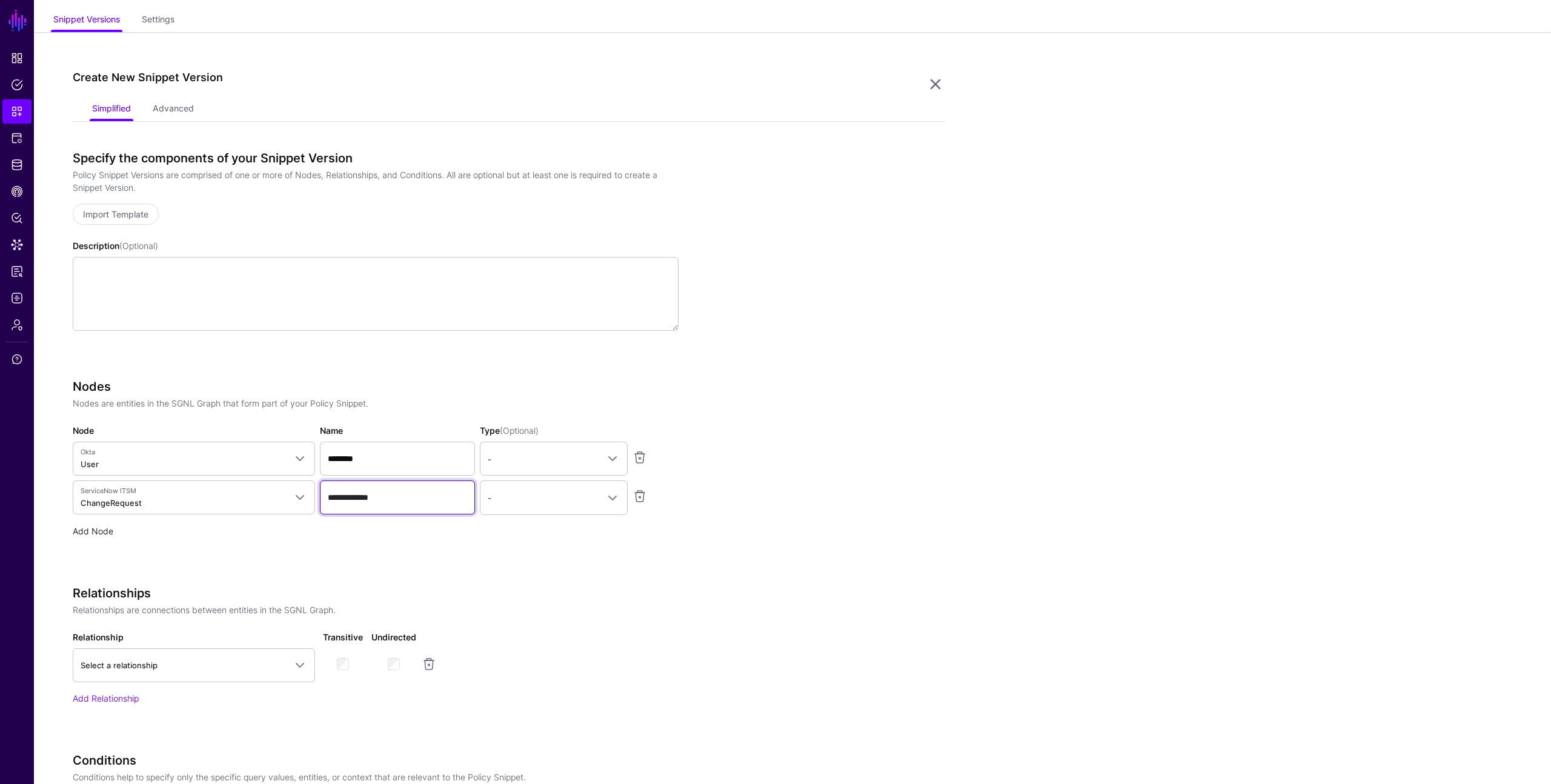
type input "**********"
click at [101, 529] on link "Add Node" at bounding box center [93, 531] width 41 height 10
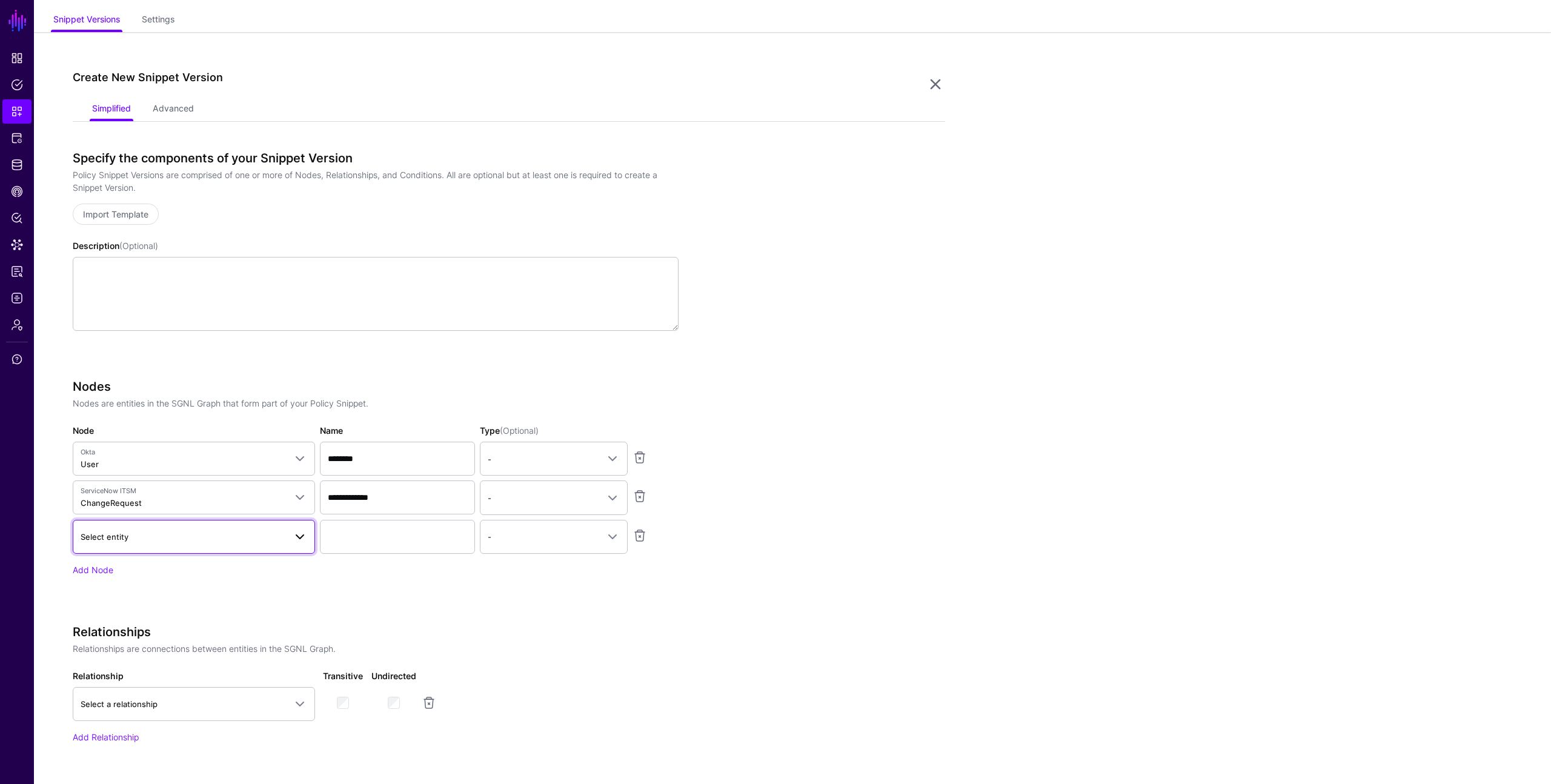
click at [165, 539] on span "Select entity" at bounding box center [182, 537] width 205 height 13
click at [150, 503] on div "User" at bounding box center [200, 504] width 211 height 12
click at [369, 533] on input "Name" at bounding box center [398, 537] width 155 height 34
type input "******"
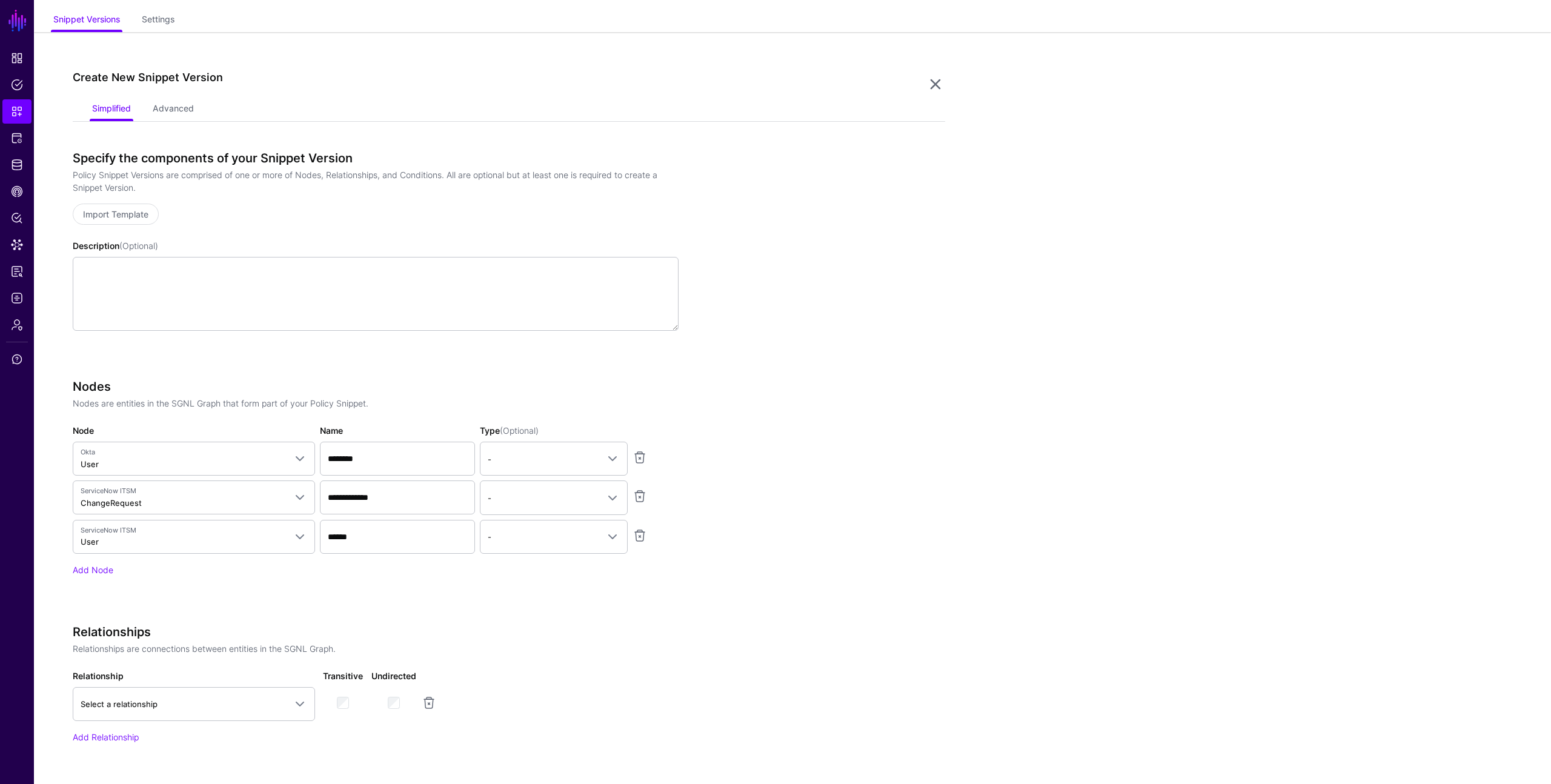
click at [177, 578] on div "**********" at bounding box center [376, 494] width 606 height 231
click at [99, 566] on link "Add Node" at bounding box center [93, 570] width 41 height 10
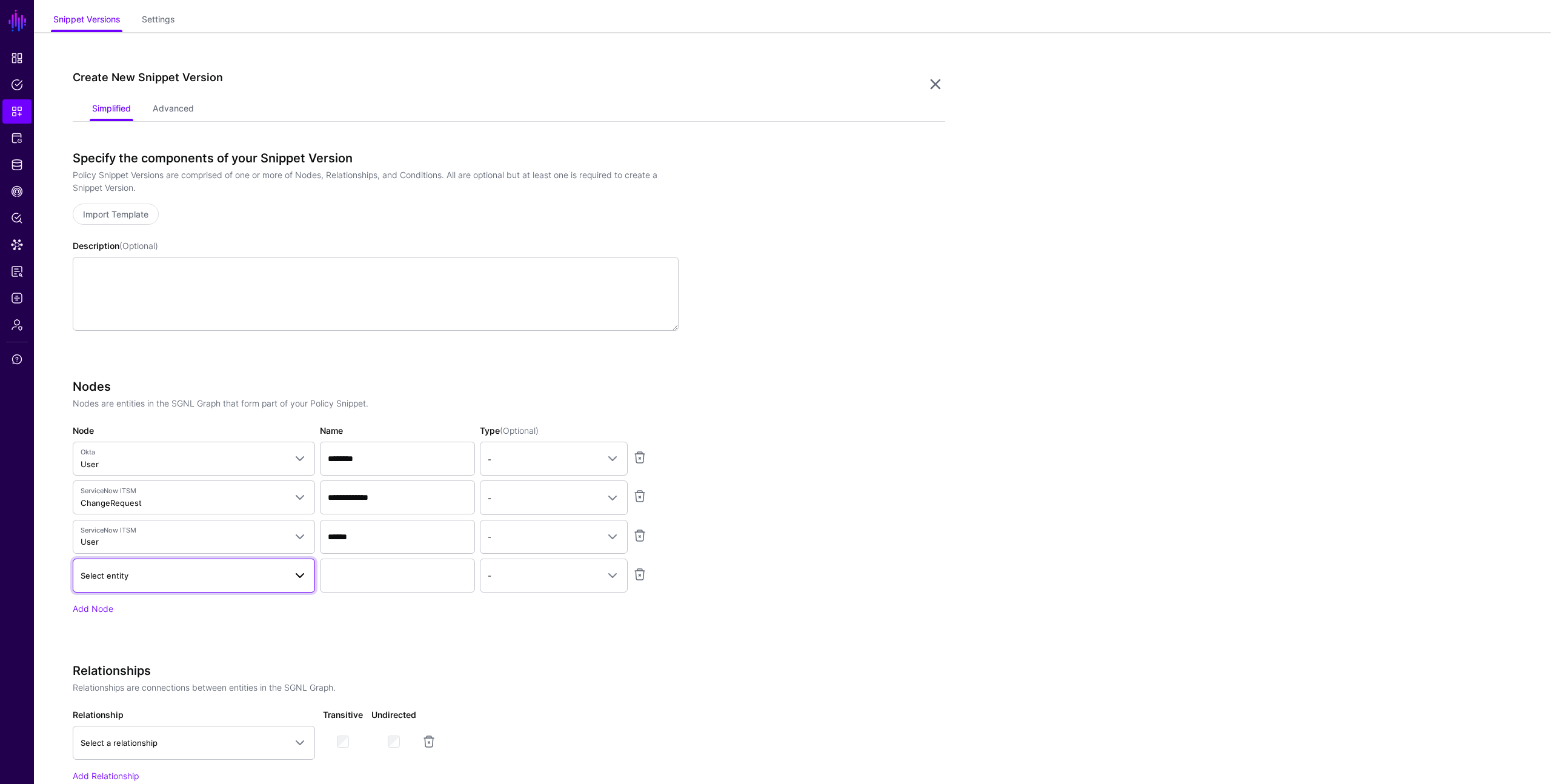
click at [137, 571] on span "Select entity" at bounding box center [182, 576] width 205 height 13
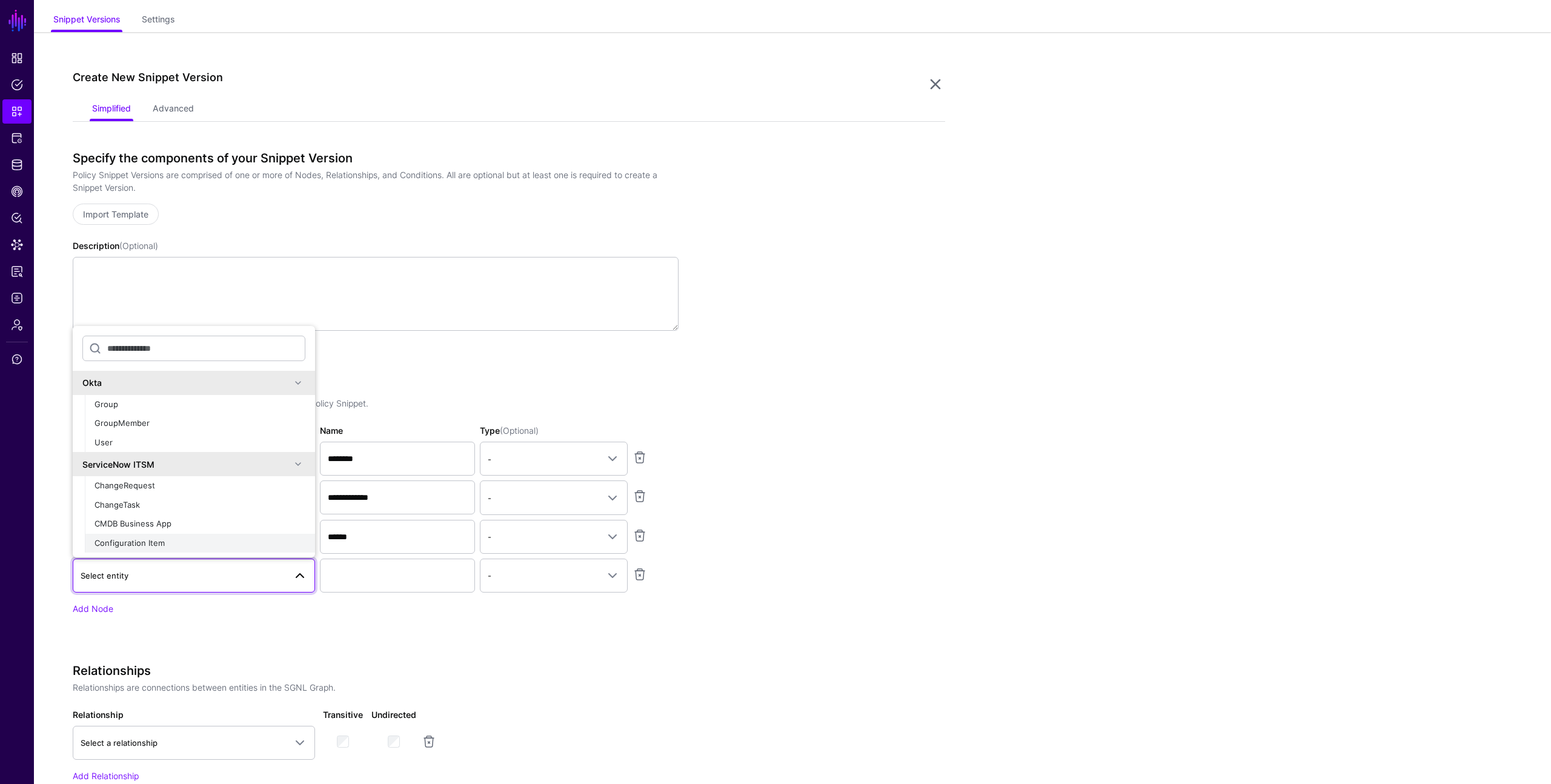
click at [141, 544] on span "Configuration Item" at bounding box center [130, 543] width 70 height 10
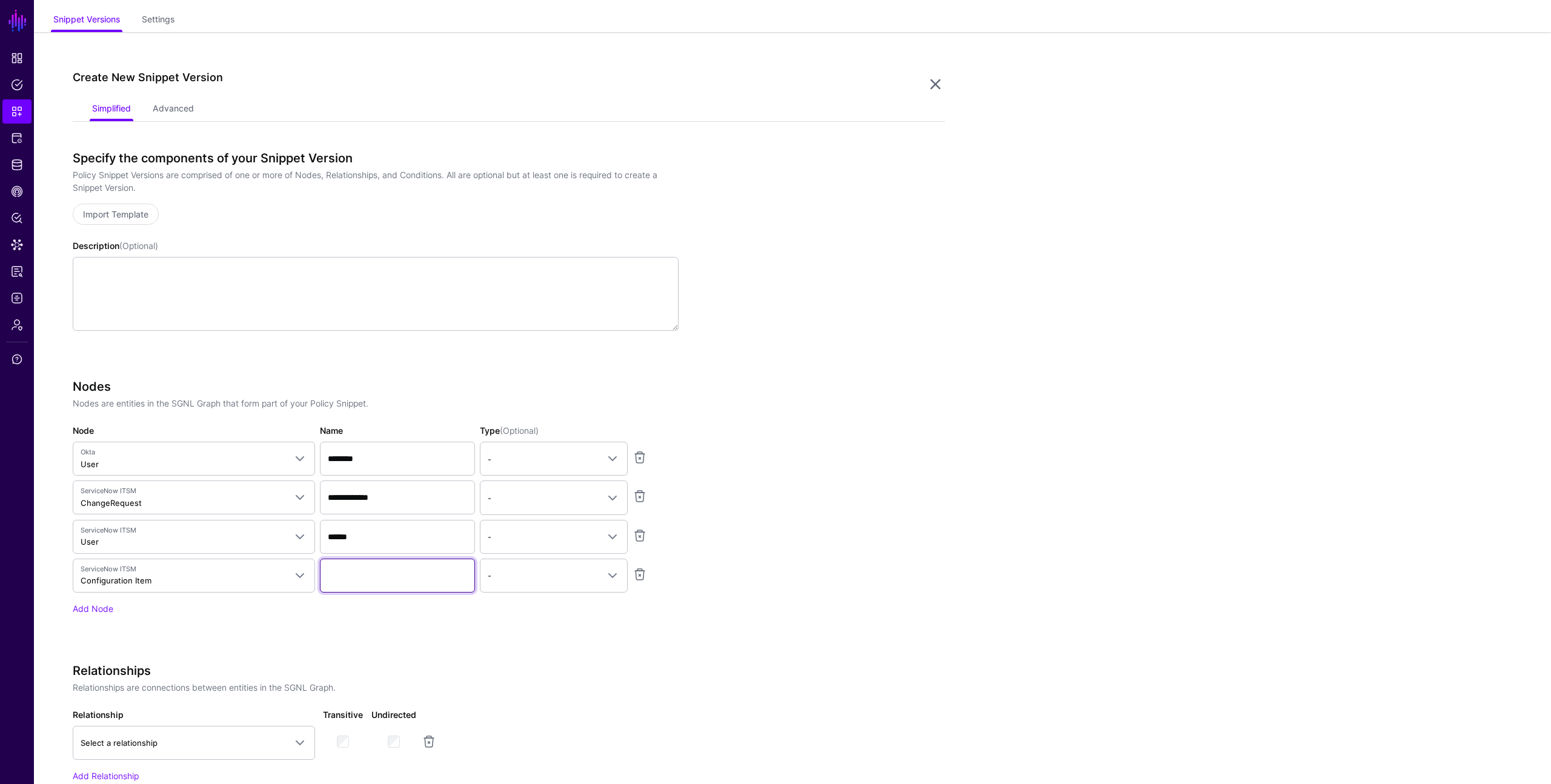
click at [331, 578] on input "Name" at bounding box center [398, 576] width 155 height 34
type input "**********"
click at [503, 625] on div "**********" at bounding box center [376, 514] width 606 height 270
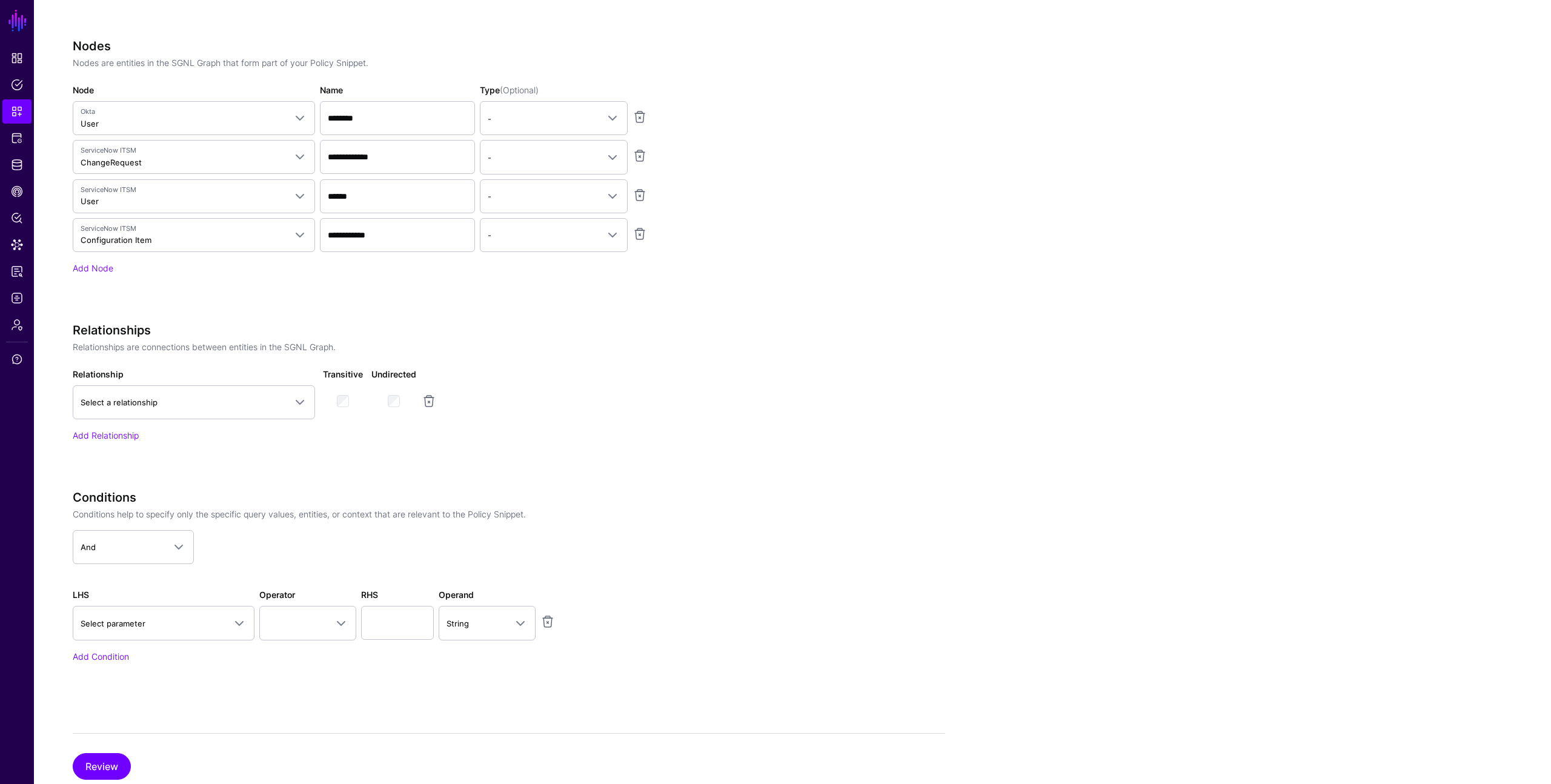
scroll to position [447, 0]
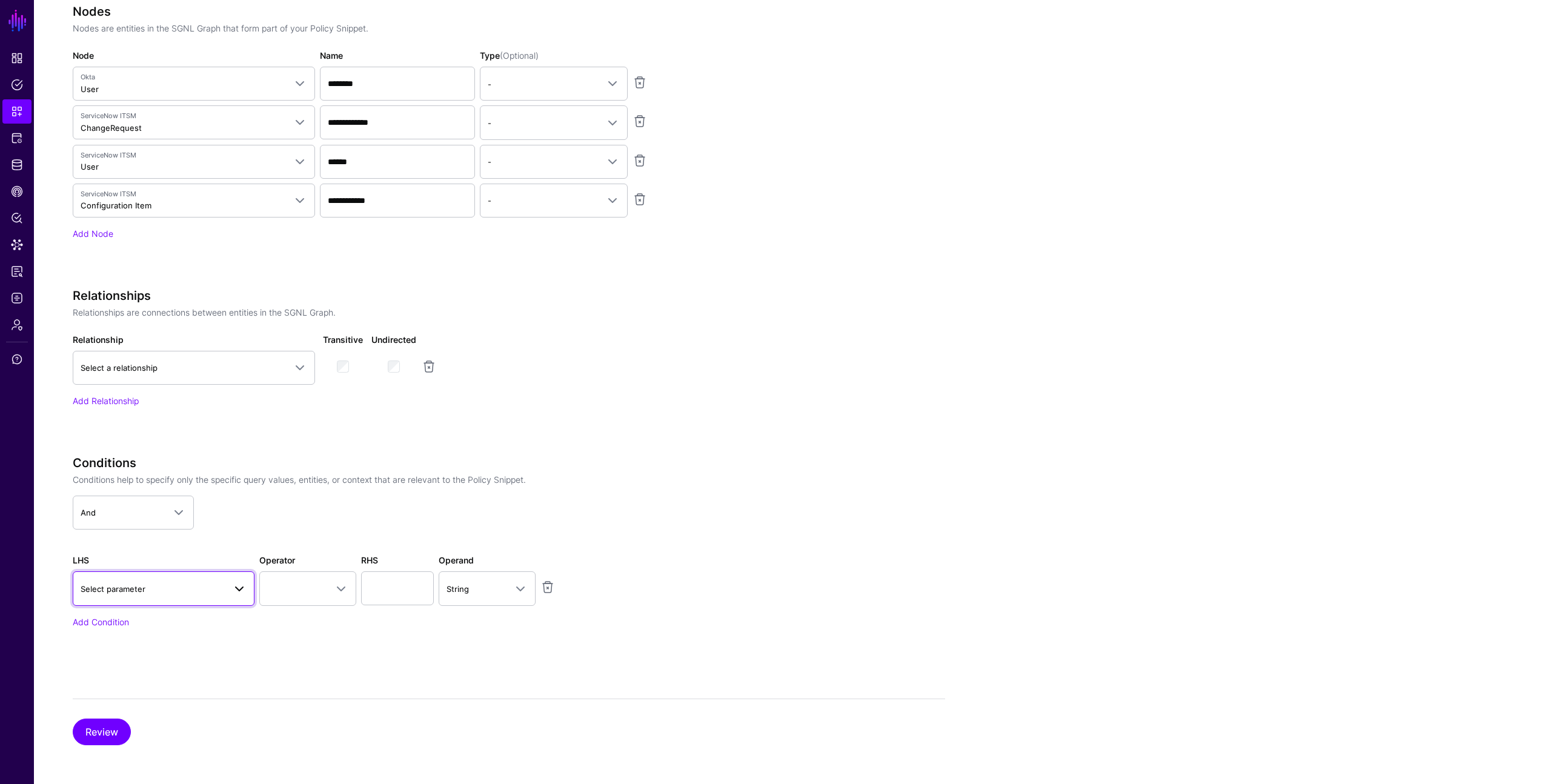
click at [196, 580] on link "Select parameter" at bounding box center [164, 588] width 182 height 34
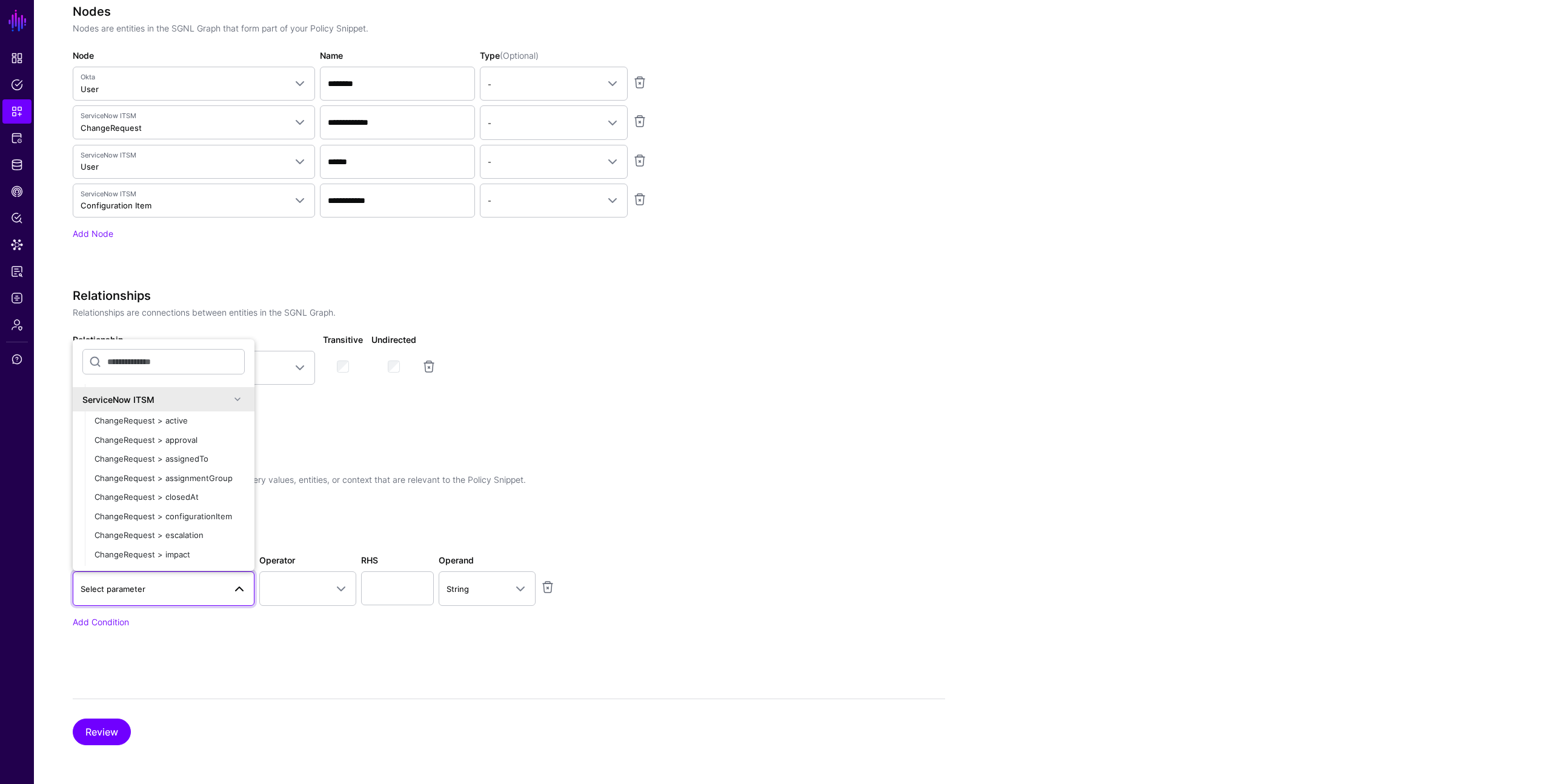
scroll to position [1066, 0]
click at [181, 422] on span "ChangeRequest > active" at bounding box center [141, 421] width 93 height 10
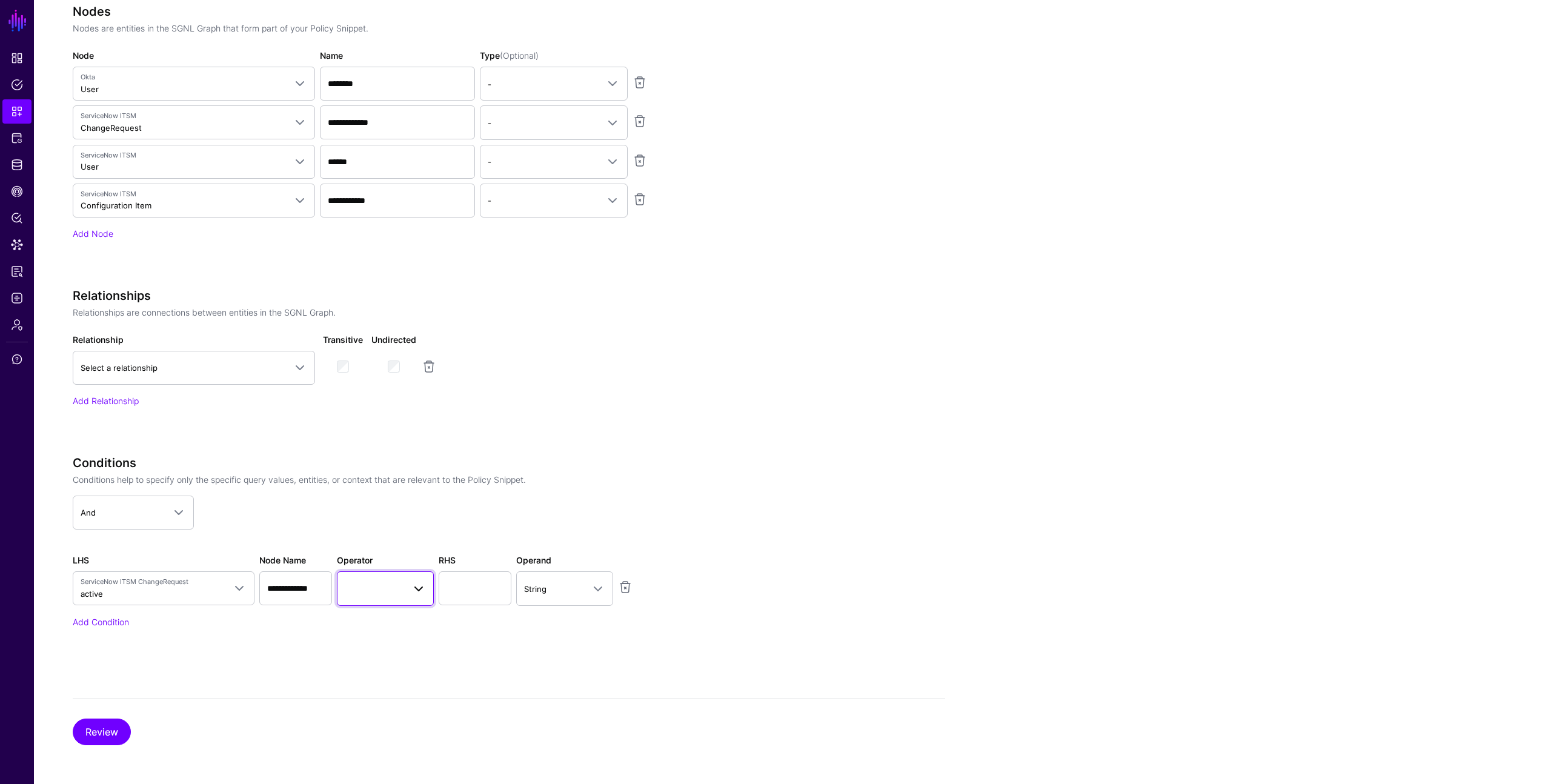
click at [381, 587] on span at bounding box center [385, 588] width 81 height 15
click at [552, 590] on span "String" at bounding box center [554, 589] width 60 height 13
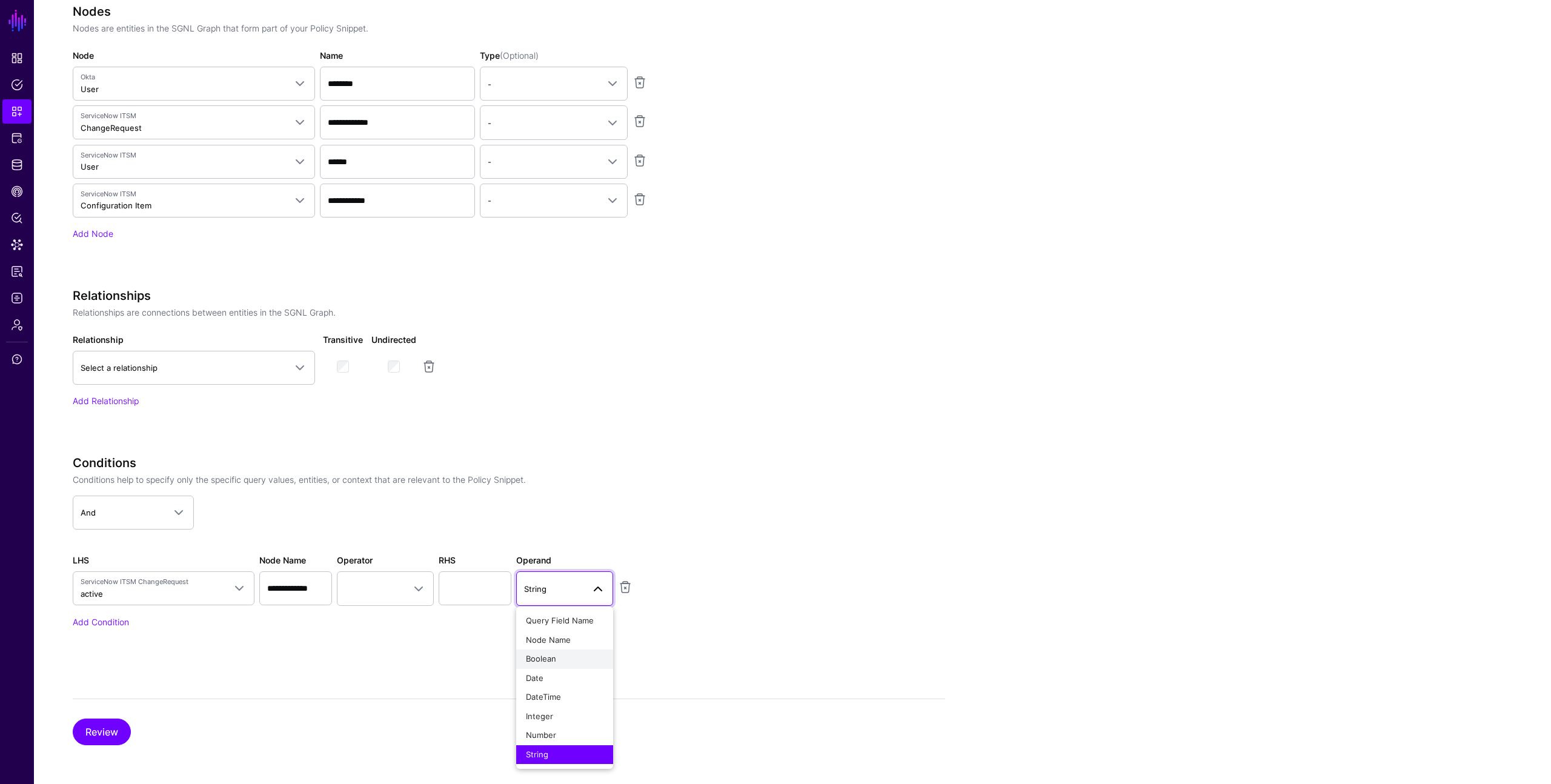
click at [541, 660] on span "Boolean" at bounding box center [541, 658] width 31 height 10
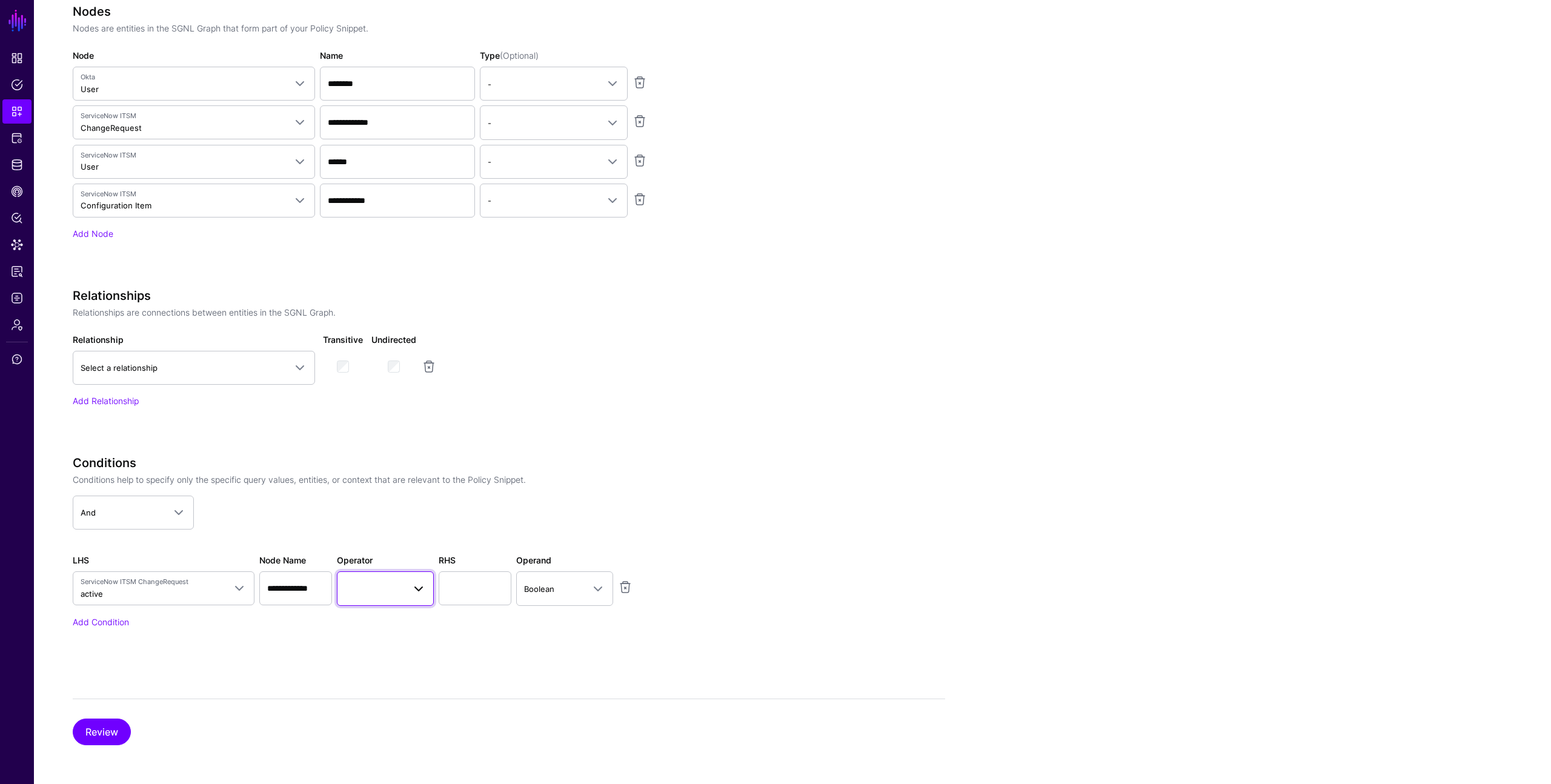
click at [403, 588] on span at bounding box center [385, 588] width 81 height 15
click at [389, 430] on div "Equal To" at bounding box center [413, 432] width 132 height 12
click at [465, 593] on input "text" at bounding box center [475, 588] width 73 height 34
type input "****"
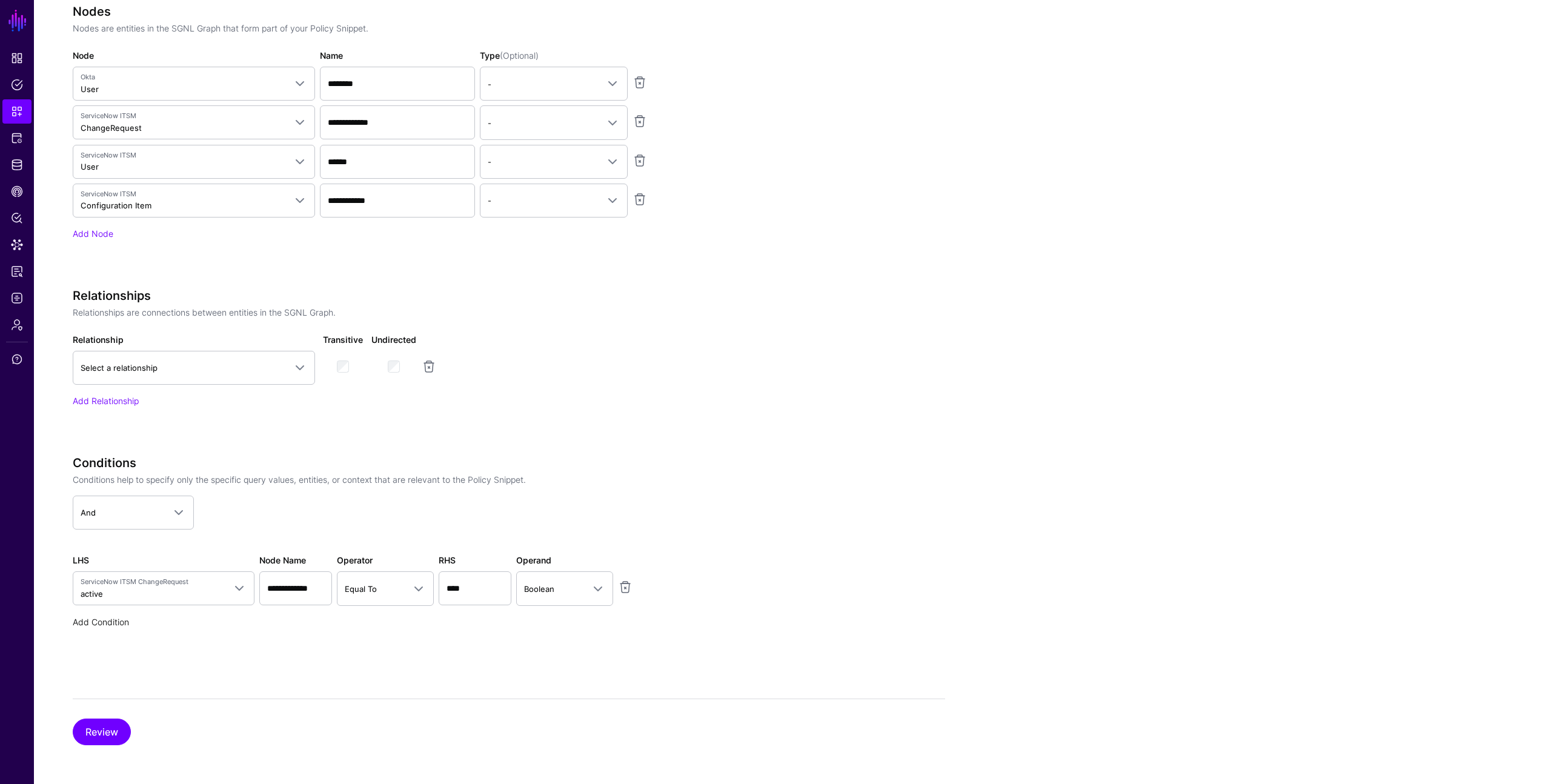
click at [101, 618] on link "Add Condition" at bounding box center [101, 622] width 57 height 10
click at [152, 631] on span "Select parameter" at bounding box center [153, 628] width 144 height 13
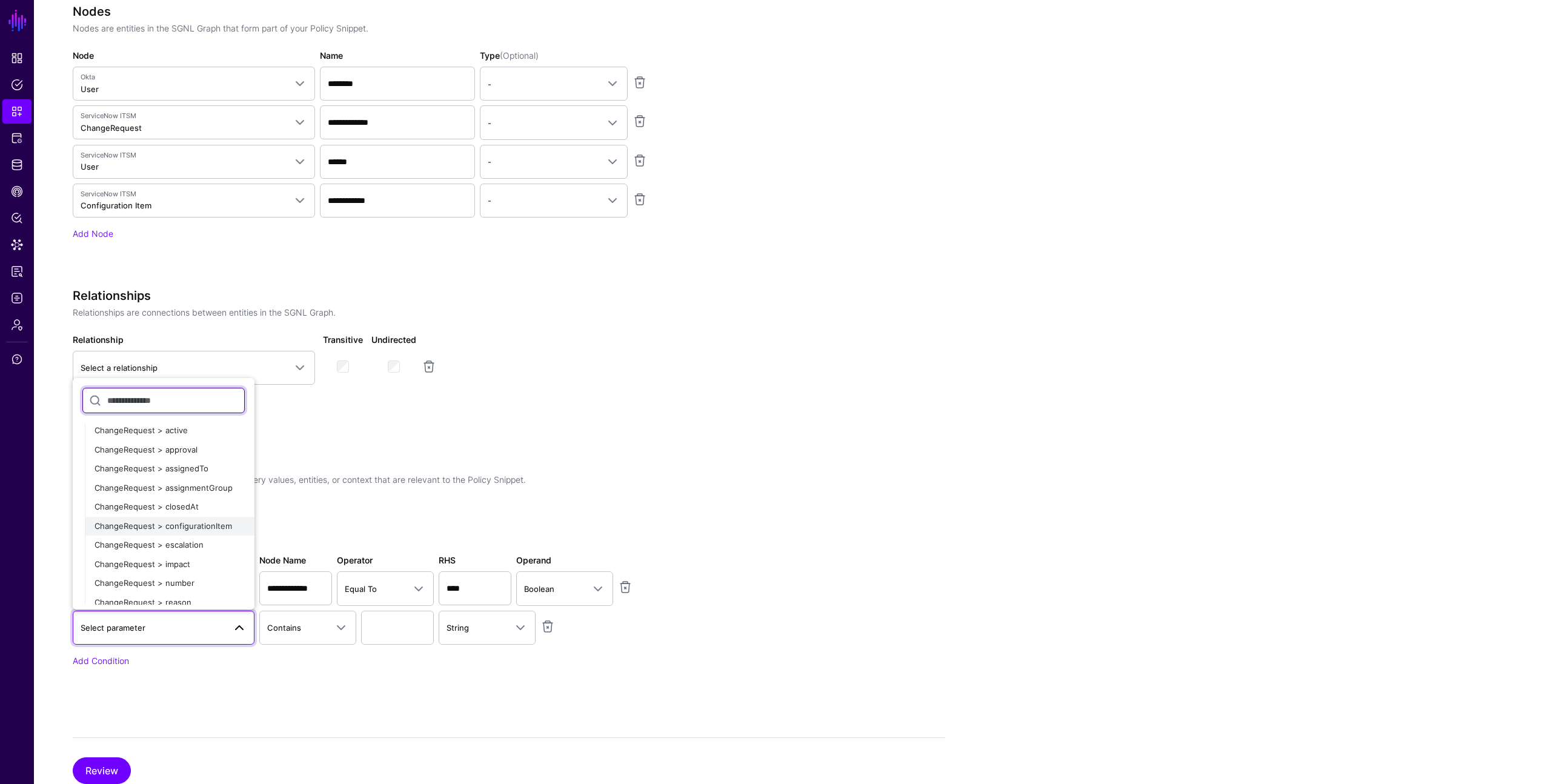
scroll to position [1098, 0]
click at [161, 450] on span "ChangeRequest > approval" at bounding box center [146, 447] width 103 height 10
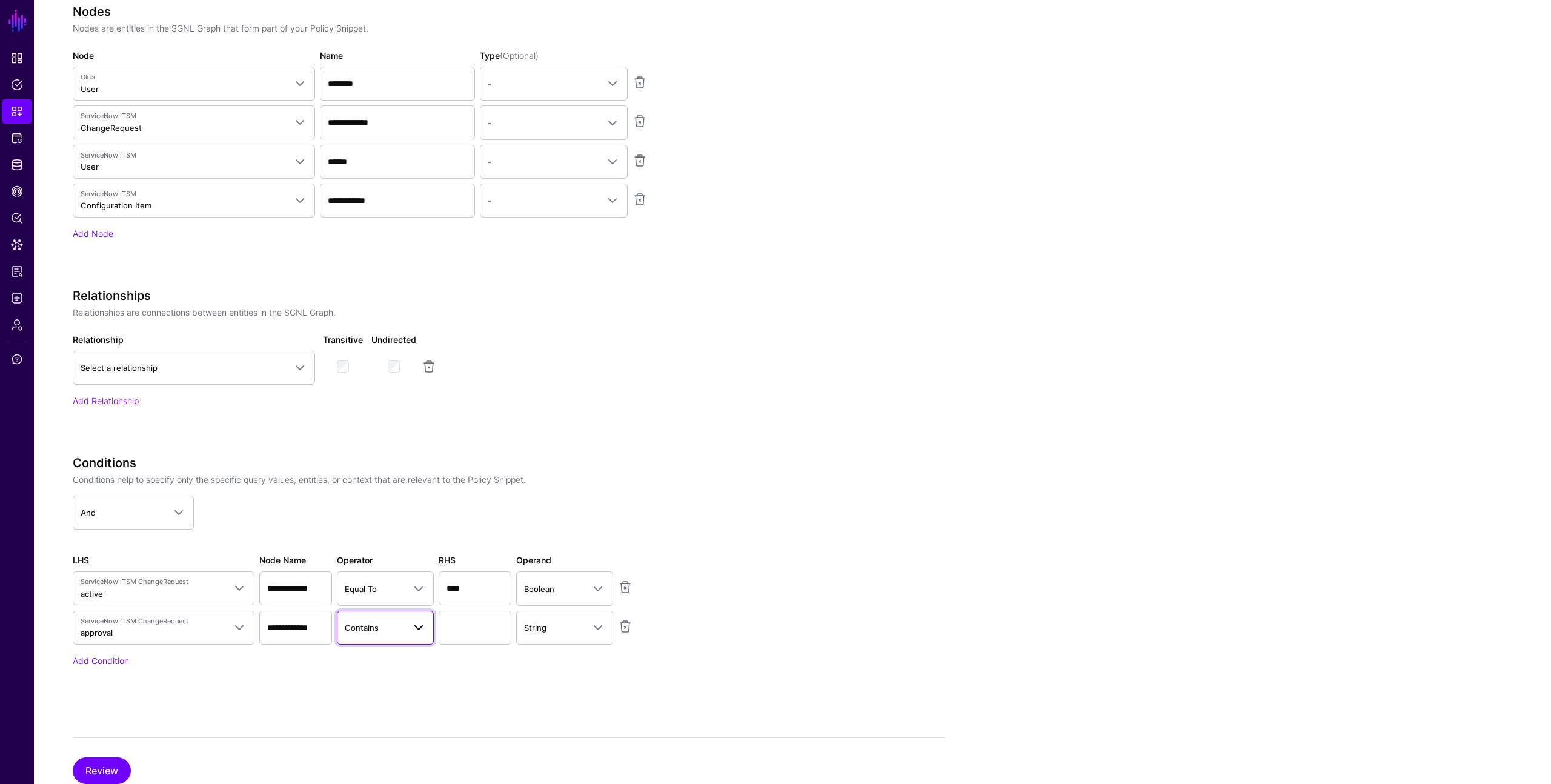
click at [409, 621] on span at bounding box center [415, 628] width 22 height 15
click at [390, 465] on div "Equal To" at bounding box center [413, 471] width 132 height 12
click at [457, 625] on input "text" at bounding box center [475, 628] width 73 height 34
type input "*"
type input "********"
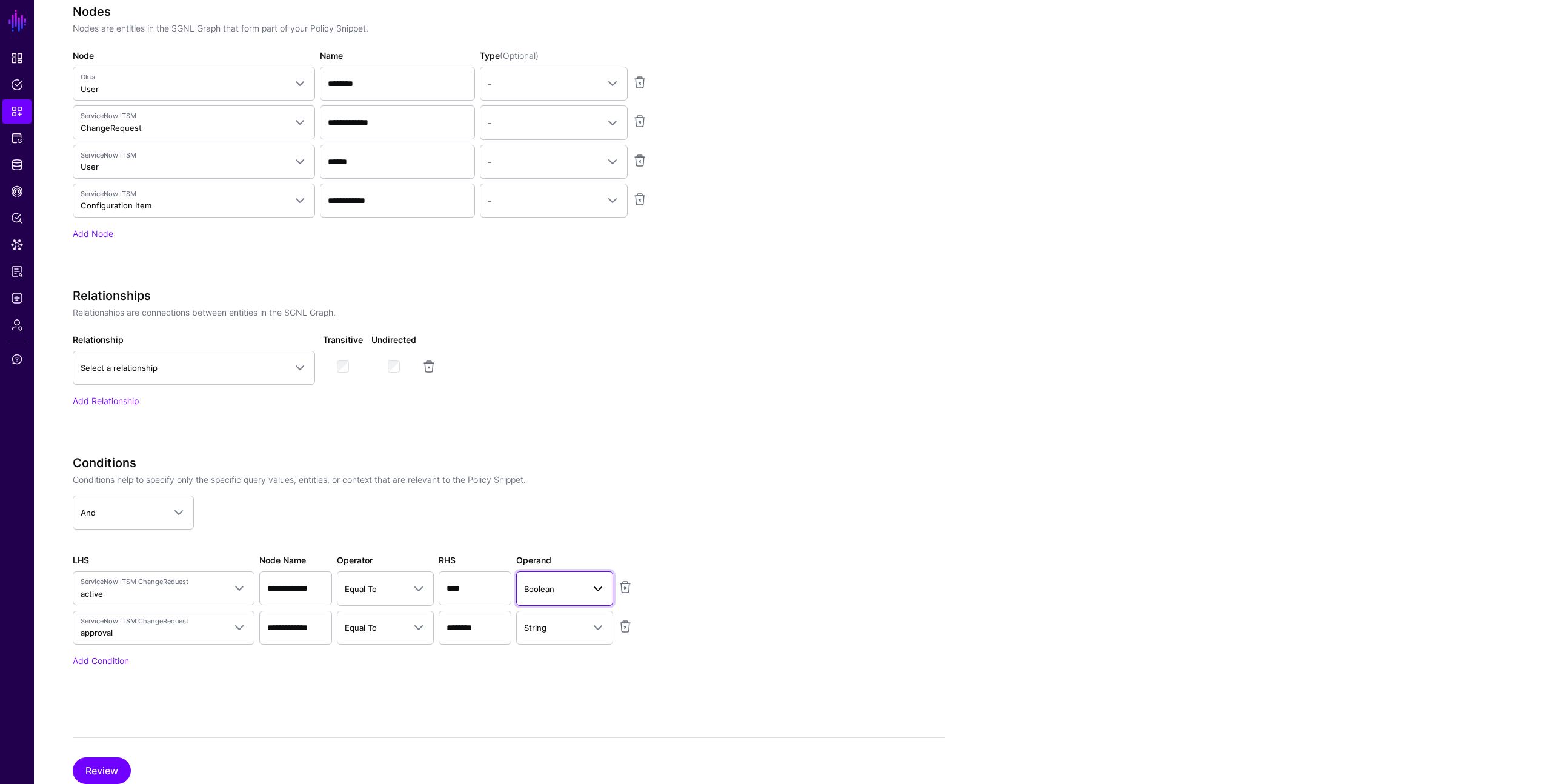
click at [557, 587] on span "Boolean" at bounding box center [554, 589] width 60 height 13
click at [535, 759] on span "String" at bounding box center [537, 754] width 22 height 10
click at [96, 663] on link "Add Condition" at bounding box center [101, 661] width 57 height 10
click at [174, 672] on span "Select parameter" at bounding box center [153, 666] width 144 height 13
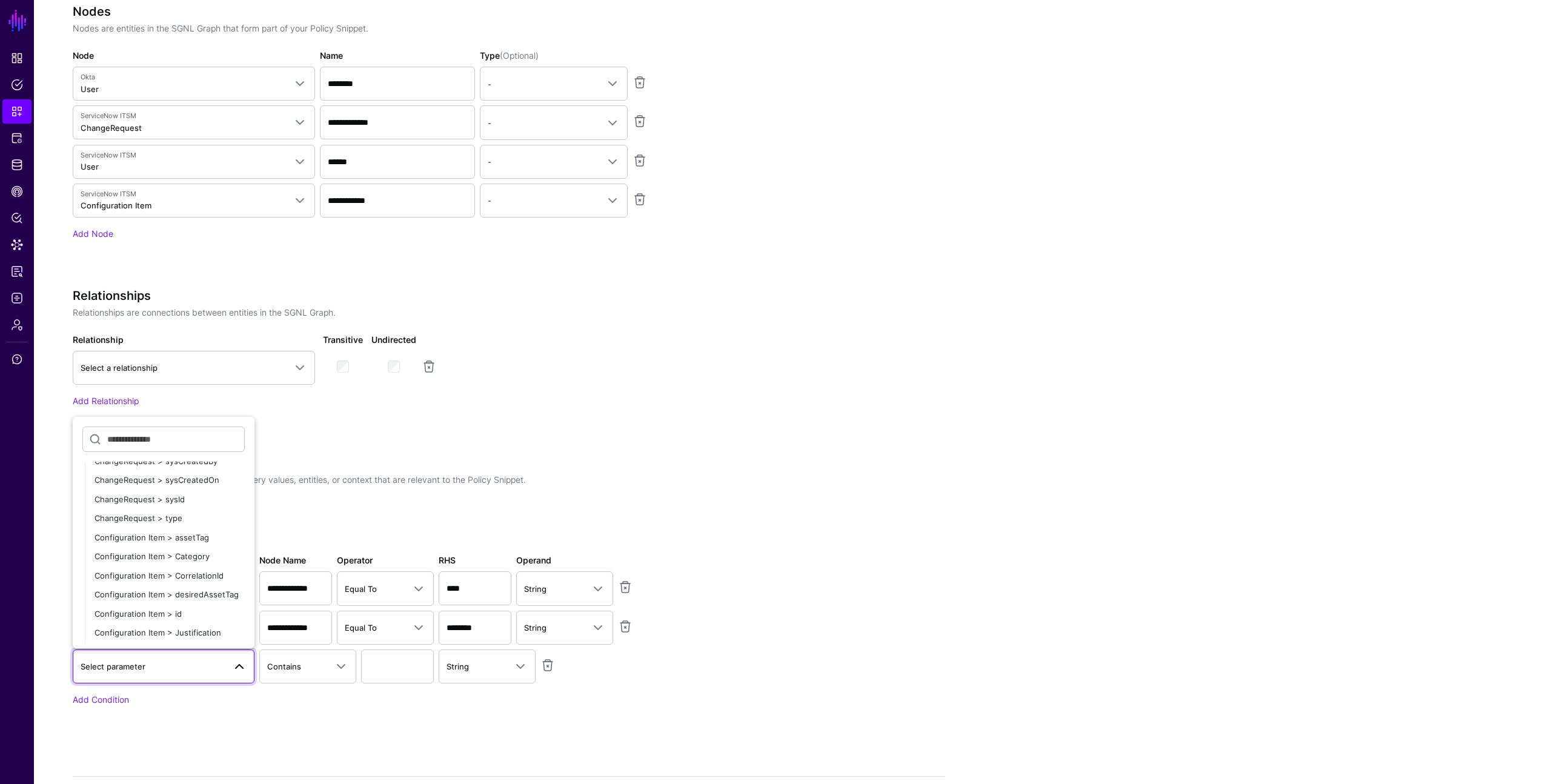
scroll to position [1392, 0]
click at [168, 538] on span "Configuration Item > assetTag" at bounding box center [152, 535] width 115 height 10
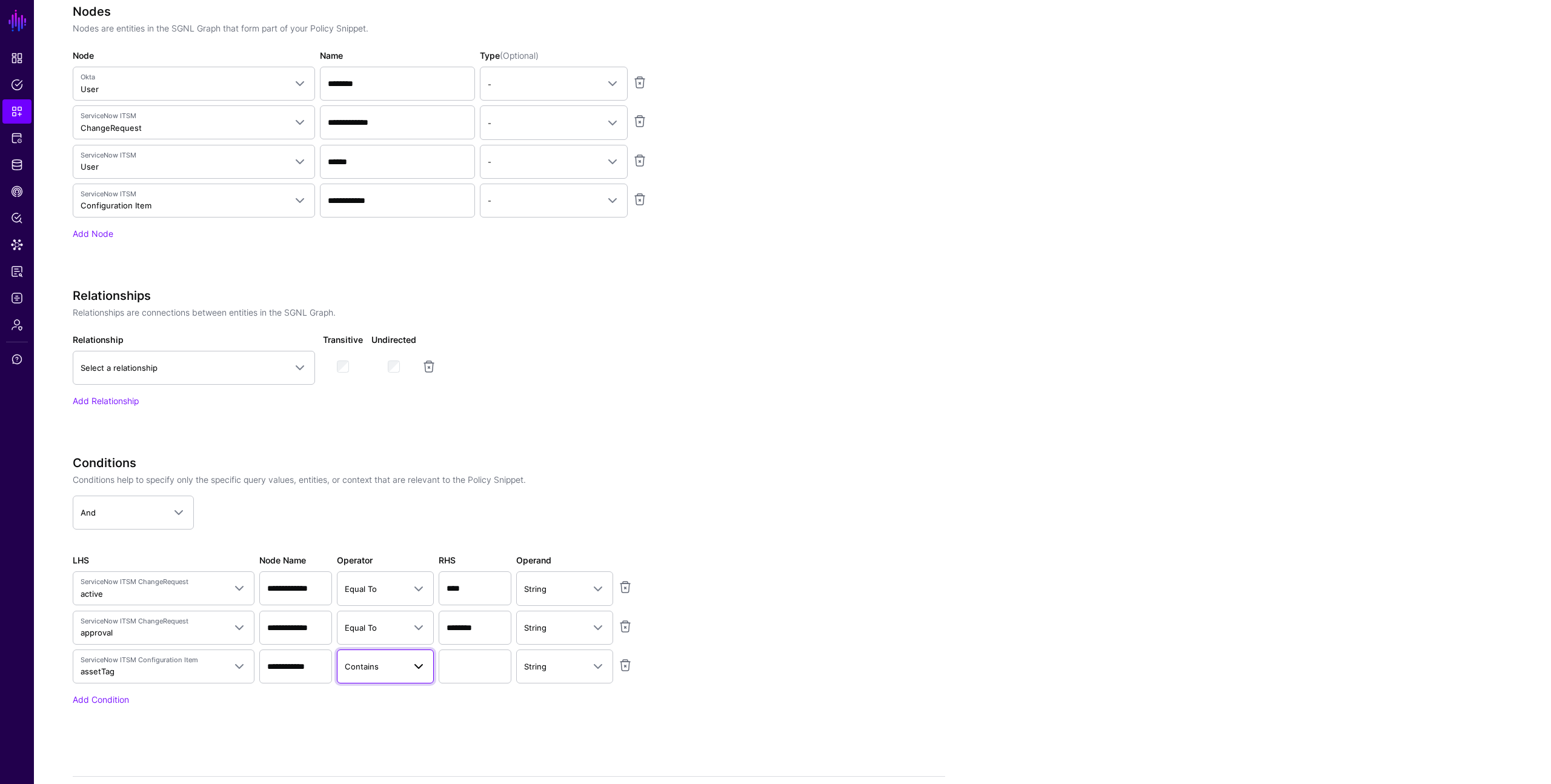
click at [403, 663] on span "Contains" at bounding box center [375, 666] width 60 height 13
click at [386, 507] on div "Equal To" at bounding box center [413, 509] width 132 height 12
click at [488, 669] on input "text" at bounding box center [475, 666] width 73 height 34
type input "**********"
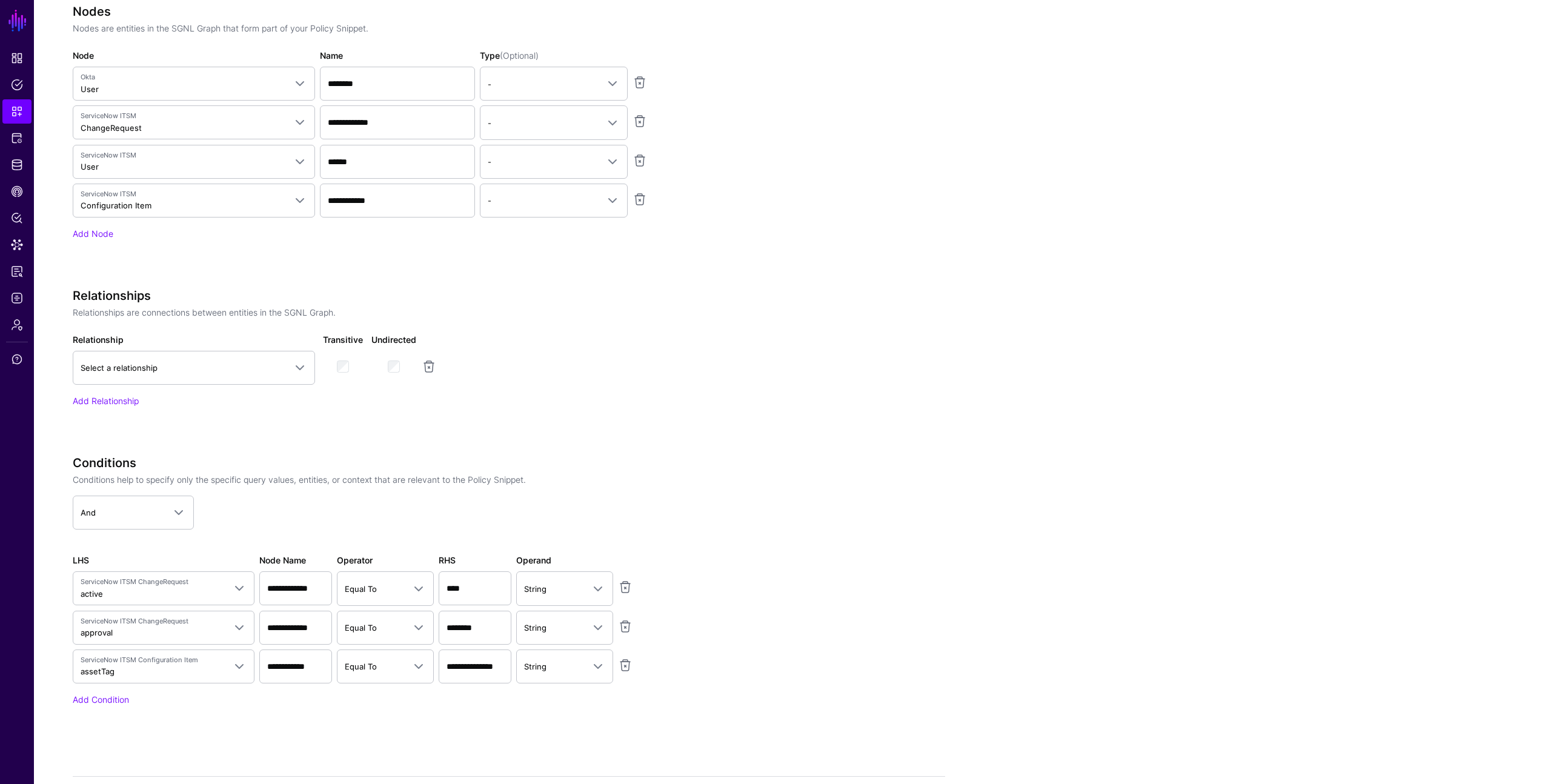
click at [715, 638] on app-snippets-creator "**********" at bounding box center [509, 258] width 873 height 964
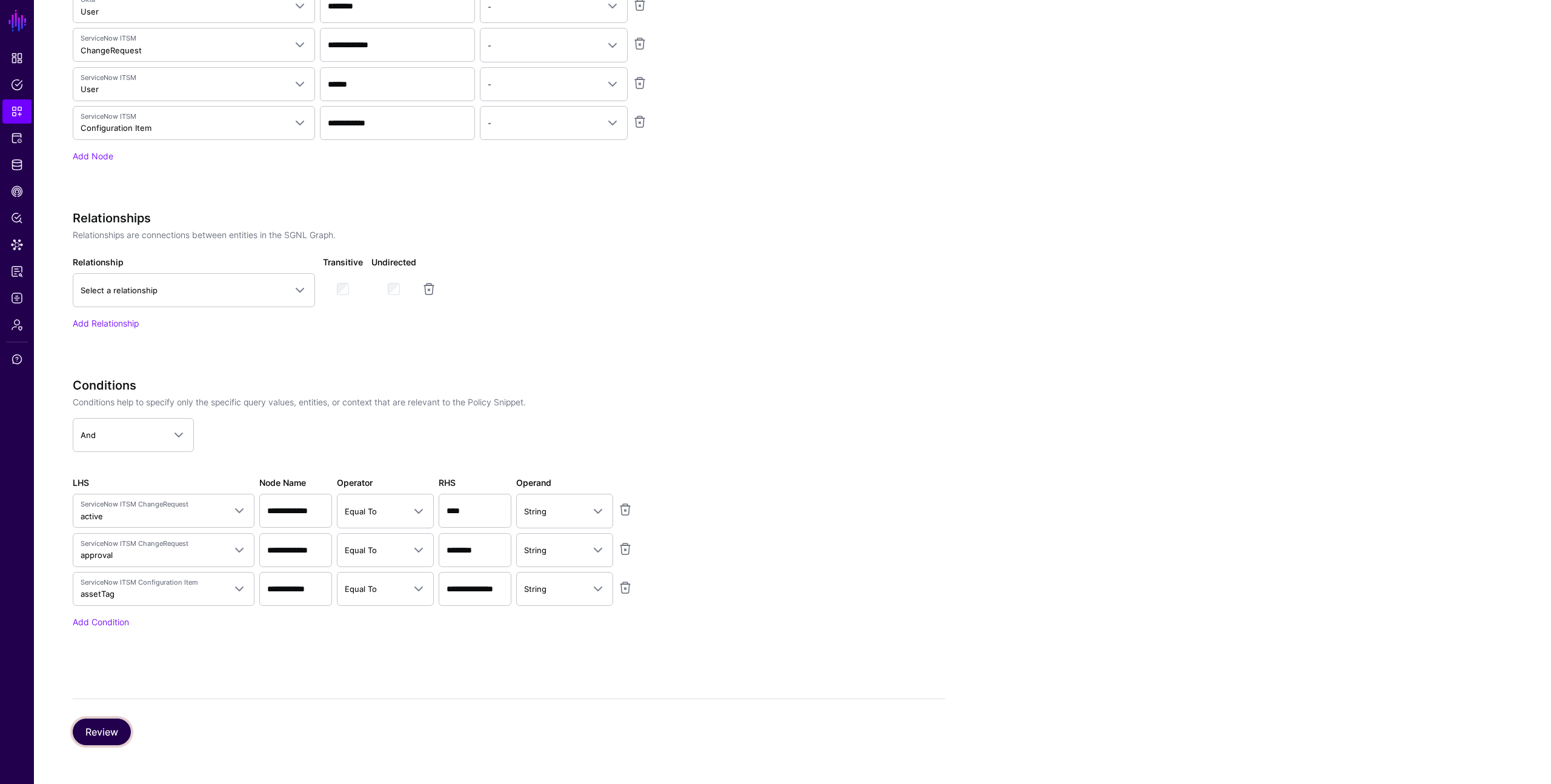
click at [96, 729] on button "Review" at bounding box center [102, 732] width 58 height 27
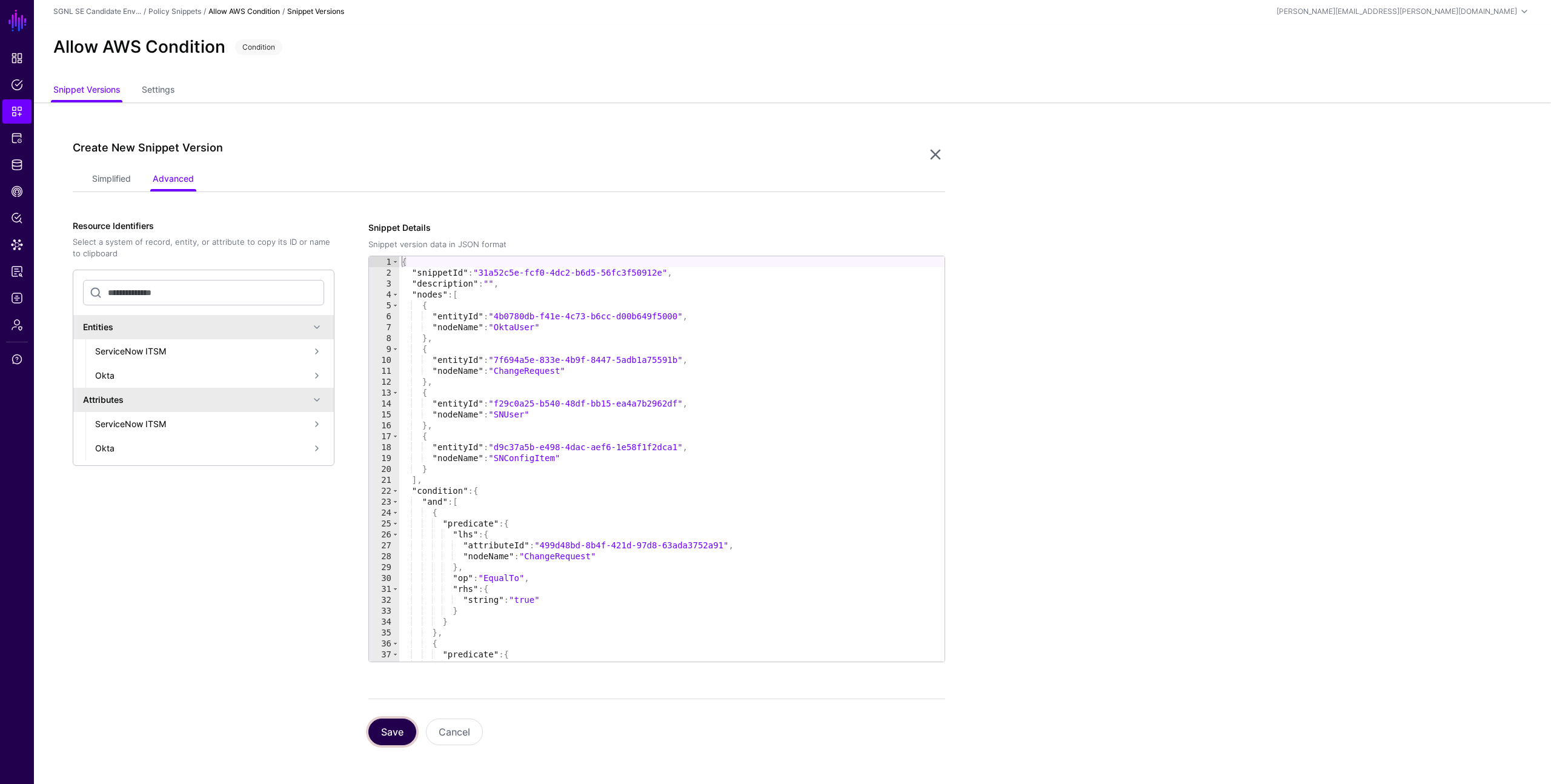
click at [387, 730] on button "Save" at bounding box center [392, 732] width 48 height 27
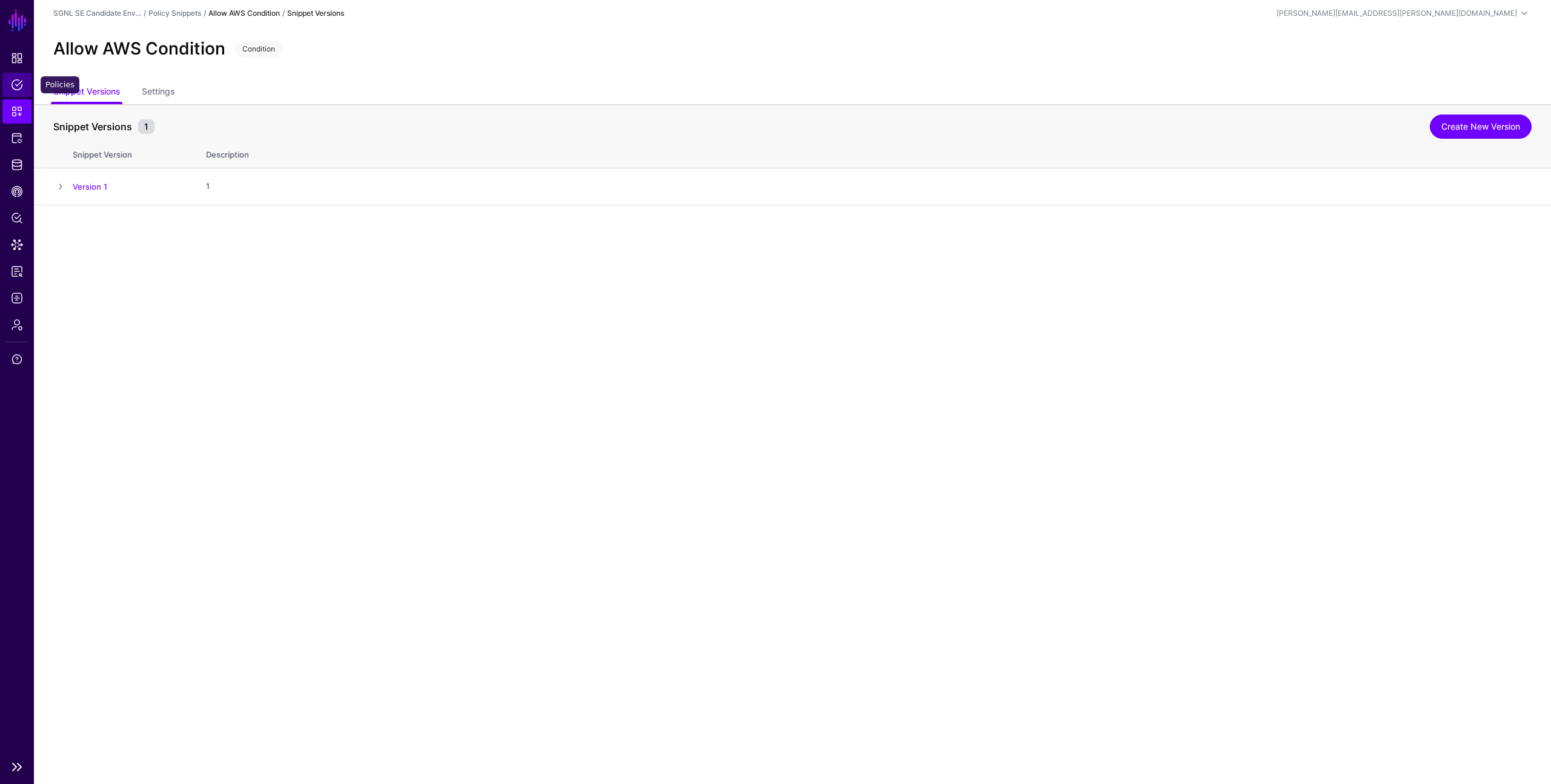
click at [15, 80] on span "Policies" at bounding box center [17, 85] width 12 height 12
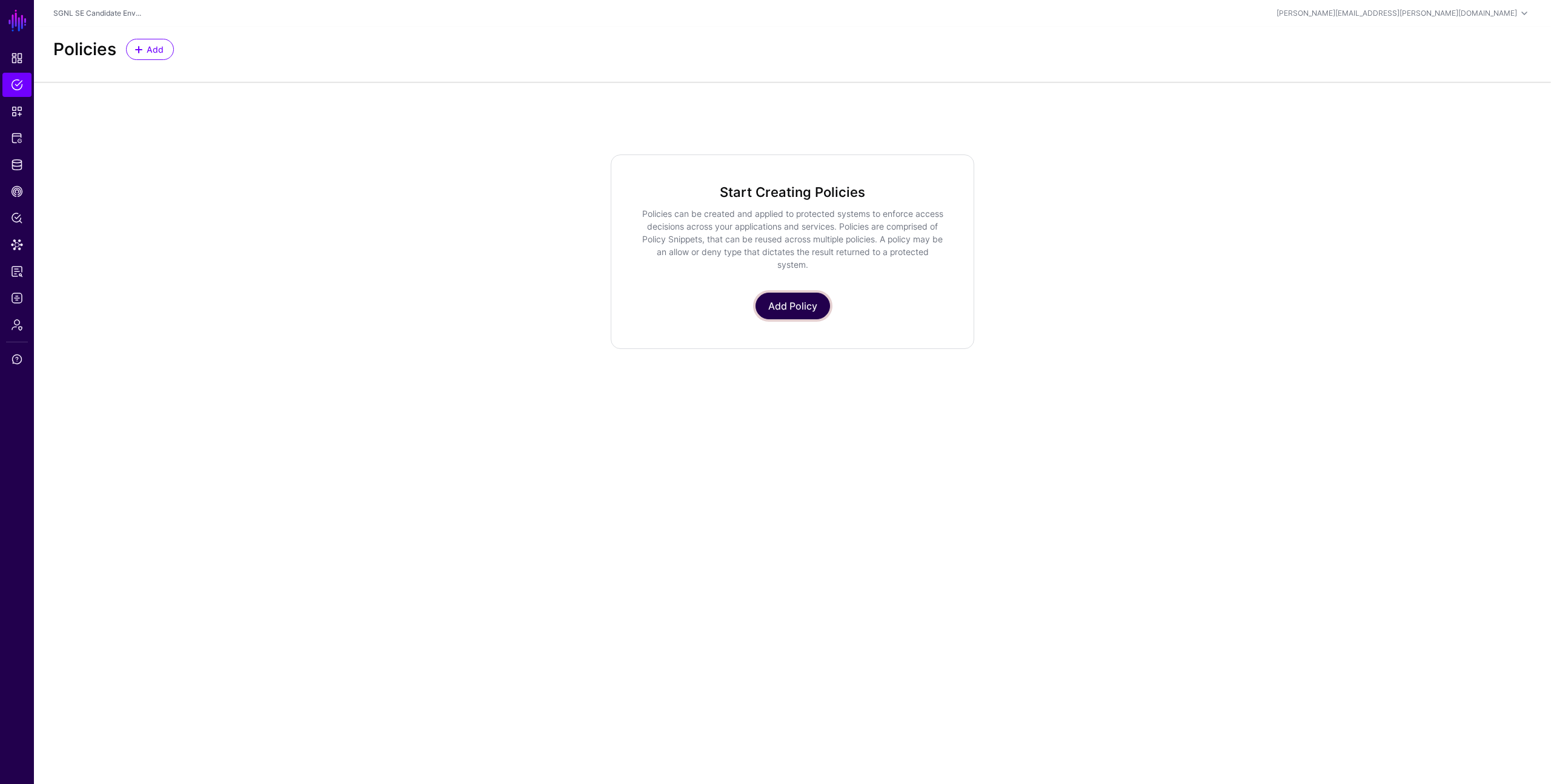
click at [795, 301] on link "Add Policy" at bounding box center [793, 306] width 74 height 27
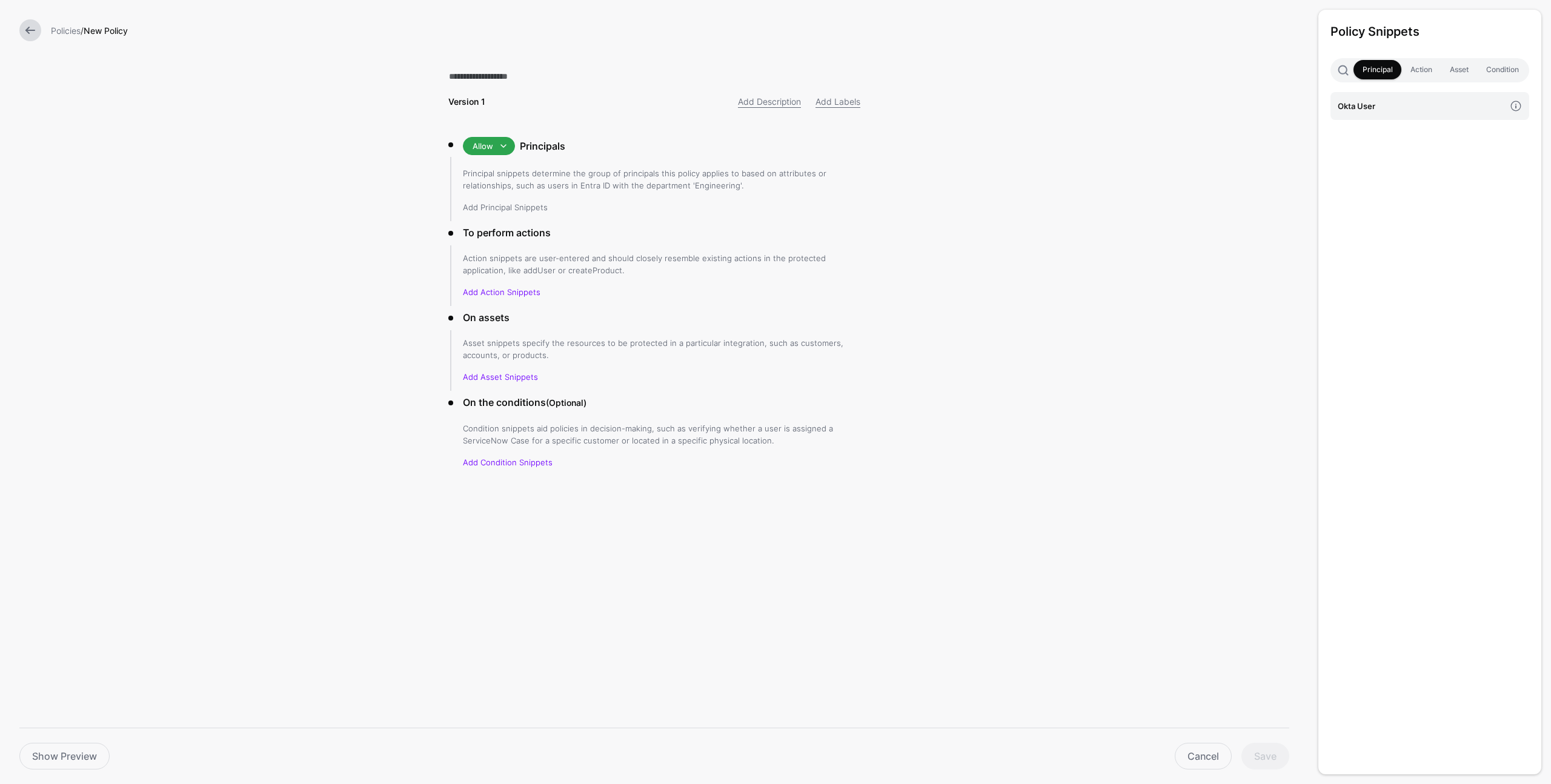
click at [483, 208] on link "Add Principal Snippets" at bounding box center [506, 207] width 85 height 10
click at [1387, 107] on h4 "Okta User" at bounding box center [1421, 106] width 168 height 13
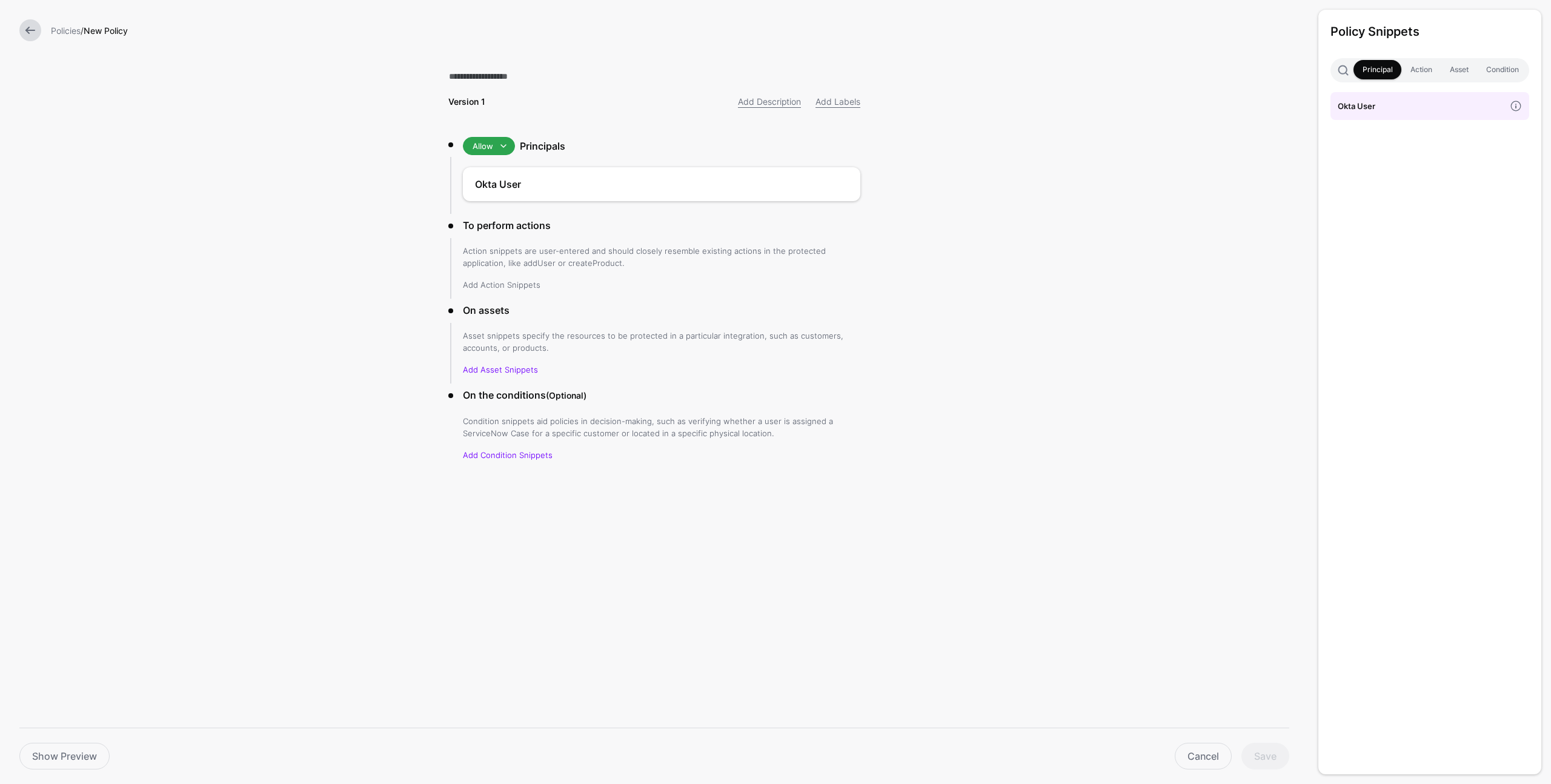
click at [511, 282] on link "Add Action Snippets" at bounding box center [502, 284] width 77 height 10
click at [1351, 109] on h4 "Action" at bounding box center [1421, 106] width 168 height 13
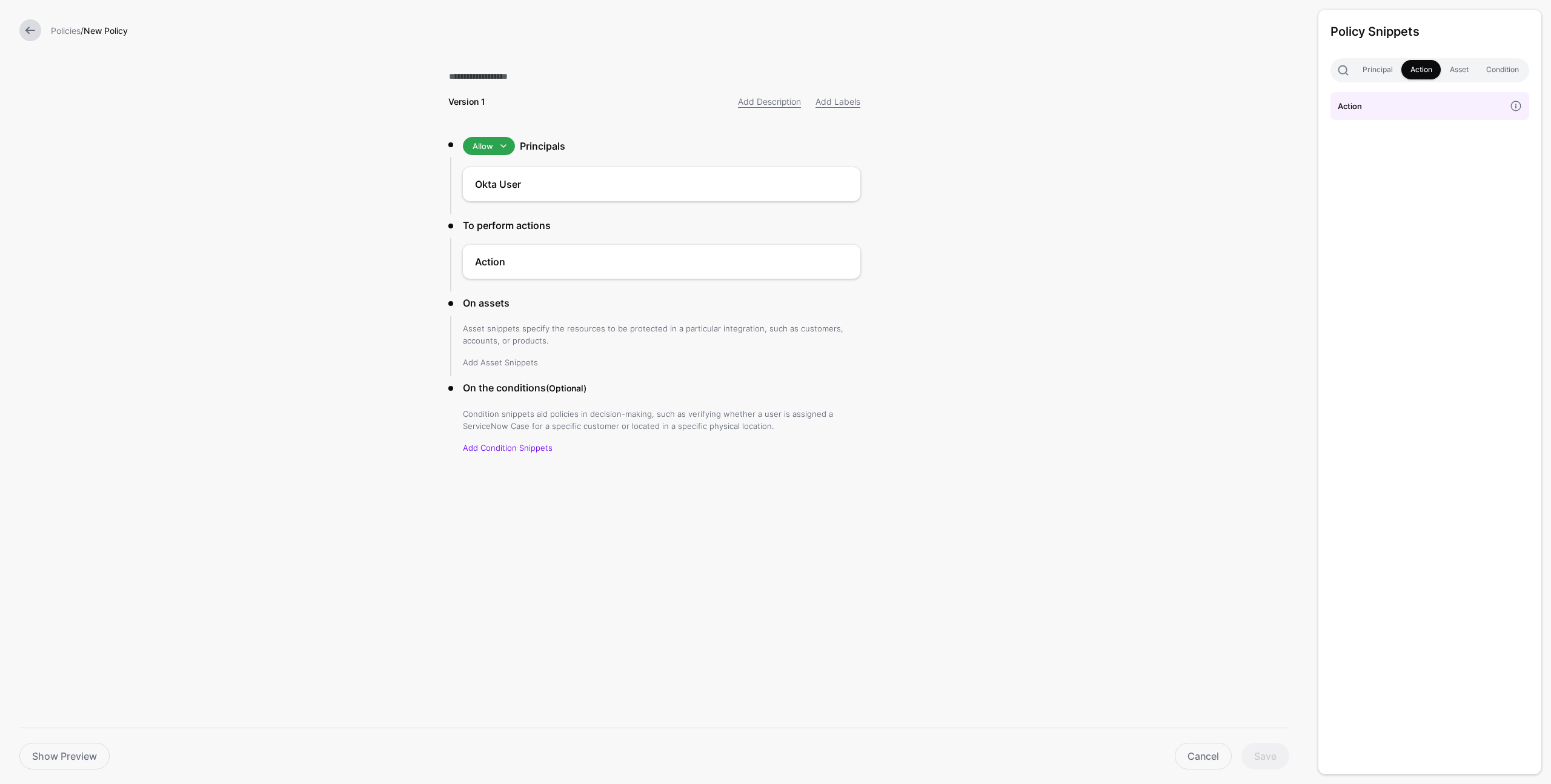
click at [501, 364] on link "Add Asset Snippets" at bounding box center [500, 362] width 75 height 10
click at [1378, 100] on h4 "AWS" at bounding box center [1421, 106] width 168 height 13
click at [514, 438] on link "Add Condition Snippets" at bounding box center [508, 440] width 89 height 10
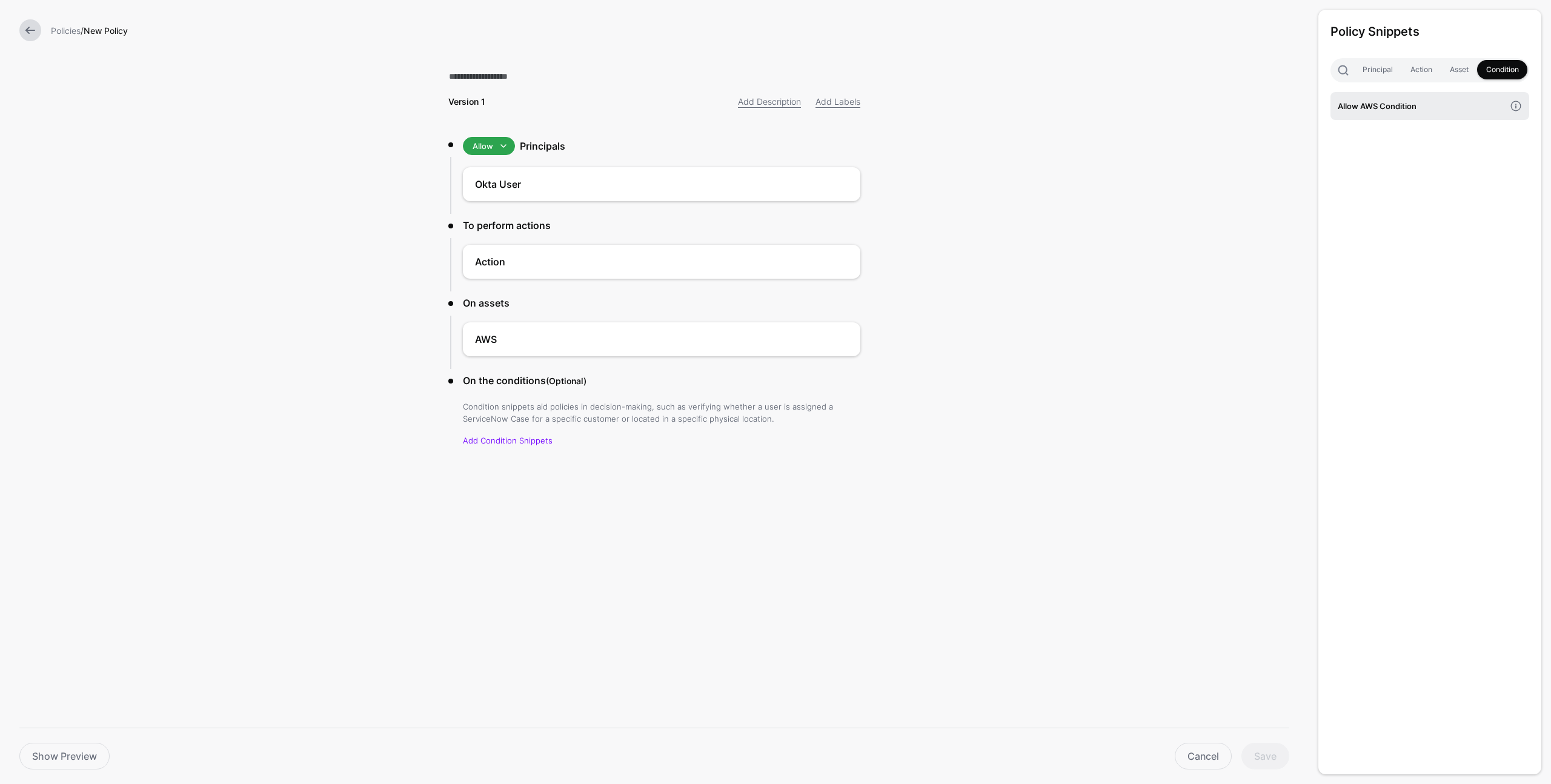
click at [1375, 105] on h4 "Allow AWS Condition" at bounding box center [1421, 106] width 168 height 13
click at [955, 485] on form "Policies / New Policy Version 1 Add Description Add Labels Allow Allow Deny Pri…" at bounding box center [655, 275] width 1309 height 552
click at [625, 497] on div "Version 1 Add Description Add Labels Allow Allow Deny Principals Okta User To p…" at bounding box center [655, 275] width 451 height 552
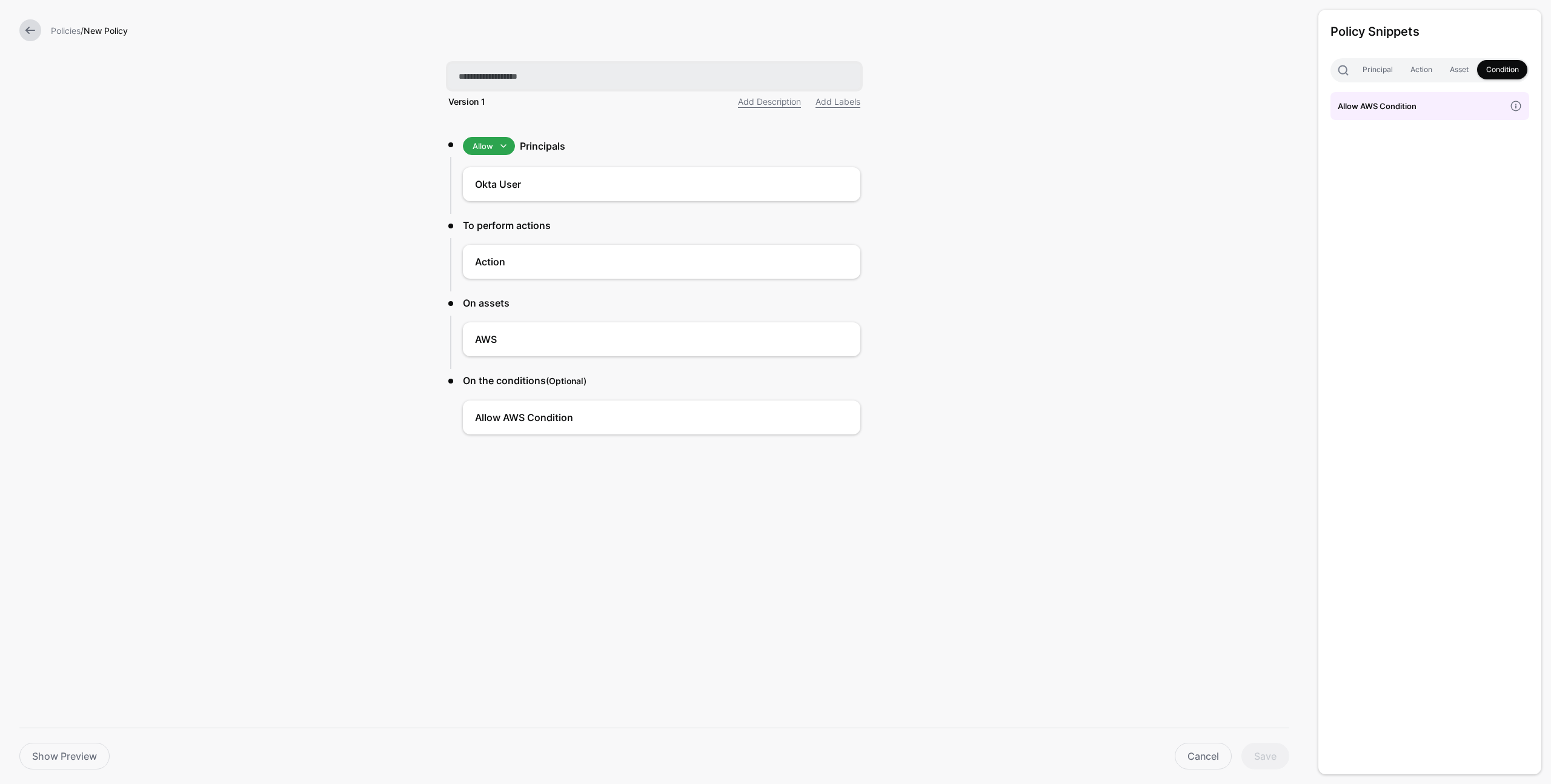
click at [497, 81] on input "text" at bounding box center [654, 76] width 412 height 25
type input "**********"
click at [1261, 753] on button "Save" at bounding box center [1266, 756] width 48 height 27
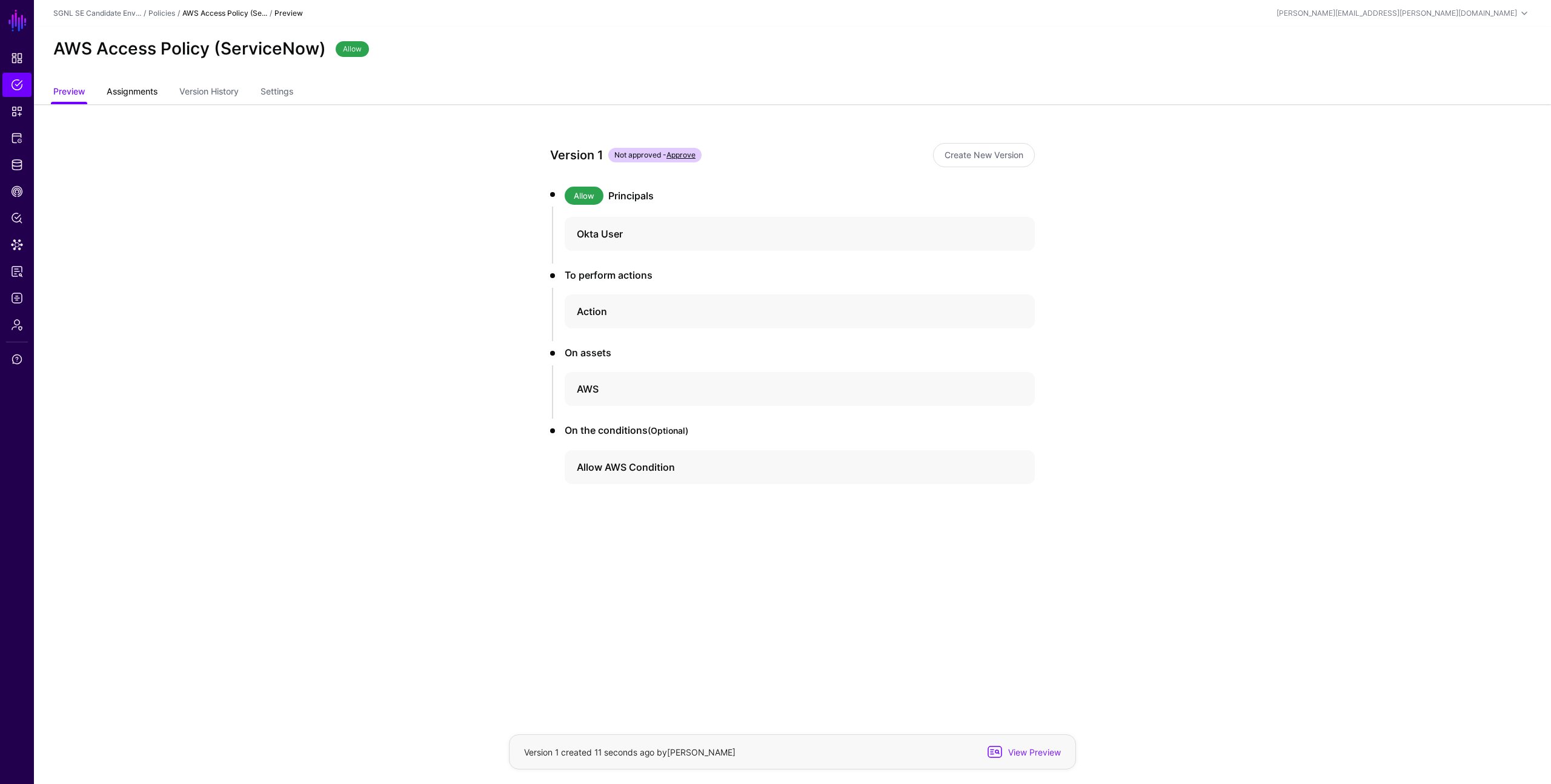
click at [127, 96] on span "Assignments" at bounding box center [132, 91] width 57 height 13
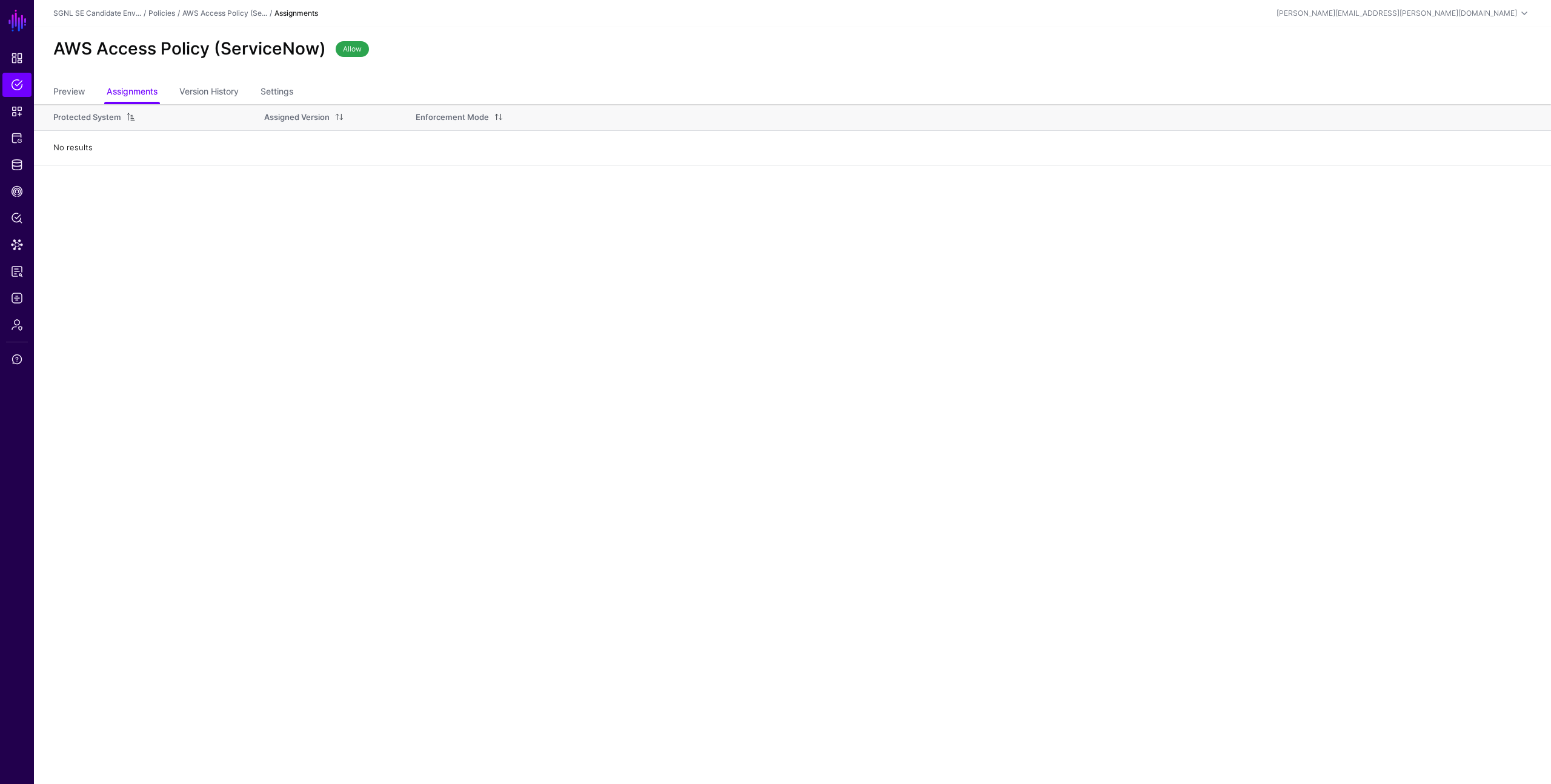
click at [123, 142] on td "No results" at bounding box center [793, 148] width 1517 height 34
click at [289, 92] on link "Settings" at bounding box center [277, 92] width 33 height 23
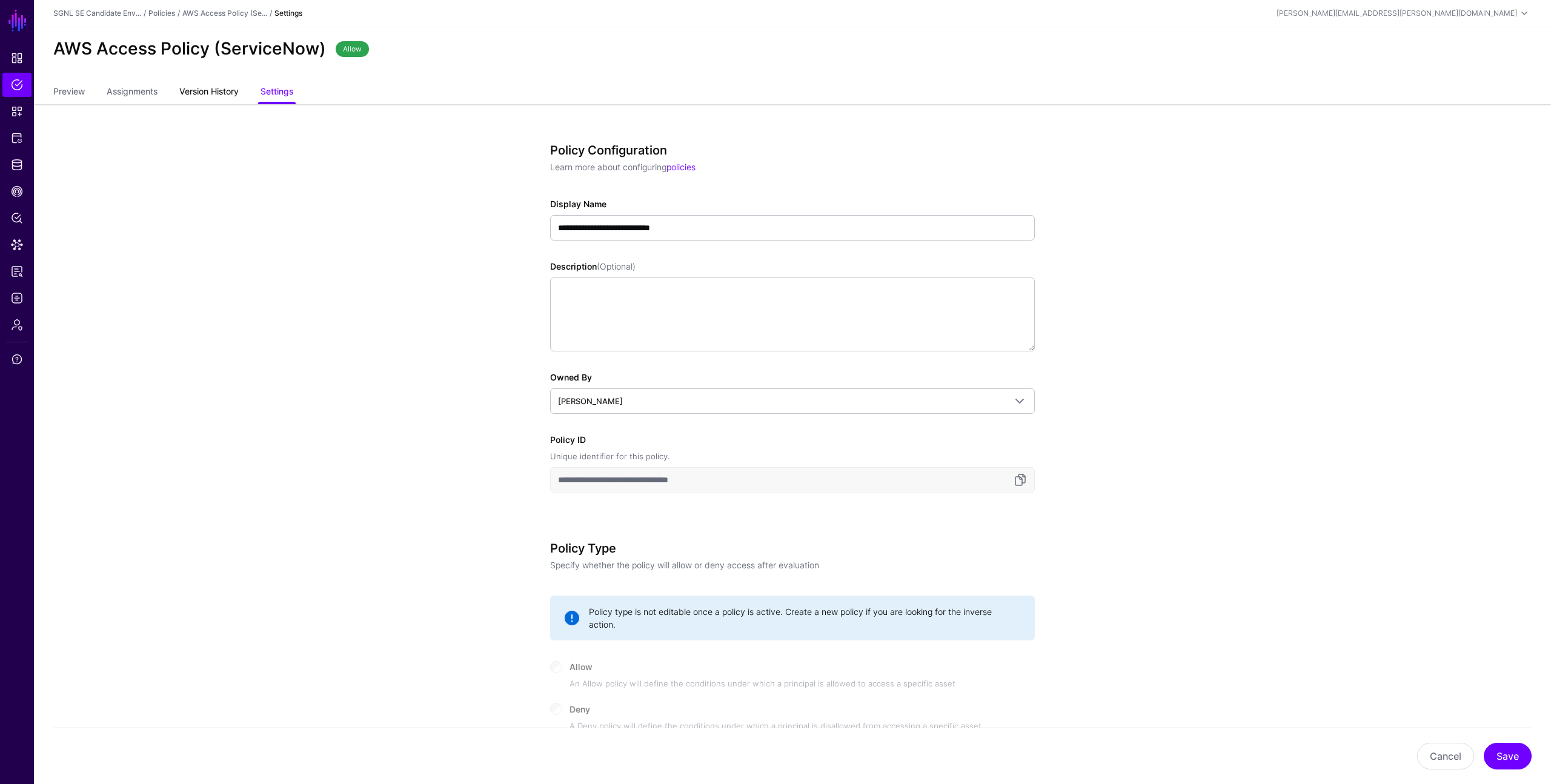
click at [213, 90] on link "Version History" at bounding box center [209, 92] width 60 height 23
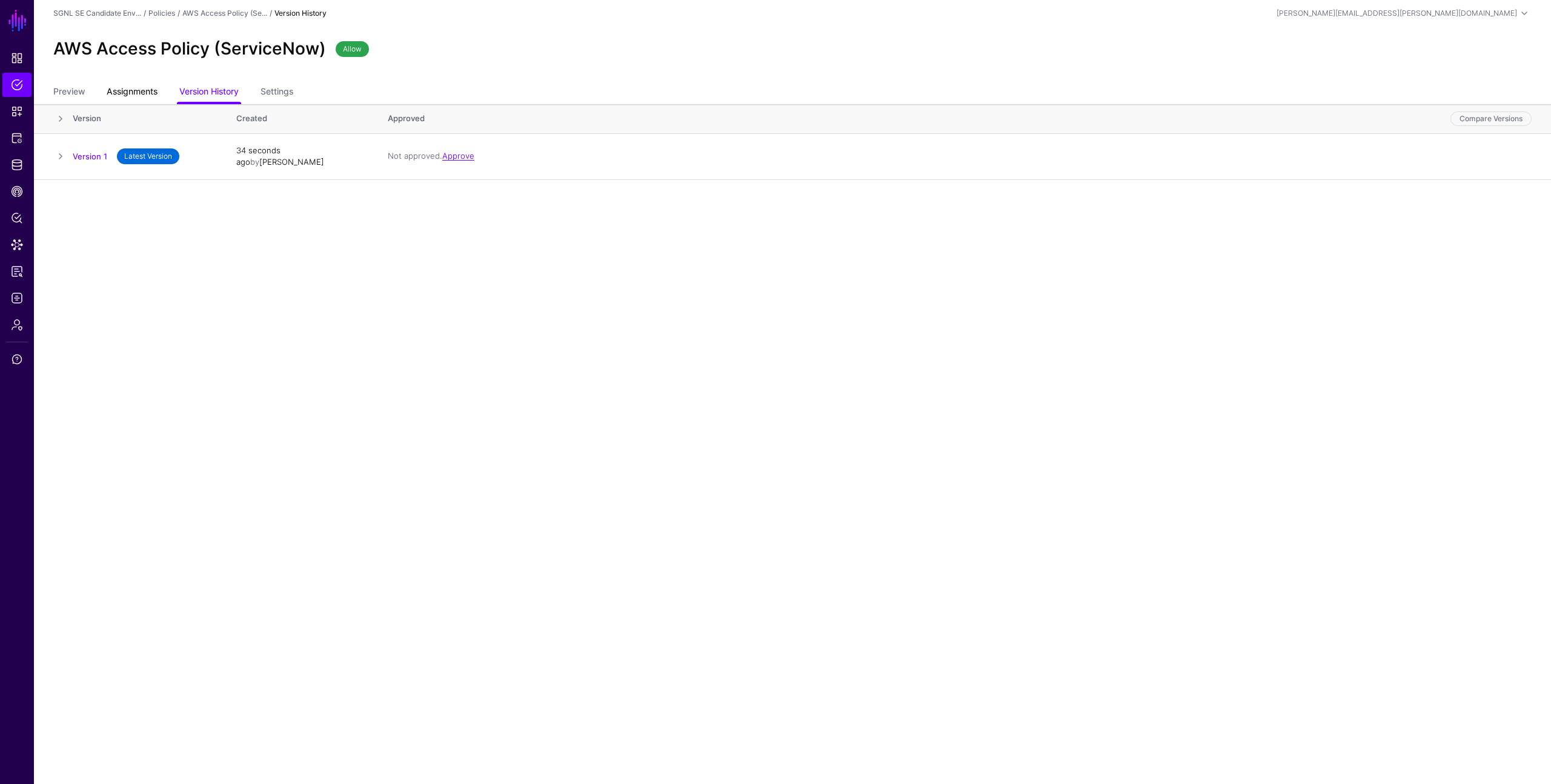
click at [130, 89] on span "Assignments" at bounding box center [132, 91] width 57 height 13
click at [69, 92] on link "Preview" at bounding box center [69, 92] width 31 height 23
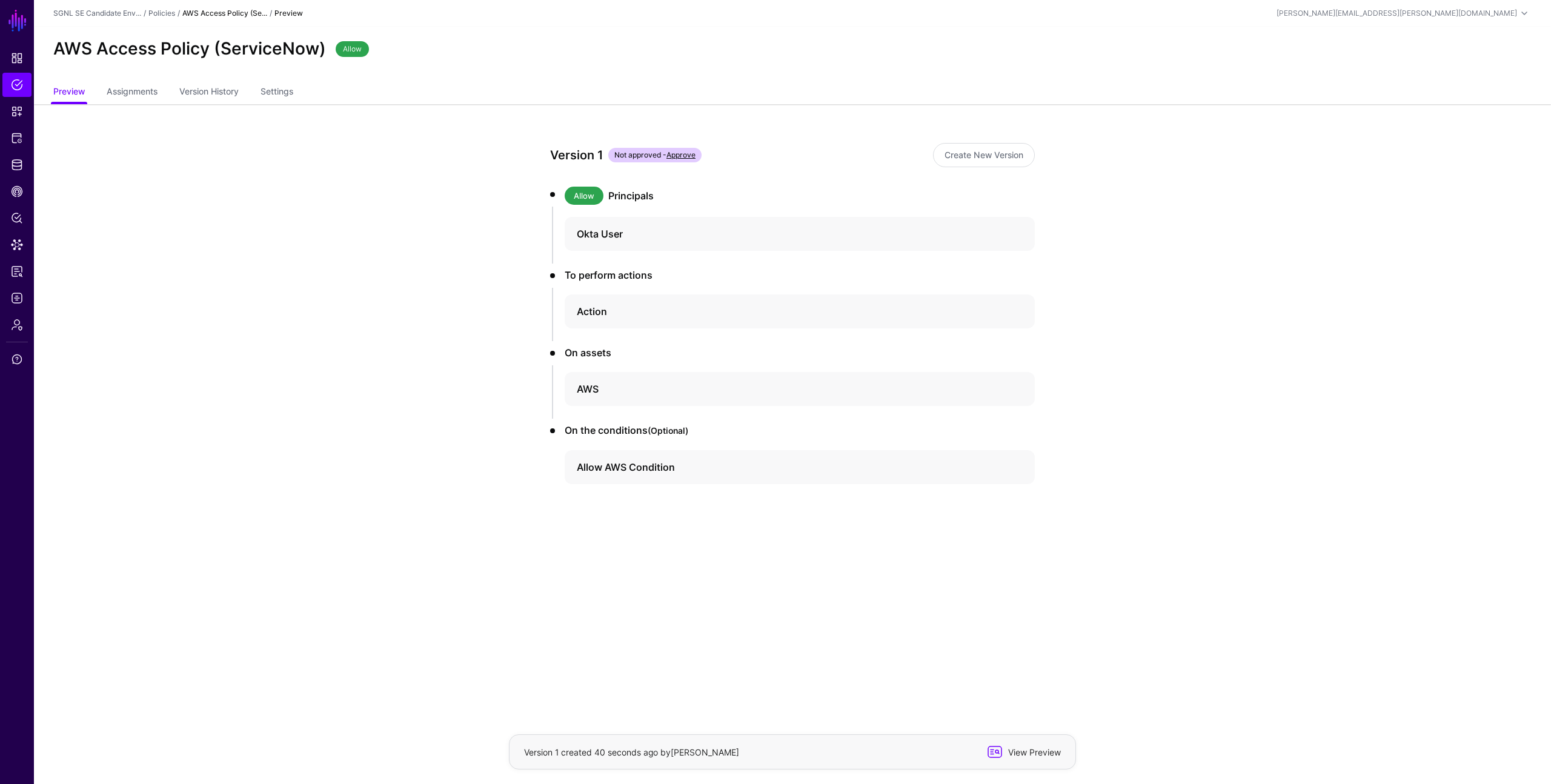
click at [1025, 752] on span "View Preview" at bounding box center [1034, 752] width 60 height 13
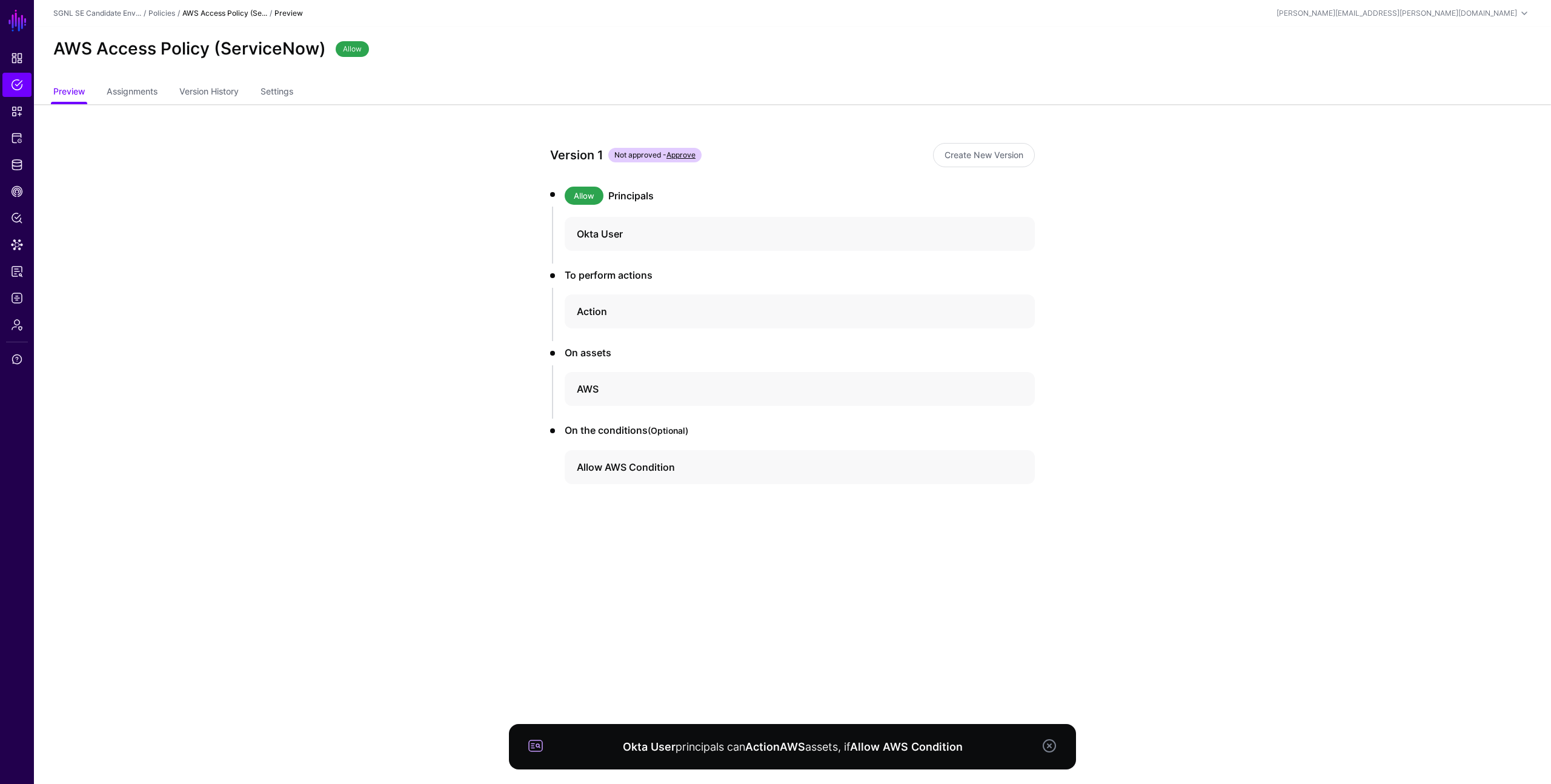
click at [689, 157] on link "Approve" at bounding box center [681, 155] width 29 height 9
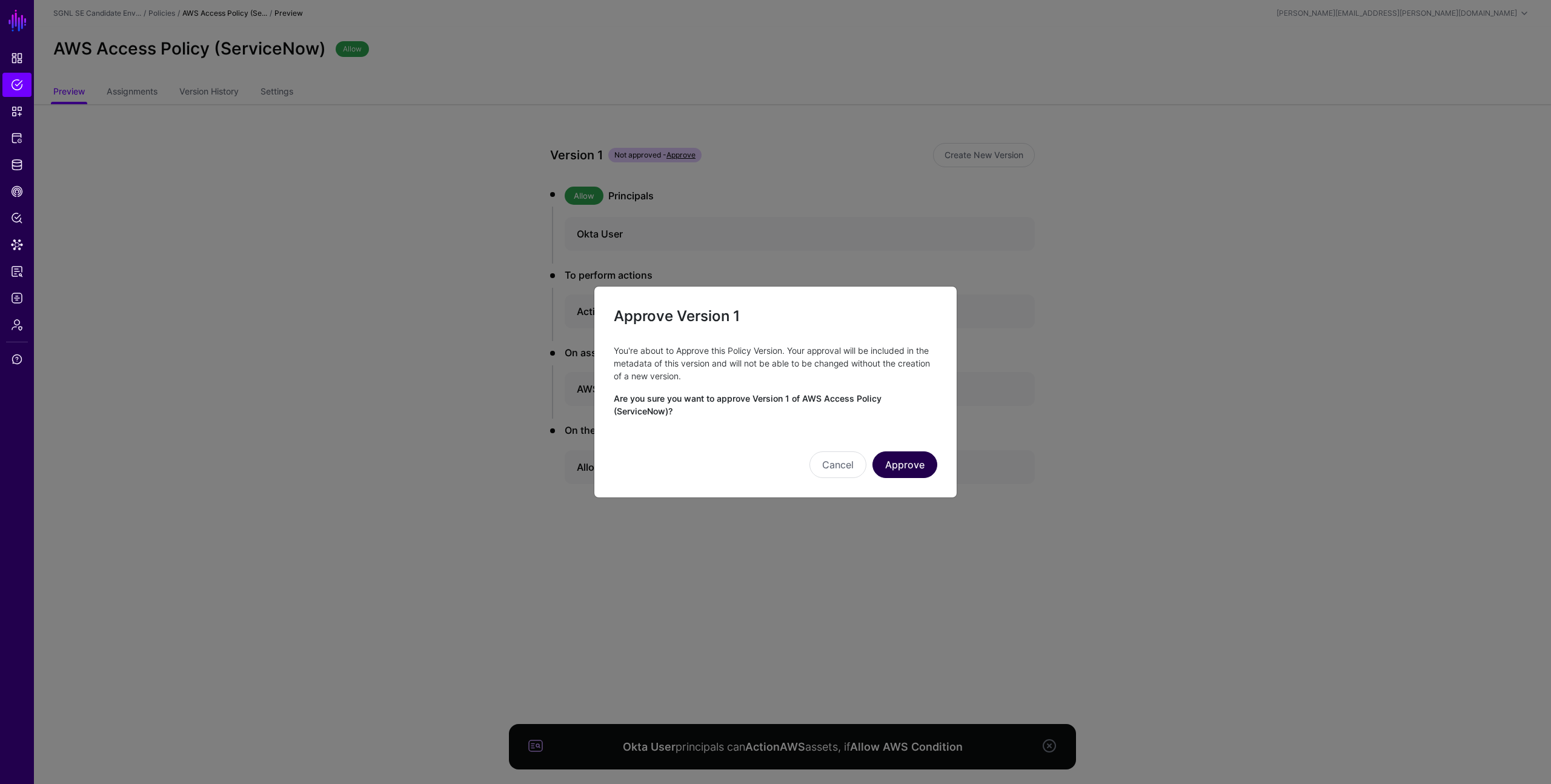
click at [907, 464] on button "Approve" at bounding box center [905, 465] width 65 height 27
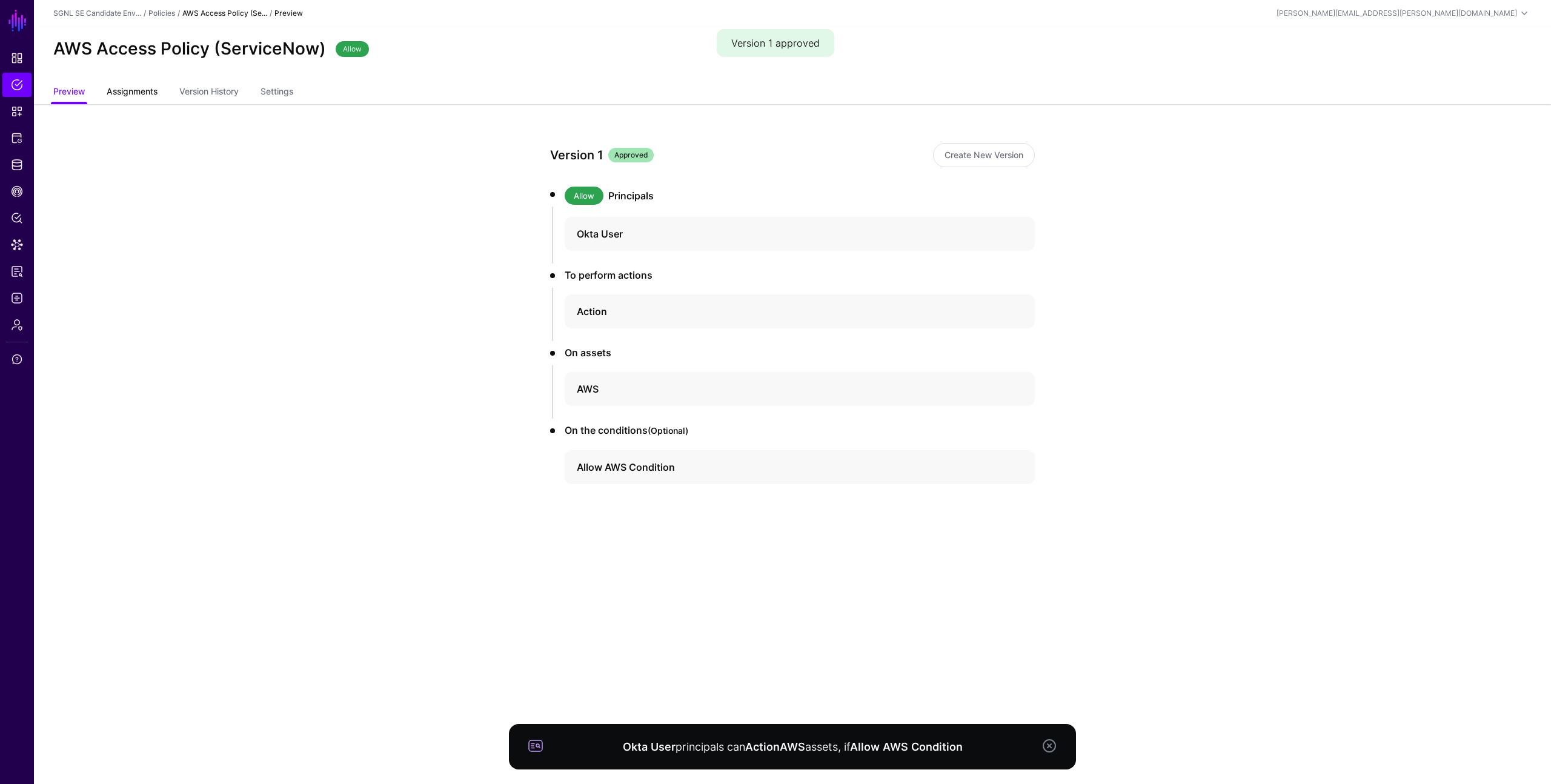
click at [129, 90] on span "Assignments" at bounding box center [132, 91] width 57 height 13
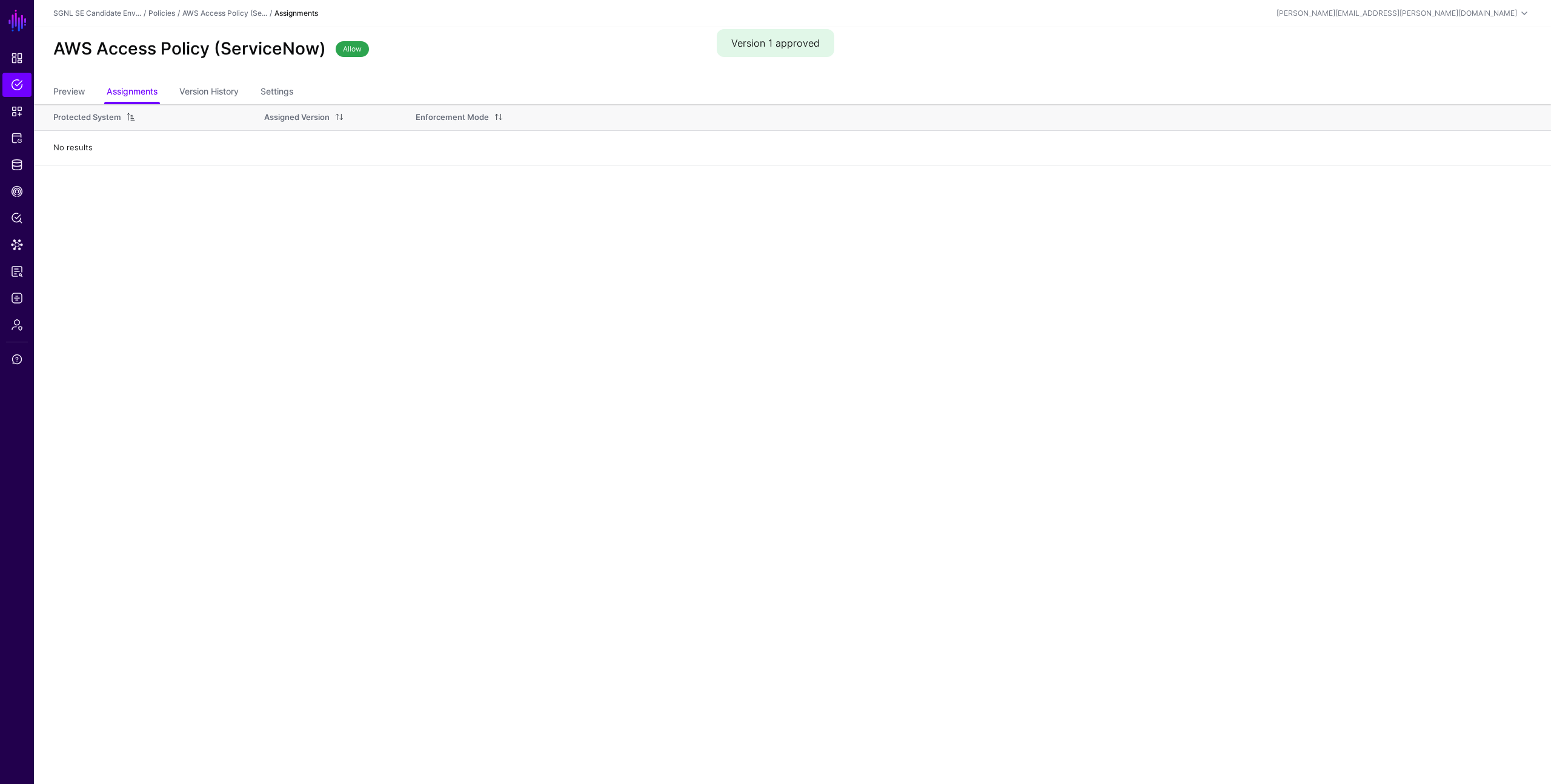
click at [104, 118] on div "Protected System" at bounding box center [87, 118] width 68 height 12
click at [105, 117] on div "Protected System" at bounding box center [87, 118] width 68 height 12
click at [12, 138] on span "Protected Systems" at bounding box center [17, 138] width 12 height 12
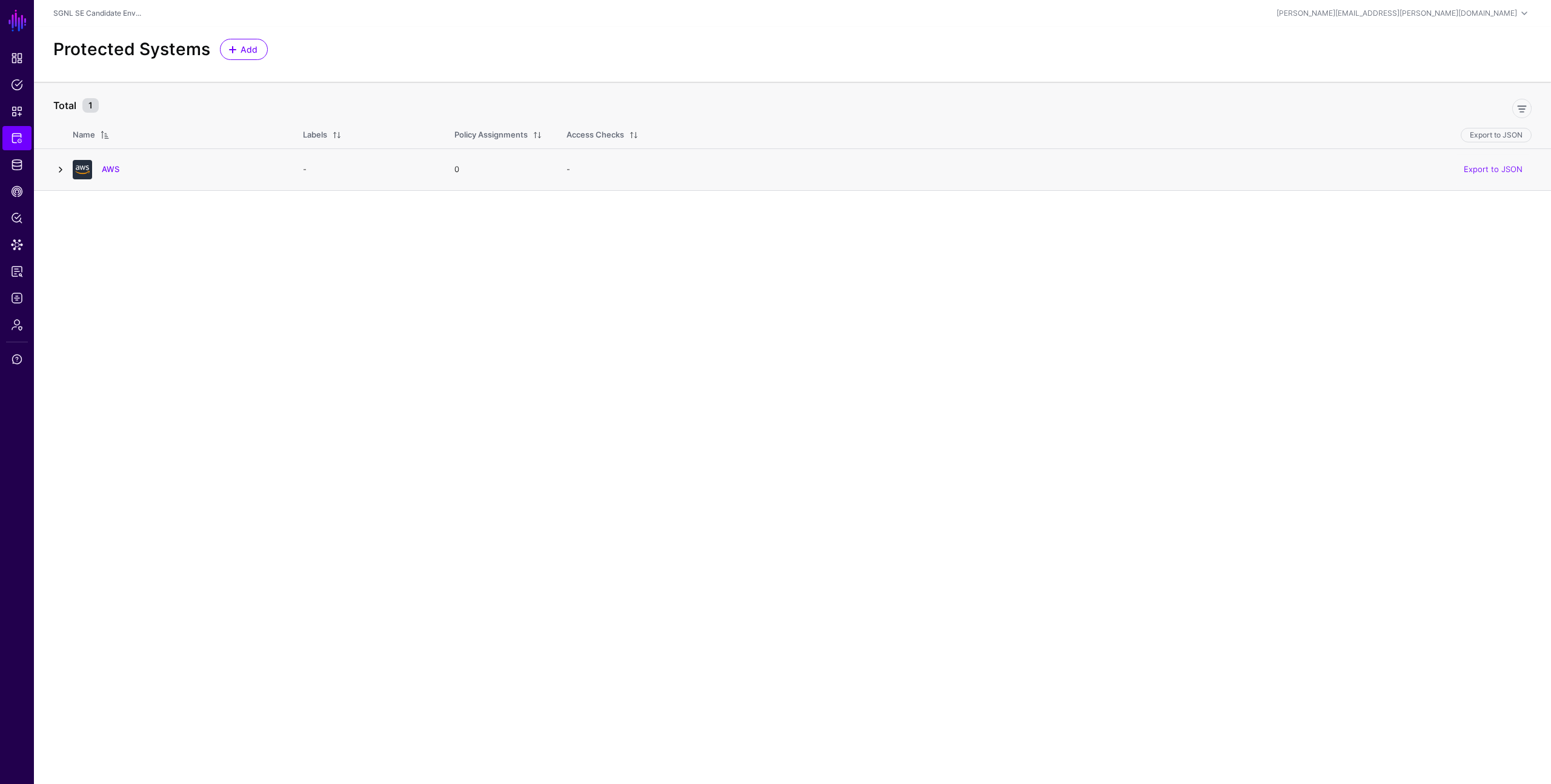
click at [63, 170] on link at bounding box center [61, 170] width 15 height 15
click at [121, 241] on td "No results" at bounding box center [795, 244] width 1407 height 30
click at [114, 219] on th "Policies" at bounding box center [182, 214] width 182 height 29
click at [16, 96] on link "Policies" at bounding box center [16, 85] width 29 height 25
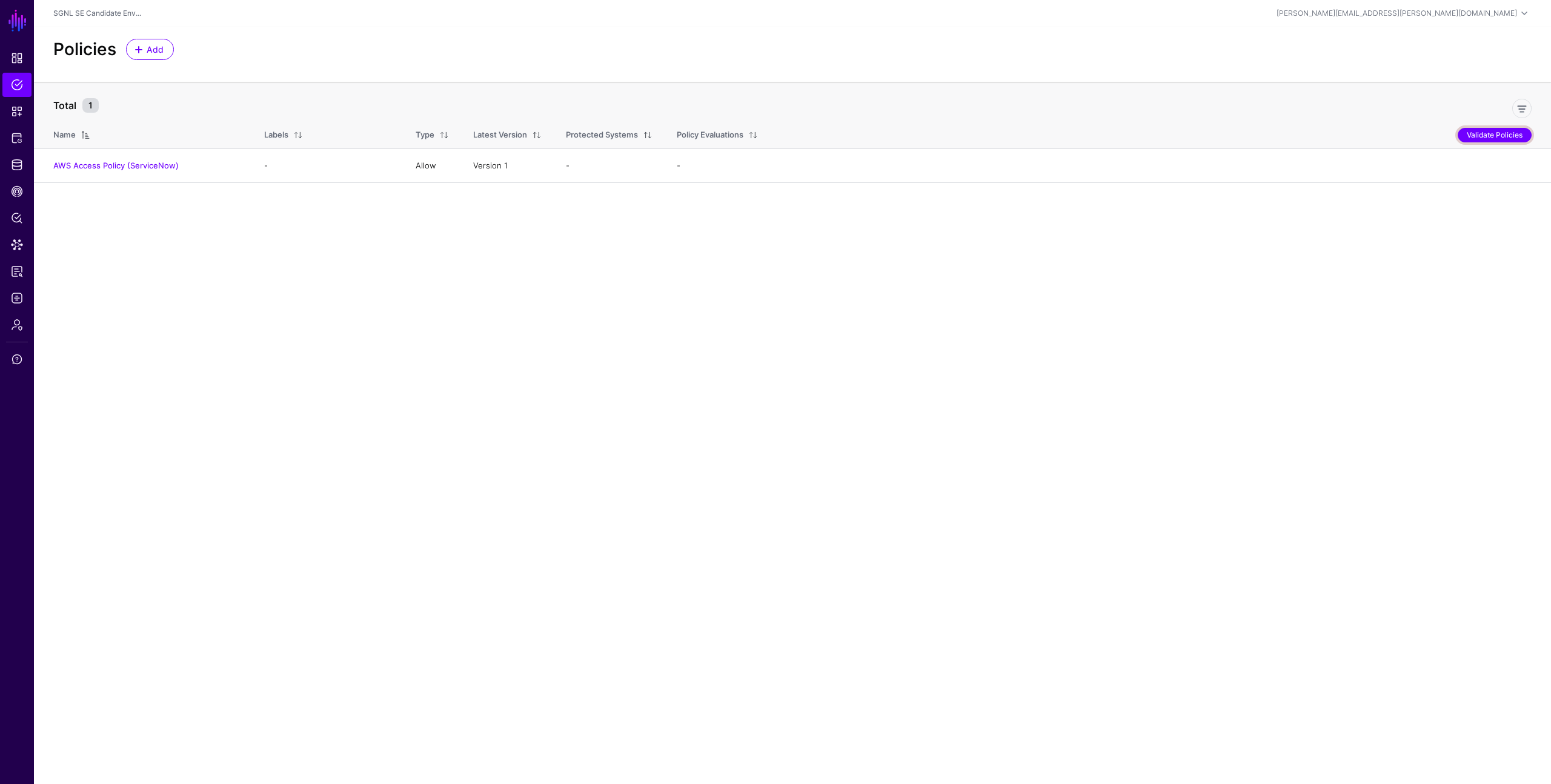
click at [1479, 134] on button "Validate Policies" at bounding box center [1494, 136] width 74 height 15
click at [175, 165] on link "AWS Access Policy (ServiceNow)" at bounding box center [130, 165] width 125 height 10
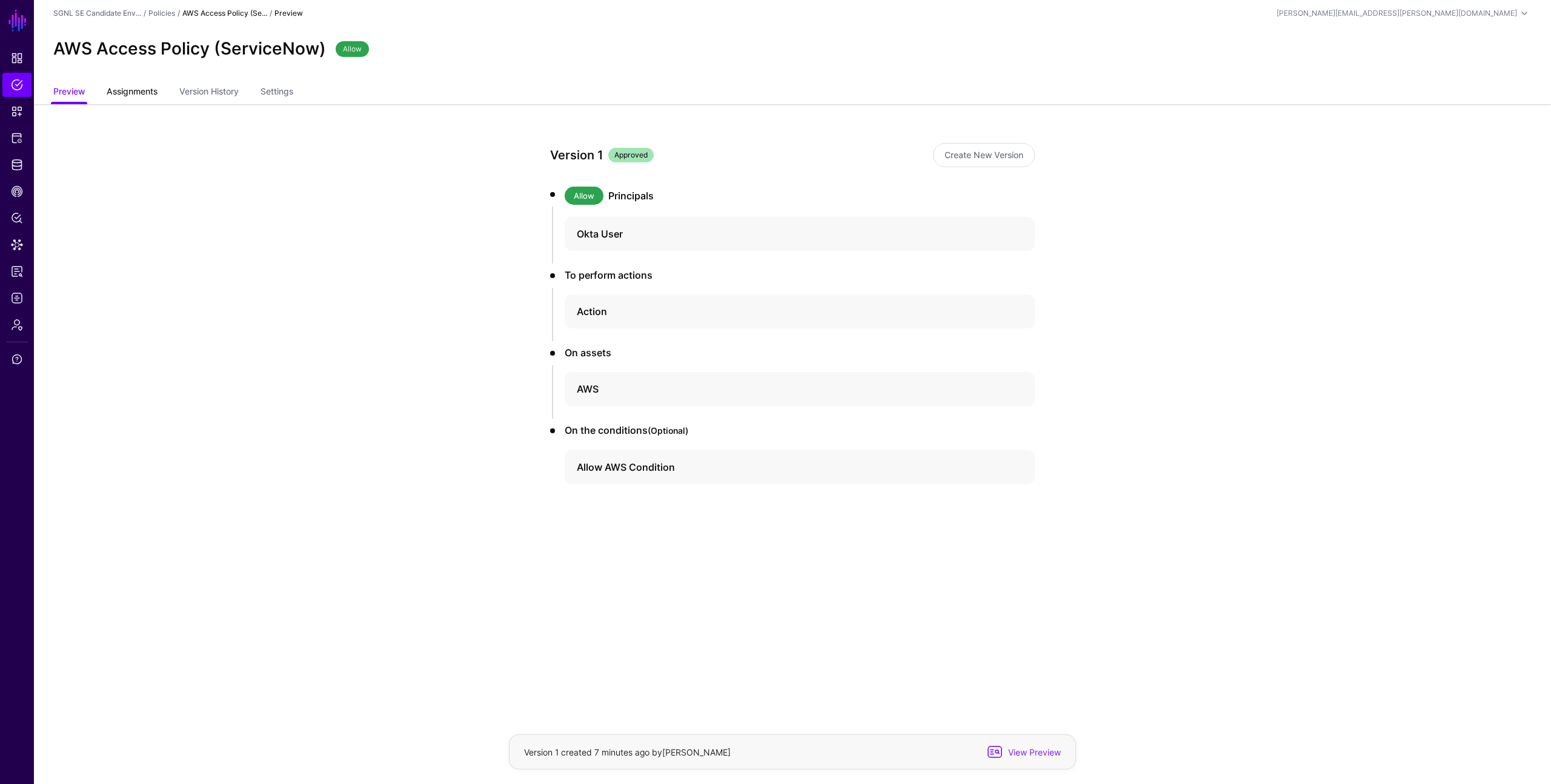
click at [136, 94] on span "Assignments" at bounding box center [132, 91] width 57 height 13
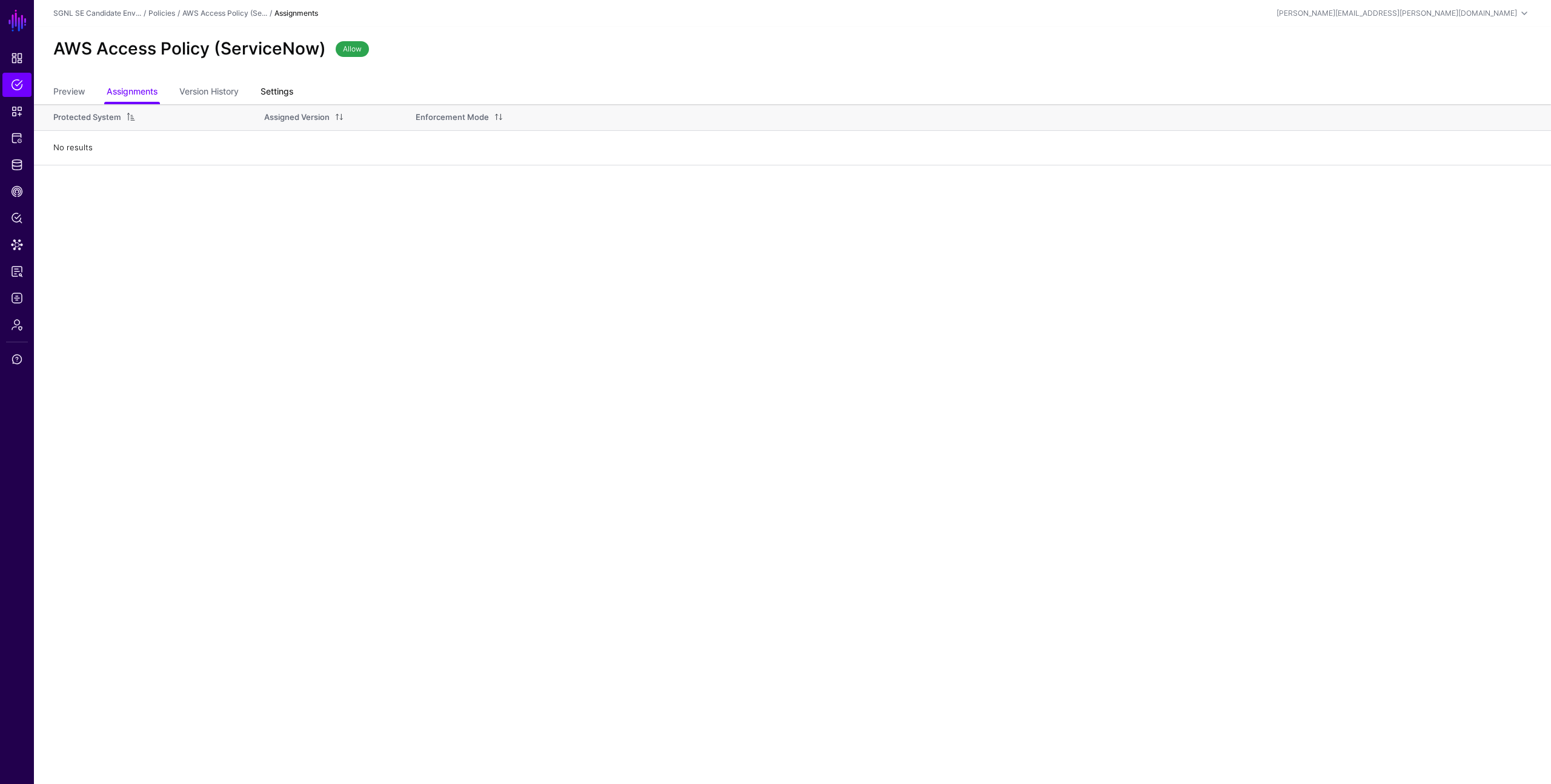
click at [287, 94] on link "Settings" at bounding box center [277, 92] width 33 height 23
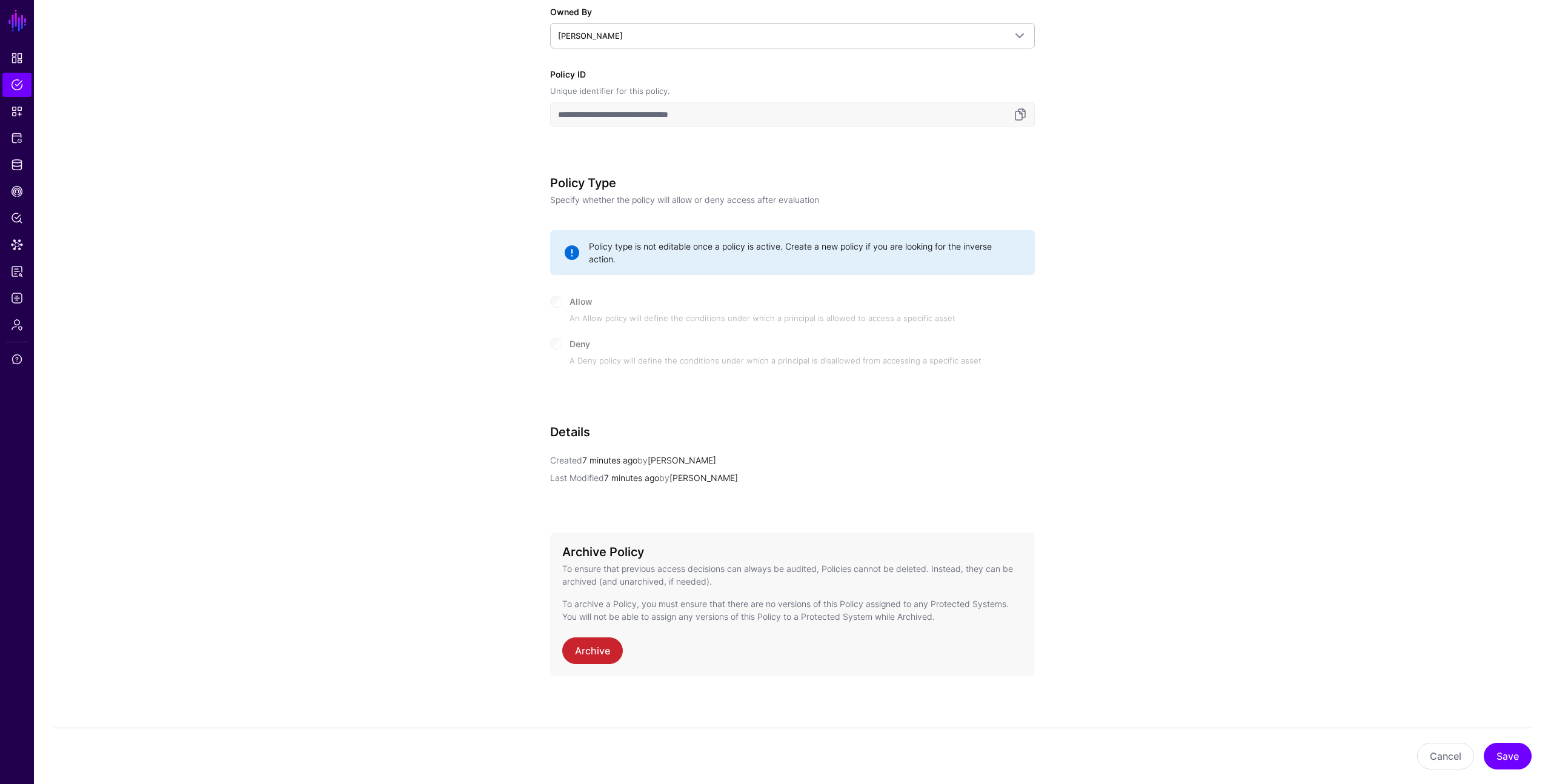
scroll to position [369, 0]
click at [1514, 753] on button "Save" at bounding box center [1508, 756] width 48 height 27
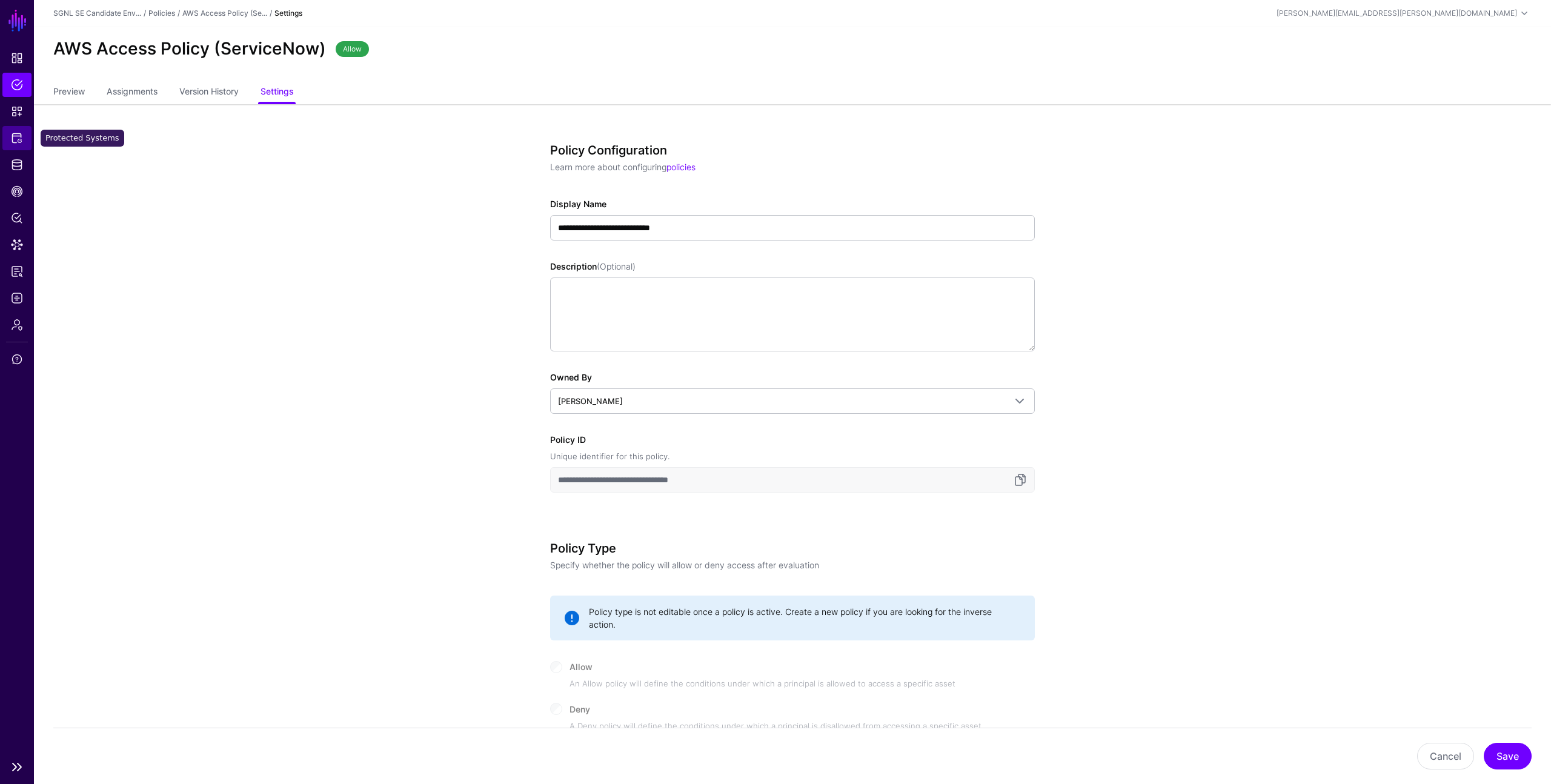
click at [18, 136] on span "Protected Systems" at bounding box center [17, 138] width 12 height 12
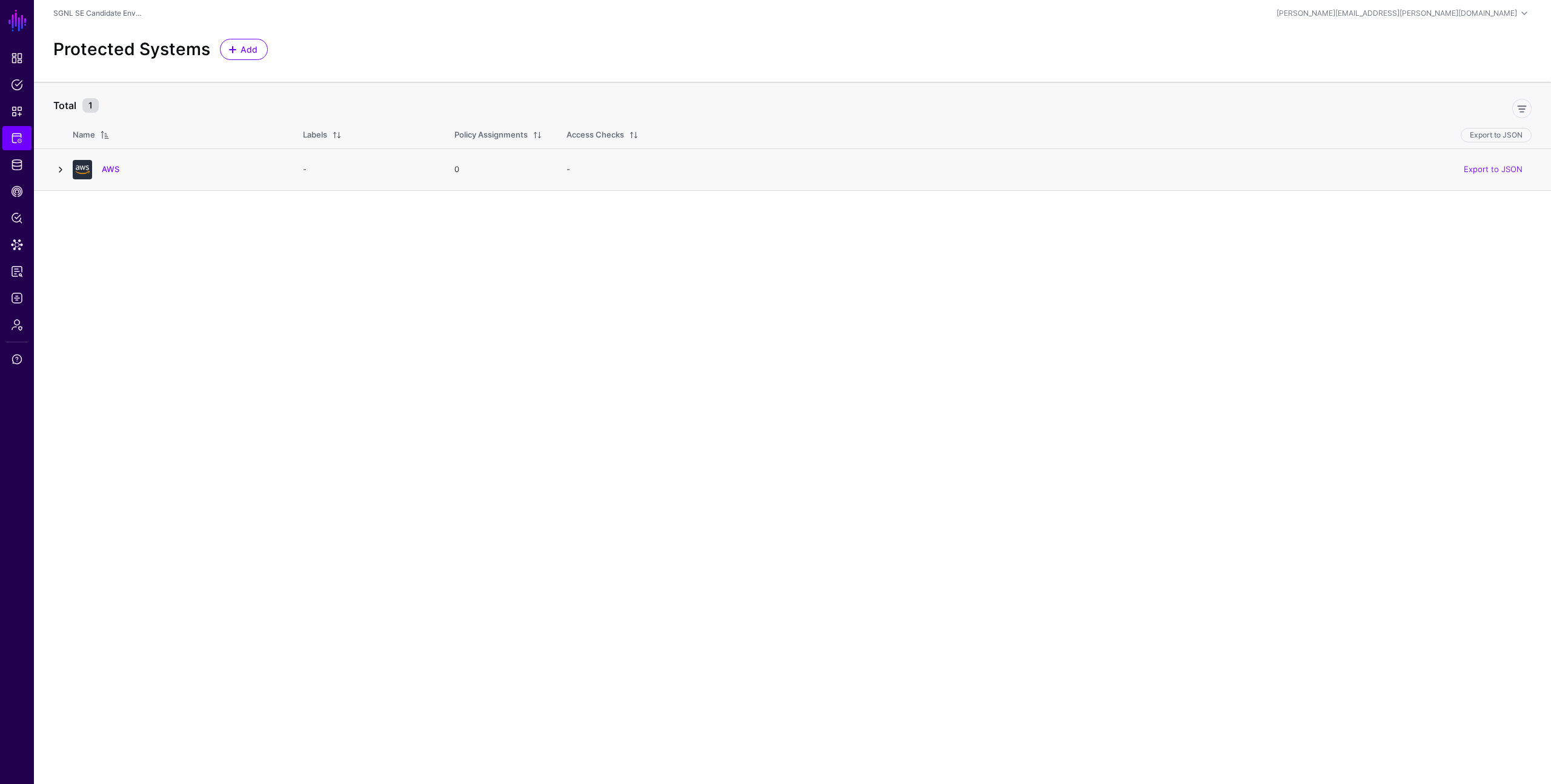
click at [65, 166] on link at bounding box center [61, 170] width 15 height 15
click at [109, 168] on link "AWS" at bounding box center [111, 169] width 18 height 10
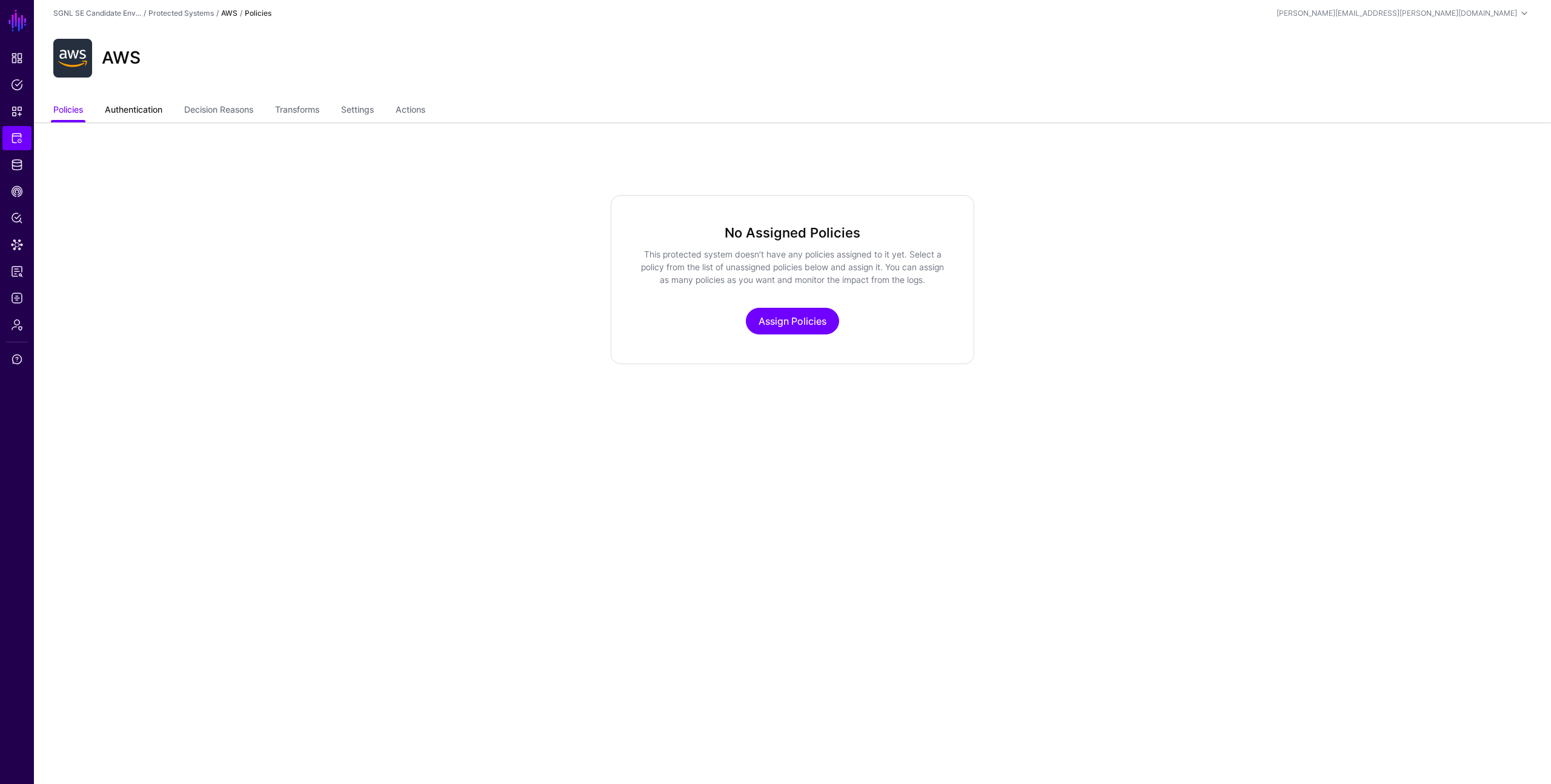
click at [141, 110] on link "Authentication" at bounding box center [133, 110] width 57 height 23
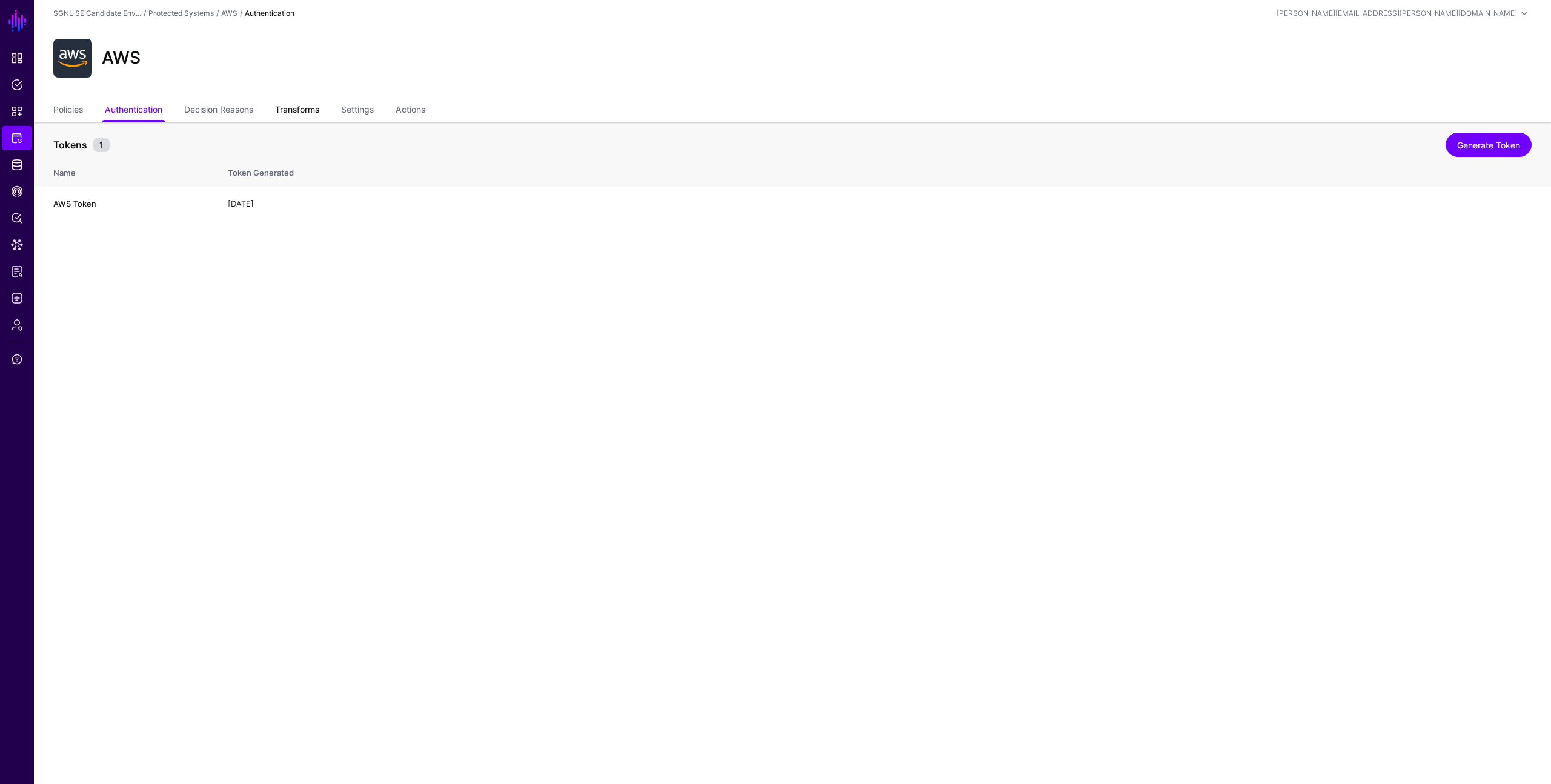
click at [291, 110] on link "Transforms" at bounding box center [296, 110] width 44 height 23
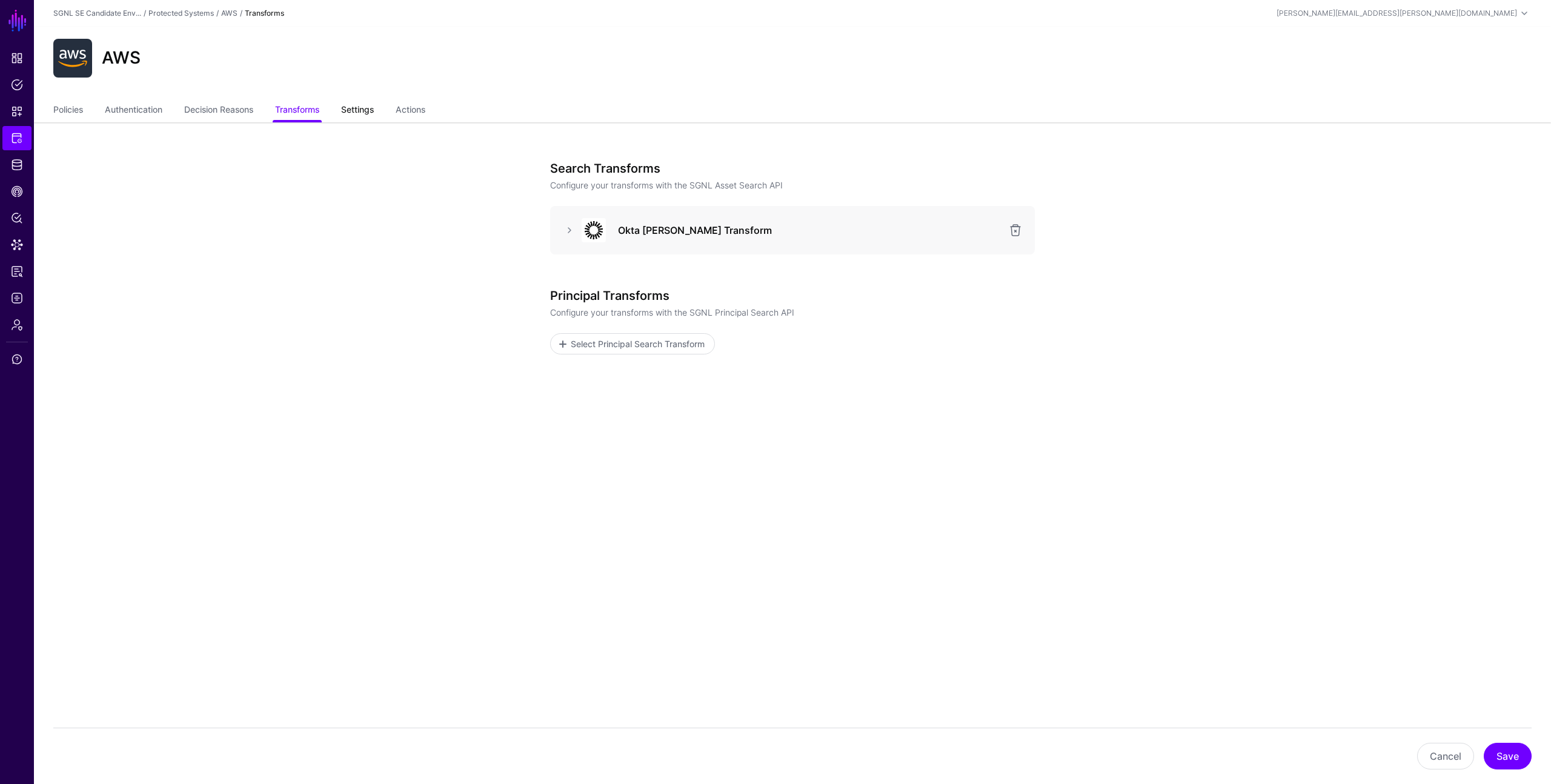
click at [350, 112] on link "Settings" at bounding box center [357, 110] width 33 height 23
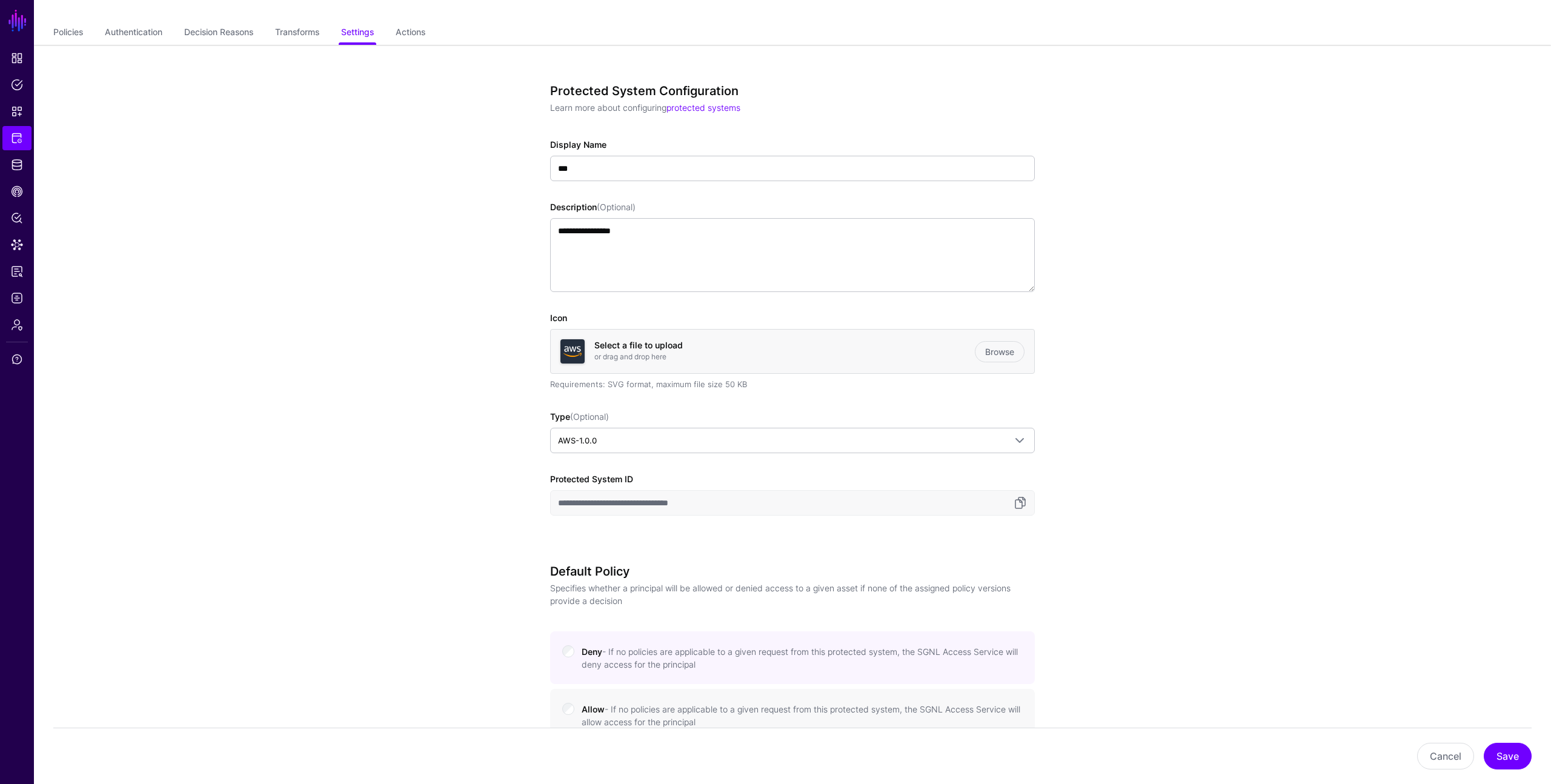
scroll to position [82, 0]
click at [425, 28] on link "Actions" at bounding box center [410, 29] width 30 height 23
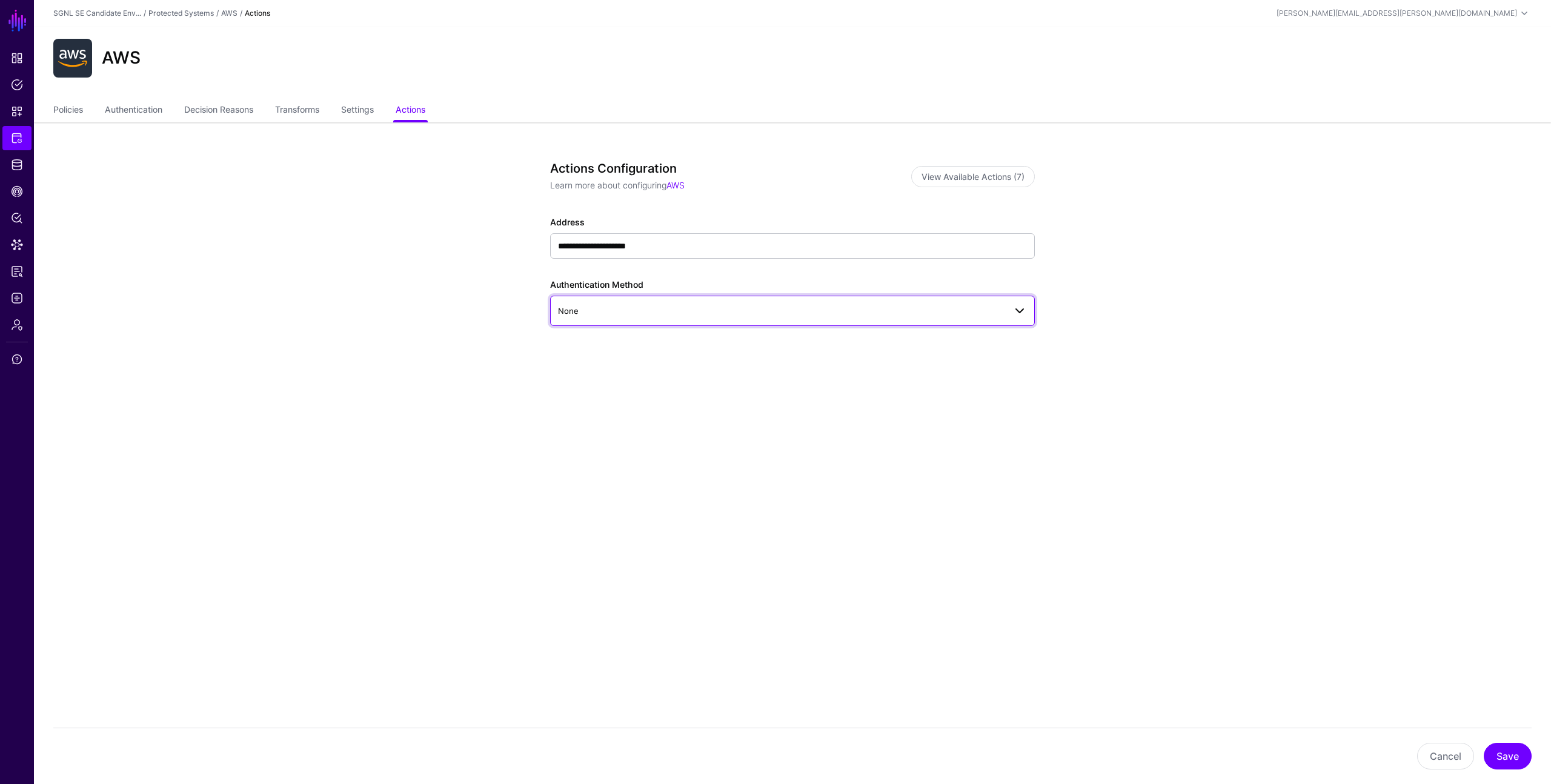
click at [599, 307] on span "None" at bounding box center [782, 311] width 448 height 13
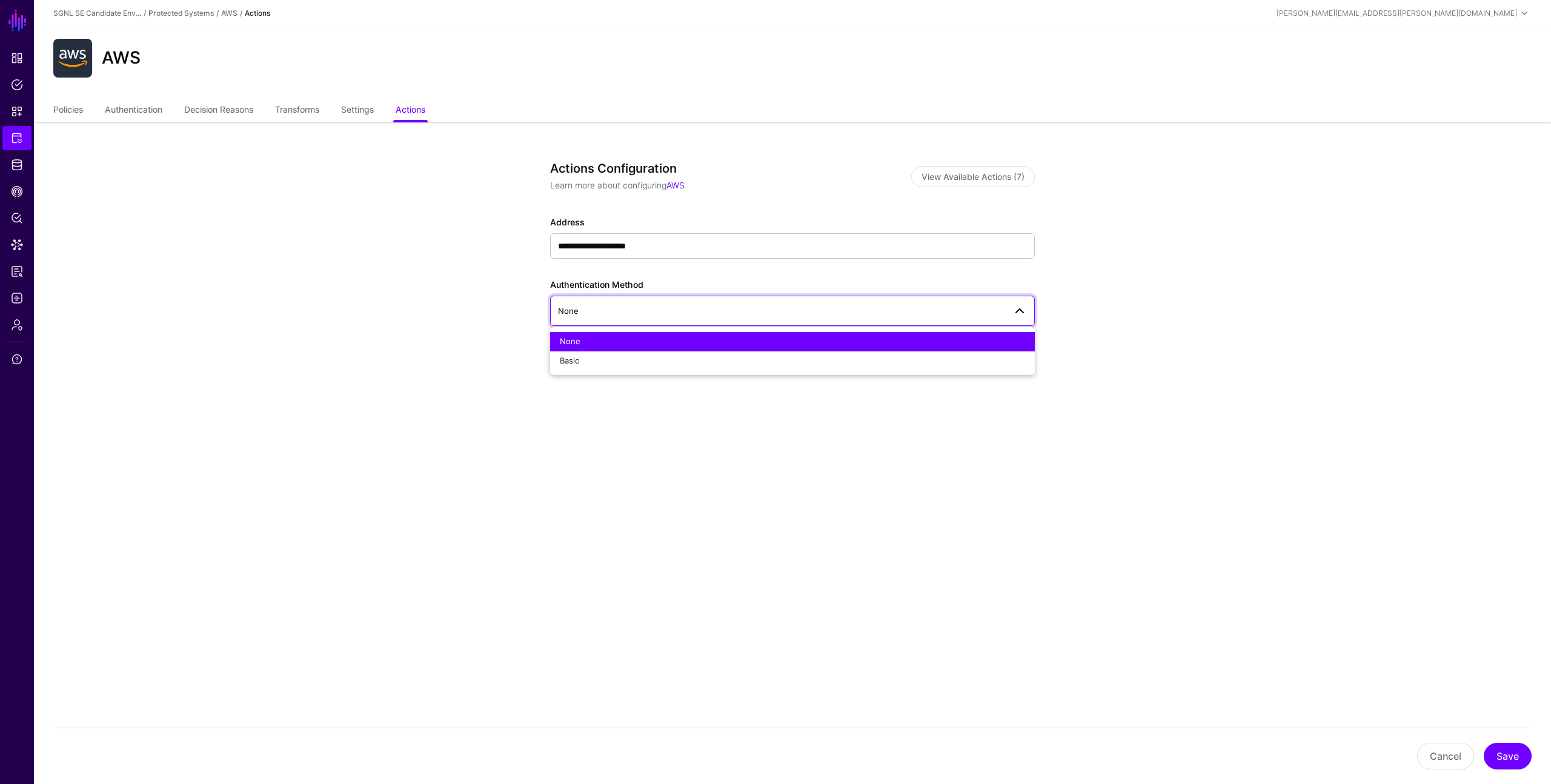
click at [457, 278] on app-integrations-item-actions "**********" at bounding box center [793, 302] width 1517 height 359
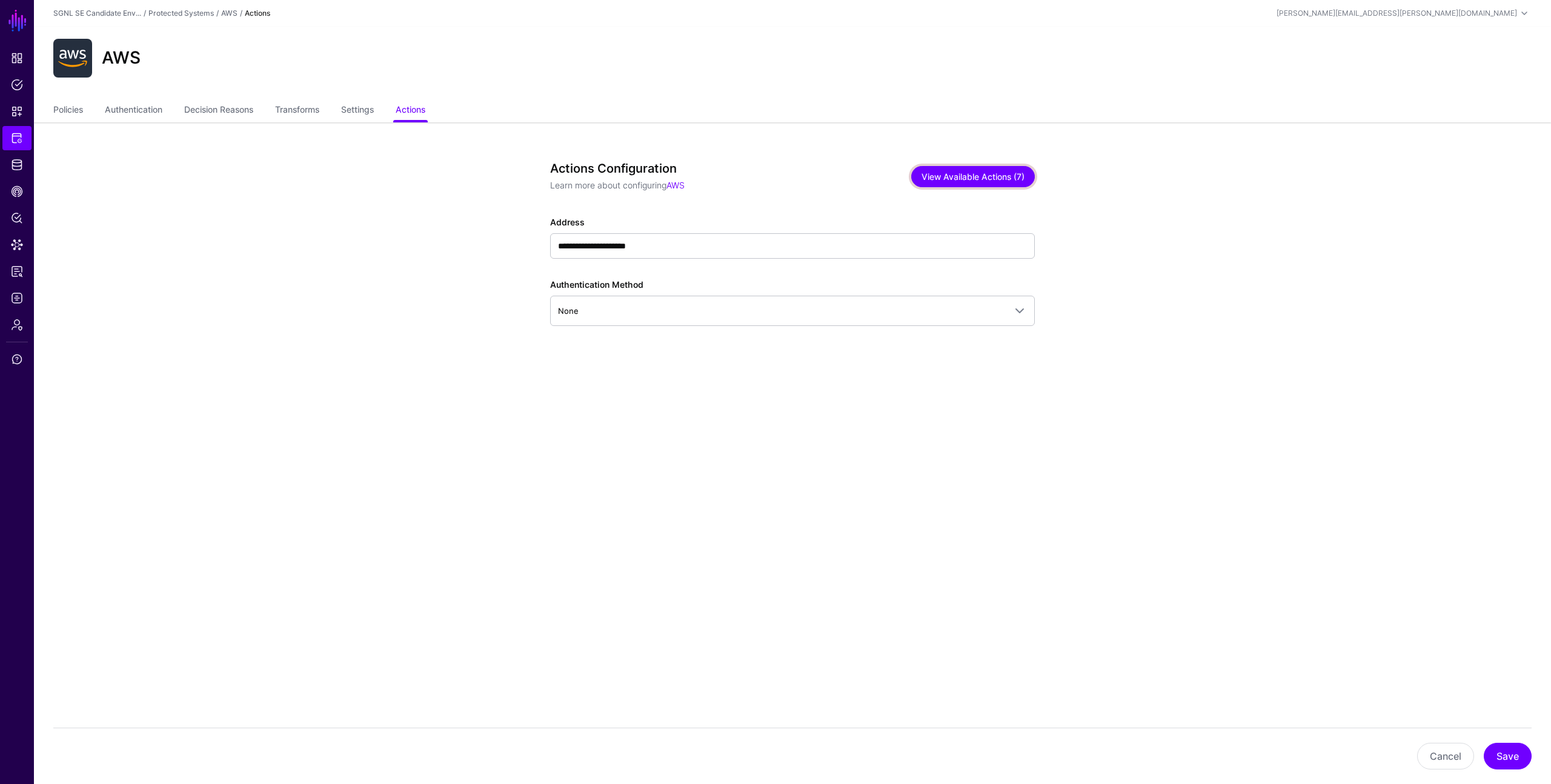
click at [946, 181] on button "View Available Actions (7)" at bounding box center [973, 176] width 124 height 21
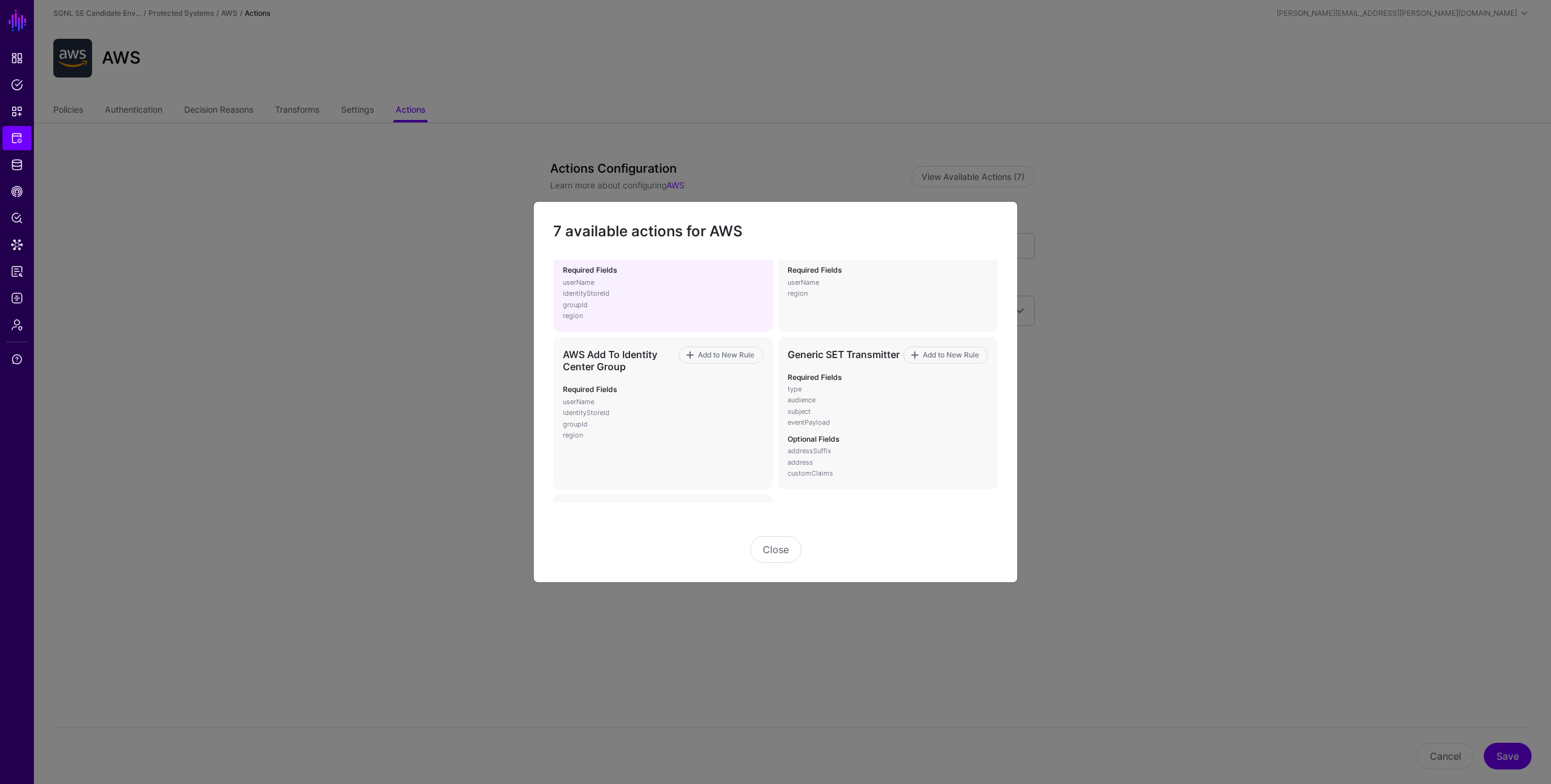
scroll to position [164, 0]
click at [775, 550] on button "Close" at bounding box center [776, 549] width 51 height 27
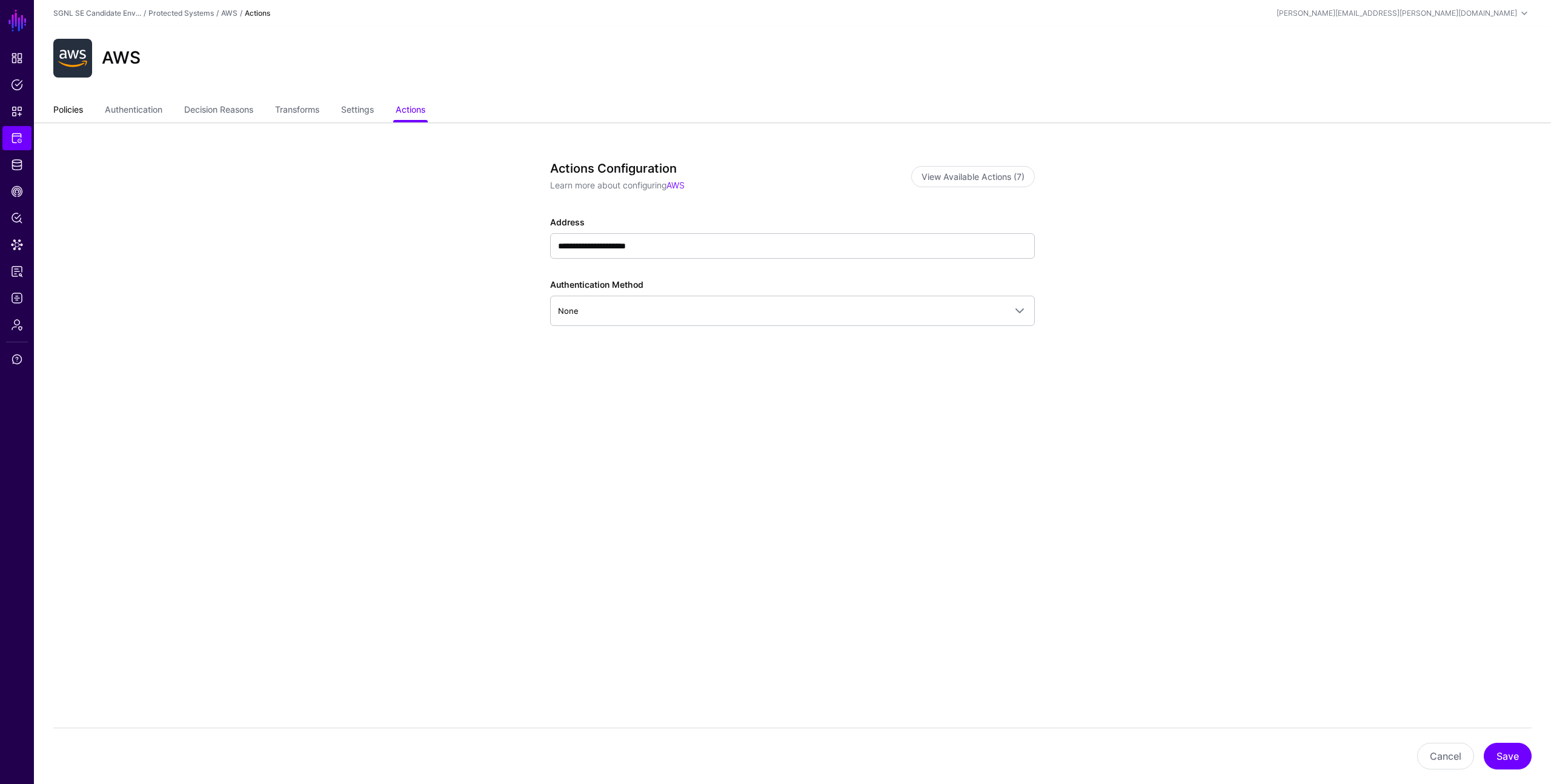
click at [69, 110] on link "Policies" at bounding box center [69, 110] width 30 height 23
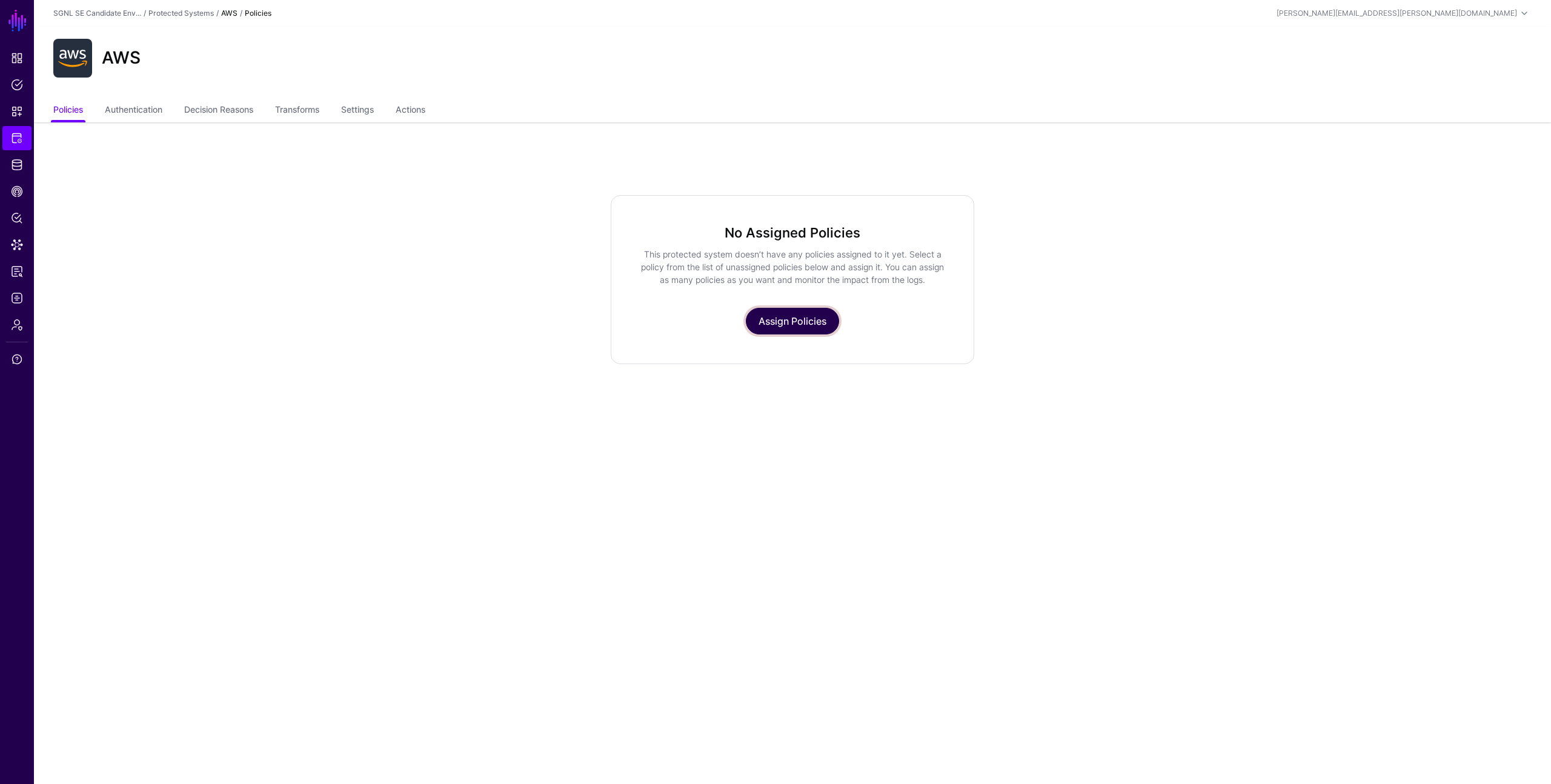
click at [777, 322] on link "Assign Policies" at bounding box center [792, 321] width 93 height 27
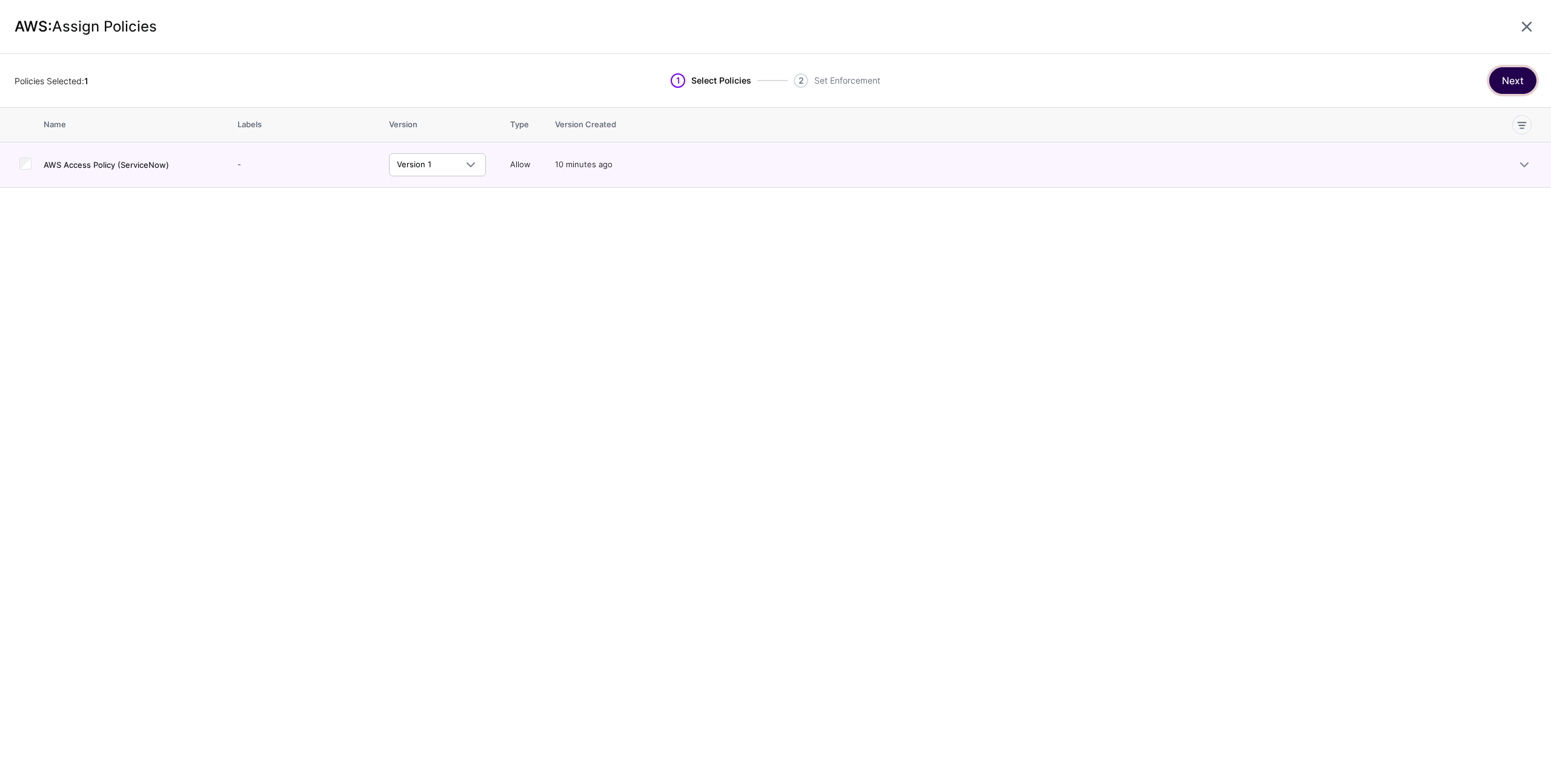
click at [1503, 83] on button "Next" at bounding box center [1512, 80] width 47 height 27
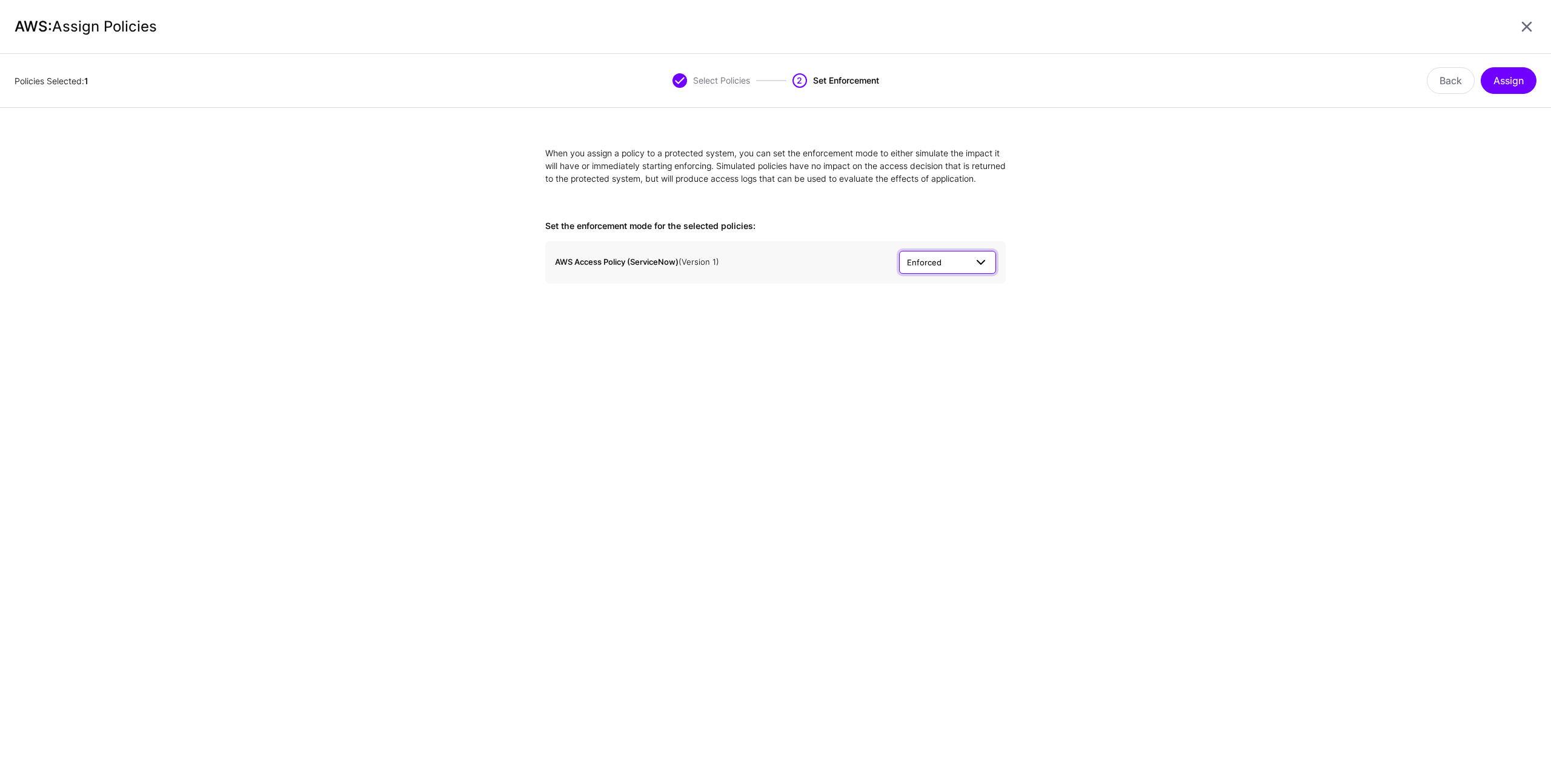
click at [936, 267] on span "Enforced" at bounding box center [924, 262] width 34 height 10
click at [932, 313] on span "Simulated" at bounding box center [928, 307] width 37 height 10
click at [1060, 280] on form "When you assign a policy to a protected system, you can set the enforcement mod…" at bounding box center [775, 215] width 1551 height 137
click at [1496, 84] on button "Assign" at bounding box center [1509, 80] width 56 height 27
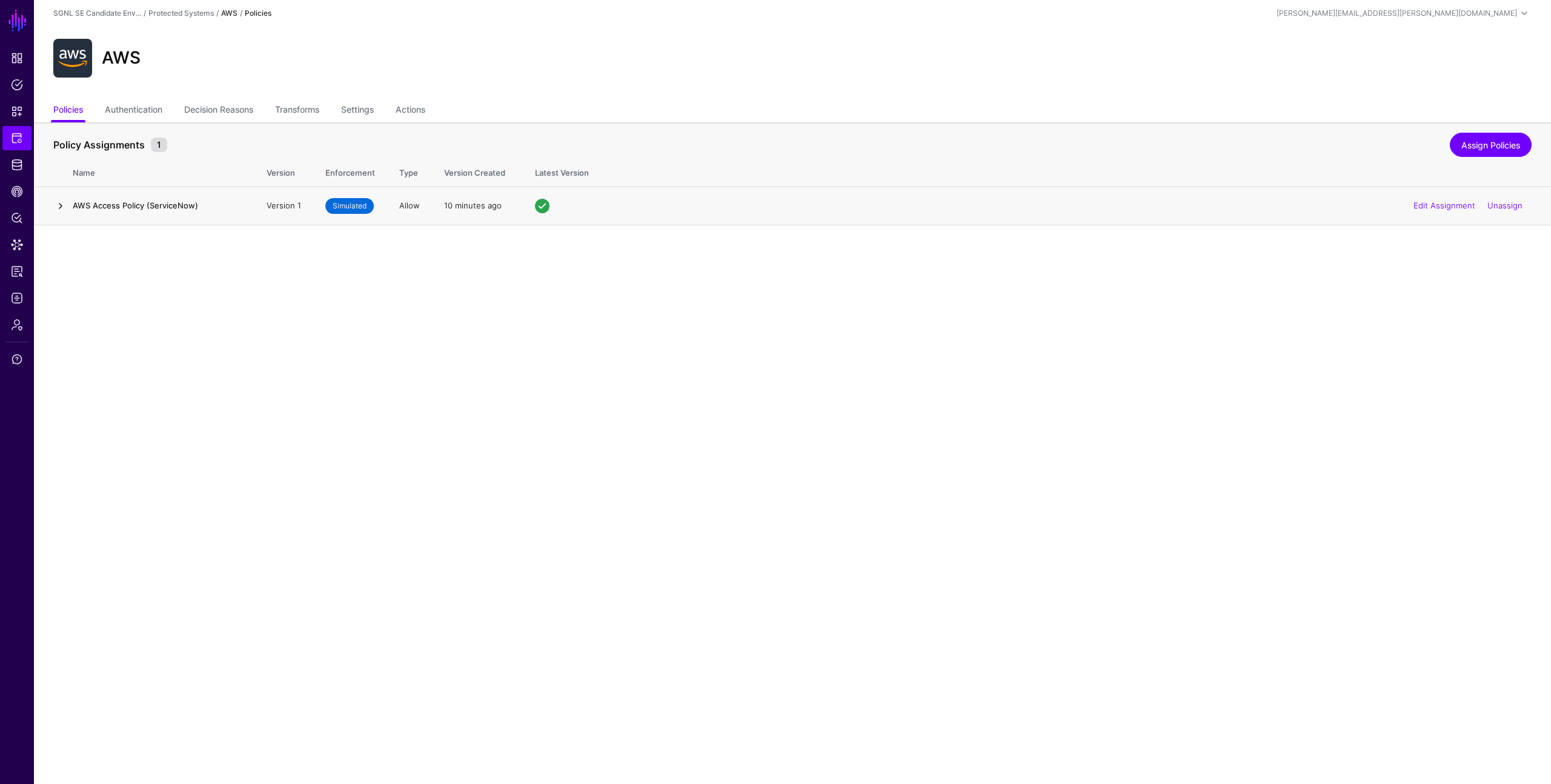
click at [64, 206] on link at bounding box center [61, 206] width 15 height 15
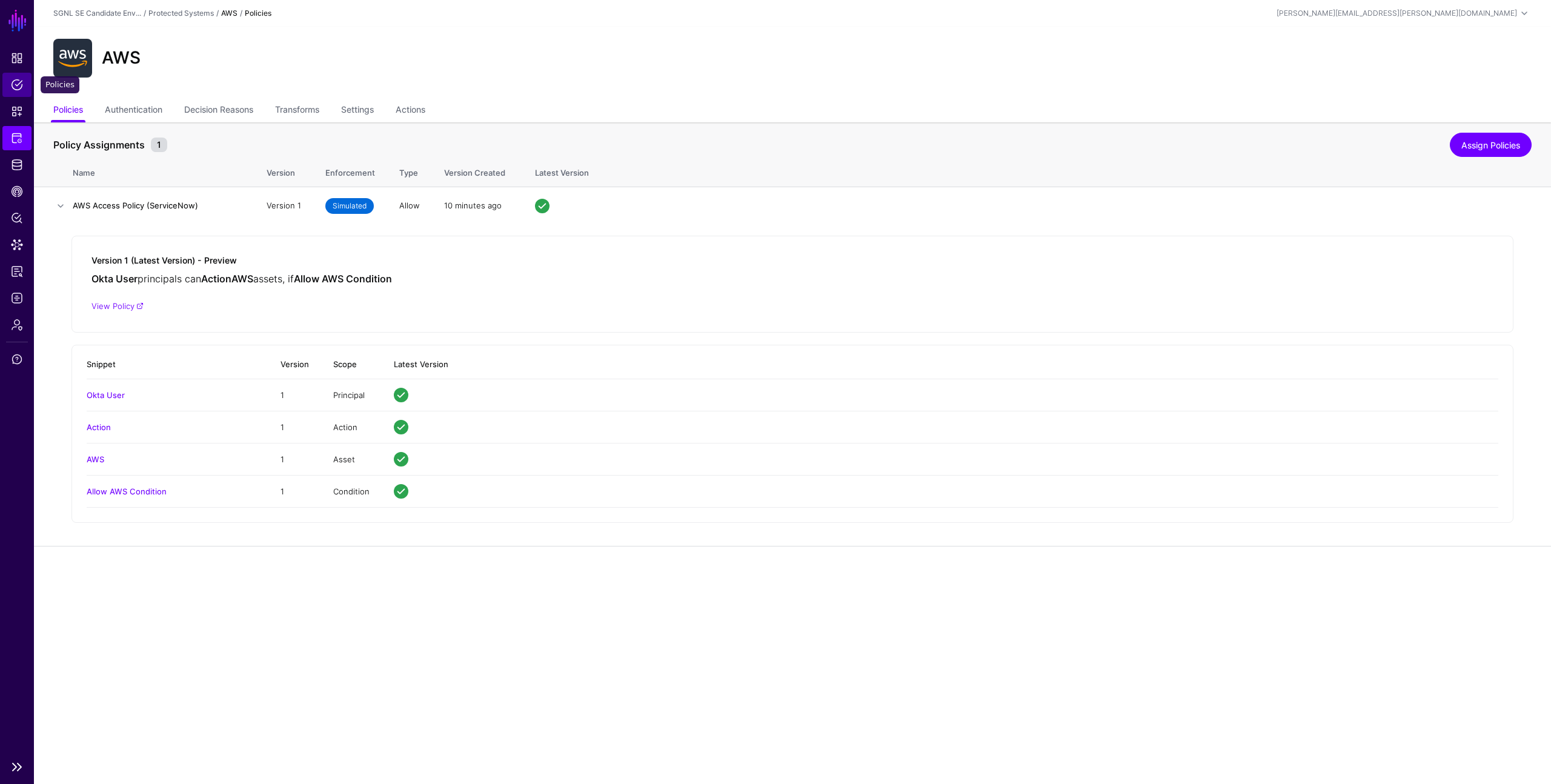
click at [15, 80] on span "Policies" at bounding box center [17, 85] width 12 height 12
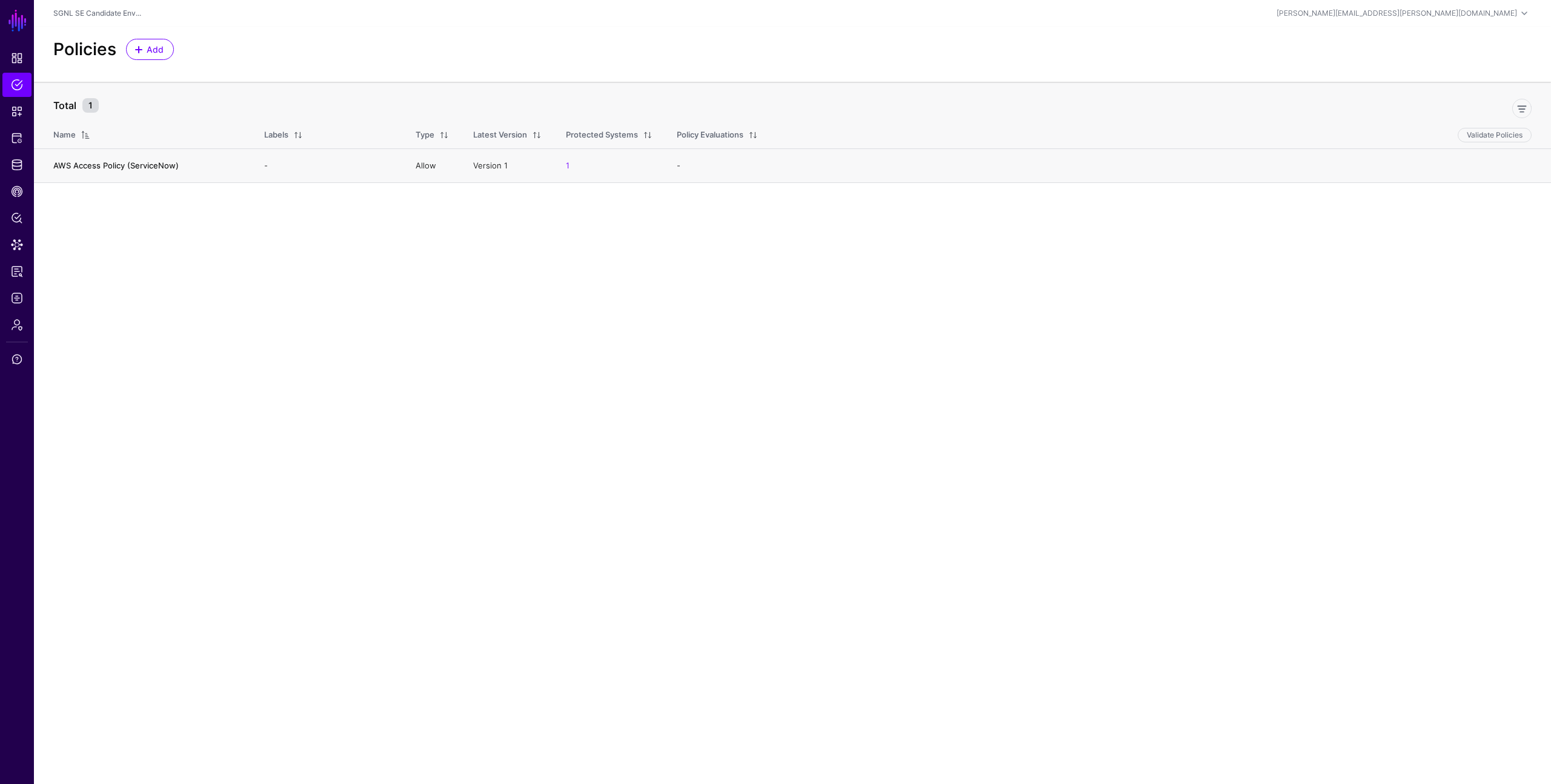
click at [151, 165] on link "AWS Access Policy (ServiceNow)" at bounding box center [116, 165] width 125 height 10
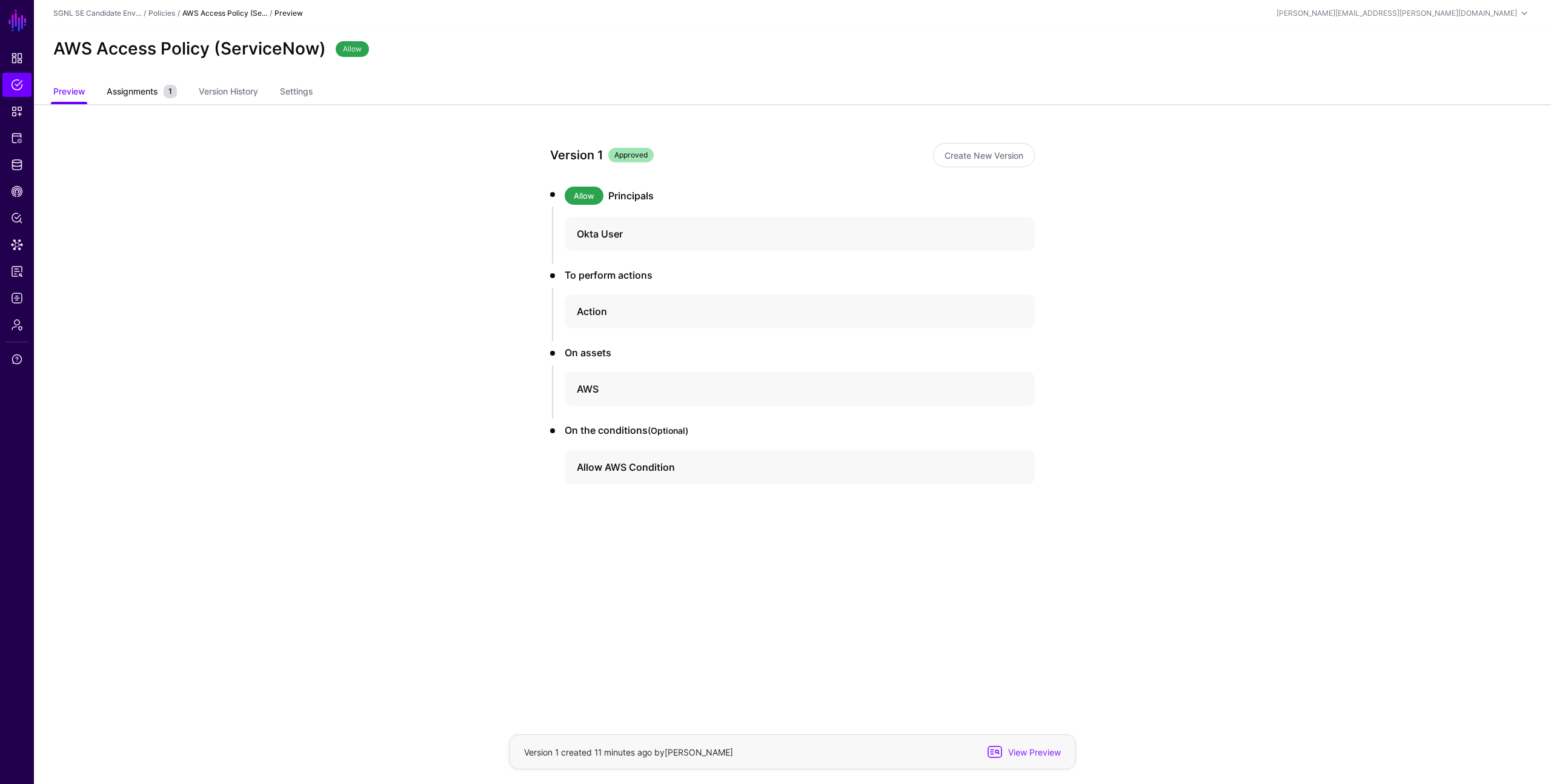
click at [144, 92] on span "Assignments" at bounding box center [132, 91] width 57 height 13
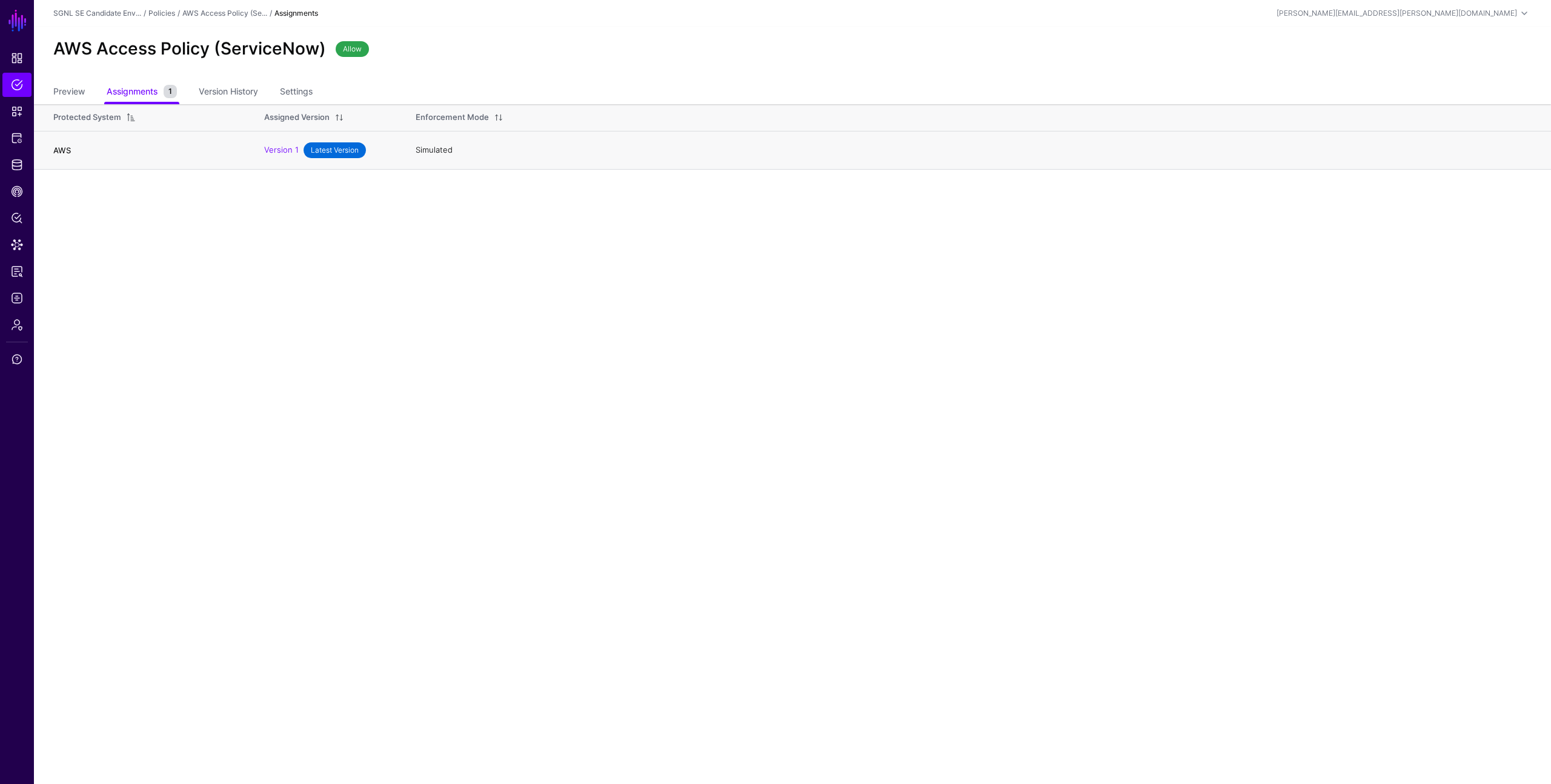
click at [59, 150] on link "AWS" at bounding box center [63, 150] width 18 height 10
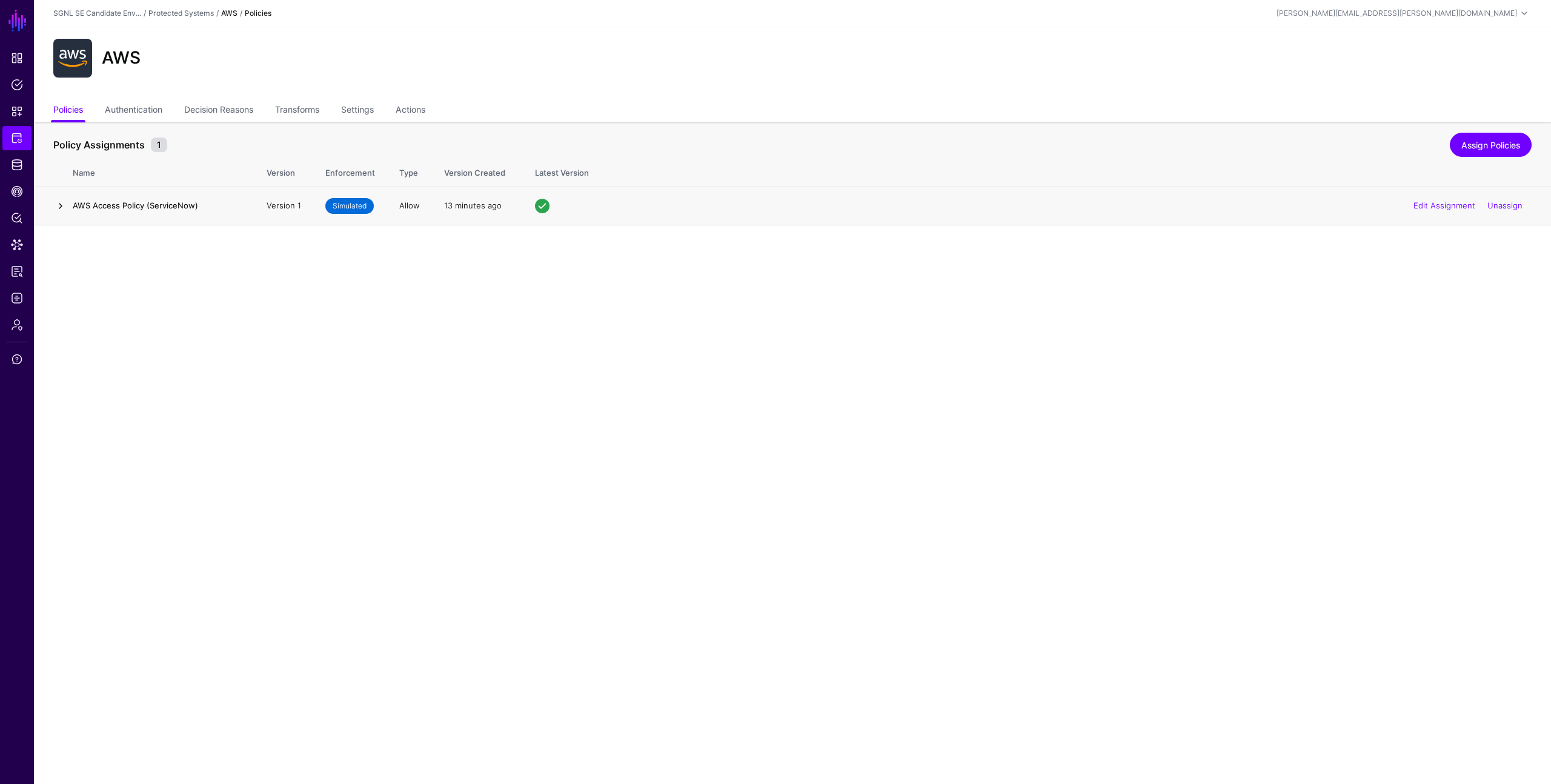
click at [58, 203] on link at bounding box center [61, 206] width 15 height 15
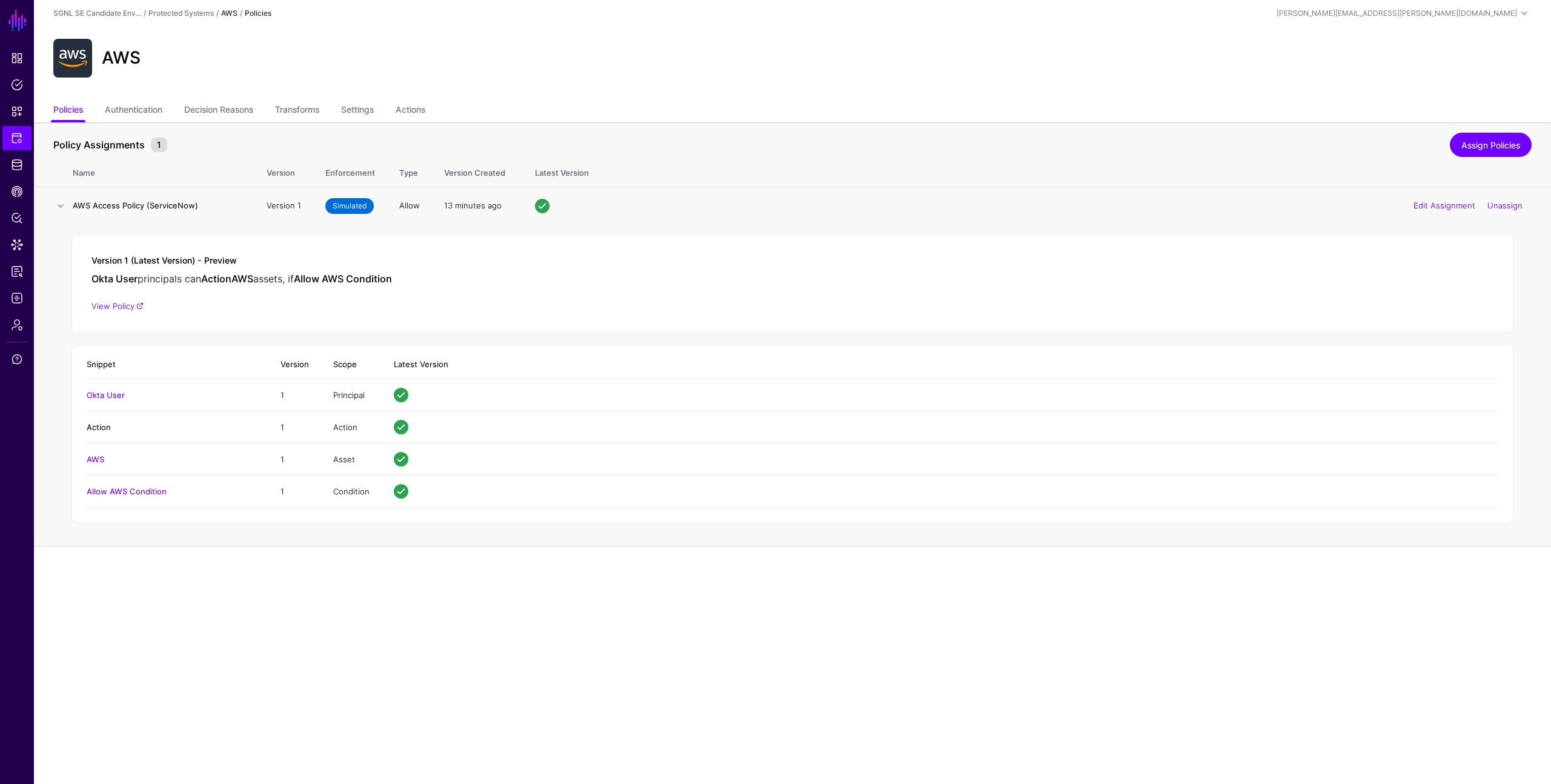
click at [99, 428] on link "Action" at bounding box center [98, 427] width 25 height 10
click at [363, 62] on div "AWS" at bounding box center [792, 58] width 1488 height 39
click at [15, 135] on span "Protected Systems" at bounding box center [17, 138] width 12 height 12
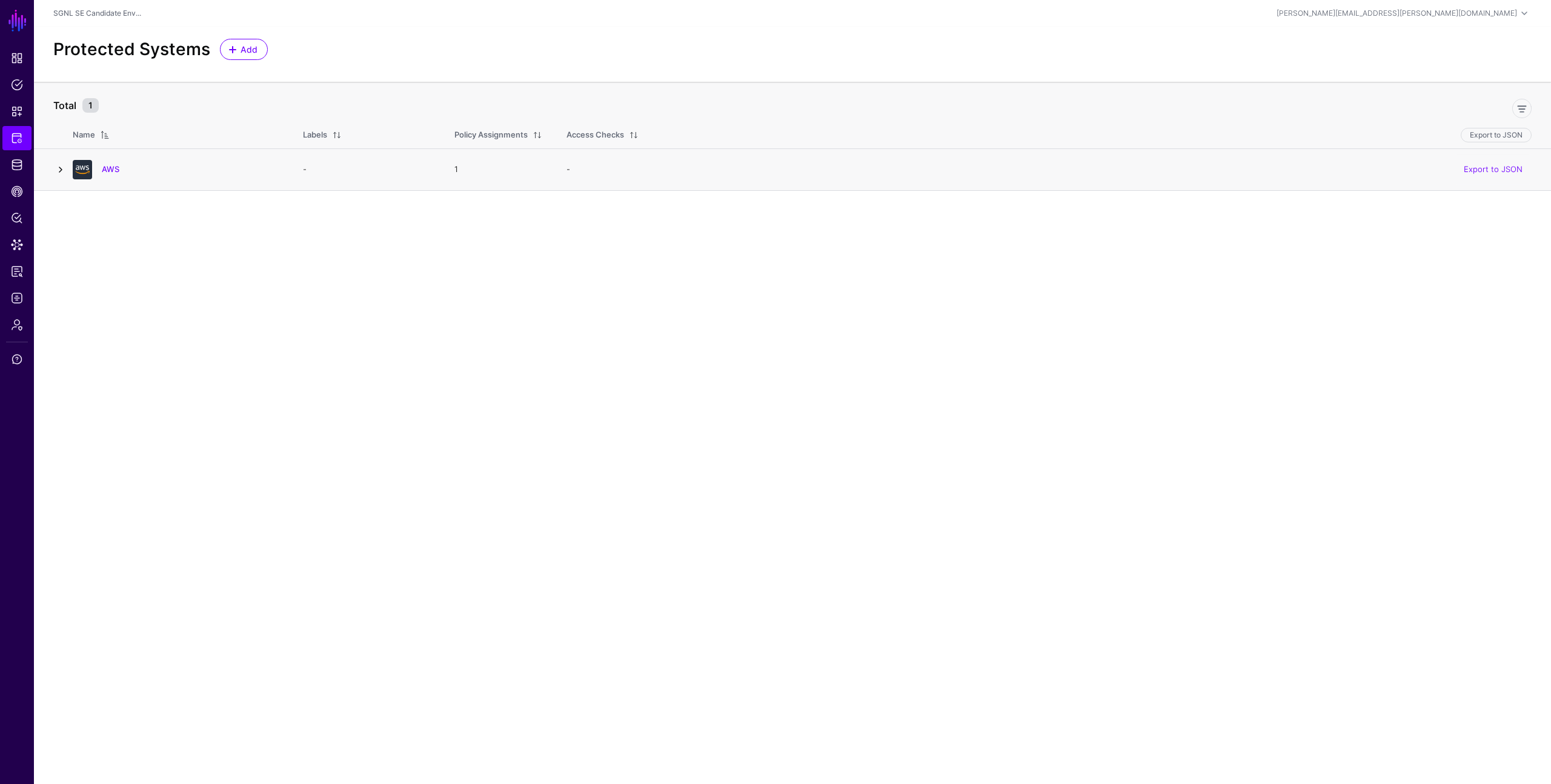
click at [61, 168] on link at bounding box center [61, 170] width 15 height 15
click at [112, 170] on link "AWS" at bounding box center [111, 169] width 18 height 10
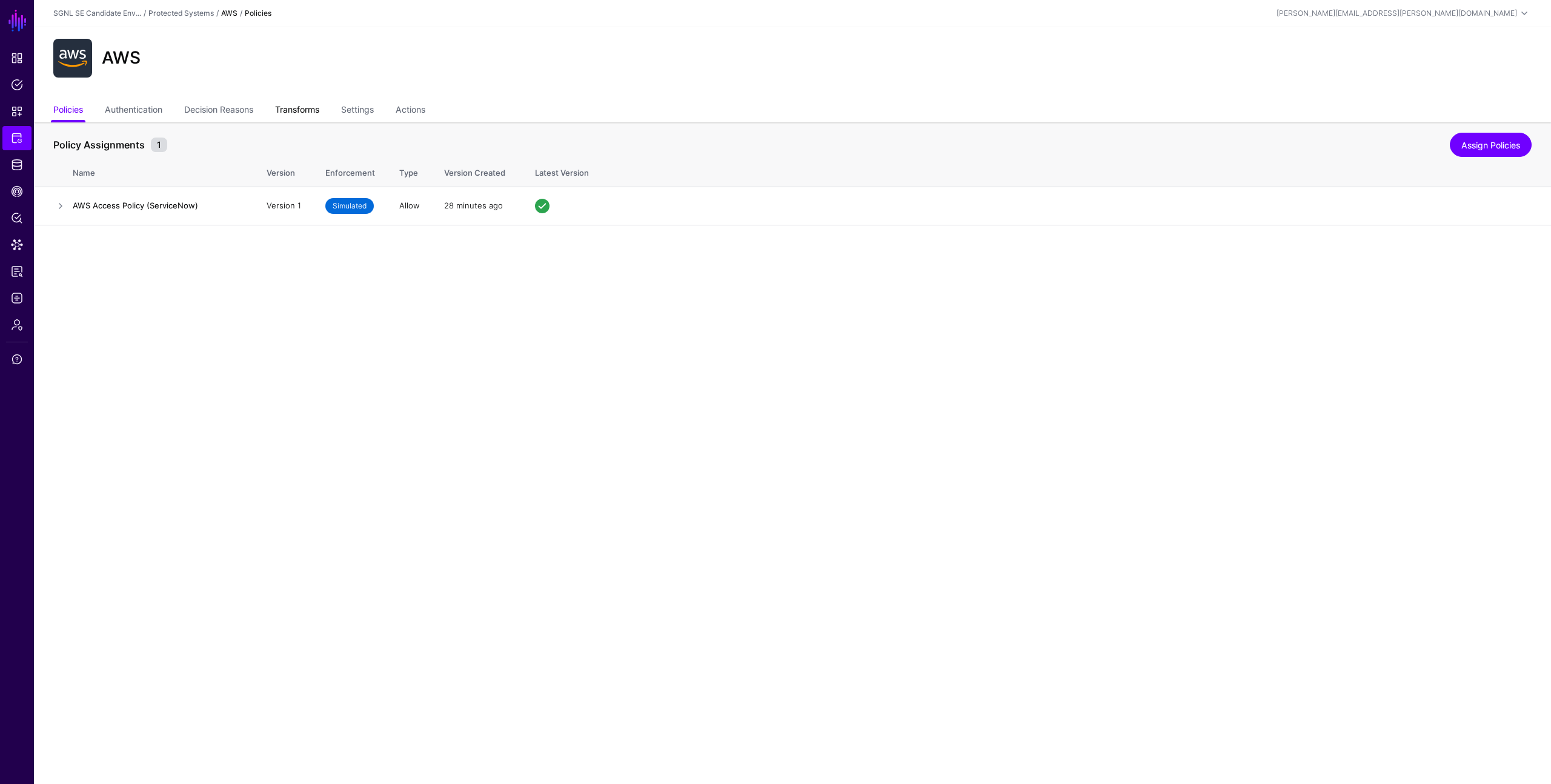
click at [300, 109] on link "Transforms" at bounding box center [296, 110] width 44 height 23
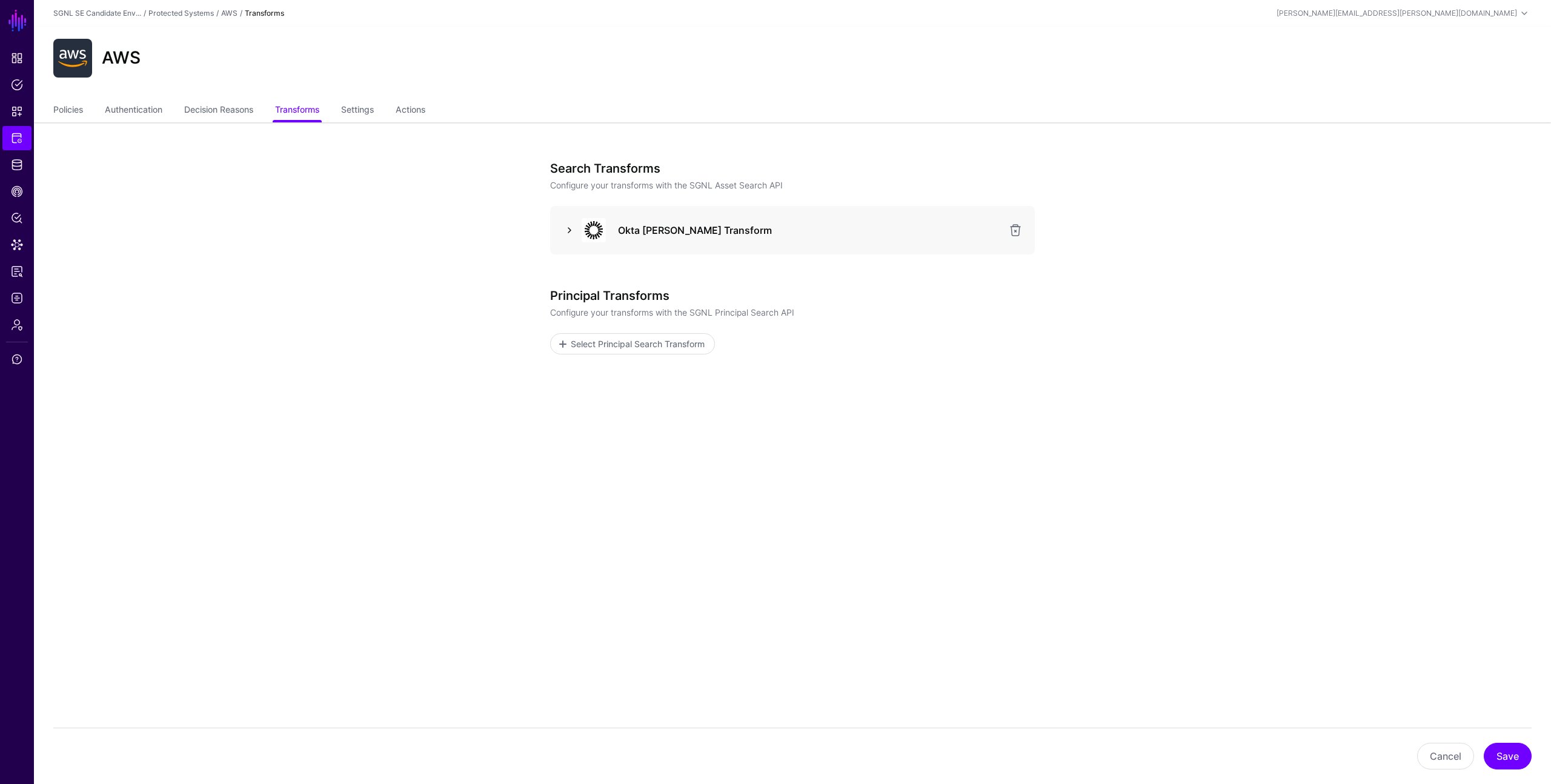
click at [570, 226] on link at bounding box center [570, 230] width 15 height 15
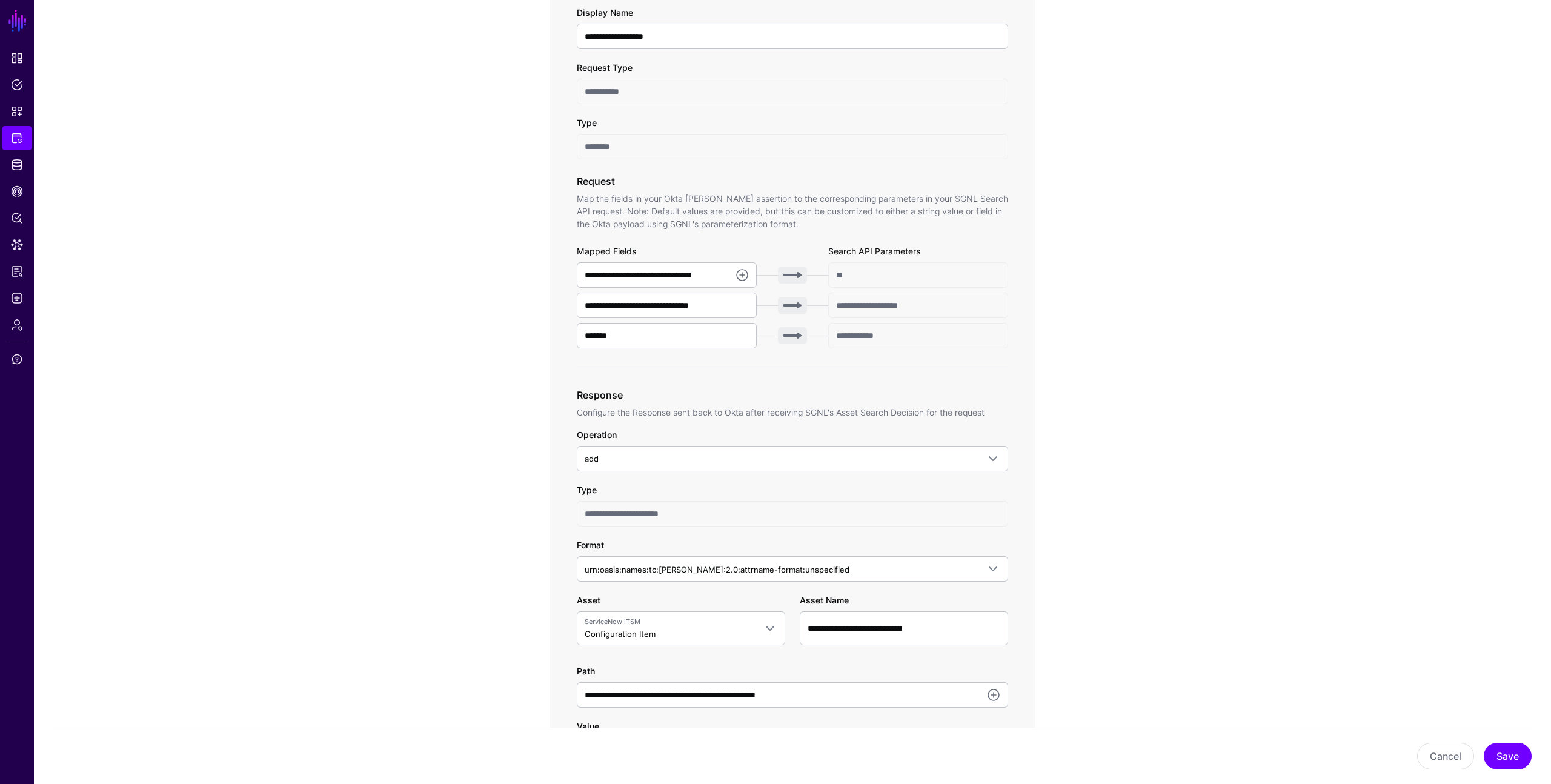
scroll to position [288, 0]
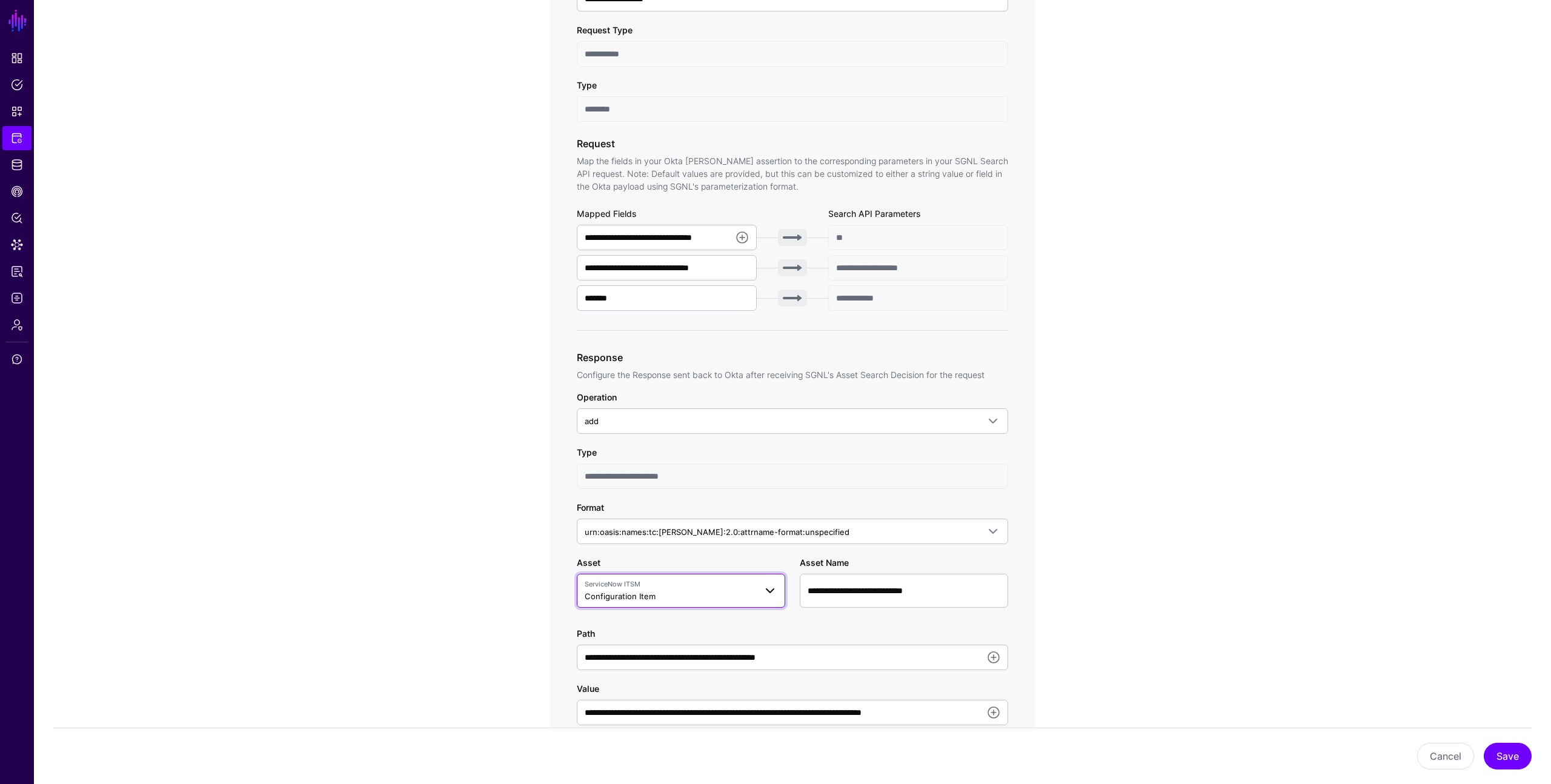
click at [647, 592] on span "Configuration Item" at bounding box center [620, 596] width 71 height 10
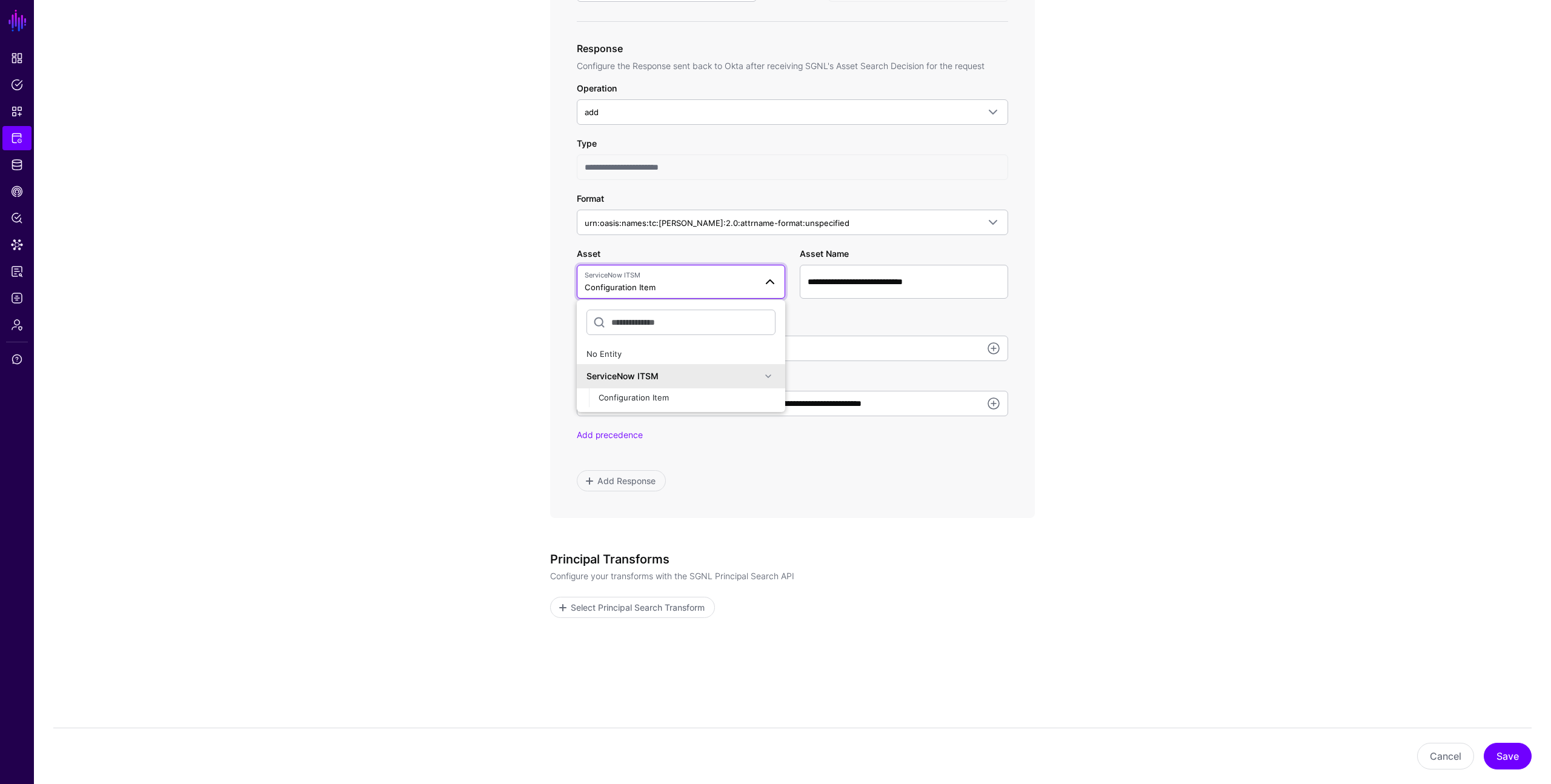
scroll to position [611, 0]
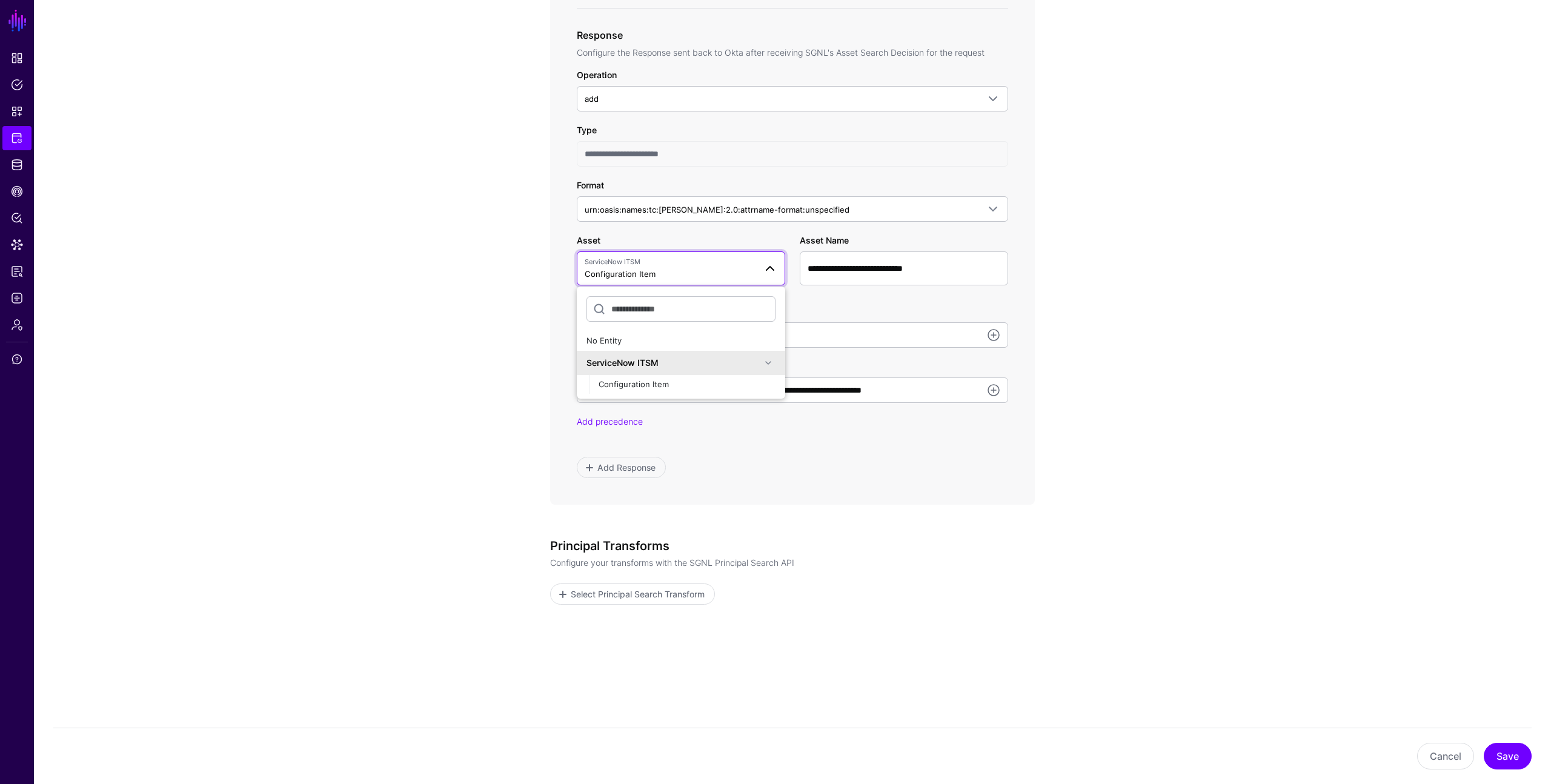
click at [497, 430] on app-integrations-item-transforms "**********" at bounding box center [793, 147] width 1517 height 1272
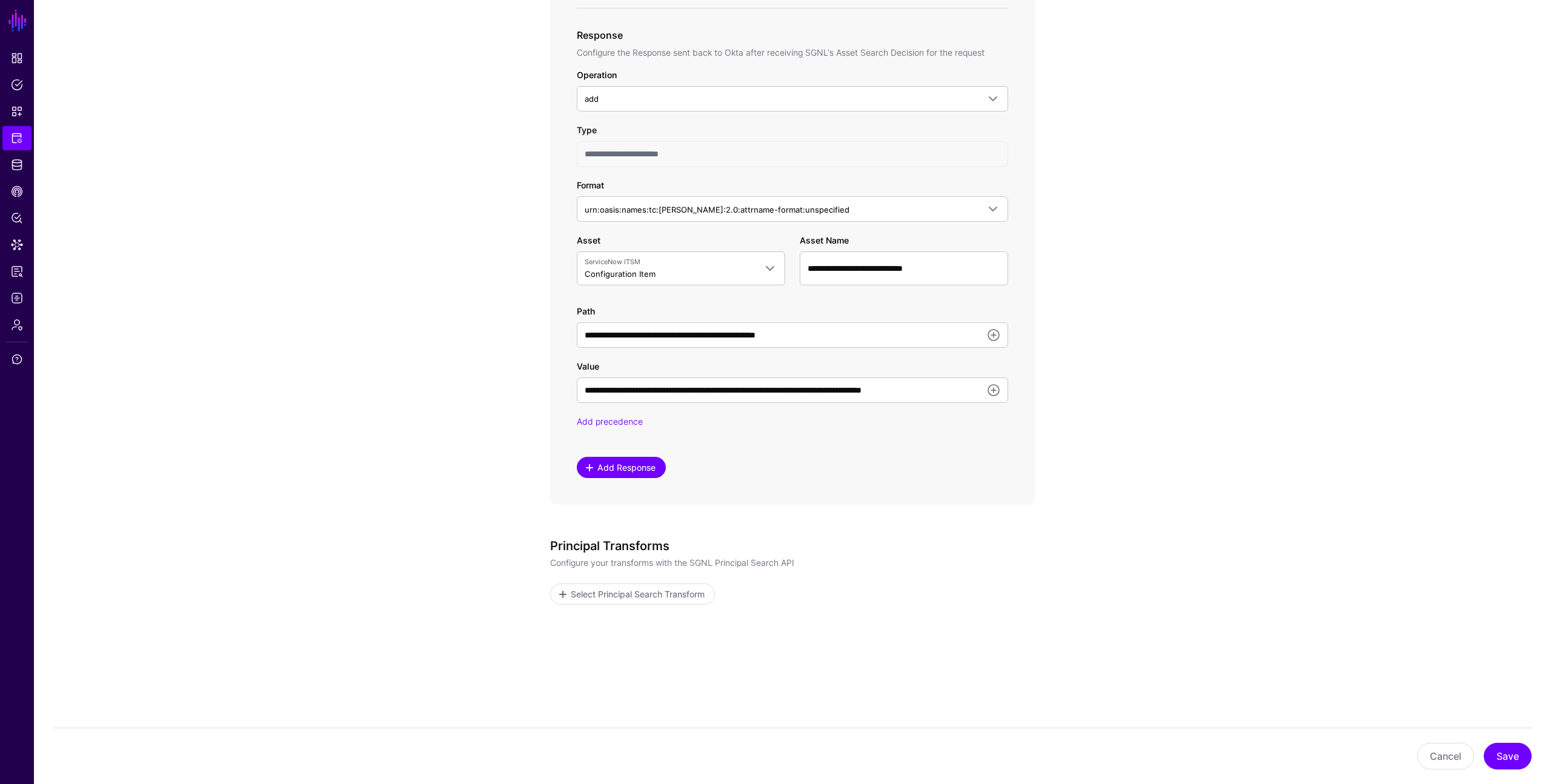
click at [631, 464] on span "Add Response" at bounding box center [627, 467] width 61 height 13
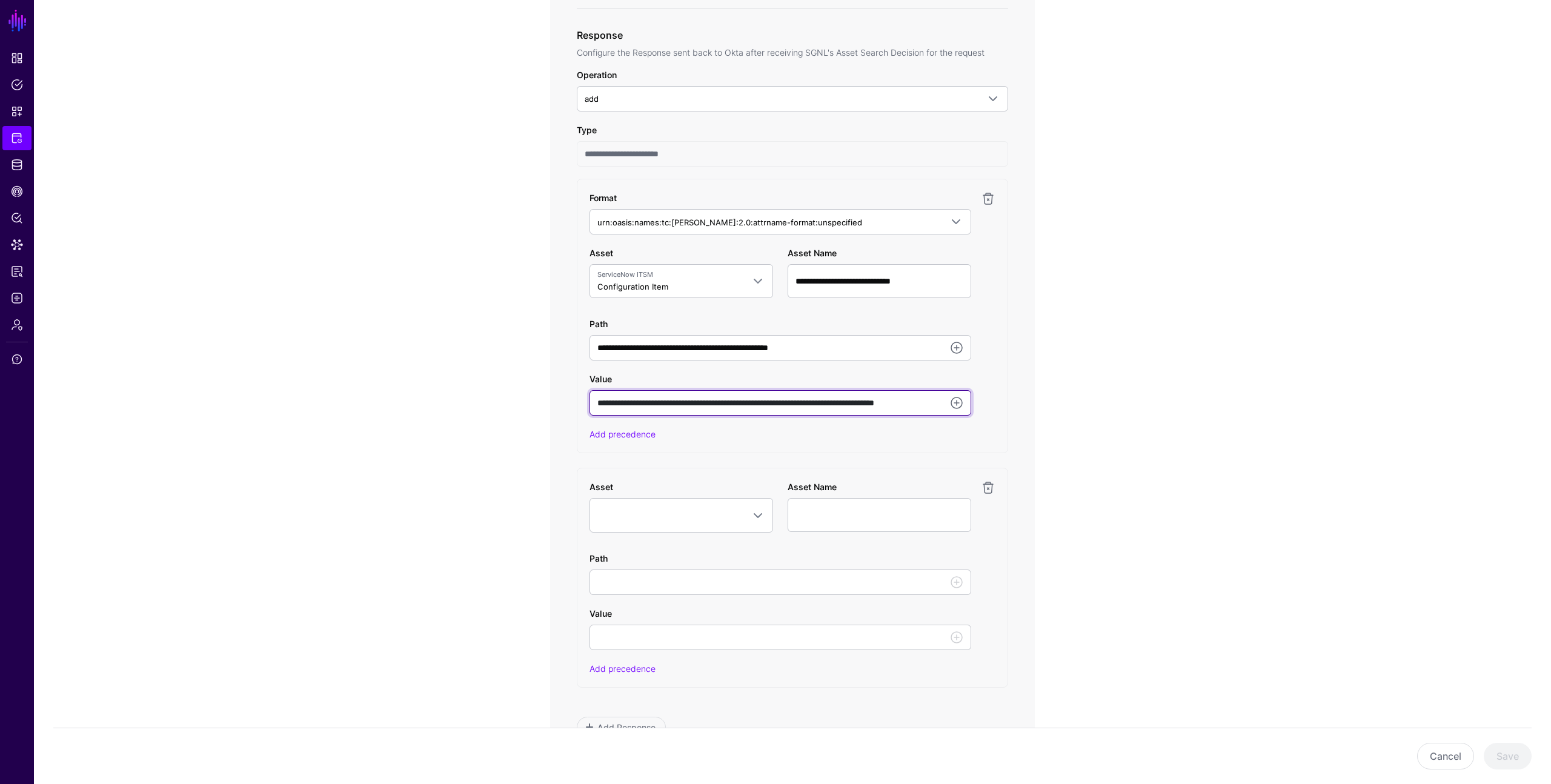
drag, startPoint x: 655, startPoint y: 401, endPoint x: 545, endPoint y: 408, distance: 110.2
click at [545, 409] on div "**********" at bounding box center [792, 278] width 562 height 1532
click at [613, 399] on input "**********" at bounding box center [780, 403] width 382 height 25
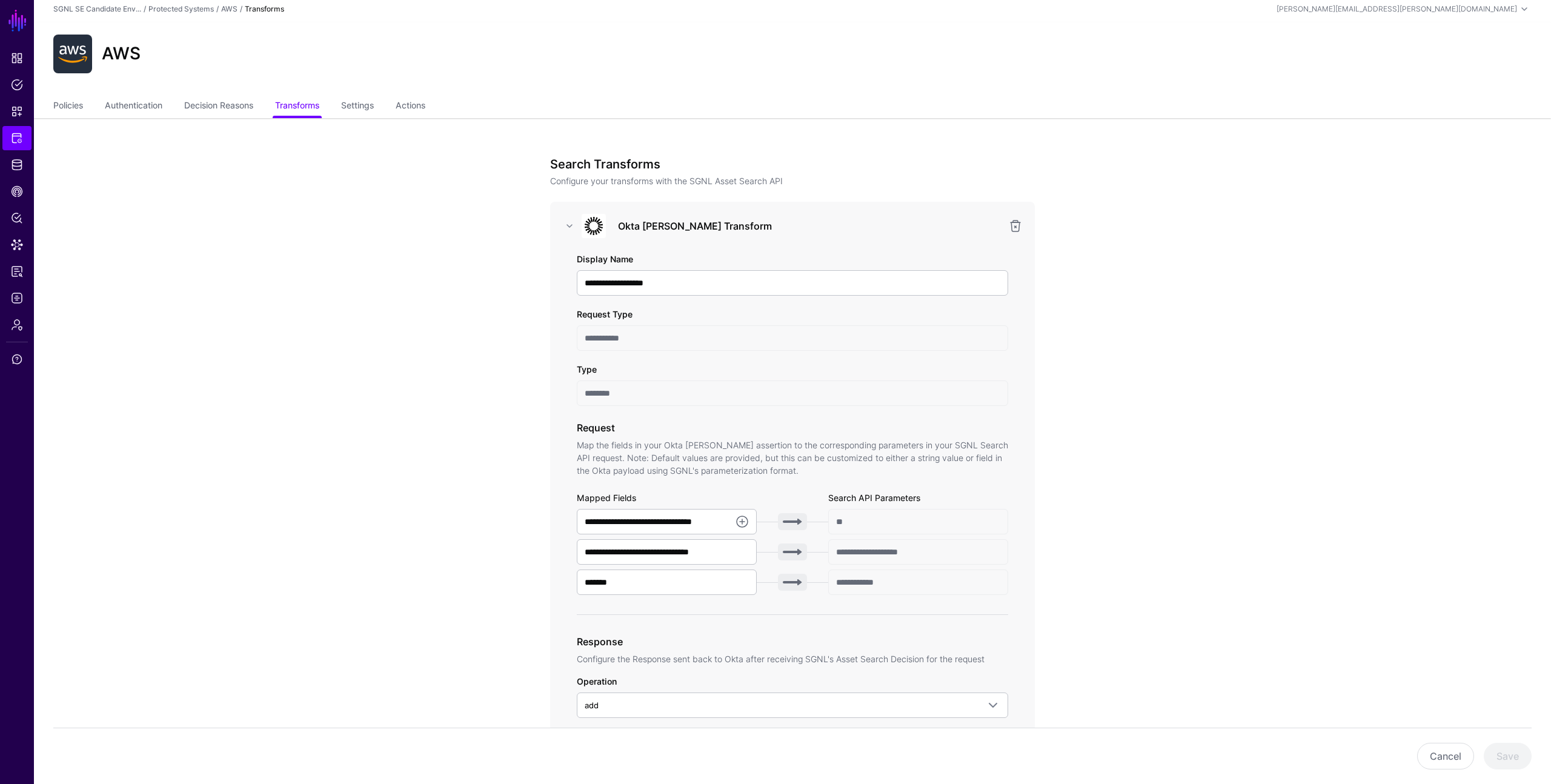
scroll to position [0, 0]
click at [236, 115] on link "Decision Reasons" at bounding box center [218, 110] width 69 height 23
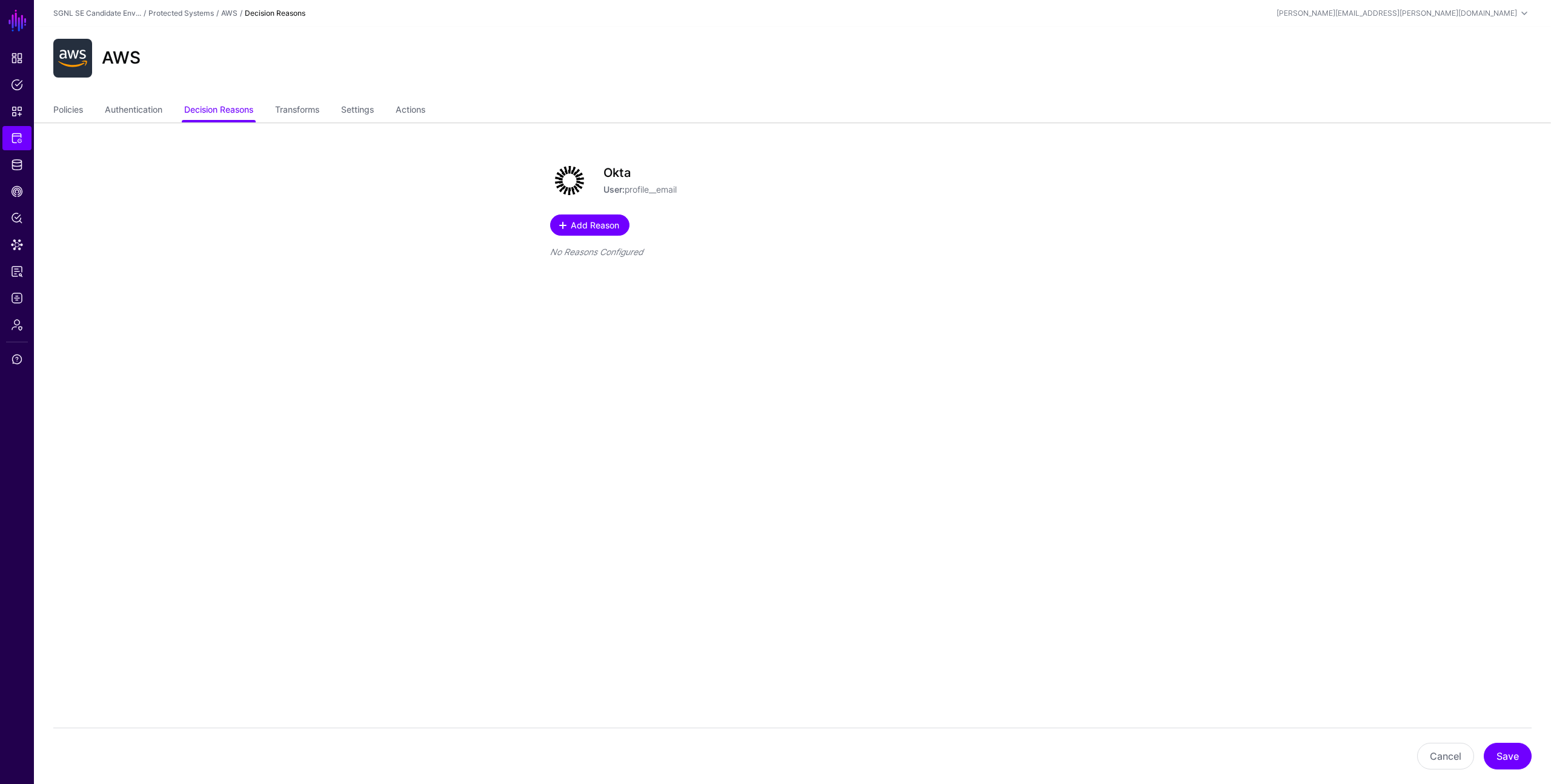
click at [564, 228] on span at bounding box center [563, 225] width 10 height 10
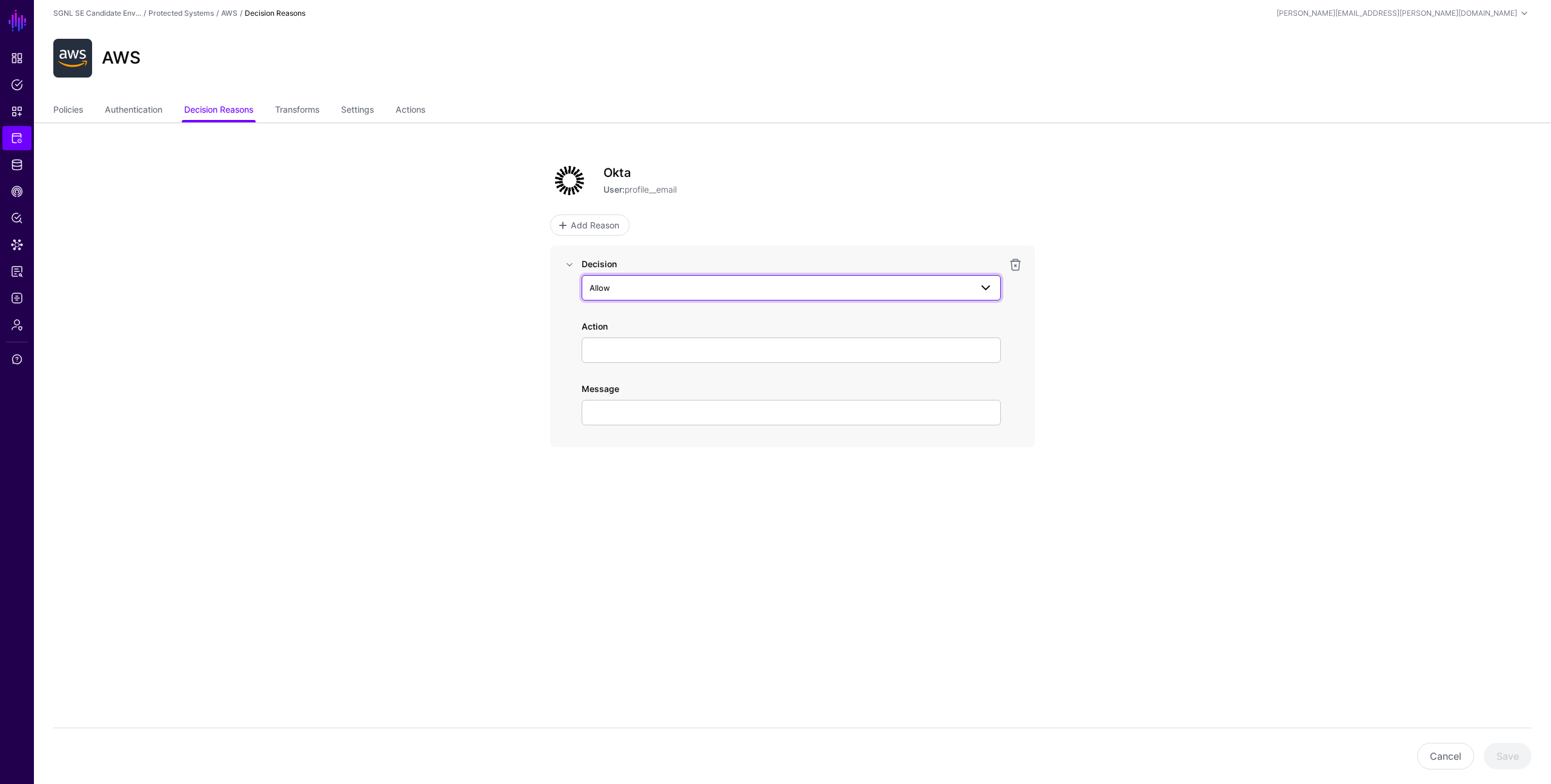
click at [601, 287] on span "Allow" at bounding box center [600, 287] width 21 height 10
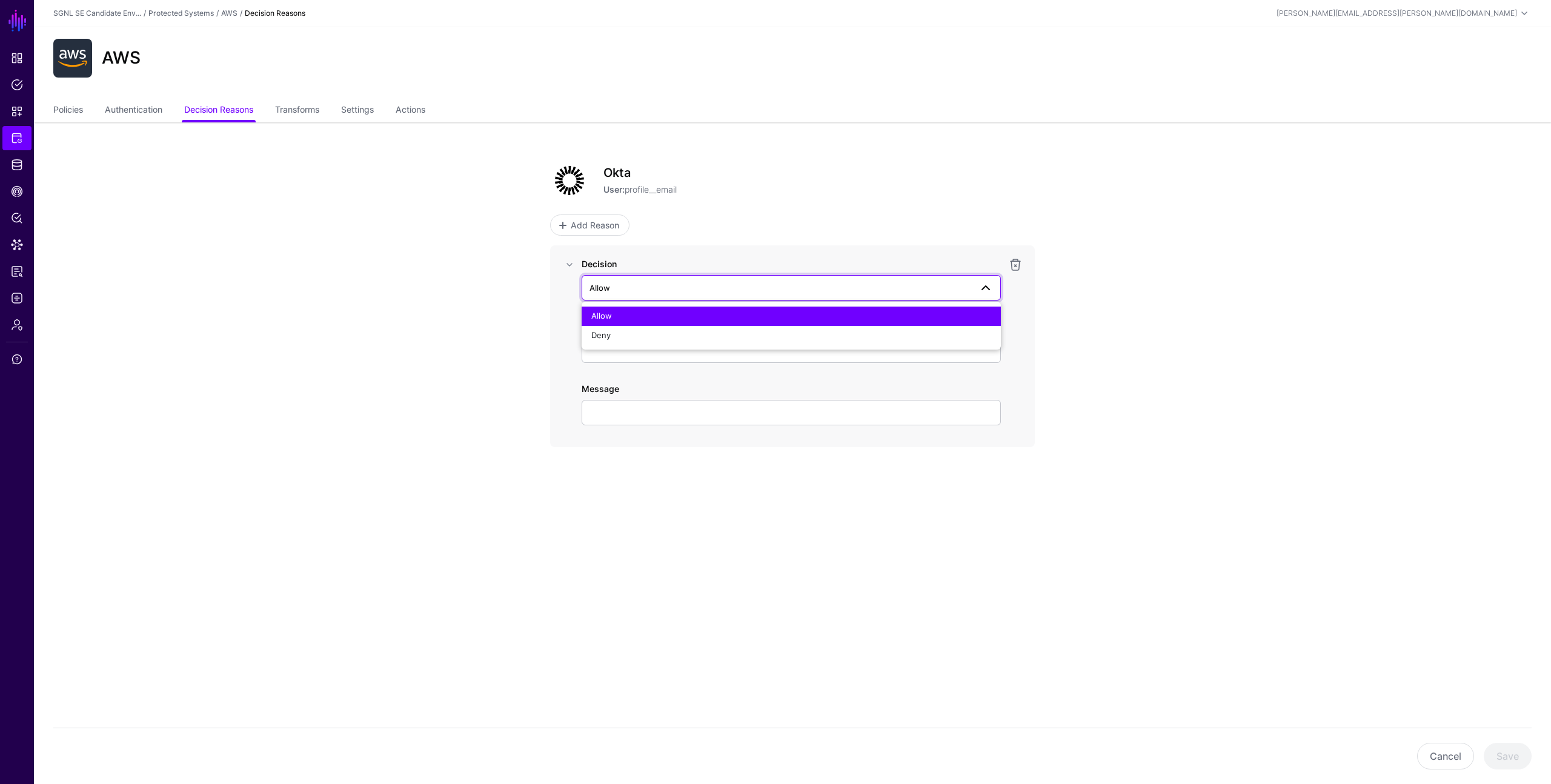
click at [491, 293] on app-integrations-item-reasons "Okta User: profile__email Add Reason Decision Allow Allow Deny Action Message C…" at bounding box center [793, 340] width 1517 height 436
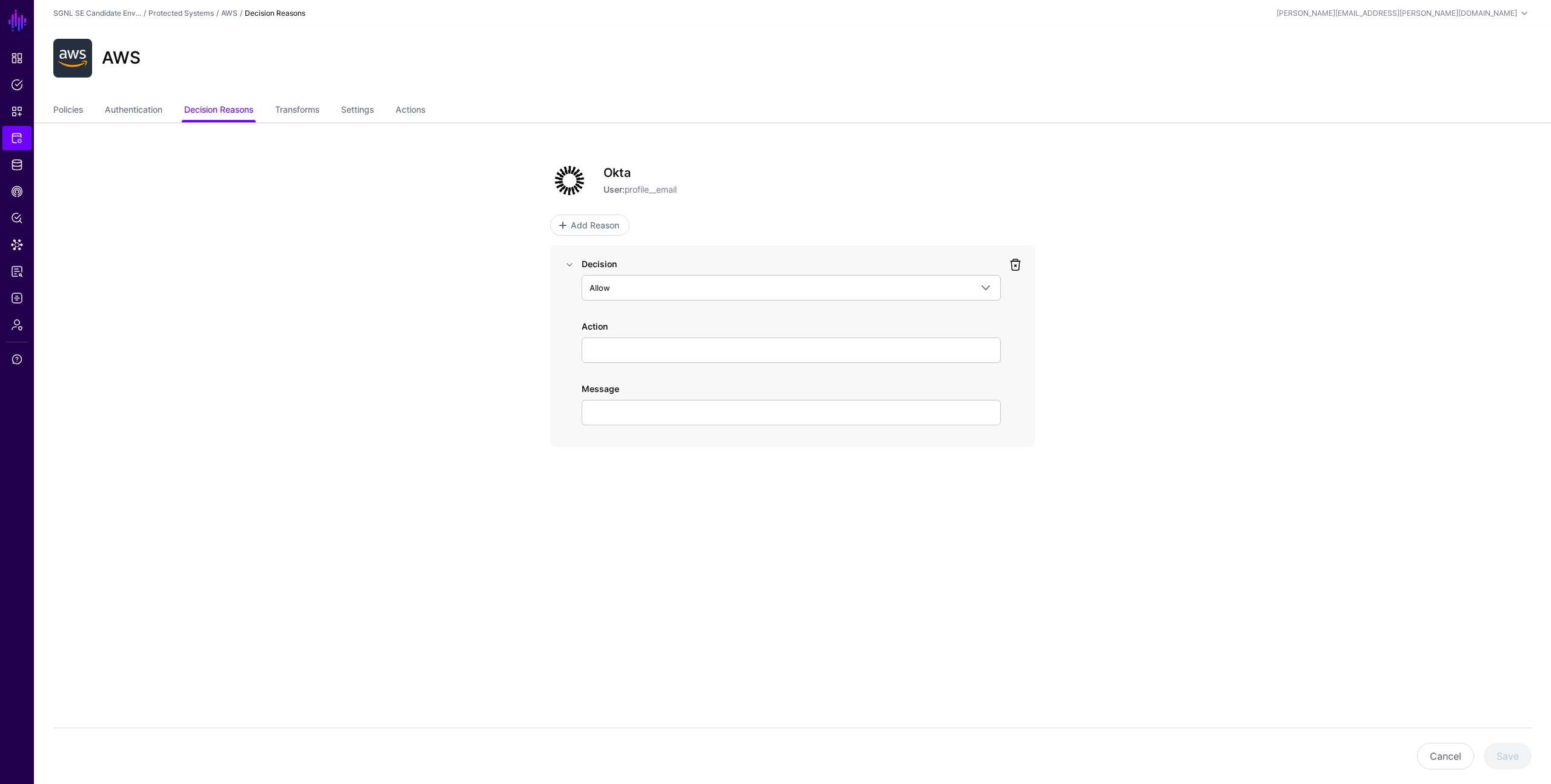
click at [1021, 262] on link at bounding box center [1016, 265] width 15 height 15
click at [16, 293] on span "Logs" at bounding box center [17, 298] width 12 height 12
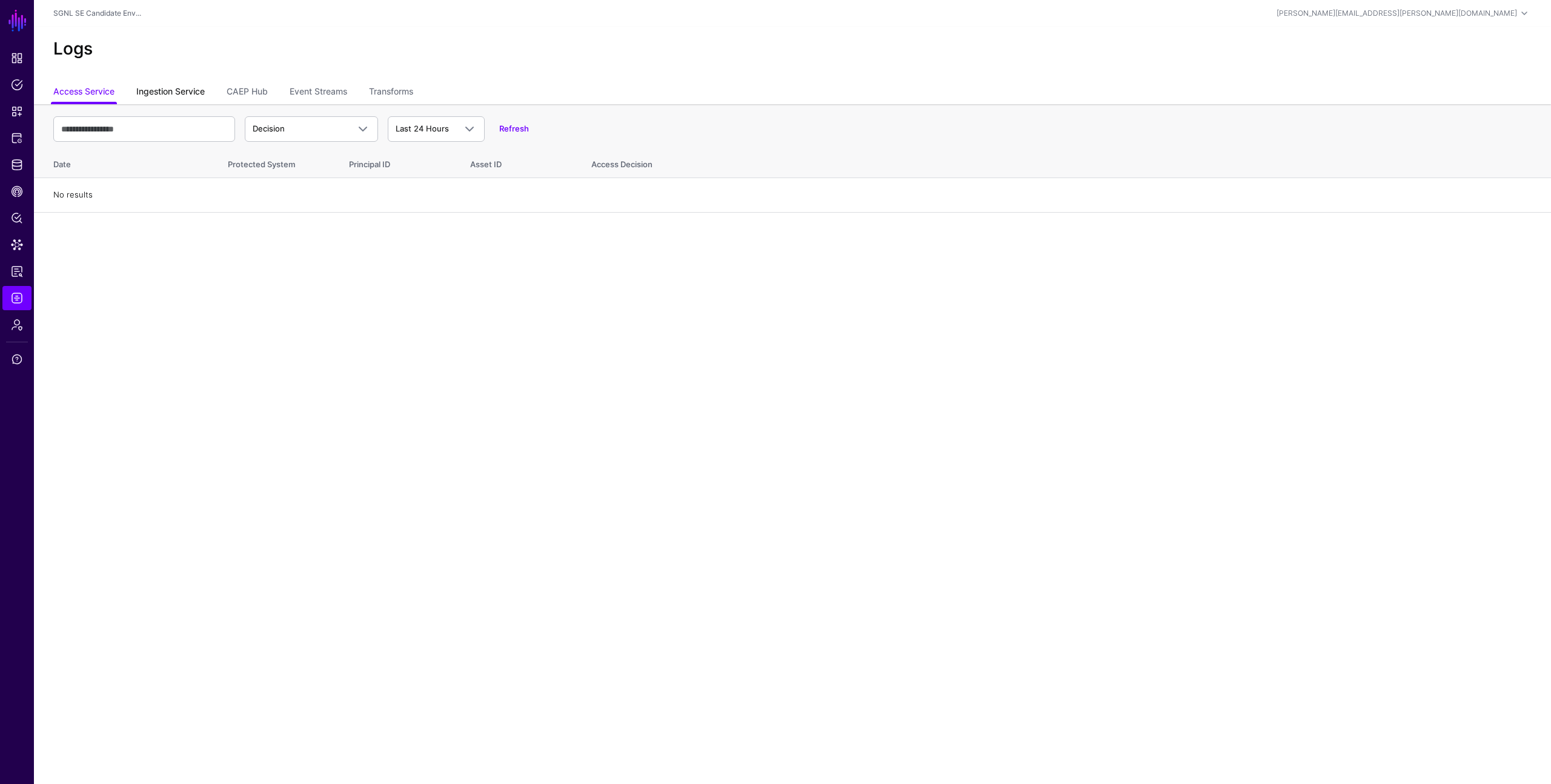
click at [191, 89] on link "Ingestion Service" at bounding box center [171, 92] width 69 height 23
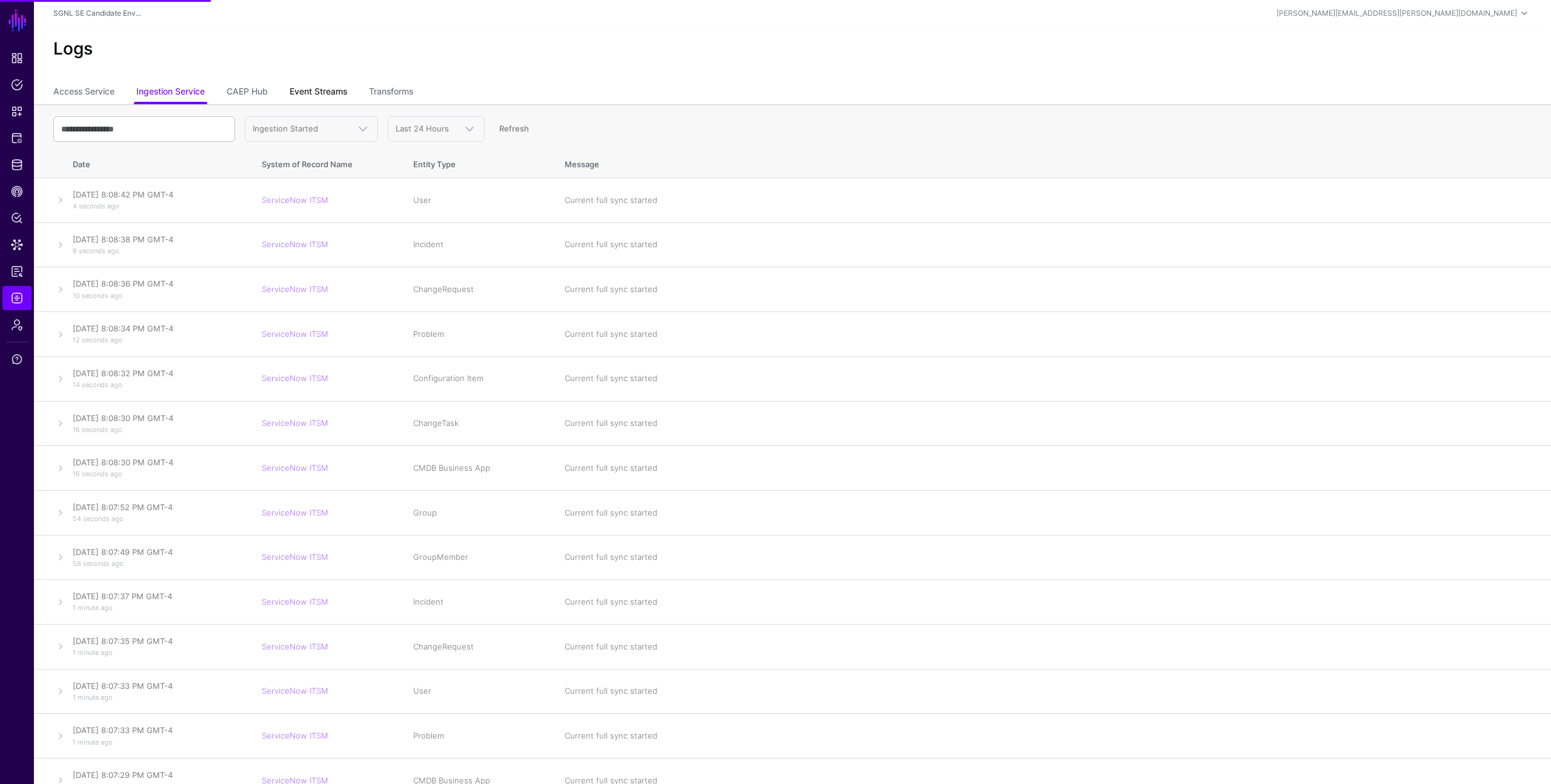
click at [327, 92] on link "Event Streams" at bounding box center [318, 92] width 57 height 23
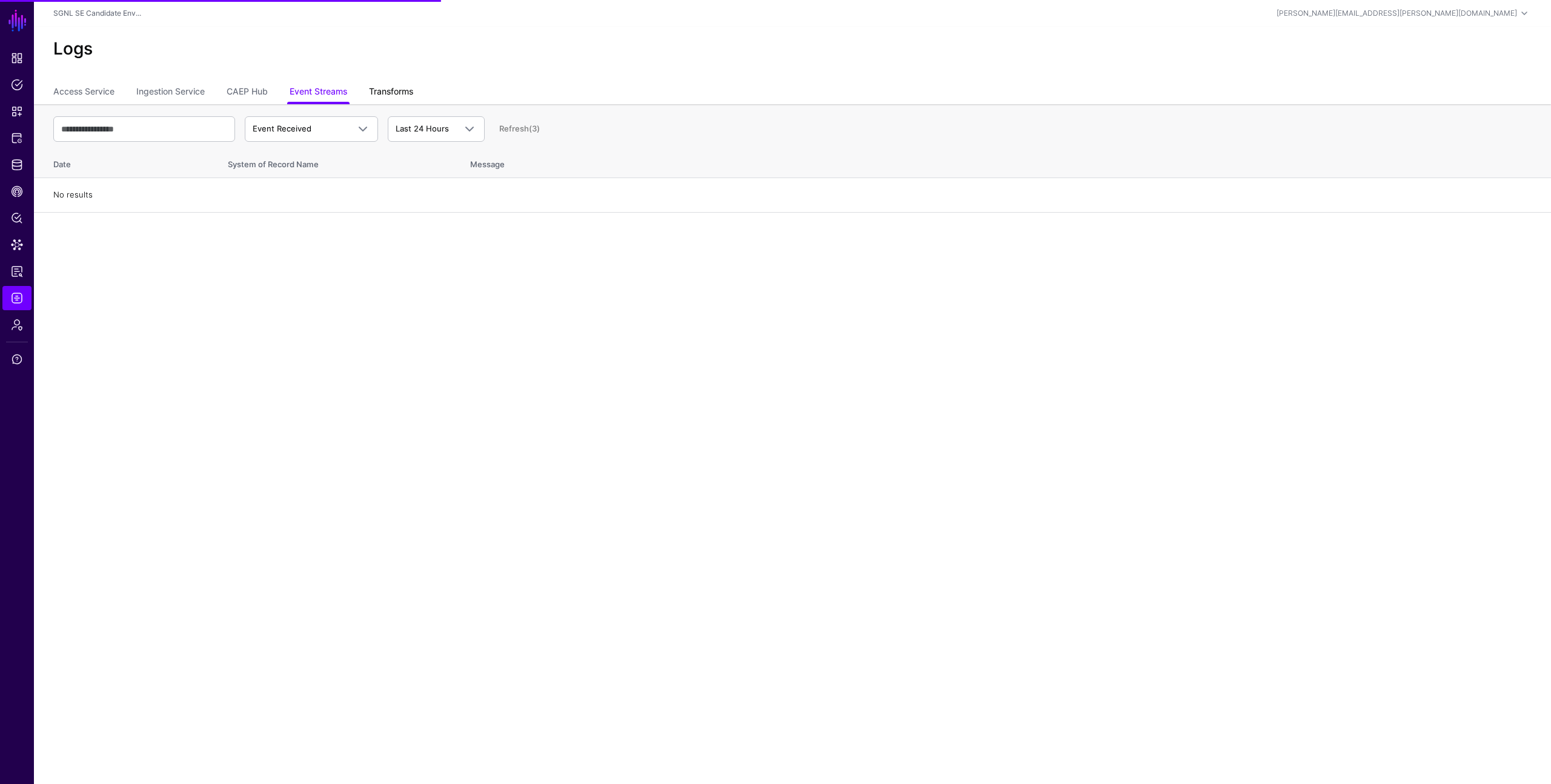
click at [391, 91] on link "Transforms" at bounding box center [391, 92] width 44 height 23
click at [415, 257] on main "SGNL Dashboard Policies Snippets Protected Systems Identity Data Fabric CAEP Hu…" at bounding box center [775, 392] width 1551 height 784
click at [91, 89] on link "Access Service" at bounding box center [84, 92] width 61 height 23
click at [259, 57] on h2 "Logs" at bounding box center [793, 49] width 1479 height 21
click at [1089, 65] on div "Logs" at bounding box center [793, 54] width 1517 height 54
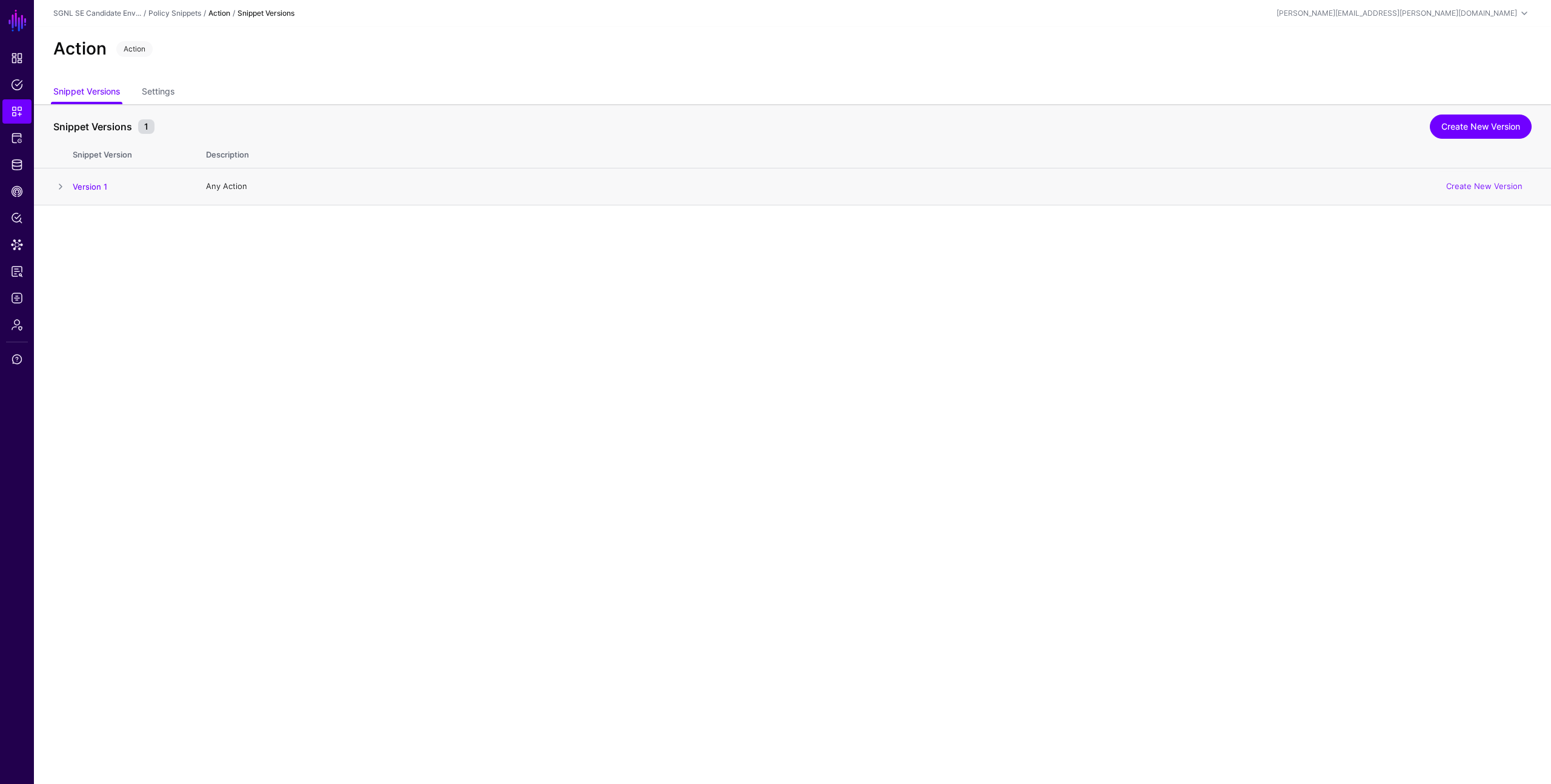
click at [57, 187] on span at bounding box center [61, 187] width 15 height 15
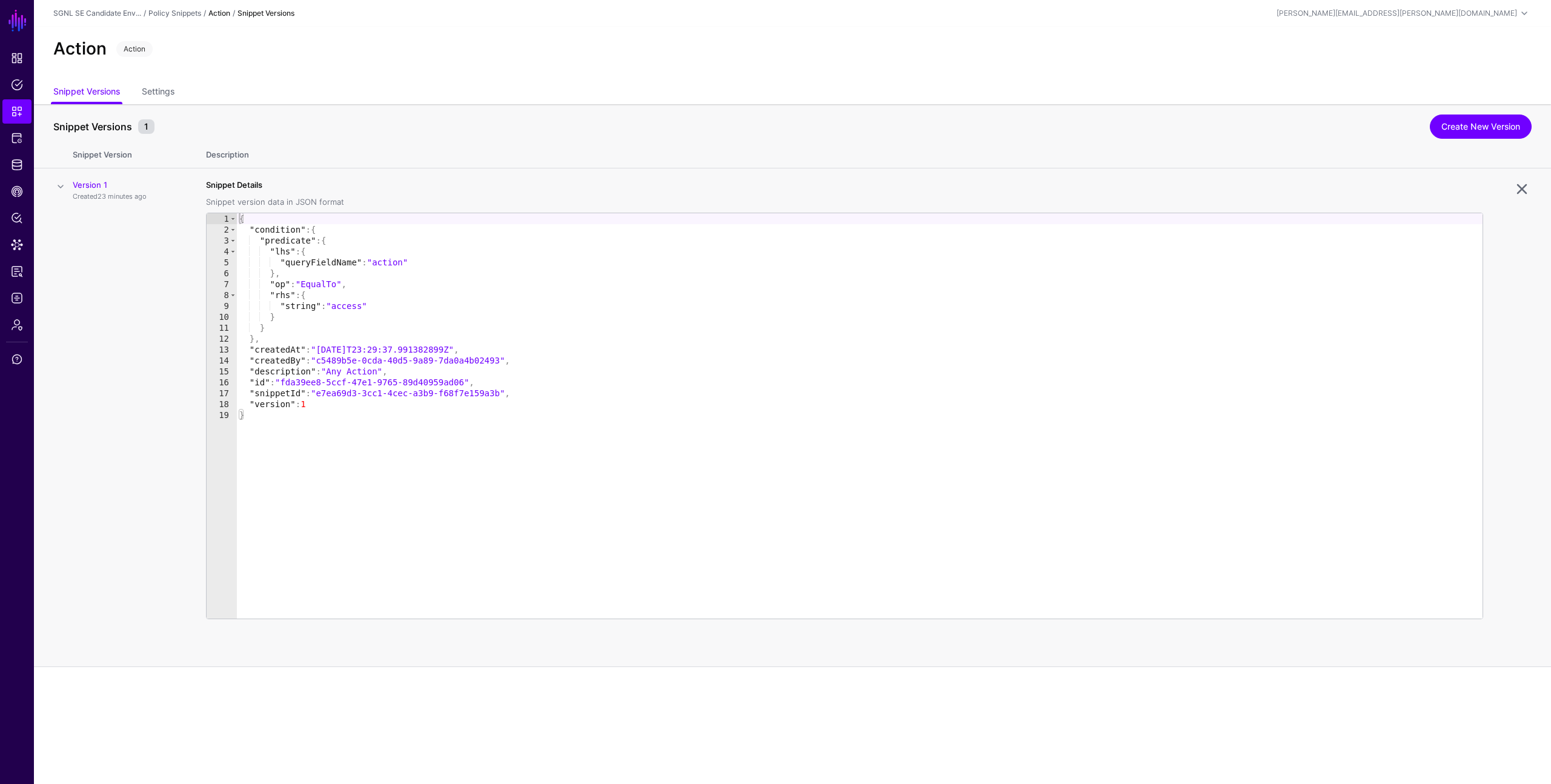
click at [57, 188] on span at bounding box center [61, 187] width 15 height 15
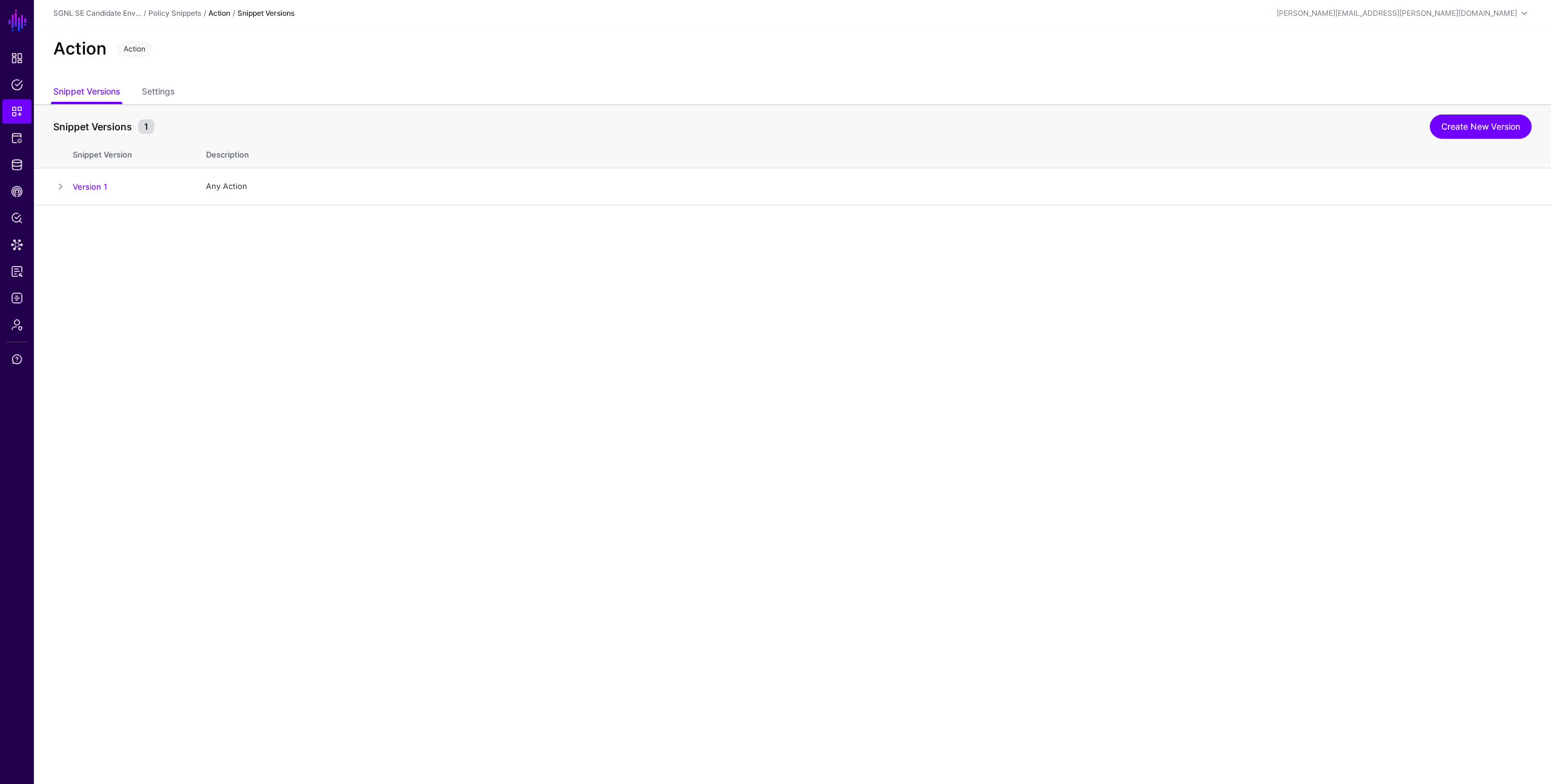
click at [242, 69] on div "Action Action" at bounding box center [793, 54] width 1517 height 54
click at [60, 185] on span at bounding box center [61, 187] width 15 height 15
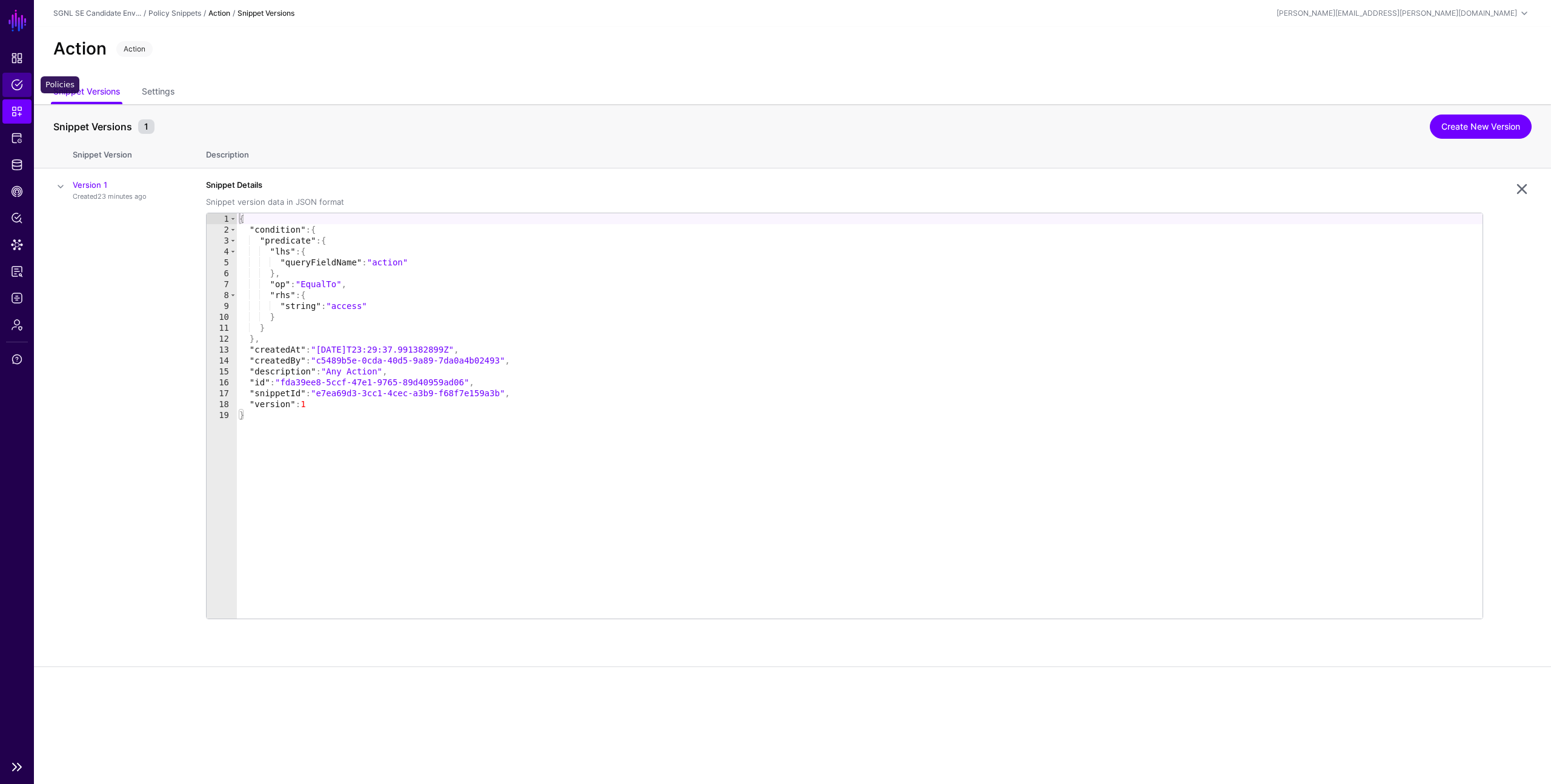
click at [16, 86] on span "Policies" at bounding box center [17, 85] width 12 height 12
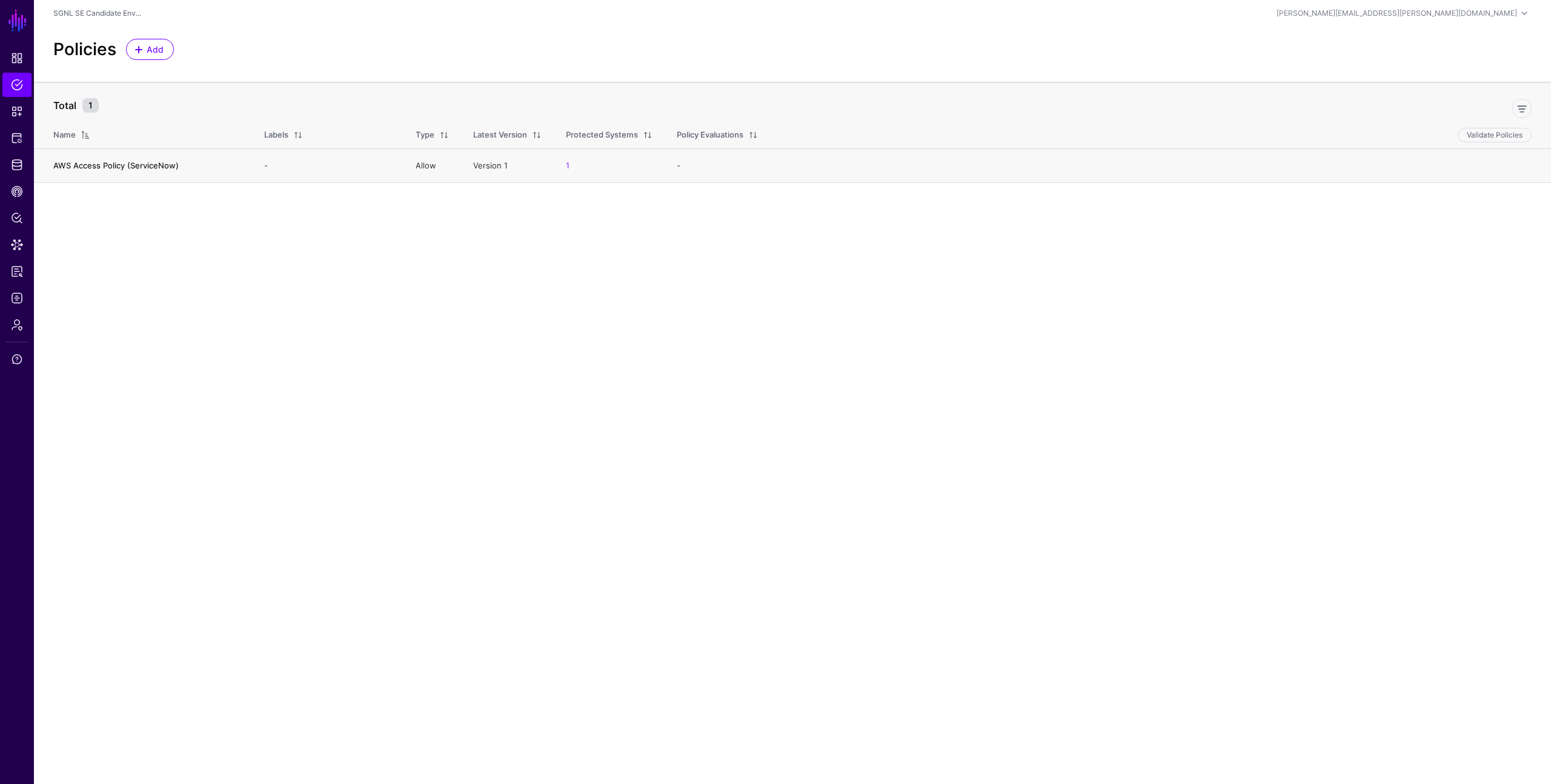
click at [122, 164] on link "AWS Access Policy (ServiceNow)" at bounding box center [116, 165] width 125 height 10
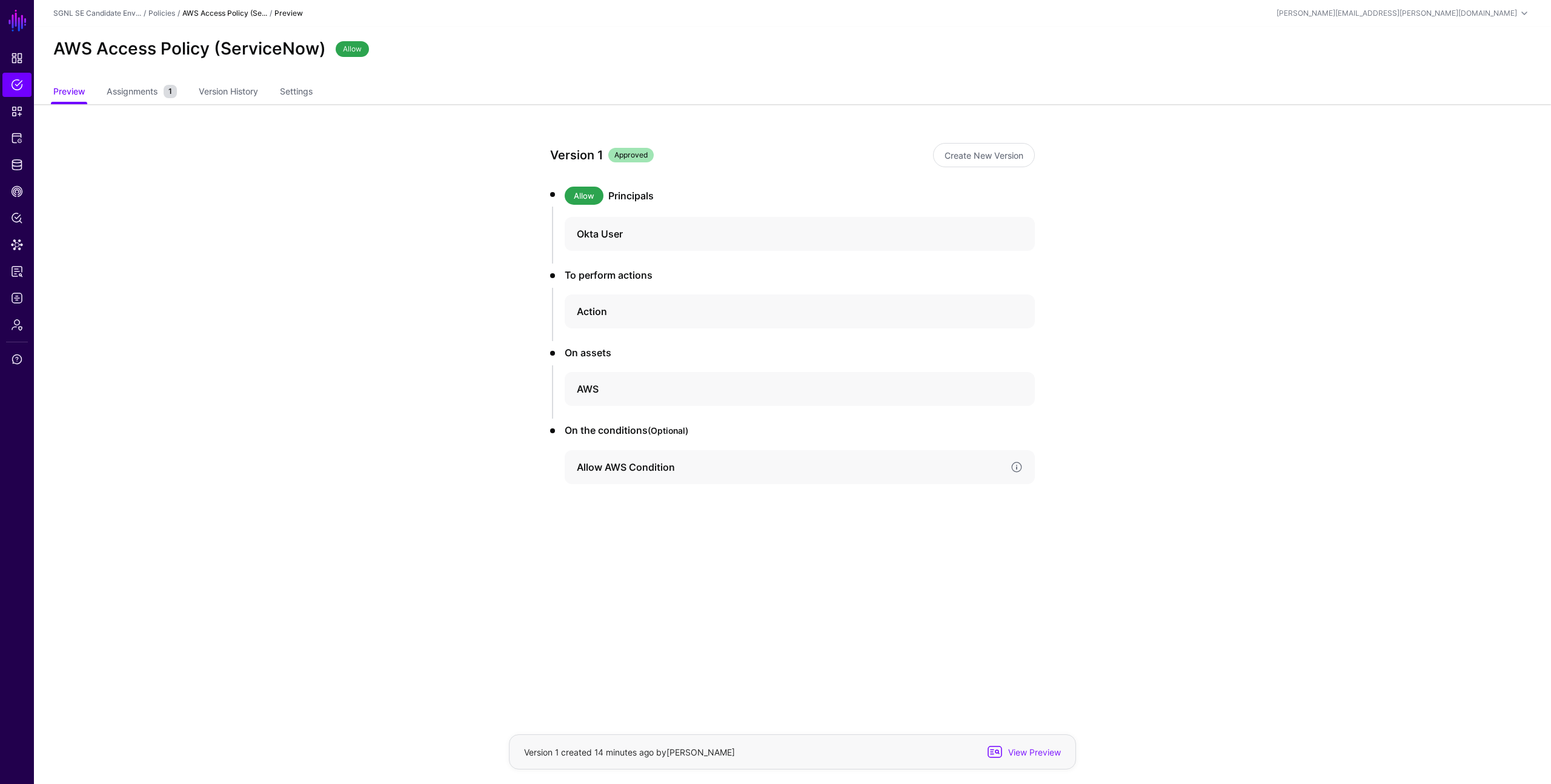
click at [611, 464] on h4 "Allow AWS Condition" at bounding box center [789, 468] width 424 height 15
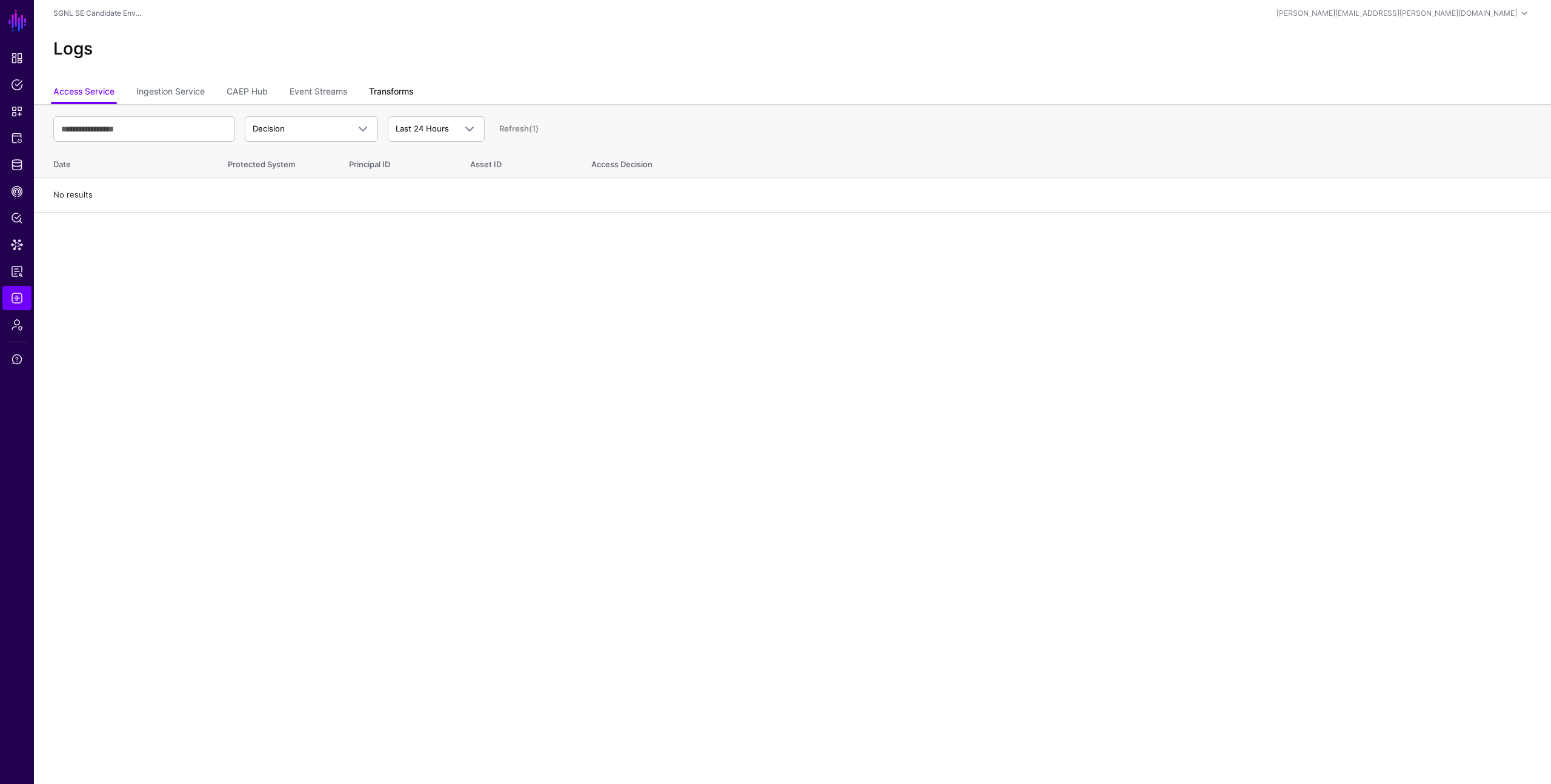
click at [389, 85] on link "Transforms" at bounding box center [391, 92] width 44 height 23
click at [16, 80] on span "Policies" at bounding box center [17, 85] width 12 height 12
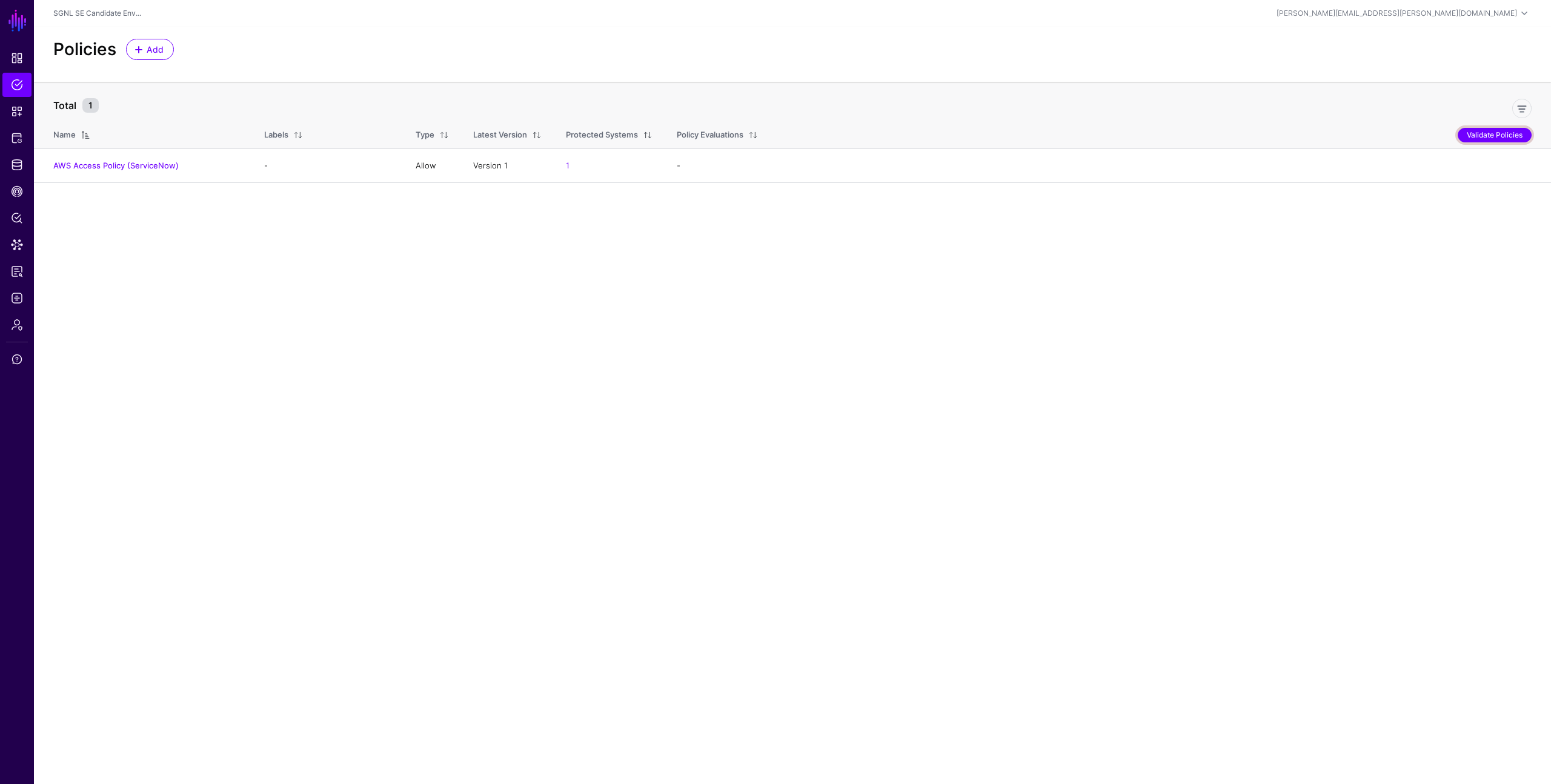
click at [1480, 134] on button "Validate Policies" at bounding box center [1494, 136] width 74 height 15
click at [176, 165] on link "AWS Access Policy (ServiceNow)" at bounding box center [130, 165] width 125 height 10
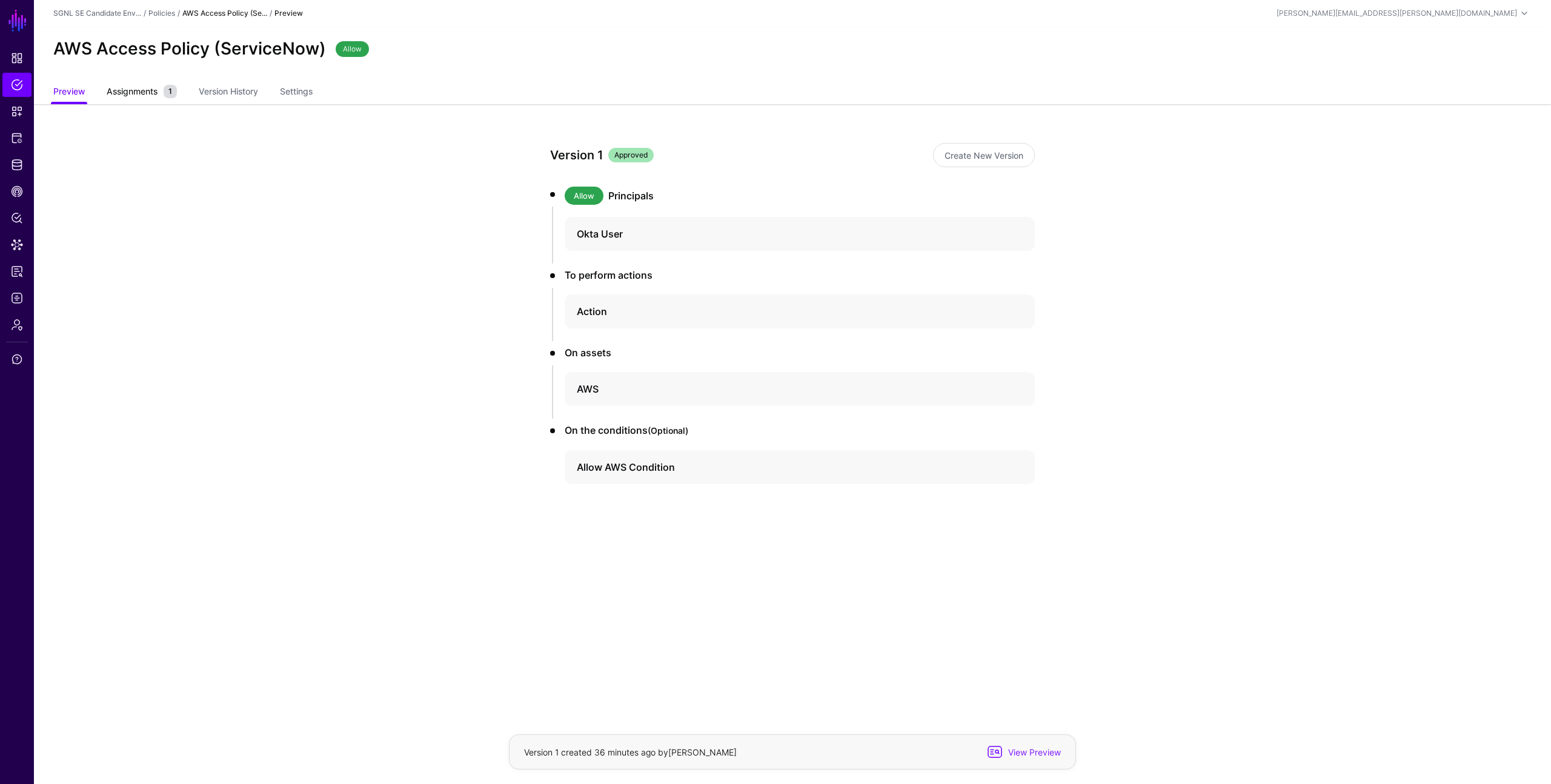
click at [137, 95] on span "Assignments" at bounding box center [132, 91] width 57 height 13
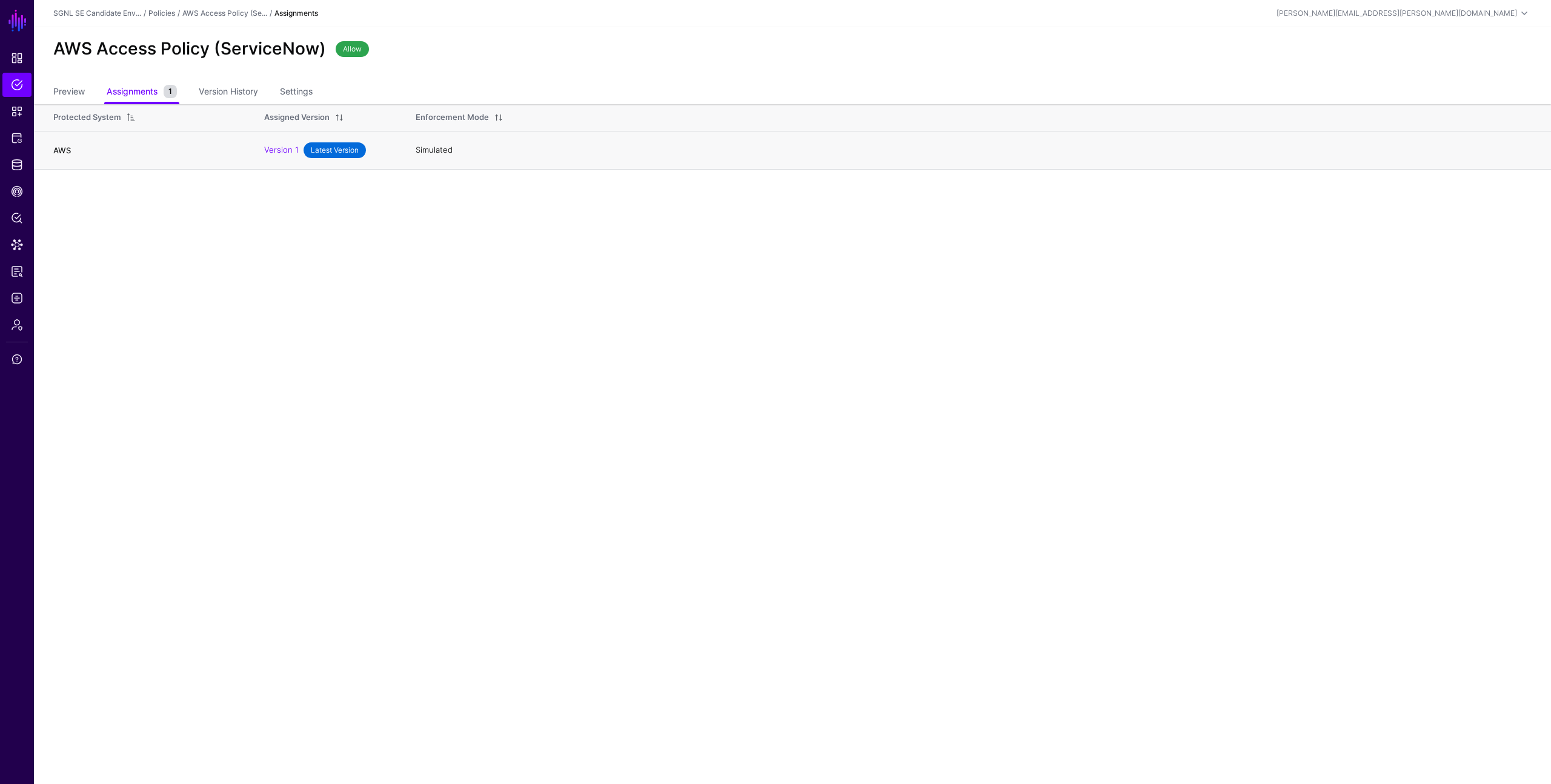
click at [67, 148] on link "AWS" at bounding box center [63, 150] width 18 height 10
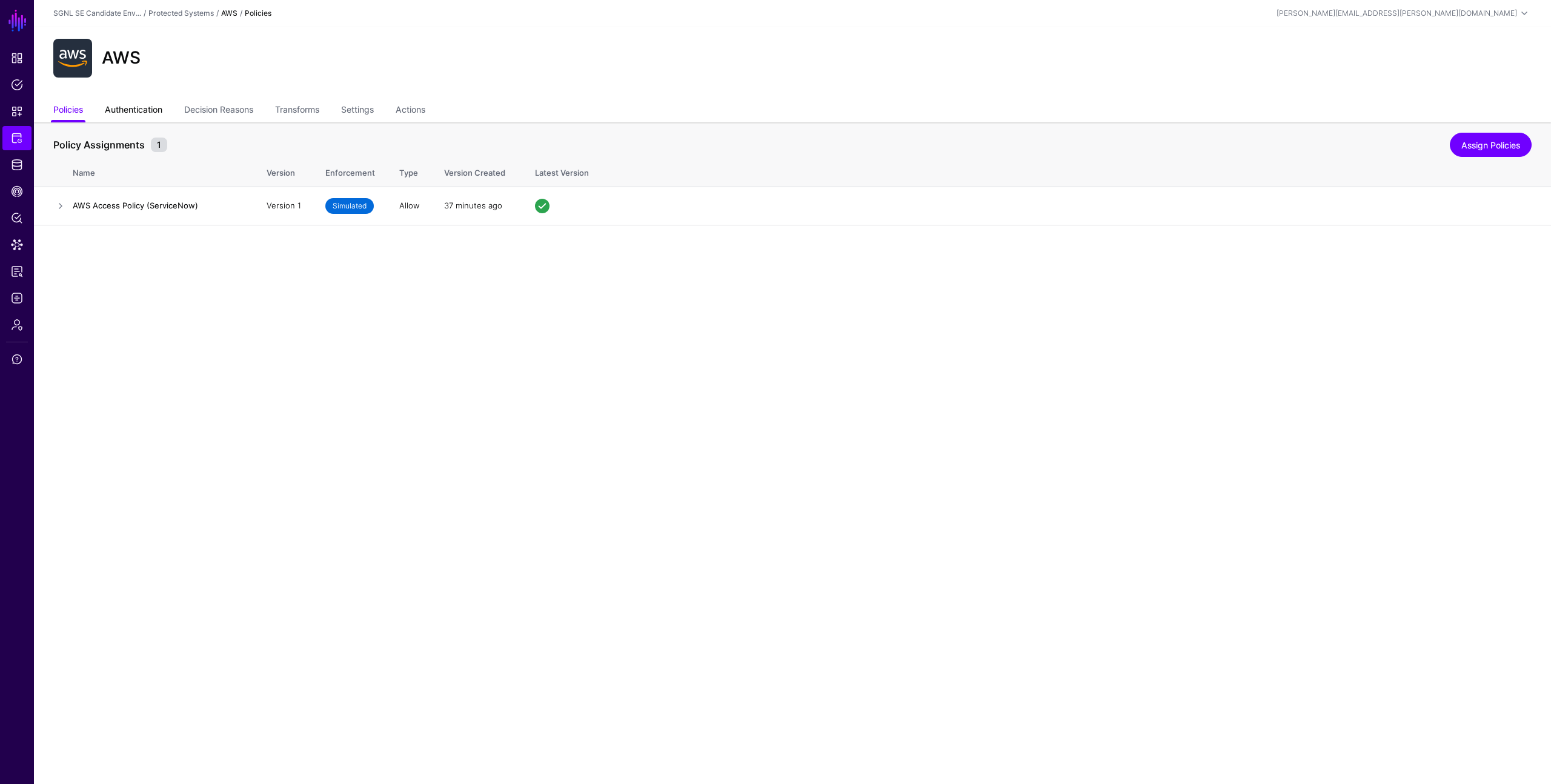
click at [141, 107] on link "Authentication" at bounding box center [133, 110] width 57 height 23
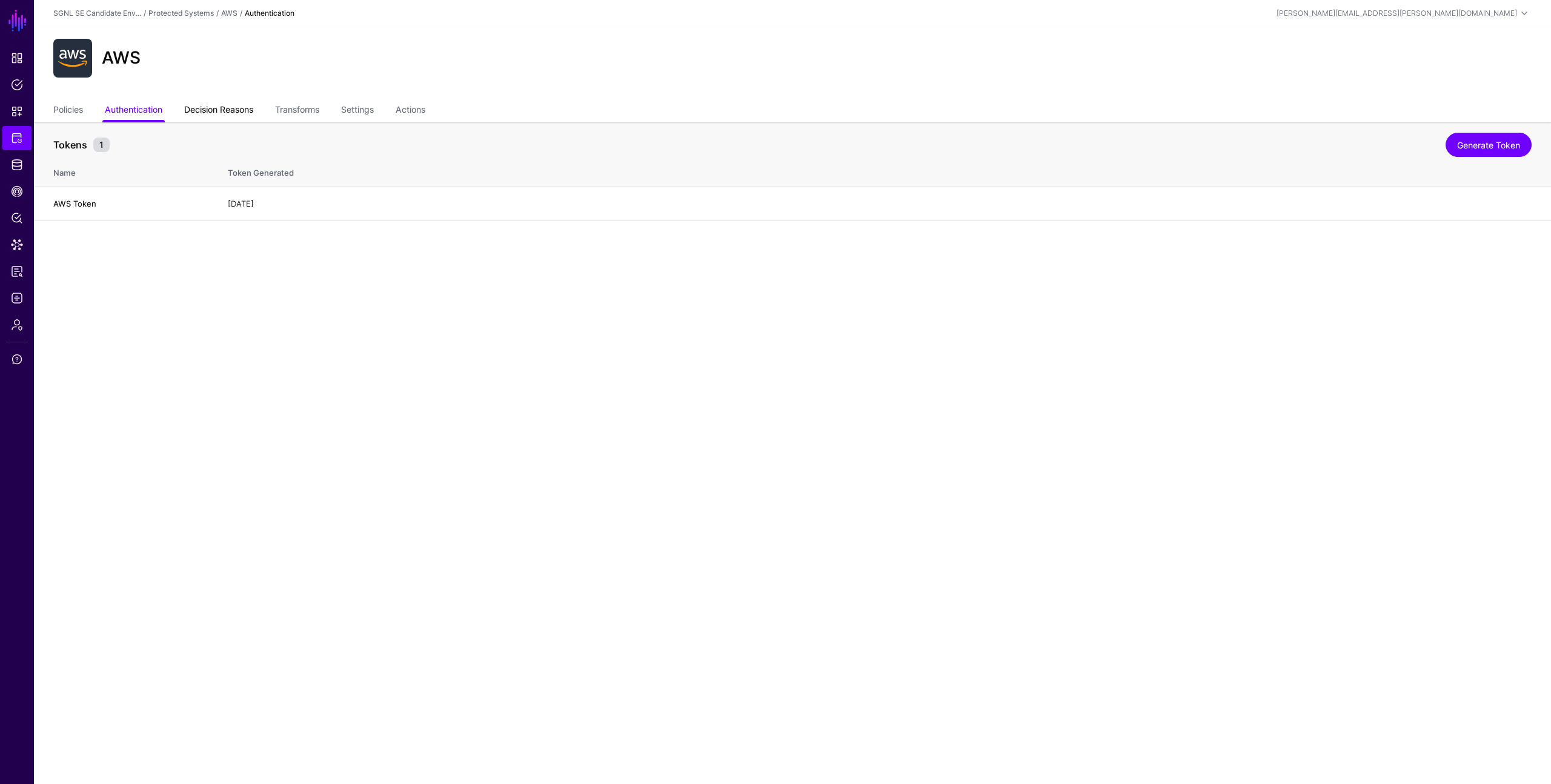
click at [226, 115] on link "Decision Reasons" at bounding box center [218, 110] width 69 height 23
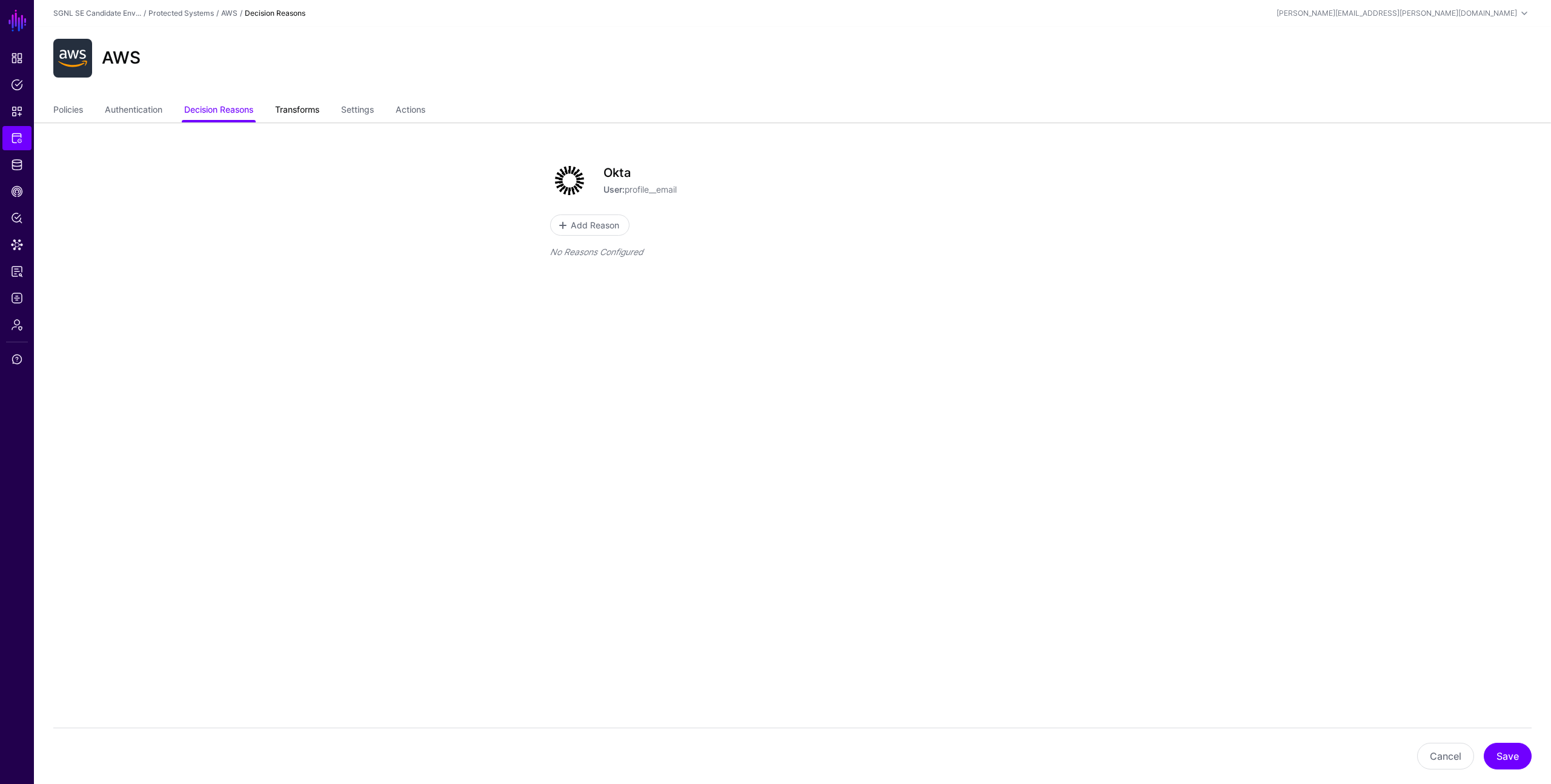
click at [294, 110] on link "Transforms" at bounding box center [296, 110] width 44 height 23
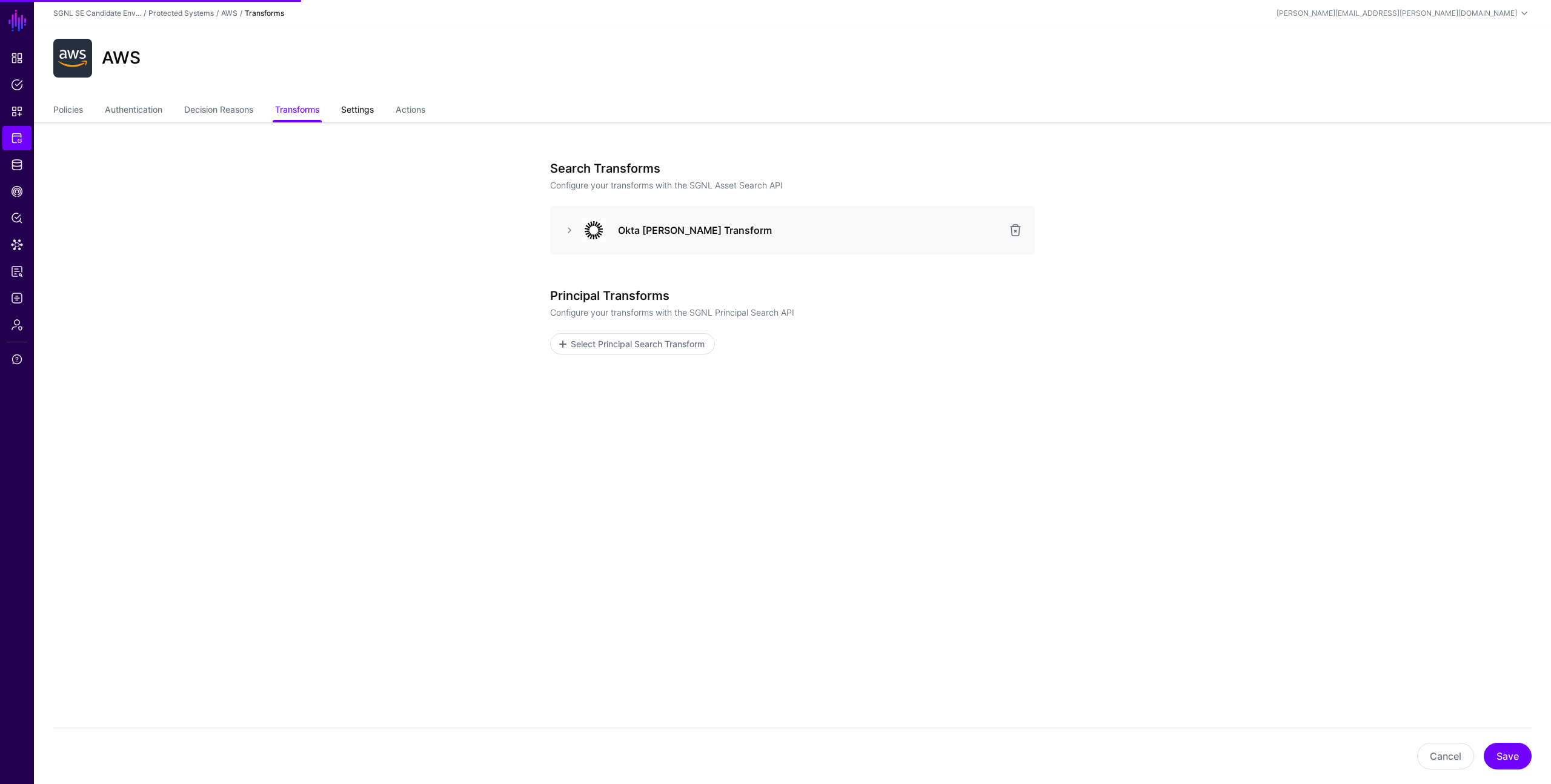
click at [355, 113] on link "Settings" at bounding box center [357, 110] width 33 height 23
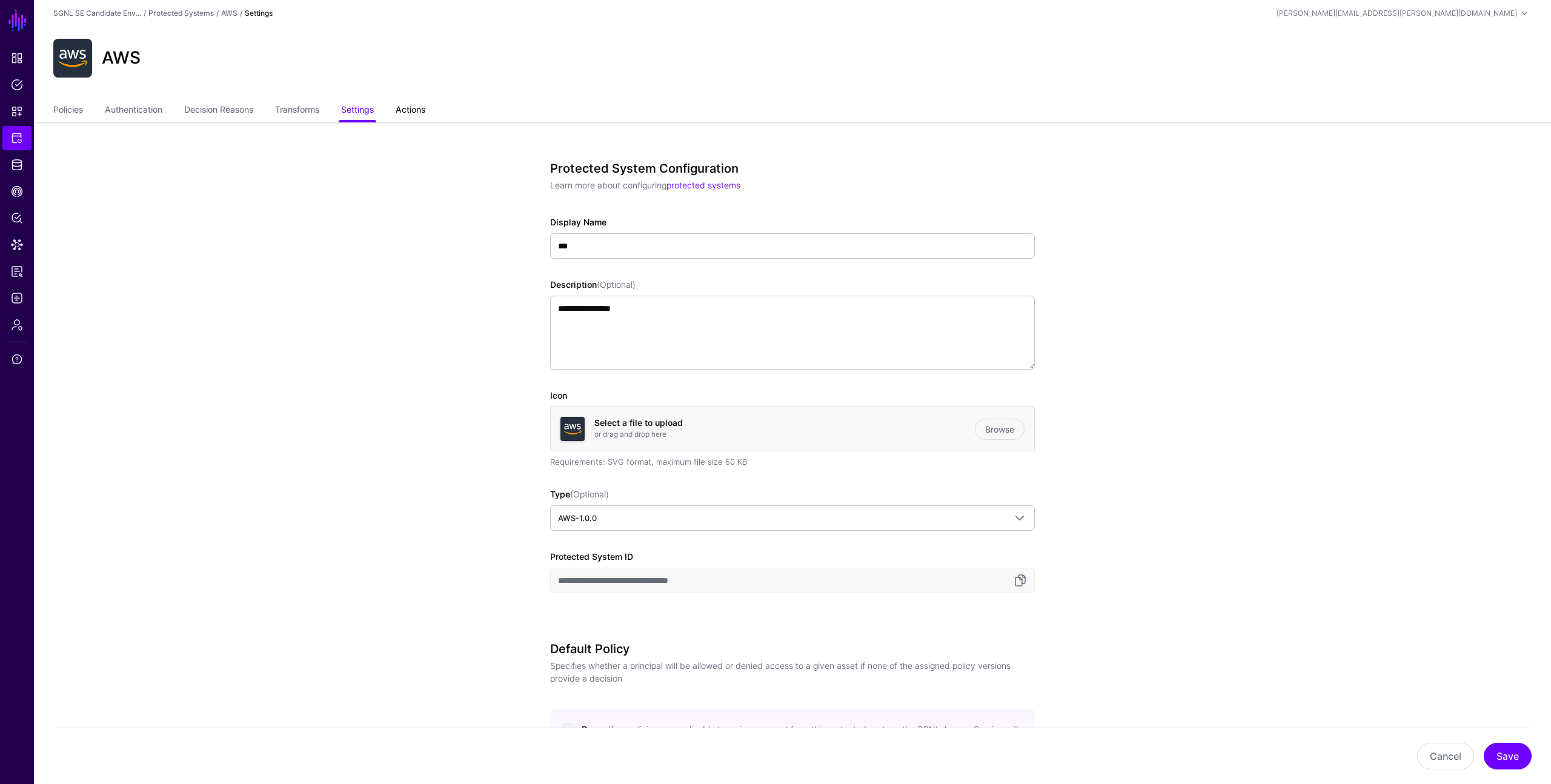
click at [409, 112] on link "Actions" at bounding box center [410, 110] width 30 height 23
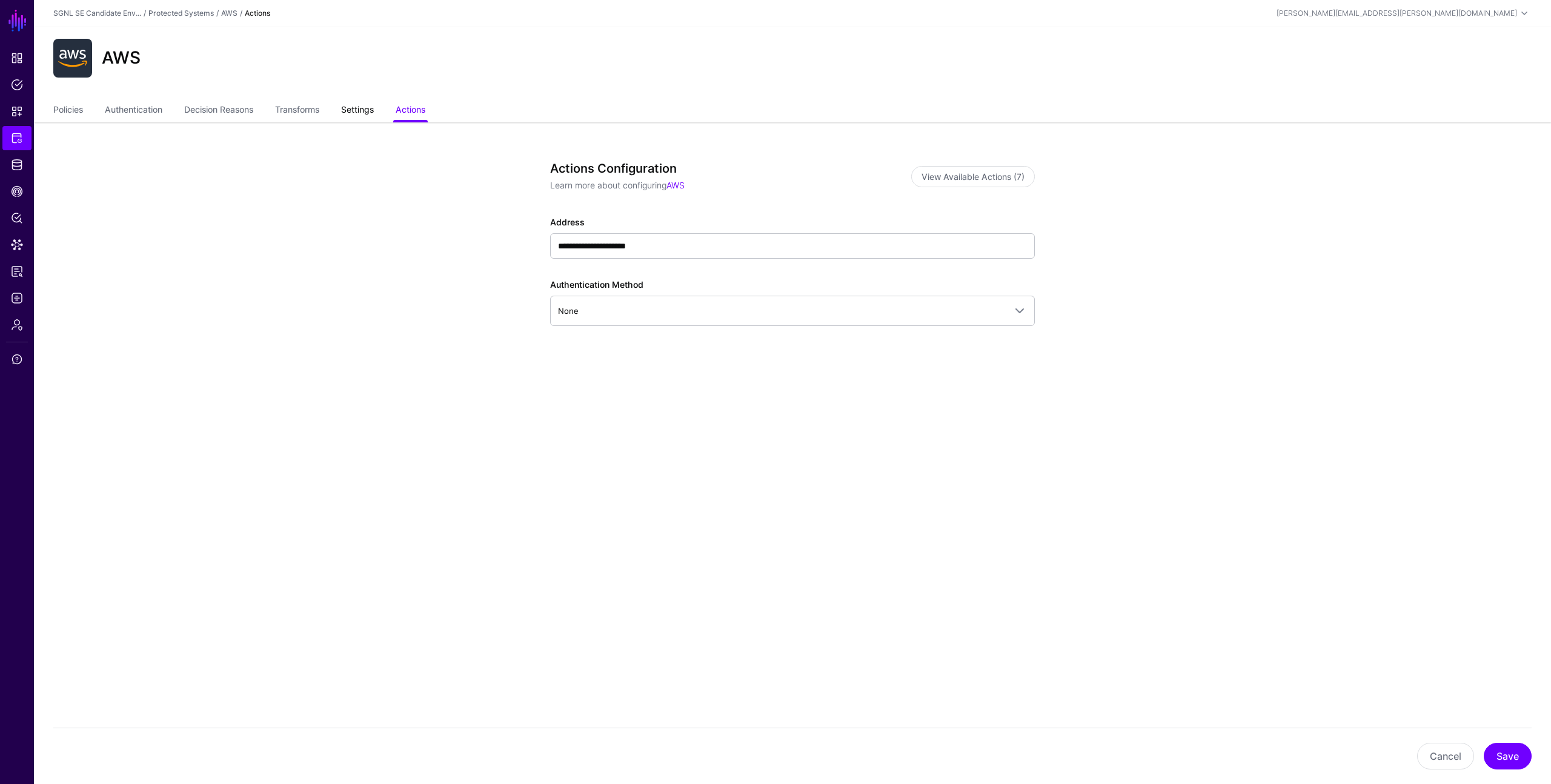
click at [358, 112] on link "Settings" at bounding box center [357, 110] width 33 height 23
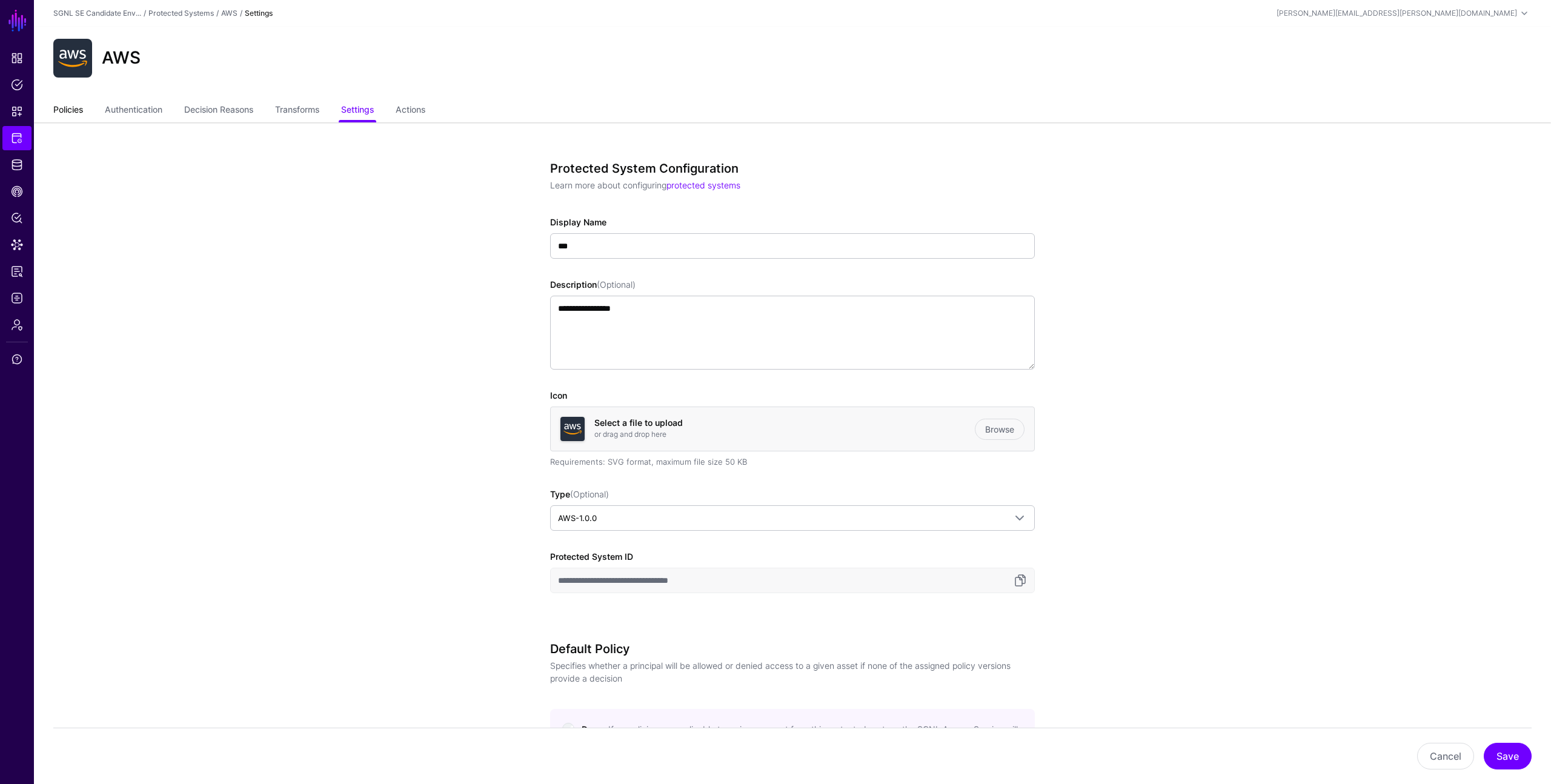
click at [77, 109] on link "Policies" at bounding box center [69, 110] width 30 height 23
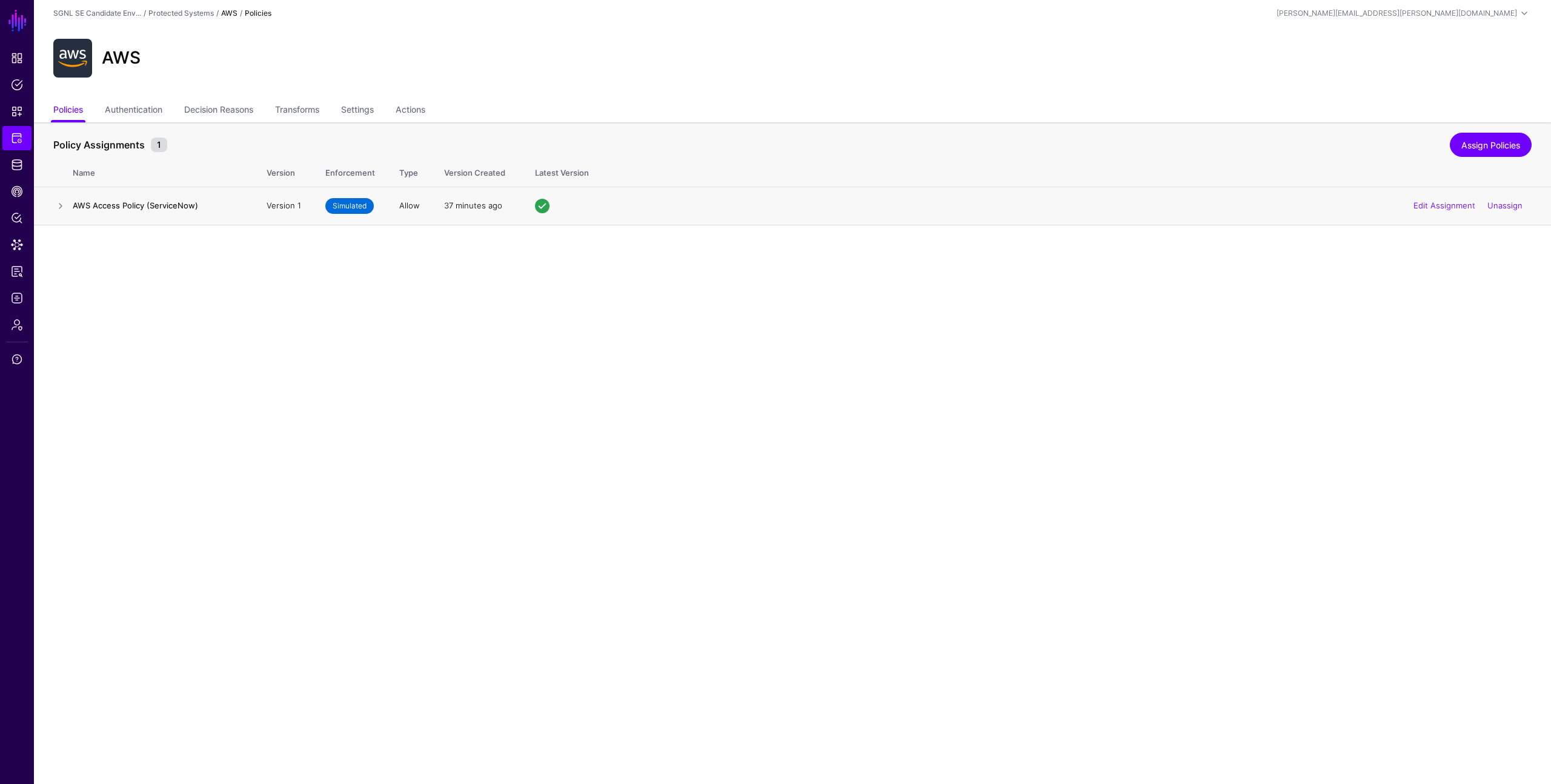
click at [343, 207] on span "Simulated" at bounding box center [349, 205] width 48 height 16
click at [61, 206] on link at bounding box center [61, 206] width 15 height 15
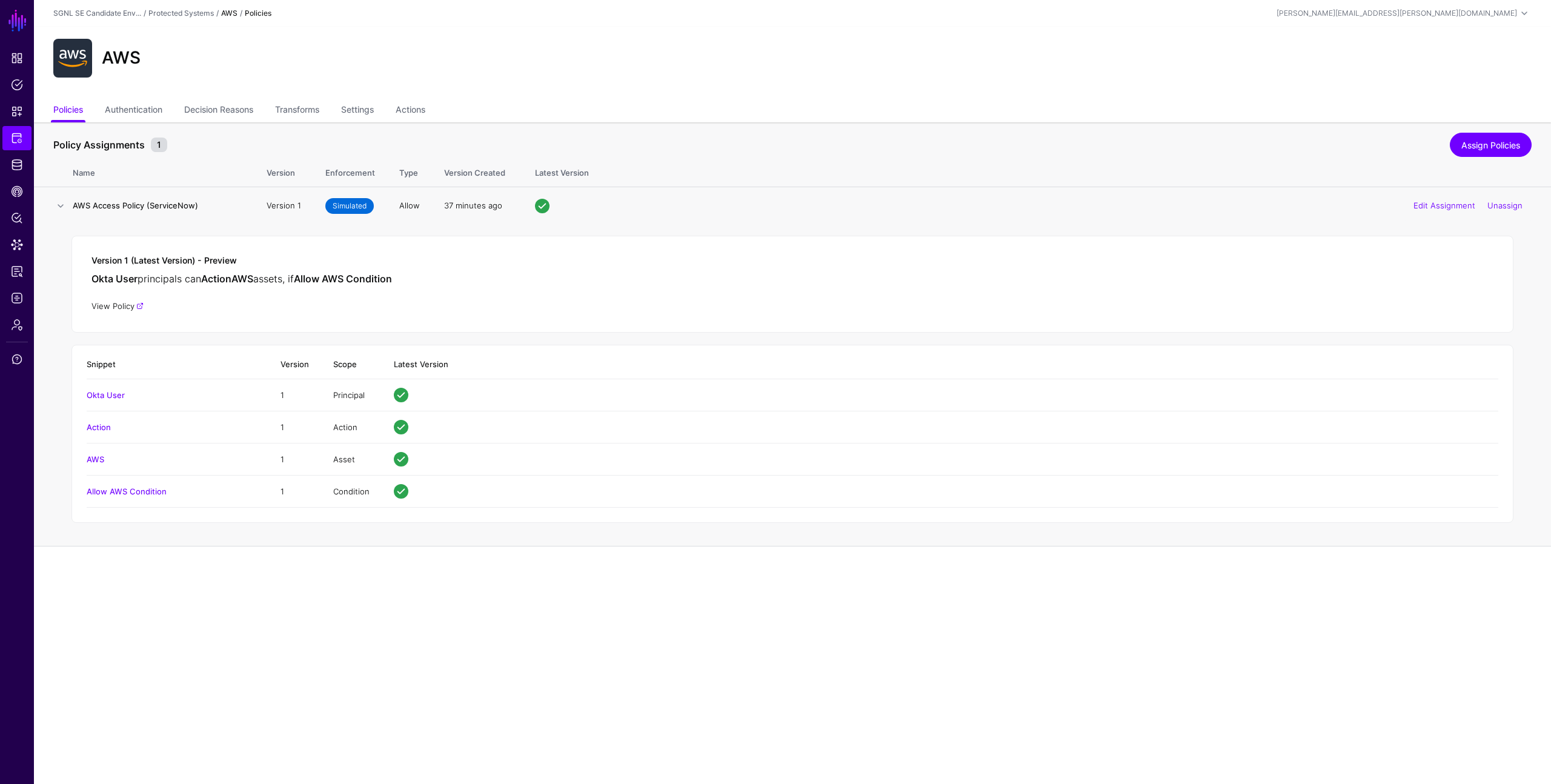
click at [125, 308] on link "View Policy" at bounding box center [118, 305] width 52 height 10
click at [346, 208] on span "Simulated" at bounding box center [349, 205] width 48 height 16
click at [1445, 207] on link "Edit Assignment" at bounding box center [1445, 205] width 62 height 10
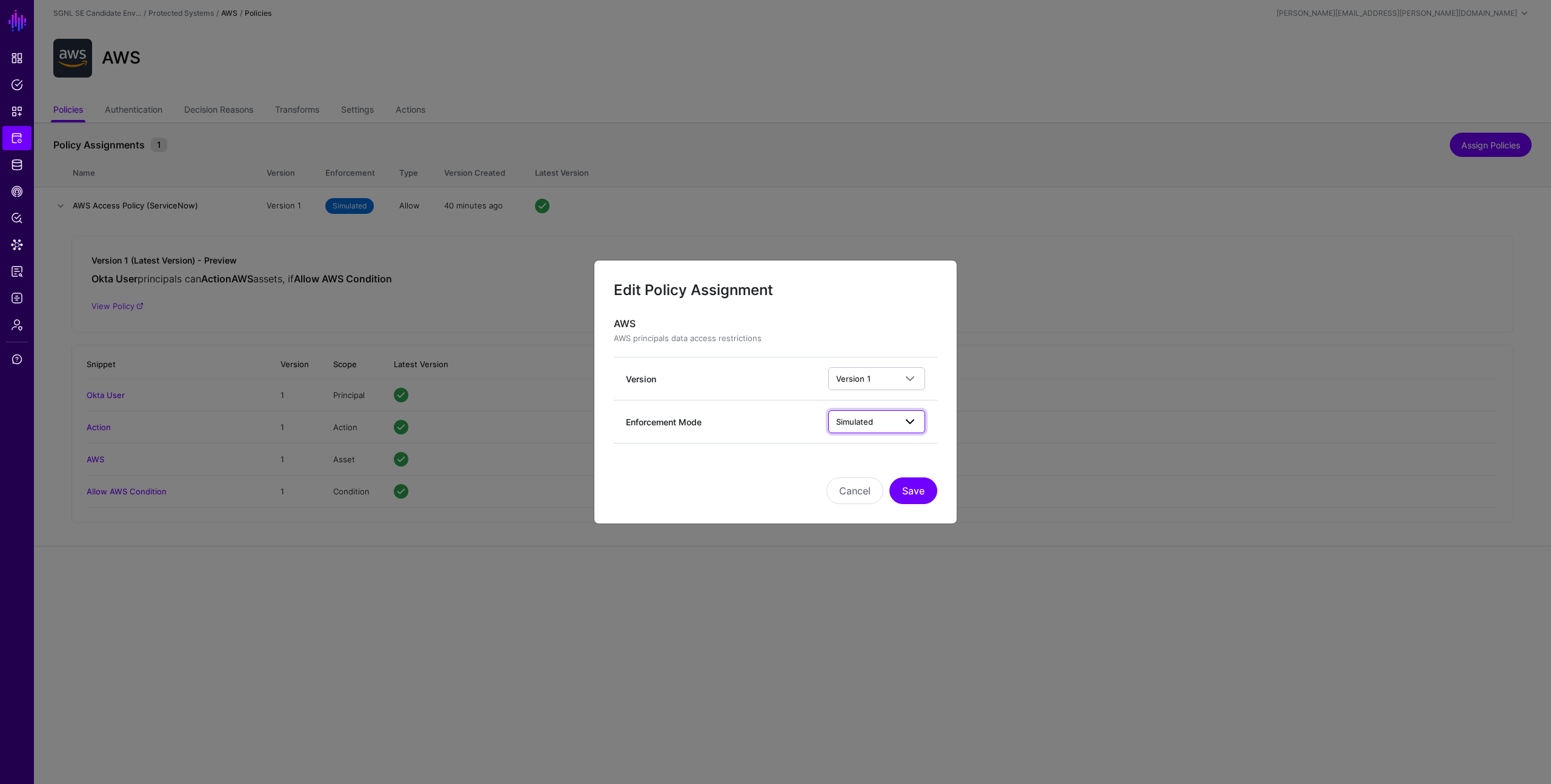
click at [884, 418] on span "Simulated" at bounding box center [866, 421] width 60 height 13
click at [882, 379] on span "Version 1" at bounding box center [866, 379] width 60 height 13
click at [760, 375] on div "Version" at bounding box center [727, 379] width 203 height 13
click at [916, 490] on button "Save" at bounding box center [914, 491] width 48 height 27
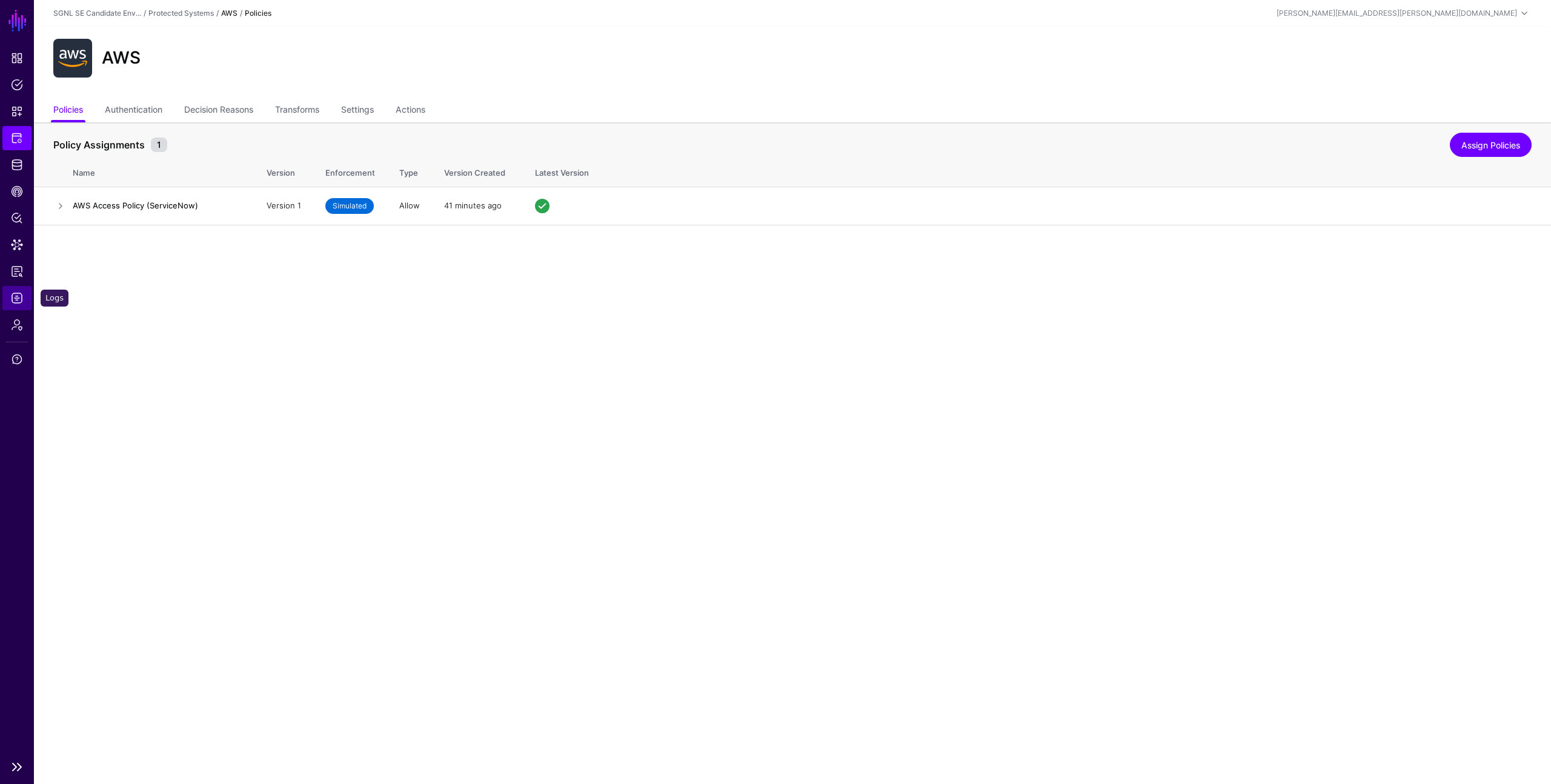
click at [16, 301] on span "Logs" at bounding box center [17, 298] width 12 height 12
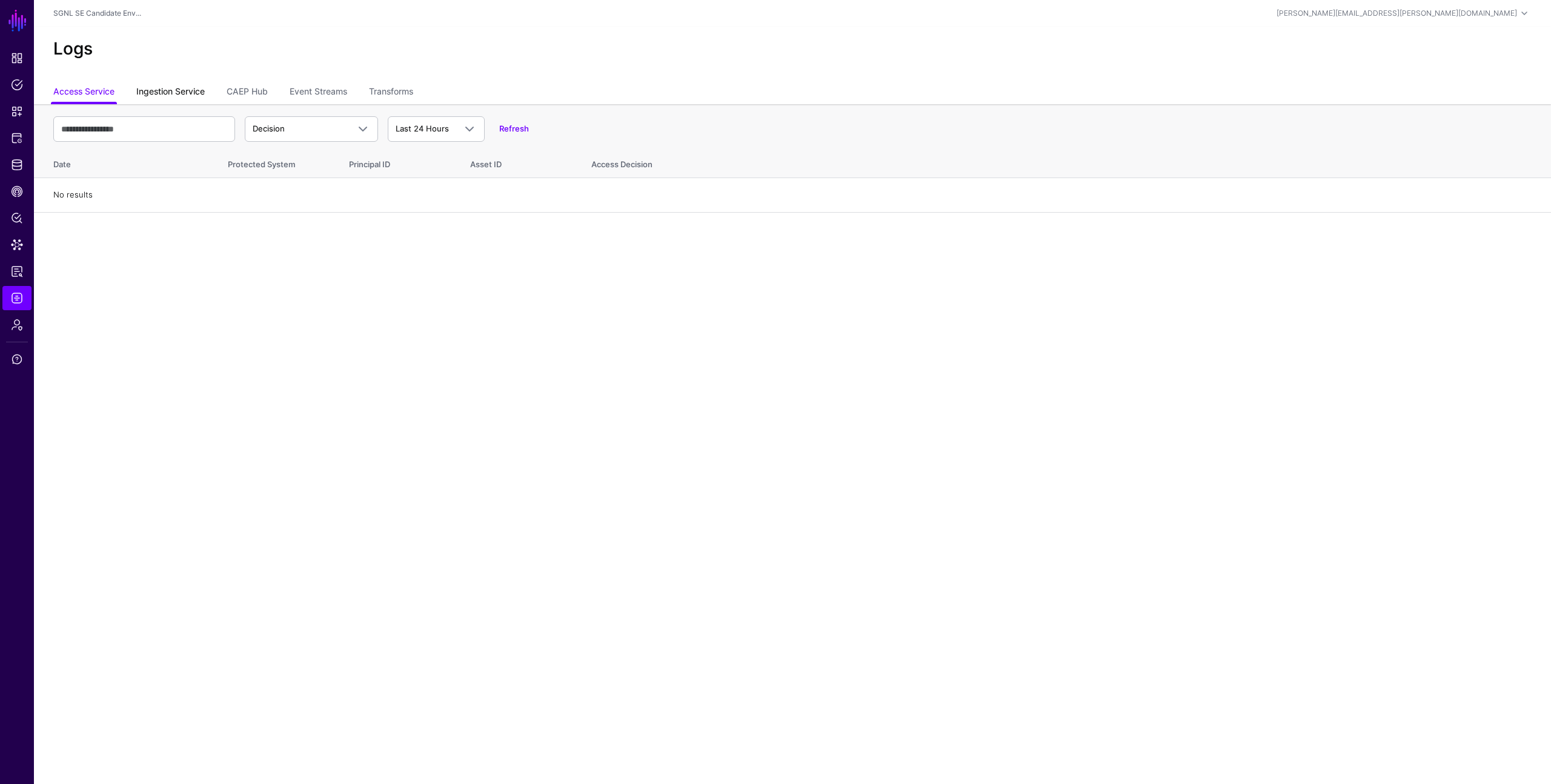
click at [176, 97] on link "Ingestion Service" at bounding box center [171, 92] width 69 height 23
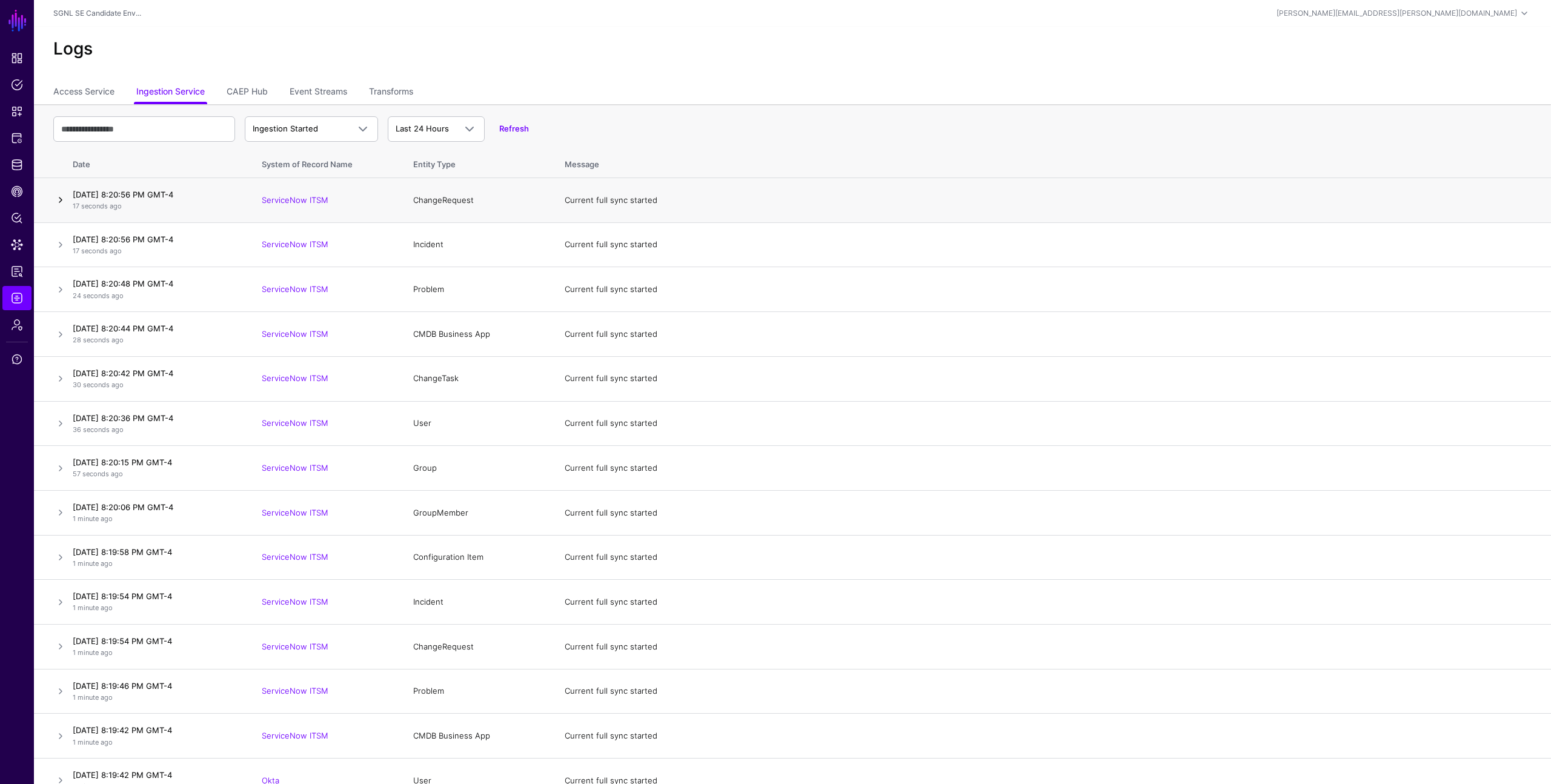
click at [57, 200] on link at bounding box center [61, 200] width 15 height 15
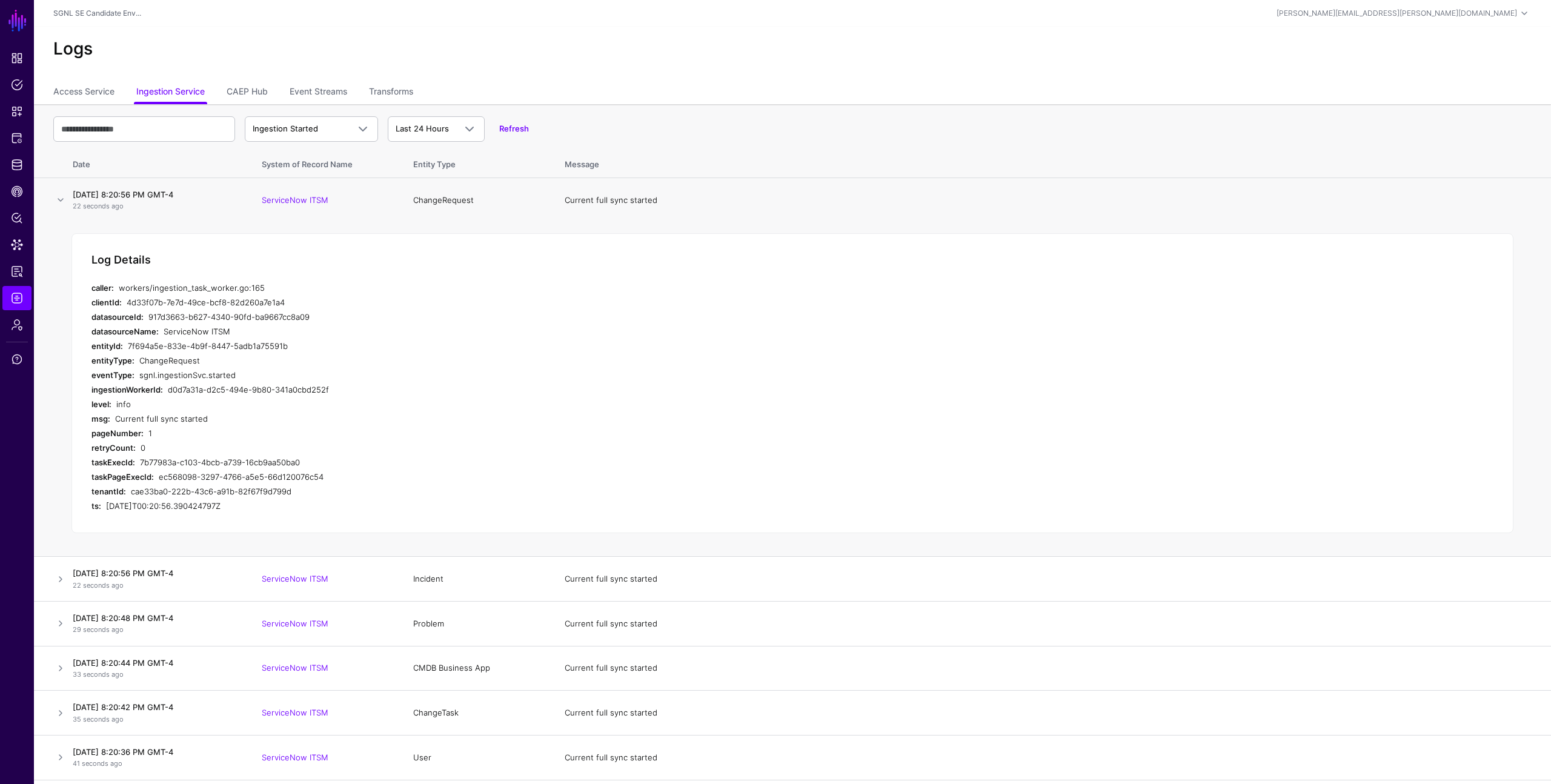
drag, startPoint x: 140, startPoint y: 359, endPoint x: 210, endPoint y: 363, distance: 70.1
click at [211, 363] on div "ChangeRequest" at bounding box center [357, 360] width 437 height 15
click at [210, 363] on div "ChangeRequest" at bounding box center [357, 360] width 437 height 15
click at [405, 93] on link "Transforms" at bounding box center [391, 92] width 44 height 23
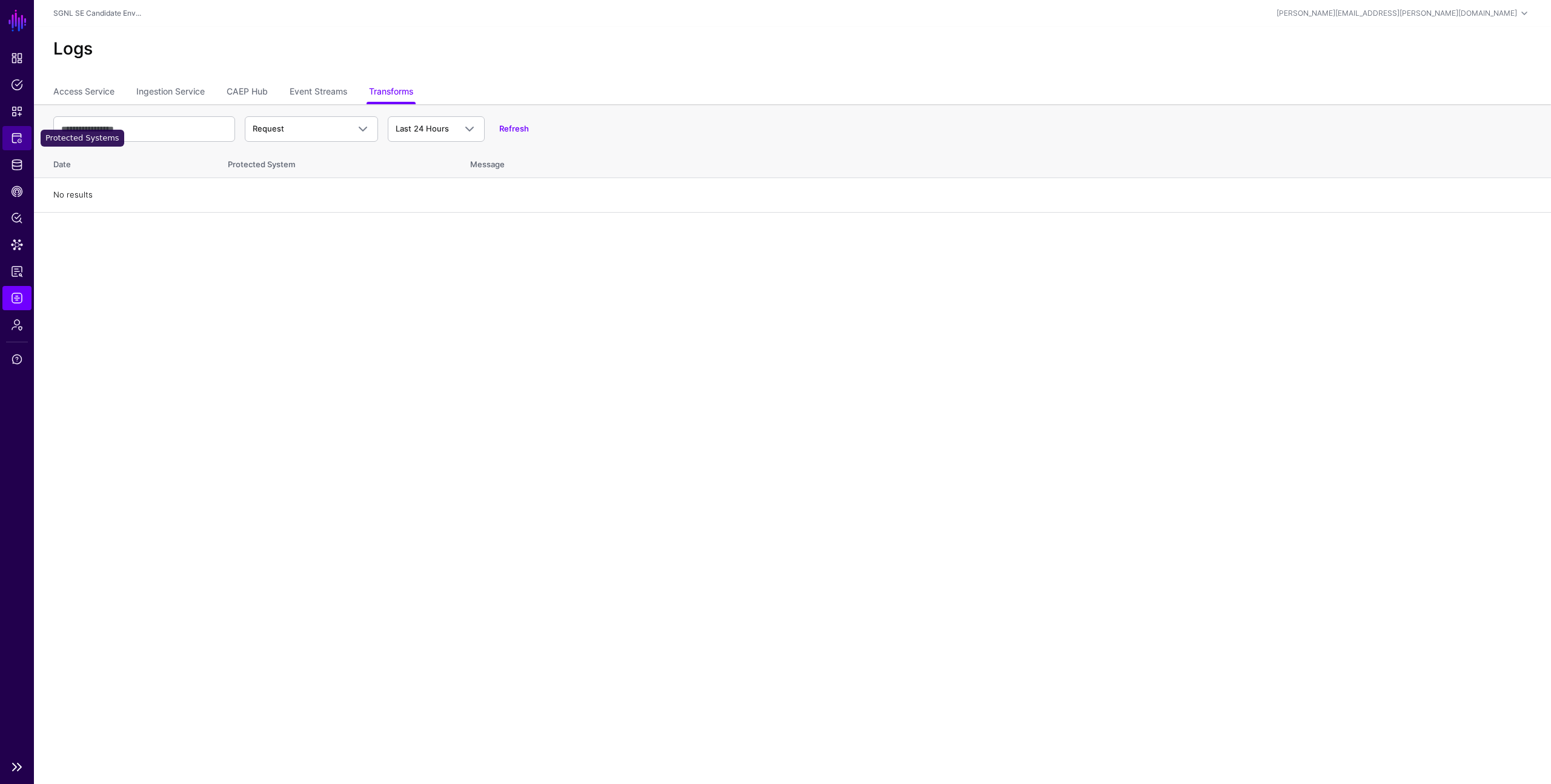
click at [16, 138] on span "Protected Systems" at bounding box center [17, 138] width 12 height 12
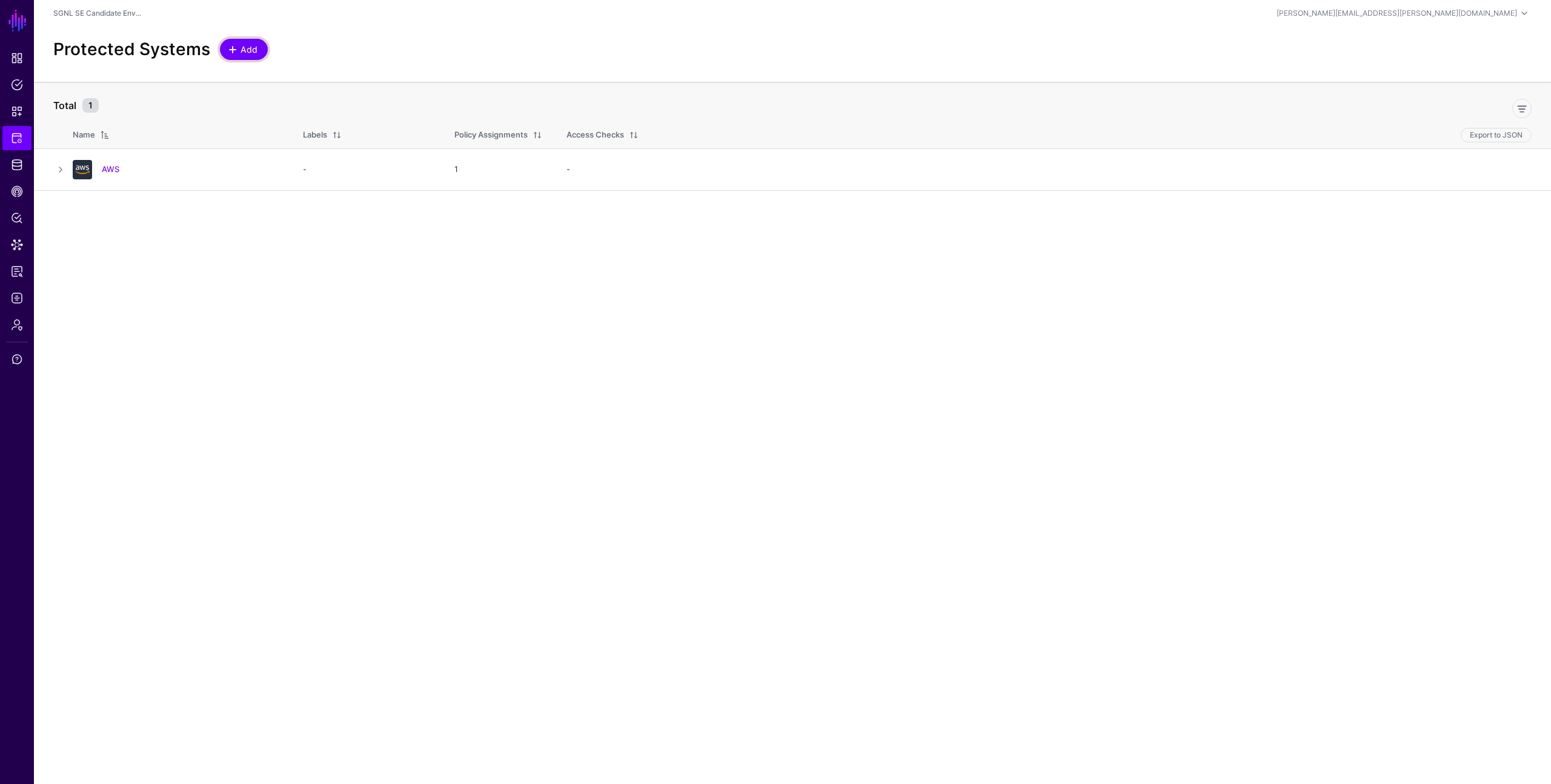
click at [229, 55] on span "Add" at bounding box center [244, 49] width 31 height 13
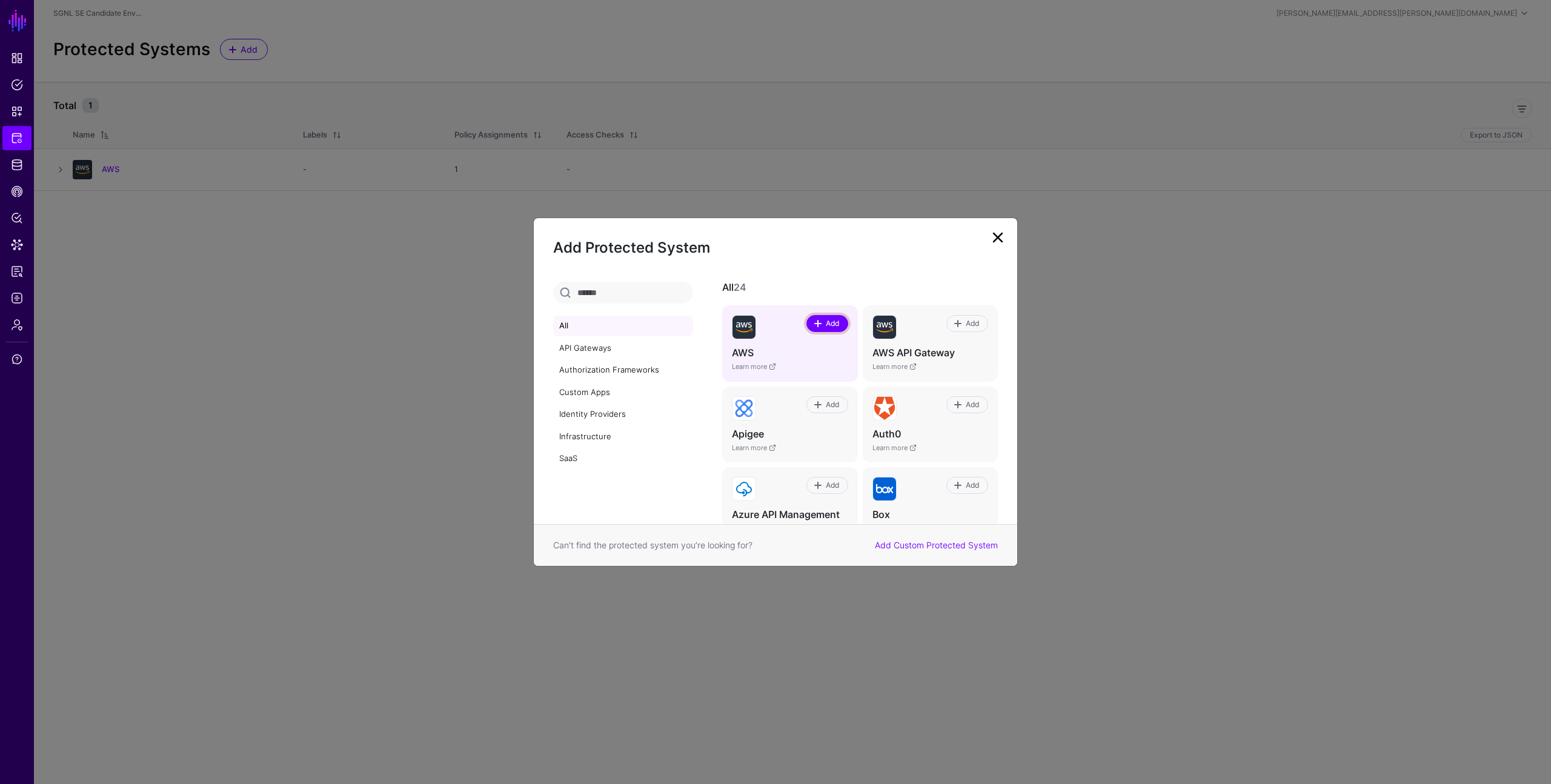
click at [813, 321] on span at bounding box center [818, 323] width 10 height 10
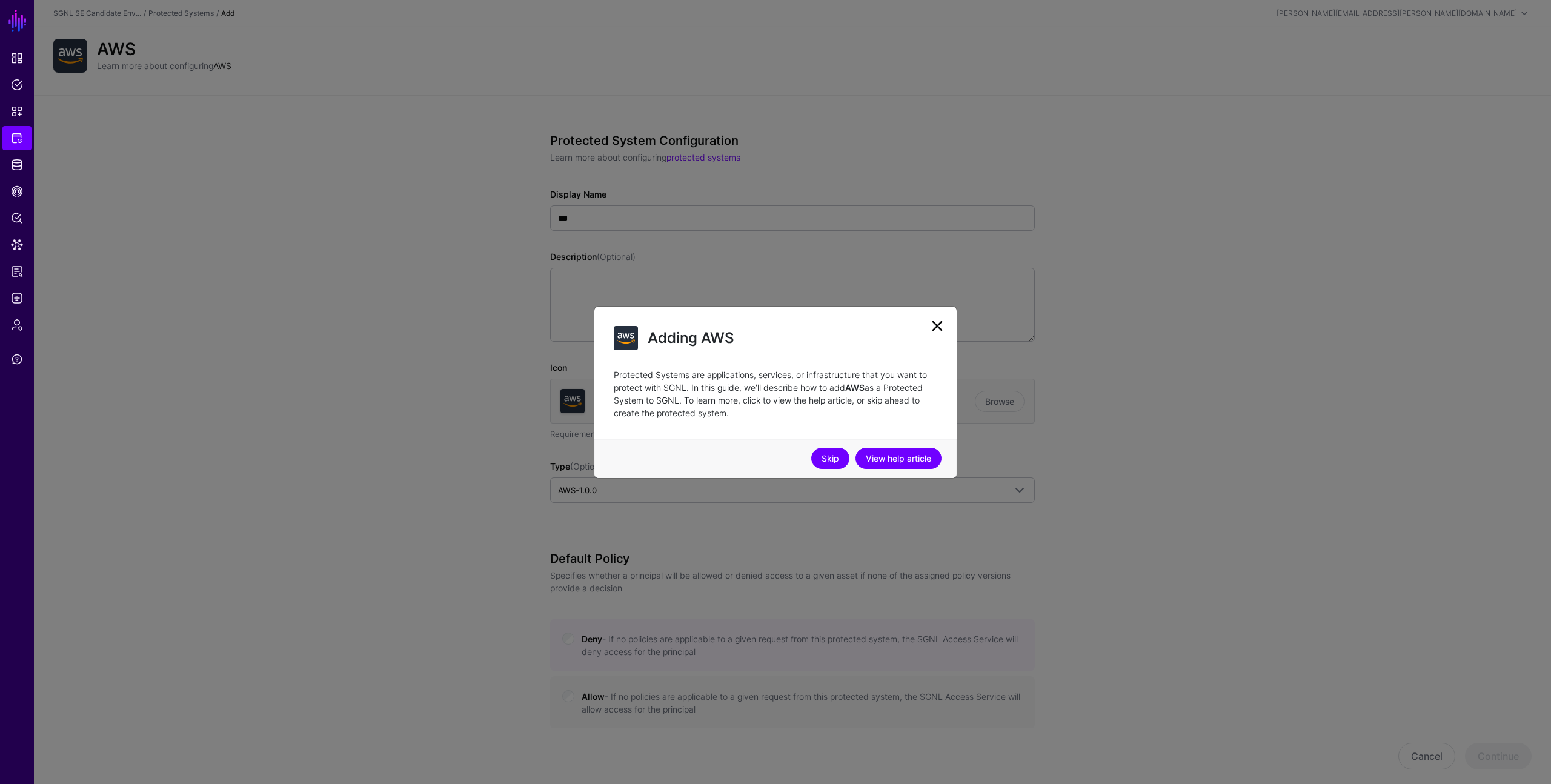
click at [825, 456] on link "Skip" at bounding box center [830, 458] width 38 height 21
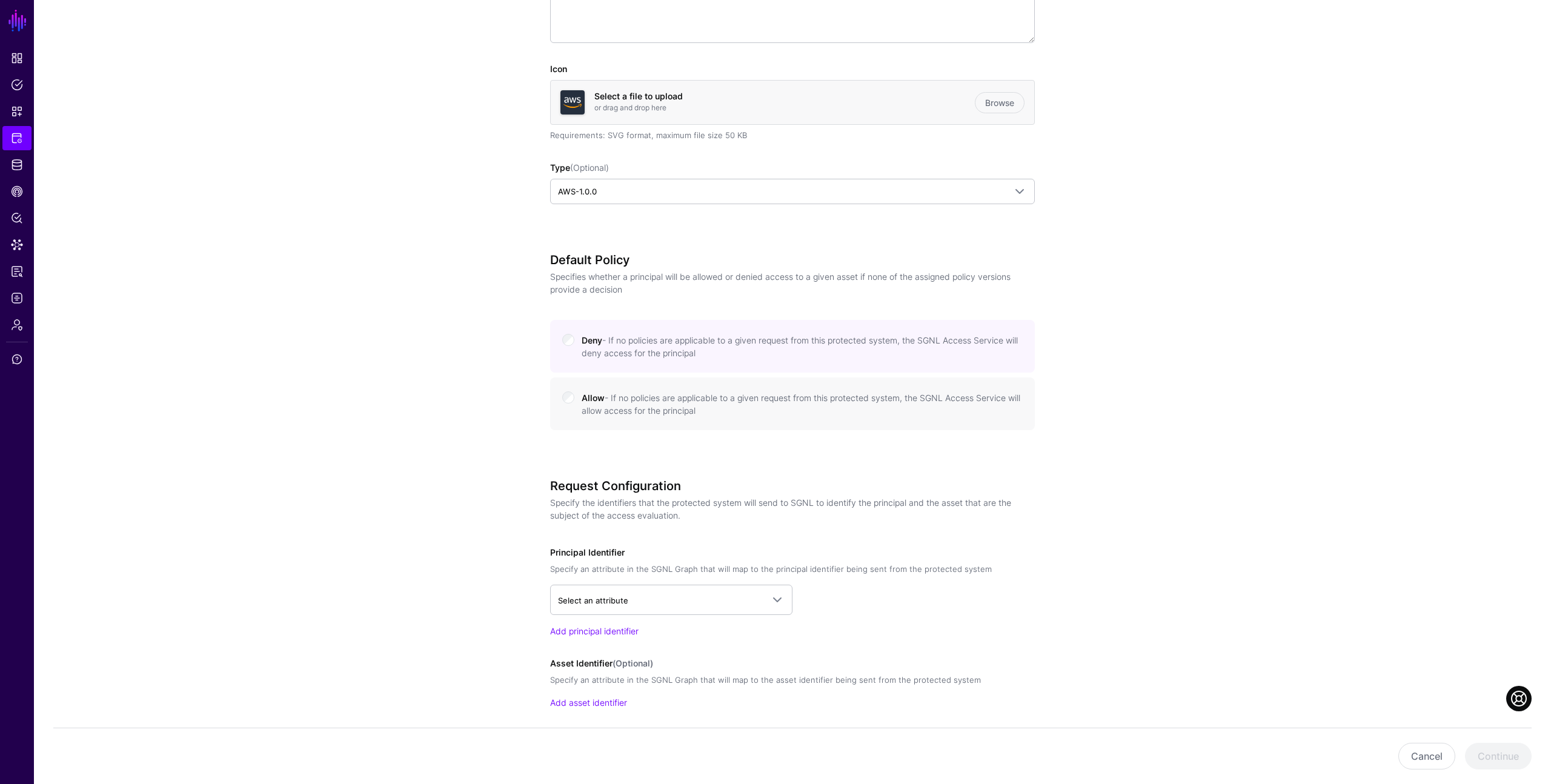
scroll to position [350, 0]
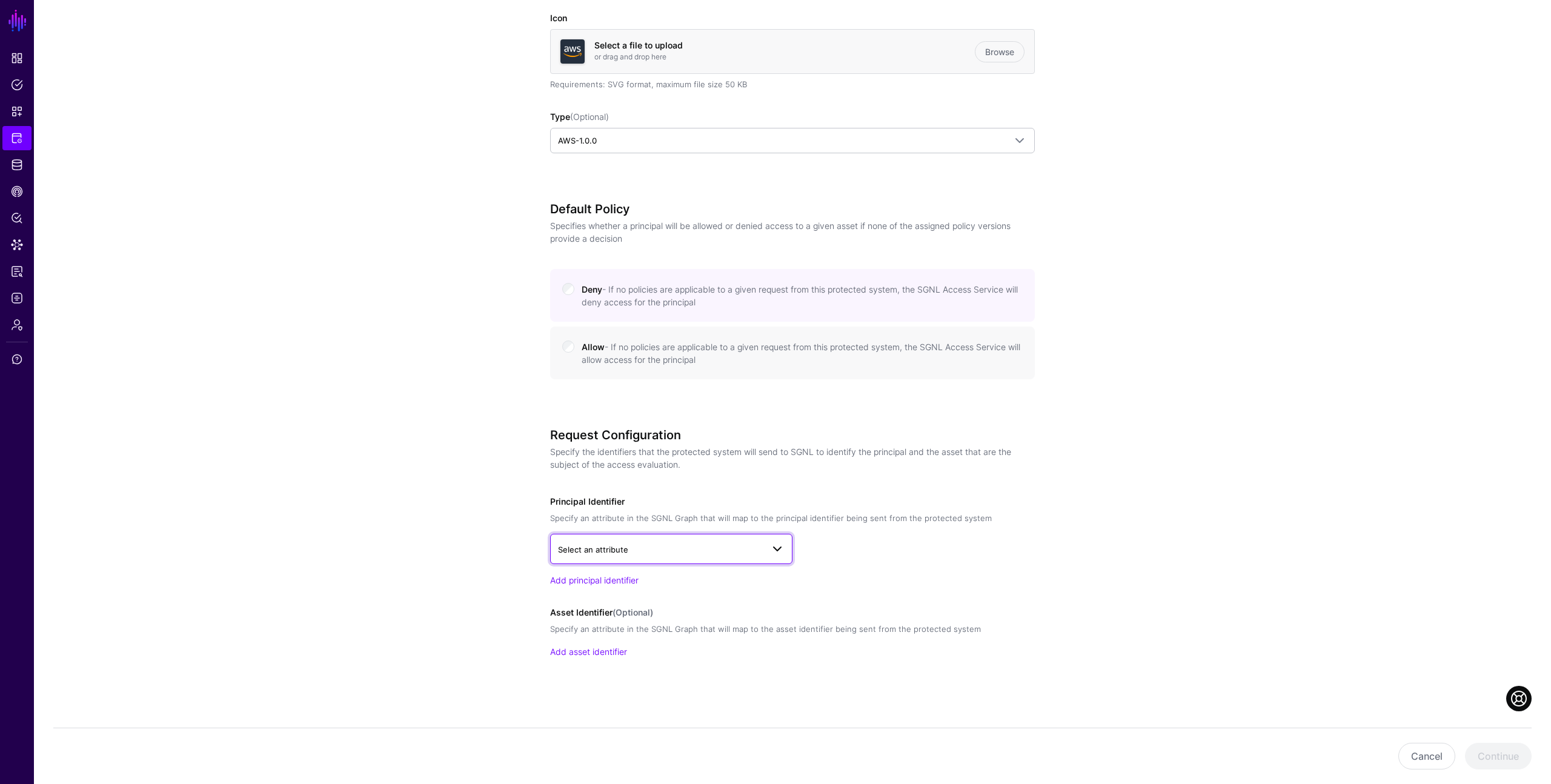
click at [614, 551] on span "Select an attribute" at bounding box center [593, 549] width 70 height 10
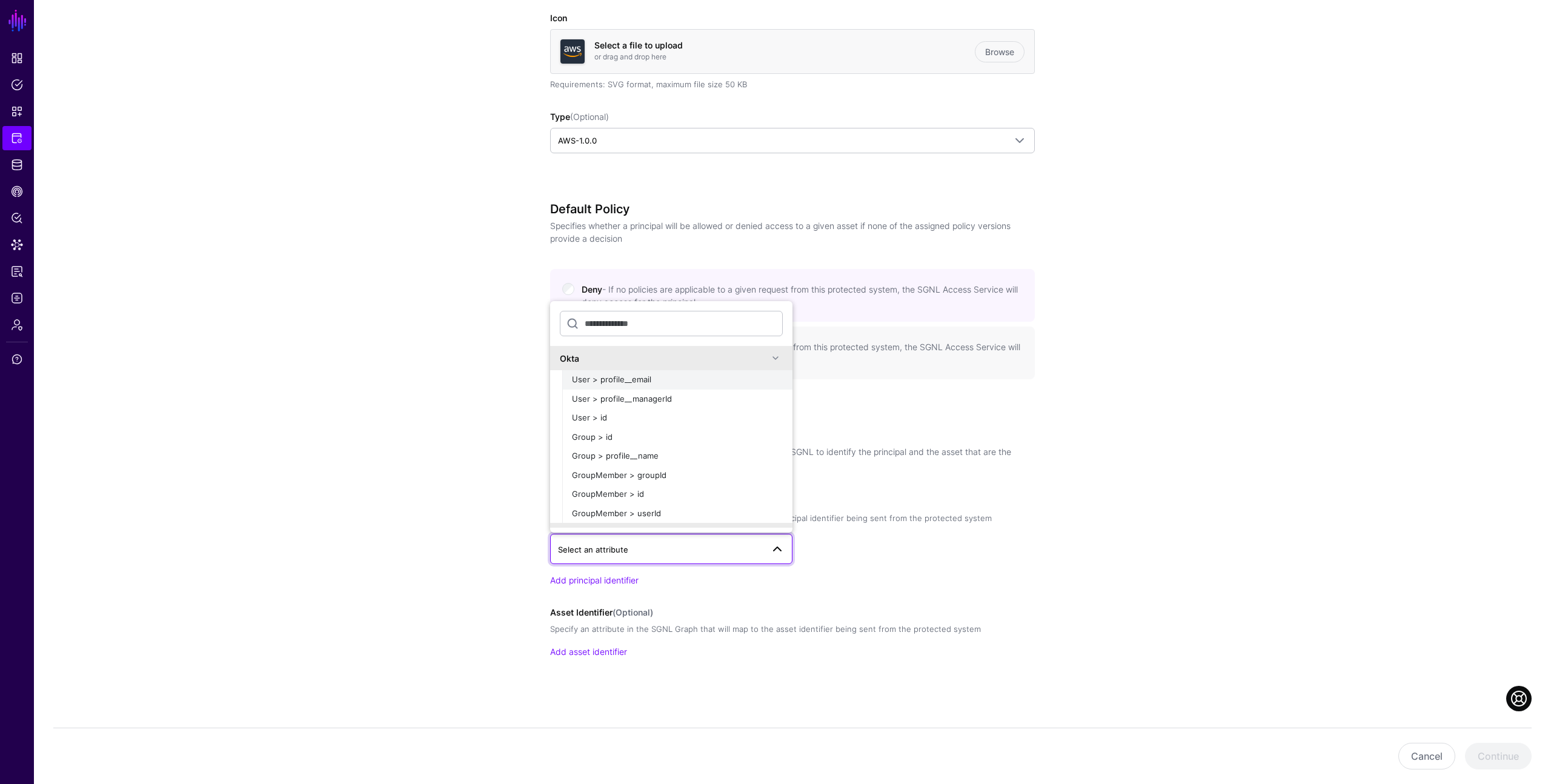
click at [630, 379] on span "User > profile__email" at bounding box center [611, 379] width 80 height 10
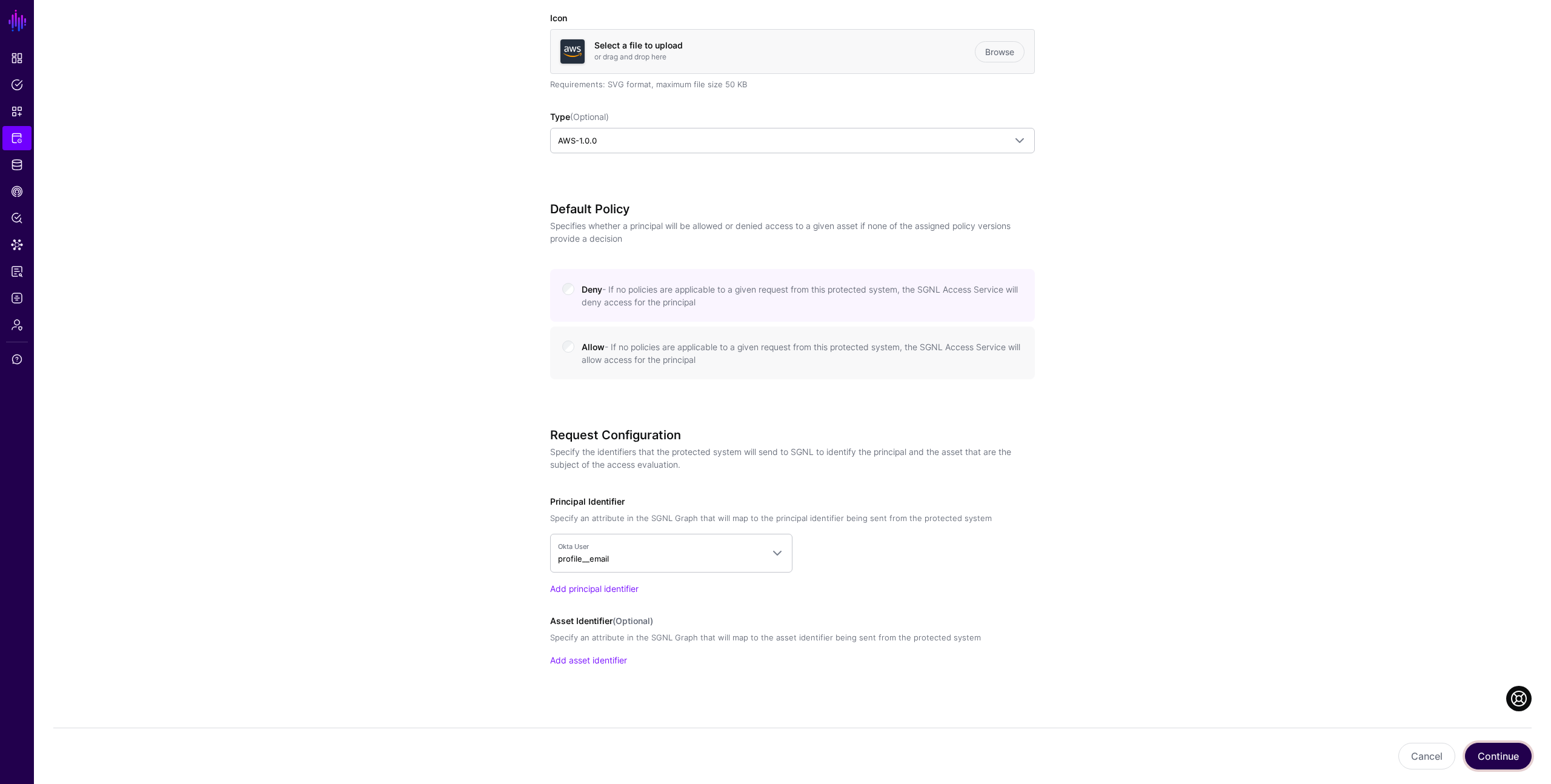
click at [1476, 756] on button "Continue" at bounding box center [1499, 756] width 67 height 27
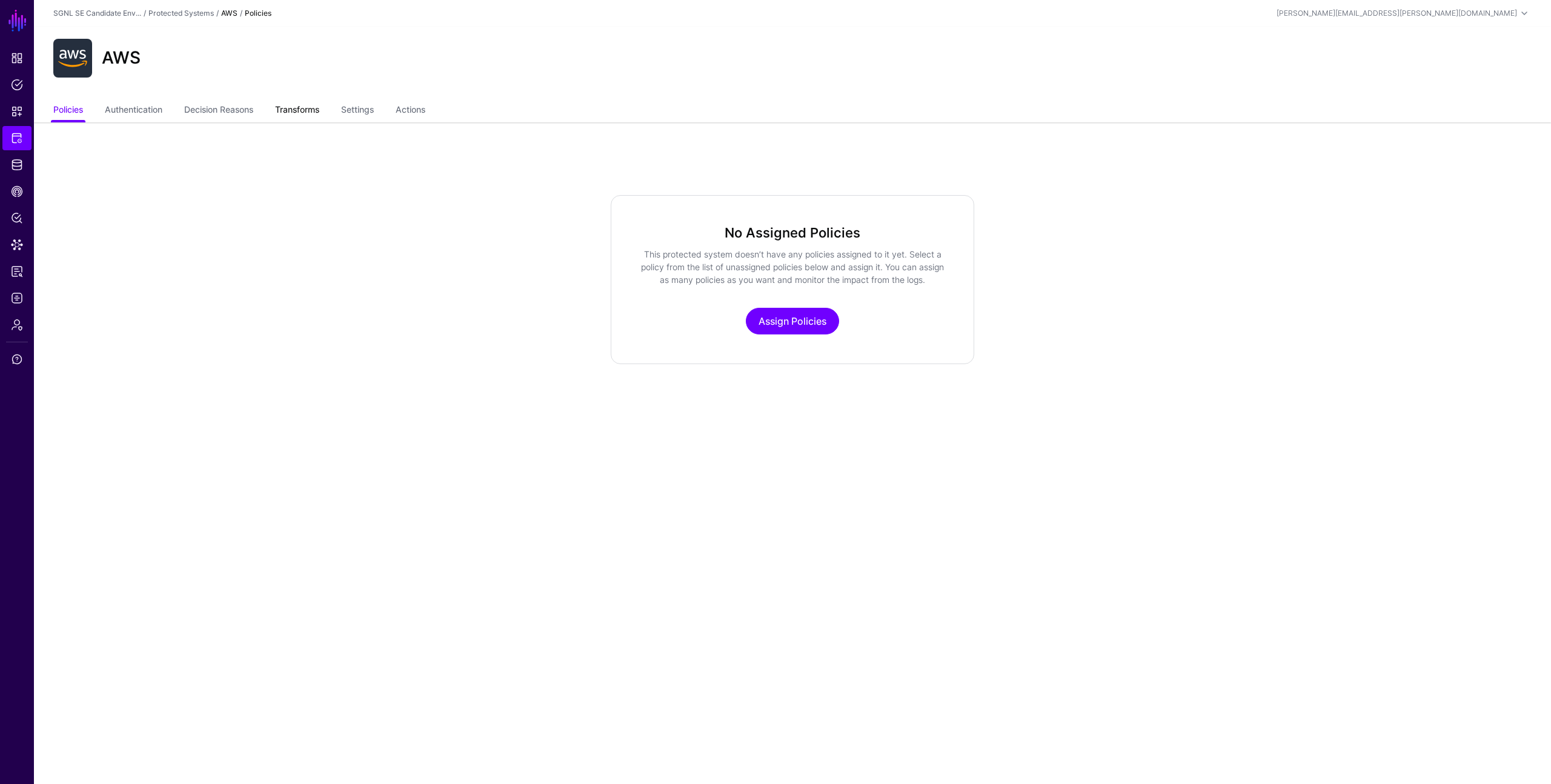
click at [301, 105] on link "Transforms" at bounding box center [296, 110] width 44 height 23
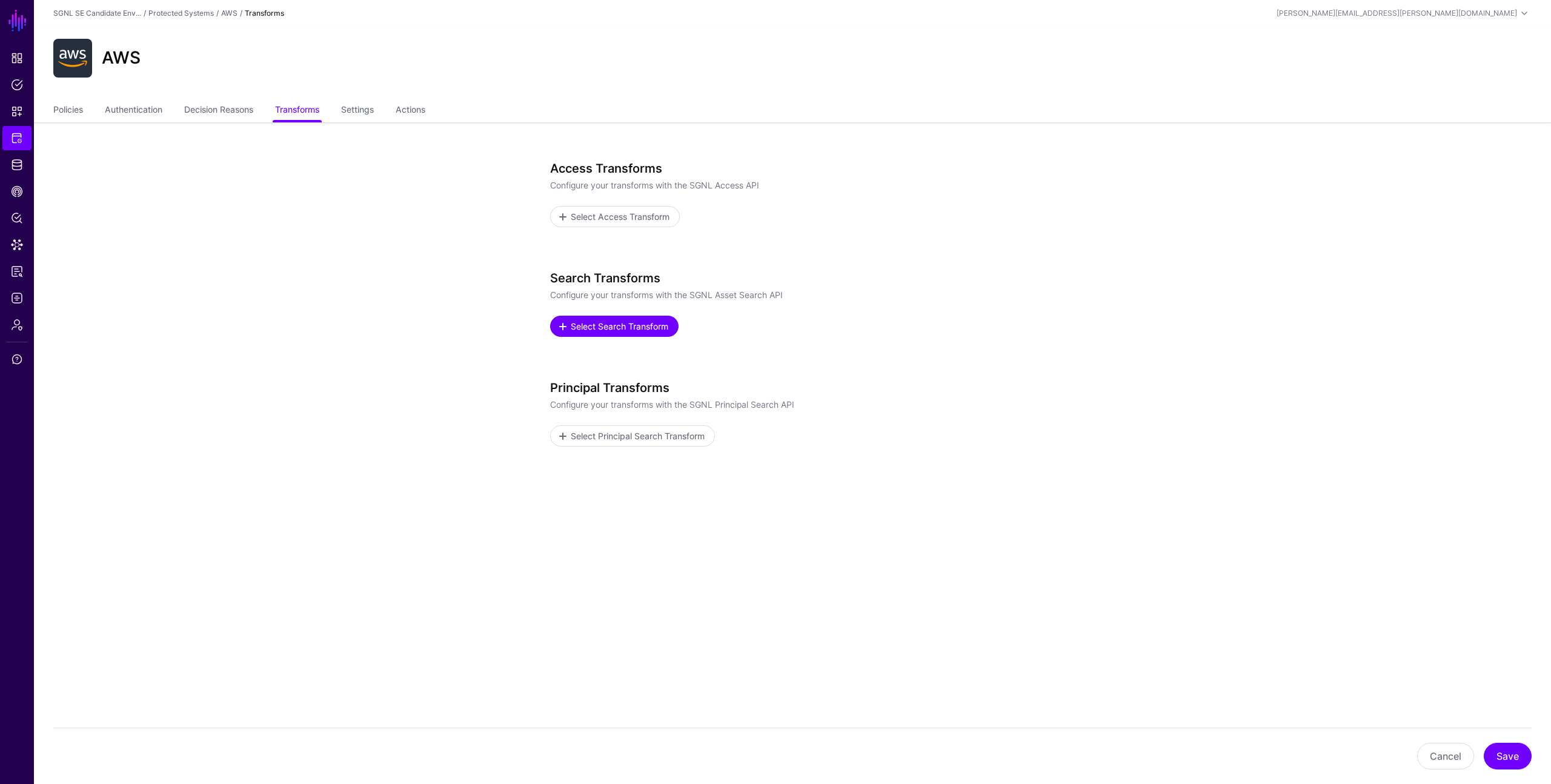
click at [585, 322] on span "Select Search Transform" at bounding box center [620, 326] width 101 height 13
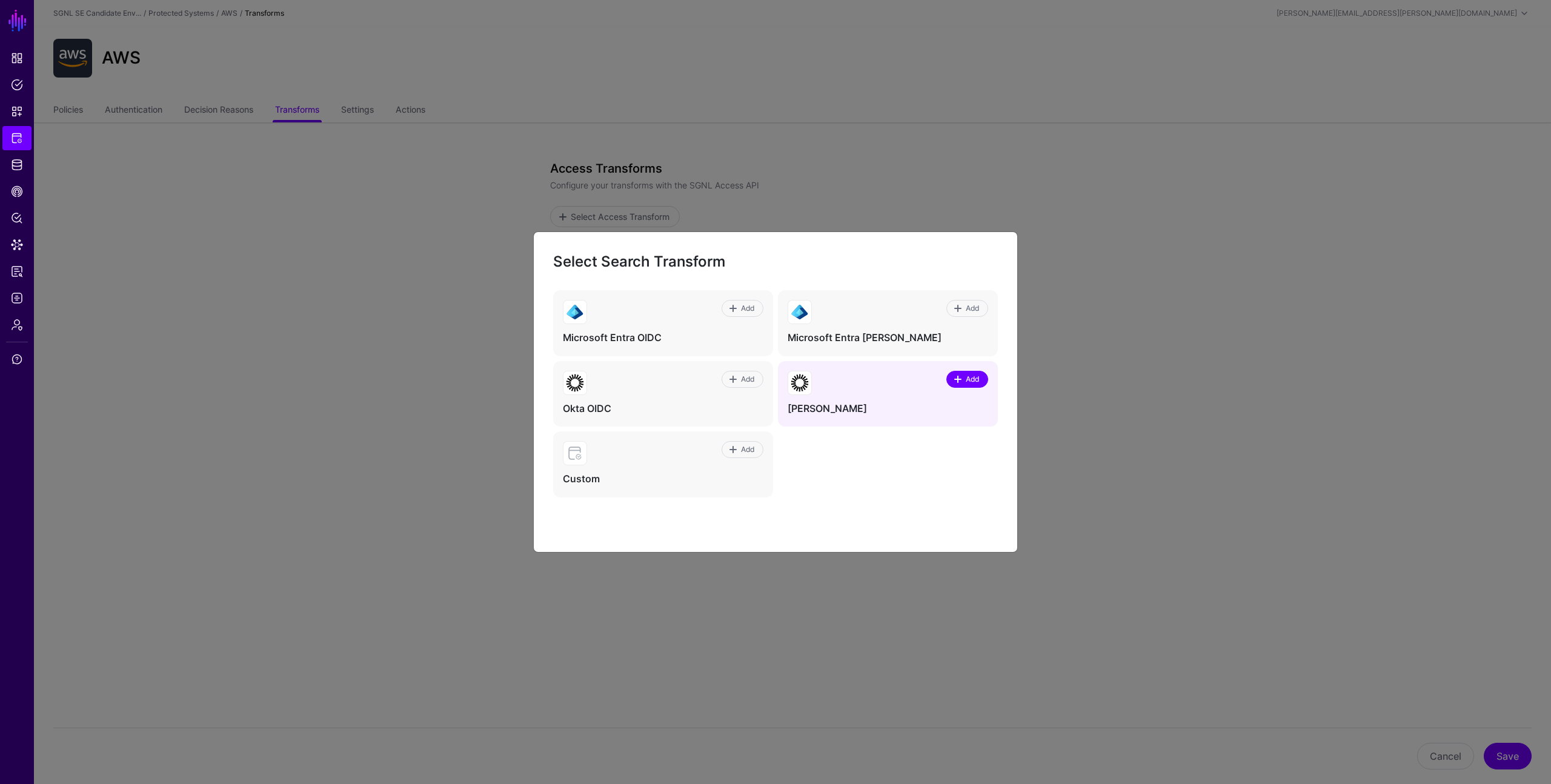
click at [975, 383] on span "Add" at bounding box center [973, 379] width 16 height 11
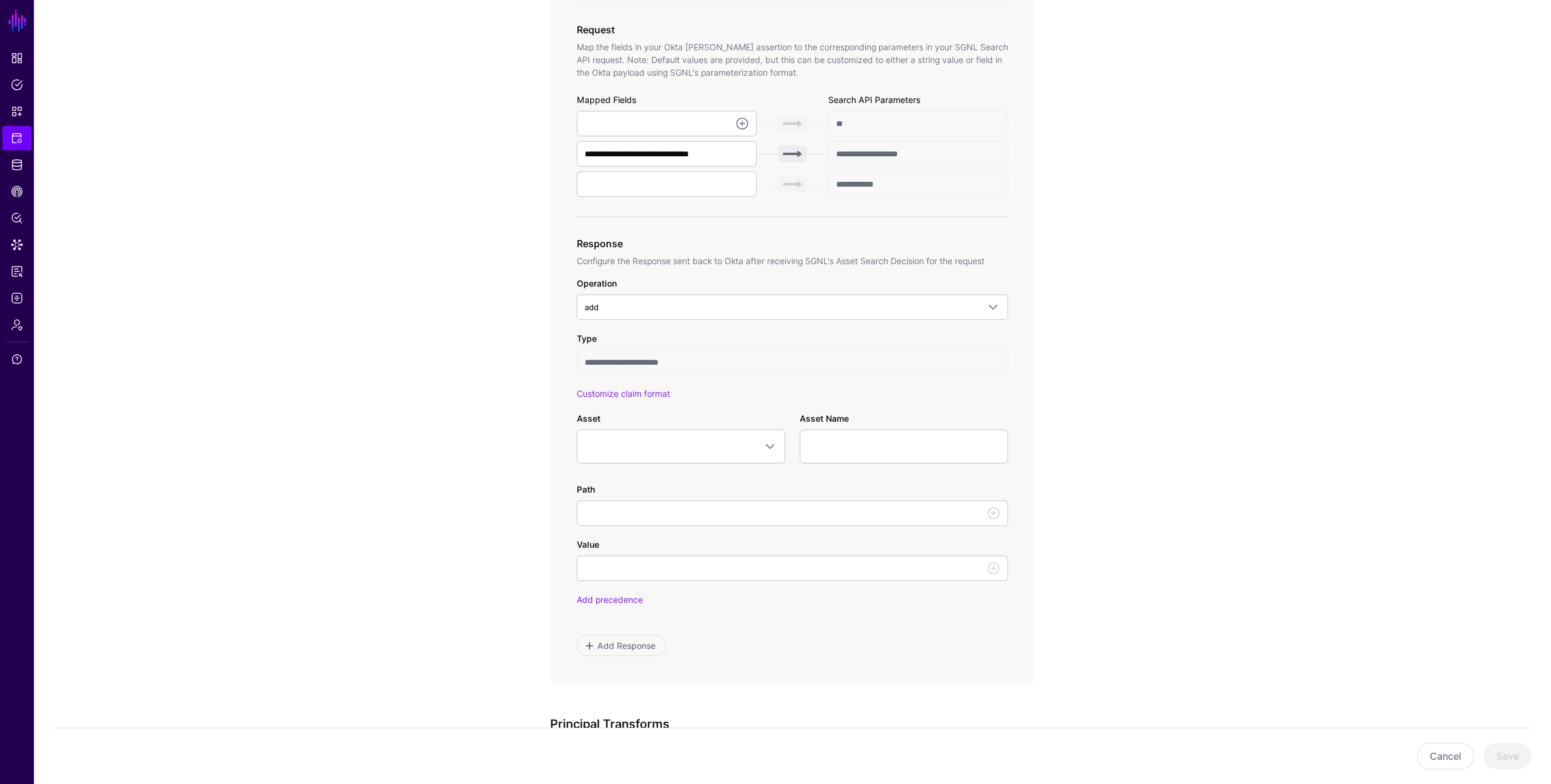
scroll to position [404, 0]
click at [740, 444] on span at bounding box center [681, 445] width 193 height 15
click at [767, 444] on span at bounding box center [771, 445] width 15 height 15
click at [763, 363] on input "**********" at bounding box center [792, 360] width 431 height 25
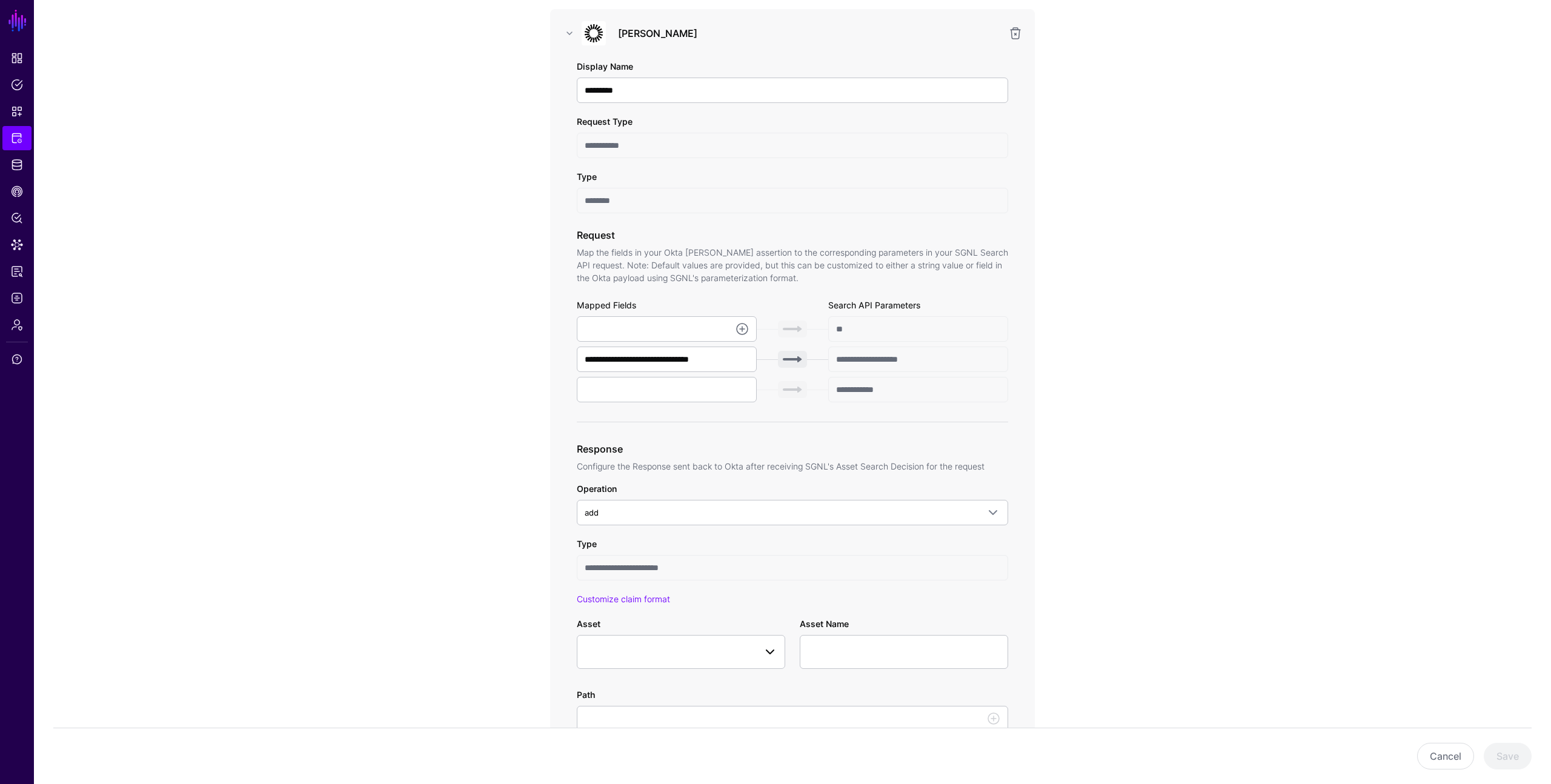
scroll to position [194, 0]
click at [771, 657] on span at bounding box center [771, 655] width 15 height 15
click at [757, 555] on div "**********" at bounding box center [792, 562] width 431 height 43
click at [1021, 36] on link at bounding box center [1016, 36] width 15 height 15
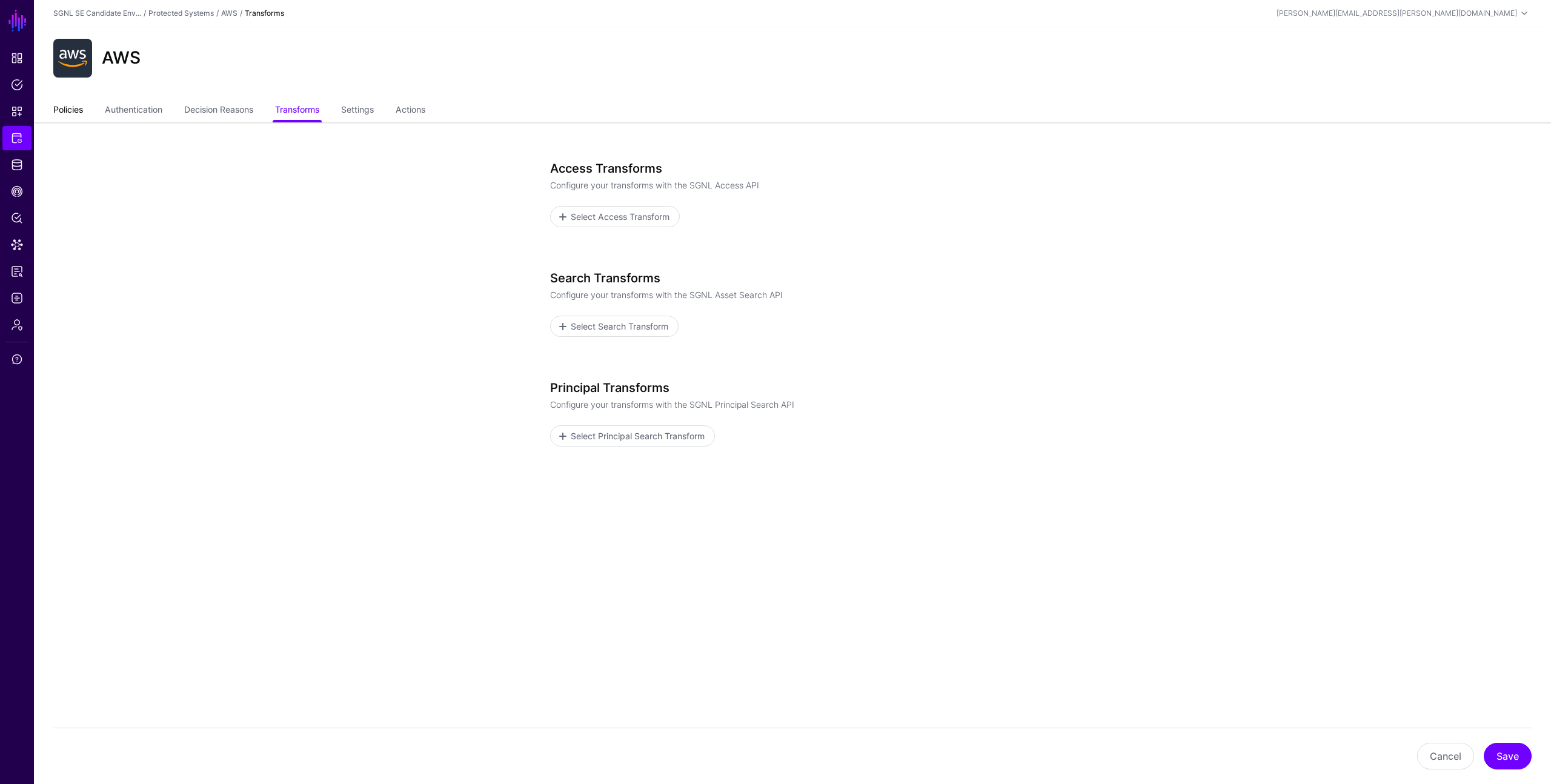
click at [66, 112] on link "Policies" at bounding box center [69, 110] width 30 height 23
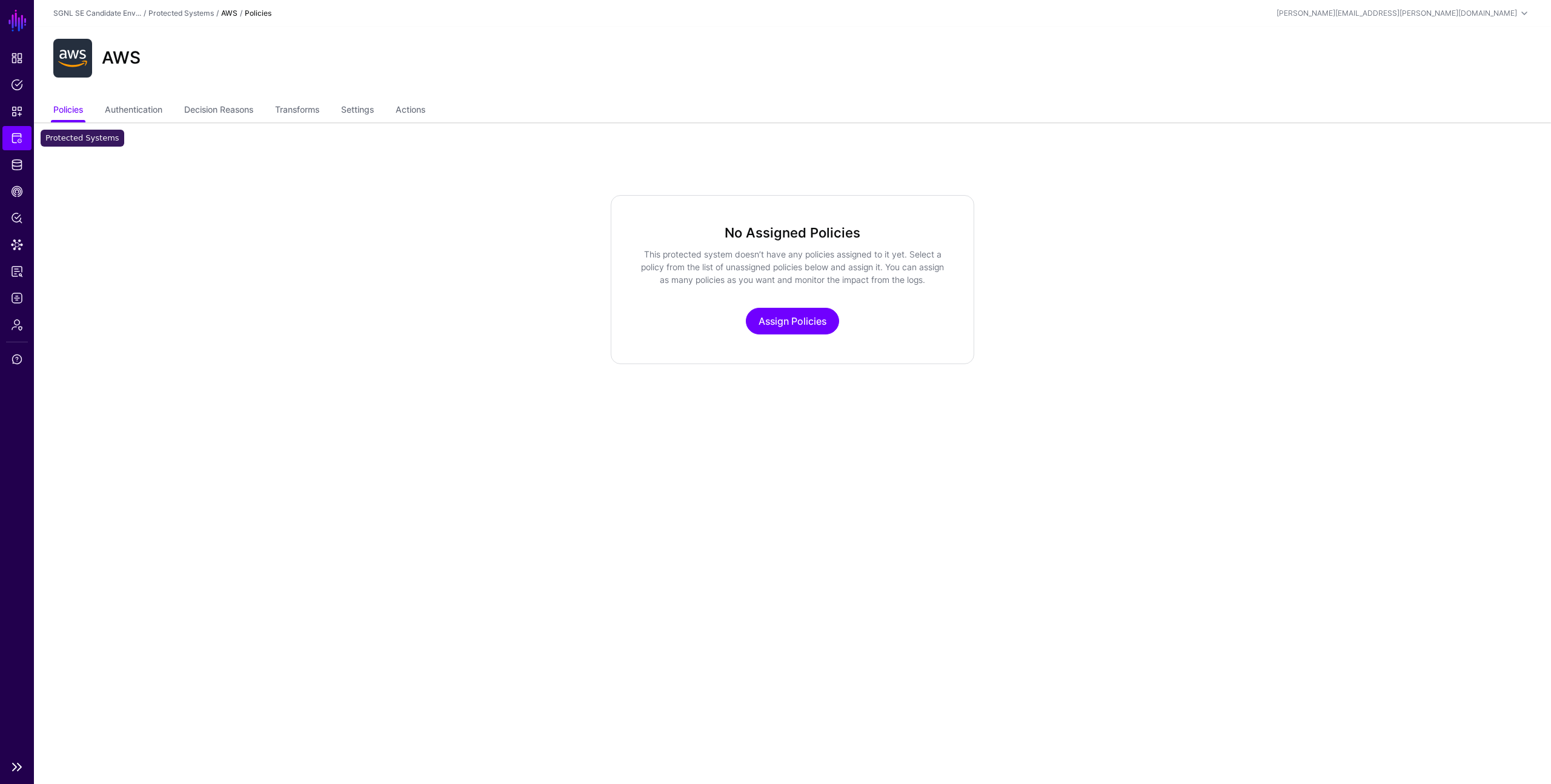
click at [18, 141] on span "Protected Systems" at bounding box center [17, 138] width 12 height 12
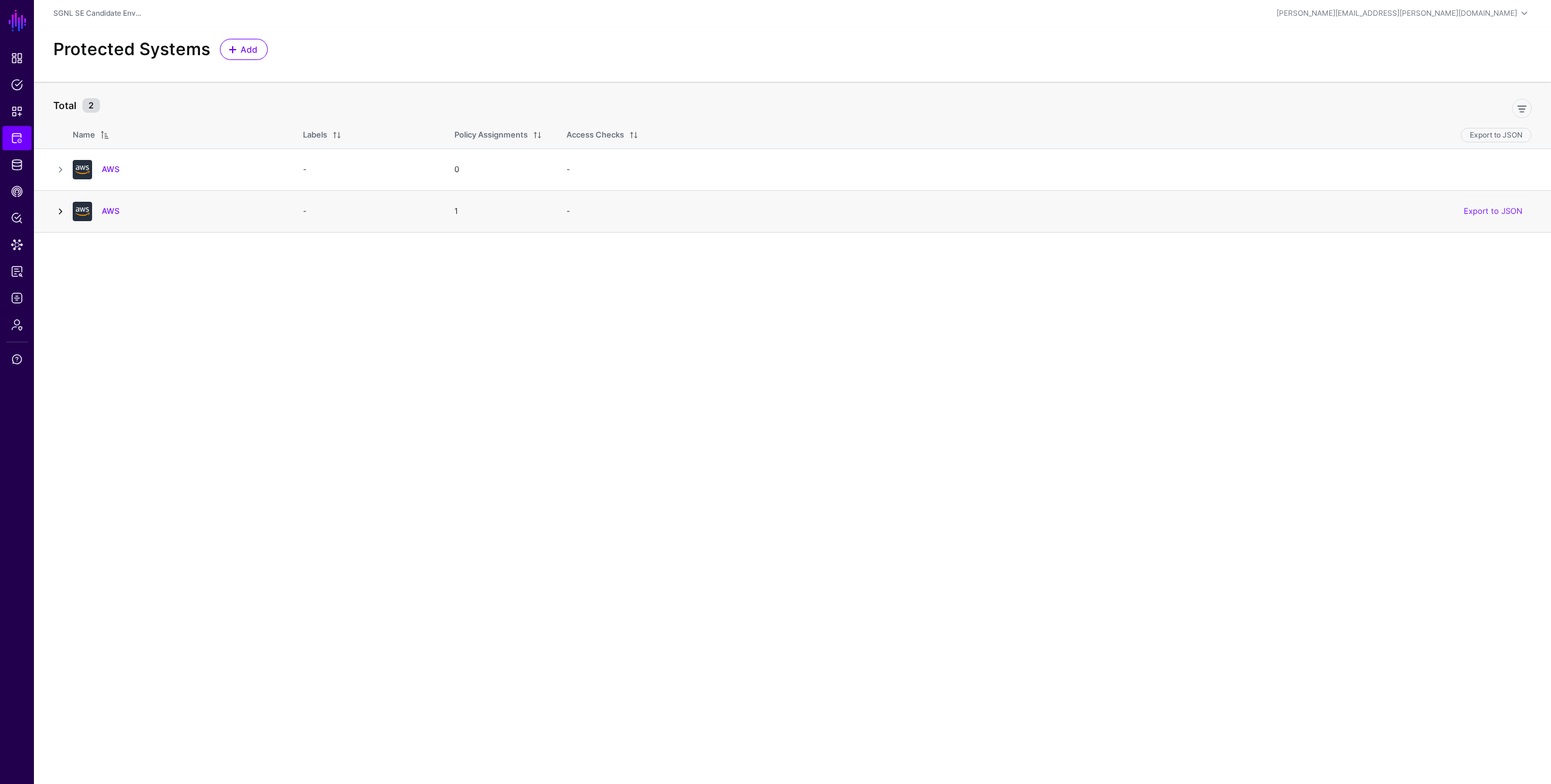
click at [63, 211] on link at bounding box center [61, 211] width 15 height 15
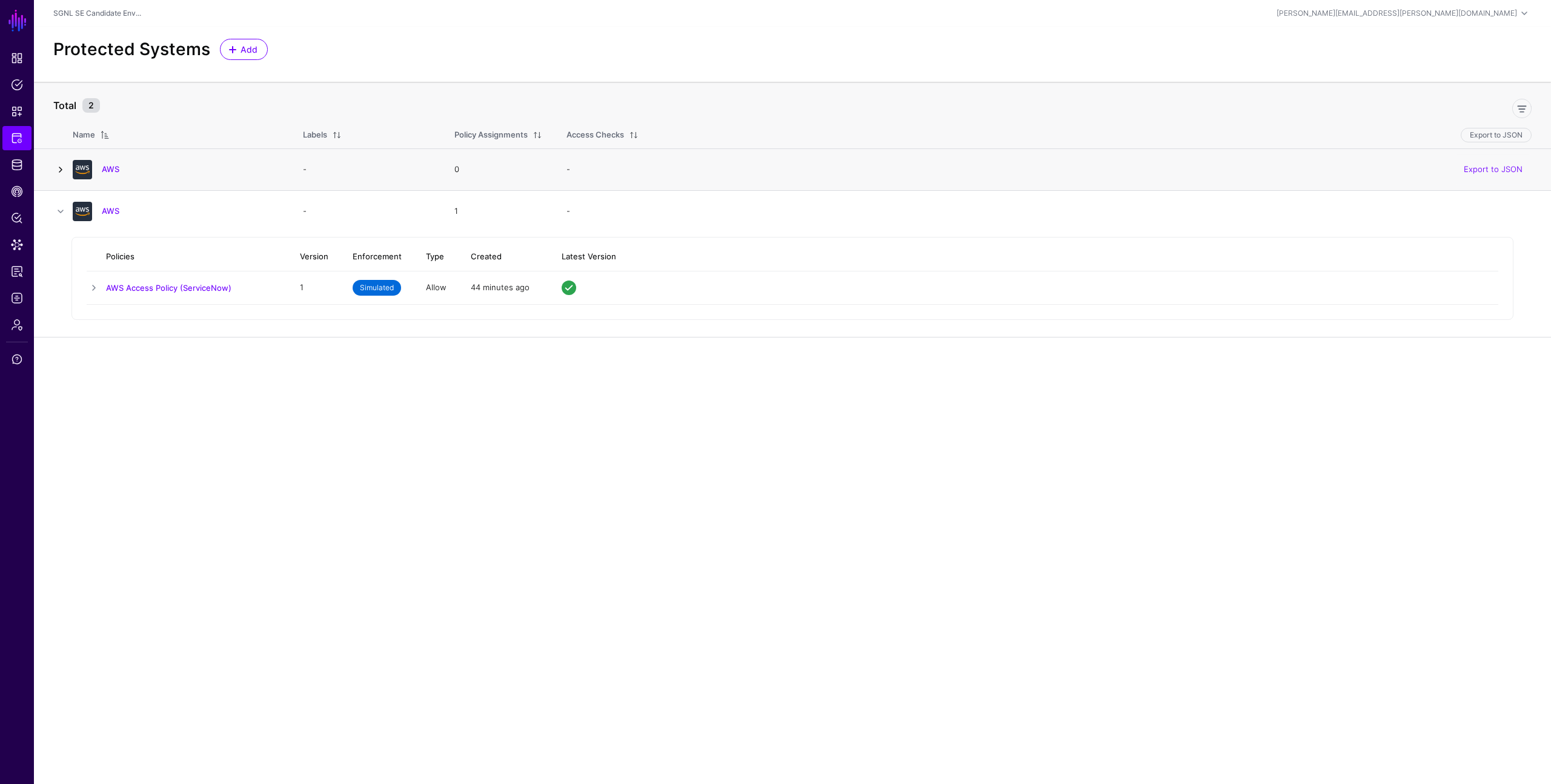
click at [60, 171] on link at bounding box center [61, 170] width 15 height 15
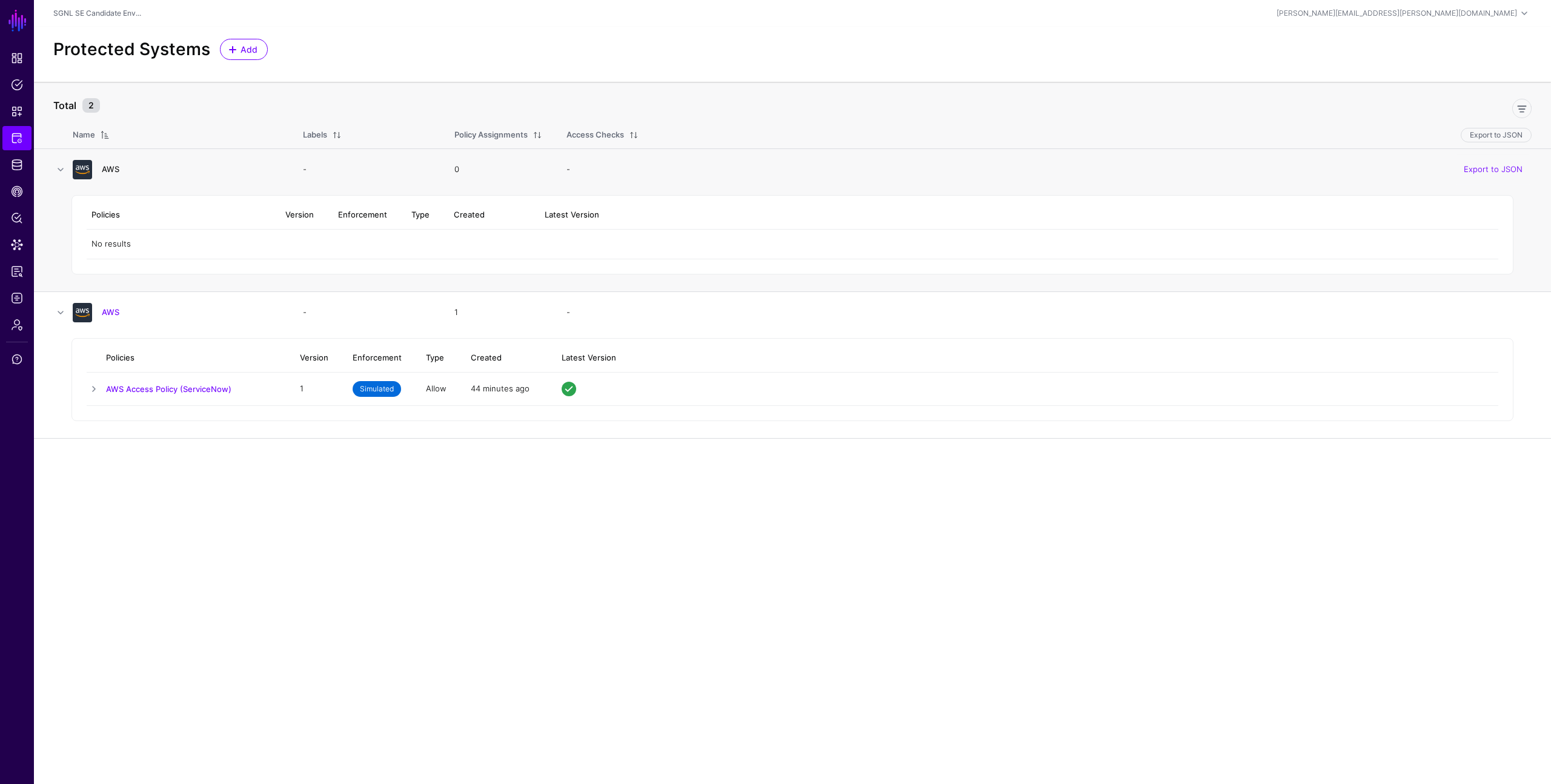
click at [115, 170] on link "AWS" at bounding box center [111, 169] width 18 height 10
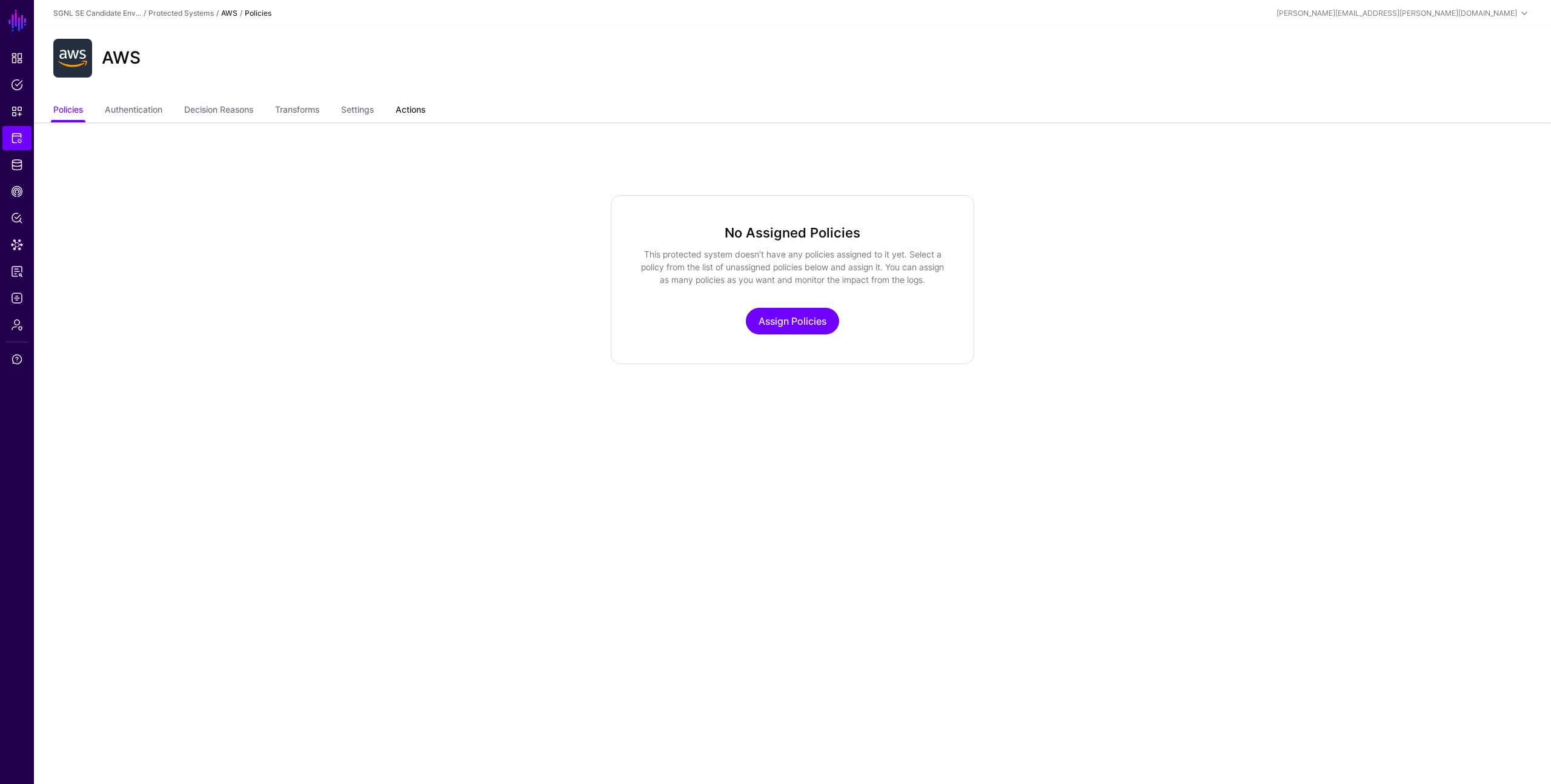
click at [422, 109] on link "Actions" at bounding box center [410, 110] width 30 height 23
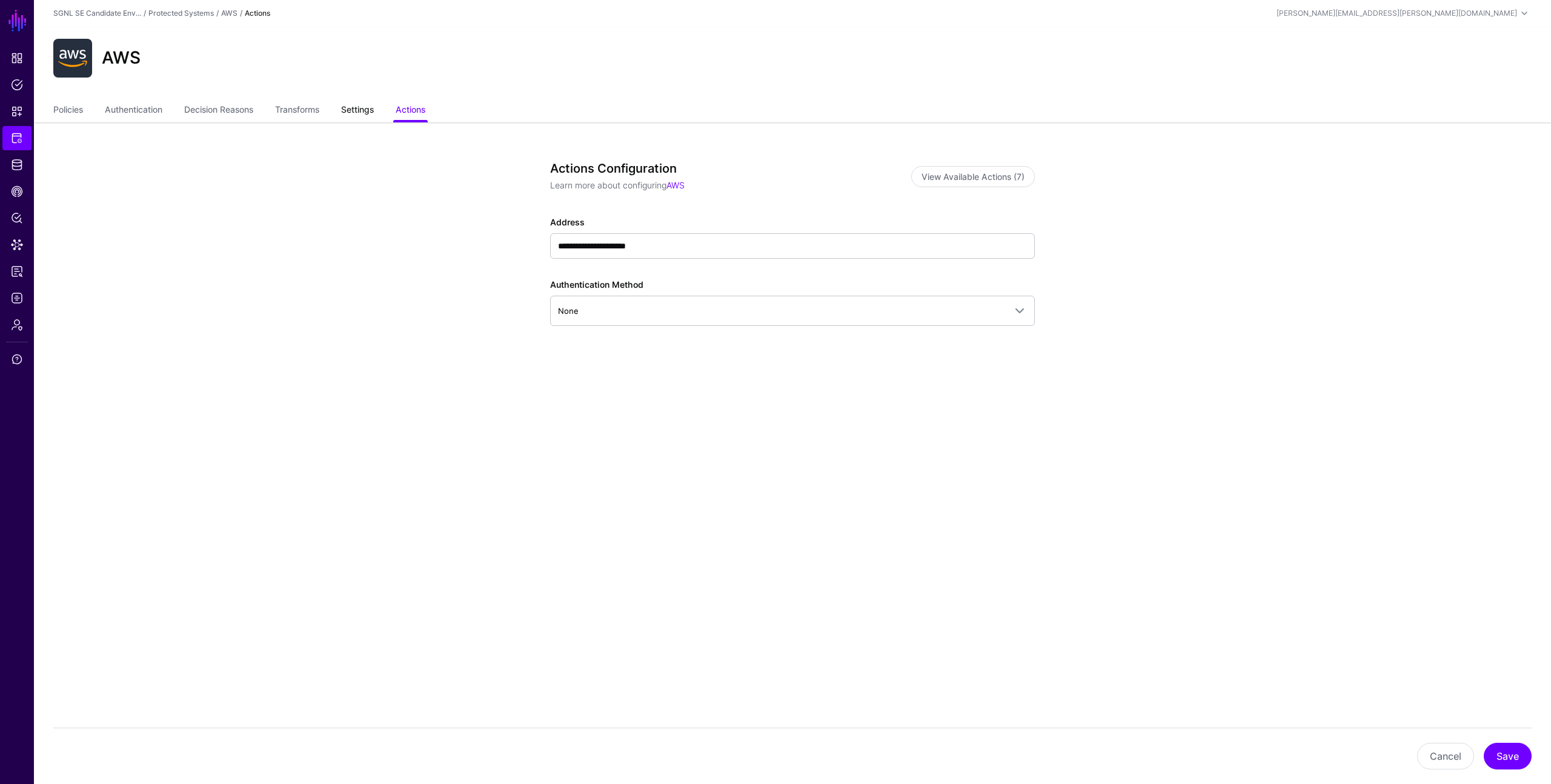
click at [359, 109] on link "Settings" at bounding box center [357, 110] width 33 height 23
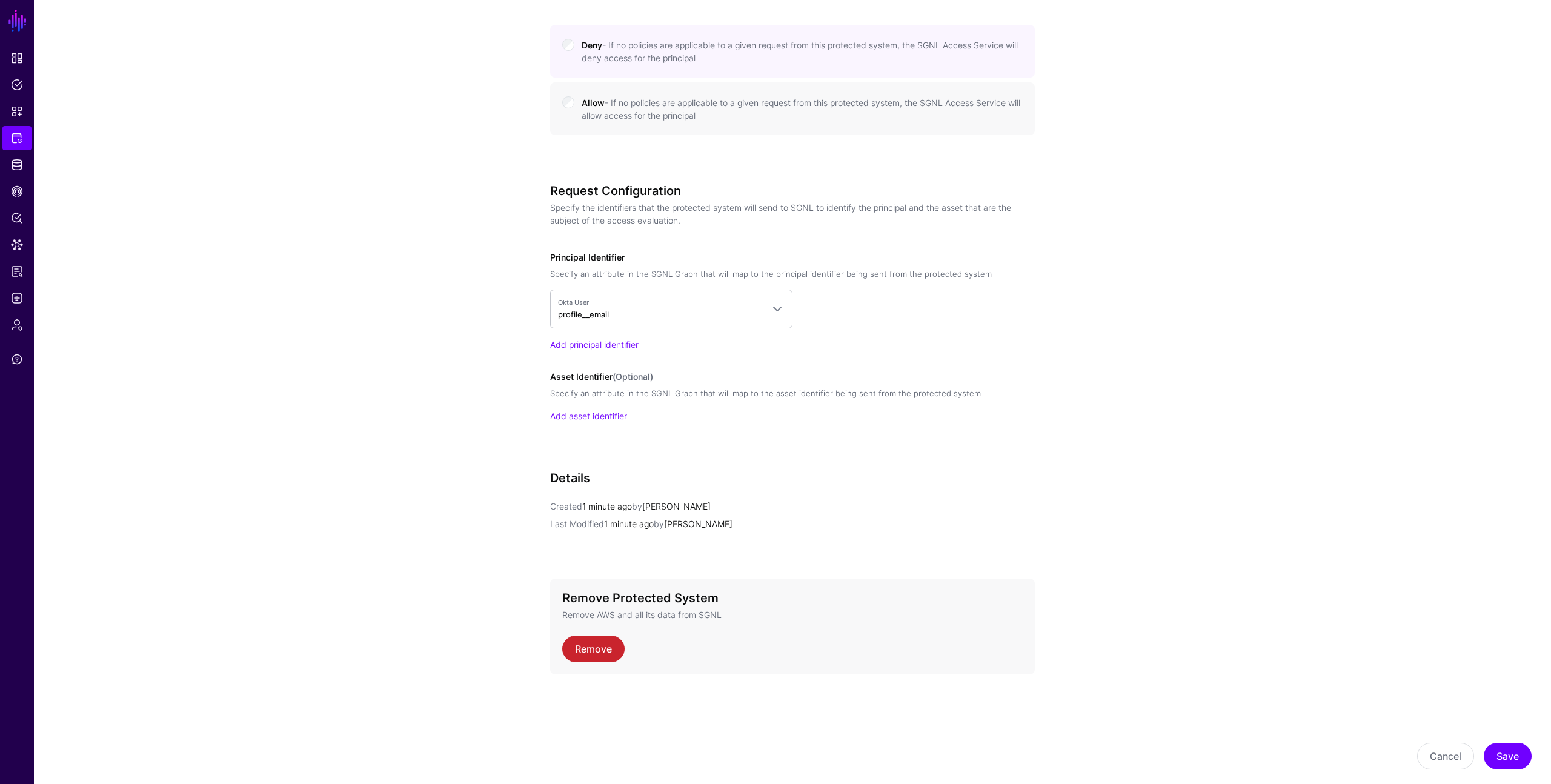
scroll to position [686, 0]
click at [607, 656] on link "Remove" at bounding box center [593, 647] width 63 height 27
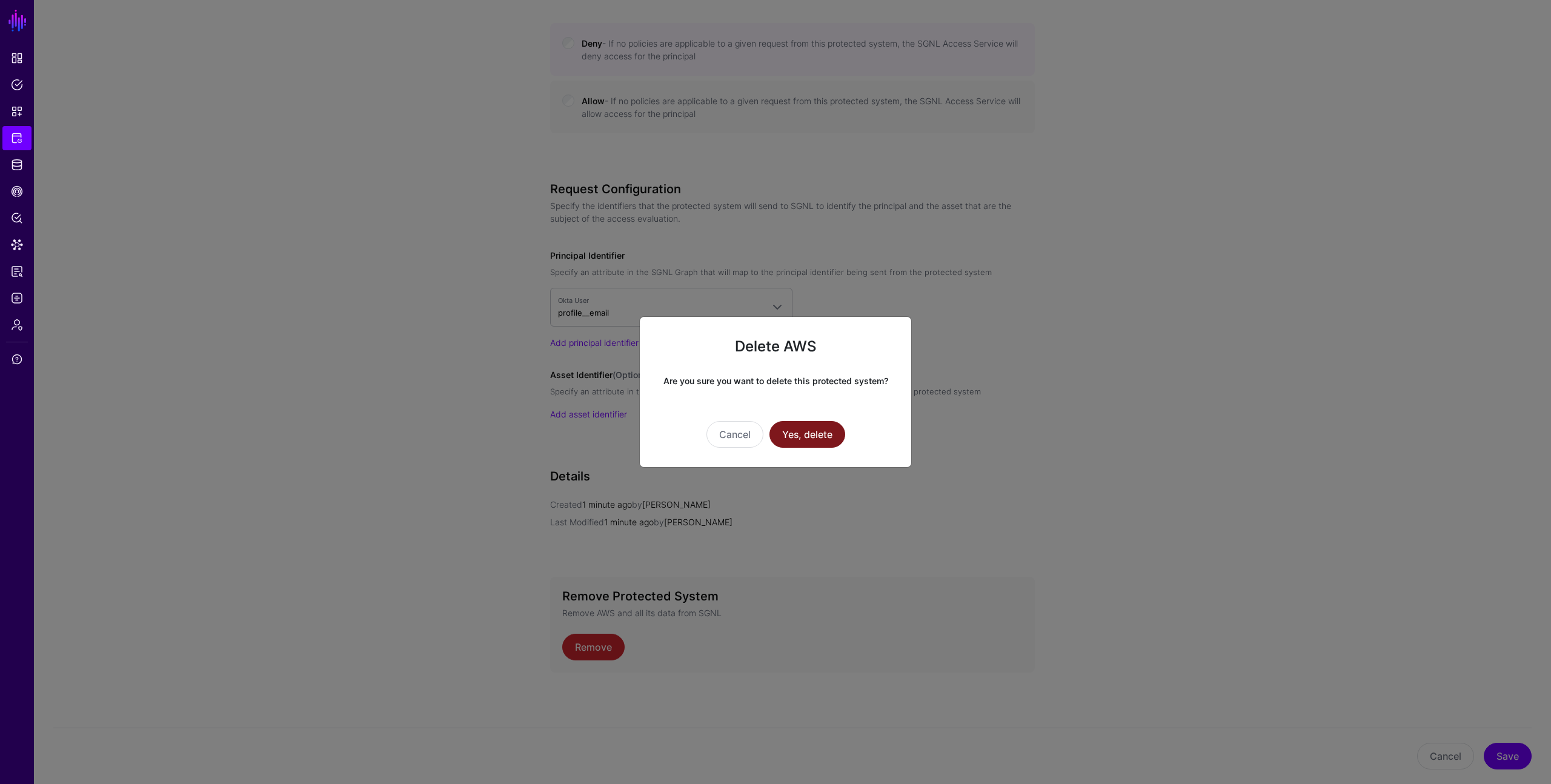
click at [807, 435] on button "Yes, delete" at bounding box center [808, 435] width 76 height 27
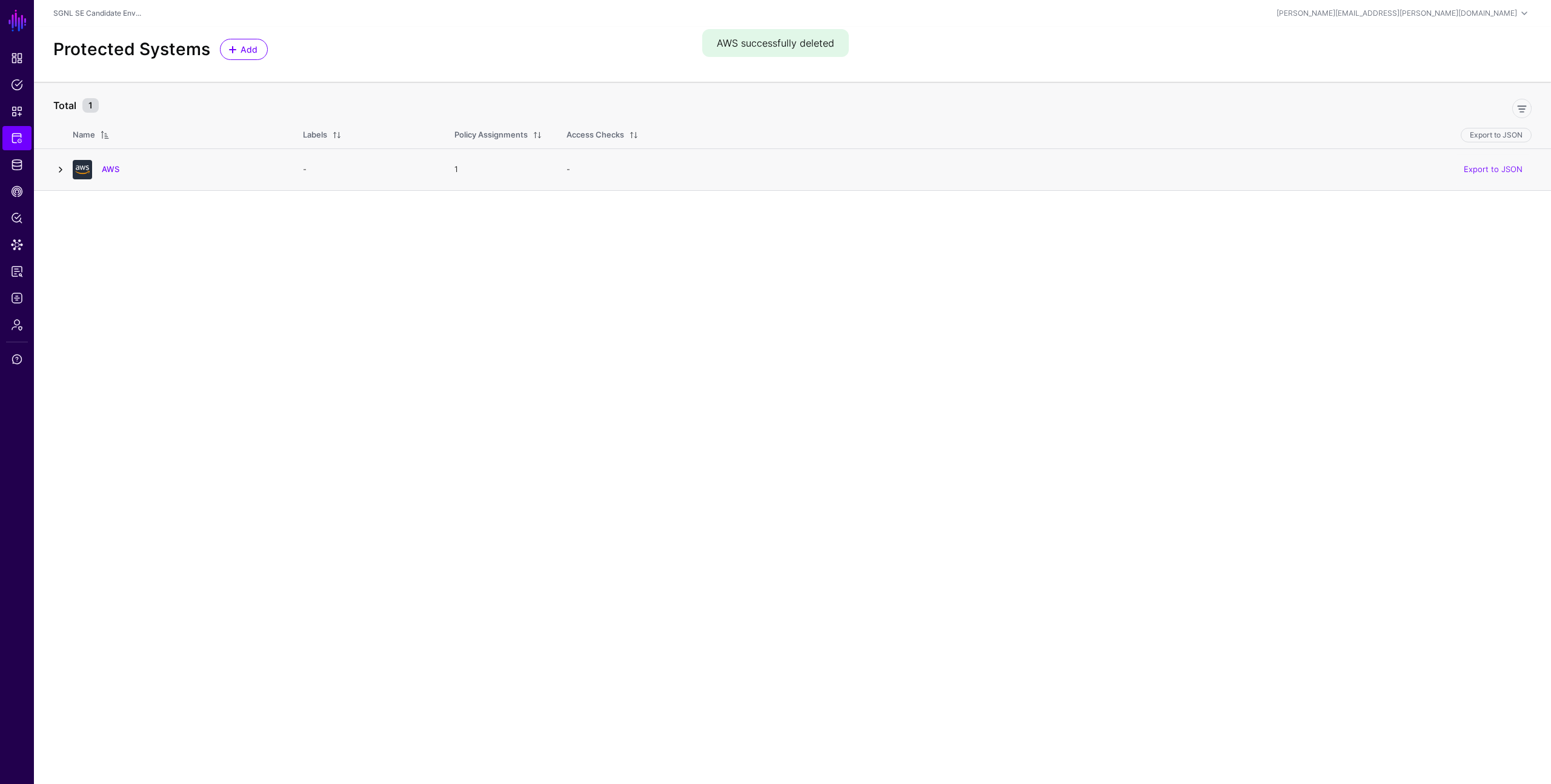
click at [60, 169] on link at bounding box center [61, 170] width 15 height 15
click at [301, 371] on main "SGNL Dashboard Policies Snippets Protected Systems Identity Data Fabric CAEP Hu…" at bounding box center [775, 392] width 1551 height 784
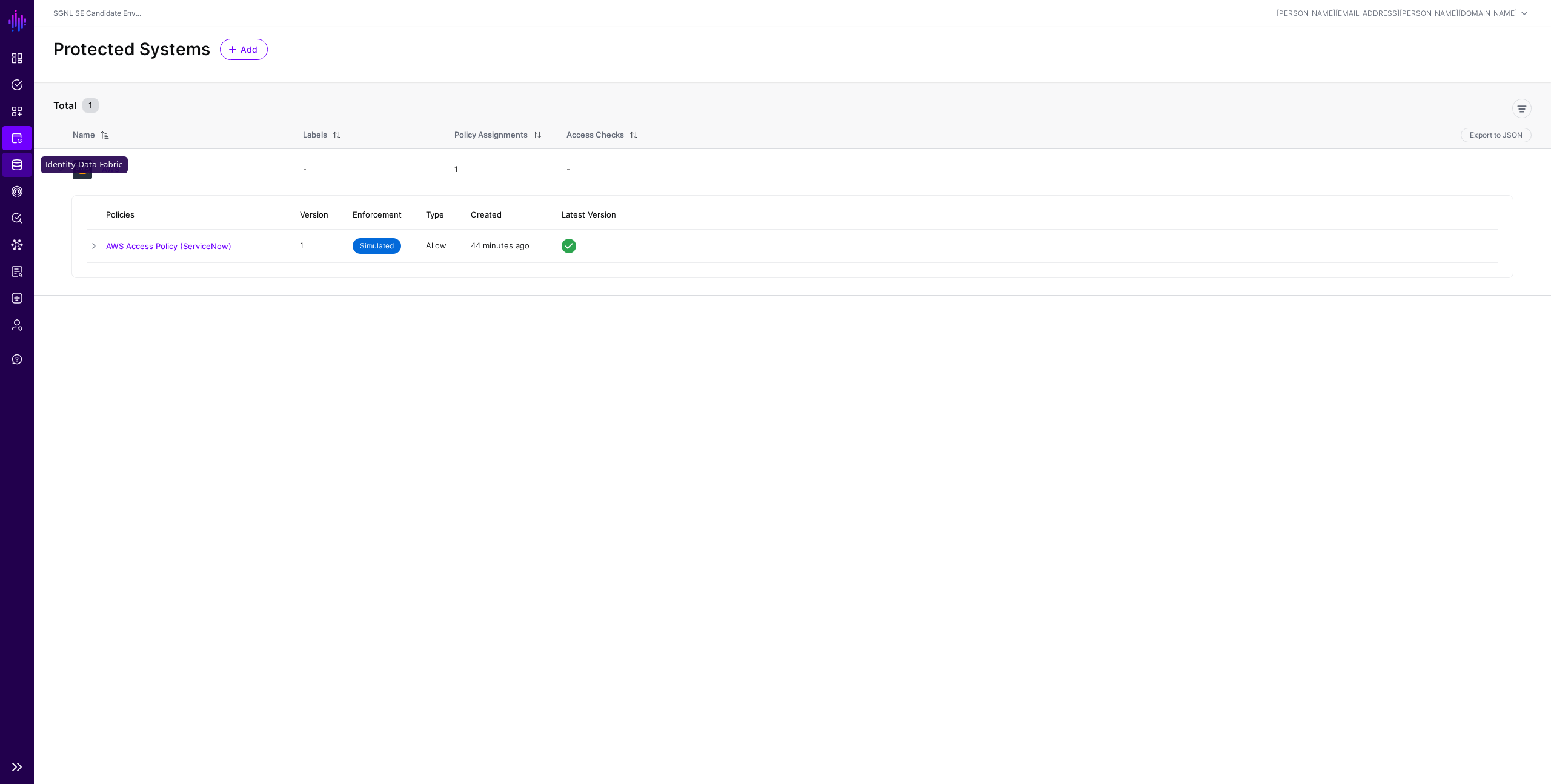
click at [17, 165] on span "Identity Data Fabric" at bounding box center [17, 165] width 12 height 12
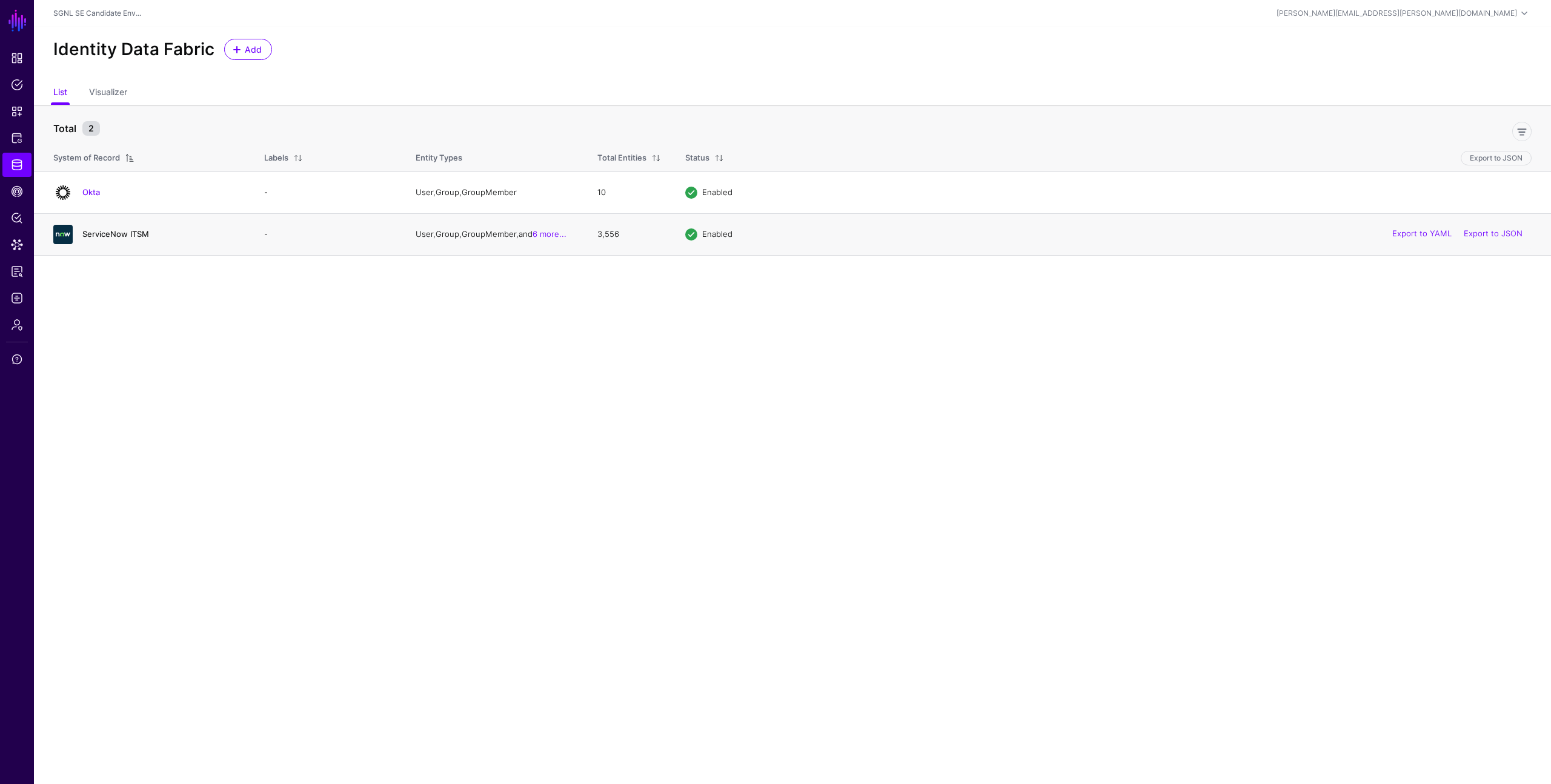
click at [133, 238] on link "ServiceNow ITSM" at bounding box center [116, 234] width 67 height 10
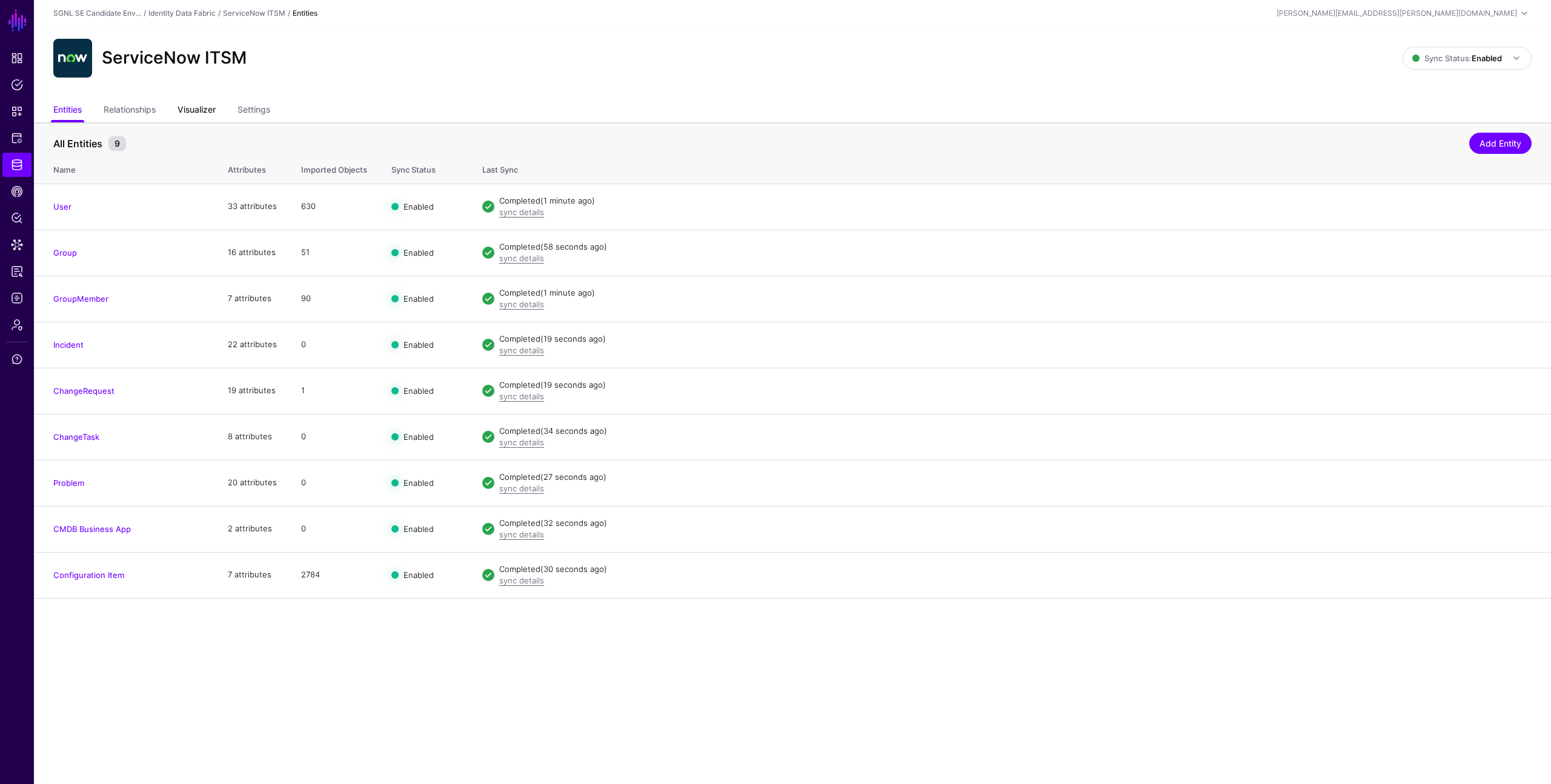
click at [191, 104] on link "Visualizer" at bounding box center [196, 110] width 38 height 23
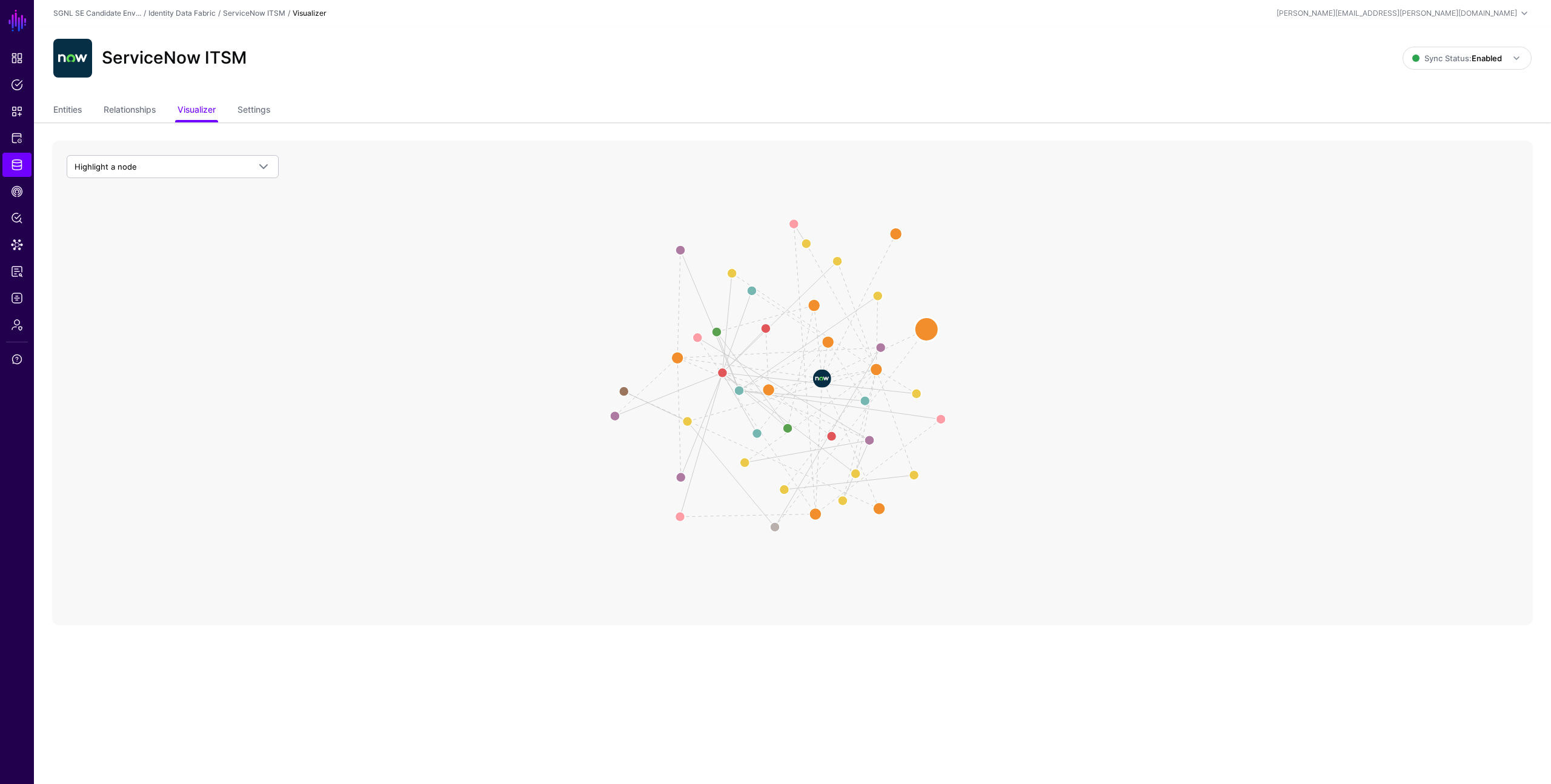
click at [929, 330] on circle at bounding box center [926, 329] width 25 height 25
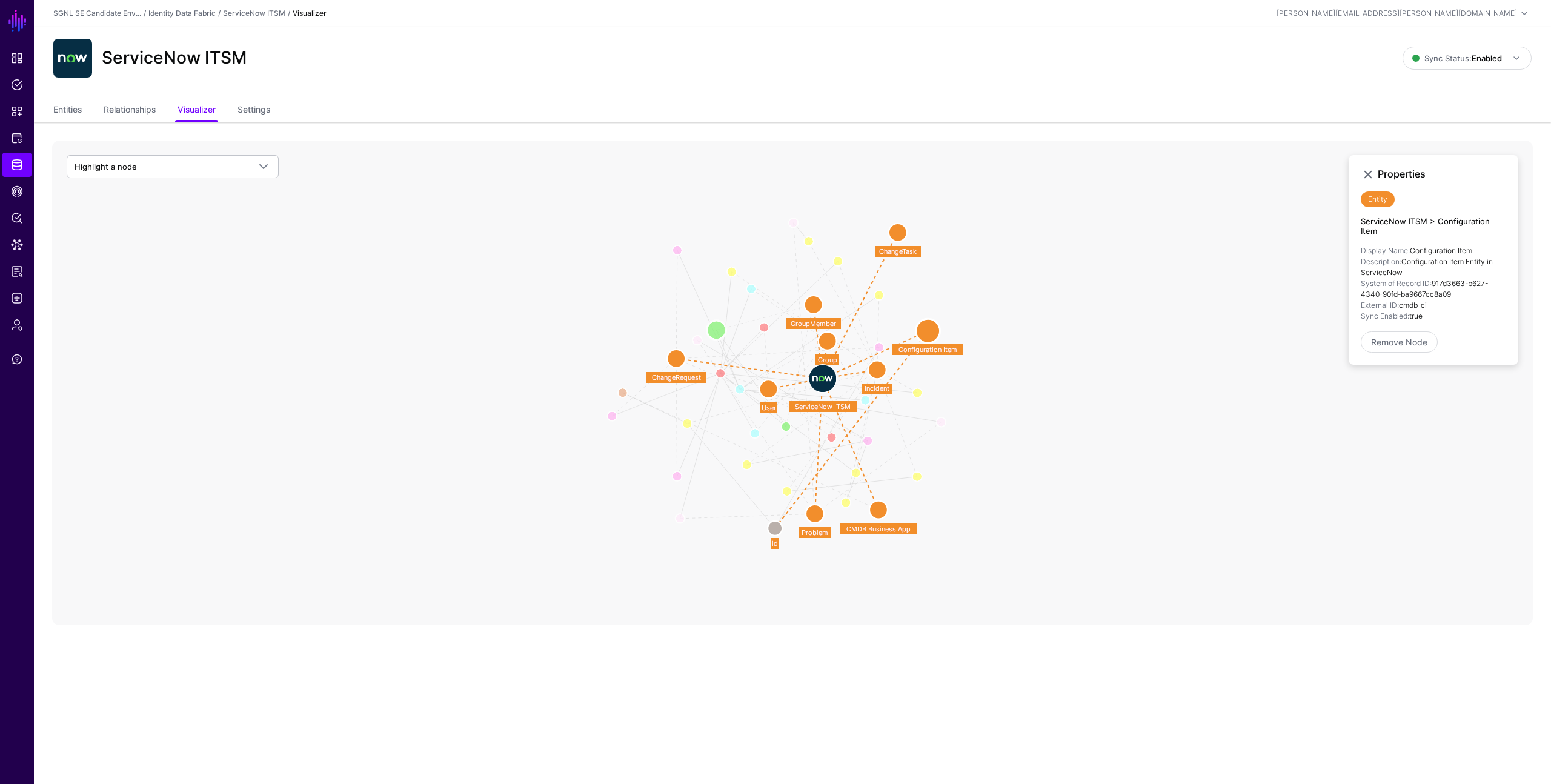
click at [716, 331] on circle at bounding box center [716, 331] width 19 height 19
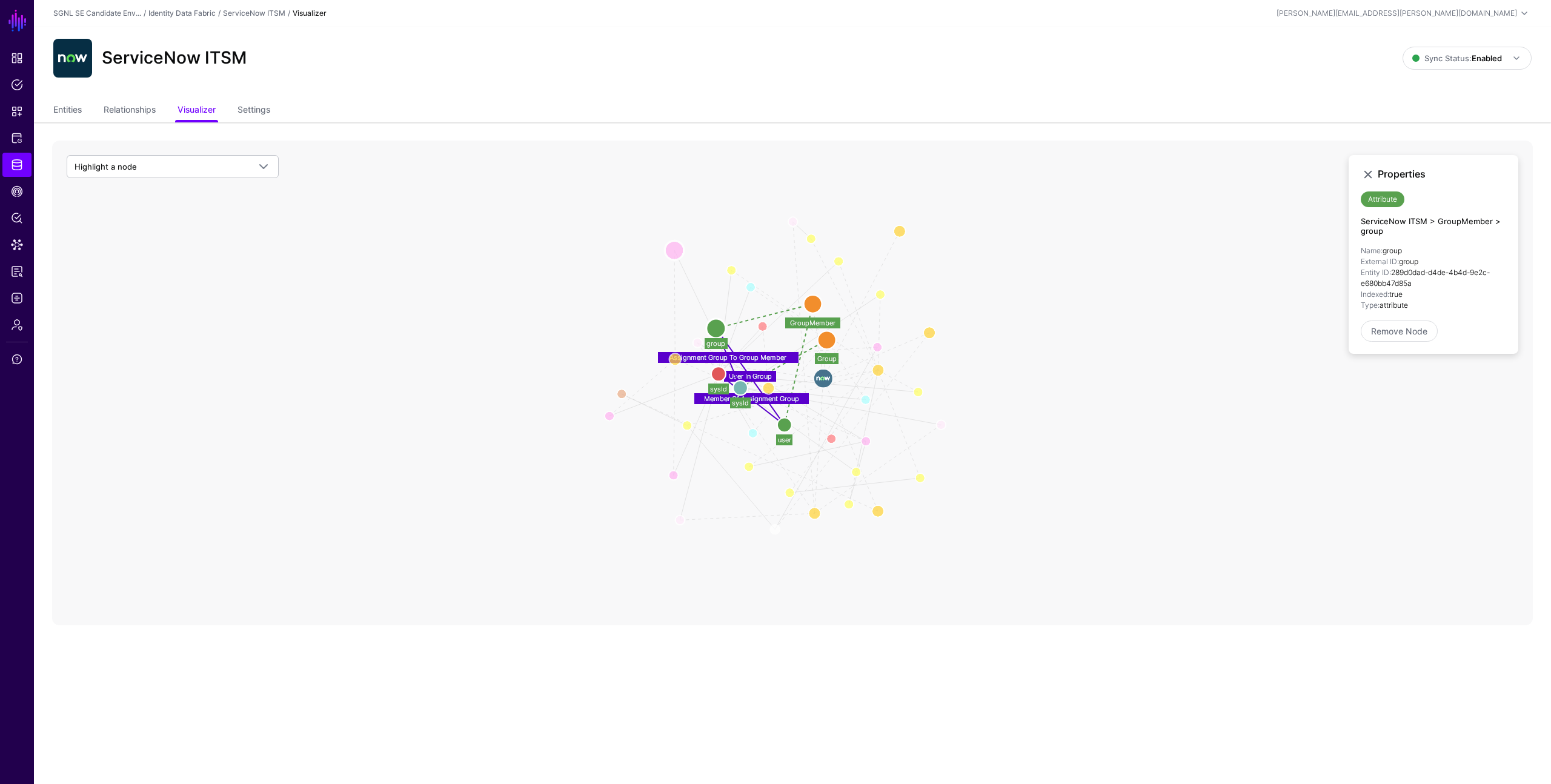
click at [675, 249] on circle at bounding box center [675, 250] width 19 height 19
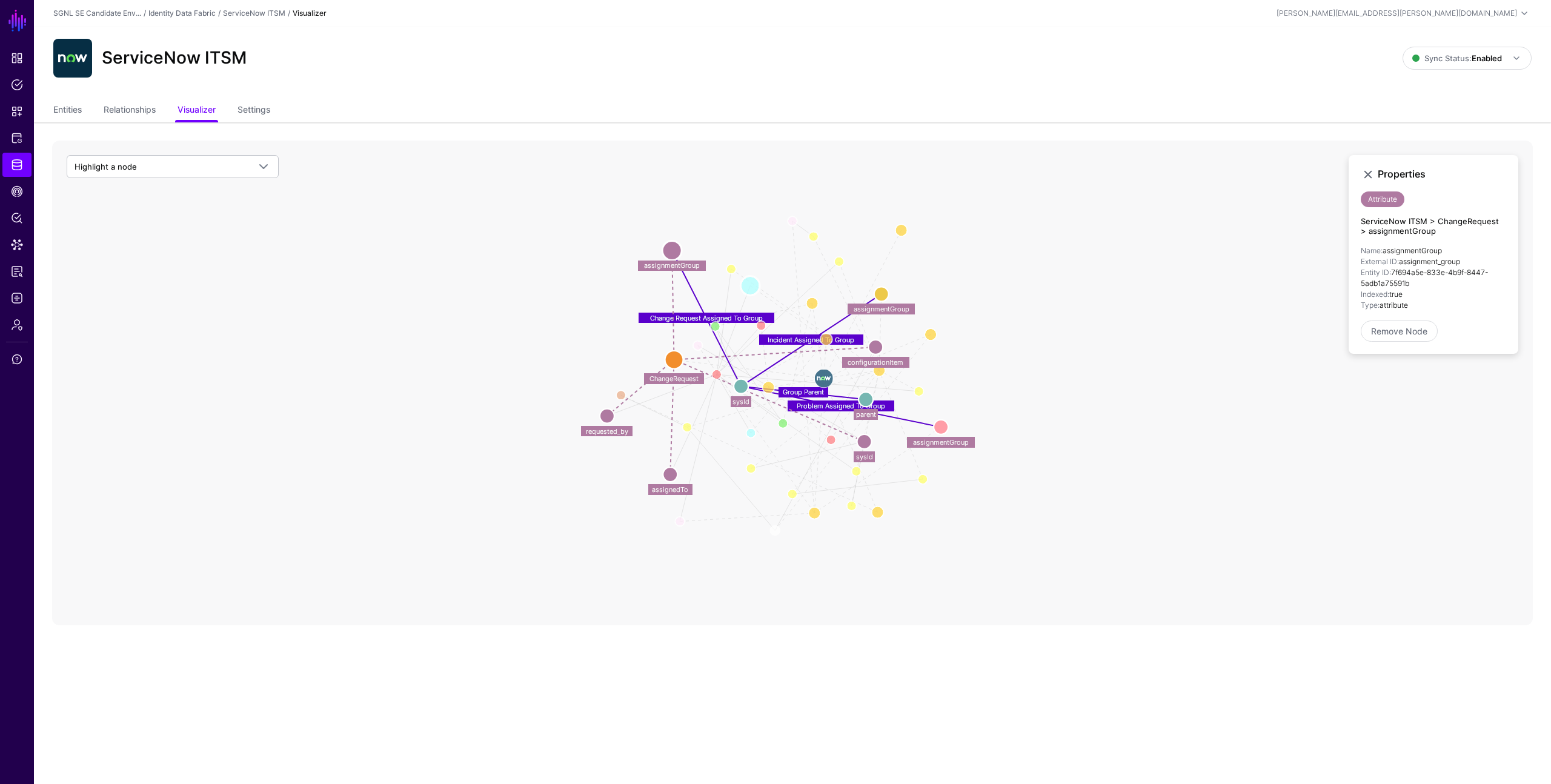
click at [747, 286] on circle at bounding box center [751, 286] width 19 height 19
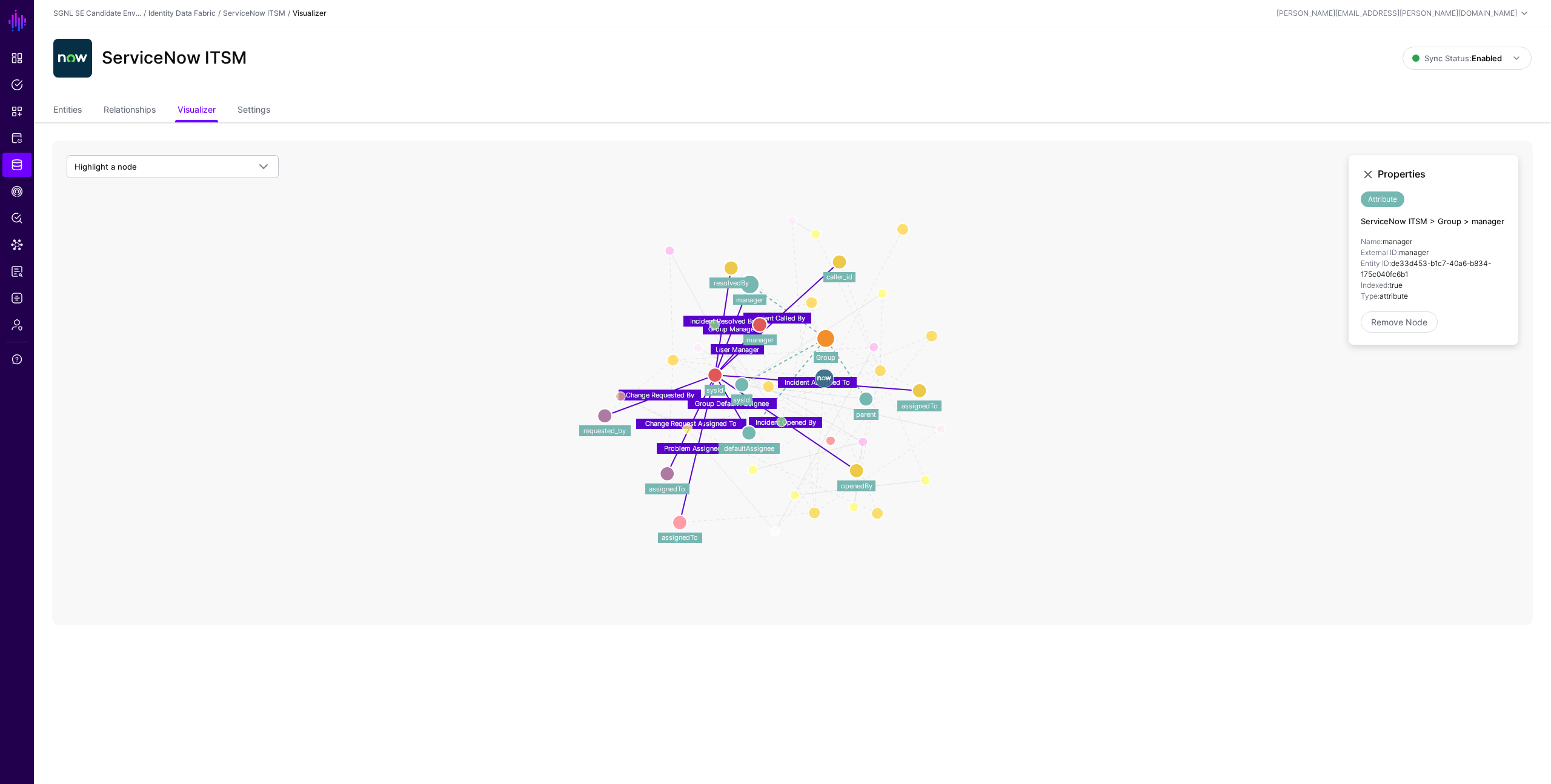
click at [519, 232] on icon "Group Parent Problem Assigned To Group Incident Assigned To Group Change Reques…" at bounding box center [792, 383] width 1481 height 485
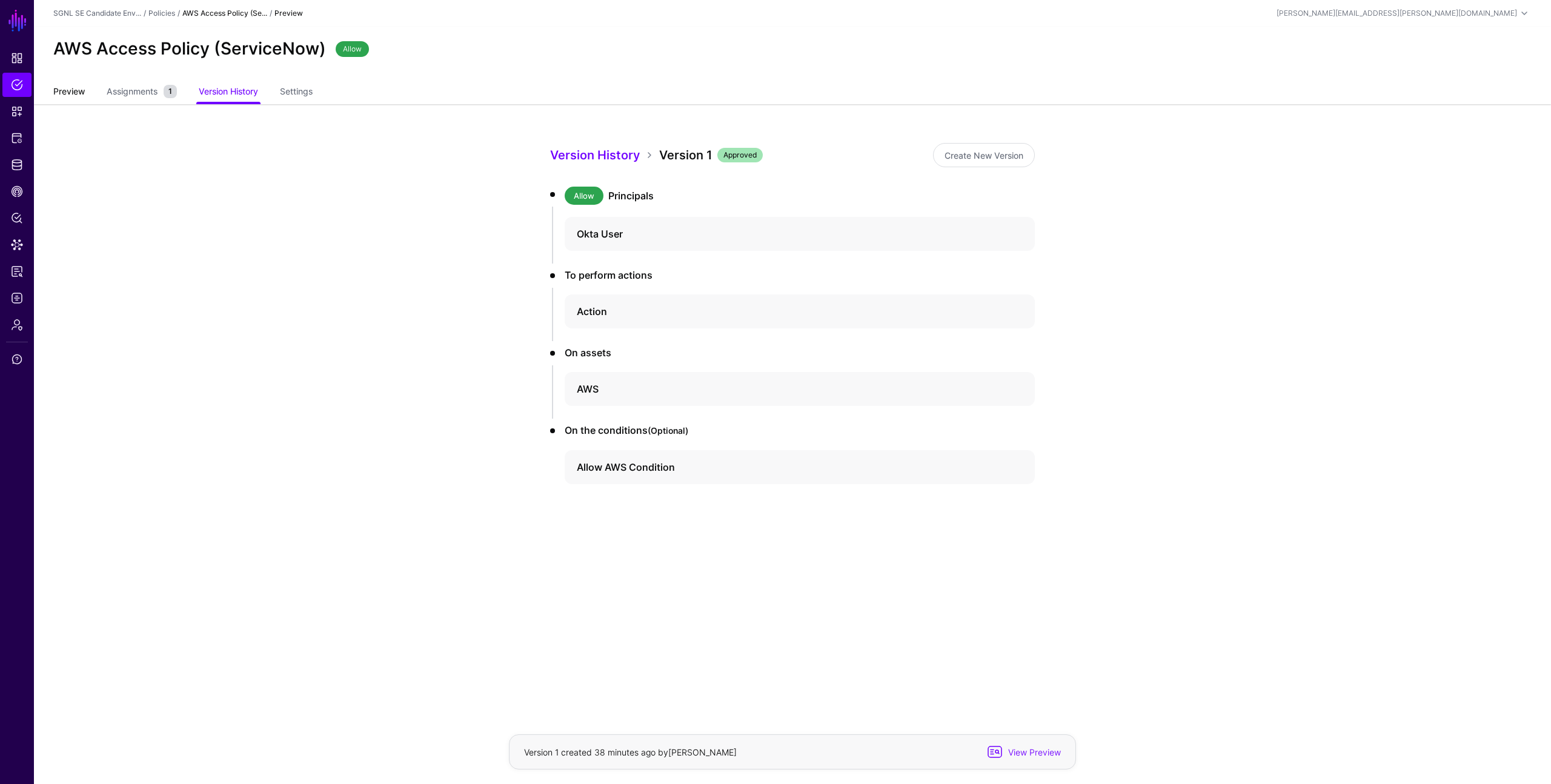
click at [55, 92] on link "Preview" at bounding box center [69, 92] width 31 height 23
click at [1033, 754] on span "View Preview" at bounding box center [1034, 752] width 60 height 13
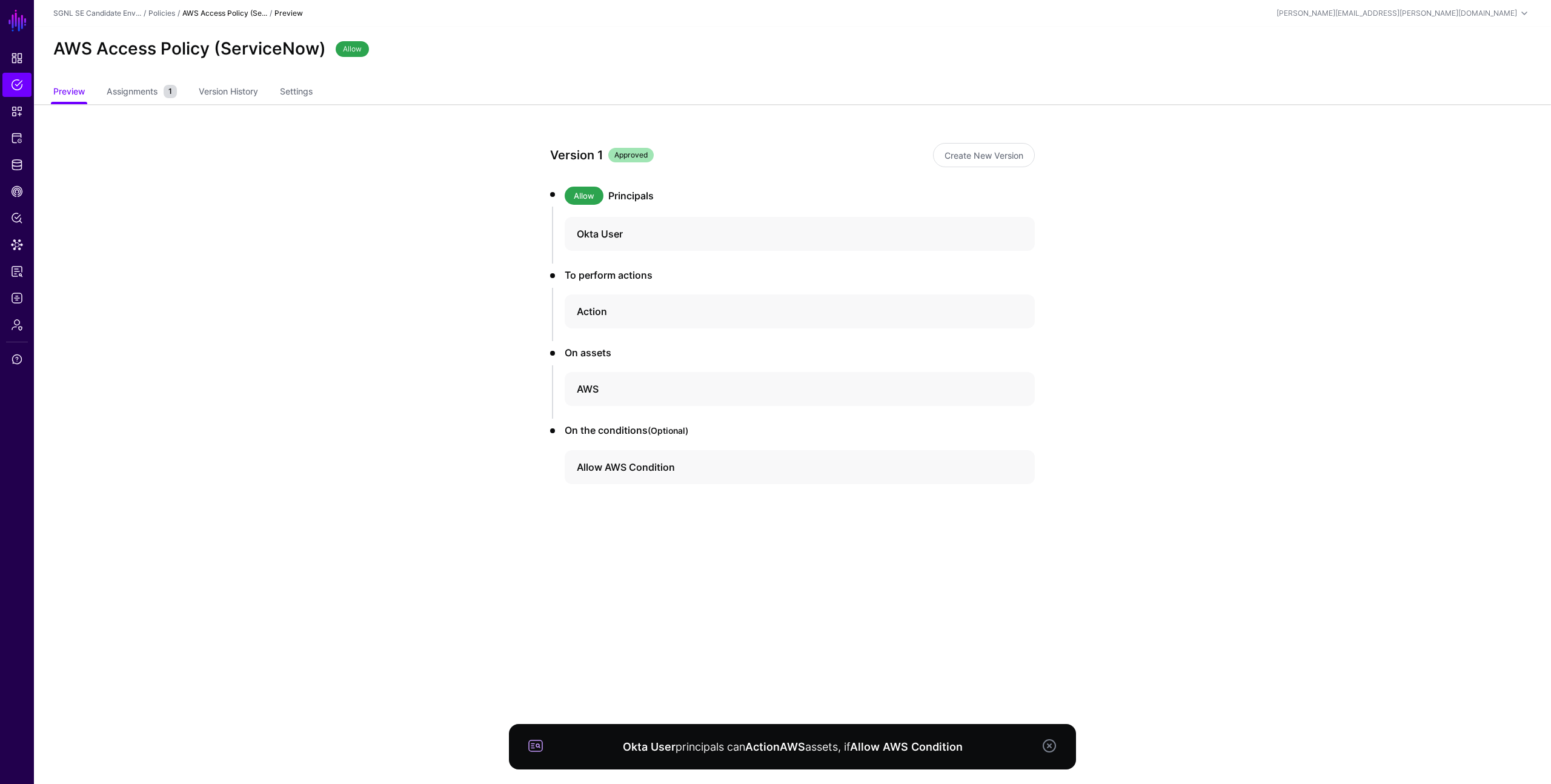
click at [535, 745] on span at bounding box center [536, 746] width 15 height 15
click at [628, 742] on strong "Okta User" at bounding box center [649, 747] width 53 height 13
click at [140, 92] on span "Assignments" at bounding box center [132, 91] width 57 height 13
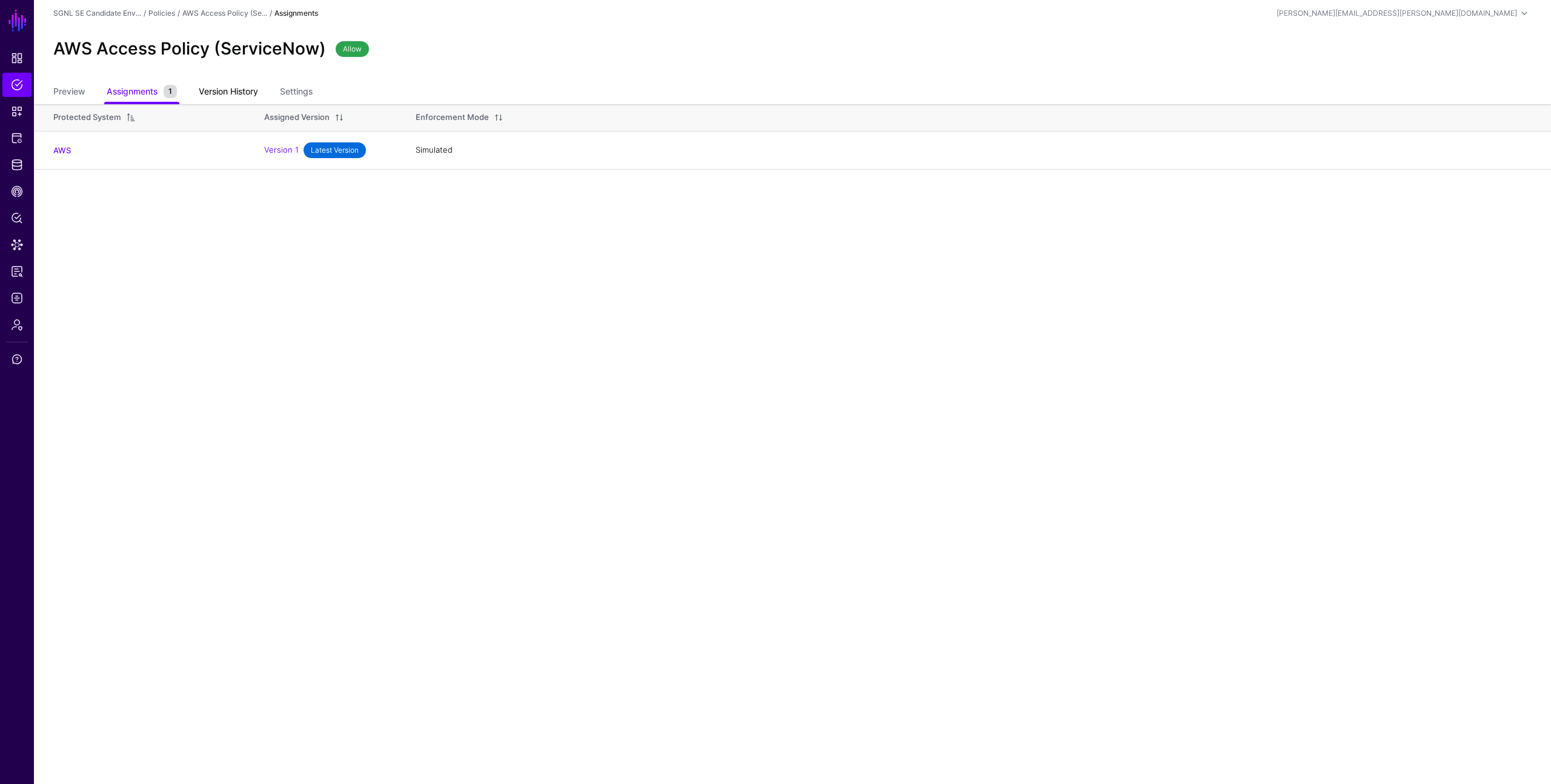
click at [235, 90] on link "Version History" at bounding box center [229, 92] width 60 height 23
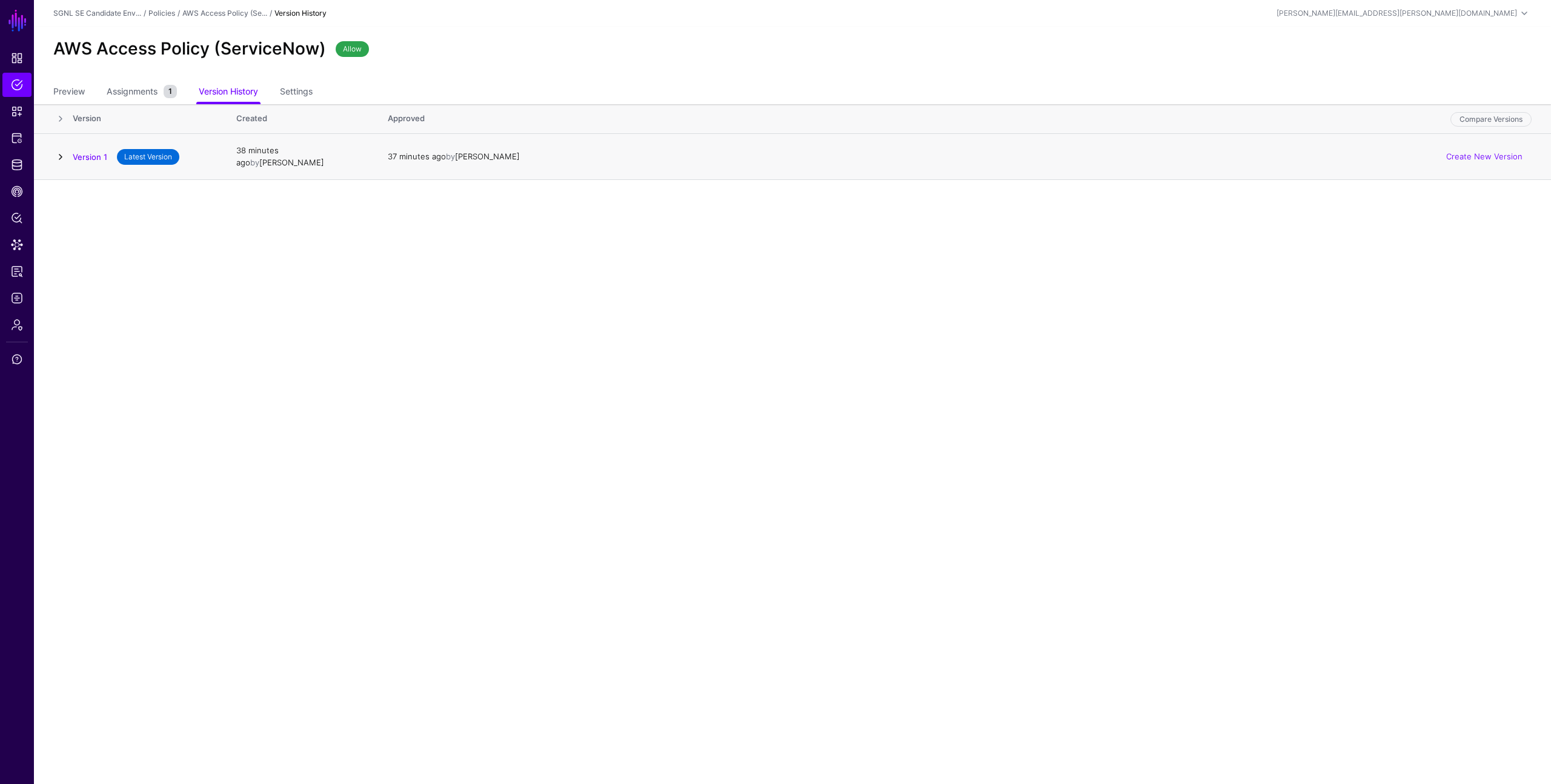
click at [63, 156] on link at bounding box center [61, 157] width 15 height 15
click at [1473, 156] on link "Create New Version" at bounding box center [1485, 156] width 77 height 10
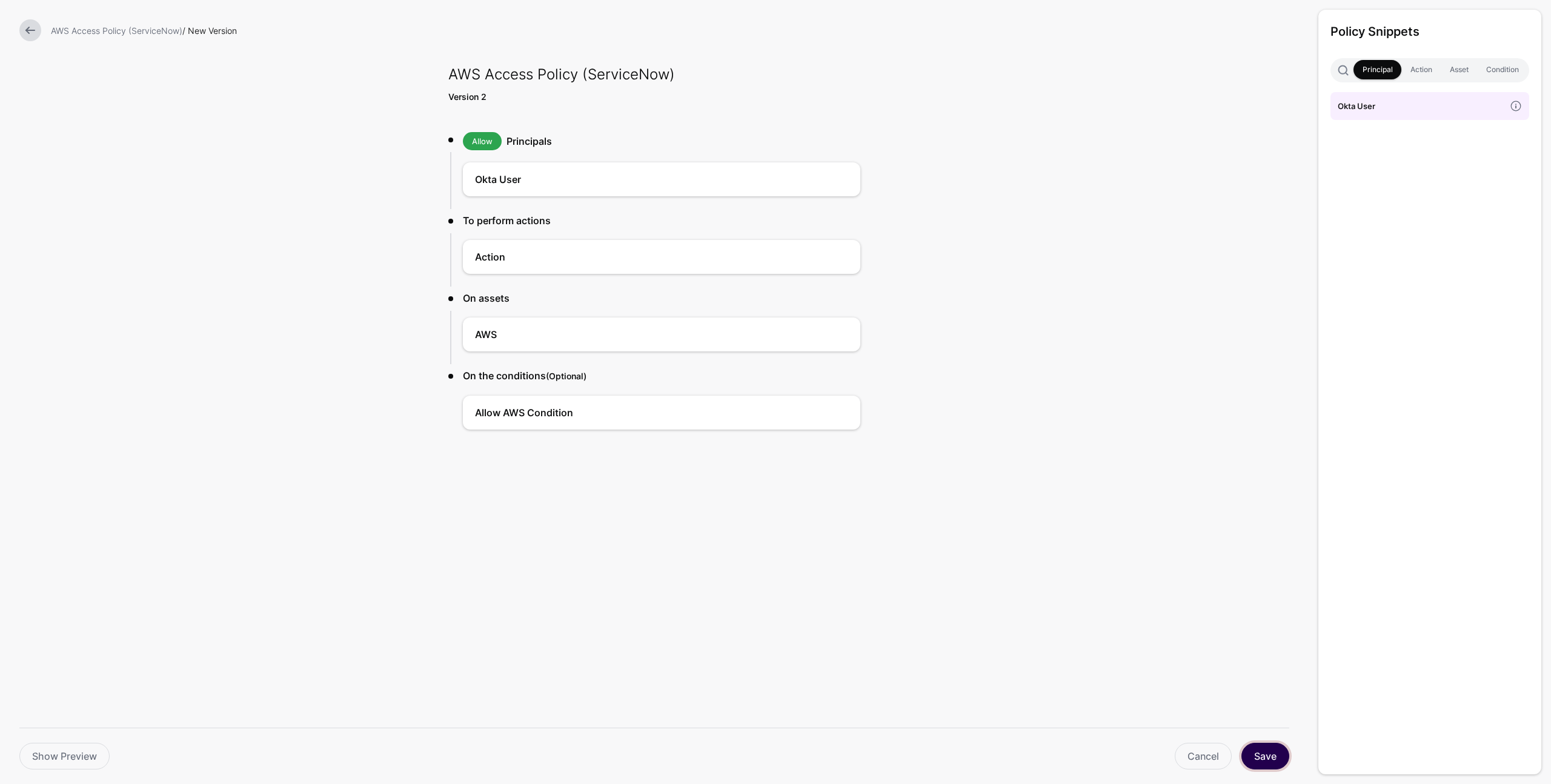
click at [1264, 752] on button "Save" at bounding box center [1266, 756] width 48 height 27
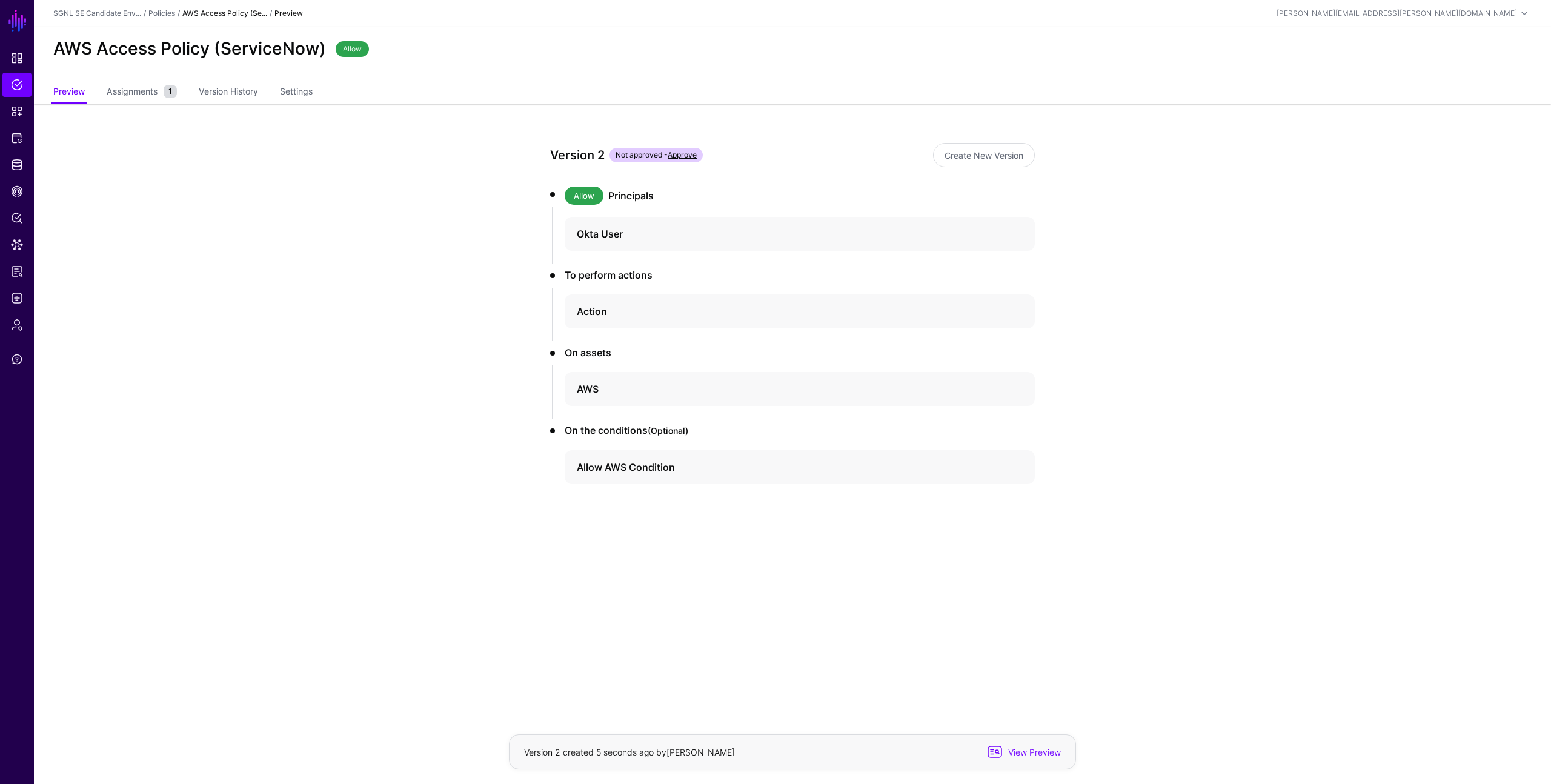
click at [682, 153] on link "Approve" at bounding box center [682, 155] width 29 height 9
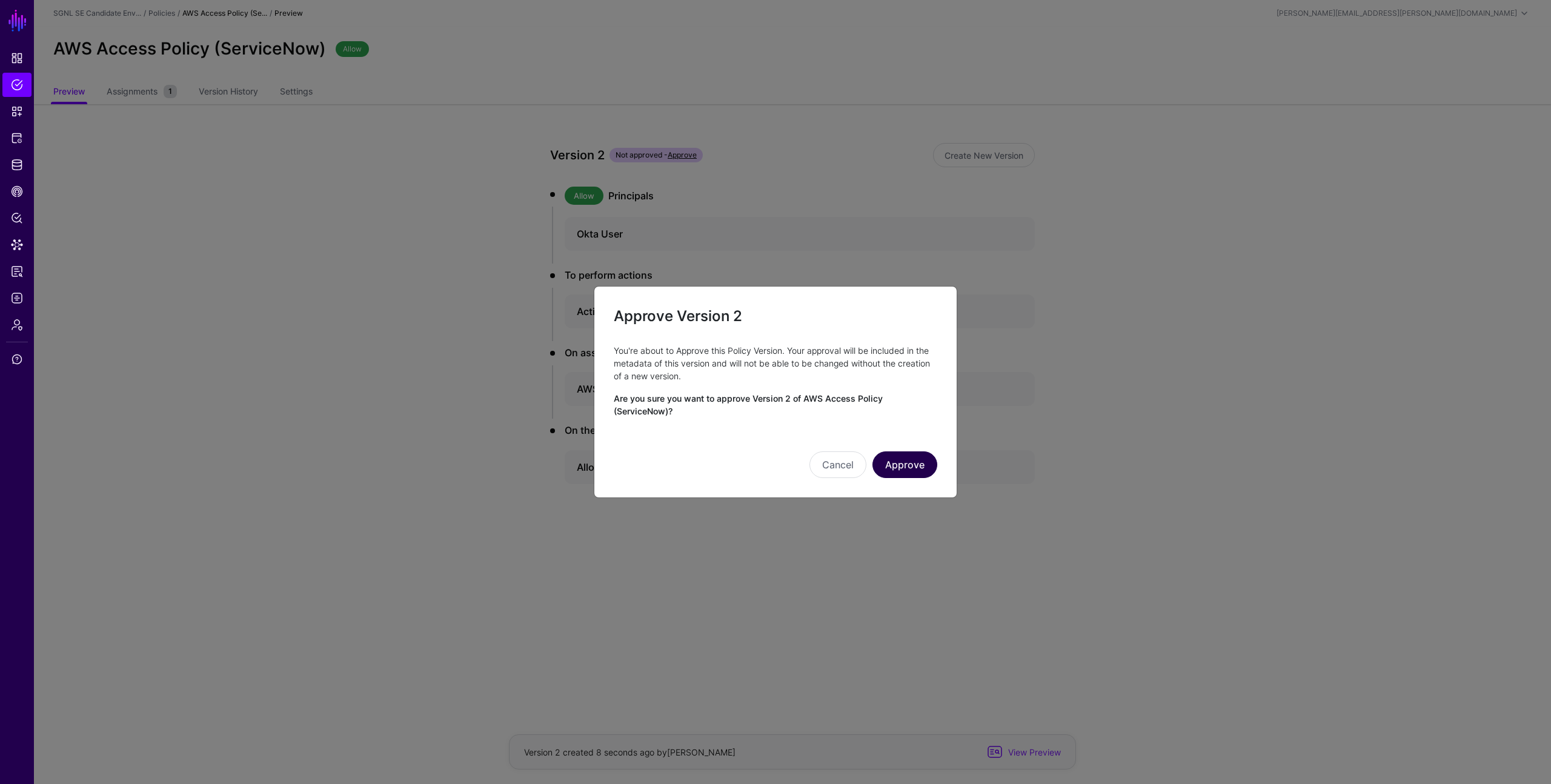
click at [908, 461] on button "Approve" at bounding box center [905, 465] width 65 height 27
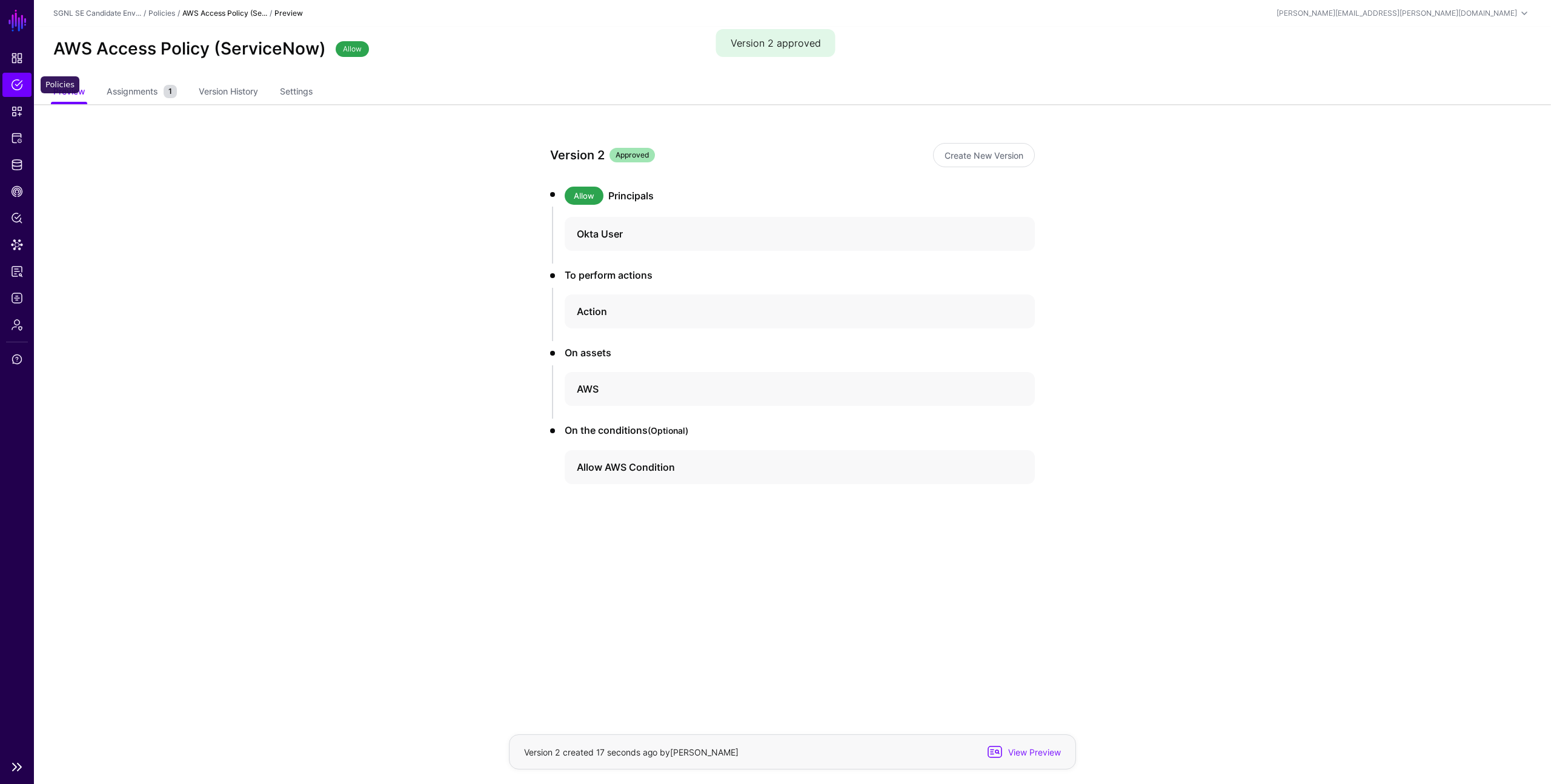
click at [19, 86] on span "Policies" at bounding box center [17, 85] width 12 height 12
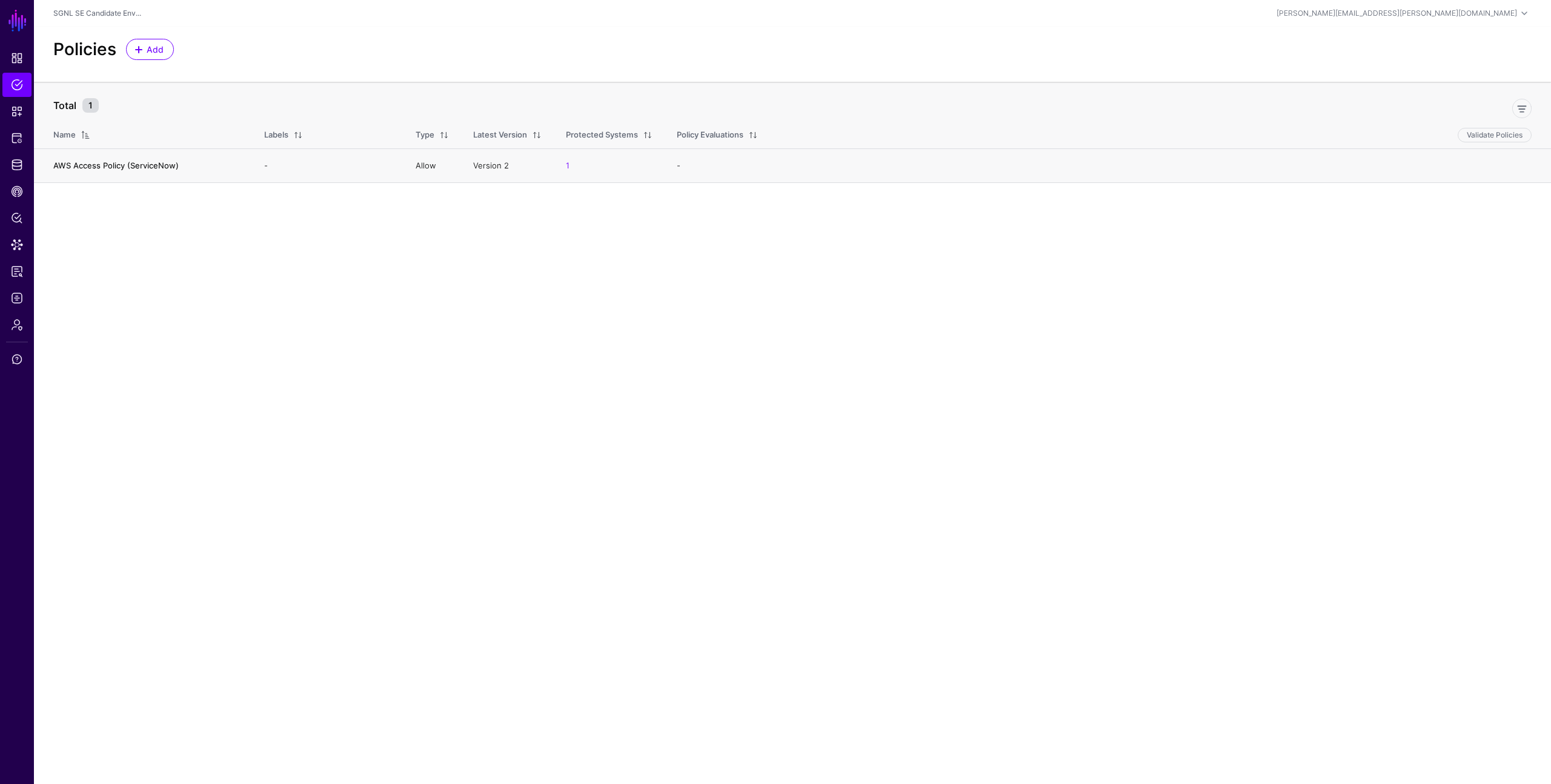
click at [162, 164] on link "AWS Access Policy (ServiceNow)" at bounding box center [116, 165] width 125 height 10
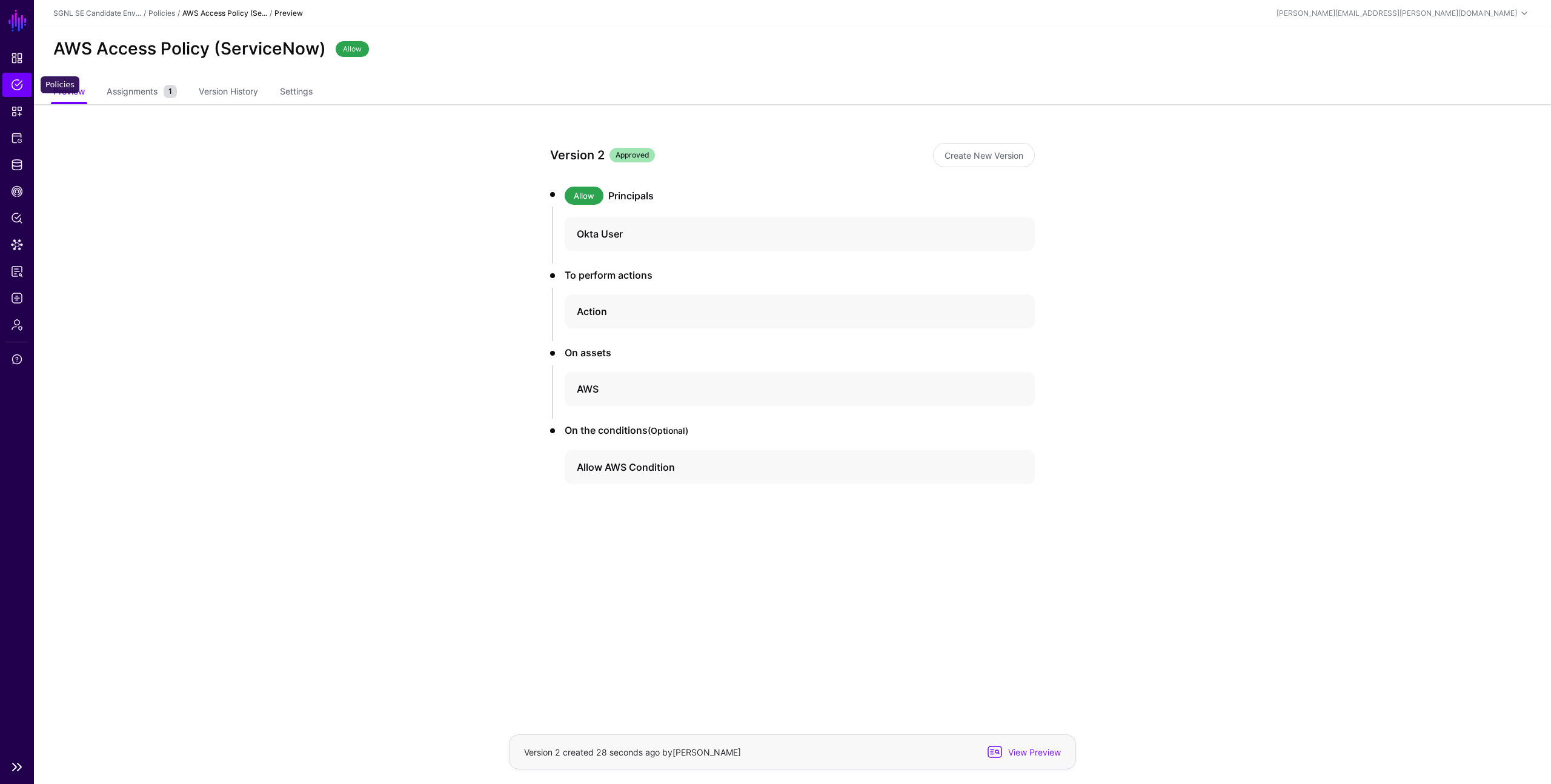
click at [23, 84] on link "Policies" at bounding box center [16, 85] width 29 height 25
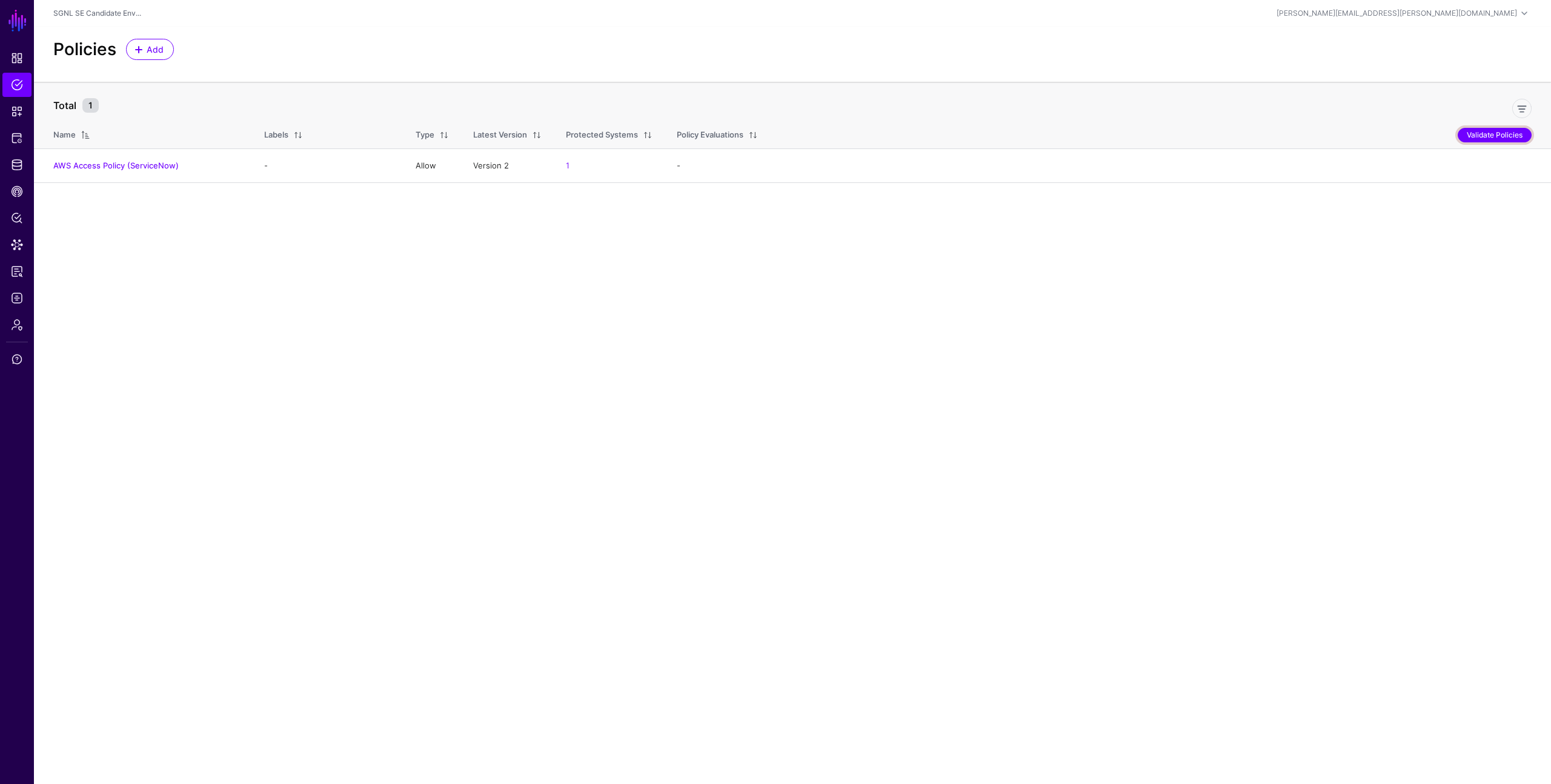
click at [1485, 132] on button "Validate Policies" at bounding box center [1494, 136] width 74 height 15
